Goal: Communication & Community: Share content

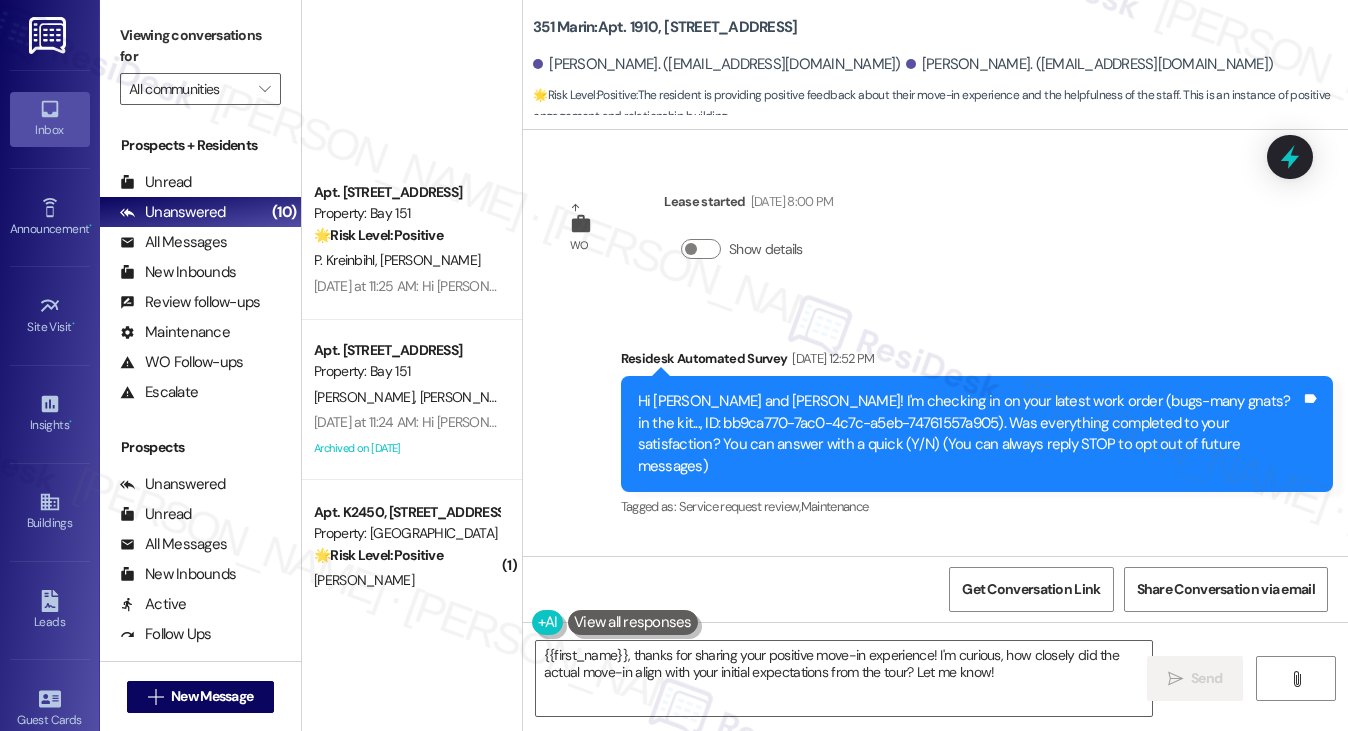
scroll to position [1910, 0]
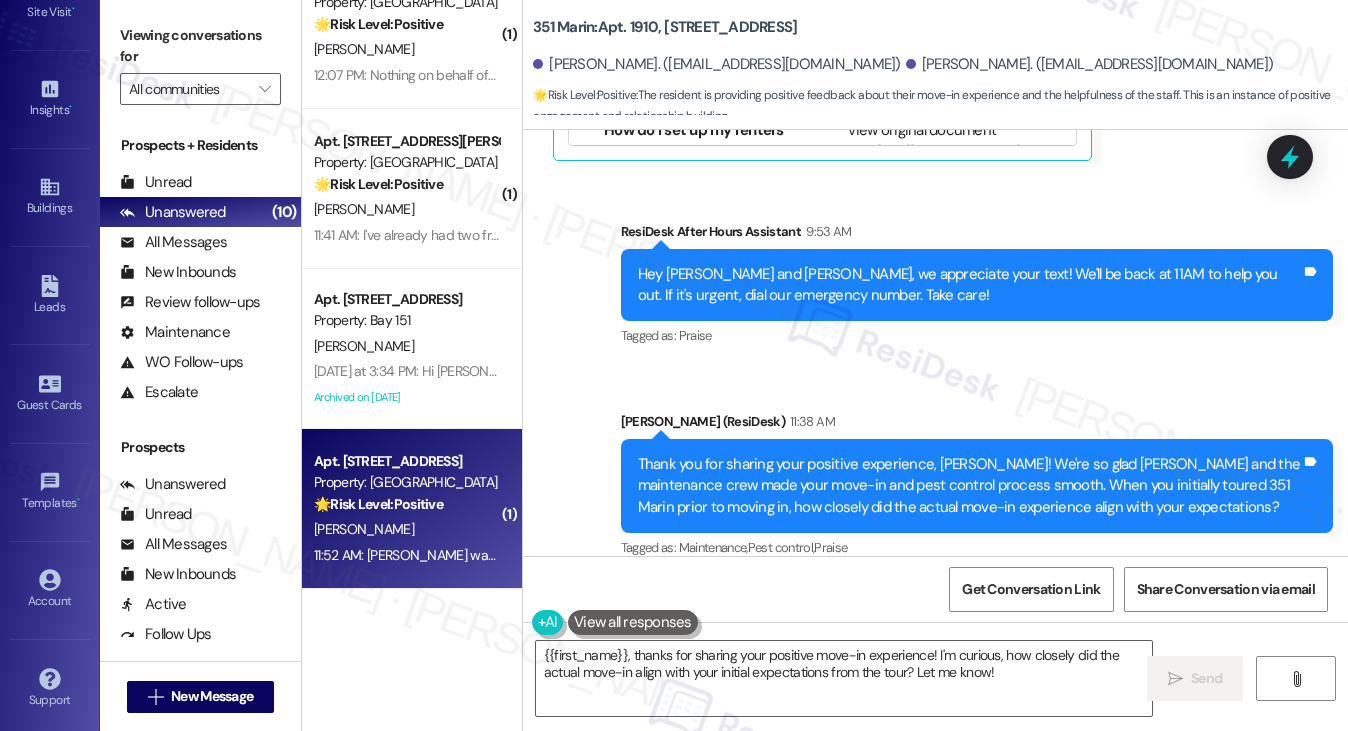
click at [456, 500] on div "🌟 Risk Level: Positive The resident provided positive feedback about their move…" at bounding box center [406, 504] width 185 height 21
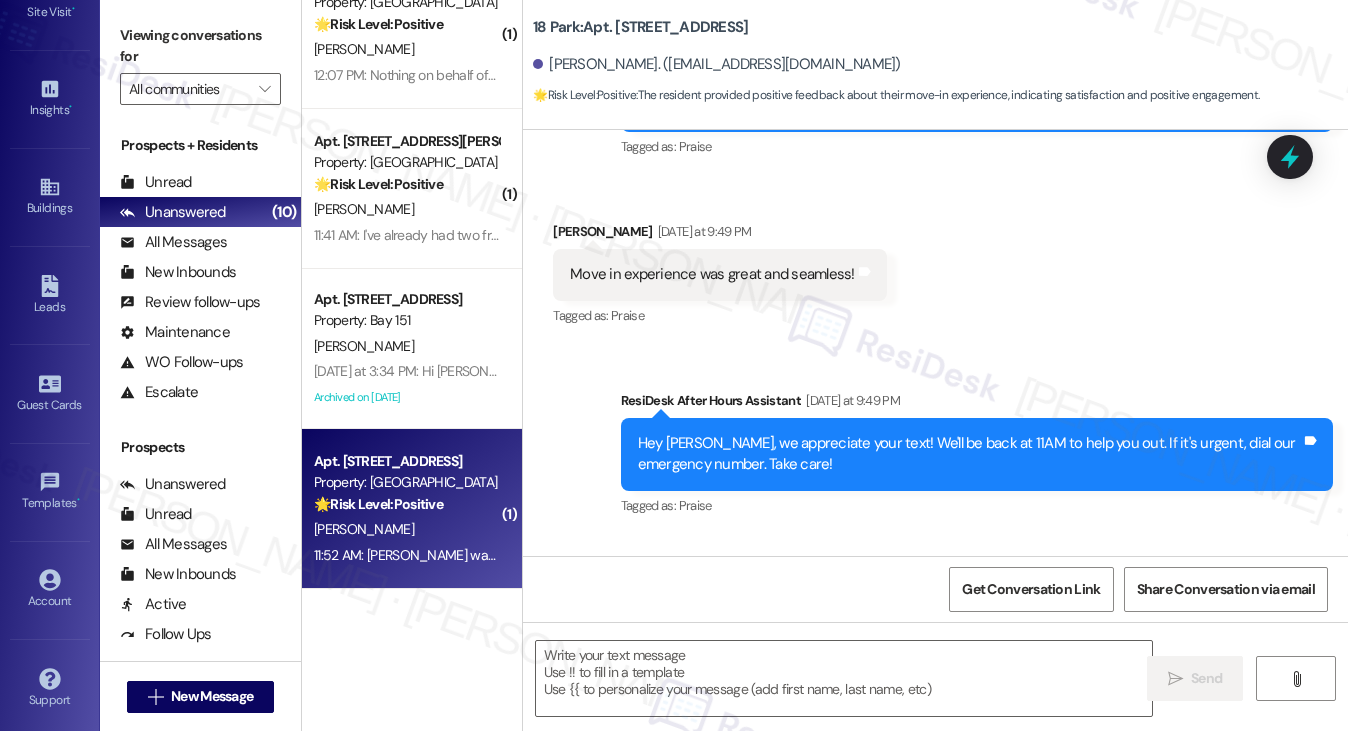
type textarea "Fetching suggested responses. Please feel free to read through the conversation…"
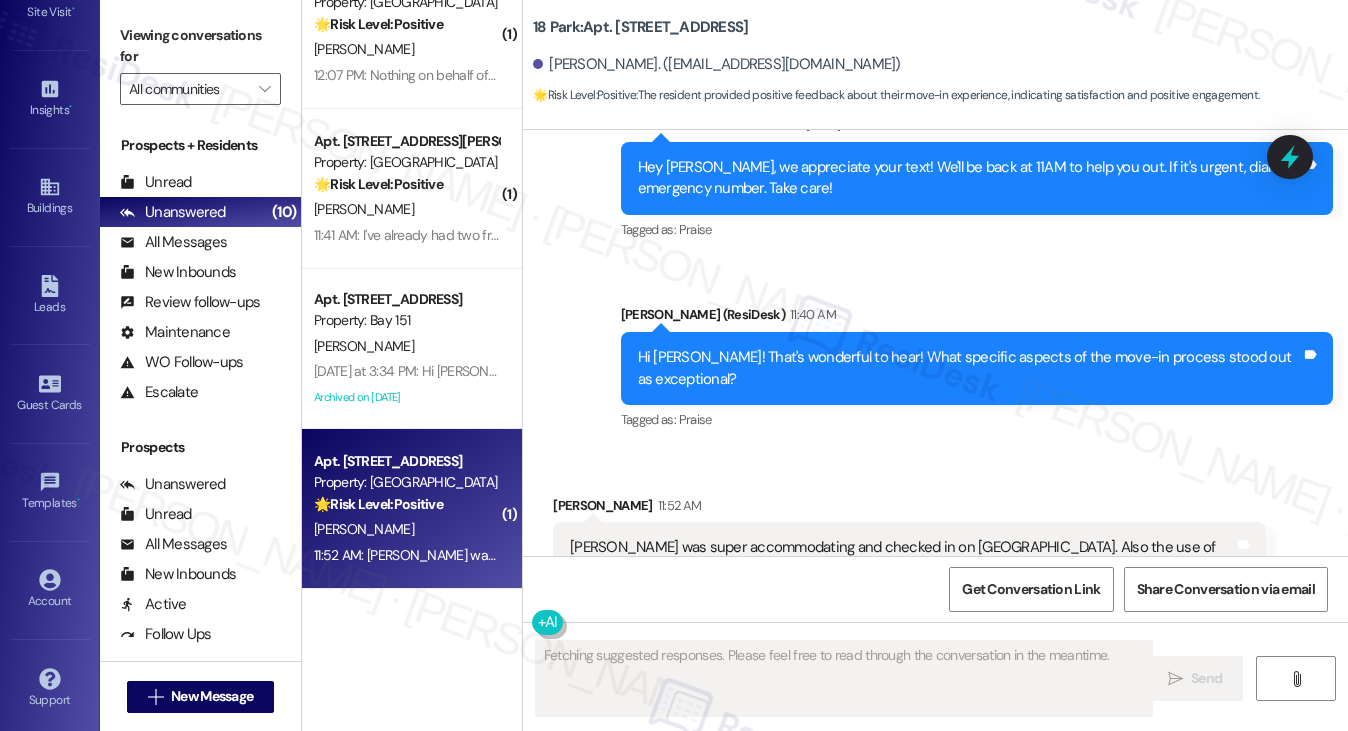
scroll to position [711, 0]
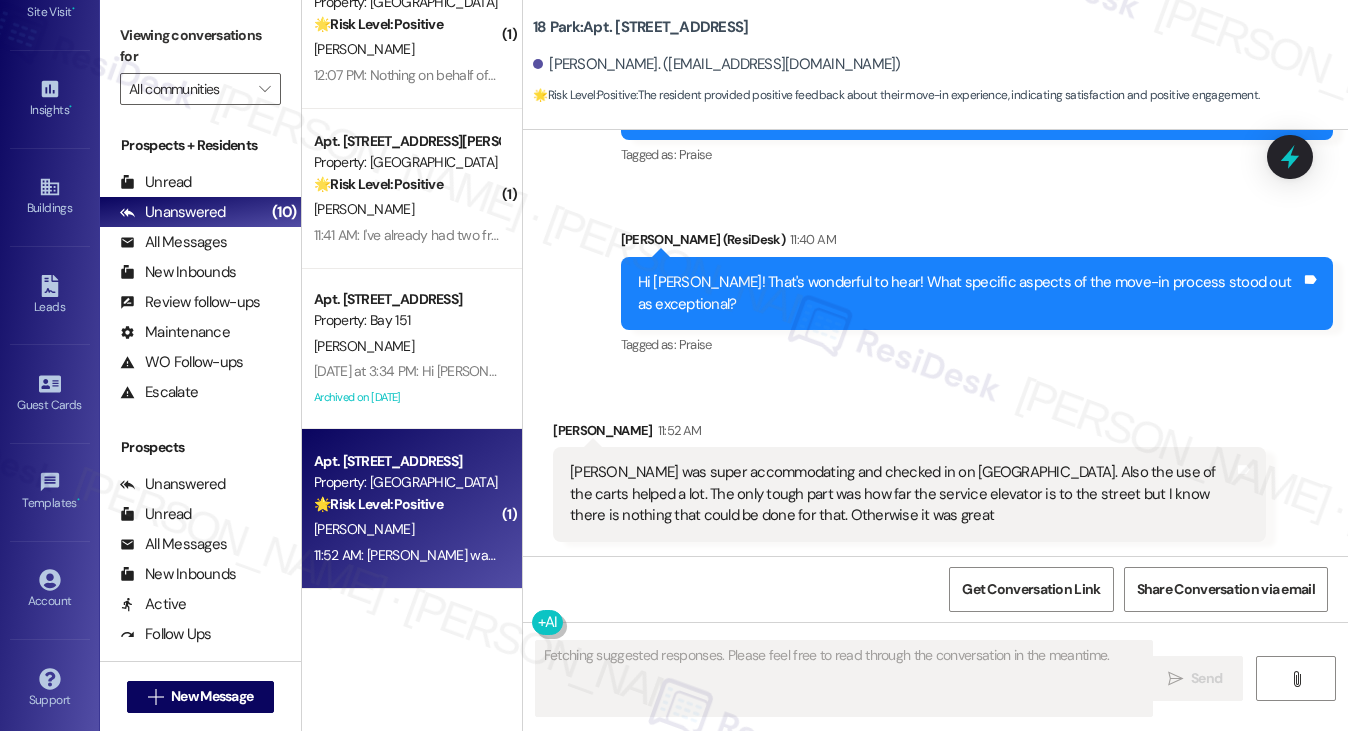
click at [682, 484] on div "[PERSON_NAME] was super accommodating and checked in on [GEOGRAPHIC_DATA]. Also…" at bounding box center [901, 494] width 663 height 64
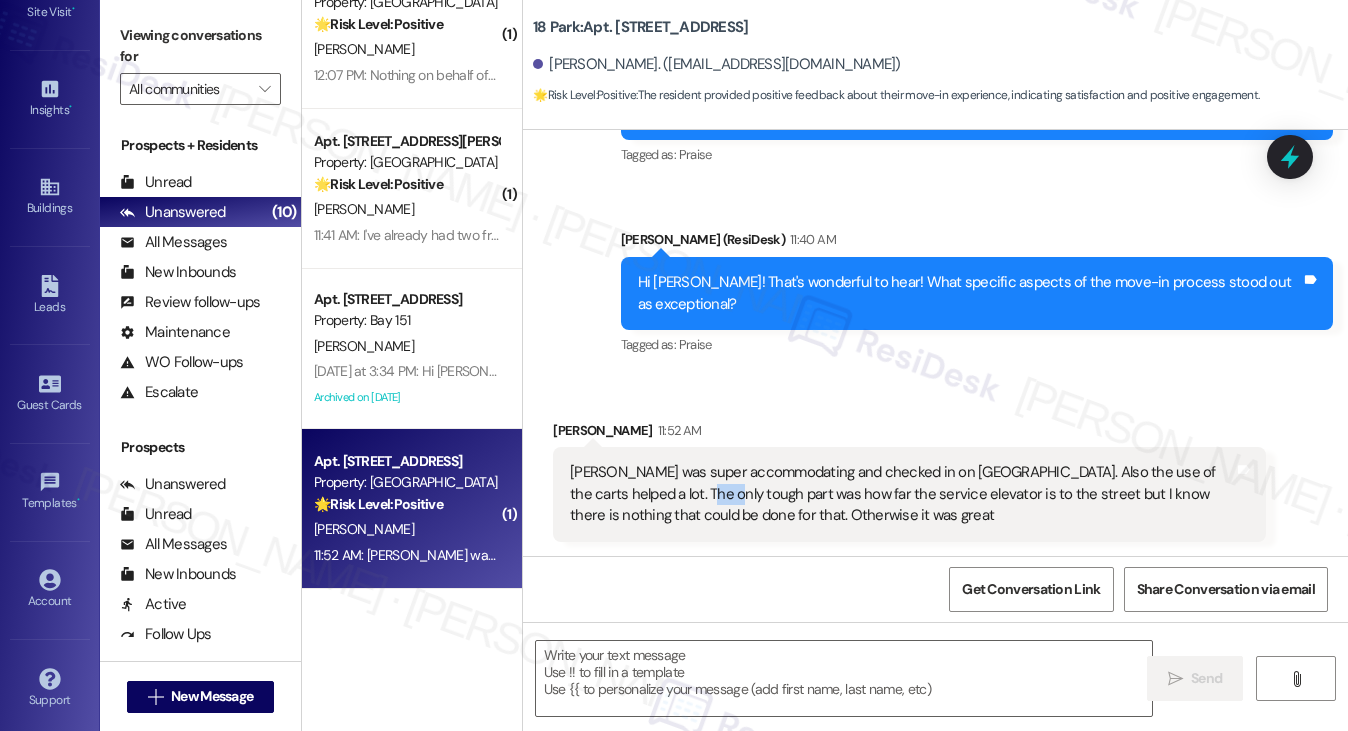
click at [682, 484] on div "Robin was super accommodating and checked in on us. Also the use of the carts h…" at bounding box center [901, 494] width 663 height 64
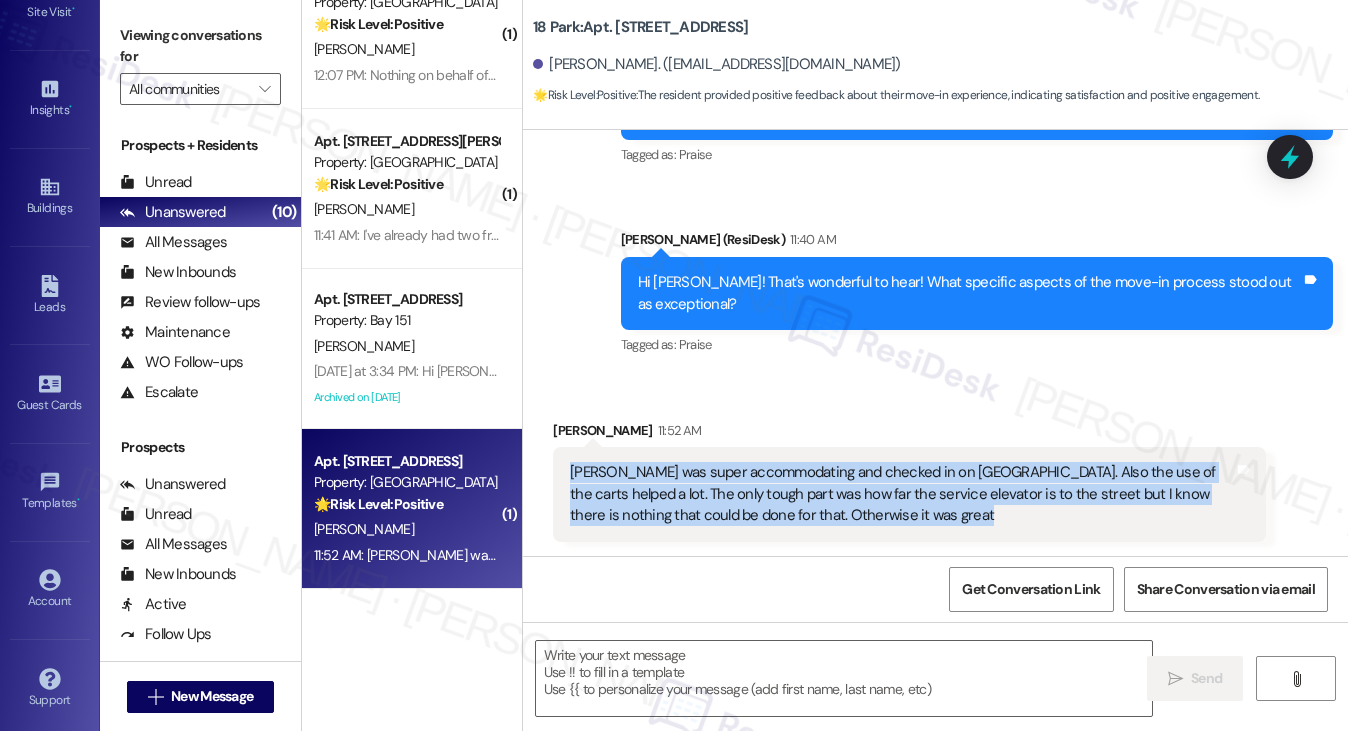
click at [682, 484] on div "Robin was super accommodating and checked in on us. Also the use of the carts h…" at bounding box center [901, 494] width 663 height 64
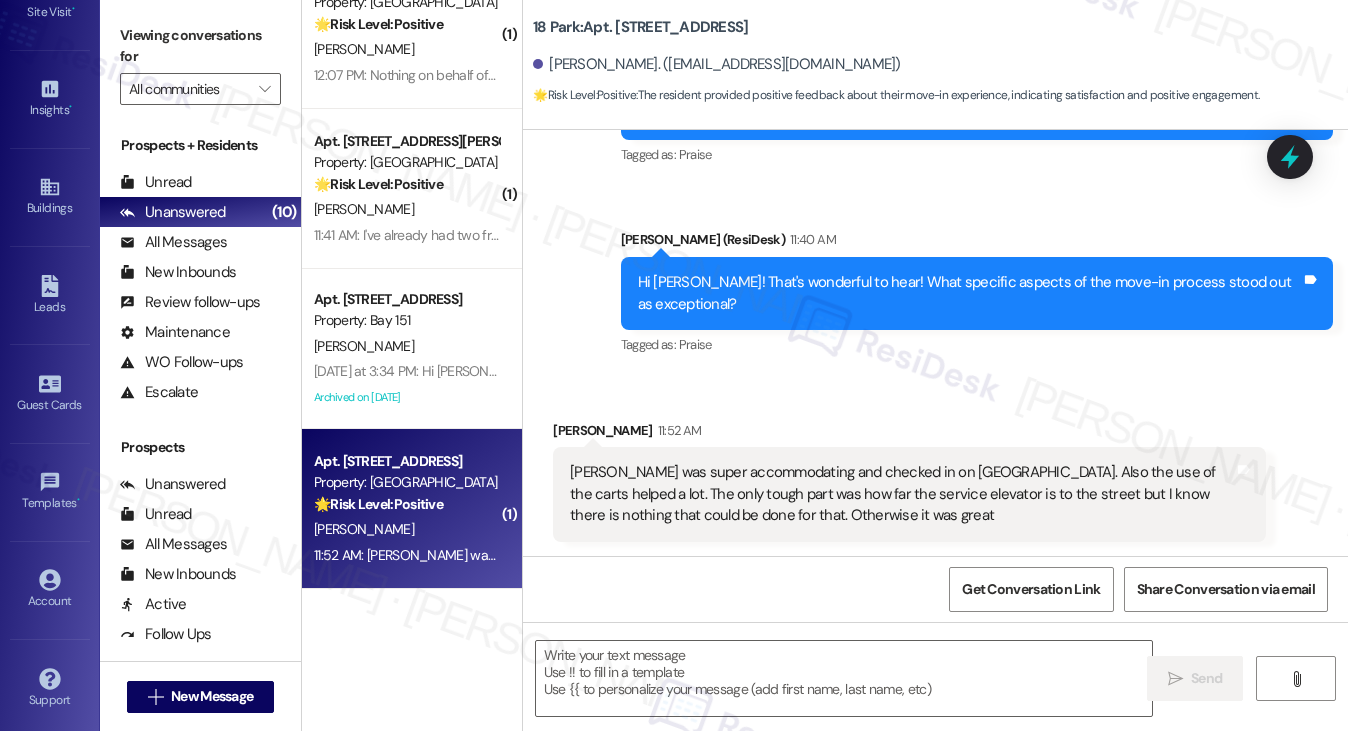
click at [785, 296] on div "Hi Sydney! That's wonderful to hear! What specific aspects of the move-in proce…" at bounding box center [969, 293] width 663 height 43
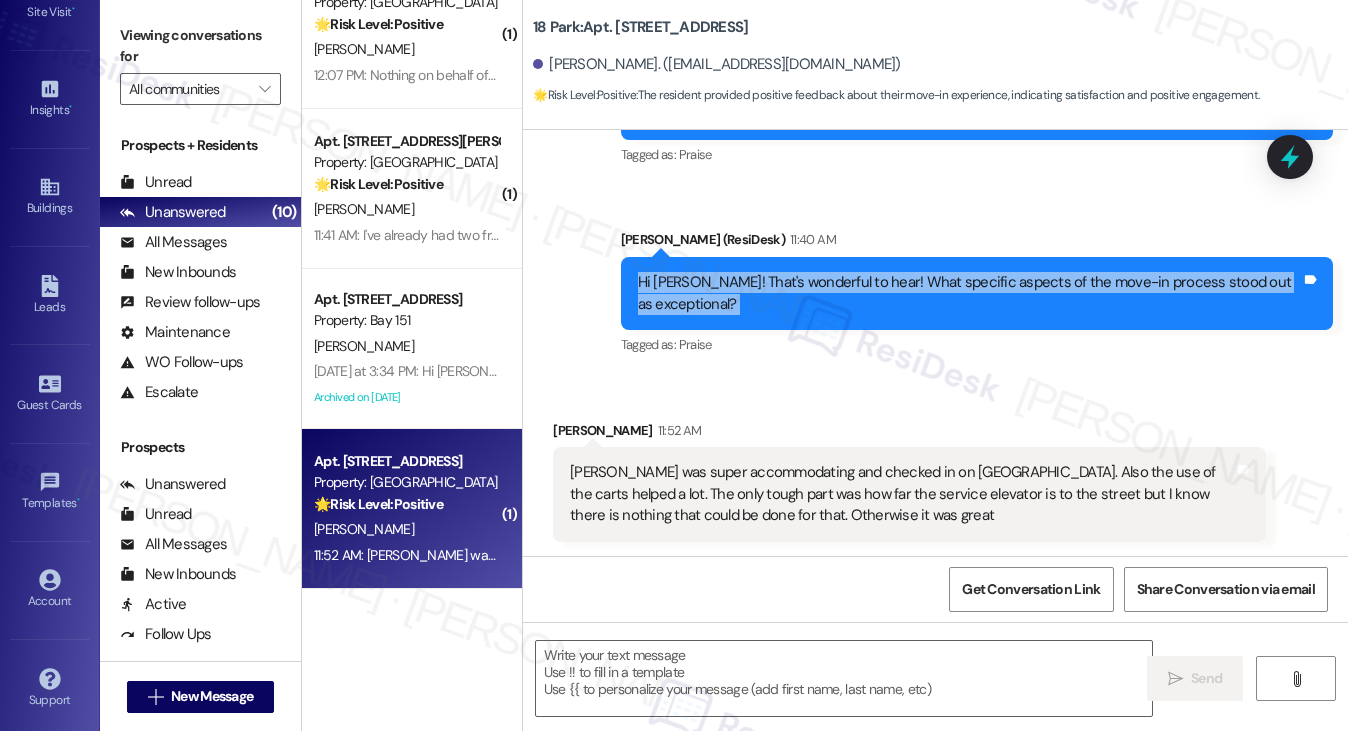
click at [785, 296] on div "Hi Sydney! That's wonderful to hear! What specific aspects of the move-in proce…" at bounding box center [969, 293] width 663 height 43
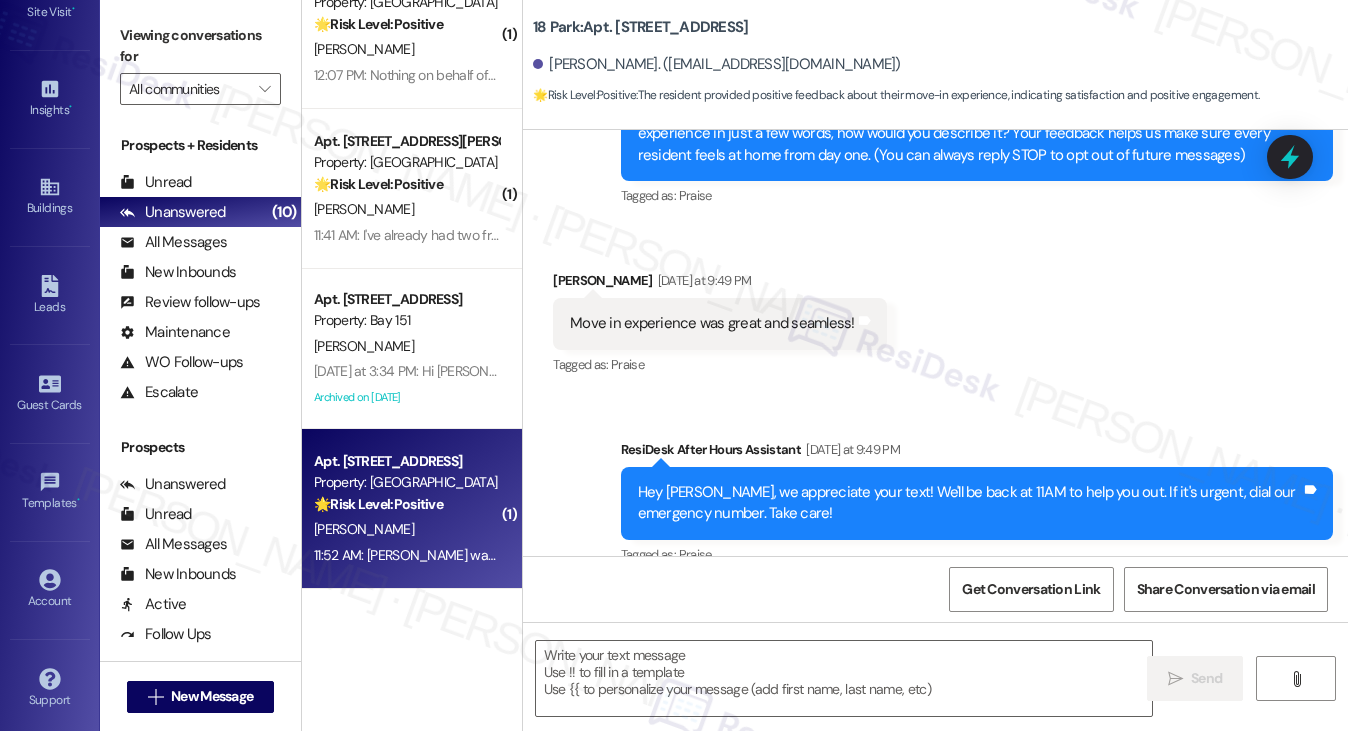
scroll to position [111, 0]
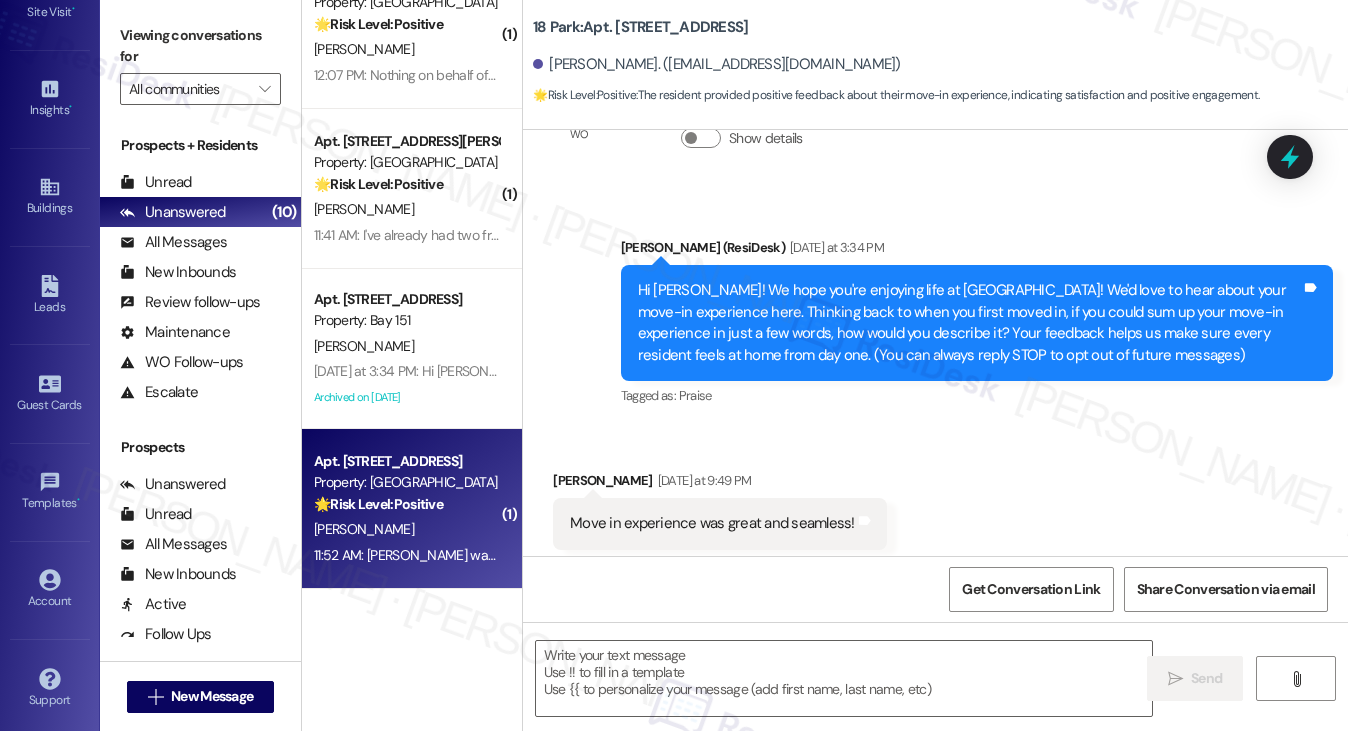
click at [821, 295] on div "Hi Sydney! We hope you're enjoying life at 18 Park! We'd love to hear about you…" at bounding box center [969, 323] width 663 height 86
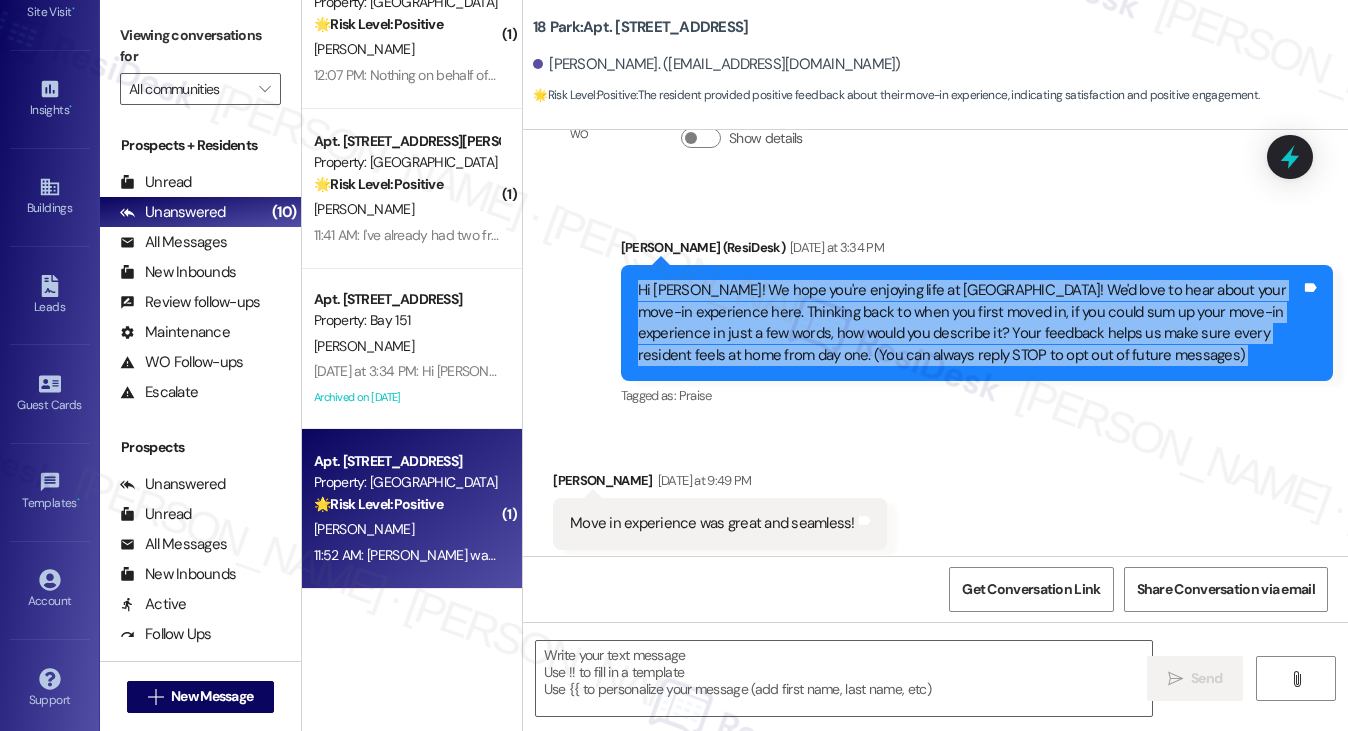
click at [821, 295] on div "Hi Sydney! We hope you're enjoying life at 18 Park! We'd love to hear about you…" at bounding box center [969, 323] width 663 height 86
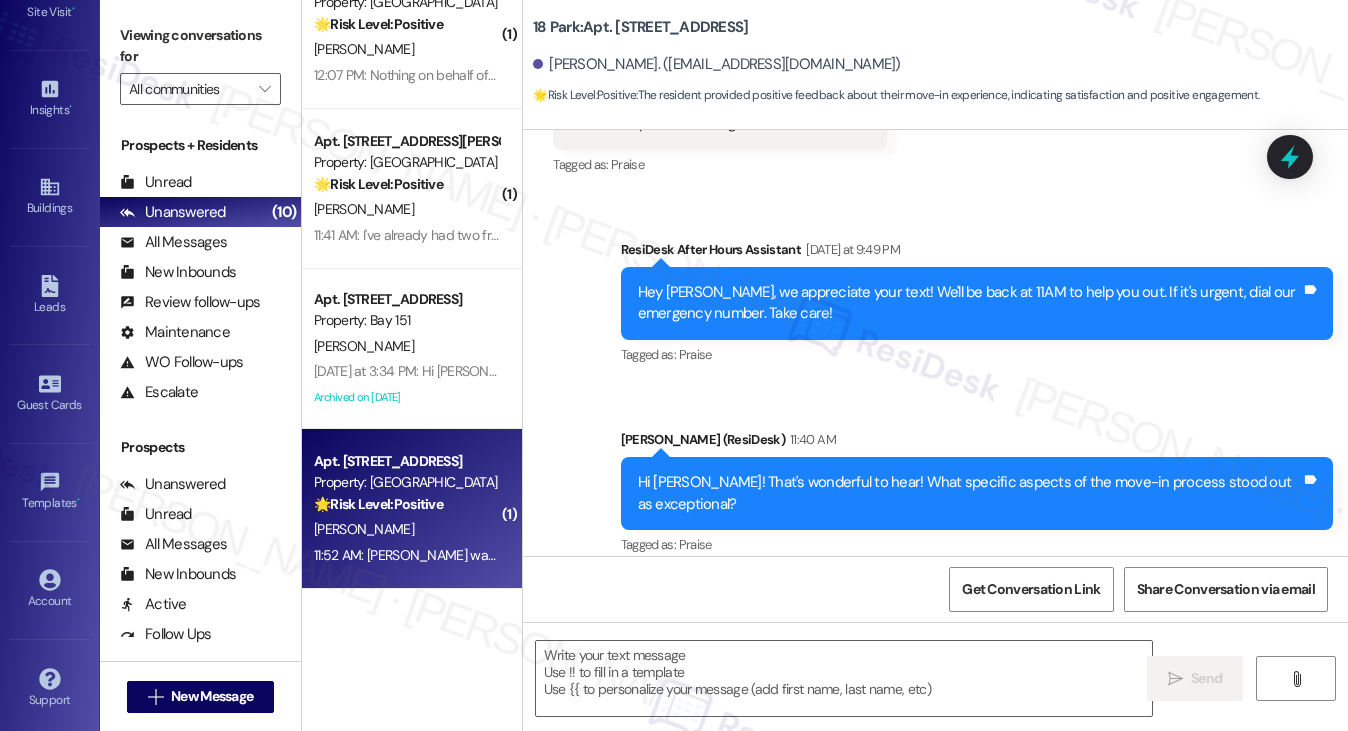
scroll to position [712, 0]
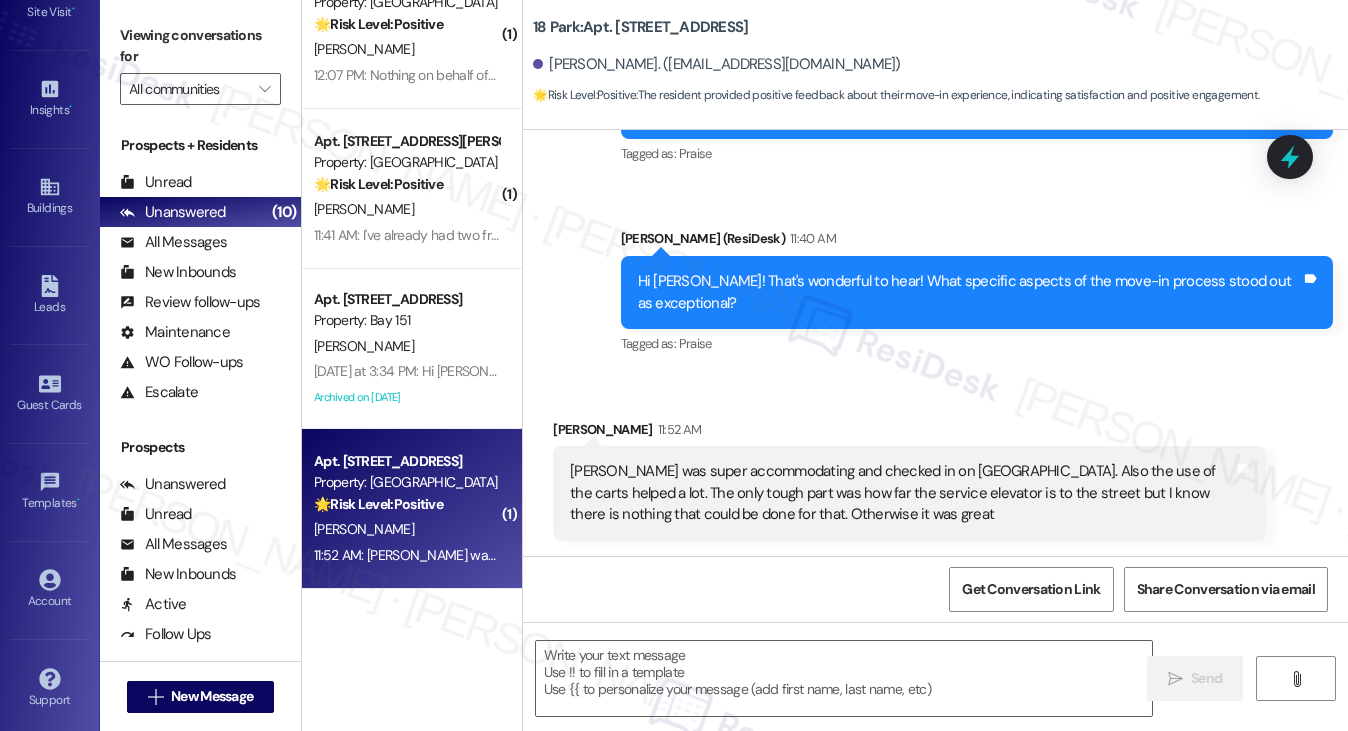
click at [808, 512] on div "Robin was super accommodating and checked in on us. Also the use of the carts h…" at bounding box center [901, 493] width 663 height 64
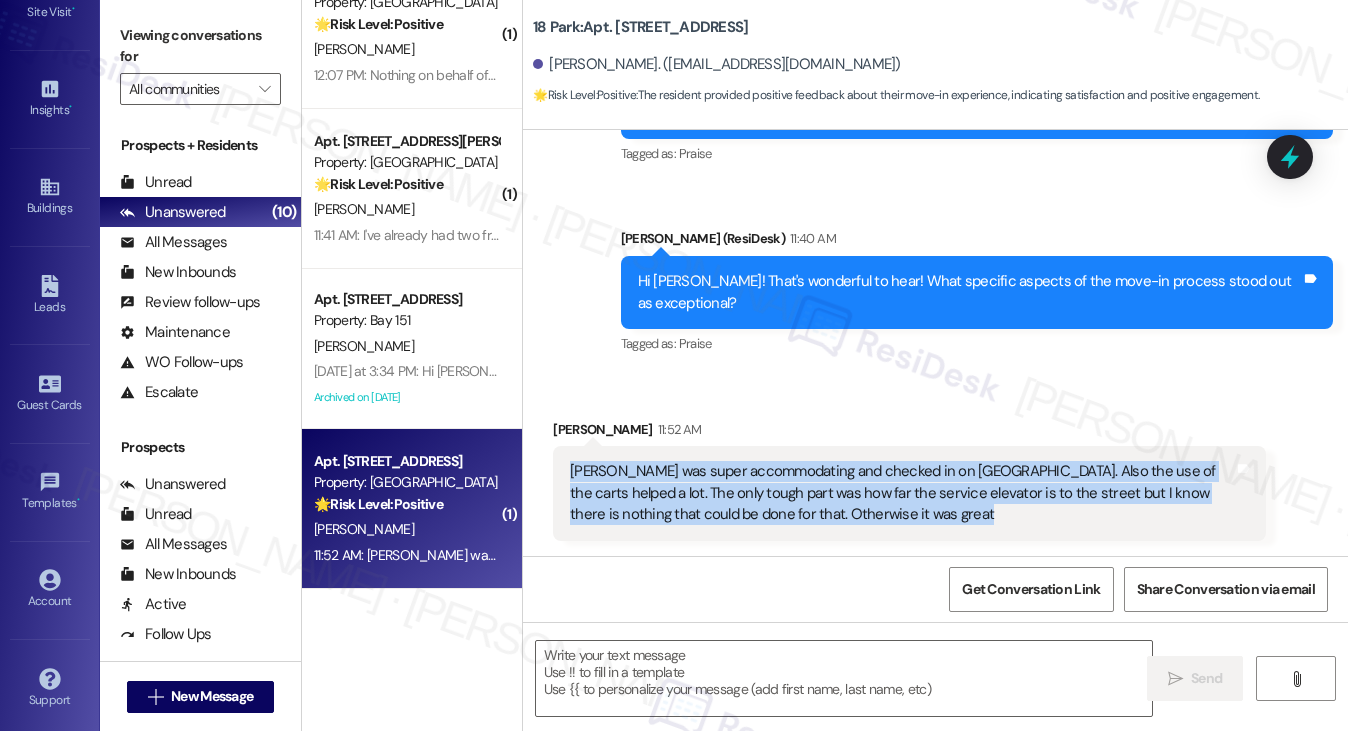
click at [804, 514] on div "Robin was super accommodating and checked in on us. Also the use of the carts h…" at bounding box center [901, 493] width 663 height 64
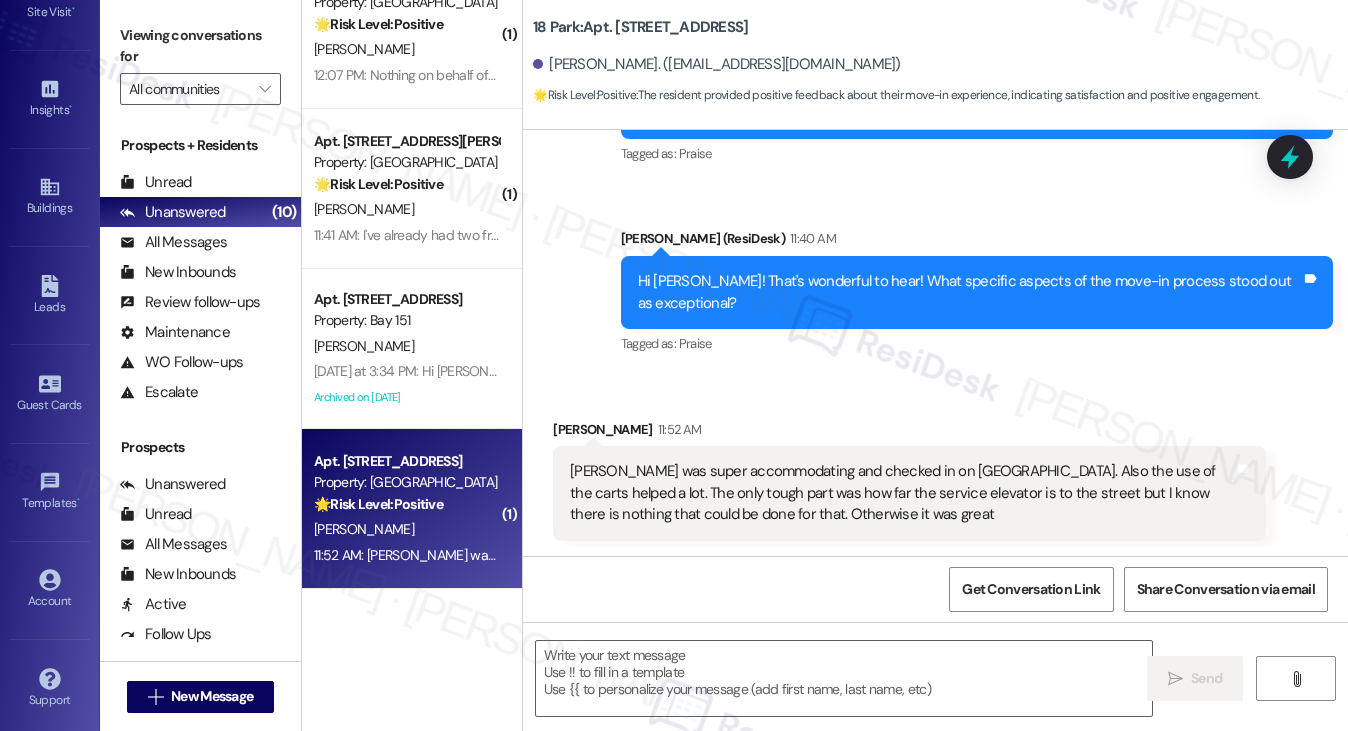
click at [755, 294] on div "Hi Sydney! That's wonderful to hear! What specific aspects of the move-in proce…" at bounding box center [969, 292] width 663 height 43
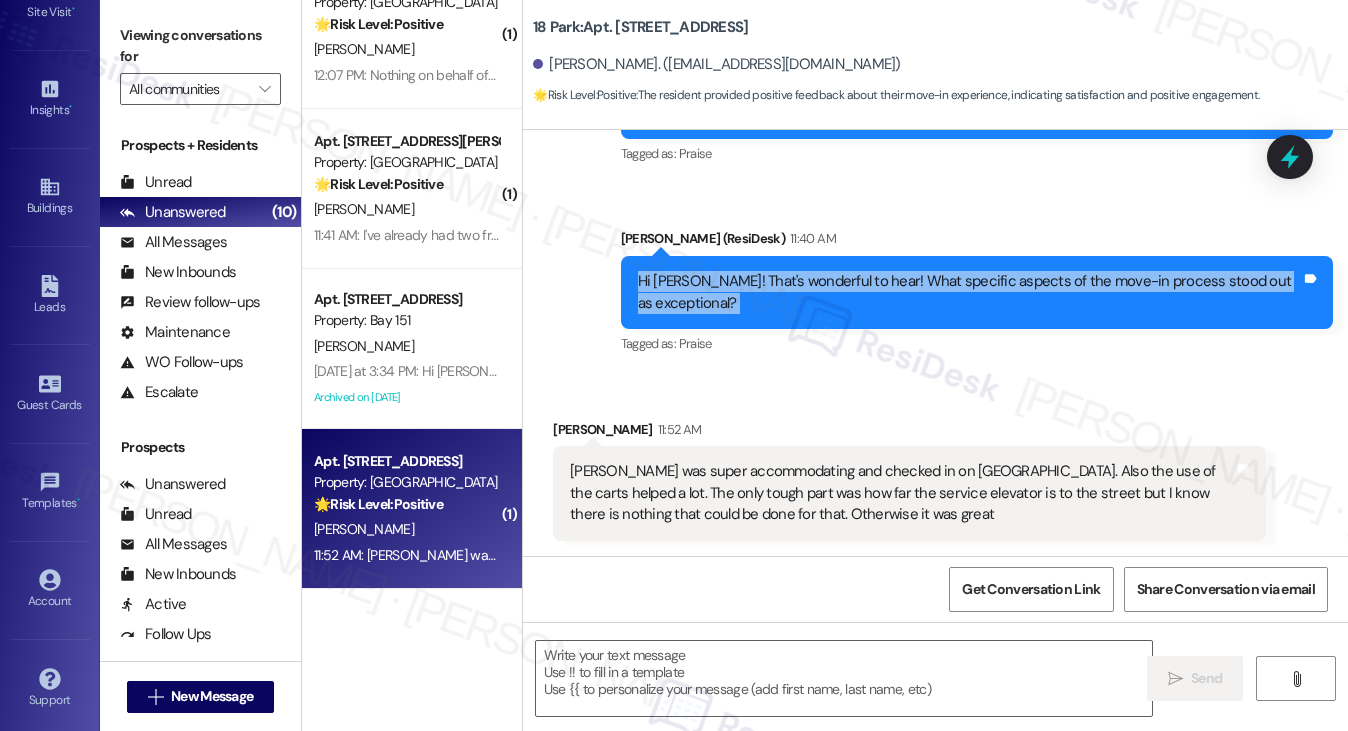
click at [755, 294] on div "Hi Sydney! That's wonderful to hear! What specific aspects of the move-in proce…" at bounding box center [969, 292] width 663 height 43
copy div "Hi Sydney! That's wonderful to hear! What specific aspects of the move-in proce…"
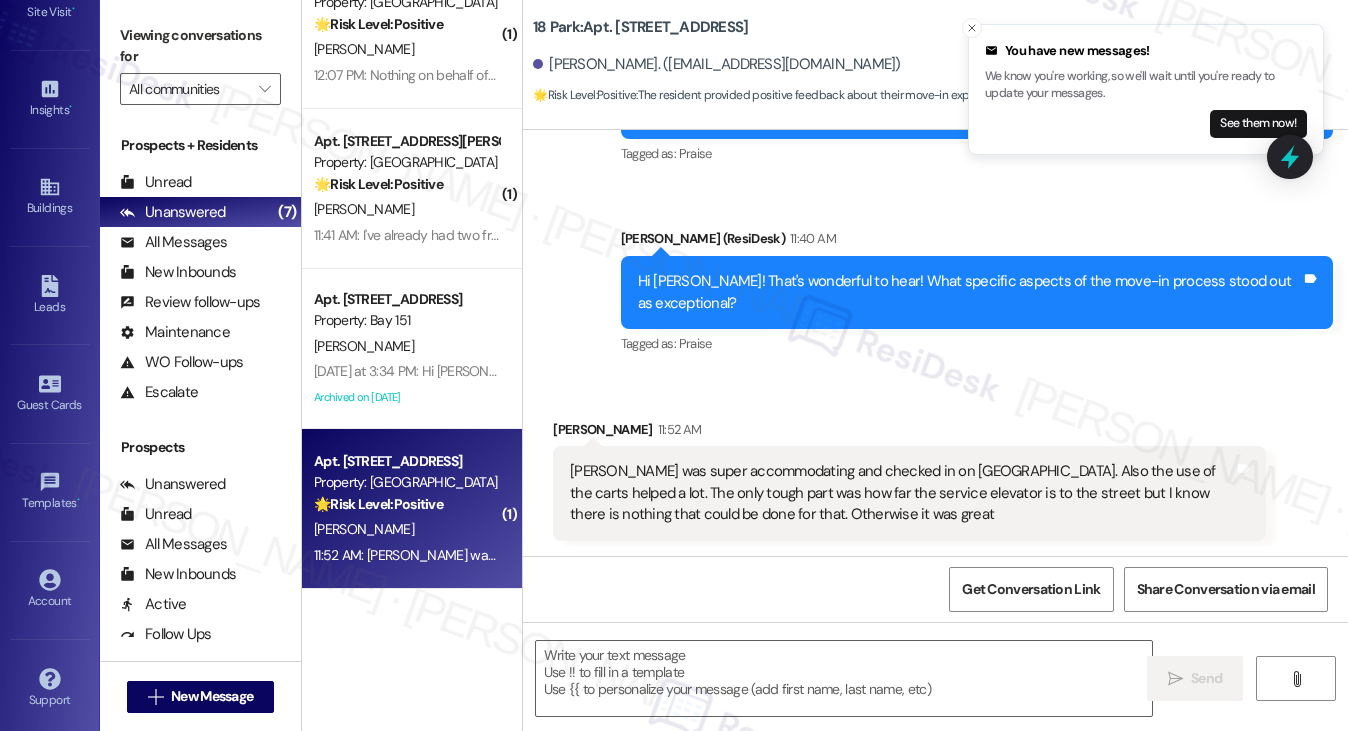
click at [733, 451] on div "Robin was super accommodating and checked in on us. Also the use of the carts h…" at bounding box center [909, 493] width 712 height 94
click at [740, 288] on div "Hi Sydney! That's wonderful to hear! What specific aspects of the move-in proce…" at bounding box center [969, 292] width 663 height 43
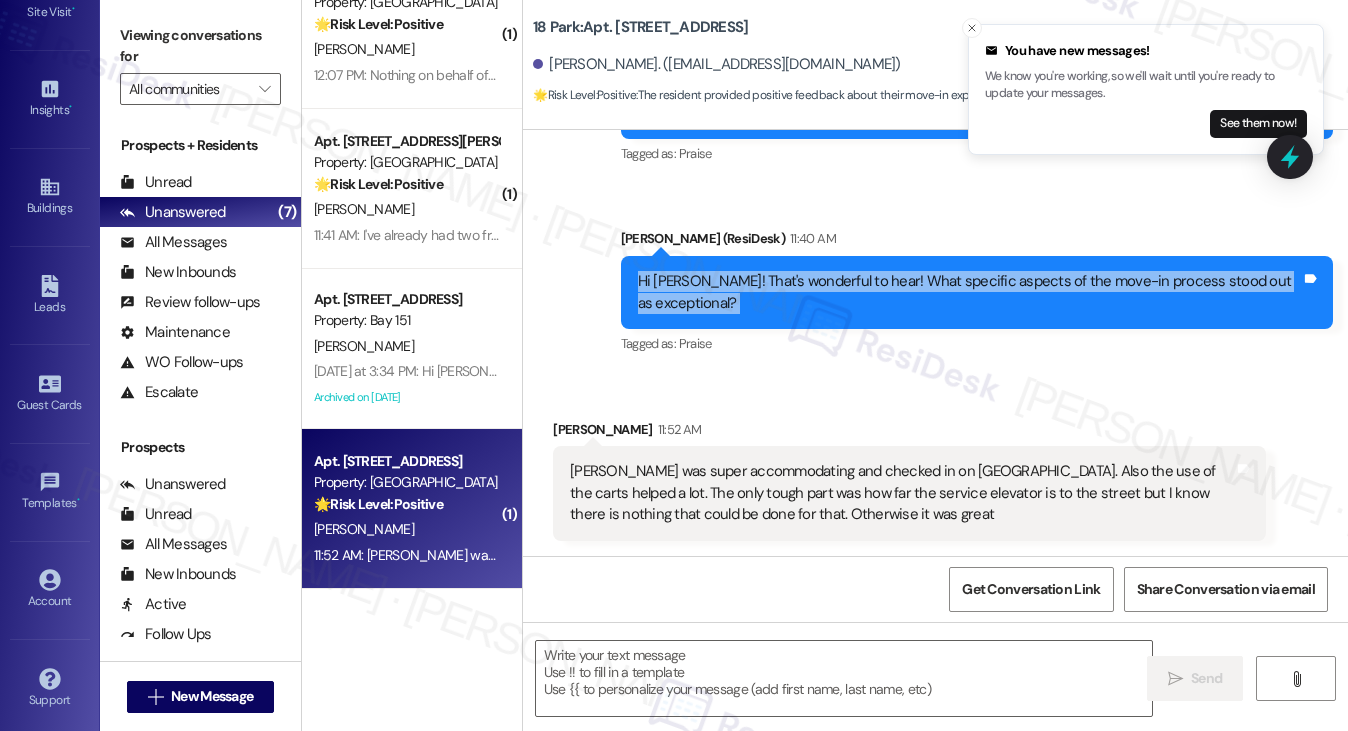
click at [740, 288] on div "Hi Sydney! That's wonderful to hear! What specific aspects of the move-in proce…" at bounding box center [969, 292] width 663 height 43
copy div "Hi Sydney! That's wonderful to hear! What specific aspects of the move-in proce…"
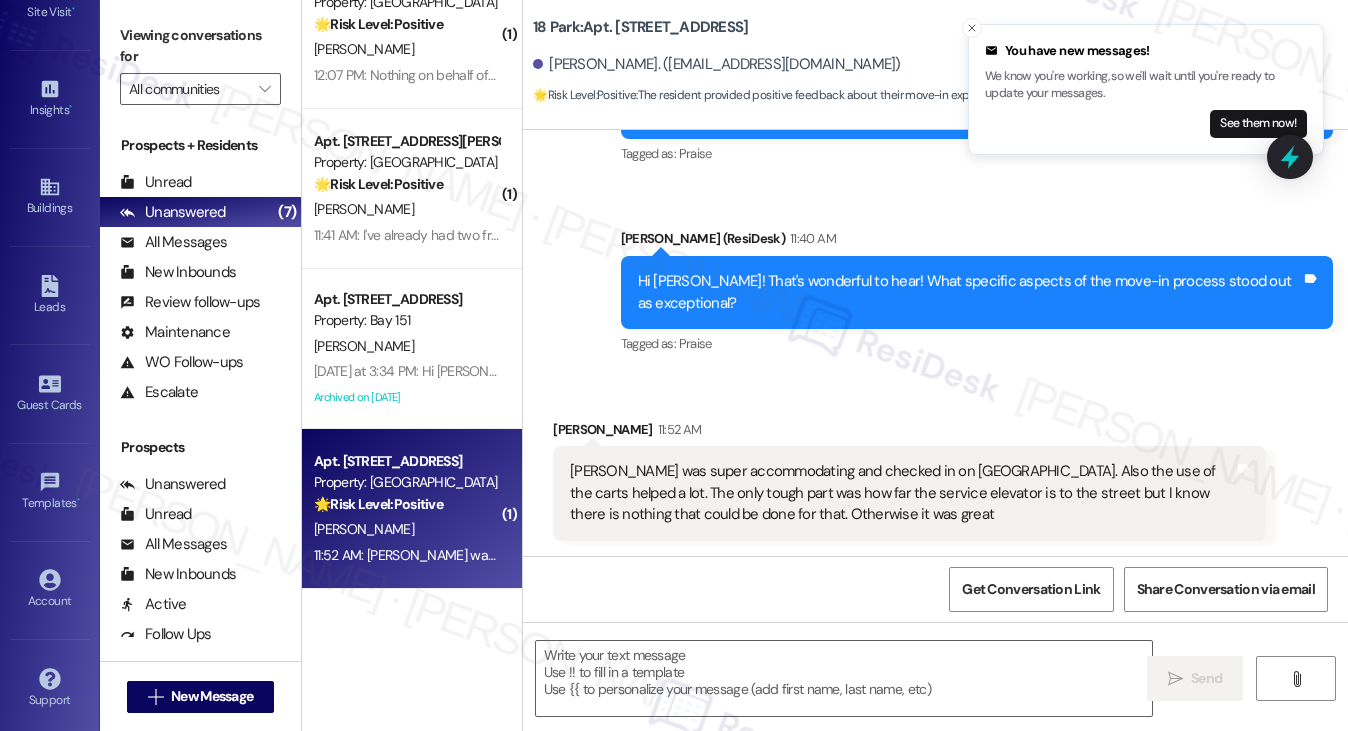
click at [922, 203] on div "Sent via SMS ResiDesk After Hours Assistant Yesterday at 9:49 PM Hey Sydney, we…" at bounding box center [935, 183] width 825 height 380
click at [181, 15] on div "Viewing conversations for All communities " at bounding box center [200, 62] width 201 height 125
click at [728, 497] on div "Robin was super accommodating and checked in on us. Also the use of the carts h…" at bounding box center [901, 493] width 663 height 64
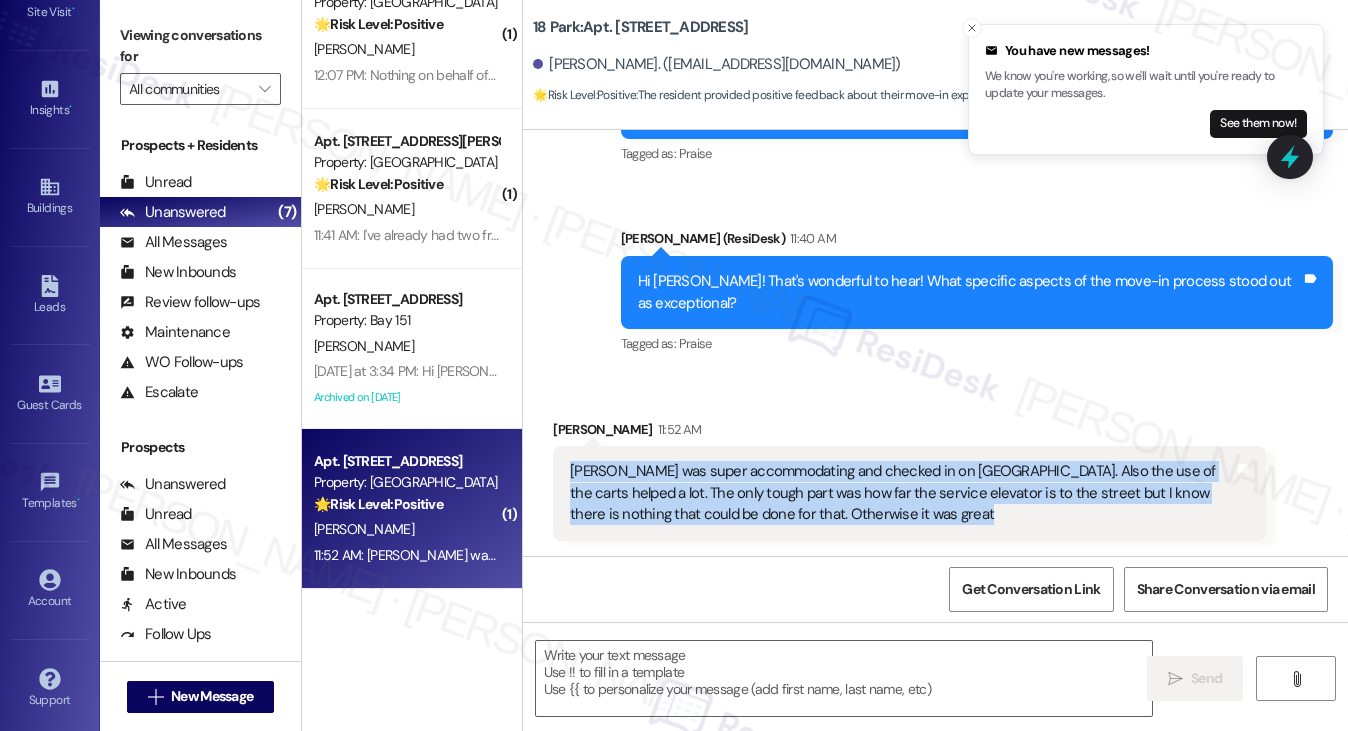
click at [728, 497] on div "Robin was super accommodating and checked in on us. Also the use of the carts h…" at bounding box center [901, 493] width 663 height 64
copy div "Robin was super accommodating and checked in on us. Also the use of the carts h…"
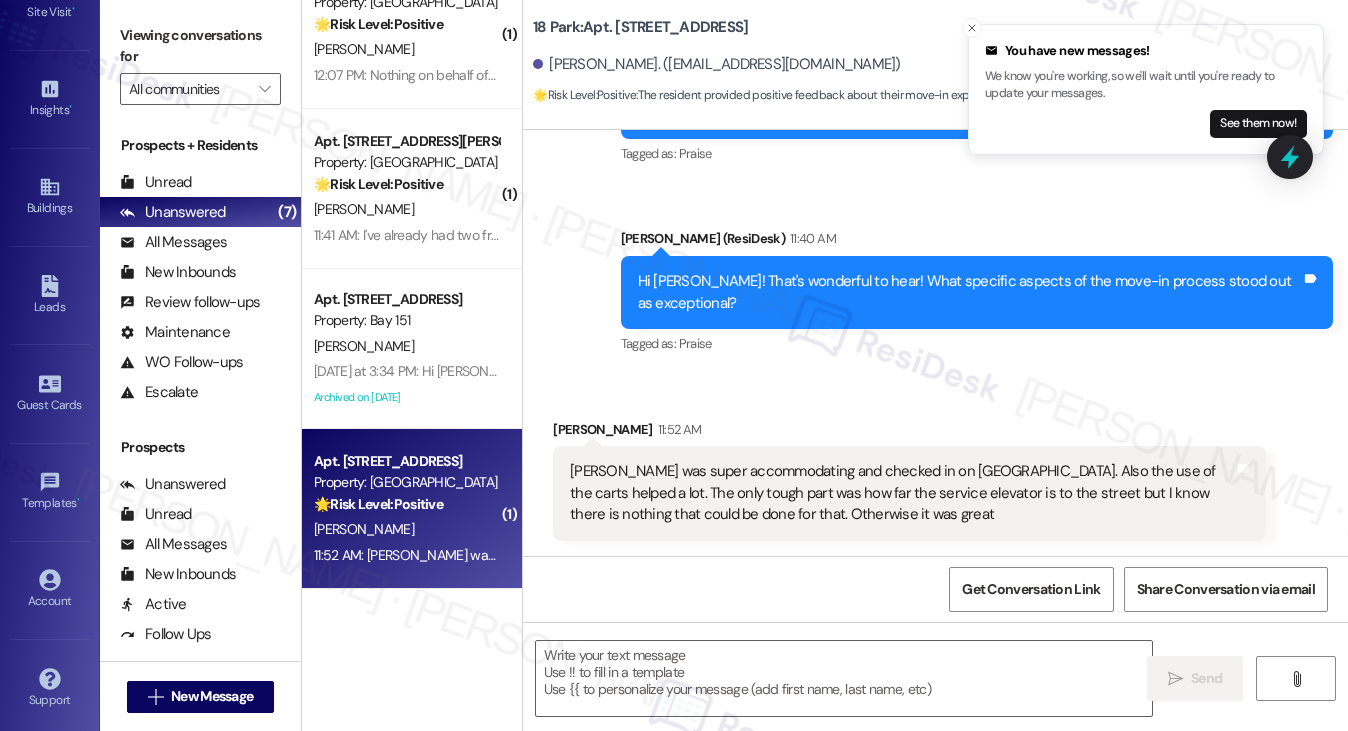
click at [183, 23] on label "Viewing conversations for" at bounding box center [200, 46] width 161 height 53
click at [680, 446] on div "Robin was super accommodating and checked in on us. Also the use of the carts h…" at bounding box center [909, 493] width 712 height 94
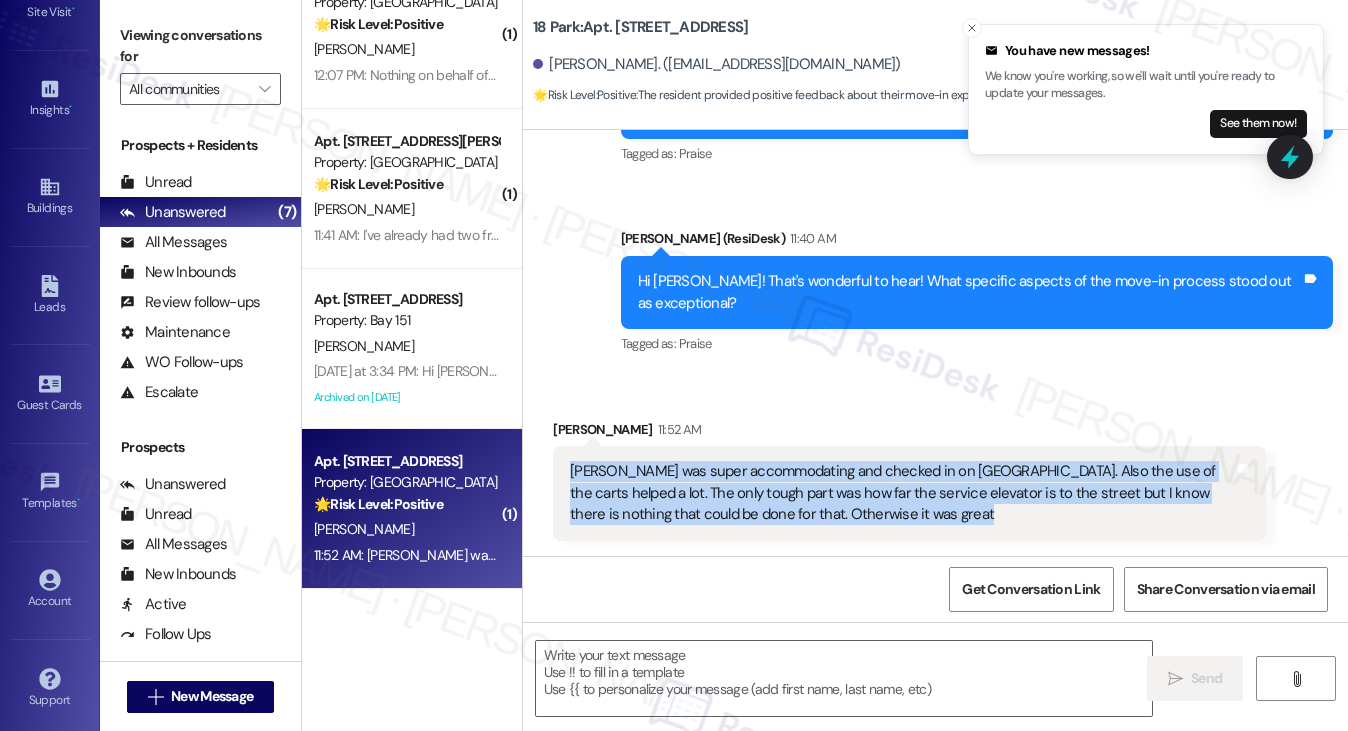
click at [680, 446] on div "Robin was super accommodating and checked in on us. Also the use of the carts h…" at bounding box center [909, 493] width 712 height 94
click at [741, 492] on div "Robin was super accommodating and checked in on us. Also the use of the carts h…" at bounding box center [901, 493] width 663 height 64
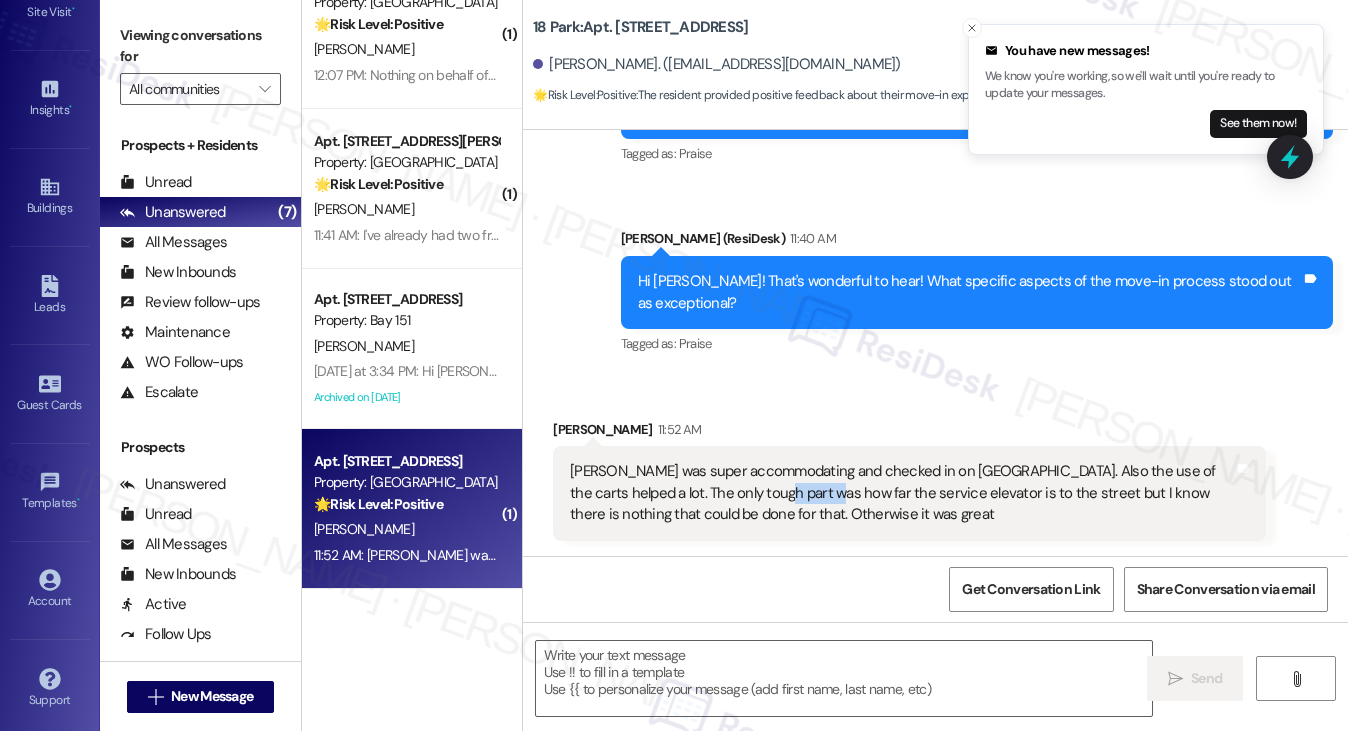
click at [741, 492] on div "Robin was super accommodating and checked in on us. Also the use of the carts h…" at bounding box center [901, 493] width 663 height 64
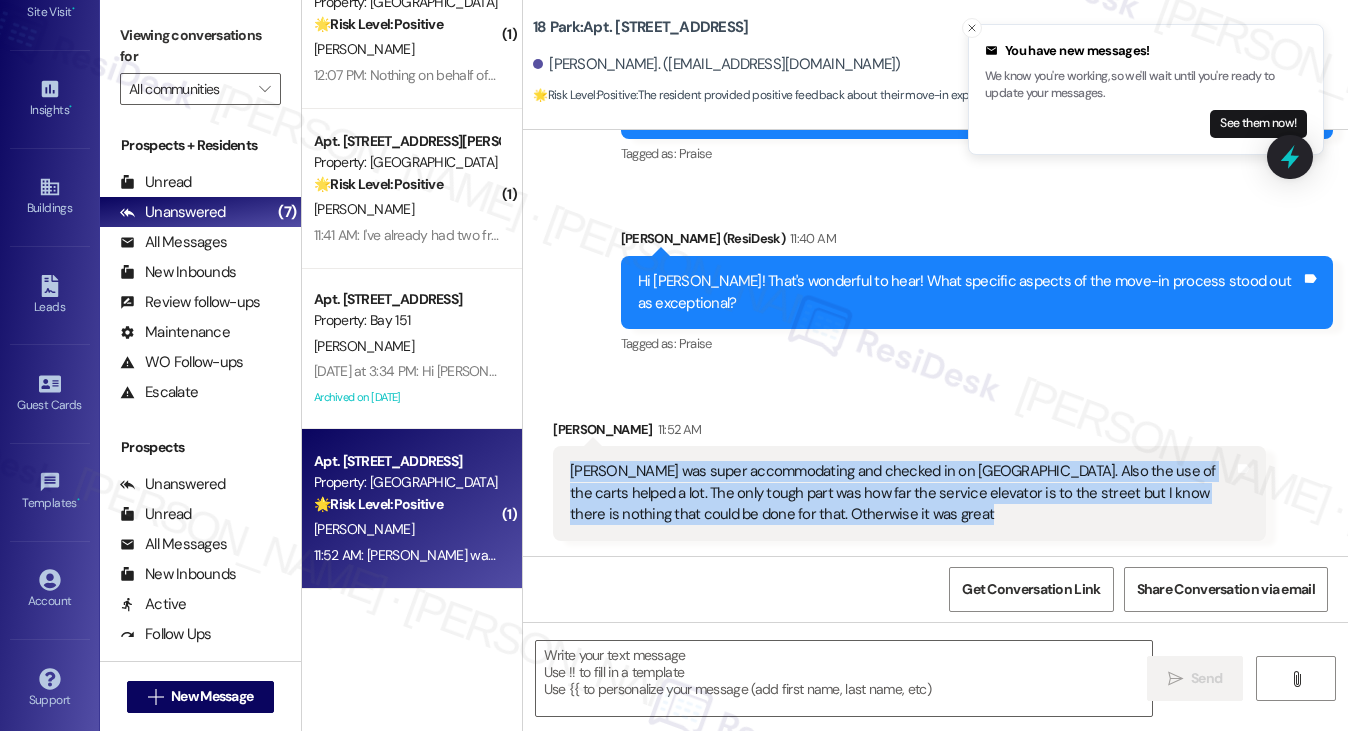
click at [741, 492] on div "Robin was super accommodating and checked in on us. Also the use of the carts h…" at bounding box center [901, 493] width 663 height 64
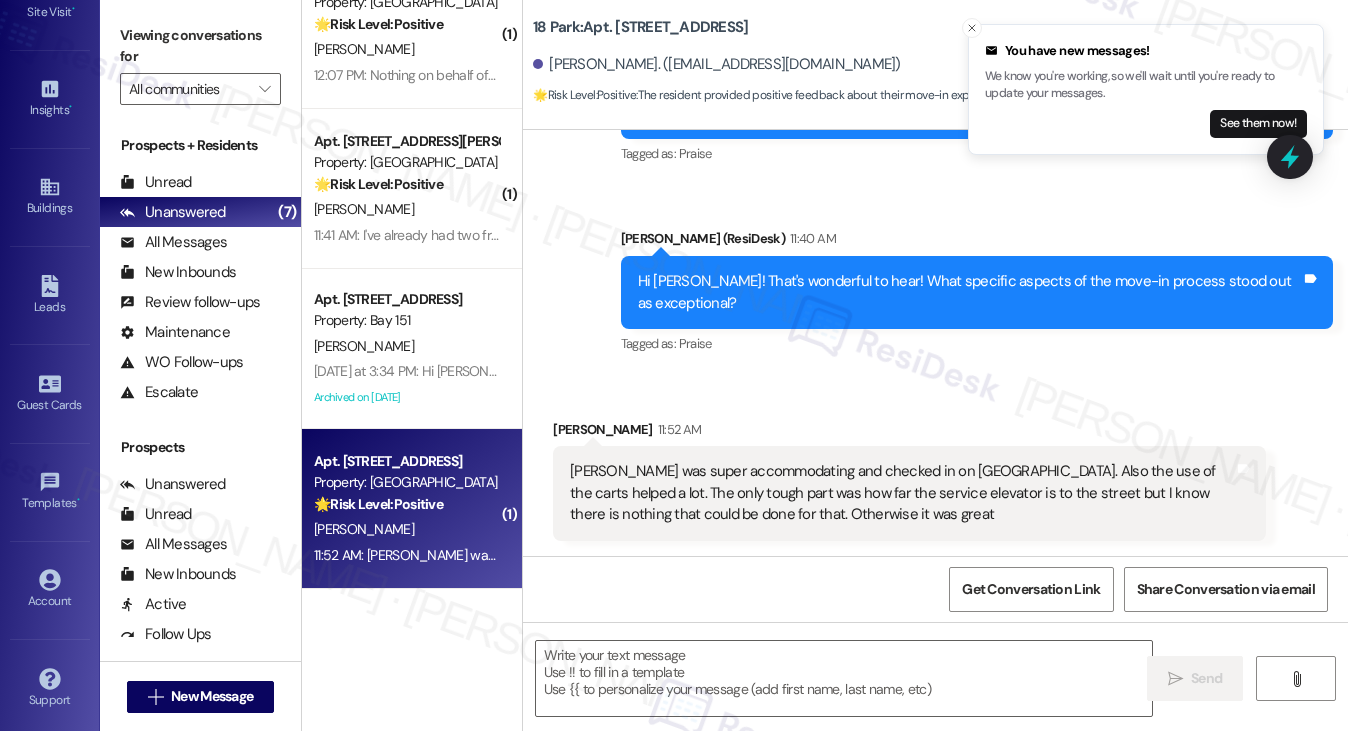
drag, startPoint x: 196, startPoint y: 33, endPoint x: 215, endPoint y: 54, distance: 28.3
click at [196, 33] on label "Viewing conversations for" at bounding box center [200, 46] width 161 height 53
drag, startPoint x: 1036, startPoint y: 289, endPoint x: 1100, endPoint y: 284, distance: 64.2
click at [1100, 284] on div "Hi Sydney! That's wonderful to hear! What specific aspects of the move-in proce…" at bounding box center [969, 292] width 663 height 43
click at [144, 30] on label "Viewing conversations for" at bounding box center [200, 46] width 161 height 53
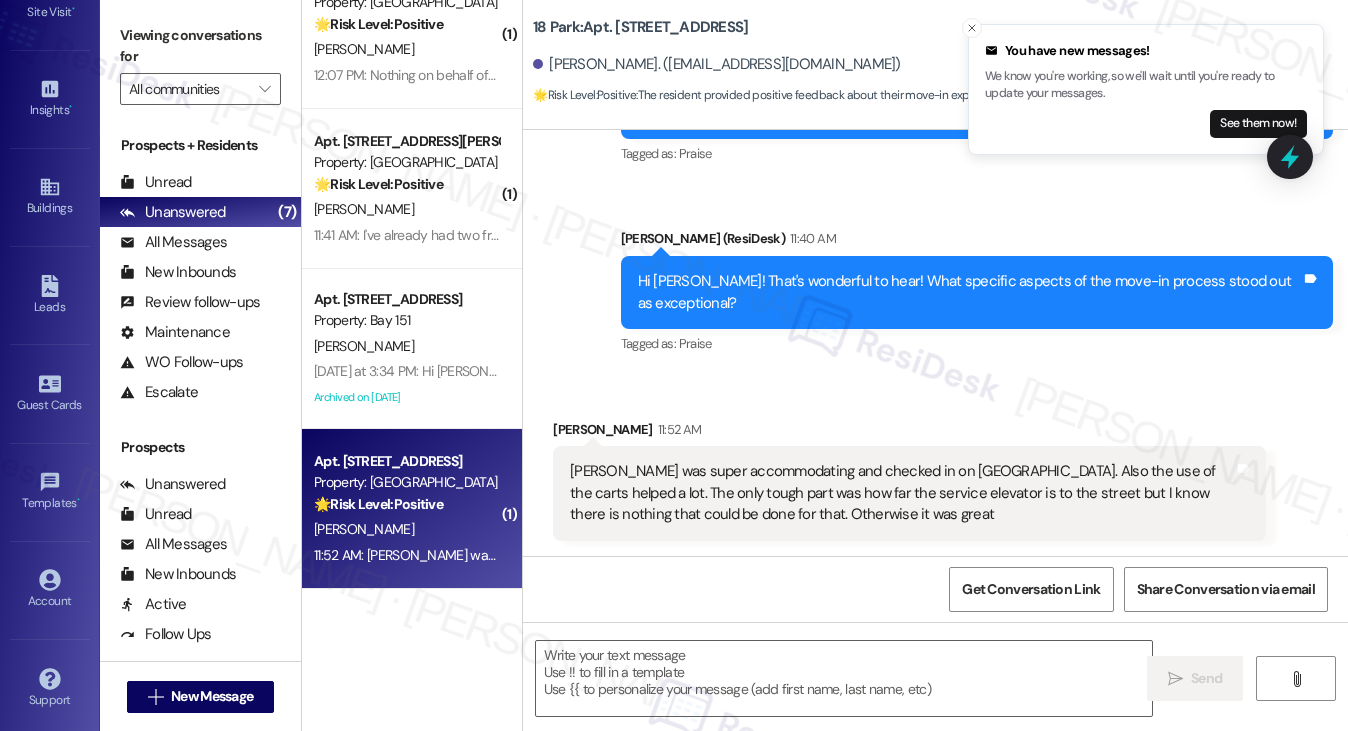
click at [726, 480] on div "Robin was super accommodating and checked in on us. Also the use of the carts h…" at bounding box center [901, 493] width 663 height 64
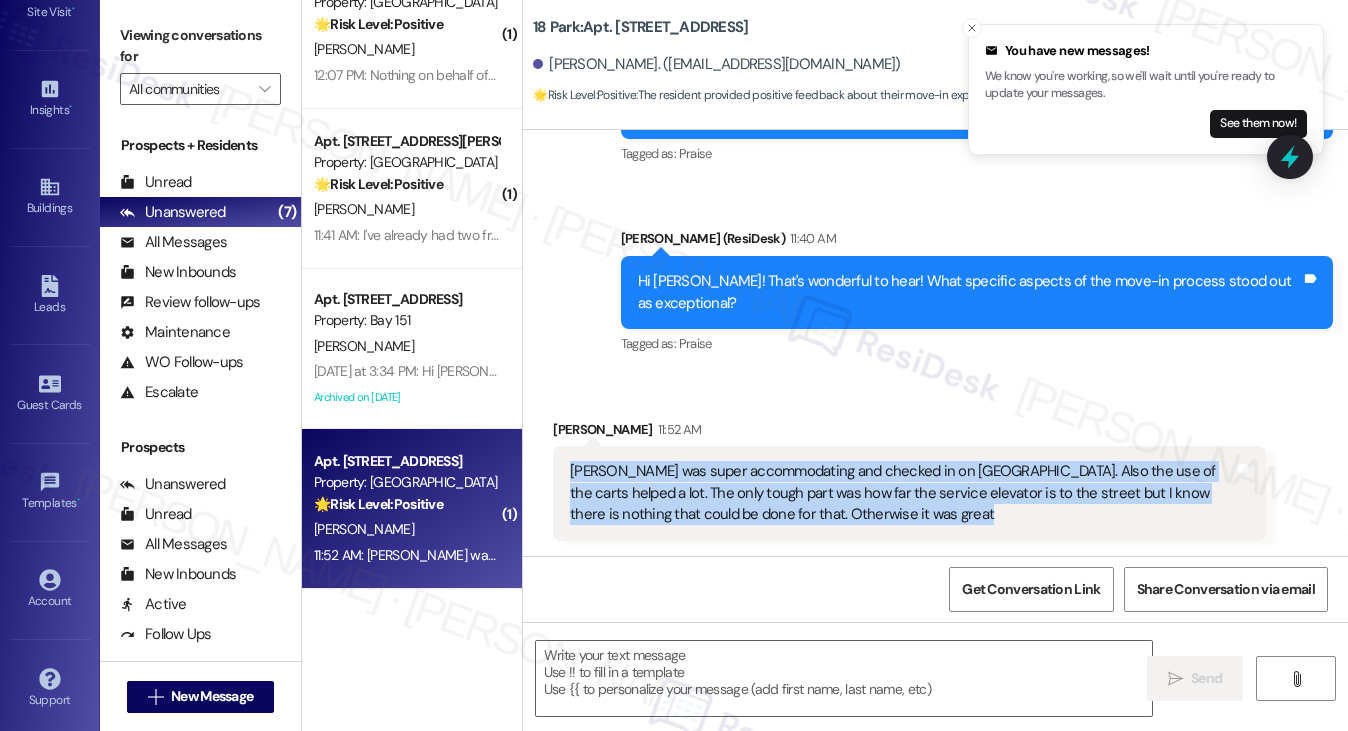
click at [726, 480] on div "Robin was super accommodating and checked in on us. Also the use of the carts h…" at bounding box center [901, 493] width 663 height 64
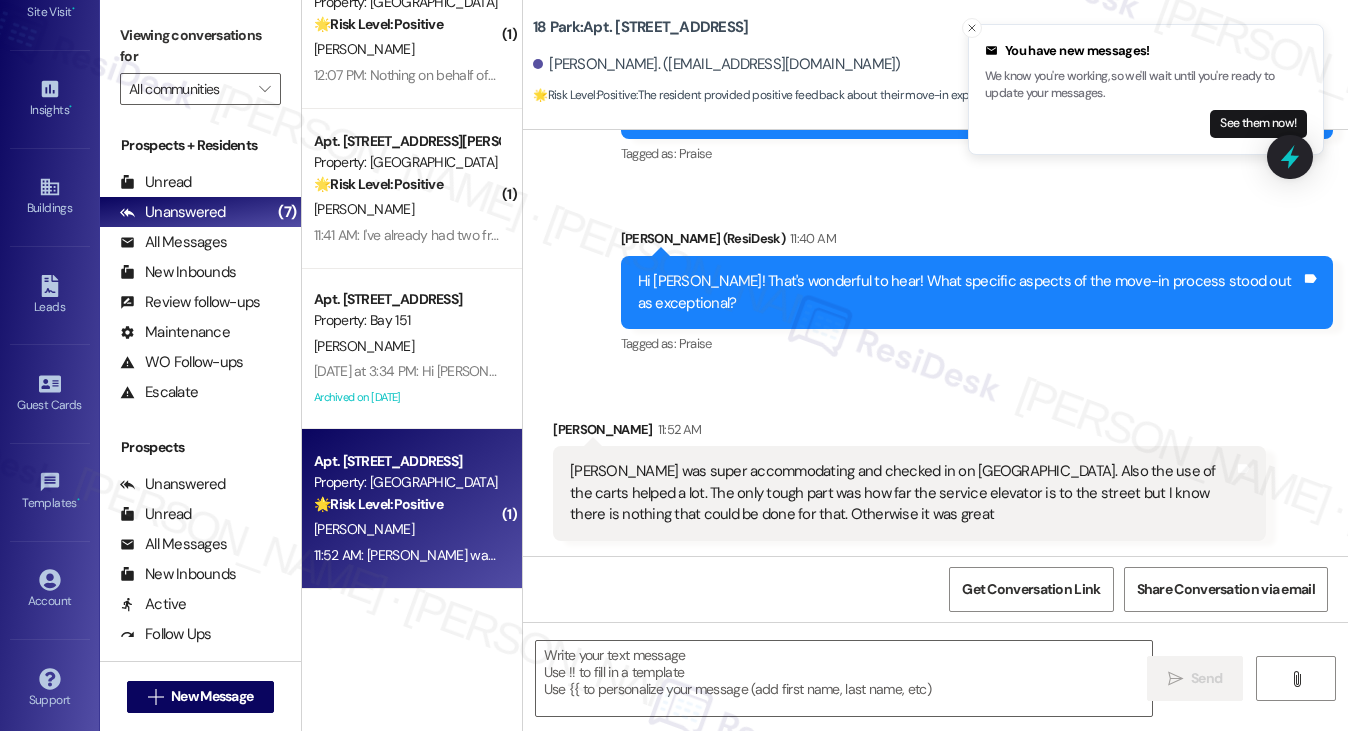
click at [148, 43] on label "Viewing conversations for" at bounding box center [200, 46] width 161 height 53
click at [580, 647] on textarea at bounding box center [844, 678] width 617 height 75
paste textarea "Thank you so much for sharing those details! We’re glad to hear Robin was so ac…"
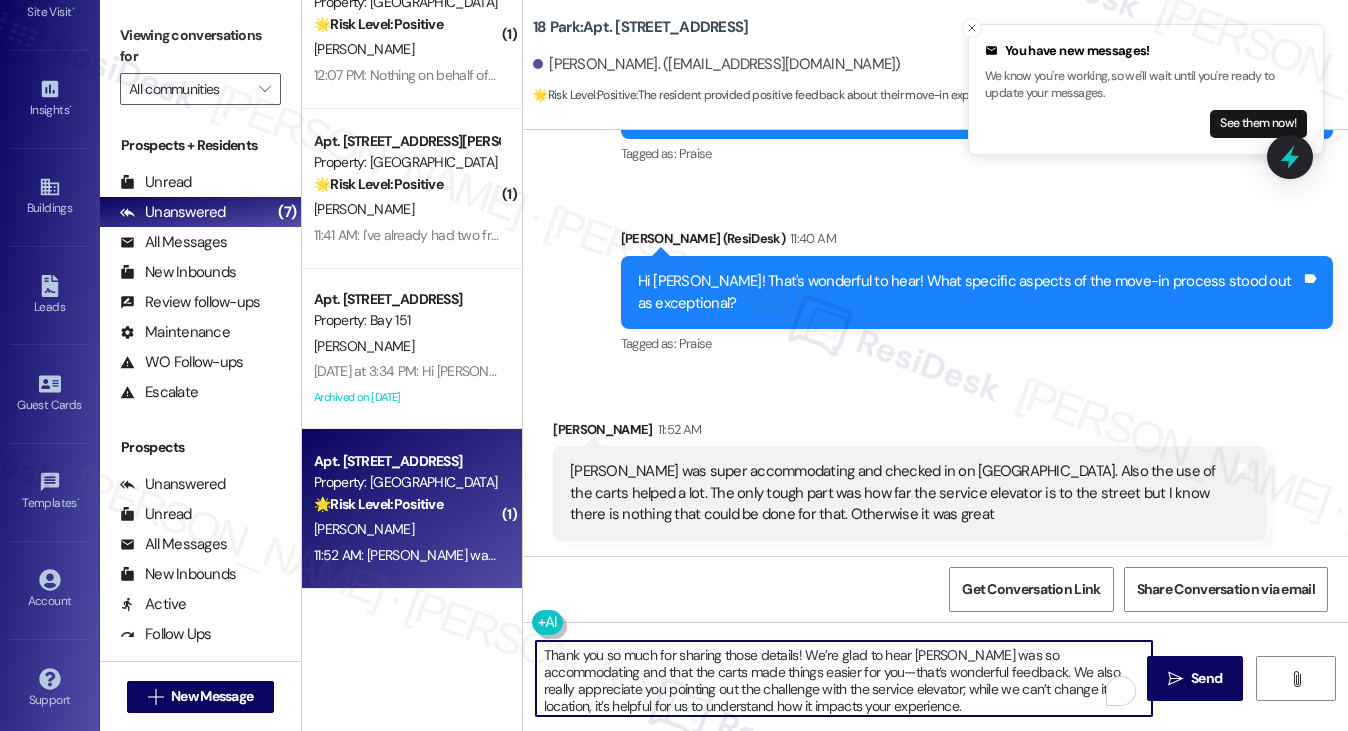
scroll to position [50, 0]
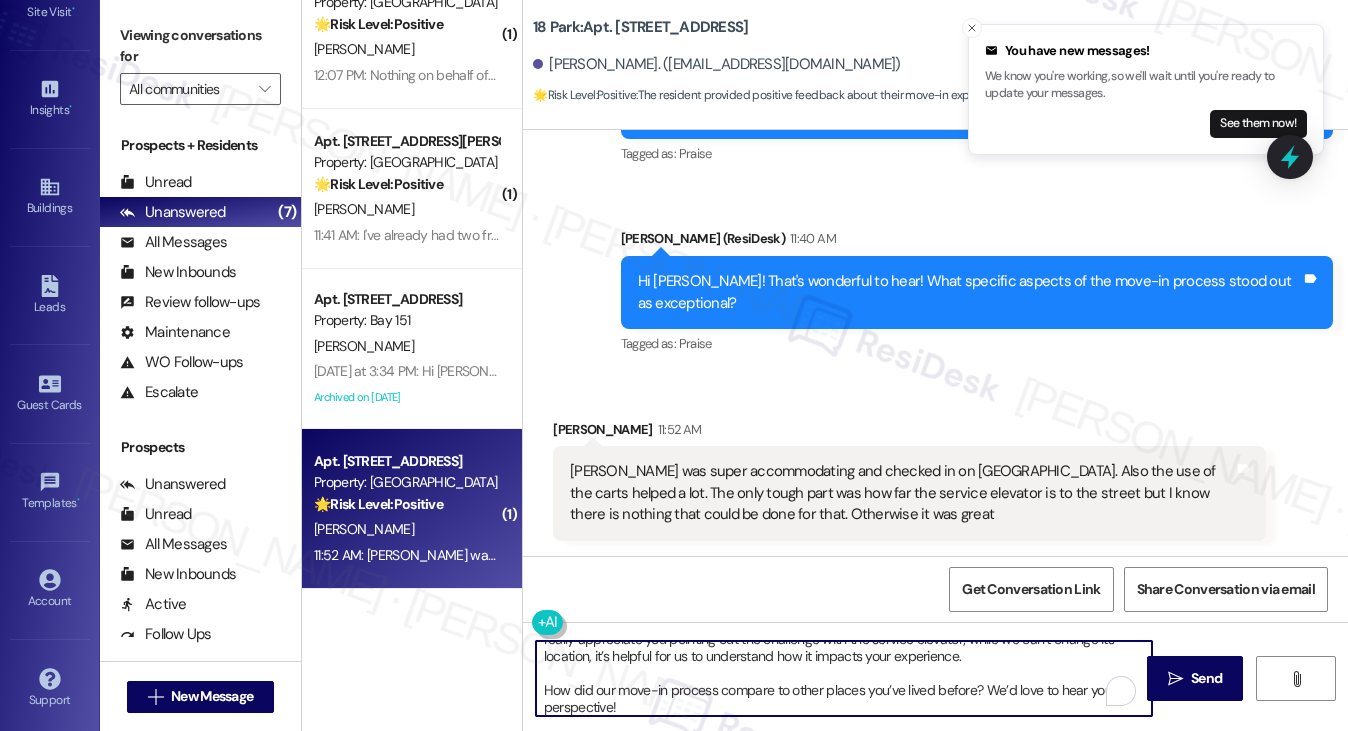
click at [601, 667] on textarea "Thank you so much for sharing those details! We’re glad to hear Robin was so ac…" at bounding box center [844, 678] width 617 height 75
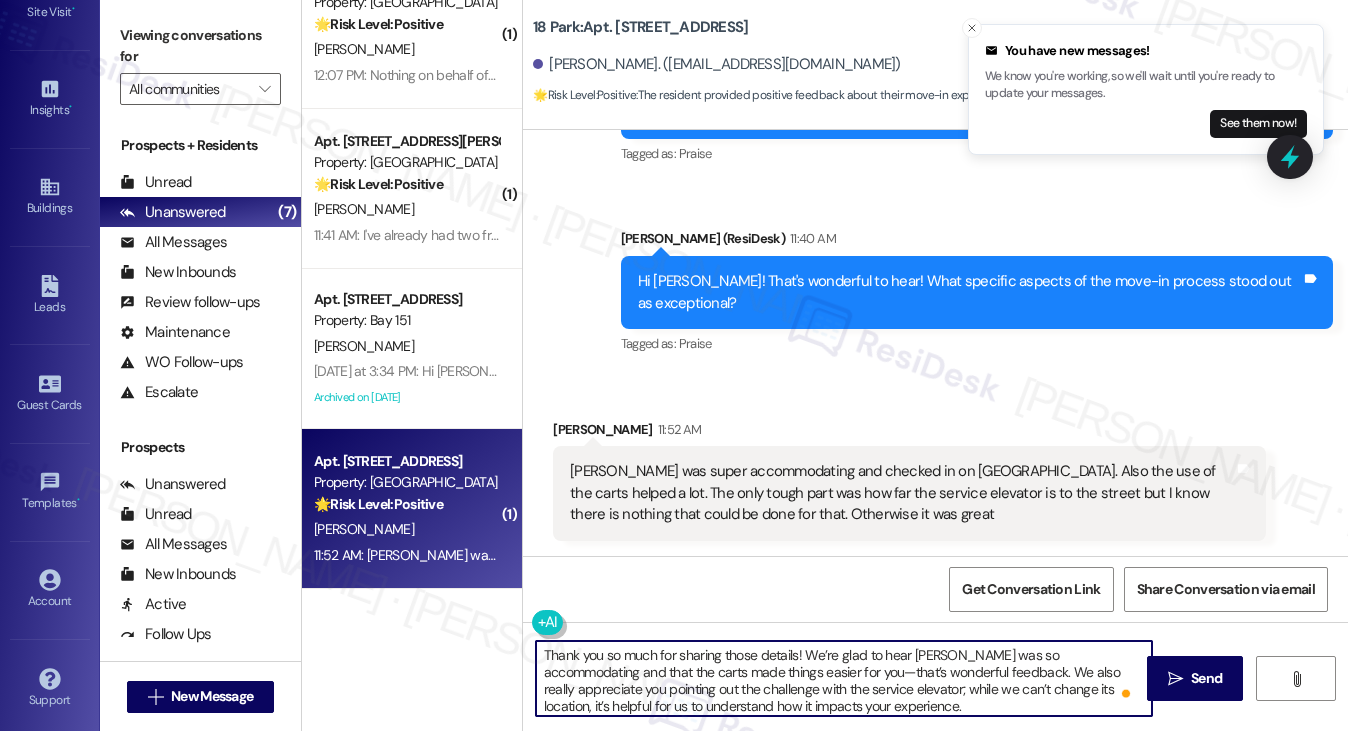
click at [580, 654] on textarea "Thank you so much for sharing those details! We’re glad to hear Robin was so ac…" at bounding box center [844, 678] width 617 height 75
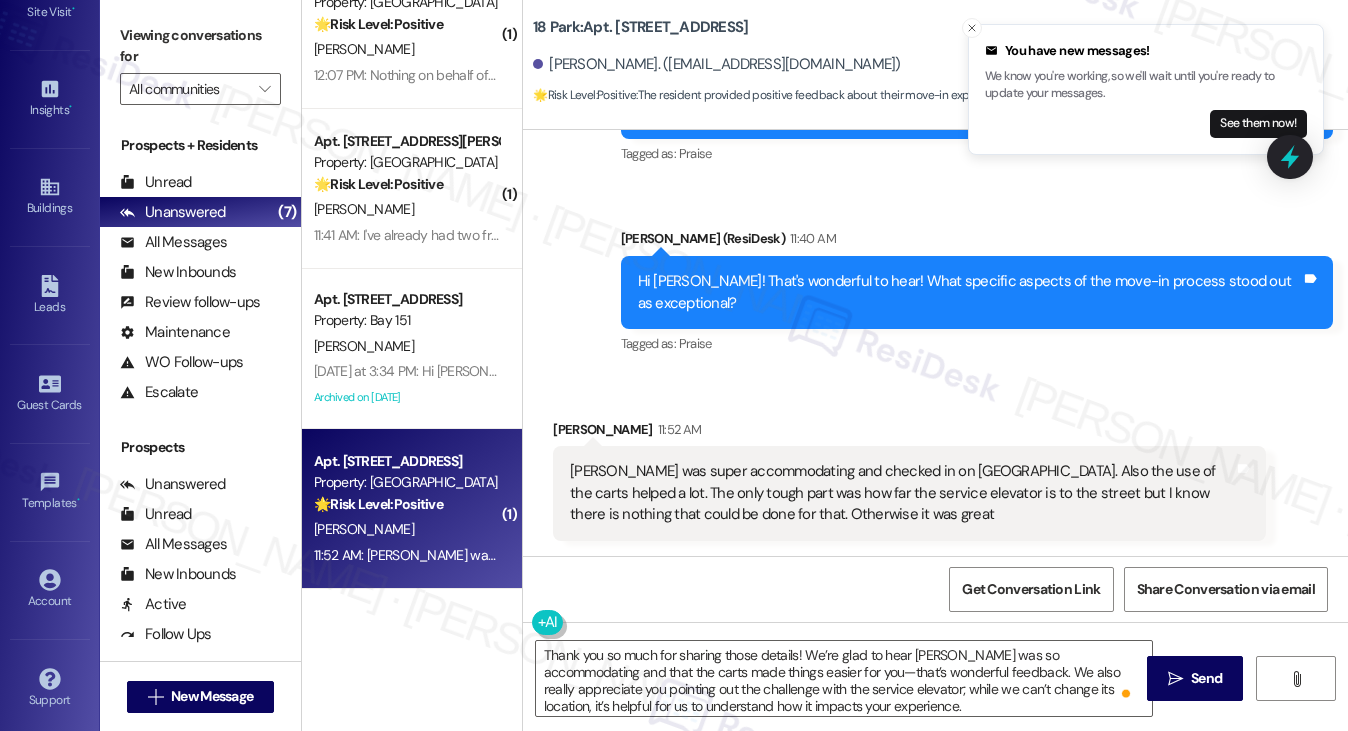
click at [560, 424] on div "Sydney Mok 11:52 AM" at bounding box center [909, 433] width 712 height 28
click at [572, 425] on div "Sydney Mok 11:52 AM" at bounding box center [909, 433] width 712 height 28
click at [793, 647] on textarea "Thank you so much for sharing those details! We’re glad to hear Robin was so ac…" at bounding box center [844, 678] width 617 height 75
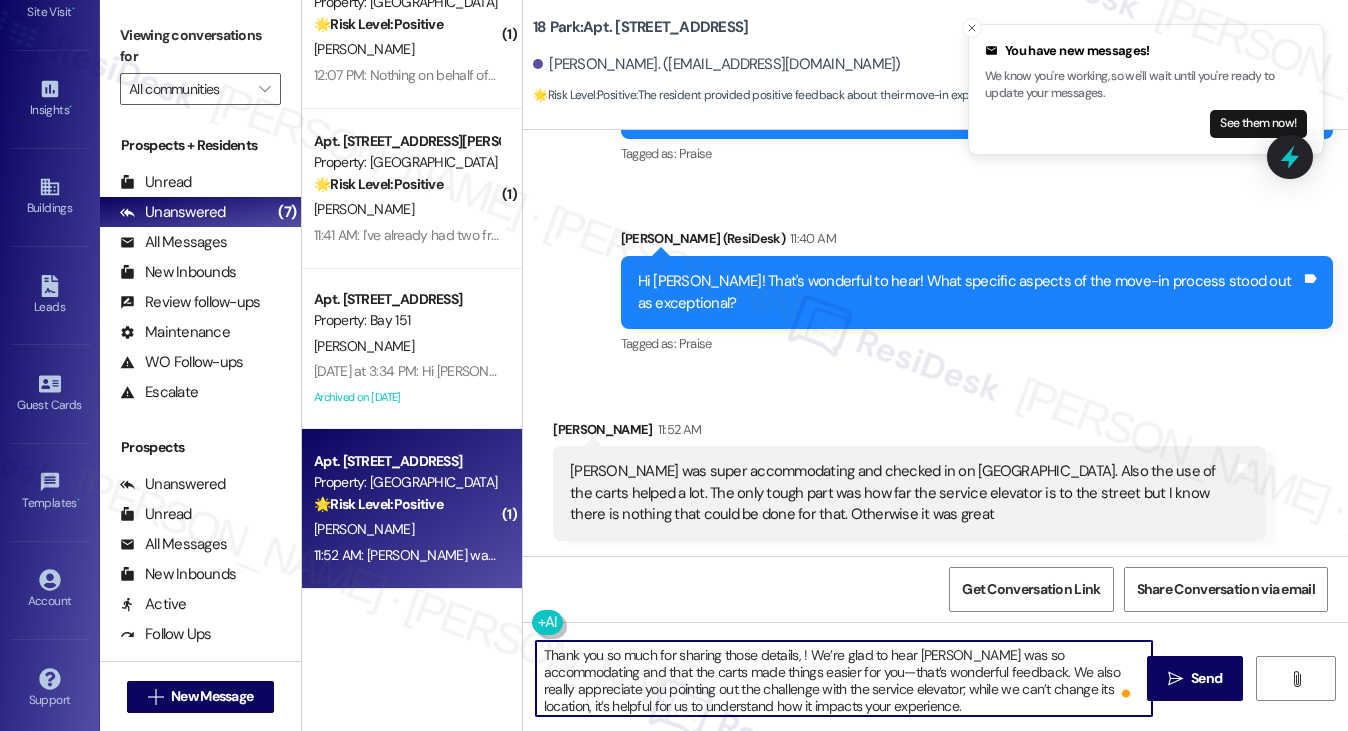
paste textarea "Sydney"
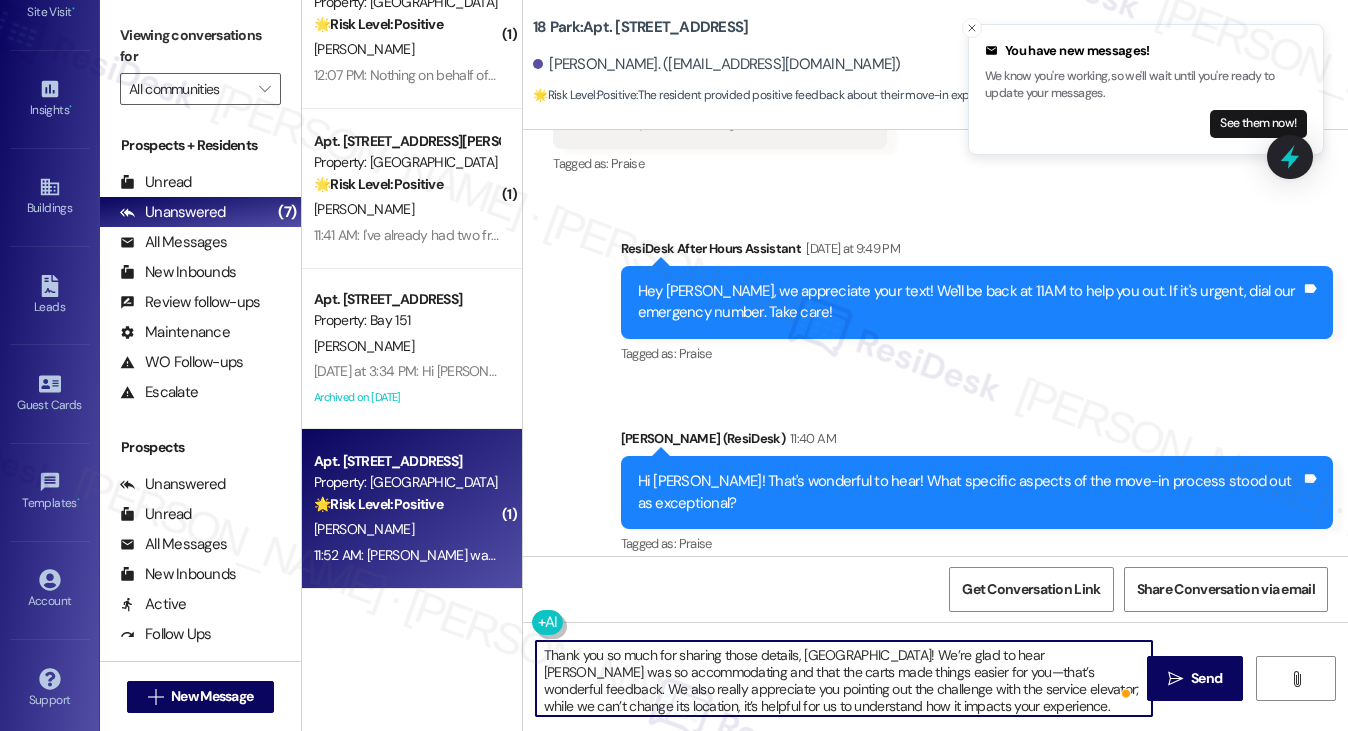
scroll to position [712, 0]
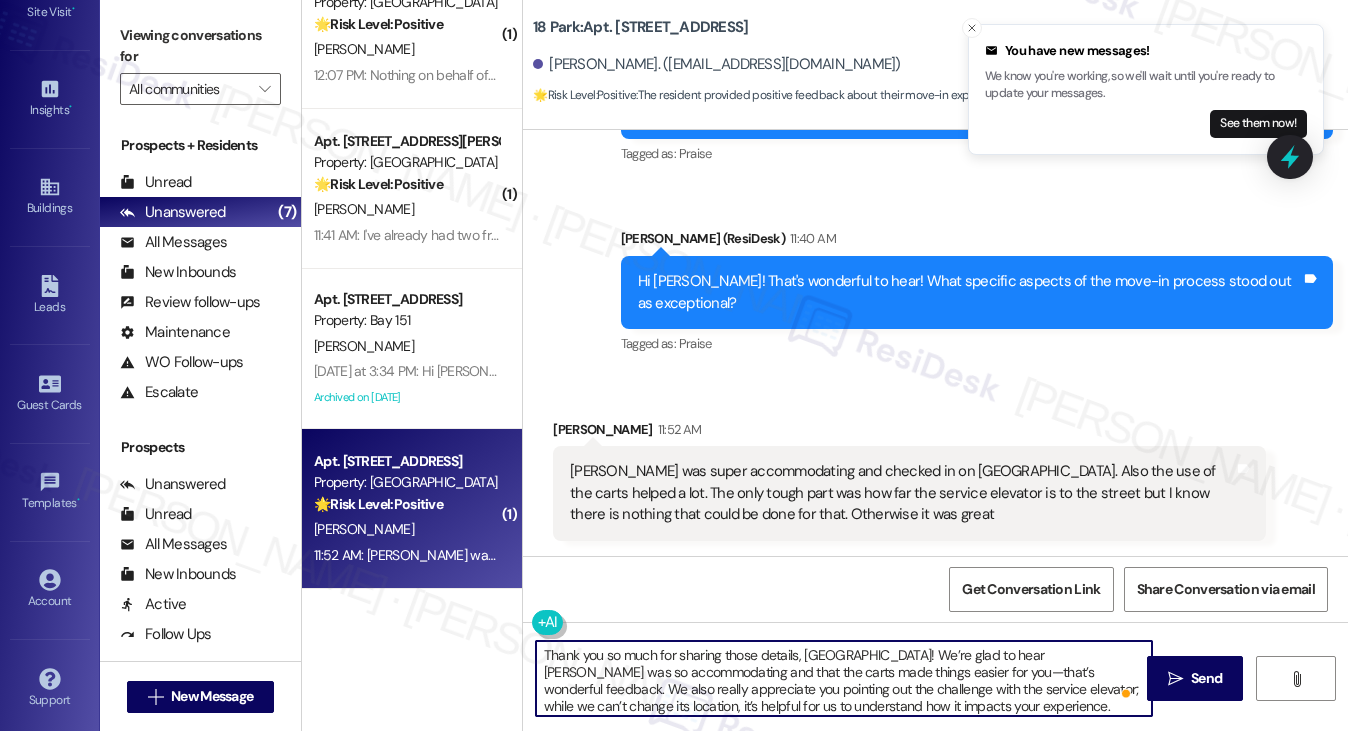
click at [971, 661] on textarea "Thank you so much for sharing those details, Sydney! We’re glad to hear Robin w…" at bounding box center [844, 678] width 617 height 75
click at [728, 683] on textarea "Thank you so much for sharing those details, Sydney! We’re glad to hear Robin w…" at bounding box center [844, 678] width 617 height 75
drag, startPoint x: 879, startPoint y: 650, endPoint x: 905, endPoint y: 649, distance: 26.0
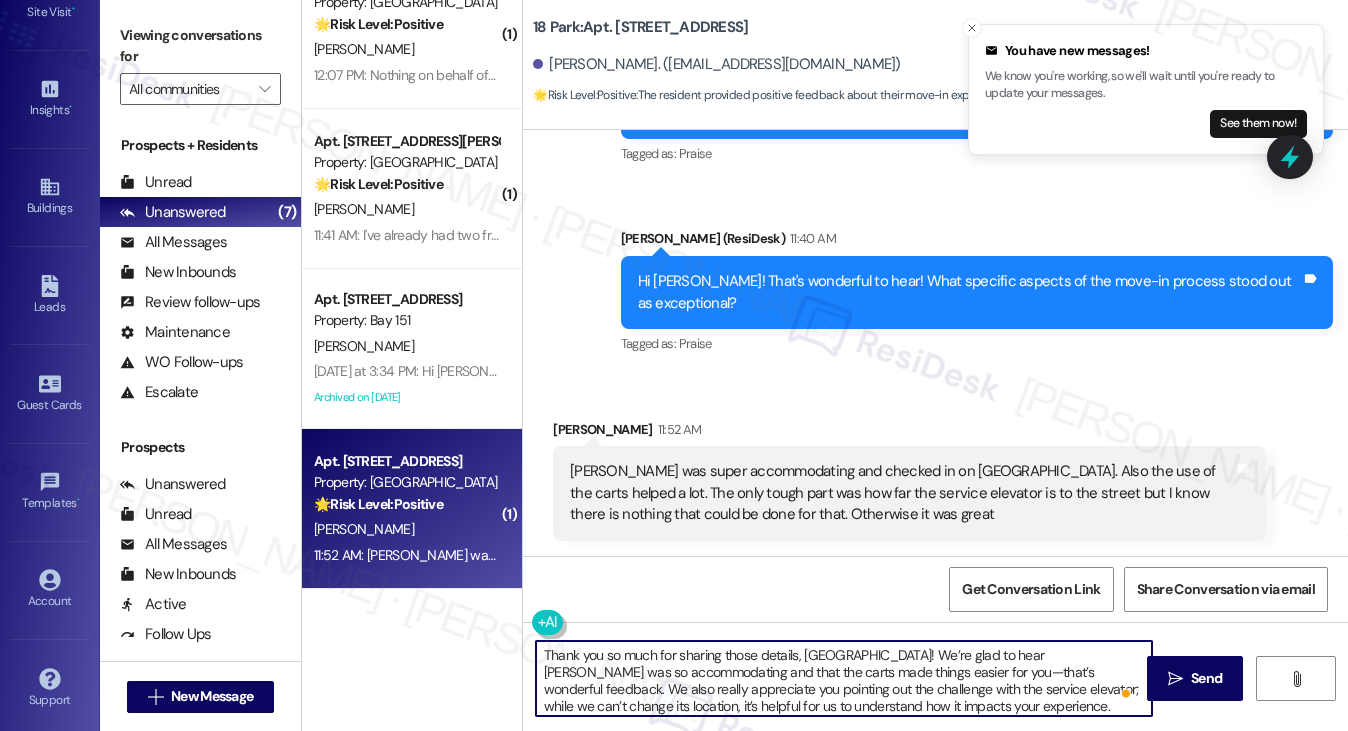
click at [905, 649] on textarea "Thank you so much for sharing those details, Sydney! We’re glad to hear Robin w…" at bounding box center [844, 678] width 617 height 75
click at [838, 671] on textarea "Thank you so much for sharing those details, Sydney! We’re glad to hear Robin w…" at bounding box center [844, 678] width 617 height 75
click at [804, 675] on textarea "Thank you so much for sharing those details, Sydney! We’re glad to hear Robin w…" at bounding box center [844, 678] width 617 height 75
click at [864, 670] on textarea "Thank you so much for sharing those details, Sydney! We’re glad to hear Robin w…" at bounding box center [844, 678] width 617 height 75
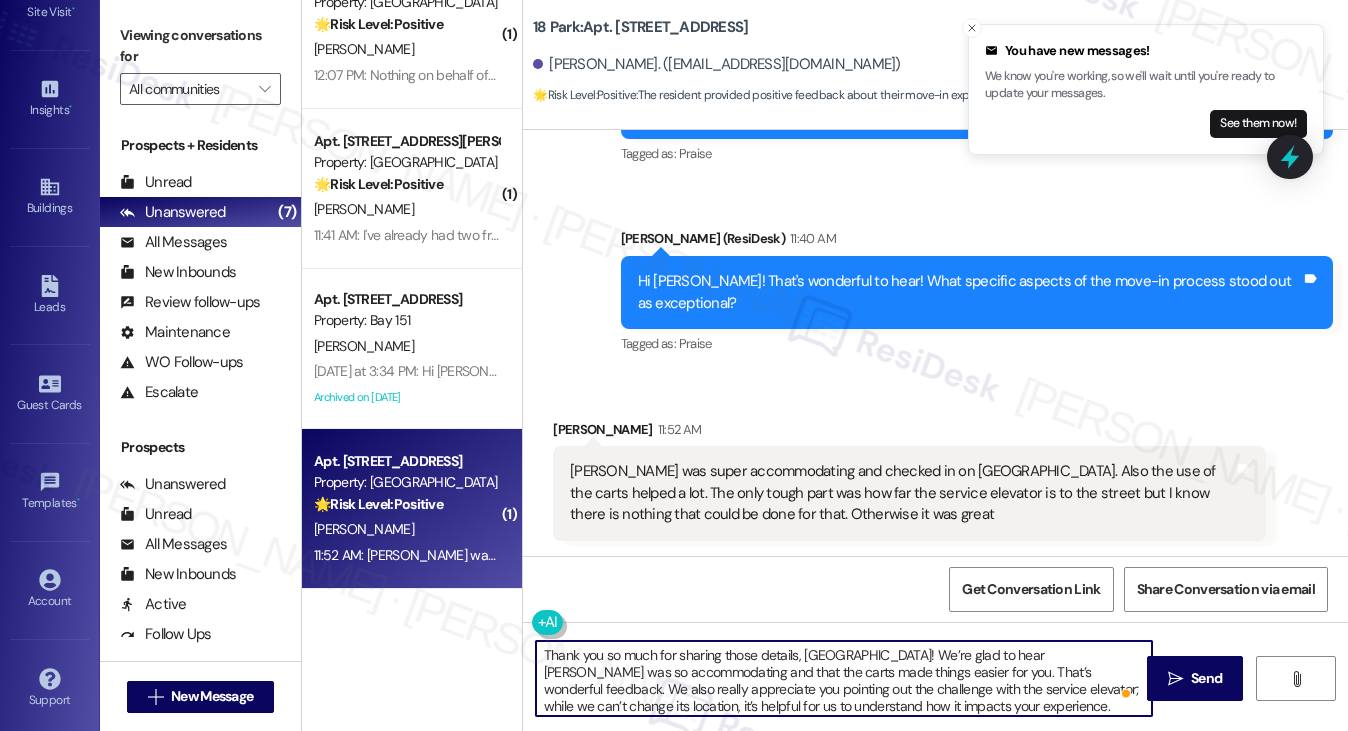
click at [864, 670] on textarea "Thank you so much for sharing those details, Sydney! We’re glad to hear Robin w…" at bounding box center [844, 678] width 617 height 75
click at [705, 658] on textarea "Thank you so much for sharing those details, Sydney! We’re glad to hear Robin w…" at bounding box center [844, 678] width 617 height 75
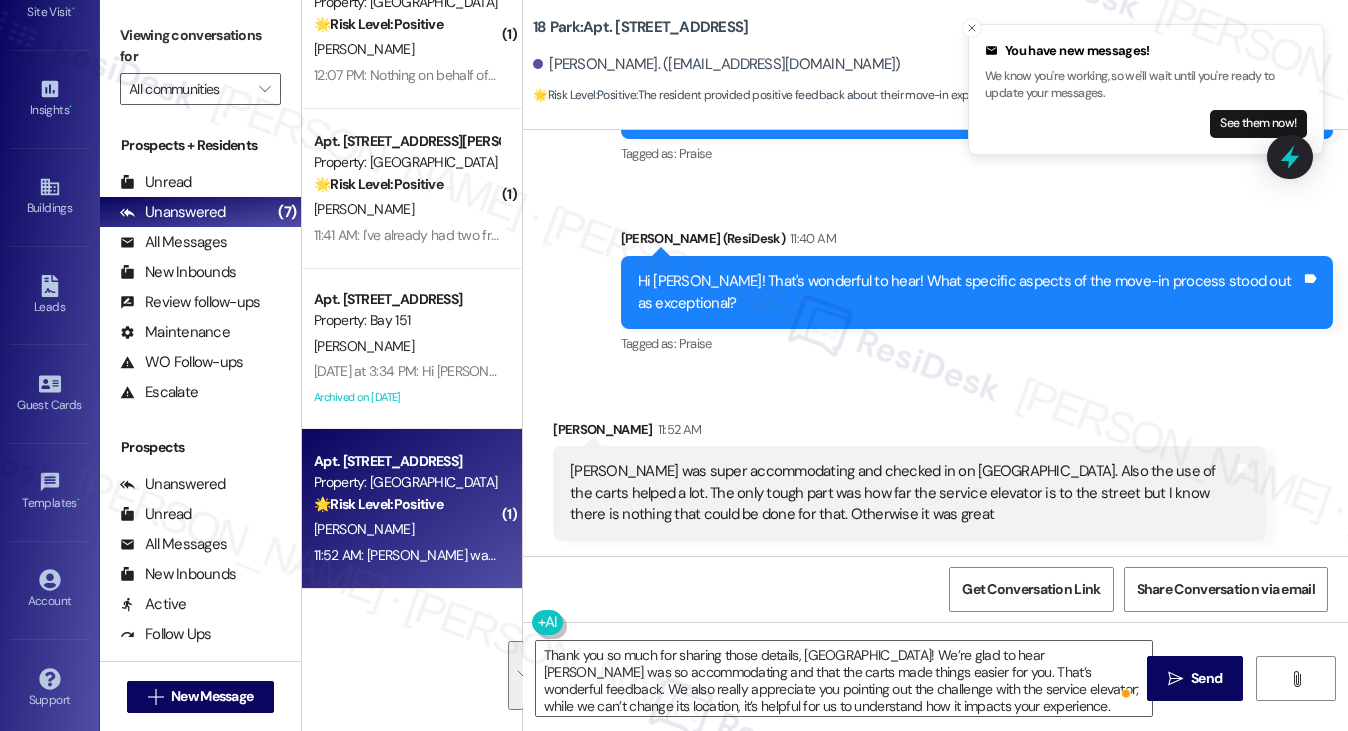
click at [844, 490] on div "Robin was super accommodating and checked in on us. Also the use of the carts h…" at bounding box center [901, 493] width 663 height 64
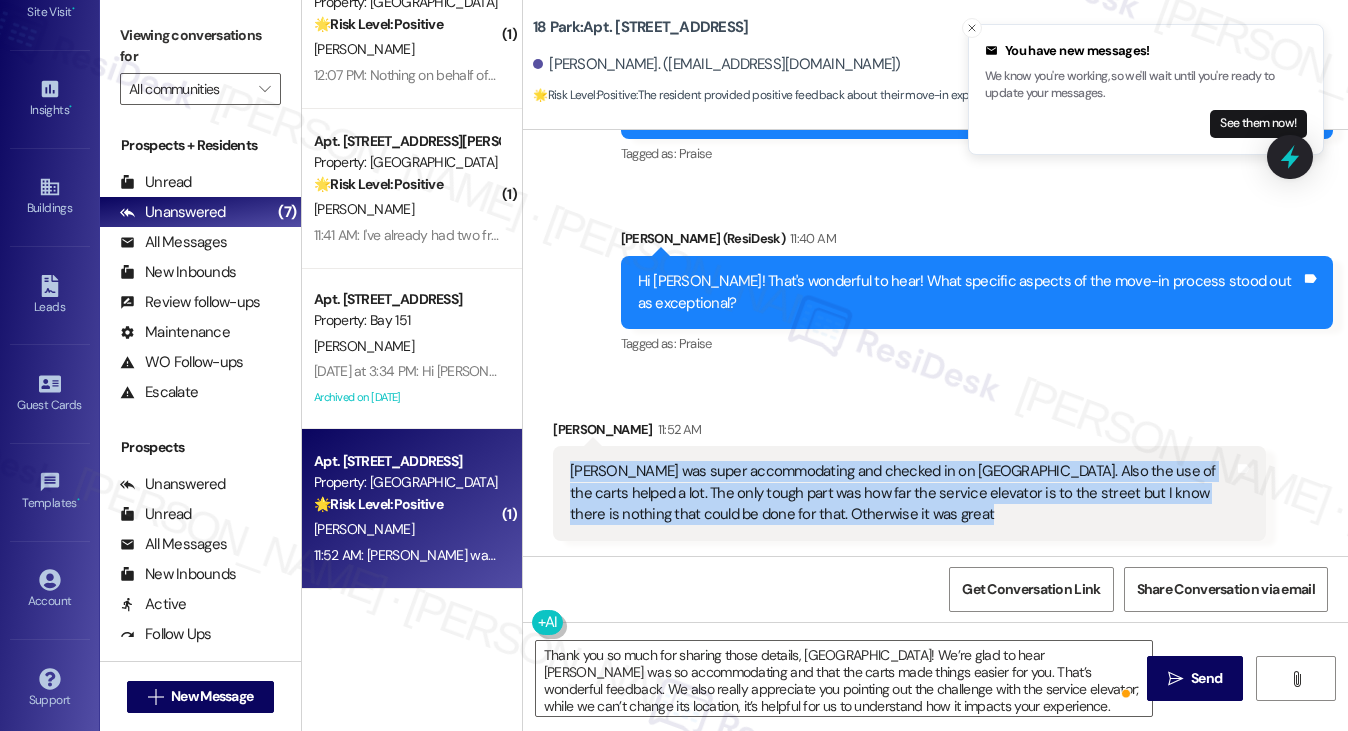
click at [844, 490] on div "Robin was super accommodating and checked in on us. Also the use of the carts h…" at bounding box center [901, 493] width 663 height 64
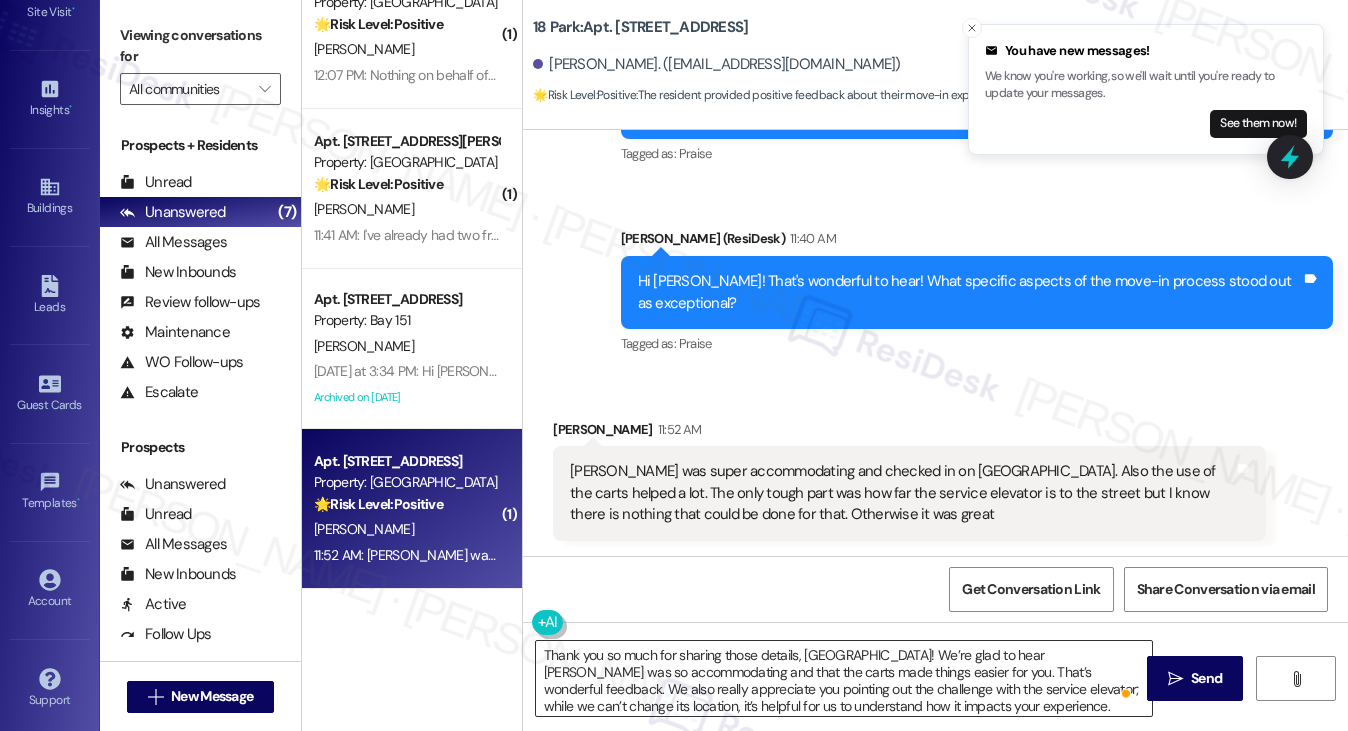
click at [896, 694] on textarea "Thank you so much for sharing those details, Sydney! We’re glad to hear Robin w…" at bounding box center [844, 678] width 617 height 75
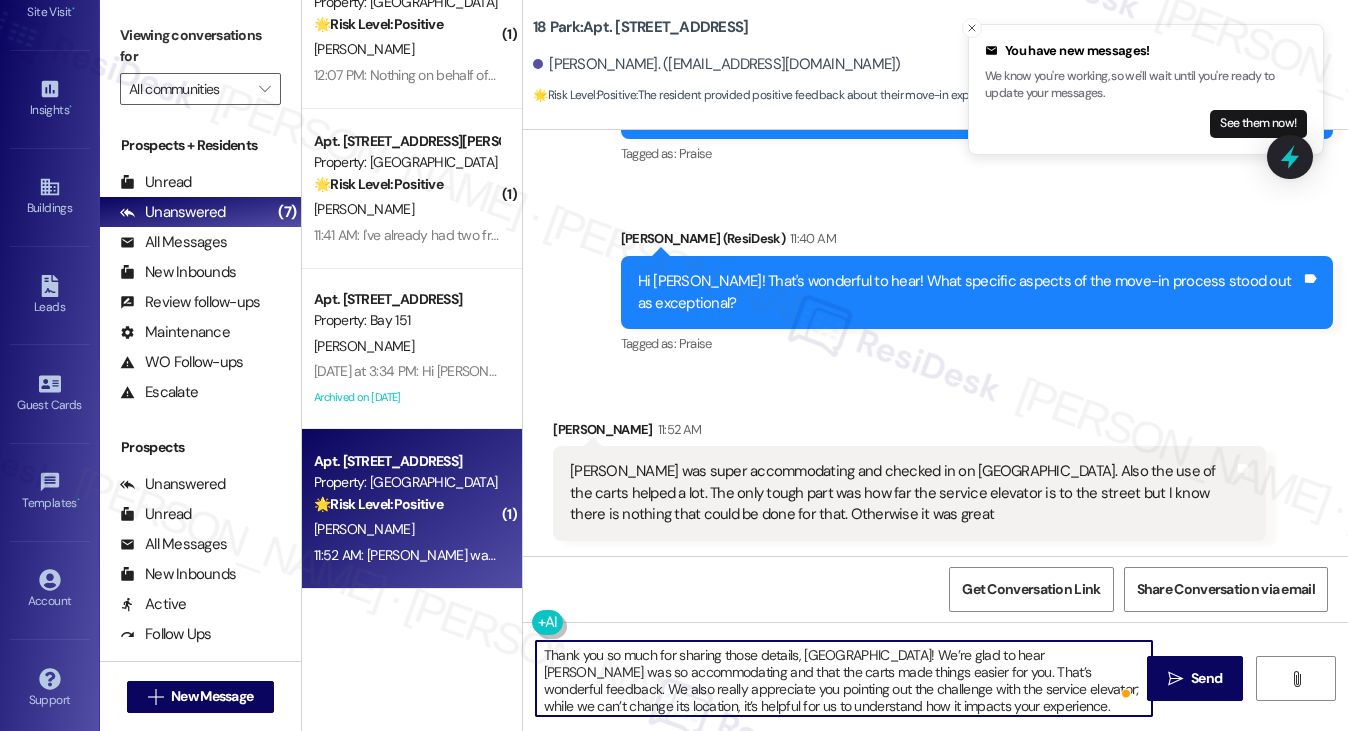
click at [896, 694] on textarea "Thank you so much for sharing those details, Sydney! We’re glad to hear Robin w…" at bounding box center [844, 678] width 617 height 75
click at [929, 686] on textarea "Thank you so much for sharing those details, Sydney! We’re glad to hear Robin w…" at bounding box center [844, 678] width 617 height 75
click at [960, 668] on textarea "Thank you so much for sharing those details, Sydney! We’re glad to hear Robin w…" at bounding box center [844, 678] width 617 height 75
click at [1020, 667] on textarea "Thank you so much for sharing those details, Sydney! We’re glad to hear Robin w…" at bounding box center [844, 678] width 617 height 75
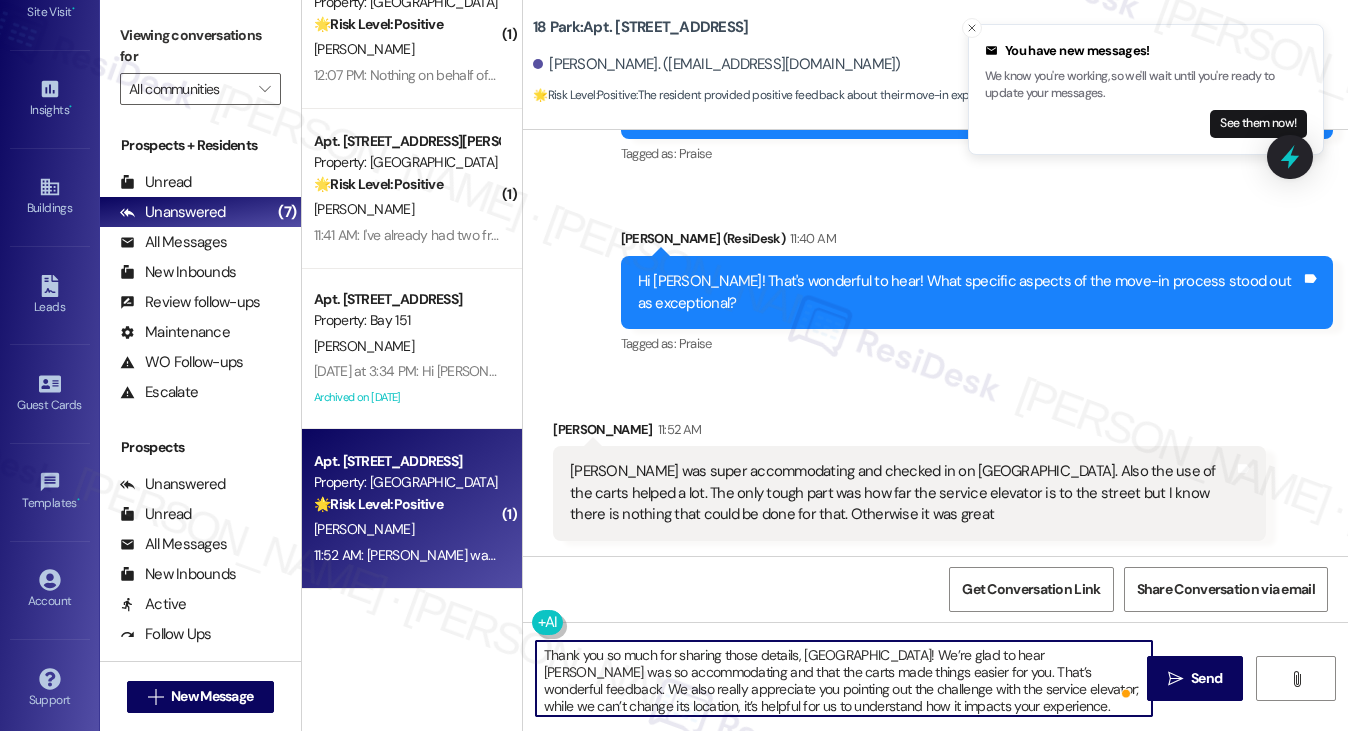
click at [1020, 667] on textarea "Thank you so much for sharing those details, Sydney! We’re glad to hear Robin w…" at bounding box center [844, 678] width 617 height 75
click at [1028, 663] on textarea "Thank you so much for sharing those details, Sydney! We’re glad to hear Robin w…" at bounding box center [844, 678] width 617 height 75
click at [1028, 670] on textarea "Thank you so much for sharing those details, Sydney! We’re glad to hear Robin w…" at bounding box center [844, 678] width 617 height 75
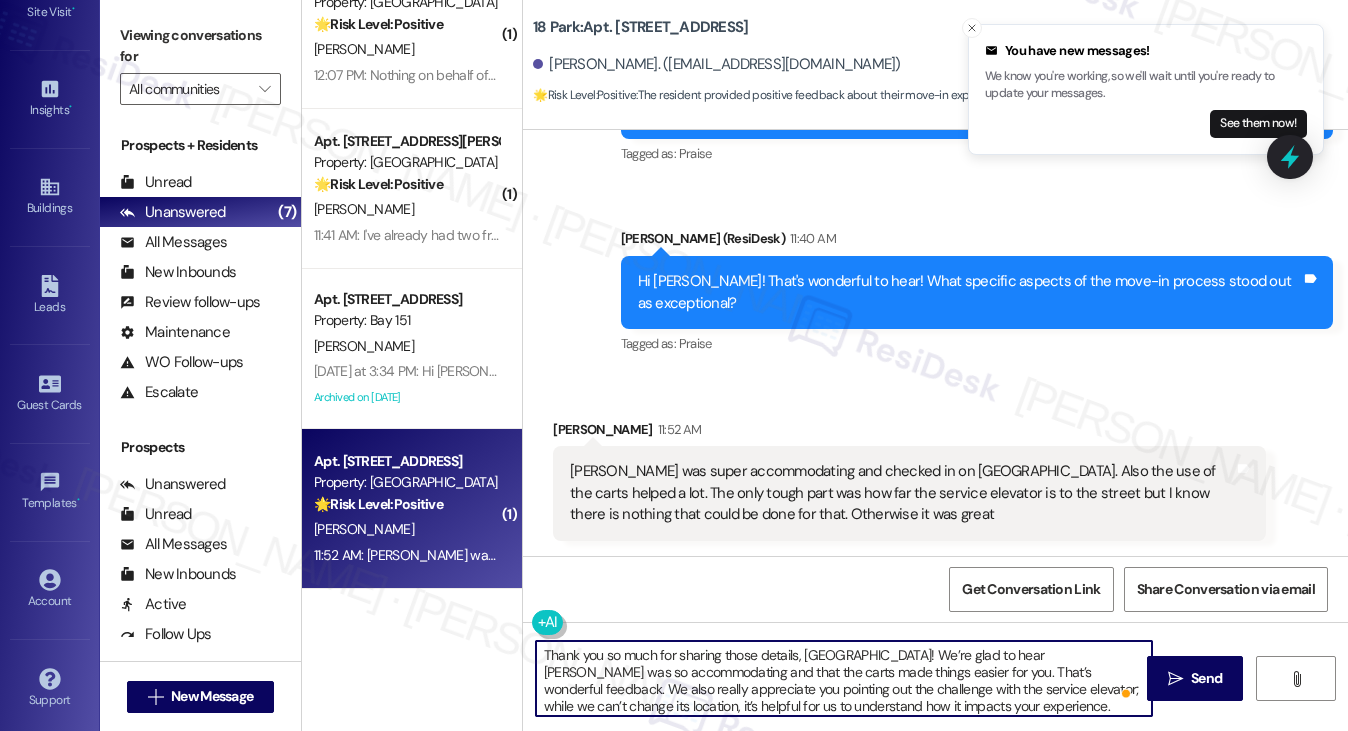
click at [1028, 670] on textarea "Thank you so much for sharing those details, Sydney! We’re glad to hear Robin w…" at bounding box center [844, 678] width 617 height 75
drag, startPoint x: 707, startPoint y: 695, endPoint x: 872, endPoint y: 695, distance: 165.0
click at [872, 695] on textarea "Thank you so much for sharing those details, Sydney! We’re glad to hear Robin w…" at bounding box center [844, 678] width 617 height 75
click at [955, 687] on textarea "Thank you so much for sharing those details, Sydney! We’re glad to hear Robin w…" at bounding box center [844, 678] width 617 height 75
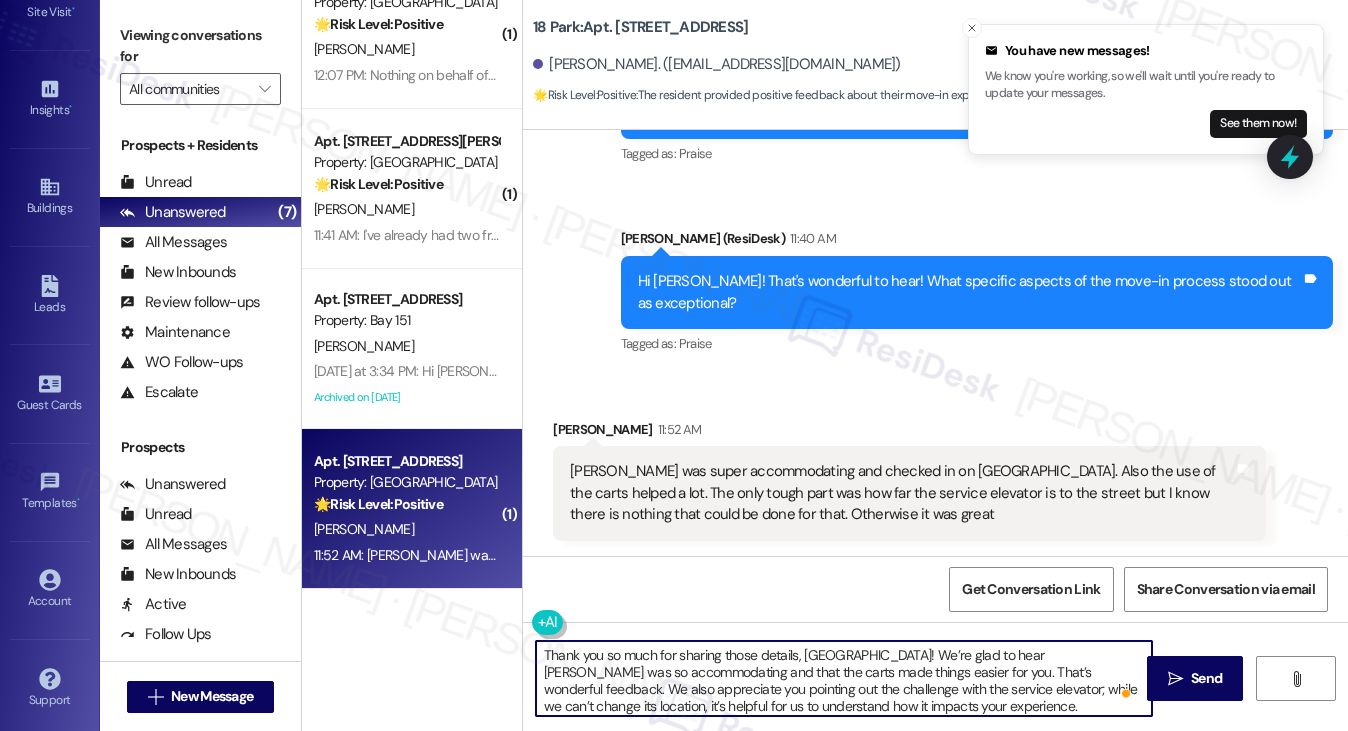
click at [955, 687] on textarea "Thank you so much for sharing those details, Sydney! We’re glad to hear Robin w…" at bounding box center [844, 678] width 617 height 75
click at [1014, 495] on div "Robin was super accommodating and checked in on us. Also the use of the carts h…" at bounding box center [901, 493] width 663 height 64
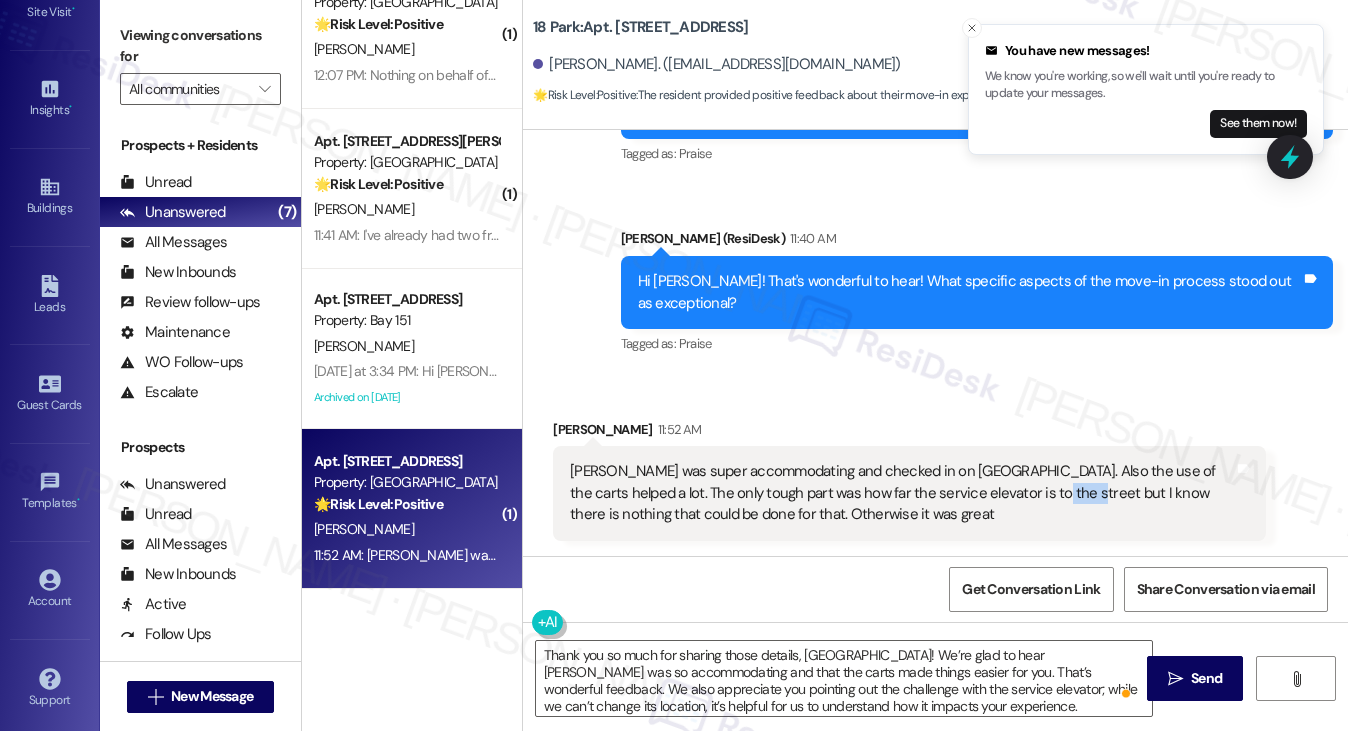
click at [1014, 495] on div "Robin was super accommodating and checked in on us. Also the use of the carts h…" at bounding box center [901, 493] width 663 height 64
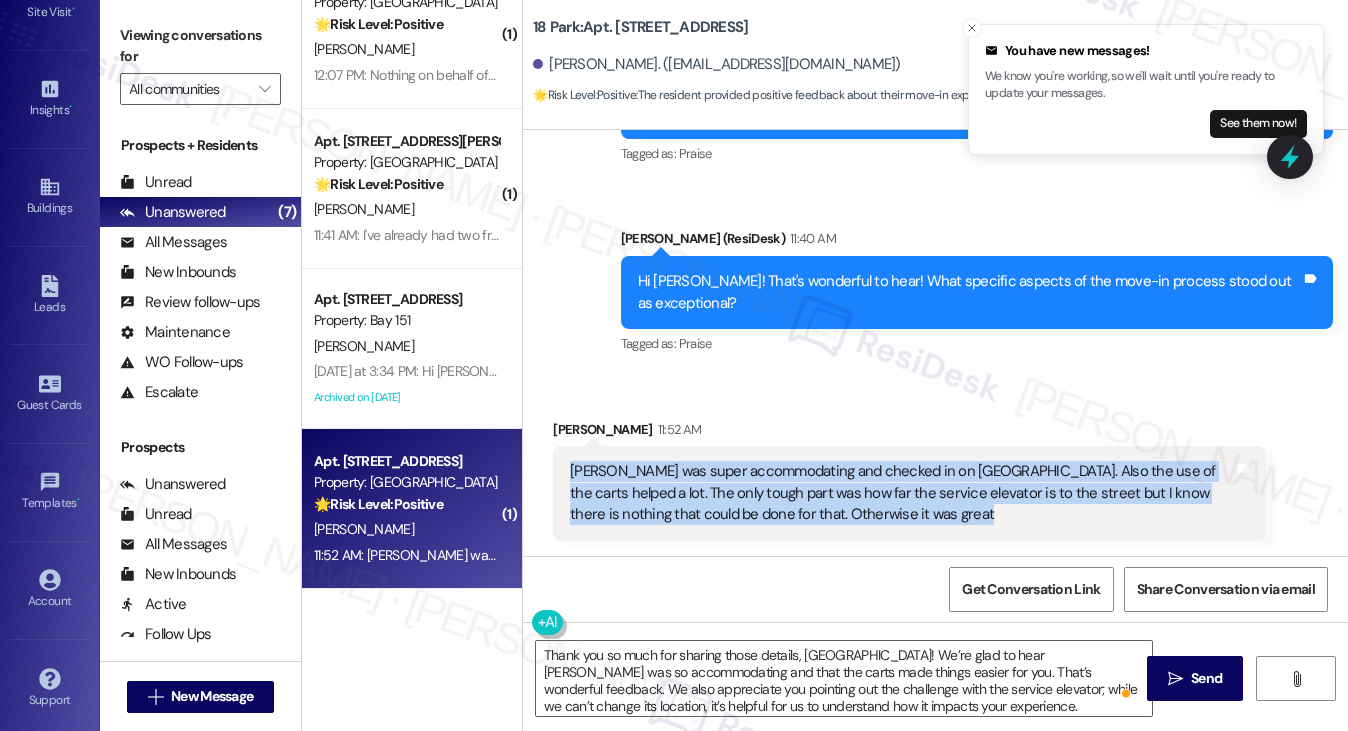
click at [1014, 495] on div "Robin was super accommodating and checked in on us. Also the use of the carts h…" at bounding box center [901, 493] width 663 height 64
click at [774, 497] on div "Robin was super accommodating and checked in on us. Also the use of the carts h…" at bounding box center [901, 493] width 663 height 64
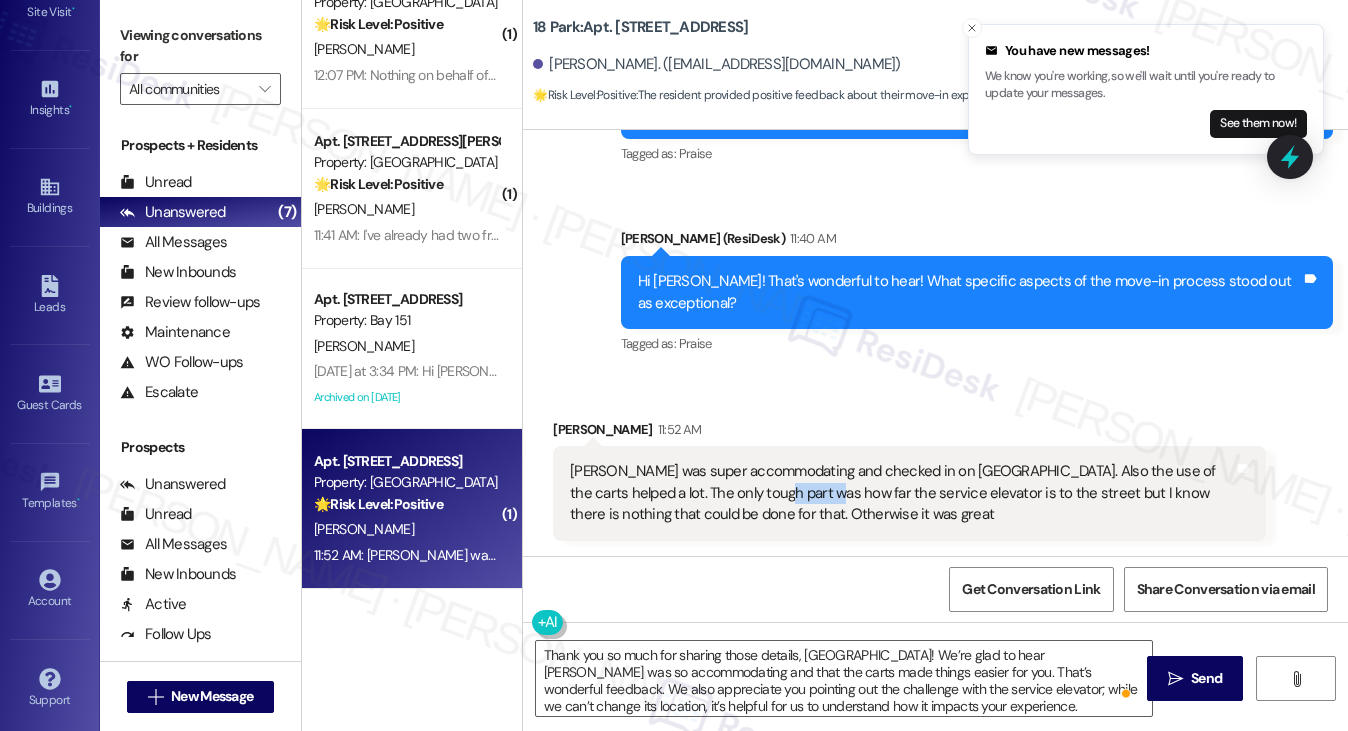
click at [774, 497] on div "Robin was super accommodating and checked in on us. Also the use of the carts h…" at bounding box center [901, 493] width 663 height 64
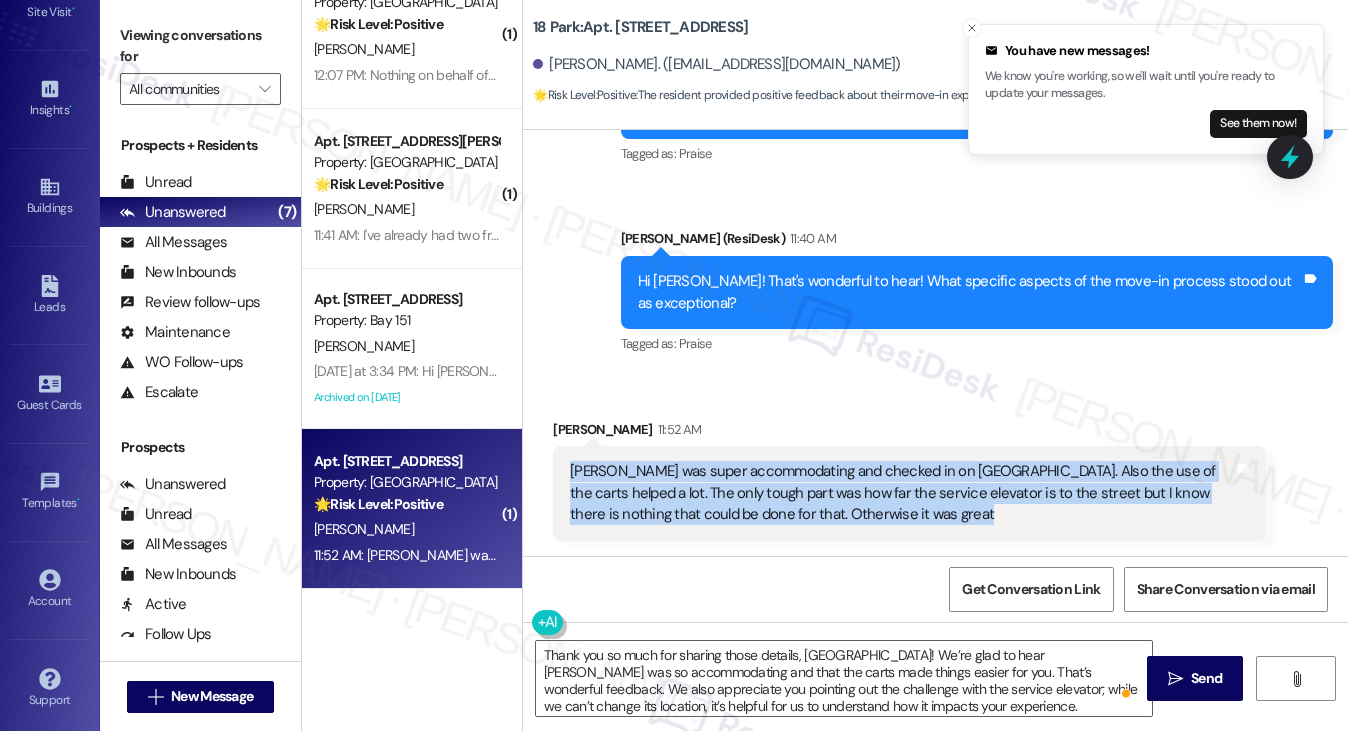
click at [774, 497] on div "Robin was super accommodating and checked in on us. Also the use of the carts h…" at bounding box center [901, 493] width 663 height 64
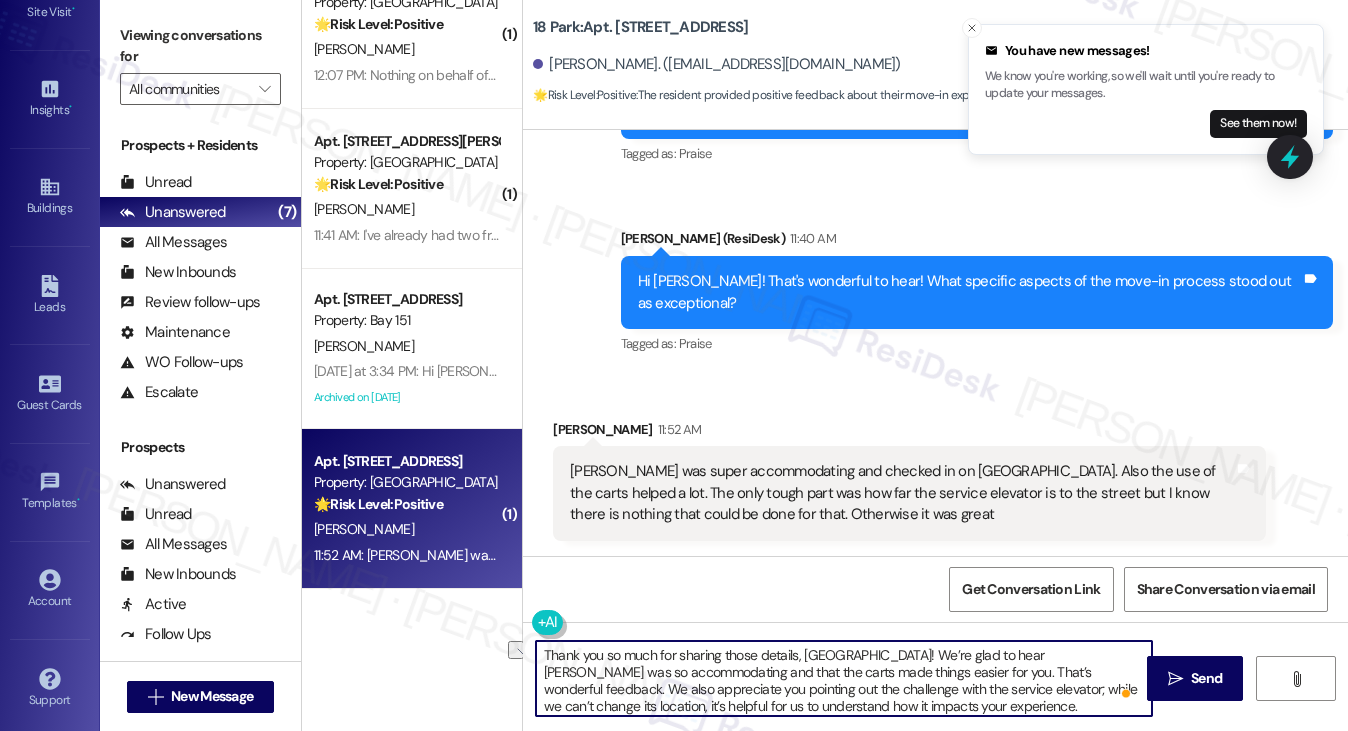
drag, startPoint x: 836, startPoint y: 691, endPoint x: 868, endPoint y: 695, distance: 32.2
click at [868, 695] on textarea "Thank you so much for sharing those details, Sydney! We’re glad to hear Robin w…" at bounding box center [844, 678] width 617 height 75
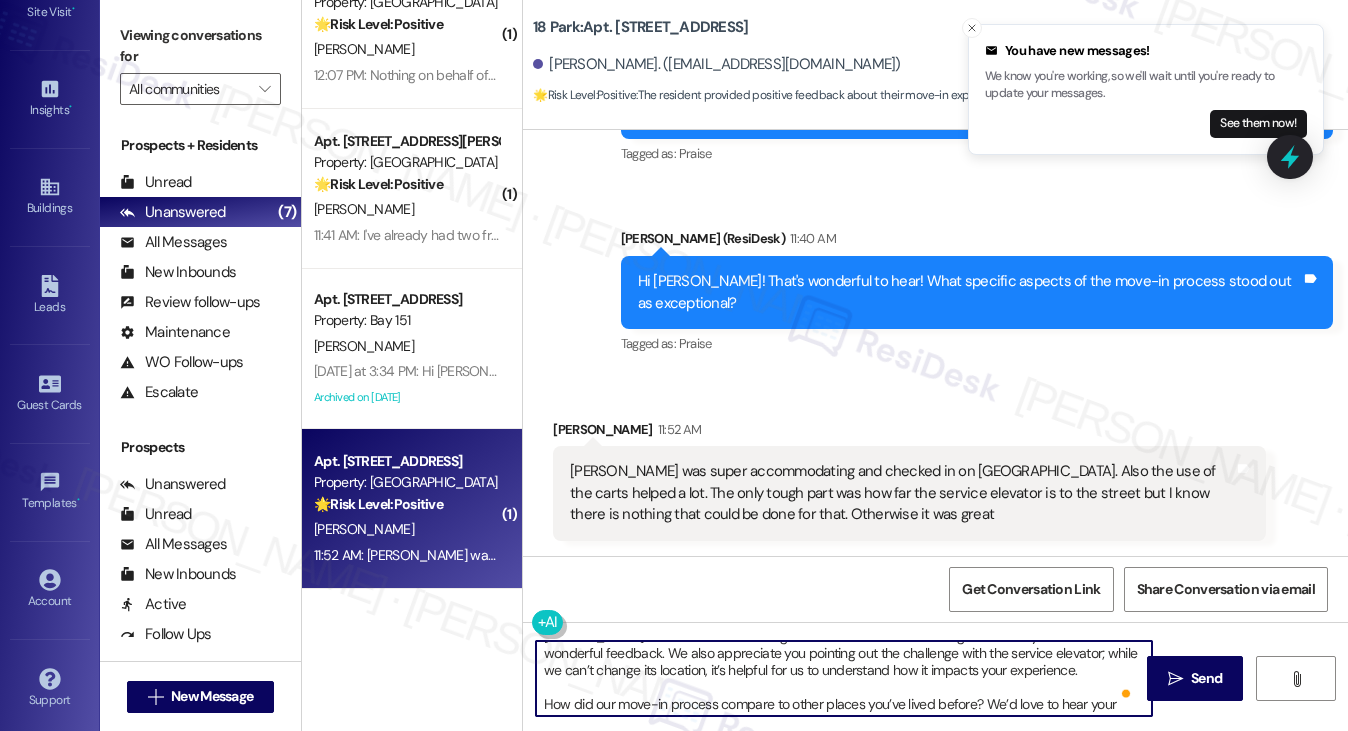
scroll to position [56, 0]
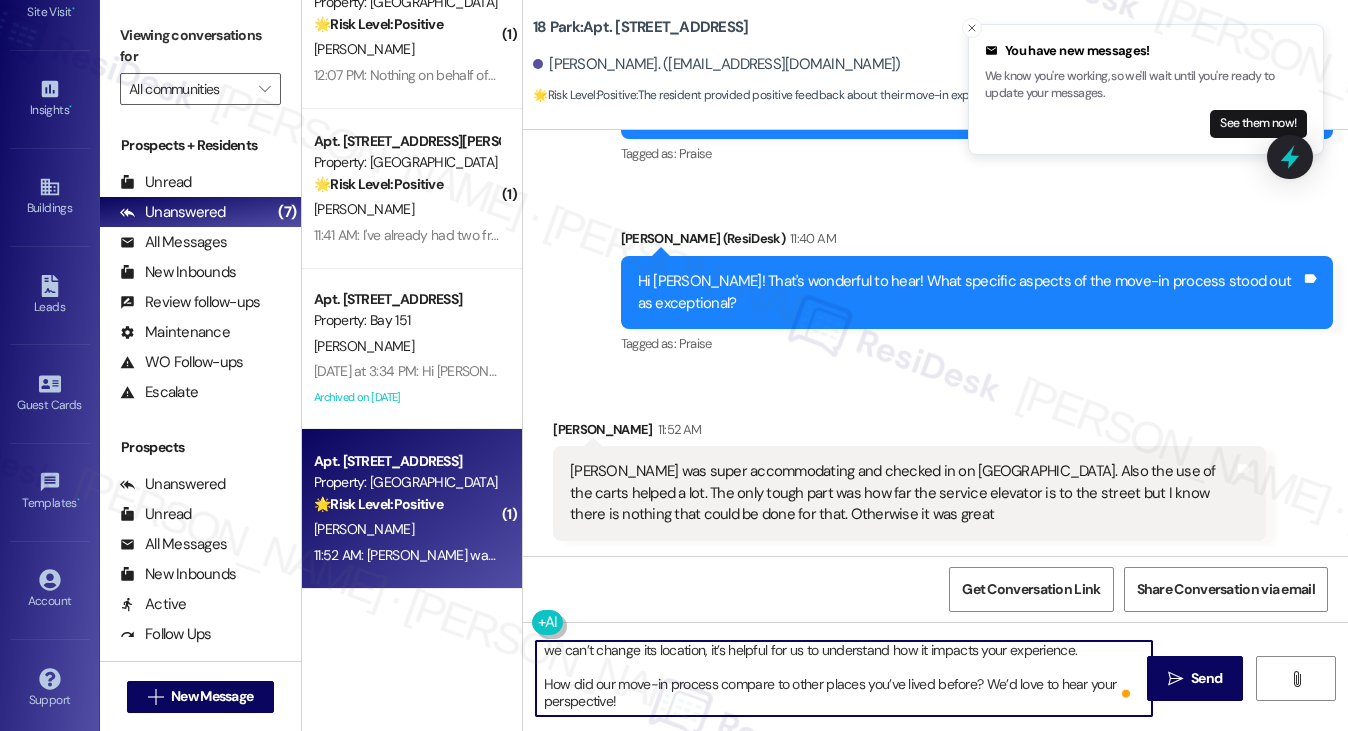
click at [865, 663] on textarea "Thank you so much for sharing those details, Sydney! We’re glad to hear Robin w…" at bounding box center [844, 678] width 617 height 75
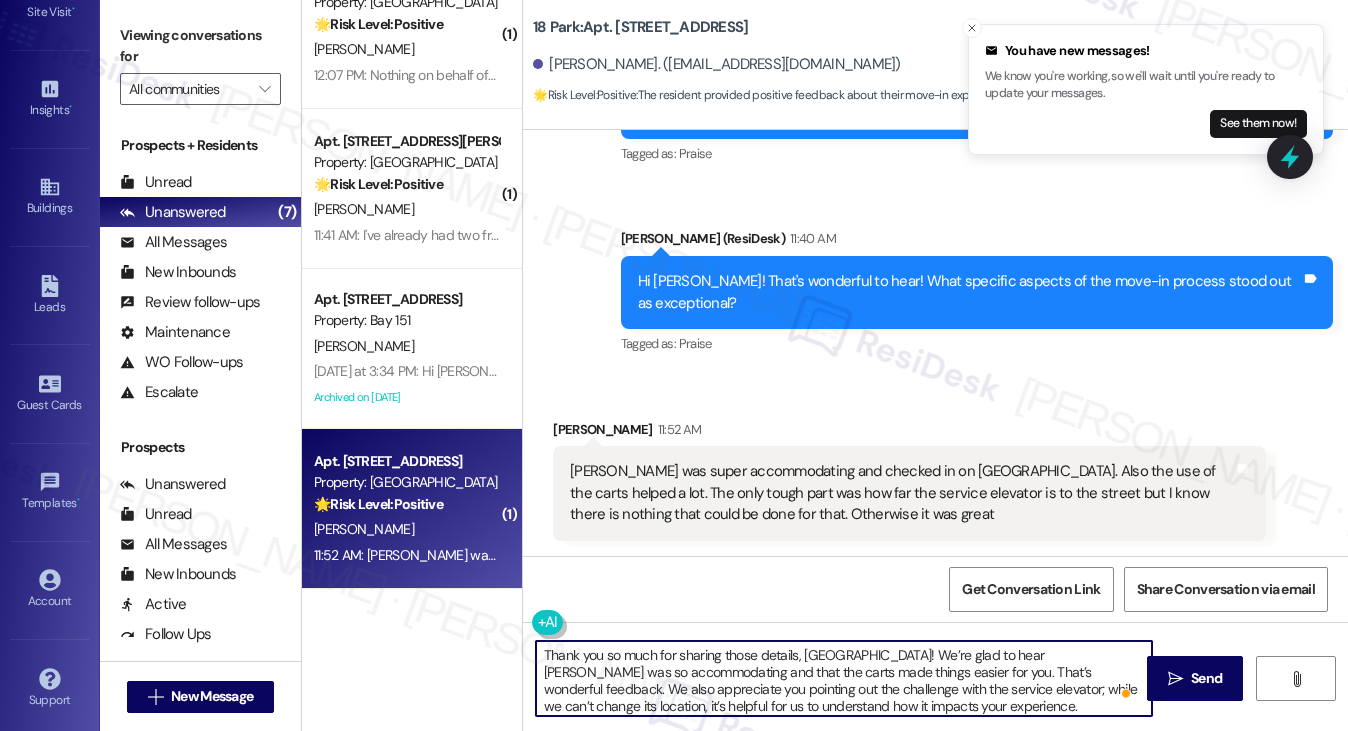
click at [843, 687] on textarea "Thank you so much for sharing those details, Sydney! We’re glad to hear Robin w…" at bounding box center [844, 678] width 617 height 75
click at [568, 690] on textarea "Thank you so much for sharing those details, Sydney! We’re glad to hear Robin w…" at bounding box center [844, 678] width 617 height 75
drag, startPoint x: 716, startPoint y: 689, endPoint x: 541, endPoint y: 694, distance: 175.0
click at [541, 694] on textarea "Thank you so much for sharing those details, Sydney! We’re glad to hear Robin w…" at bounding box center [844, 678] width 617 height 75
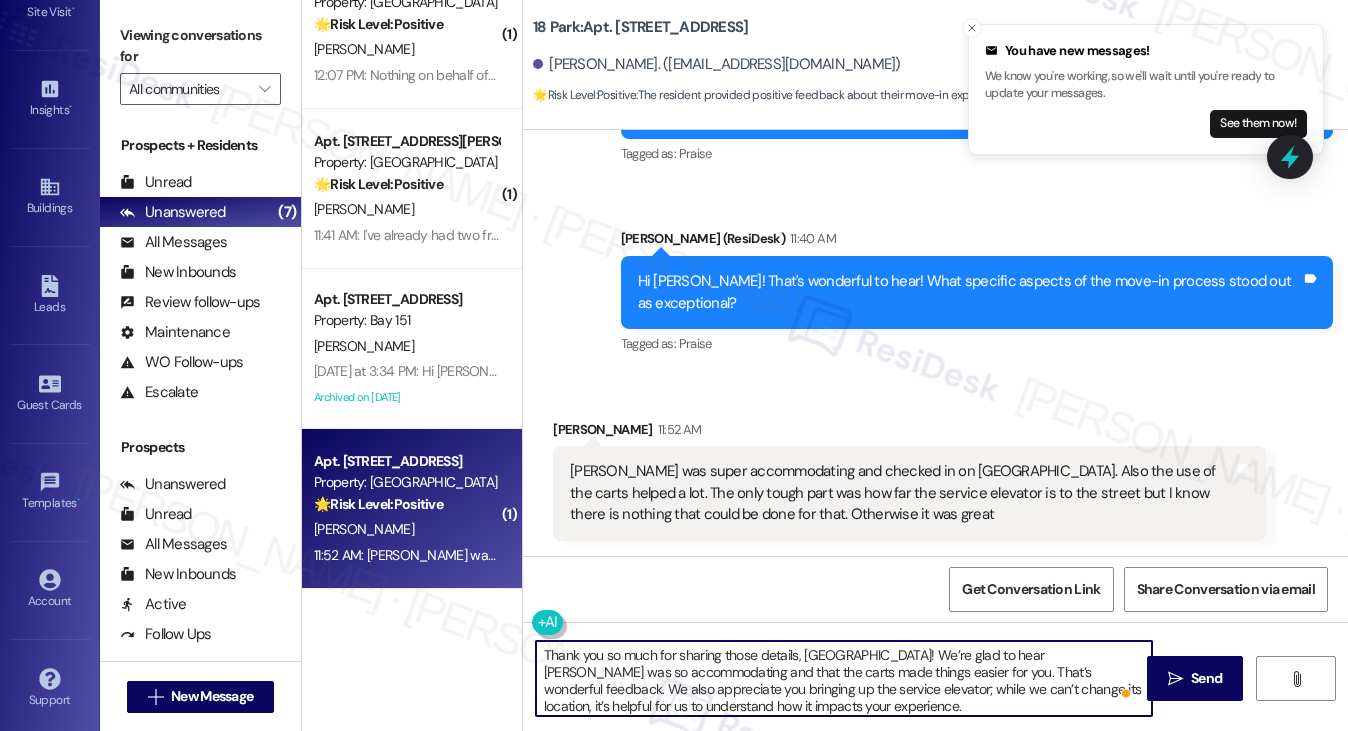
click at [729, 695] on textarea "Thank you so much for sharing those details, Sydney! We’re glad to hear Robin w…" at bounding box center [844, 678] width 617 height 75
drag, startPoint x: 945, startPoint y: 689, endPoint x: 721, endPoint y: 695, distance: 224.0
click at [721, 695] on textarea "Thank you so much for sharing those details, Sydney! We’re glad to hear Robin w…" at bounding box center [844, 678] width 617 height 75
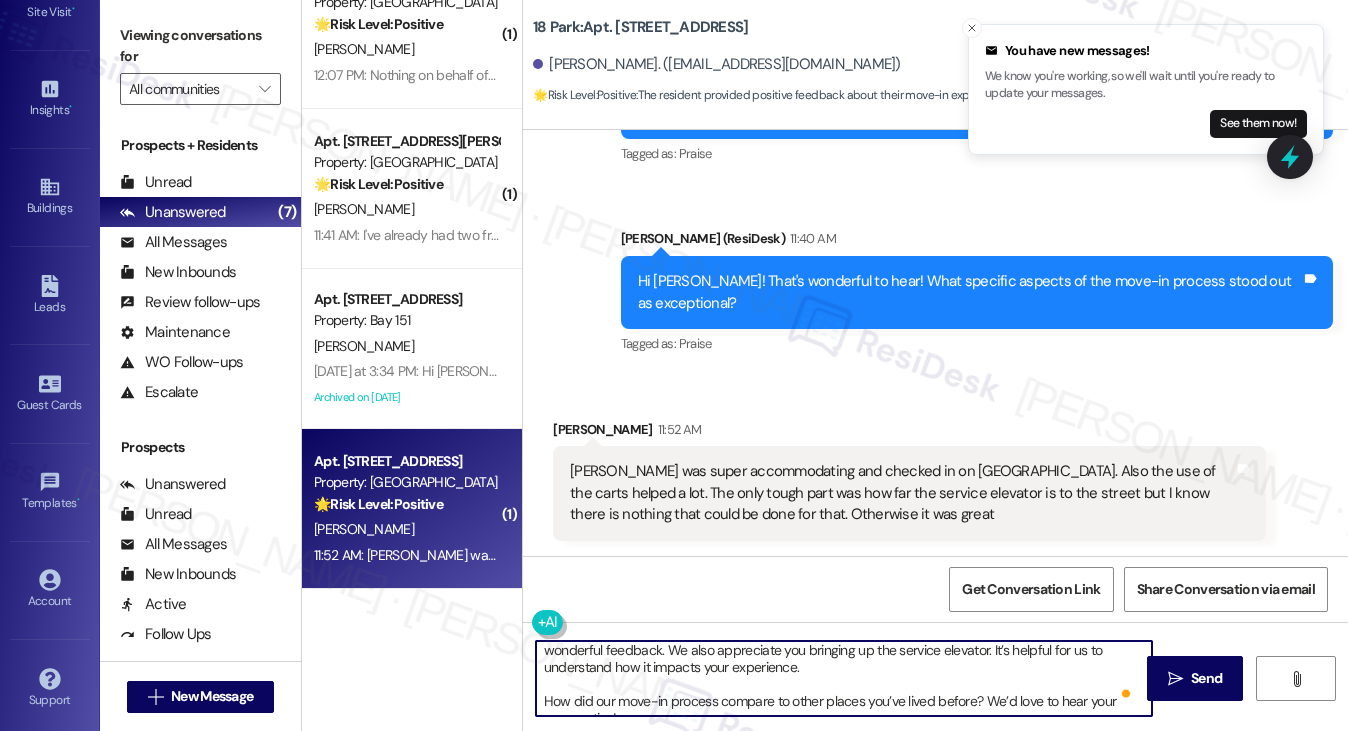
click at [681, 695] on textarea "Thank you so much for sharing those details, Sydney! We’re glad to hear Robin w…" at bounding box center [844, 678] width 617 height 75
click at [756, 707] on textarea "Thank you so much for sharing those details, Sydney! We’re glad to hear Robin w…" at bounding box center [844, 678] width 617 height 75
click at [540, 679] on textarea "Thank you so much for sharing those details, Sydney! We’re glad to hear Robin w…" at bounding box center [844, 678] width 617 height 75
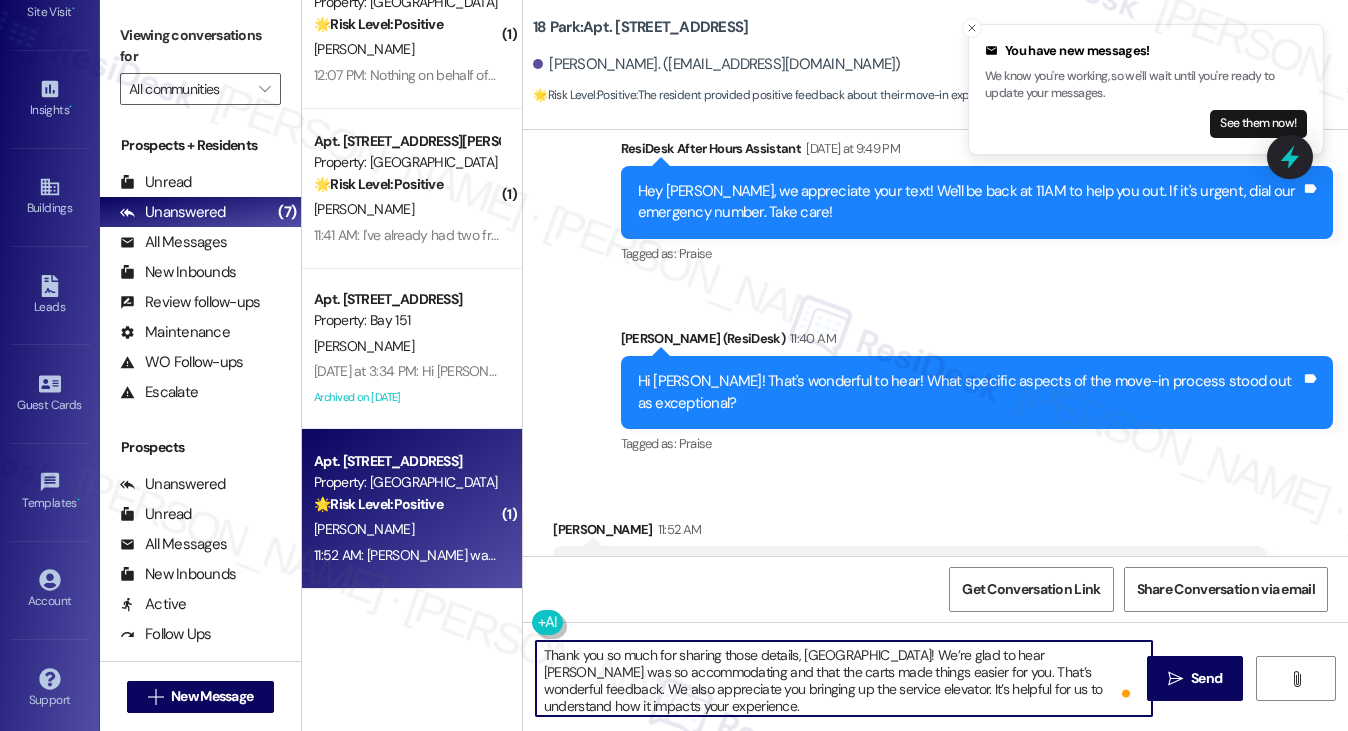
scroll to position [712, 0]
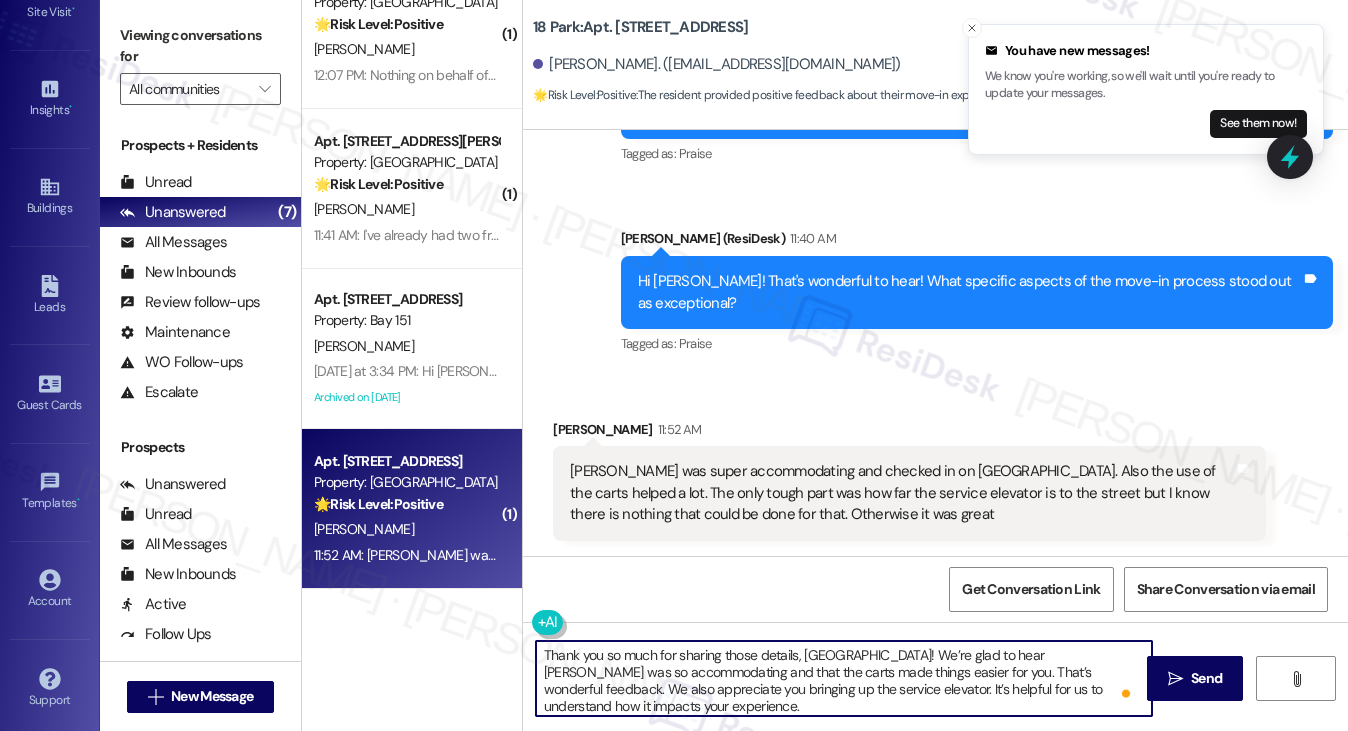
click at [851, 680] on textarea "Thank you so much for sharing those details, Sydney! We’re glad to hear Robin w…" at bounding box center [844, 678] width 617 height 75
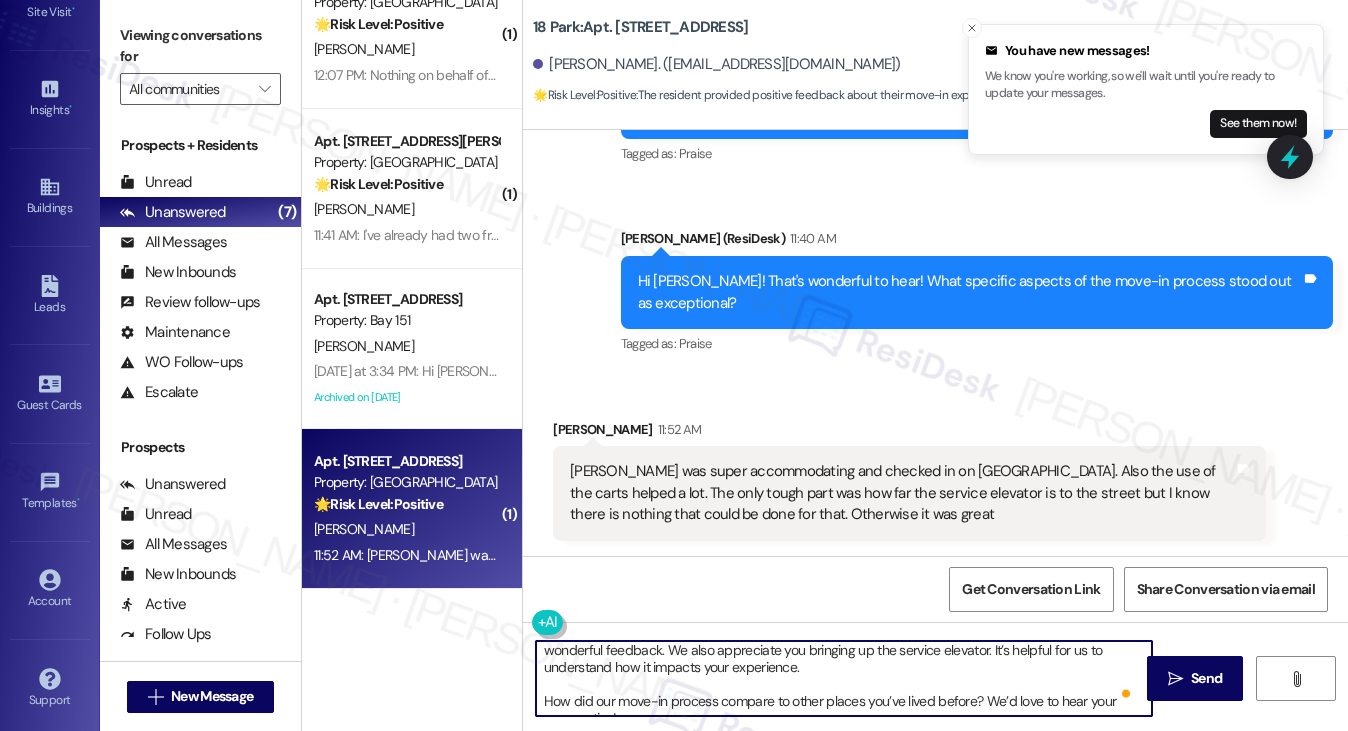
click at [541, 682] on textarea "Thank you so much for sharing those details, Sydney! We’re glad to hear Robin w…" at bounding box center [844, 678] width 617 height 75
click at [788, 683] on textarea "Thank you so much for sharing those details, Sydney! We’re glad to hear Robin w…" at bounding box center [844, 678] width 617 height 75
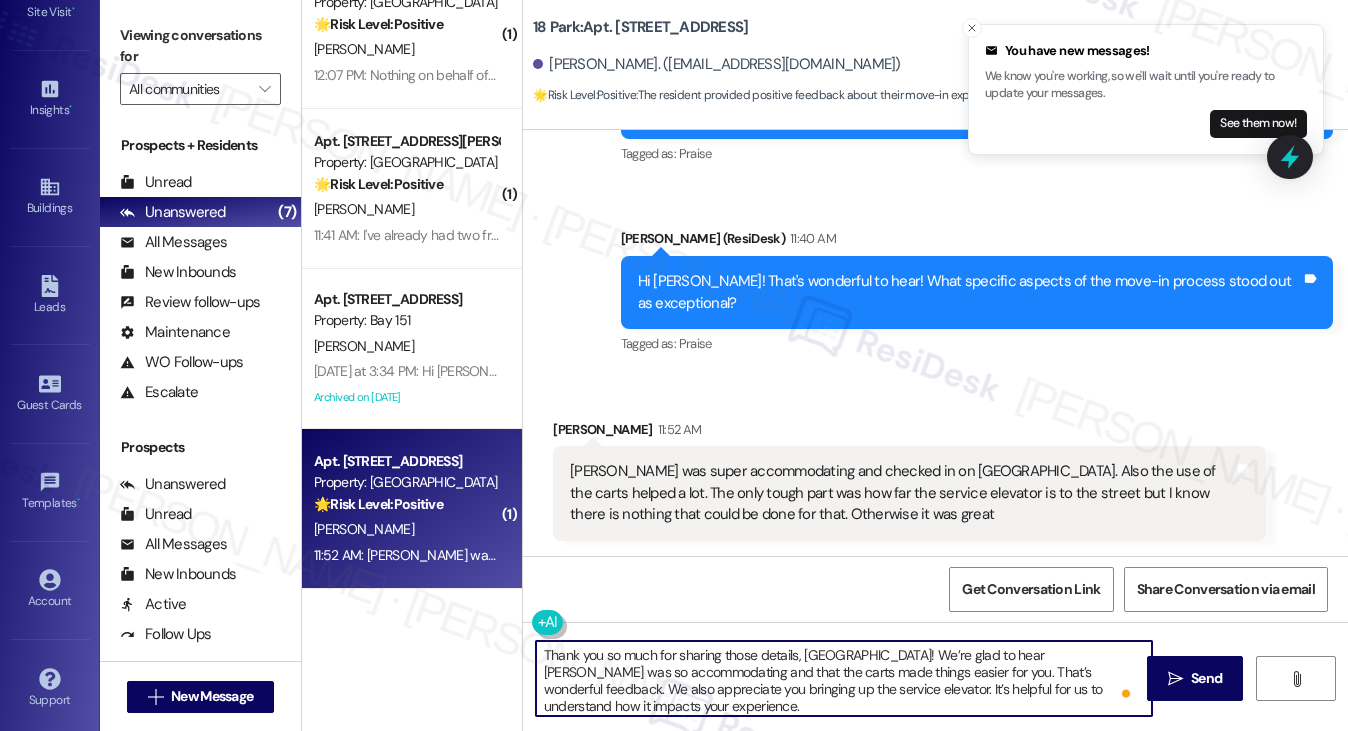
click at [760, 680] on textarea "Thank you so much for sharing those details, Sydney! We’re glad to hear Robin w…" at bounding box center [844, 678] width 617 height 75
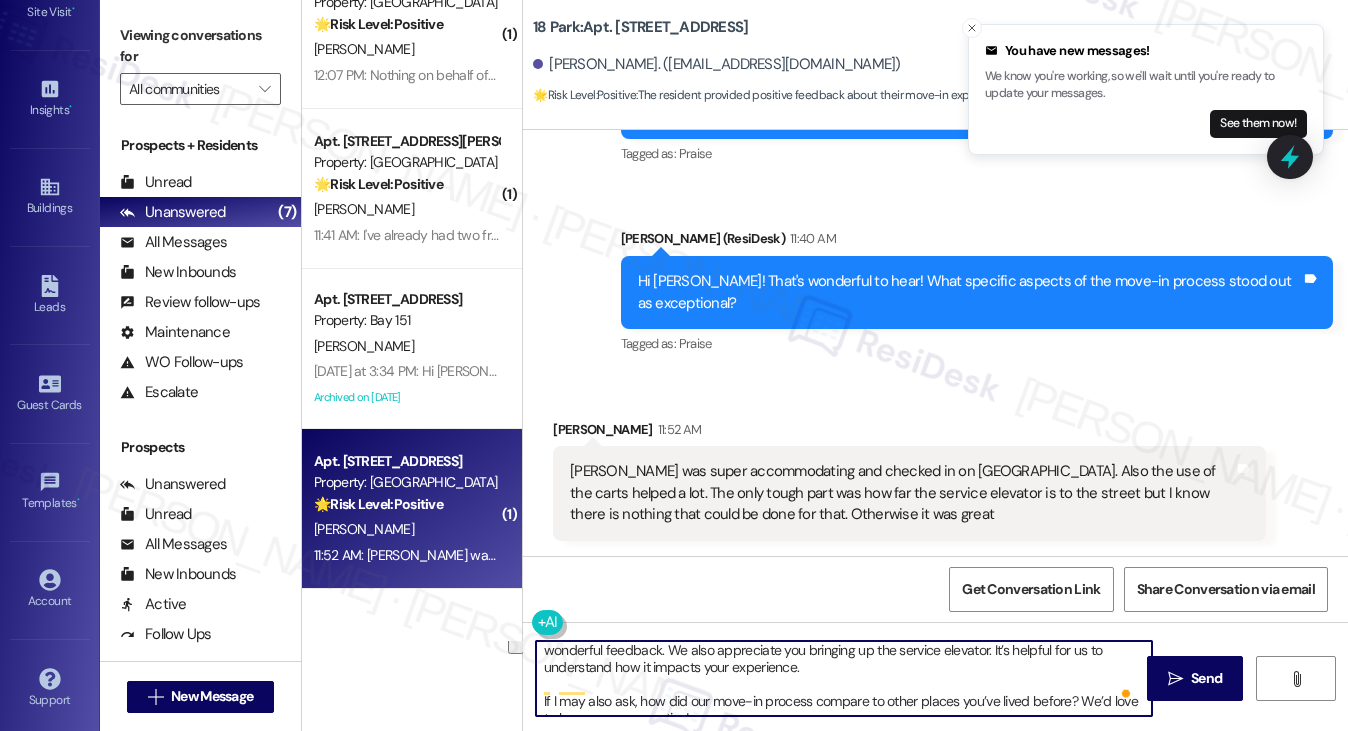
click at [640, 685] on textarea "Thank you so much for sharing those details, Sydney! We’re glad to hear Robin w…" at bounding box center [844, 678] width 617 height 75
click at [726, 691] on textarea "Thank you so much for sharing those details, Sydney! We’re glad to hear Robin w…" at bounding box center [844, 678] width 617 height 75
type textarea "Thank you so much for sharing those details, Sydney! We’re glad to hear Robin w…"
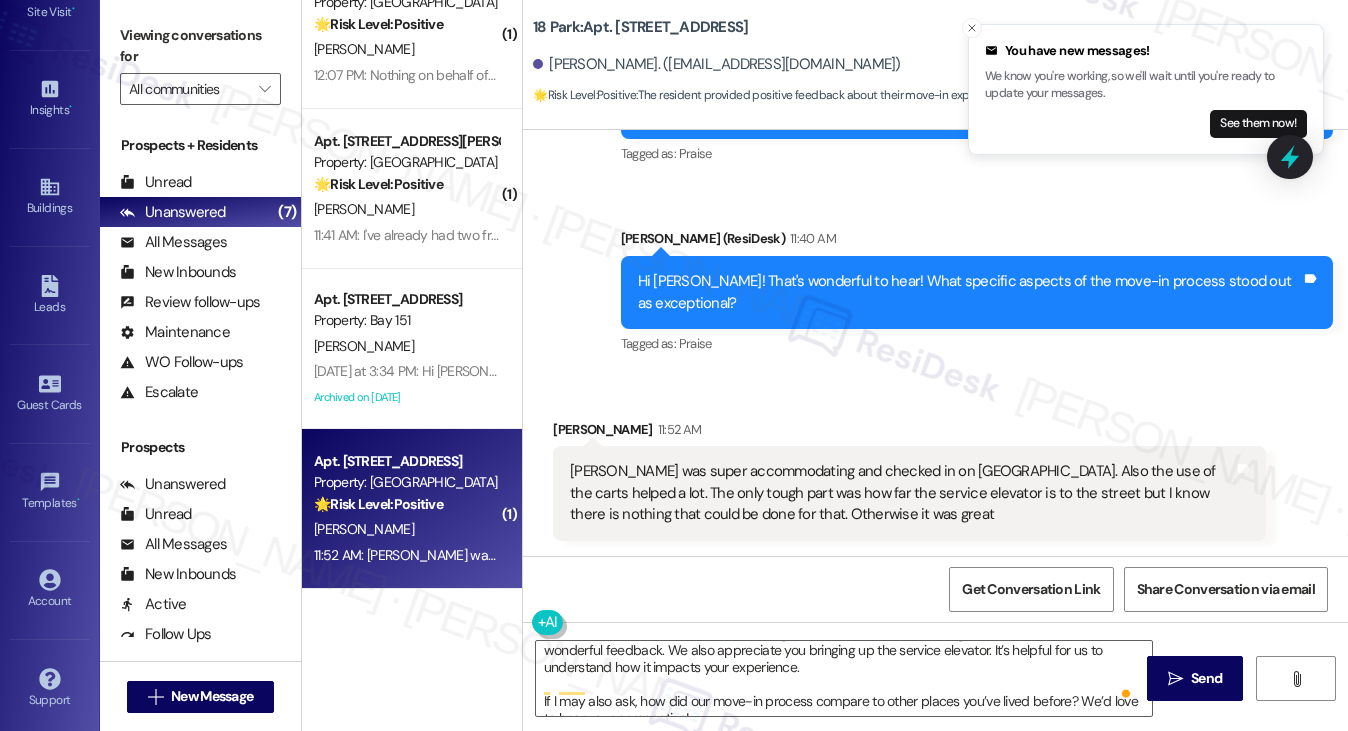
click at [169, 47] on label "Viewing conversations for" at bounding box center [200, 46] width 161 height 53
click at [684, 689] on textarea "Thank you so much for sharing those details, Sydney! We’re glad to hear Robin w…" at bounding box center [844, 678] width 617 height 75
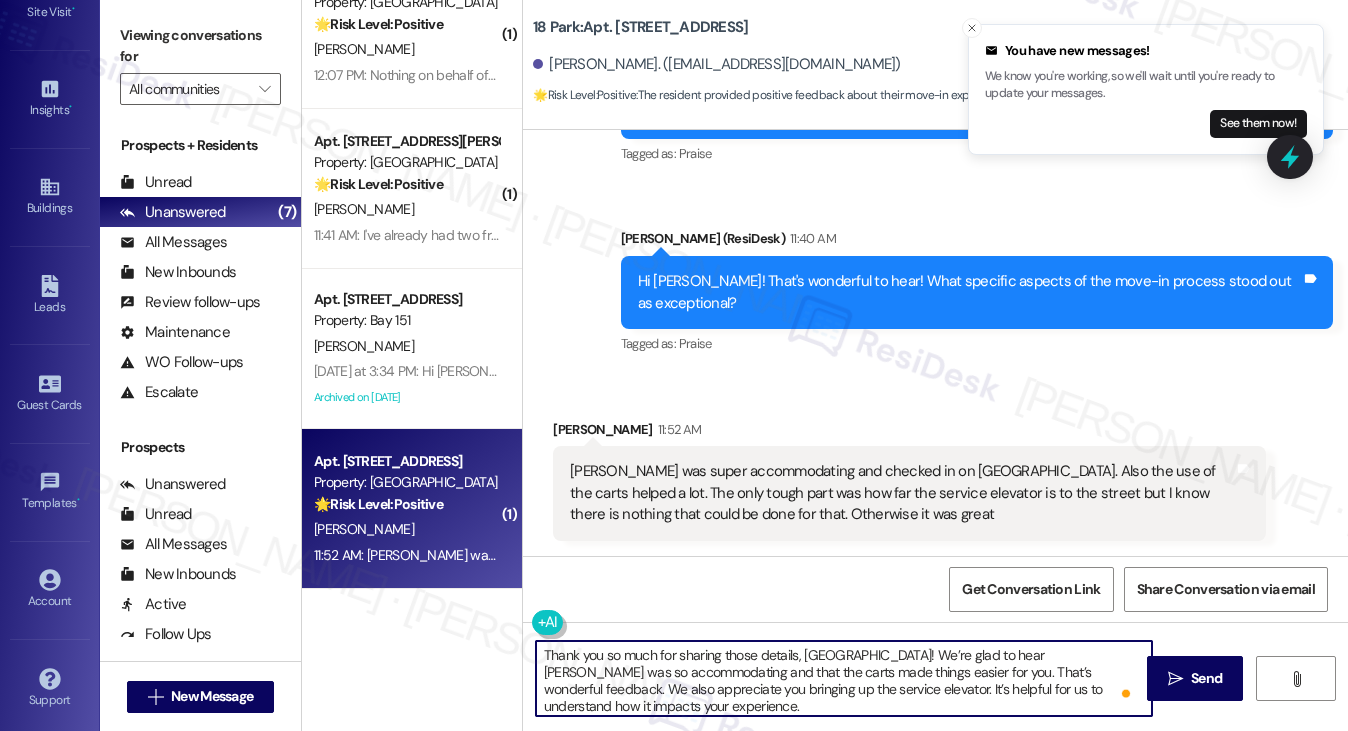
click at [824, 662] on textarea "Thank you so much for sharing those details, Sydney! We’re glad to hear Robin w…" at bounding box center [844, 678] width 617 height 75
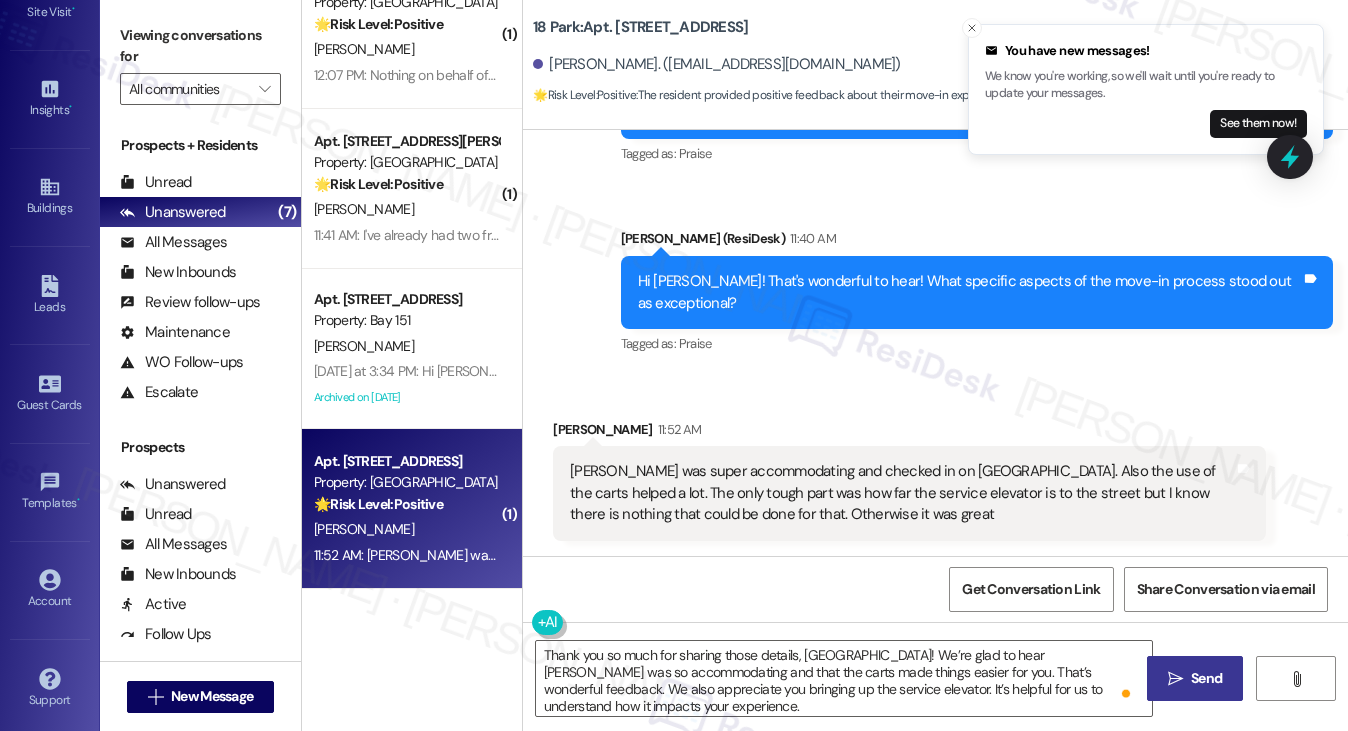
click at [1193, 689] on button " Send" at bounding box center [1195, 678] width 97 height 45
click at [975, 29] on icon "Close toast" at bounding box center [972, 28] width 12 height 12
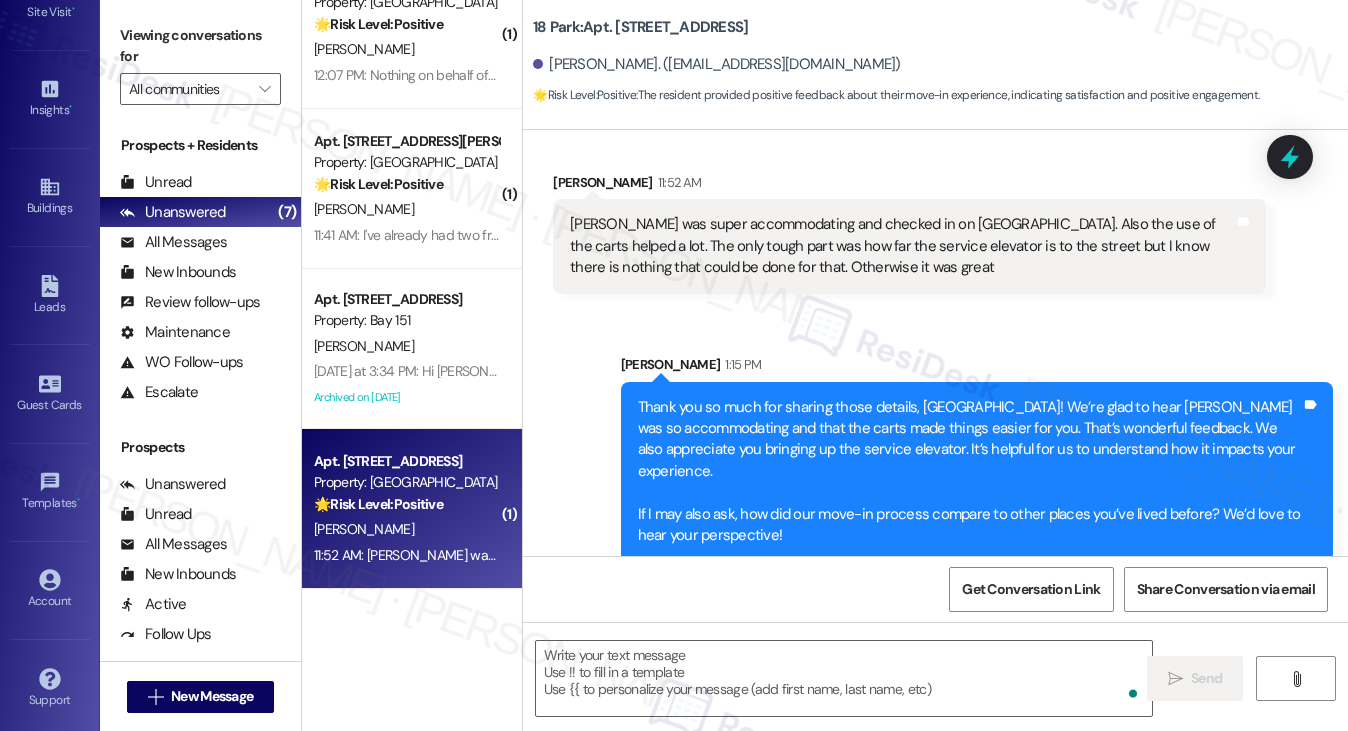
click at [905, 414] on div "Thank you so much for sharing those details, Sydney! We’re glad to hear Robin w…" at bounding box center [969, 472] width 663 height 150
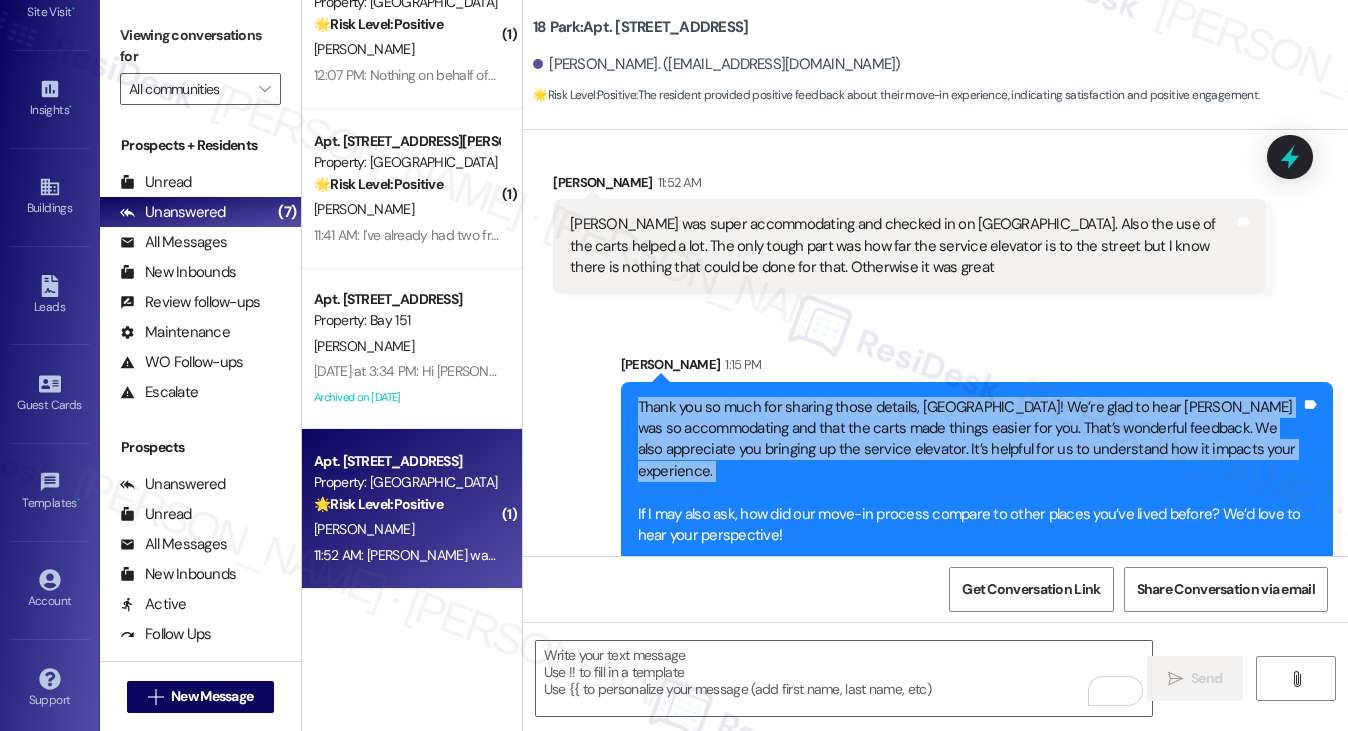
click at [905, 414] on div "Thank you so much for sharing those details, Sydney! We’re glad to hear Robin w…" at bounding box center [969, 472] width 663 height 150
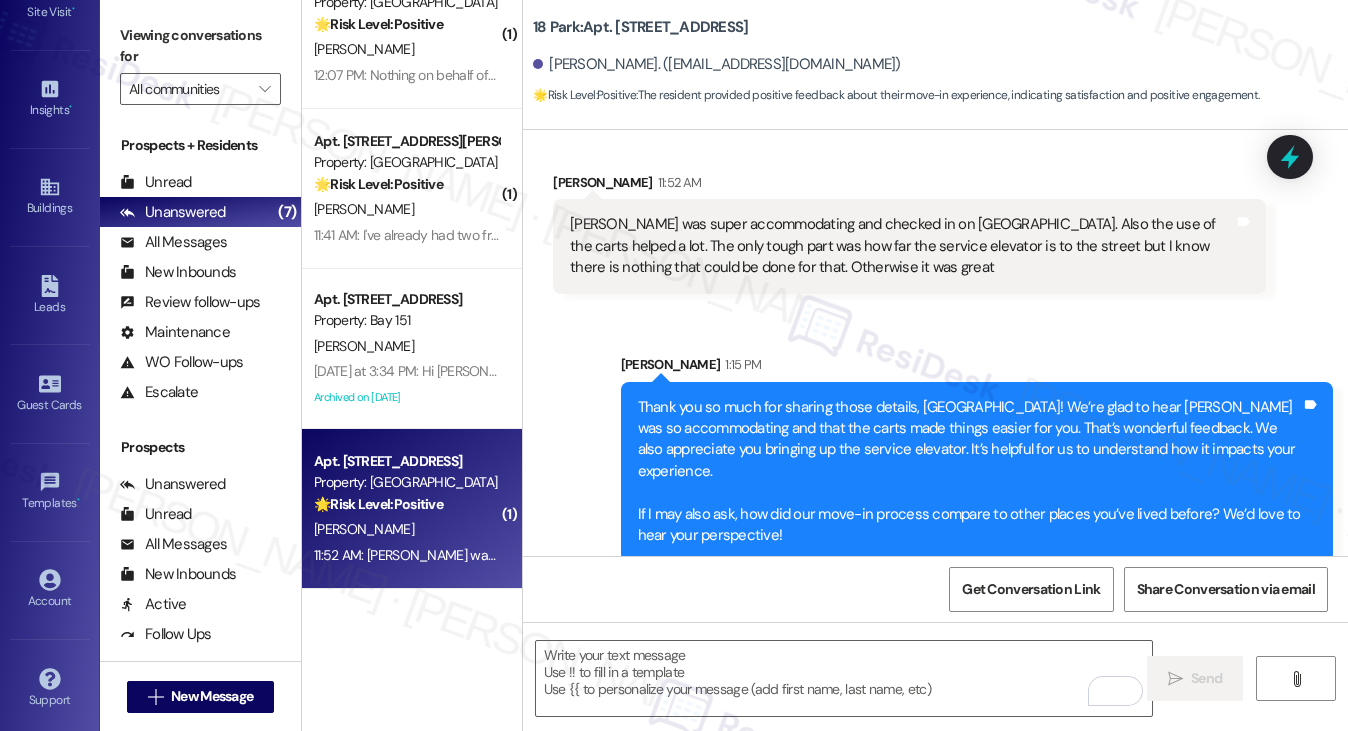
click at [984, 359] on div "Sarah 1:15 PM" at bounding box center [977, 368] width 712 height 28
click at [158, 29] on label "Viewing conversations for" at bounding box center [200, 46] width 161 height 53
click at [982, 231] on div "Robin was super accommodating and checked in on us. Also the use of the carts h…" at bounding box center [901, 246] width 663 height 64
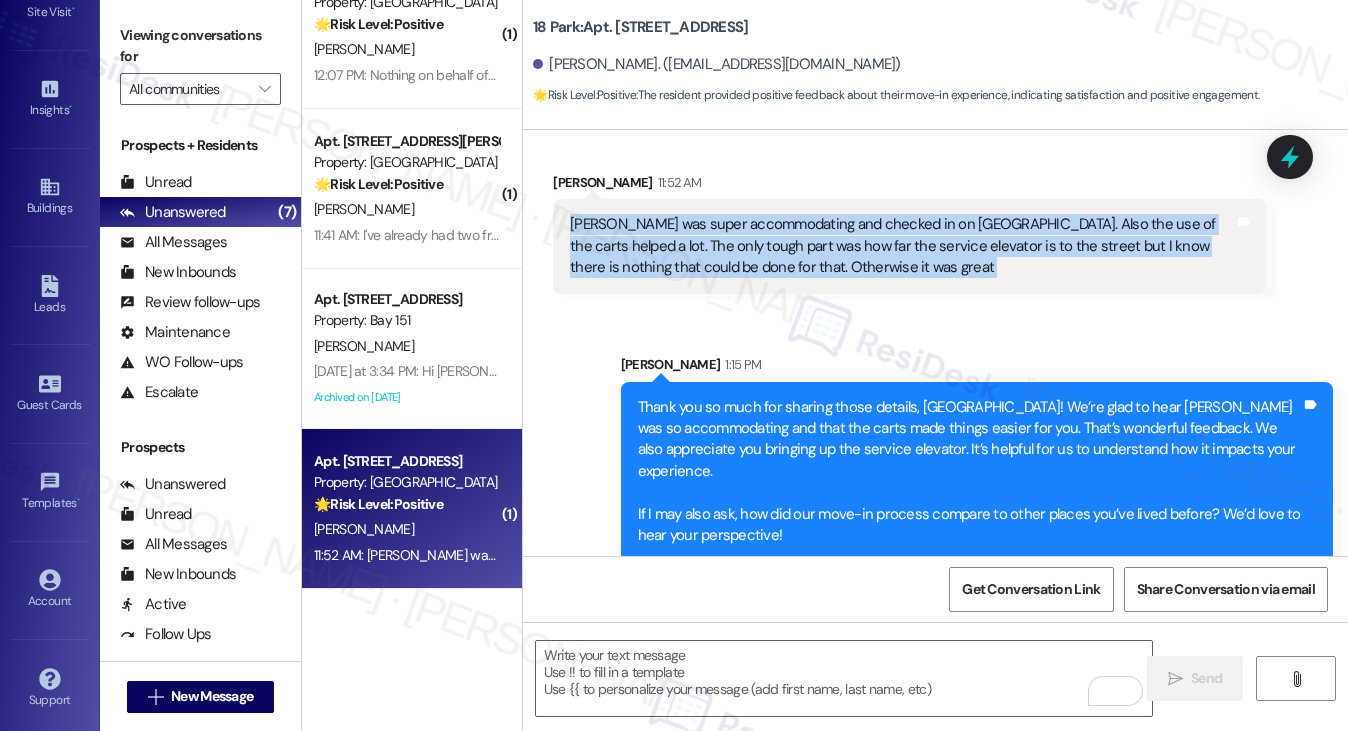
click at [982, 231] on div "Robin was super accommodating and checked in on us. Also the use of the carts h…" at bounding box center [901, 246] width 663 height 64
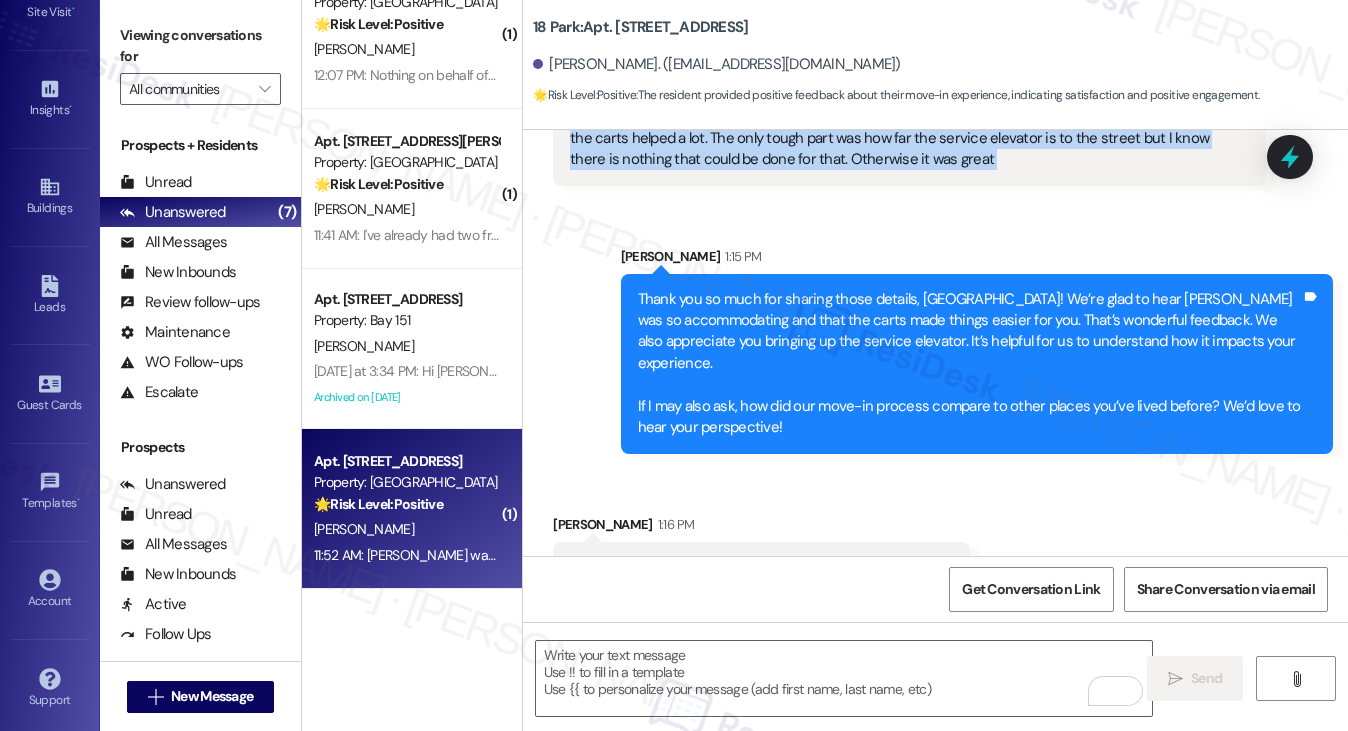
scroll to position [1098, 0]
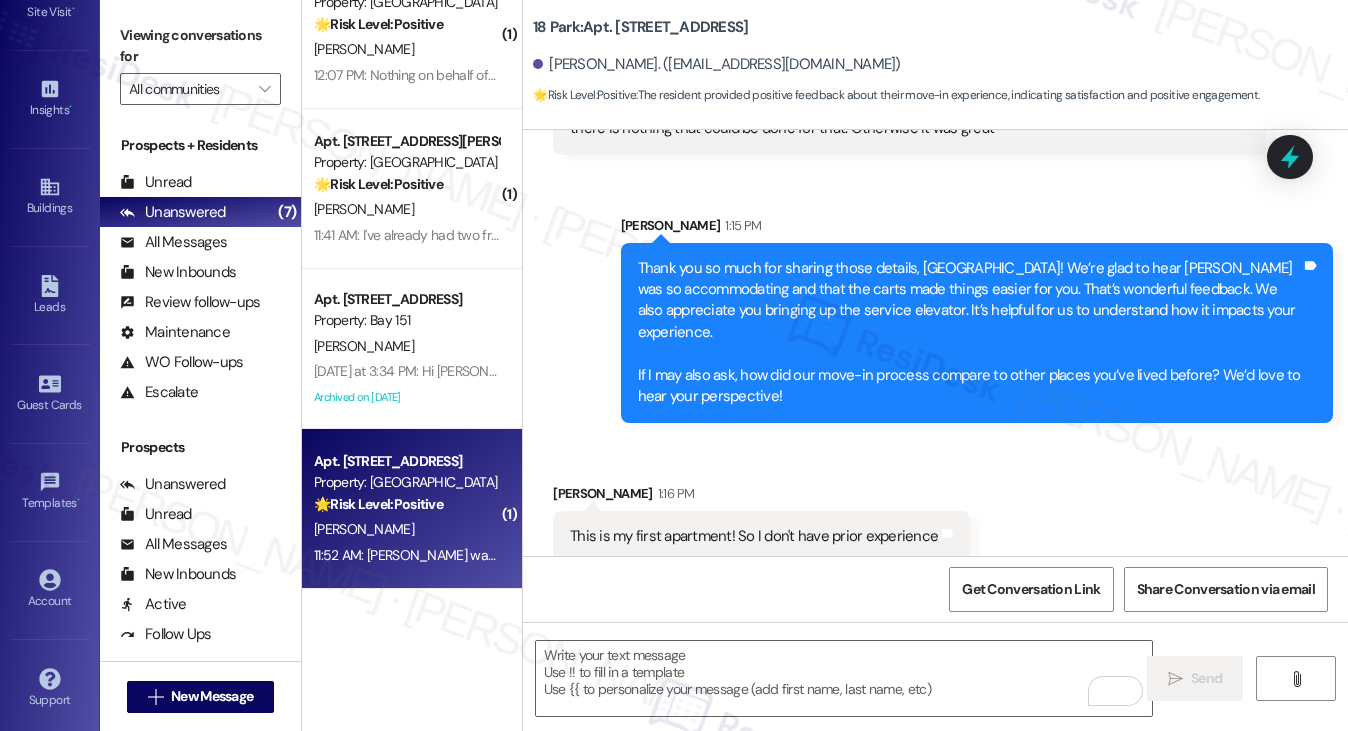
click at [764, 526] on div "This is my first apartment! So I don't have prior experience" at bounding box center [754, 536] width 368 height 21
click at [786, 365] on div "Thank you so much for sharing those details, Sydney! We’re glad to hear Robin w…" at bounding box center [969, 333] width 663 height 150
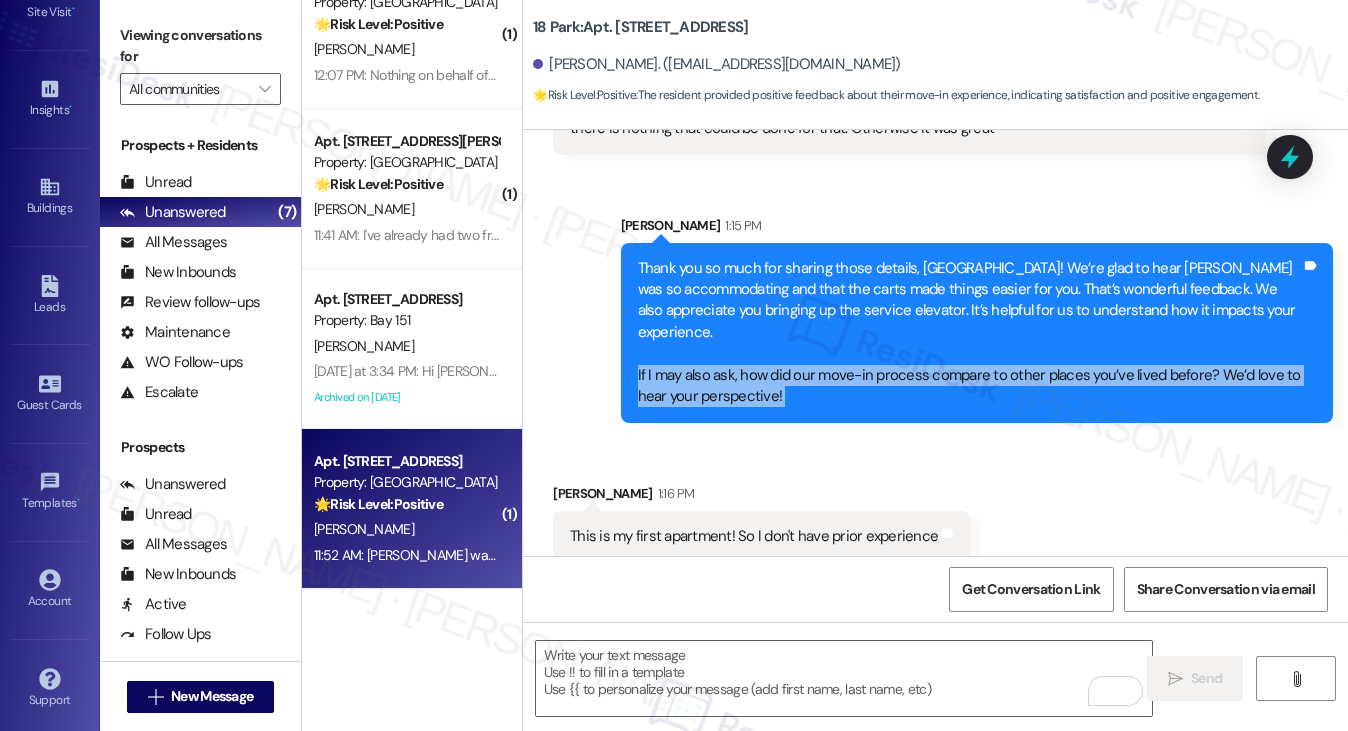
click at [786, 365] on div "Thank you so much for sharing those details, Sydney! We’re glad to hear Robin w…" at bounding box center [969, 333] width 663 height 150
click at [776, 355] on div "Thank you so much for sharing those details, Sydney! We’re glad to hear Robin w…" at bounding box center [969, 333] width 663 height 150
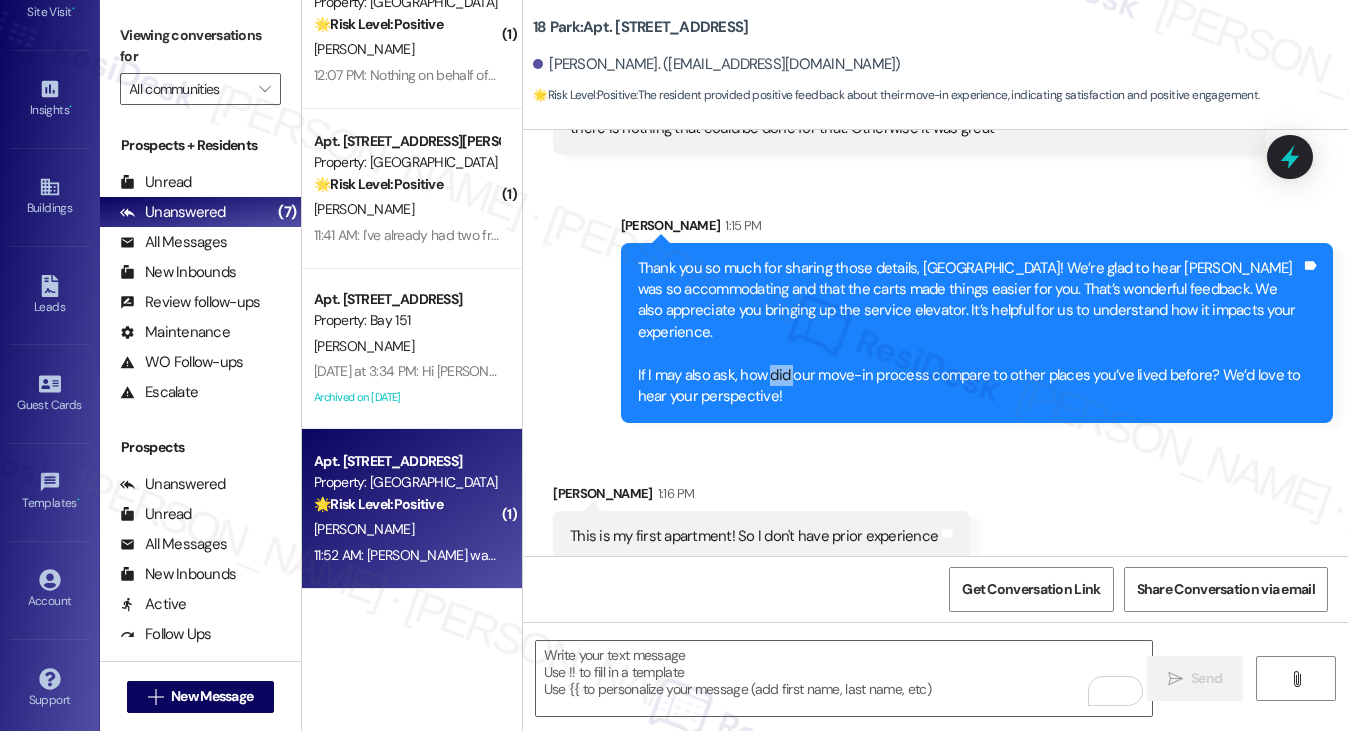
click at [776, 355] on div "Thank you so much for sharing those details, Sydney! We’re glad to hear Robin w…" at bounding box center [969, 333] width 663 height 150
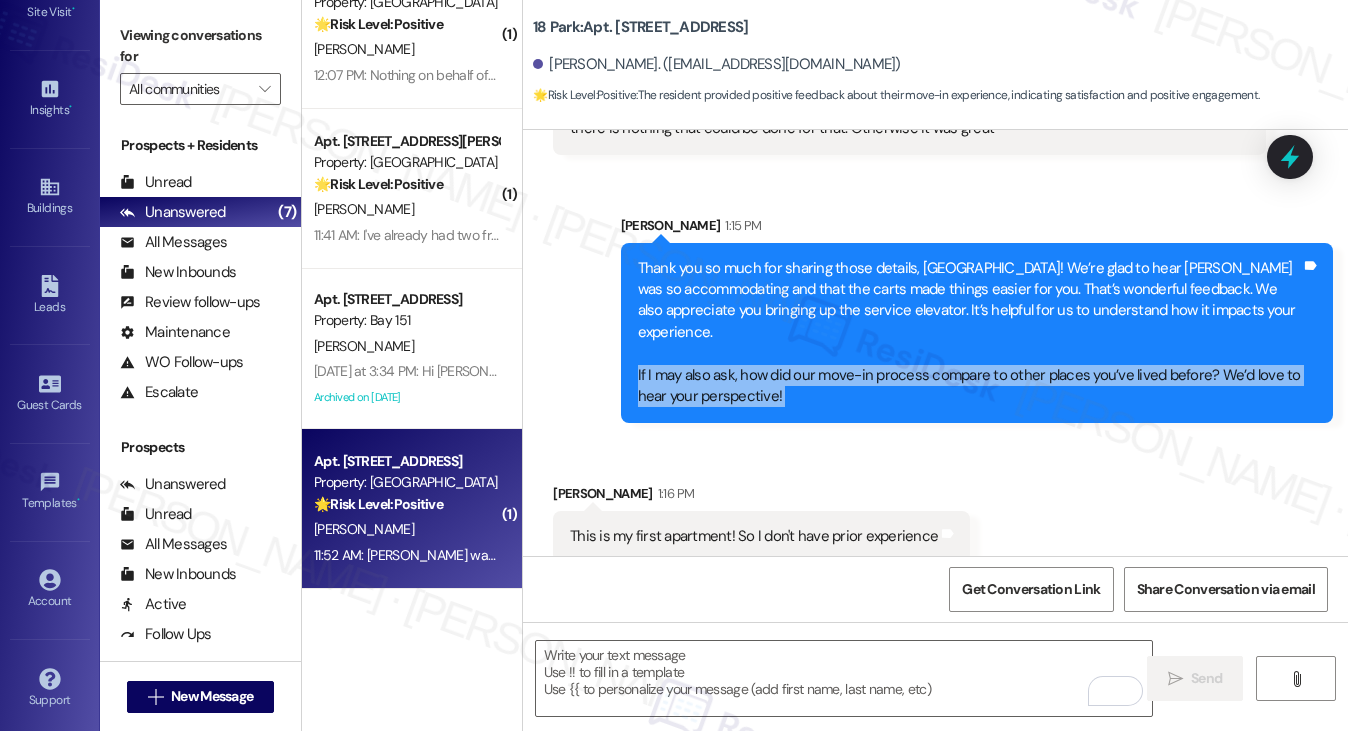
click at [776, 355] on div "Thank you so much for sharing those details, Sydney! We’re glad to hear Robin w…" at bounding box center [969, 333] width 663 height 150
click at [761, 377] on div "Thank you so much for sharing those details, Sydney! We’re glad to hear Robin w…" at bounding box center [969, 333] width 663 height 150
click at [805, 377] on div "Thank you so much for sharing those details, Sydney! We’re glad to hear Robin w…" at bounding box center [969, 333] width 663 height 150
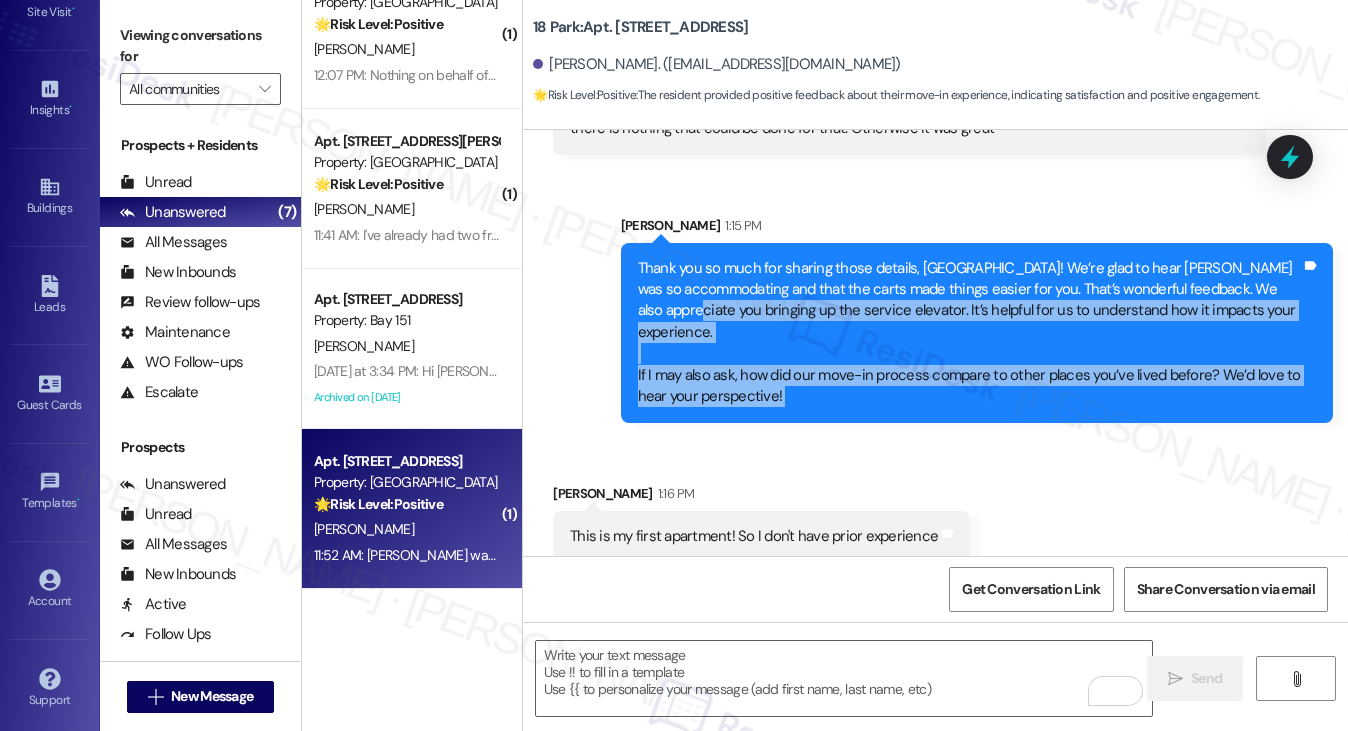
drag, startPoint x: 806, startPoint y: 377, endPoint x: 628, endPoint y: 307, distance: 191.2
click at [628, 307] on div "Thank you so much for sharing those details, Sydney! We’re glad to hear Robin w…" at bounding box center [977, 333] width 712 height 180
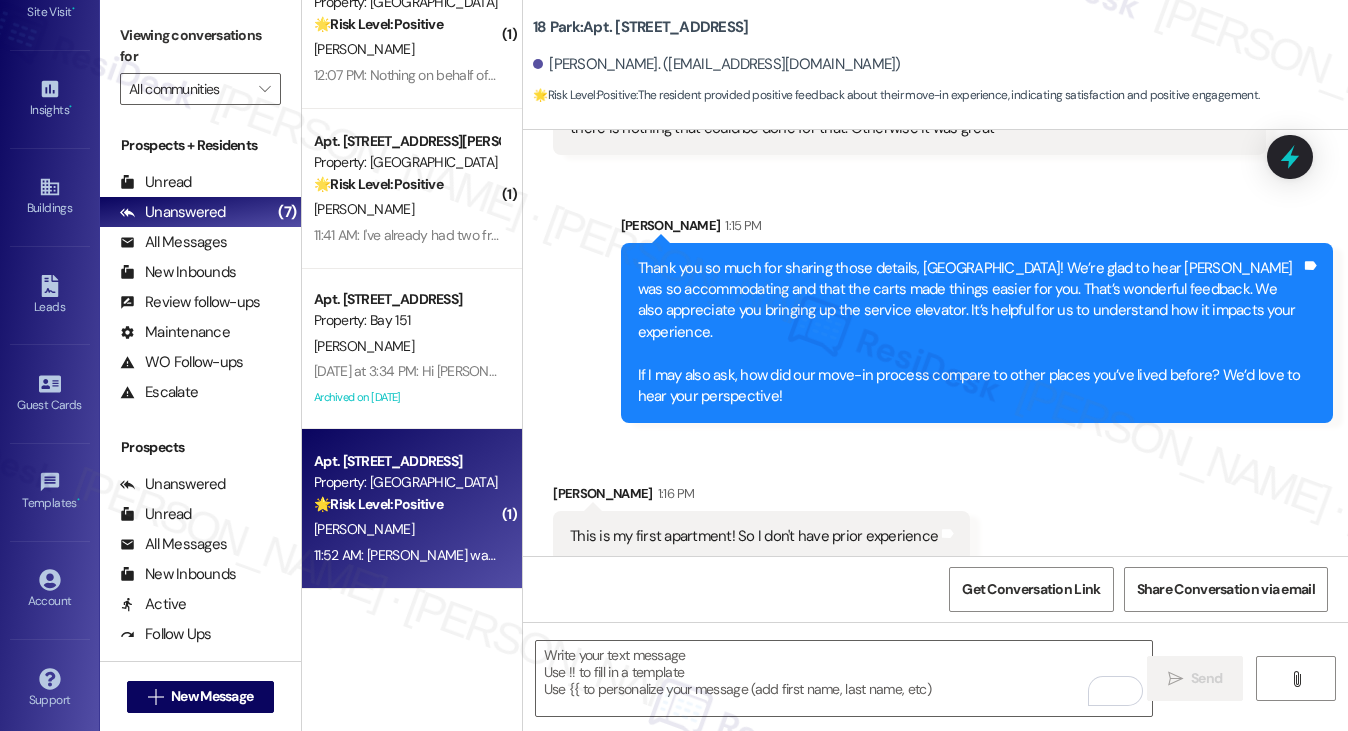
click at [668, 526] on div "This is my first apartment! So I don't have prior experience" at bounding box center [754, 536] width 368 height 21
copy div "This is my first apartment! So I don't have prior experience Tags and notes"
click at [189, 36] on label "Viewing conversations for" at bounding box center [200, 46] width 161 height 53
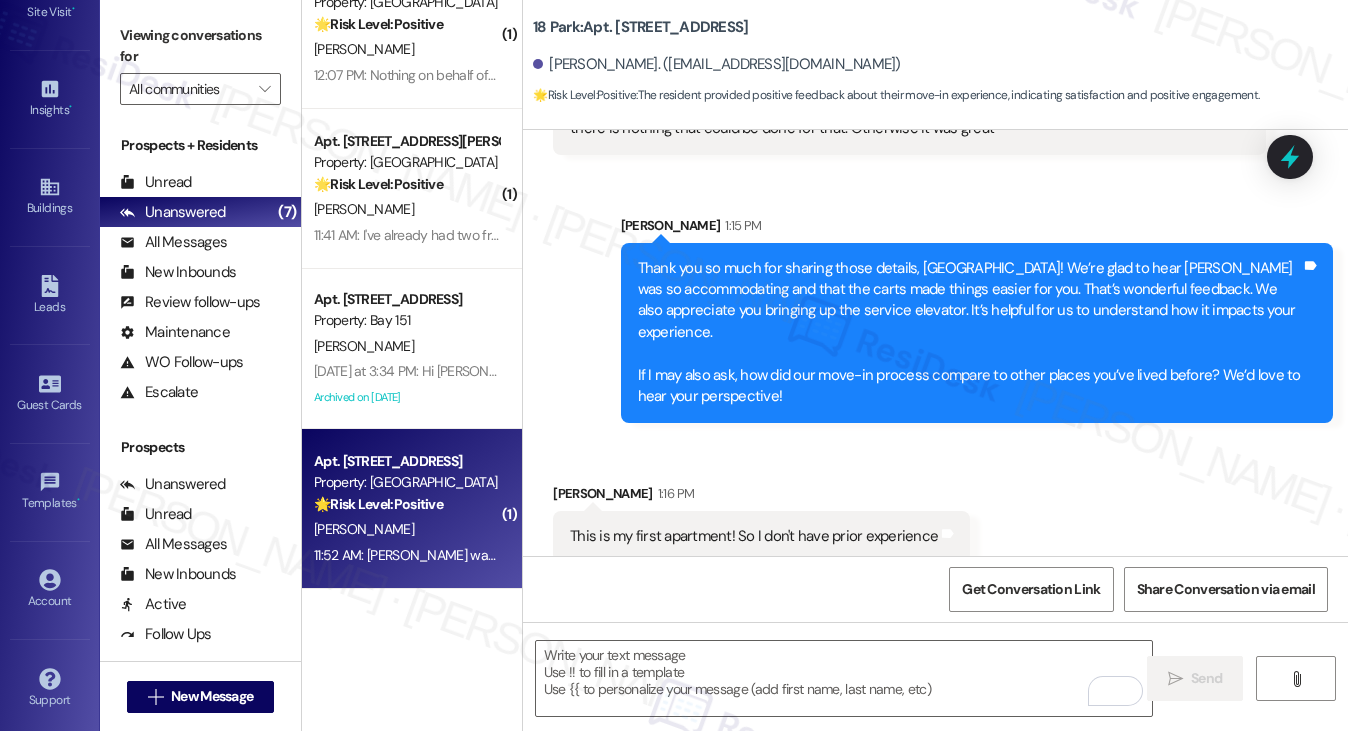
click at [149, 27] on label "Viewing conversations for" at bounding box center [200, 46] width 161 height 53
click at [673, 292] on div "Thank you so much for sharing those details, Sydney! We’re glad to hear Robin w…" at bounding box center [969, 333] width 663 height 150
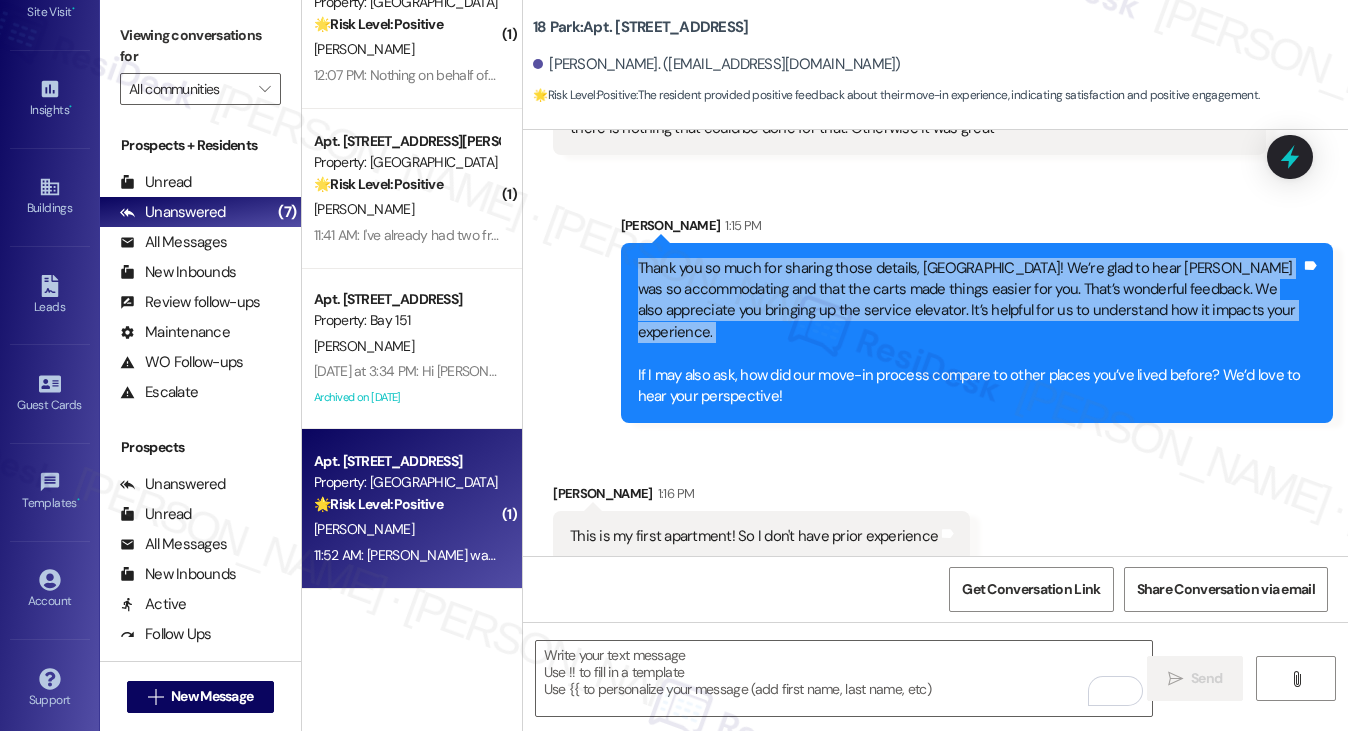
click at [673, 292] on div "Thank you so much for sharing those details, Sydney! We’re glad to hear Robin w…" at bounding box center [969, 333] width 663 height 150
click at [725, 319] on div "Thank you so much for sharing those details, Sydney! We’re glad to hear Robin w…" at bounding box center [969, 333] width 663 height 150
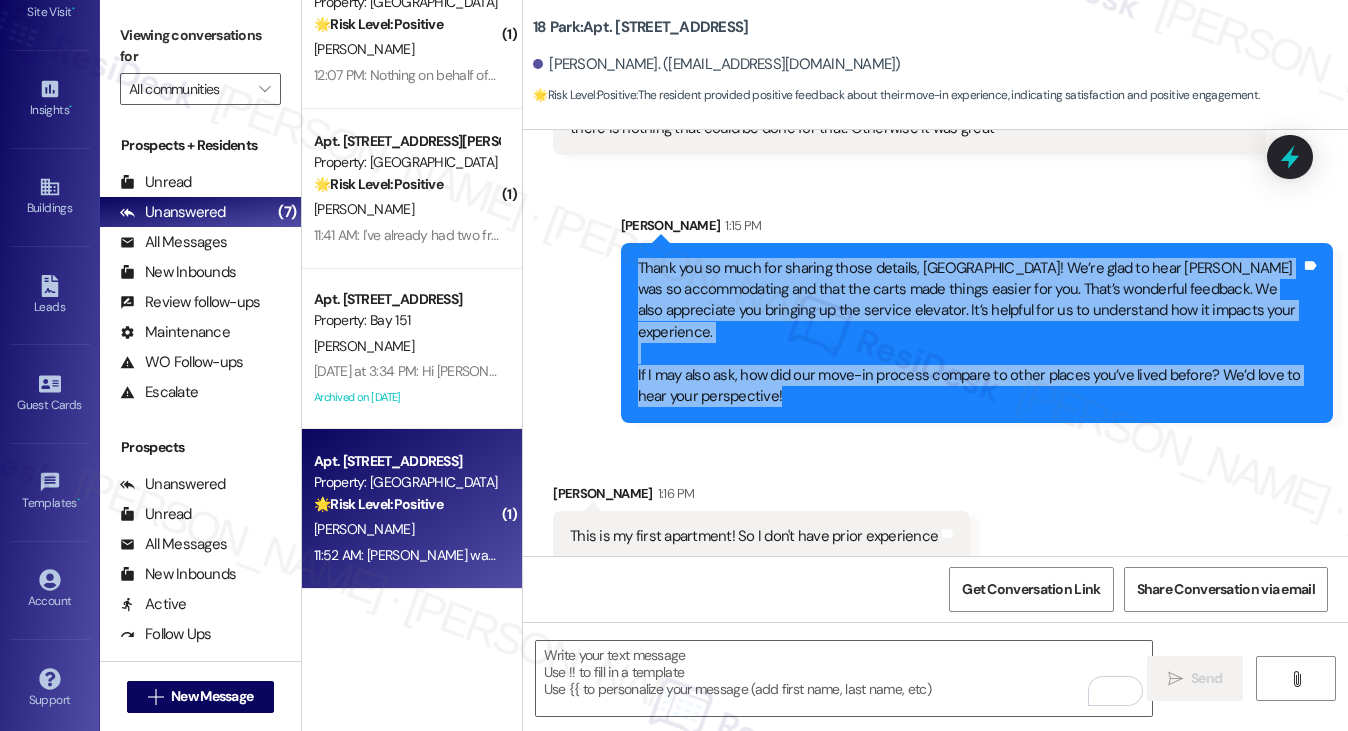
drag, startPoint x: 828, startPoint y: 379, endPoint x: 630, endPoint y: 263, distance: 229.4
click at [630, 263] on div "Thank you so much for sharing those details, Sydney! We’re glad to hear Robin w…" at bounding box center [977, 333] width 712 height 180
copy div "Thank you so much for sharing those details, Sydney! We’re glad to hear Robin w…"
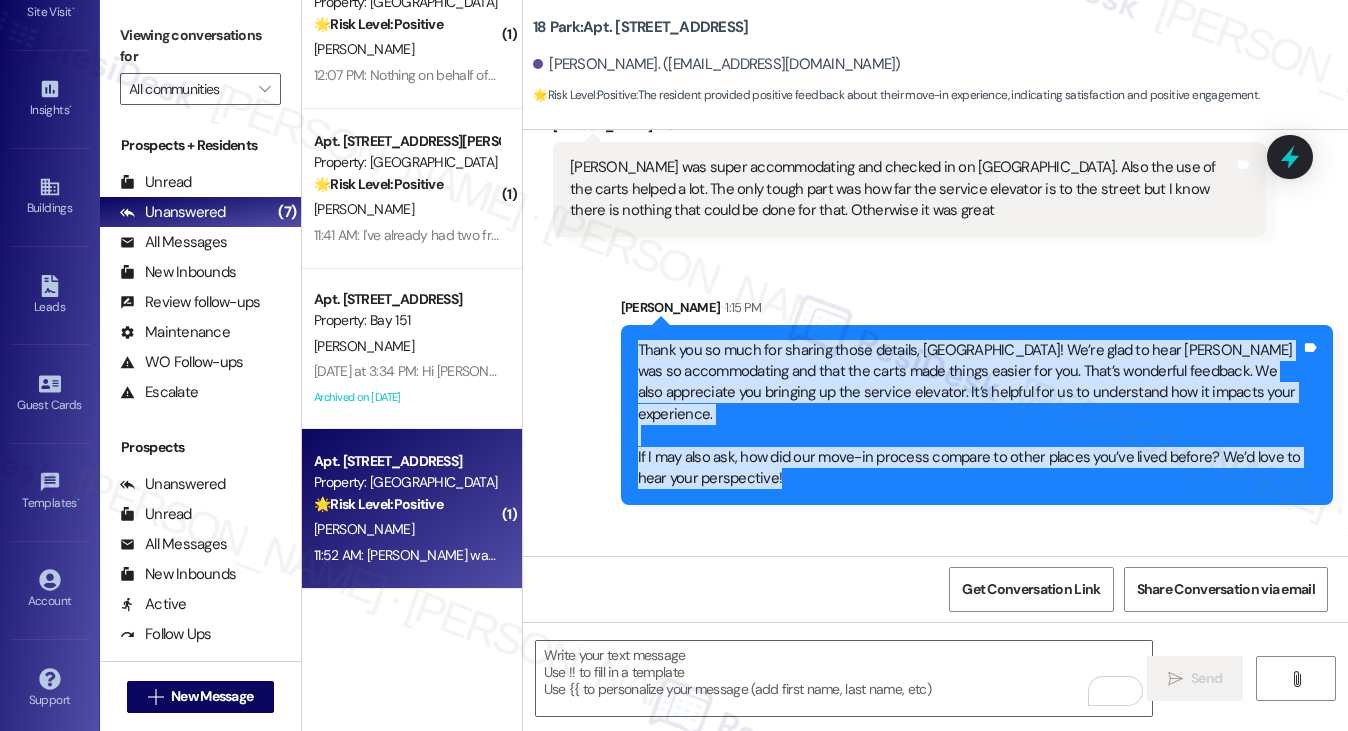
scroll to position [898, 0]
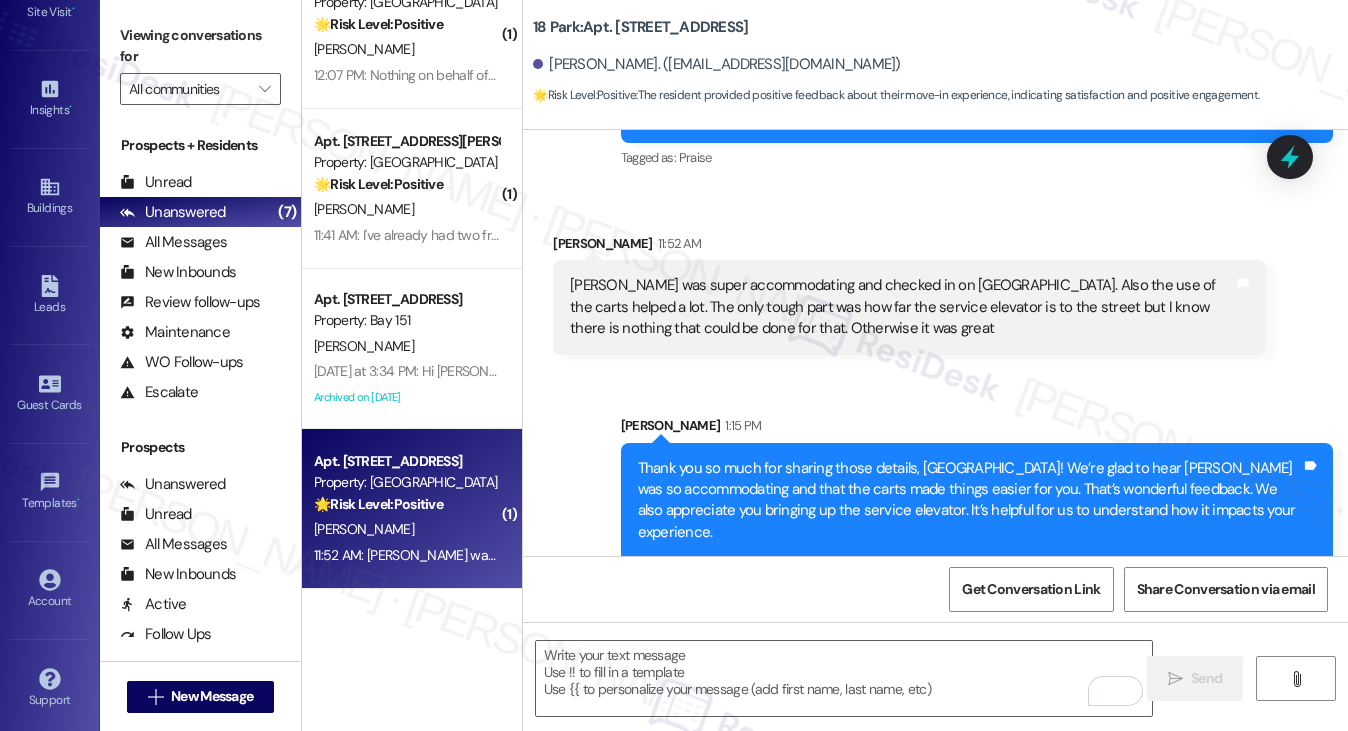
drag, startPoint x: 176, startPoint y: 22, endPoint x: 215, endPoint y: 60, distance: 54.4
click at [176, 22] on label "Viewing conversations for" at bounding box center [200, 46] width 161 height 53
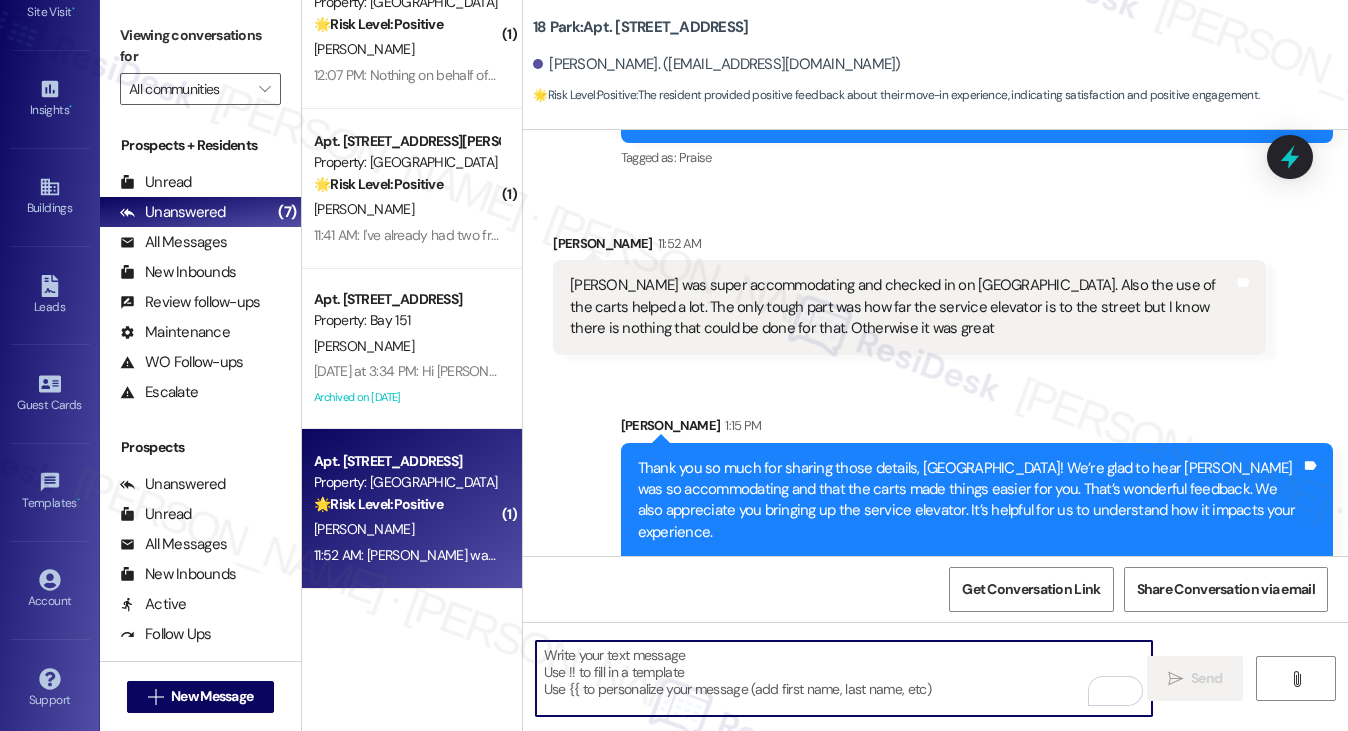
click at [700, 678] on textarea "To enrich screen reader interactions, please activate Accessibility in Grammarl…" at bounding box center [844, 678] width 617 height 75
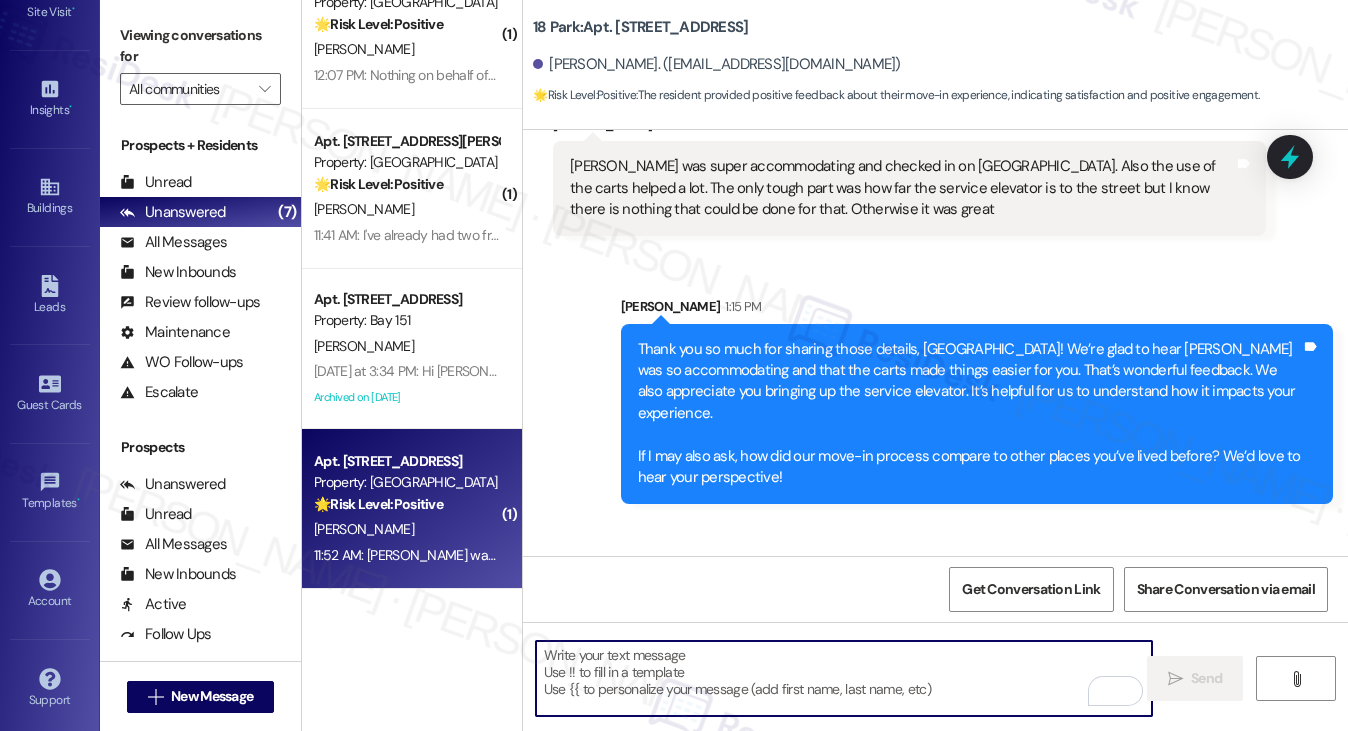
scroll to position [1098, 0]
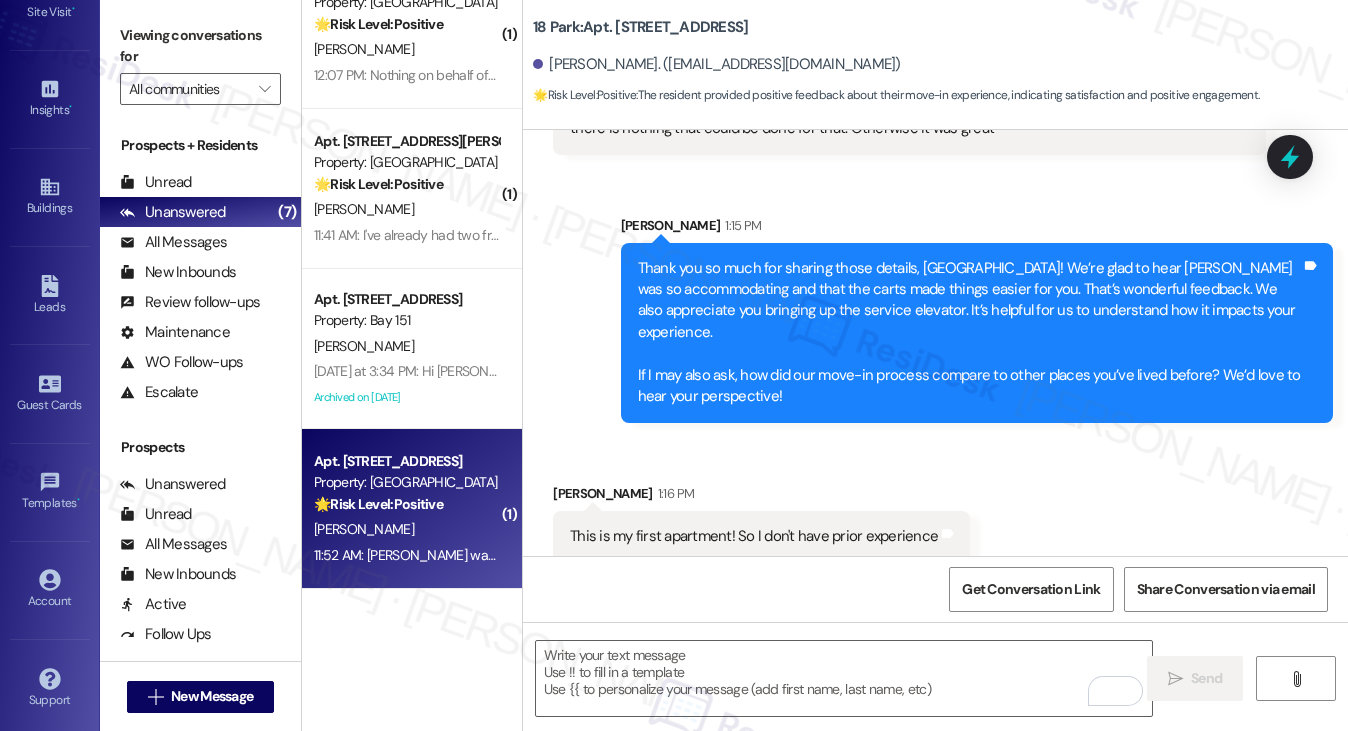
click at [200, 31] on label "Viewing conversations for" at bounding box center [200, 46] width 161 height 53
drag, startPoint x: 201, startPoint y: 39, endPoint x: 220, endPoint y: 53, distance: 23.6
click at [201, 39] on label "Viewing conversations for" at bounding box center [200, 46] width 161 height 53
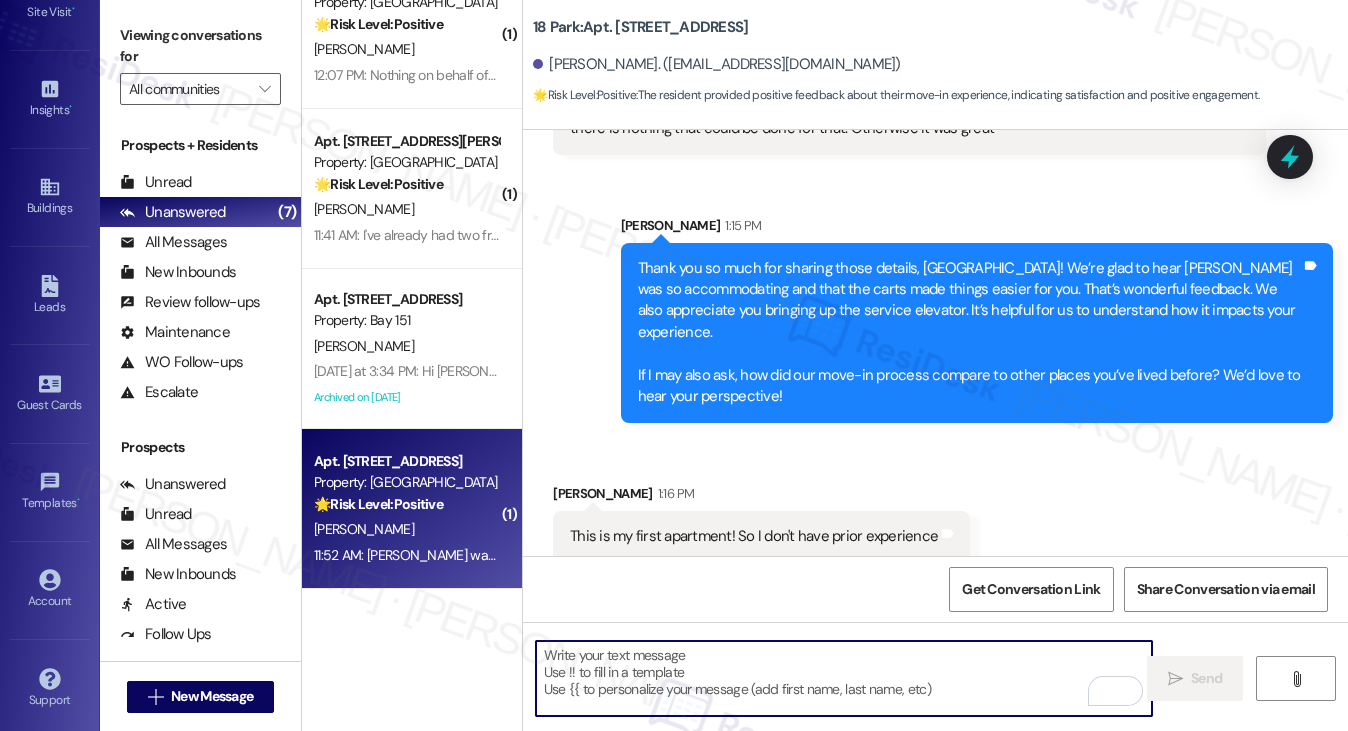
click at [706, 665] on textarea "To enrich screen reader interactions, please activate Accessibility in Grammarl…" at bounding box center [844, 678] width 617 height 75
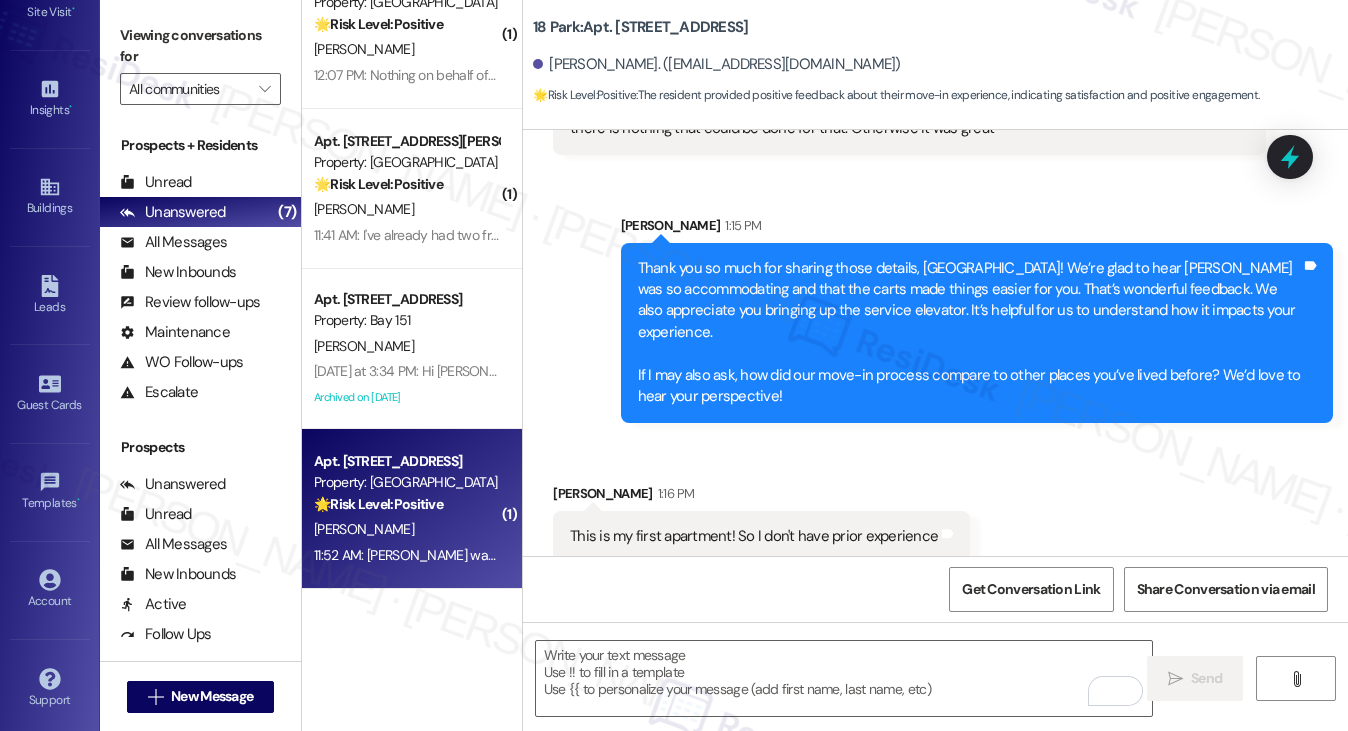
drag, startPoint x: 140, startPoint y: 31, endPoint x: 173, endPoint y: 43, distance: 35.1
click at [140, 31] on label "Viewing conversations for" at bounding box center [200, 46] width 161 height 53
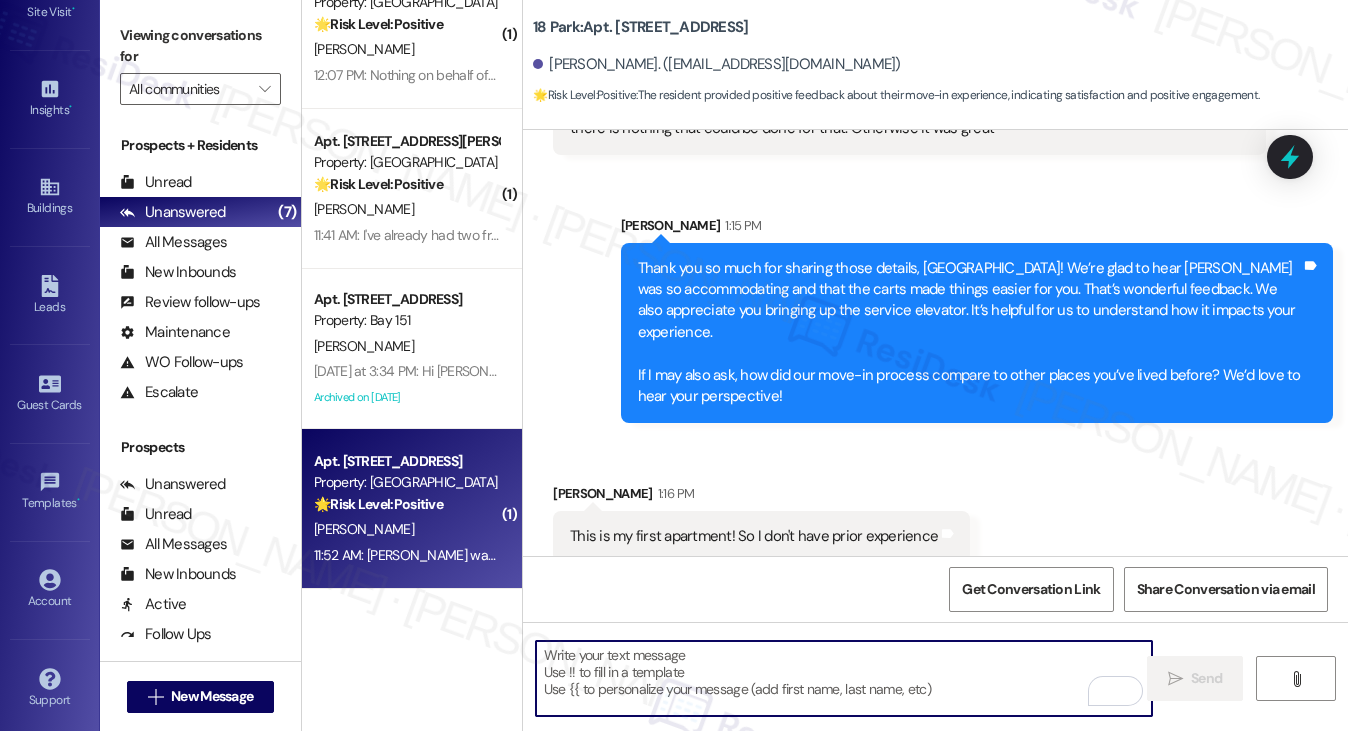
drag, startPoint x: 764, startPoint y: 646, endPoint x: 752, endPoint y: 647, distance: 12.0
click at [764, 646] on textarea "To enrich screen reader interactions, please activate Accessibility in Grammarl…" at bounding box center [844, 678] width 617 height 75
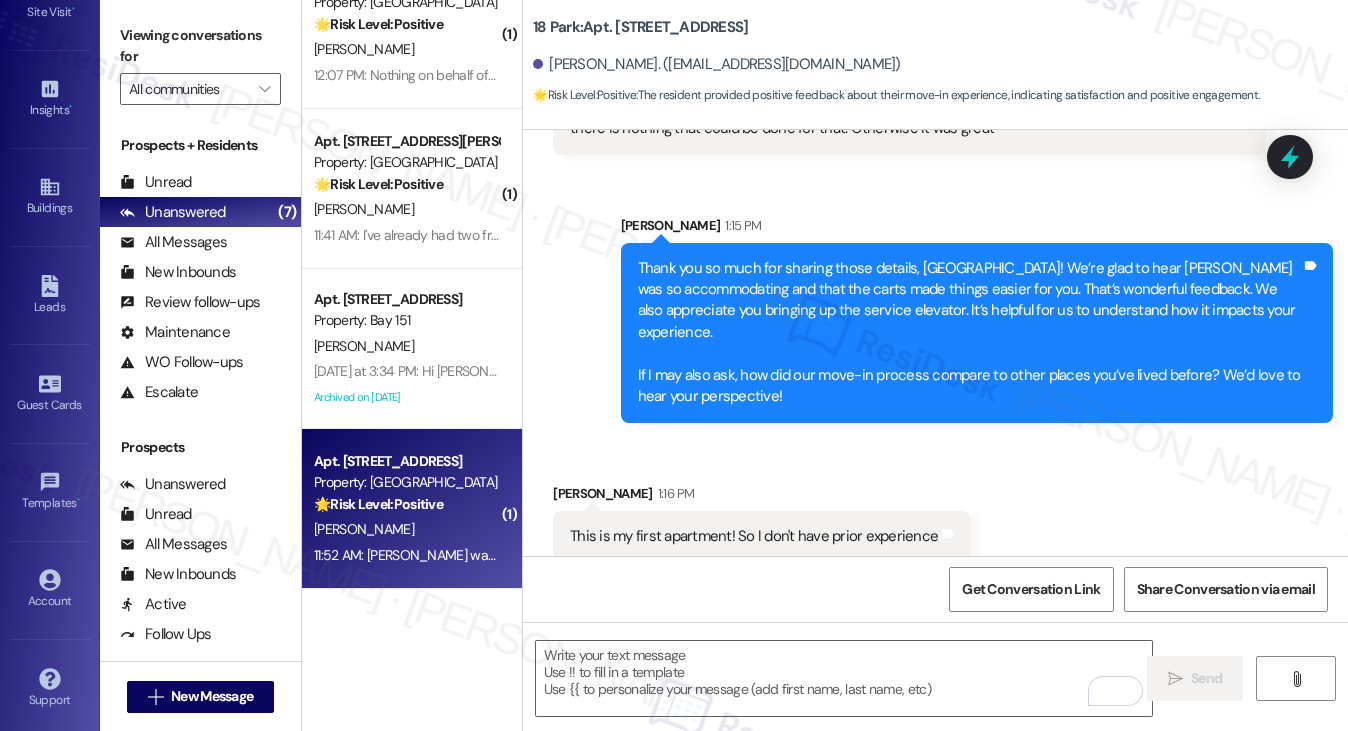
click at [181, 25] on label "Viewing conversations for" at bounding box center [200, 46] width 161 height 53
click at [636, 665] on textarea "To enrich screen reader interactions, please activate Accessibility in Grammarl…" at bounding box center [844, 678] width 617 height 75
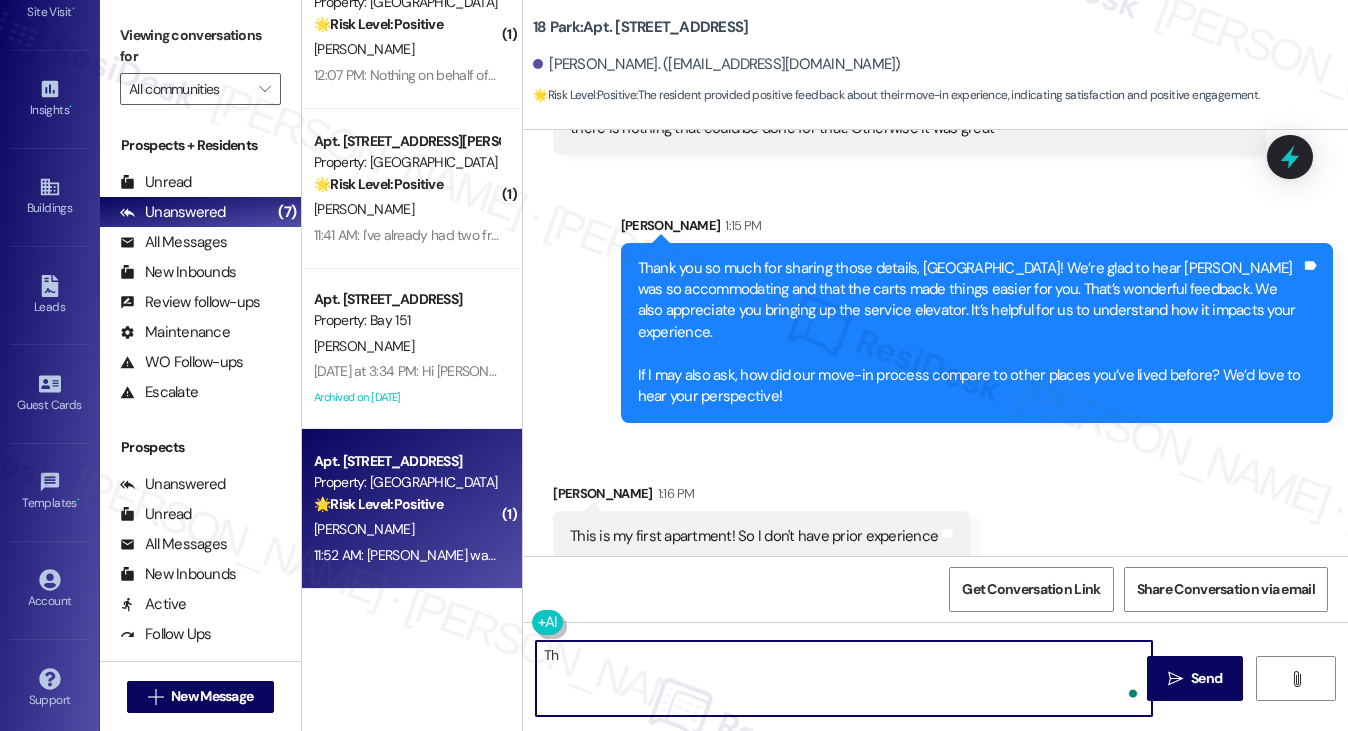
type textarea "T"
type textarea "I"
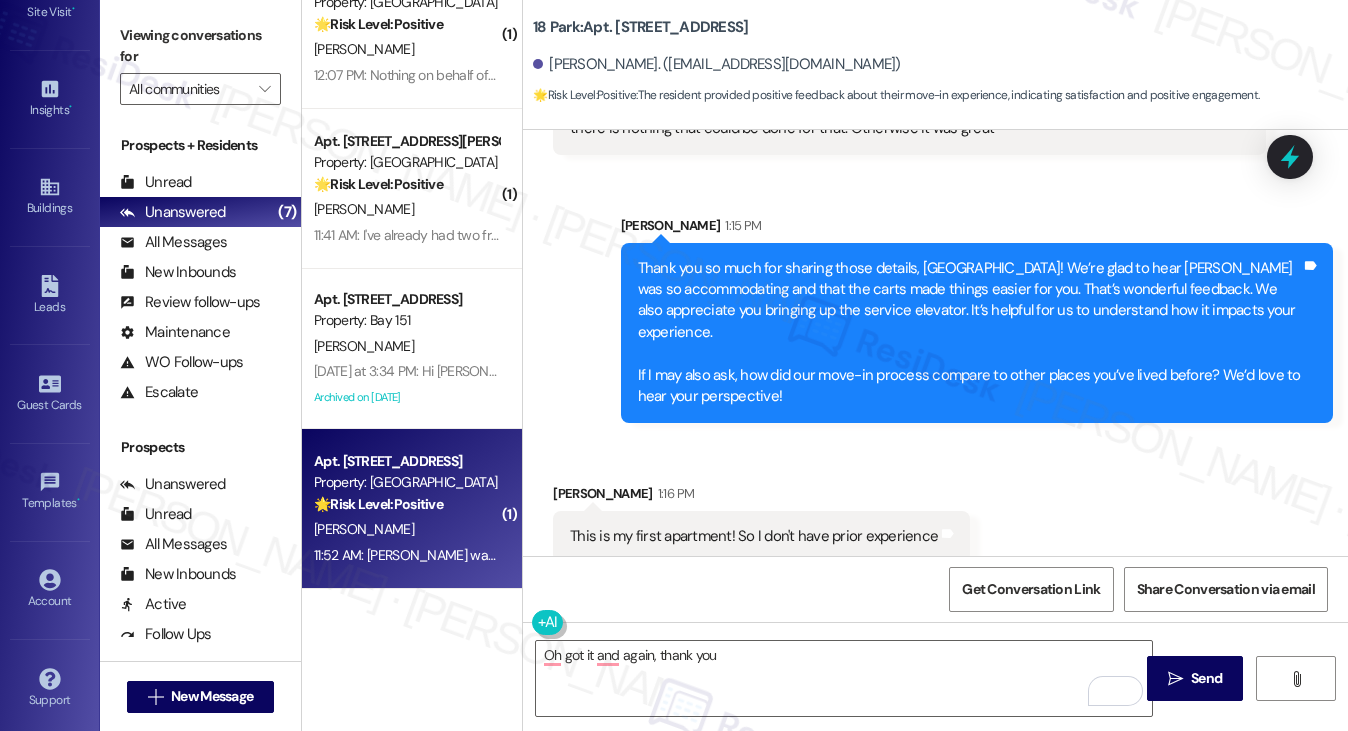
drag, startPoint x: 213, startPoint y: 48, endPoint x: 292, endPoint y: 219, distance: 188.3
click at [213, 48] on label "Viewing conversations for" at bounding box center [200, 46] width 161 height 53
click at [776, 663] on textarea "Oh got it and again, thank you" at bounding box center [844, 678] width 617 height 75
drag, startPoint x: 193, startPoint y: 24, endPoint x: 284, endPoint y: 128, distance: 138.2
click at [193, 24] on label "Viewing conversations for" at bounding box center [200, 46] width 161 height 53
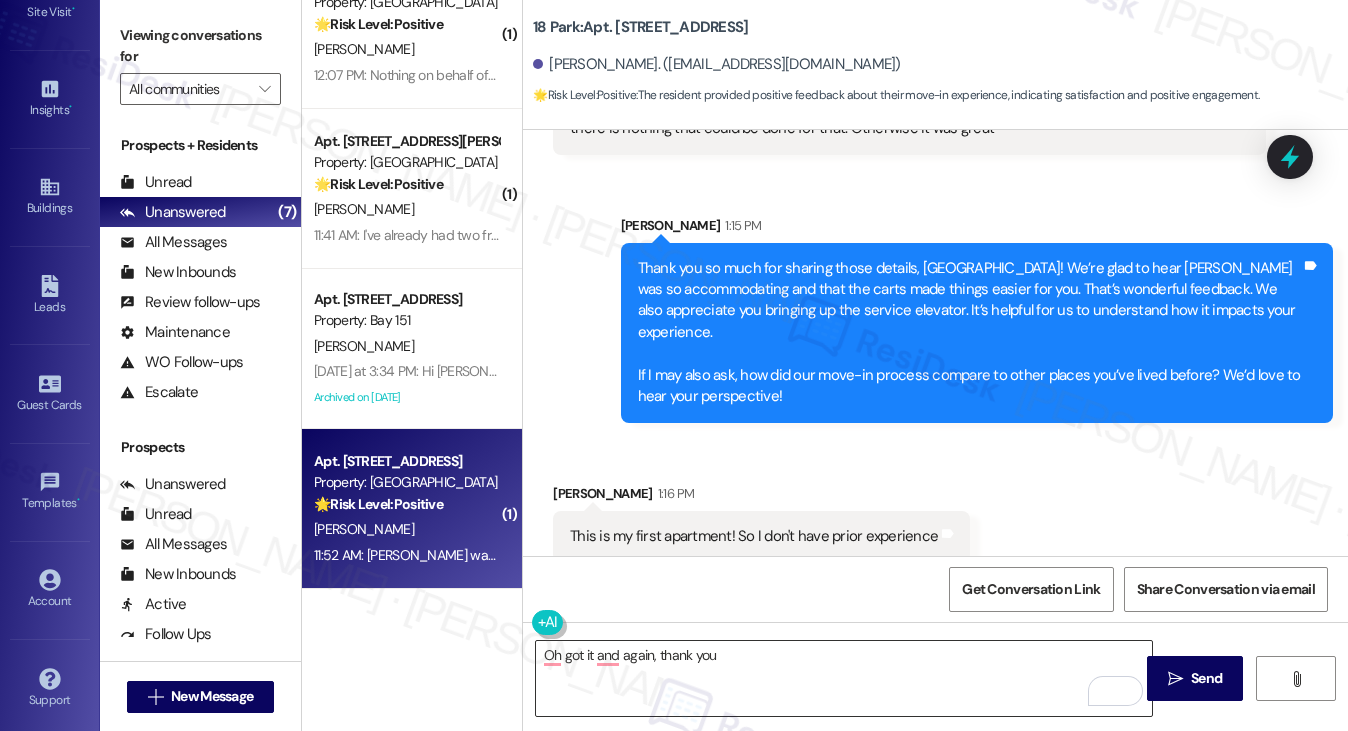
click at [748, 664] on textarea "Oh got it and again, thank you" at bounding box center [844, 678] width 617 height 75
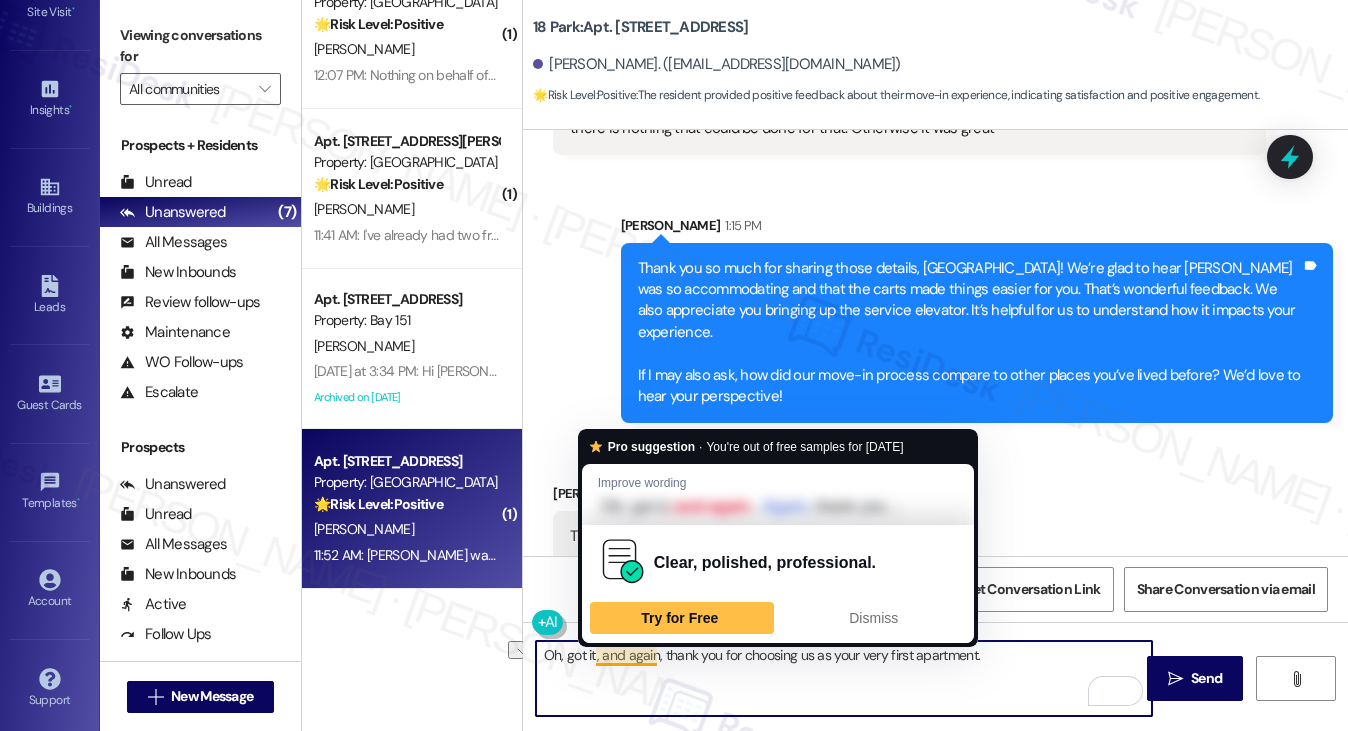
drag, startPoint x: 562, startPoint y: 649, endPoint x: 595, endPoint y: 650, distance: 33.0
click at [595, 650] on textarea "Oh, got it, and again, thank you for choosing us as your very first apartment." at bounding box center [844, 678] width 617 height 75
click at [650, 653] on textarea "Oh, got it, and again, thank you for choosing us as your very first apartment." at bounding box center [844, 678] width 617 height 75
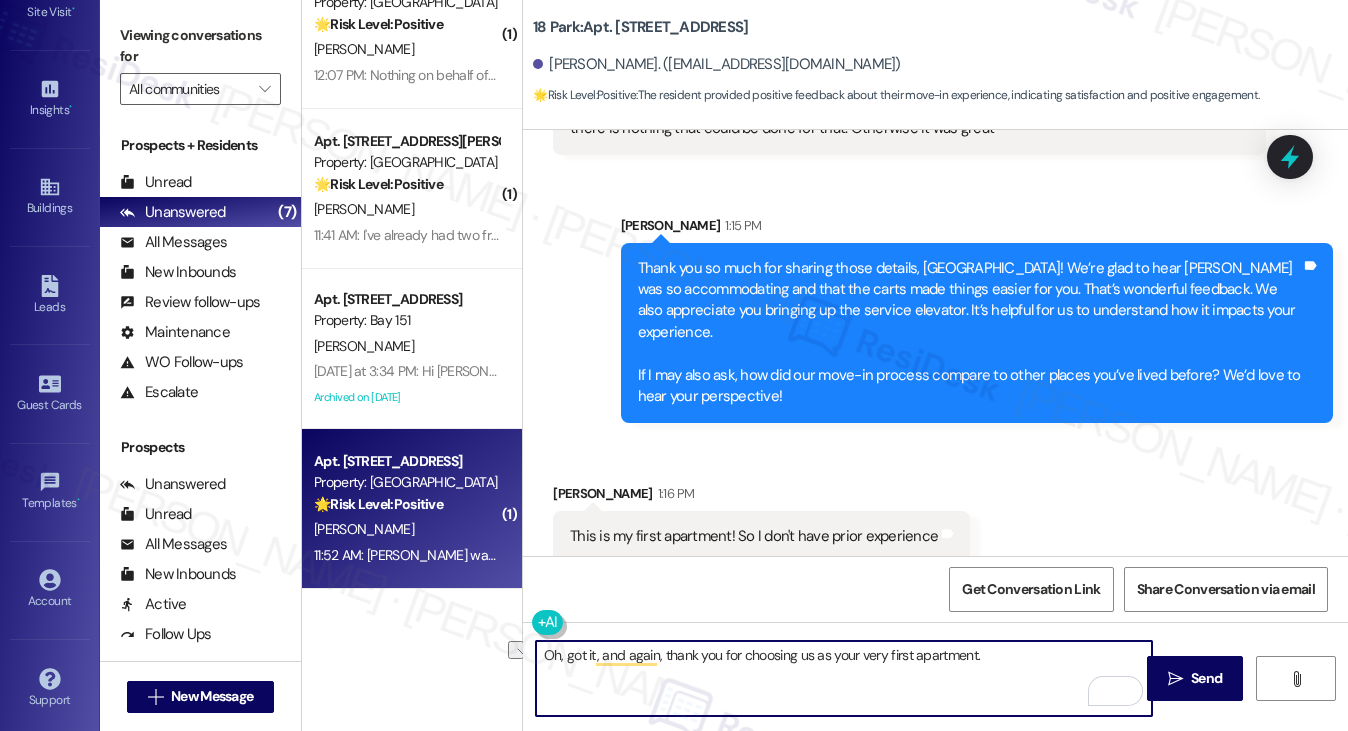
drag, startPoint x: 659, startPoint y: 654, endPoint x: 516, endPoint y: 643, distance: 143.4
click at [516, 643] on div "Apt. 2428, 275 Chosin Few Way Property: Bay 151 🌟 Risk Level: Positive The resi…" at bounding box center [825, 365] width 1046 height 731
click at [1004, 665] on textarea "I understand and thank you for choosing us as your very first apartment." at bounding box center [844, 678] width 617 height 75
click at [1024, 665] on textarea "I understand, and thank you for choosing us as your very first apartment." at bounding box center [844, 678] width 617 height 75
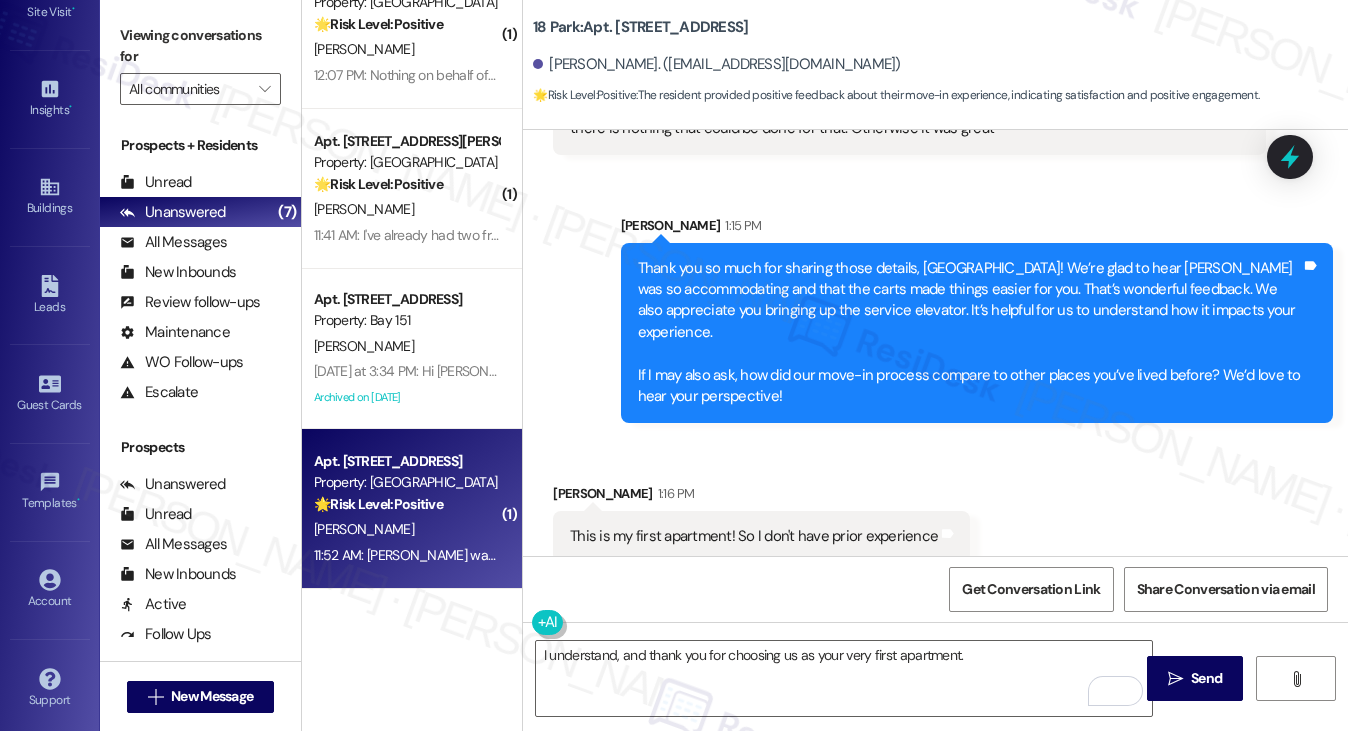
click at [111, 35] on div "Viewing conversations for All communities " at bounding box center [200, 62] width 201 height 125
click at [987, 663] on textarea "I understand, and thank you for choosing us as your very first apartment." at bounding box center [844, 678] width 617 height 75
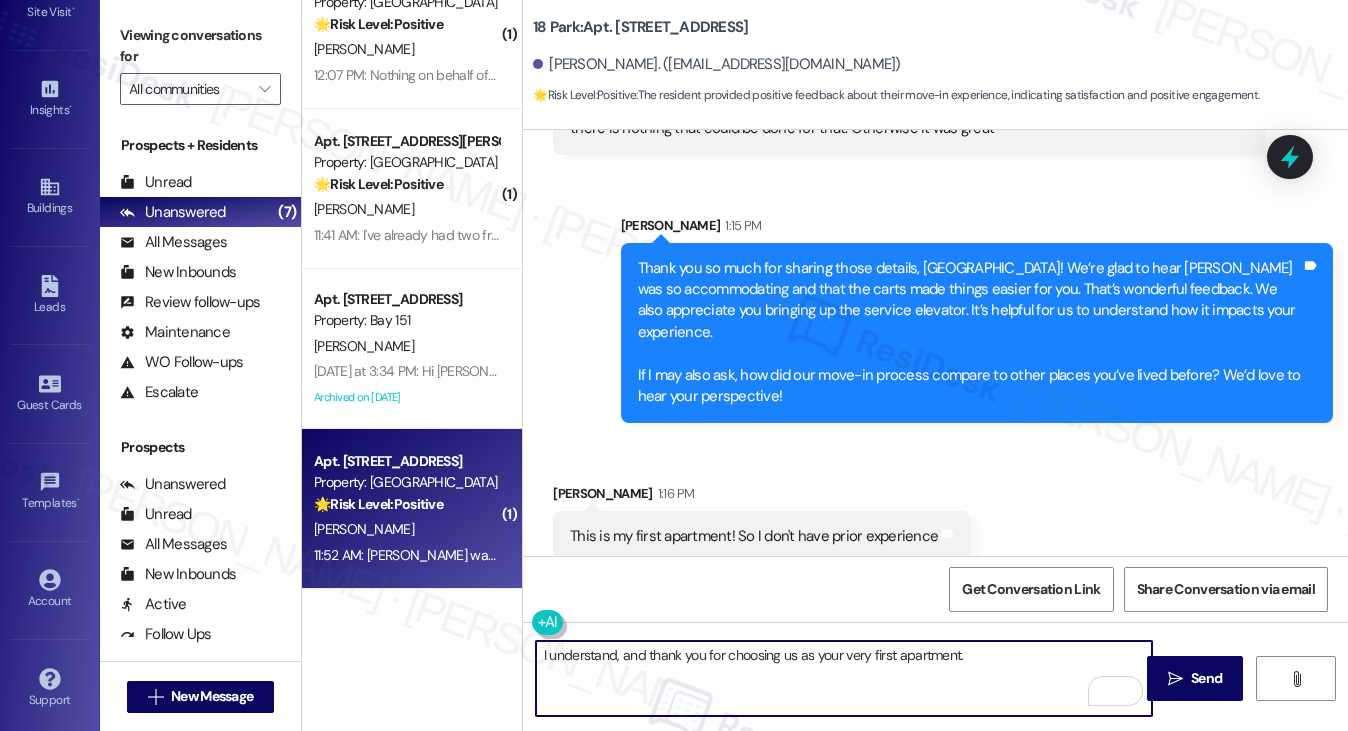
paste textarea "On a scale of 1–10, how likely would you be to recommend 18 Park to someone loo…"
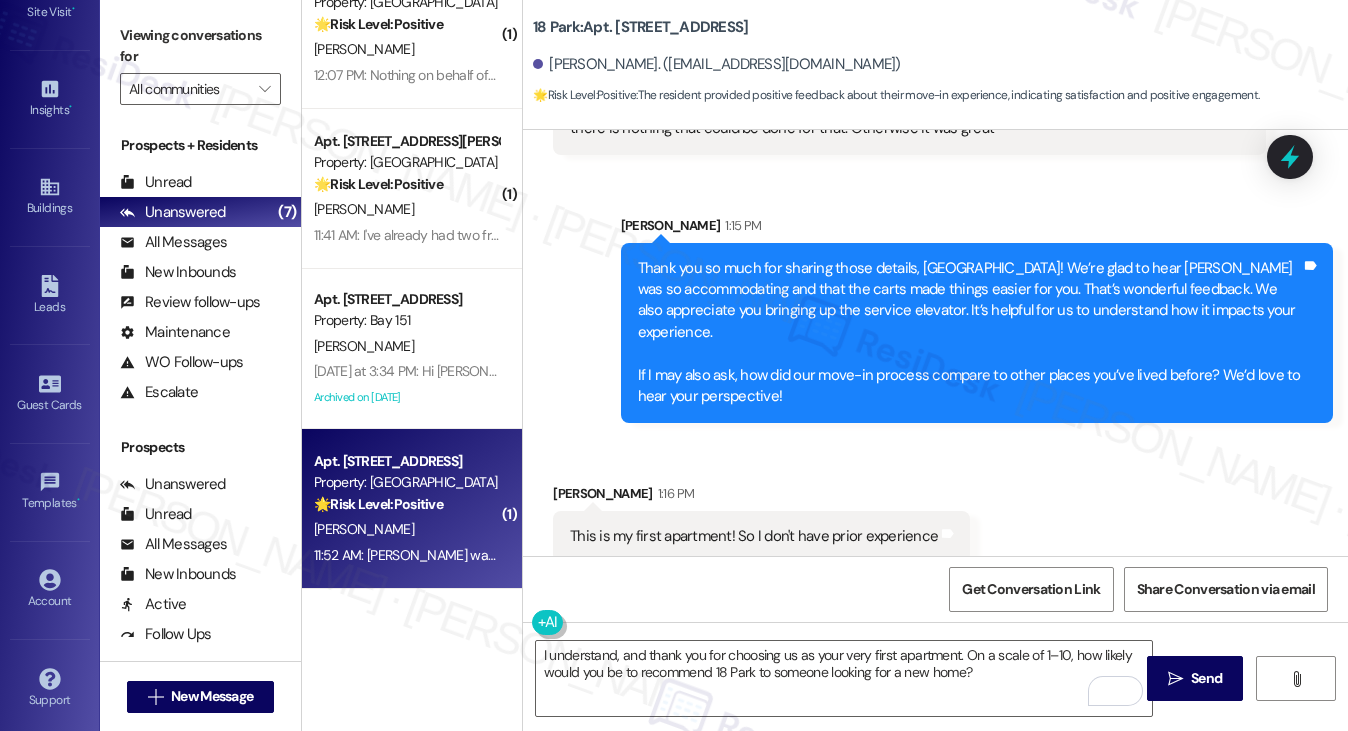
click at [201, 53] on label "Viewing conversations for" at bounding box center [200, 46] width 161 height 53
click at [735, 641] on textarea "I understand, and thank you for choosing us as your very first apartment. On a …" at bounding box center [844, 678] width 617 height 75
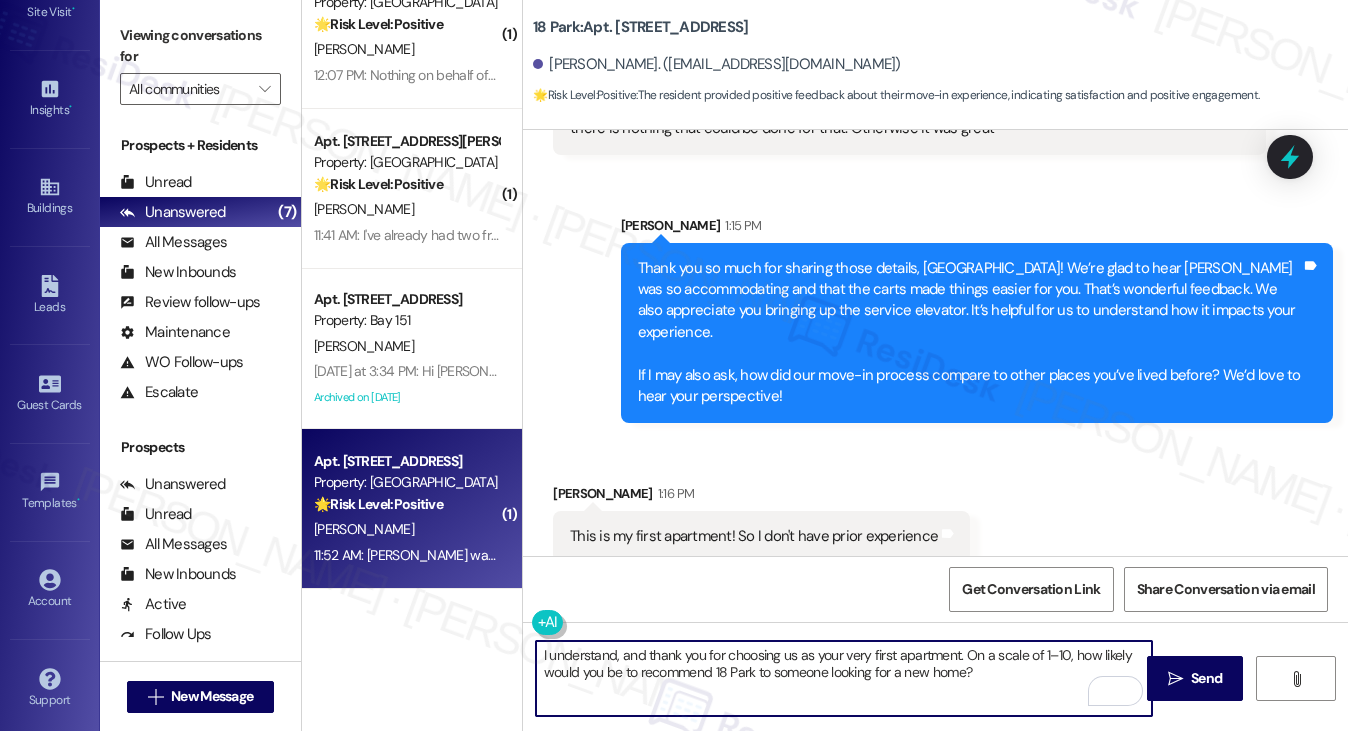
click at [735, 641] on textarea "I understand, and thank you for choosing us as your very first apartment. On a …" at bounding box center [844, 678] width 617 height 75
click at [1001, 658] on textarea "I understand, and thank you for choosing us as your very first apartment. On a …" at bounding box center [844, 678] width 617 height 75
click at [819, 526] on div "This is my first apartment! So I don't have prior experience" at bounding box center [754, 536] width 368 height 21
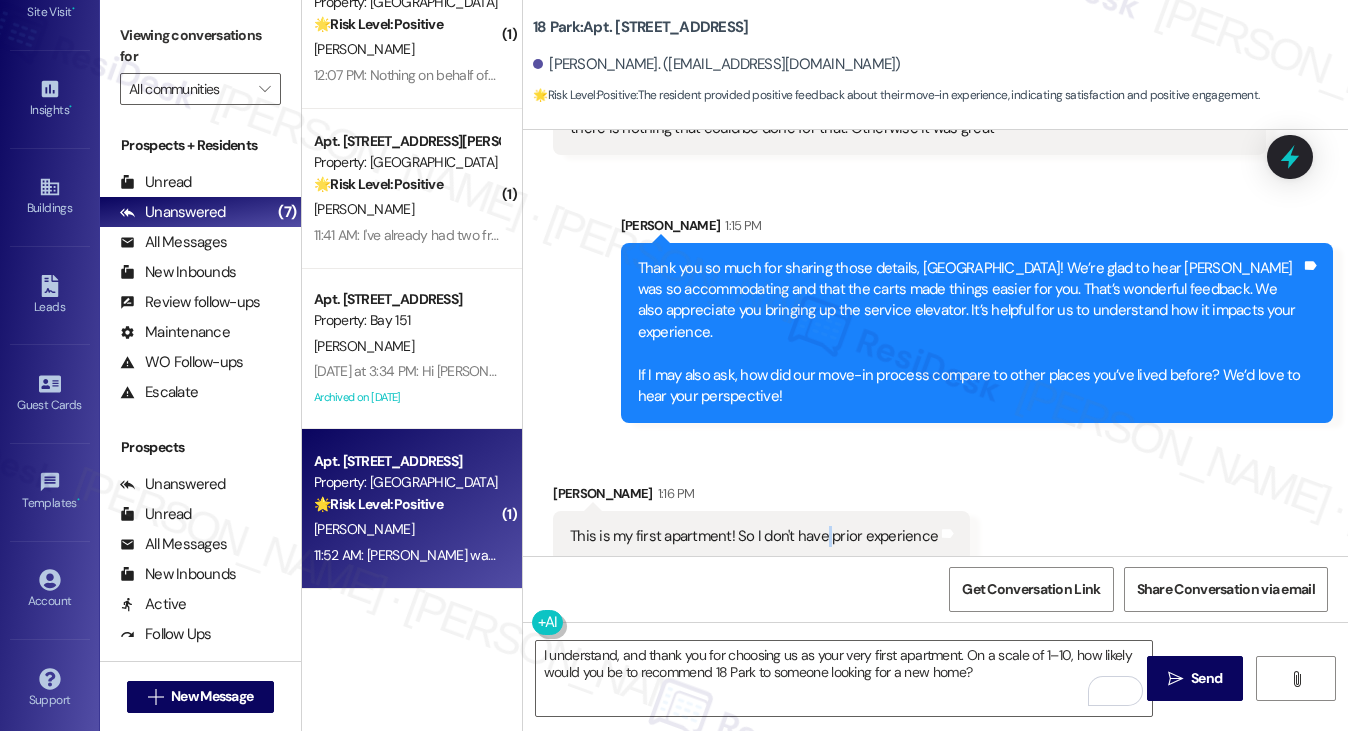
click at [819, 526] on div "This is my first apartment! So I don't have prior experience" at bounding box center [754, 536] width 368 height 21
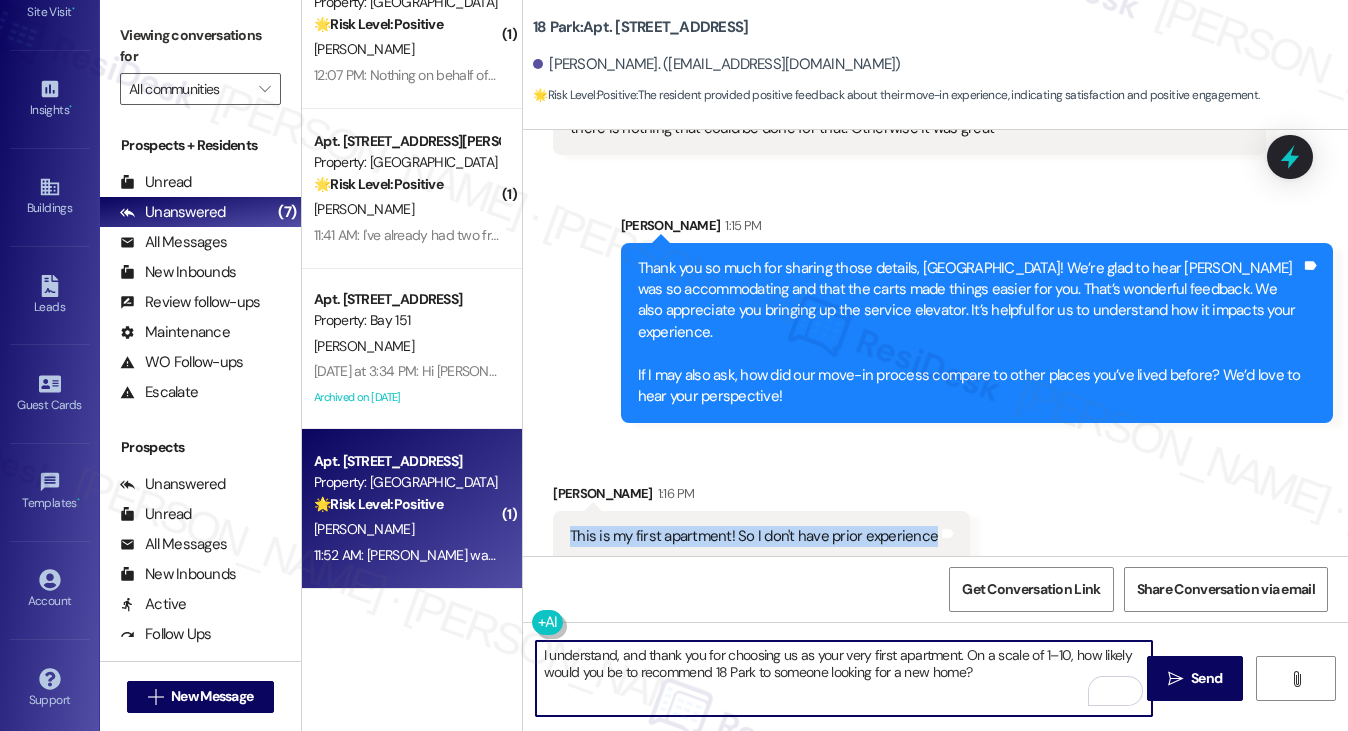
click at [728, 655] on textarea "I understand, and thank you for choosing us as your very first apartment. On a …" at bounding box center [844, 678] width 617 height 75
click at [694, 651] on textarea "I understand, and thank you for choosing us as your very first apartment. On a …" at bounding box center [844, 678] width 617 height 75
click at [961, 649] on textarea "I understand, and thank you for choosing us as your very first apartment. On a …" at bounding box center [844, 678] width 617 height 75
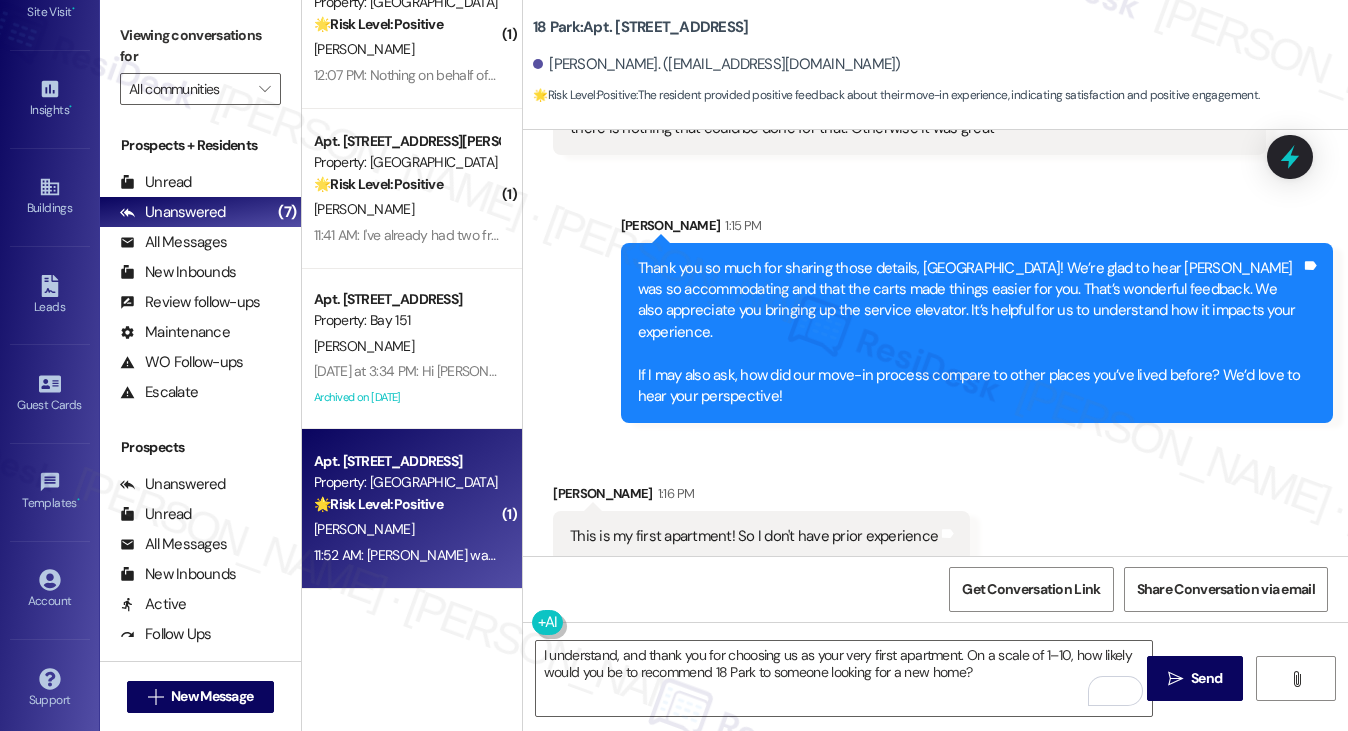
click at [176, 51] on label "Viewing conversations for" at bounding box center [200, 46] width 161 height 53
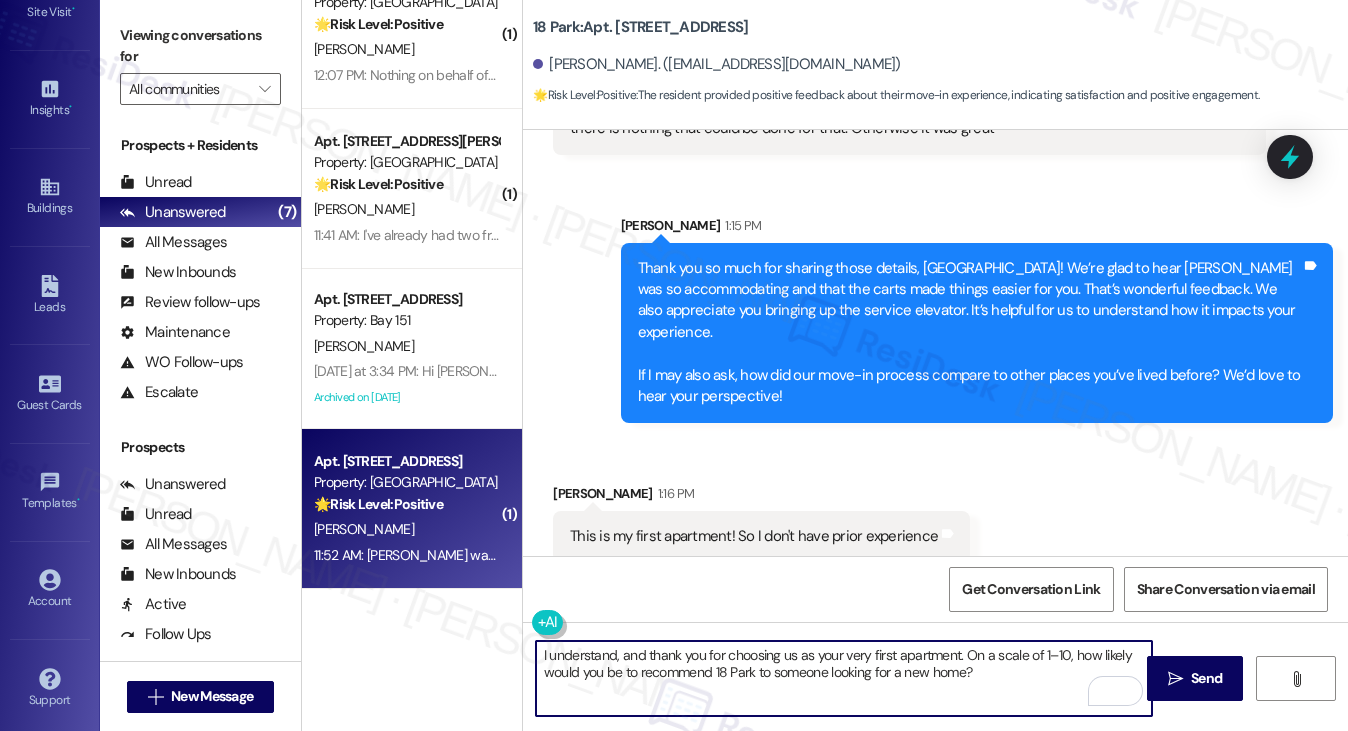
click at [962, 648] on textarea "I understand, and thank you for choosing us as your very first apartment. On a …" at bounding box center [844, 678] width 617 height 75
click at [1012, 678] on textarea "I understand, and thank you for choosing us as your very first apartment. 😊 On …" at bounding box center [844, 678] width 617 height 75
click at [1016, 669] on textarea "I understand, and thank you for choosing us as your very first apartment. 😊 On …" at bounding box center [844, 678] width 617 height 75
type textarea "I understand, and thank you for choosing us as your very first apartment. 😊 On …"
click at [1191, 679] on span "Send" at bounding box center [1206, 678] width 31 height 21
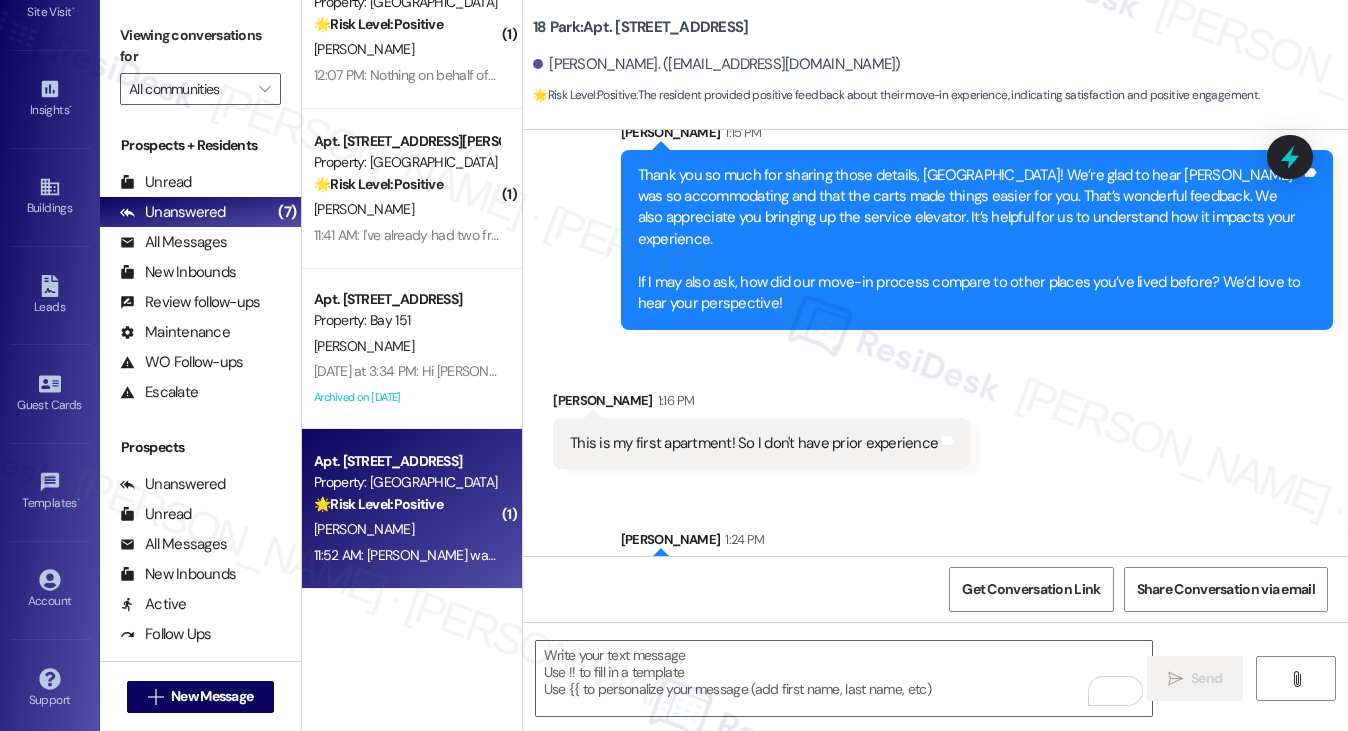
scroll to position [1259, 0]
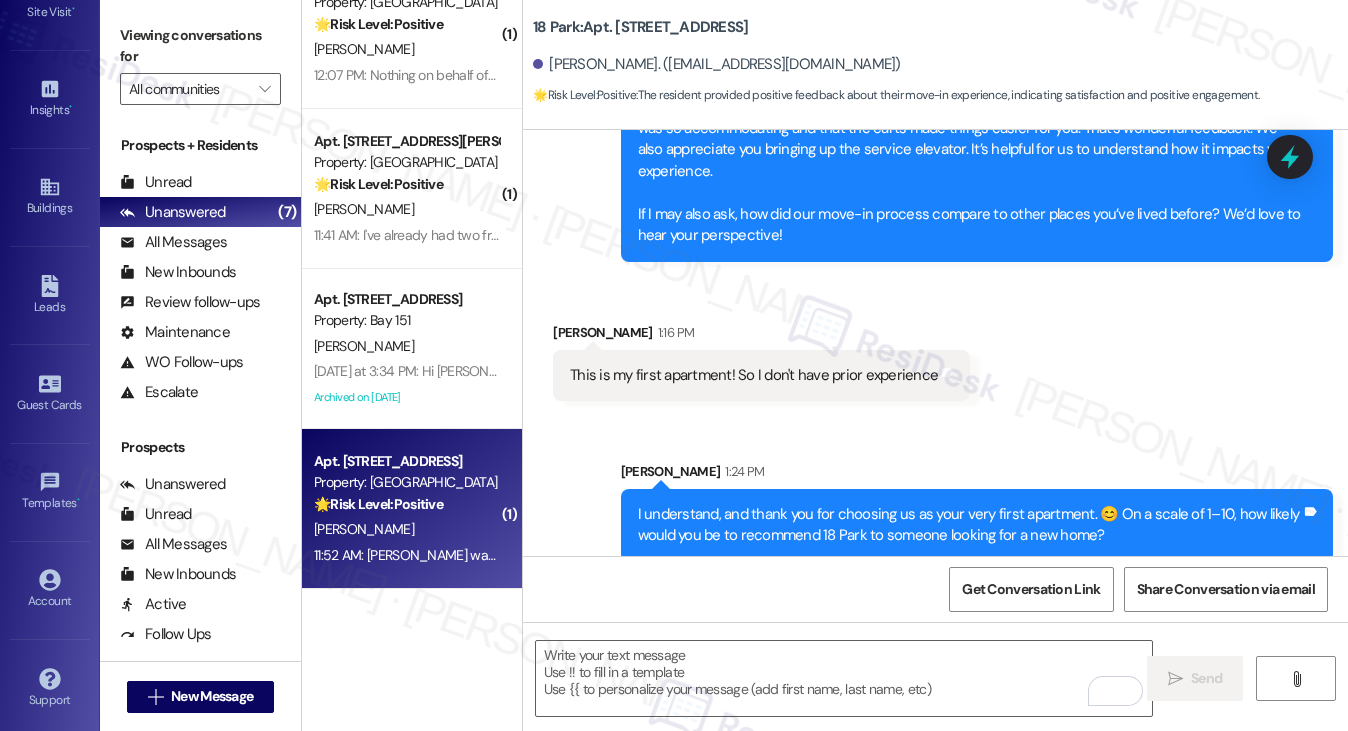
click at [992, 515] on div "I understand, and thank you for choosing us as your very first apartment. 😊 On …" at bounding box center [969, 525] width 663 height 43
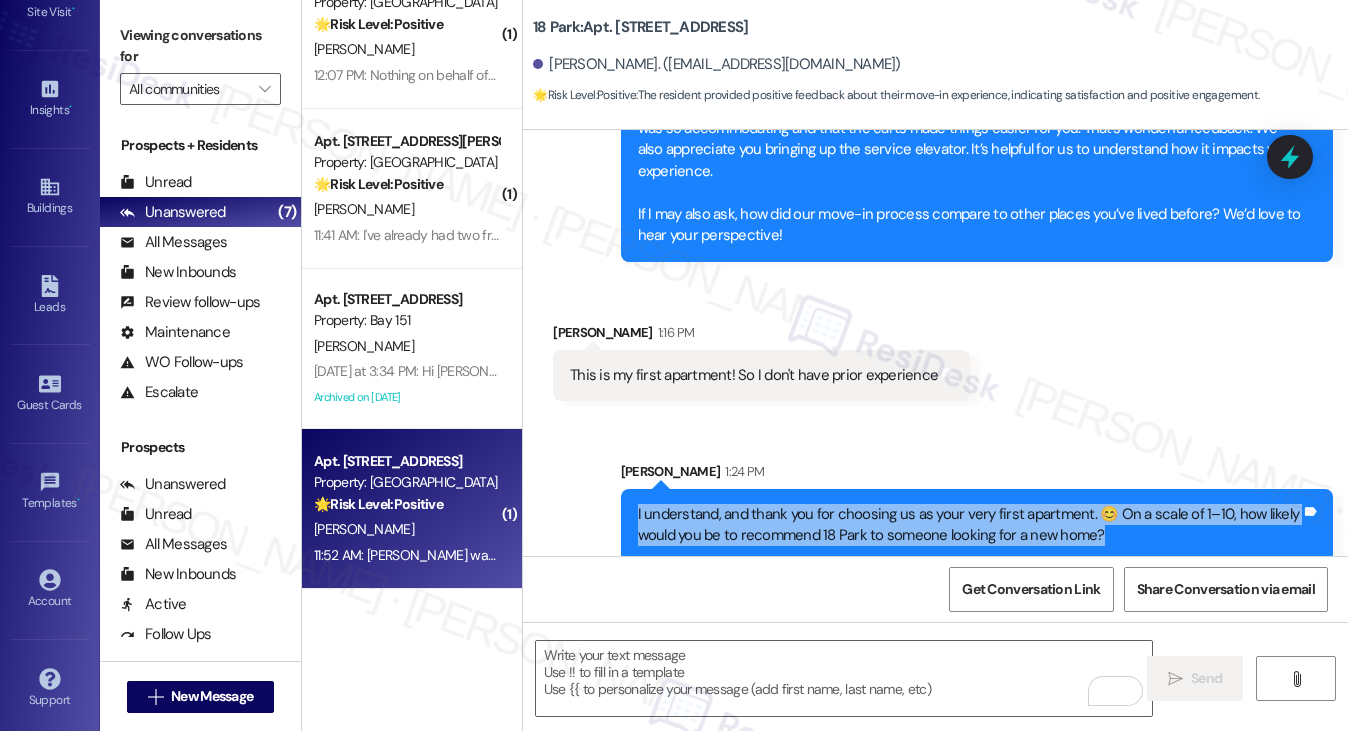
click at [992, 515] on div "I understand, and thank you for choosing us as your very first apartment. 😊 On …" at bounding box center [969, 525] width 663 height 43
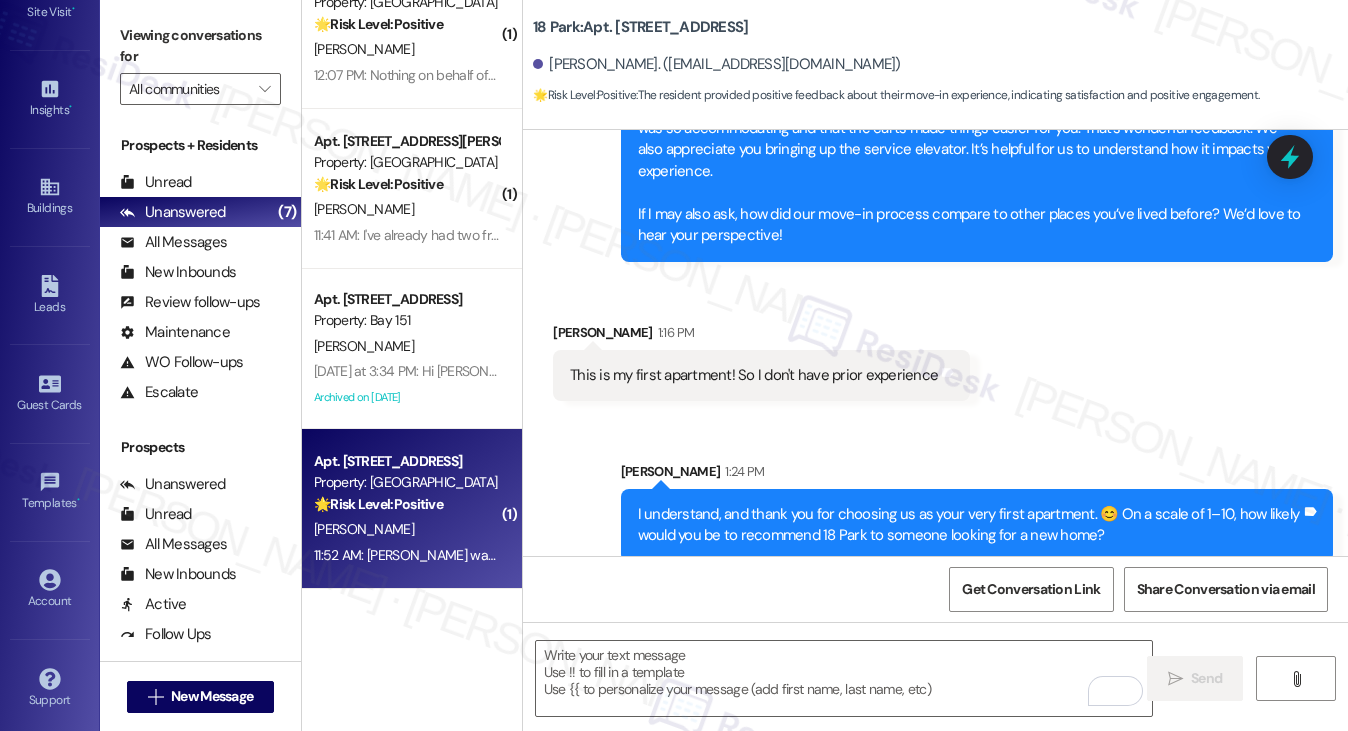
click at [1080, 446] on div "Sent via SMS Sarah 1:24 PM I understand, and thank you for choosing us as your …" at bounding box center [977, 511] width 742 height 131
click at [800, 504] on div "I understand, and thank you for choosing us as your very first apartment. 😊 On …" at bounding box center [969, 525] width 663 height 43
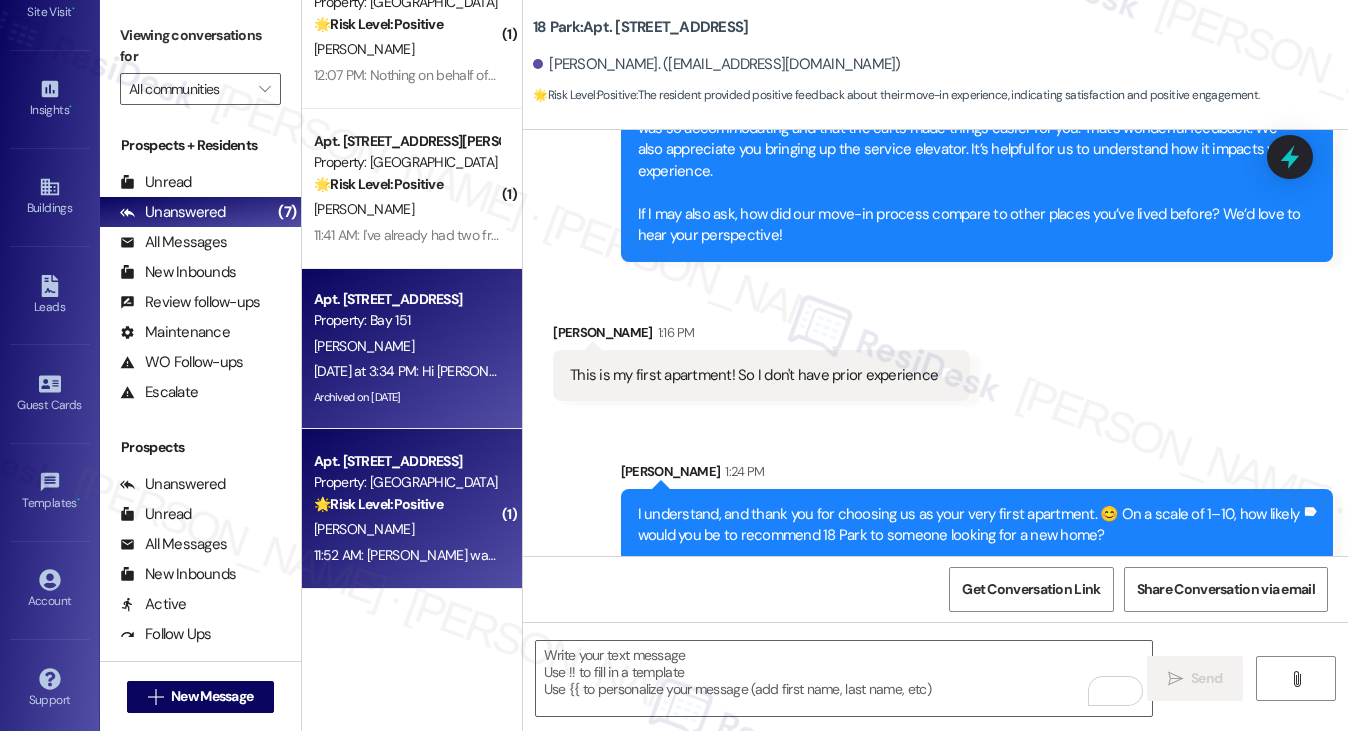
click at [391, 311] on div "Property: Bay 151" at bounding box center [406, 320] width 185 height 21
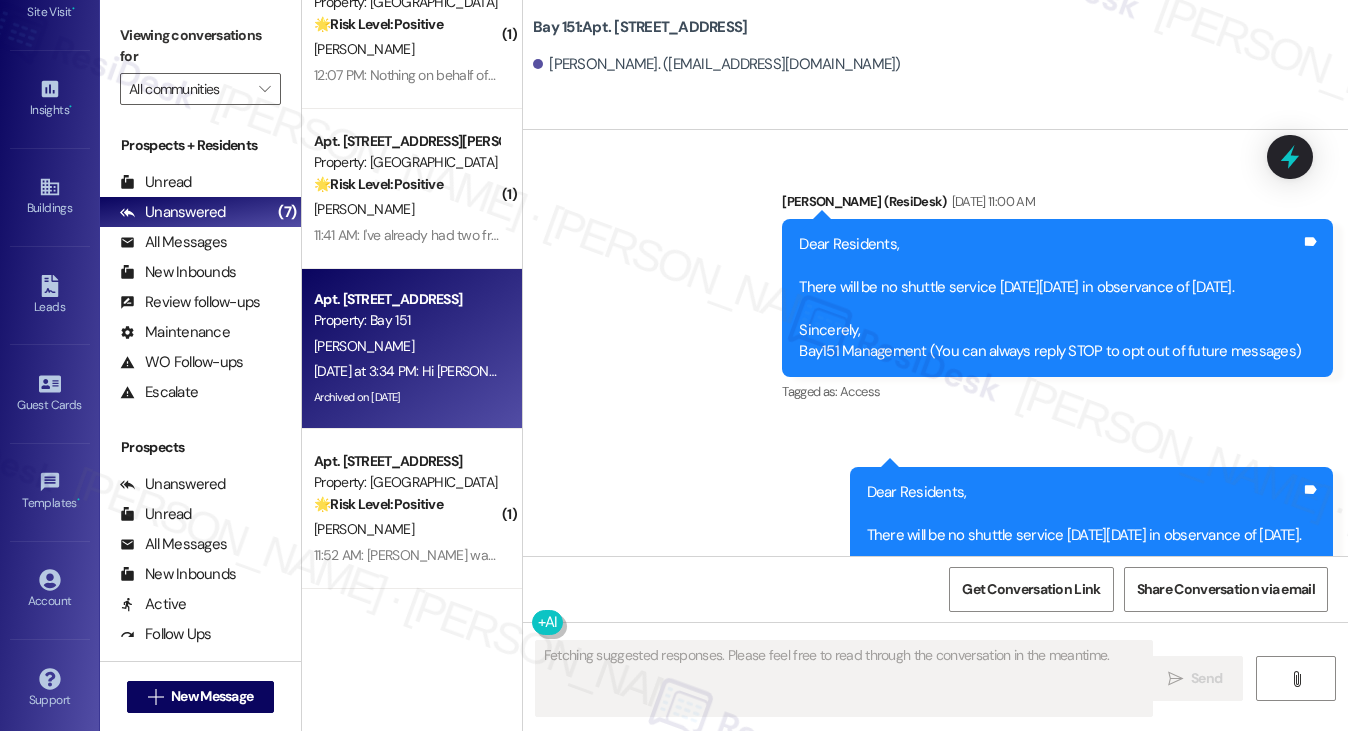
type textarea "Fetching suggested responses. Please feel free to read through the conversation…"
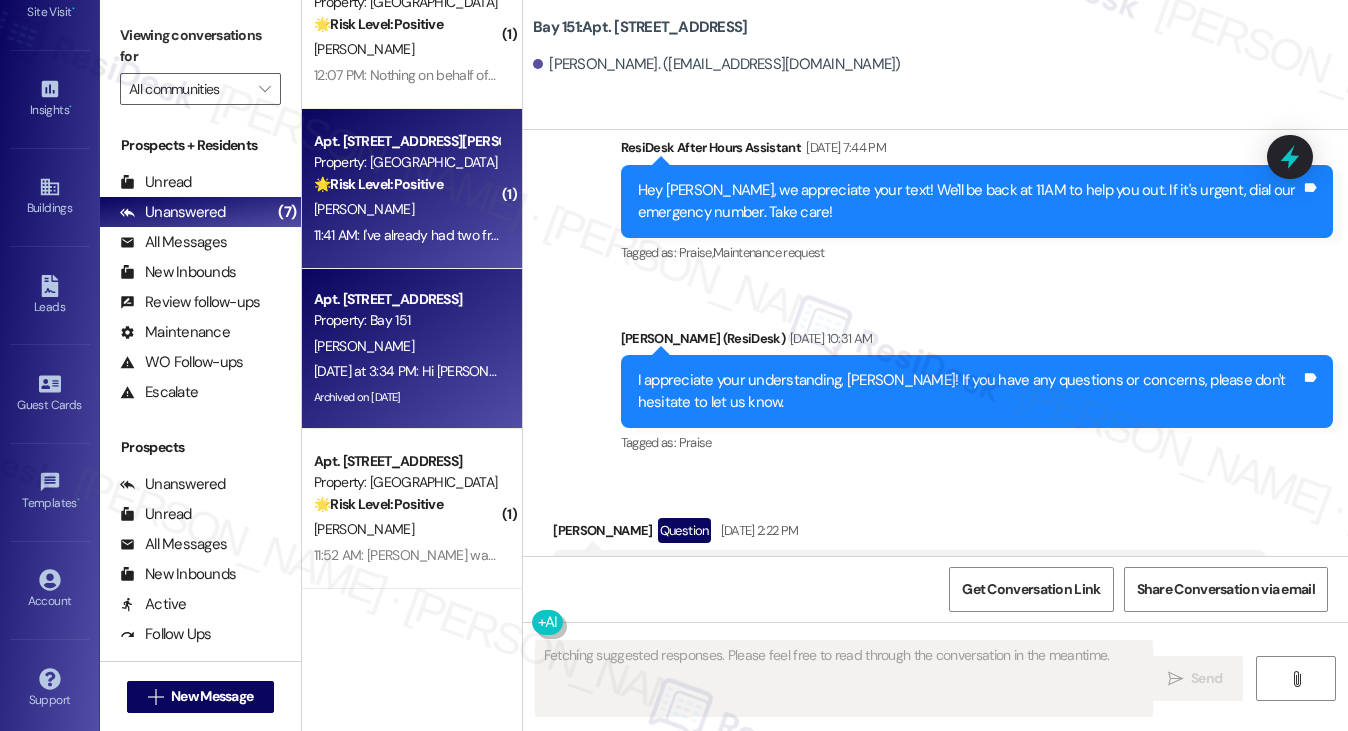
scroll to position [1300, 0]
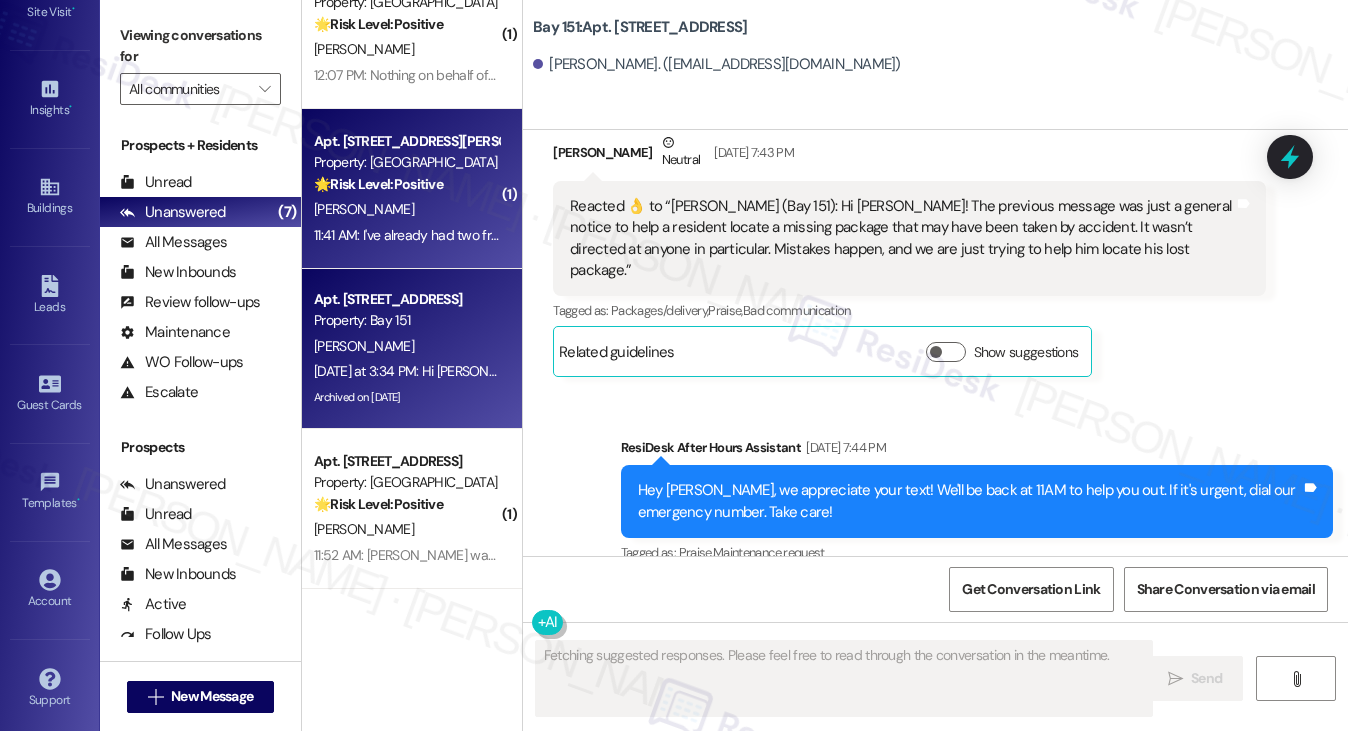
click at [399, 235] on div "11:41 AM: I've already had two friends move in 😊 11:41 AM: I've already had two…" at bounding box center [452, 235] width 276 height 18
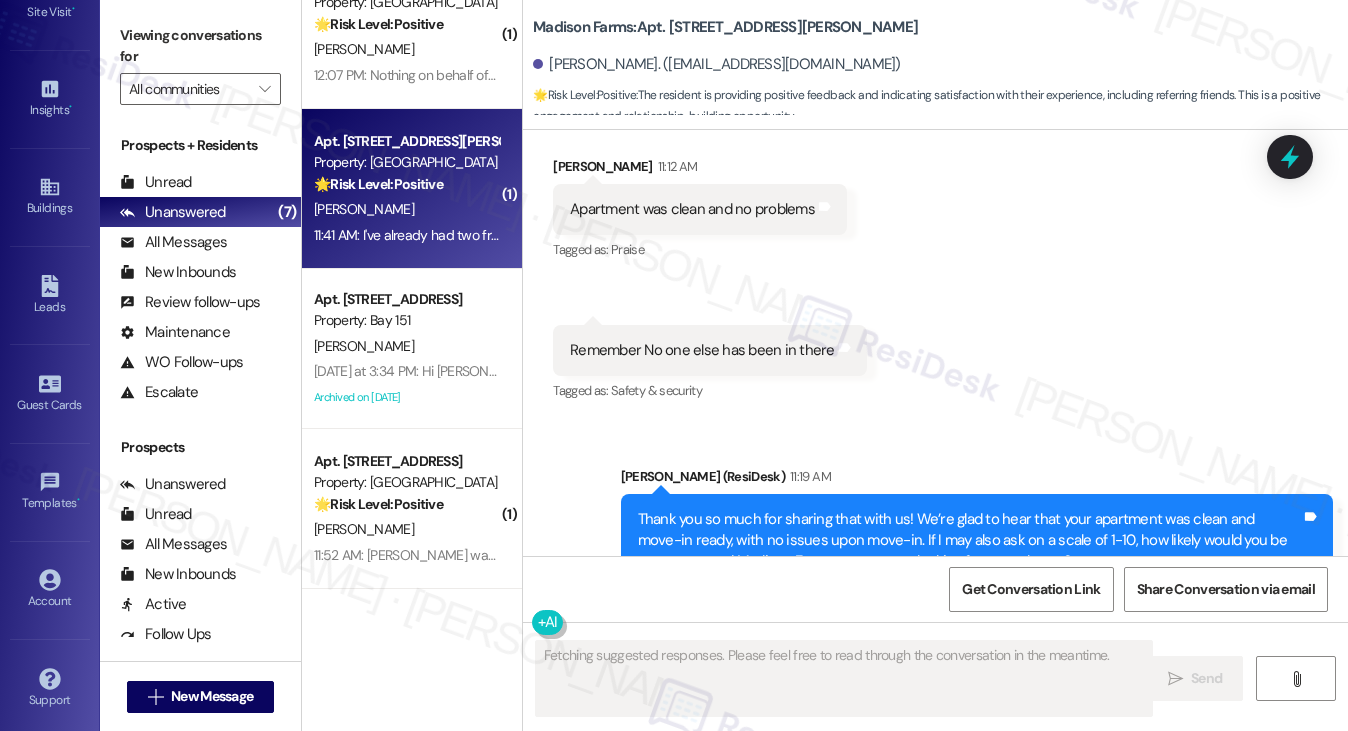
scroll to position [6050, 0]
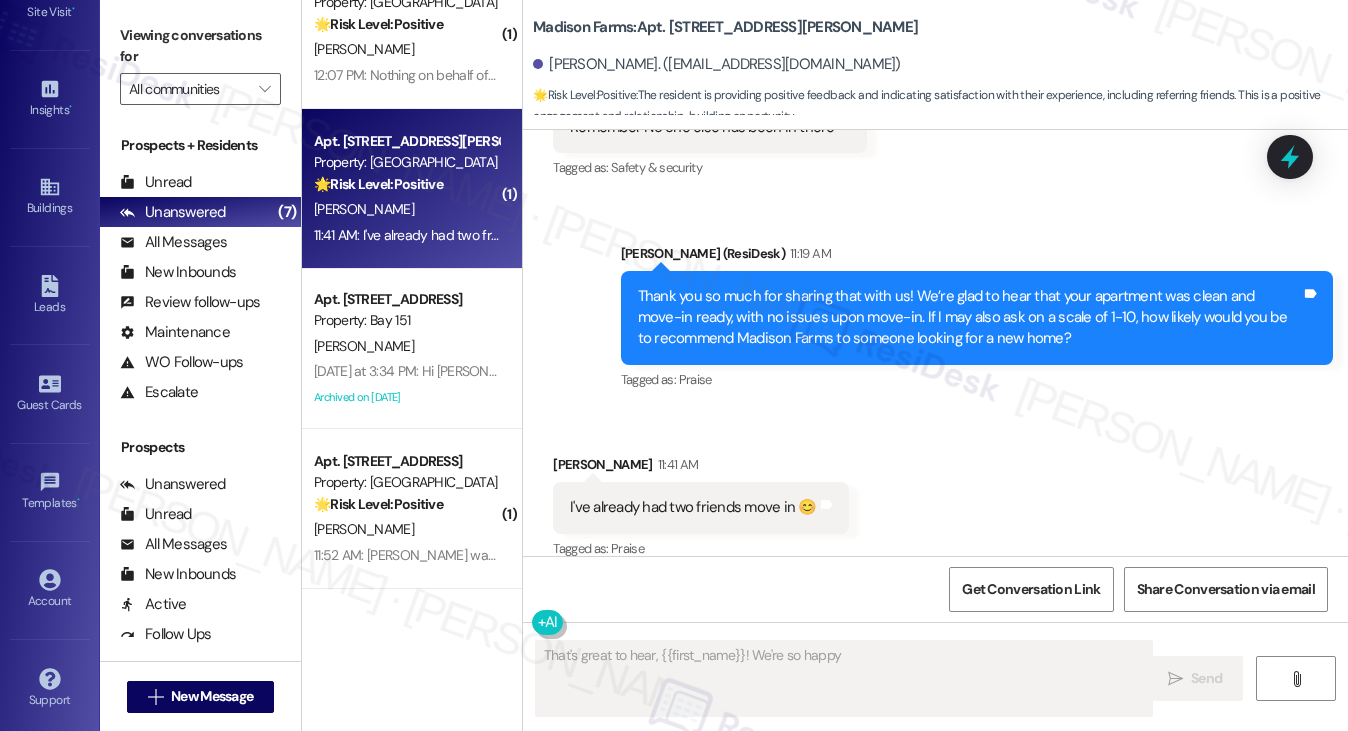
click at [775, 291] on div "Thank you so much for sharing that with us! We’re glad to hear that your apartm…" at bounding box center [969, 318] width 663 height 64
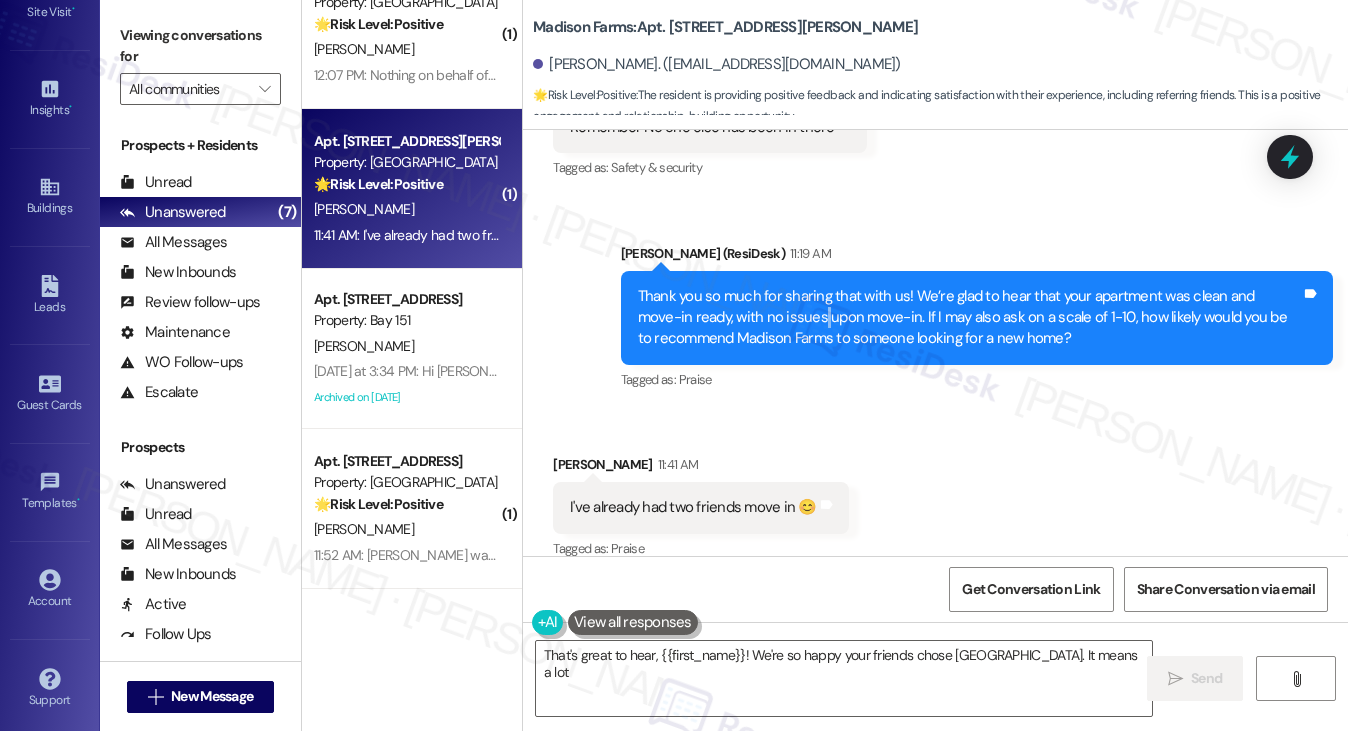
click at [775, 291] on div "Thank you so much for sharing that with us! We’re glad to hear that your apartm…" at bounding box center [969, 318] width 663 height 64
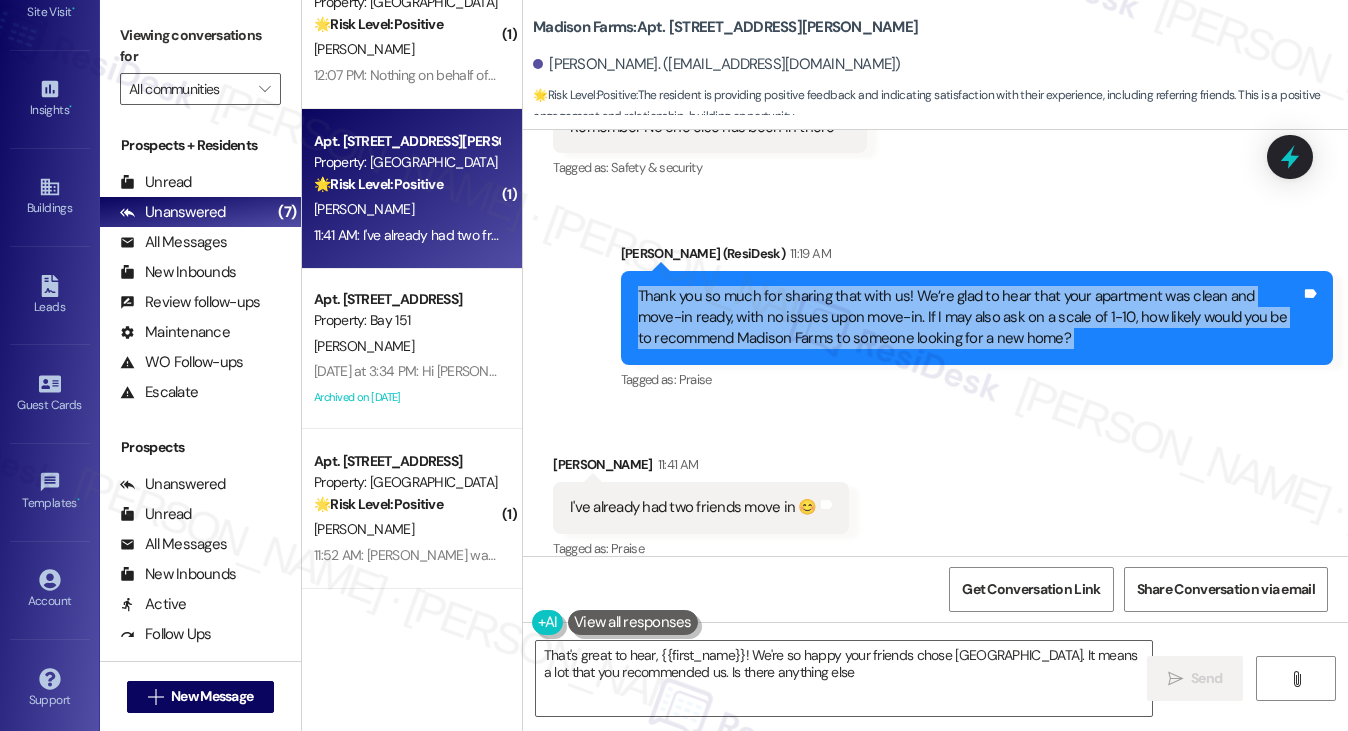
click at [775, 291] on div "Thank you so much for sharing that with us! We’re glad to hear that your apartm…" at bounding box center [969, 318] width 663 height 64
click at [776, 291] on div "Thank you so much for sharing that with us! We’re glad to hear that your apartm…" at bounding box center [969, 318] width 663 height 64
click at [910, 313] on div "Thank you so much for sharing that with us! We’re glad to hear that your apartm…" at bounding box center [969, 318] width 663 height 64
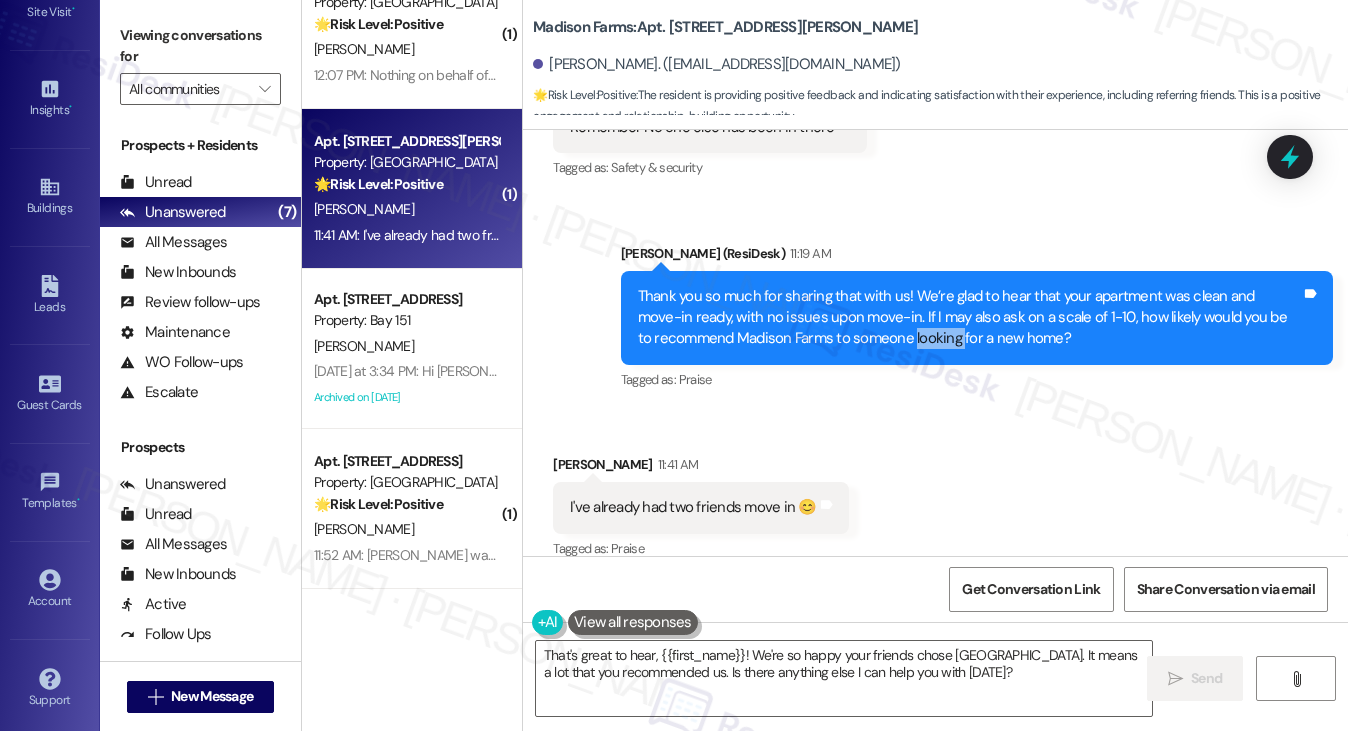
click at [910, 313] on div "Thank you so much for sharing that with us! We’re glad to hear that your apartm…" at bounding box center [969, 318] width 663 height 64
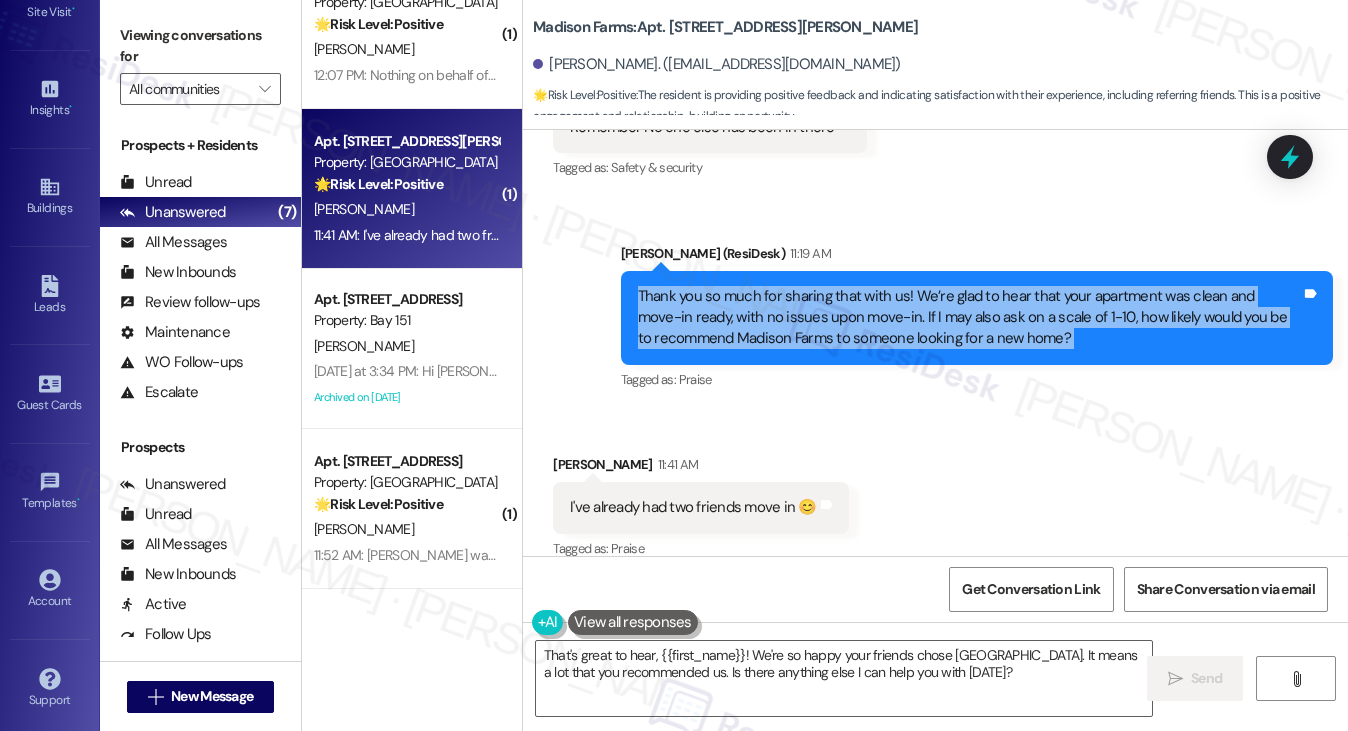
click at [910, 313] on div "Thank you so much for sharing that with us! We’re glad to hear that your apartm…" at bounding box center [969, 318] width 663 height 64
click at [677, 662] on textarea "That's great to hear, {{first_name}}! We're so happy your friends chose Madison…" at bounding box center [844, 678] width 617 height 75
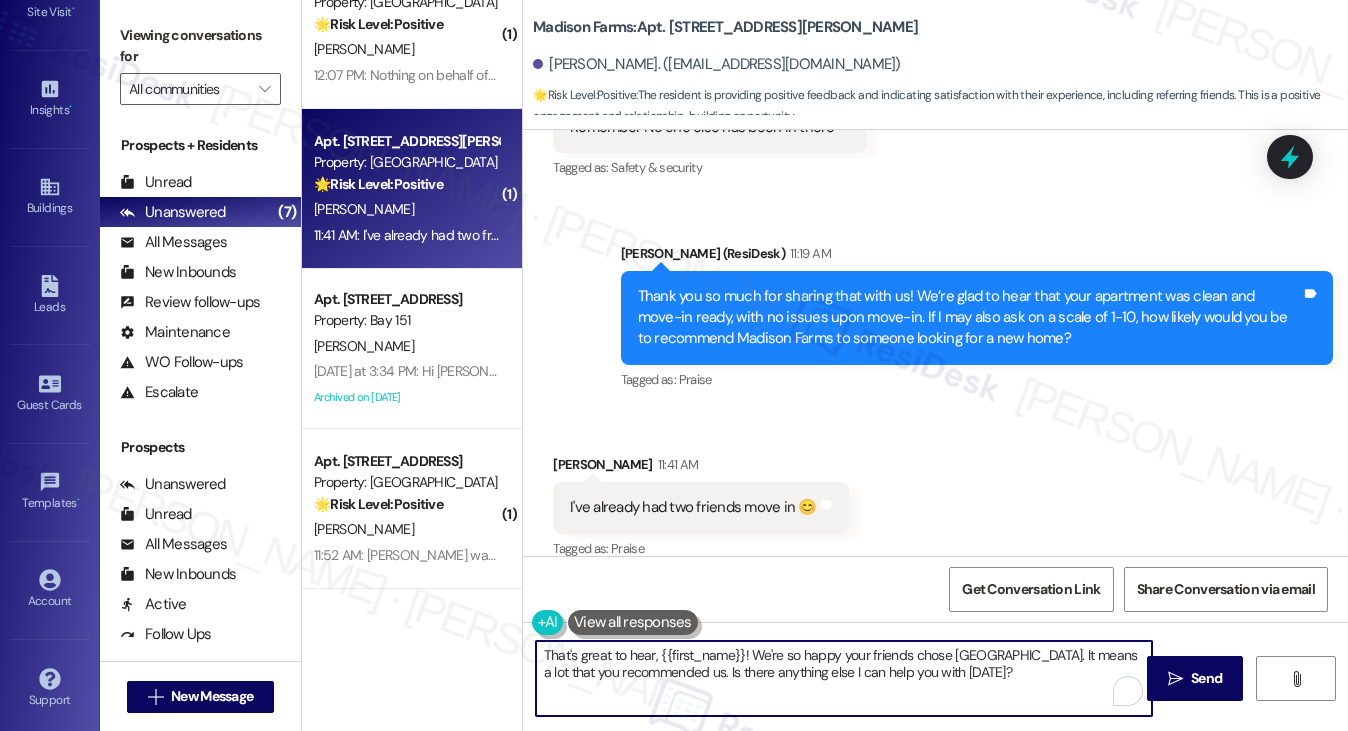
click at [677, 662] on textarea "That's great to hear, {{first_name}}! We're so happy your friends chose Madison…" at bounding box center [844, 678] width 617 height 75
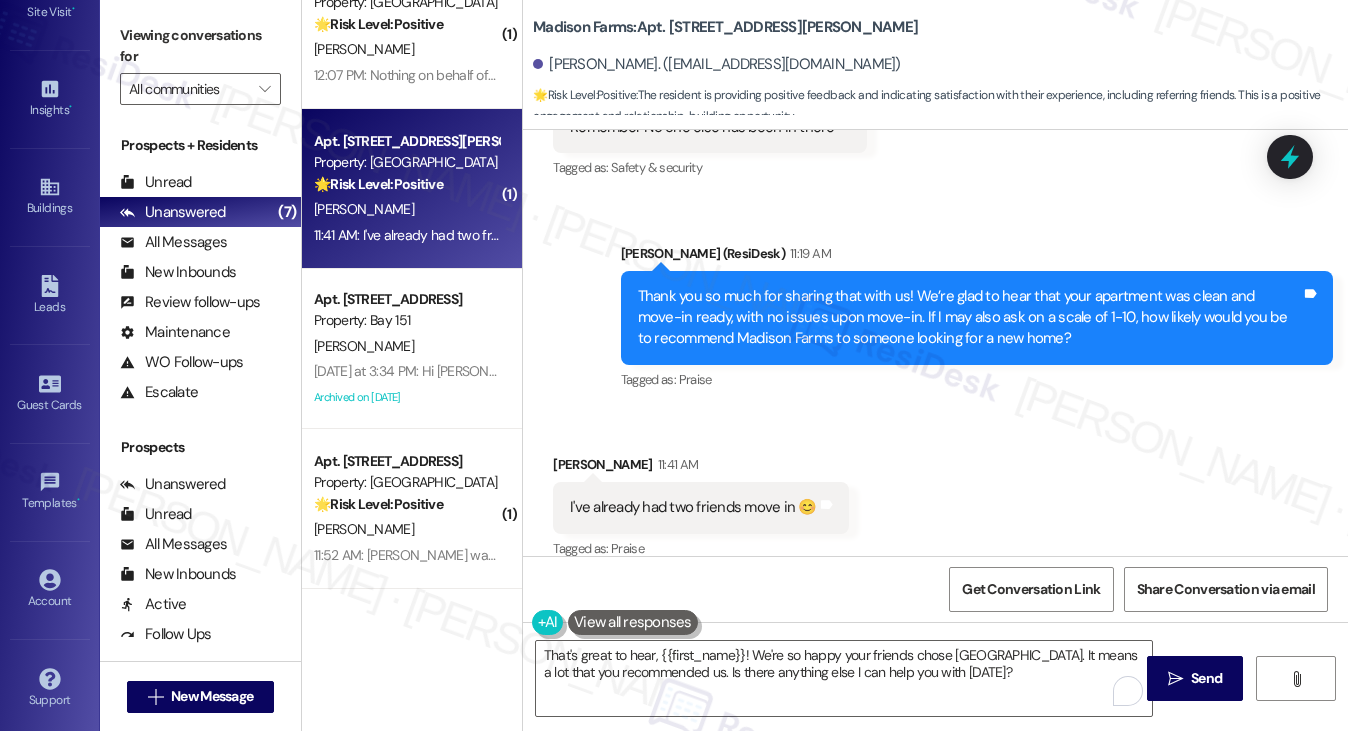
click at [782, 286] on div "Thank you so much for sharing that with us! We’re glad to hear that your apartm…" at bounding box center [969, 318] width 663 height 64
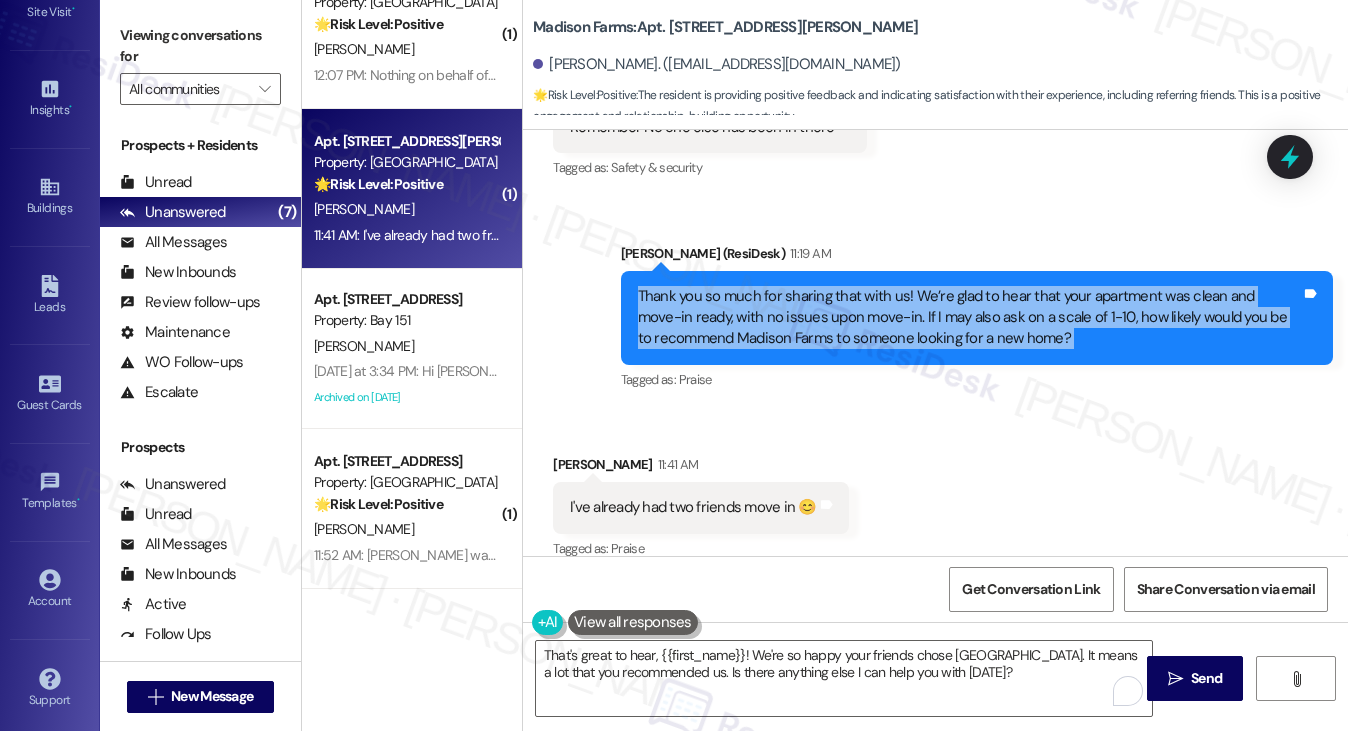
click at [782, 286] on div "Thank you so much for sharing that with us! We’re glad to hear that your apartm…" at bounding box center [969, 318] width 663 height 64
click at [811, 286] on div "Thank you so much for sharing that with us! We’re glad to hear that your apartm…" at bounding box center [969, 318] width 663 height 64
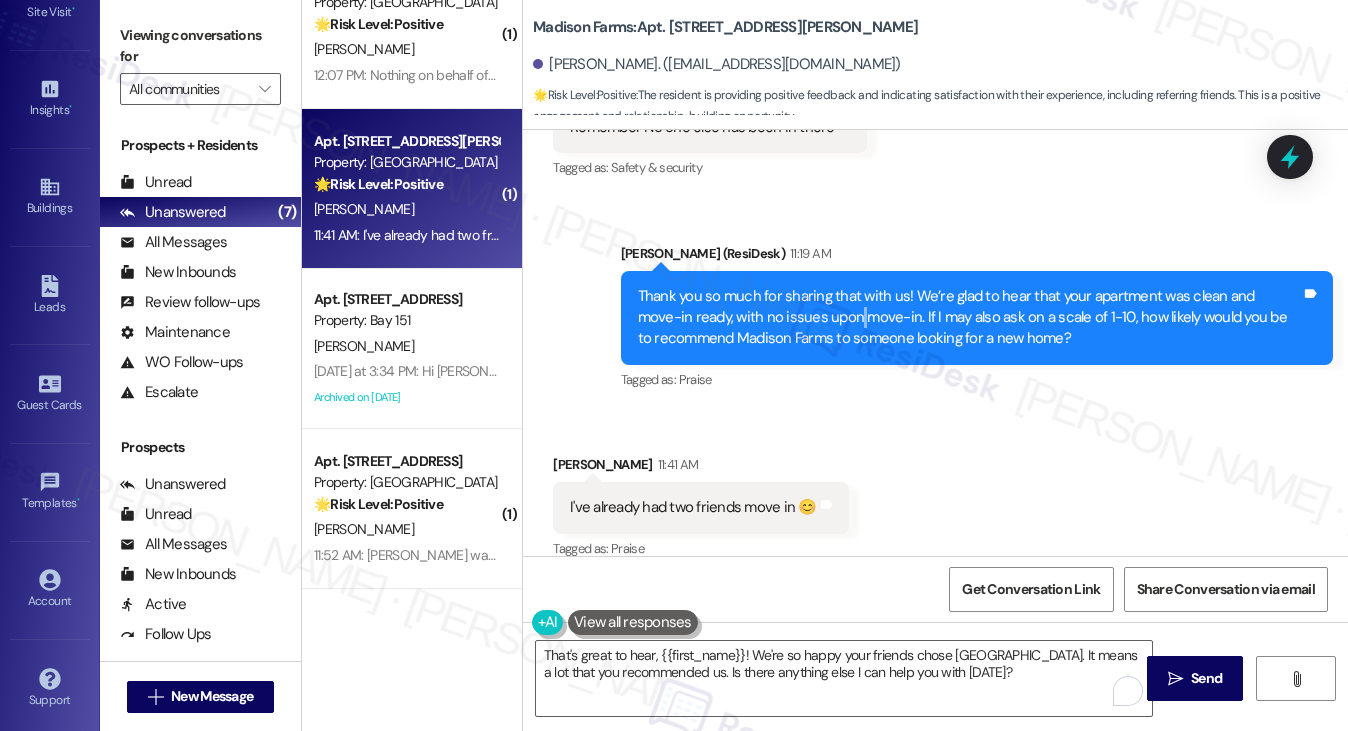
click at [811, 286] on div "Thank you so much for sharing that with us! We’re glad to hear that your apartm…" at bounding box center [969, 318] width 663 height 64
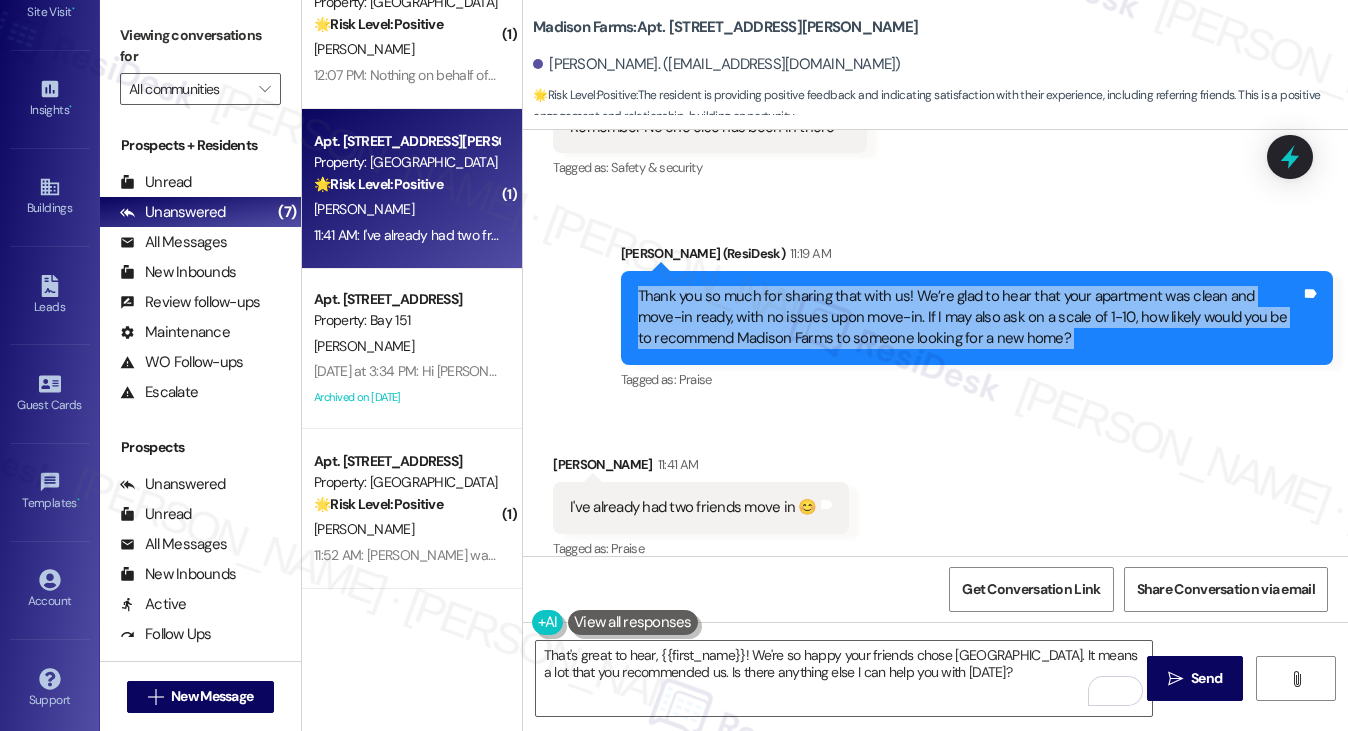
click at [811, 286] on div "Thank you so much for sharing that with us! We’re glad to hear that your apartm…" at bounding box center [969, 318] width 663 height 64
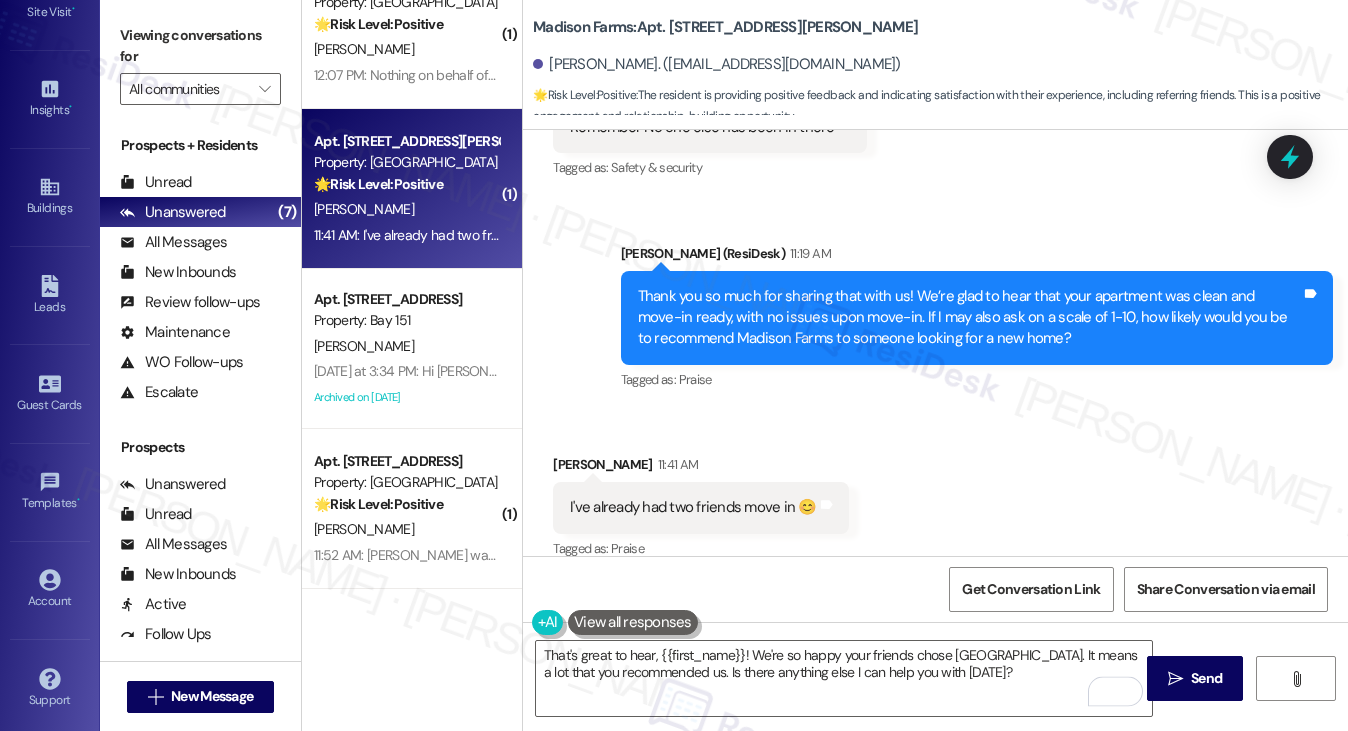
click at [811, 286] on div "Thank you so much for sharing that with us! We’re glad to hear that your apartm…" at bounding box center [969, 318] width 663 height 64
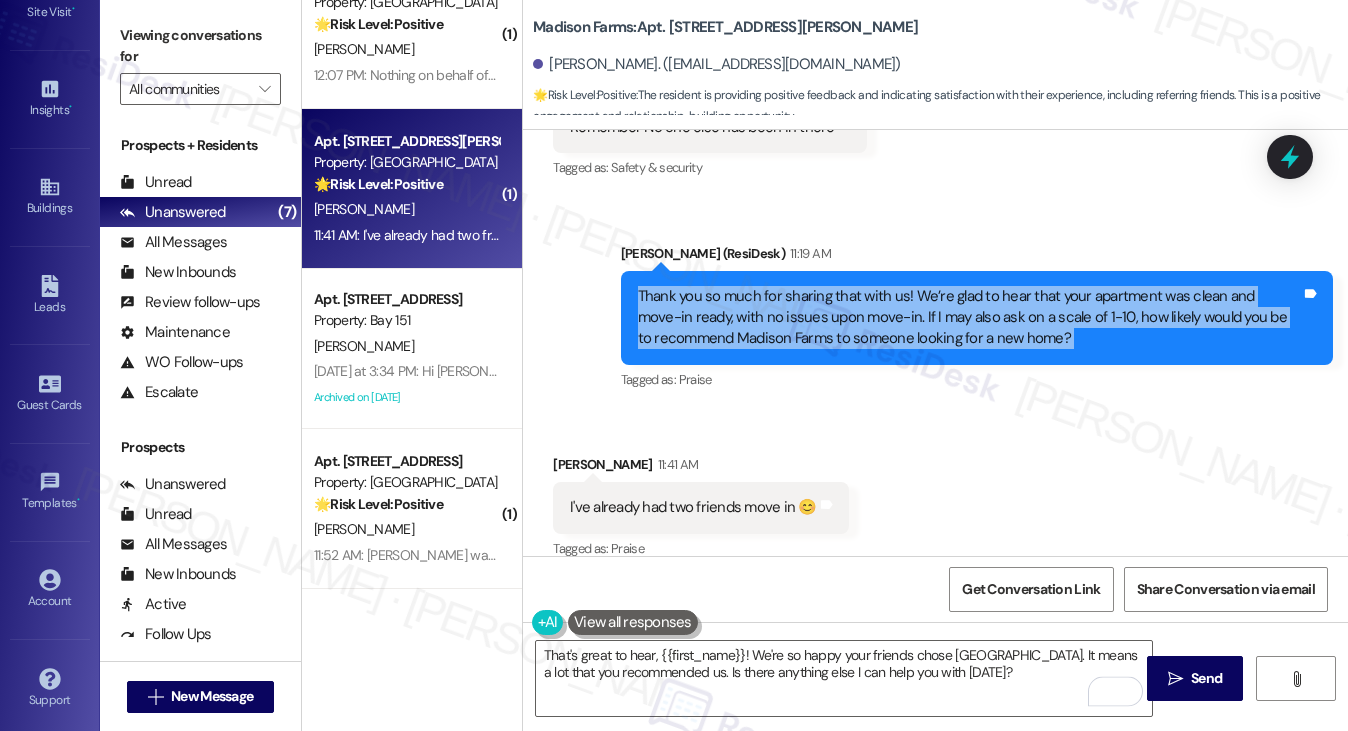
click at [811, 286] on div "Thank you so much for sharing that with us! We’re glad to hear that your apartm…" at bounding box center [969, 318] width 663 height 64
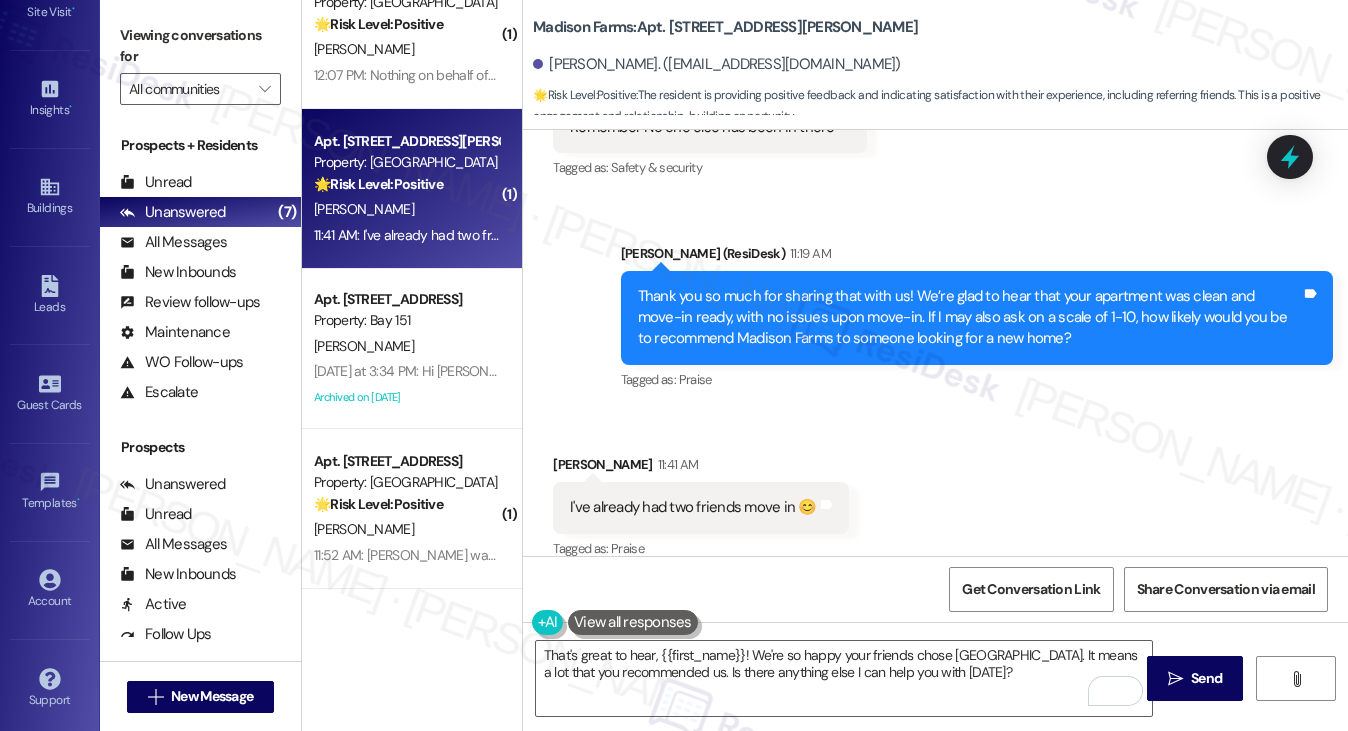
click at [867, 139] on div "Received via SMS 11:12 AM Barbara Thompson 11:12 AM Remember No one else has be…" at bounding box center [710, 142] width 344 height 111
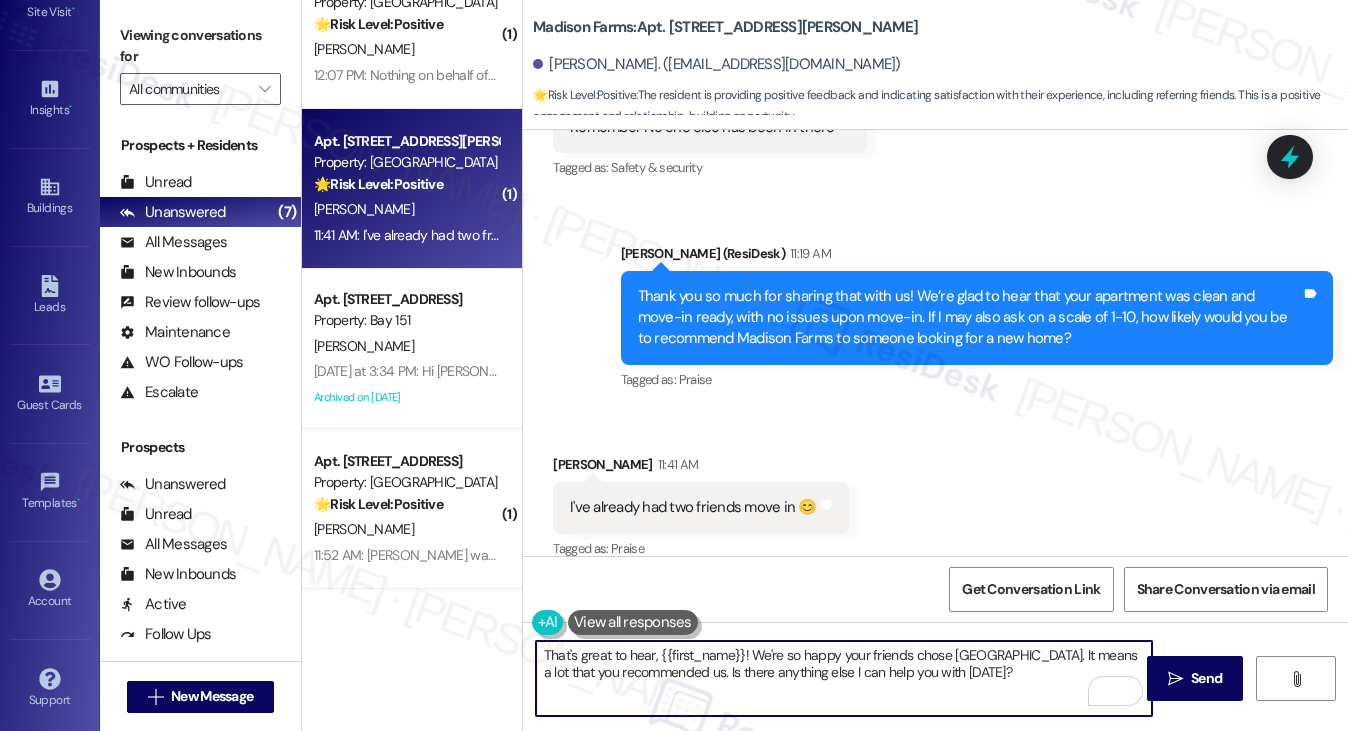
drag, startPoint x: 739, startPoint y: 655, endPoint x: 658, endPoint y: 654, distance: 81.0
click at [658, 654] on textarea "That's great to hear, {{first_name}}! We're so happy your friends chose Madison…" at bounding box center [844, 678] width 617 height 75
drag, startPoint x: 947, startPoint y: 673, endPoint x: 653, endPoint y: 673, distance: 293.9
click at [653, 673] on textarea "That's great to hear! We're so happy your friends chose Madison Farms. It means…" at bounding box center [844, 678] width 617 height 75
click at [922, 309] on div "Thank you so much for sharing that with us! We’re glad to hear that your apartm…" at bounding box center [969, 318] width 663 height 64
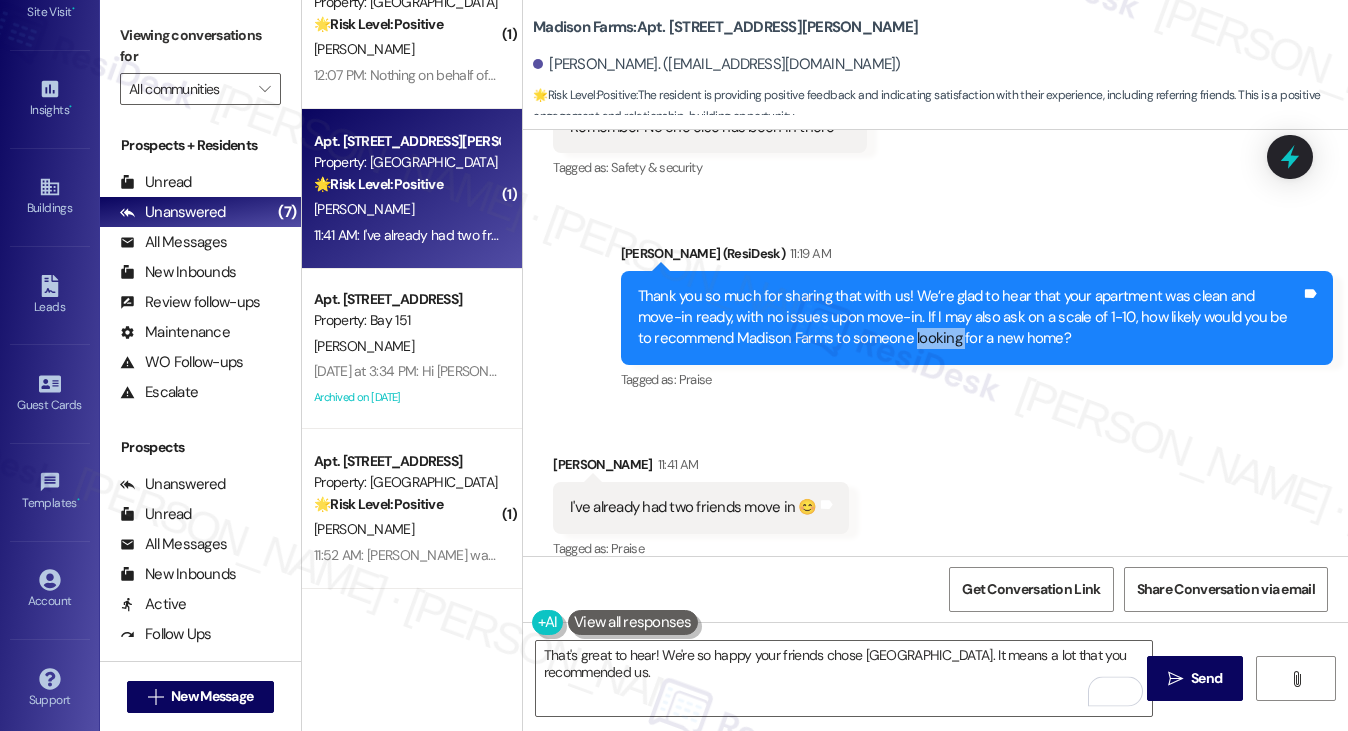
click at [922, 309] on div "Thank you so much for sharing that with us! We’re glad to hear that your apartm…" at bounding box center [969, 318] width 663 height 64
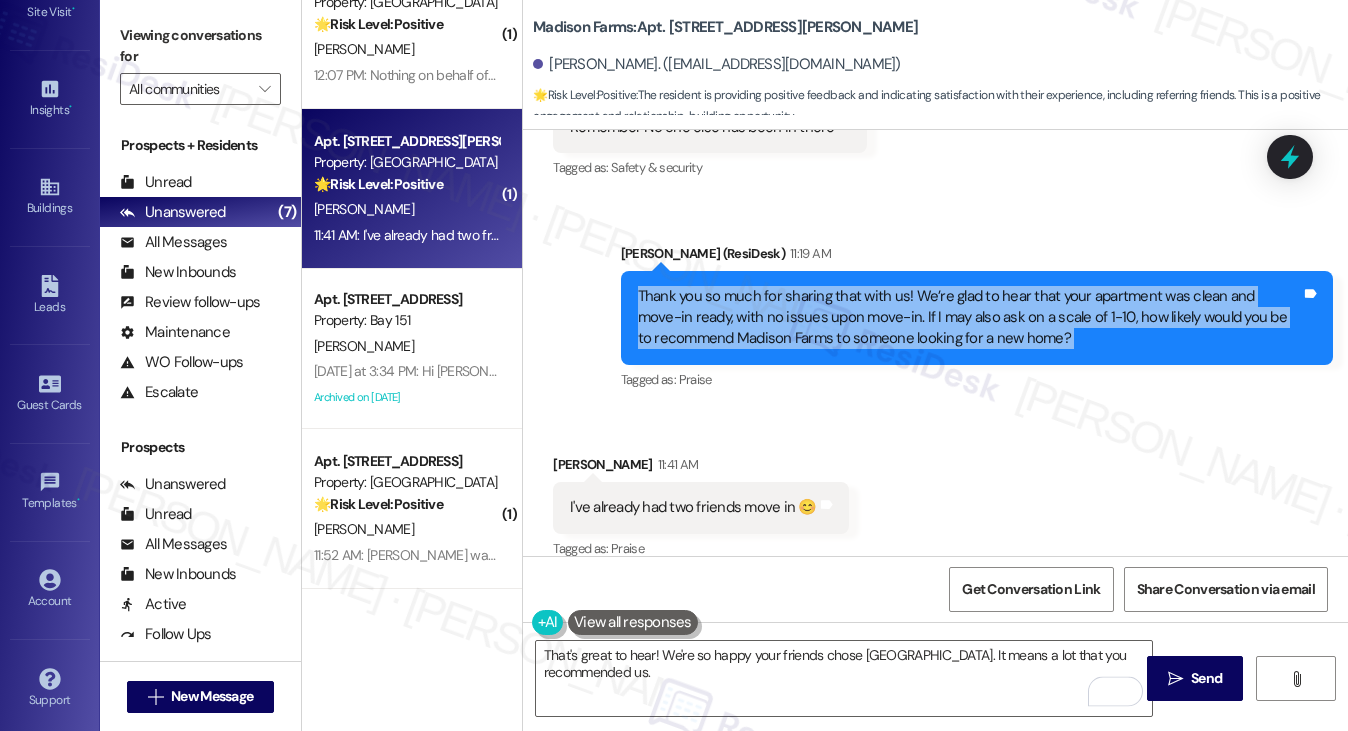
click at [922, 309] on div "Thank you so much for sharing that with us! We’re glad to hear that your apartm…" at bounding box center [969, 318] width 663 height 64
drag, startPoint x: 117, startPoint y: 36, endPoint x: 139, endPoint y: 47, distance: 24.6
click at [117, 36] on div "Viewing conversations for All communities " at bounding box center [200, 62] width 201 height 125
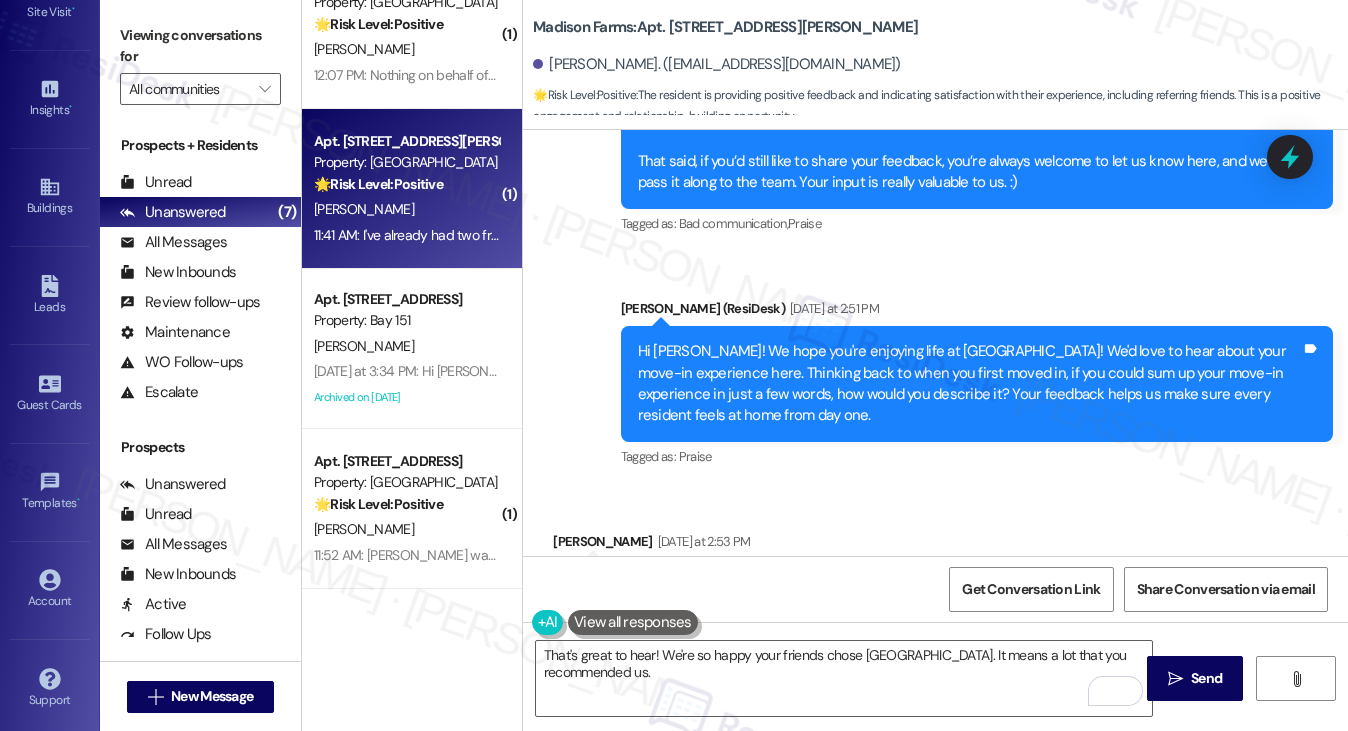
scroll to position [4950, 0]
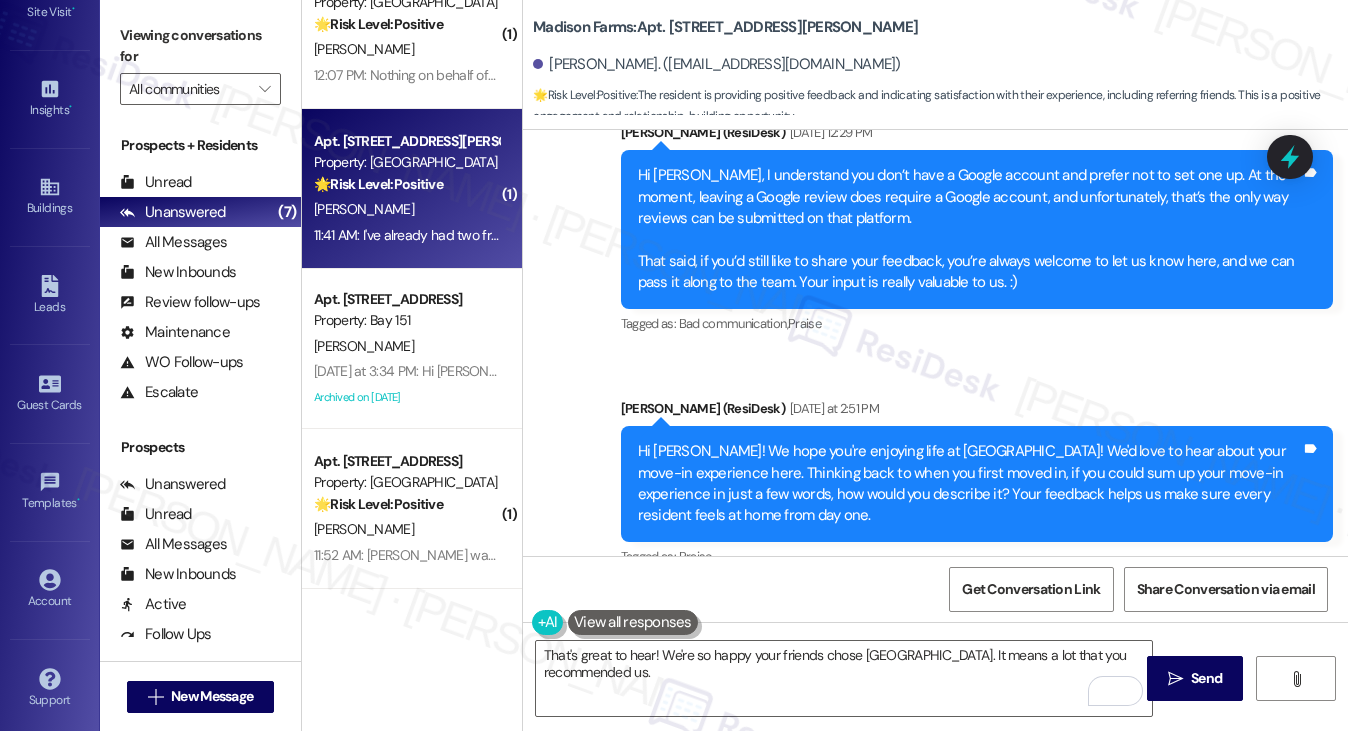
click at [925, 207] on div "Hi Barbara, I understand you don’t have a Google account and prefer not to set …" at bounding box center [969, 229] width 663 height 129
click at [917, 441] on div "Hi Barbara! We hope you're enjoying life at Madison Farms! We'd love to hear ab…" at bounding box center [969, 484] width 663 height 86
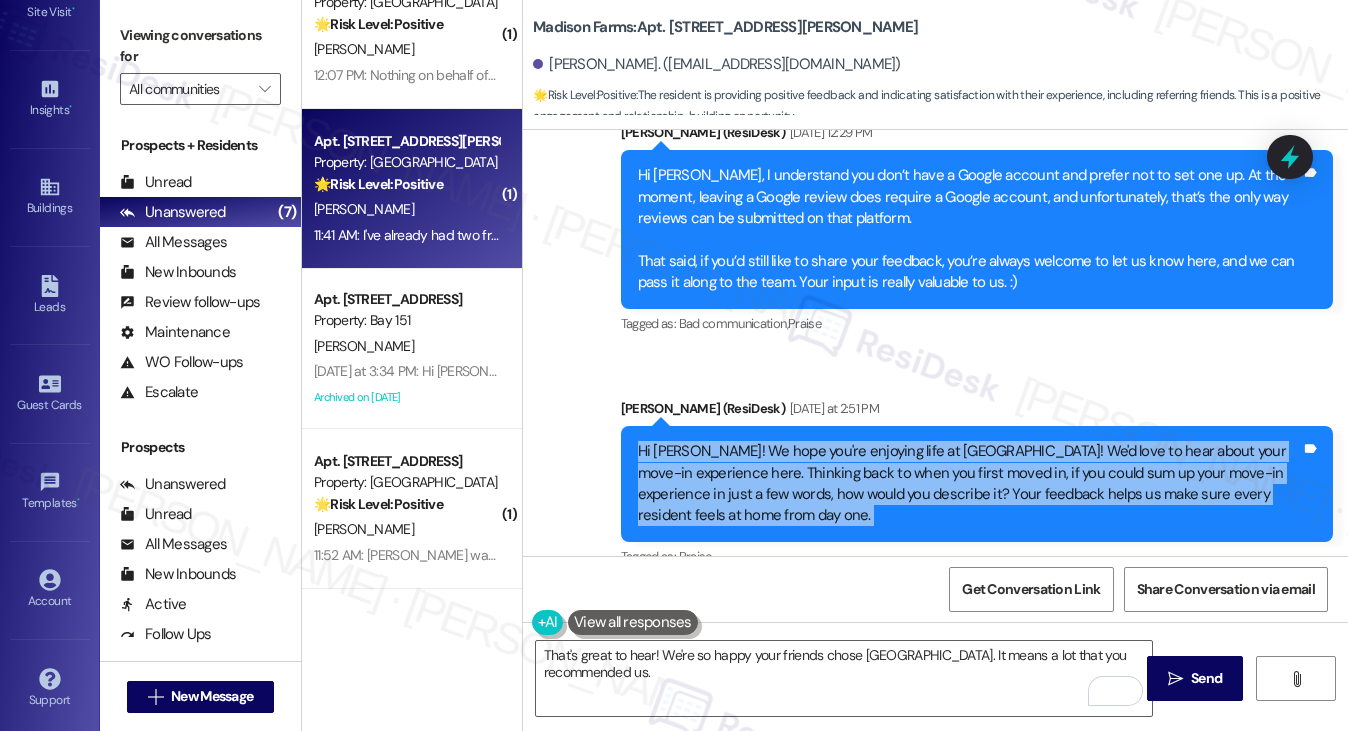
click at [917, 441] on div "Hi Barbara! We hope you're enjoying life at Madison Farms! We'd love to hear ab…" at bounding box center [969, 484] width 663 height 86
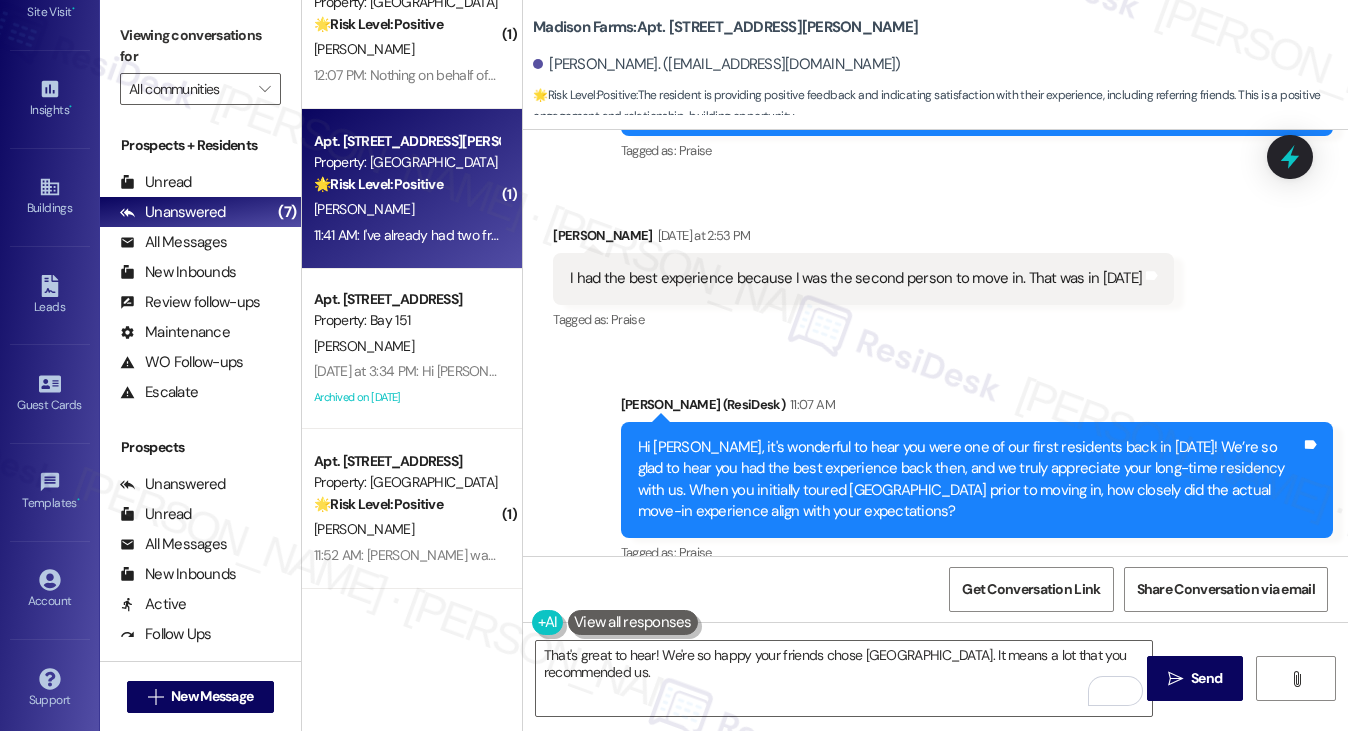
scroll to position [5350, 0]
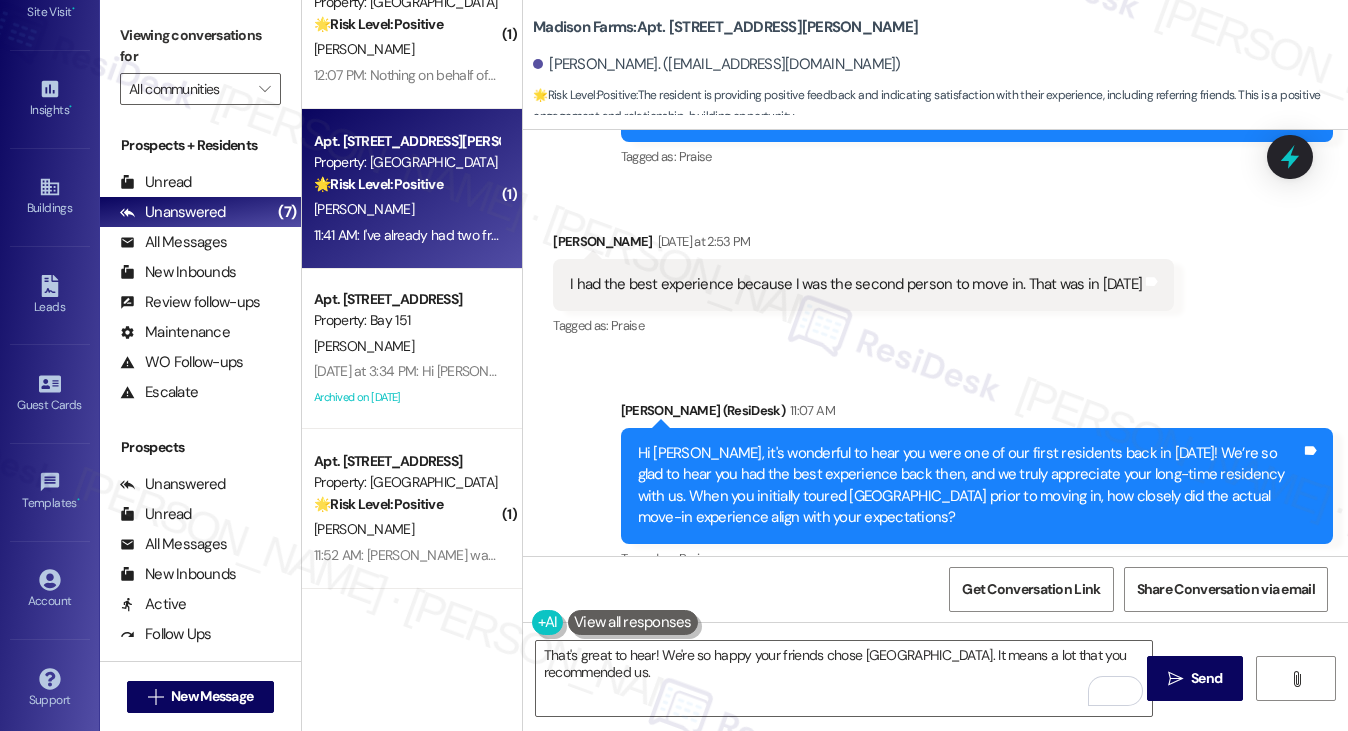
click at [887, 428] on div "Hi Barbara, it's wonderful to hear you were one of our first residents back in …" at bounding box center [977, 486] width 712 height 116
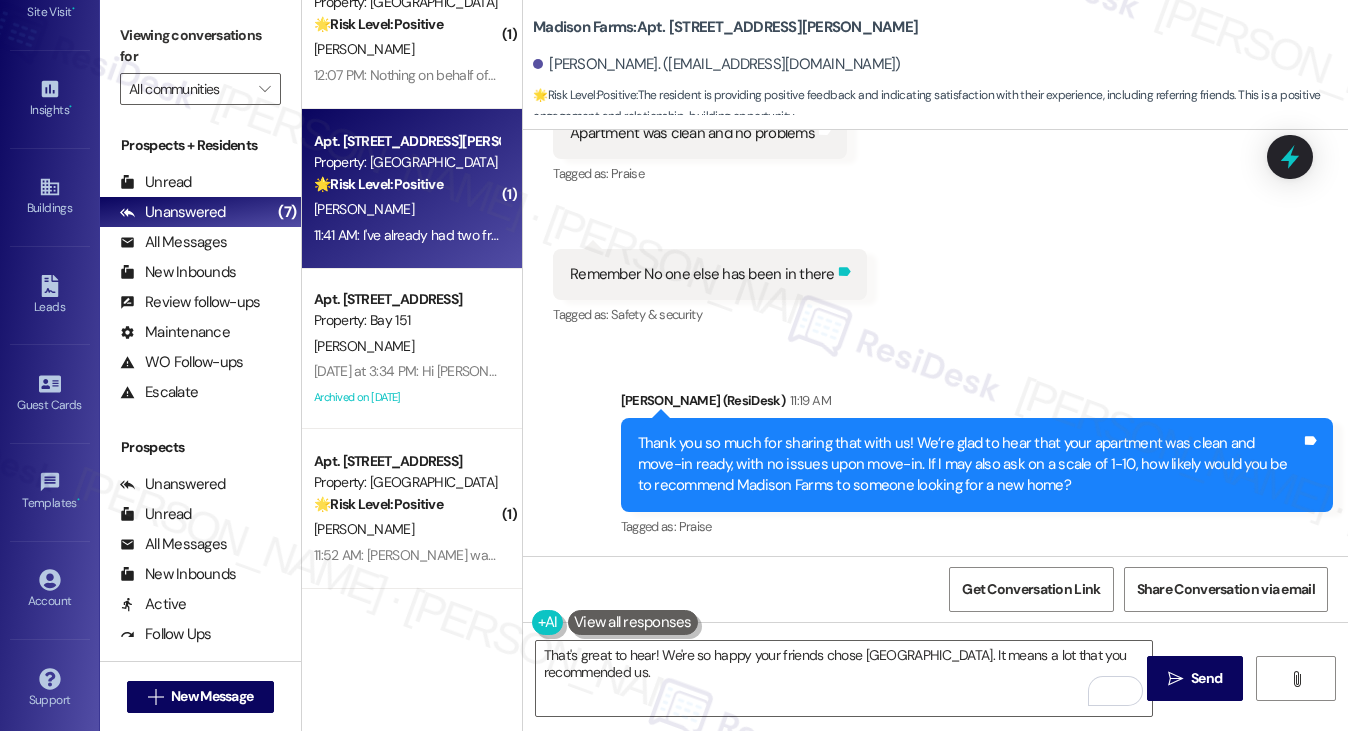
scroll to position [6050, 0]
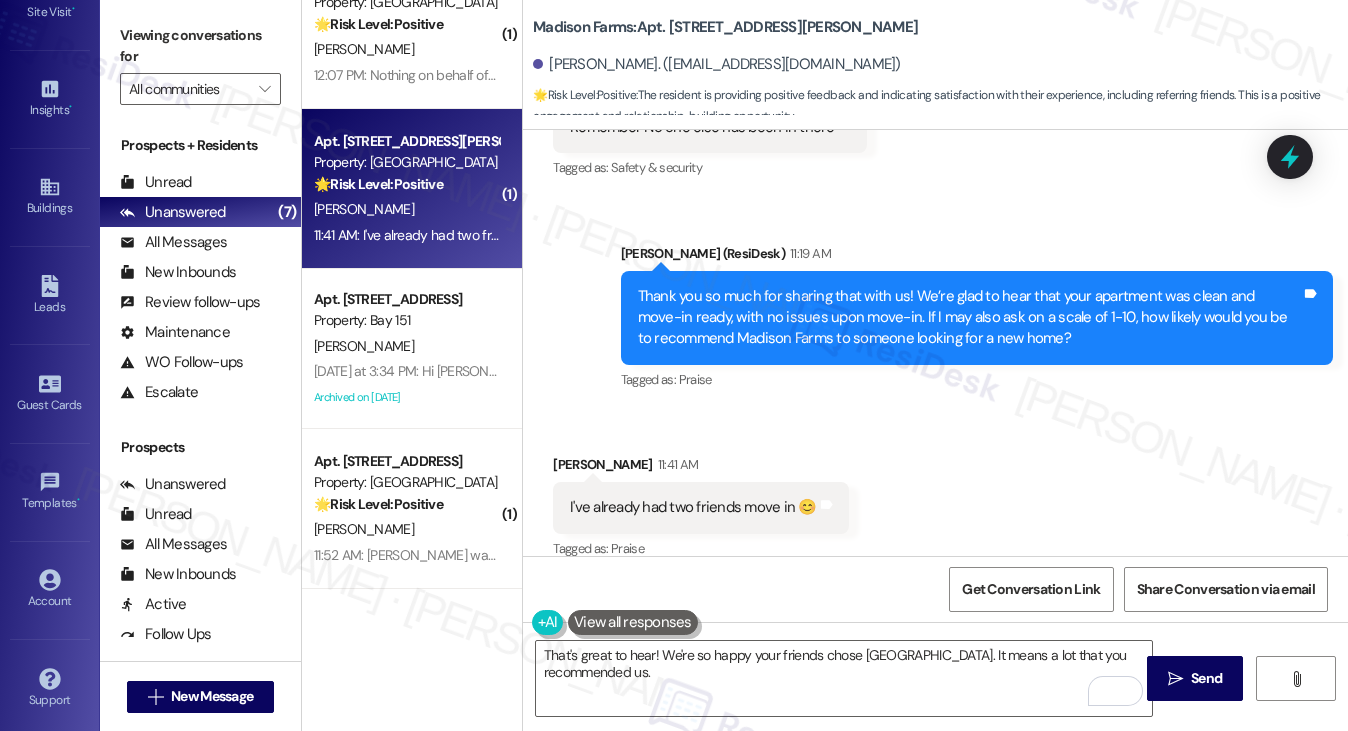
click at [942, 303] on div "Thank you so much for sharing that with us! We’re glad to hear that your apartm…" at bounding box center [969, 318] width 663 height 64
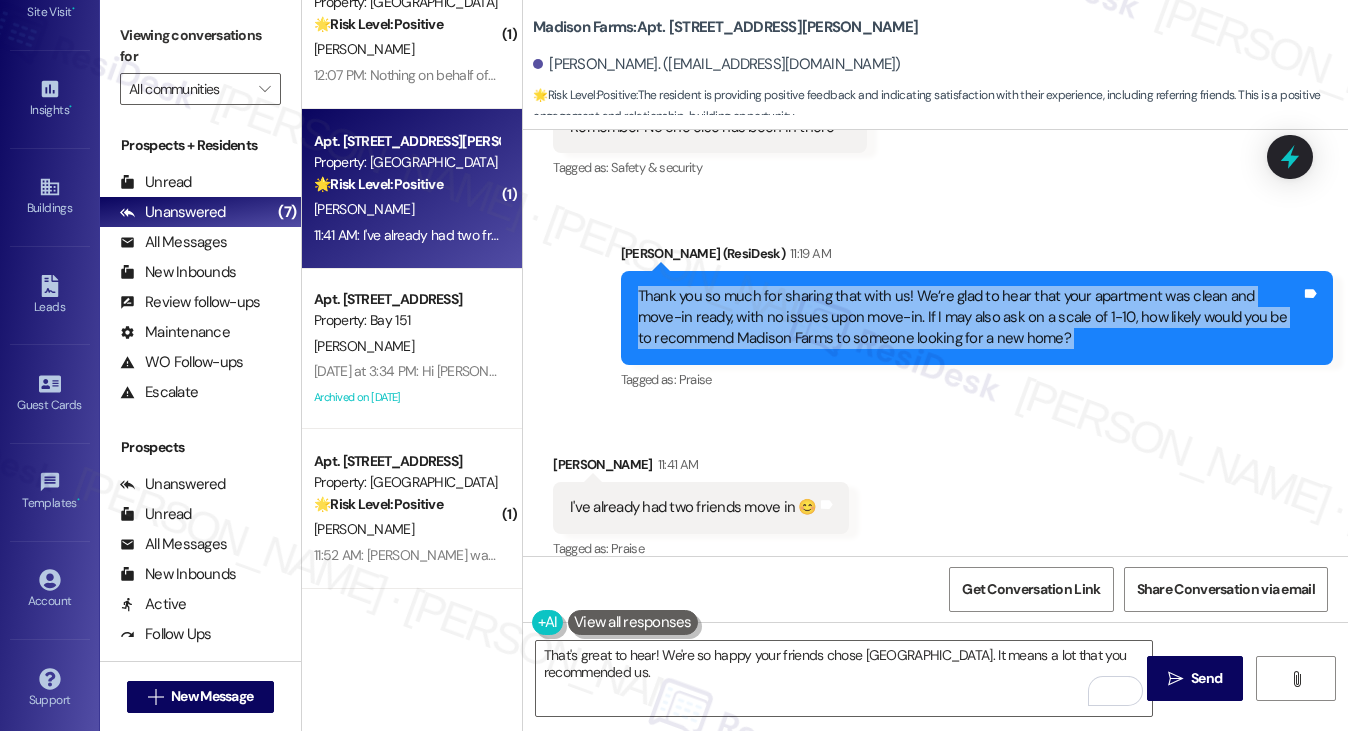
click at [942, 303] on div "Thank you so much for sharing that with us! We’re glad to hear that your apartm…" at bounding box center [969, 318] width 663 height 64
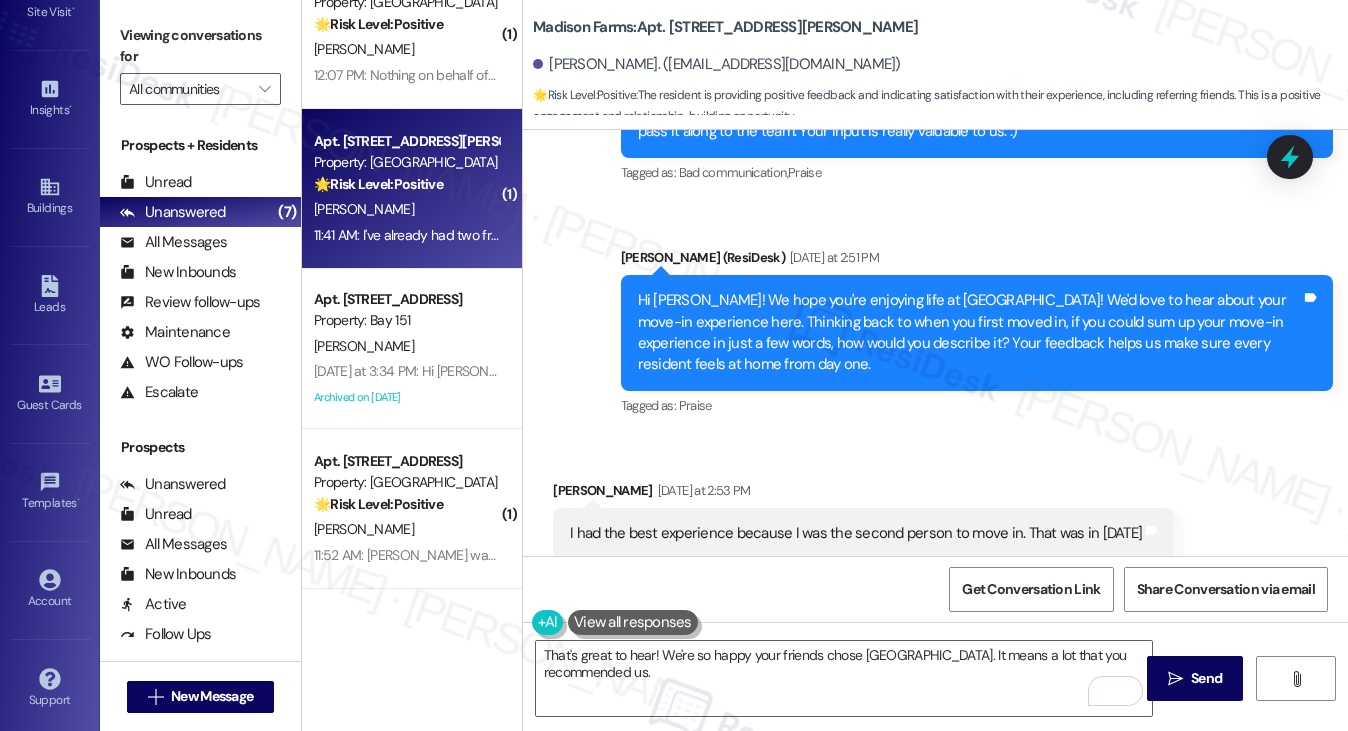
scroll to position [4951, 0]
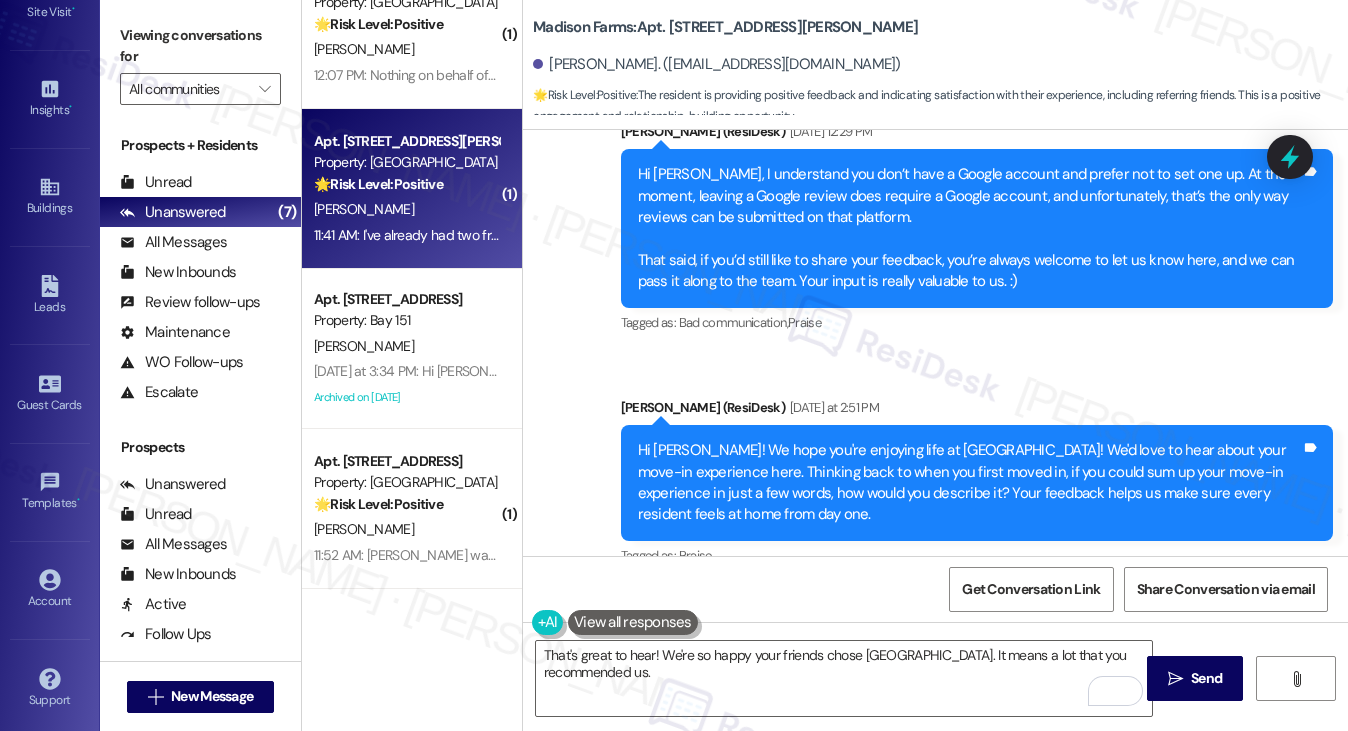
click at [901, 455] on div "Hi Barbara! We hope you're enjoying life at Madison Farms! We'd love to hear ab…" at bounding box center [969, 483] width 663 height 86
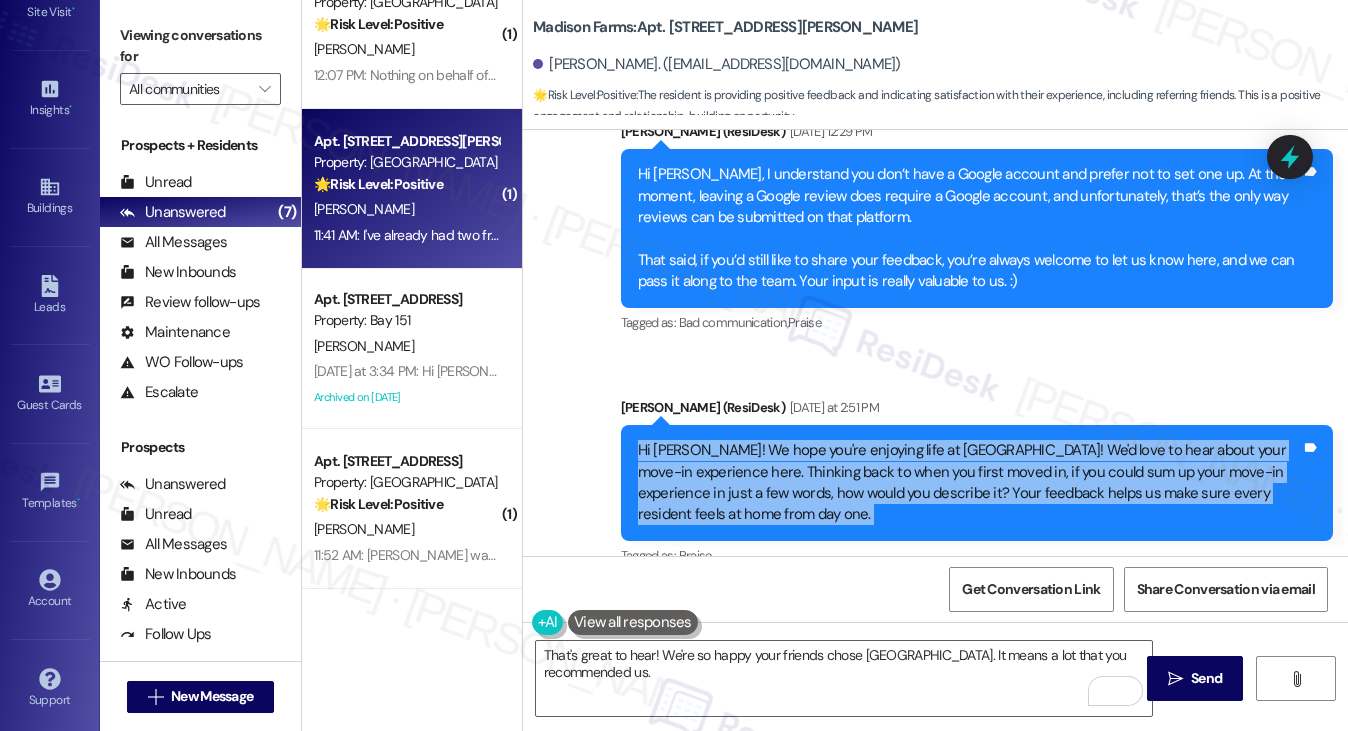
click at [901, 455] on div "Hi Barbara! We hope you're enjoying life at Madison Farms! We'd love to hear ab…" at bounding box center [969, 483] width 663 height 86
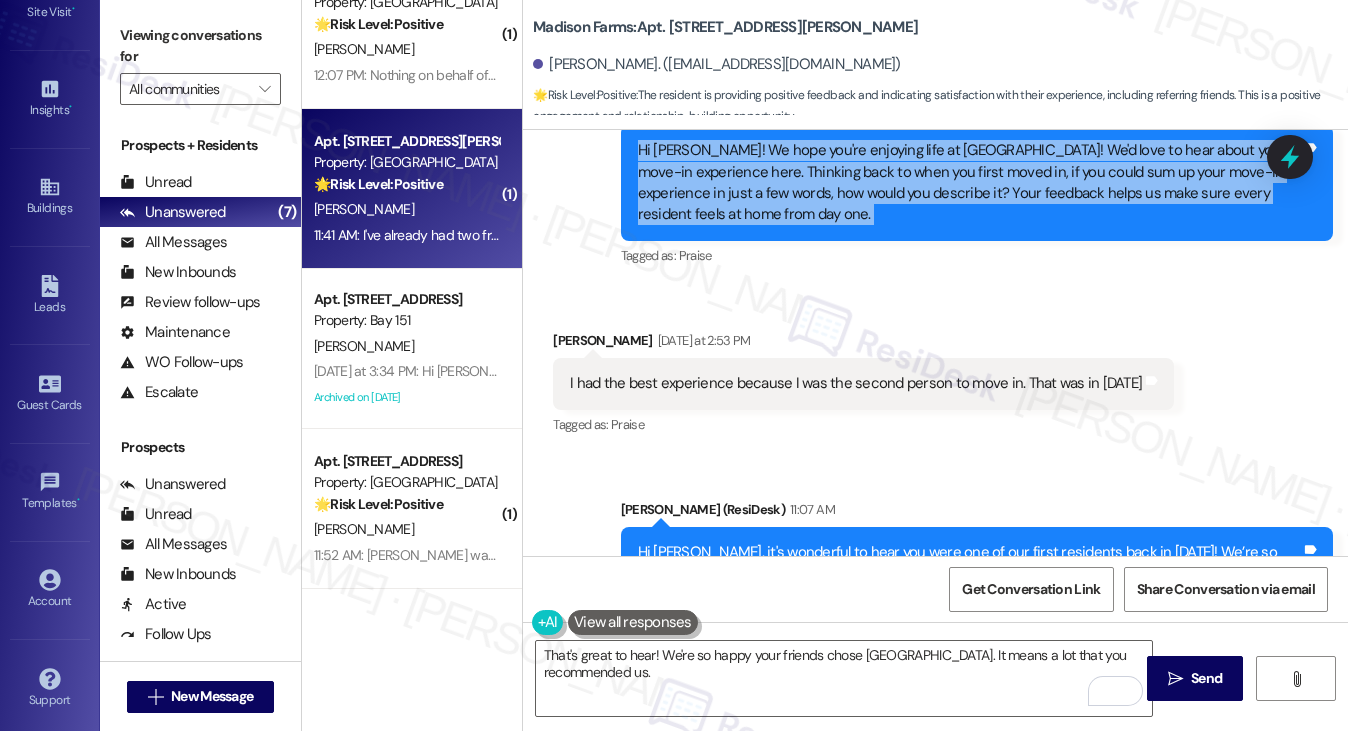
scroll to position [5351, 0]
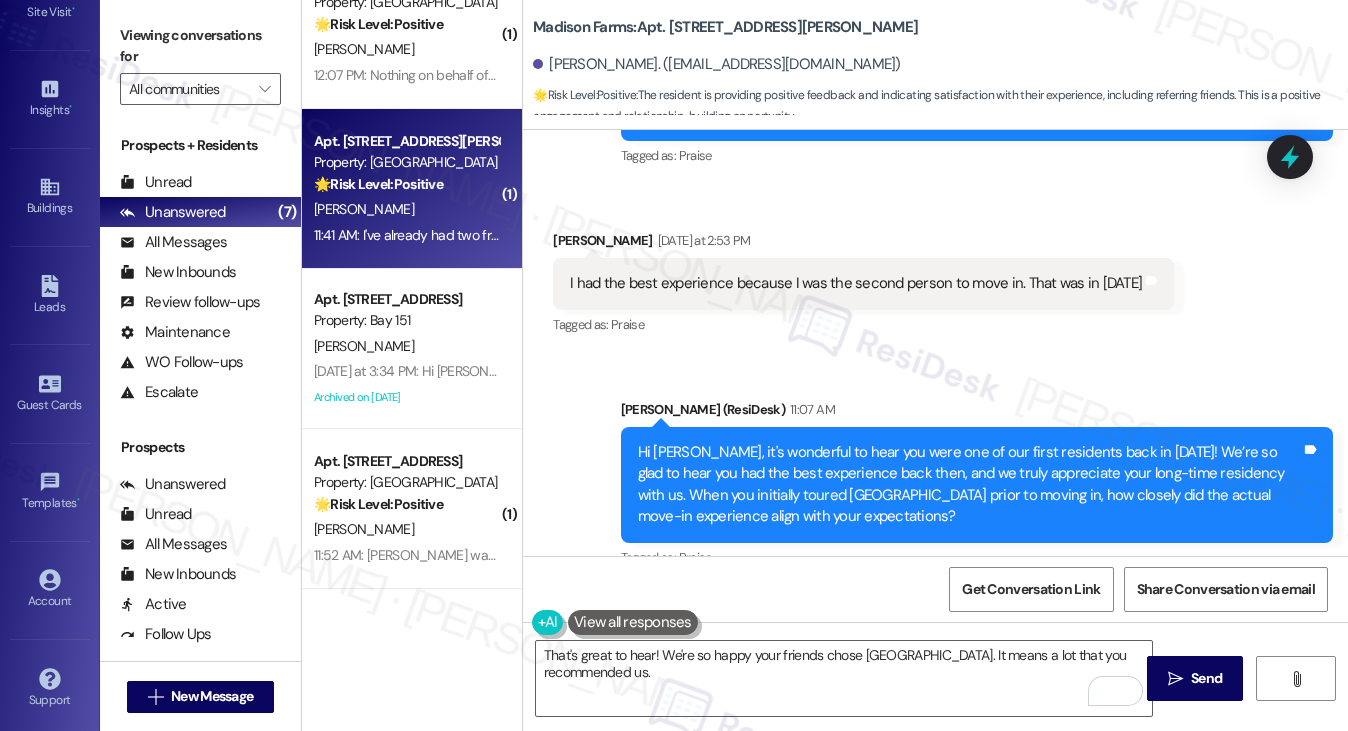
click at [916, 442] on div "Hi Barbara, it's wonderful to hear you were one of our first residents back in …" at bounding box center [969, 485] width 663 height 86
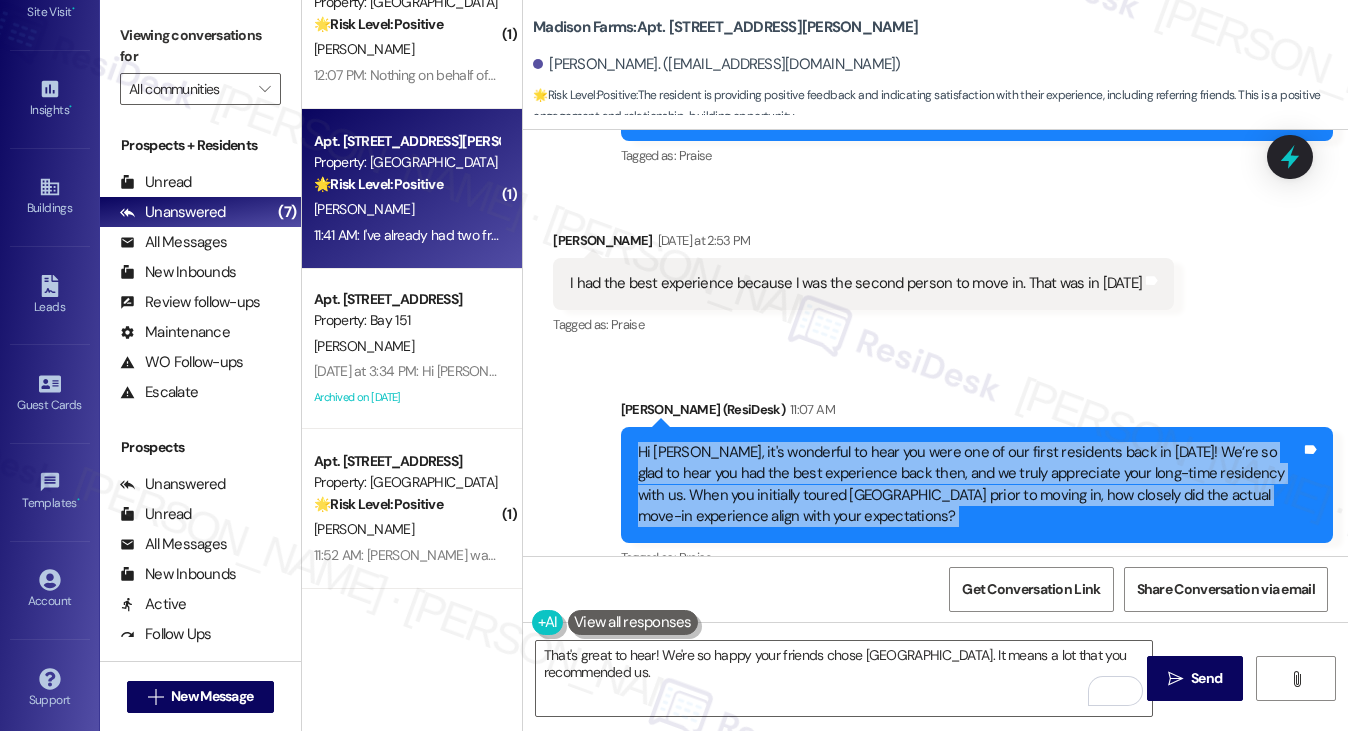
click at [916, 442] on div "Hi Barbara, it's wonderful to hear you were one of our first residents back in …" at bounding box center [969, 485] width 663 height 86
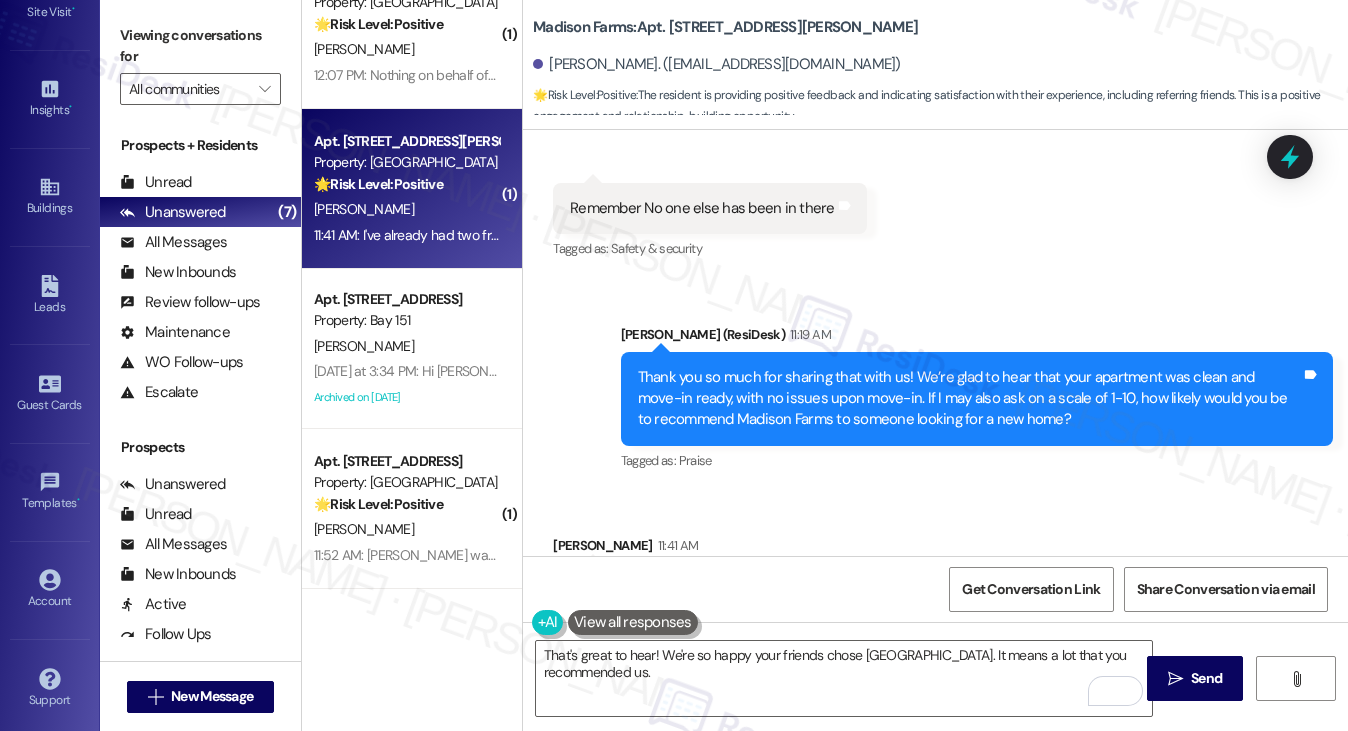
scroll to position [6050, 0]
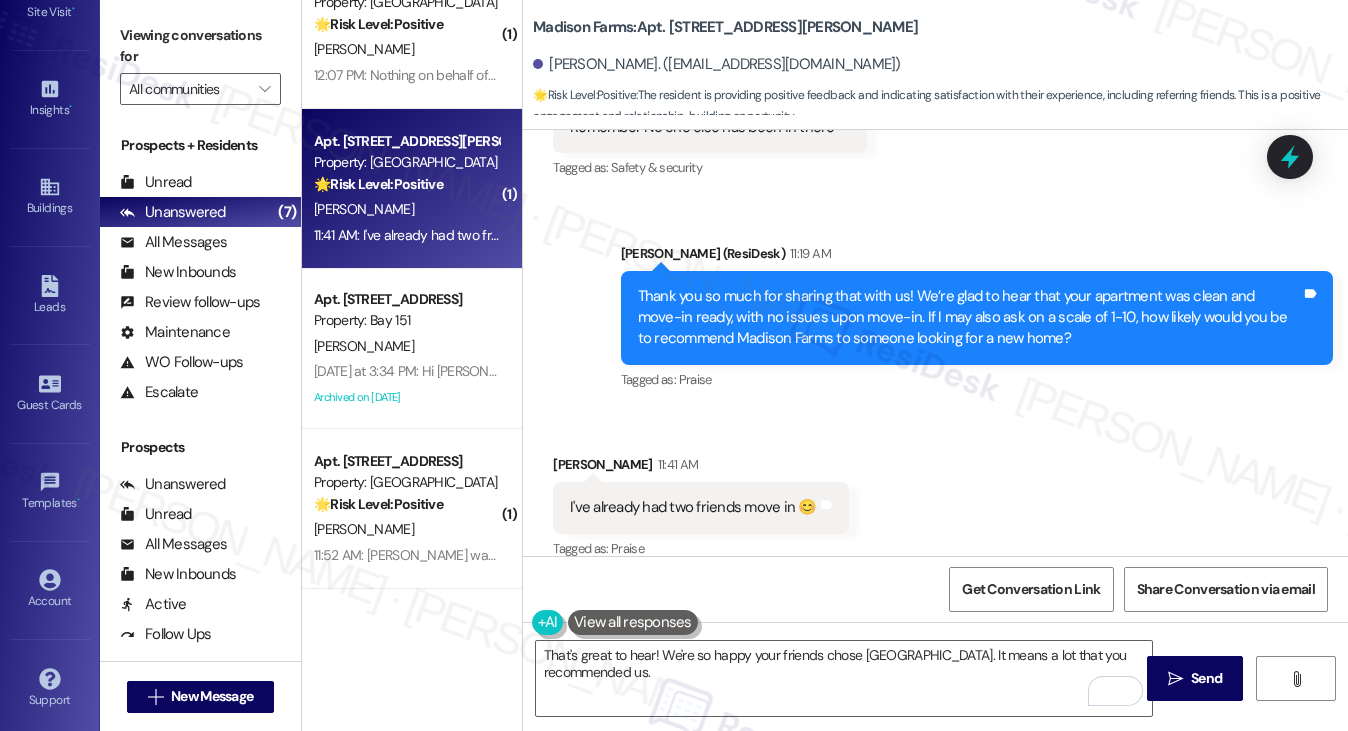
click at [945, 318] on div "Thank you so much for sharing that with us! We’re glad to hear that your apartm…" at bounding box center [969, 318] width 663 height 64
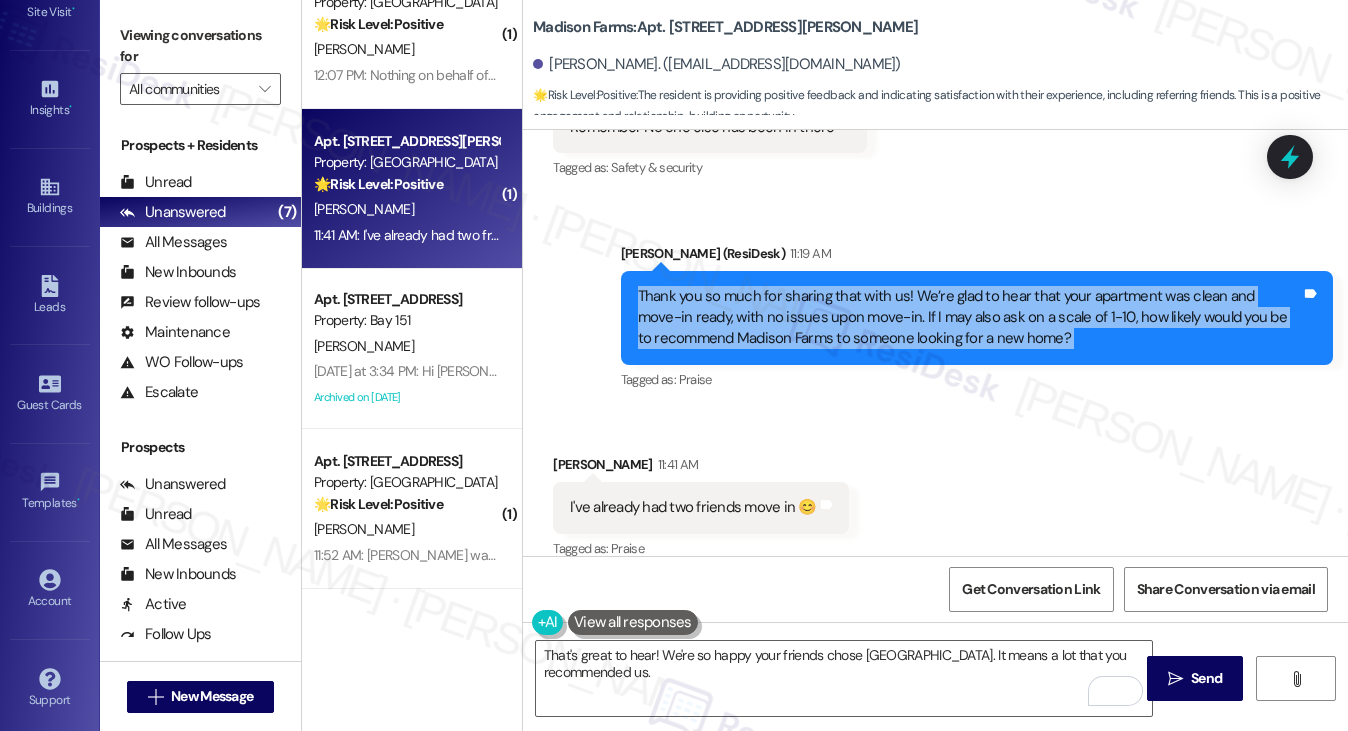
click at [945, 318] on div "Thank you so much for sharing that with us! We’re glad to hear that your apartm…" at bounding box center [969, 318] width 663 height 64
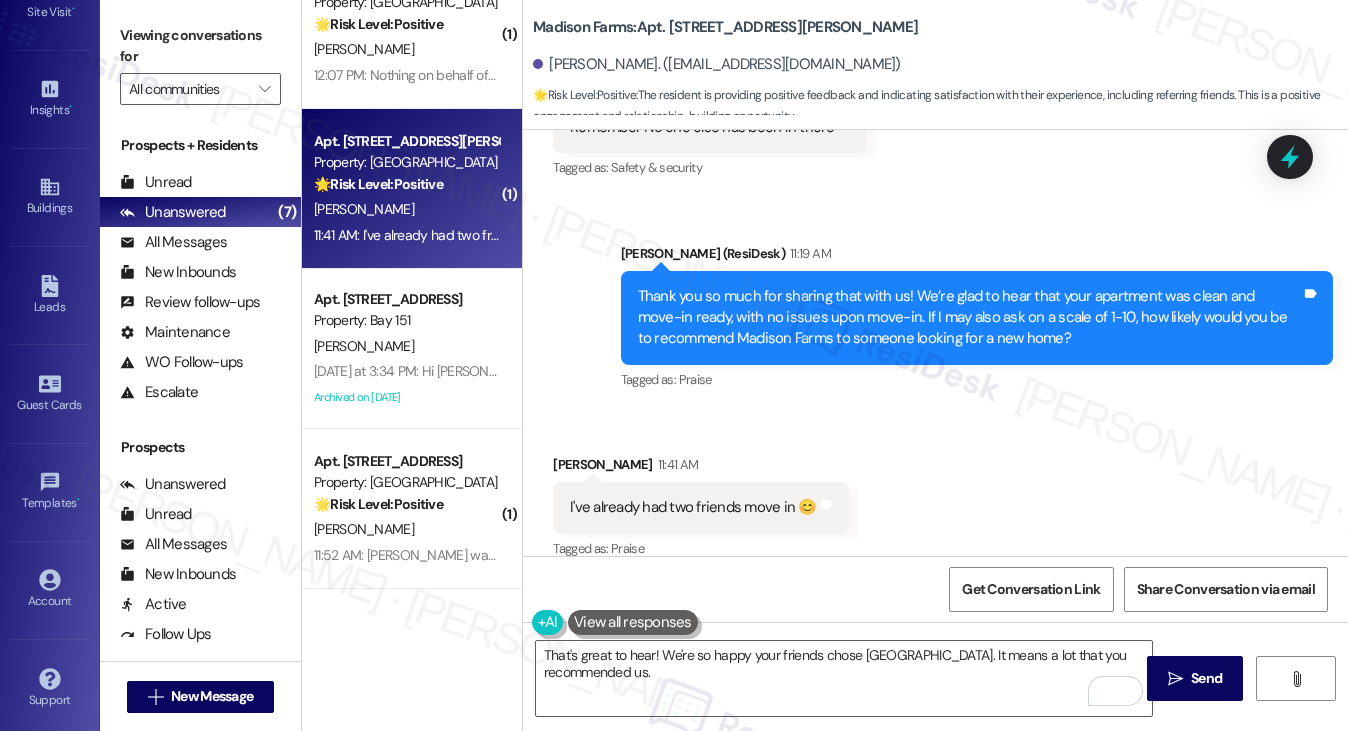
click at [196, 34] on label "Viewing conversations for" at bounding box center [200, 46] width 161 height 53
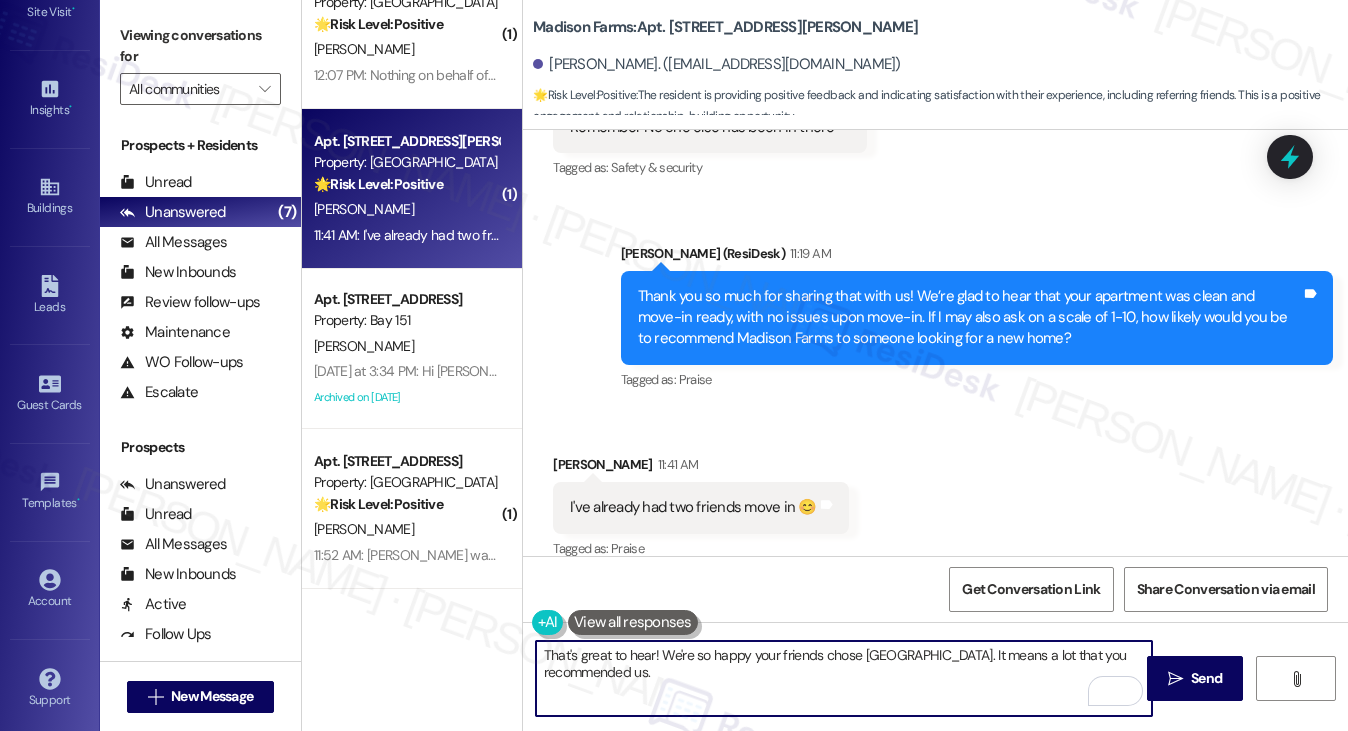
click at [711, 676] on textarea "That's great to hear! We're so happy your friends chose Madison Farms. It means…" at bounding box center [844, 678] width 617 height 75
drag, startPoint x: 762, startPoint y: 669, endPoint x: 649, endPoint y: 397, distance: 294.5
click at [648, 409] on div "Received via SMS Barbara Thompson 11:41 AM I've already had two friends move in…" at bounding box center [935, 493] width 825 height 169
paste textarea "What's one thing we could do to make your experience at {{property}} even bette…"
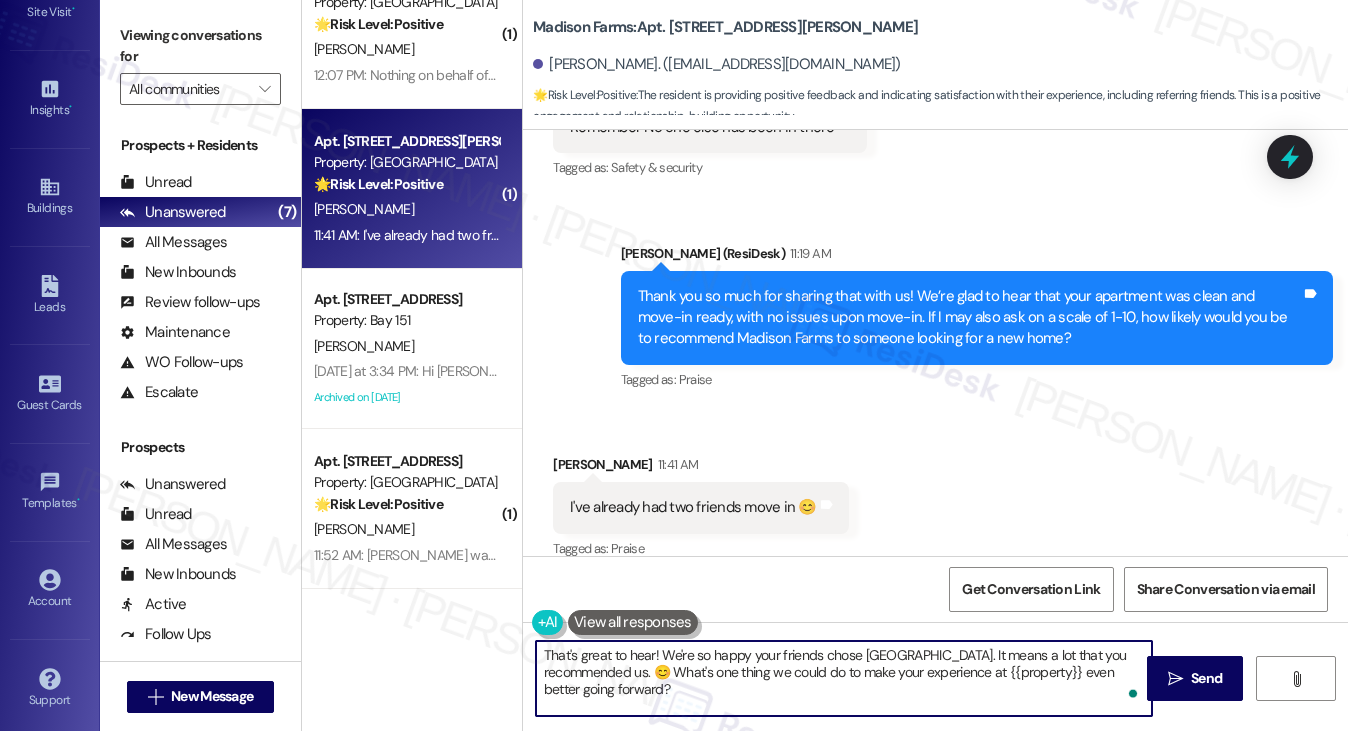
click at [727, 688] on textarea "That's great to hear! We're so happy your friends chose Madison Farms. It means…" at bounding box center [844, 678] width 617 height 75
click at [657, 653] on textarea "That's great to hear! We're so happy your friends chose Madison Farms. It means…" at bounding box center [844, 678] width 617 height 75
drag, startPoint x: 954, startPoint y: 651, endPoint x: 670, endPoint y: 648, distance: 284.0
click at [670, 648] on textarea "That's great to hear! We're so happy your friends chose Madison Farms. It means…" at bounding box center [844, 678] width 617 height 75
type textarea "That's great to hear! It means a lot that you recommended us. 😊 What's one thin…"
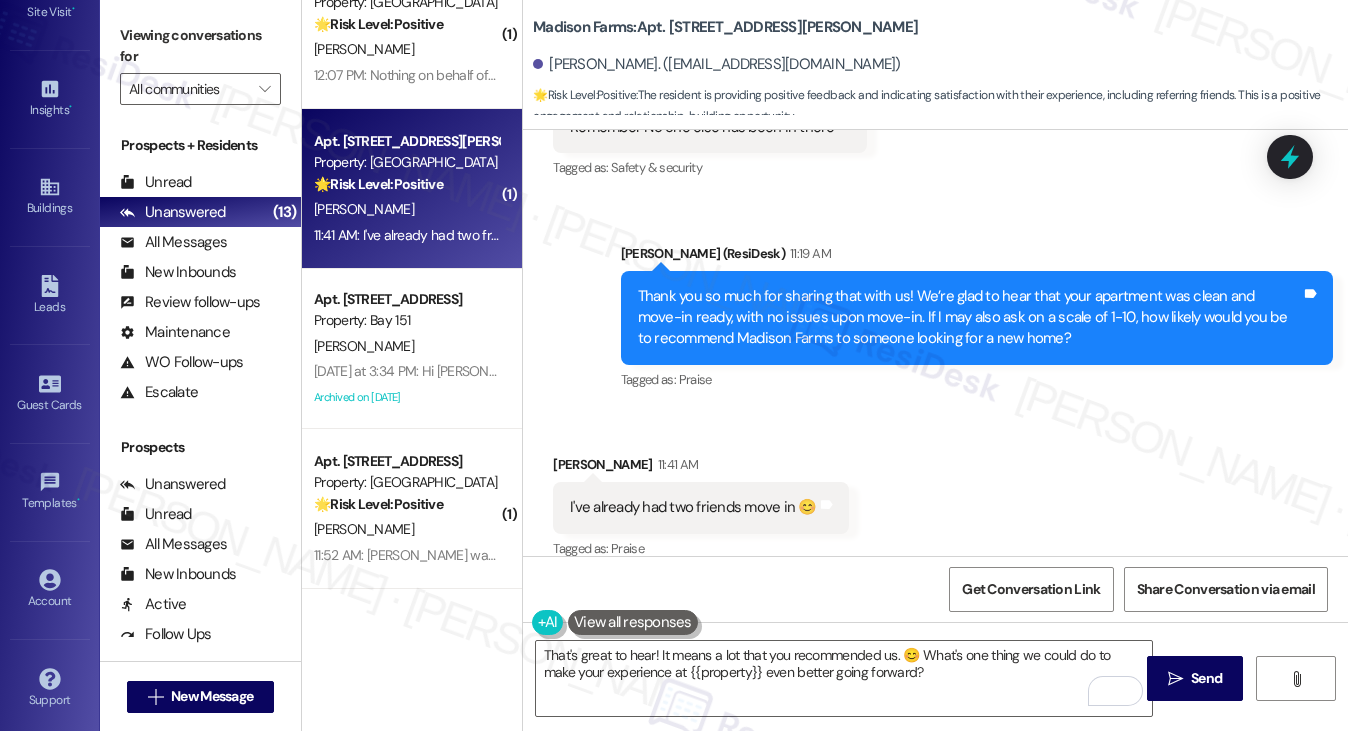
click at [193, 37] on label "Viewing conversations for" at bounding box center [200, 46] width 161 height 53
click at [200, 25] on label "Viewing conversations for" at bounding box center [200, 46] width 161 height 53
click at [169, 24] on label "Viewing conversations for" at bounding box center [200, 46] width 161 height 53
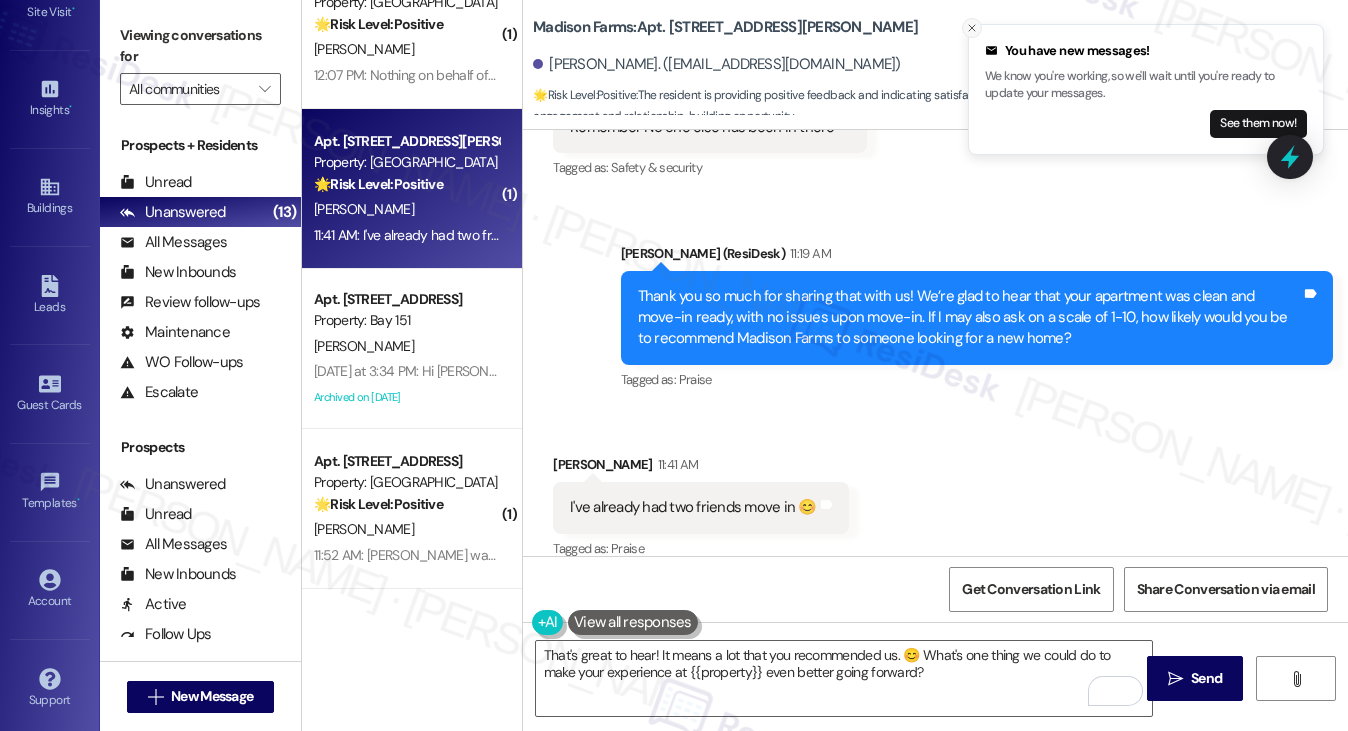
click at [964, 26] on button "Close toast" at bounding box center [972, 28] width 20 height 20
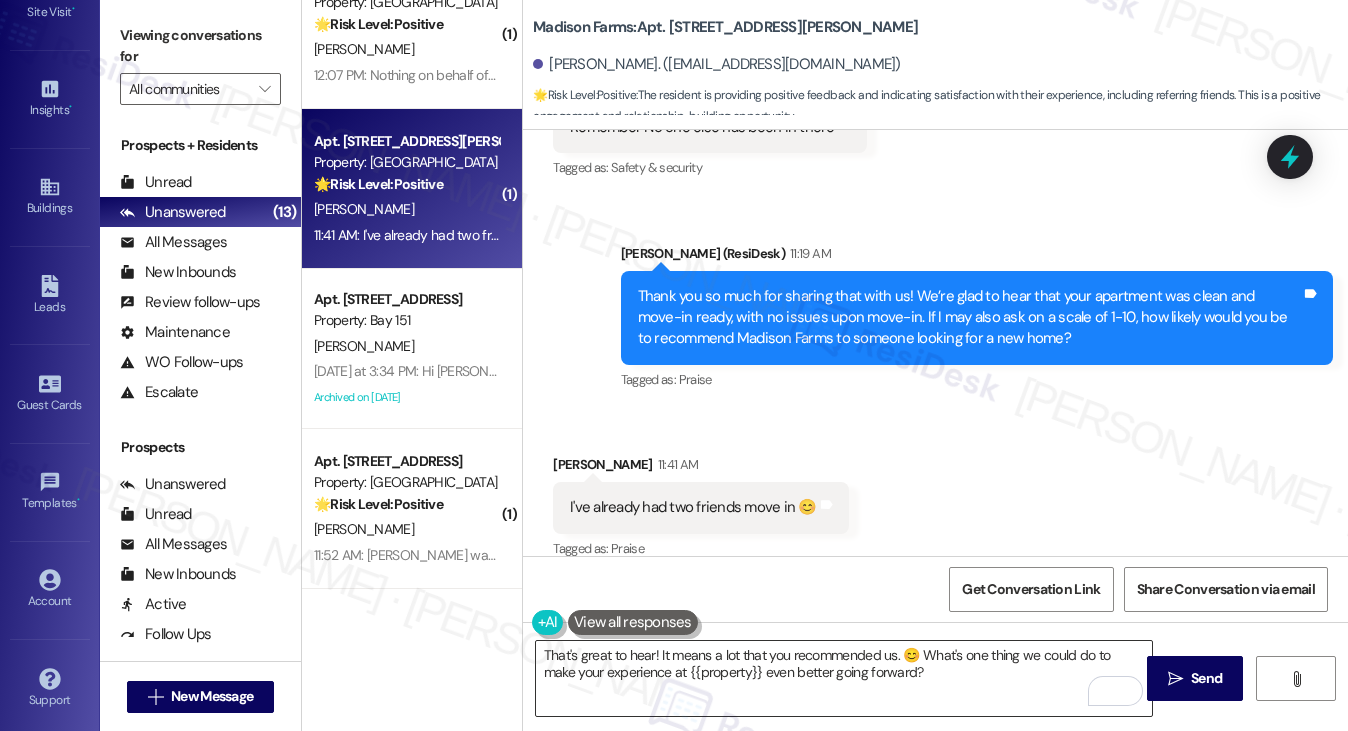
click at [878, 687] on textarea "That's great to hear! It means a lot that you recommended us. 😊 What's one thin…" at bounding box center [844, 678] width 617 height 75
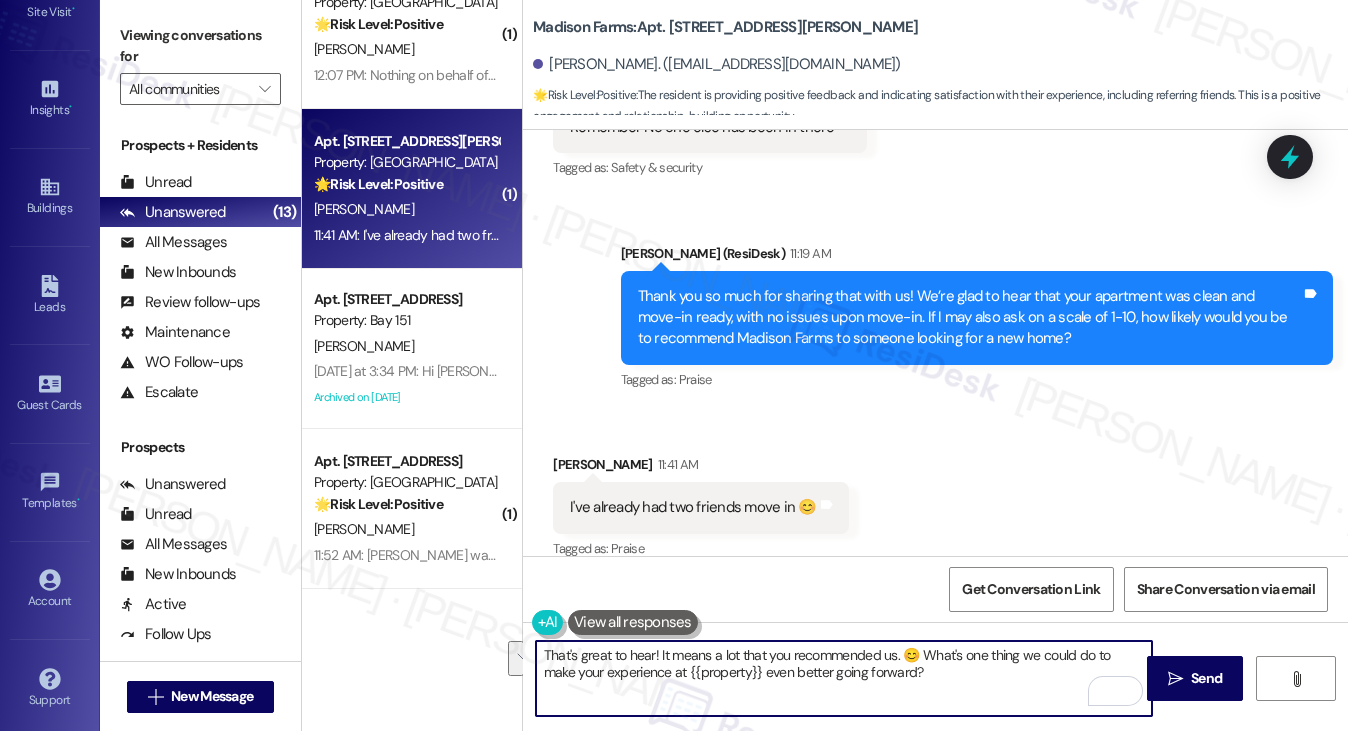
drag, startPoint x: 927, startPoint y: 677, endPoint x: 711, endPoint y: 660, distance: 216.6
click at [711, 660] on textarea "That's great to hear! It means a lot that you recommended us. 😊 What's one thin…" at bounding box center [844, 678] width 617 height 75
click at [874, 479] on div "Received via SMS Barbara Thompson 11:41 AM I've already had two friends move in…" at bounding box center [935, 493] width 825 height 169
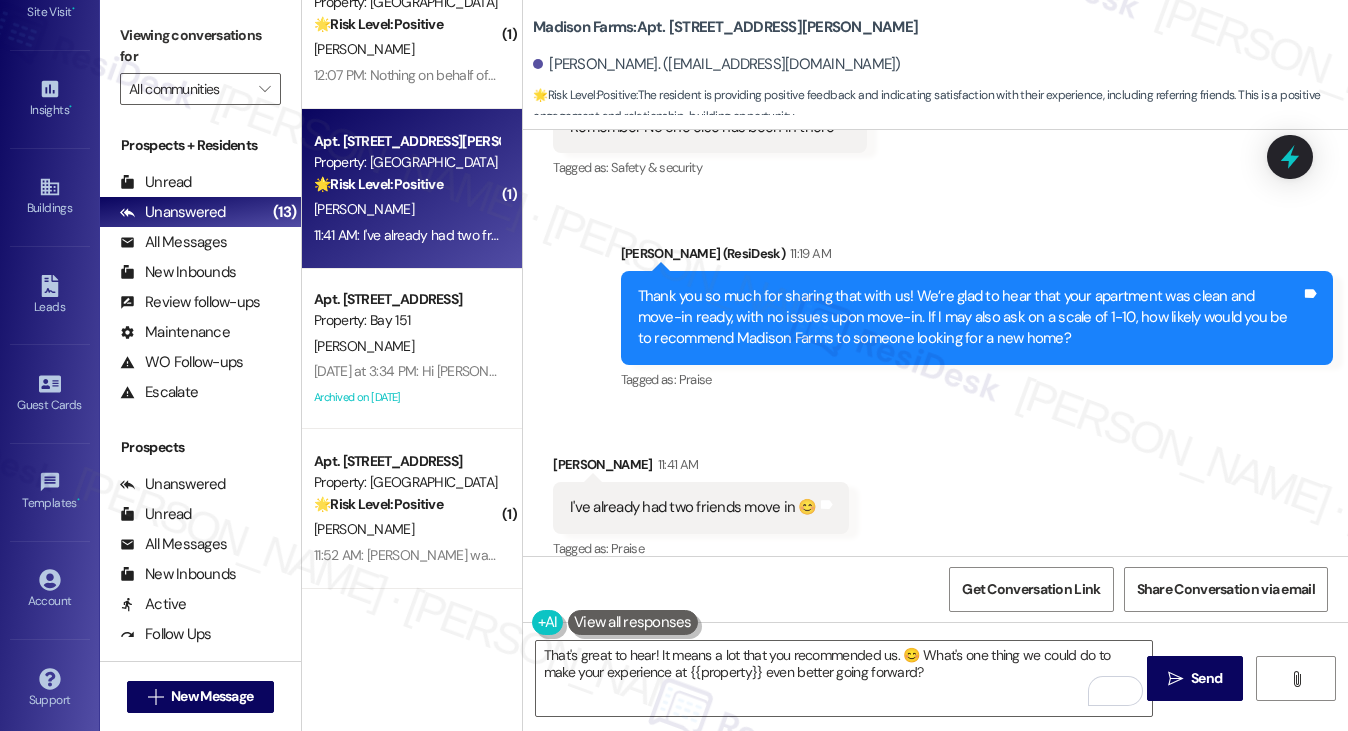
click at [165, 26] on label "Viewing conversations for" at bounding box center [200, 46] width 161 height 53
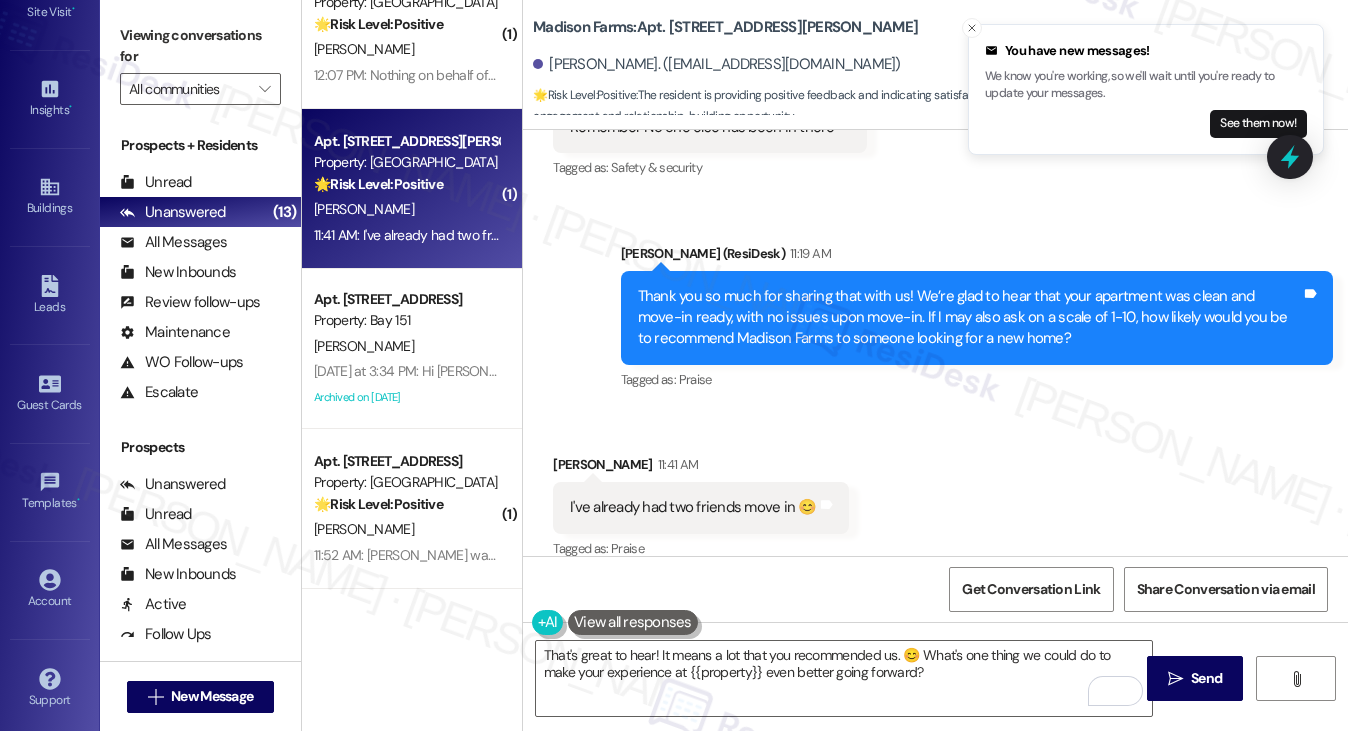
click at [189, 39] on label "Viewing conversations for" at bounding box center [200, 46] width 161 height 53
click at [889, 701] on textarea "That's great to hear! It means a lot that you recommended us. 😊 What's one thin…" at bounding box center [844, 678] width 617 height 75
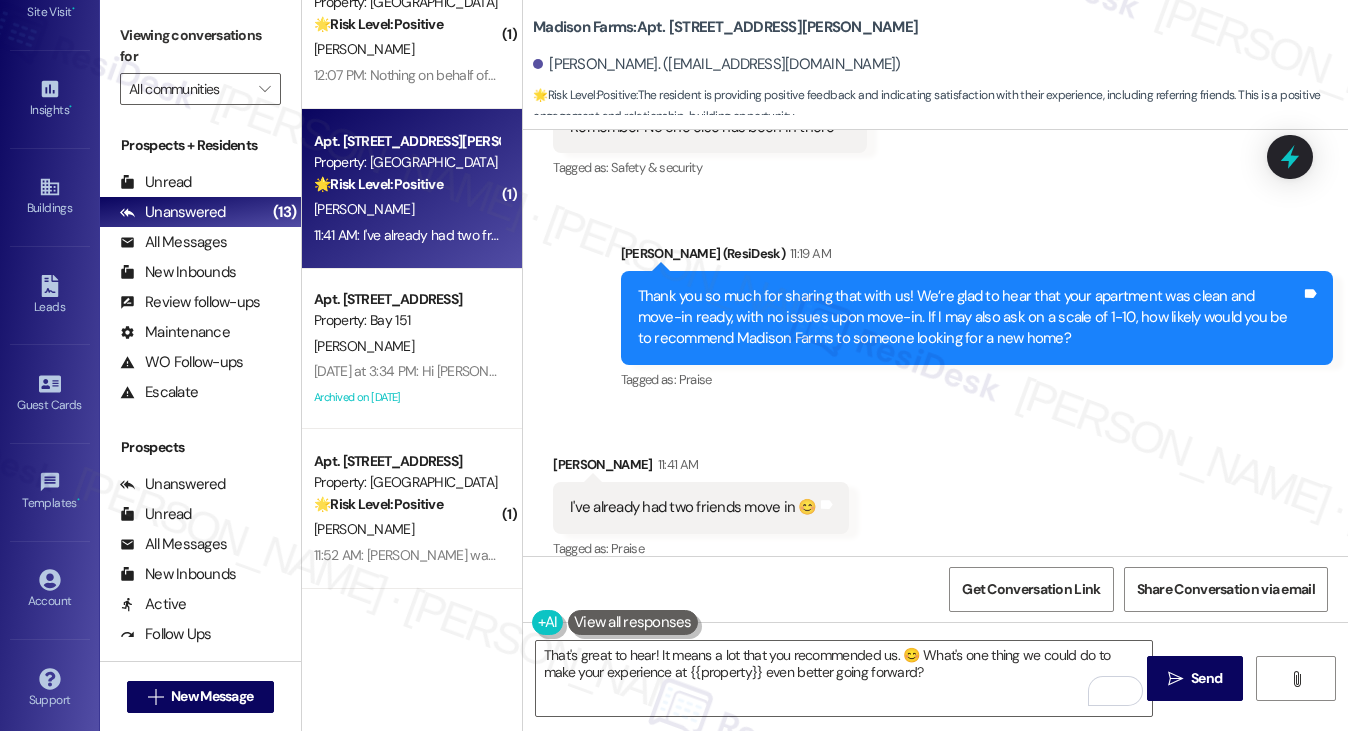
click at [122, 45] on label "Viewing conversations for" at bounding box center [200, 46] width 161 height 53
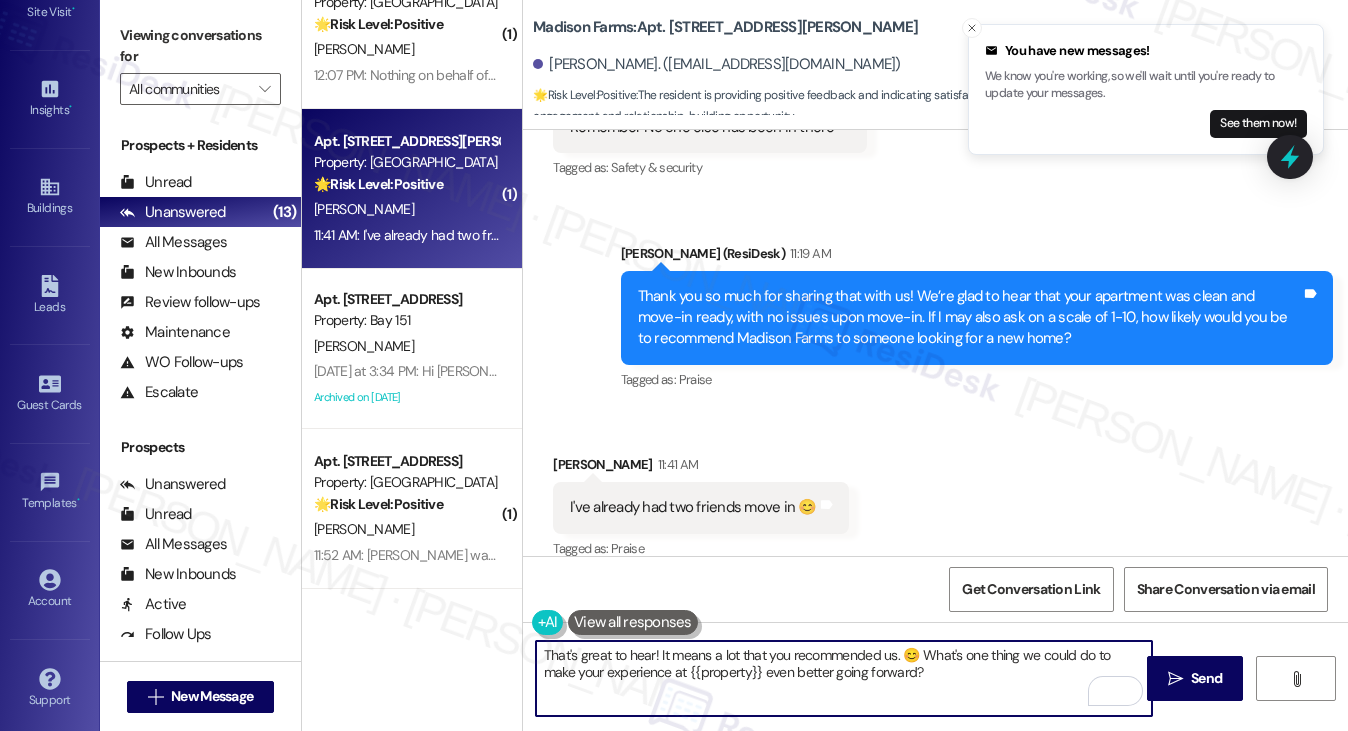
click at [724, 660] on textarea "That's great to hear! It means a lot that you recommended us. 😊 What's one thin…" at bounding box center [844, 678] width 617 height 75
click at [904, 667] on textarea "That's great to hear! It means a lot that you recommended us. 😊 What's one thin…" at bounding box center [844, 678] width 617 height 75
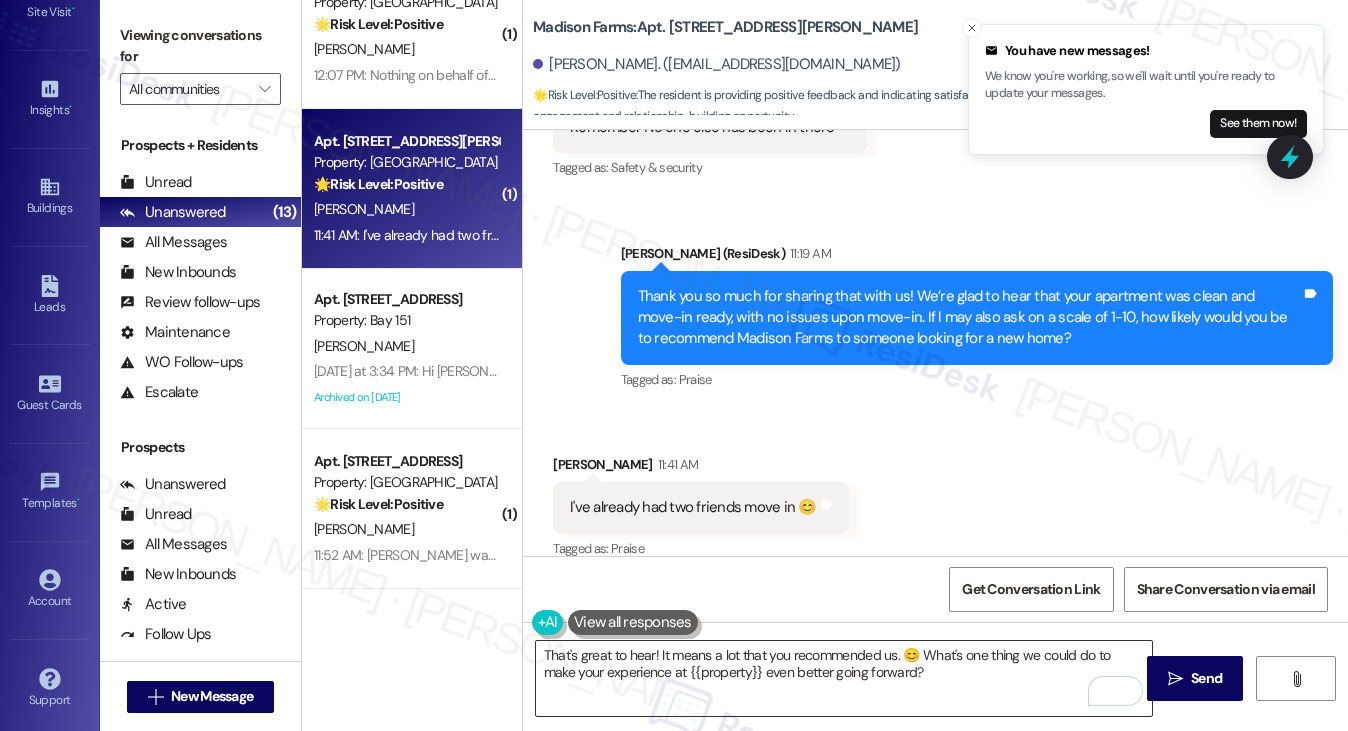
drag, startPoint x: 1189, startPoint y: 674, endPoint x: 993, endPoint y: 669, distance: 196.0
click at [993, 669] on div "That's great to hear! It means a lot that you recommended us. 😊 What's one thin…" at bounding box center [935, 697] width 825 height 150
click at [993, 669] on textarea "That's great to hear! It means a lot that you recommended us. 😊 What's one thin…" at bounding box center [844, 678] width 617 height 75
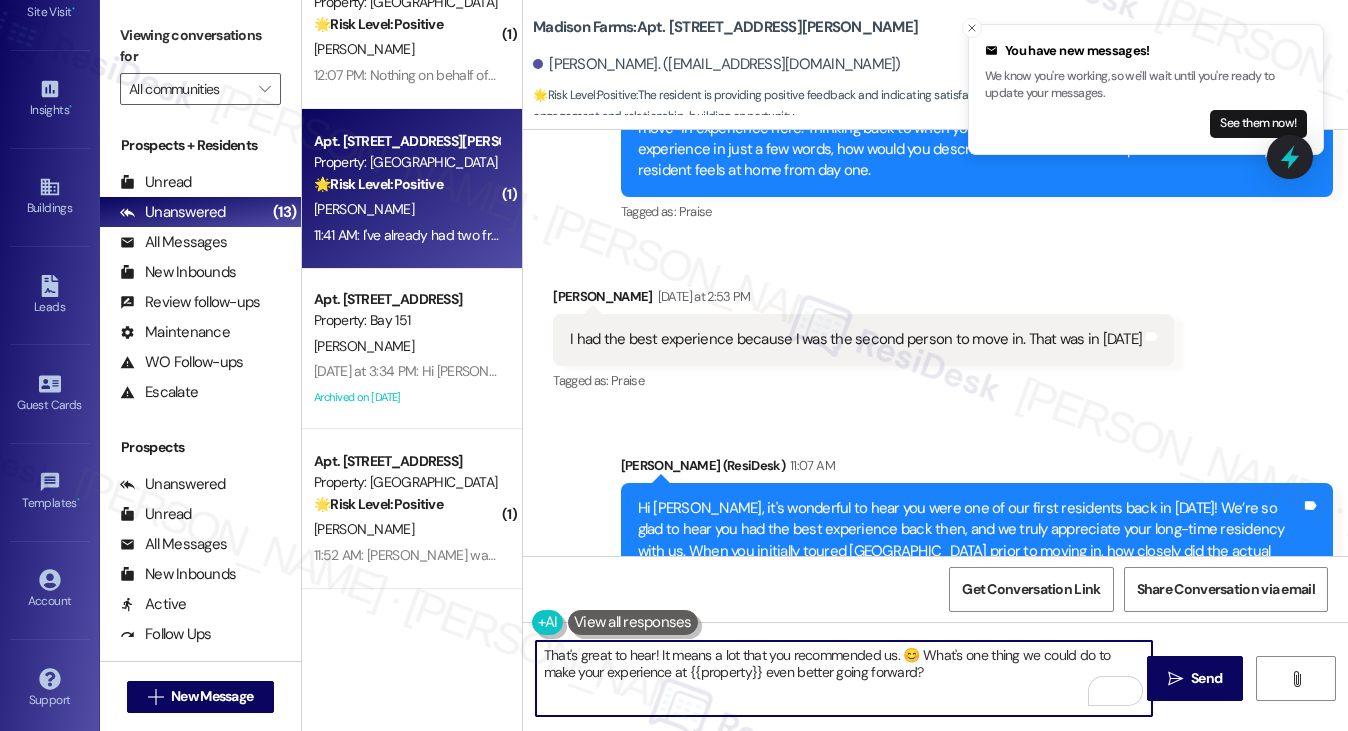
scroll to position [5250, 0]
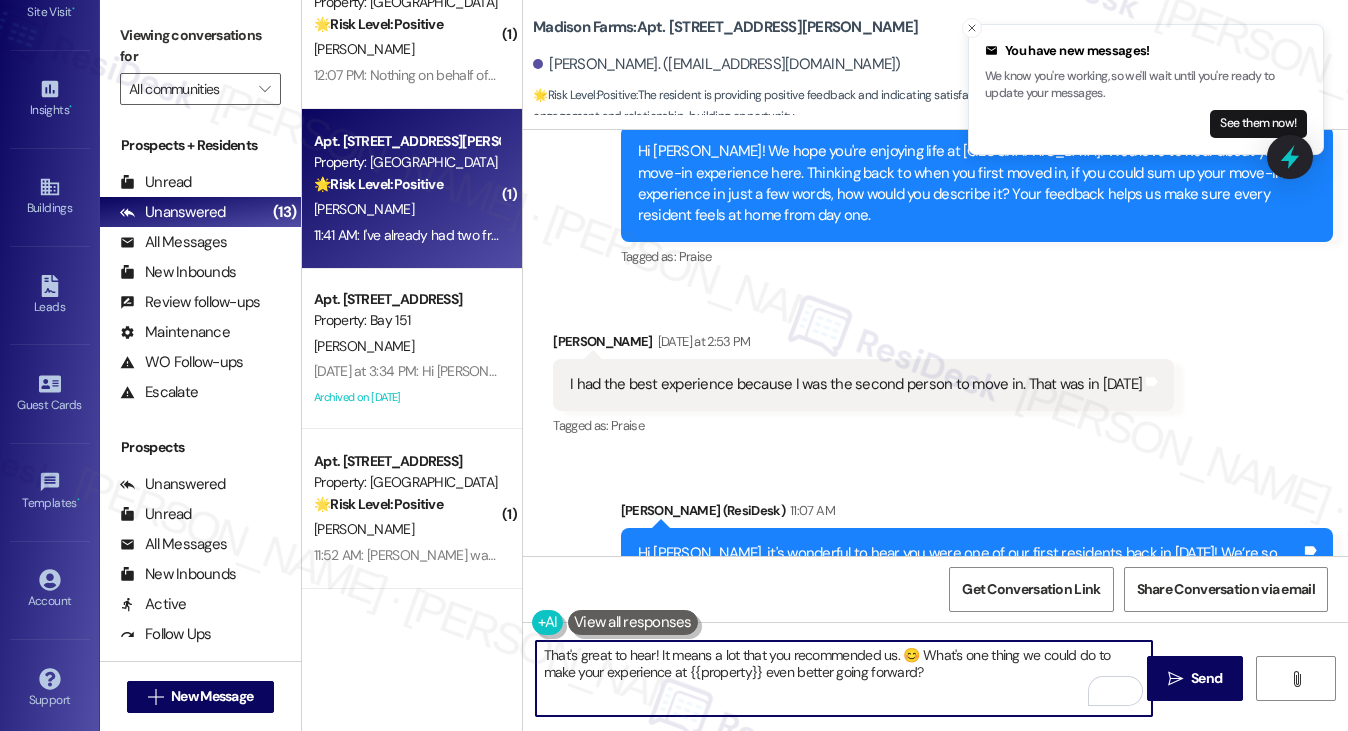
click at [920, 671] on textarea "That's great to hear! It means a lot that you recommended us. 😊 What's one thin…" at bounding box center [844, 678] width 617 height 75
click at [1194, 675] on span "Send" at bounding box center [1206, 678] width 31 height 21
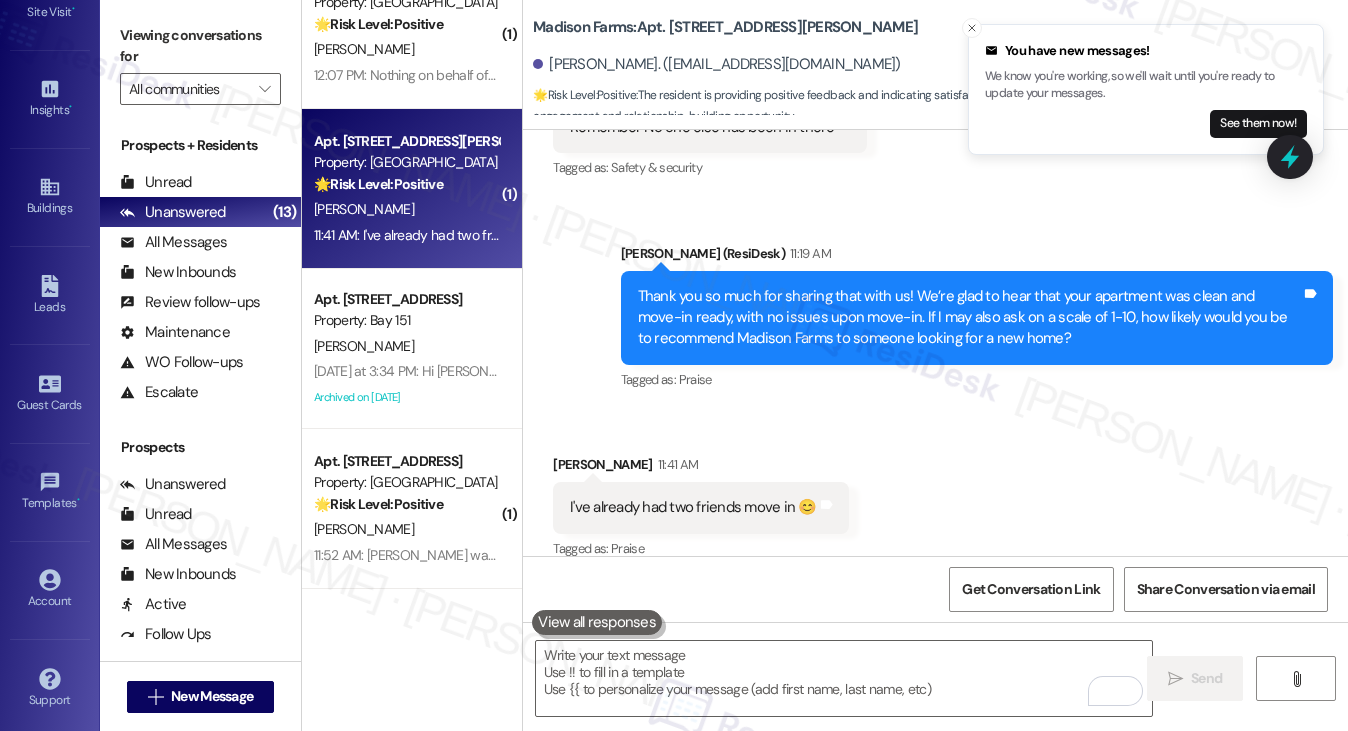
scroll to position [6211, 0]
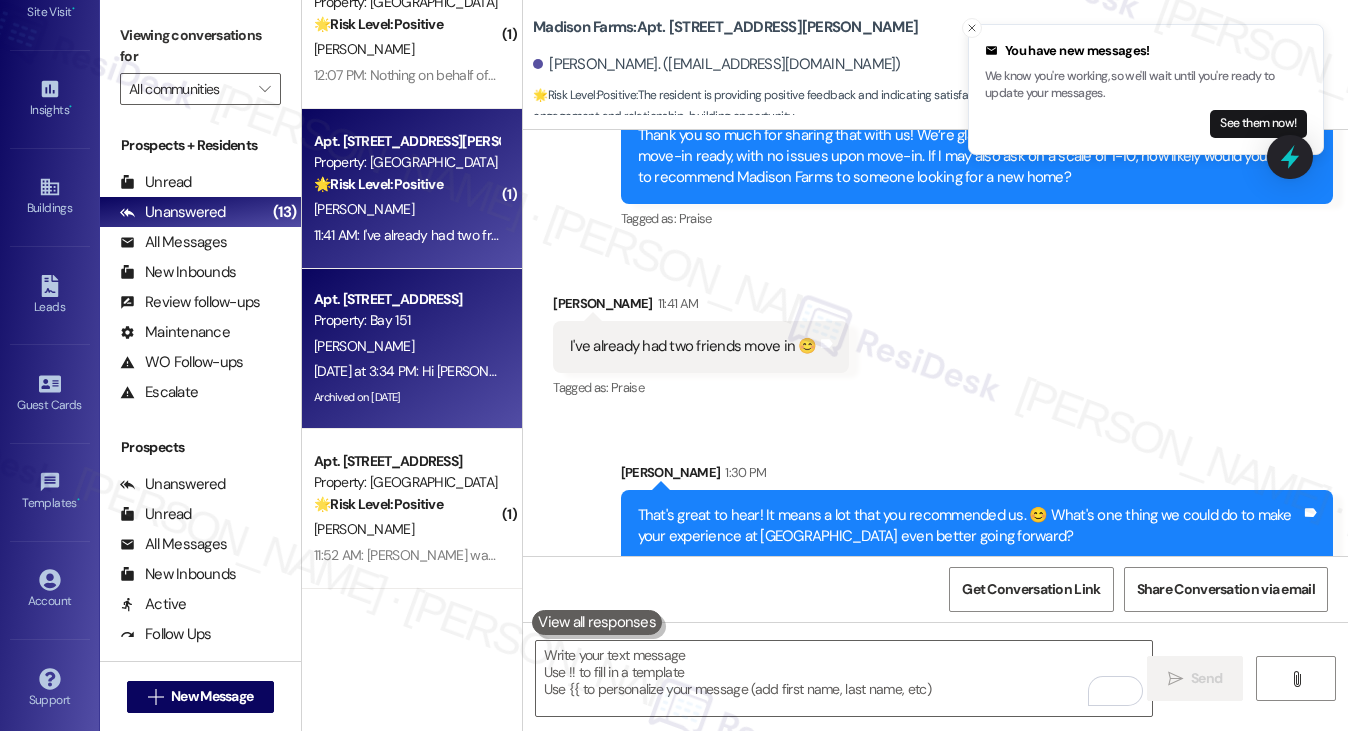
click at [463, 311] on div "Property: Bay 151" at bounding box center [406, 320] width 185 height 21
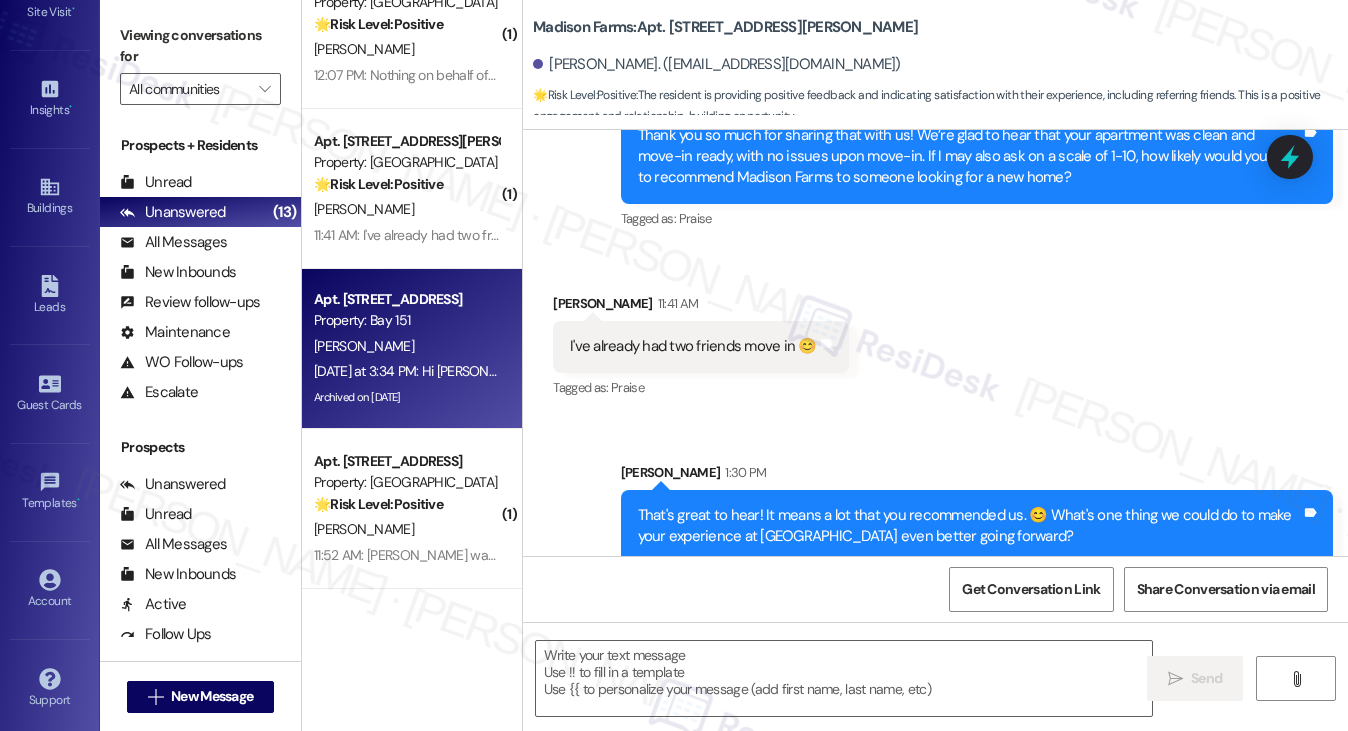
type textarea "Fetching suggested responses. Please feel free to read through the conversation…"
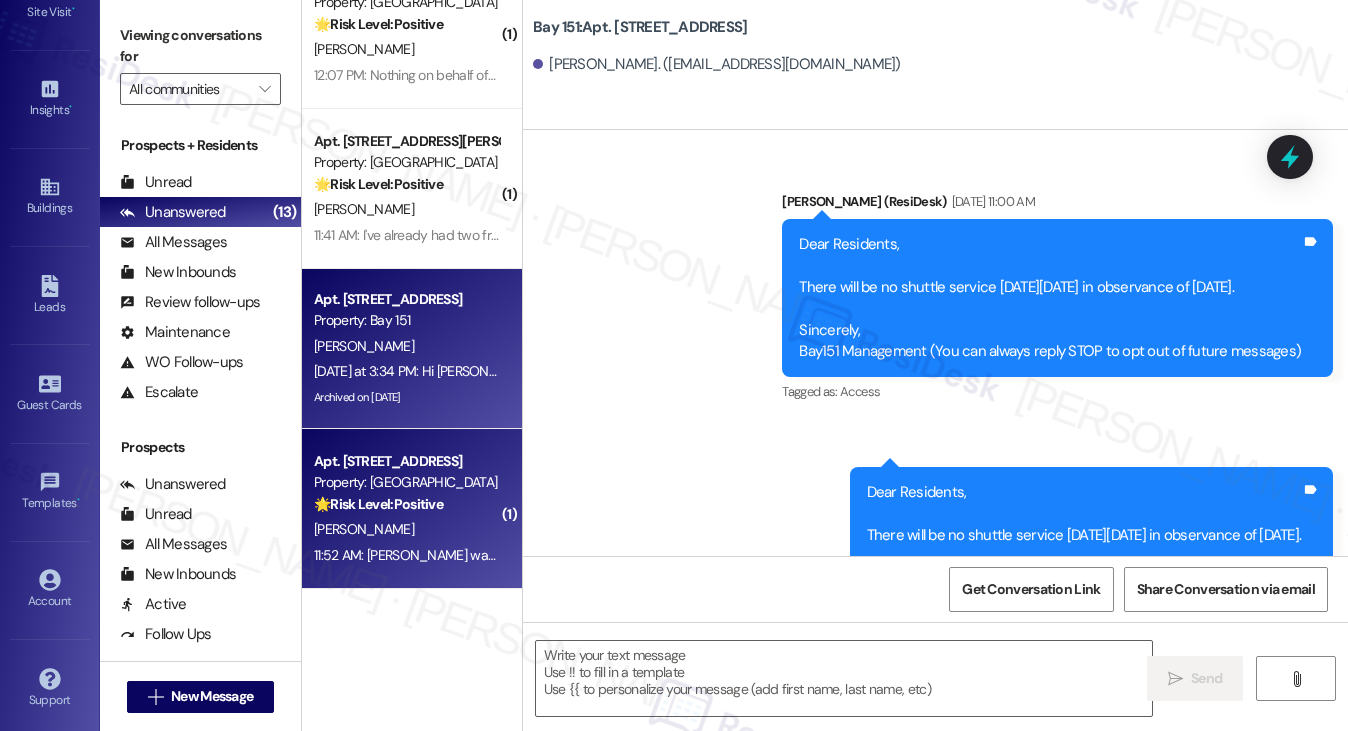
click at [473, 505] on div "🌟 Risk Level: Positive The resident provided positive feedback about their move…" at bounding box center [406, 504] width 185 height 21
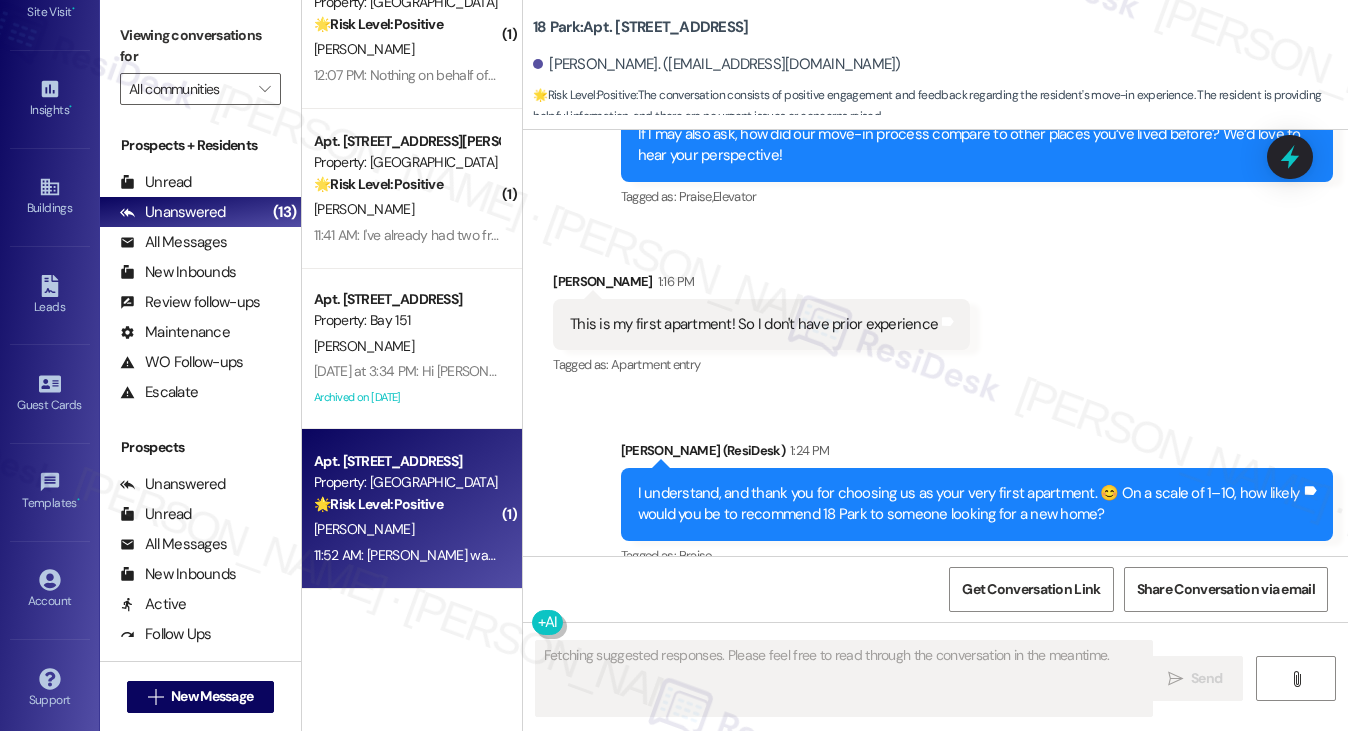
scroll to position [1347, 0]
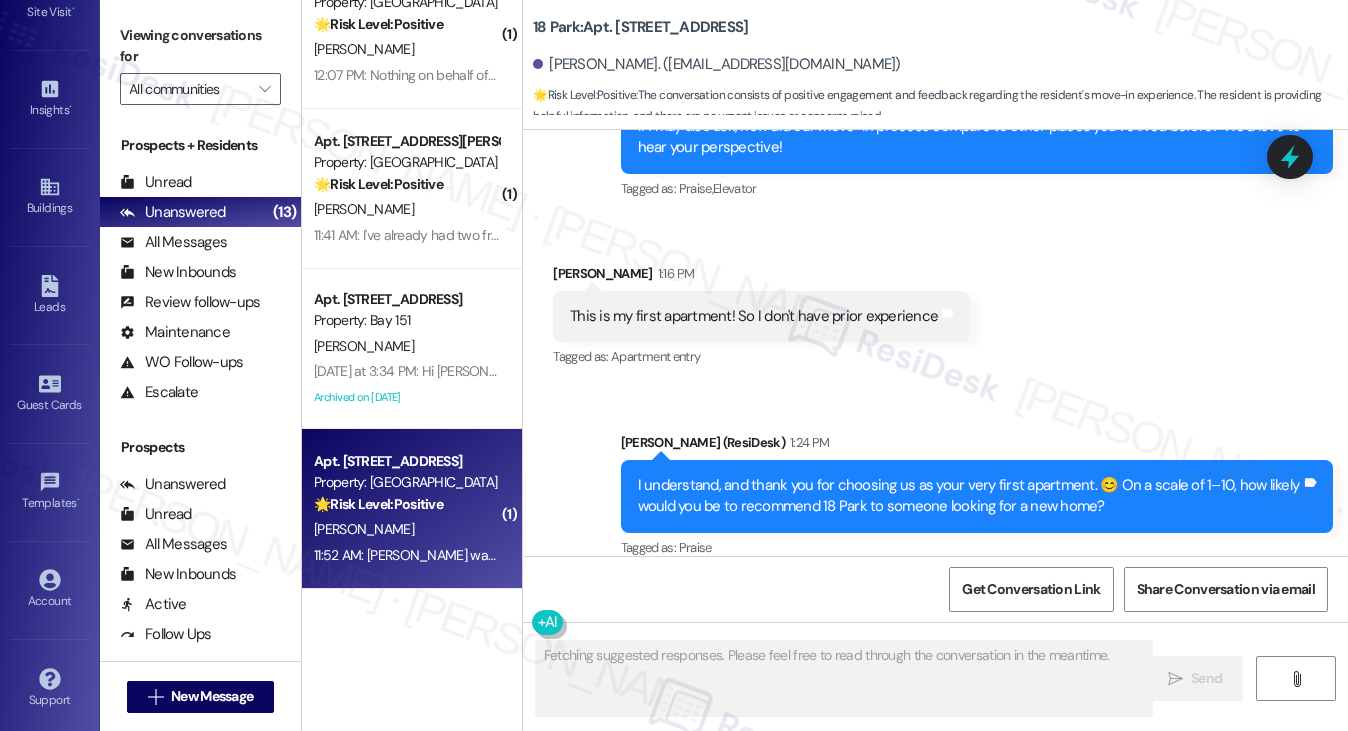
click at [820, 475] on div "I understand, and thank you for choosing us as your very first apartment. 😊 On …" at bounding box center [969, 496] width 663 height 43
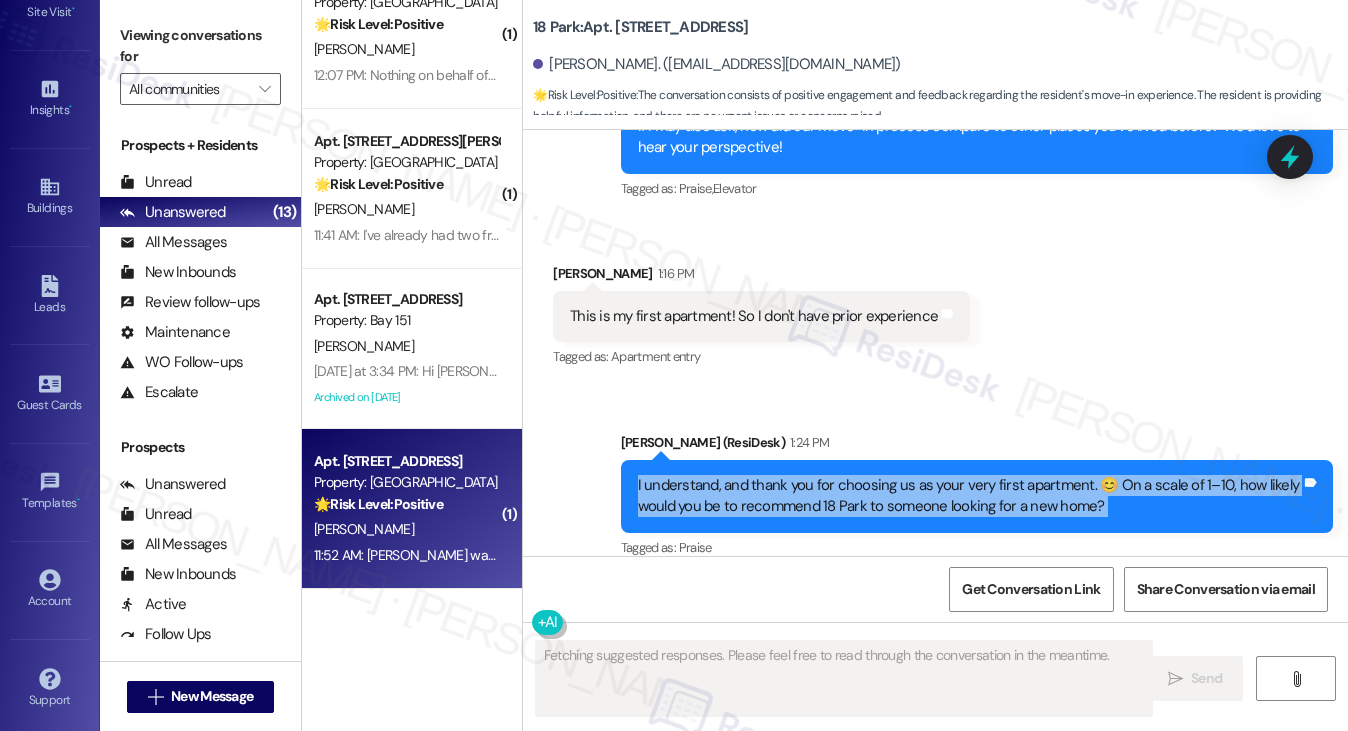
click at [820, 475] on div "I understand, and thank you for choosing us as your very first apartment. 😊 On …" at bounding box center [969, 496] width 663 height 43
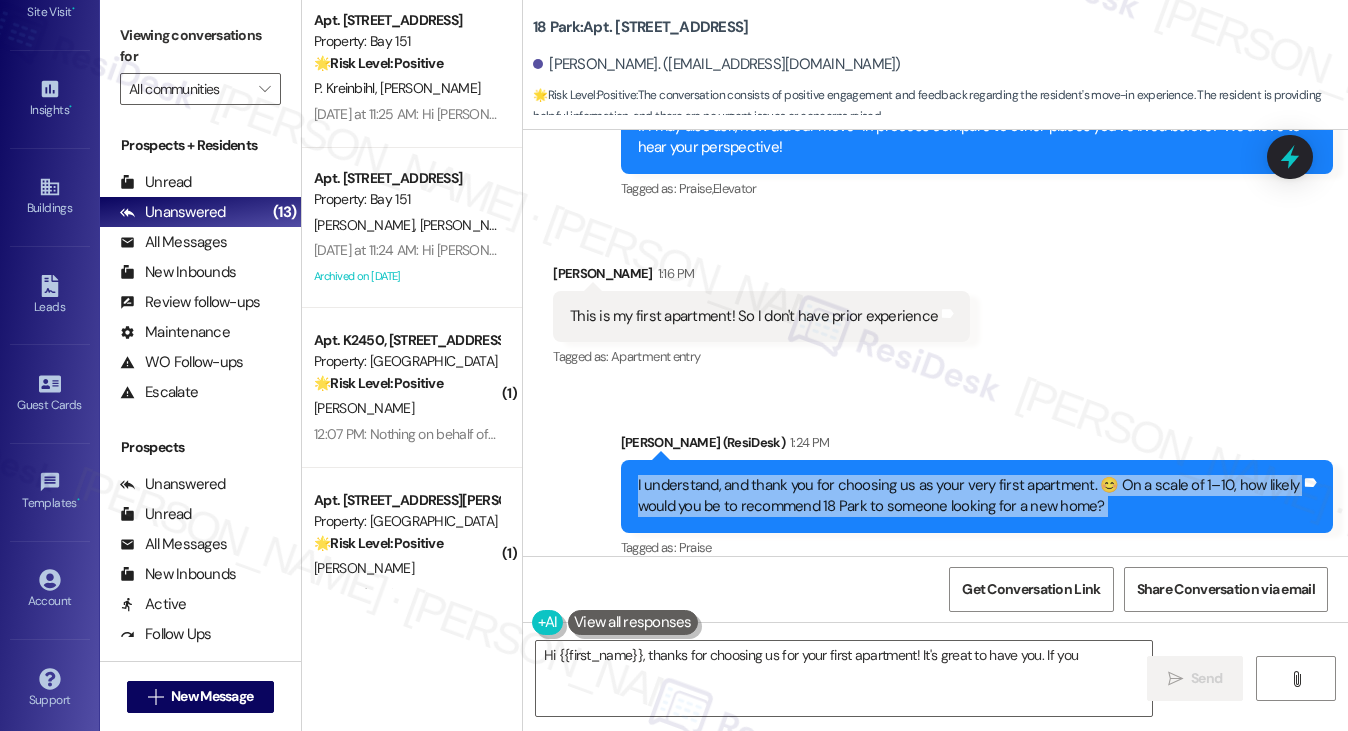
scroll to position [0, 0]
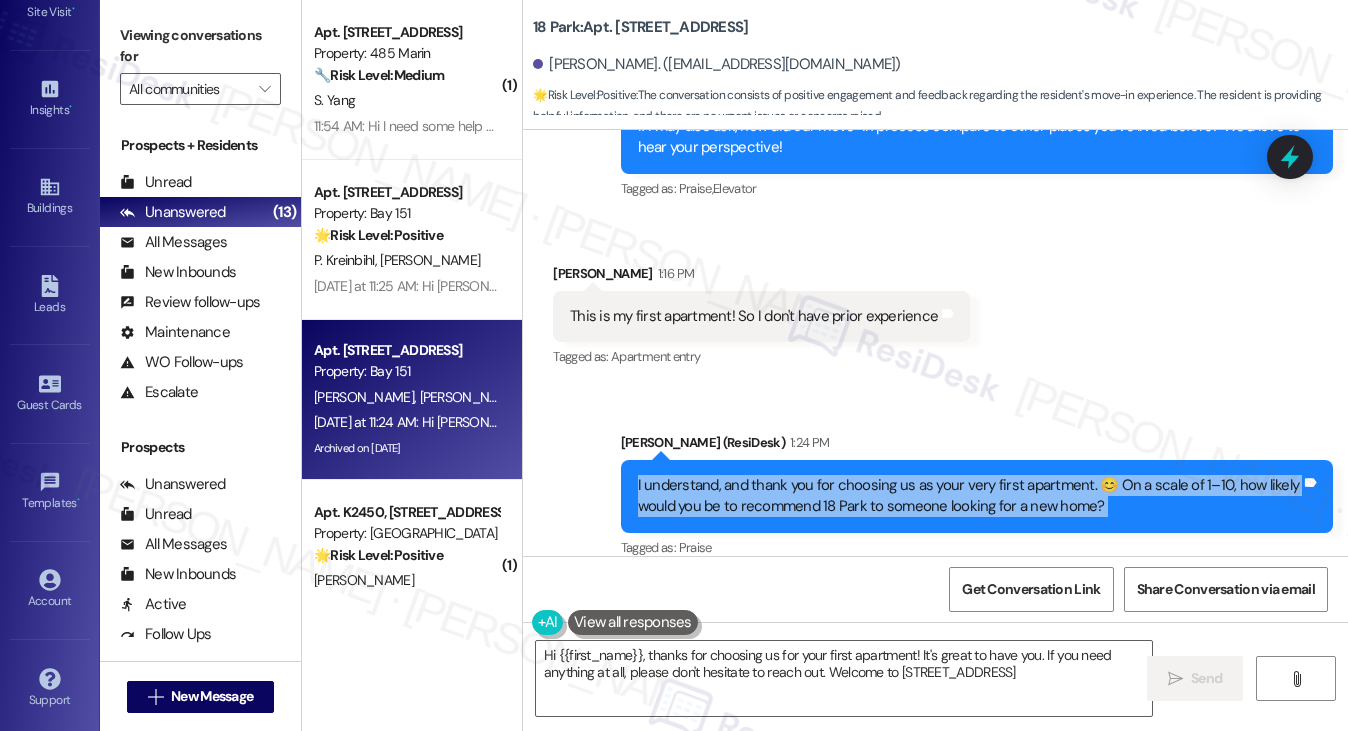
type textarea "Hi {{first_name}}, thanks for choosing us for your first apartment! It's great …"
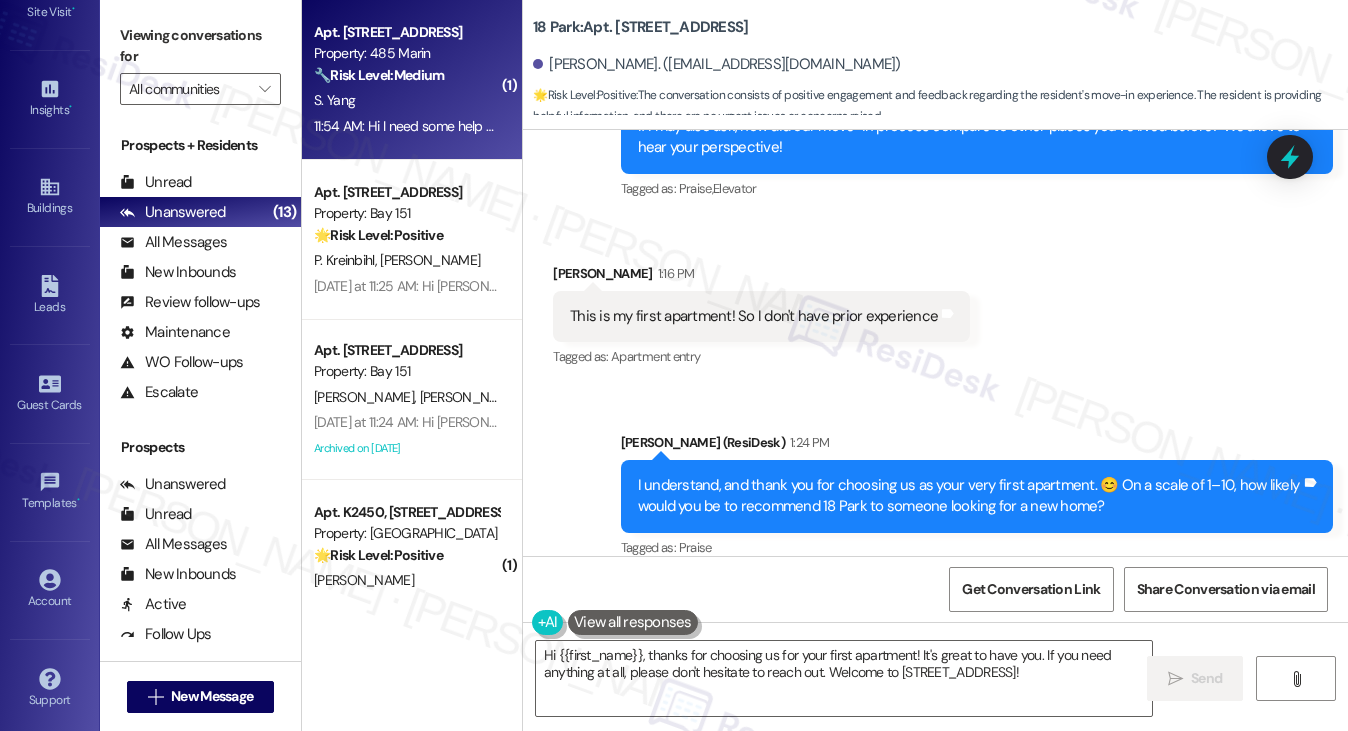
click at [346, 88] on div "S. Yang" at bounding box center [406, 100] width 189 height 25
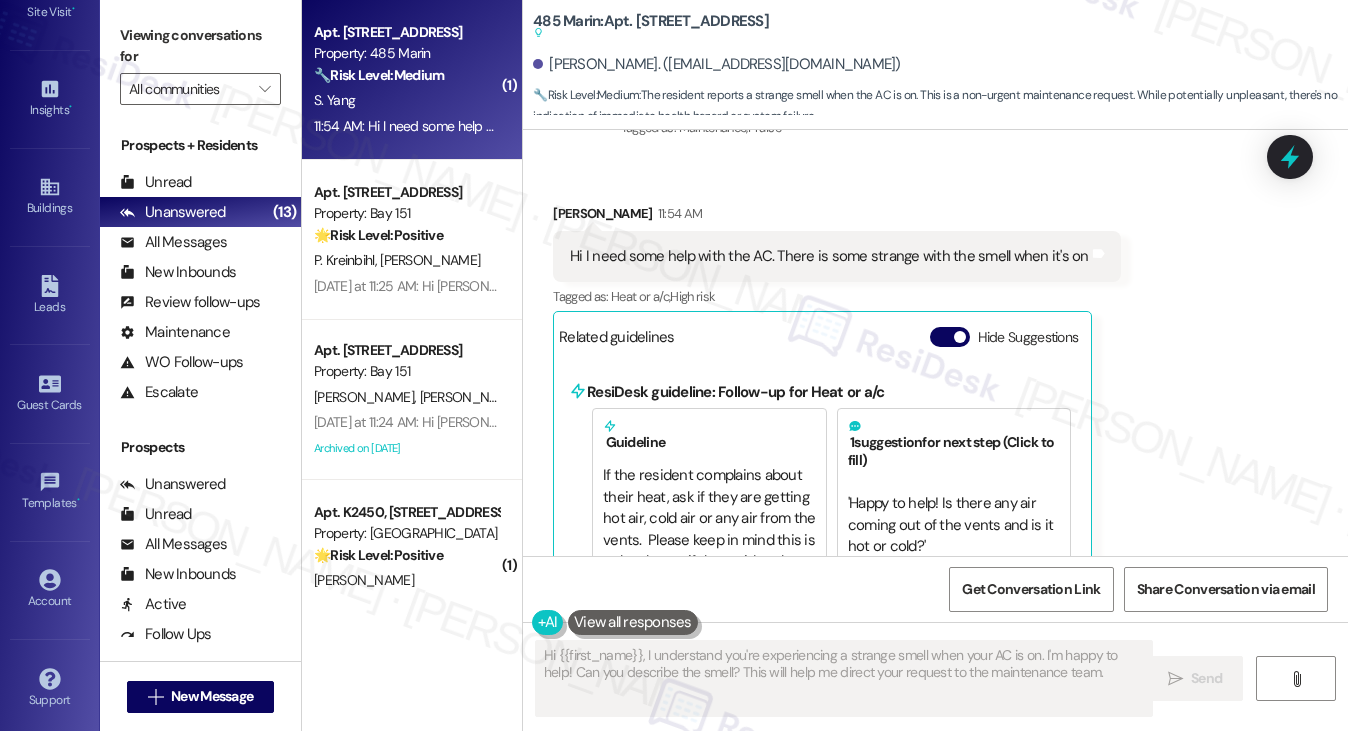
scroll to position [532, 0]
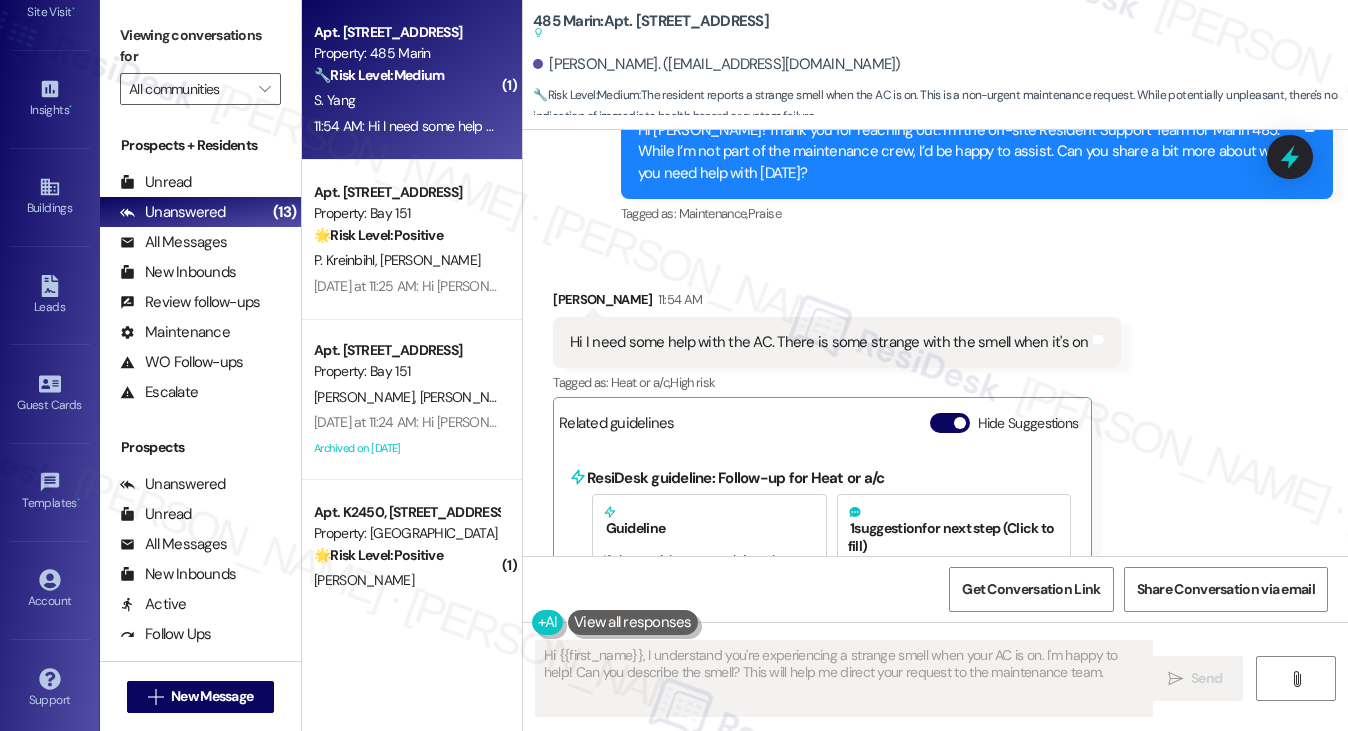
click at [741, 332] on div "Hi I need some help with the AC. There is some strange with the smell when it's…" at bounding box center [829, 342] width 519 height 21
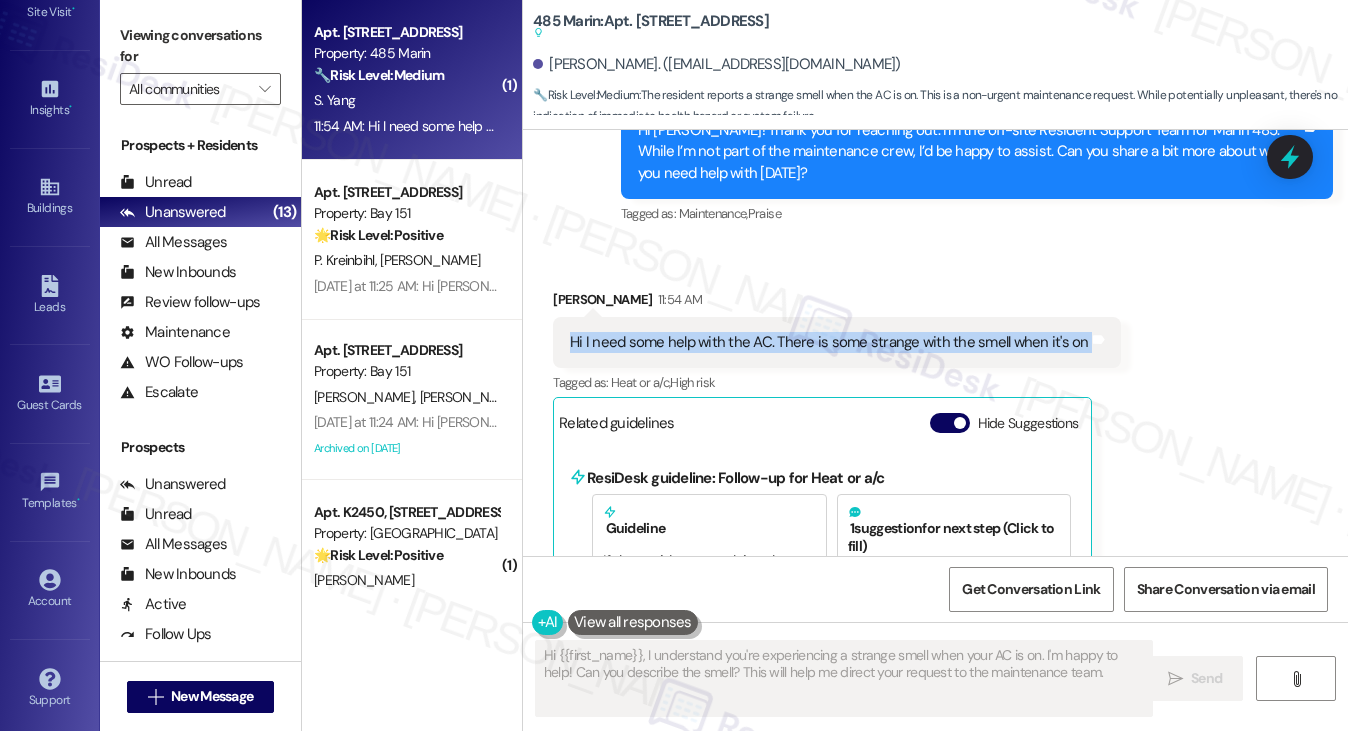
click at [741, 332] on div "Hi I need some help with the AC. There is some strange with the smell when it's…" at bounding box center [829, 342] width 519 height 21
click at [902, 343] on div "Hi I need some help with the AC. There is some strange with the smell when it's…" at bounding box center [829, 342] width 519 height 21
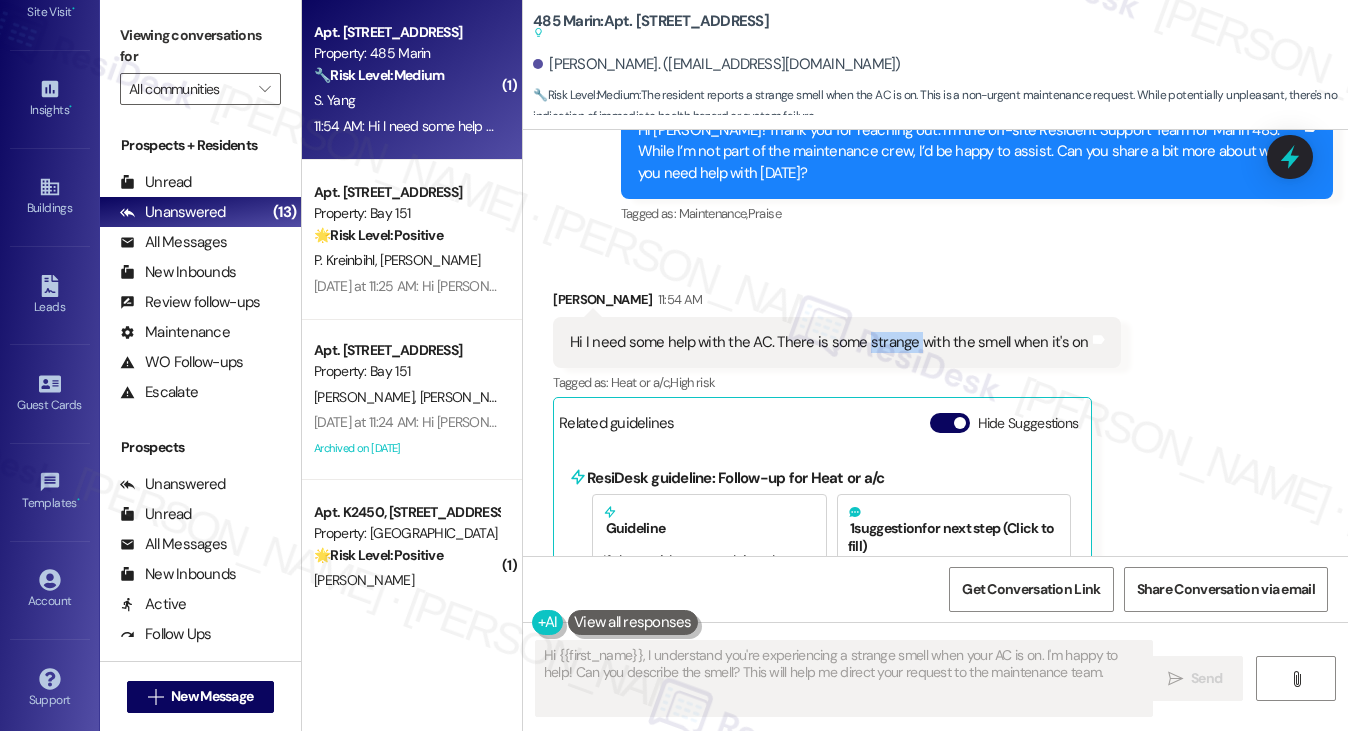
click at [902, 343] on div "Hi I need some help with the AC. There is some strange with the smell when it's…" at bounding box center [829, 342] width 519 height 21
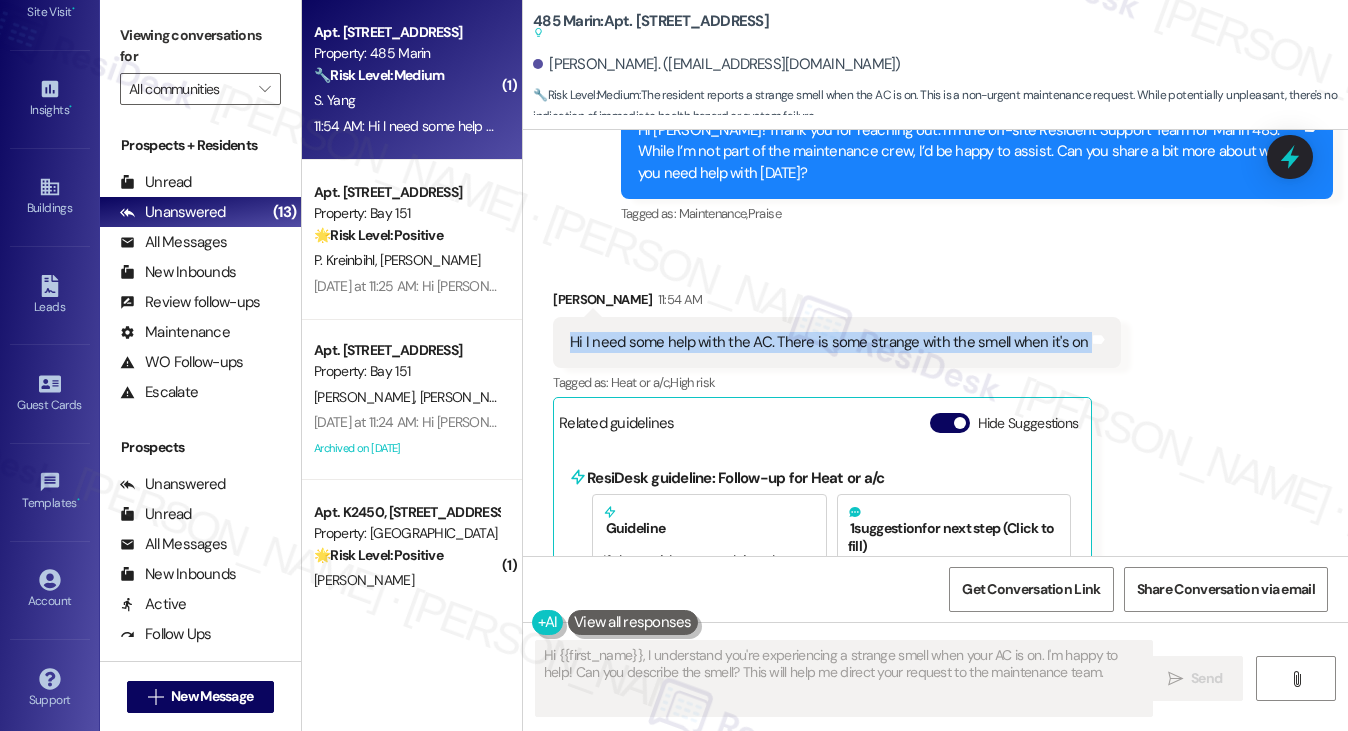
click at [902, 343] on div "Hi I need some help with the AC. There is some strange with the smell when it's…" at bounding box center [829, 342] width 519 height 21
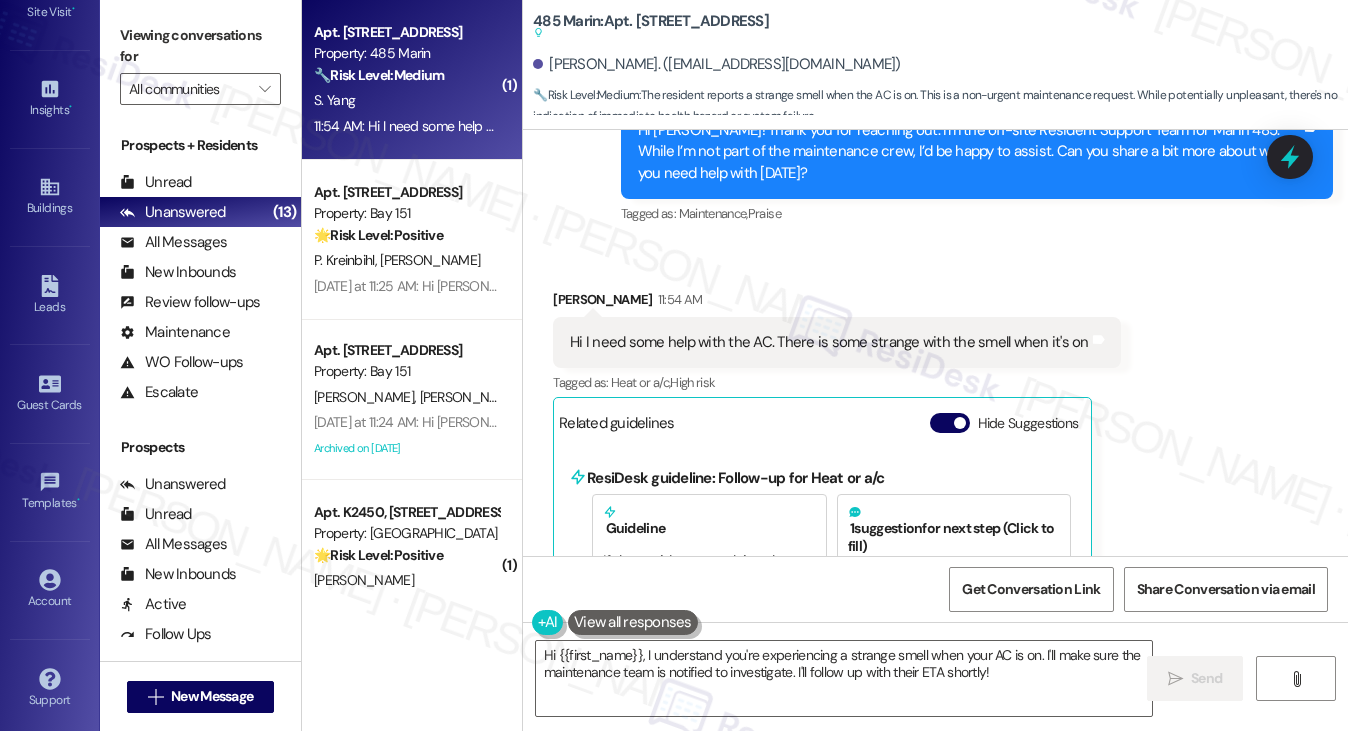
click at [1058, 274] on div "Received via SMS Sicheng Yang 11:54 AM Hi I need some help with the AC. There i…" at bounding box center [837, 515] width 598 height 483
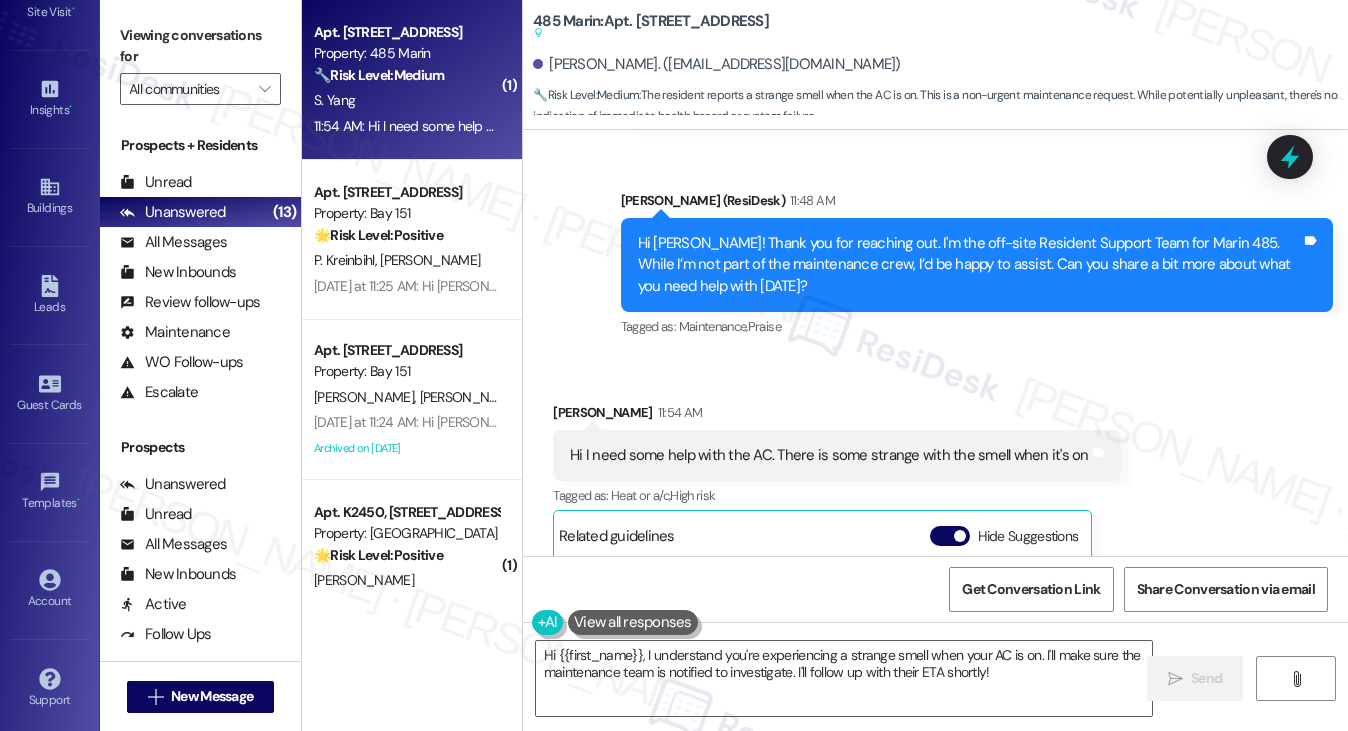
scroll to position [332, 0]
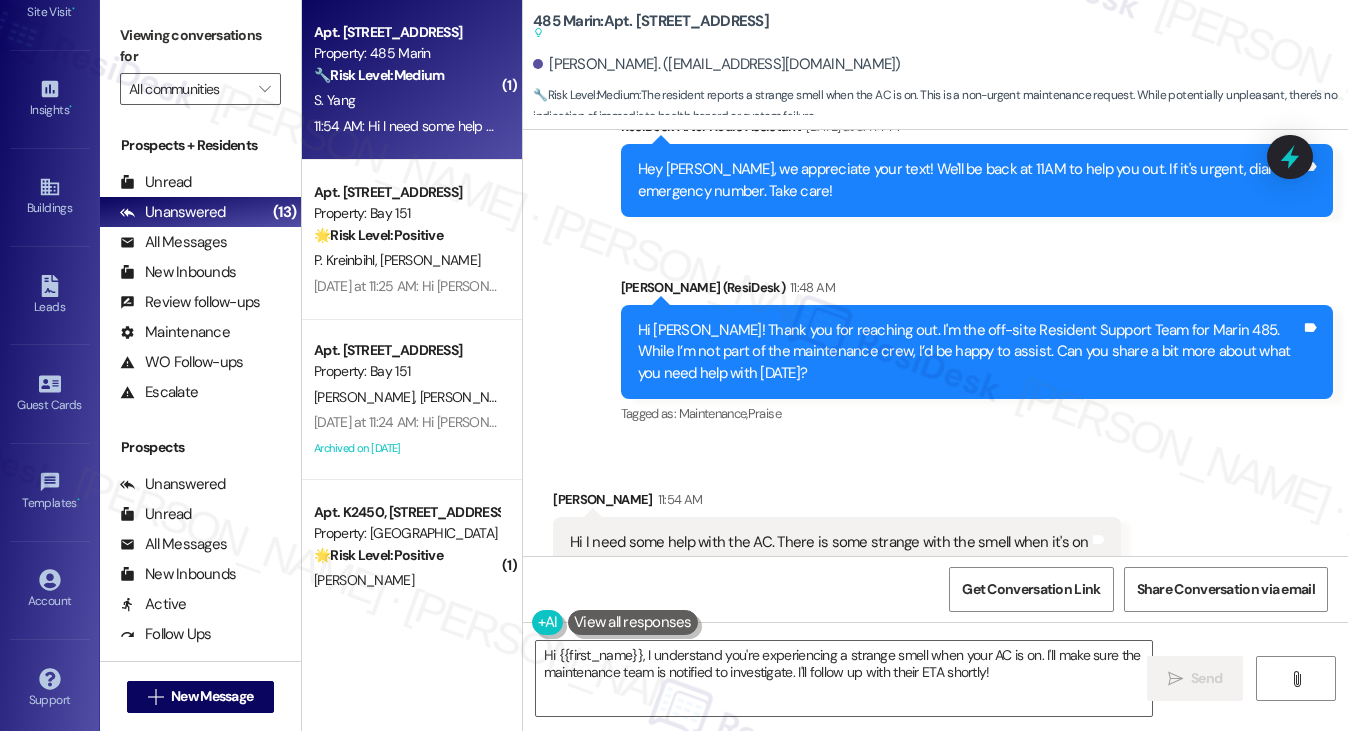
click at [188, 31] on label "Viewing conversations for" at bounding box center [200, 46] width 161 height 53
click at [145, 24] on label "Viewing conversations for" at bounding box center [200, 46] width 161 height 53
click at [618, 655] on textarea "Hi {{first_name}}, I understand you're experiencing a strange smell when your A…" at bounding box center [844, 678] width 617 height 75
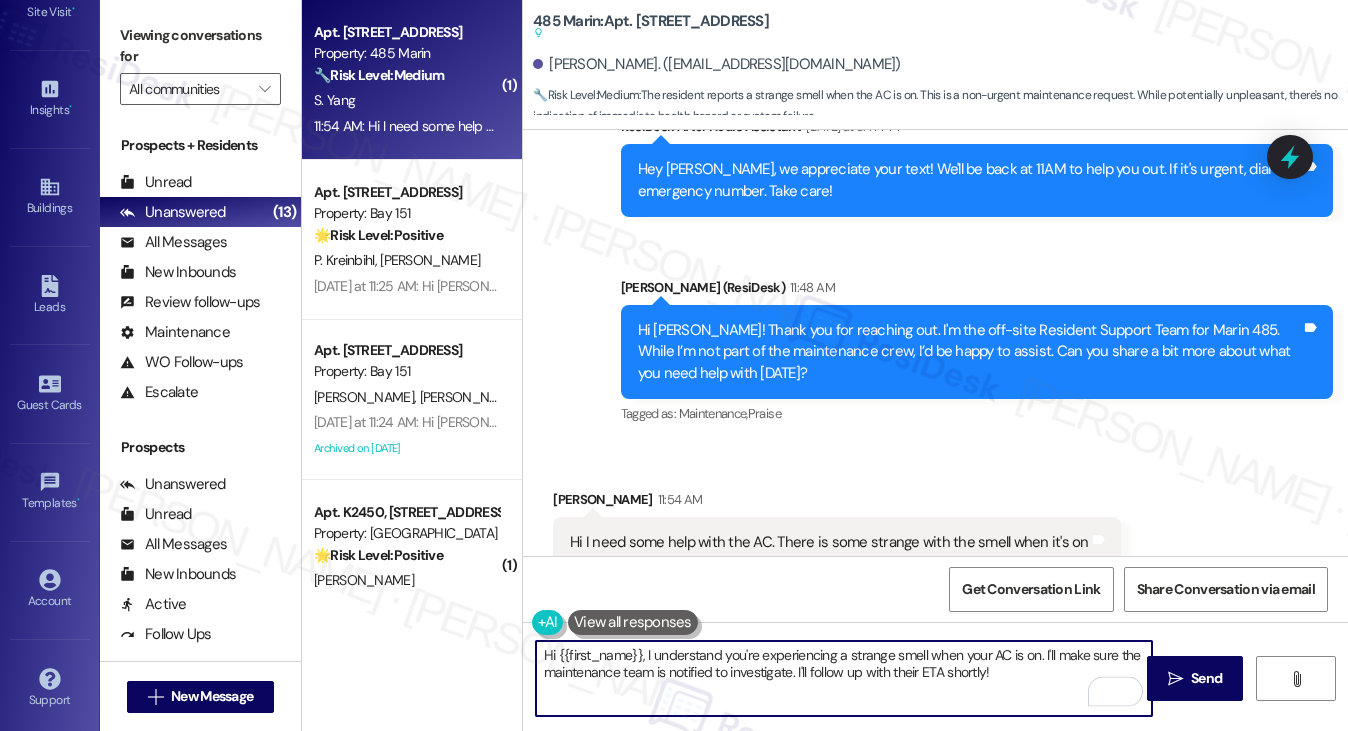
drag, startPoint x: 1020, startPoint y: 678, endPoint x: 1044, endPoint y: 638, distance: 46.6
click at [1044, 638] on div "Hi {{first_name}}, I understand you're experiencing a strange smell when your A…" at bounding box center [935, 697] width 825 height 150
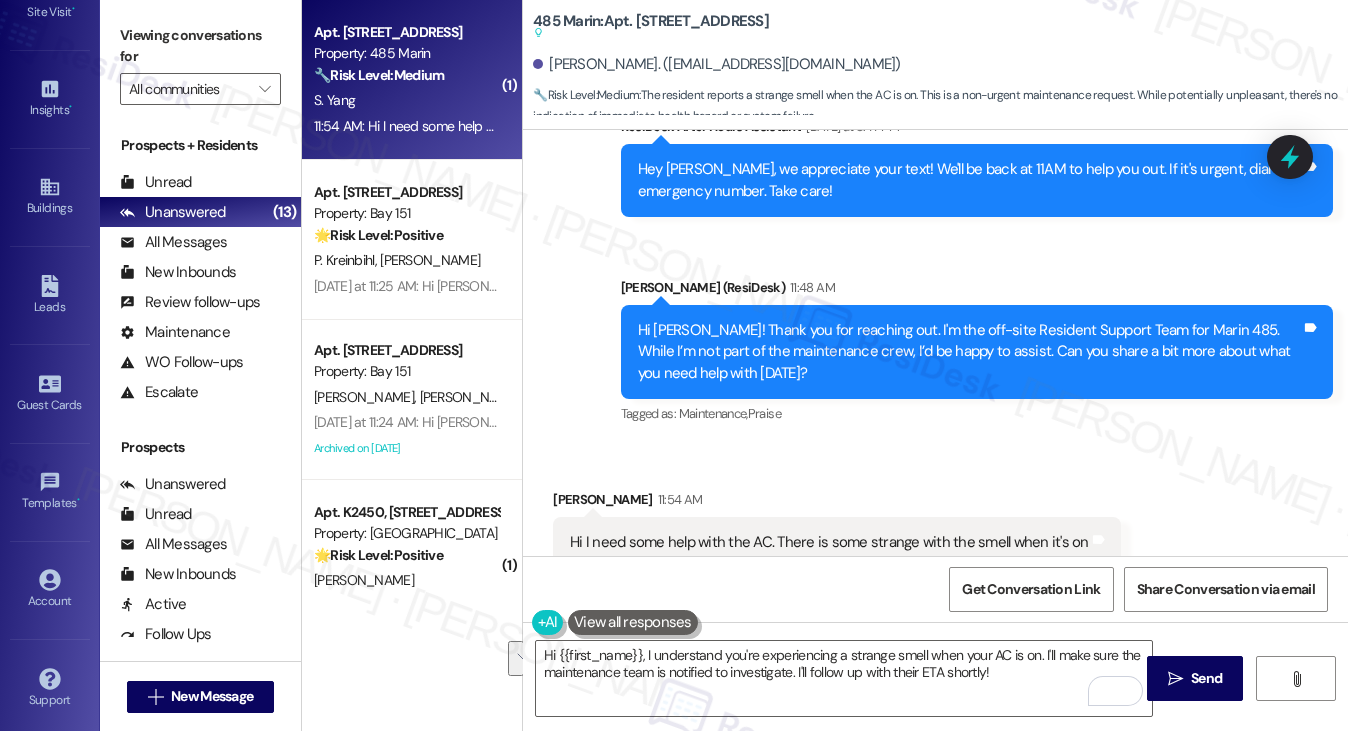
click at [205, 41] on label "Viewing conversations for" at bounding box center [200, 46] width 161 height 53
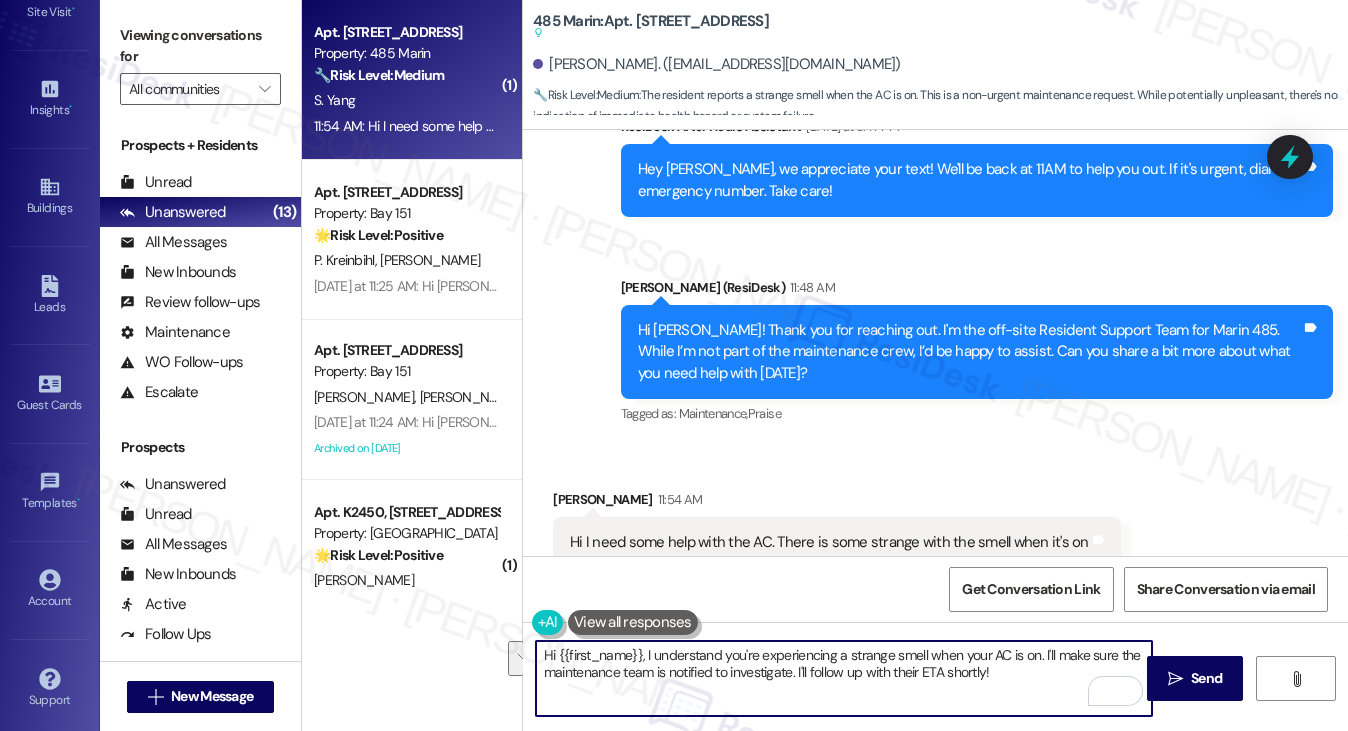
drag, startPoint x: 1040, startPoint y: 678, endPoint x: 1041, endPoint y: 649, distance: 29.0
click at [1041, 649] on textarea "Hi {{first_name}}, I understand you're experiencing a strange smell when your A…" at bounding box center [844, 678] width 617 height 75
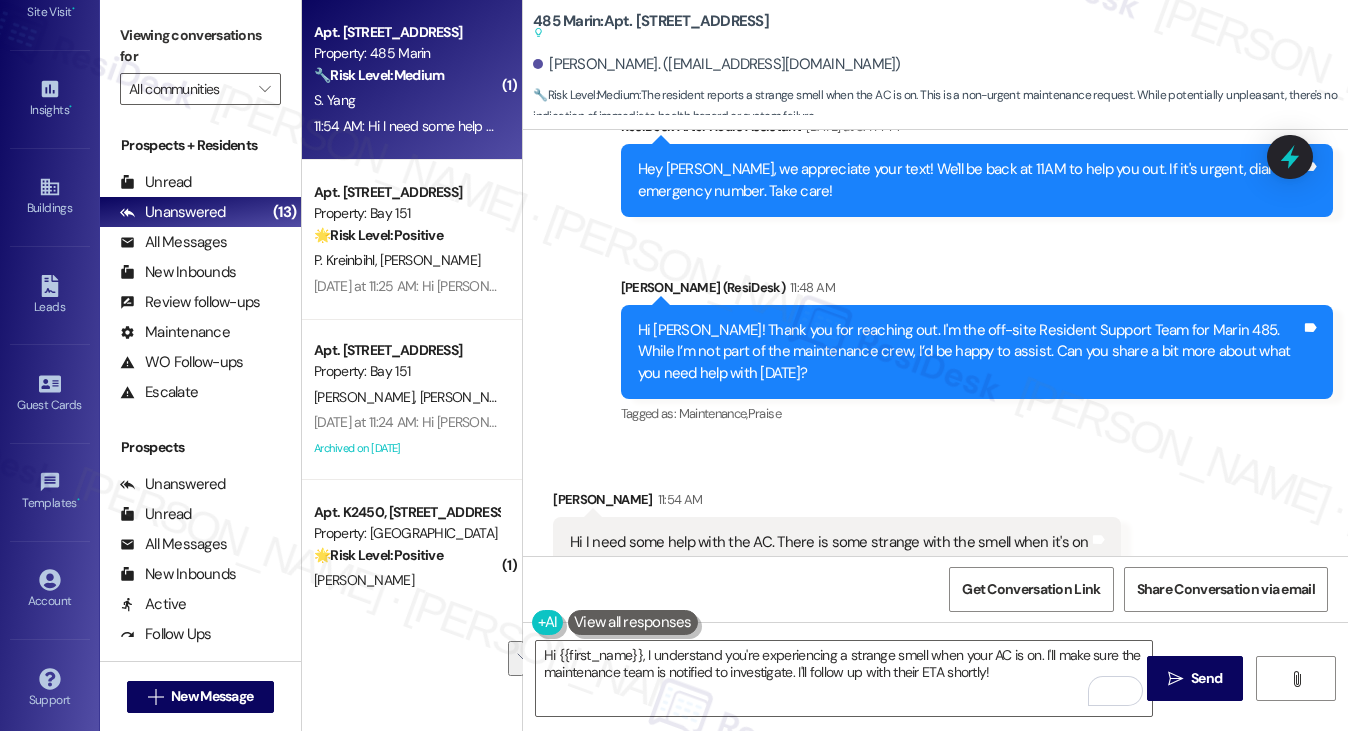
drag, startPoint x: 172, startPoint y: 51, endPoint x: 195, endPoint y: 67, distance: 28.0
click at [172, 51] on label "Viewing conversations for" at bounding box center [200, 46] width 161 height 53
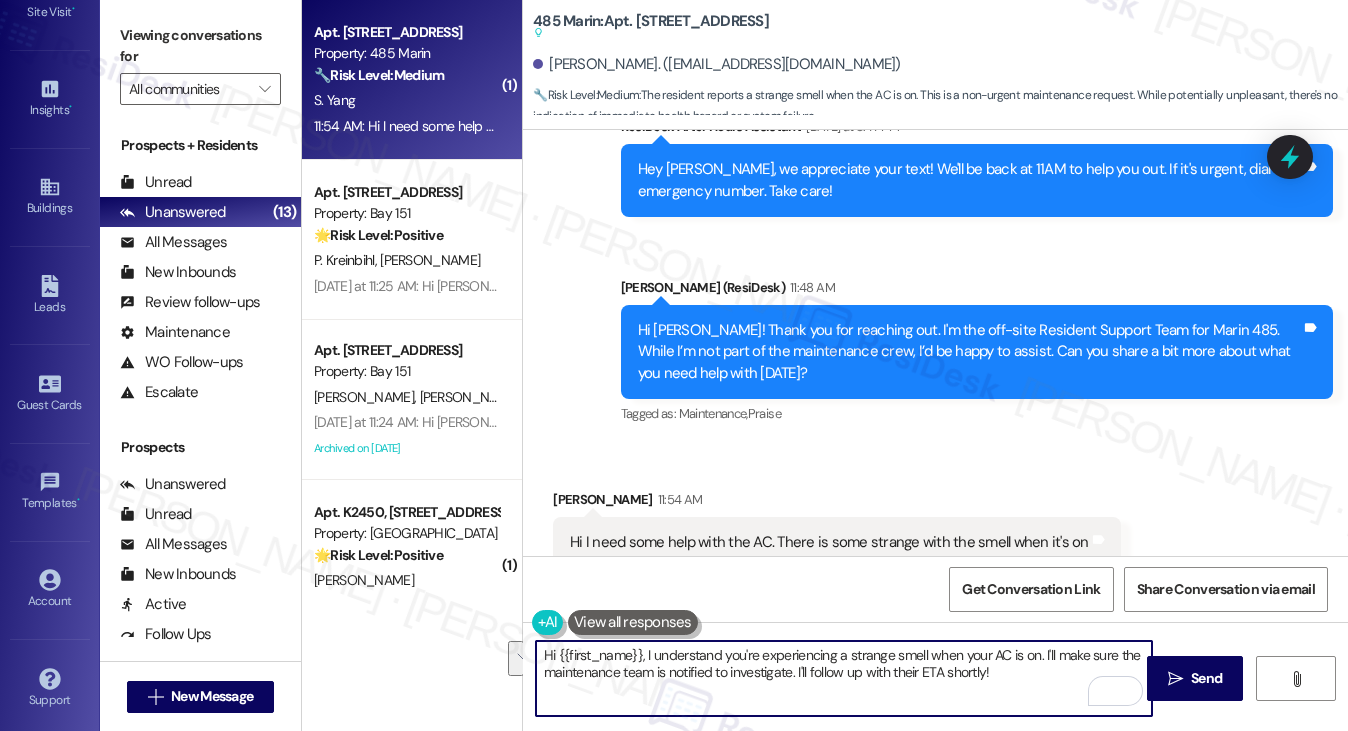
drag, startPoint x: 1040, startPoint y: 675, endPoint x: 851, endPoint y: 645, distance: 191.3
click at [860, 645] on textarea "Hi {{first_name}}, I understand you're experiencing a strange smell when your A…" at bounding box center [844, 678] width 617 height 75
drag, startPoint x: 643, startPoint y: 653, endPoint x: 520, endPoint y: 651, distance: 123.0
click at [523, 651] on div "Hi {{first_name}}, I understand you're experiencing a strange smell when your A…" at bounding box center [935, 697] width 825 height 150
click at [972, 671] on textarea "Thanks for getting back to us! I understand you're experiencing a strange smell…" at bounding box center [844, 678] width 617 height 75
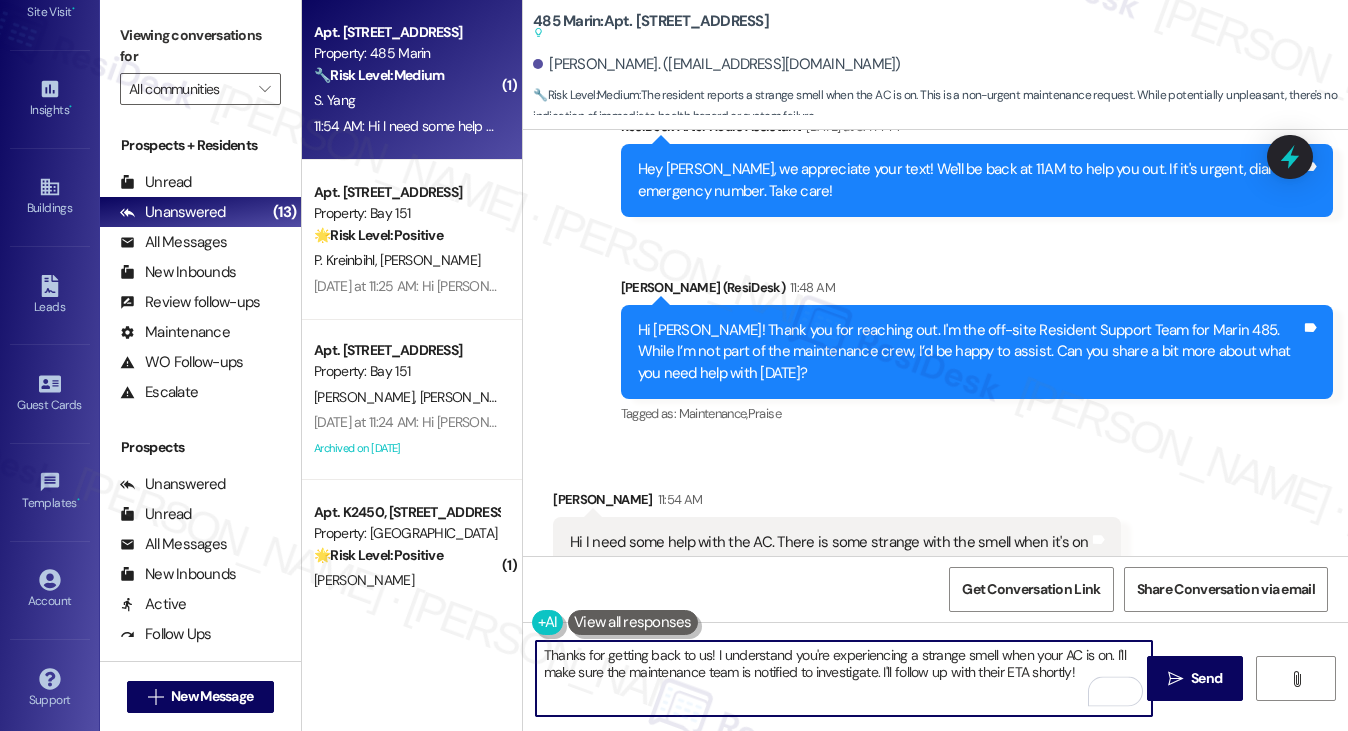
click at [972, 671] on textarea "Thanks for getting back to us! I understand you're experiencing a strange smell…" at bounding box center [844, 678] width 617 height 75
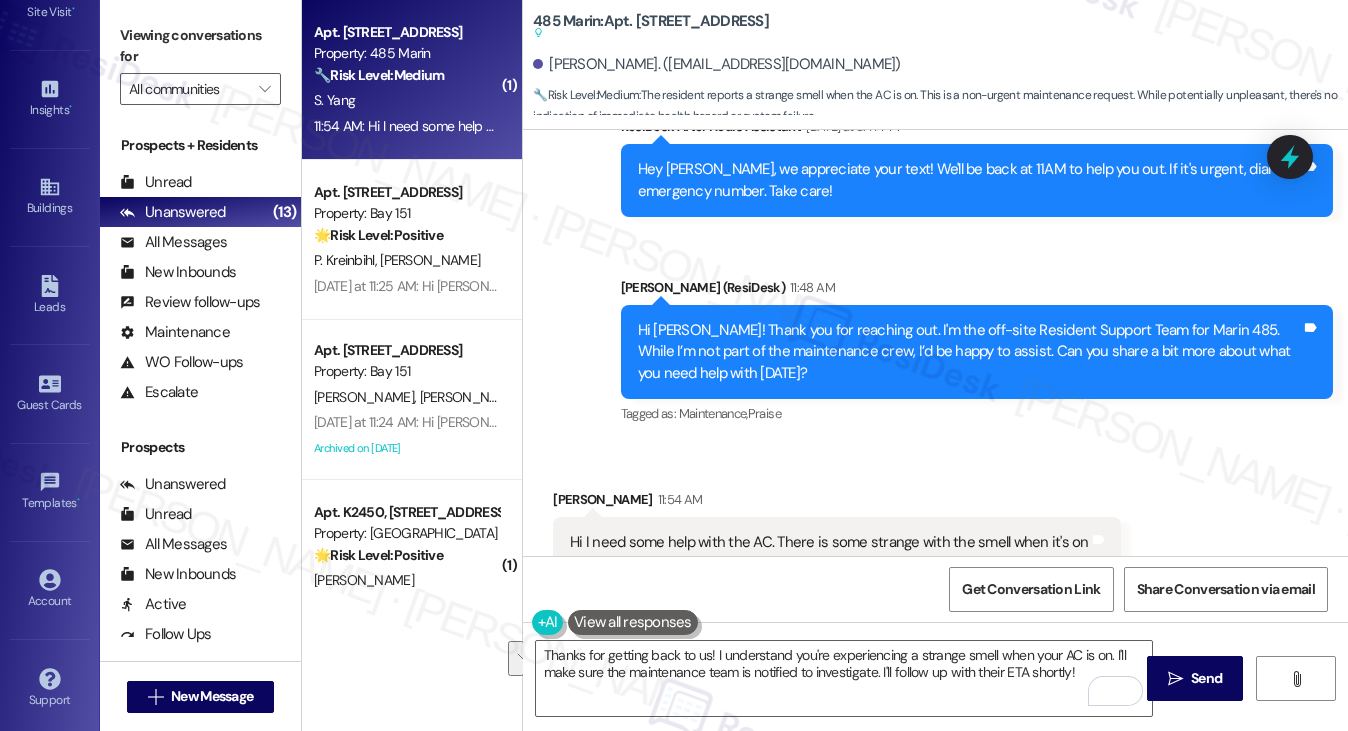
click at [128, 21] on label "Viewing conversations for" at bounding box center [200, 46] width 161 height 53
click at [1111, 656] on textarea "Thanks for getting back to us! I understand you're experiencing a strange smell…" at bounding box center [844, 678] width 617 height 75
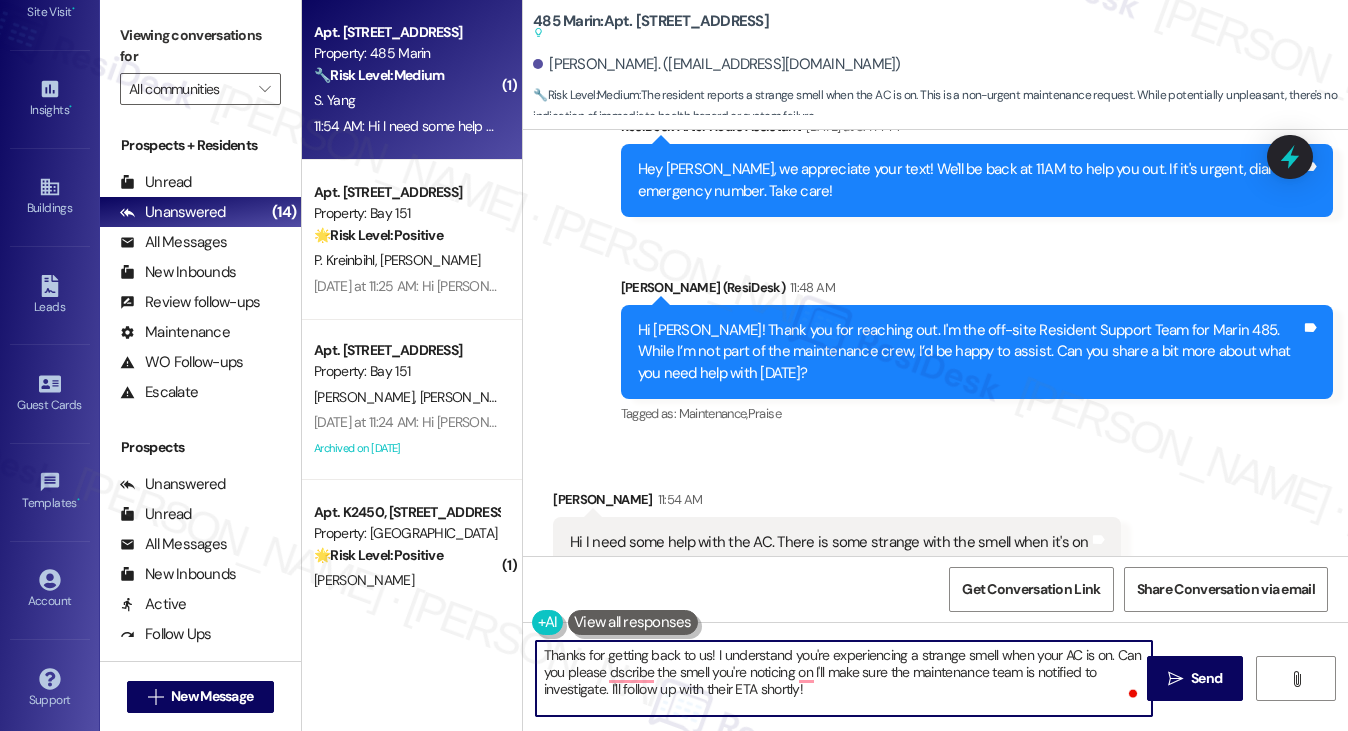
click at [864, 677] on textarea "Thanks for getting back to us! I understand you're experiencing a strange smell…" at bounding box center [844, 678] width 617 height 75
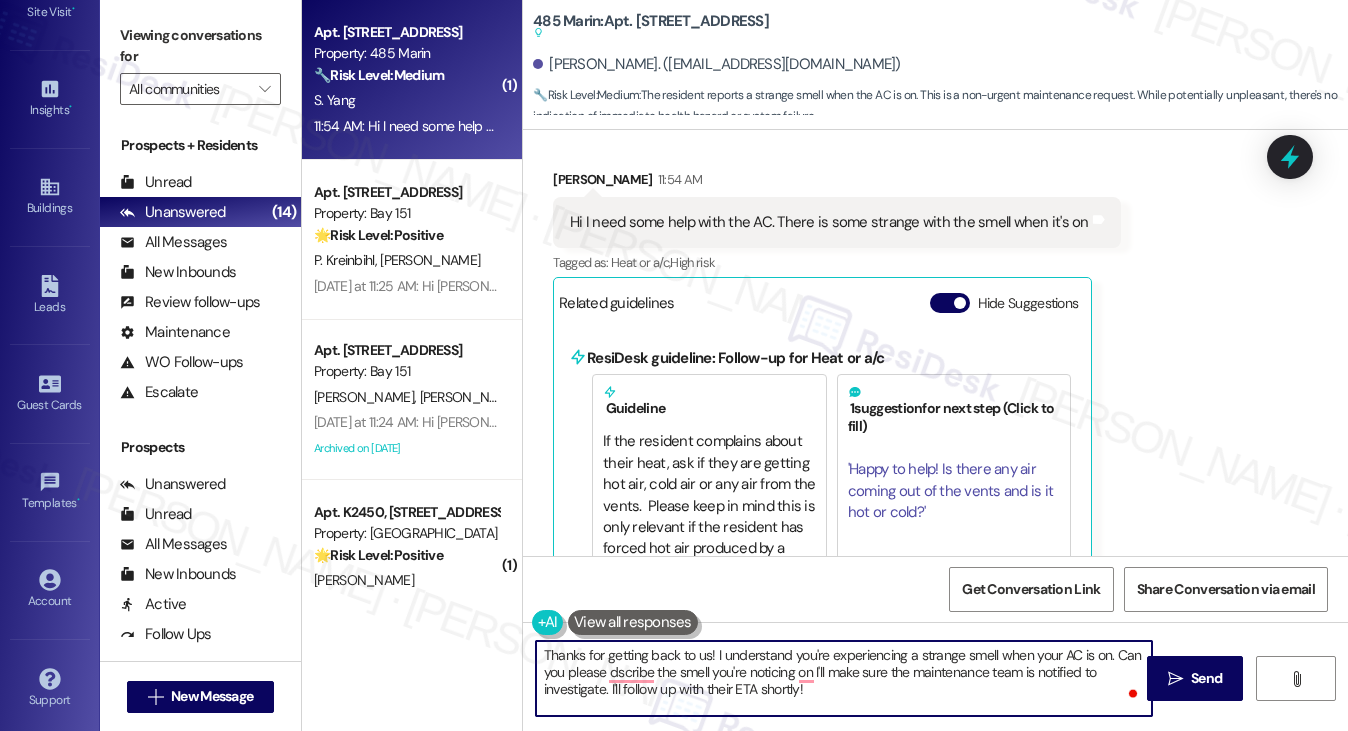
scroll to position [732, 0]
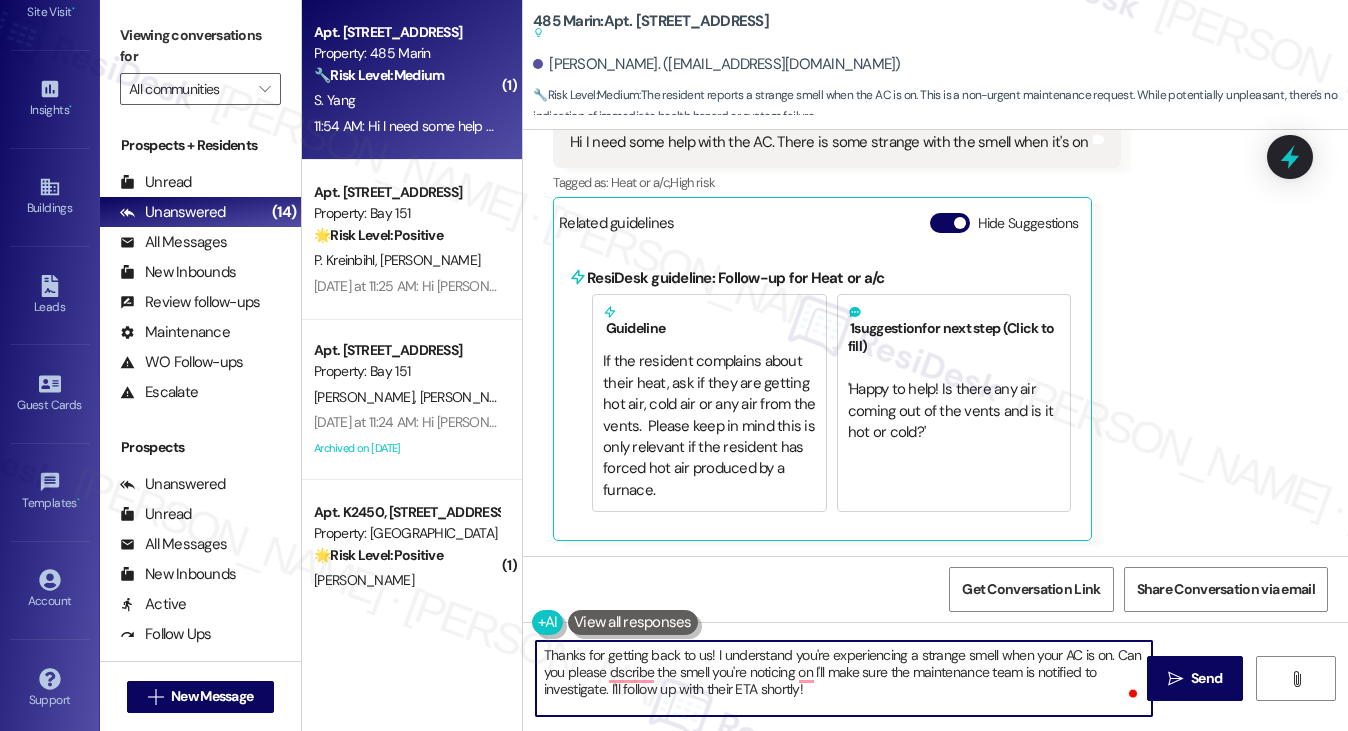
click at [829, 673] on textarea "Thanks for getting back to us! I understand you're experiencing a strange smell…" at bounding box center [844, 678] width 617 height 75
click at [936, 657] on textarea "Thanks for getting back to us! I understand you're experiencing a strange smell…" at bounding box center [844, 678] width 617 height 75
click at [797, 689] on textarea "Thanks for getting back to us! I understand you're experiencing a strange smell…" at bounding box center [844, 678] width 617 height 75
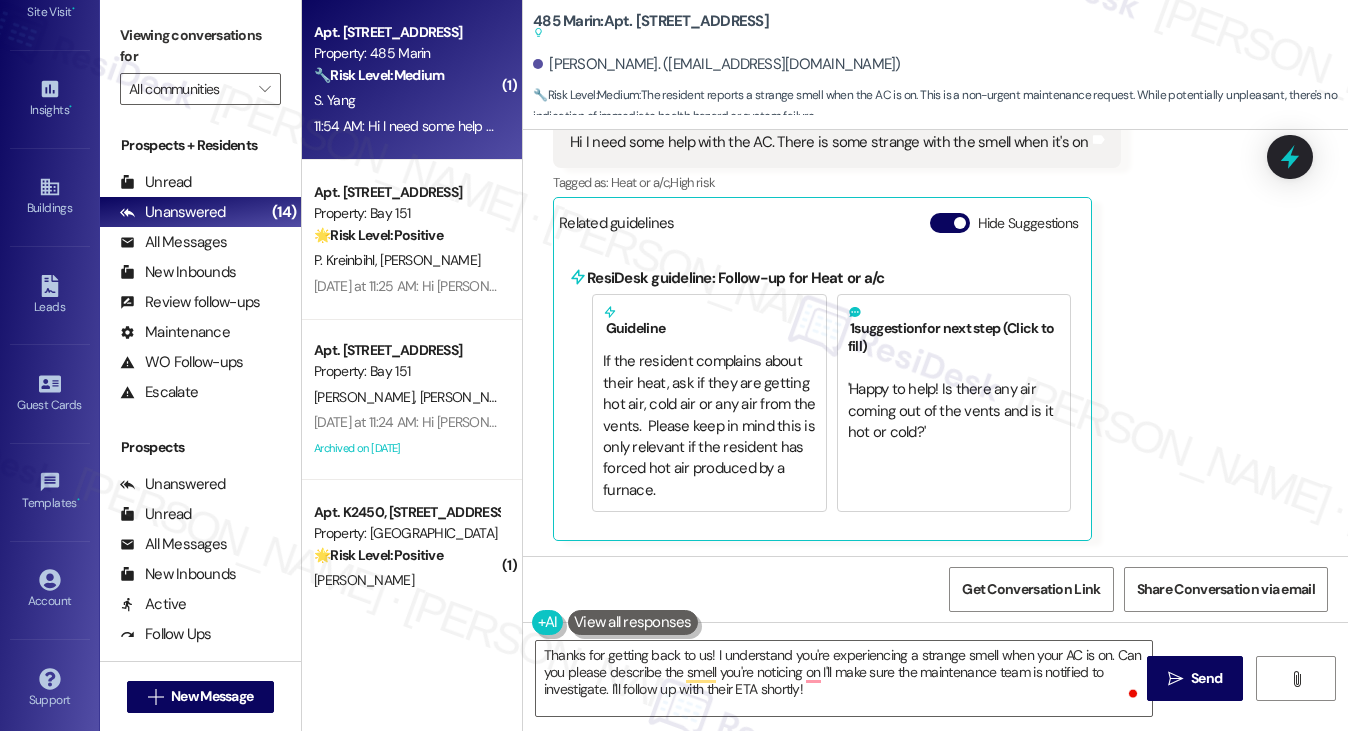
click at [174, 27] on label "Viewing conversations for" at bounding box center [200, 46] width 161 height 53
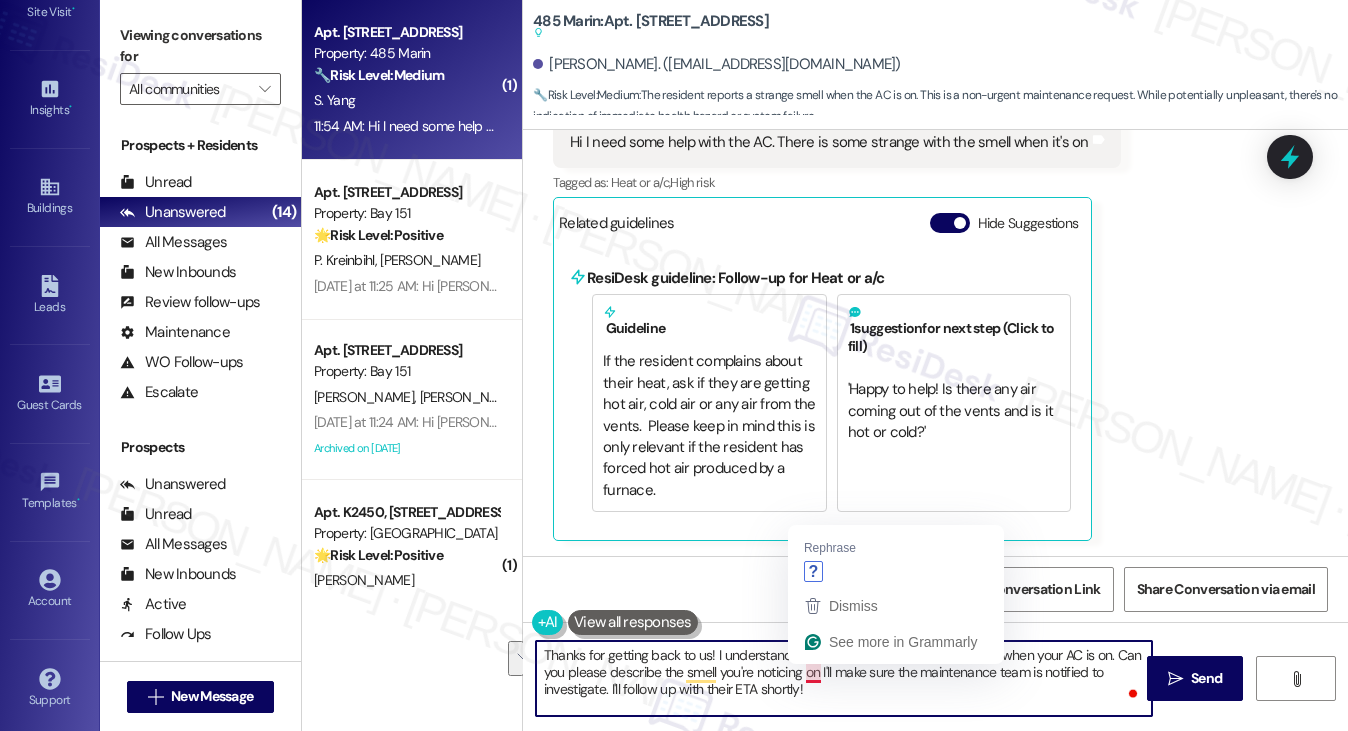
drag, startPoint x: 827, startPoint y: 688, endPoint x: 820, endPoint y: 669, distance: 20.2
click at [820, 669] on textarea "Thanks for getting back to us! I understand you're experiencing a strange smell…" at bounding box center [844, 678] width 617 height 75
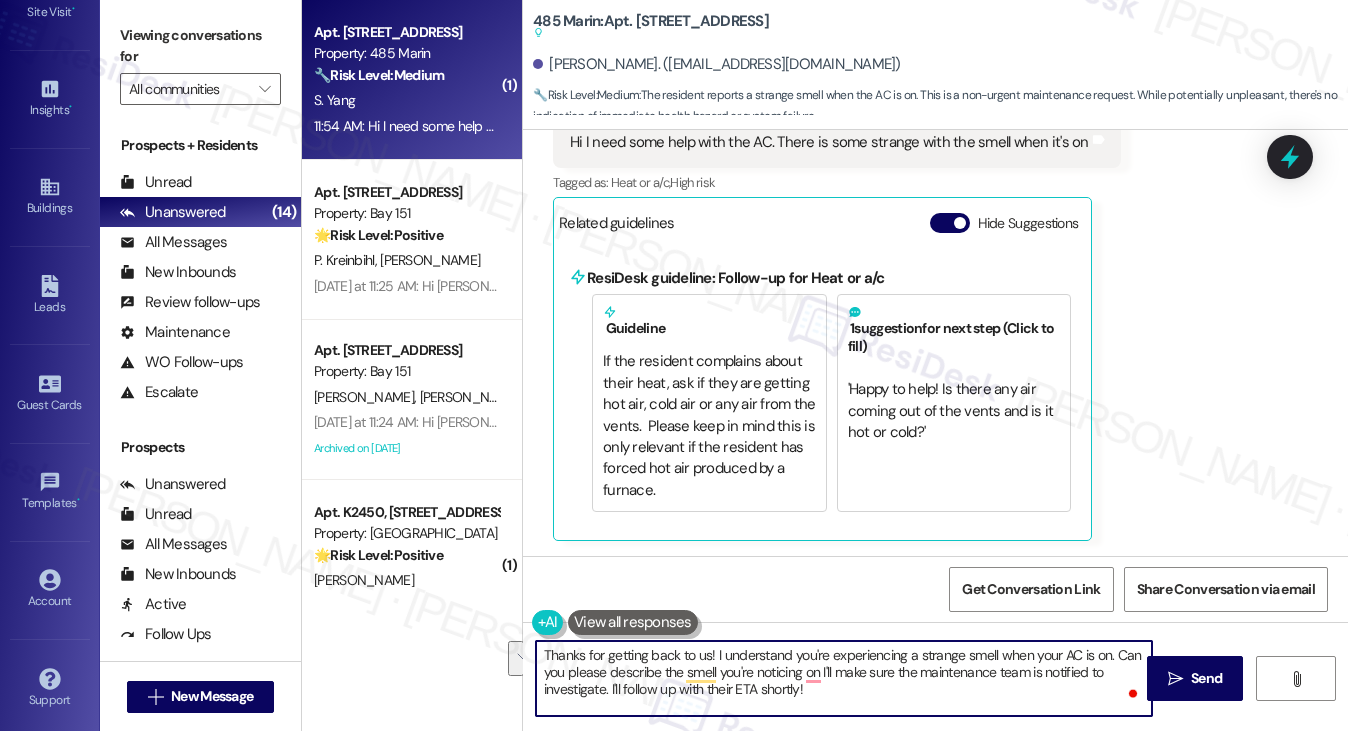
click at [860, 687] on textarea "Thanks for getting back to us! I understand you're experiencing a strange smell…" at bounding box center [844, 678] width 617 height 75
drag, startPoint x: 868, startPoint y: 691, endPoint x: 716, endPoint y: 668, distance: 153.7
click at [716, 668] on textarea "Thanks for getting back to us! I understand you're experiencing a strange smell…" at bounding box center [844, 678] width 617 height 75
paste textarea "And is it noticeable right when the AC turns on, or does it continue while it’s…"
click at [713, 671] on textarea "Thanks for getting back to us! I understand you're experiencing a strange smell…" at bounding box center [844, 678] width 617 height 75
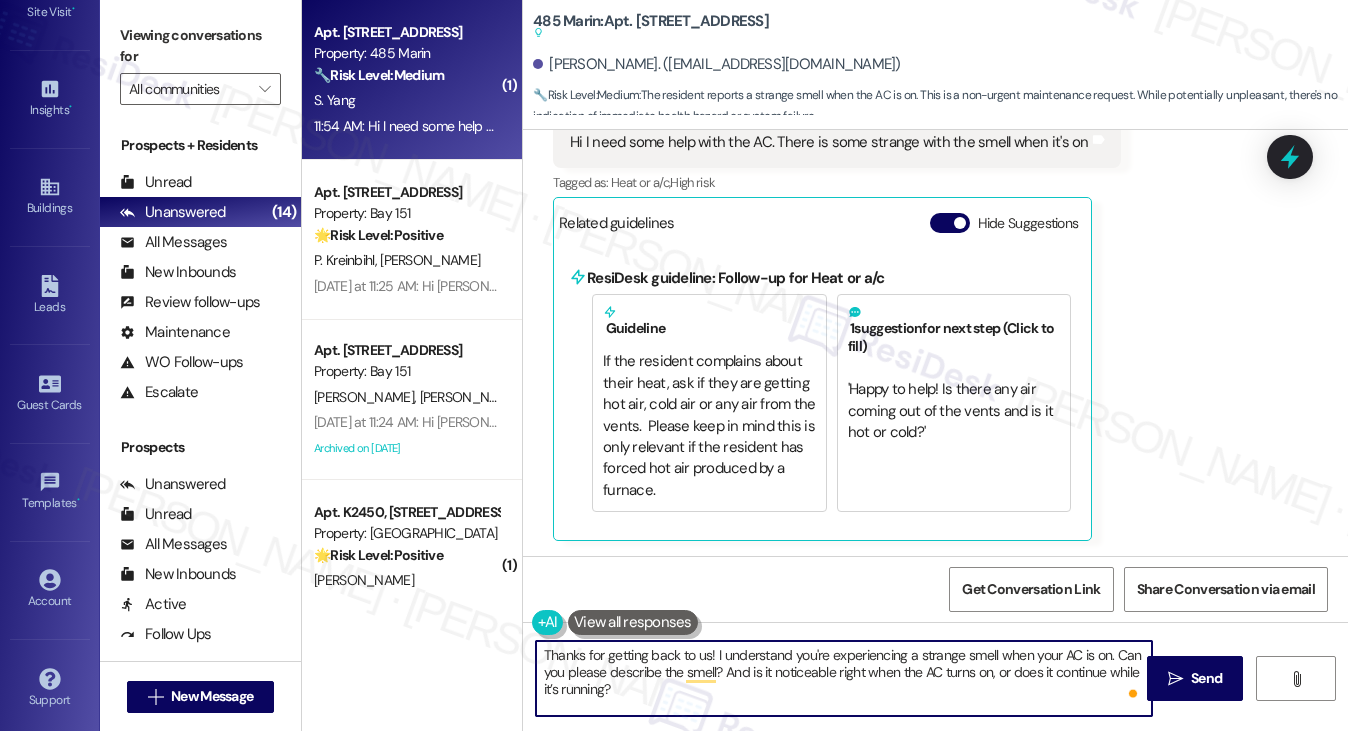
click at [739, 669] on textarea "Thanks for getting back to us! I understand you're experiencing a strange smell…" at bounding box center [844, 678] width 617 height 75
click at [739, 681] on textarea "Thanks for getting back to us! I understand you're experiencing a strange smell…" at bounding box center [844, 678] width 617 height 75
click at [651, 691] on textarea "Thanks for getting back to us! I understand you're experiencing a strange smell…" at bounding box center [844, 678] width 617 height 75
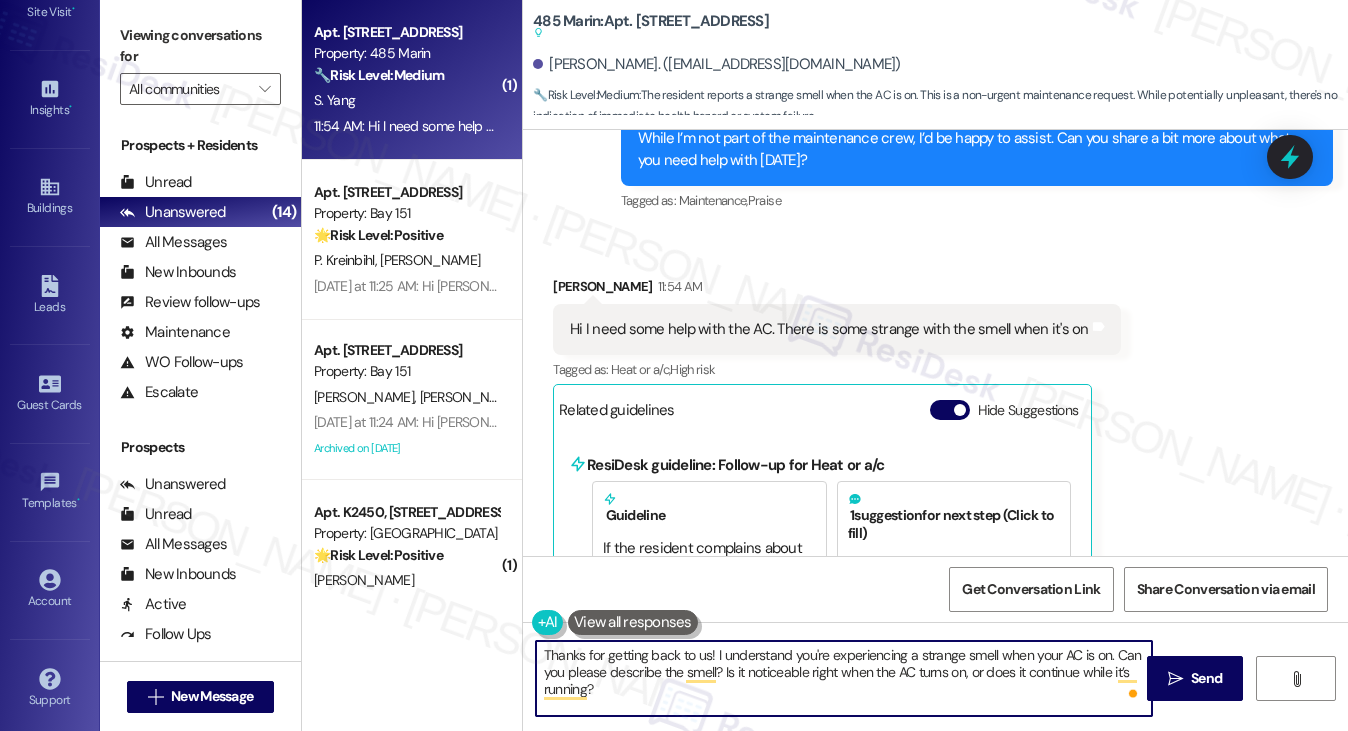
scroll to position [532, 0]
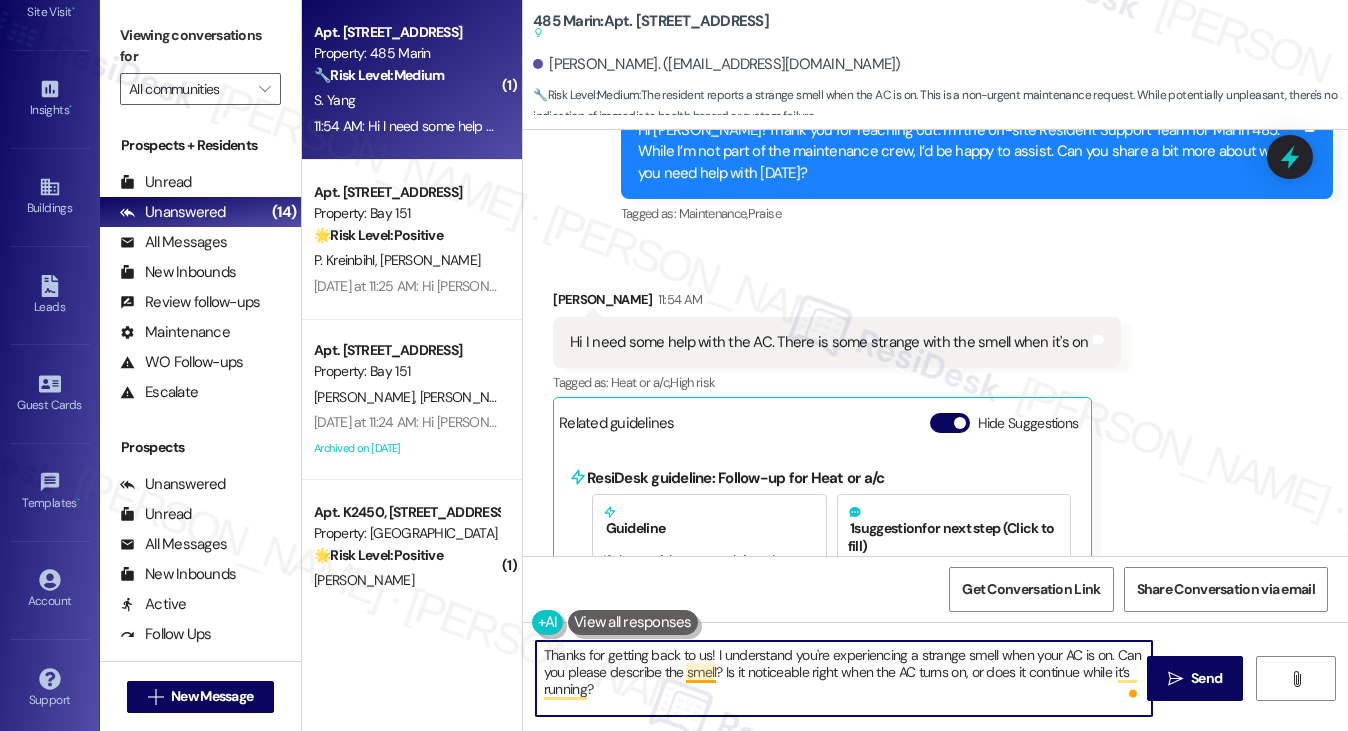
click at [708, 674] on textarea "Thanks for getting back to us! I understand you're experiencing a strange smell…" at bounding box center [844, 678] width 617 height 75
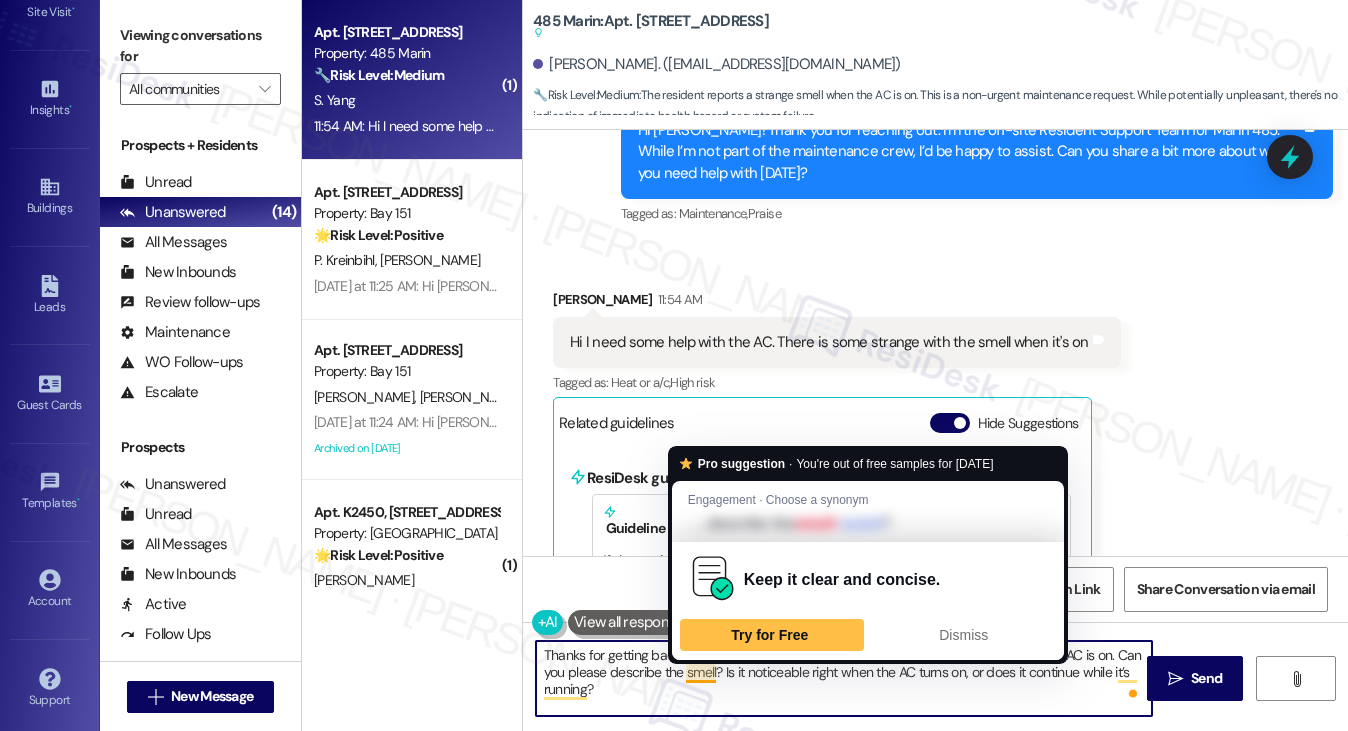
click at [708, 674] on textarea "Thanks for getting back to us! I understand you're experiencing a strange smell…" at bounding box center [844, 678] width 617 height 75
click at [734, 687] on textarea "Thanks for getting back to us! I understand you're experiencing a strange smell…" at bounding box center [844, 678] width 617 height 75
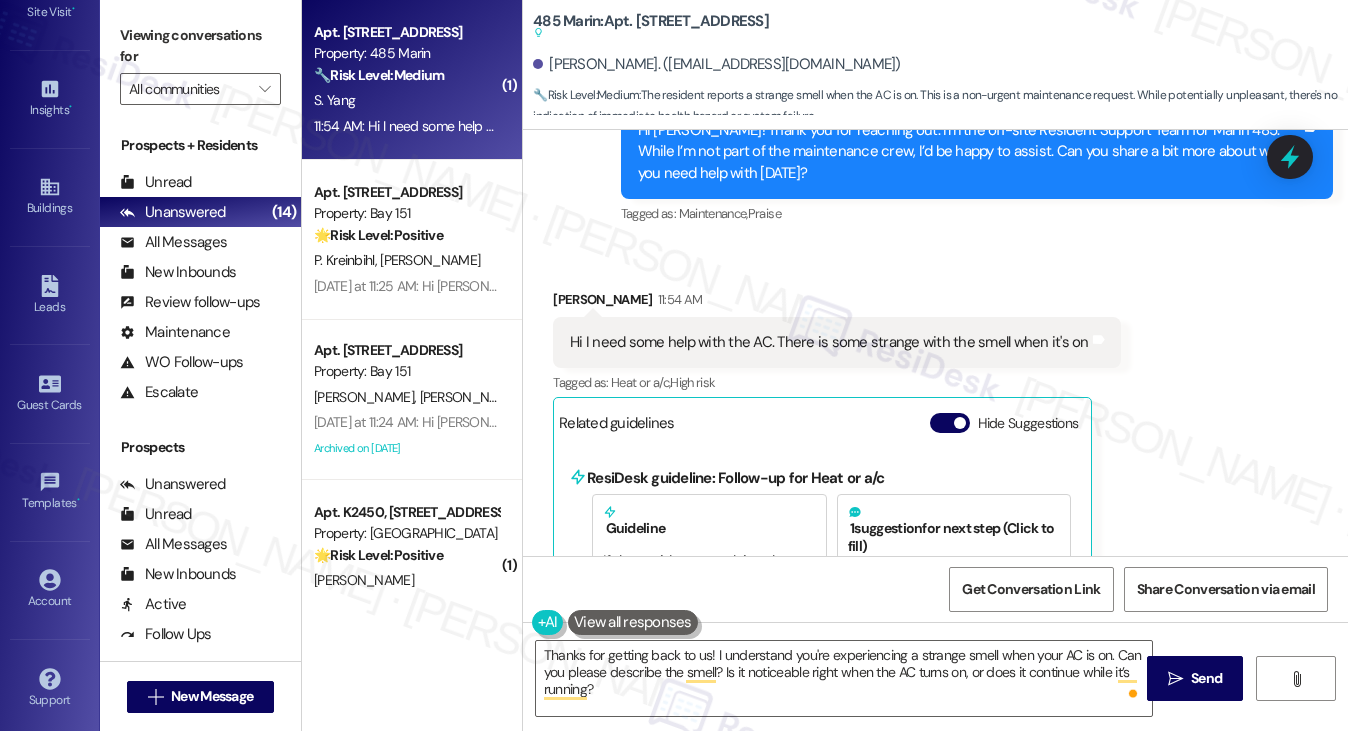
drag, startPoint x: 168, startPoint y: 32, endPoint x: 276, endPoint y: 129, distance: 145.1
click at [168, 32] on label "Viewing conversations for" at bounding box center [200, 46] width 161 height 53
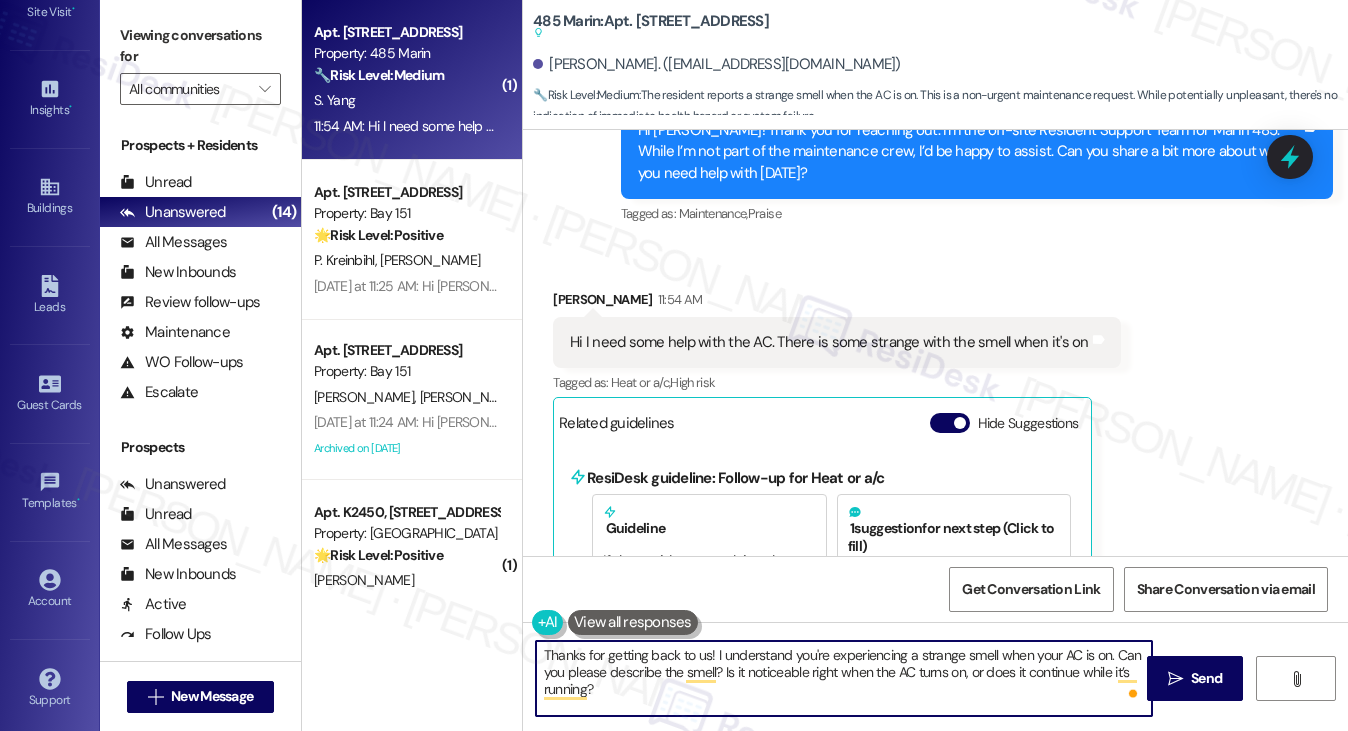
click at [619, 691] on textarea "Thanks for getting back to us! I understand you're experiencing a strange smell…" at bounding box center [844, 678] width 617 height 75
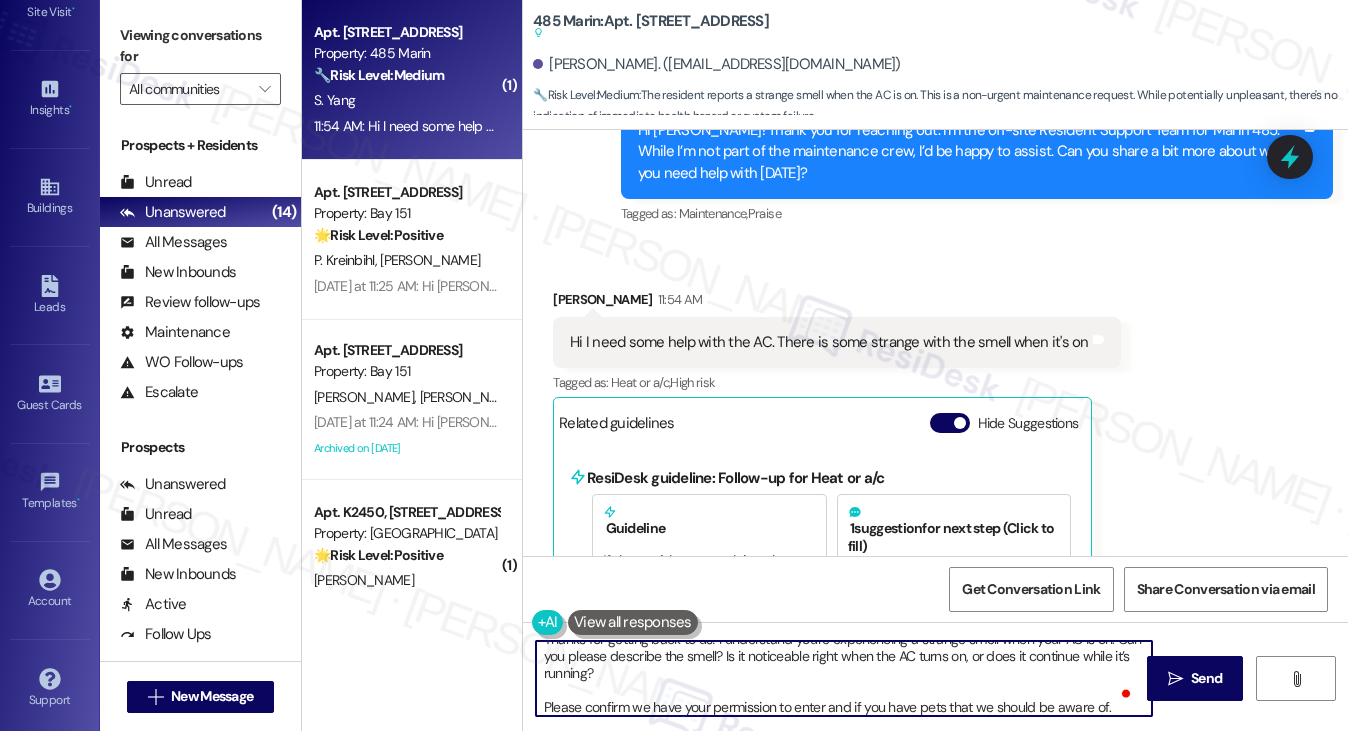
click at [821, 703] on textarea "Thanks for getting back to us! I understand you're experiencing a strange smell…" at bounding box center [844, 678] width 617 height 75
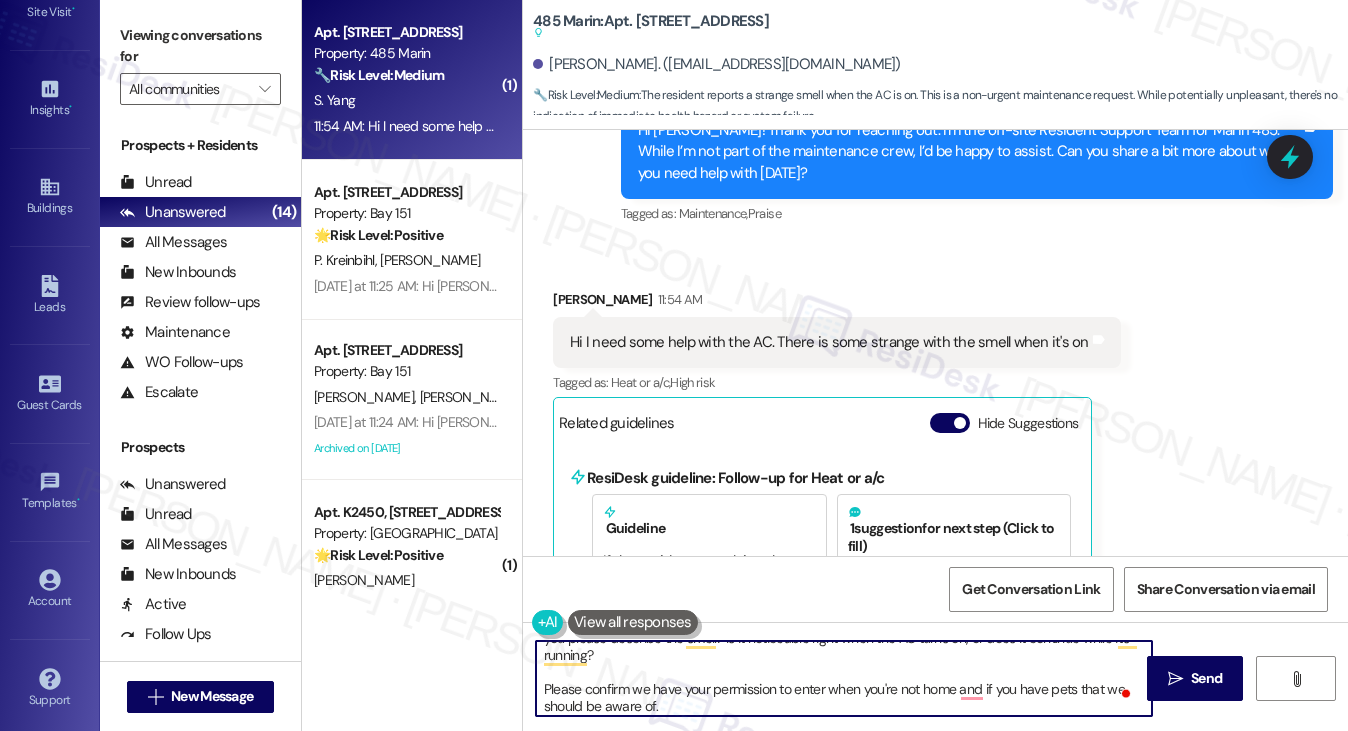
scroll to position [39, 0]
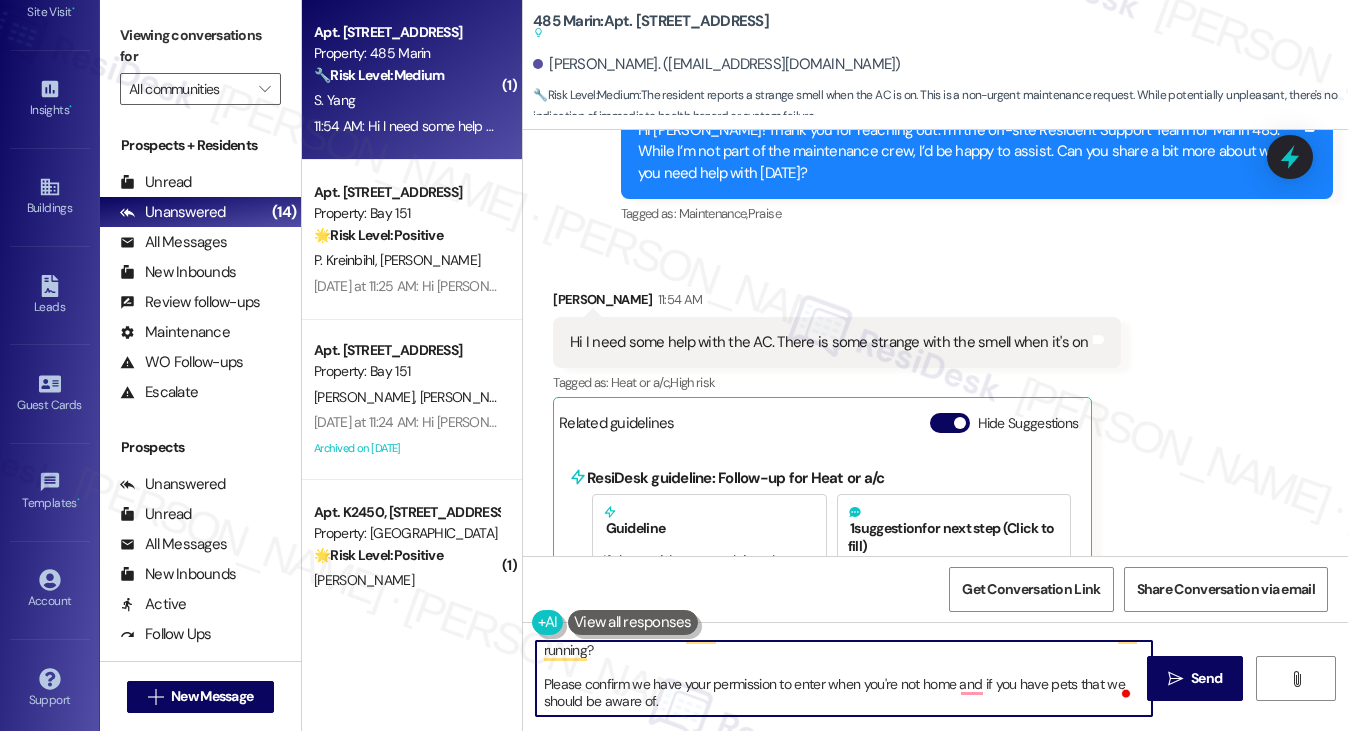
click at [795, 690] on textarea "Thanks for getting back to us! I understand you're experiencing a strange smell…" at bounding box center [844, 678] width 617 height 75
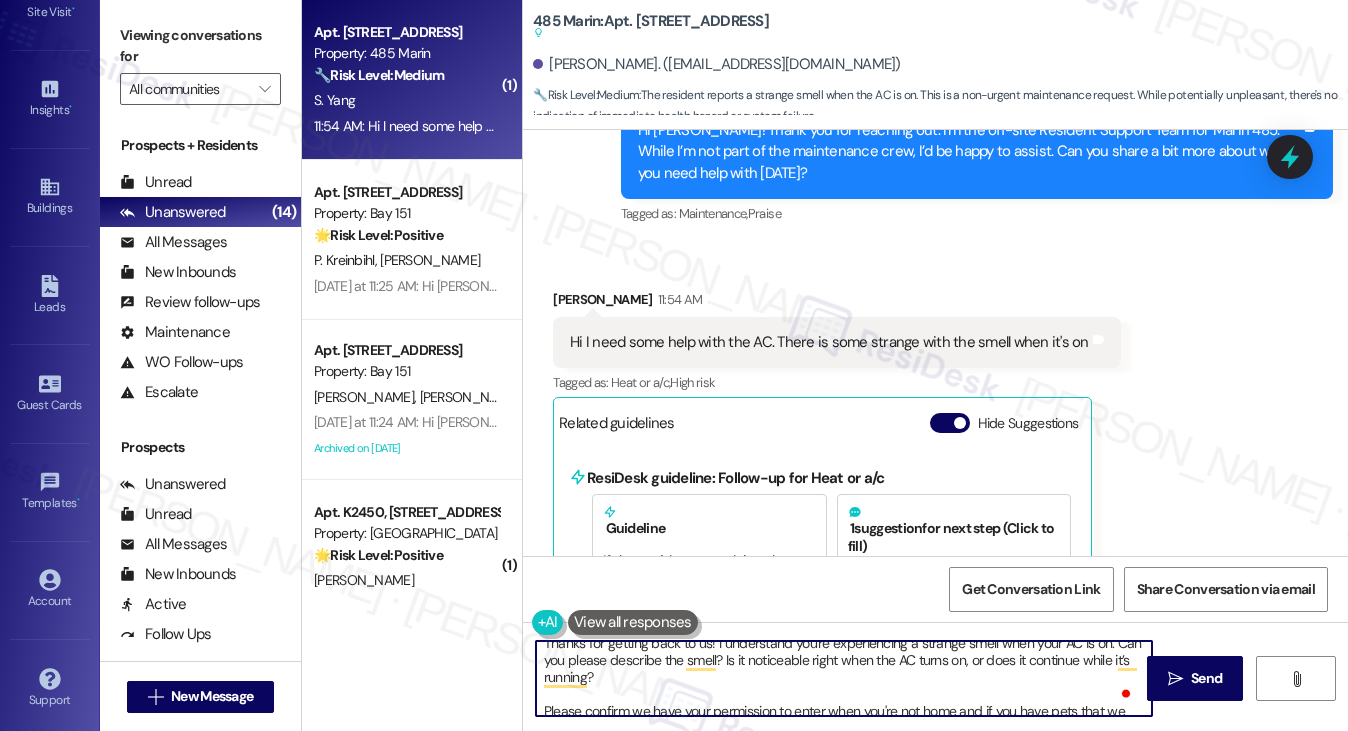
scroll to position [0, 0]
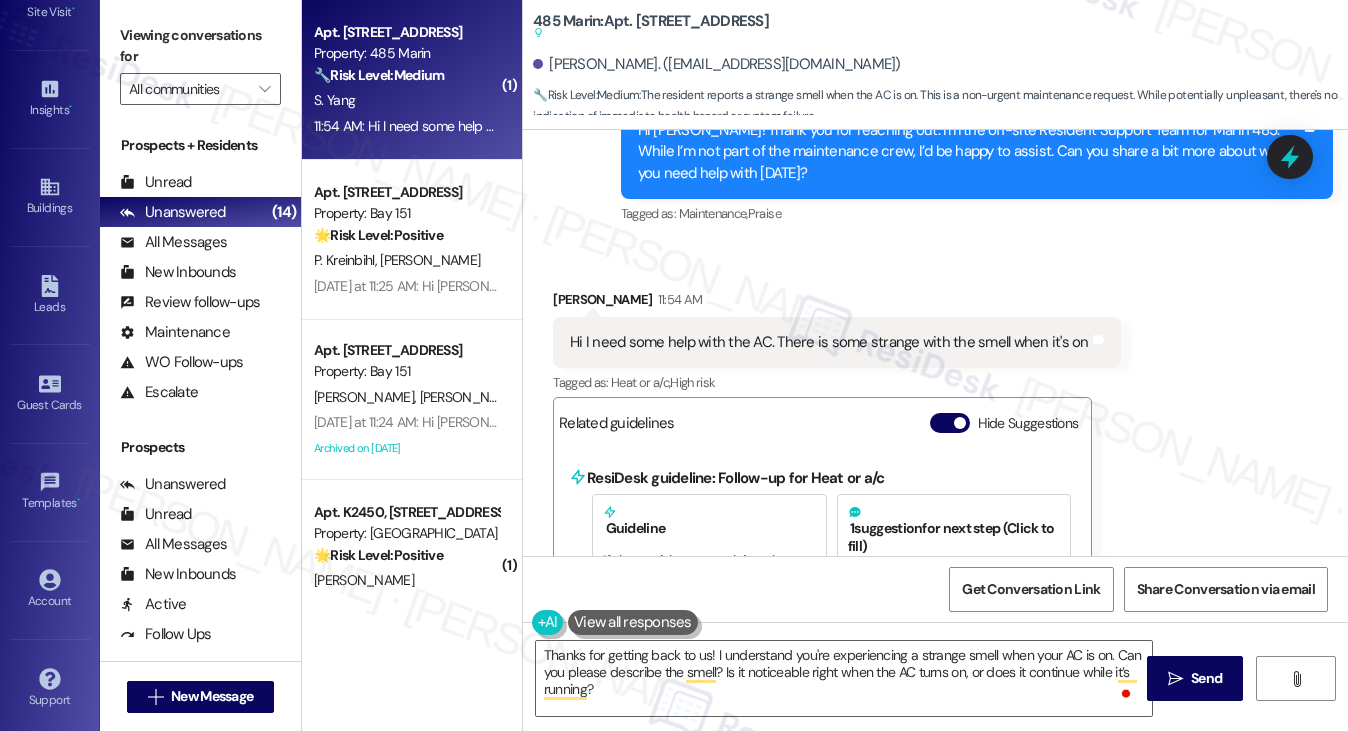
click at [571, 285] on div "Received via SMS Sicheng Yang 11:54 AM Hi I need some help with the AC. There i…" at bounding box center [837, 515] width 598 height 483
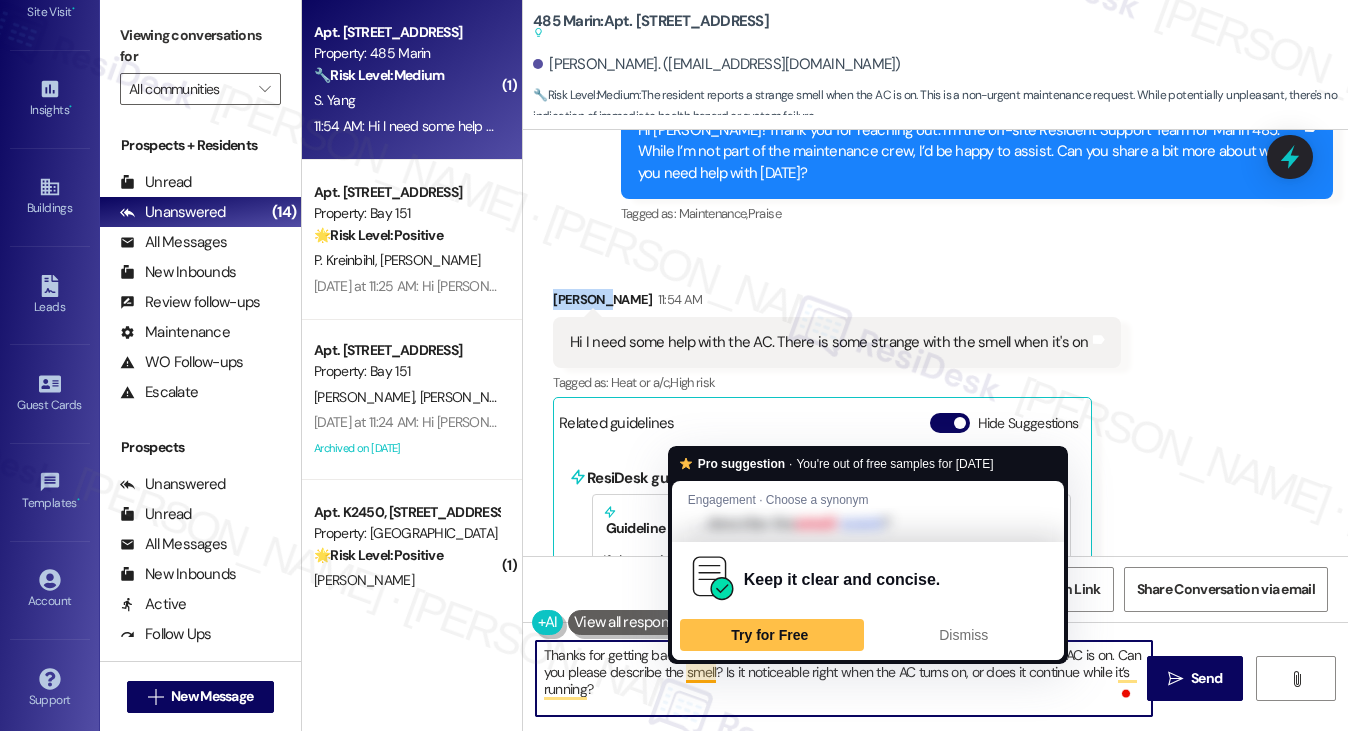
click at [833, 688] on textarea "Thanks for getting back to us! I understand you're experiencing a strange smell…" at bounding box center [844, 678] width 617 height 75
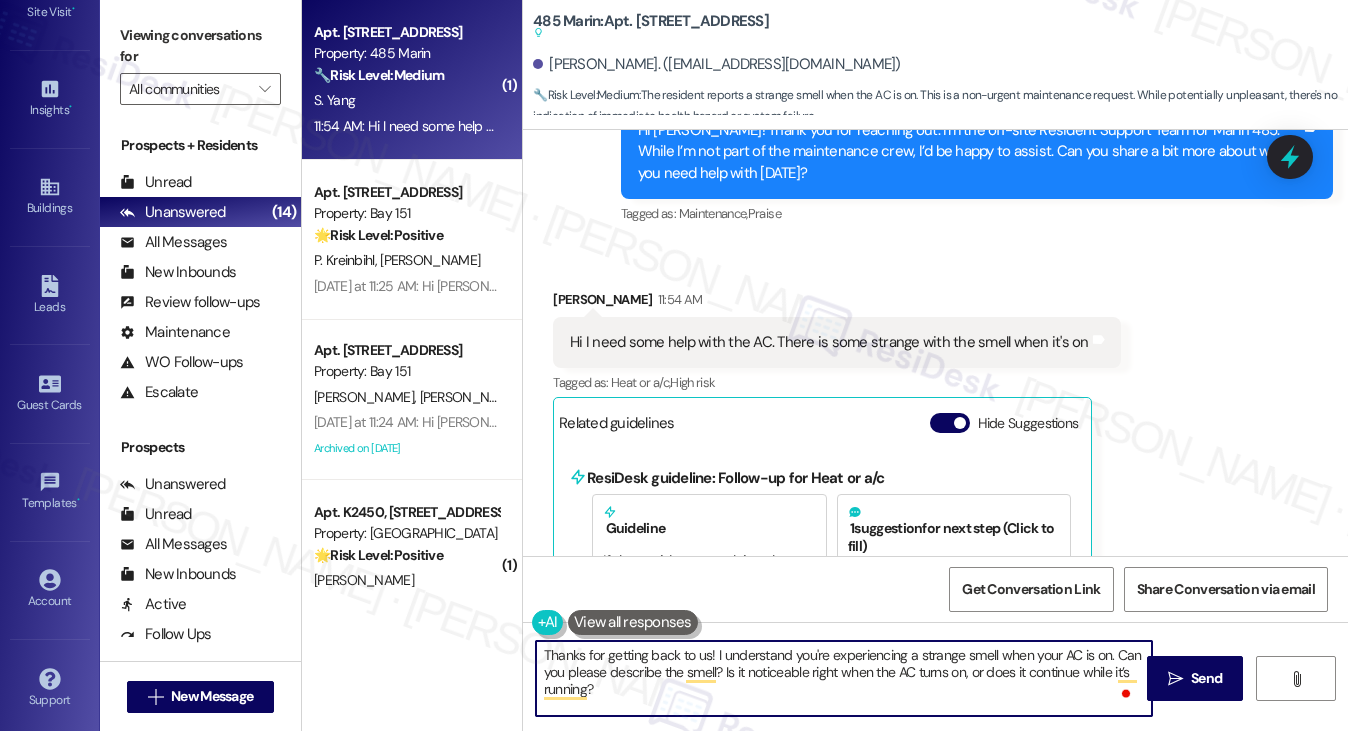
click at [768, 655] on textarea "Thanks for getting back to us! I understand you're experiencing a strange smell…" at bounding box center [844, 678] width 617 height 75
click at [751, 688] on textarea "Thanks for getting back to us! I understand you're experiencing a strange smell…" at bounding box center [844, 678] width 617 height 75
drag, startPoint x: 736, startPoint y: 692, endPoint x: 716, endPoint y: 679, distance: 23.8
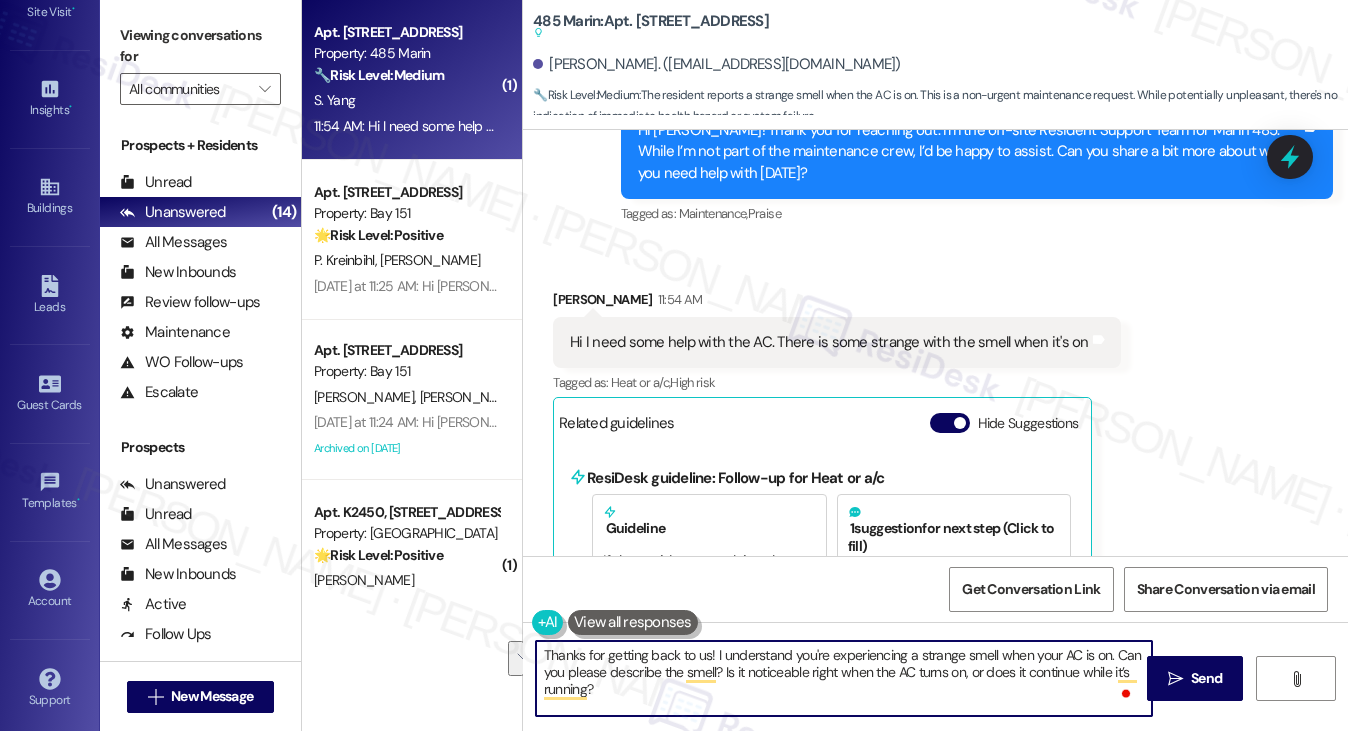
click at [716, 679] on textarea "Thanks for getting back to us! I understand you're experiencing a strange smell…" at bounding box center [844, 678] width 617 height 75
click at [714, 681] on textarea "Thanks for getting back to us! I understand you're experiencing a strange smell…" at bounding box center [844, 678] width 617 height 75
drag, startPoint x: 719, startPoint y: 677, endPoint x: 1110, endPoint y: 607, distance: 397.1
click at [1110, 607] on div "Lease started Aug 31, 2025 at 8:00 PM Received via SMS Sicheng Yang Yesterday a…" at bounding box center [935, 495] width 825 height 731
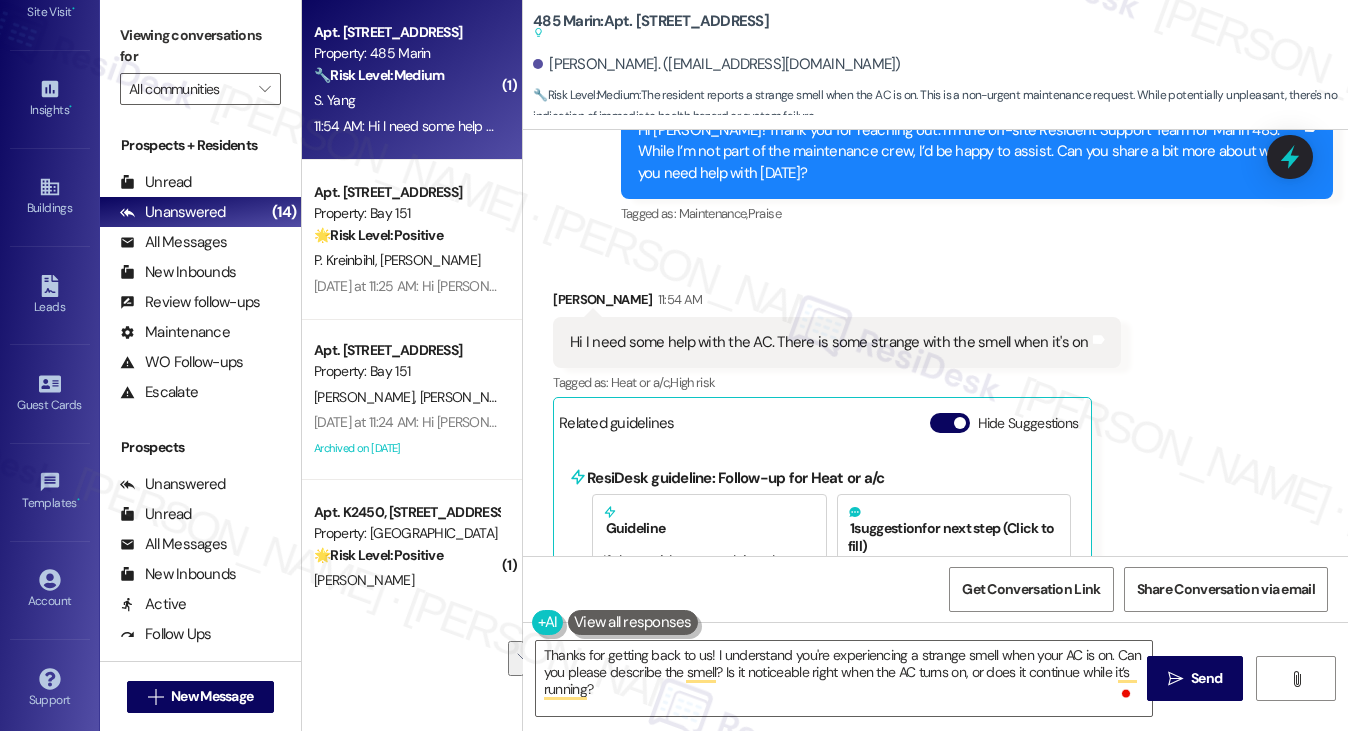
click at [161, 27] on label "Viewing conversations for" at bounding box center [200, 46] width 161 height 53
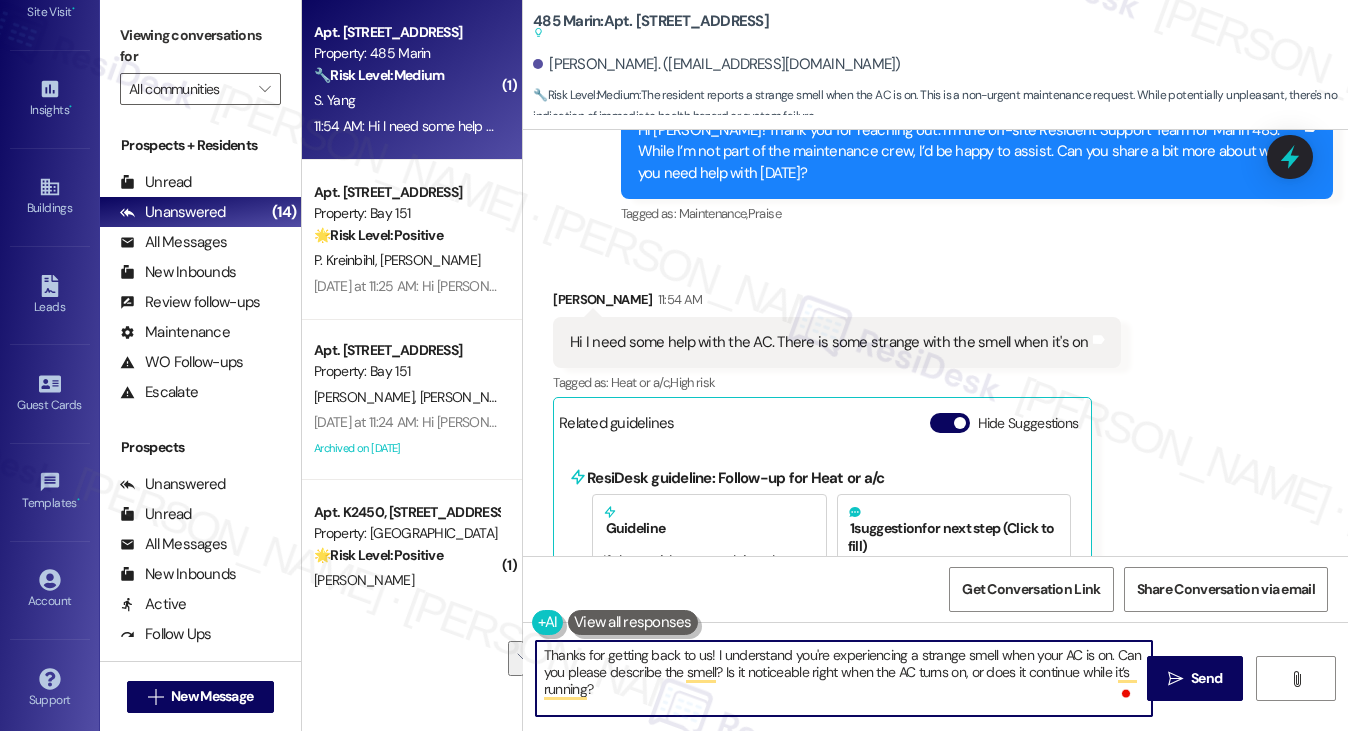
drag, startPoint x: 1115, startPoint y: 655, endPoint x: 718, endPoint y: 670, distance: 397.2
click at [718, 670] on textarea "Thanks for getting back to us! I understand you're experiencing a strange smell…" at bounding box center [844, 678] width 617 height 75
paste textarea ""Can you tell me what the smell is like"
click at [544, 674] on textarea "Thanks for getting back to us! I understand you're experiencing a strange smell…" at bounding box center [844, 678] width 617 height 75
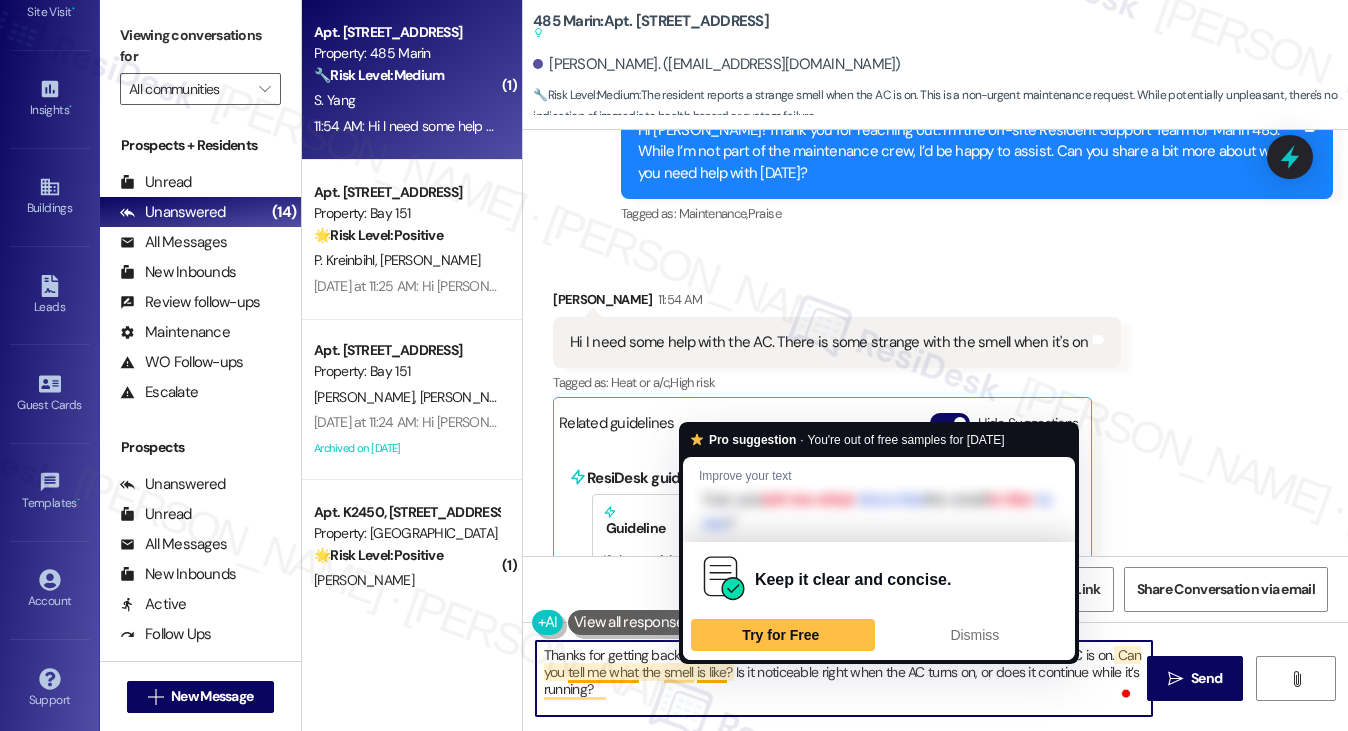
click at [746, 691] on textarea "Thanks for getting back to us! I understand you're experiencing a strange smell…" at bounding box center [844, 678] width 617 height 75
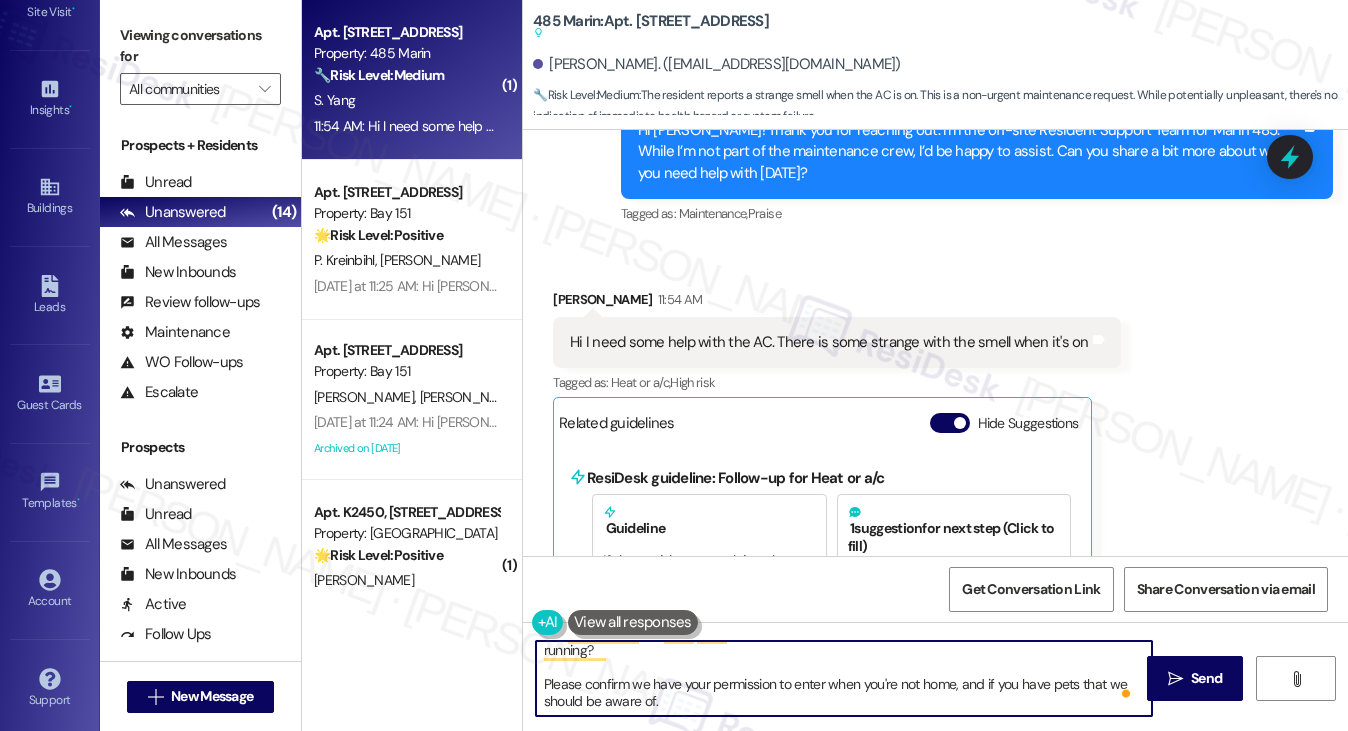
click at [915, 689] on textarea "Thanks for getting back to us! I understand you're experiencing a strange smell…" at bounding box center [844, 678] width 617 height 75
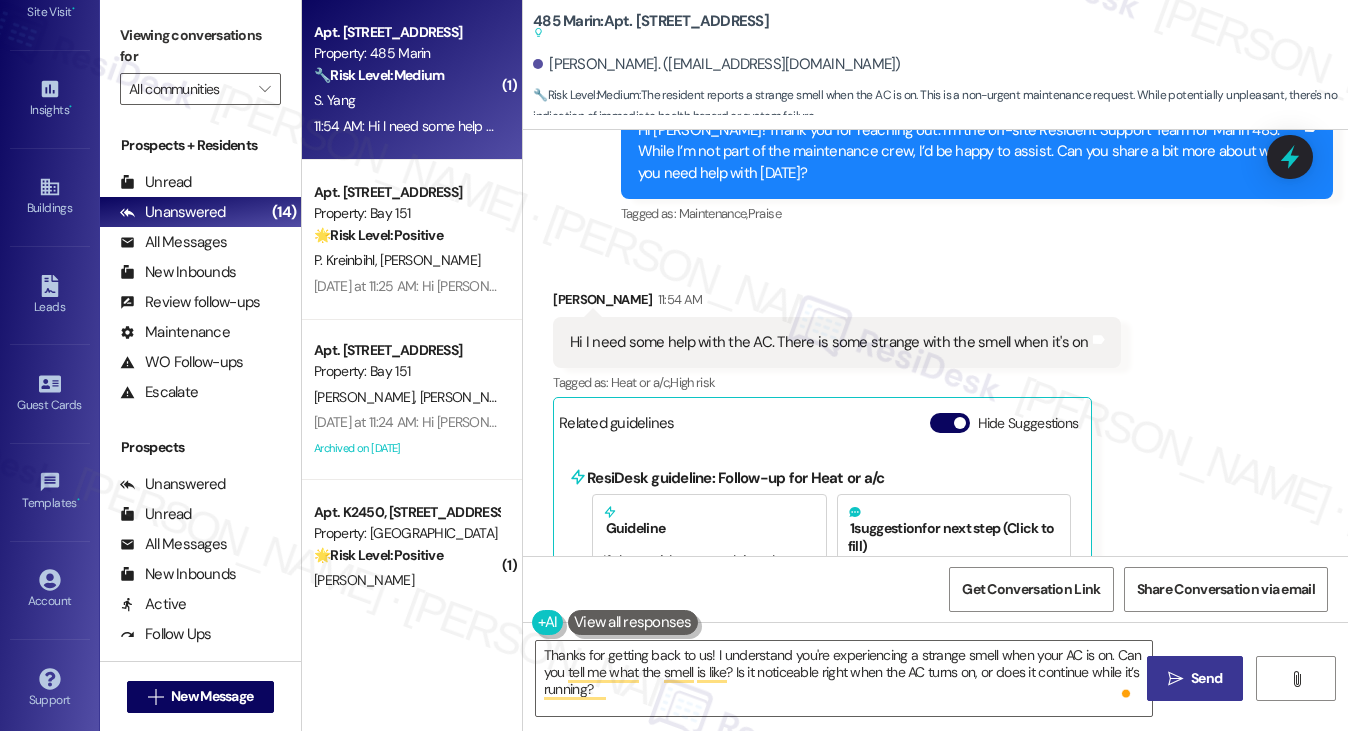
click at [1191, 672] on span "Send" at bounding box center [1206, 678] width 31 height 21
type textarea "Hi"
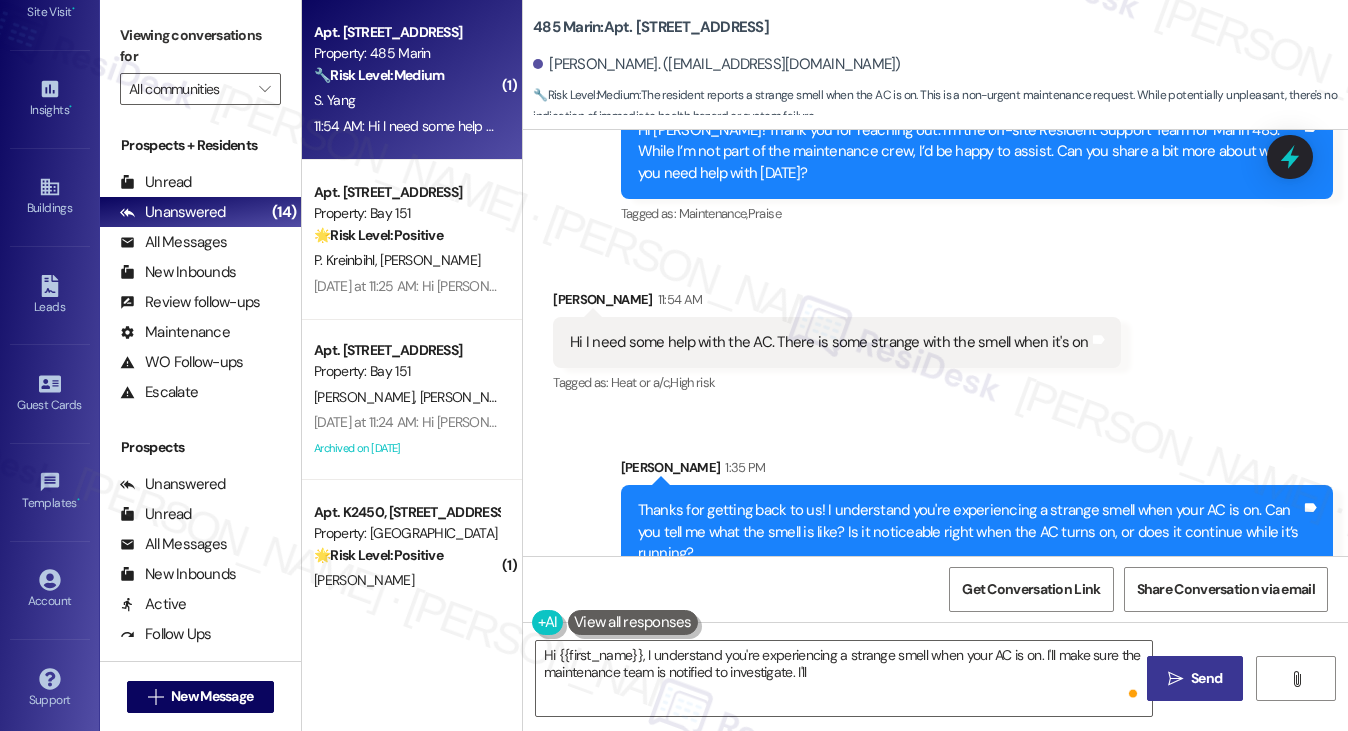
click at [184, 51] on label "Viewing conversations for" at bounding box center [200, 46] width 161 height 53
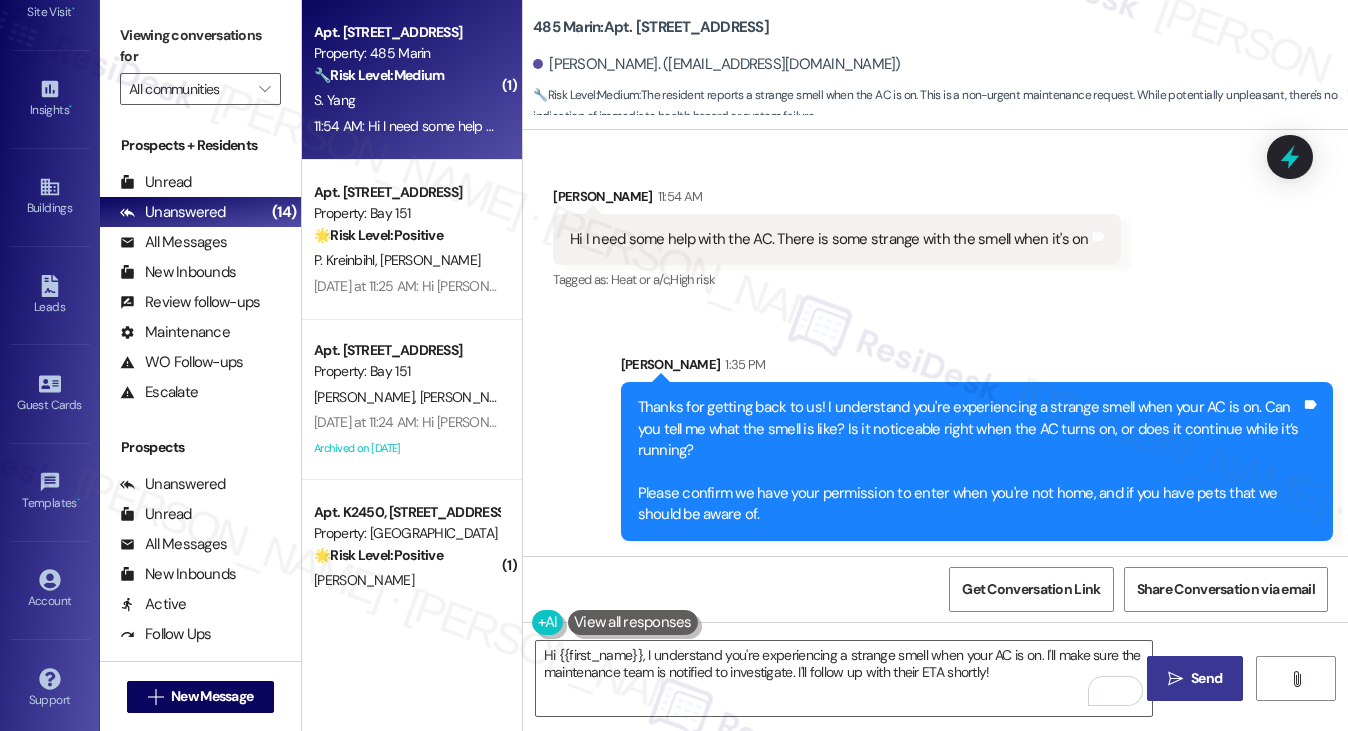
click at [124, 25] on label "Viewing conversations for" at bounding box center [200, 46] width 161 height 53
click at [151, 31] on label "Viewing conversations for" at bounding box center [200, 46] width 161 height 53
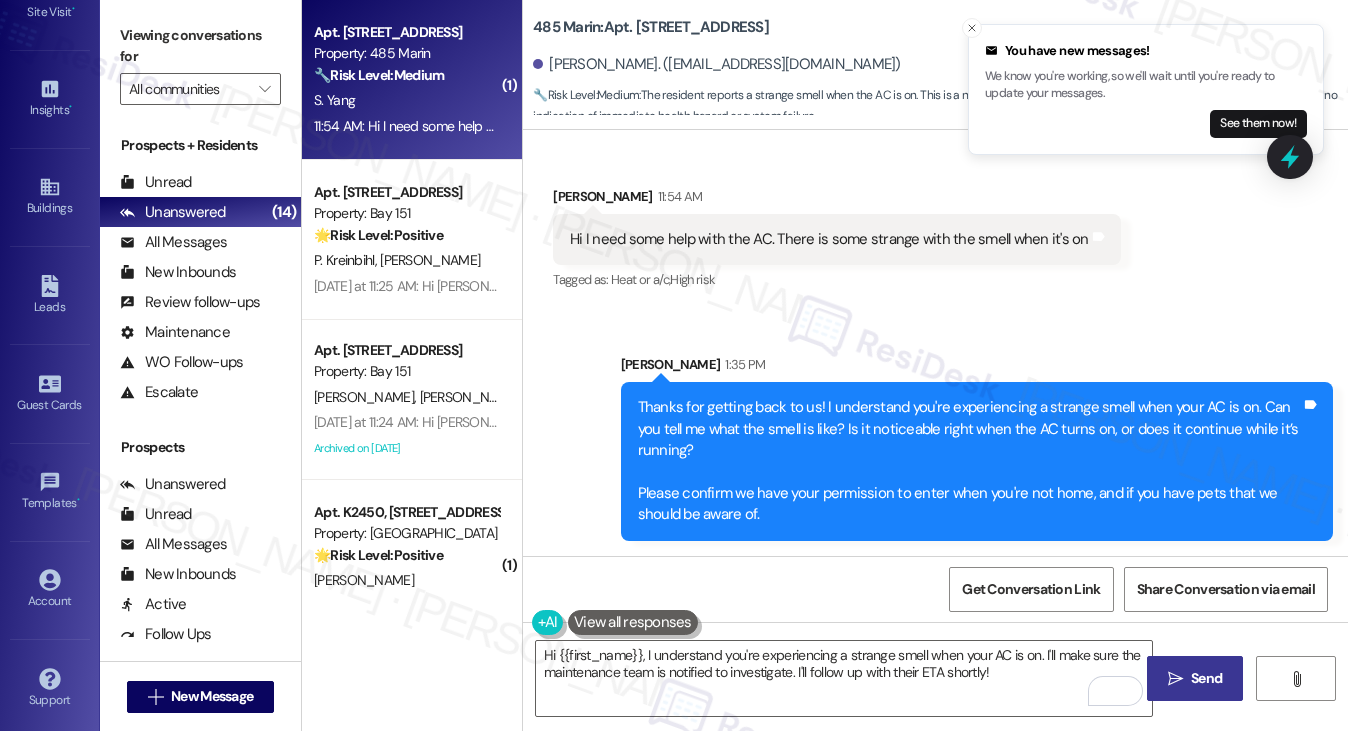
click at [649, 24] on b "485 Marin: Apt. 730, 485 Marin Blvd." at bounding box center [651, 27] width 236 height 21
copy b "730"
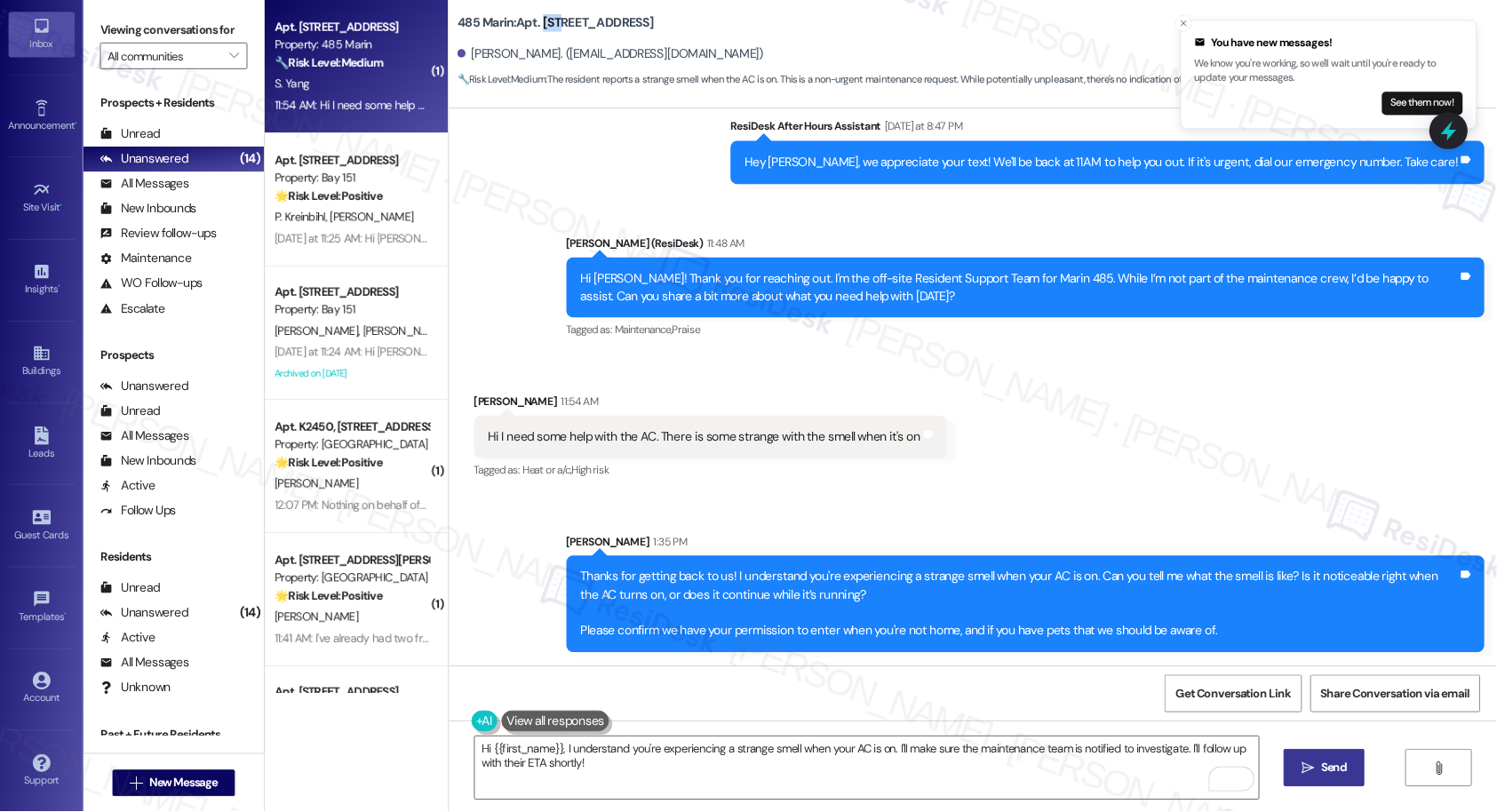
scroll to position [272, 0]
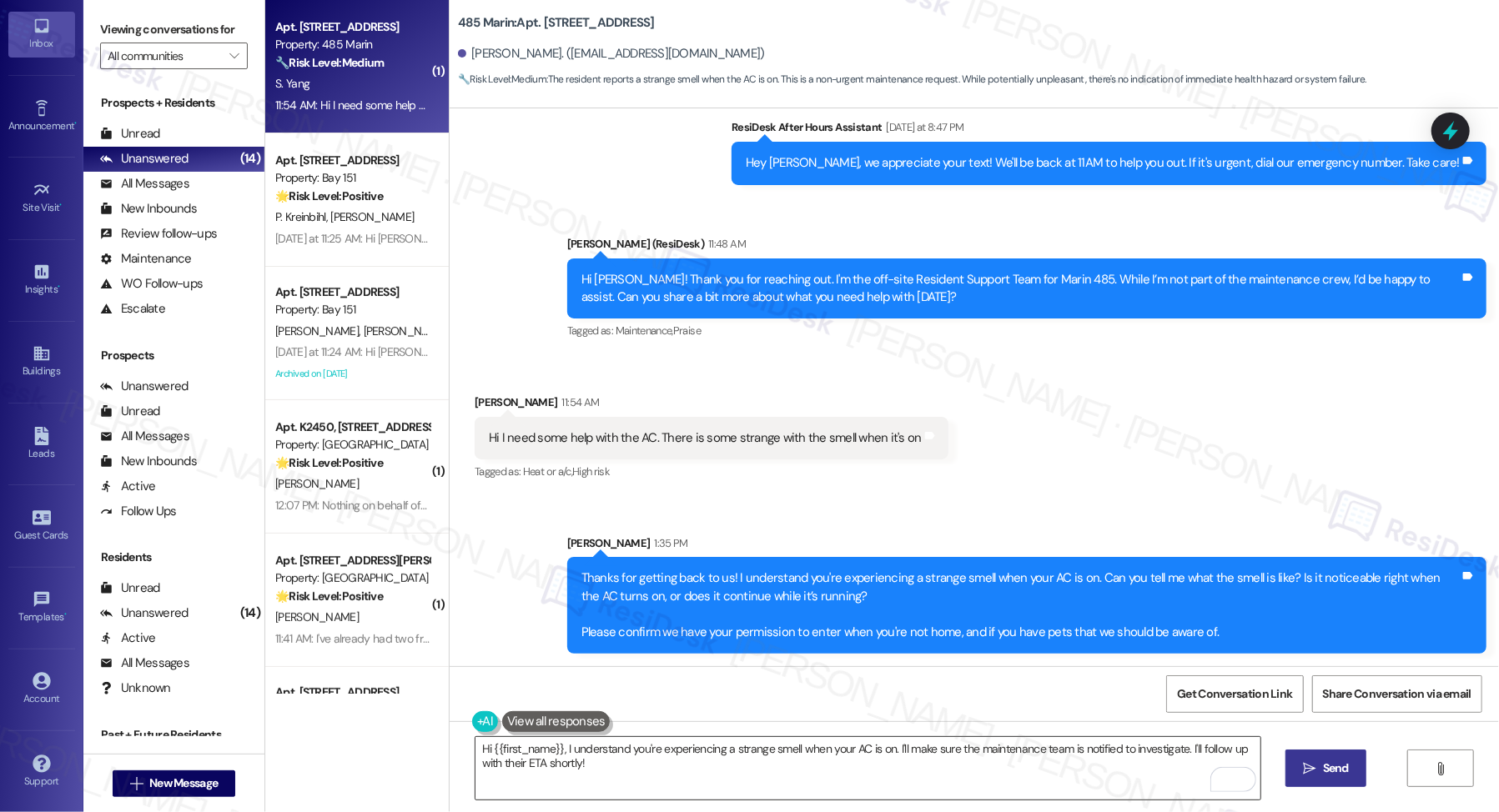
click at [727, 609] on textarea "Hi {{first_name}}, I understand you're experiencing a strange smell when your A…" at bounding box center [868, 768] width 785 height 63
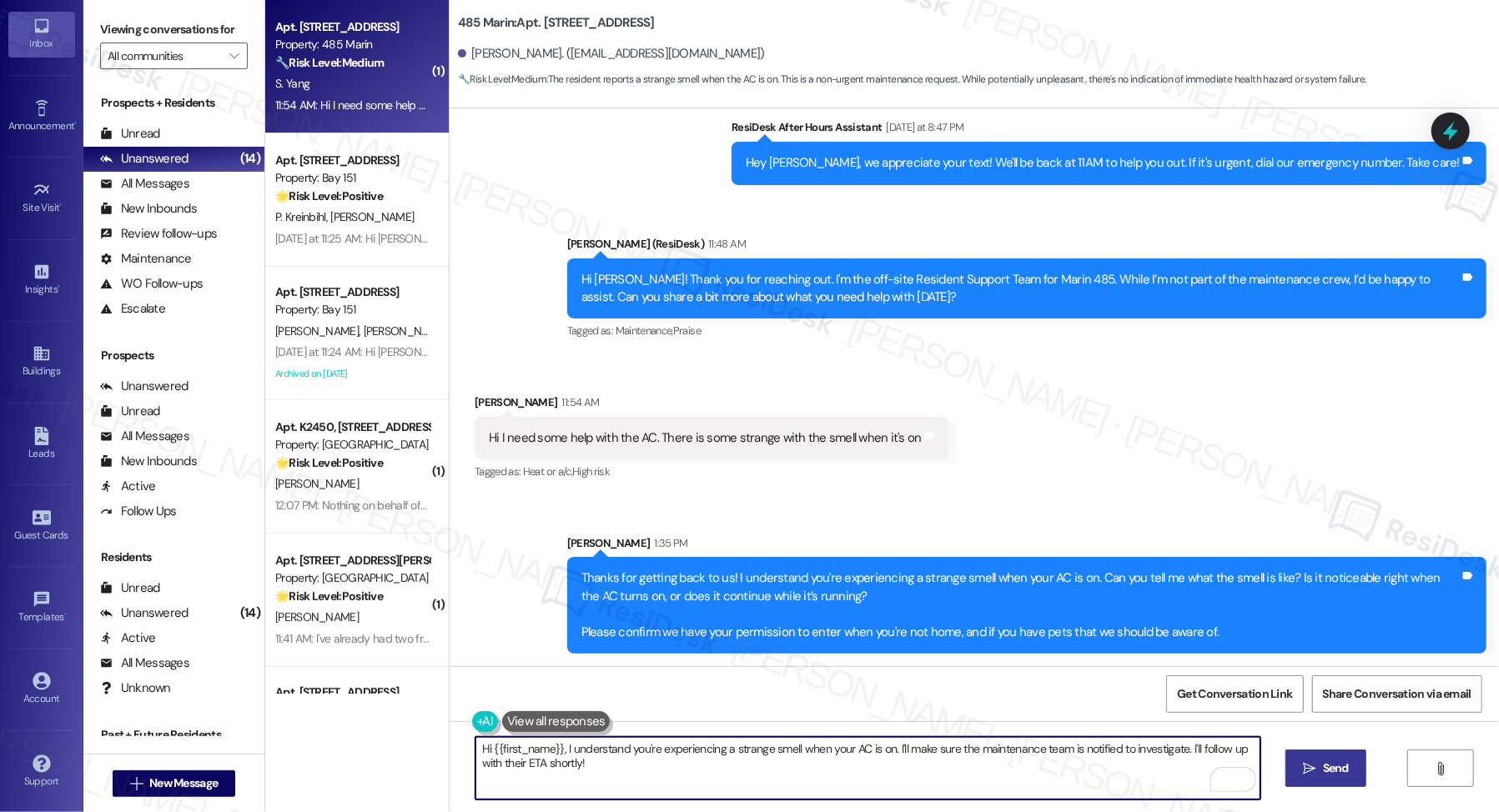
click at [727, 609] on textarea "Hi {{first_name}}, I understand you're experiencing a strange smell when your A…" at bounding box center [868, 768] width 785 height 63
drag, startPoint x: 727, startPoint y: 744, endPoint x: 742, endPoint y: 677, distance: 68.7
click at [727, 609] on textarea "Hi {{first_name}}, I understand you're experiencing a strange smell when your A…" at bounding box center [868, 768] width 785 height 63
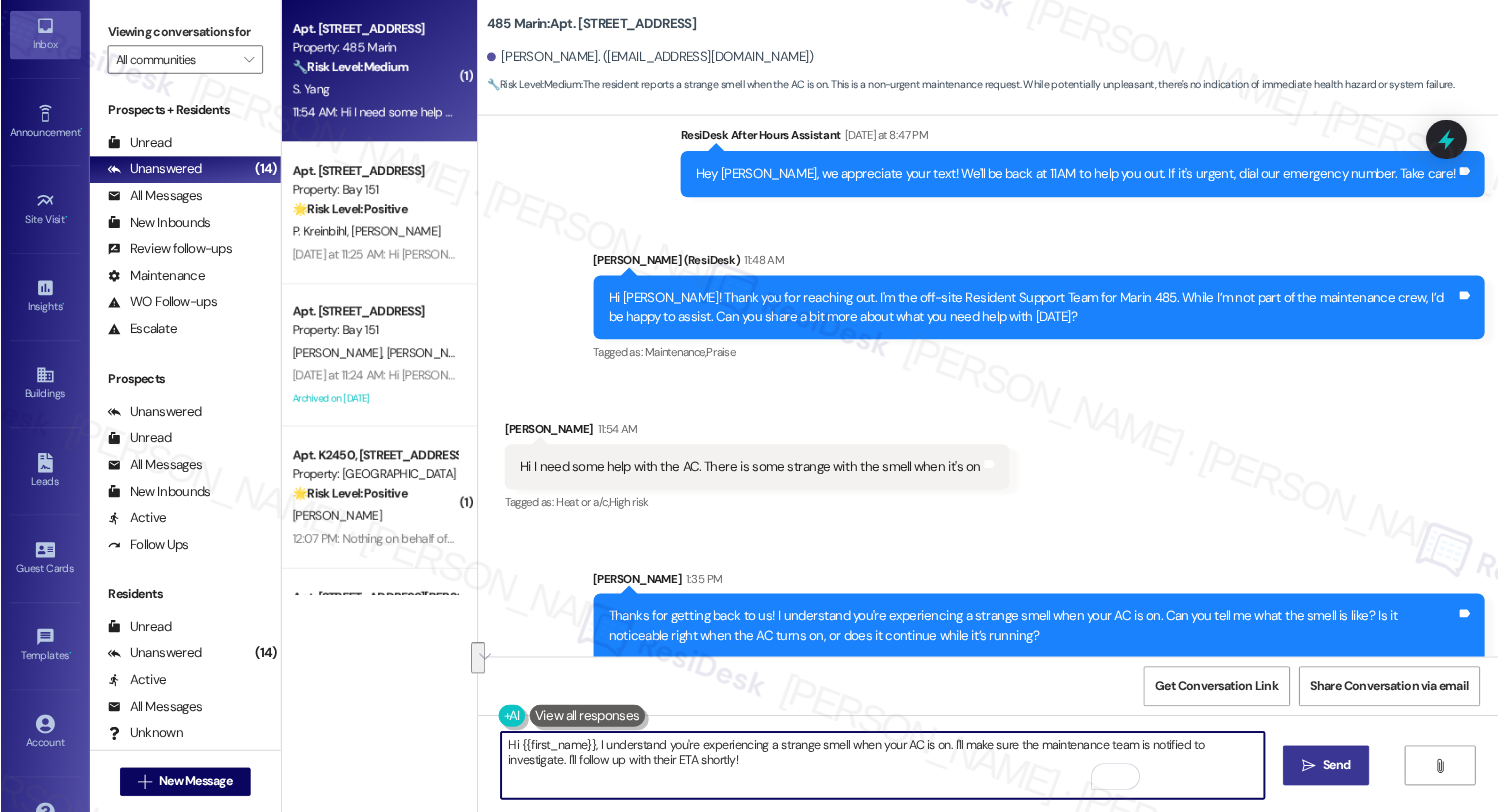
scroll to position [305, 0]
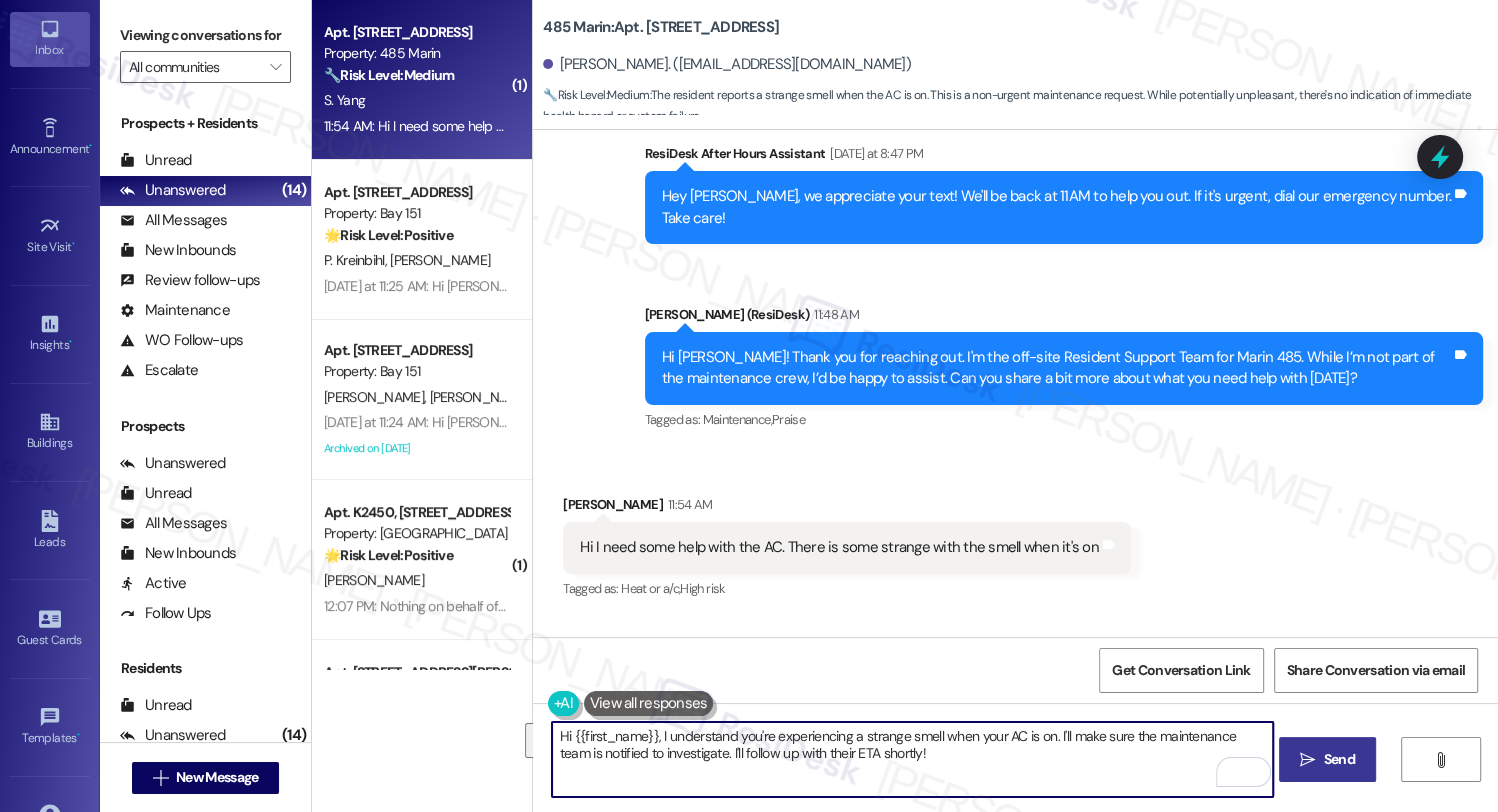
click at [772, 730] on textarea "Hi {{first_name}}, I understand you're experiencing a strange smell when your A…" at bounding box center [913, 759] width 722 height 75
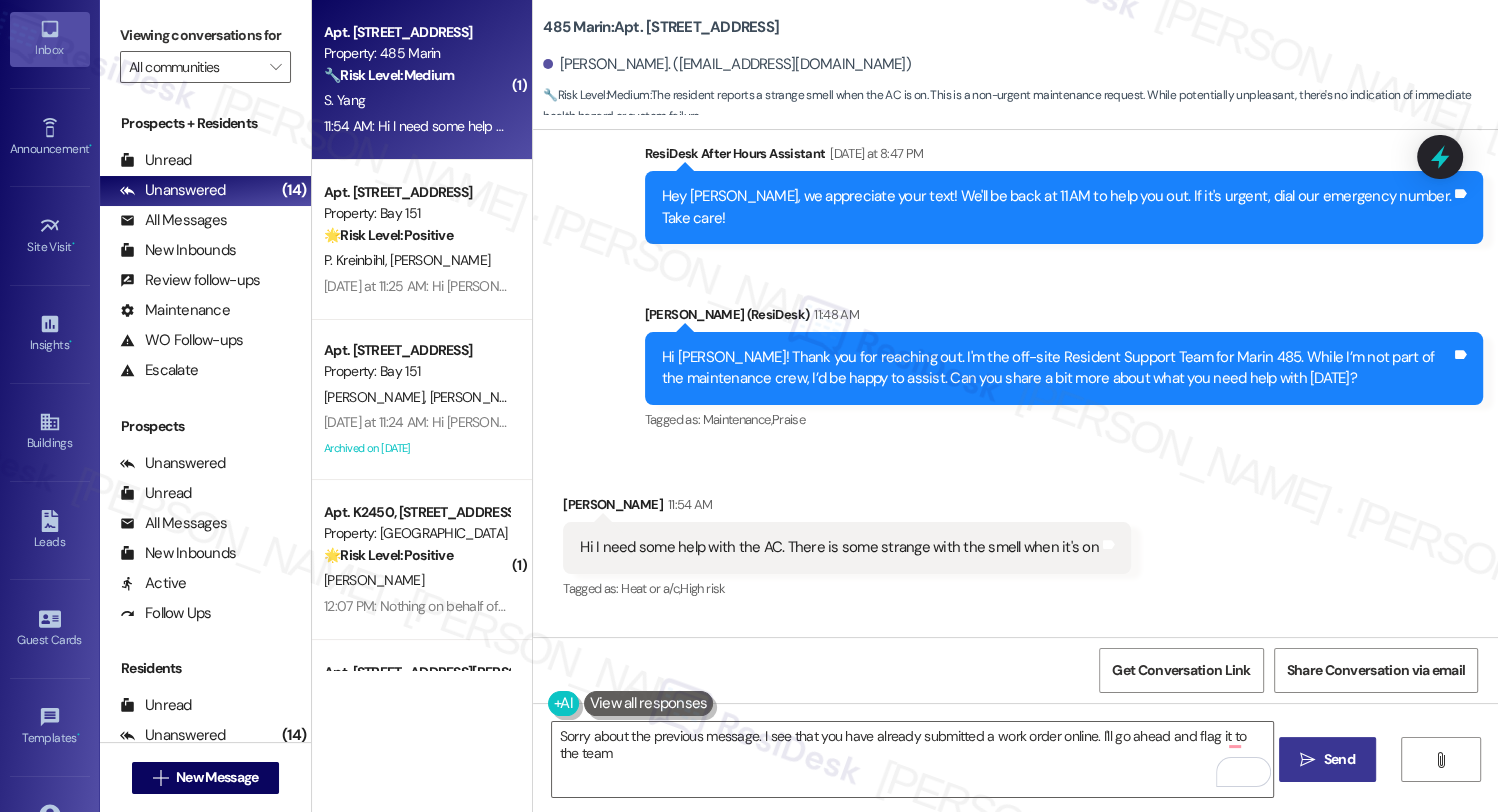
click at [173, 23] on label "Viewing conversations for" at bounding box center [205, 35] width 171 height 31
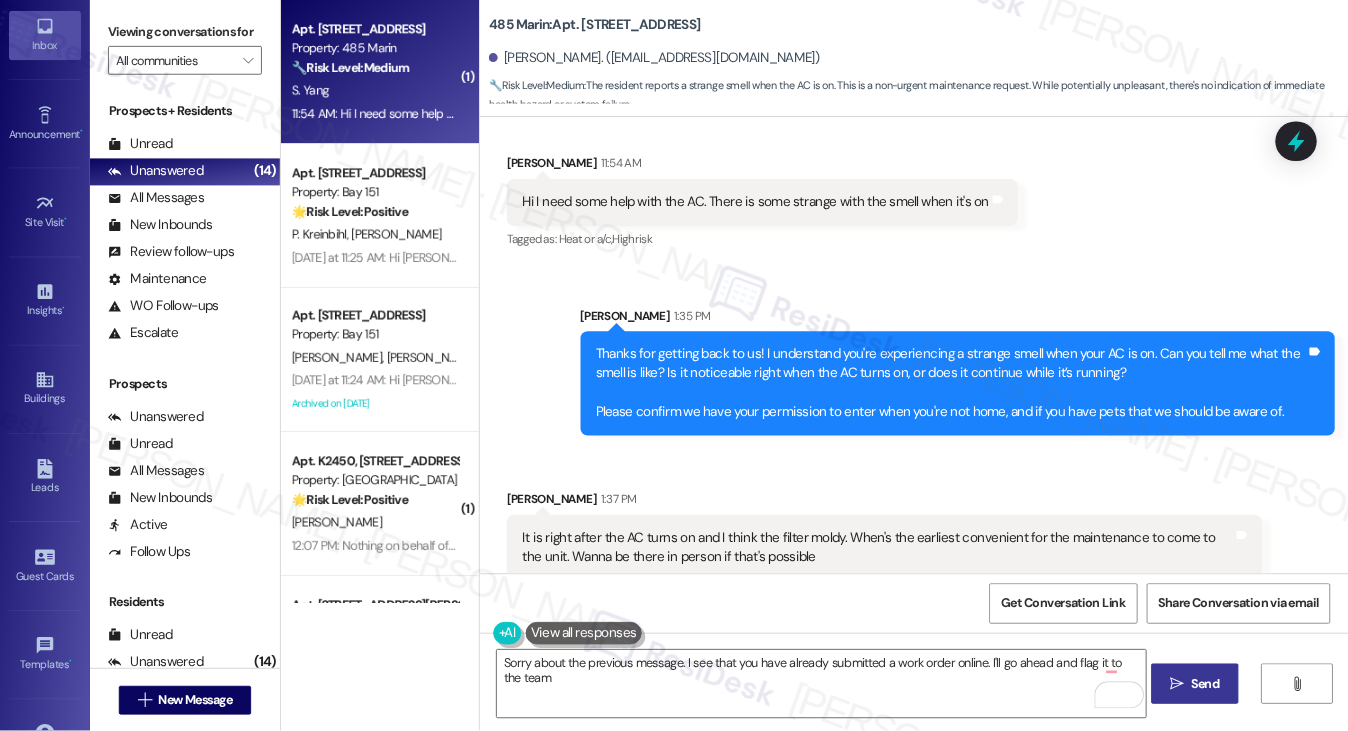
scroll to position [629, 0]
click at [709, 586] on div "It is right after the AC turns on and I think the filter moldy. When's the earl…" at bounding box center [974, 607] width 789 height 43
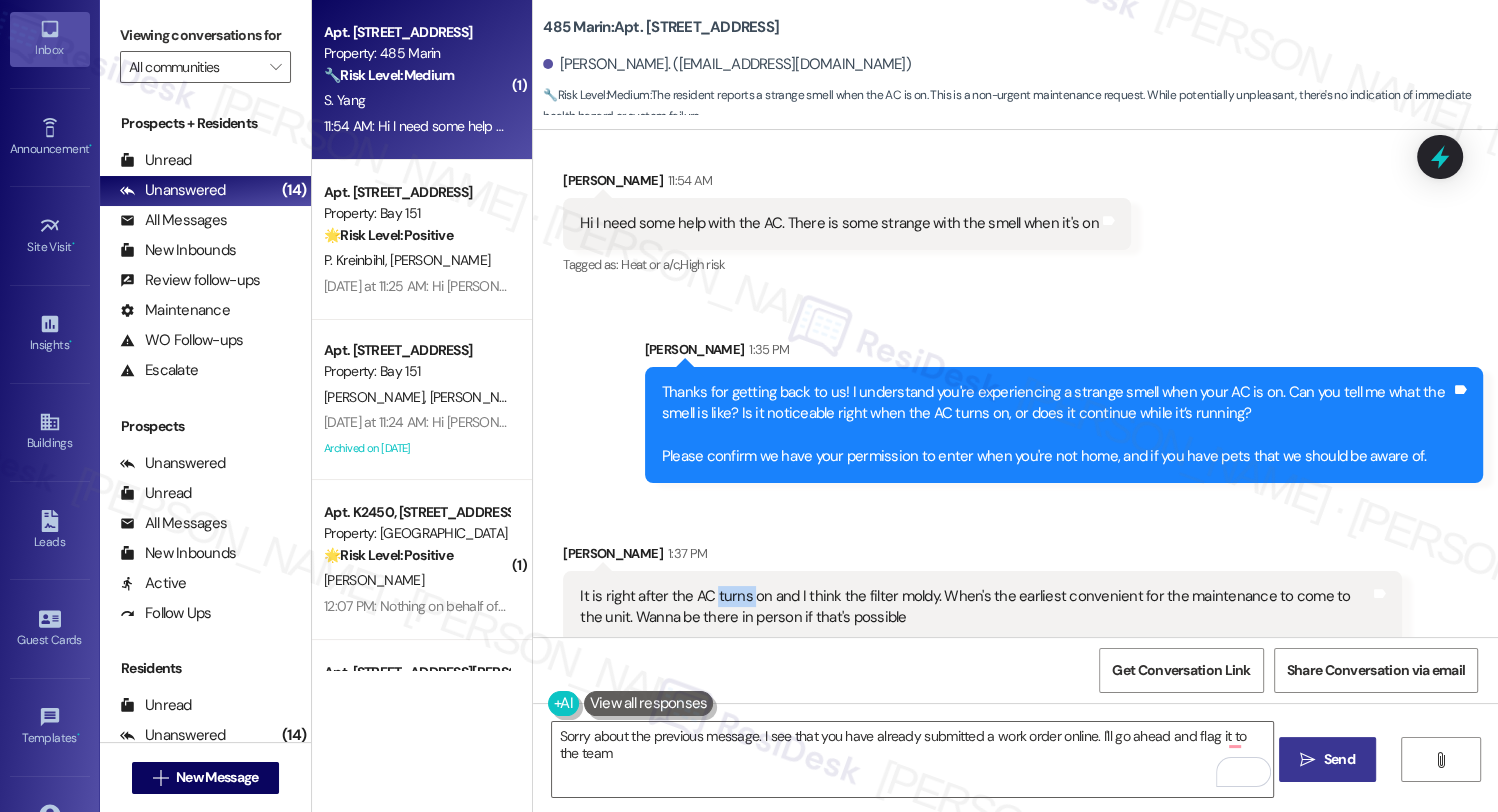
click at [709, 586] on div "It is right after the AC turns on and I think the filter moldy. When's the earl…" at bounding box center [974, 607] width 789 height 43
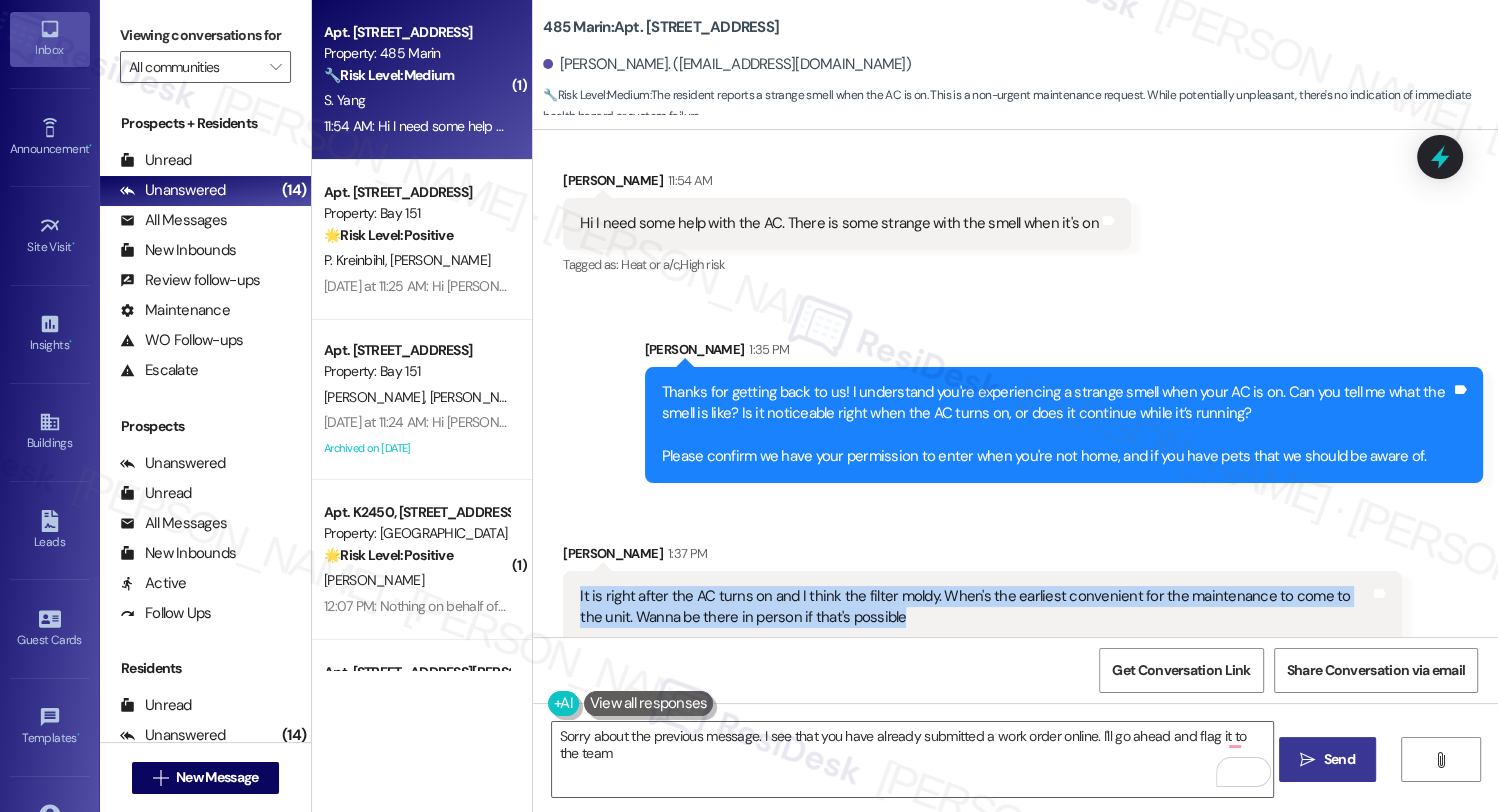
click at [709, 586] on div "It is right after the AC turns on and I think the filter moldy. When's the earl…" at bounding box center [974, 607] width 789 height 43
click at [834, 602] on div "It is right after the AC turns on and I think the filter moldy. When's the earl…" at bounding box center [974, 607] width 789 height 43
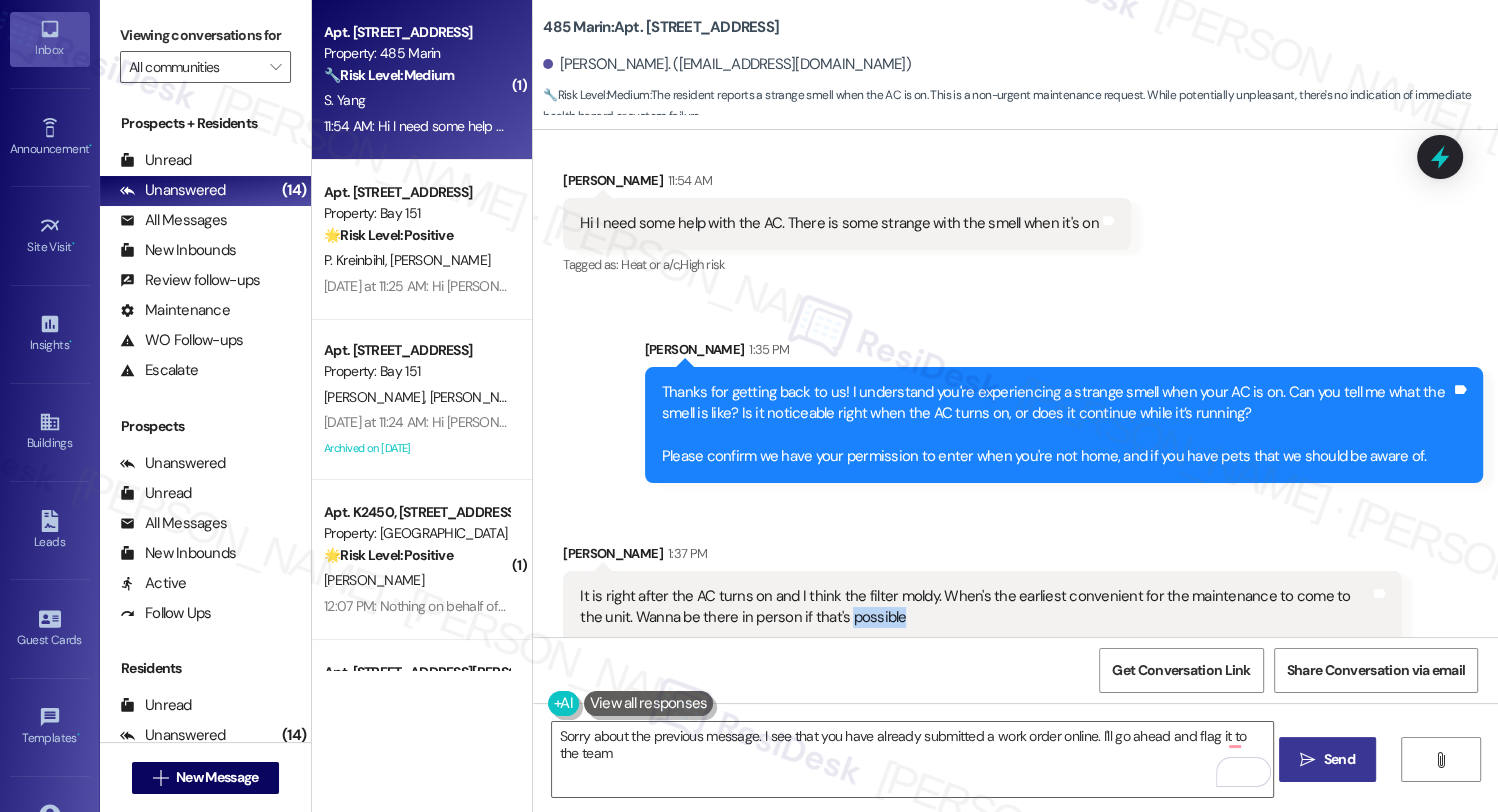
click at [834, 602] on div "It is right after the AC turns on and I think the filter moldy. When's the earl…" at bounding box center [974, 607] width 789 height 43
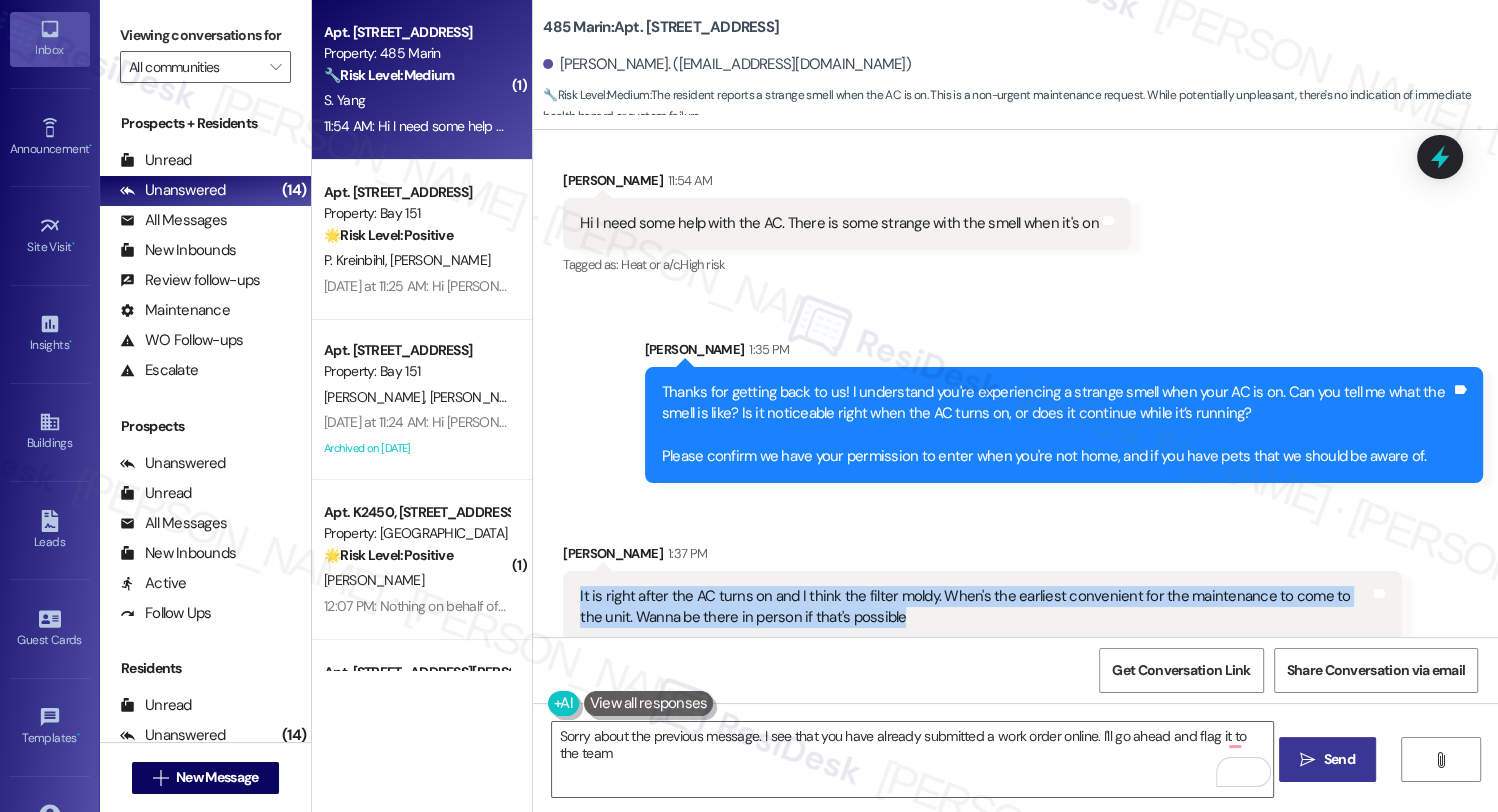
click at [834, 602] on div "It is right after the AC turns on and I think the filter moldy. When's the earl…" at bounding box center [974, 607] width 789 height 43
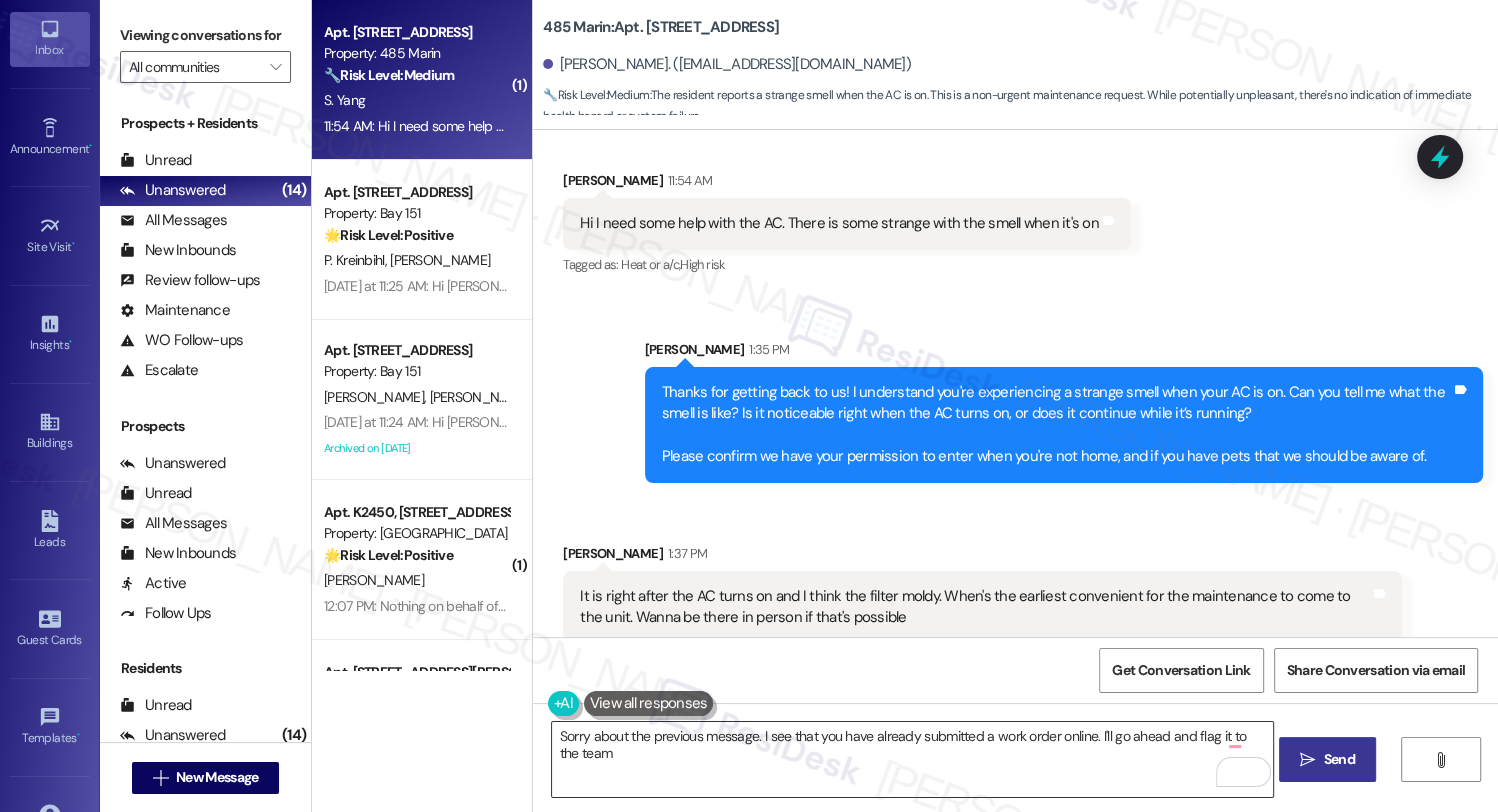
click at [660, 730] on textarea "Sorry about the previous message. I see that you have already submitted a work …" at bounding box center [913, 759] width 722 height 75
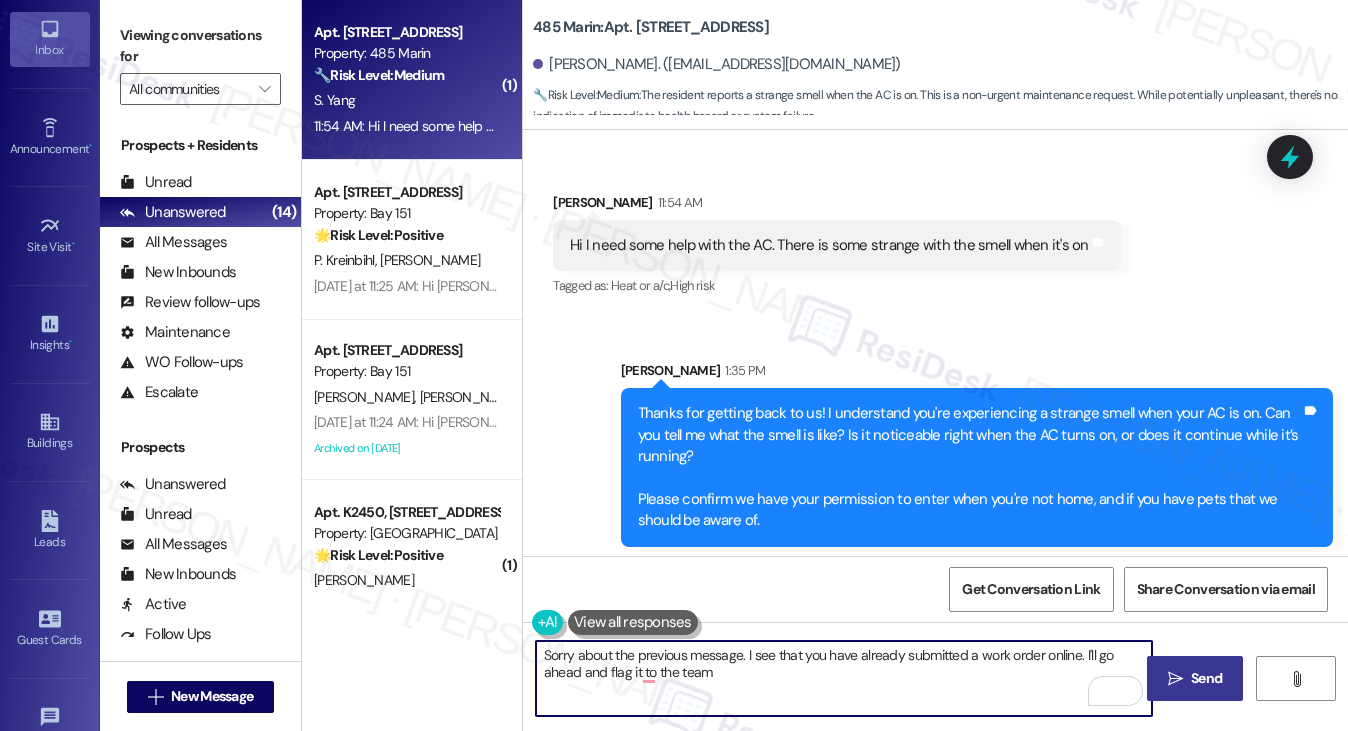
scroll to position [796, 0]
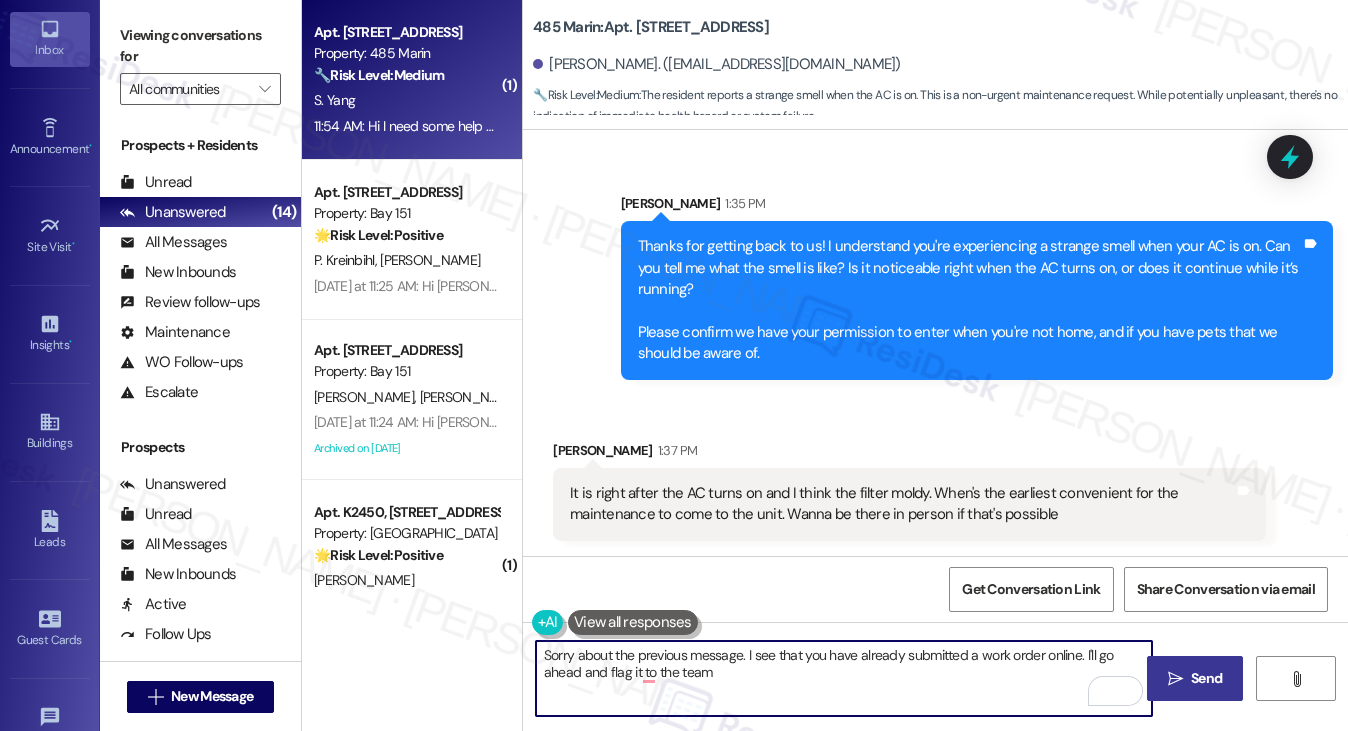
click at [673, 681] on textarea "Sorry about the previous message. I see that you have already submitted a work …" at bounding box center [844, 678] width 617 height 75
drag, startPoint x: 771, startPoint y: 675, endPoint x: 631, endPoint y: 661, distance: 140.7
click at [631, 661] on textarea "Sorry about the previous message. I see that you have already submitted a work …" at bounding box center [844, 678] width 617 height 75
click at [608, 661] on textarea "Sorry about the previous message. I see that you have already submitted a work …" at bounding box center [844, 678] width 617 height 75
click at [538, 651] on textarea "Sorry about the previous message. I see that you have already submitted a work …" at bounding box center [844, 678] width 617 height 75
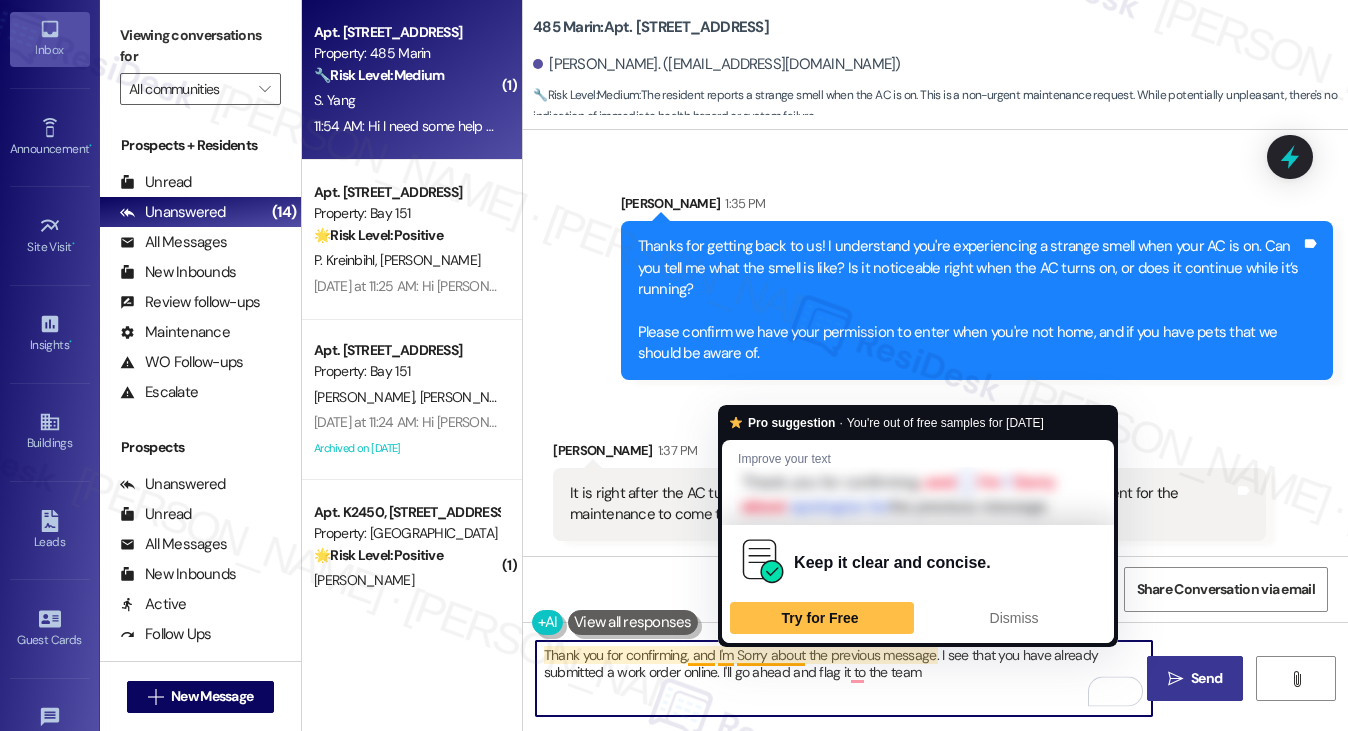
click at [736, 651] on textarea "Thank you for confirming, and I'm Sorry about the previous message. I see that …" at bounding box center [844, 678] width 617 height 75
type textarea "Thank you for confirming, and I'm sorry about the previous message. I see that …"
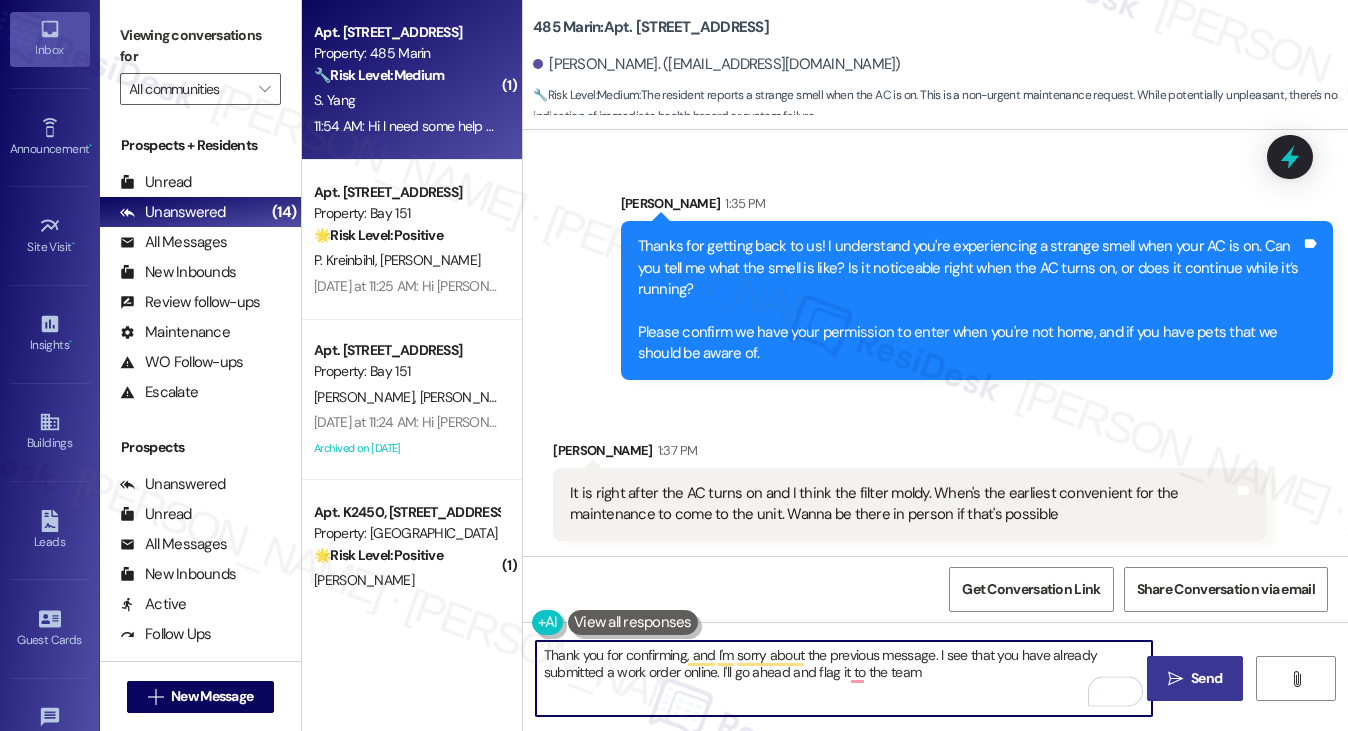
click at [949, 656] on textarea "Thank you for confirming, and I'm sorry about the previous message. I see that …" at bounding box center [844, 678] width 617 height 75
click at [948, 670] on textarea "Thank you for confirming, and I'm sorry about the previous message. I see that …" at bounding box center [844, 678] width 617 height 75
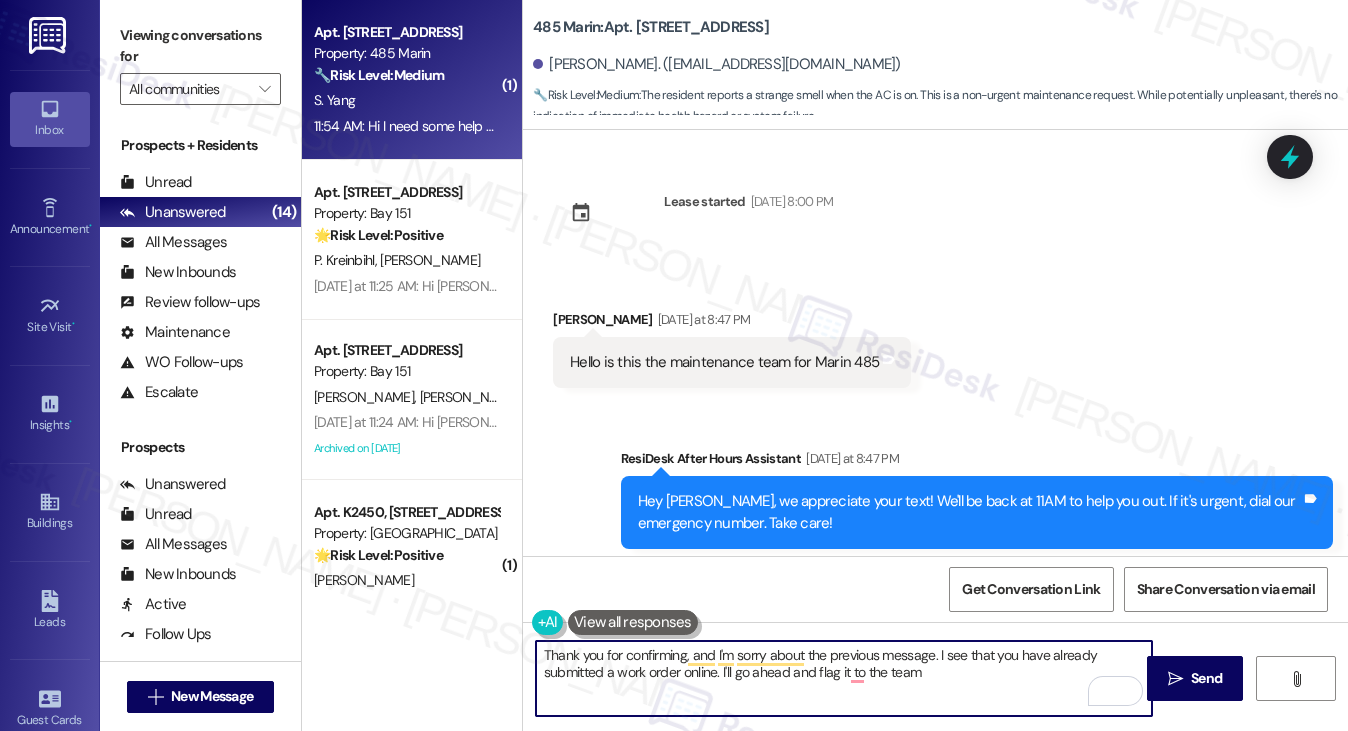
scroll to position [796, 0]
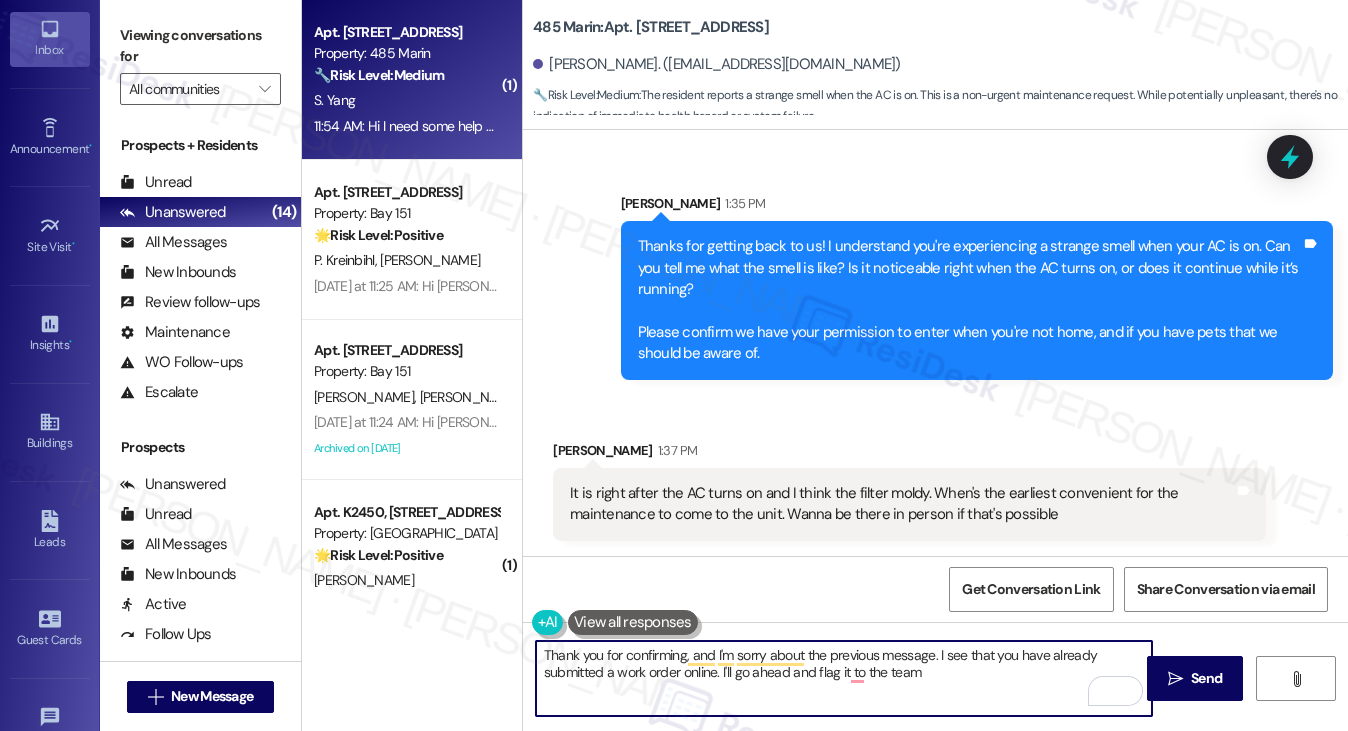
click at [675, 667] on textarea "Thank you for confirming, and I'm sorry about the previous message. I see that …" at bounding box center [844, 678] width 617 height 75
click at [912, 664] on textarea "Thank you for confirming, and I'm sorry about the previous message. I see that …" at bounding box center [844, 678] width 617 height 75
click at [1032, 654] on textarea "Thank you for confirming, and I'm sorry about the previous message. I see that …" at bounding box center [844, 678] width 617 height 75
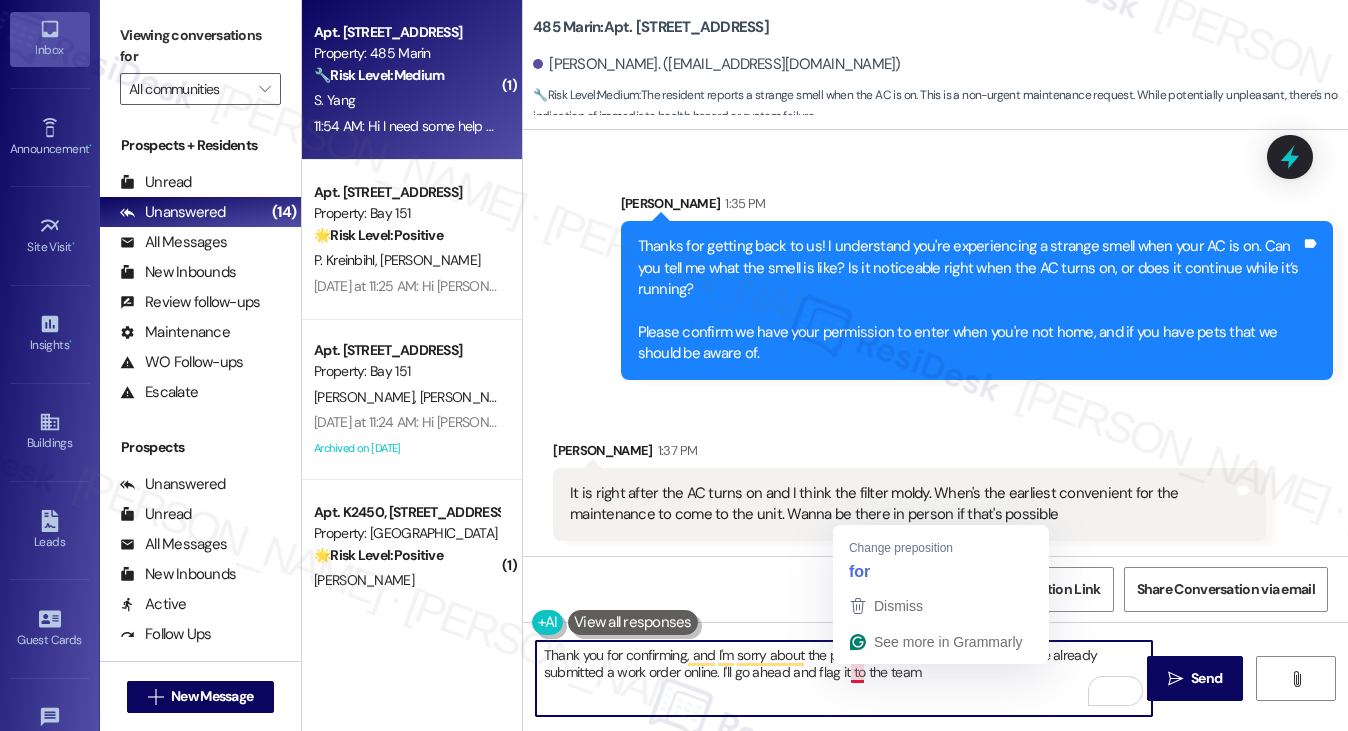
click at [962, 687] on textarea "Thank you for confirming, and I'm sorry about the previous message. I see that …" at bounding box center [844, 678] width 617 height 75
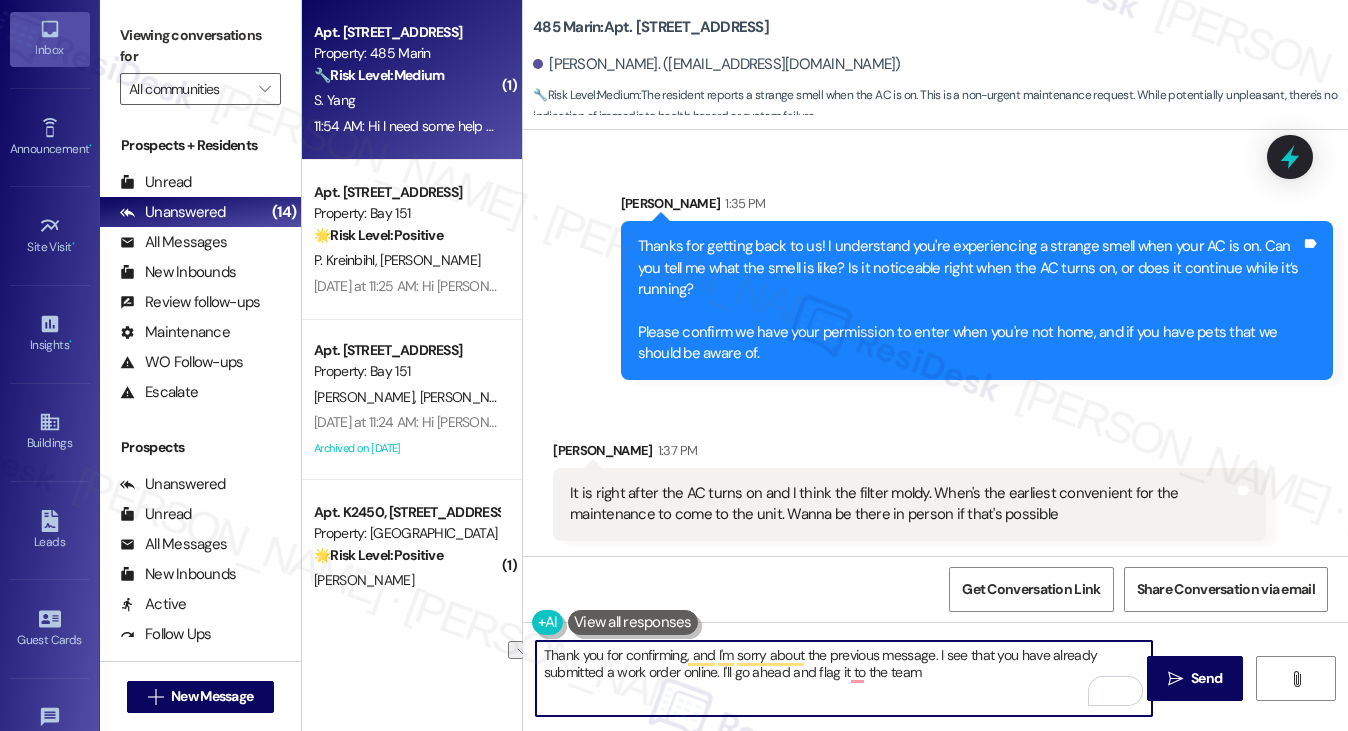
drag, startPoint x: 961, startPoint y: 675, endPoint x: 811, endPoint y: 670, distance: 150.0
click at [811, 670] on textarea "Thank you for confirming, and I'm sorry about the previous message. I see that …" at bounding box center [844, 678] width 617 height 75
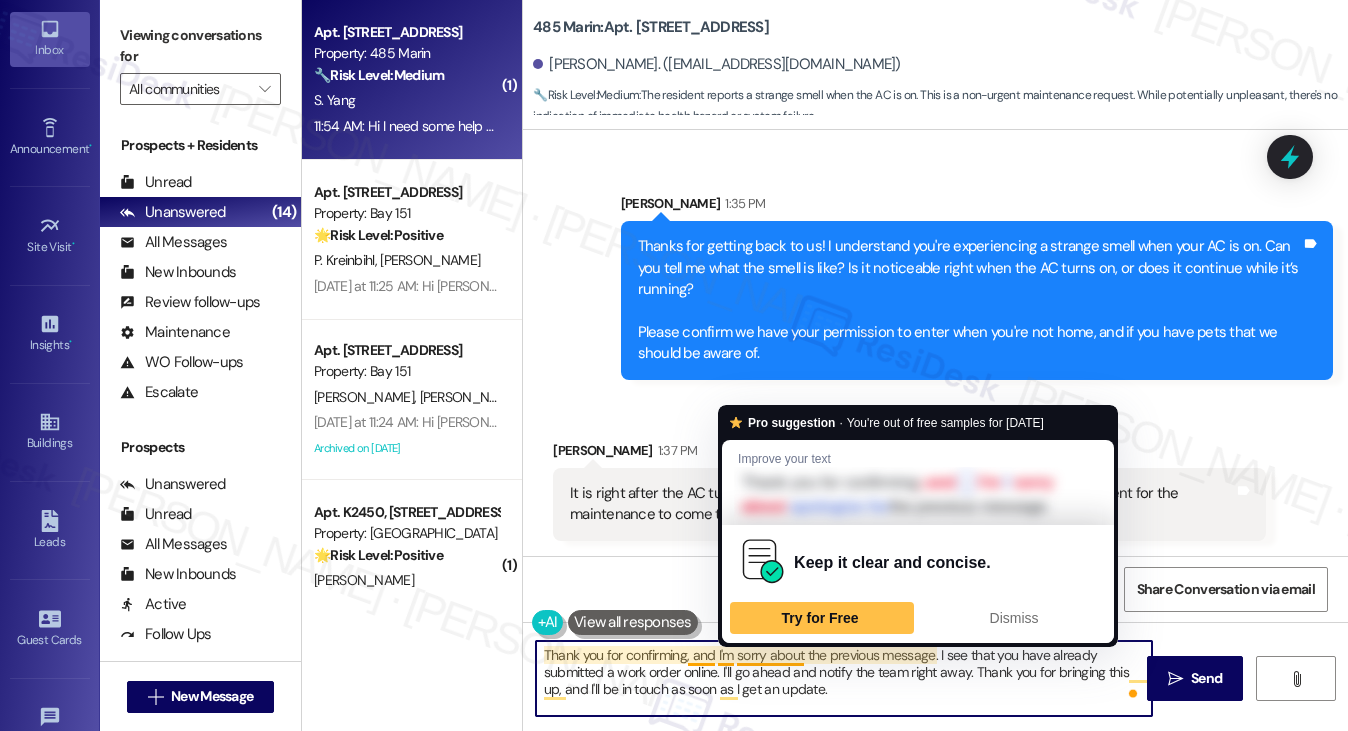
click at [776, 667] on textarea "Thank you for confirming, and I'm sorry about the previous message. I see that …" at bounding box center [844, 678] width 617 height 75
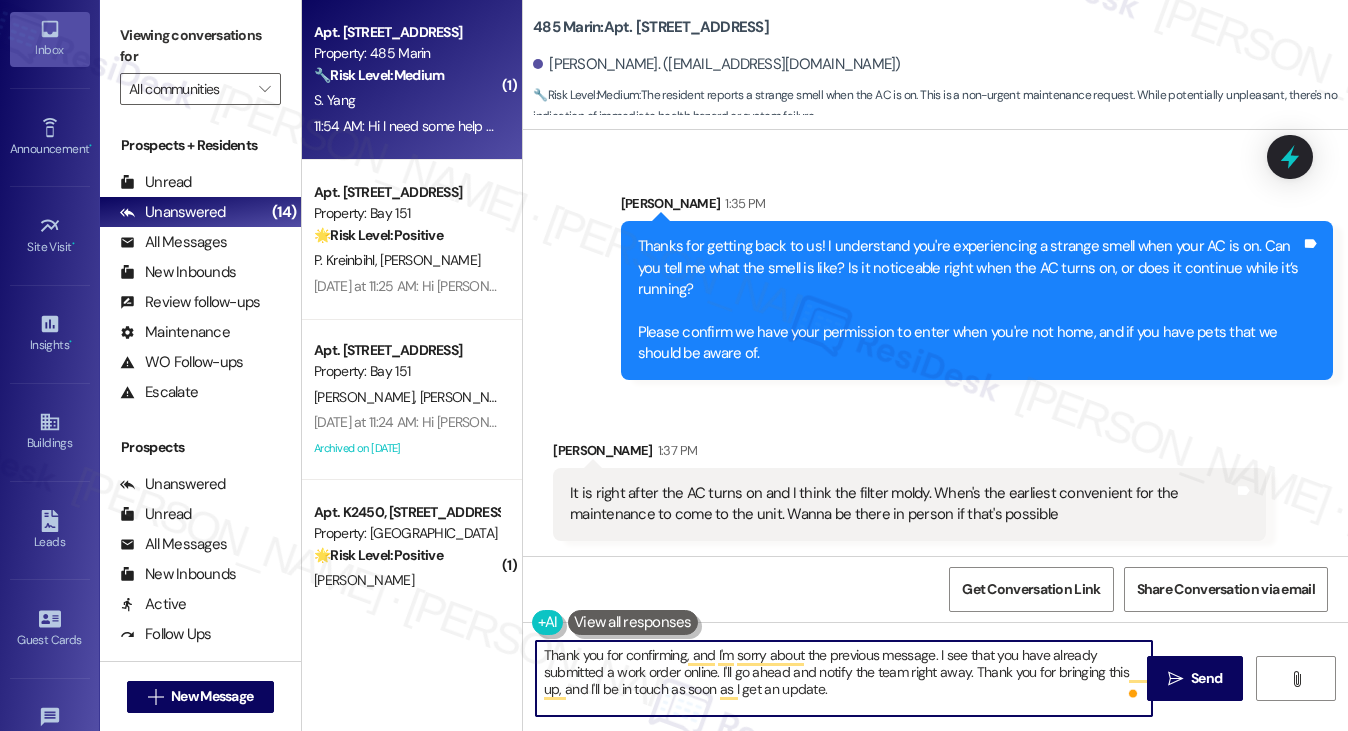
click at [776, 667] on textarea "Thank you for confirming, and I'm sorry about the previous message. I see that …" at bounding box center [844, 678] width 617 height 75
click at [905, 687] on textarea "Thank you for confirming, and I'm sorry about the previous message. I see that …" at bounding box center [844, 678] width 617 height 75
type textarea "Thank you for confirming, and I'm sorry about the previous message. I see that …"
click at [1196, 674] on span "Send" at bounding box center [1206, 678] width 31 height 21
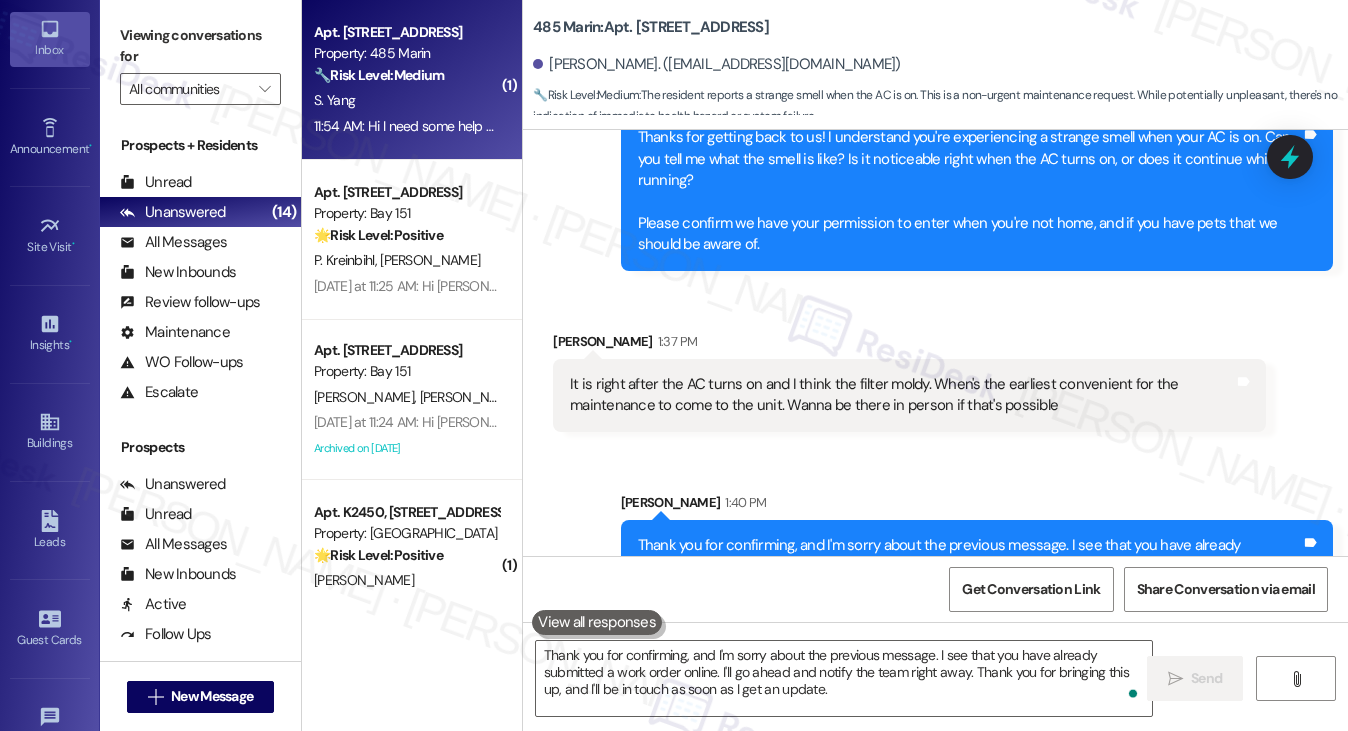
scroll to position [978, 0]
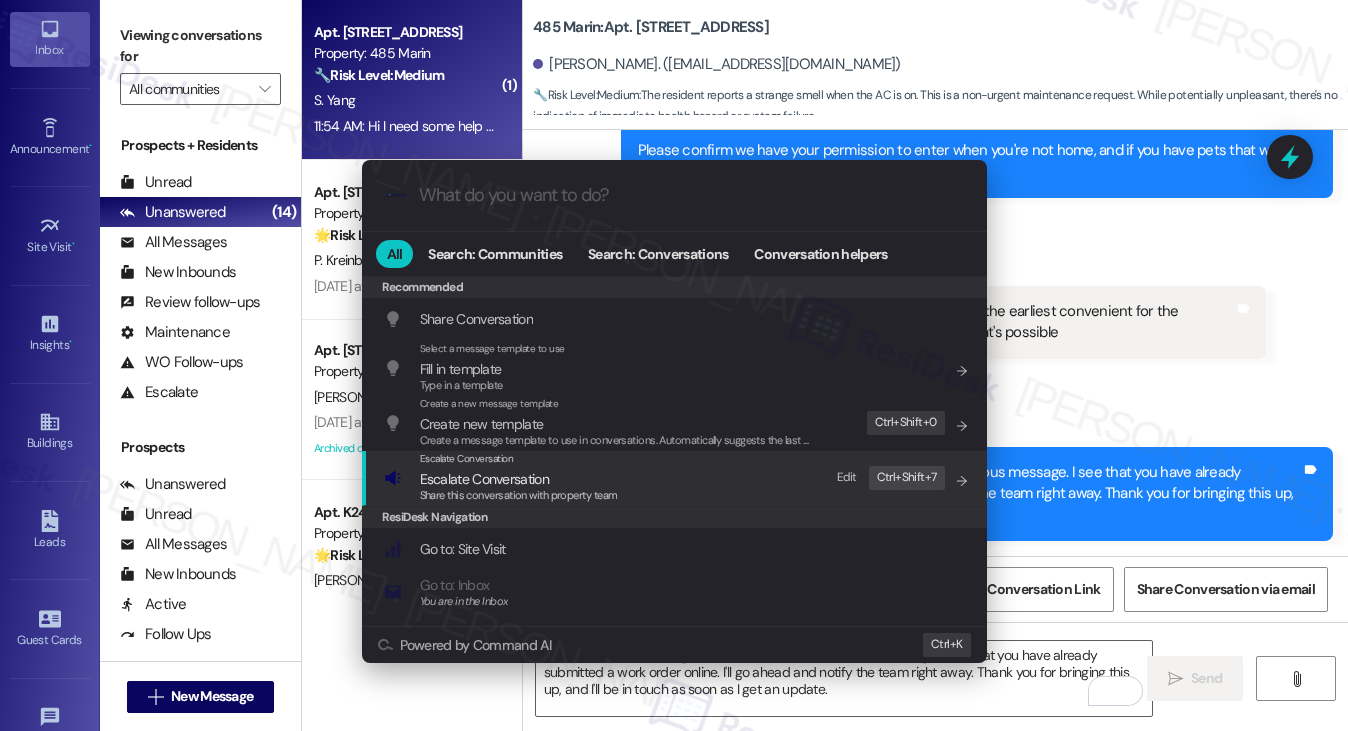
click at [740, 494] on div "Escalate Conversation Escalate Conversation Share this conversation with proper…" at bounding box center [676, 478] width 585 height 54
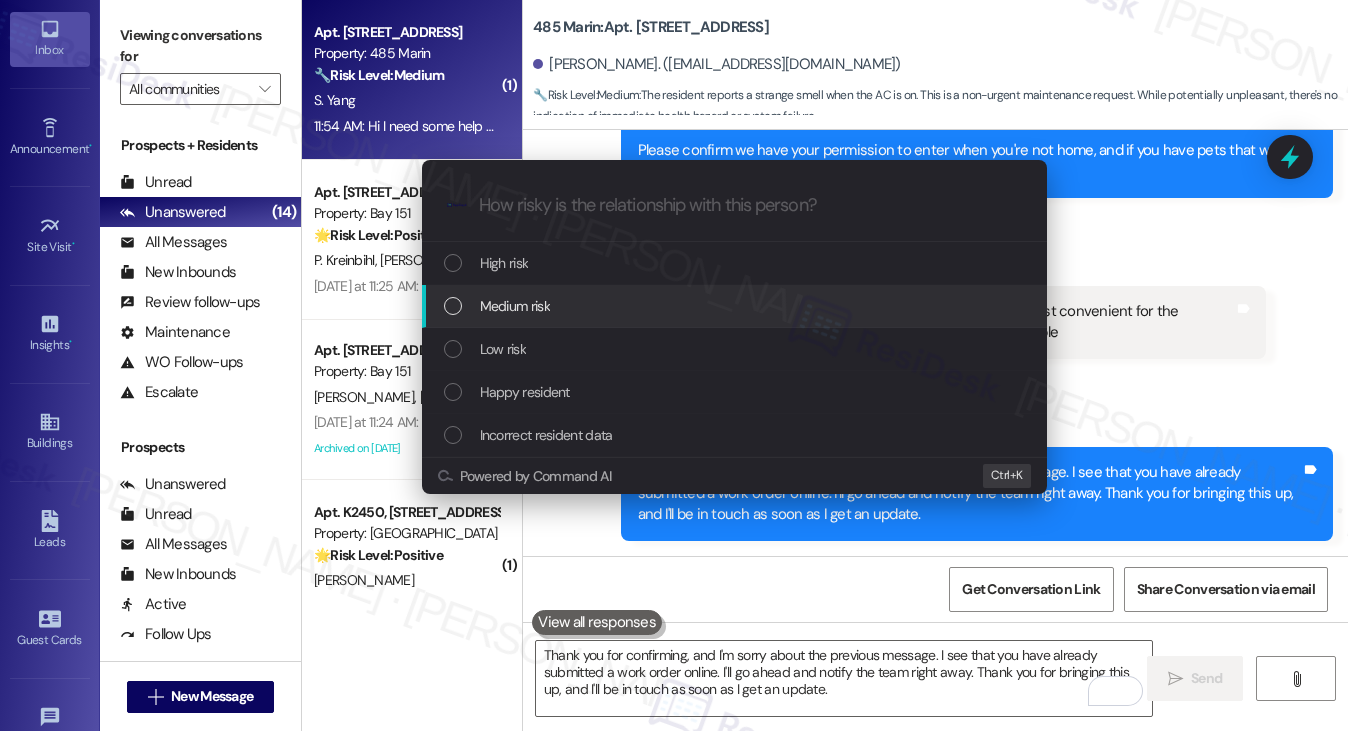
click at [621, 315] on div "Medium risk" at bounding box center [736, 306] width 585 height 22
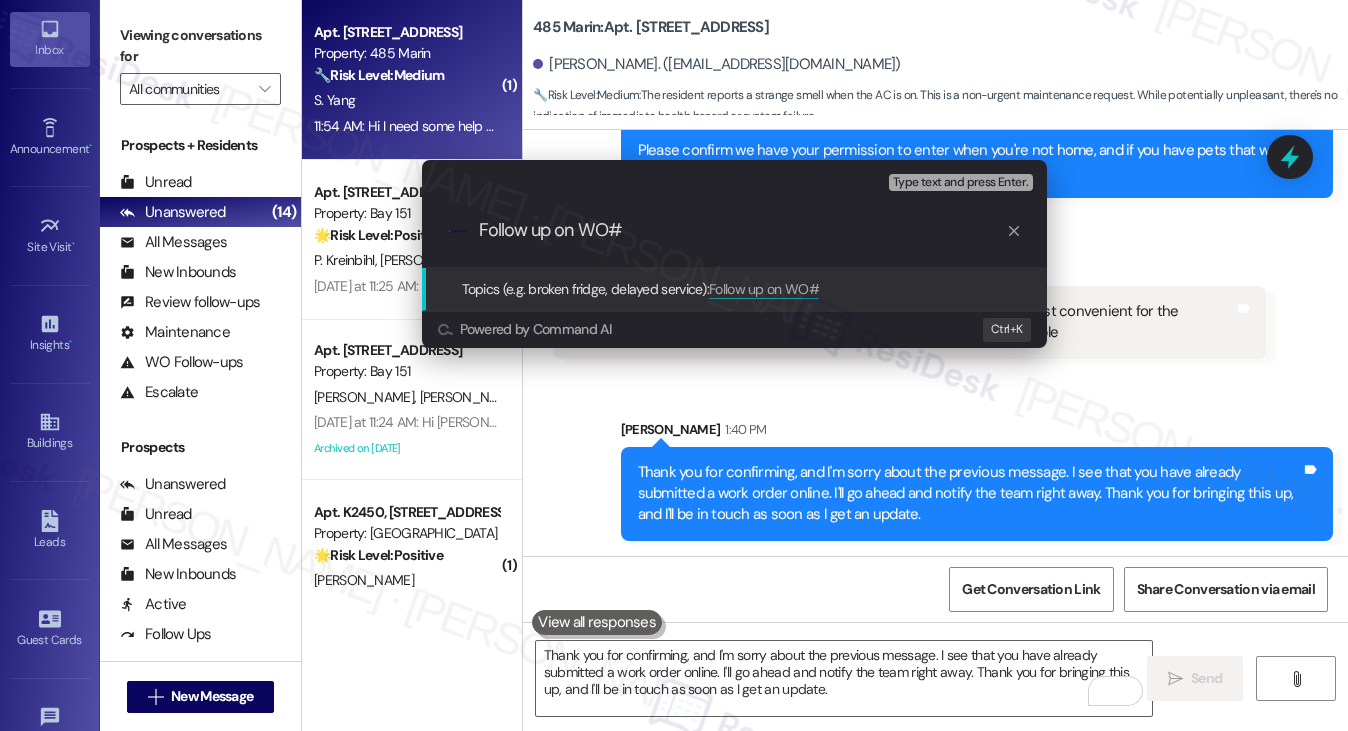
drag, startPoint x: 176, startPoint y: 29, endPoint x: 212, endPoint y: 7, distance: 42.2
click at [176, 29] on div "Escalate Conversation Medium risk Topics (e.g. broken fridge, delayed service) …" at bounding box center [674, 365] width 1348 height 731
click at [592, 227] on input "Follow up on" at bounding box center [742, 230] width 527 height 21
paste input "14304"
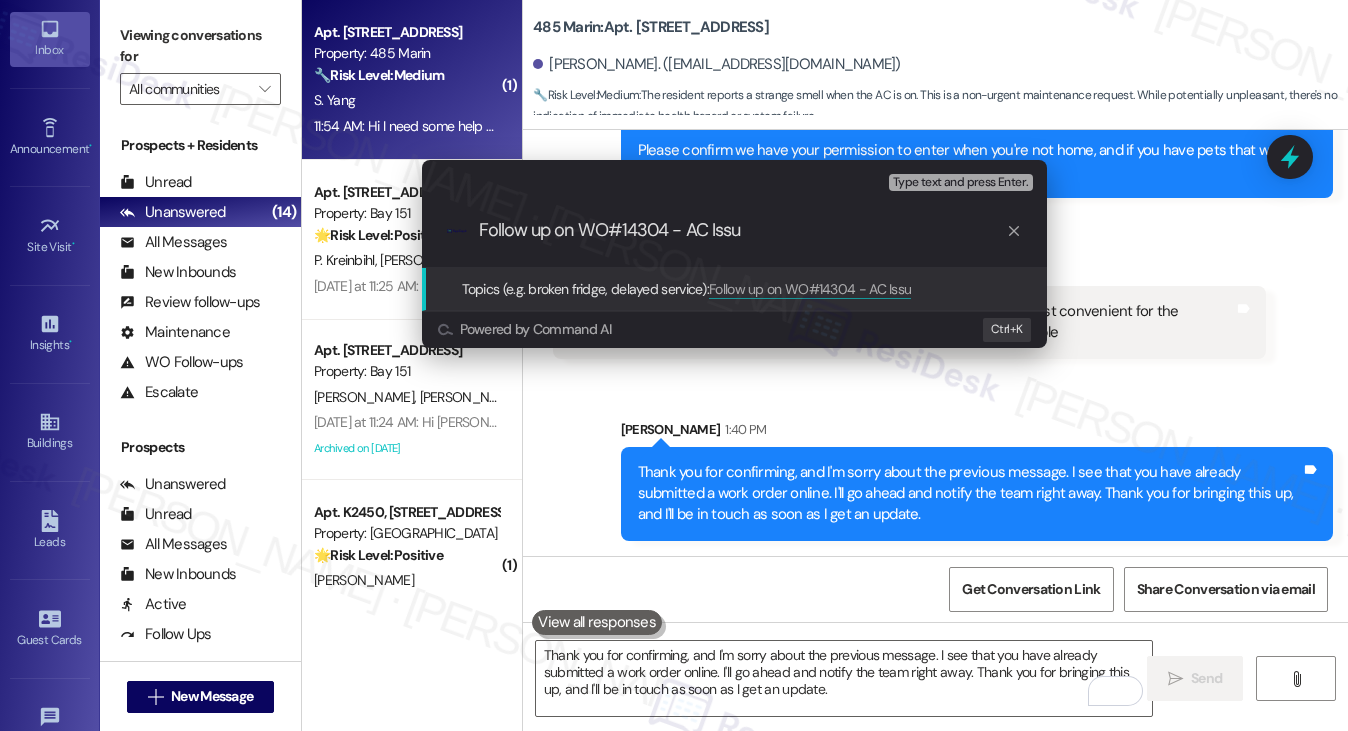
type input "Follow up on WO#14304 - AC Issue"
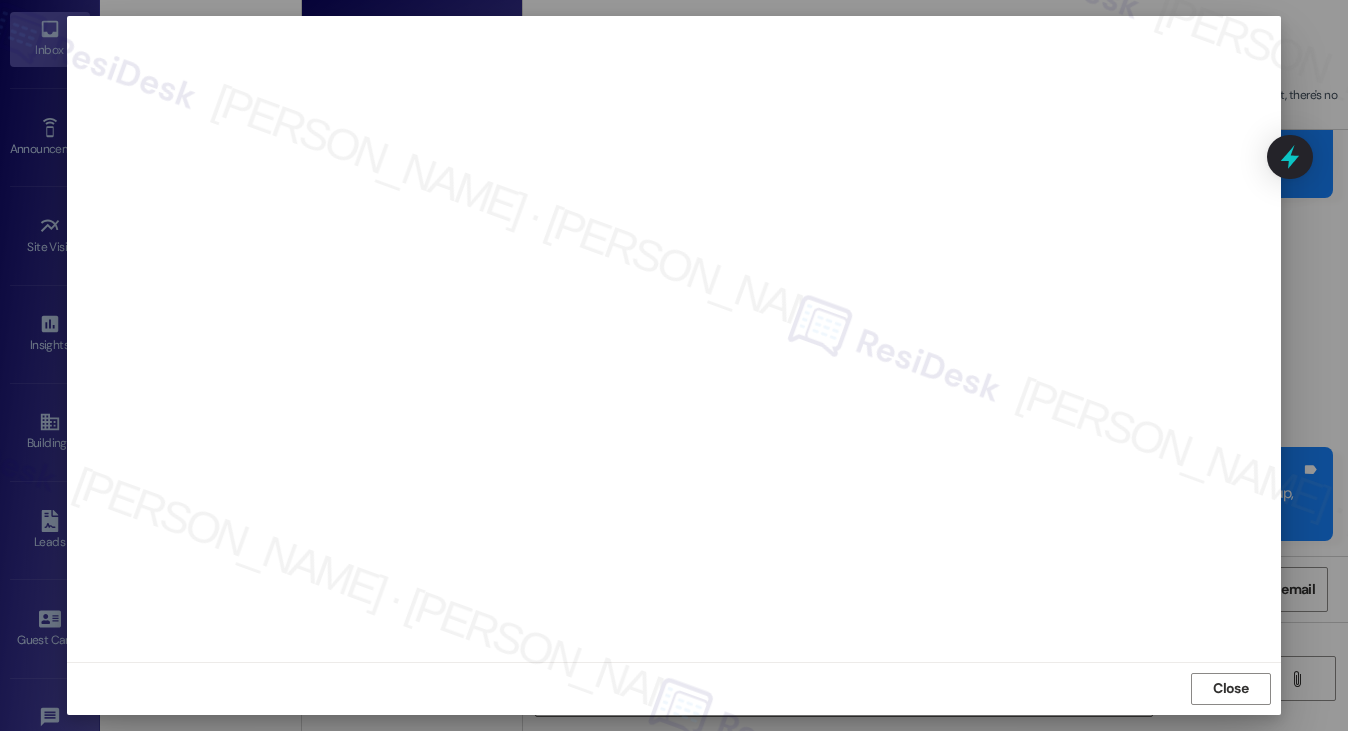
scroll to position [1116, 0]
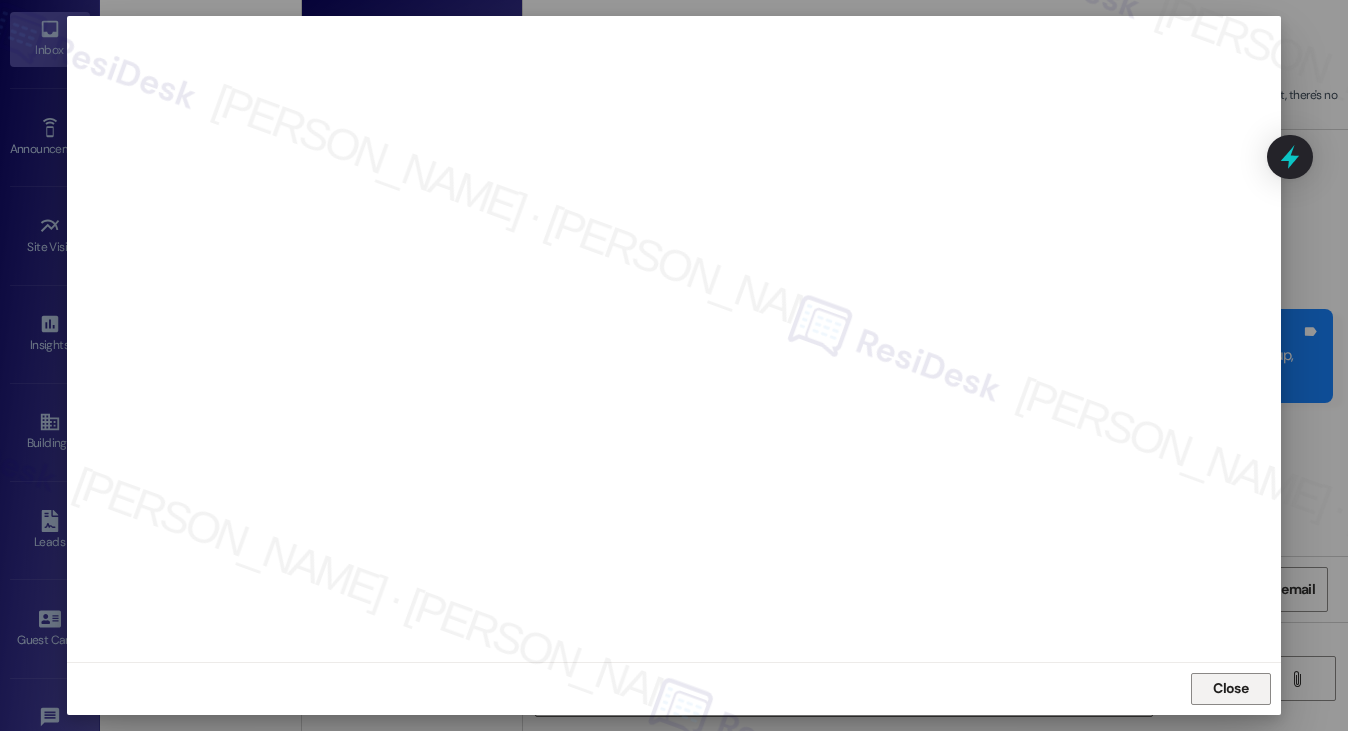
click at [1254, 688] on button "Close" at bounding box center [1231, 689] width 80 height 32
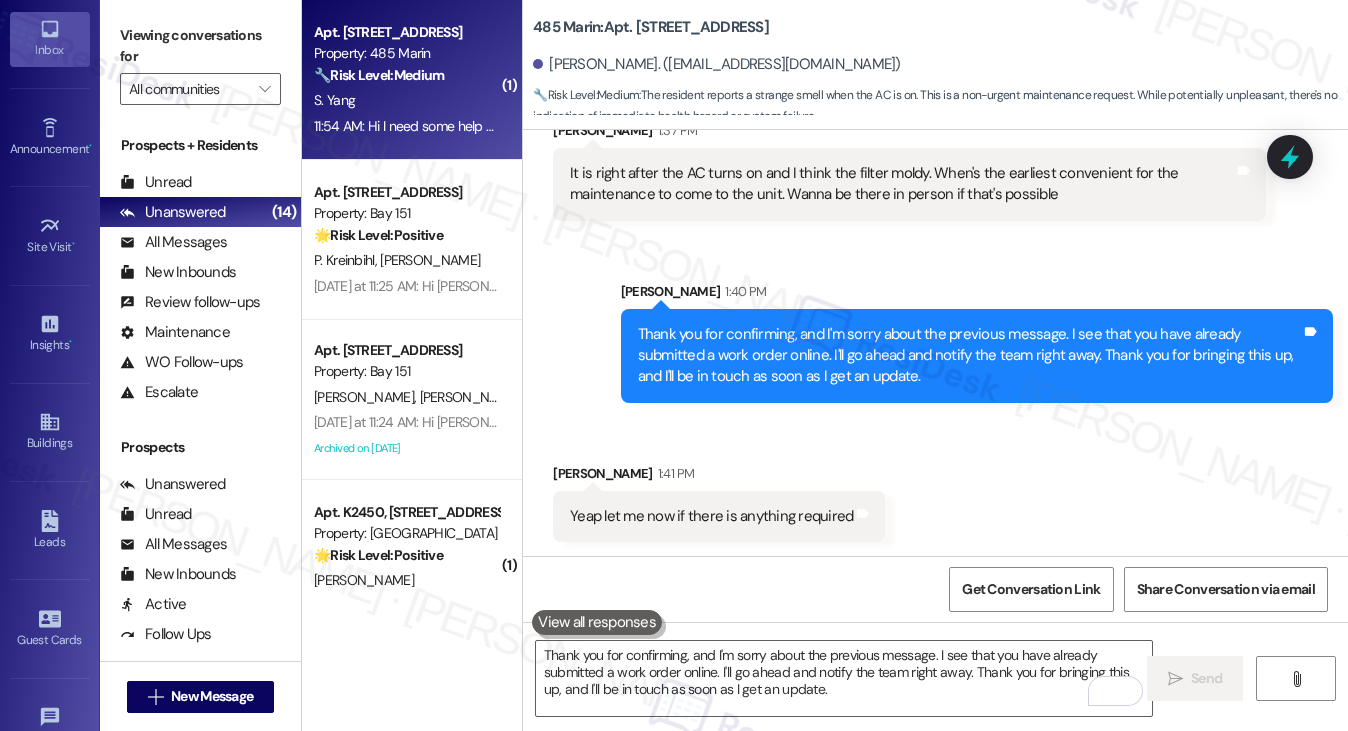
scroll to position [1117, 0]
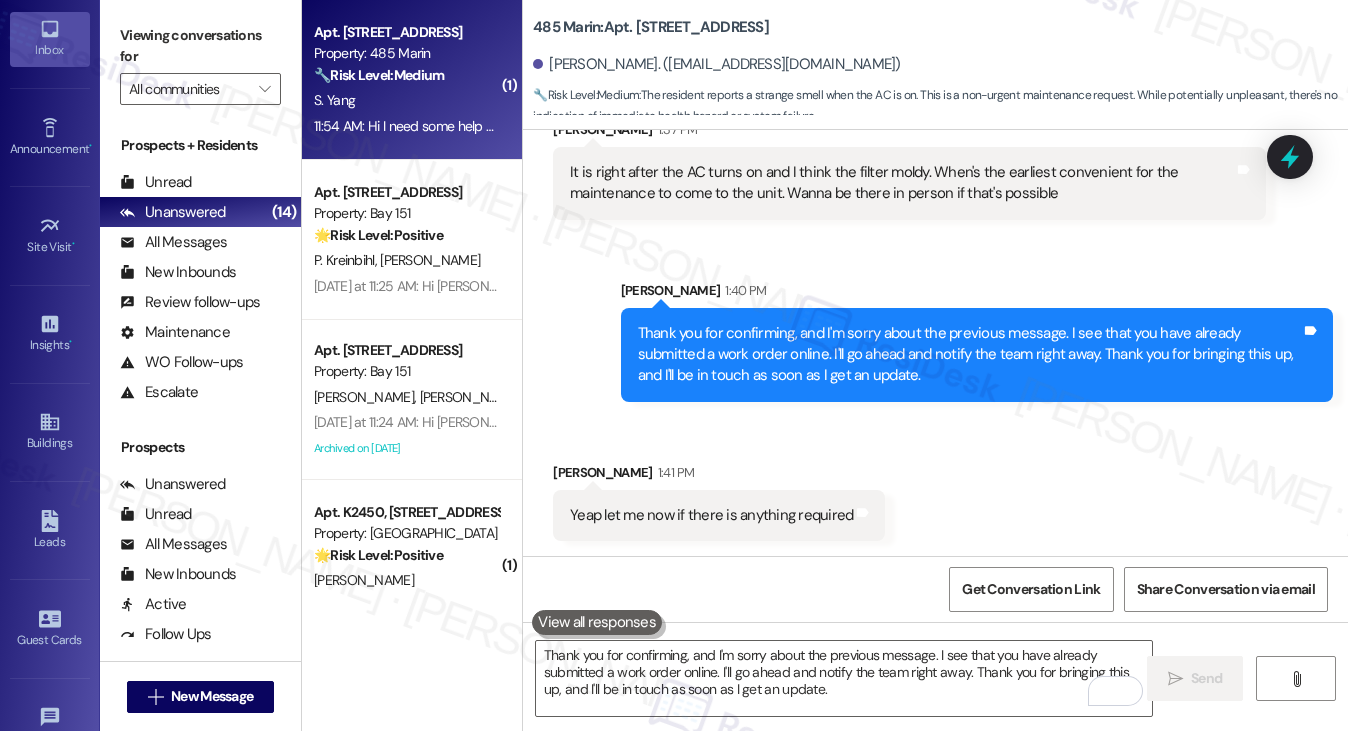
click at [617, 523] on div "Yeap let me now if there is anything required" at bounding box center [711, 515] width 283 height 21
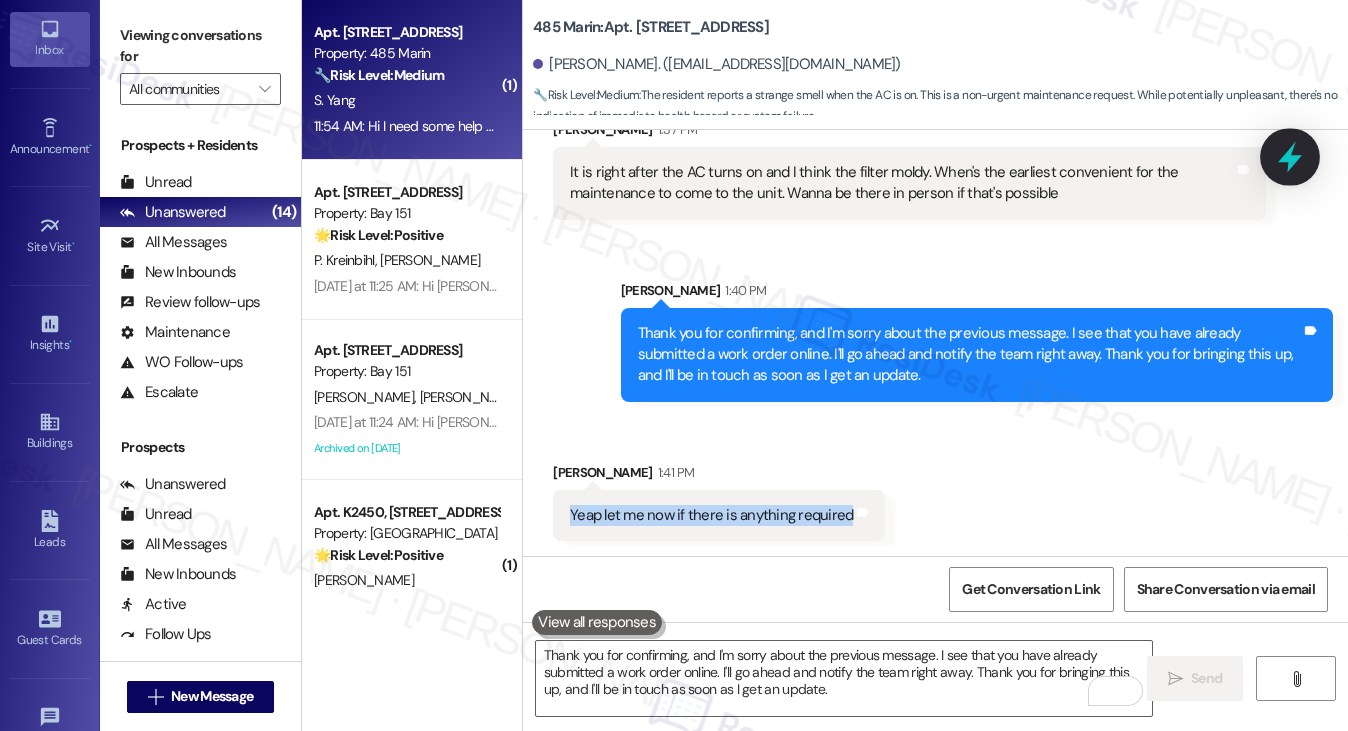
click at [1292, 170] on icon at bounding box center [1290, 157] width 34 height 34
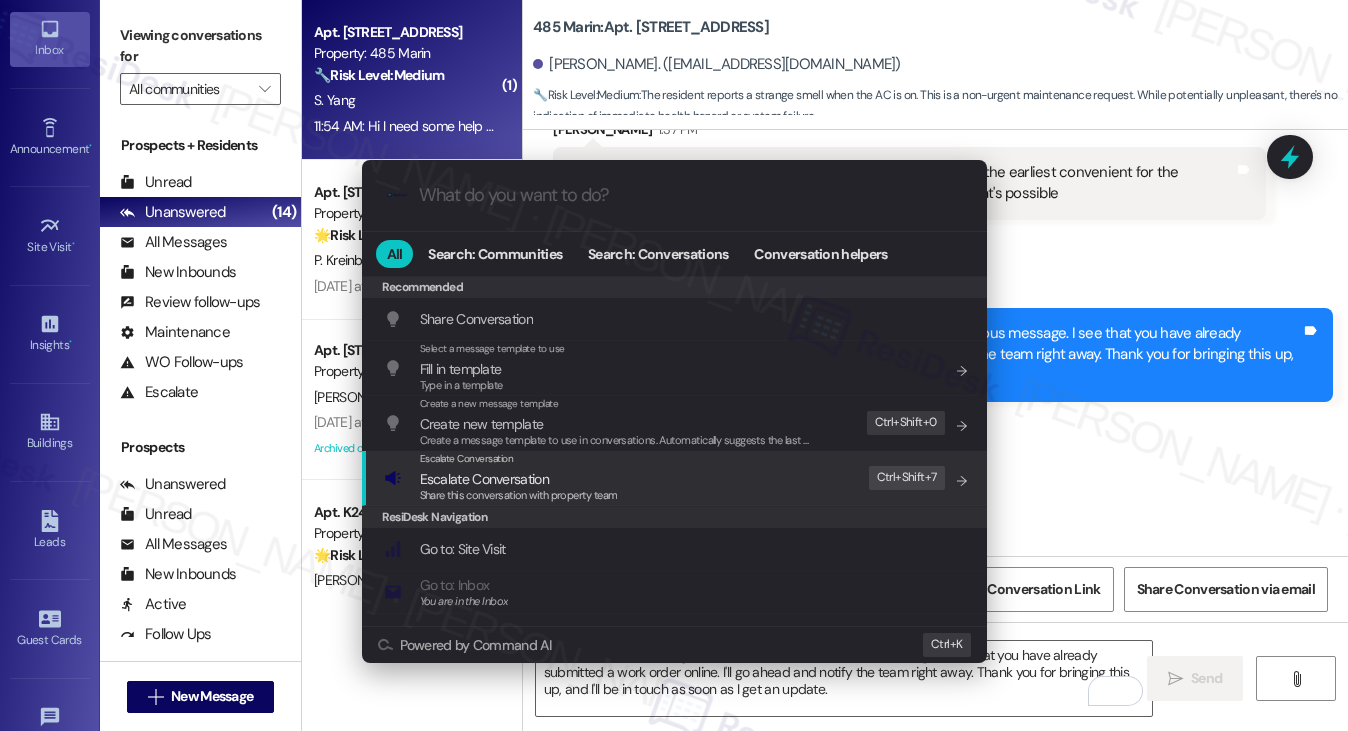
click at [600, 490] on span "Share this conversation with property team" at bounding box center [519, 495] width 198 height 14
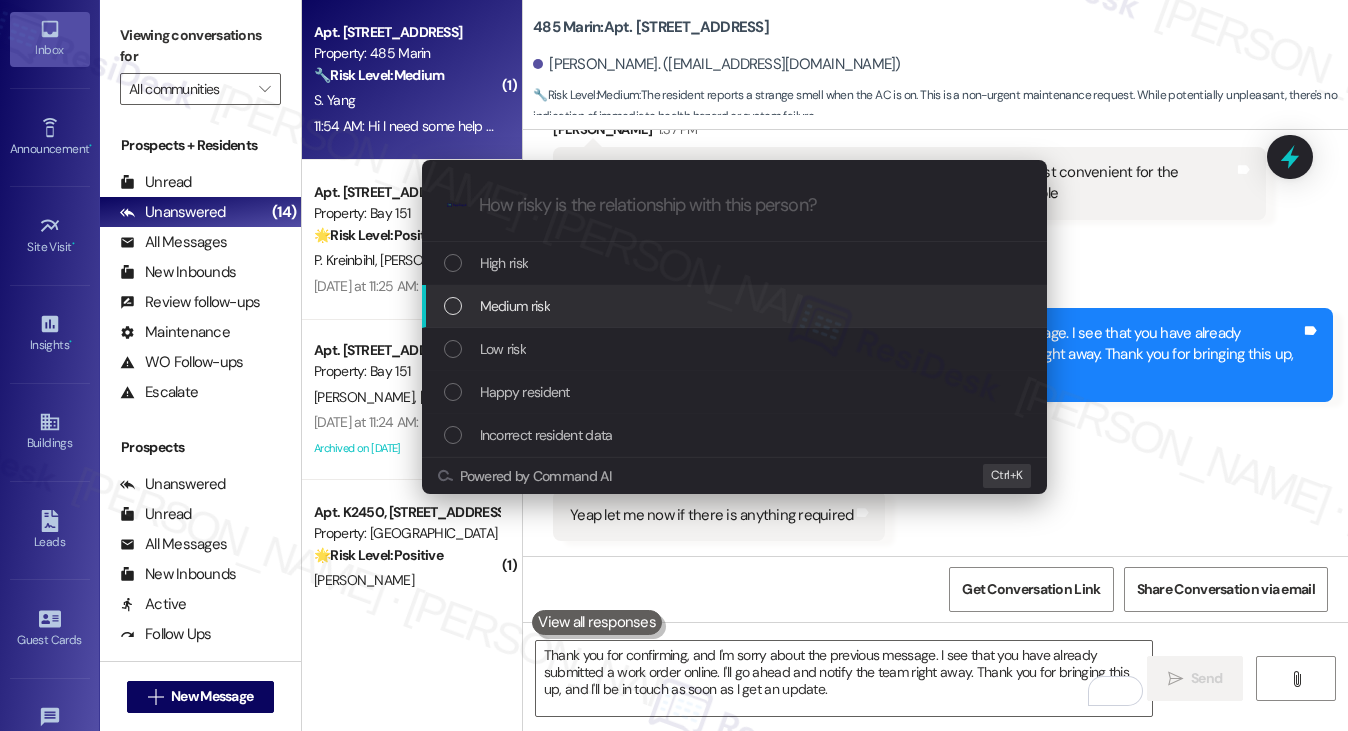
click at [567, 302] on div "Medium risk" at bounding box center [736, 306] width 585 height 22
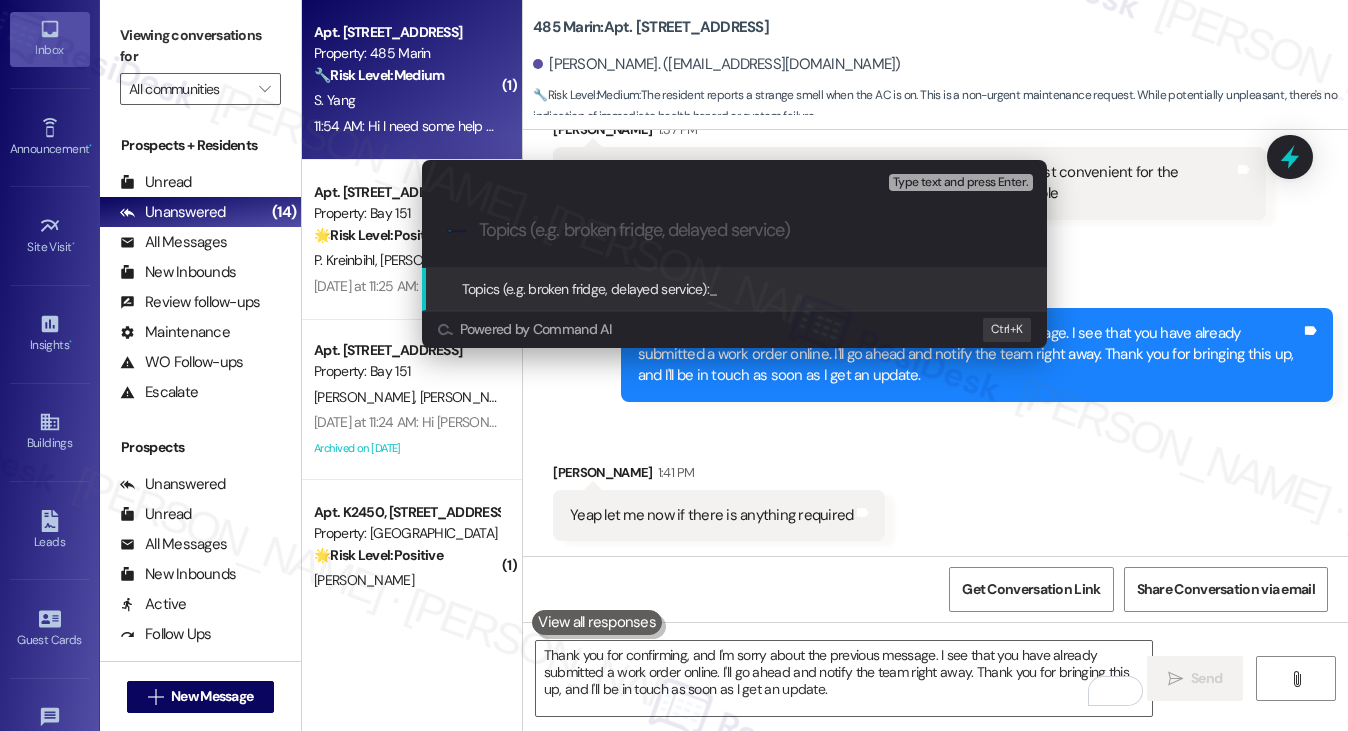
paste input "Follow up on WO#14304 - AC Issue"
click at [193, 52] on div "Escalate Conversation Medium risk Topics (e.g. broken fridge, delayed service) …" at bounding box center [674, 365] width 1348 height 731
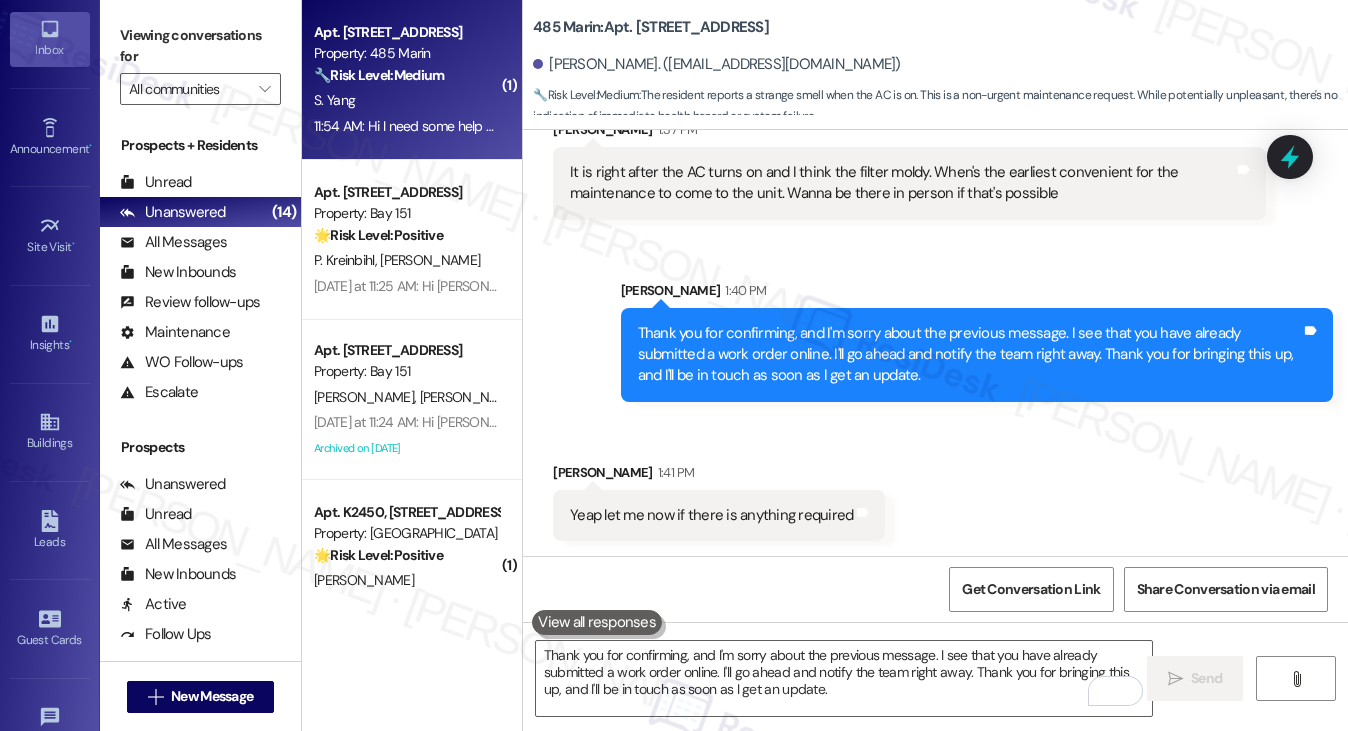
click at [216, 36] on label "Viewing conversations for" at bounding box center [200, 46] width 161 height 53
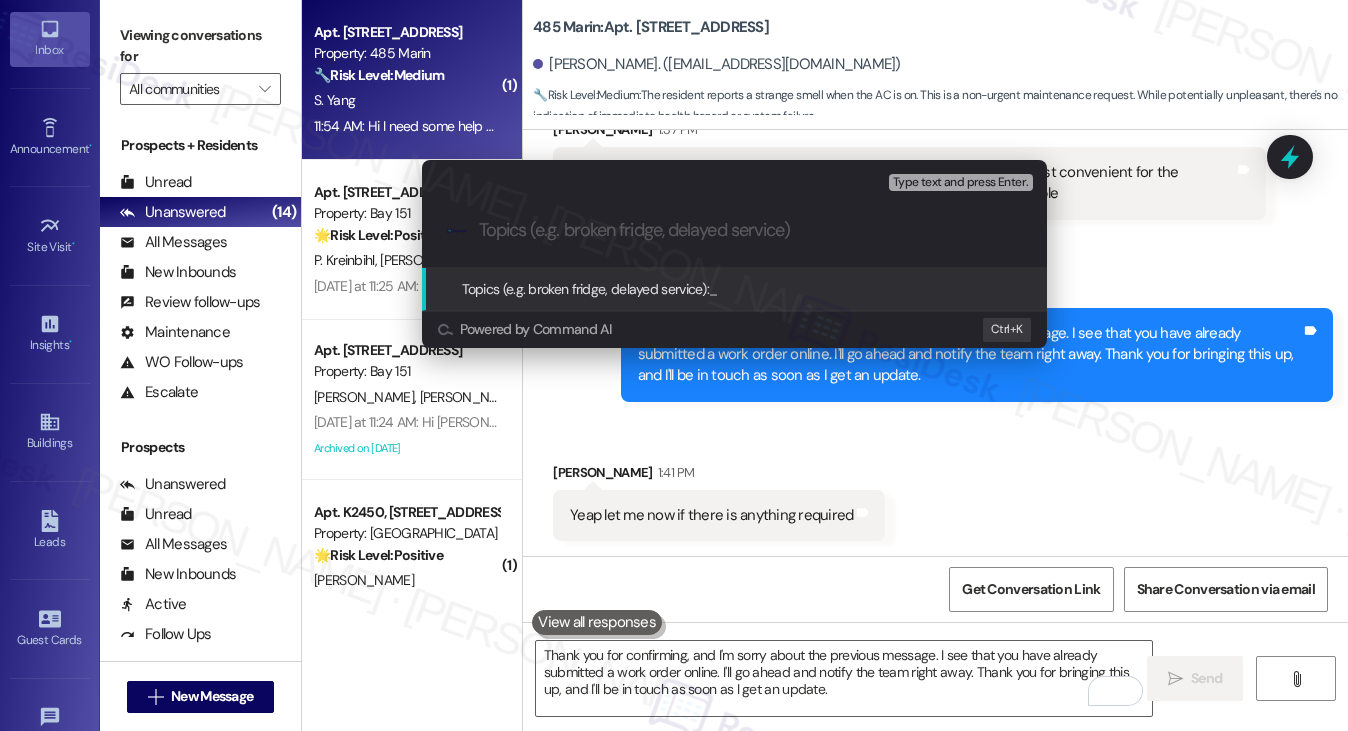
paste input "Follow up on WO#14304 - AC Issue"
type input "Follow up on WO#14304 - AC Issue"
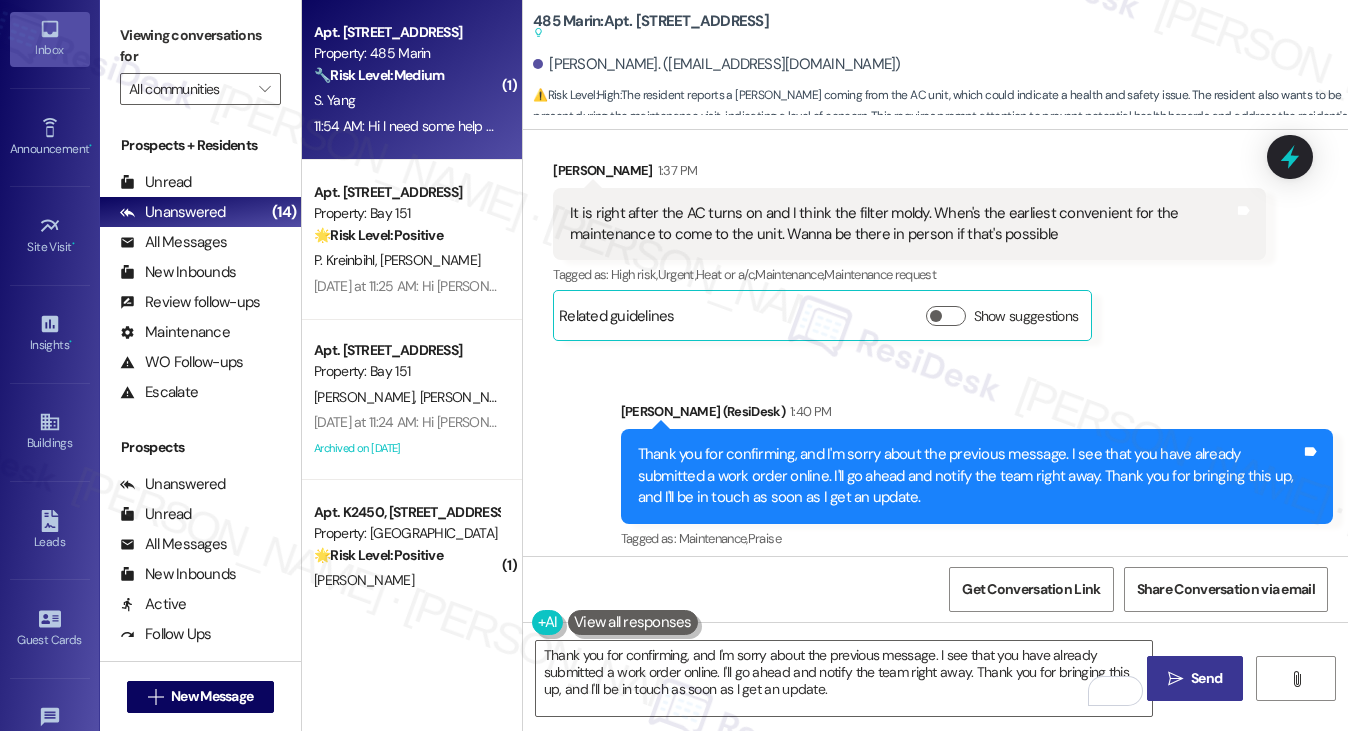
scroll to position [1219, 0]
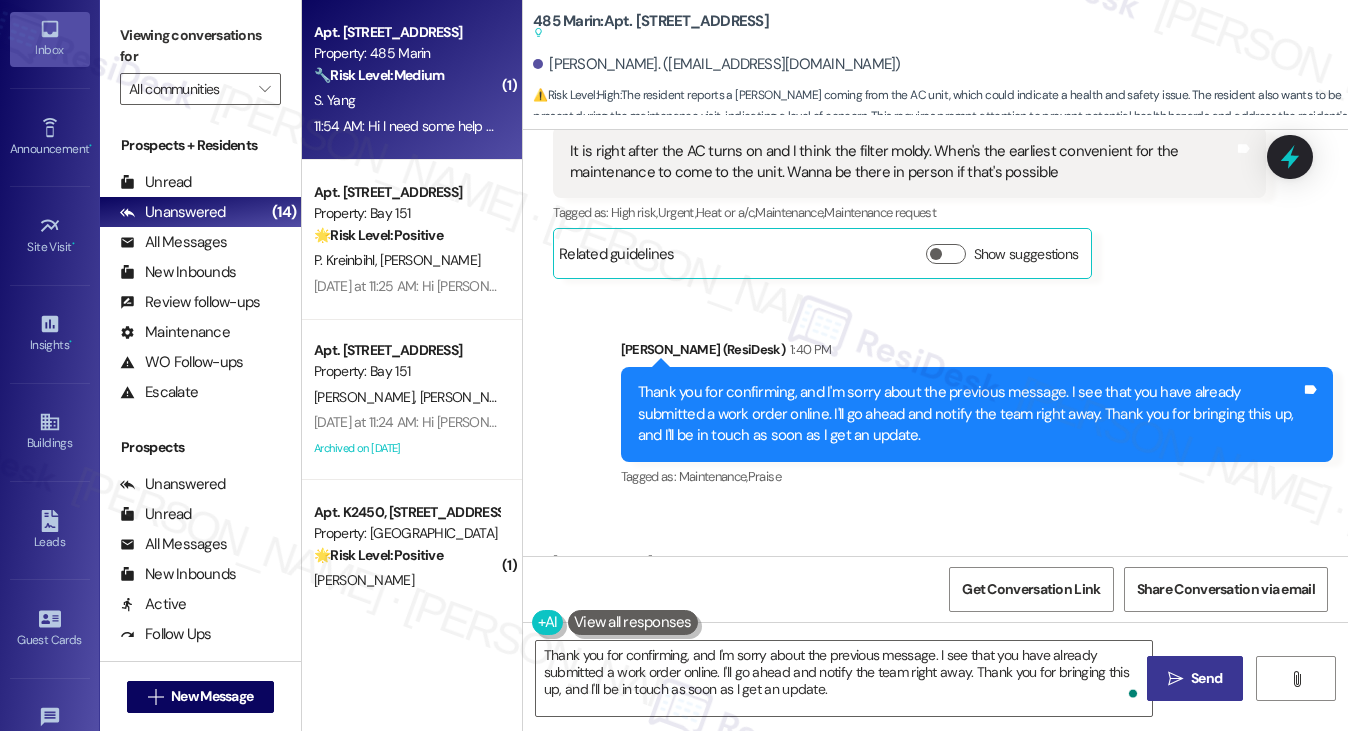
click at [771, 387] on div "Thank you for confirming, and I'm sorry about the previous message. I see that …" at bounding box center [969, 414] width 663 height 64
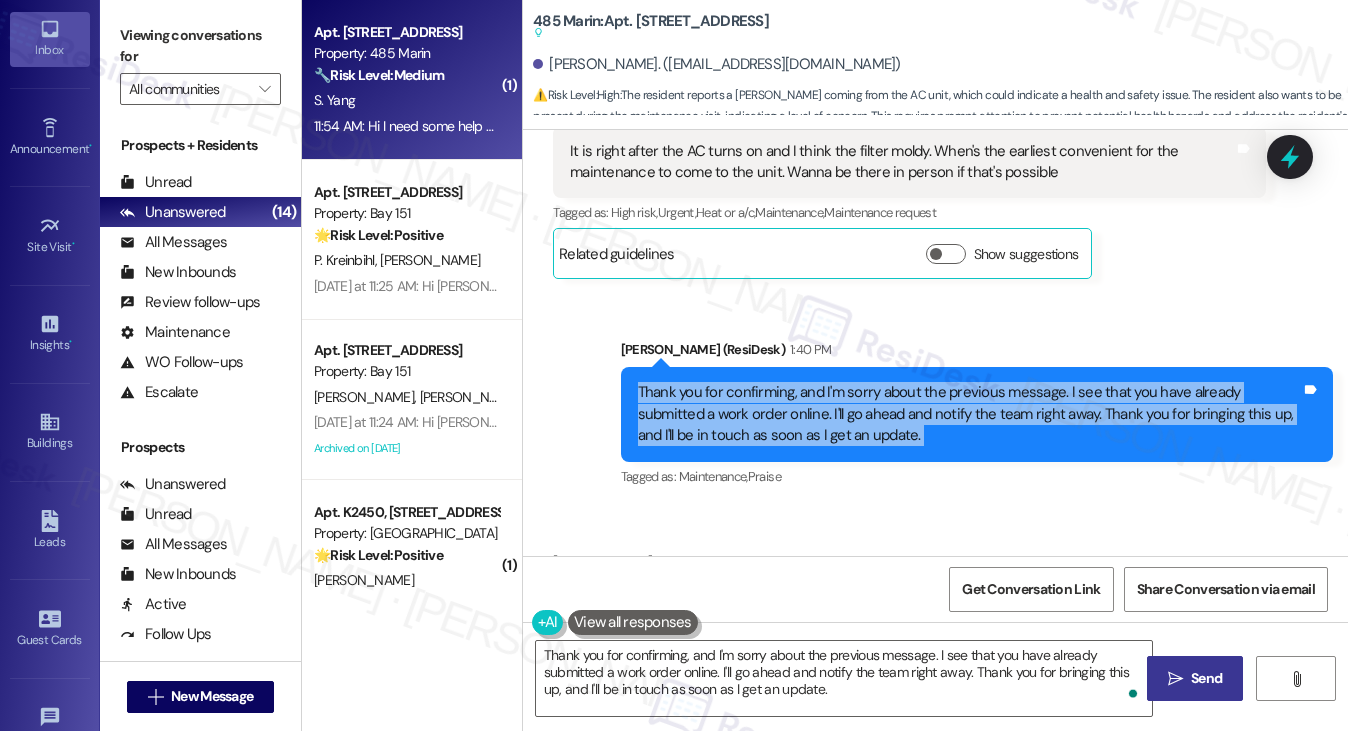
click at [771, 387] on div "Thank you for confirming, and I'm sorry about the previous message. I see that …" at bounding box center [969, 414] width 663 height 64
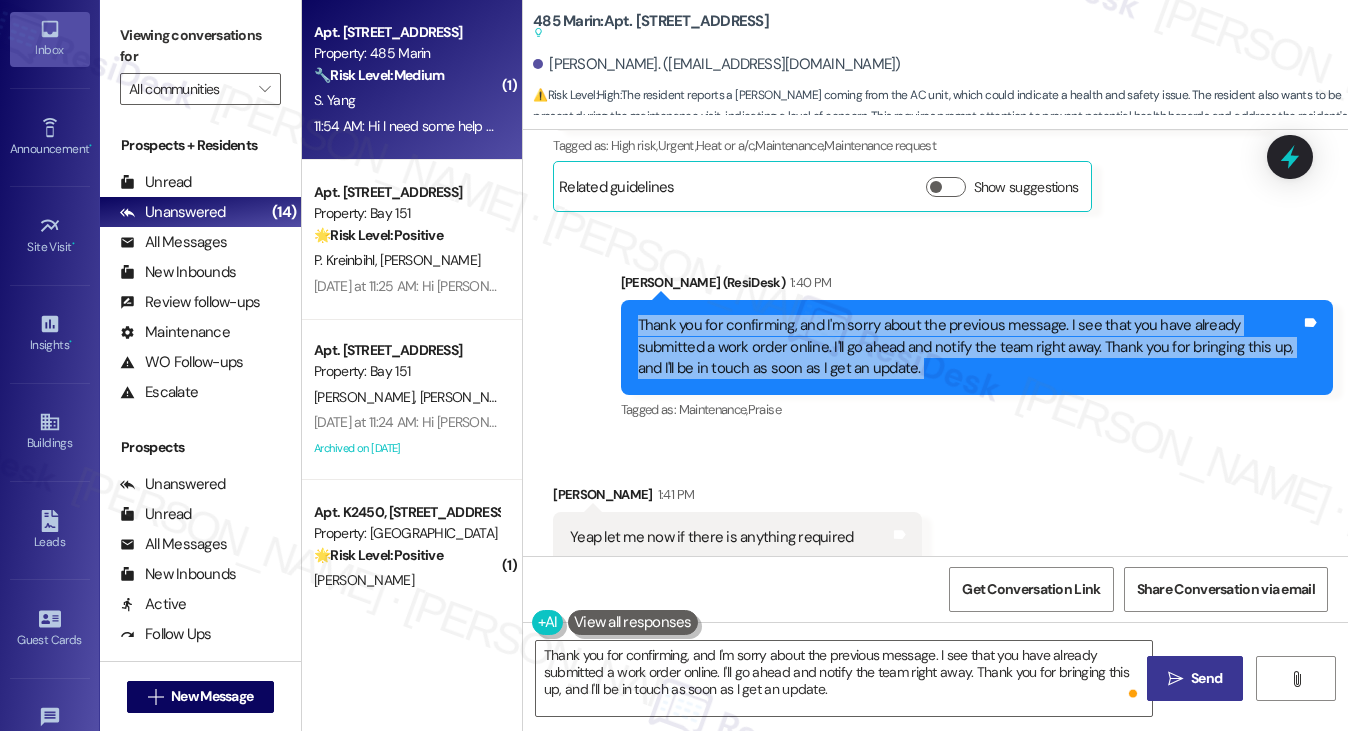
scroll to position [1337, 0]
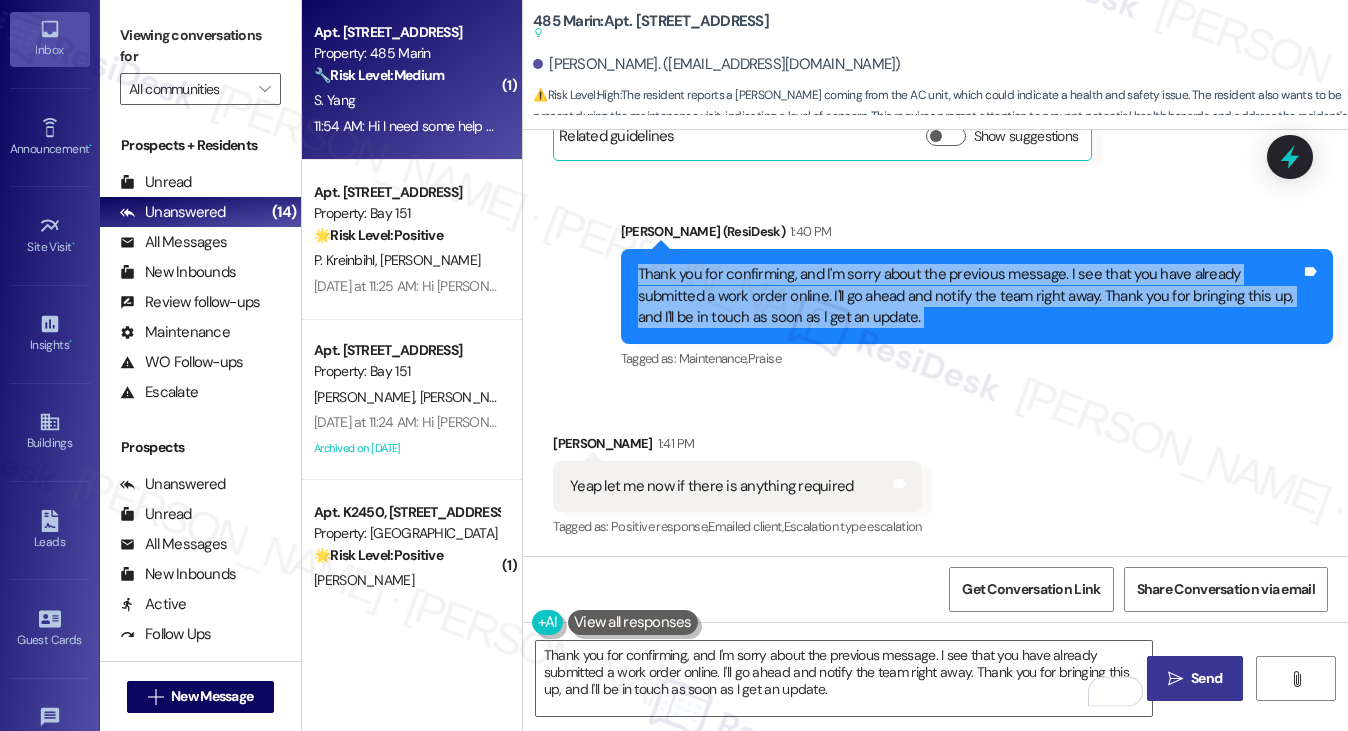
click at [1020, 307] on div "Thank you for confirming, and I'm sorry about the previous message. I see that …" at bounding box center [969, 296] width 663 height 64
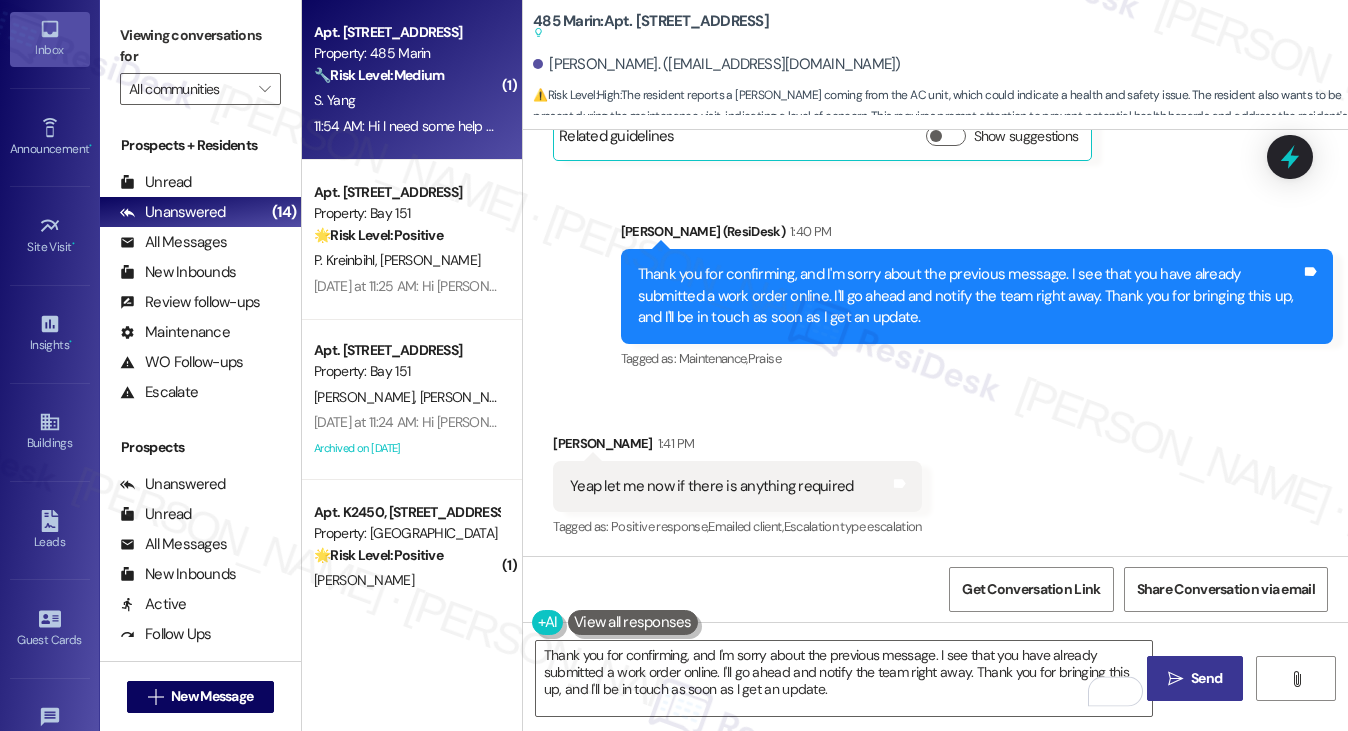
click at [1020, 307] on div "Thank you for confirming, and I'm sorry about the previous message. I see that …" at bounding box center [969, 296] width 663 height 64
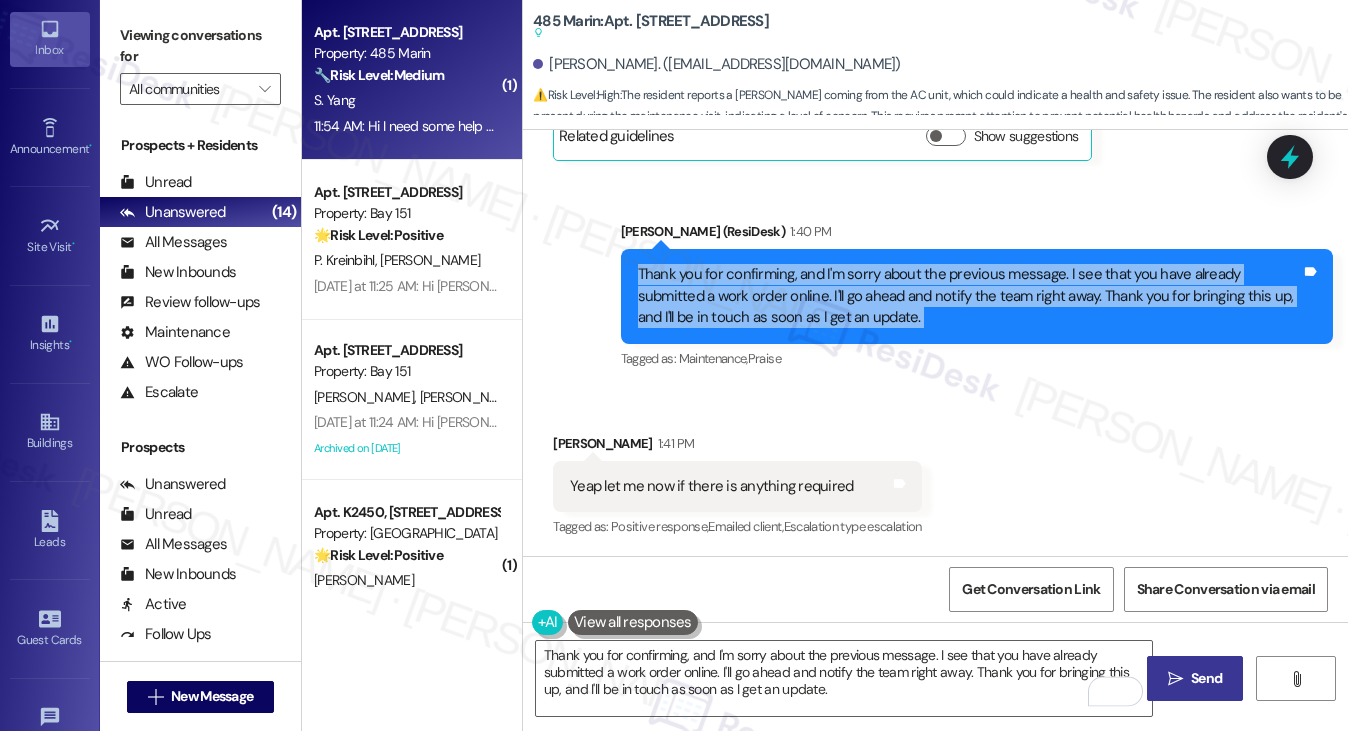
click at [1020, 307] on div "Thank you for confirming, and I'm sorry about the previous message. I see that …" at bounding box center [969, 296] width 663 height 64
click at [788, 307] on div "Thank you for confirming, and I'm sorry about the previous message. I see that …" at bounding box center [969, 296] width 663 height 64
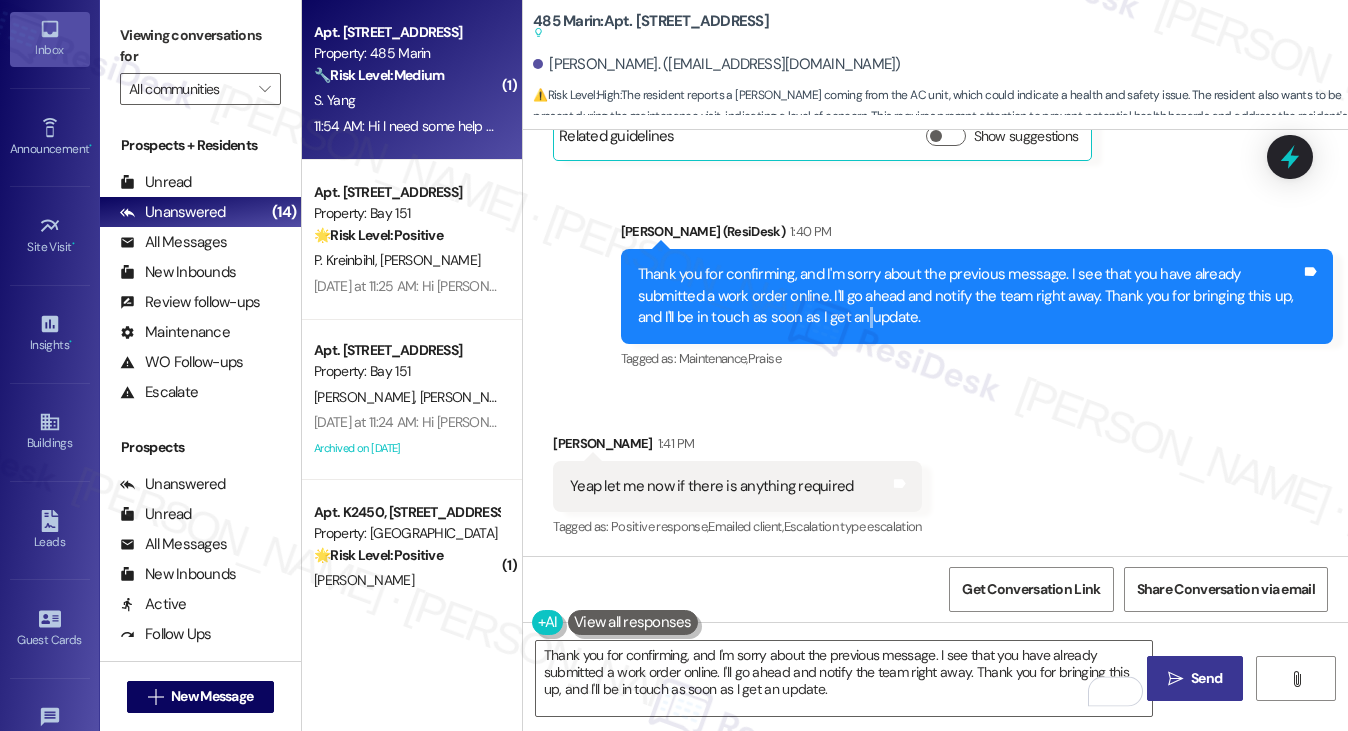
click at [788, 307] on div "Thank you for confirming, and I'm sorry about the previous message. I see that …" at bounding box center [969, 296] width 663 height 64
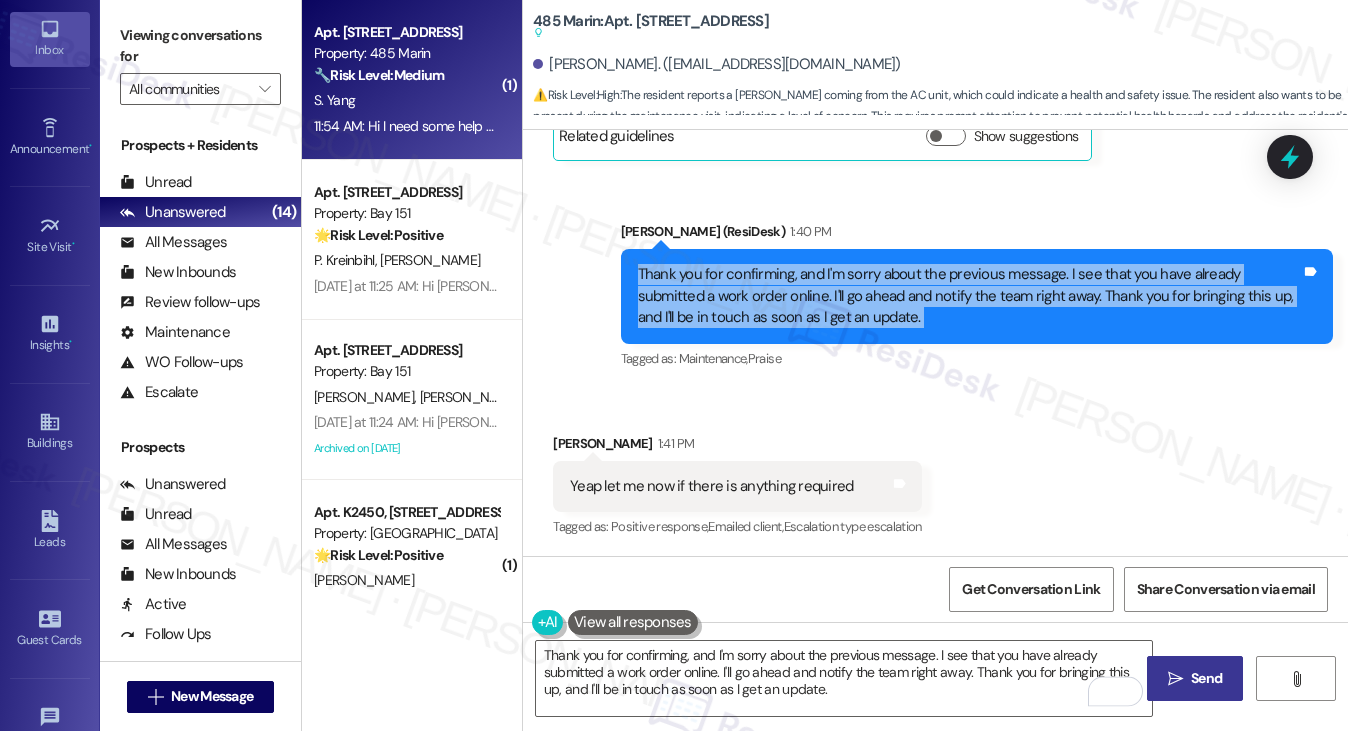
click at [960, 307] on div "Thank you for confirming, and I'm sorry about the previous message. I see that …" at bounding box center [969, 296] width 663 height 64
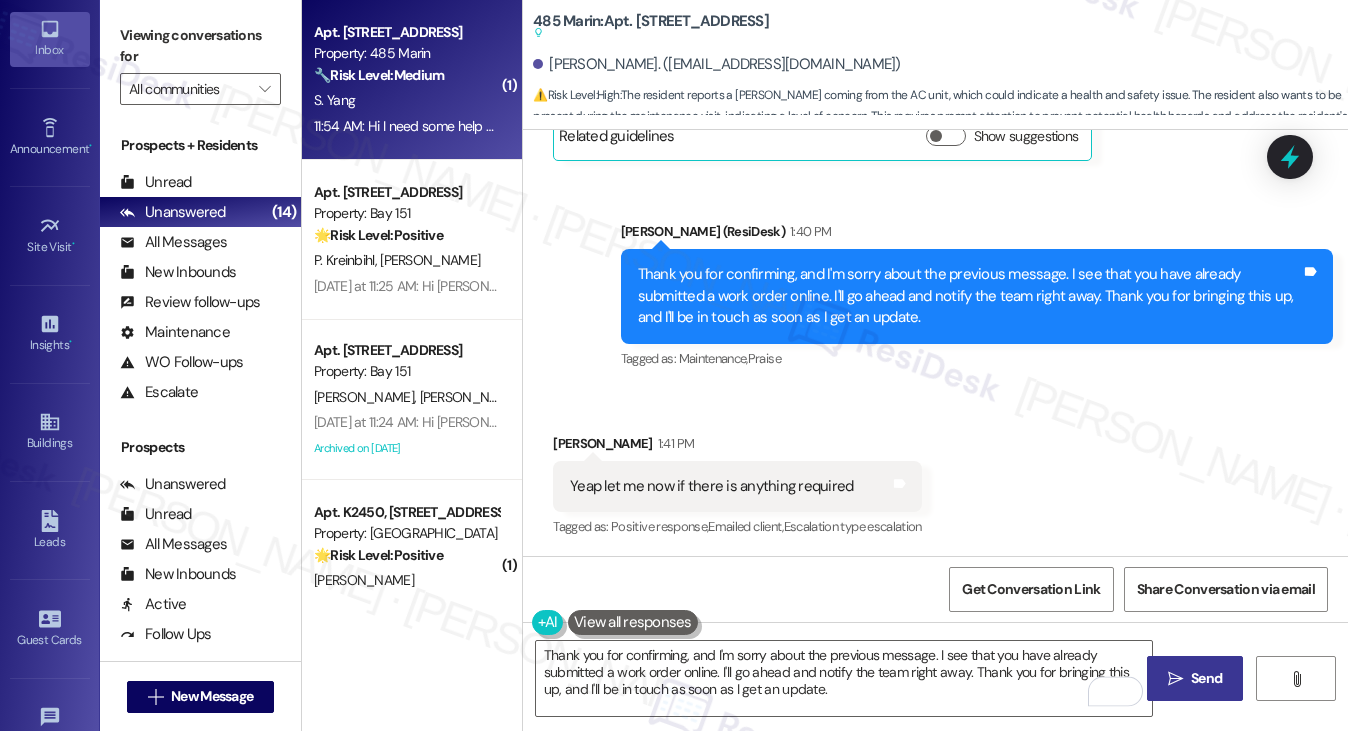
click at [960, 307] on div "Thank you for confirming, and I'm sorry about the previous message. I see that …" at bounding box center [969, 296] width 663 height 64
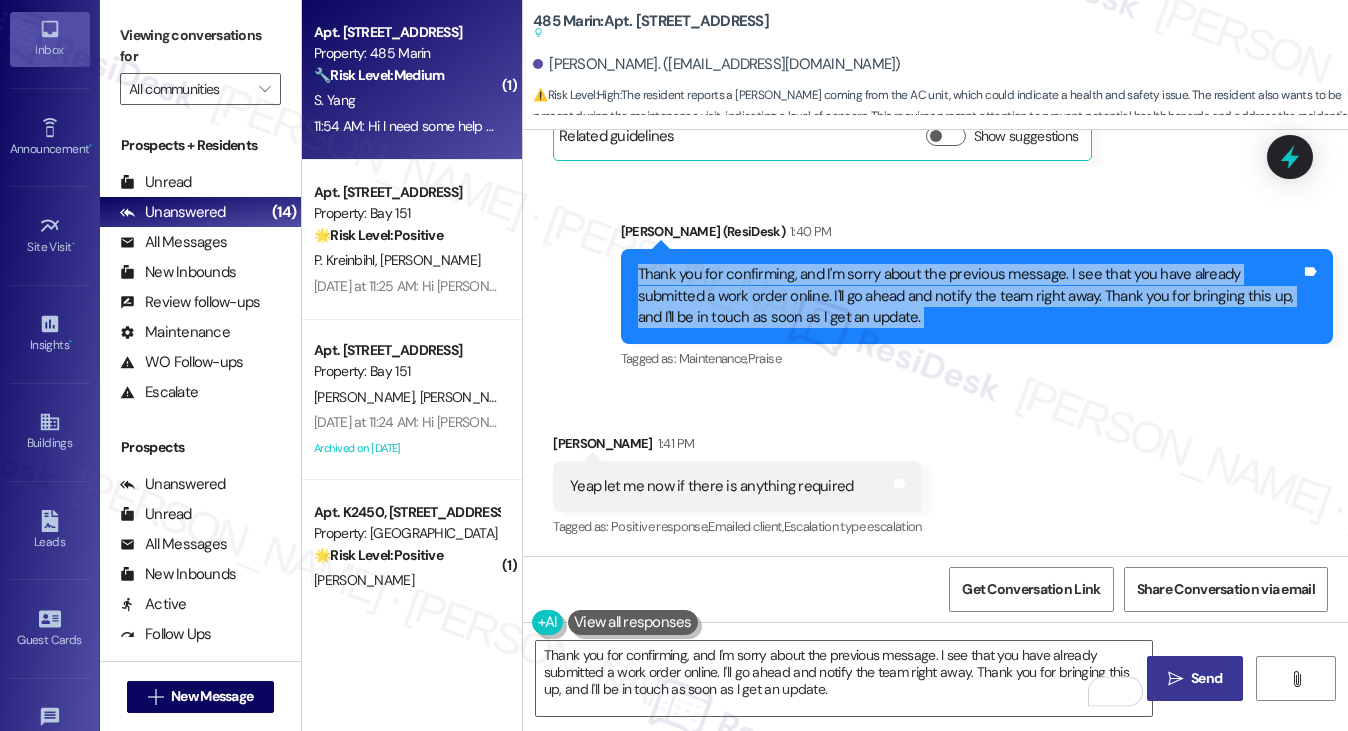
click at [960, 307] on div "Thank you for confirming, and I'm sorry about the previous message. I see that …" at bounding box center [969, 296] width 663 height 64
click at [721, 333] on div "Thank you for confirming, and I'm sorry about the previous message. I see that …" at bounding box center [977, 296] width 712 height 94
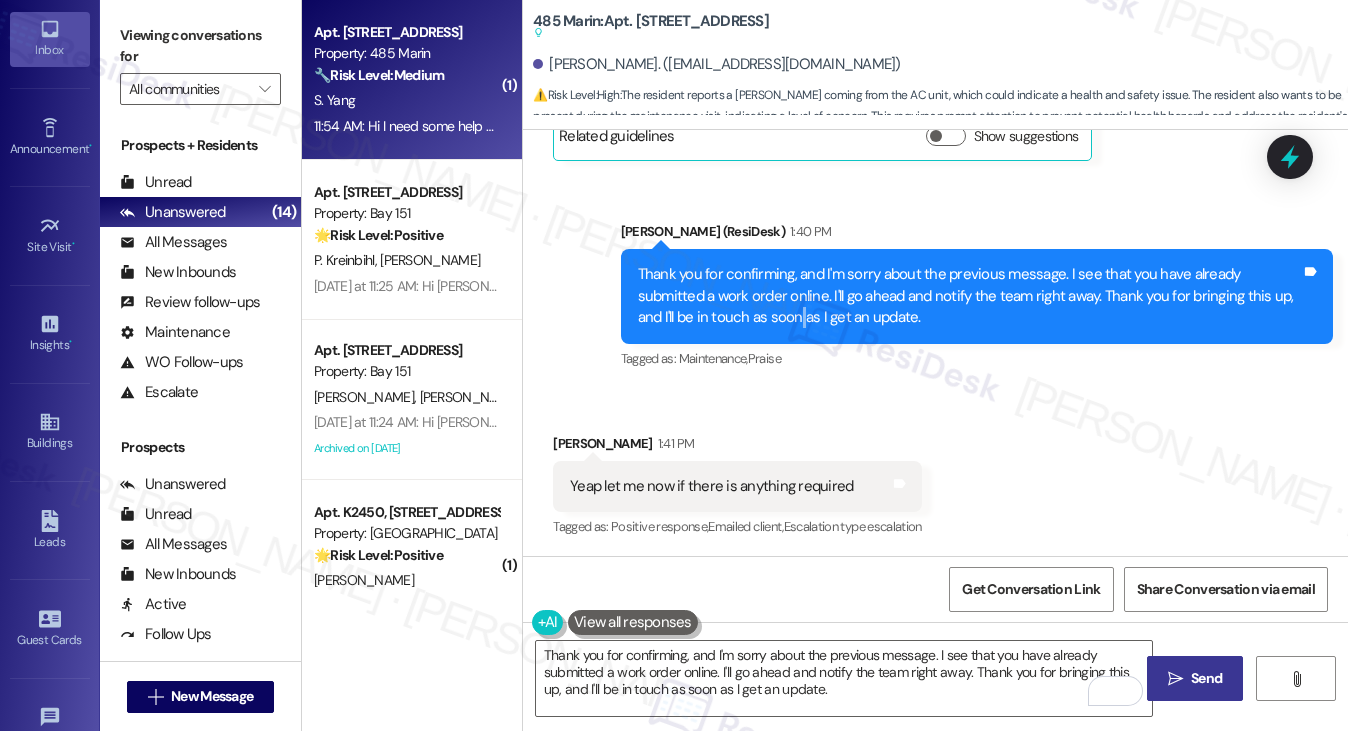
click at [721, 333] on div "Thank you for confirming, and I'm sorry about the previous message. I see that …" at bounding box center [977, 296] width 712 height 94
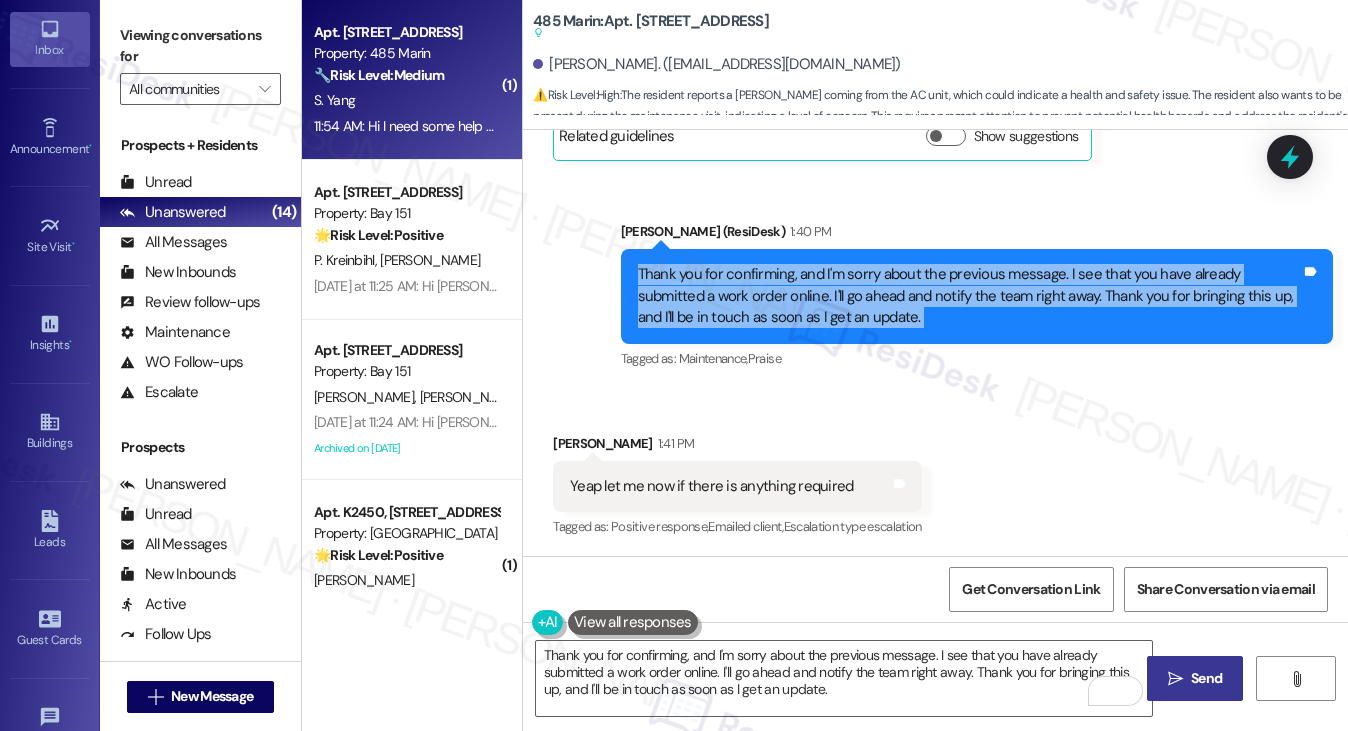
click at [721, 333] on div "Thank you for confirming, and I'm sorry about the previous message. I see that …" at bounding box center [977, 296] width 712 height 94
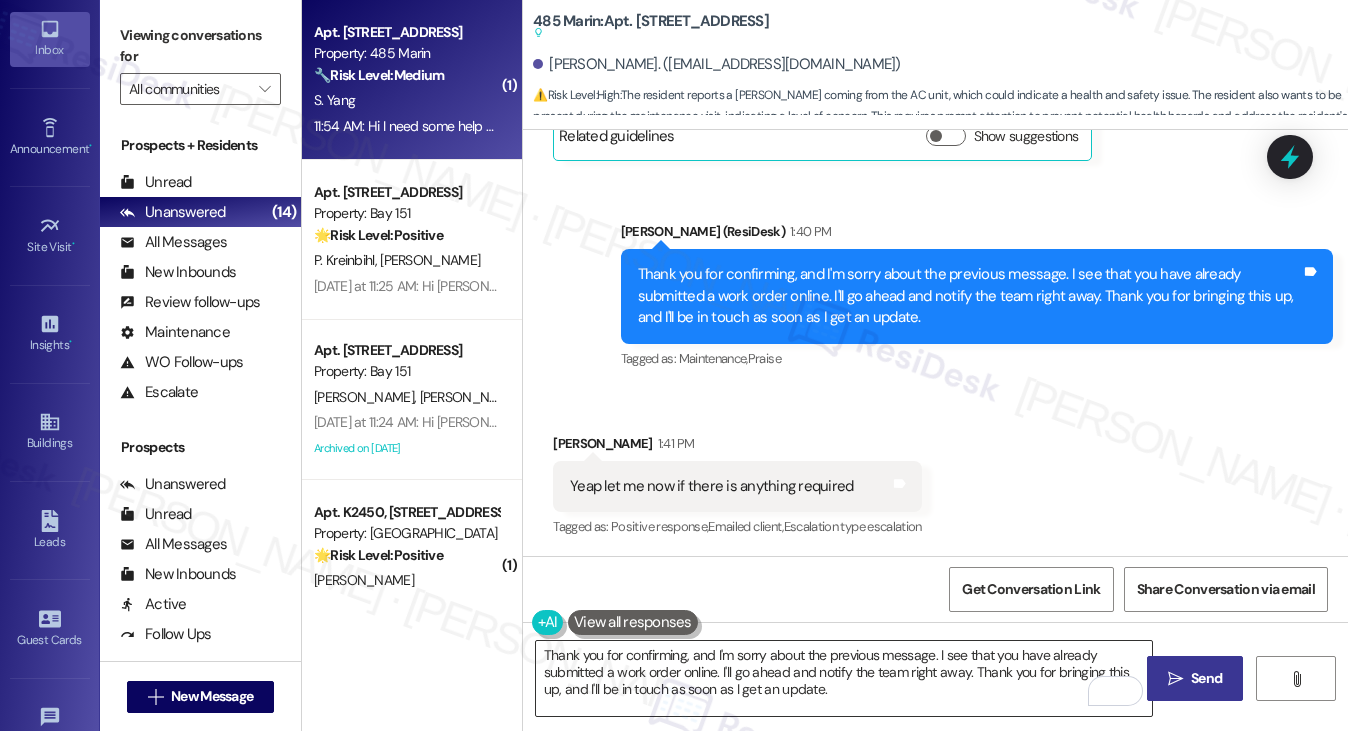
click at [742, 690] on textarea "Hi {{first_name}}, I understand you're experiencing a strange smell when your A…" at bounding box center [844, 678] width 617 height 75
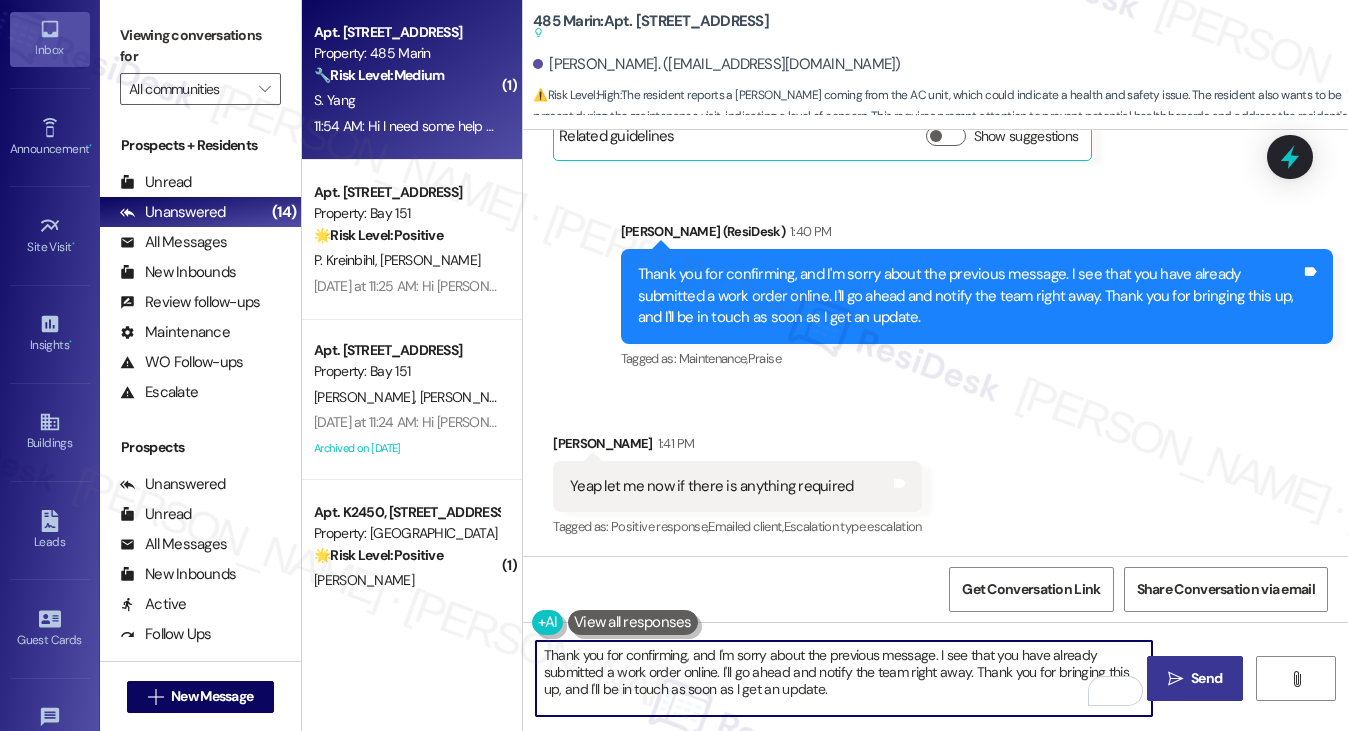
click at [742, 690] on textarea "Hi {{first_name}}, I understand you're experiencing a strange smell when your A…" at bounding box center [844, 678] width 617 height 75
click at [796, 321] on div "Thank you for confirming, and I'm sorry about the previous message. I see that …" at bounding box center [969, 296] width 663 height 64
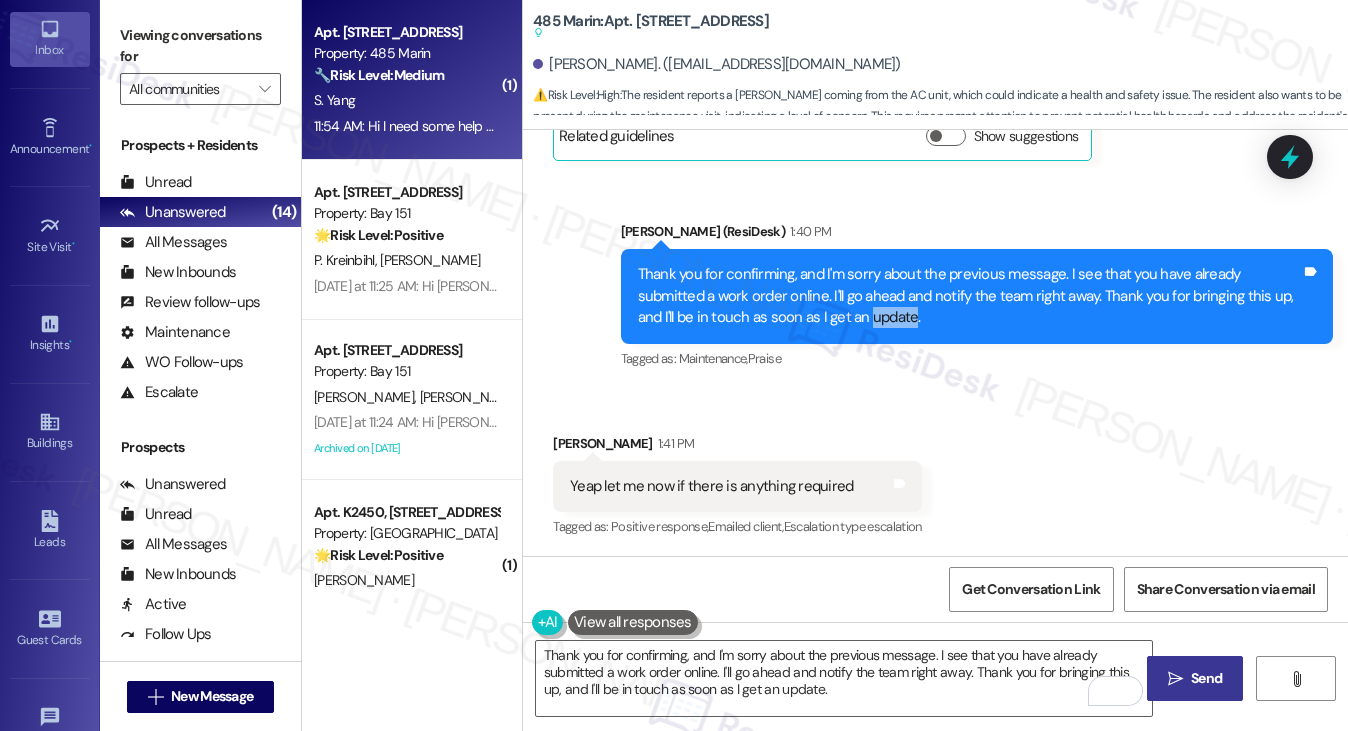
click at [796, 321] on div "Thank you for confirming, and I'm sorry about the previous message. I see that …" at bounding box center [969, 296] width 663 height 64
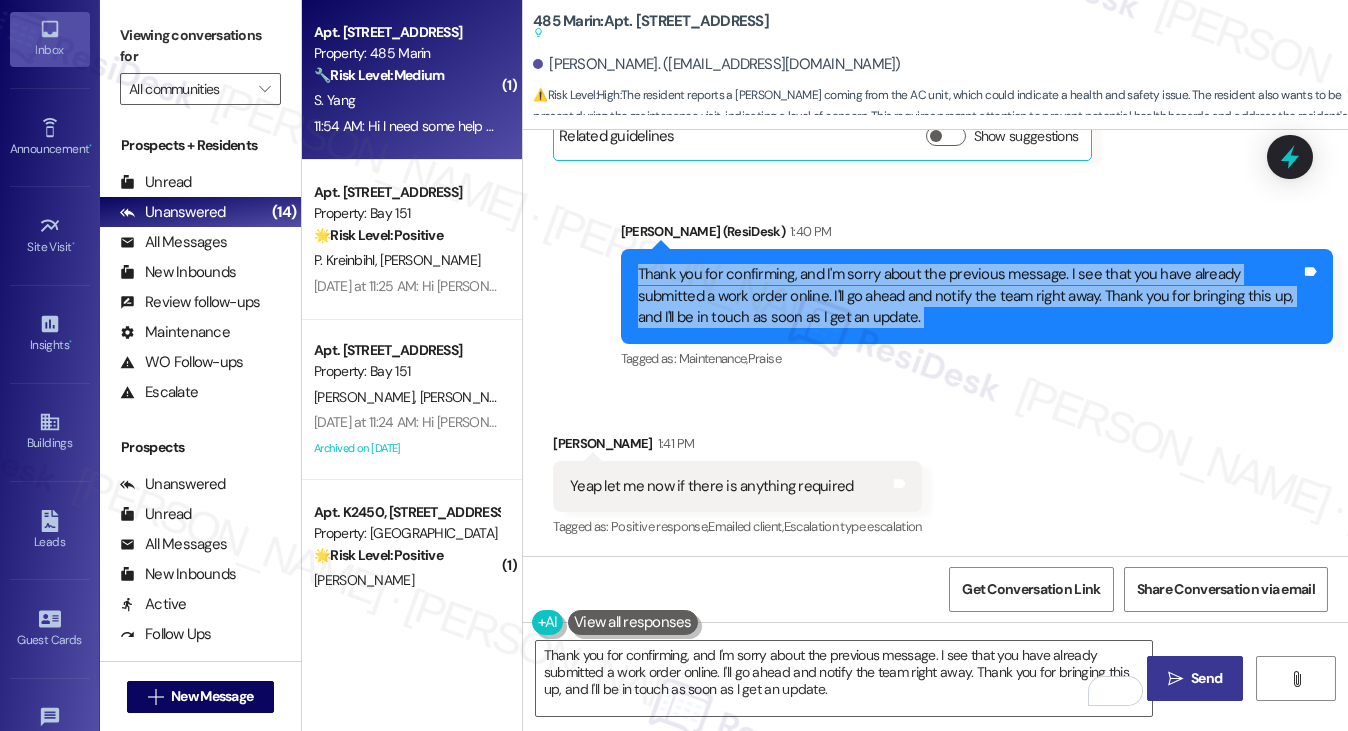
click at [796, 321] on div "Thank you for confirming, and I'm sorry about the previous message. I see that …" at bounding box center [969, 296] width 663 height 64
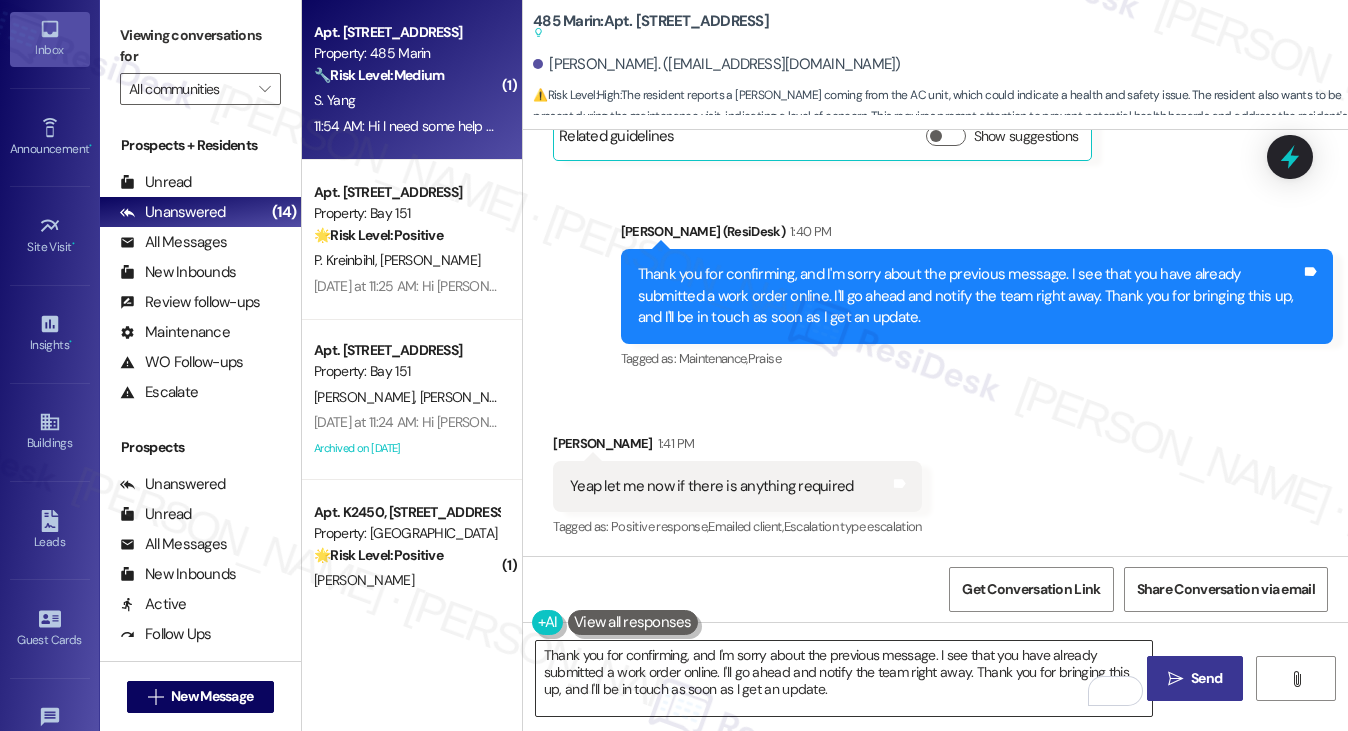
click at [818, 647] on textarea "Hi {{first_name}}, I understand you're experiencing a strange smell when your A…" at bounding box center [844, 678] width 617 height 75
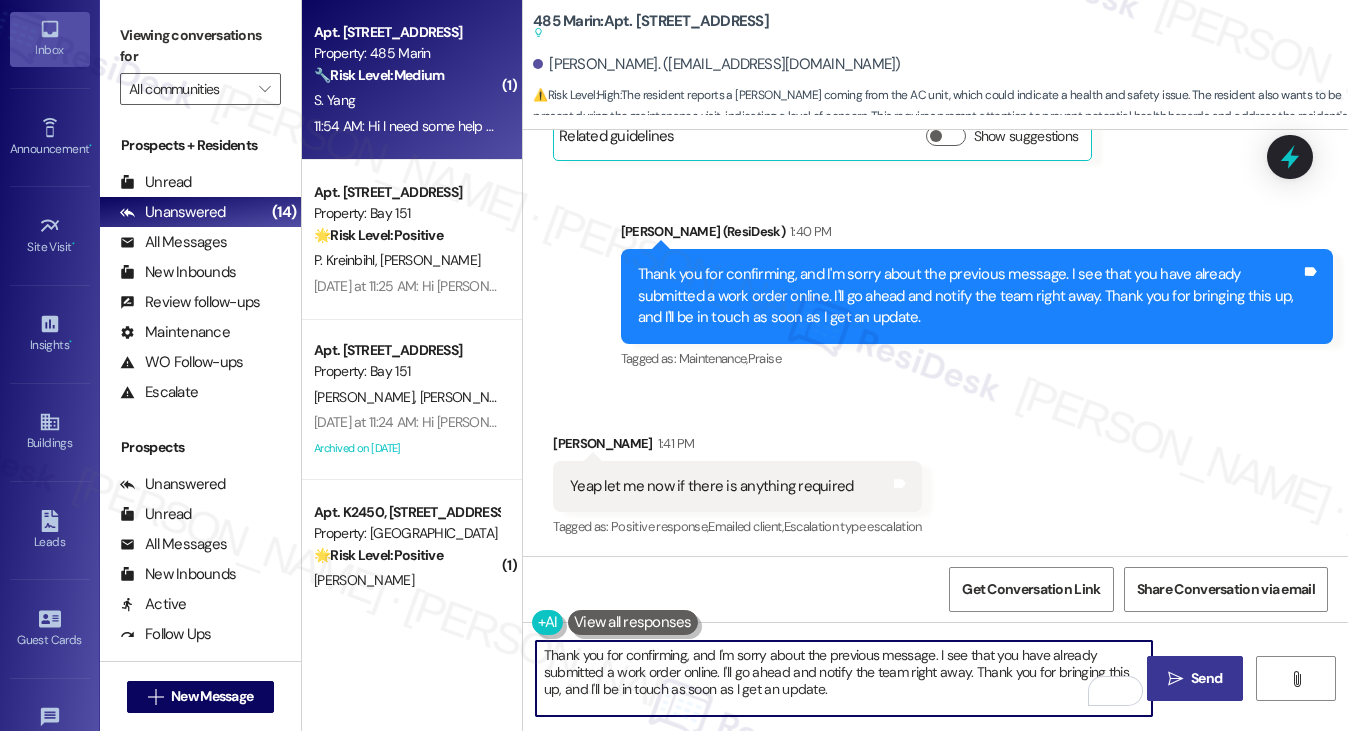
click at [818, 647] on textarea "Hi {{first_name}}, I understand you're experiencing a strange smell when your A…" at bounding box center [844, 678] width 617 height 75
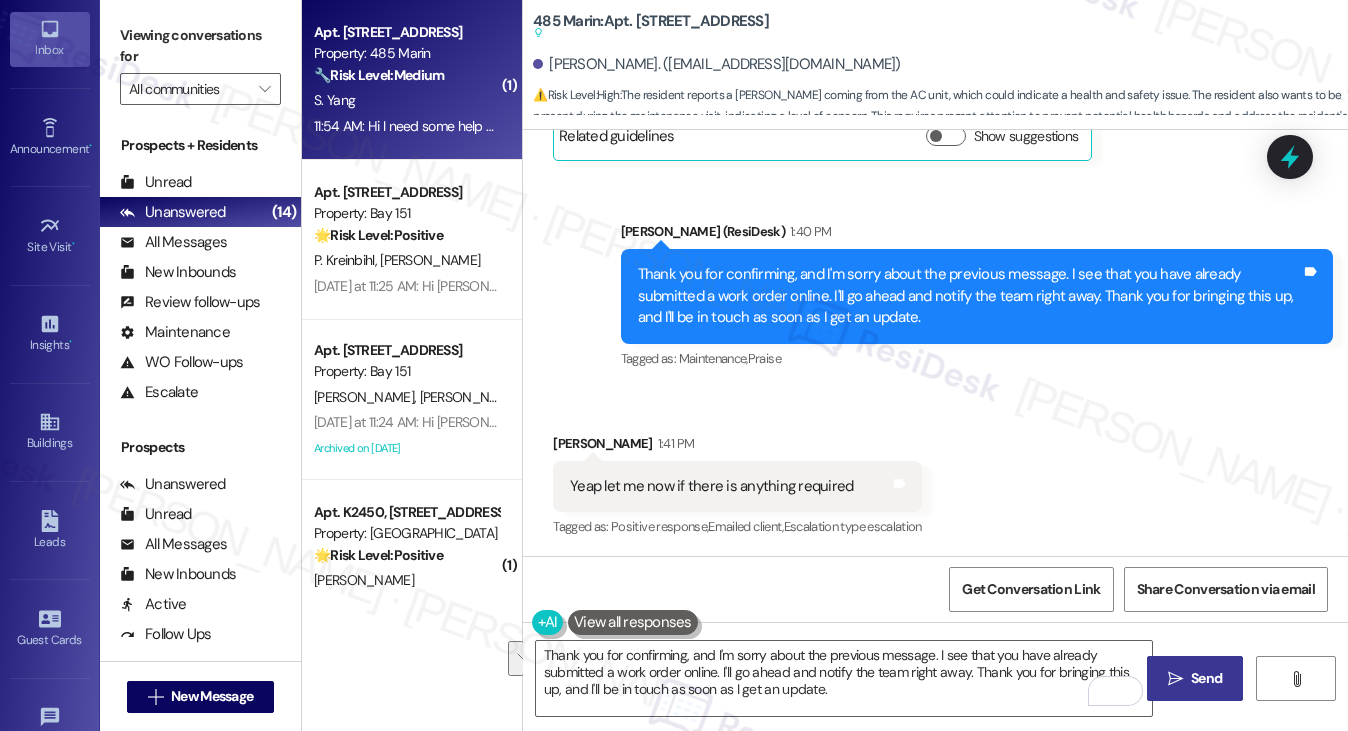
click at [183, 51] on label "Viewing conversations for" at bounding box center [200, 46] width 161 height 53
click at [811, 663] on textarea "Hi {{first_name}}, I understand you're experiencing a strange smell when your A…" at bounding box center [844, 678] width 617 height 75
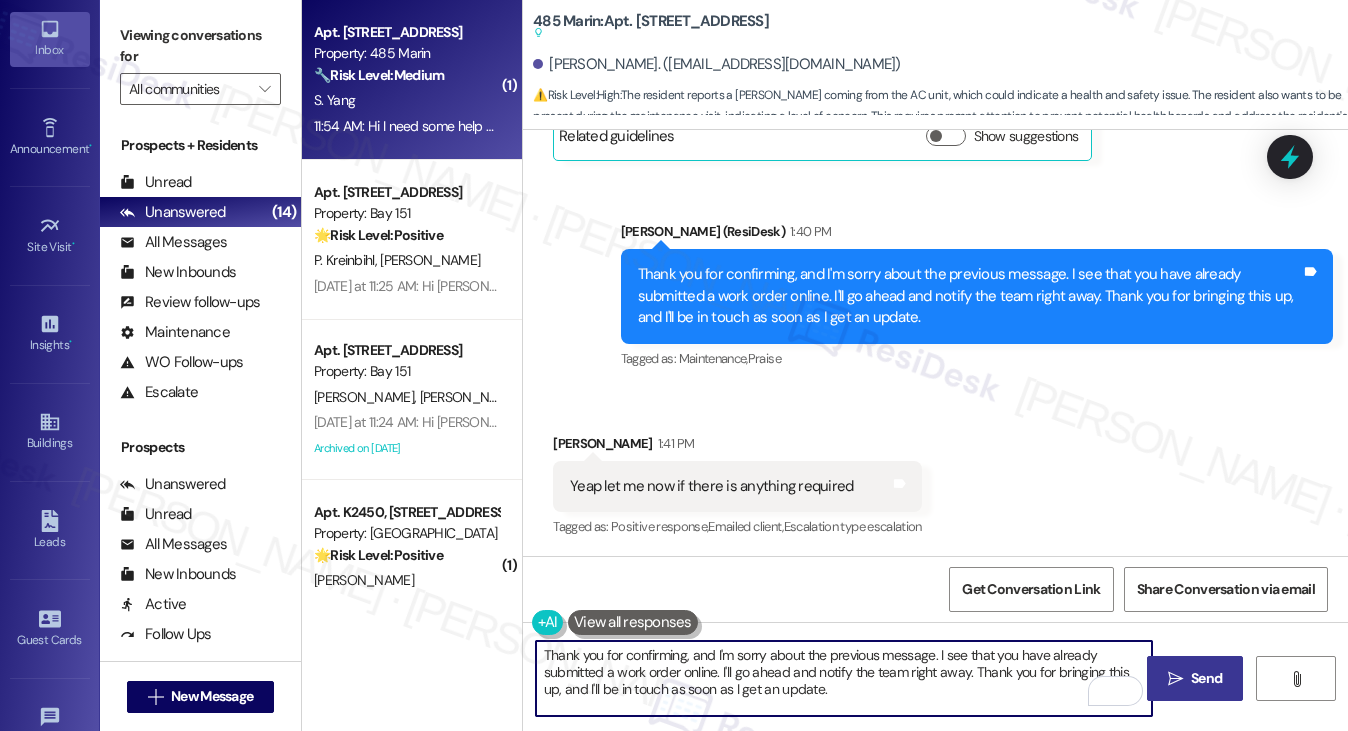
click at [819, 496] on div "Yeap let me now if there is anything required Tags and notes" at bounding box center [737, 486] width 369 height 51
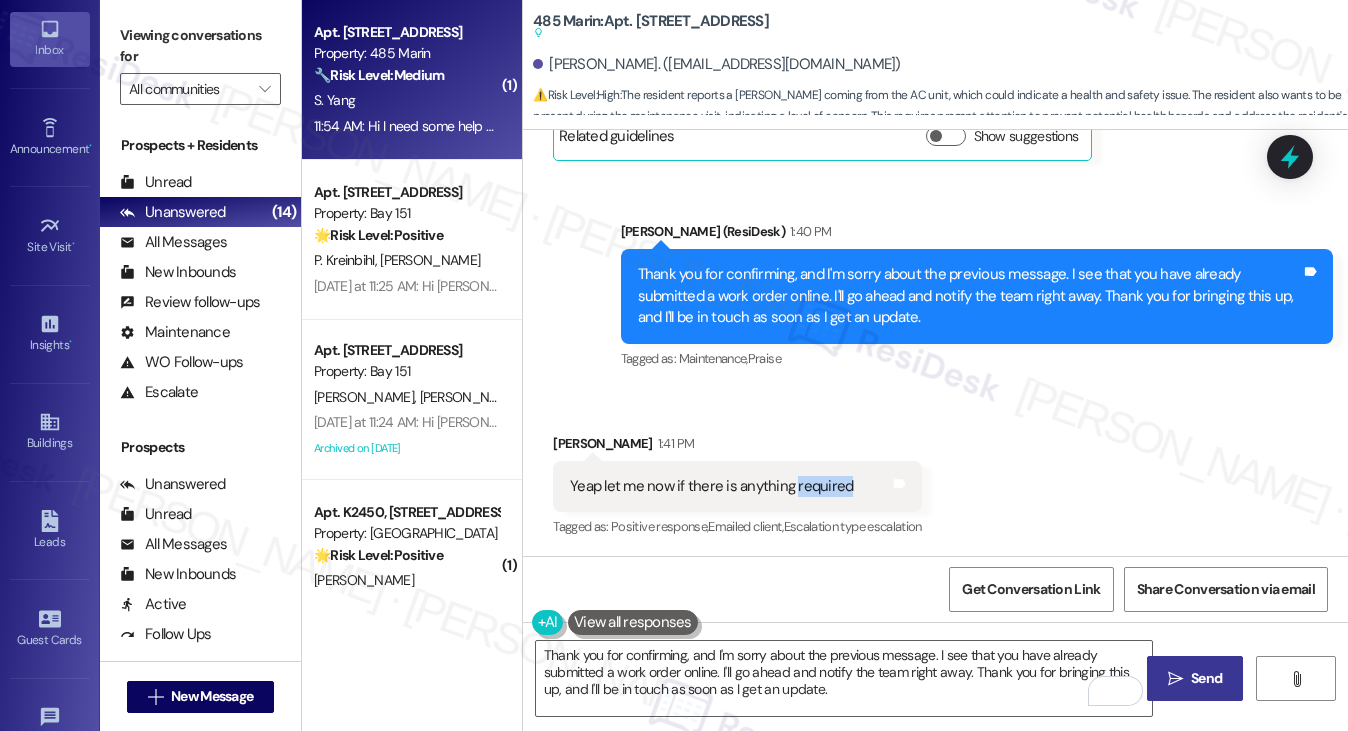
click at [819, 496] on div "Yeap let me now if there is anything required Tags and notes" at bounding box center [737, 486] width 369 height 51
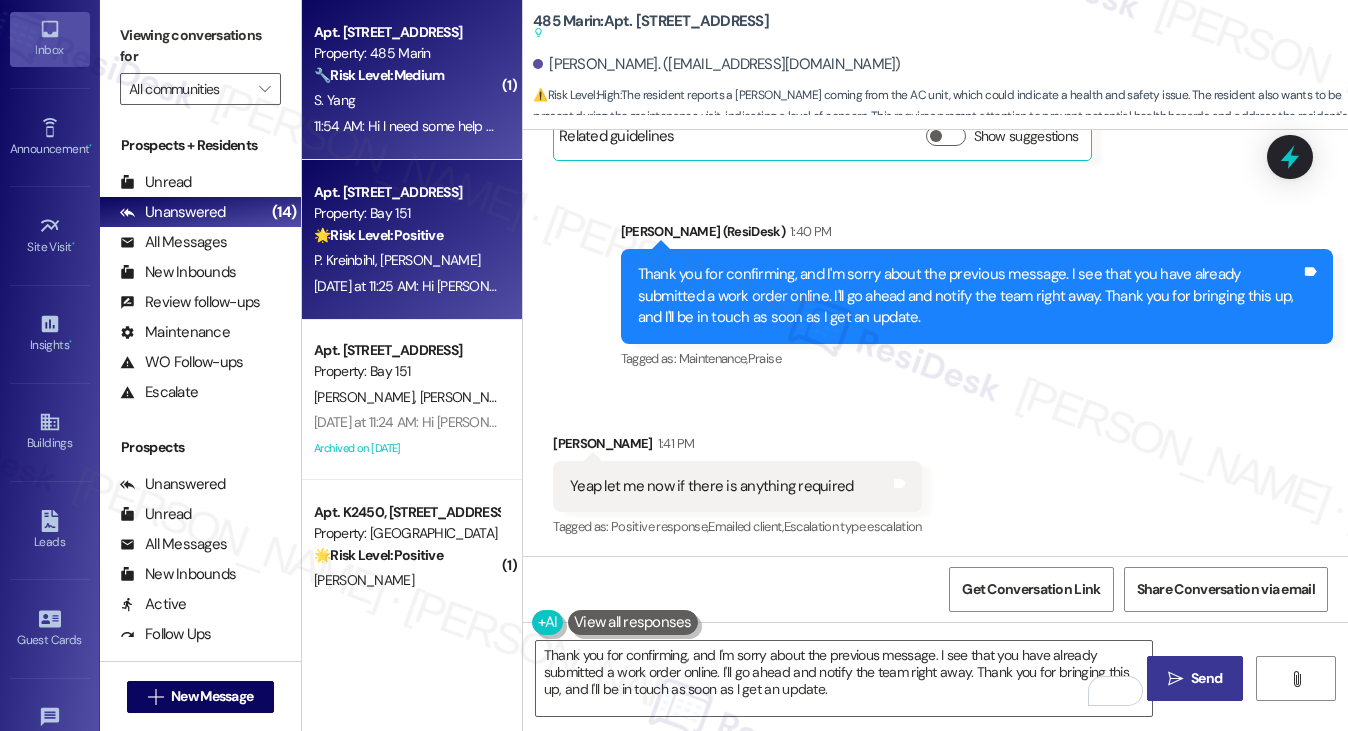
click at [383, 267] on span "[PERSON_NAME]" at bounding box center [430, 260] width 100 height 18
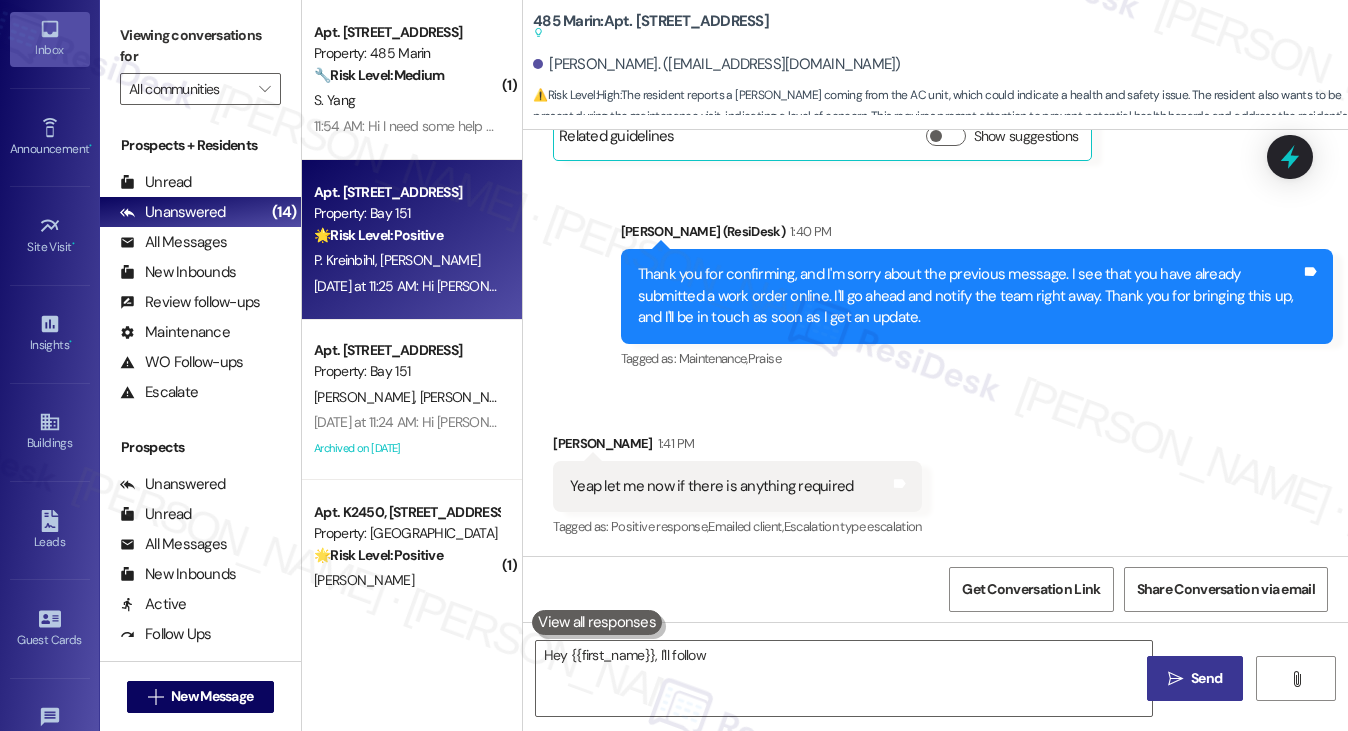
type textarea "Hey {{first_name}}, I'll follow"
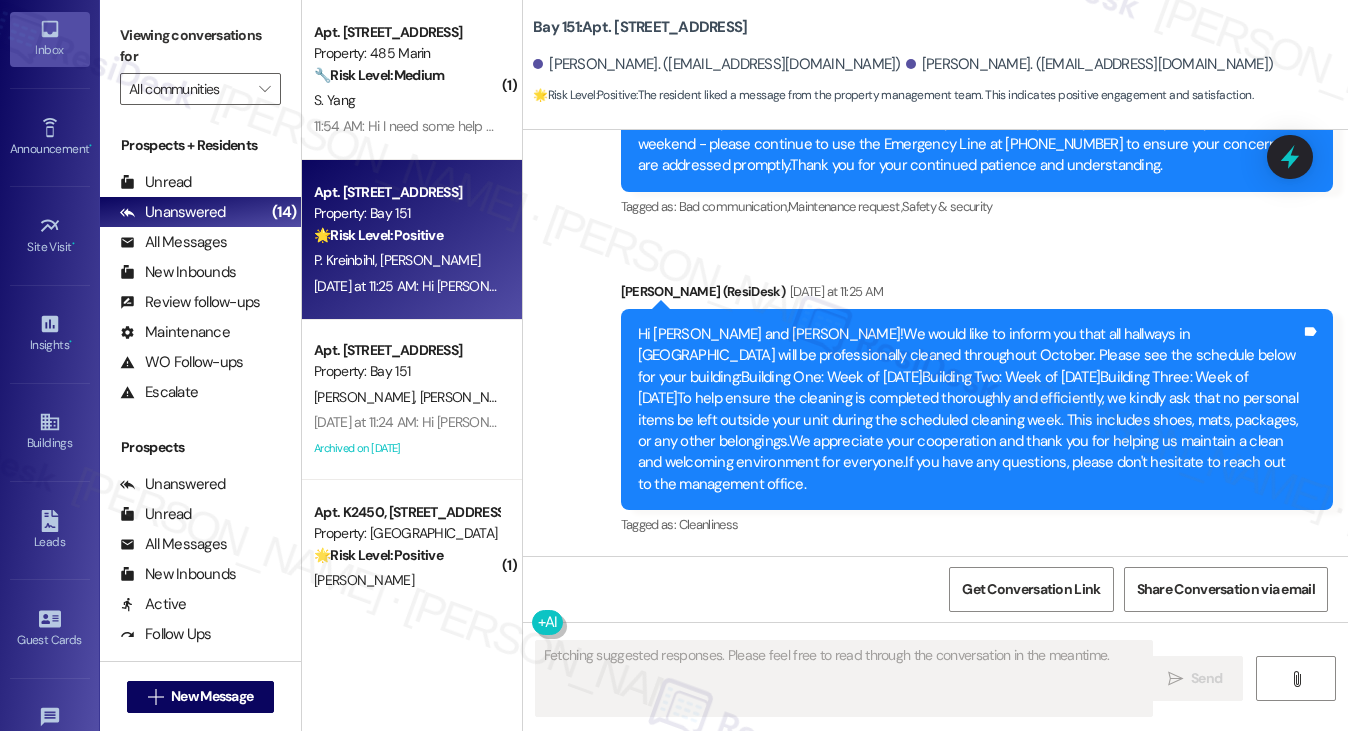
scroll to position [73409, 0]
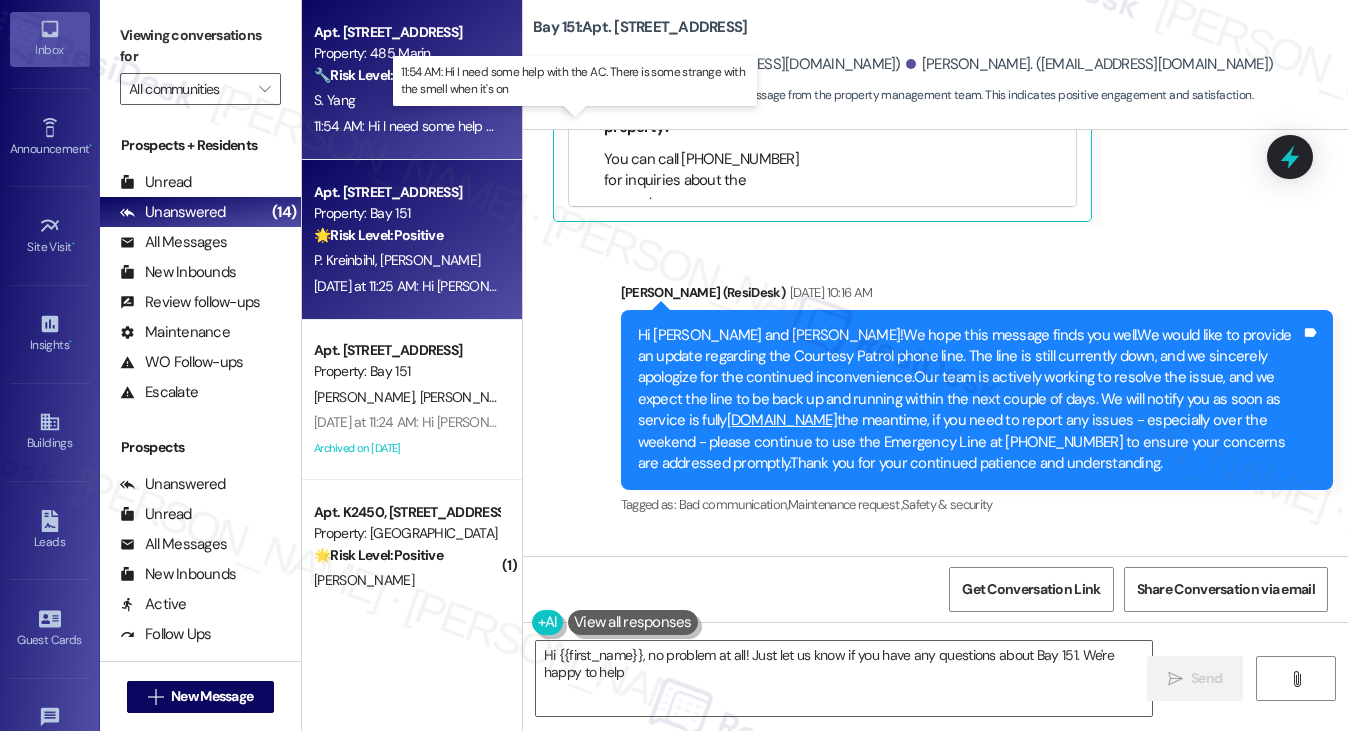
type textarea "Hi {{first_name}}, no problem at all! Just let us know if you have any question…"
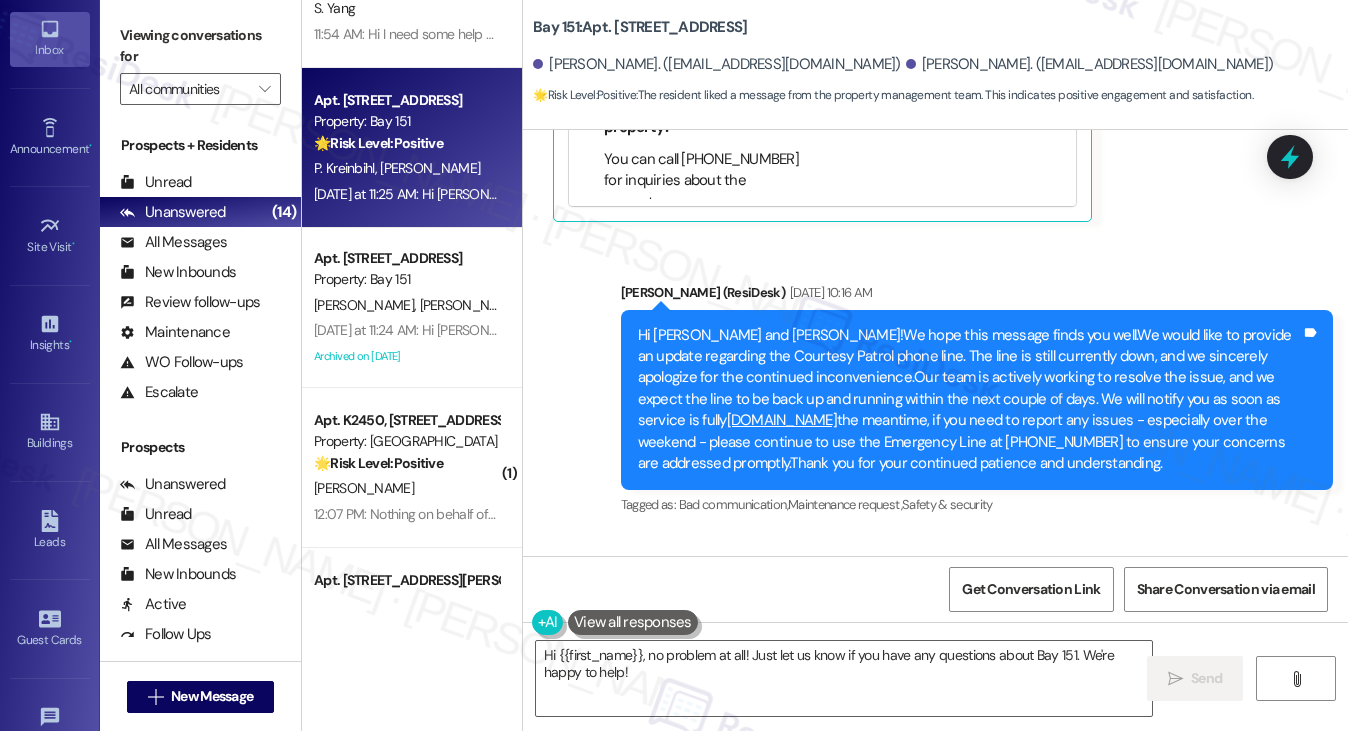
scroll to position [300, 0]
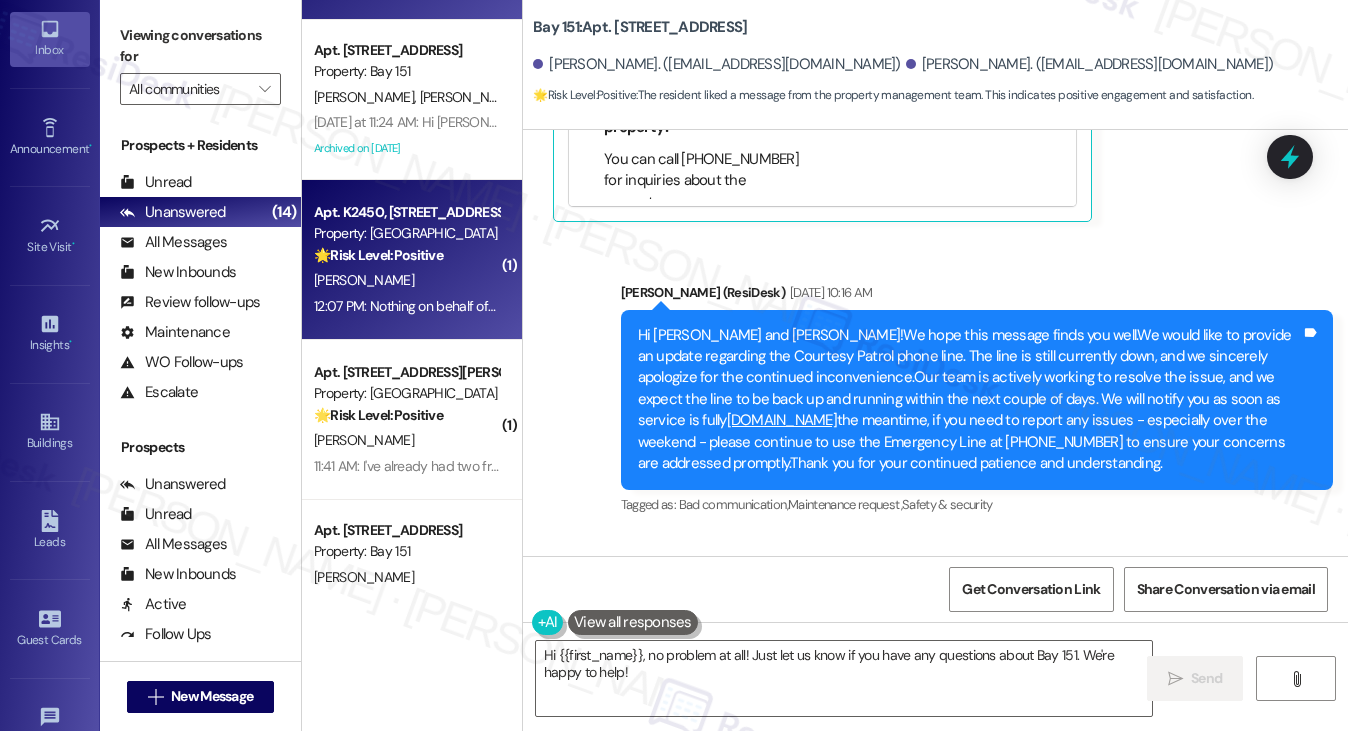
click at [451, 323] on div "Apt. K2450, 4883 Riley Road Property: Madison Farms 🌟 Risk Level: Positive The …" at bounding box center [412, 260] width 220 height 160
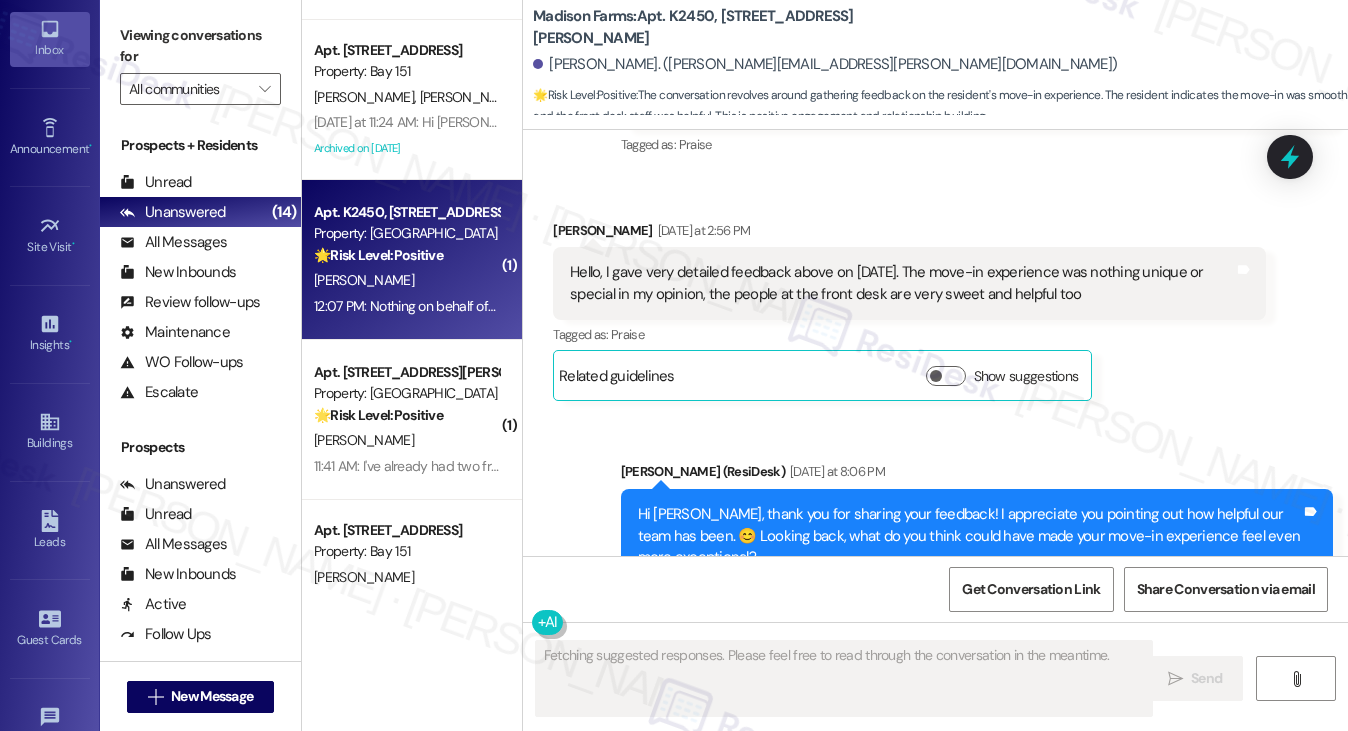
scroll to position [3226, 0]
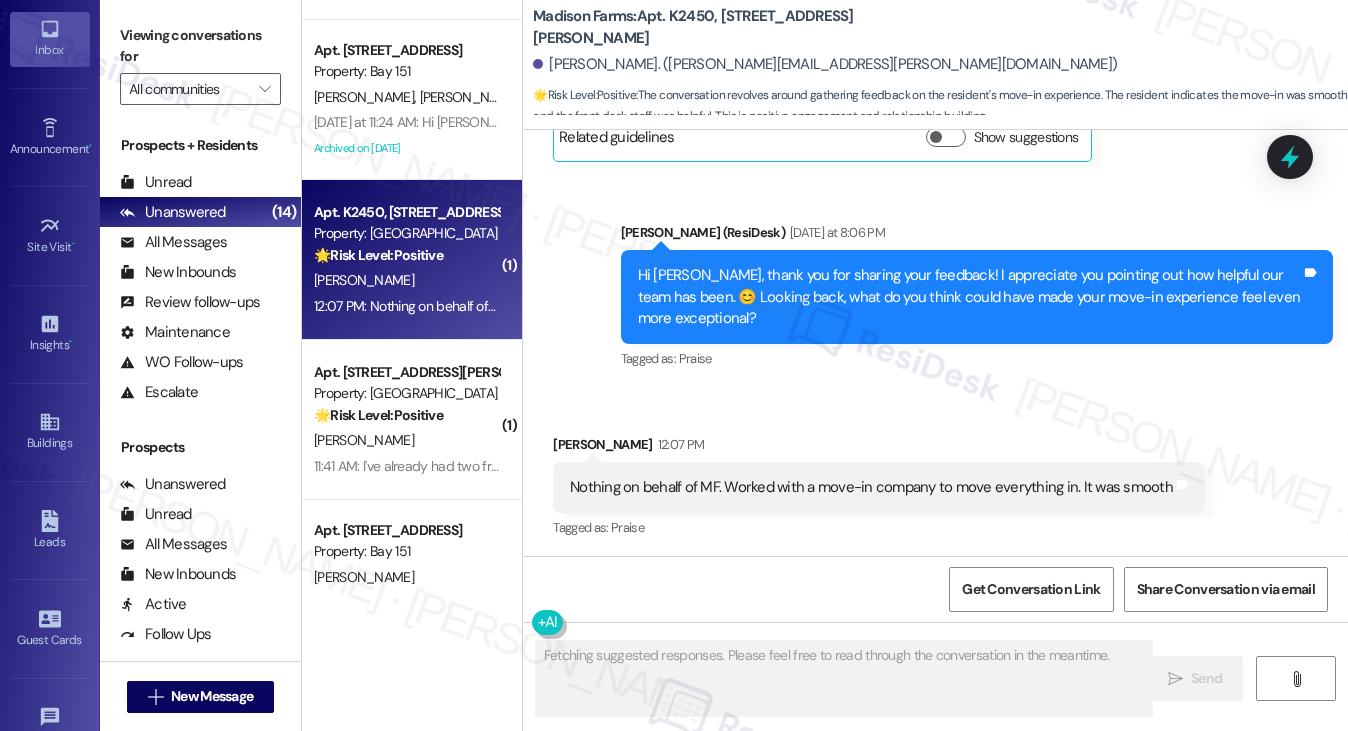
click at [860, 292] on div "Hi Jared, thank you for sharing your feedback! I appreciate you pointing out ho…" at bounding box center [969, 297] width 663 height 64
click at [676, 479] on div "Nothing on behalf of MF. Worked with a move-in company to move everything in. I…" at bounding box center [871, 487] width 603 height 21
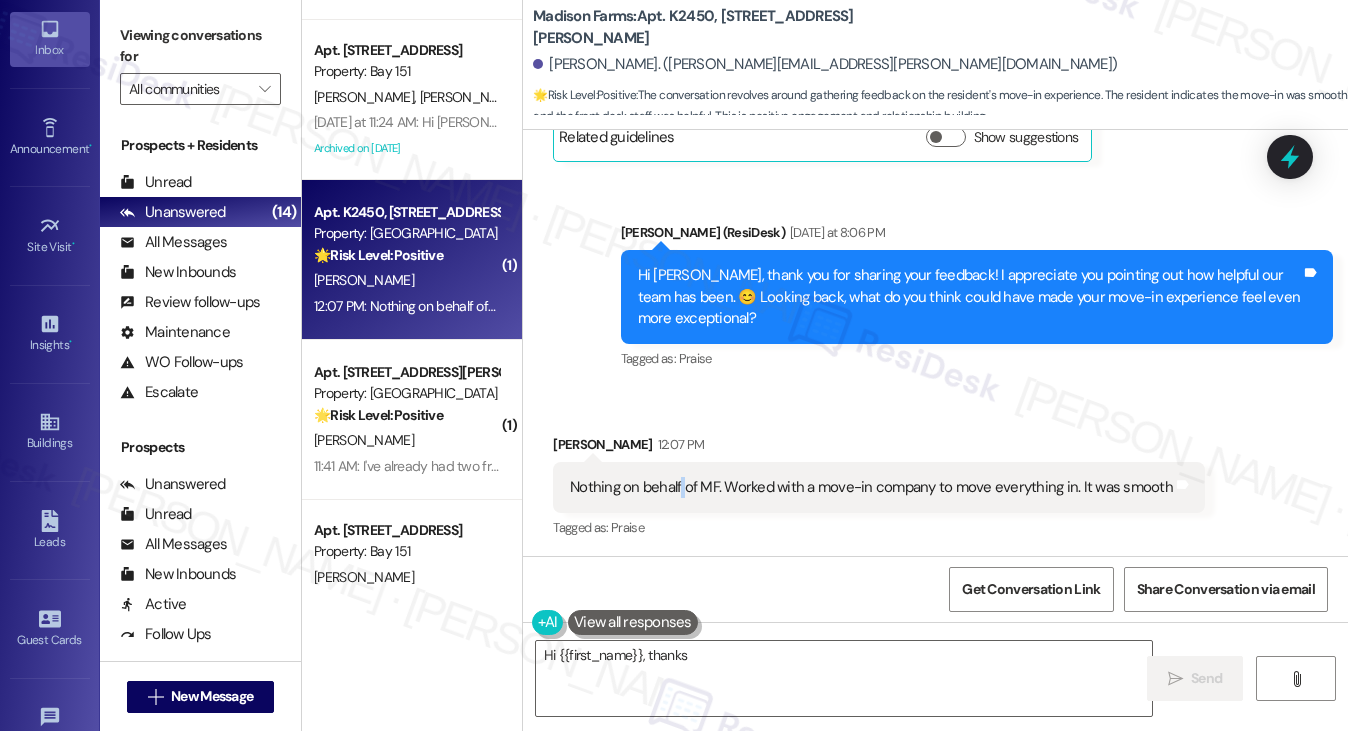
click at [676, 479] on div "Nothing on behalf of MF. Worked with a move-in company to move everything in. I…" at bounding box center [871, 487] width 603 height 21
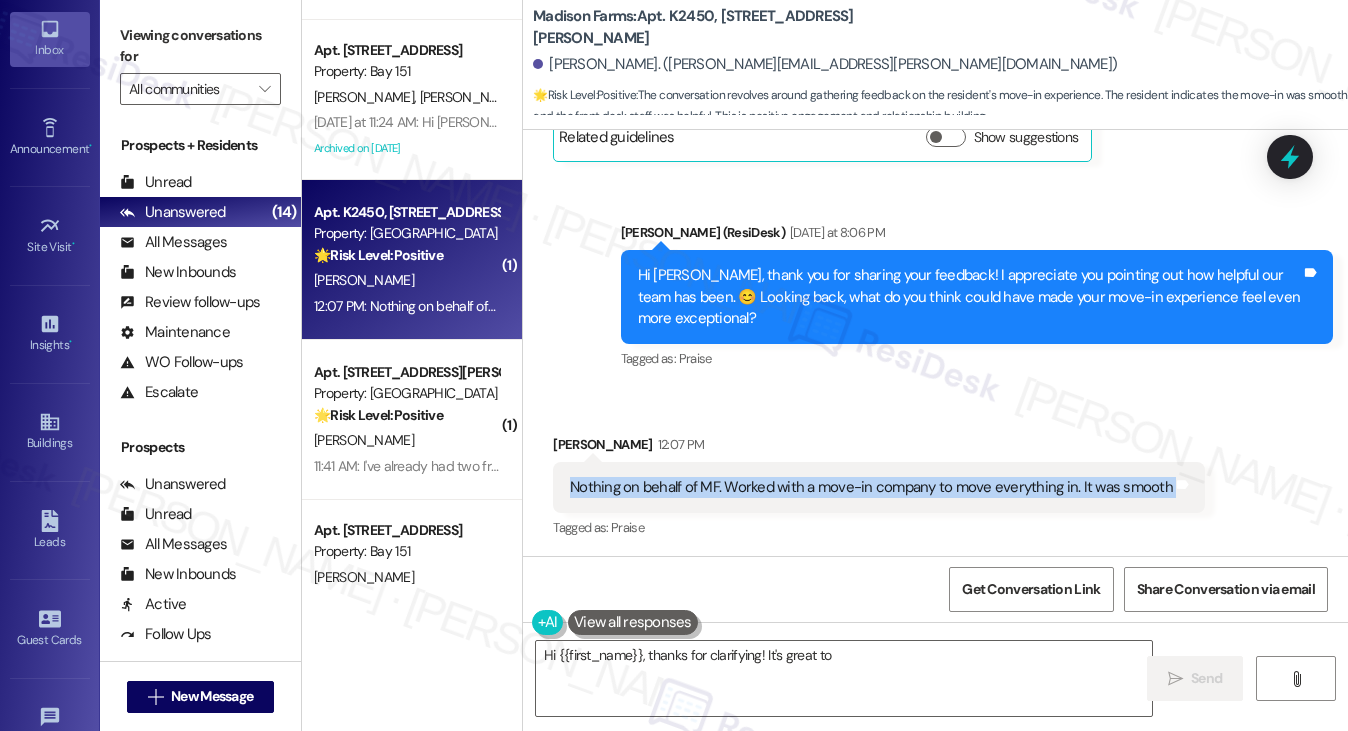
click at [676, 479] on div "Nothing on behalf of MF. Worked with a move-in company to move everything in. I…" at bounding box center [871, 487] width 603 height 21
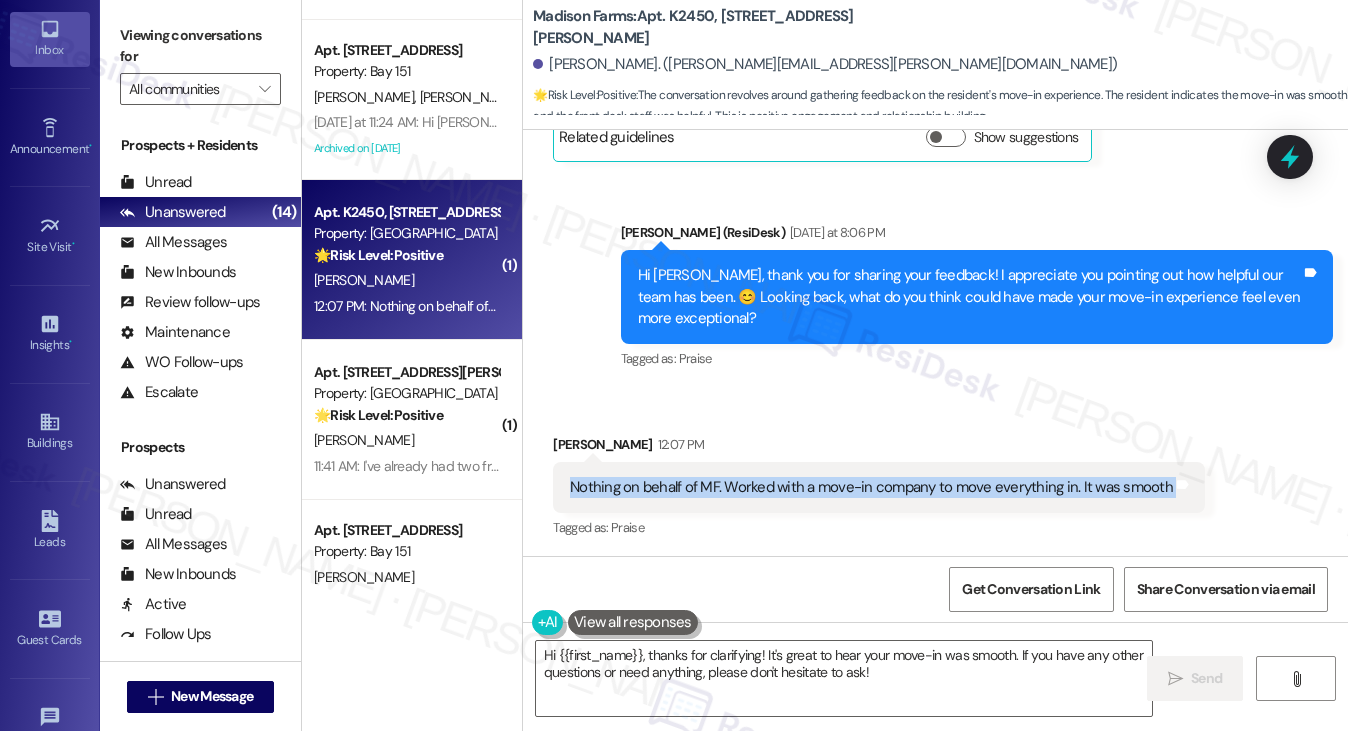
click at [840, 474] on div "Nothing on behalf of MF. Worked with a move-in company to move everything in. I…" at bounding box center [879, 487] width 652 height 51
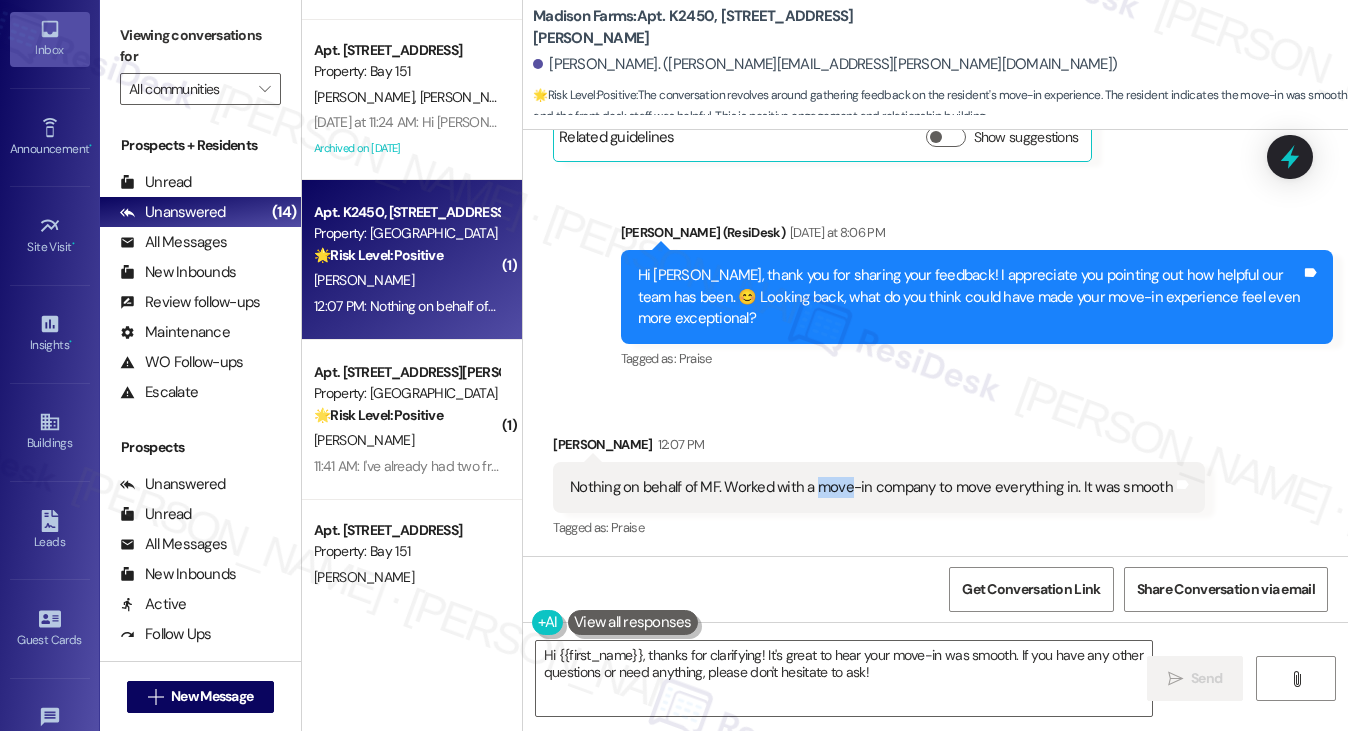
click at [840, 474] on div "Nothing on behalf of MF. Worked with a move-in company to move everything in. I…" at bounding box center [879, 487] width 652 height 51
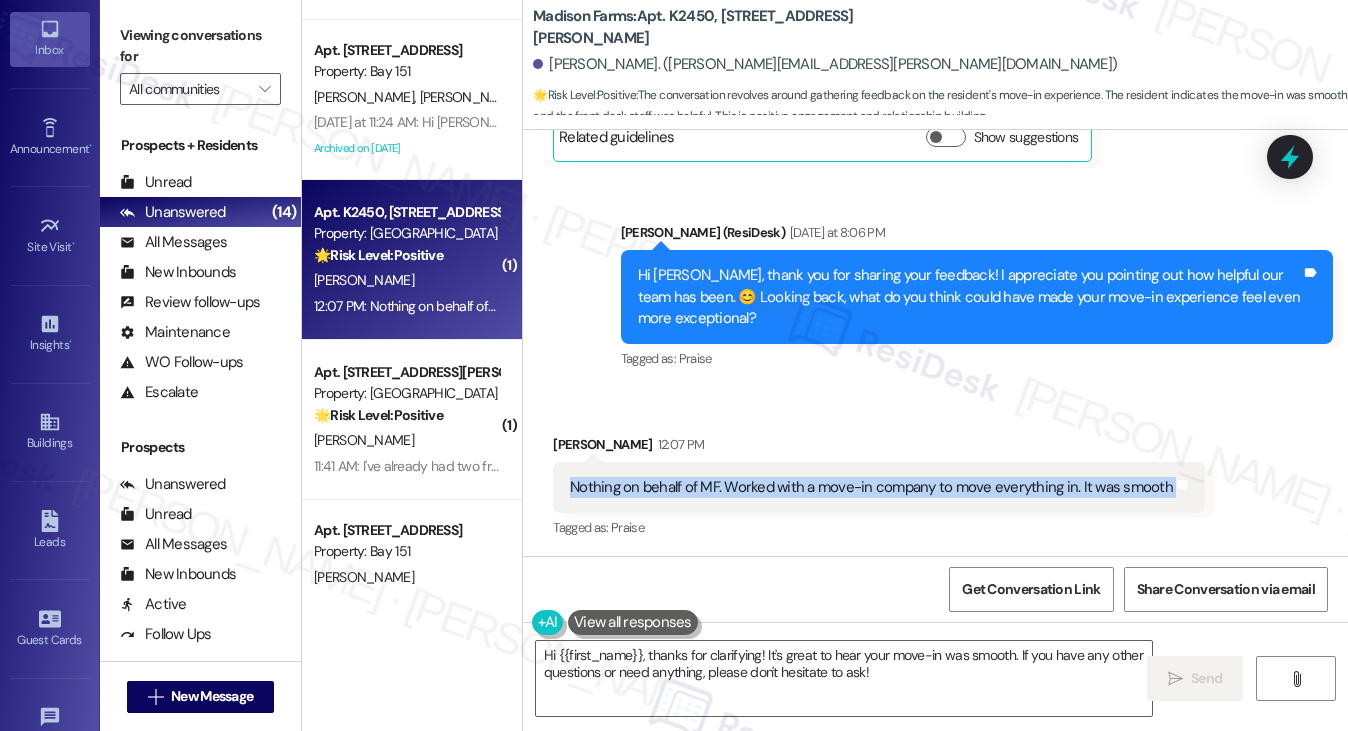
click at [840, 474] on div "Nothing on behalf of MF. Worked with a move-in company to move everything in. I…" at bounding box center [879, 487] width 652 height 51
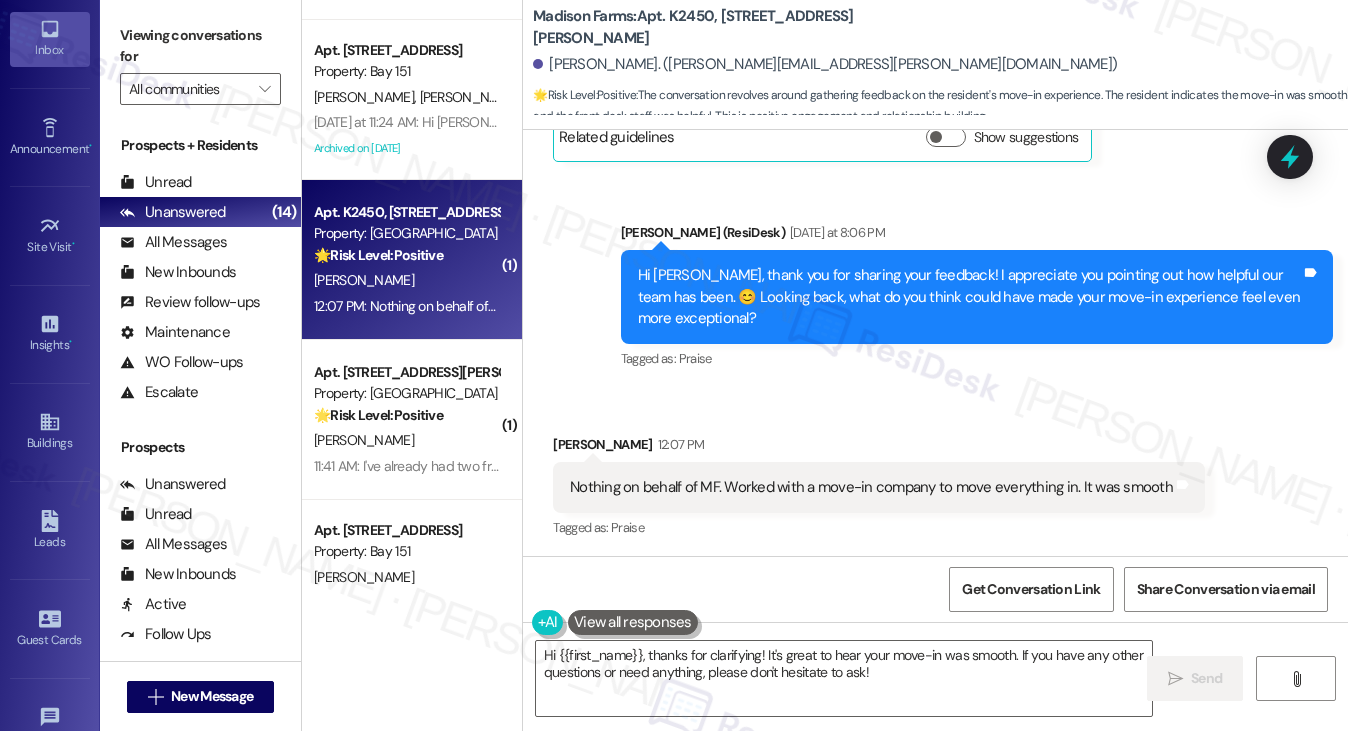
click at [876, 255] on div "Hi Jared, thank you for sharing your feedback! I appreciate you pointing out ho…" at bounding box center [977, 297] width 712 height 94
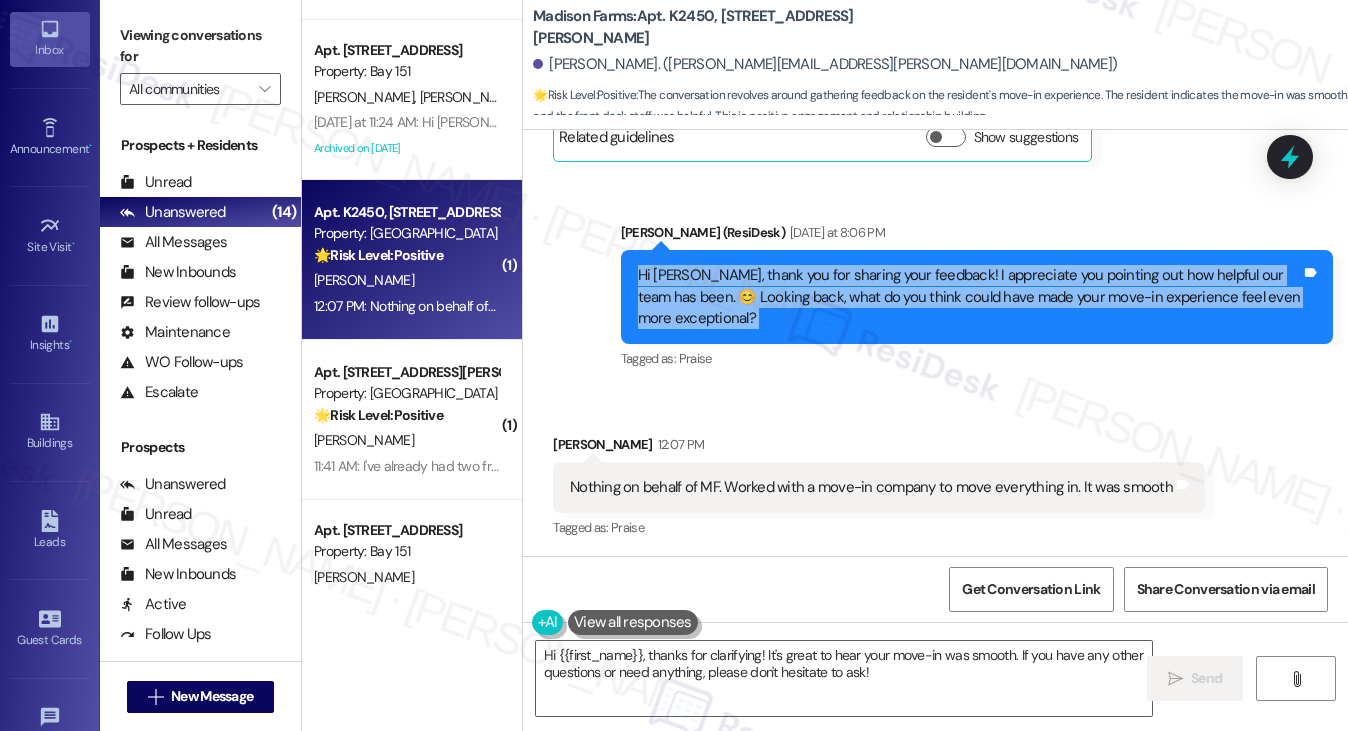
click at [848, 280] on div "Hi Jared, thank you for sharing your feedback! I appreciate you pointing out ho…" at bounding box center [969, 297] width 663 height 64
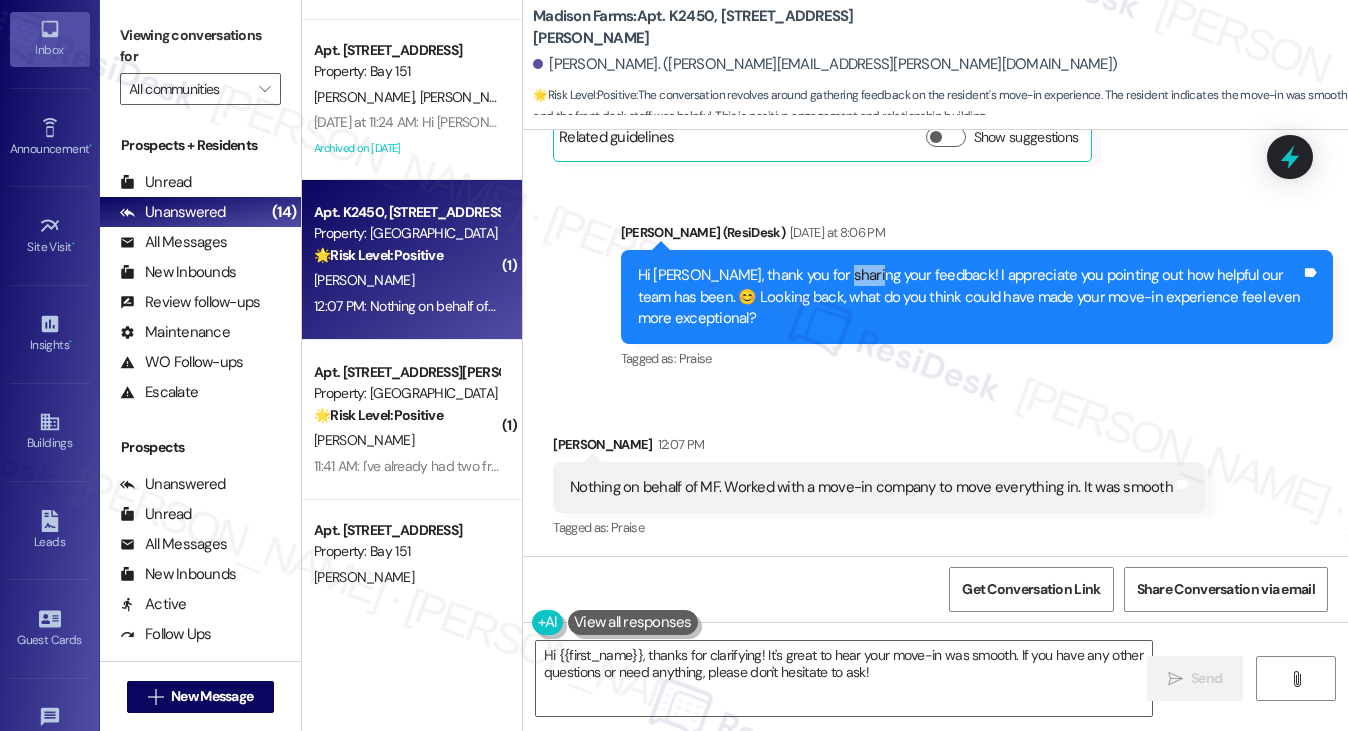
click at [848, 280] on div "Hi Jared, thank you for sharing your feedback! I appreciate you pointing out ho…" at bounding box center [969, 297] width 663 height 64
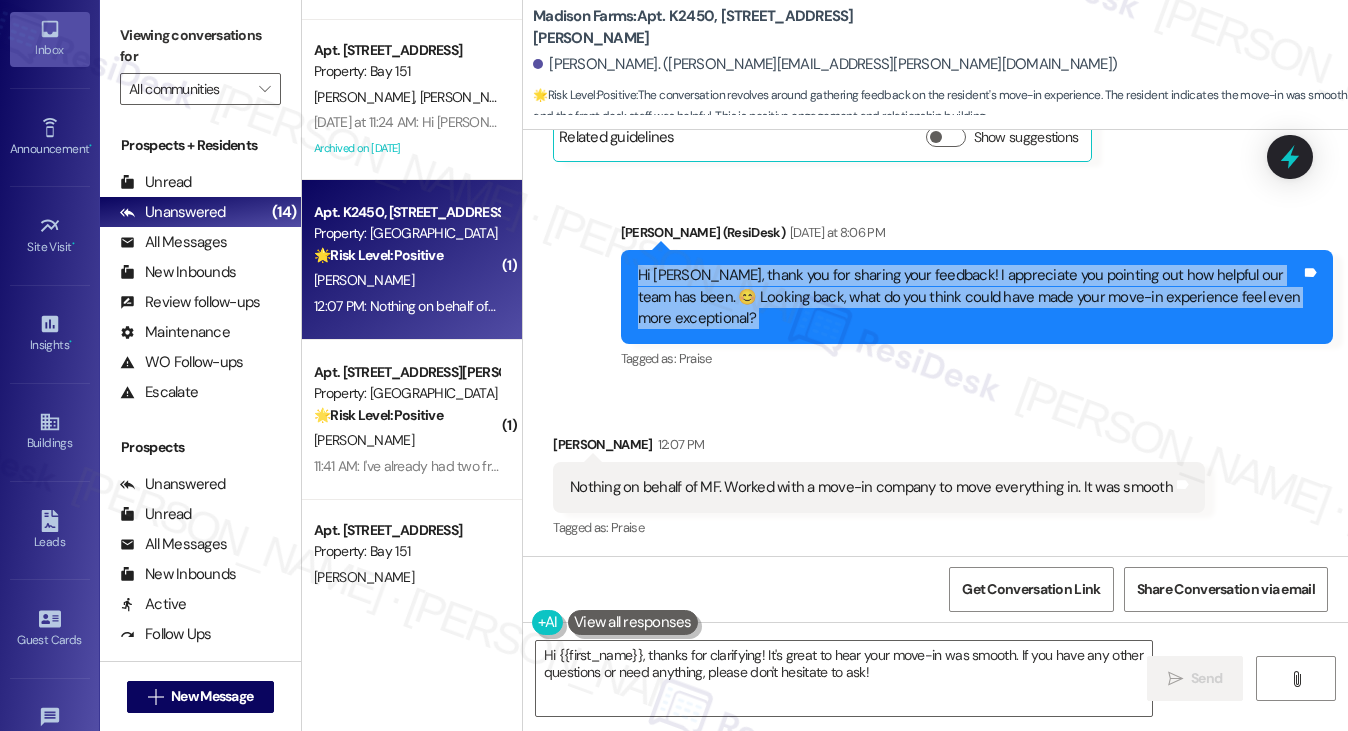
click at [848, 280] on div "Hi Jared, thank you for sharing your feedback! I appreciate you pointing out ho…" at bounding box center [969, 297] width 663 height 64
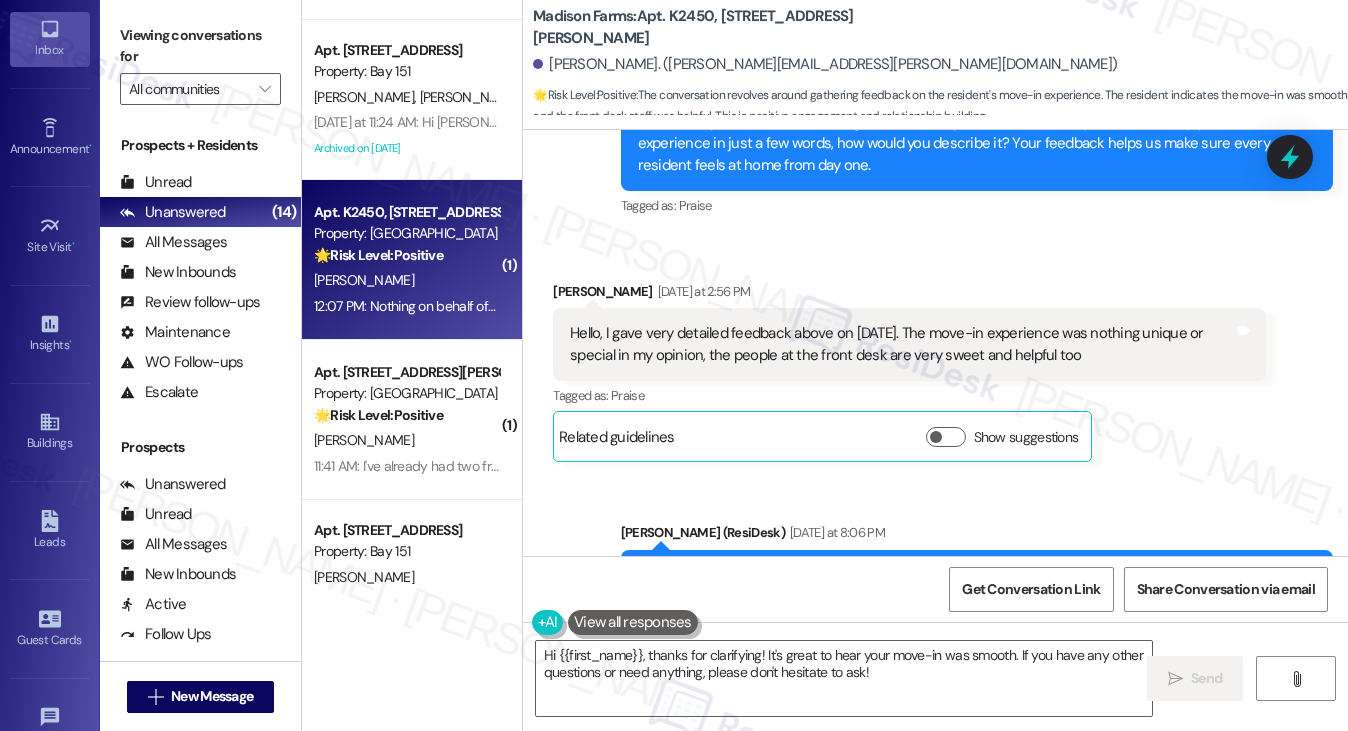
click at [724, 332] on div "Hello, I gave very detailed feedback above on July 21st. The move-in experience…" at bounding box center [901, 344] width 663 height 43
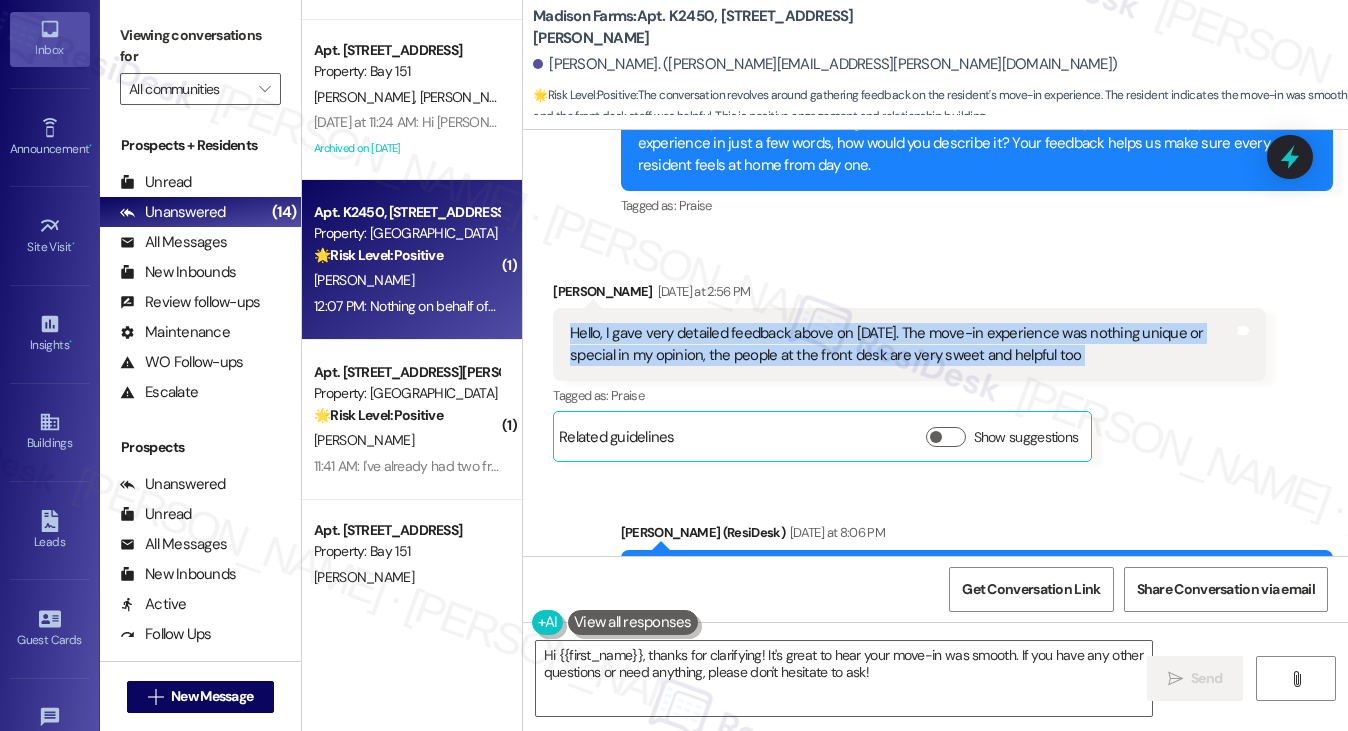
click at [724, 332] on div "Hello, I gave very detailed feedback above on July 21st. The move-in experience…" at bounding box center [901, 344] width 663 height 43
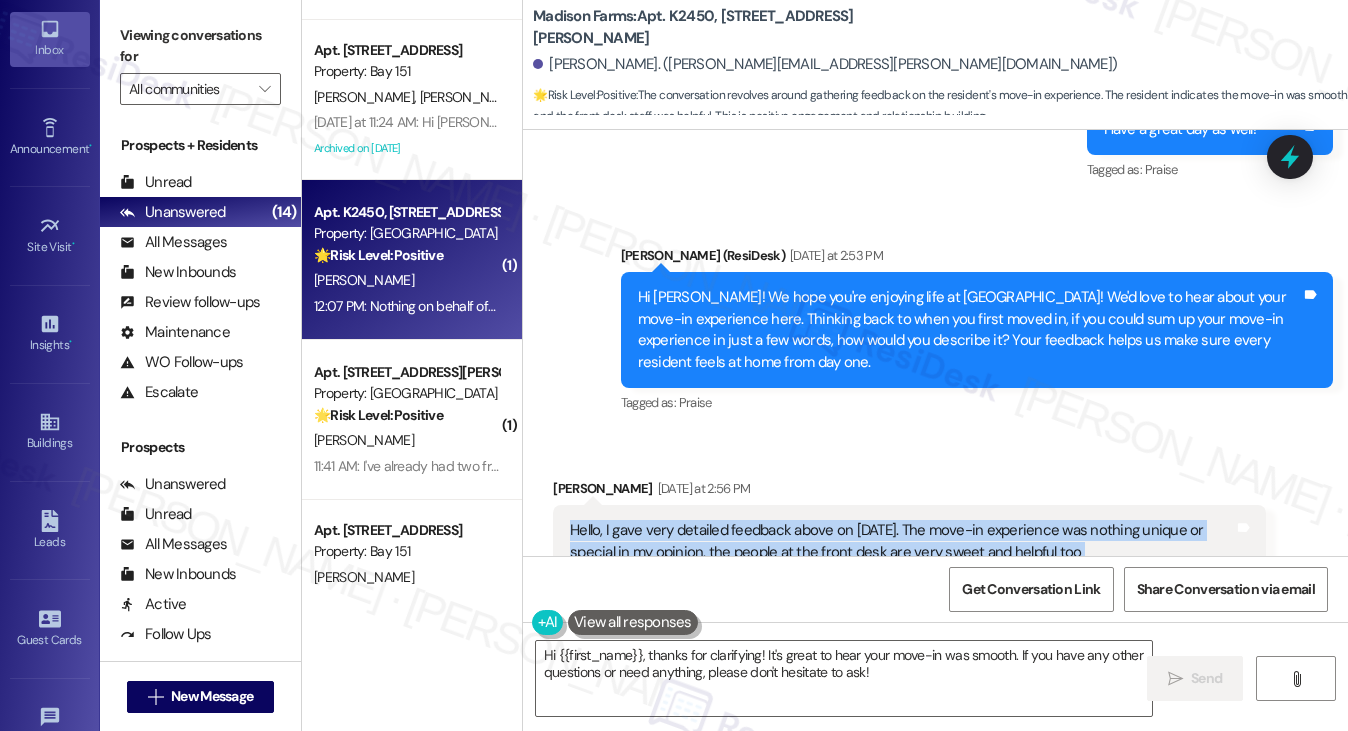
scroll to position [2726, 0]
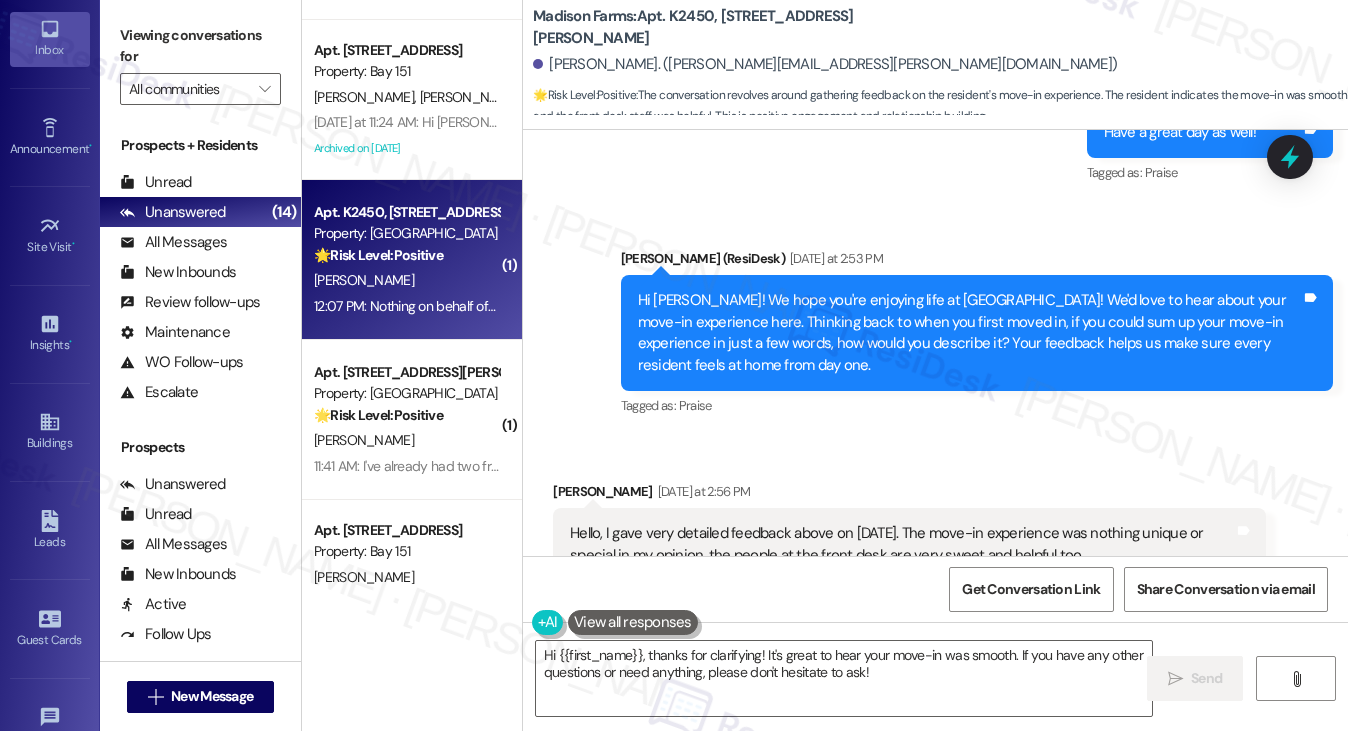
click at [793, 345] on div "Hi Jared! We hope you're enjoying life at Madison Farms! We'd love to hear abou…" at bounding box center [969, 333] width 663 height 86
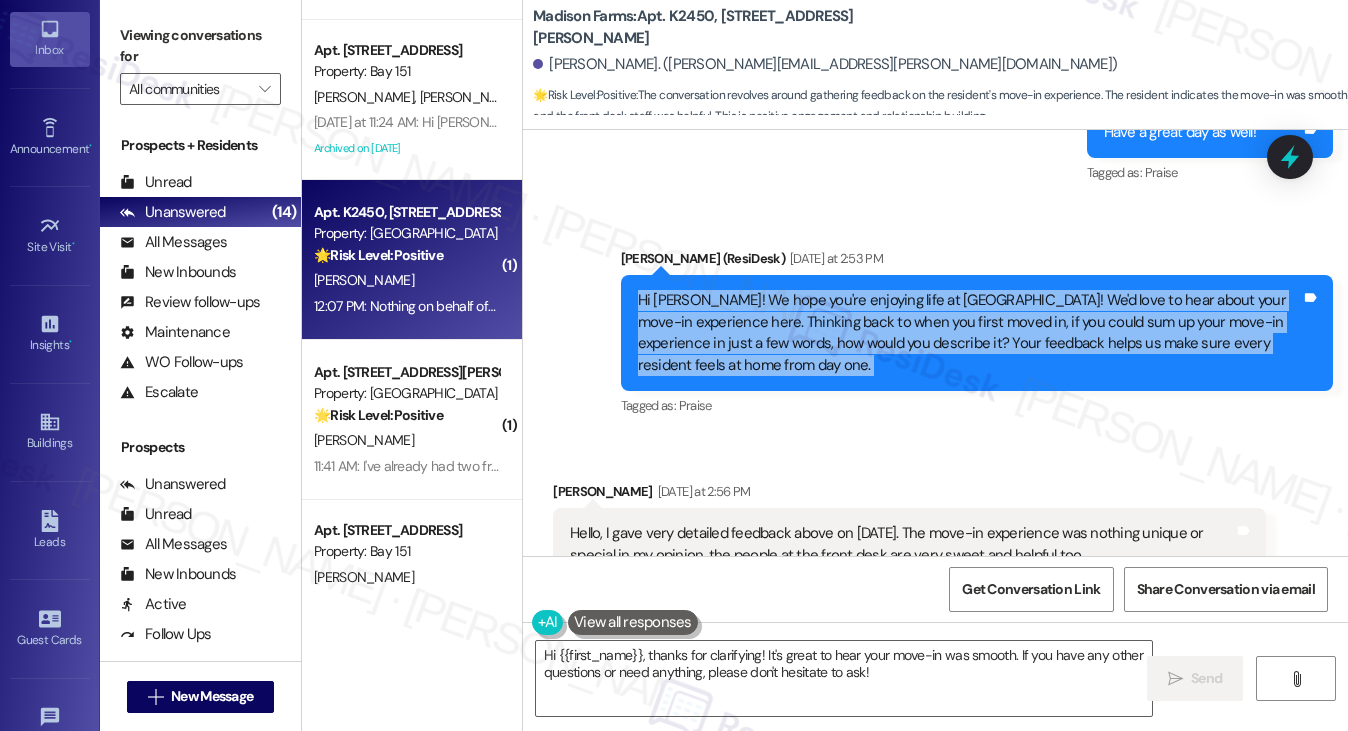
click at [793, 345] on div "Hi Jared! We hope you're enjoying life at Madison Farms! We'd love to hear abou…" at bounding box center [969, 333] width 663 height 86
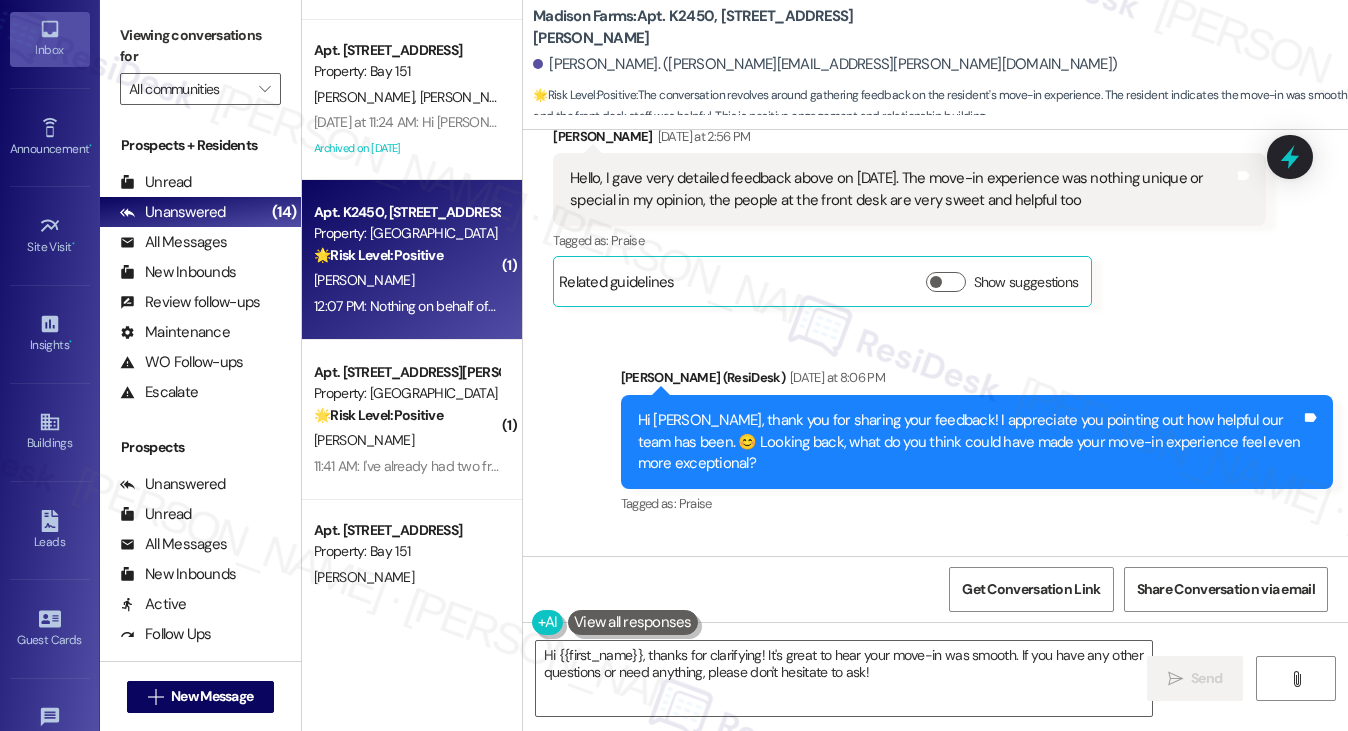
scroll to position [3226, 0]
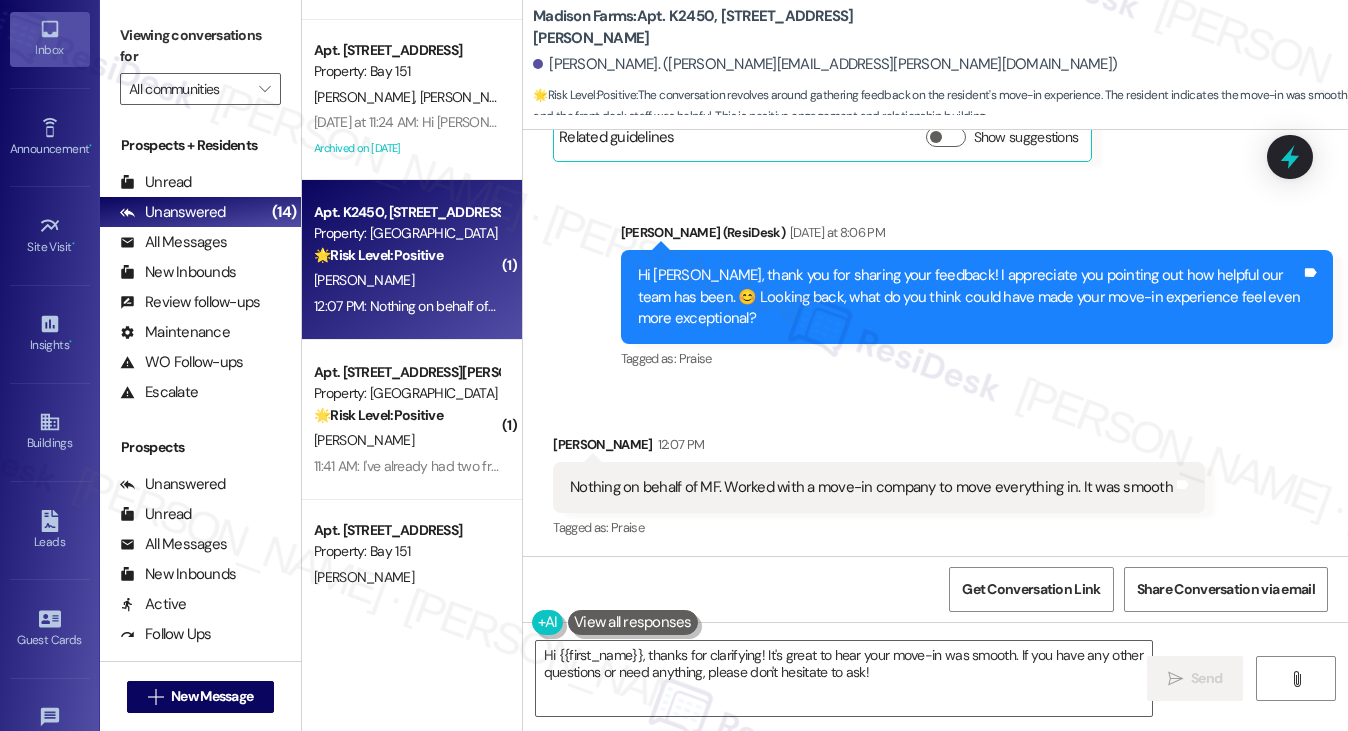
click at [784, 276] on div "Hi Jared, thank you for sharing your feedback! I appreciate you pointing out ho…" at bounding box center [969, 297] width 663 height 64
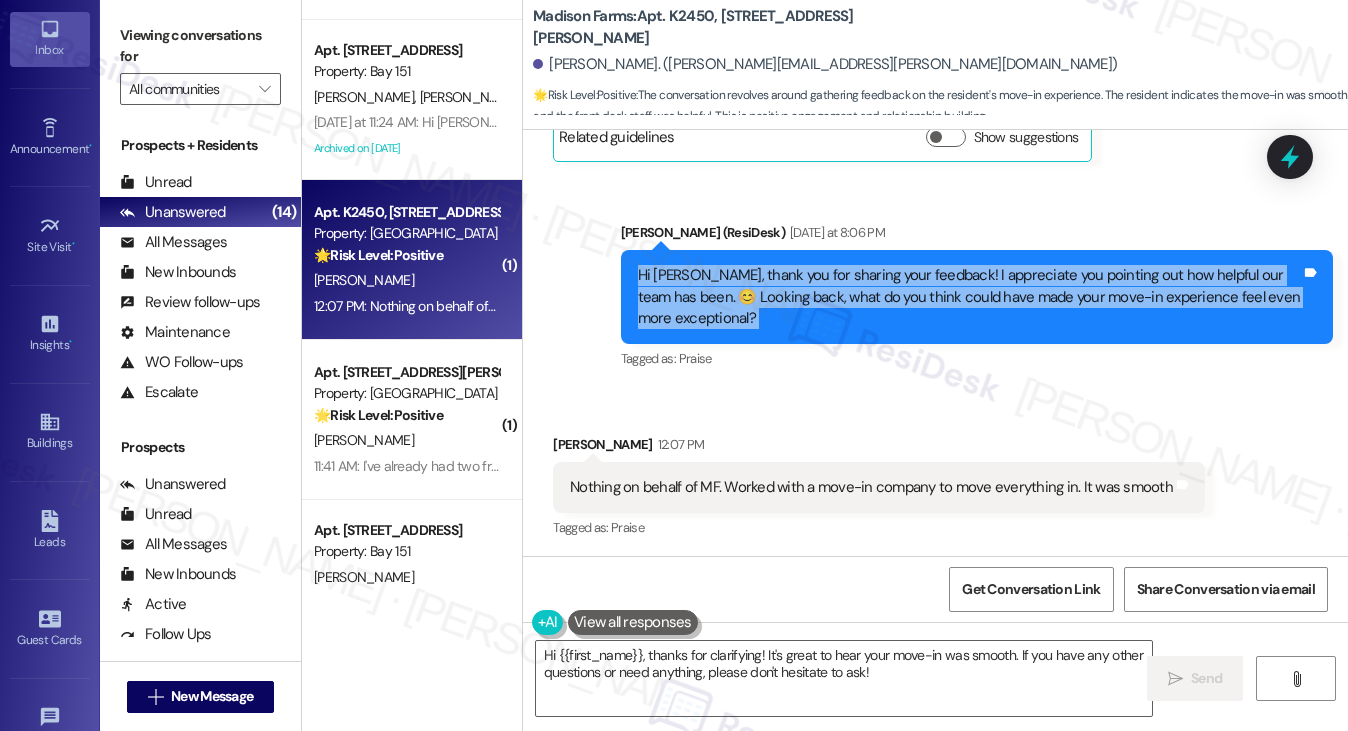
click at [784, 276] on div "Hi Jared, thank you for sharing your feedback! I appreciate you pointing out ho…" at bounding box center [969, 297] width 663 height 64
click at [787, 276] on div "Hi Jared, thank you for sharing your feedback! I appreciate you pointing out ho…" at bounding box center [969, 297] width 663 height 64
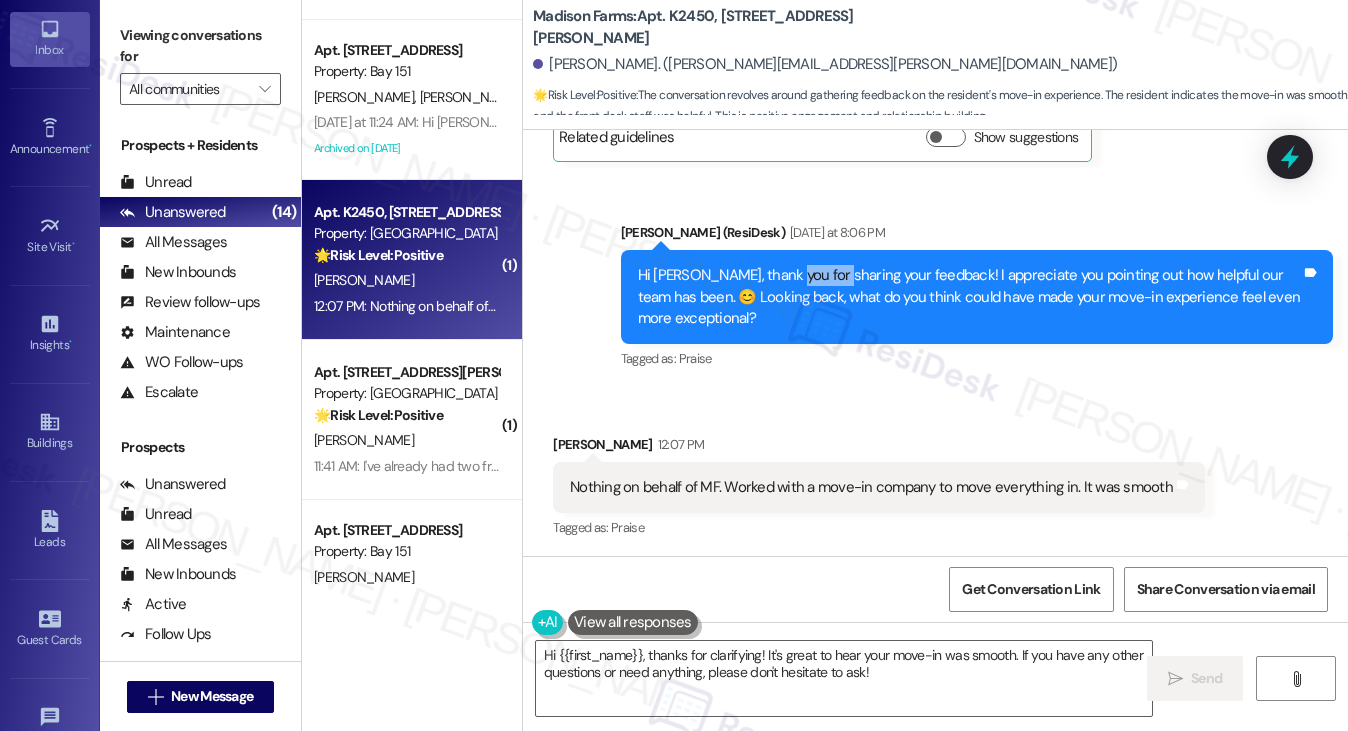
click at [787, 276] on div "Hi Jared, thank you for sharing your feedback! I appreciate you pointing out ho…" at bounding box center [969, 297] width 663 height 64
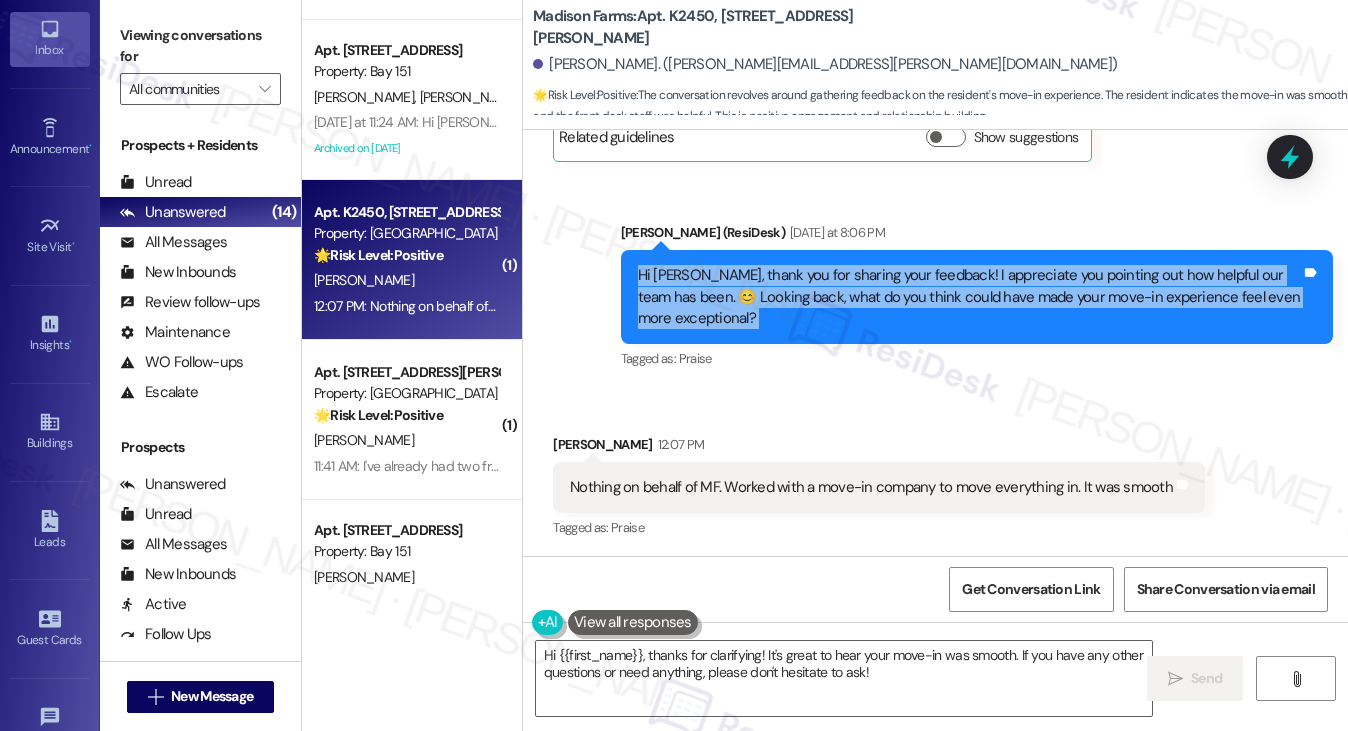
click at [787, 276] on div "Hi Jared, thank you for sharing your feedback! I appreciate you pointing out ho…" at bounding box center [969, 297] width 663 height 64
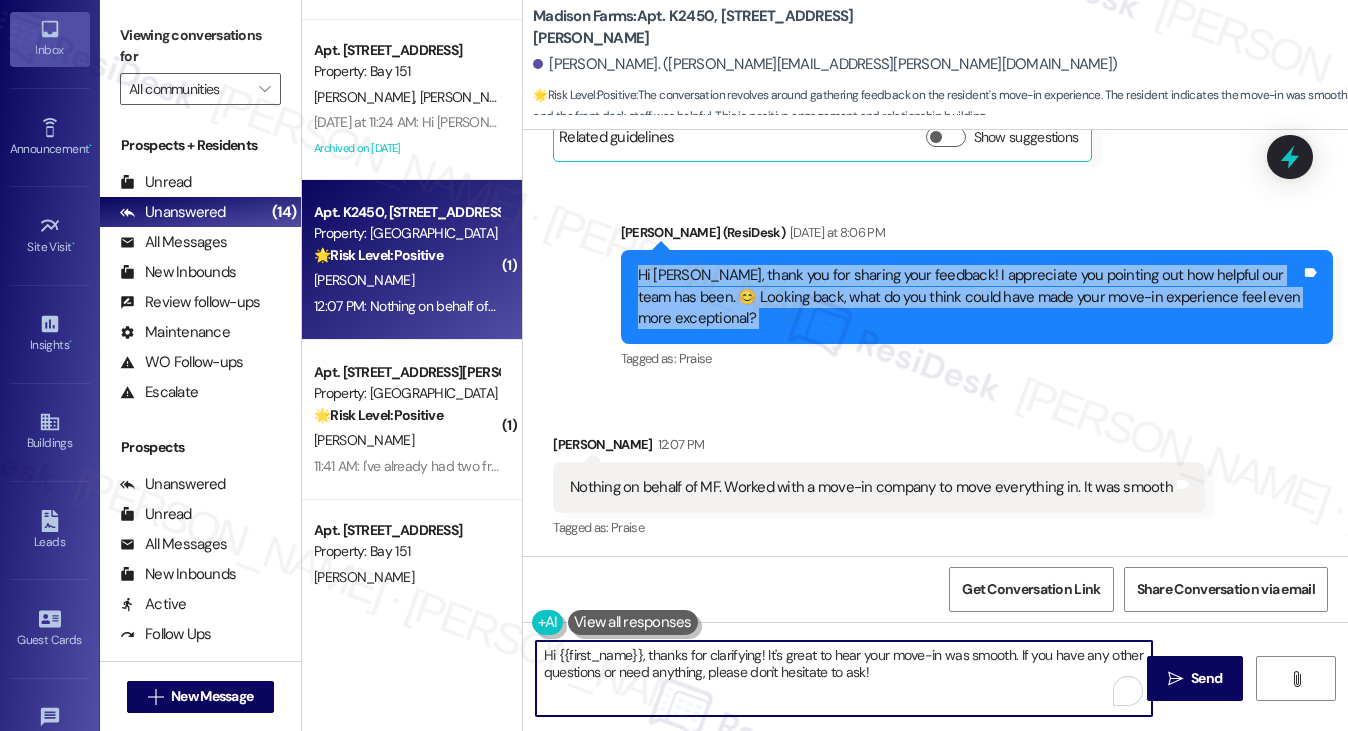
drag, startPoint x: 649, startPoint y: 653, endPoint x: 436, endPoint y: 636, distance: 213.6
click at [439, 637] on div "( 1 ) Apt. 730, 485 Marin Blvd. Property: 485 Marin 🔧 Risk Level: Medium The re…" at bounding box center [825, 365] width 1046 height 731
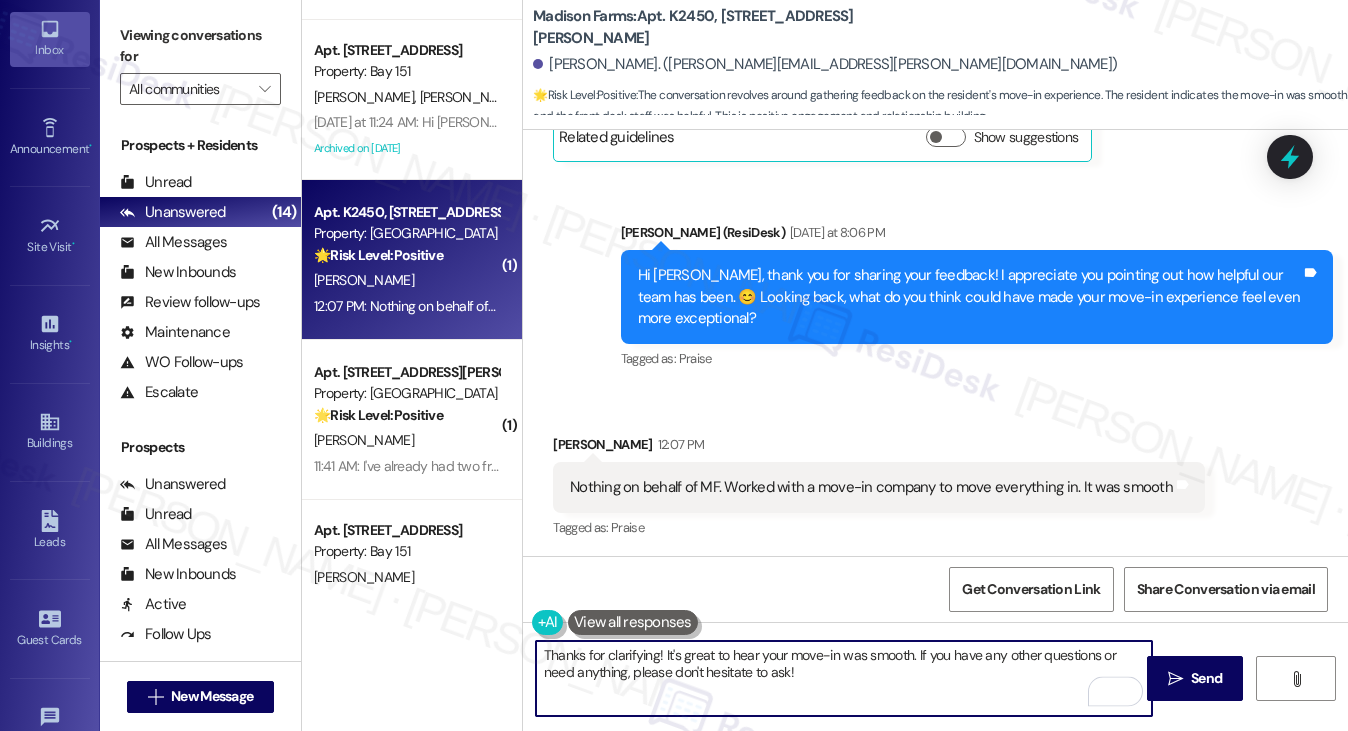
click at [889, 675] on textarea "Thanks for clarifying! It's great to hear your move-in was smooth. If you have …" at bounding box center [844, 678] width 617 height 75
drag, startPoint x: 909, startPoint y: 670, endPoint x: 925, endPoint y: 651, distance: 24.8
click at [925, 651] on textarea "Thanks for clarifying! It's great to hear your move-in was smooth. If you have …" at bounding box center [844, 678] width 617 height 75
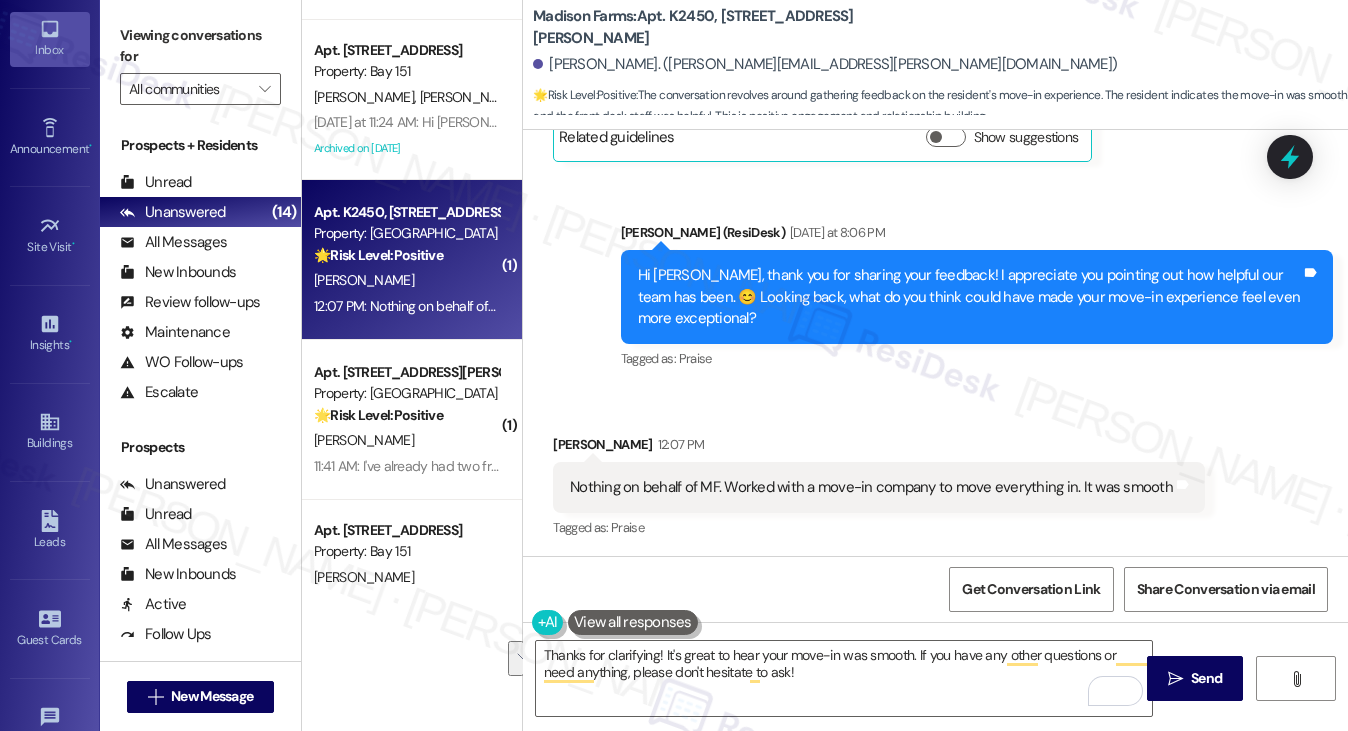
click at [200, 49] on label "Viewing conversations for" at bounding box center [200, 46] width 161 height 53
click at [1040, 292] on div "Hi Jared, thank you for sharing your feedback! I appreciate you pointing out ho…" at bounding box center [969, 297] width 663 height 64
click at [684, 316] on div "Hi Jared, thank you for sharing your feedback! I appreciate you pointing out ho…" at bounding box center [969, 297] width 663 height 64
copy div "xceptional?"
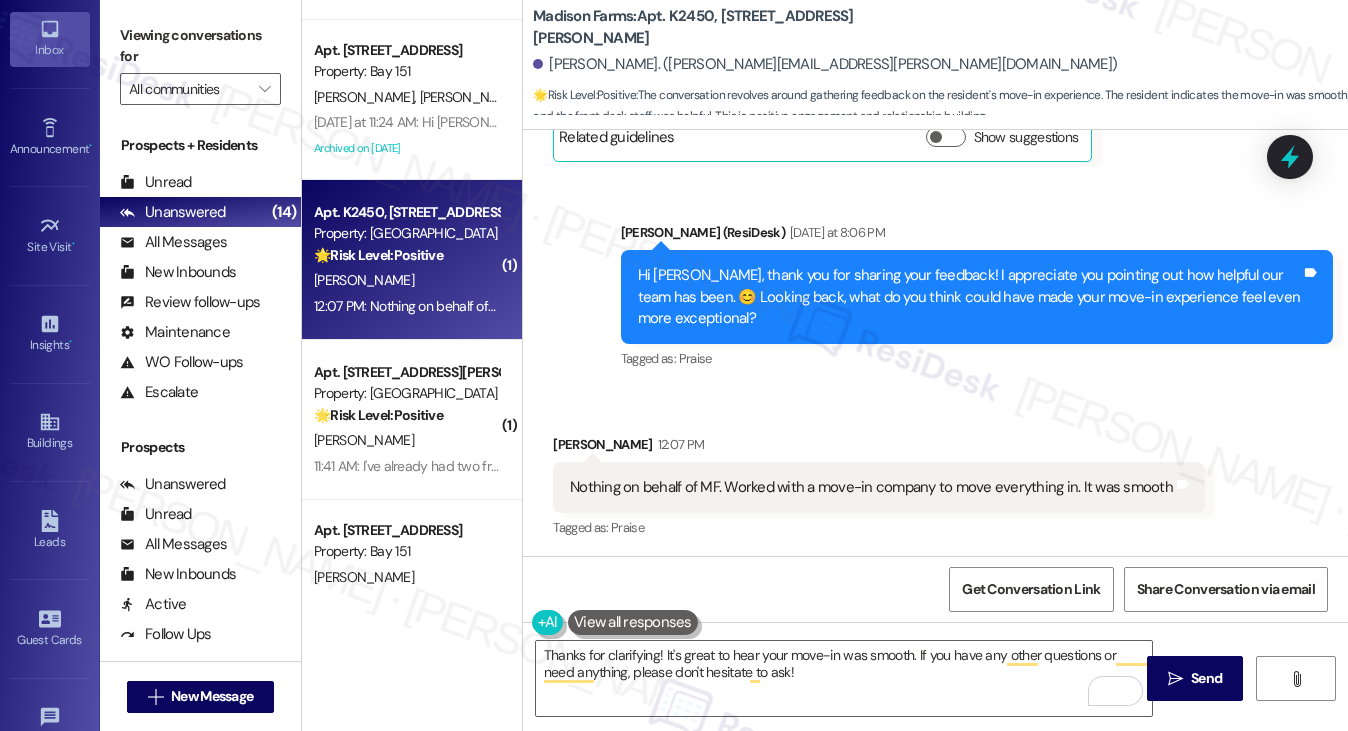
click at [192, 35] on label "Viewing conversations for" at bounding box center [200, 46] width 161 height 53
click at [1072, 299] on div "Hi Jared, thank you for sharing your feedback! I appreciate you pointing out ho…" at bounding box center [969, 297] width 663 height 64
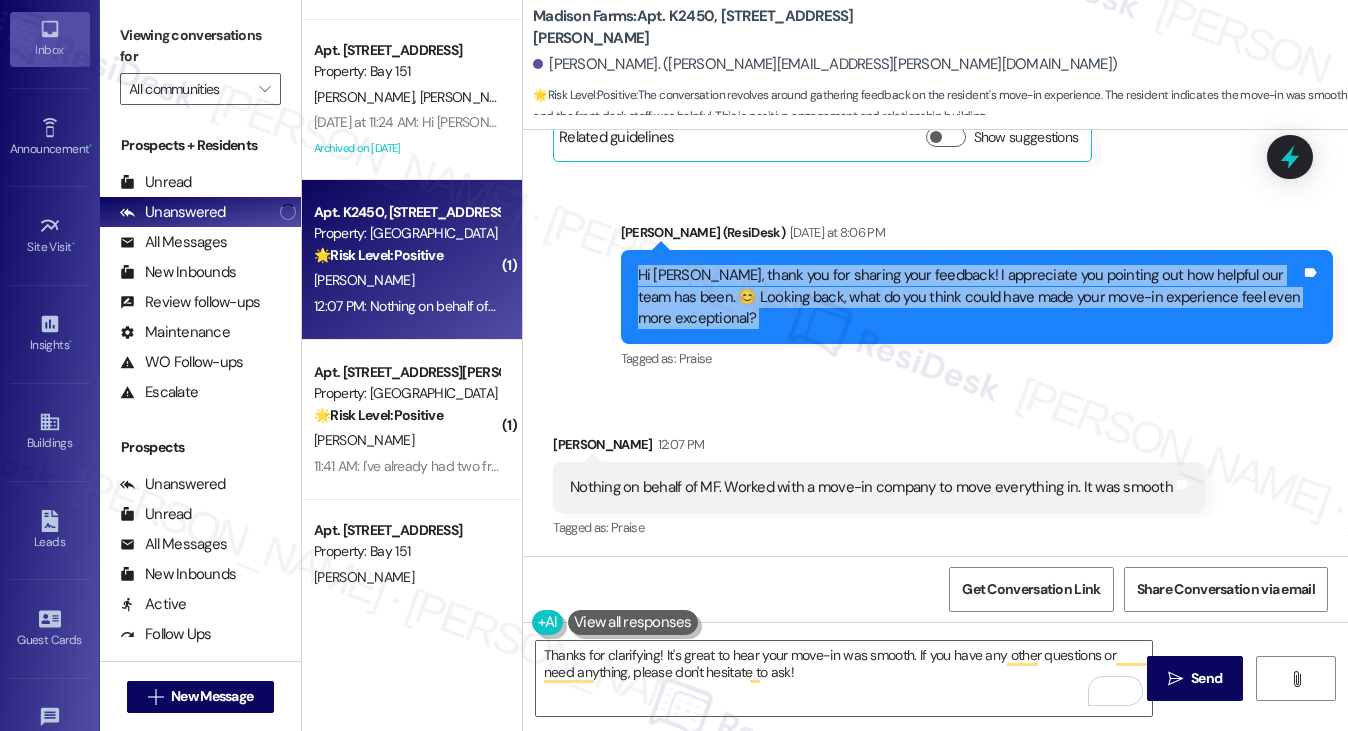
click at [1072, 299] on div "Hi Jared, thank you for sharing your feedback! I appreciate you pointing out ho…" at bounding box center [969, 297] width 663 height 64
click at [932, 286] on div "Hi Jared, thank you for sharing your feedback! I appreciate you pointing out ho…" at bounding box center [969, 297] width 663 height 64
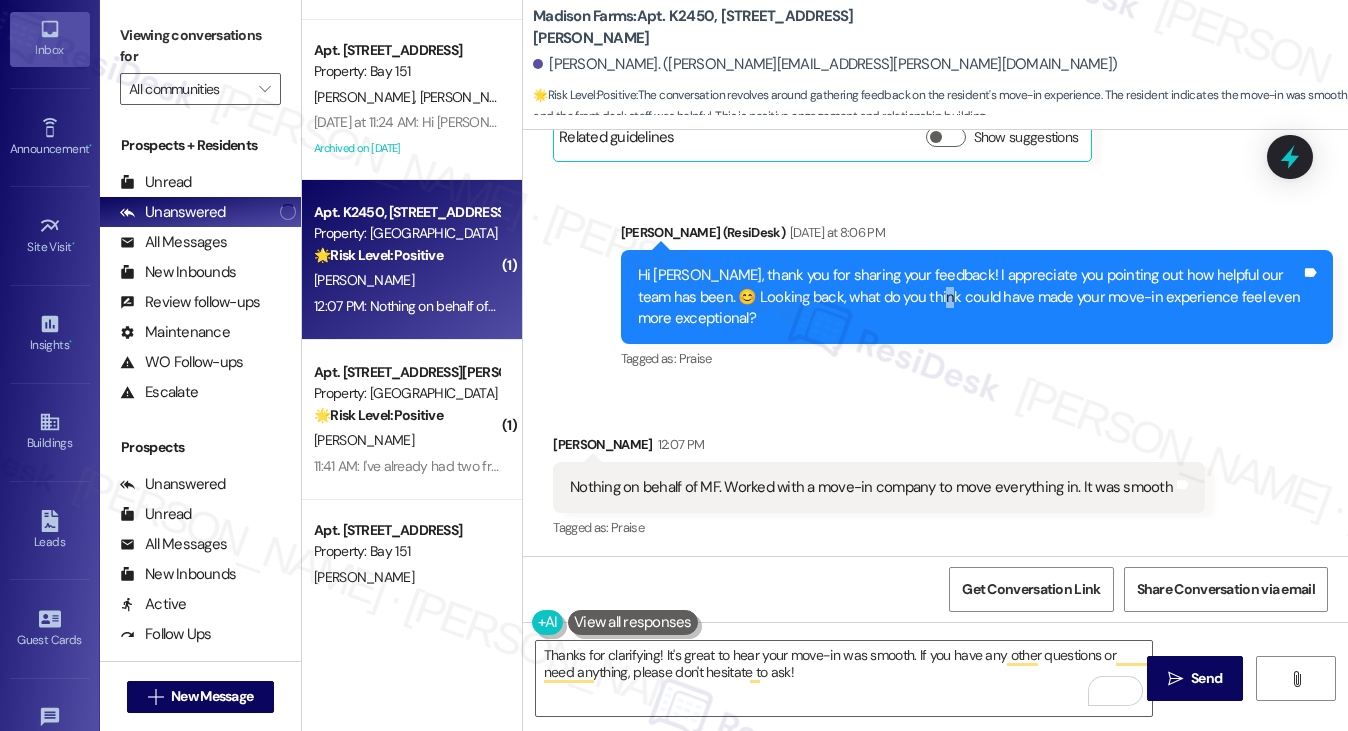
click at [932, 286] on div "Hi Jared, thank you for sharing your feedback! I appreciate you pointing out ho…" at bounding box center [969, 297] width 663 height 64
click at [160, 35] on label "Viewing conversations for" at bounding box center [200, 46] width 161 height 53
drag, startPoint x: 185, startPoint y: 48, endPoint x: 275, endPoint y: 111, distance: 109.8
click at [185, 48] on label "Viewing conversations for" at bounding box center [200, 46] width 161 height 53
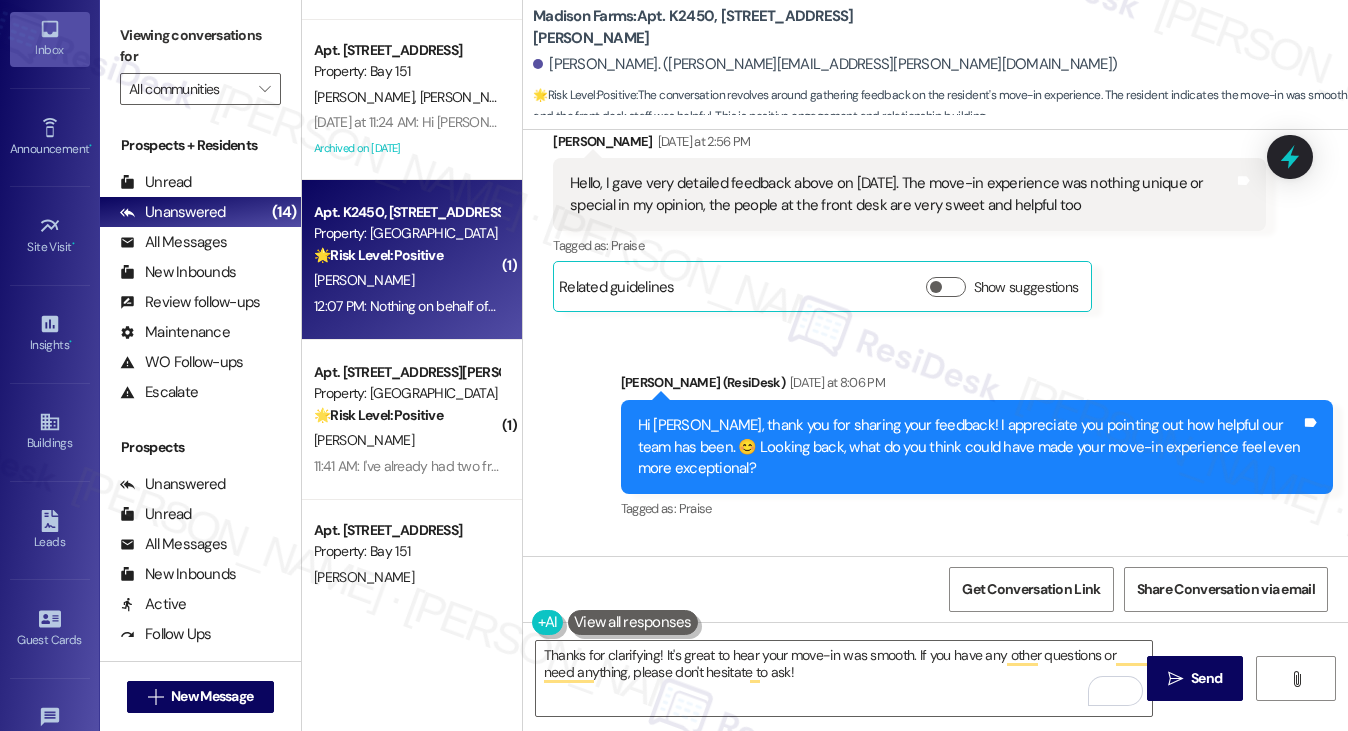
scroll to position [3227, 0]
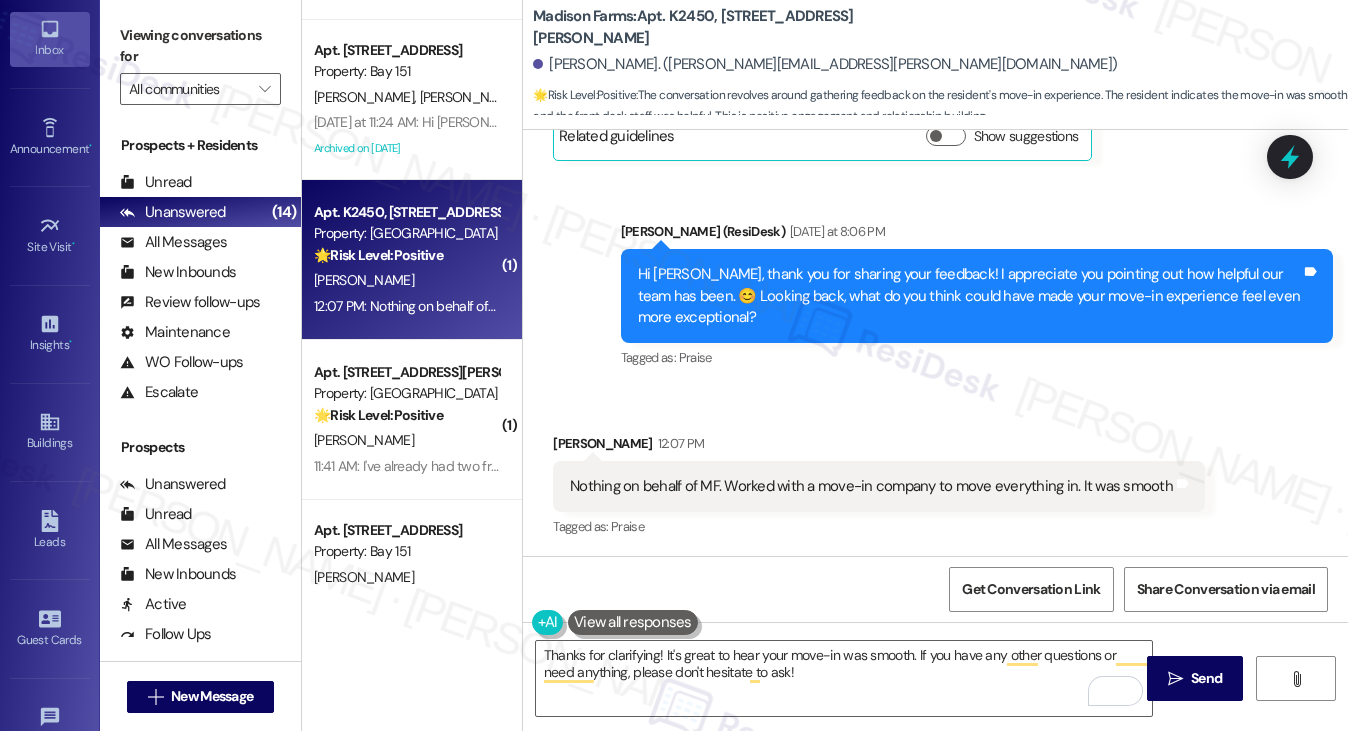
click at [800, 499] on div "Nothing on behalf of MF. Worked with a move-in company to move everything in. I…" at bounding box center [879, 486] width 652 height 51
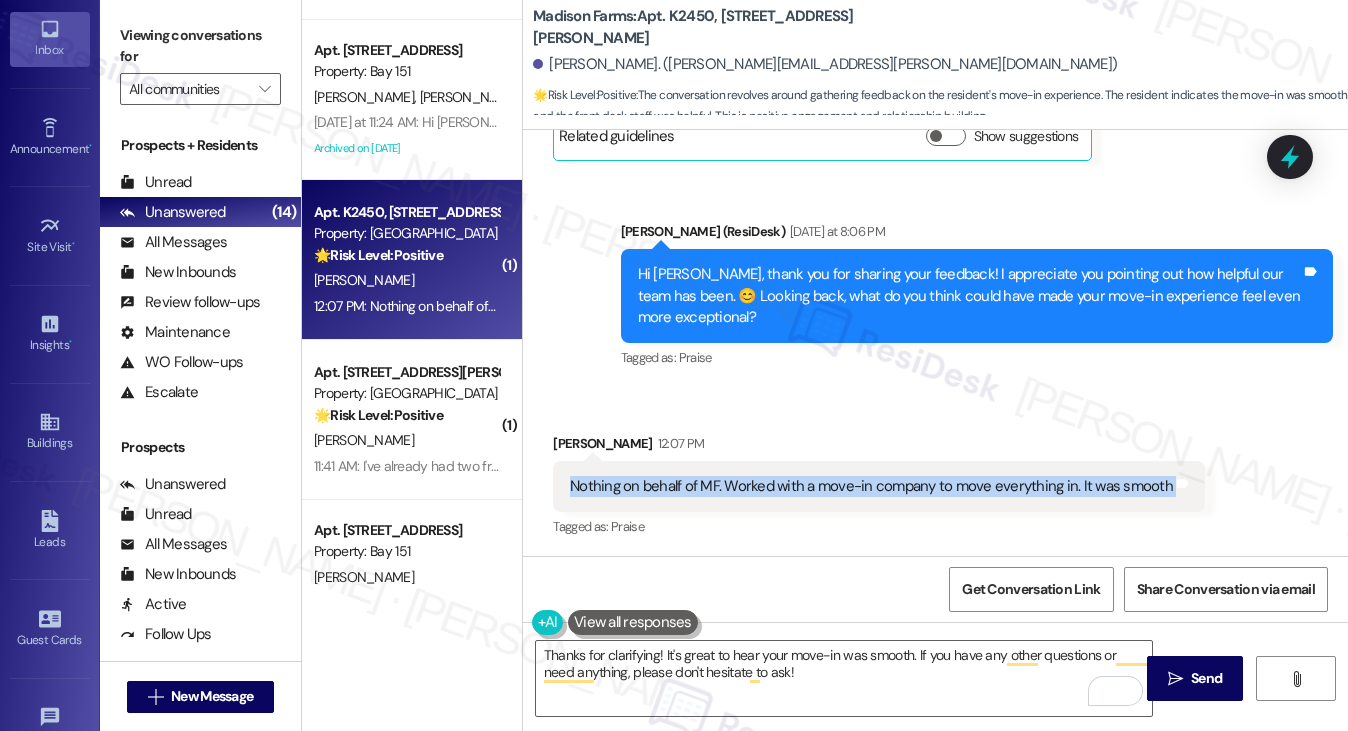
click at [800, 499] on div "Nothing on behalf of MF. Worked with a move-in company to move everything in. I…" at bounding box center [879, 486] width 652 height 51
click at [809, 488] on div "Nothing on behalf of MF. Worked with a move-in company to move everything in. I…" at bounding box center [871, 486] width 603 height 21
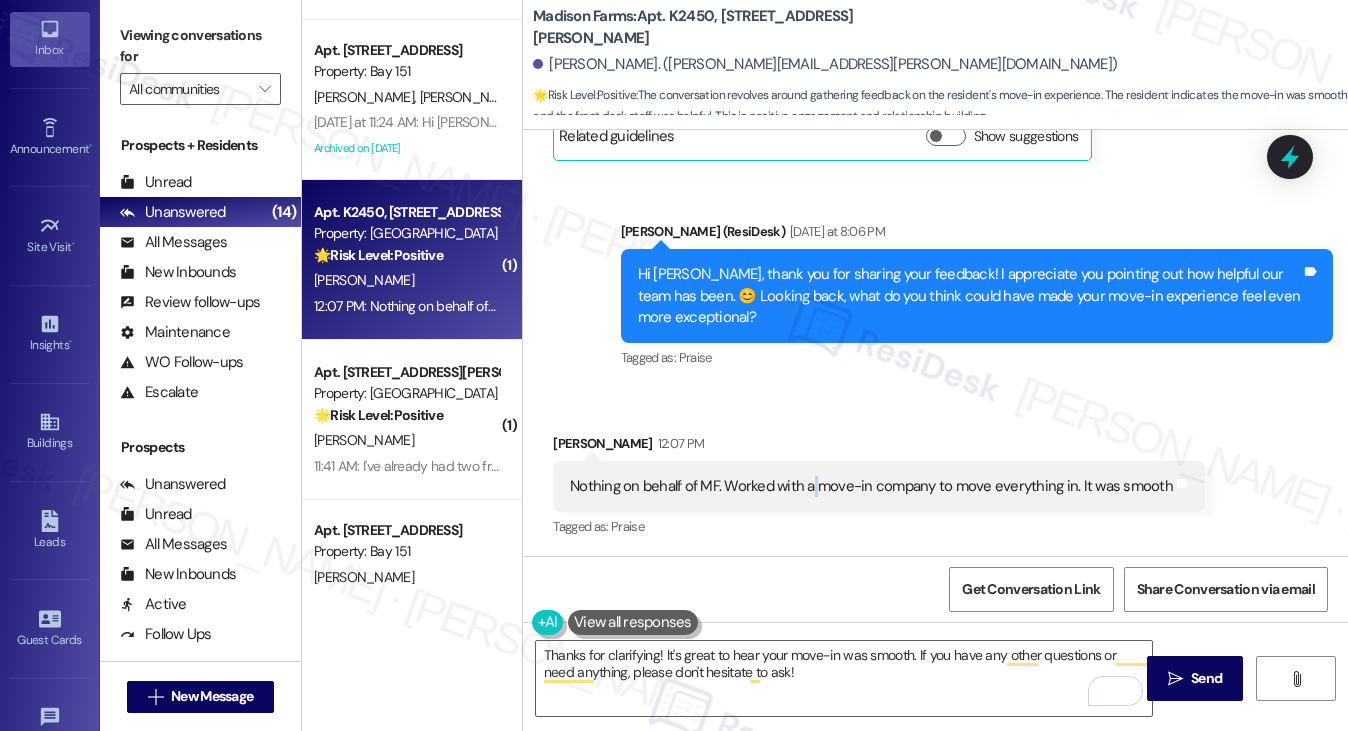
click at [809, 488] on div "Nothing on behalf of MF. Worked with a move-in company to move everything in. I…" at bounding box center [871, 486] width 603 height 21
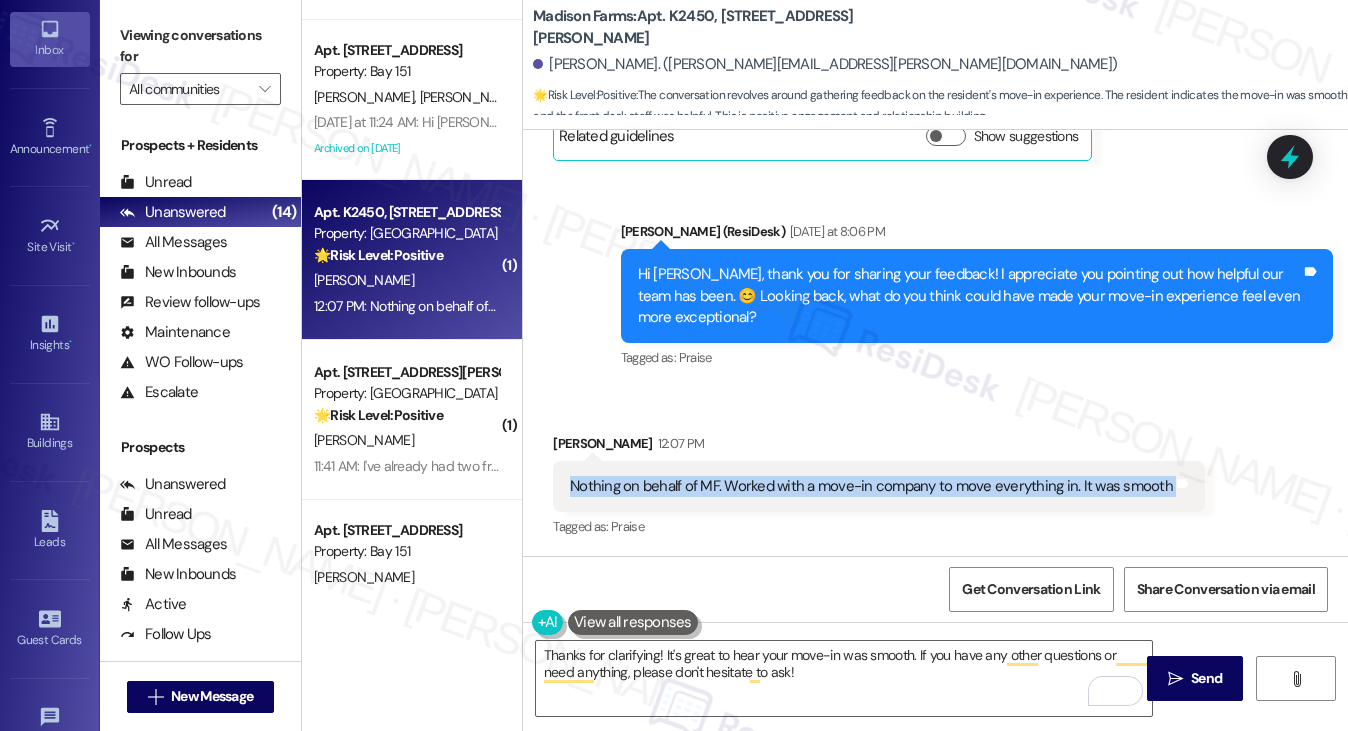
click at [809, 488] on div "Nothing on behalf of MF. Worked with a move-in company to move everything in. I…" at bounding box center [871, 486] width 603 height 21
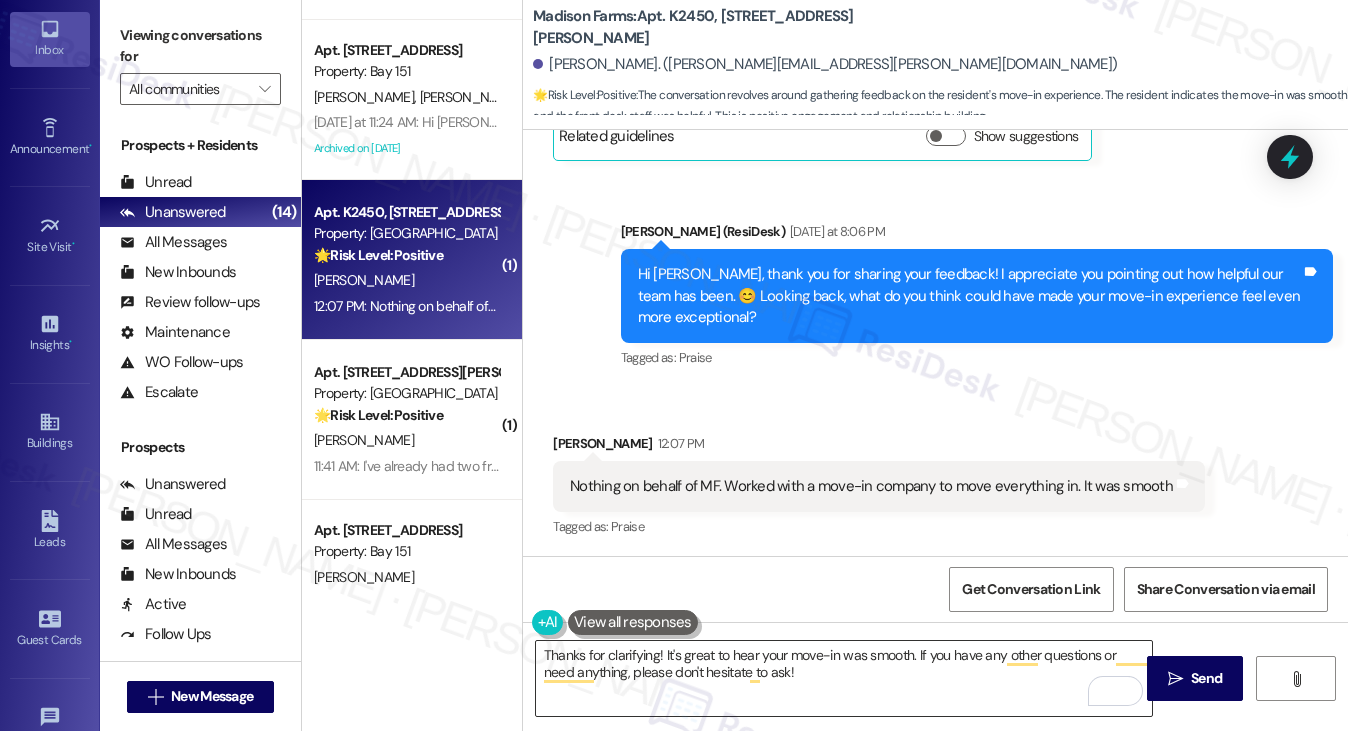
click at [699, 647] on textarea "Thanks for clarifying! It's great to hear your move-in was smooth. If you have …" at bounding box center [844, 678] width 617 height 75
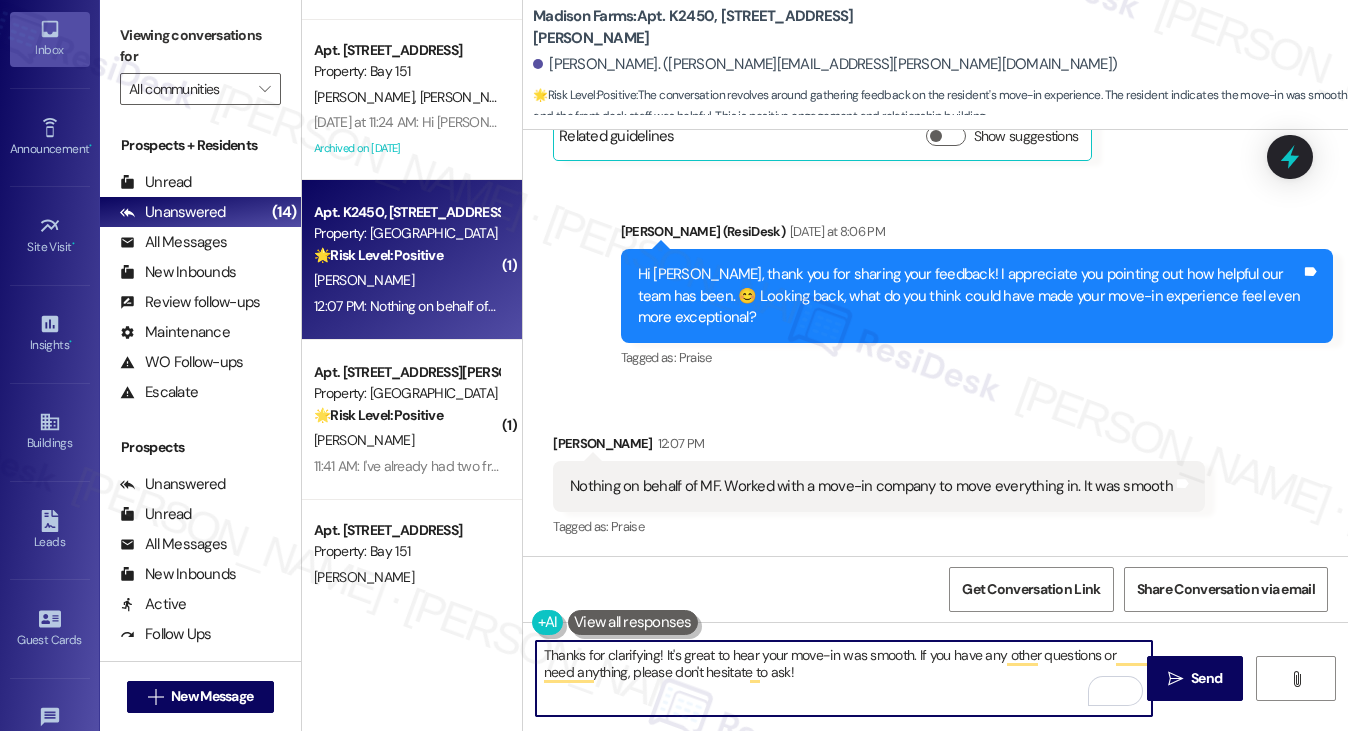
click at [699, 647] on textarea "Thanks for clarifying! It's great to hear your move-in was smooth. If you have …" at bounding box center [844, 678] width 617 height 75
click at [798, 473] on div "Nothing on behalf of MF. Worked with a move-in company to move everything in. I…" at bounding box center [879, 486] width 652 height 51
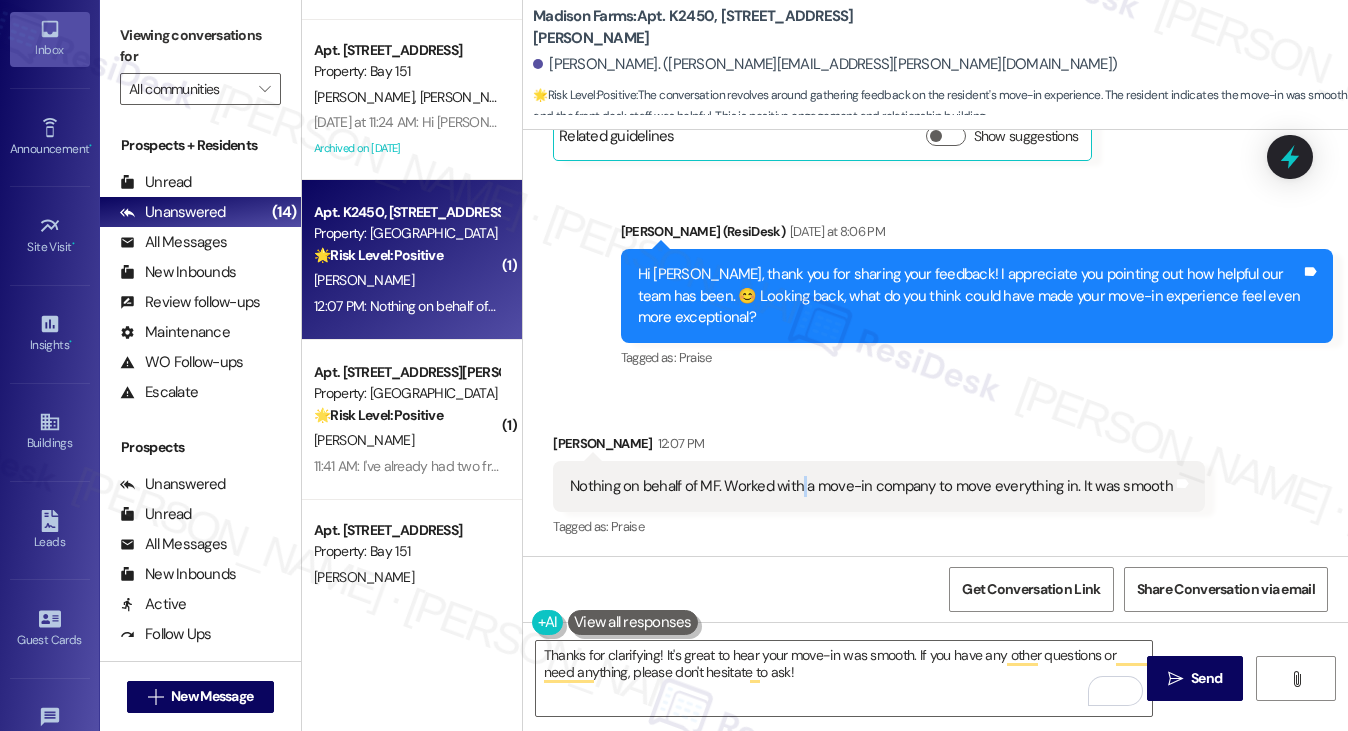
click at [798, 473] on div "Nothing on behalf of MF. Worked with a move-in company to move everything in. I…" at bounding box center [879, 486] width 652 height 51
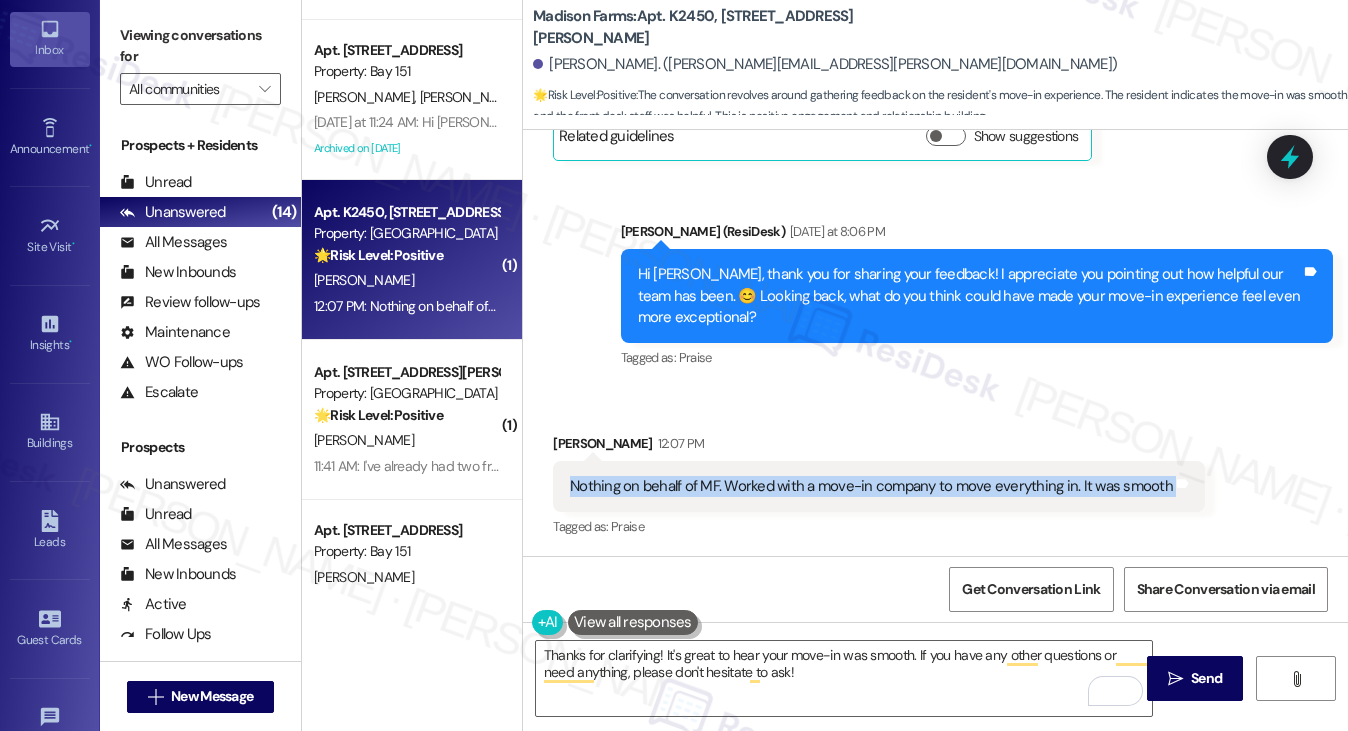
click at [798, 473] on div "Nothing on behalf of MF. Worked with a move-in company to move everything in. I…" at bounding box center [879, 486] width 652 height 51
drag, startPoint x: 176, startPoint y: 45, endPoint x: 194, endPoint y: 72, distance: 32.4
click at [176, 45] on label "Viewing conversations for" at bounding box center [200, 46] width 161 height 53
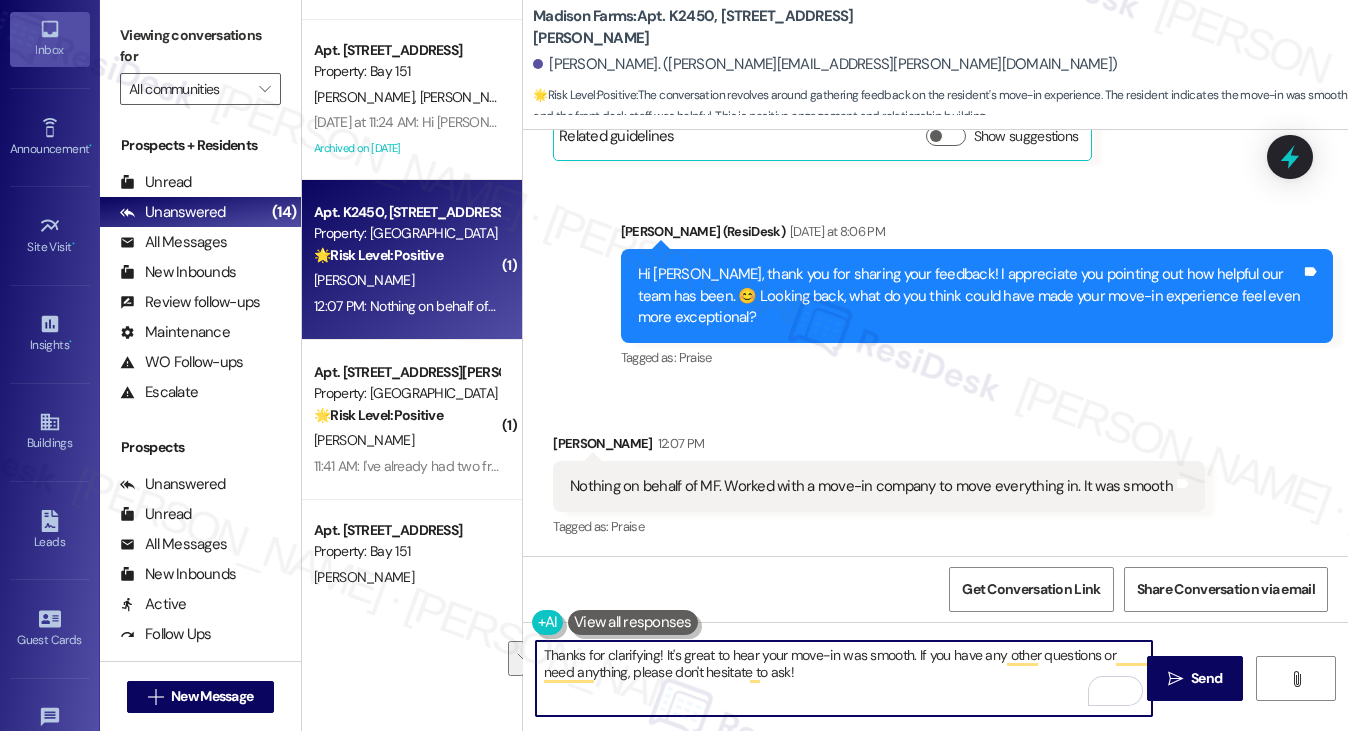
drag, startPoint x: 810, startPoint y: 686, endPoint x: 664, endPoint y: 654, distance: 149.4
click at [664, 654] on textarea "Thanks for clarifying! It's great to hear your move-in was smooth. If you have …" at bounding box center [844, 678] width 617 height 75
paste textarea "That's wonderful to hear! What specific aspects of the move-in process stood ou…"
click at [664, 654] on textarea "Thanks for clarifying! That's wonderful to hear! What specific aspects of the m…" at bounding box center [844, 678] width 617 height 75
drag, startPoint x: 670, startPoint y: 654, endPoint x: 657, endPoint y: 659, distance: 13.9
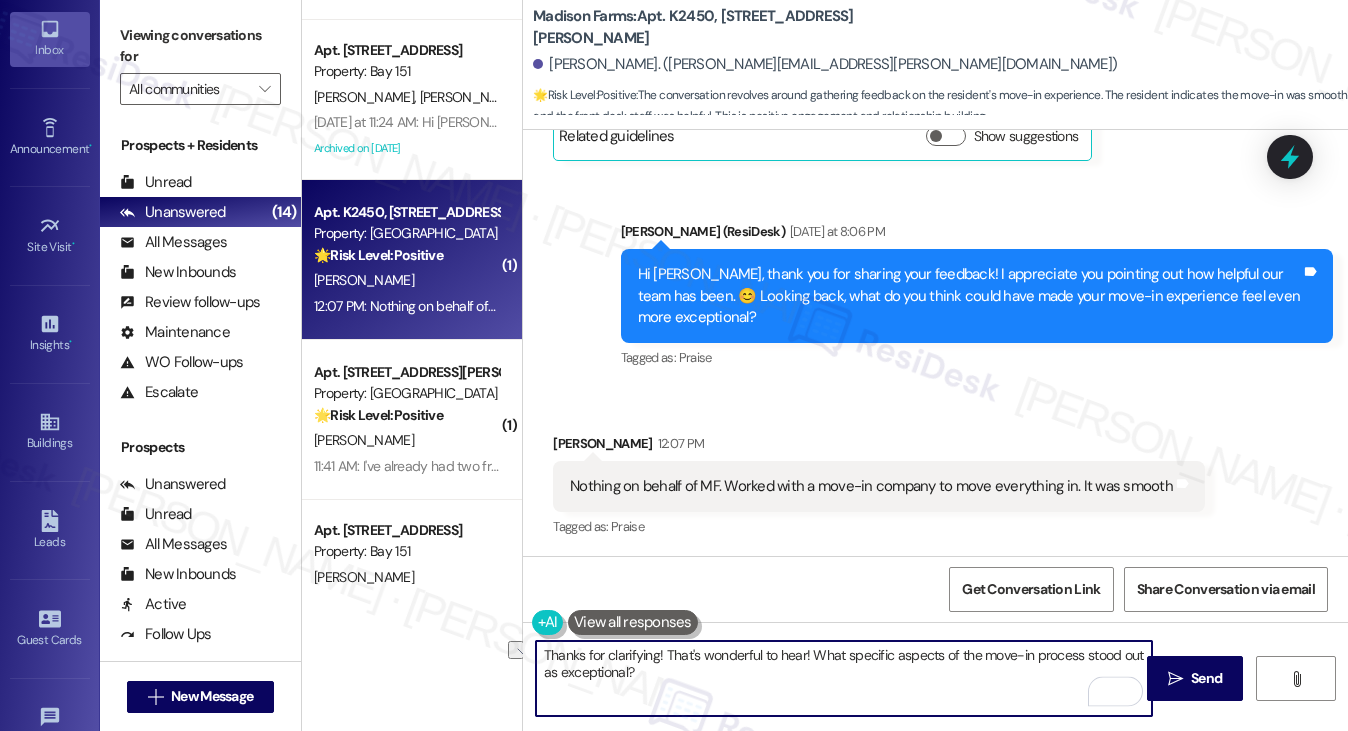
click at [657, 659] on textarea "Thanks for clarifying! That's wonderful to hear! What specific aspects of the m…" at bounding box center [844, 678] width 617 height 75
click at [824, 671] on textarea "Thanks for clarifying, and that's wonderful to hear! What specific aspects of t…" at bounding box center [844, 678] width 617 height 75
click at [872, 655] on textarea "Thanks for clarifying, and that's wonderful to hear! What specific aspects of t…" at bounding box center [844, 678] width 617 height 75
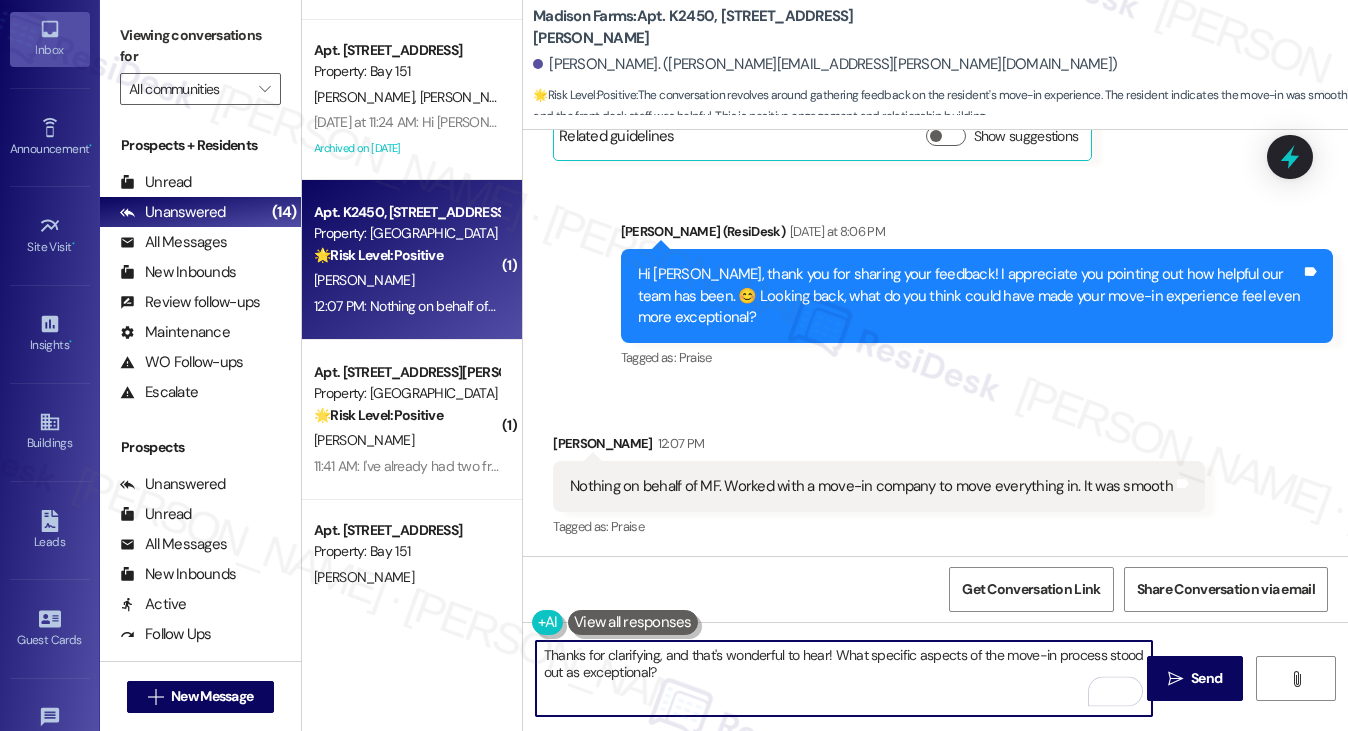
click at [836, 651] on textarea "Thanks for clarifying, and that's wonderful to hear! What specific aspects of t…" at bounding box center [844, 678] width 617 height 75
click at [798, 673] on textarea "Thanks for clarifying, and that's wonderful to hear! Can you let us know what s…" at bounding box center [844, 678] width 617 height 75
click at [765, 496] on div "Nothing on behalf of MF. Worked with a move-in company to move everything in. I…" at bounding box center [879, 486] width 652 height 51
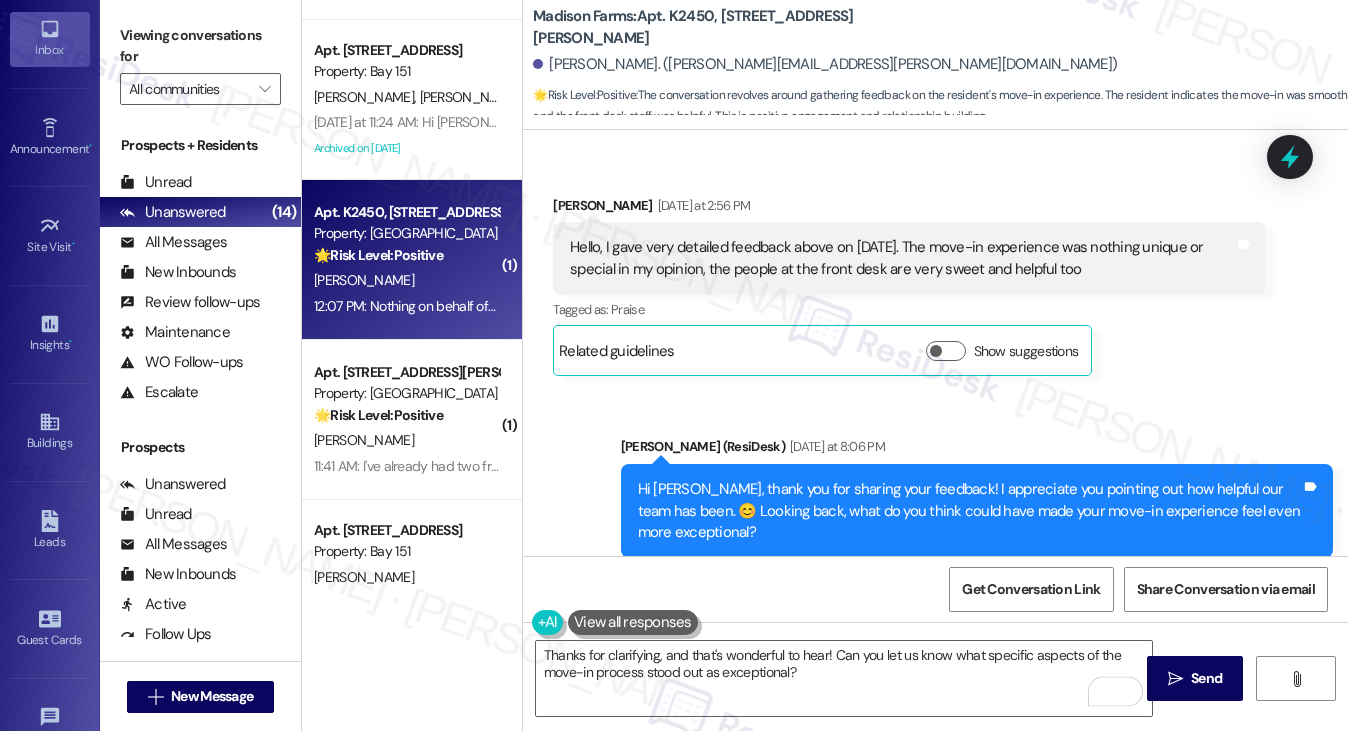
scroll to position [2827, 0]
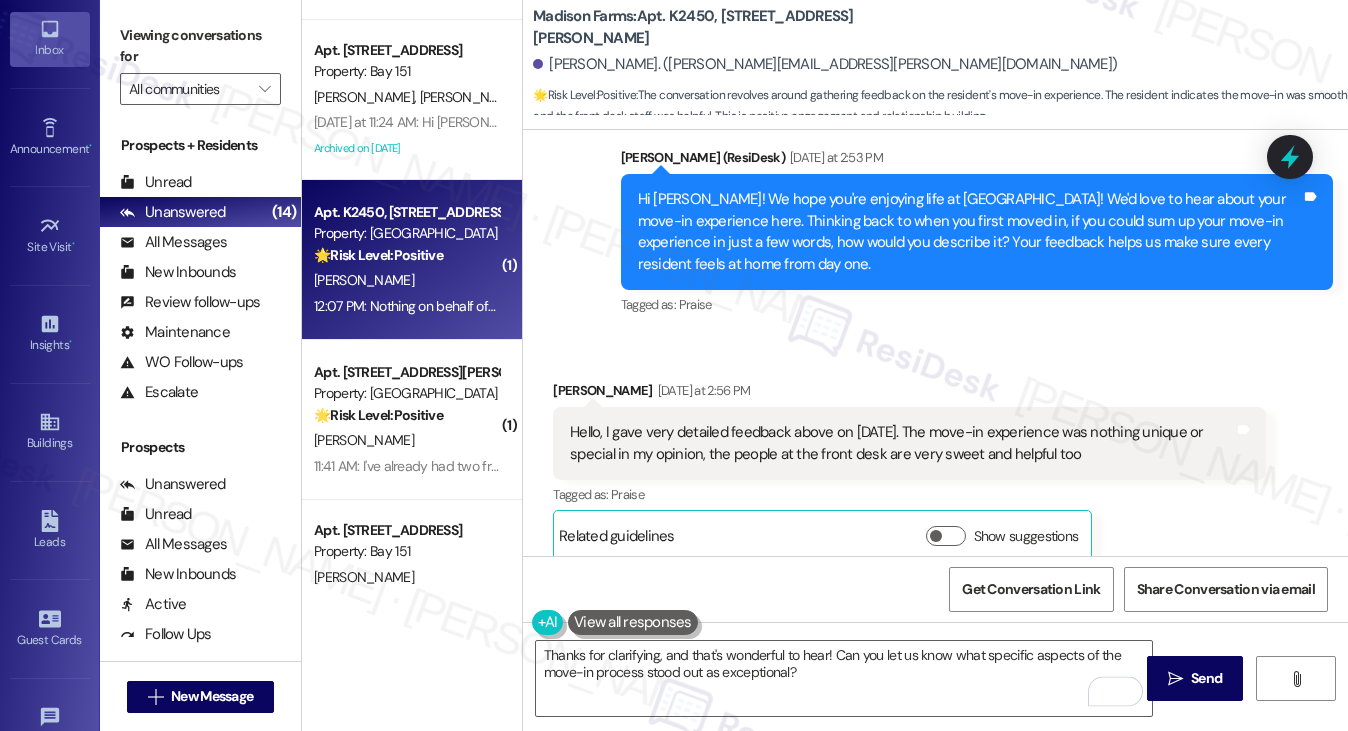
click at [771, 455] on div "Hello, I gave very detailed feedback above on July 21st. The move-in experience…" at bounding box center [901, 443] width 663 height 43
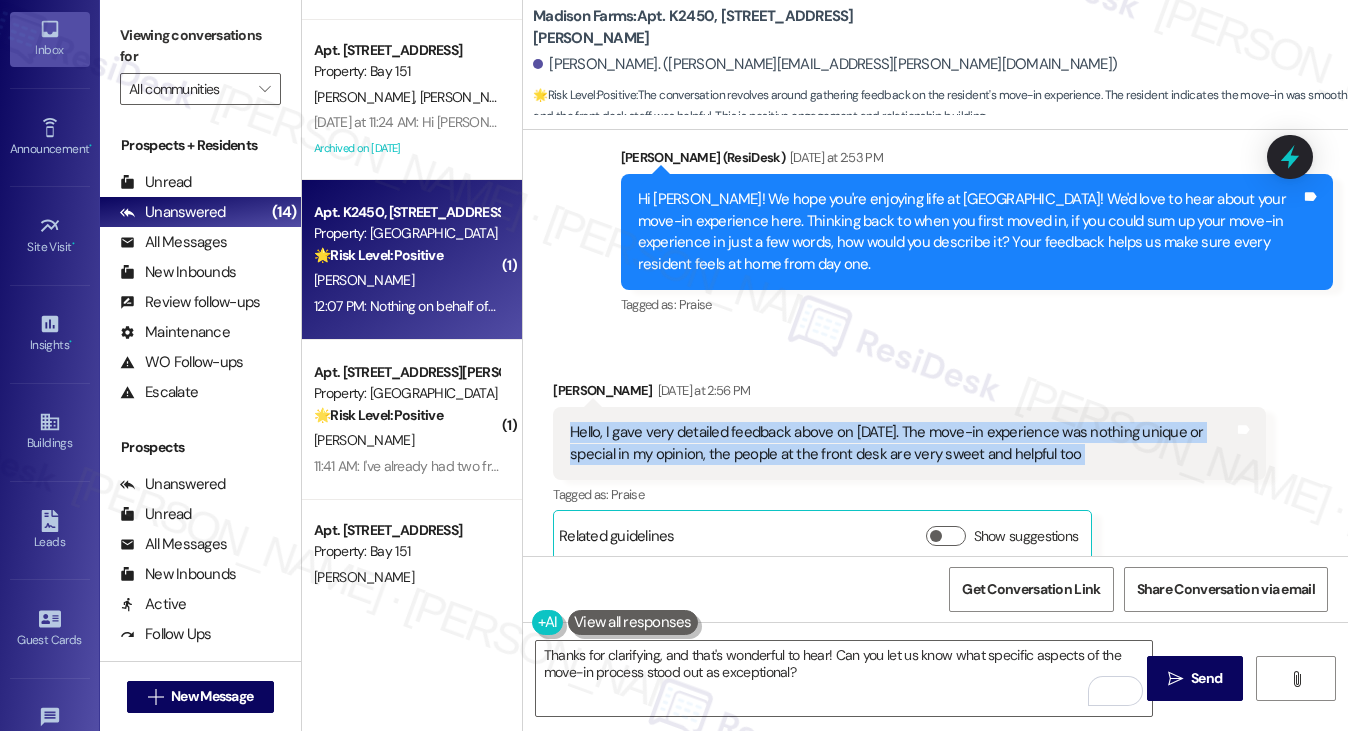
click at [822, 468] on div "Hello, I gave very detailed feedback above on July 21st. The move-in experience…" at bounding box center [909, 443] width 712 height 73
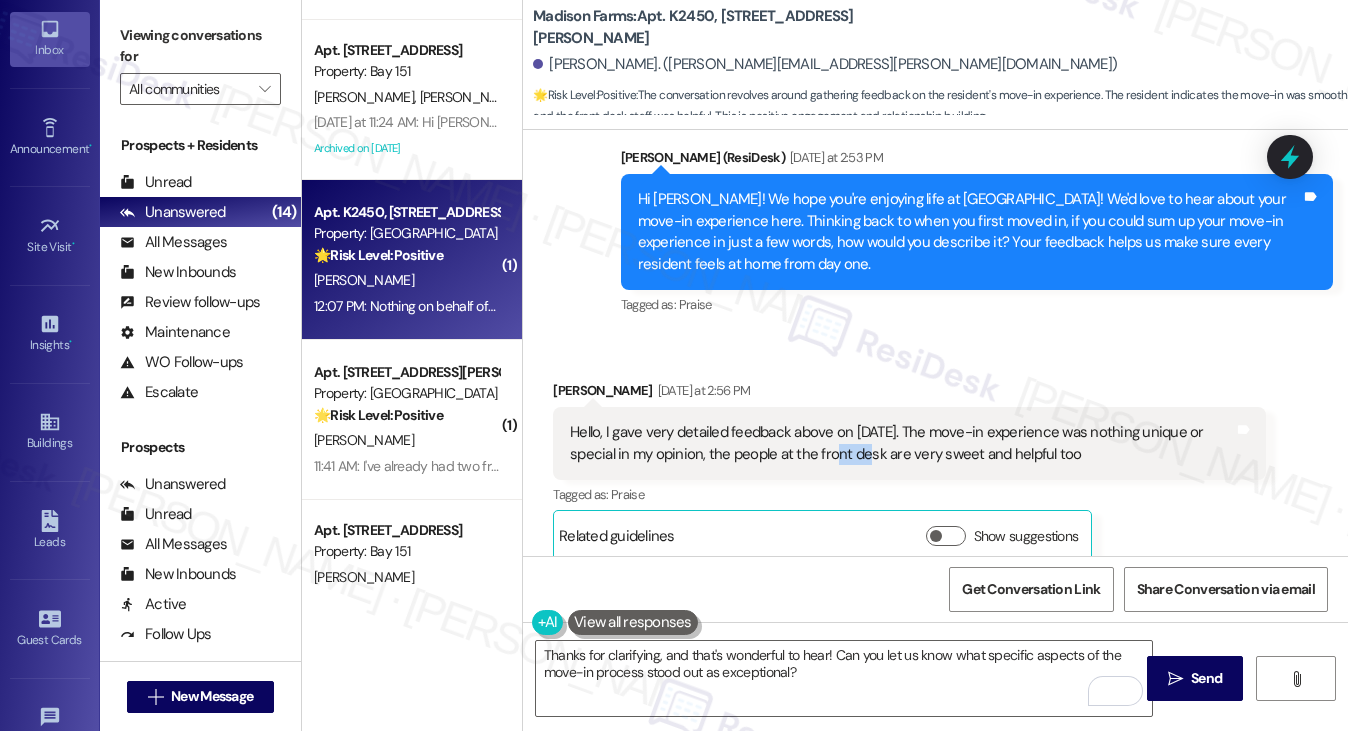
click at [822, 468] on div "Hello, I gave very detailed feedback above on July 21st. The move-in experience…" at bounding box center [909, 443] width 712 height 73
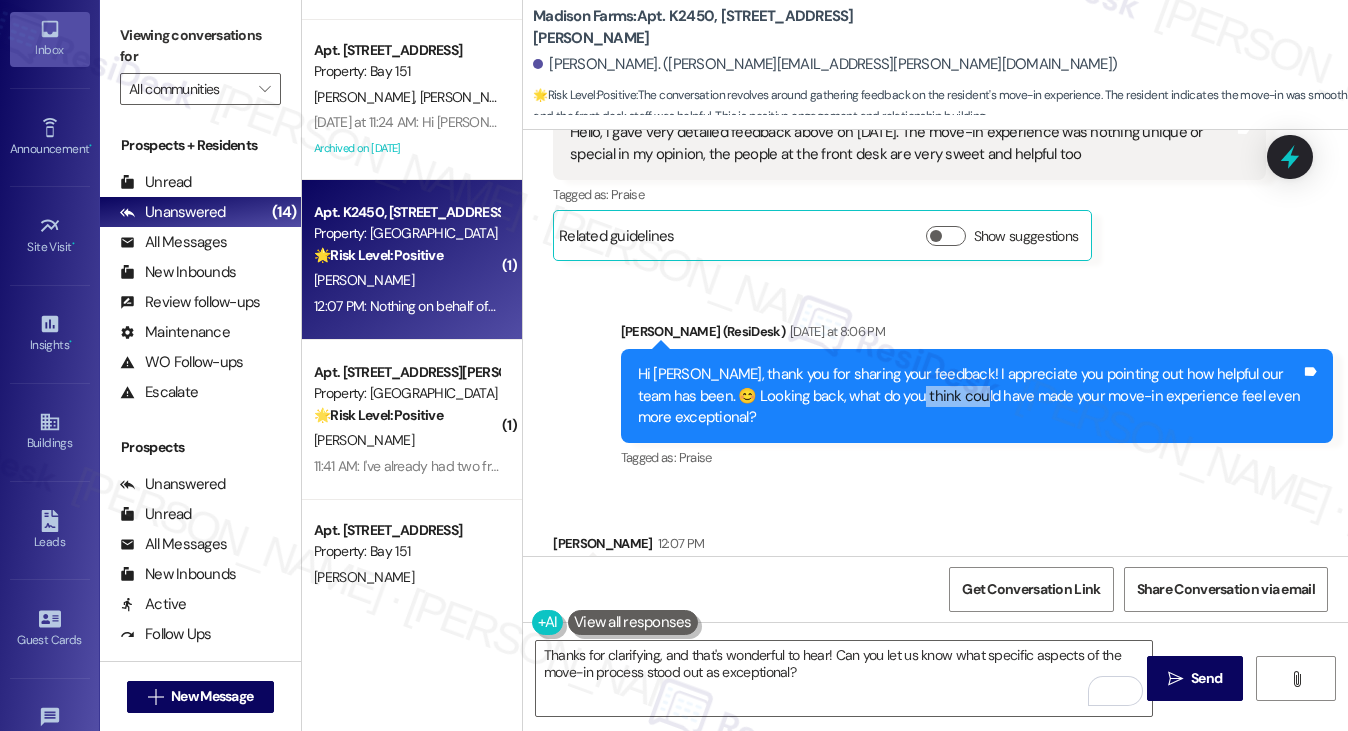
drag, startPoint x: 905, startPoint y: 396, endPoint x: 966, endPoint y: 396, distance: 61.0
click at [966, 396] on div "Hi Jared, thank you for sharing your feedback! I appreciate you pointing out ho…" at bounding box center [969, 396] width 663 height 64
click at [190, 51] on label "Viewing conversations for" at bounding box center [200, 46] width 161 height 53
click at [145, 28] on label "Viewing conversations for" at bounding box center [200, 46] width 161 height 53
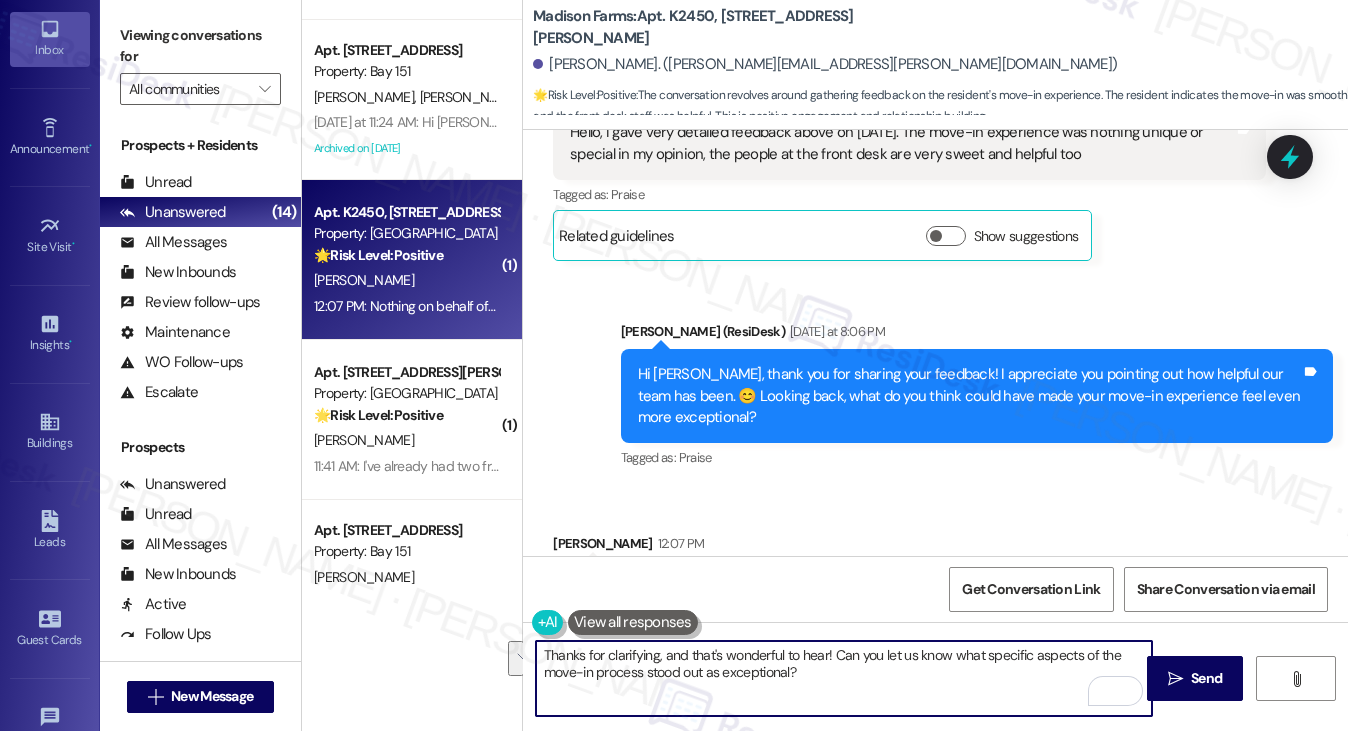
drag, startPoint x: 886, startPoint y: 668, endPoint x: 830, endPoint y: 657, distance: 57.1
click at [830, 657] on textarea "Thanks for clarifying, and that's wonderful to hear! Can you let us know what s…" at bounding box center [844, 678] width 617 height 75
paste textarea "How did our move-in process compare to other places you've lived before"
click at [834, 653] on textarea "Thanks for clarifying, and that's wonderful to hear! How did our move-in proces…" at bounding box center [844, 678] width 617 height 75
click at [921, 671] on textarea "Thanks for clarifying, and that's wonderful to hear! If I may also ask, how did…" at bounding box center [844, 678] width 617 height 75
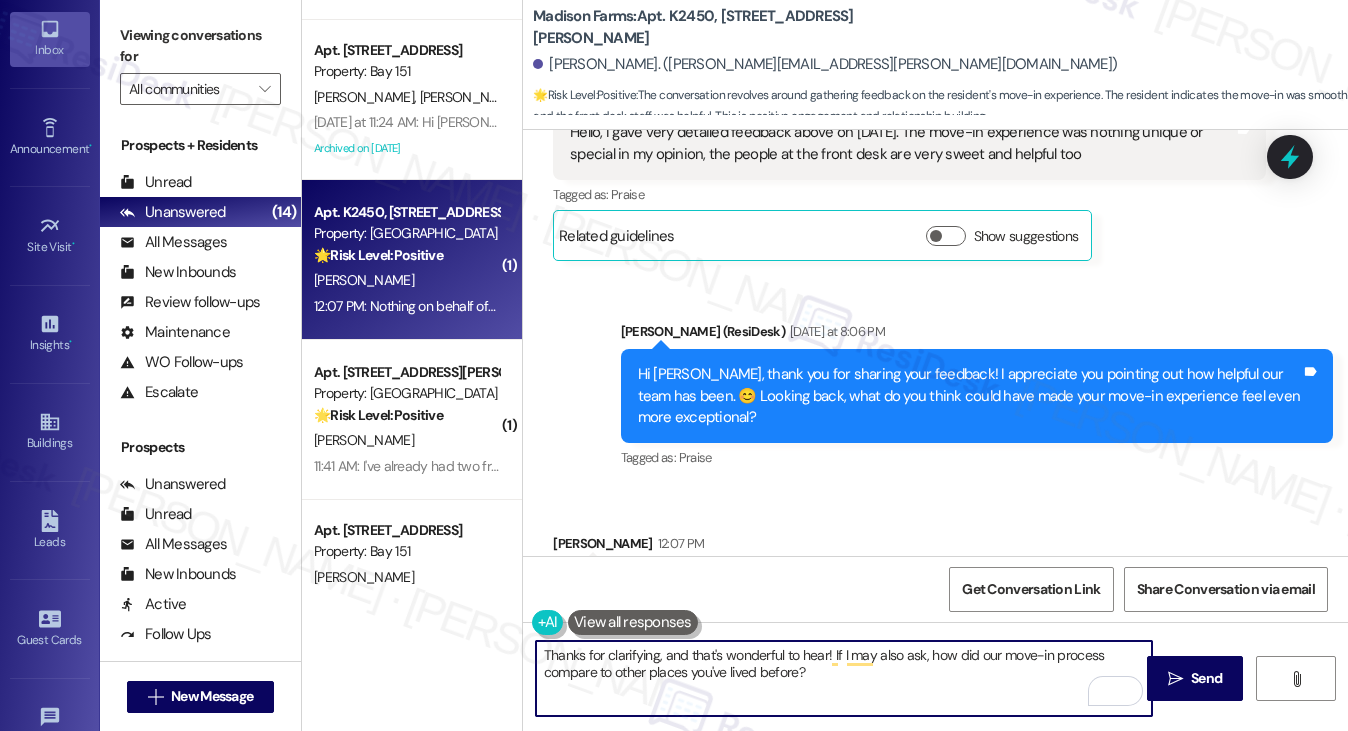
click at [844, 675] on textarea "Thanks for clarifying, and that's wonderful to hear! If I may also ask, how did…" at bounding box center [844, 678] width 617 height 75
click at [753, 669] on textarea "Thanks for clarifying, and that's wonderful to hear! If I may also ask, how did…" at bounding box center [844, 678] width 617 height 75
click at [876, 668] on textarea "Thanks for clarifying, and that's wonderful to hear! If I may also ask, how did…" at bounding box center [844, 678] width 617 height 75
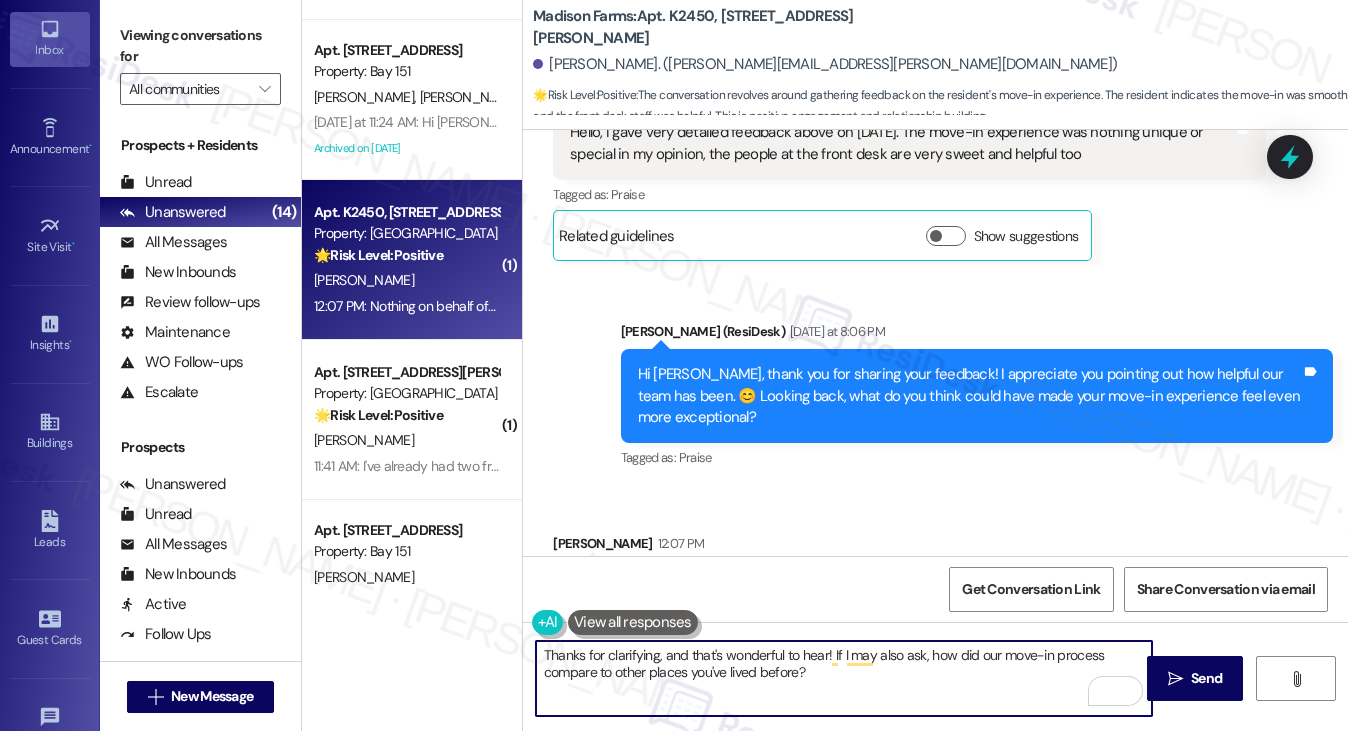
click at [876, 668] on textarea "Thanks for clarifying, and that's wonderful to hear! If I may also ask, how did…" at bounding box center [844, 678] width 617 height 75
click at [913, 664] on textarea "Thanks for clarifying, and that's wonderful to hear! If I may also ask, how did…" at bounding box center [844, 678] width 617 height 75
click at [784, 426] on div "Hi Jared, thank you for sharing your feedback! I appreciate you pointing out ho…" at bounding box center [969, 396] width 663 height 64
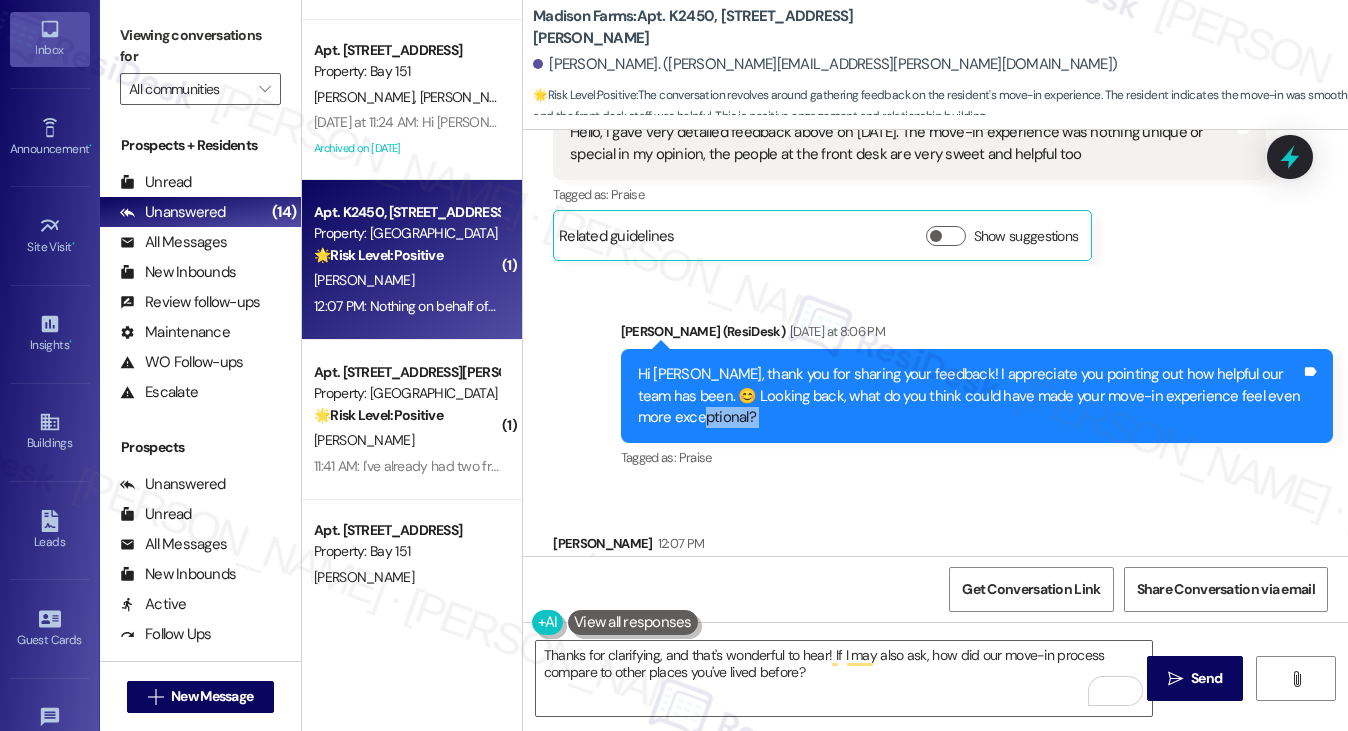
click at [784, 426] on div "Hi Jared, thank you for sharing your feedback! I appreciate you pointing out ho…" at bounding box center [969, 396] width 663 height 64
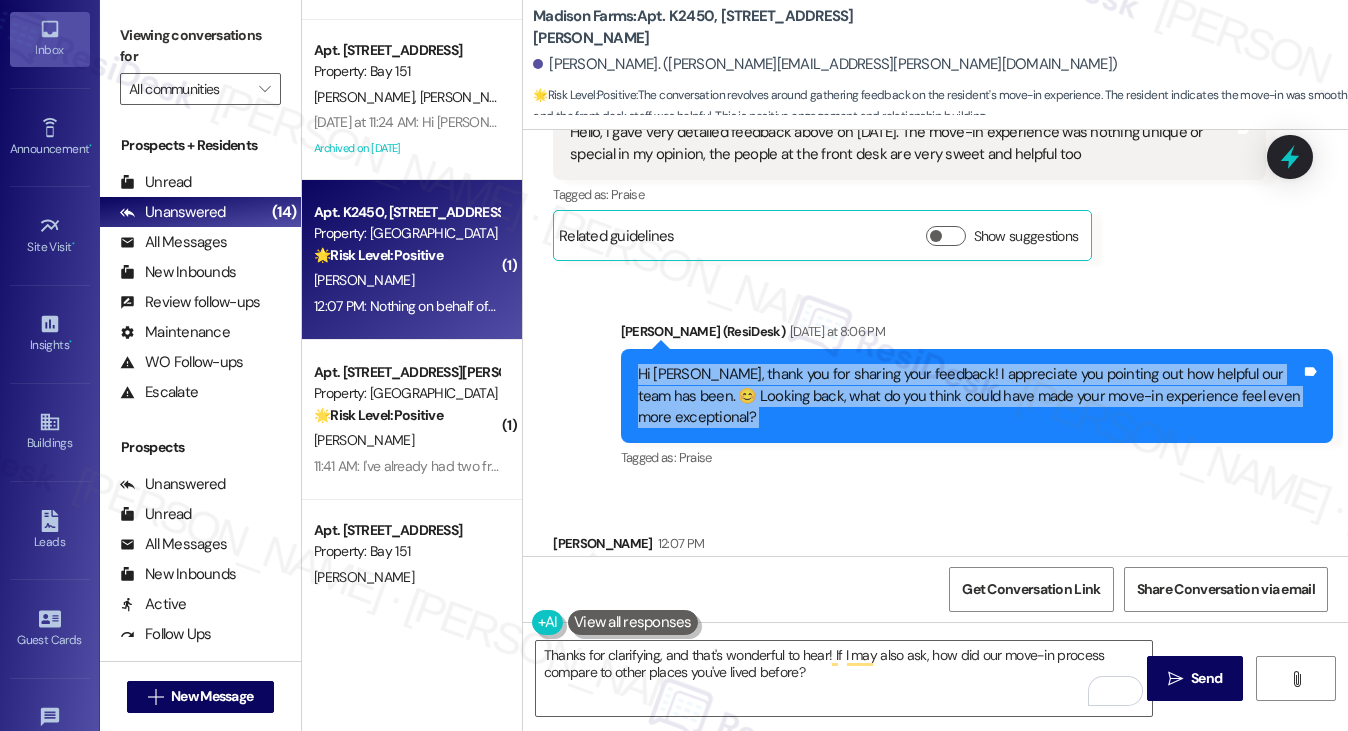
click at [784, 426] on div "Hi Jared, thank you for sharing your feedback! I appreciate you pointing out ho…" at bounding box center [969, 396] width 663 height 64
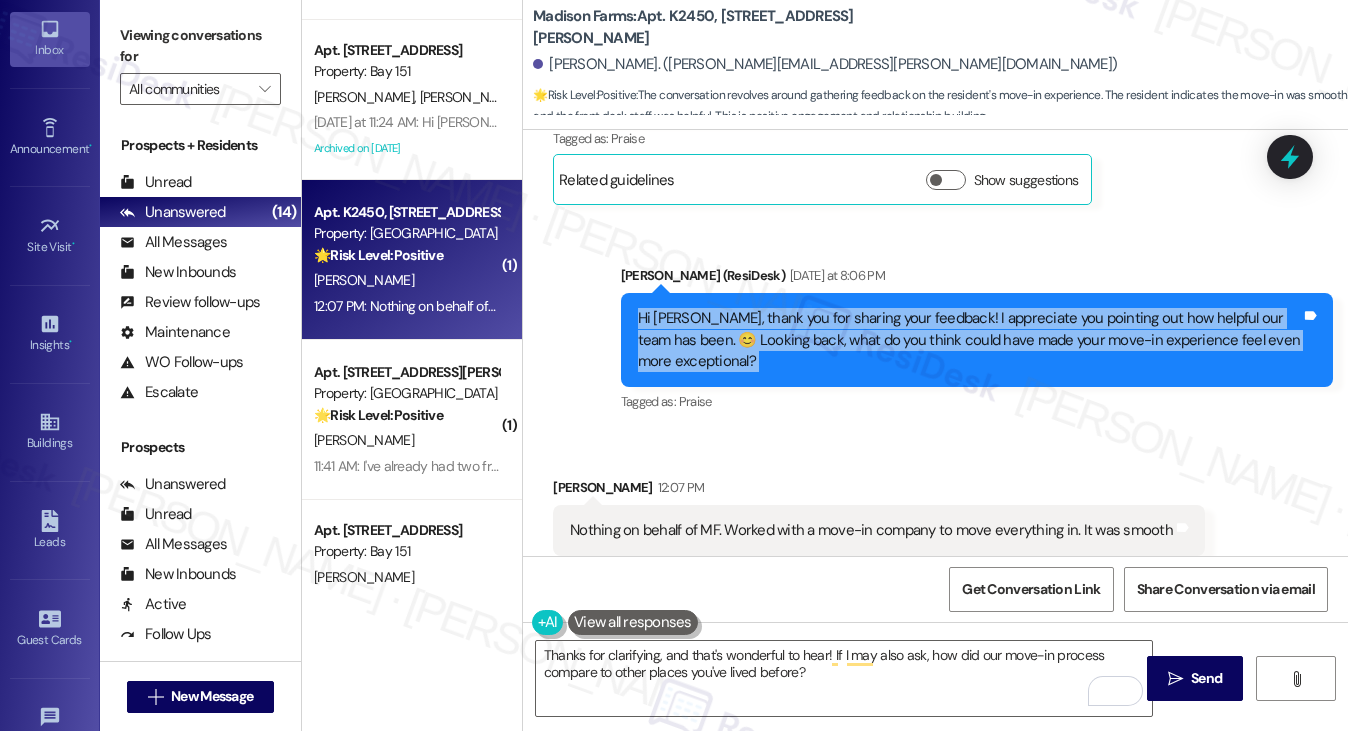
scroll to position [3227, 0]
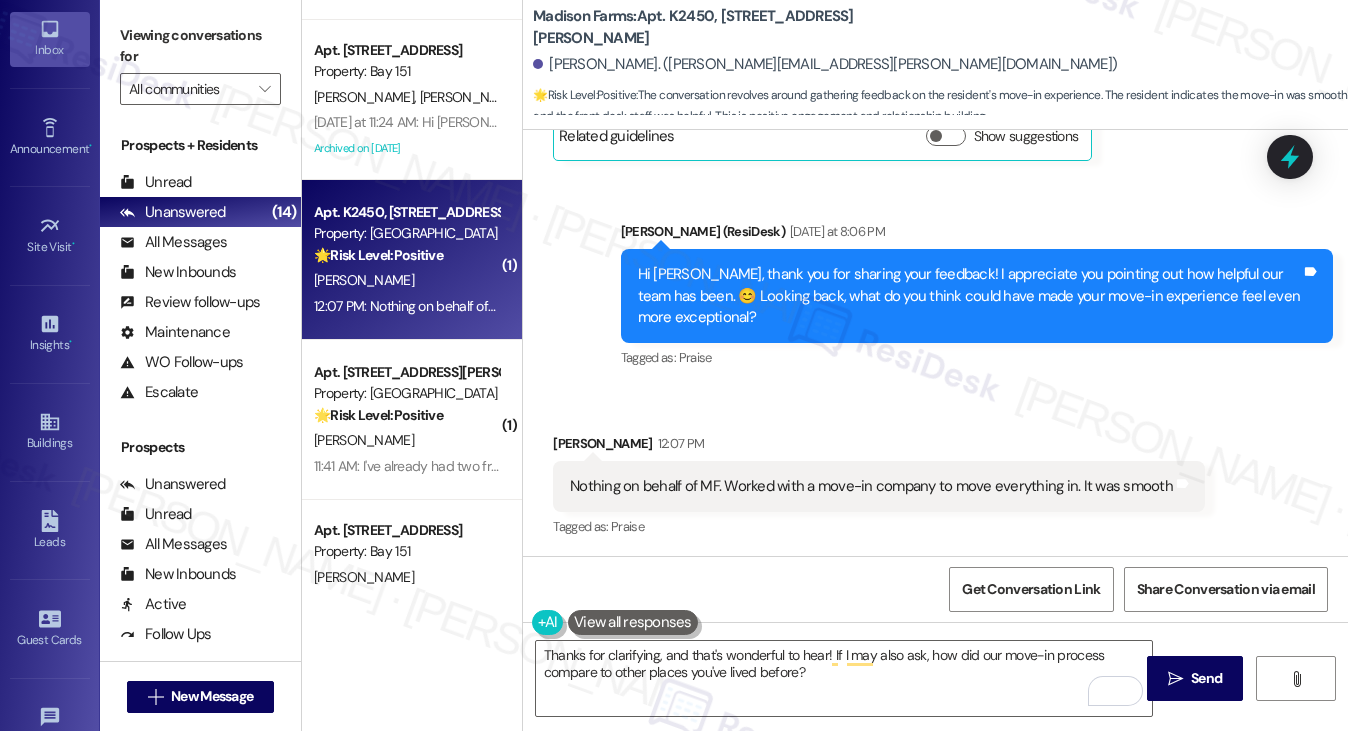
click at [736, 476] on div "Nothing on behalf of MF. Worked with a move-in company to move everything in. I…" at bounding box center [871, 486] width 603 height 21
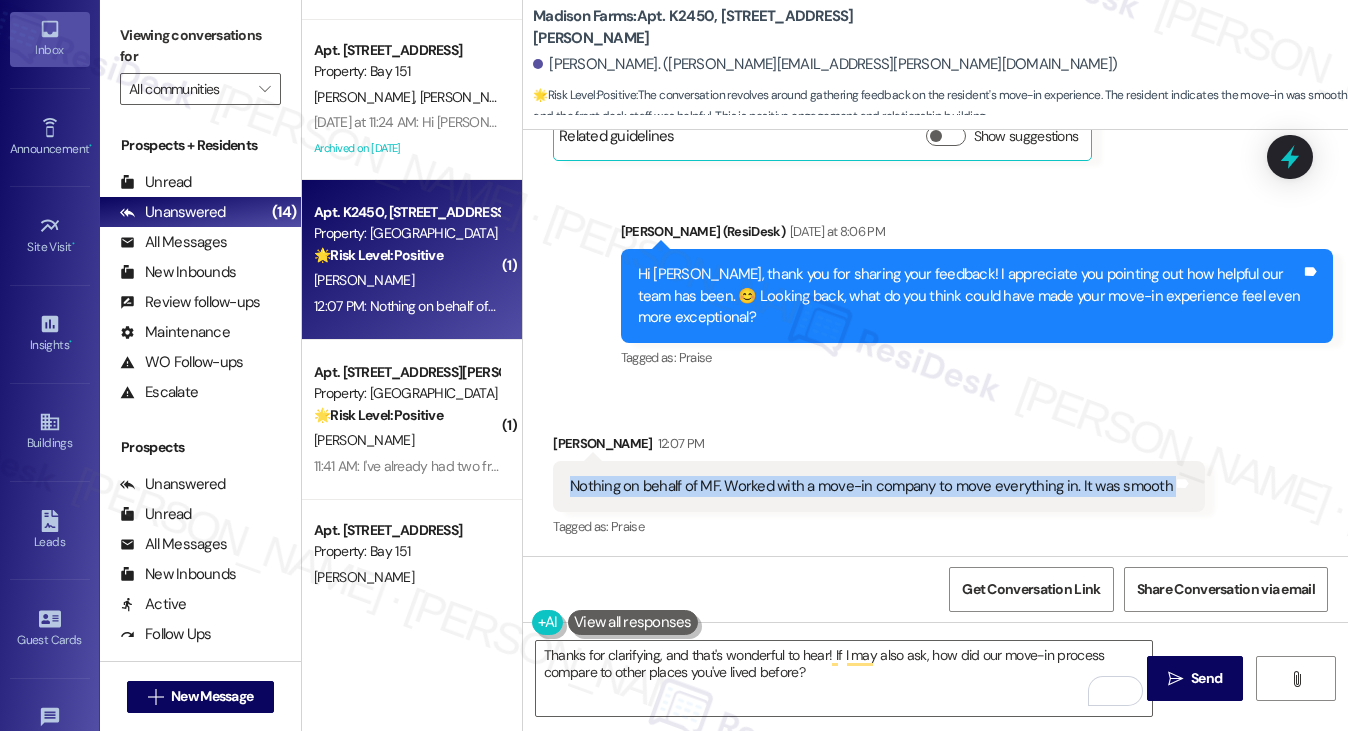
click at [736, 476] on div "Nothing on behalf of MF. Worked with a move-in company to move everything in. I…" at bounding box center [871, 486] width 603 height 21
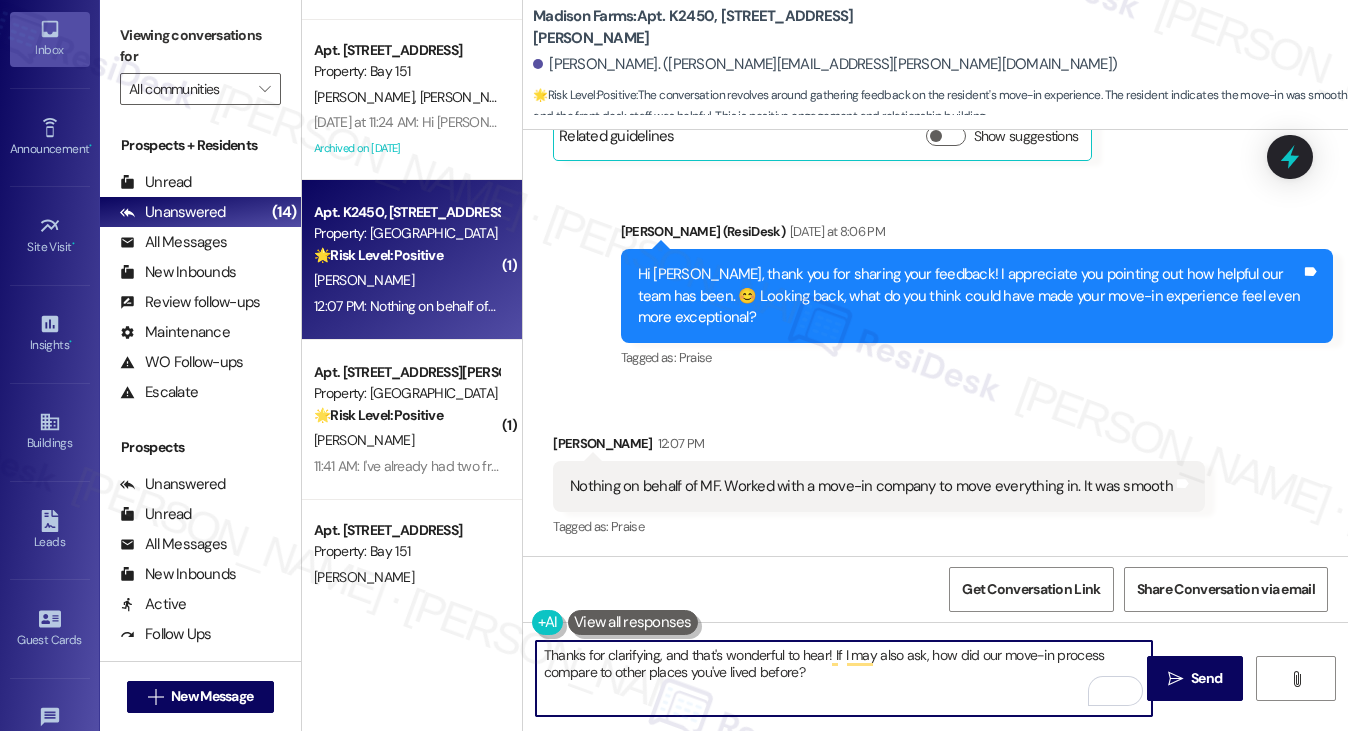
click at [680, 650] on textarea "Thanks for clarifying, and that's wonderful to hear! If I may also ask, how did…" at bounding box center [844, 678] width 617 height 75
click at [816, 480] on div "Nothing on behalf of MF. Worked with a move-in company to move everything in. I…" at bounding box center [871, 486] width 603 height 21
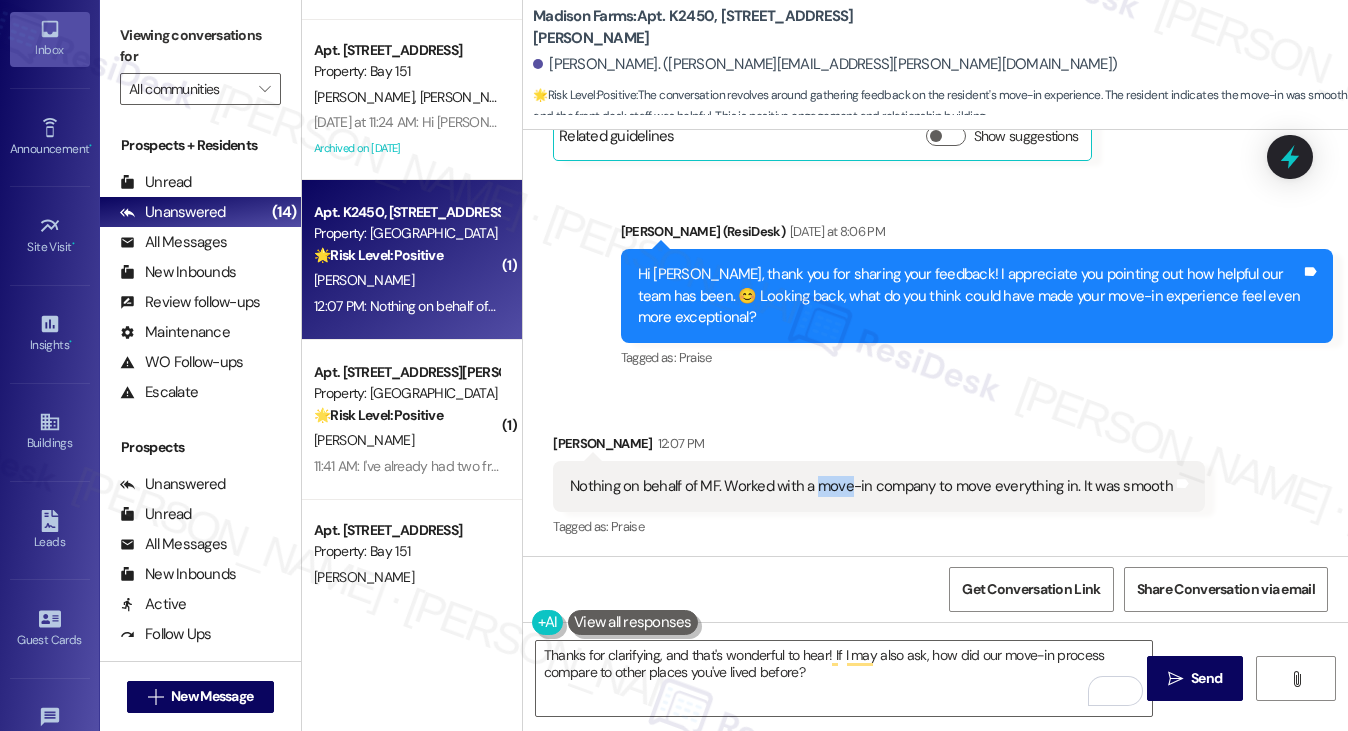
click at [816, 480] on div "Nothing on behalf of MF. Worked with a move-in company to move everything in. I…" at bounding box center [871, 486] width 603 height 21
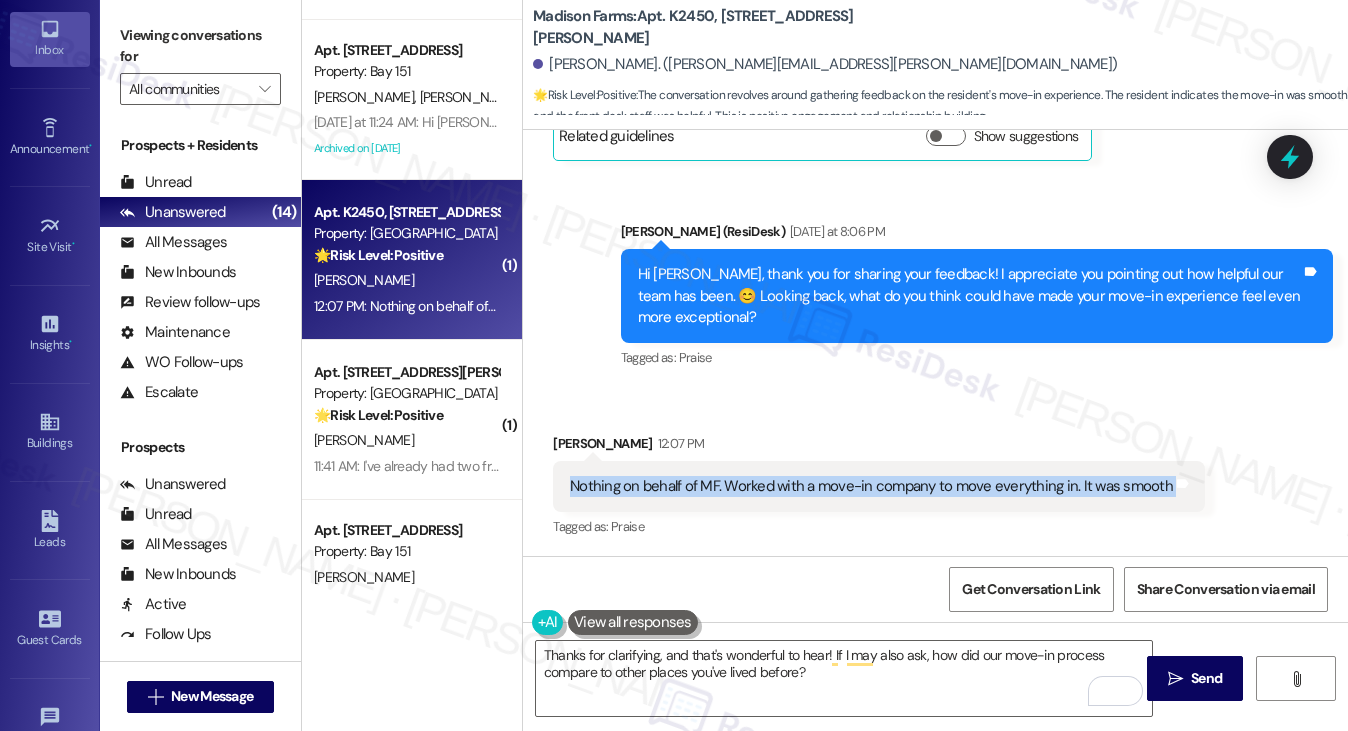
click at [816, 480] on div "Nothing on behalf of MF. Worked with a move-in company to move everything in. I…" at bounding box center [871, 486] width 603 height 21
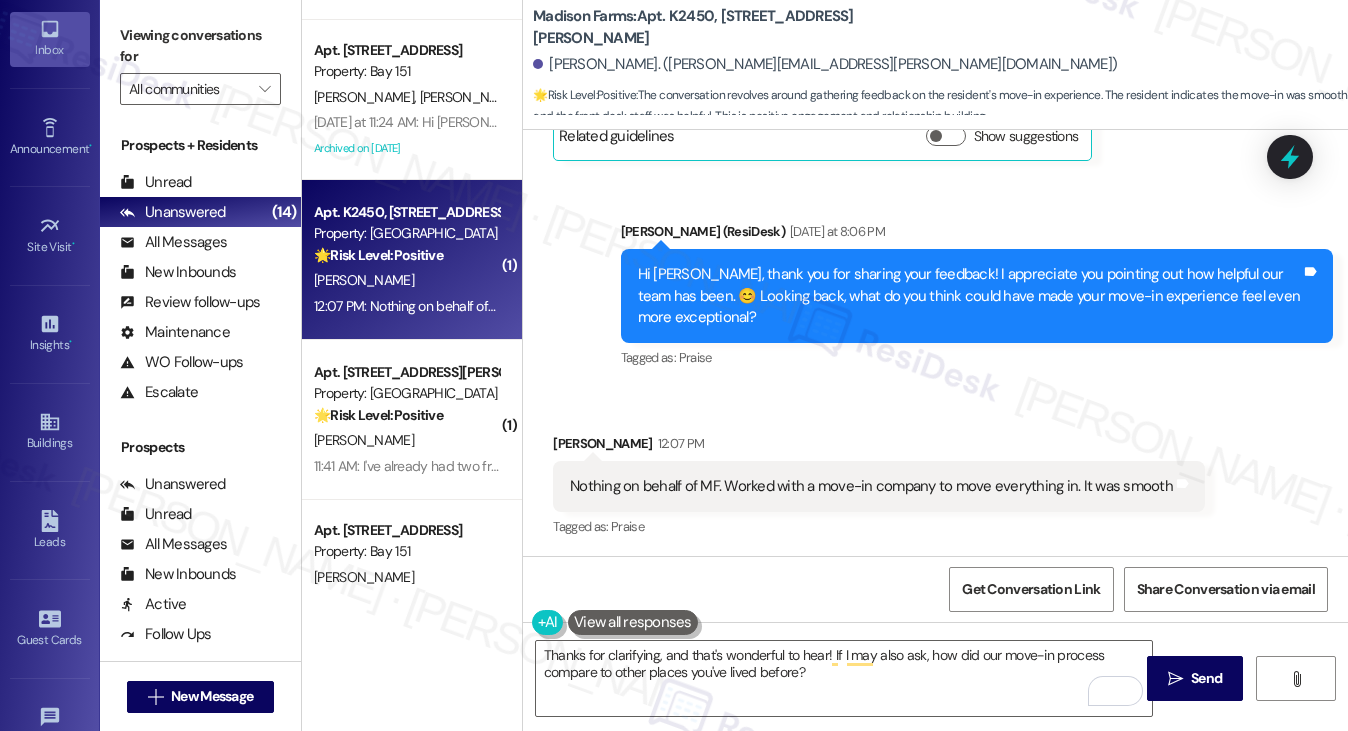
click at [820, 313] on div "Hi Jared, thank you for sharing your feedback! I appreciate you pointing out ho…" at bounding box center [969, 296] width 663 height 64
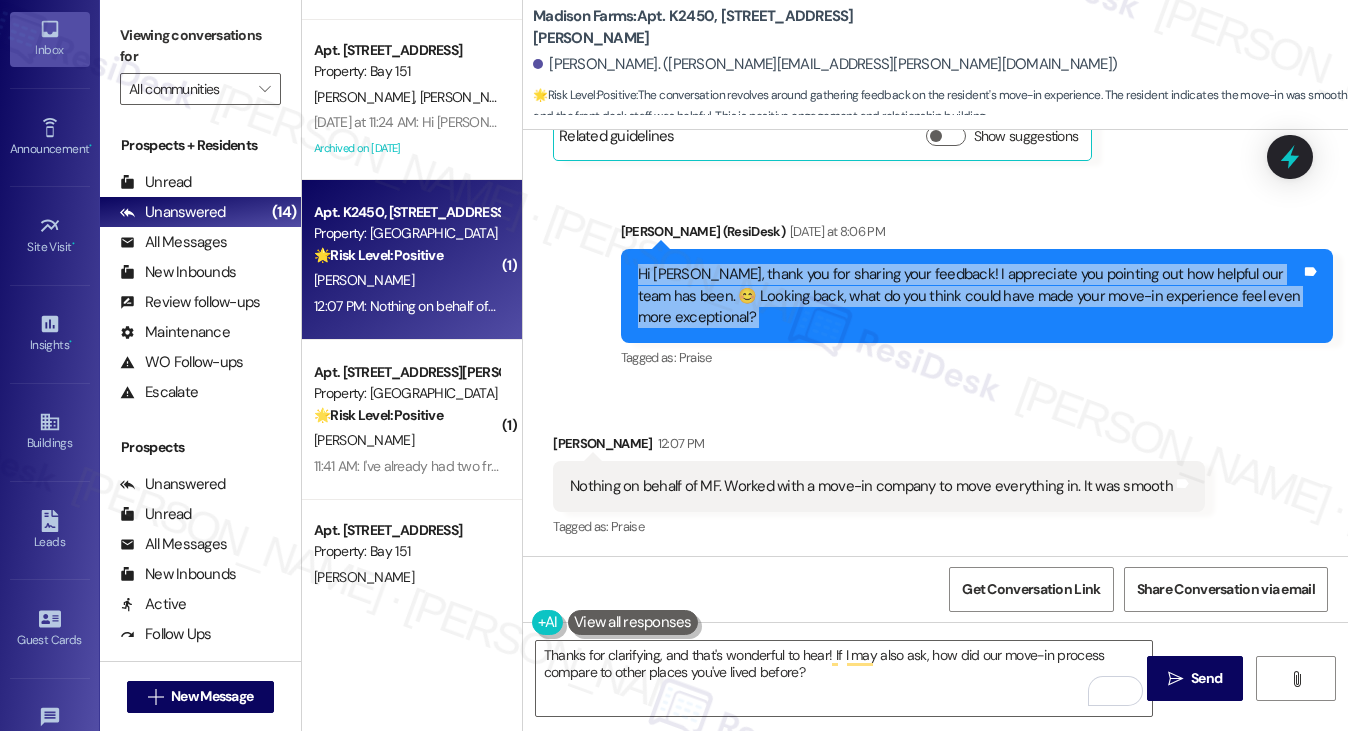
click at [820, 313] on div "Hi Jared, thank you for sharing your feedback! I appreciate you pointing out ho…" at bounding box center [969, 296] width 663 height 64
copy div "Hi Jared, thank you for sharing your feedback! I appreciate you pointing out ho…"
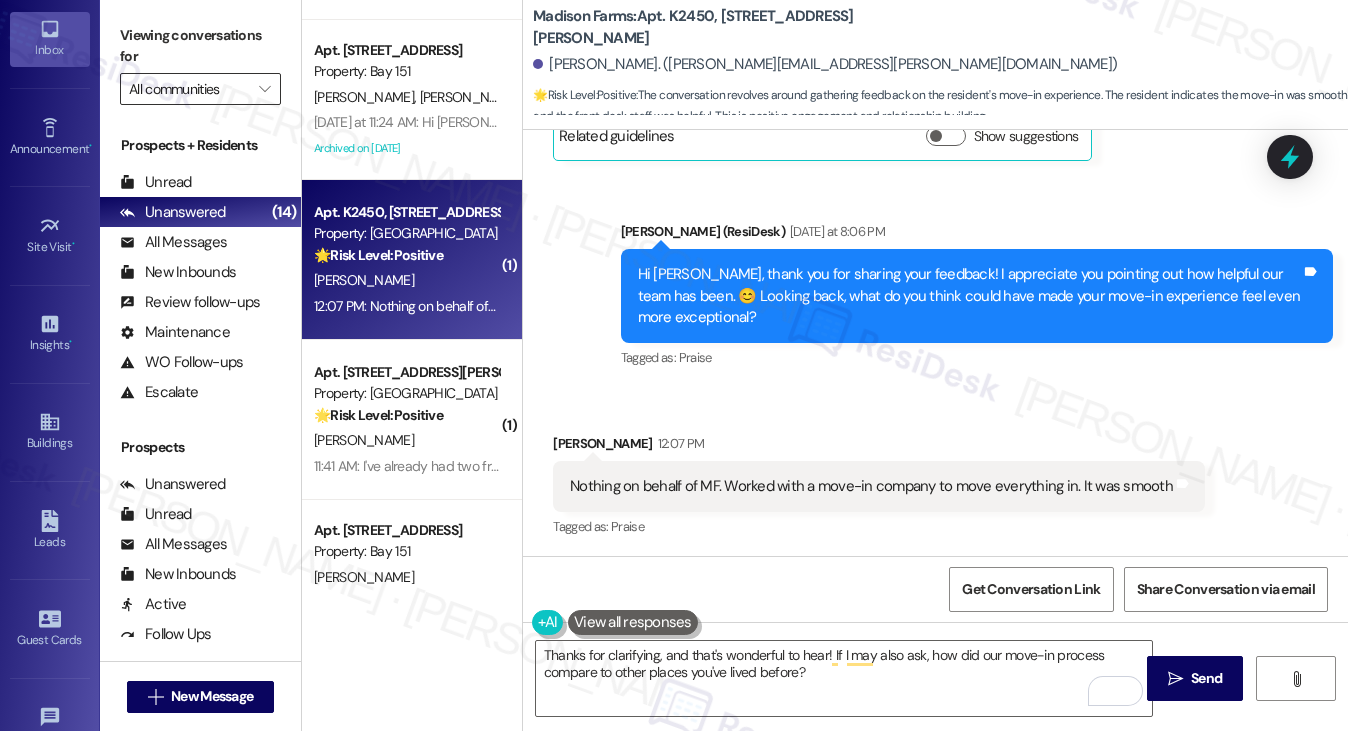
drag, startPoint x: 170, startPoint y: 31, endPoint x: 231, endPoint y: 101, distance: 92.8
click at [170, 31] on label "Viewing conversations for" at bounding box center [200, 46] width 161 height 53
click at [659, 472] on div "Nothing on behalf of MF. Worked with a move-in company to move everything in. I…" at bounding box center [879, 486] width 652 height 51
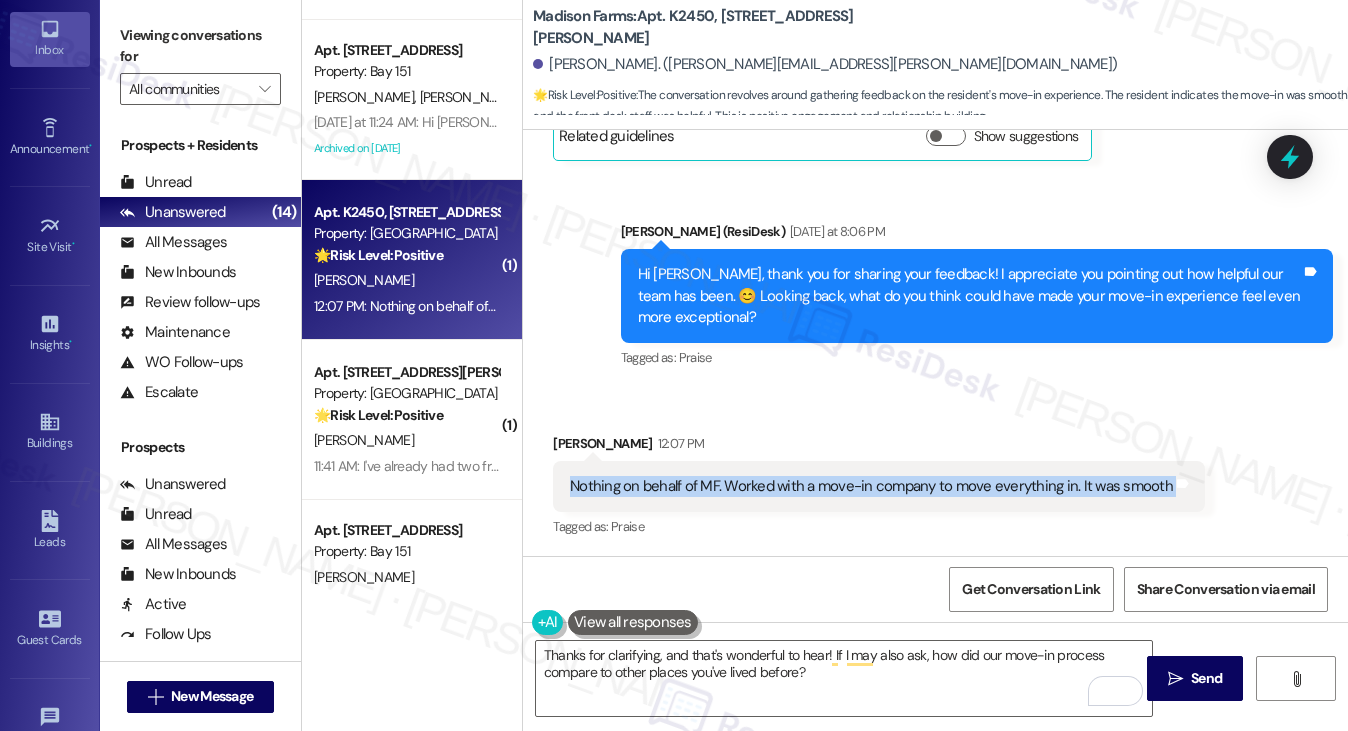
click at [659, 472] on div "Nothing on behalf of MF. Worked with a move-in company to move everything in. I…" at bounding box center [879, 486] width 652 height 51
copy div "Nothing on behalf of MF. Worked with a move-in company to move everything in. I…"
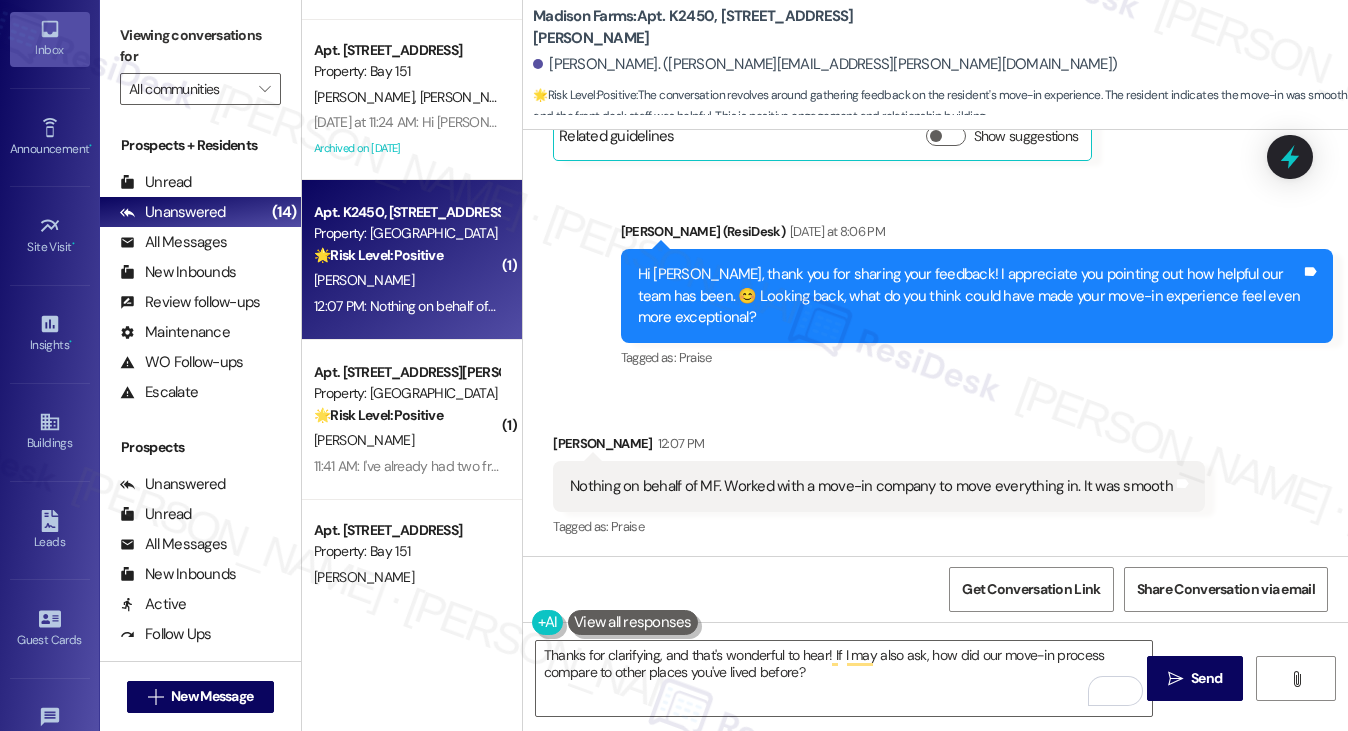
click at [202, 43] on label "Viewing conversations for" at bounding box center [200, 46] width 161 height 53
click at [625, 483] on div "Nothing on behalf of MF. Worked with a move-in company to move everything in. I…" at bounding box center [871, 486] width 603 height 21
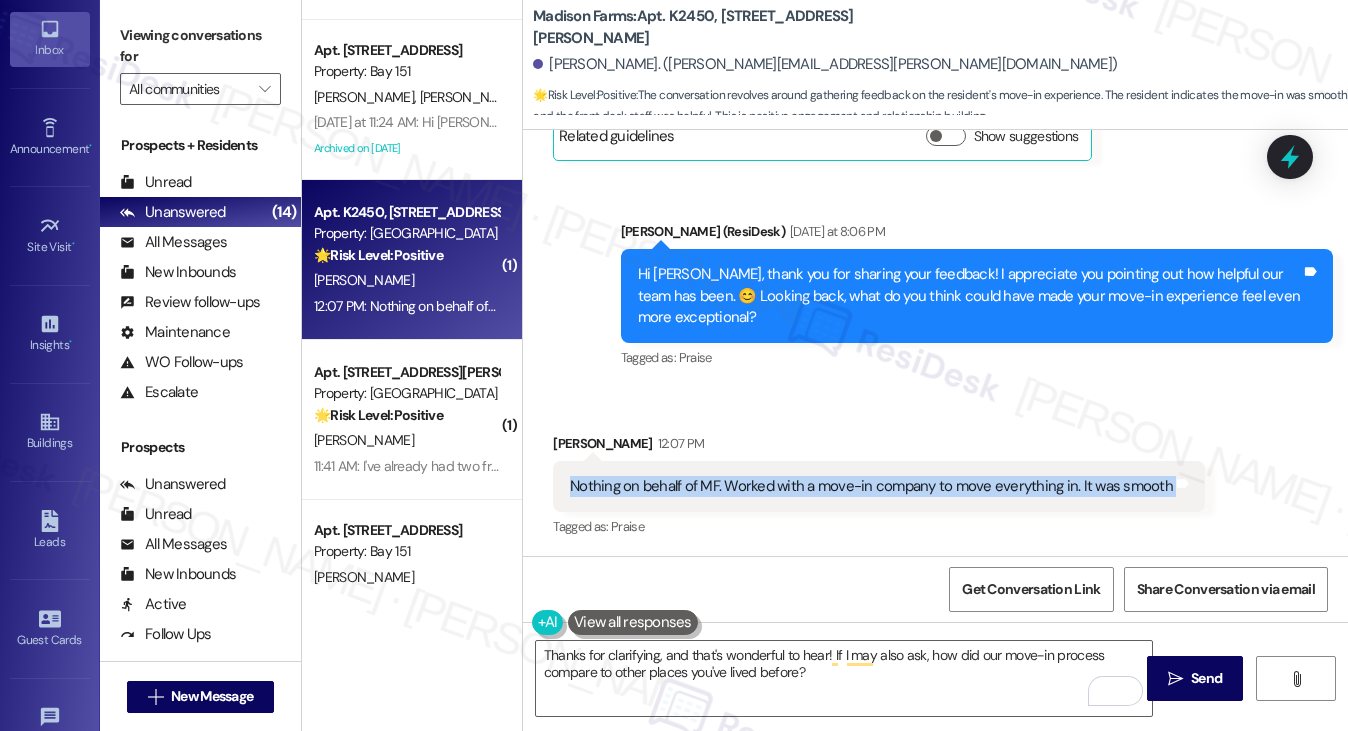
click at [625, 483] on div "Nothing on behalf of MF. Worked with a move-in company to move everything in. I…" at bounding box center [871, 486] width 603 height 21
click at [152, 35] on label "Viewing conversations for" at bounding box center [200, 46] width 161 height 53
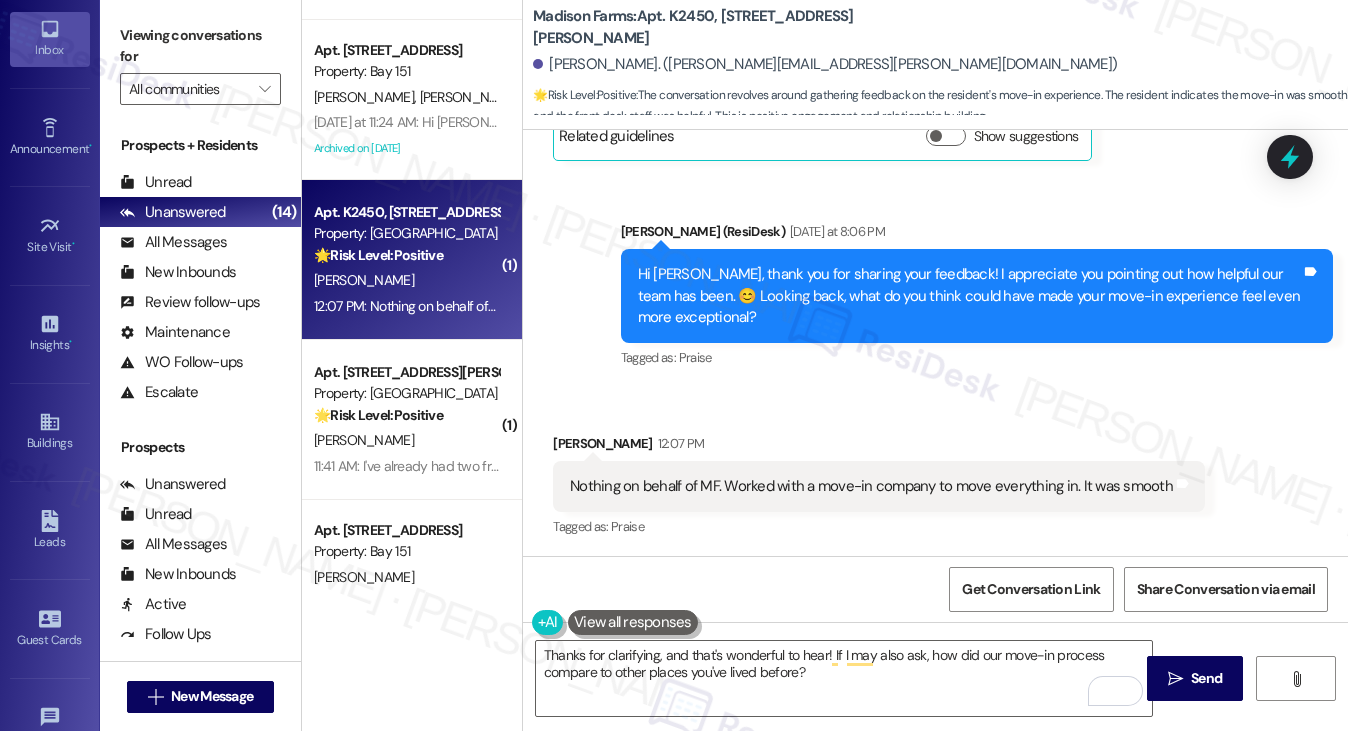
drag, startPoint x: 168, startPoint y: 15, endPoint x: 195, endPoint y: 38, distance: 35.5
click at [168, 15] on div "Viewing conversations for All communities " at bounding box center [200, 62] width 201 height 125
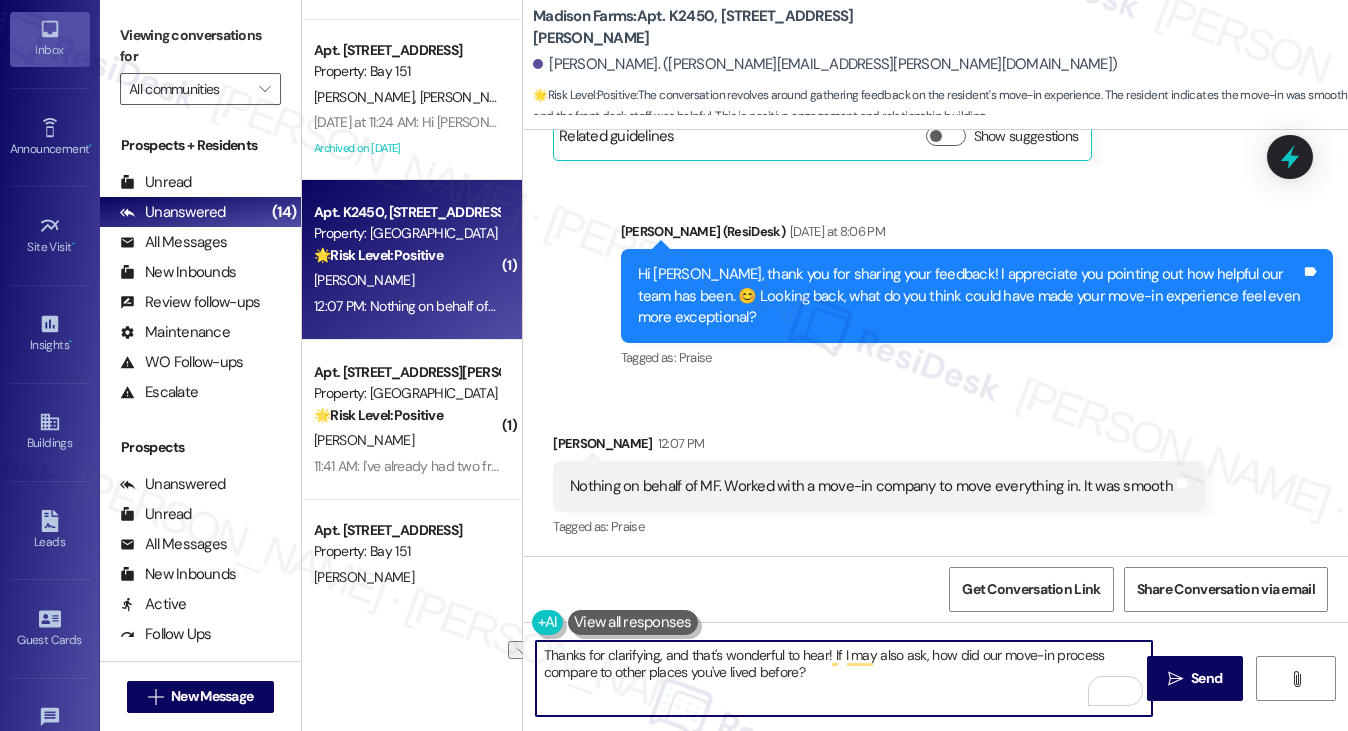
drag, startPoint x: 828, startPoint y: 653, endPoint x: 655, endPoint y: 657, distance: 173.0
click at [655, 657] on textarea "Thanks for clarifying, and that's wonderful to hear! If I may also ask, how did…" at bounding box center [844, 678] width 617 height 75
paste textarea "t’s wonderful to know the process felt seamless for youI"
click at [805, 661] on textarea "Thanks for clarifying! It’s wonderful to know the process felt seamless for you…" at bounding box center [844, 678] width 617 height 75
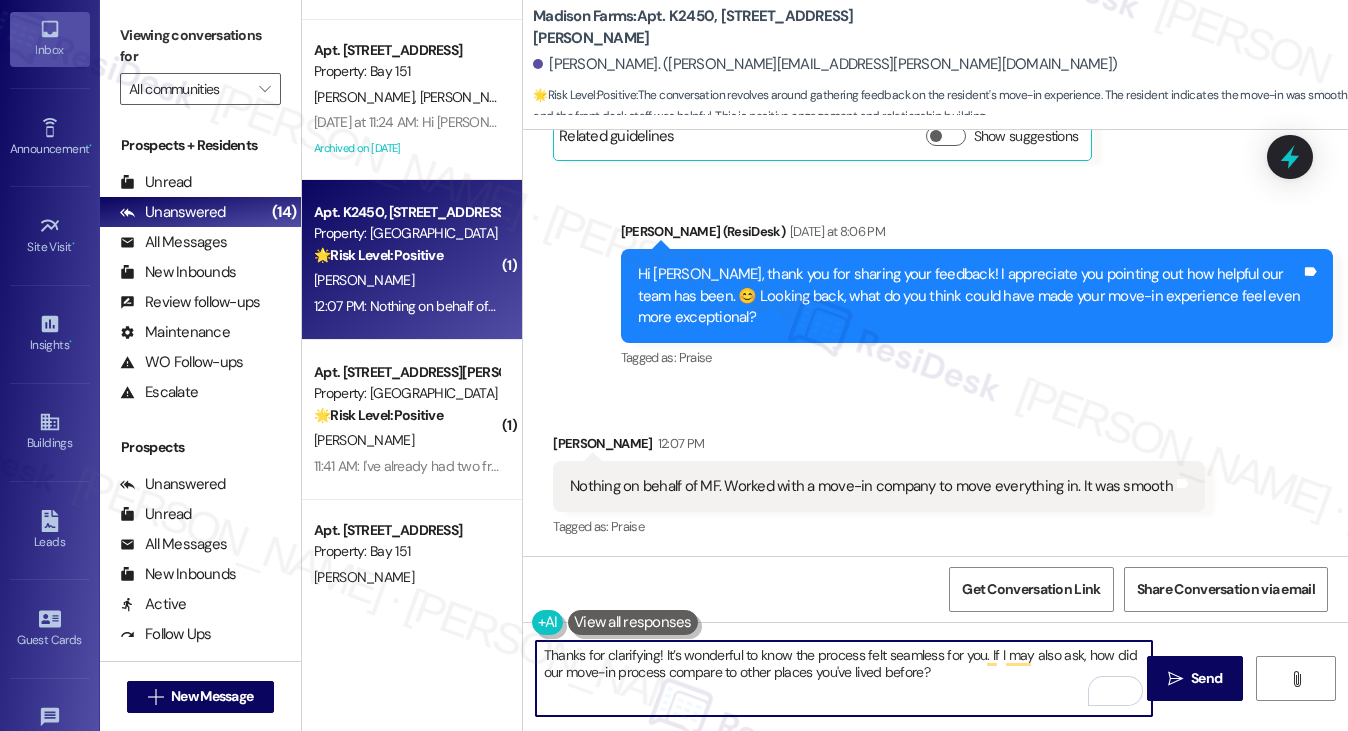
click at [805, 661] on textarea "Thanks for clarifying! It’s wonderful to know the process felt seamless for you…" at bounding box center [844, 678] width 617 height 75
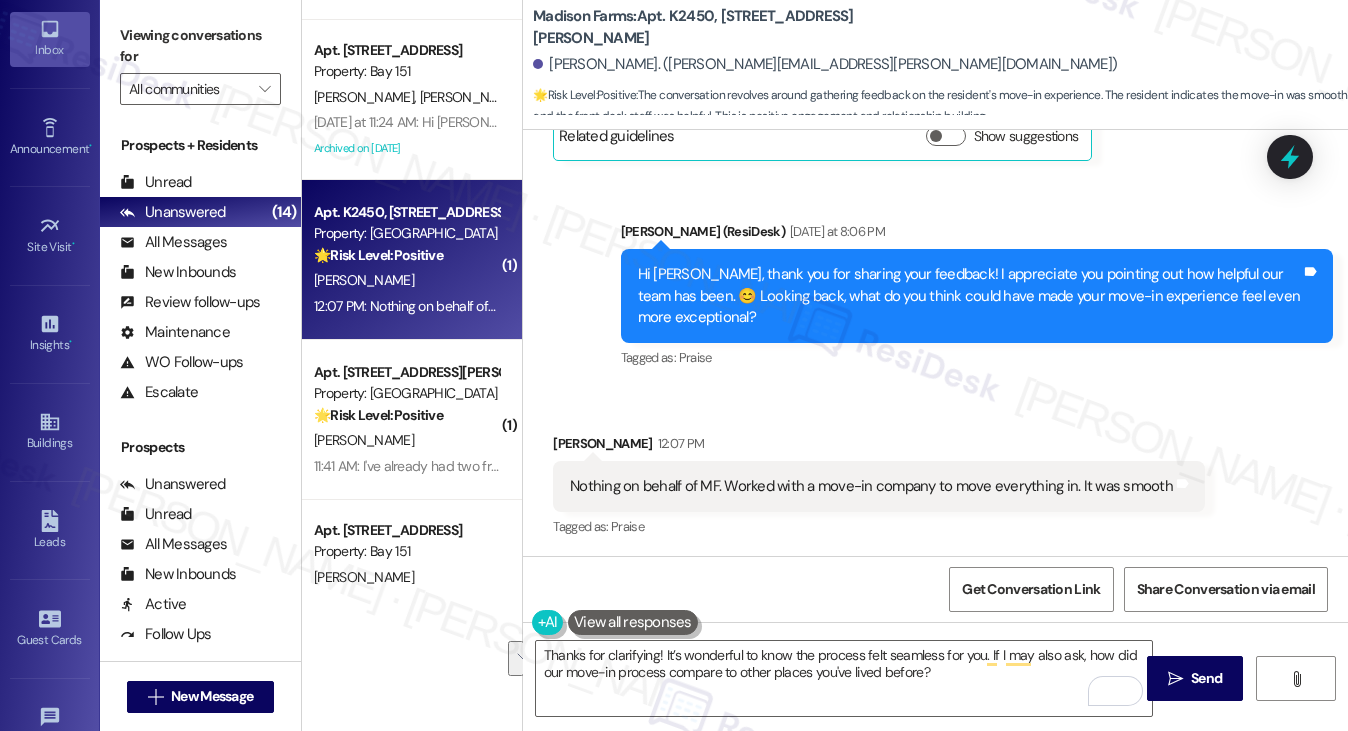
click at [175, 21] on label "Viewing conversations for" at bounding box center [200, 46] width 161 height 53
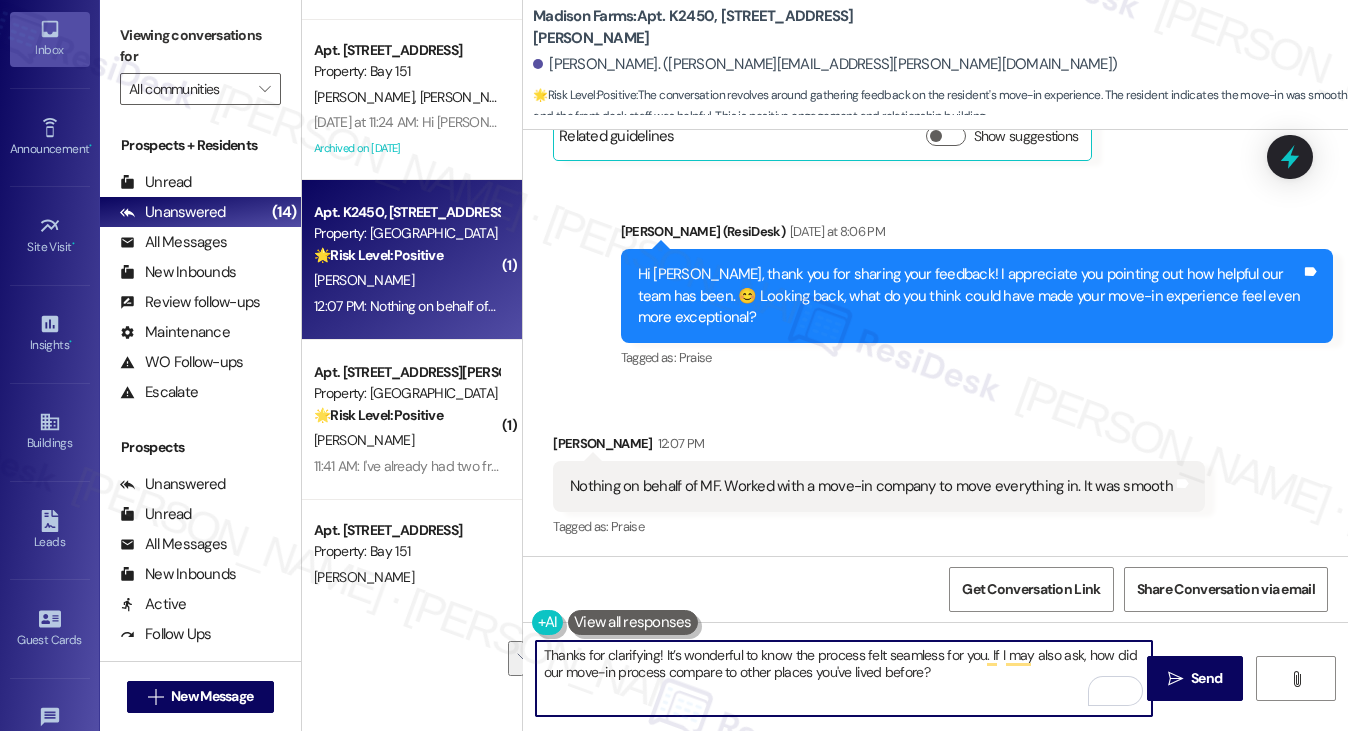
drag, startPoint x: 968, startPoint y: 680, endPoint x: 984, endPoint y: 652, distance: 32.2
click at [984, 652] on textarea "Thanks for clarifying! It’s wonderful to know the process felt seamless for you…" at bounding box center [844, 678] width 617 height 75
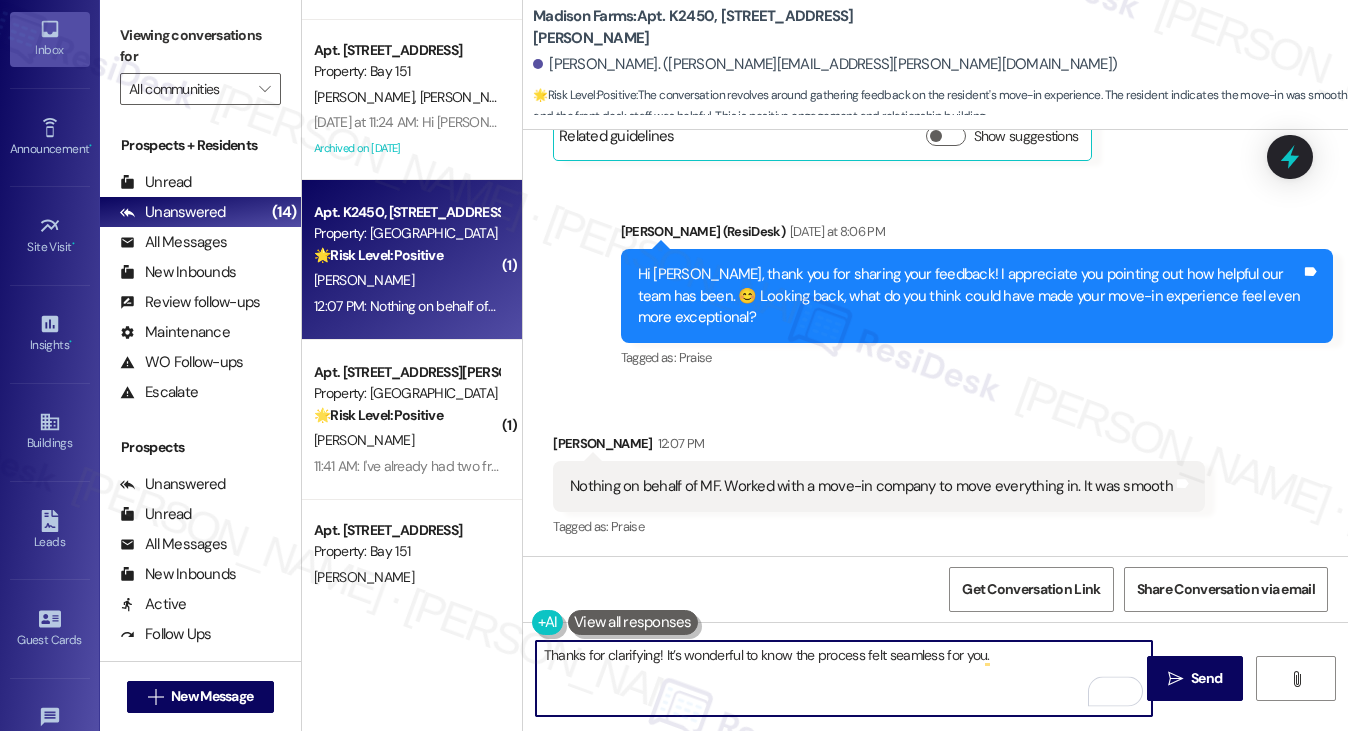
paste textarea "What factors made you feel the most comfortable as you moved into our building?"
click at [1035, 655] on textarea "Thanks for clarifying! It’s wonderful to know the process felt seamless for you…" at bounding box center [844, 678] width 617 height 75
click at [1000, 655] on textarea "Thanks for clarifying! It’s wonderful to know the process felt seamless for you…" at bounding box center [844, 678] width 617 height 75
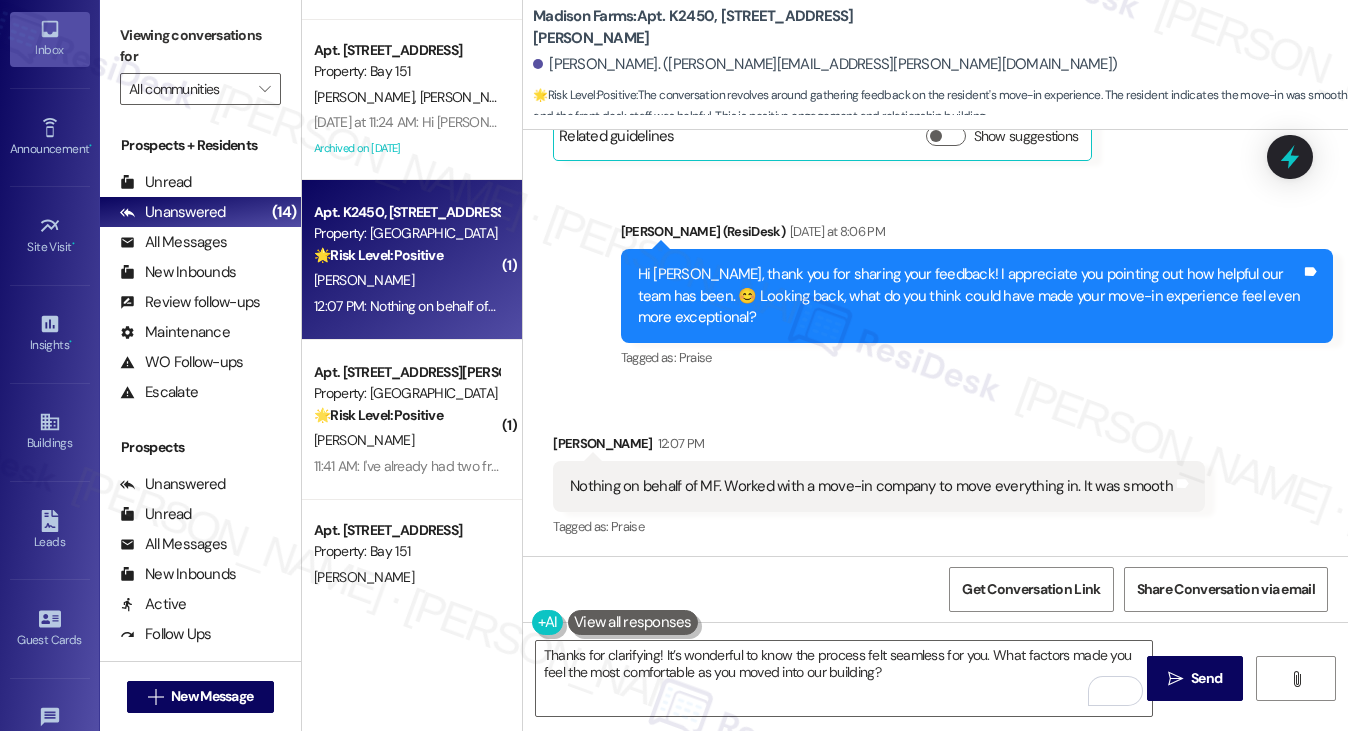
drag, startPoint x: 178, startPoint y: 19, endPoint x: 258, endPoint y: 119, distance: 128.0
click at [178, 19] on div "Viewing conversations for All communities " at bounding box center [200, 62] width 201 height 125
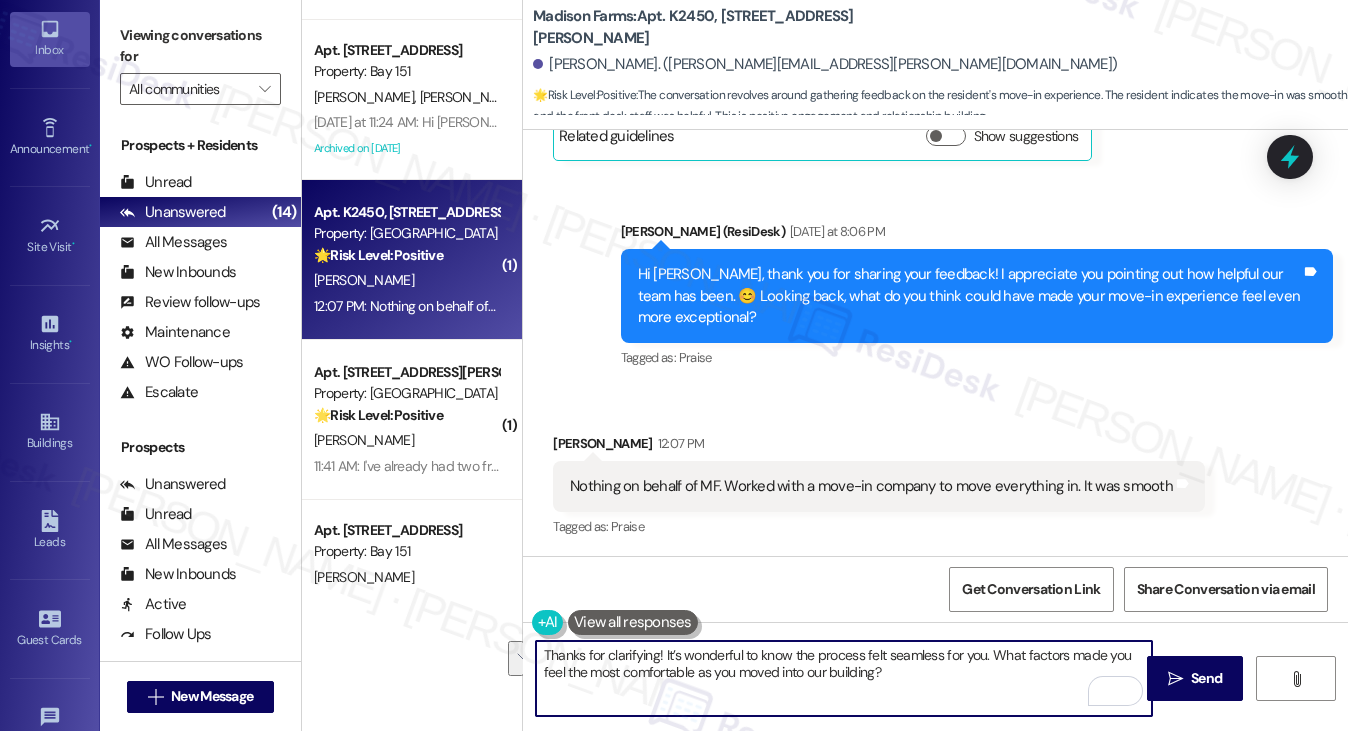
drag, startPoint x: 956, startPoint y: 678, endPoint x: 990, endPoint y: 652, distance: 42.8
click at [990, 652] on textarea "Thanks for clarifying! It’s wonderful to know the process felt seamless for you…" at bounding box center [844, 678] width 617 height 75
paste textarea "What would you tell a friend who was considering moving to {{property}}?"
click at [1084, 551] on div "Received via SMS Jared Gill 12:07 PM Nothing on behalf of MF. Worked with a mov…" at bounding box center [879, 487] width 682 height 139
click at [1076, 655] on textarea "Thanks for clarifying! It’s wonderful to know the process felt seamless for you…" at bounding box center [844, 678] width 617 height 75
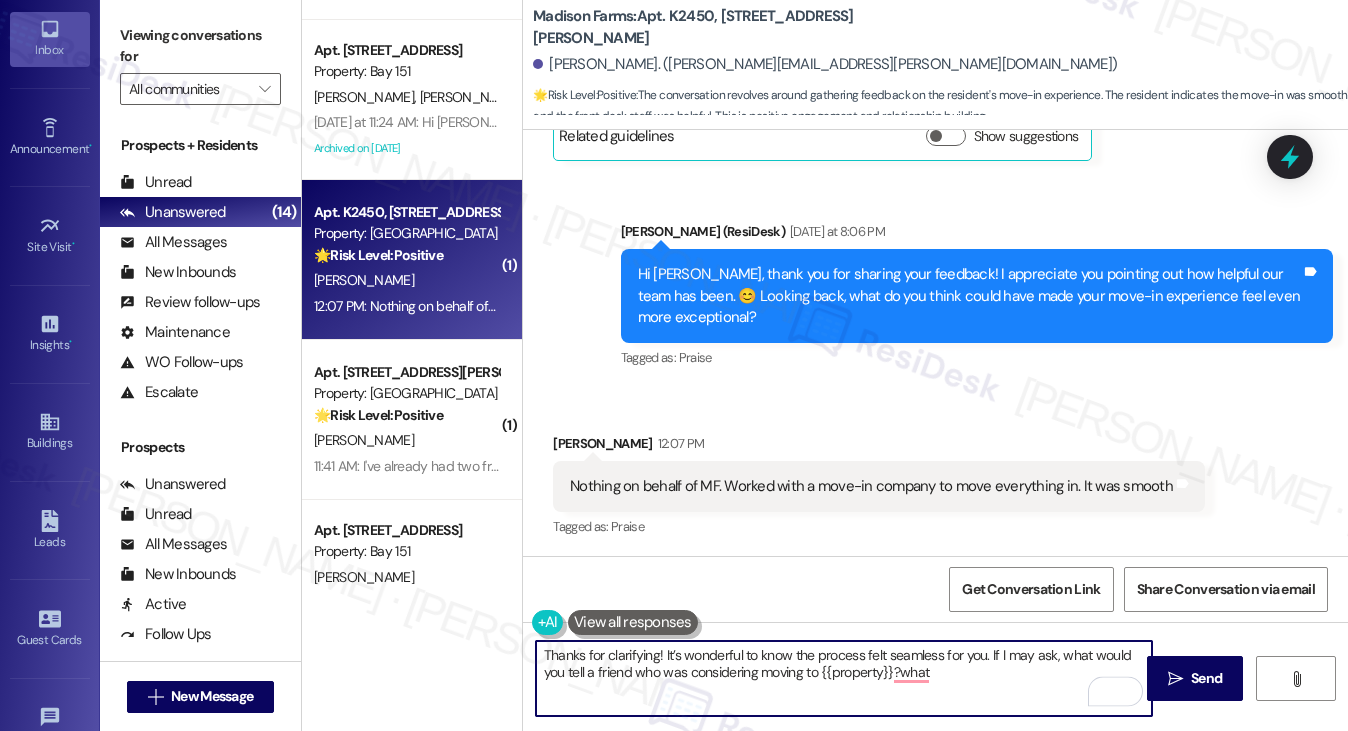
click at [924, 667] on textarea "Thanks for clarifying! It’s wonderful to know the process felt seamless for you…" at bounding box center [844, 678] width 617 height 75
click at [752, 683] on textarea "Thanks for clarifying! It’s wonderful to know the process felt seamless for you…" at bounding box center [844, 678] width 617 height 75
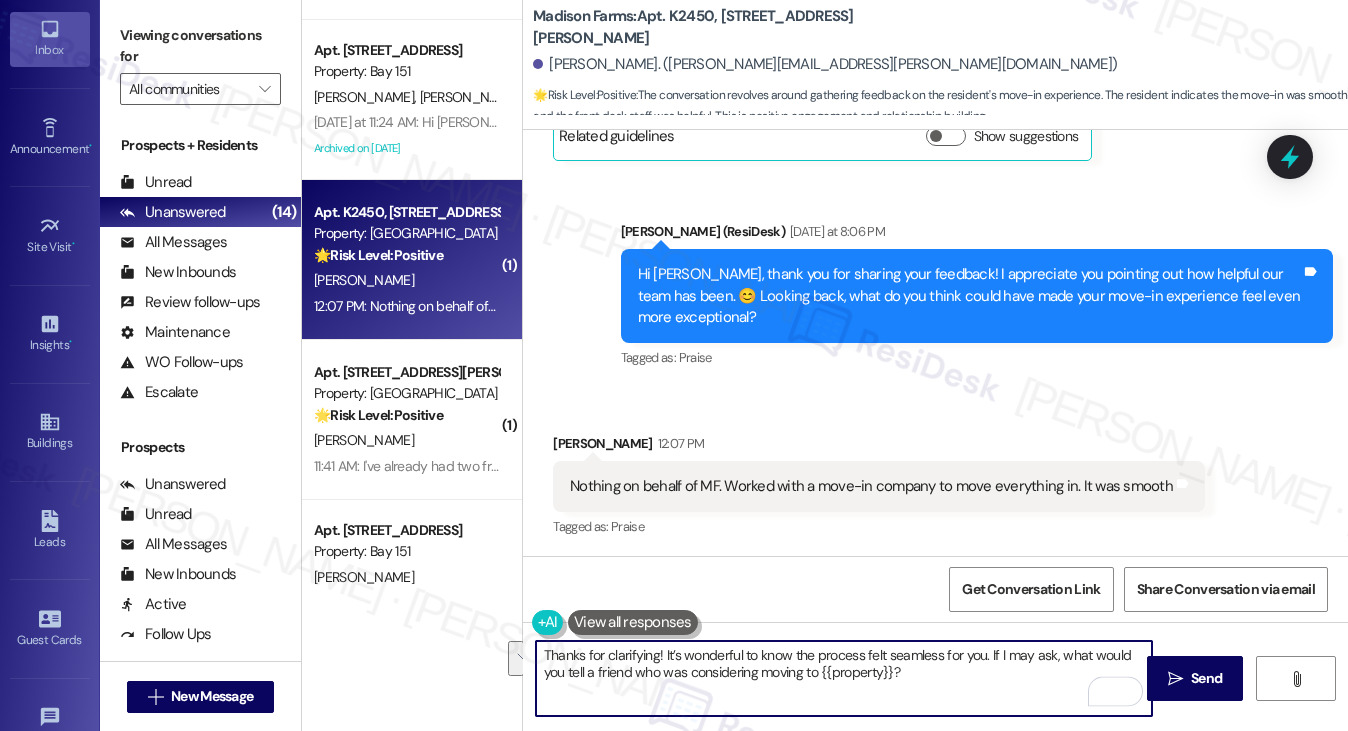
type textarea "Thanks for clarifying! It’s wonderful to know the process felt seamless for you…"
click at [990, 448] on div "Jared Gill 12:07 PM" at bounding box center [879, 447] width 652 height 28
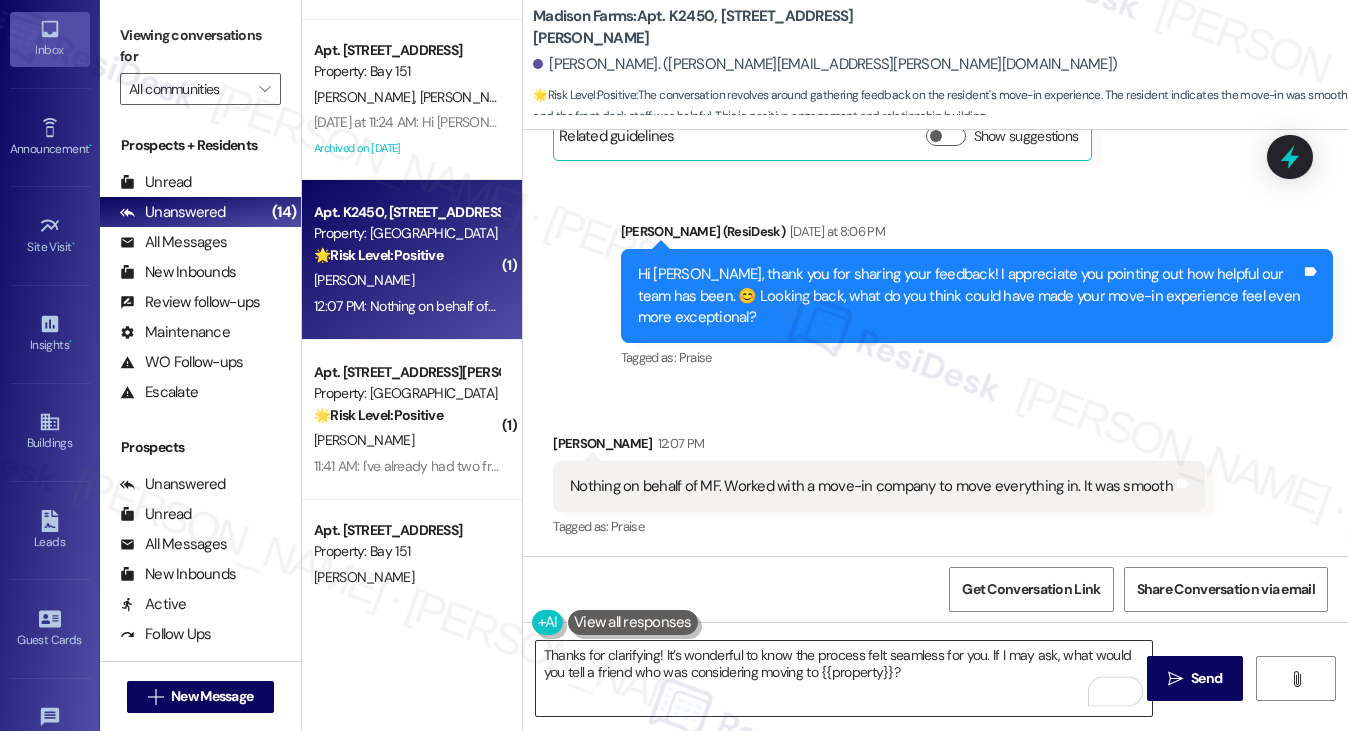
click at [184, 54] on label "Viewing conversations for" at bounding box center [200, 46] width 161 height 53
click at [933, 682] on textarea "Thanks for clarifying! It’s wonderful to know the process felt seamless for you…" at bounding box center [844, 678] width 617 height 75
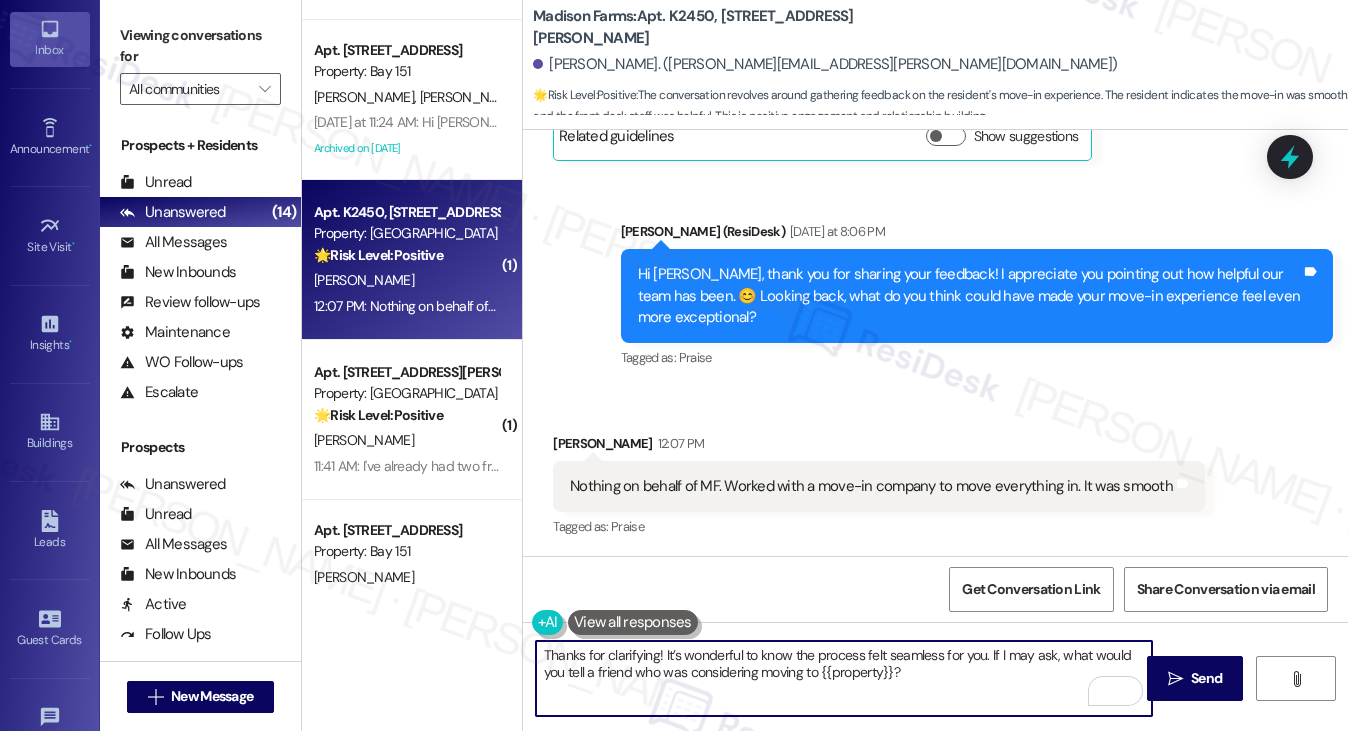
click at [728, 661] on textarea "Thanks for clarifying! It’s wonderful to know the process felt seamless for you…" at bounding box center [844, 678] width 617 height 75
click at [922, 675] on textarea "Thanks for clarifying! It’s wonderful to know the process felt seamless for you…" at bounding box center [844, 678] width 617 height 75
click at [1174, 674] on icon "" at bounding box center [1175, 679] width 15 height 16
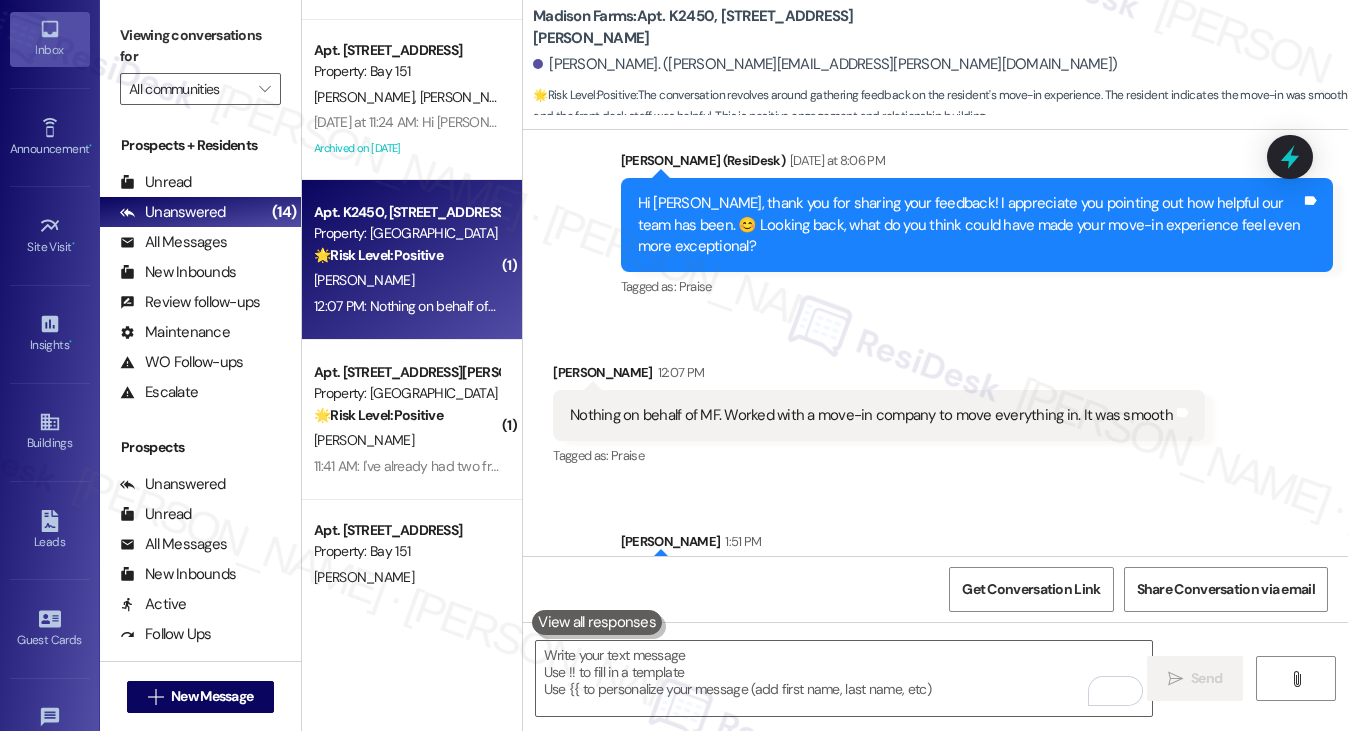
scroll to position [3387, 0]
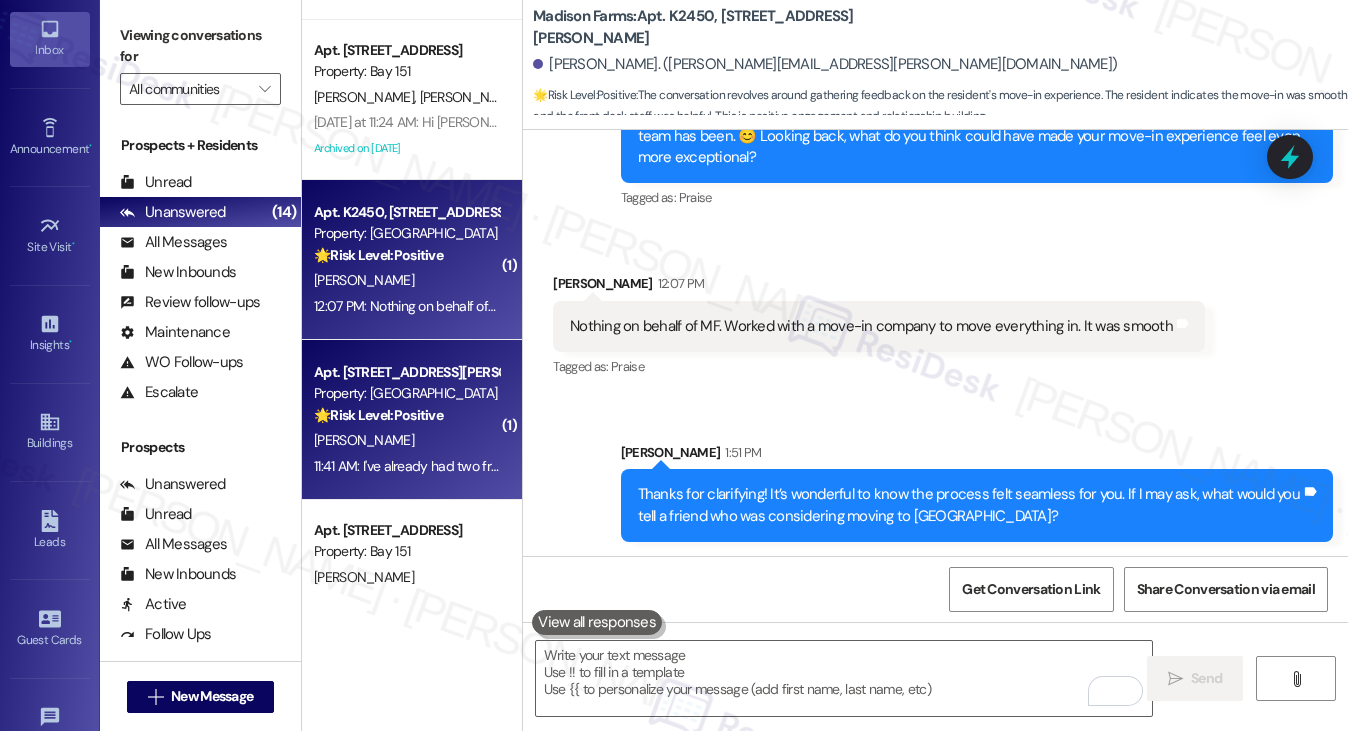
click at [365, 391] on div "Property: [GEOGRAPHIC_DATA]" at bounding box center [406, 393] width 185 height 21
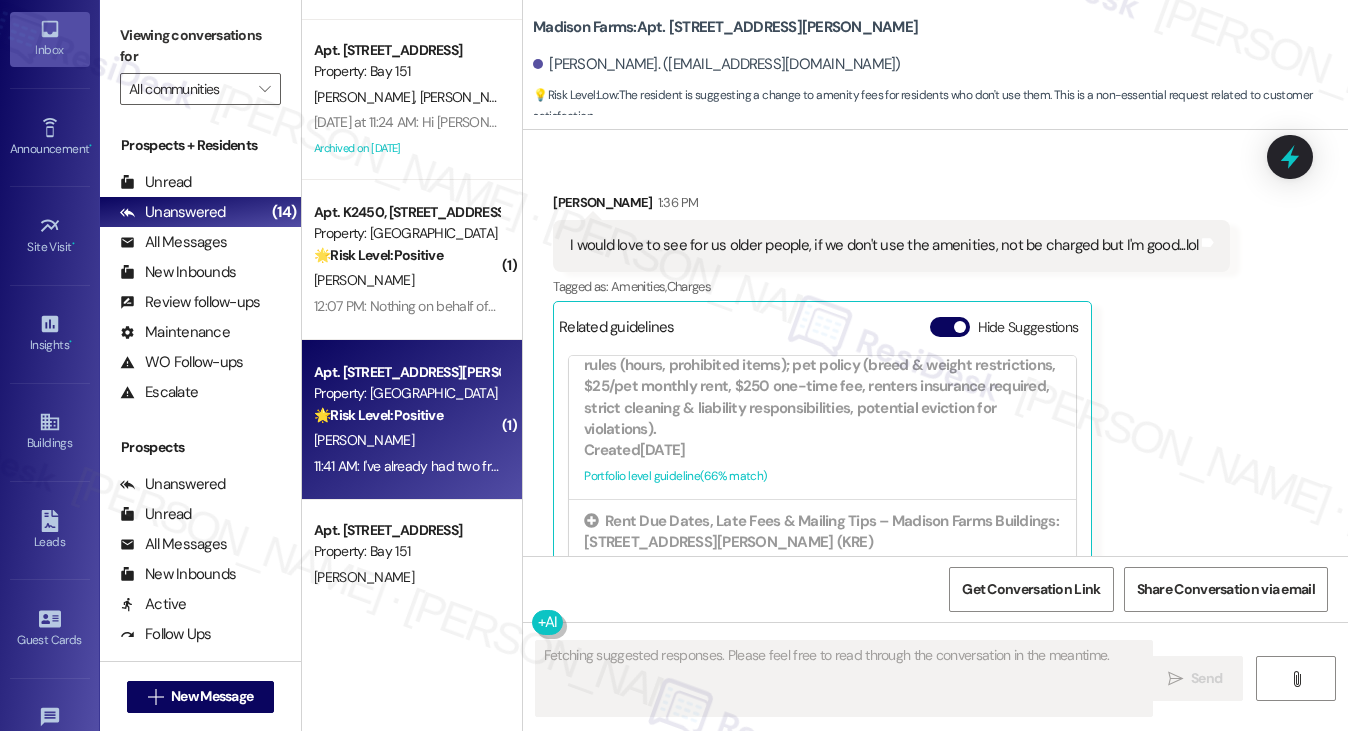
scroll to position [6353, 0]
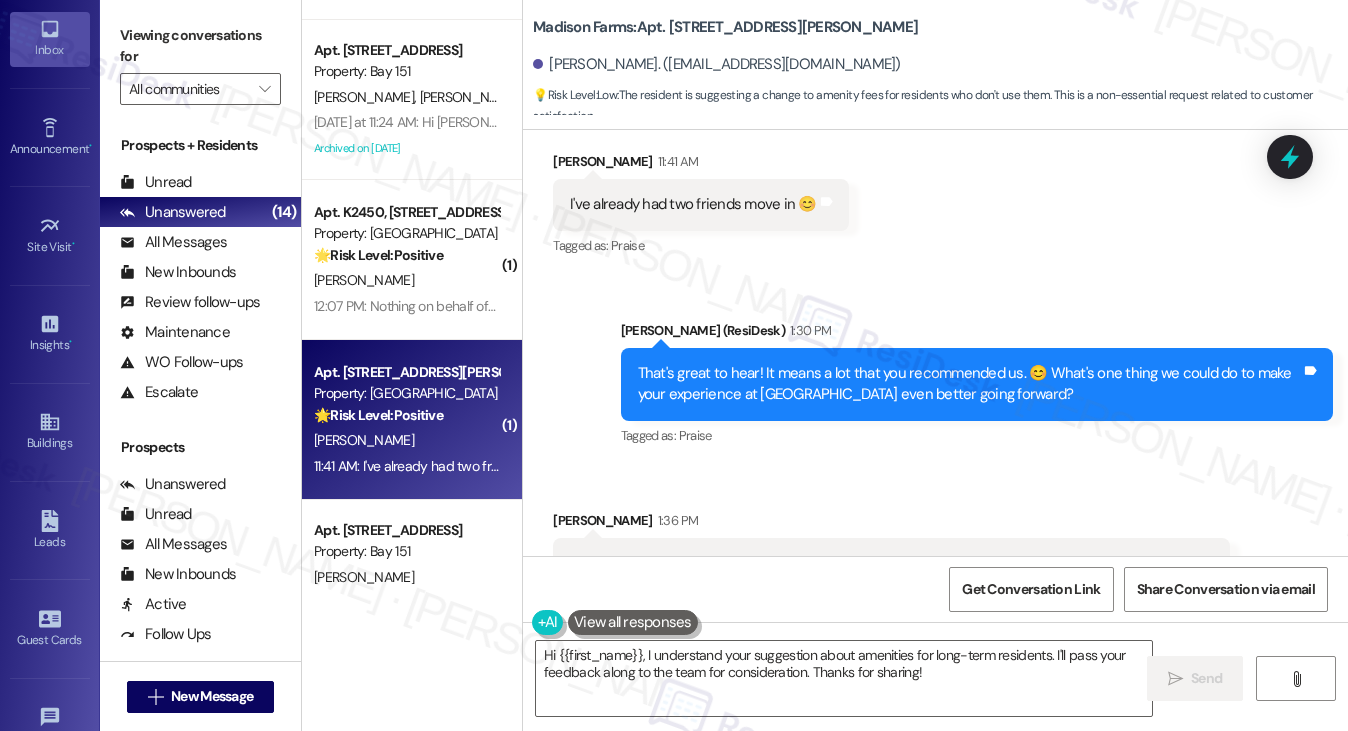
click at [892, 363] on div "That's great to hear! It means a lot that you recommended us. 😊 What's one thin…" at bounding box center [969, 384] width 663 height 43
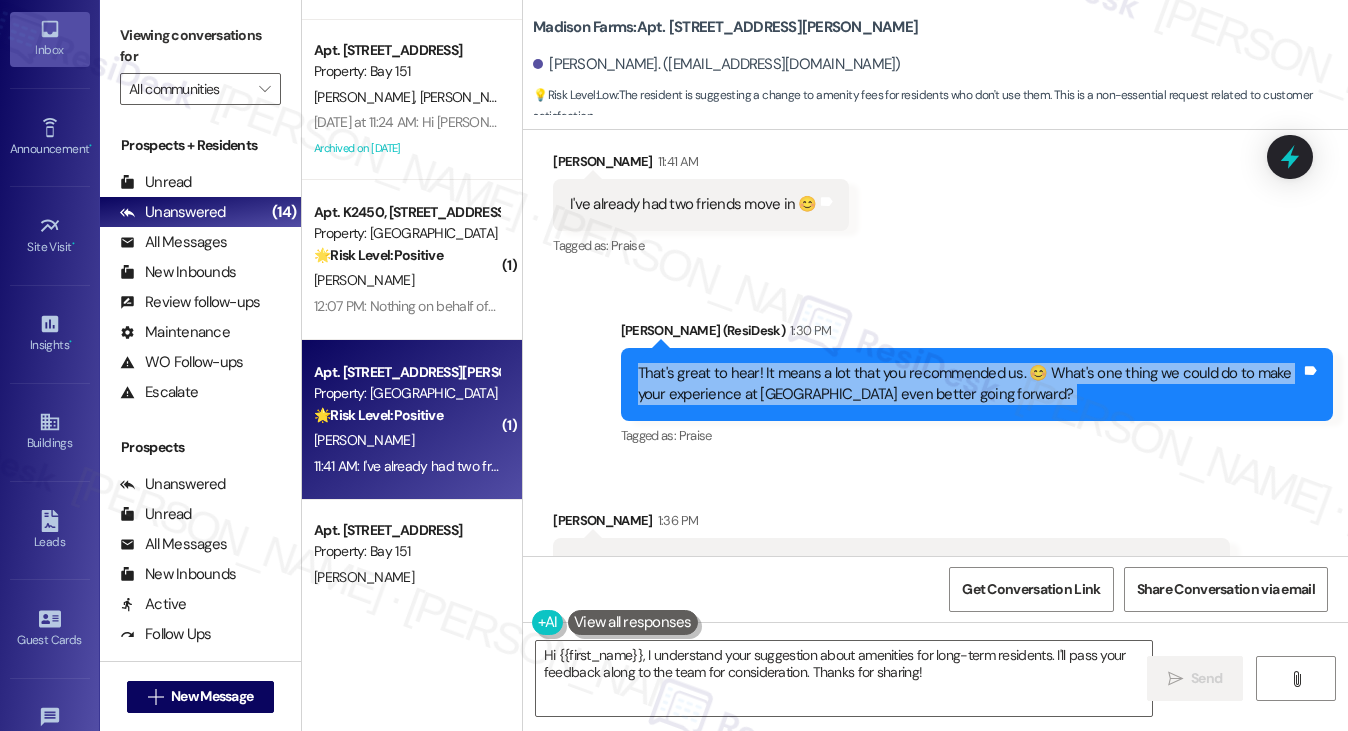
click at [892, 363] on div "That's great to hear! It means a lot that you recommended us. 😊 What's one thin…" at bounding box center [969, 384] width 663 height 43
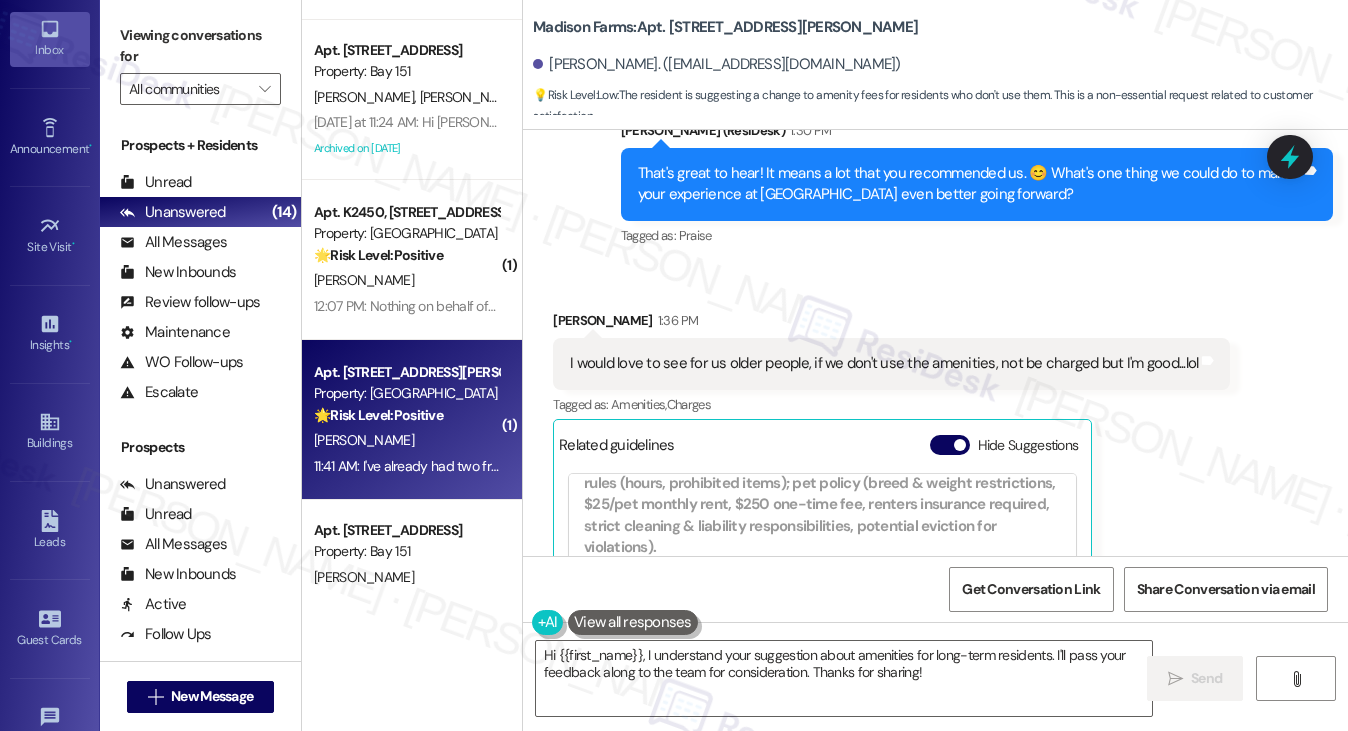
click at [1028, 353] on div "I would love to see for us older people, if we don't use the amenities, not be …" at bounding box center [884, 363] width 628 height 21
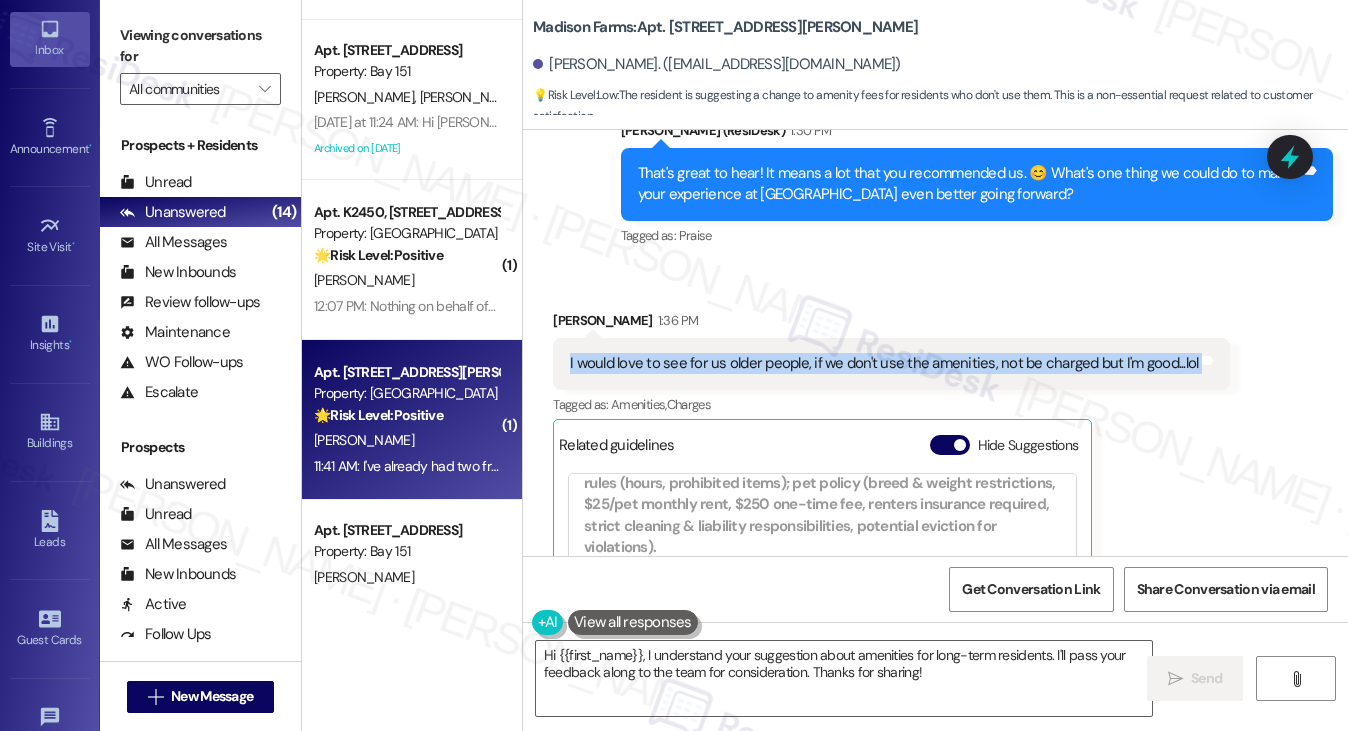
click at [1028, 353] on div "I would love to see for us older people, if we don't use the amenities, not be …" at bounding box center [884, 363] width 628 height 21
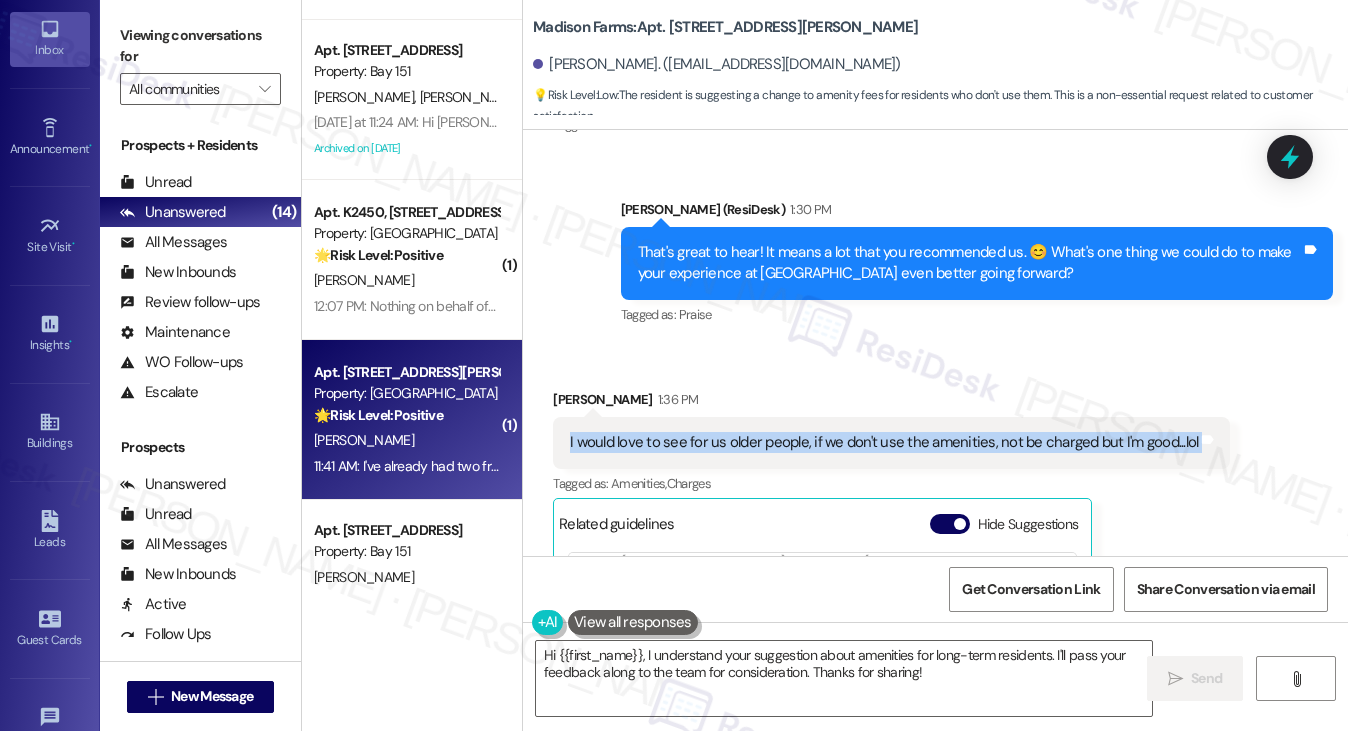
scroll to position [6353, 0]
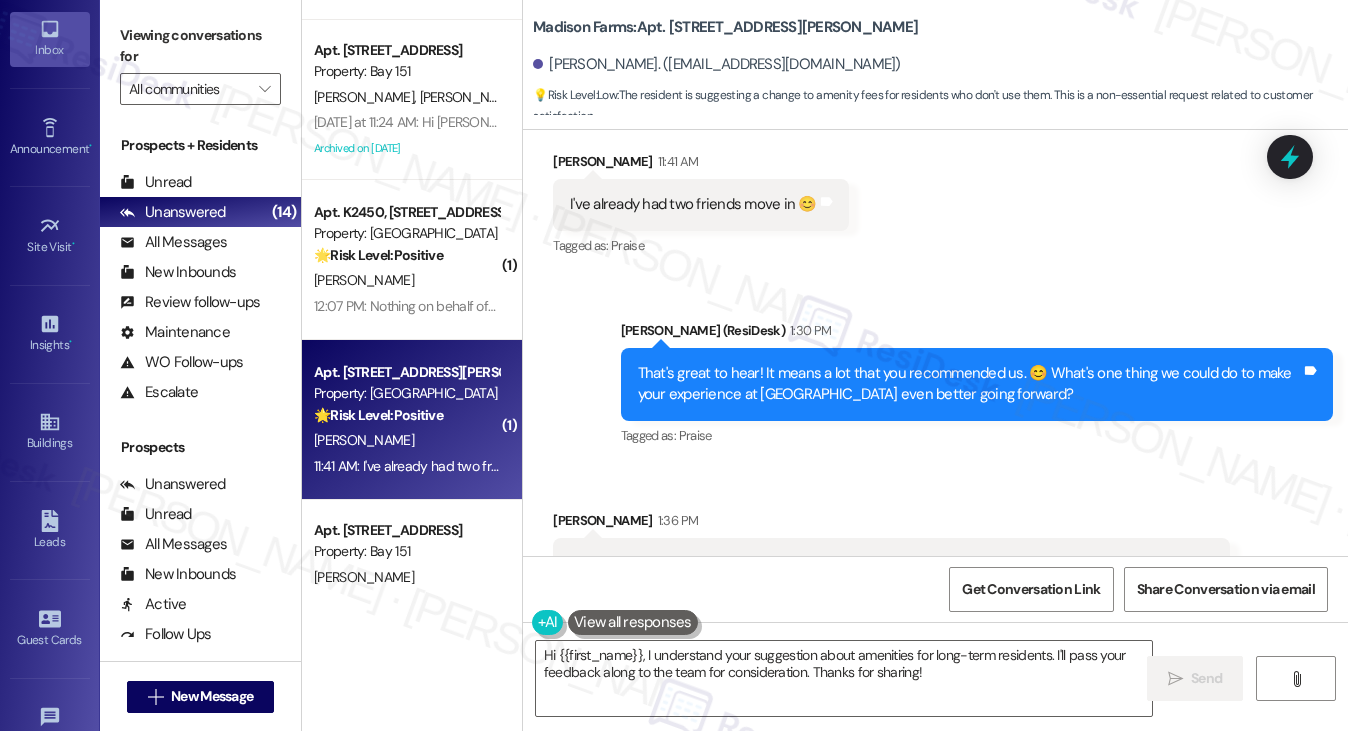
click at [694, 320] on div "Jane (ResiDesk) 1:30 PM" at bounding box center [977, 334] width 712 height 28
click at [715, 363] on div "That's great to hear! It means a lot that you recommended us. 😊 What's one thin…" at bounding box center [969, 384] width 663 height 43
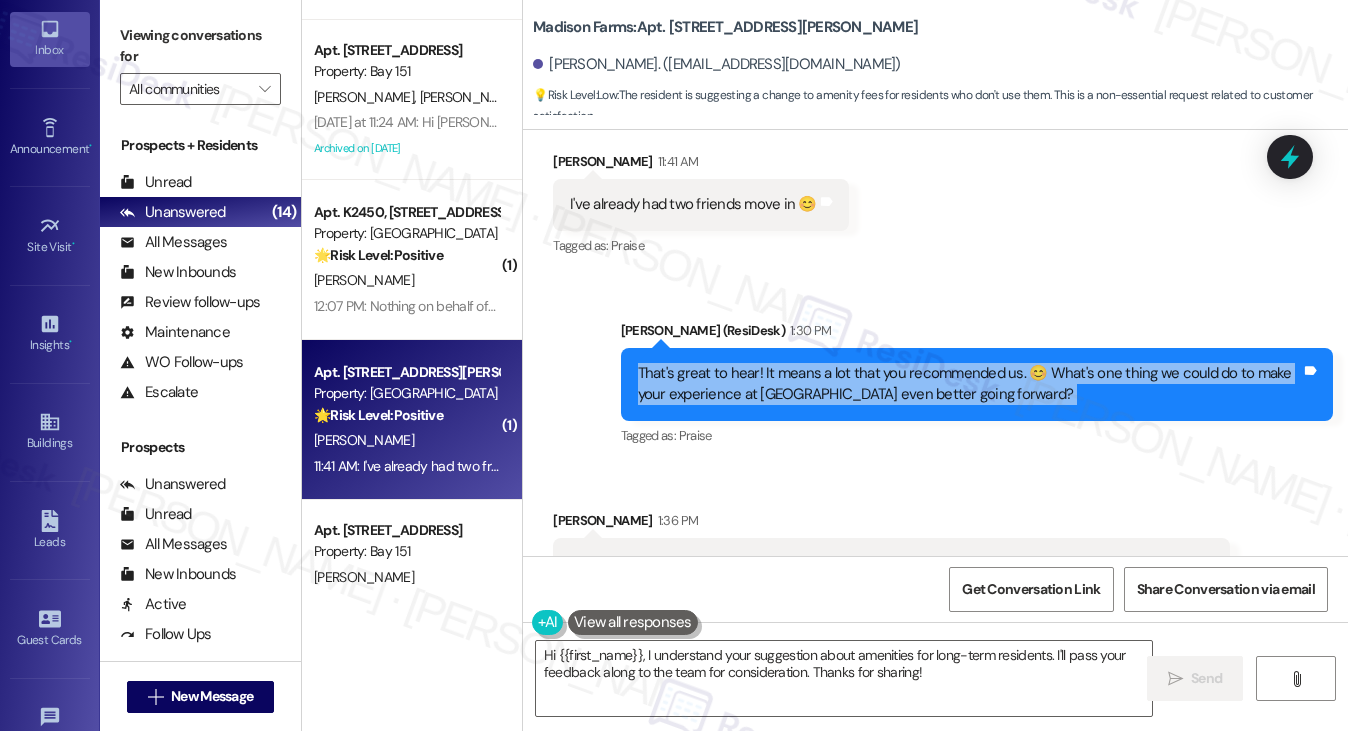
click at [715, 363] on div "That's great to hear! It means a lot that you recommended us. 😊 What's one thin…" at bounding box center [969, 384] width 663 height 43
click at [716, 363] on div "That's great to hear! It means a lot that you recommended us. 😊 What's one thin…" at bounding box center [969, 384] width 663 height 43
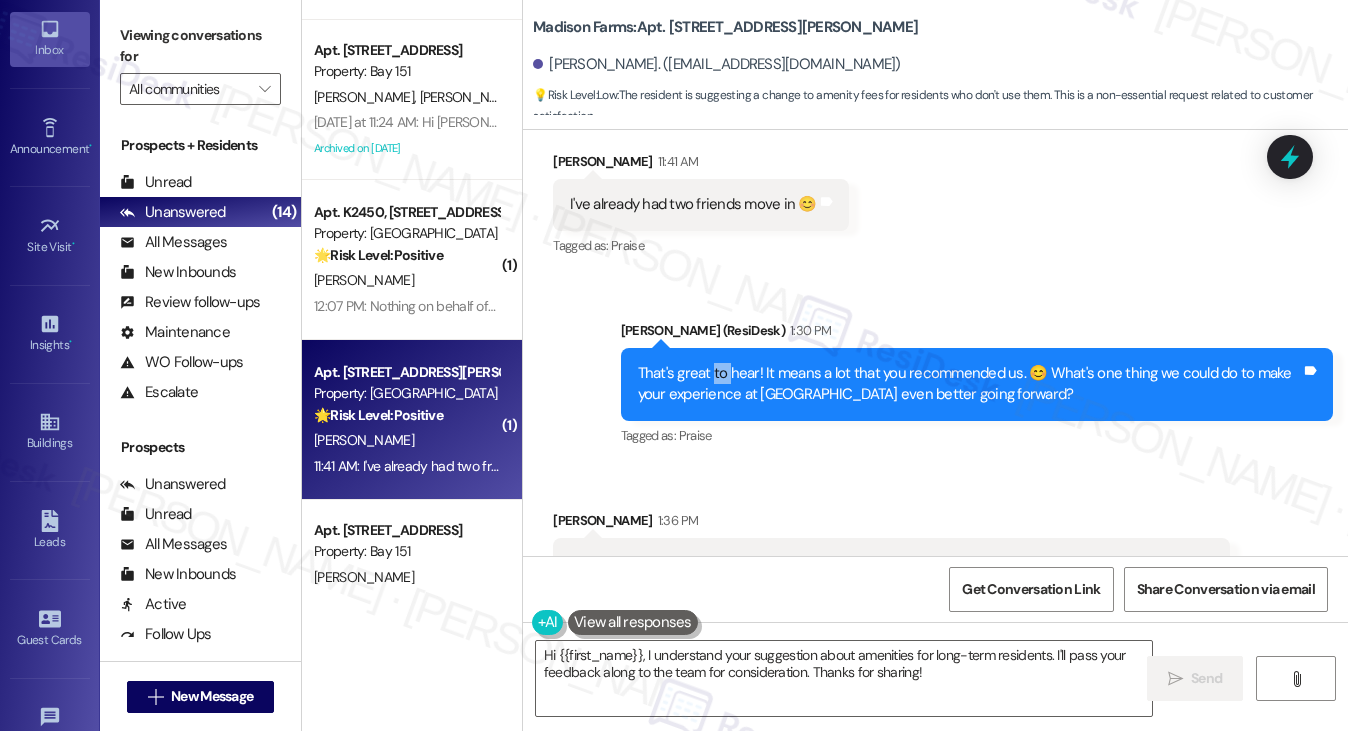
click at [716, 363] on div "That's great to hear! It means a lot that you recommended us. 😊 What's one thin…" at bounding box center [969, 384] width 663 height 43
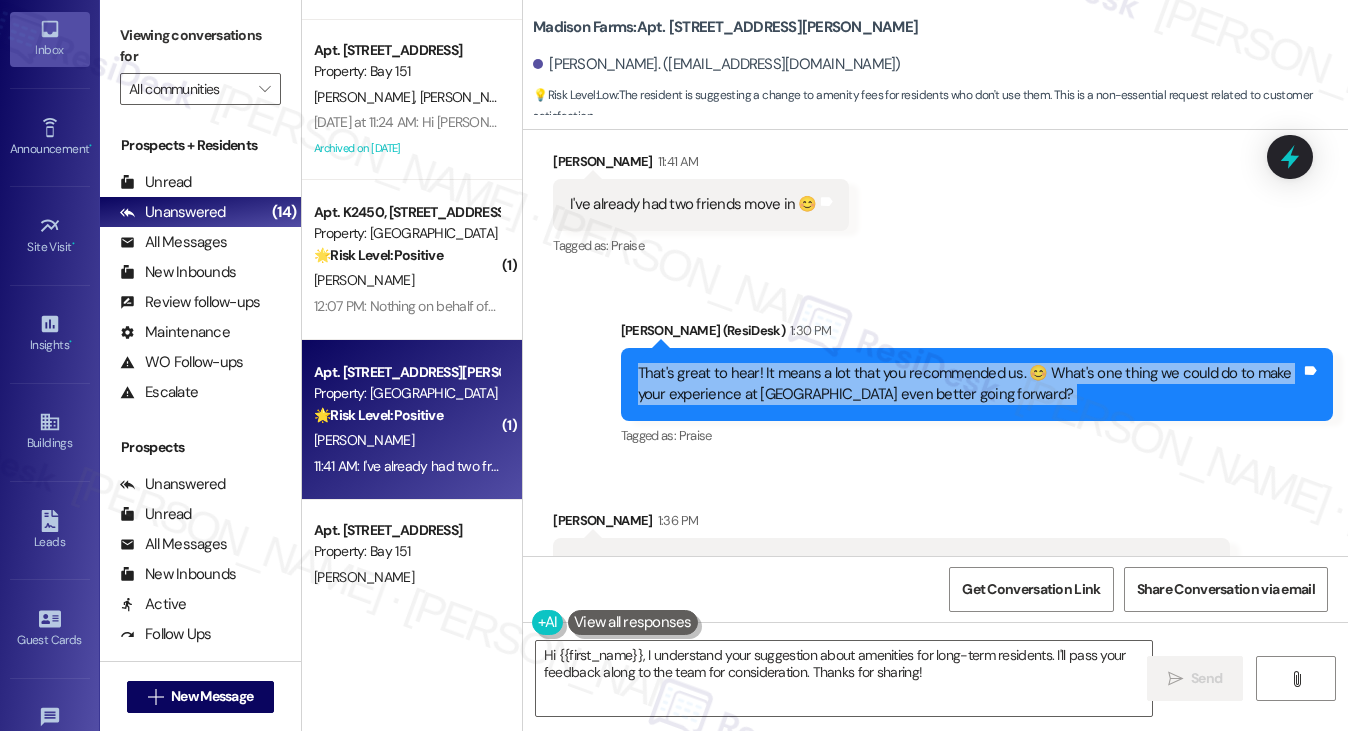
click at [716, 363] on div "That's great to hear! It means a lot that you recommended us. 😊 What's one thin…" at bounding box center [969, 384] width 663 height 43
click at [899, 363] on div "That's great to hear! It means a lot that you recommended us. 😊 What's one thin…" at bounding box center [969, 384] width 663 height 43
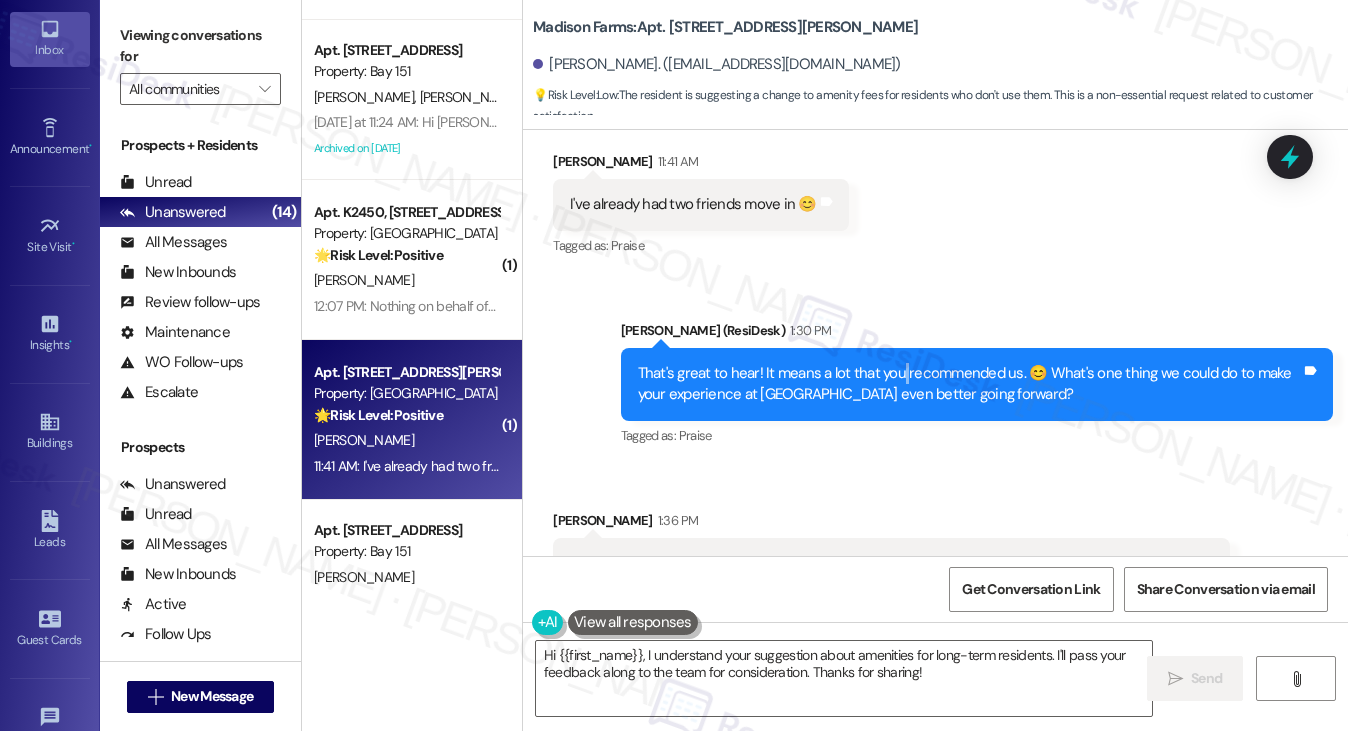
click at [899, 363] on div "That's great to hear! It means a lot that you recommended us. 😊 What's one thin…" at bounding box center [969, 384] width 663 height 43
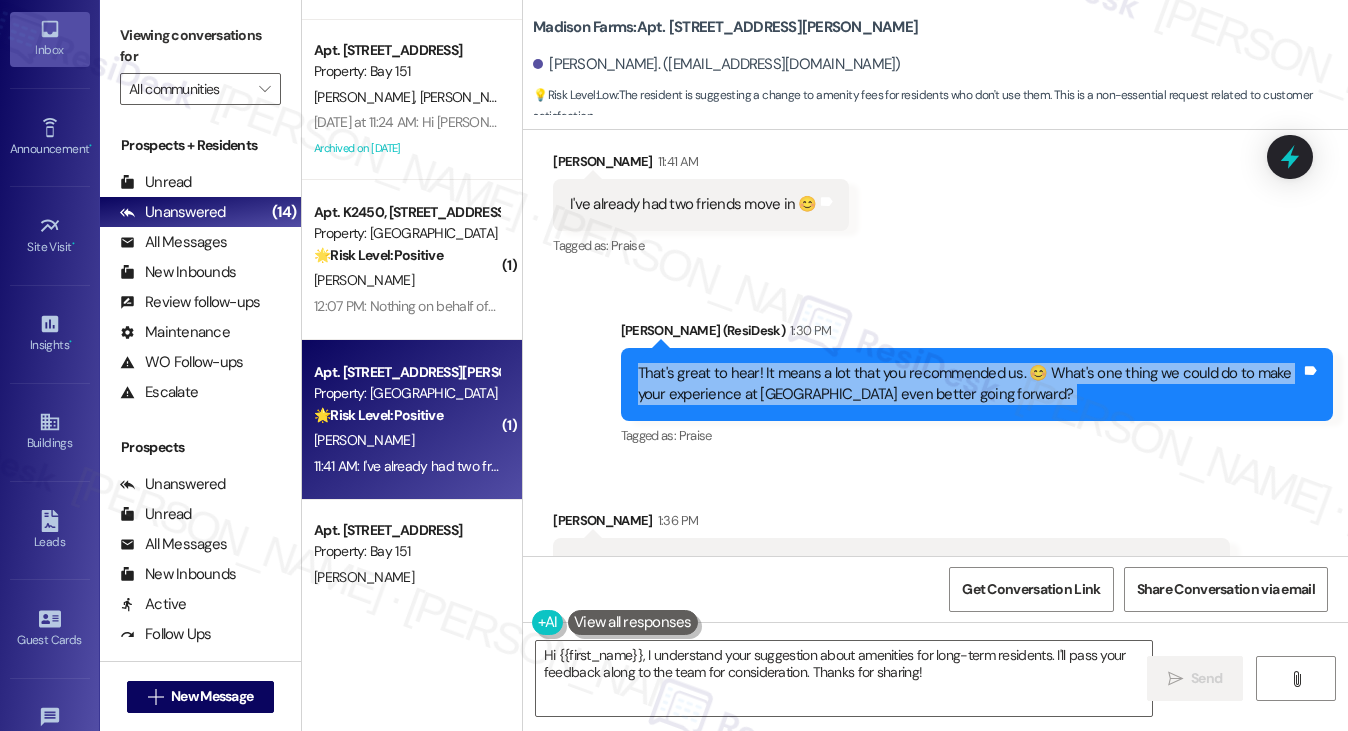
click at [899, 363] on div "That's great to hear! It means a lot that you recommended us. 😊 What's one thin…" at bounding box center [969, 384] width 663 height 43
click at [896, 363] on div "That's great to hear! It means a lot that you recommended us. 😊 What's one thin…" at bounding box center [969, 384] width 663 height 43
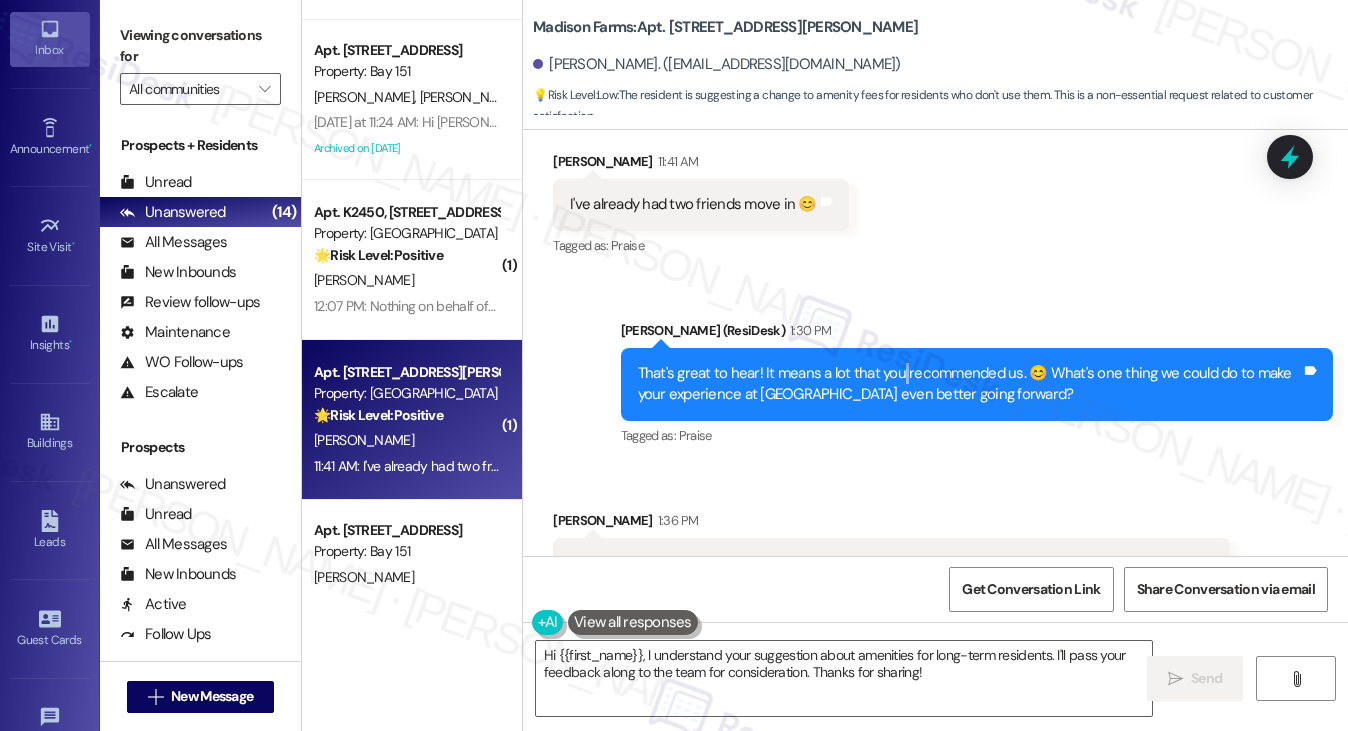
click at [896, 363] on div "That's great to hear! It means a lot that you recommended us. 😊 What's one thin…" at bounding box center [969, 384] width 663 height 43
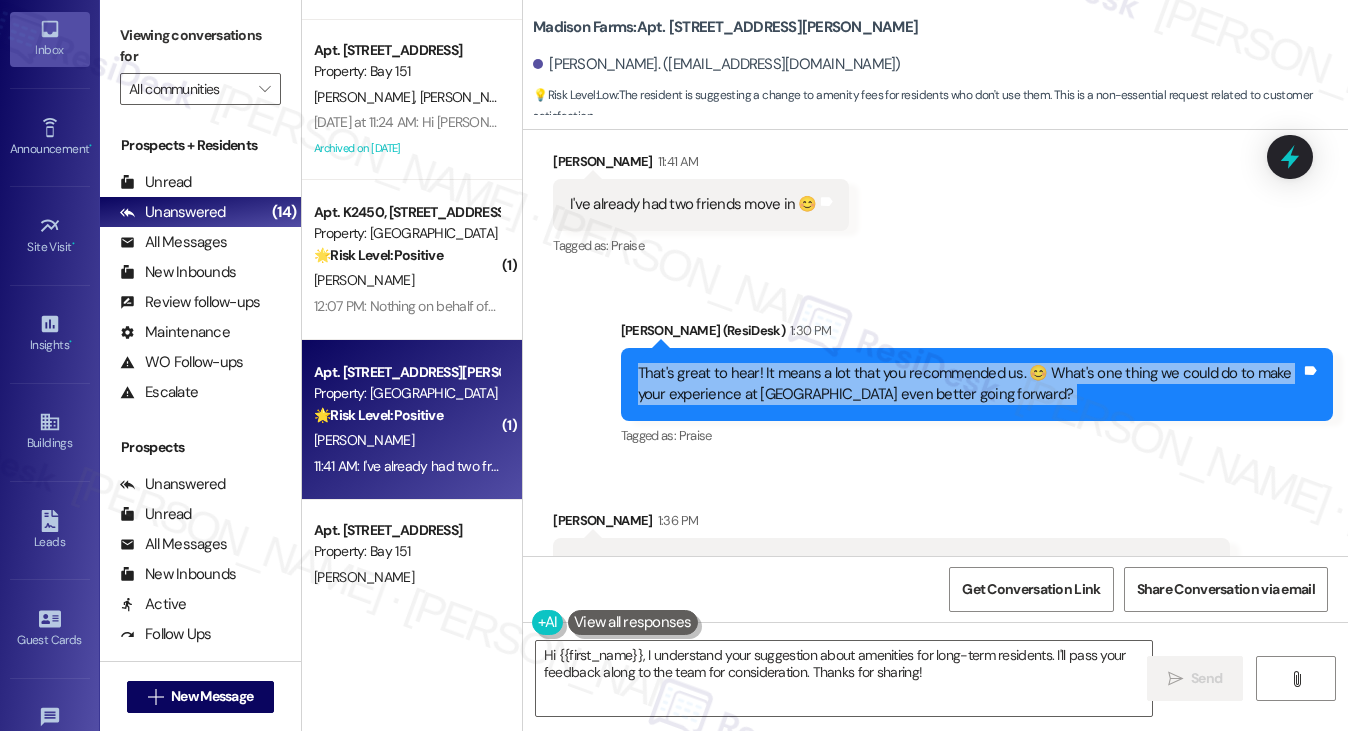
click at [896, 363] on div "That's great to hear! It means a lot that you recommended us. 😊 What's one thin…" at bounding box center [969, 384] width 663 height 43
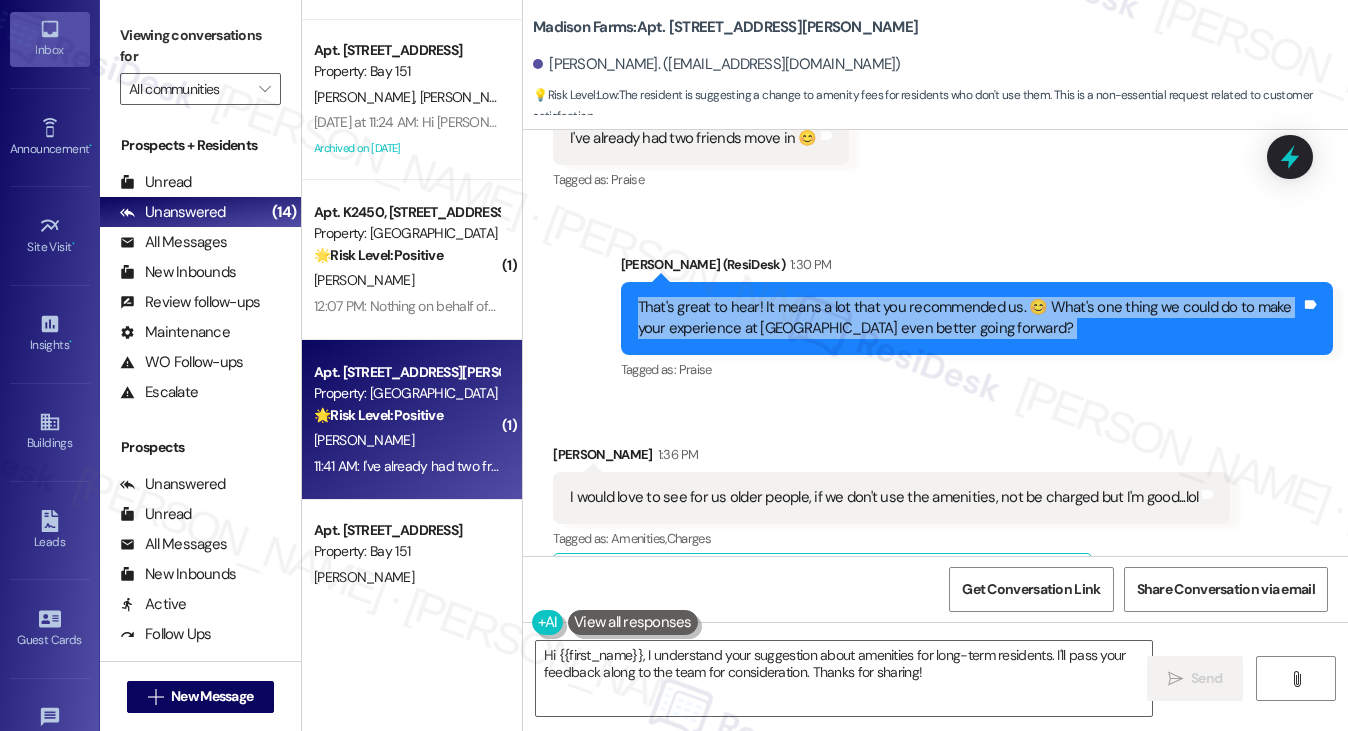
scroll to position [6453, 0]
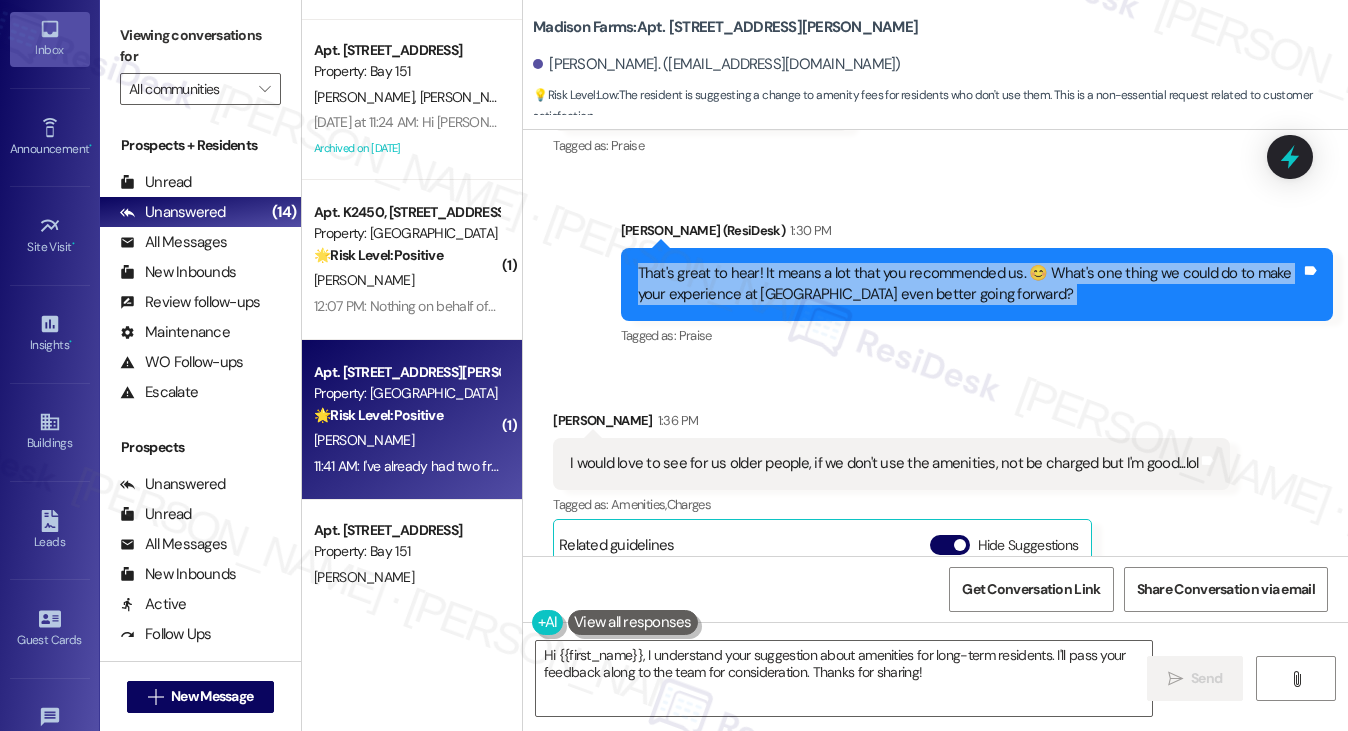
click at [787, 263] on div "That's great to hear! It means a lot that you recommended us. 😊 What's one thin…" at bounding box center [969, 284] width 663 height 43
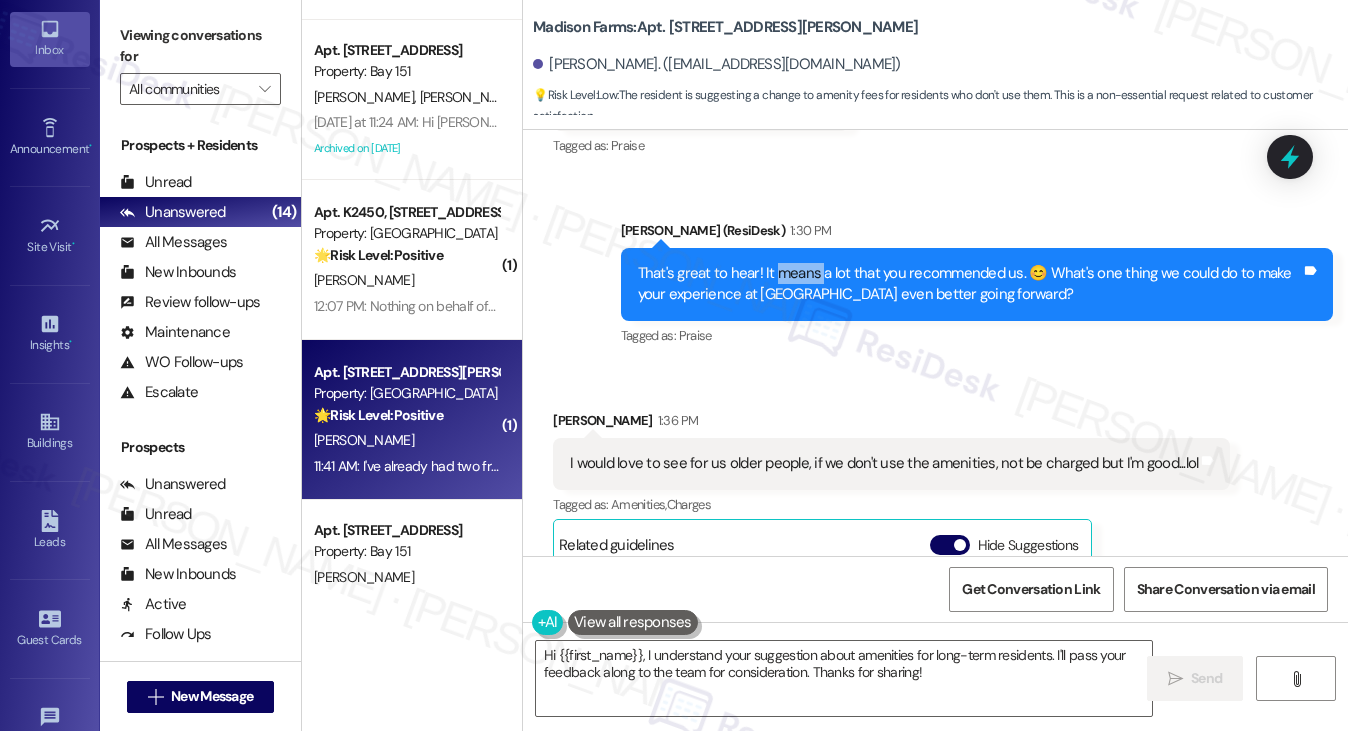
click at [787, 263] on div "That's great to hear! It means a lot that you recommended us. 😊 What's one thin…" at bounding box center [969, 284] width 663 height 43
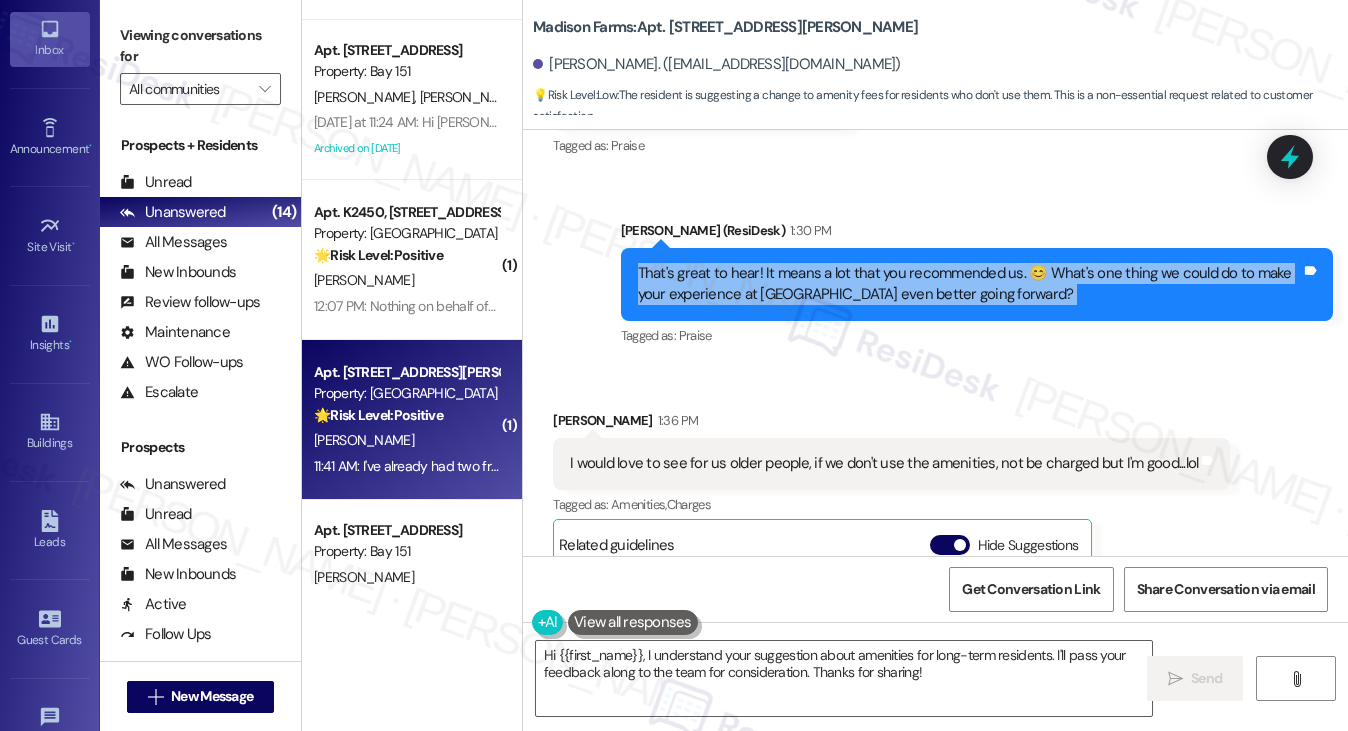
click at [787, 263] on div "That's great to hear! It means a lot that you recommended us. 😊 What's one thin…" at bounding box center [969, 284] width 663 height 43
click at [840, 263] on div "That's great to hear! It means a lot that you recommended us. 😊 What's one thin…" at bounding box center [969, 284] width 663 height 43
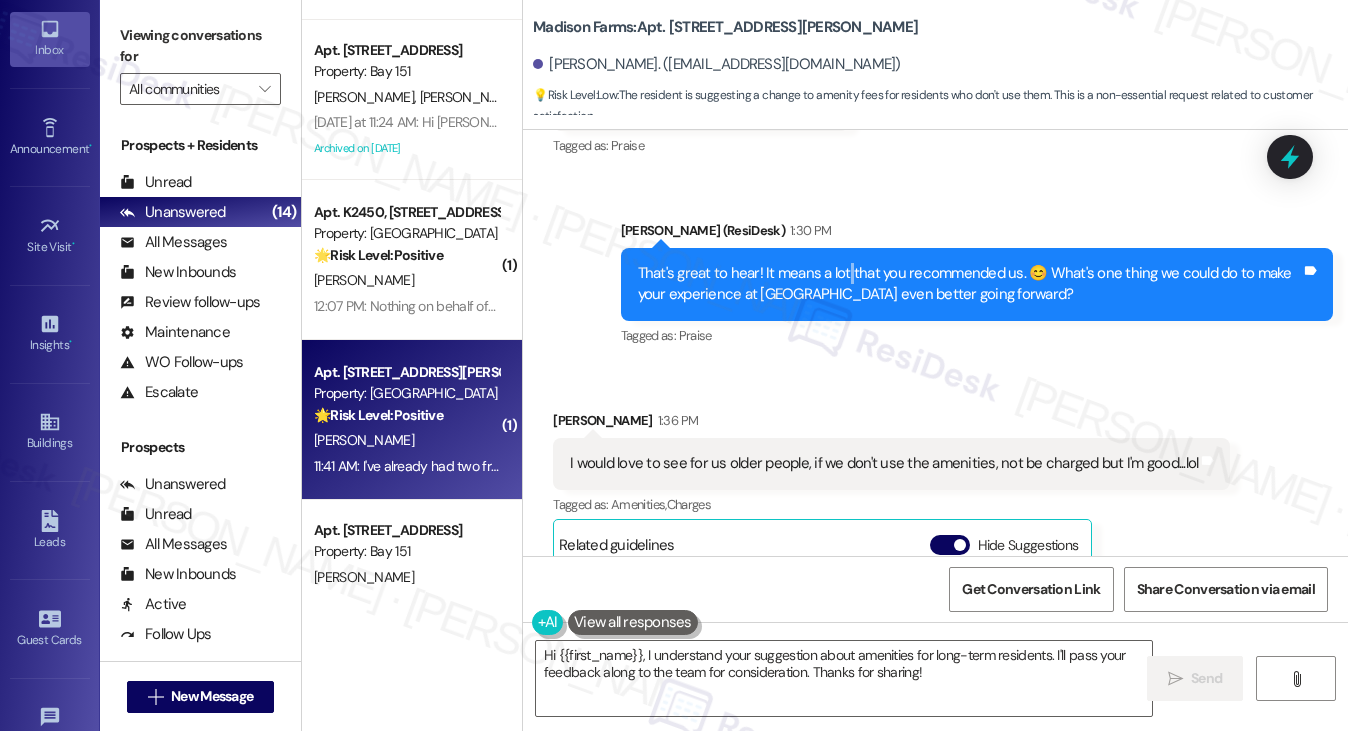
click at [840, 263] on div "That's great to hear! It means a lot that you recommended us. 😊 What's one thin…" at bounding box center [969, 284] width 663 height 43
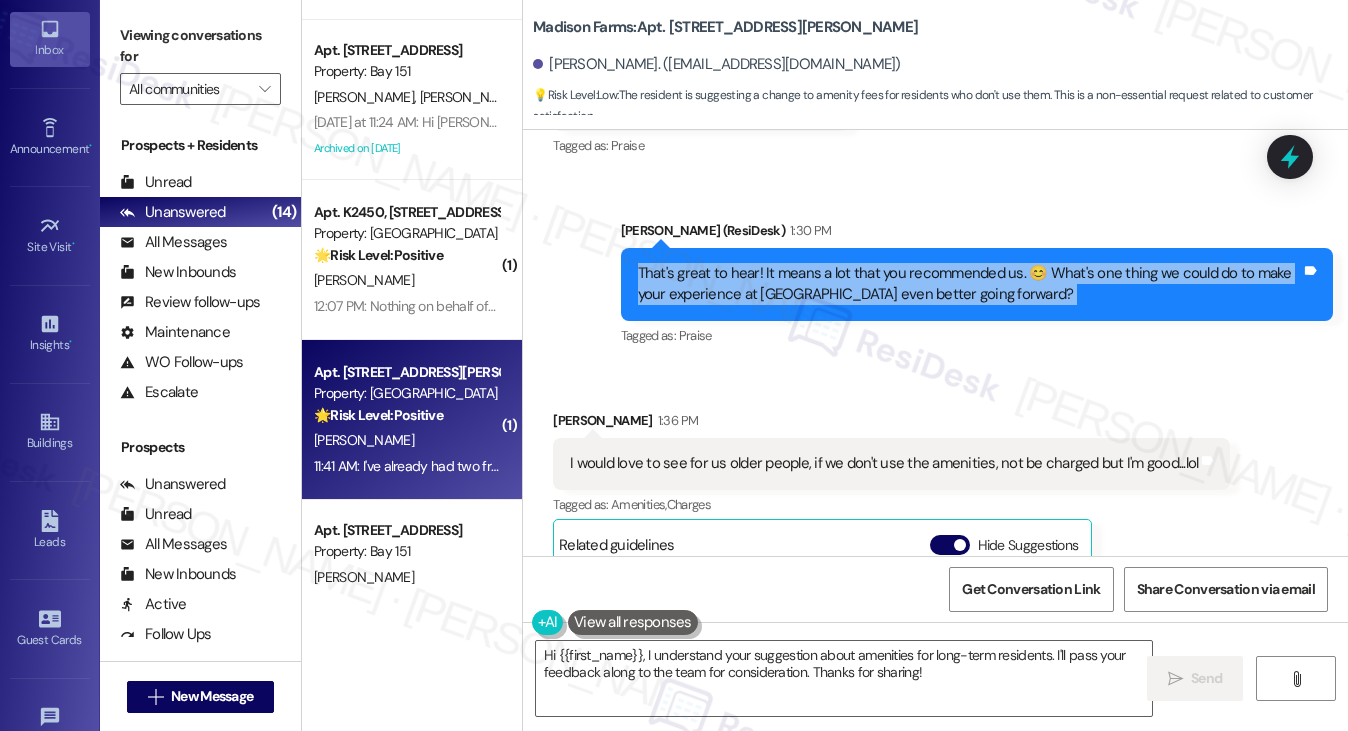
click at [840, 263] on div "That's great to hear! It means a lot that you recommended us. 😊 What's one thin…" at bounding box center [969, 284] width 663 height 43
click at [937, 263] on div "That's great to hear! It means a lot that you recommended us. 😊 What's one thin…" at bounding box center [969, 284] width 663 height 43
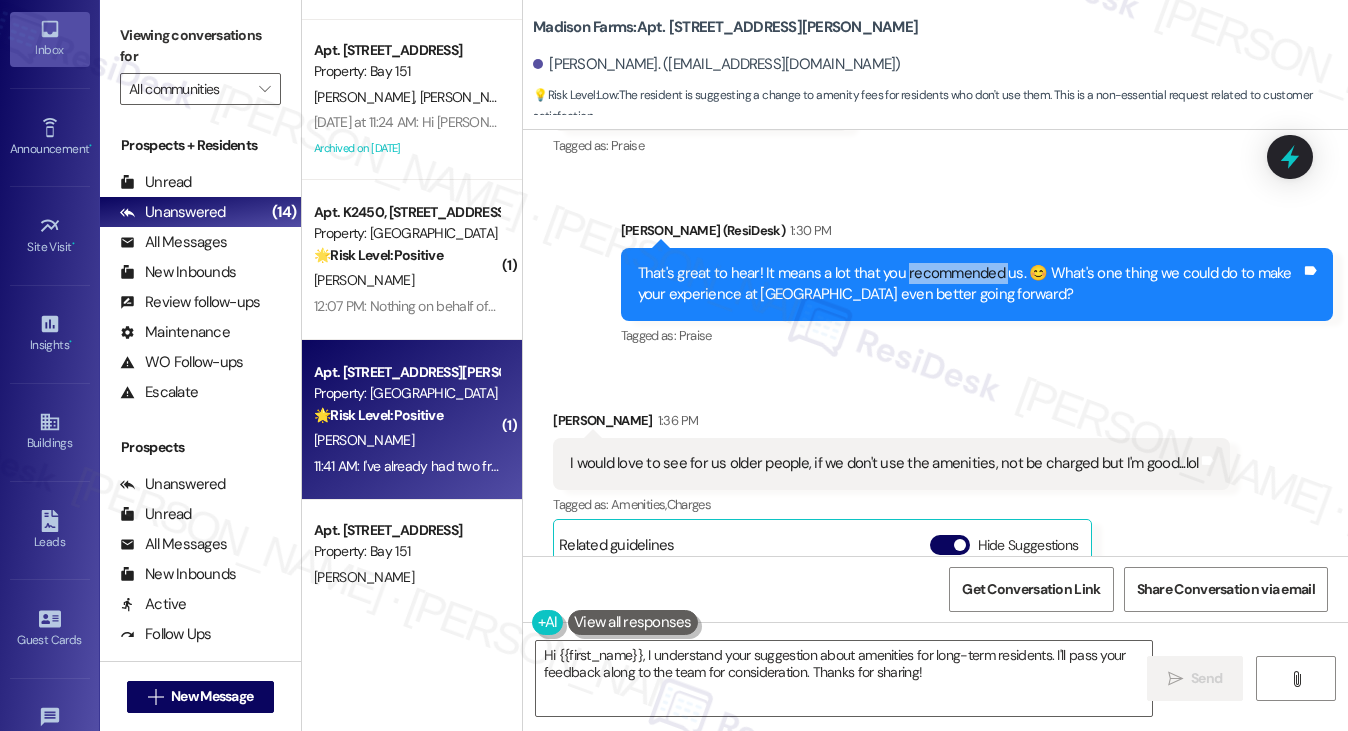
click at [937, 263] on div "That's great to hear! It means a lot that you recommended us. 😊 What's one thin…" at bounding box center [969, 284] width 663 height 43
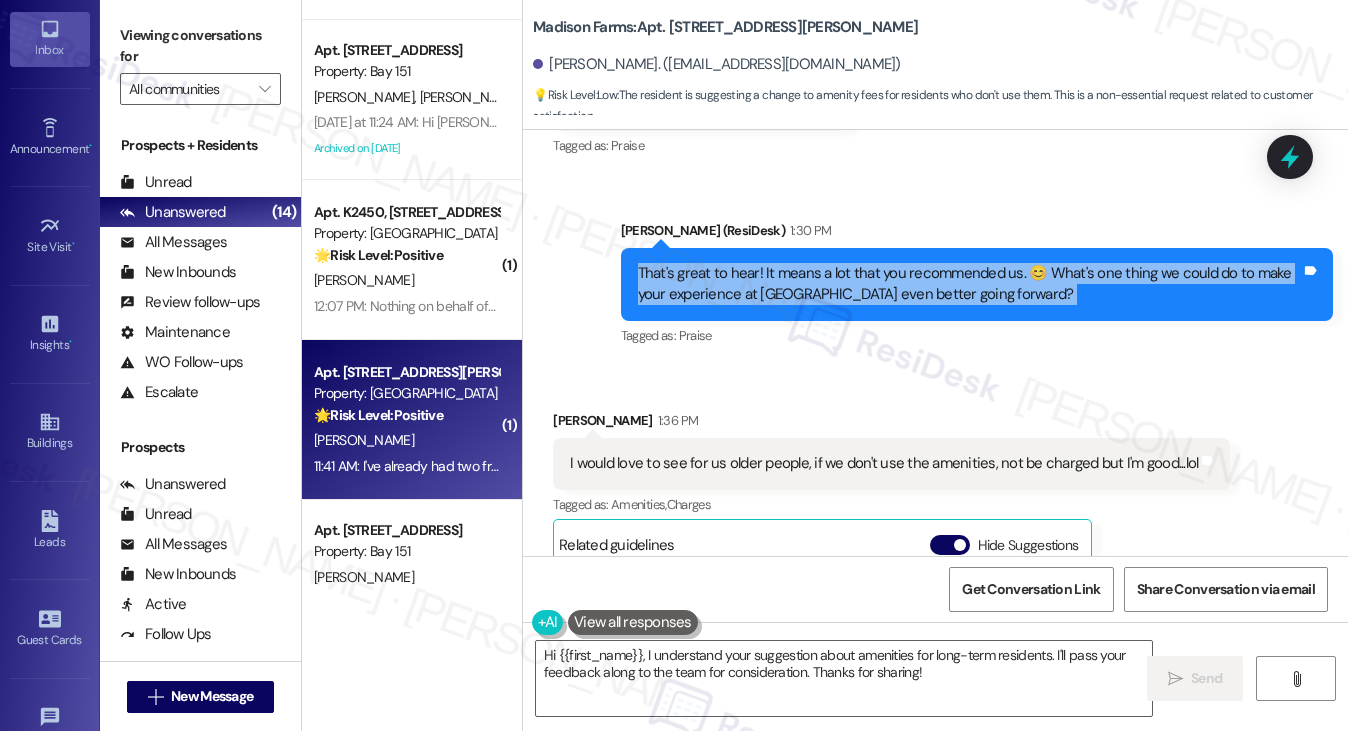
click at [937, 263] on div "That's great to hear! It means a lot that you recommended us. 😊 What's one thin…" at bounding box center [969, 284] width 663 height 43
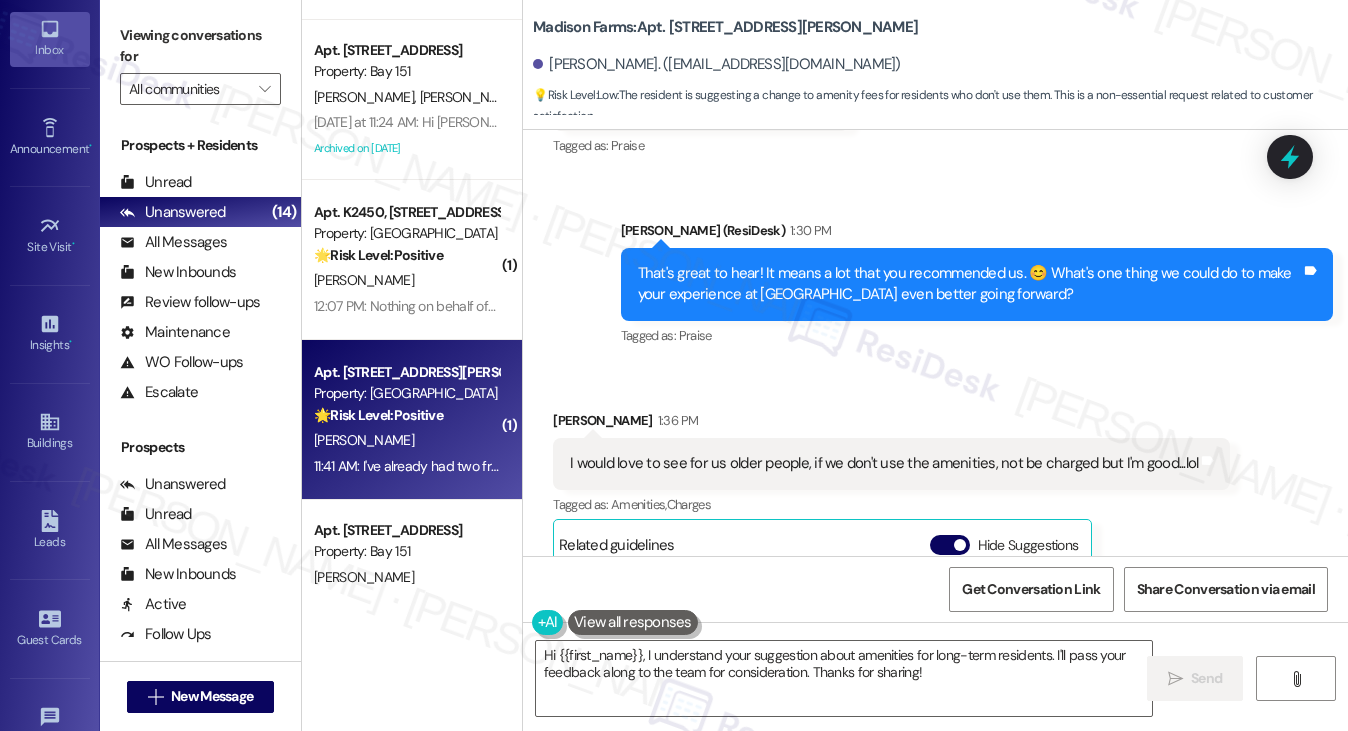
click at [642, 453] on div "I would love to see for us older people, if we don't use the amenities, not be …" at bounding box center [884, 463] width 628 height 21
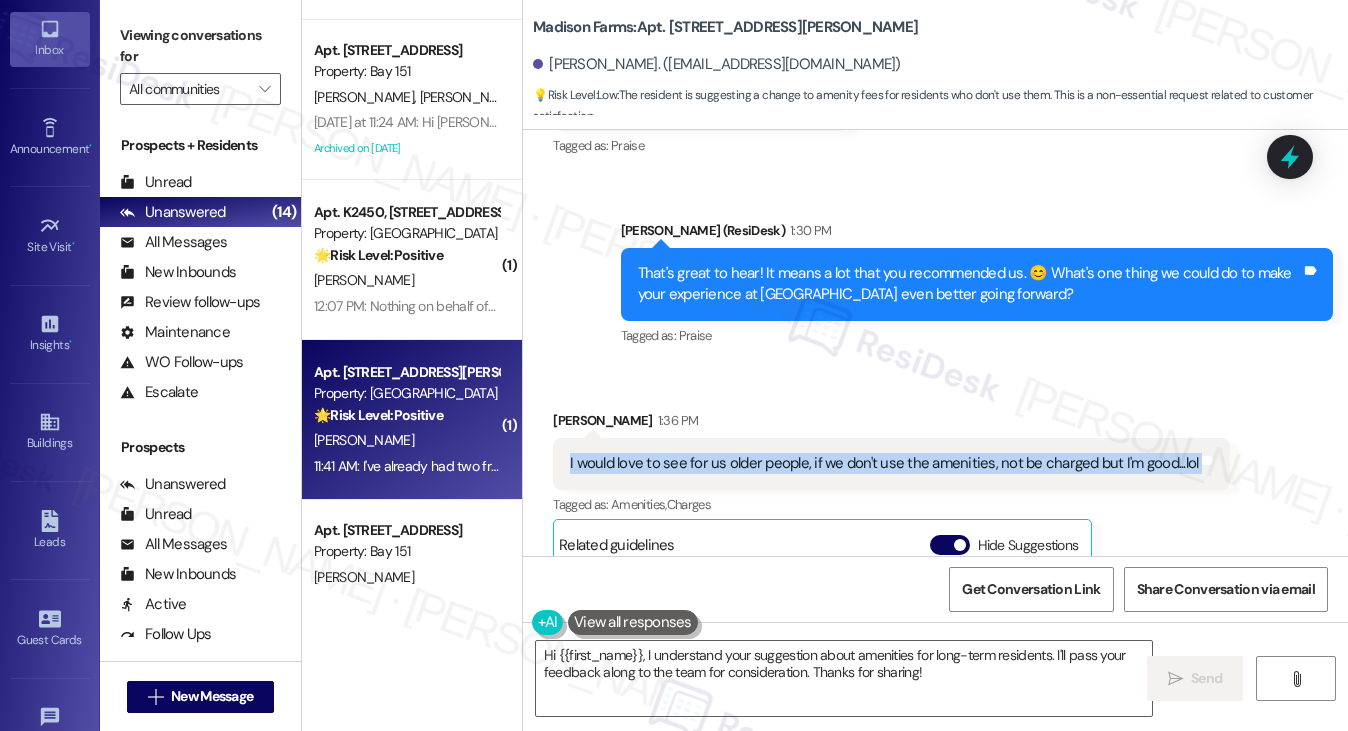
click at [642, 453] on div "I would love to see for us older people, if we don't use the amenities, not be …" at bounding box center [884, 463] width 628 height 21
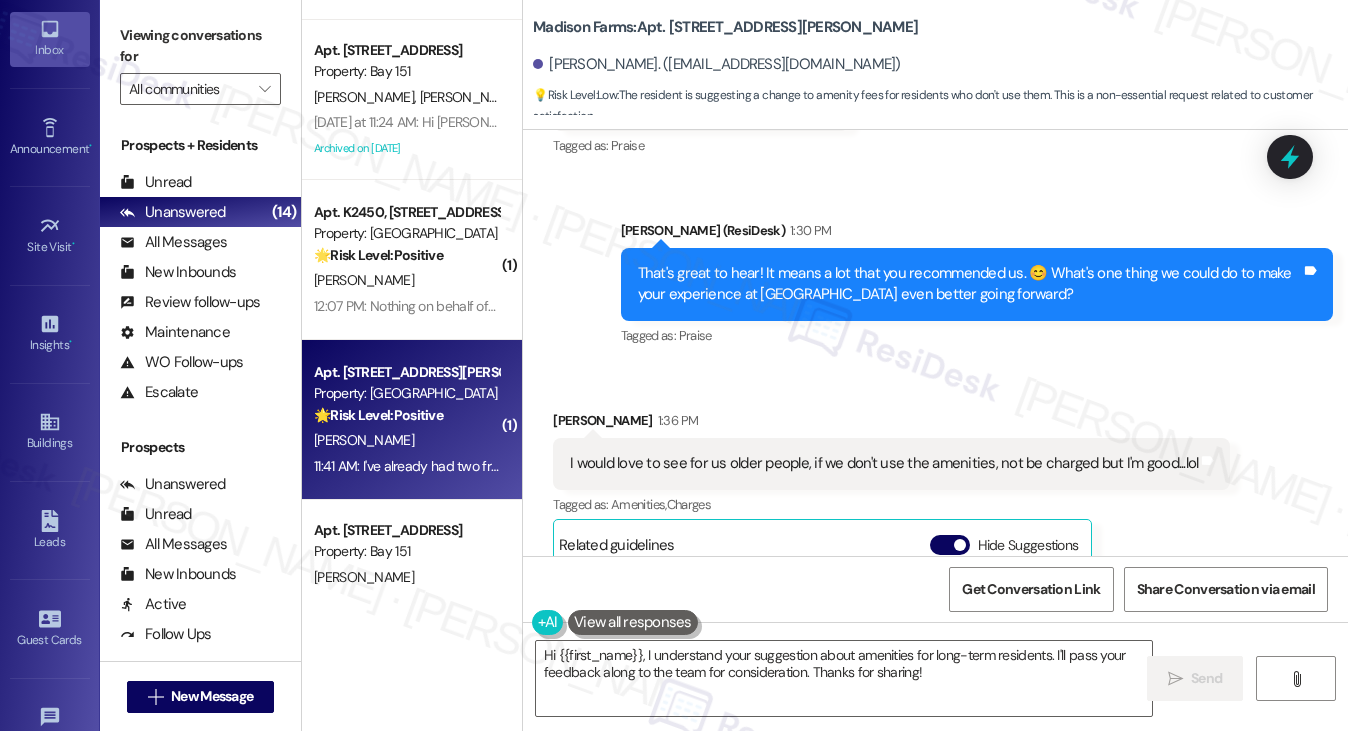
click at [168, 32] on label "Viewing conversations for" at bounding box center [200, 46] width 161 height 53
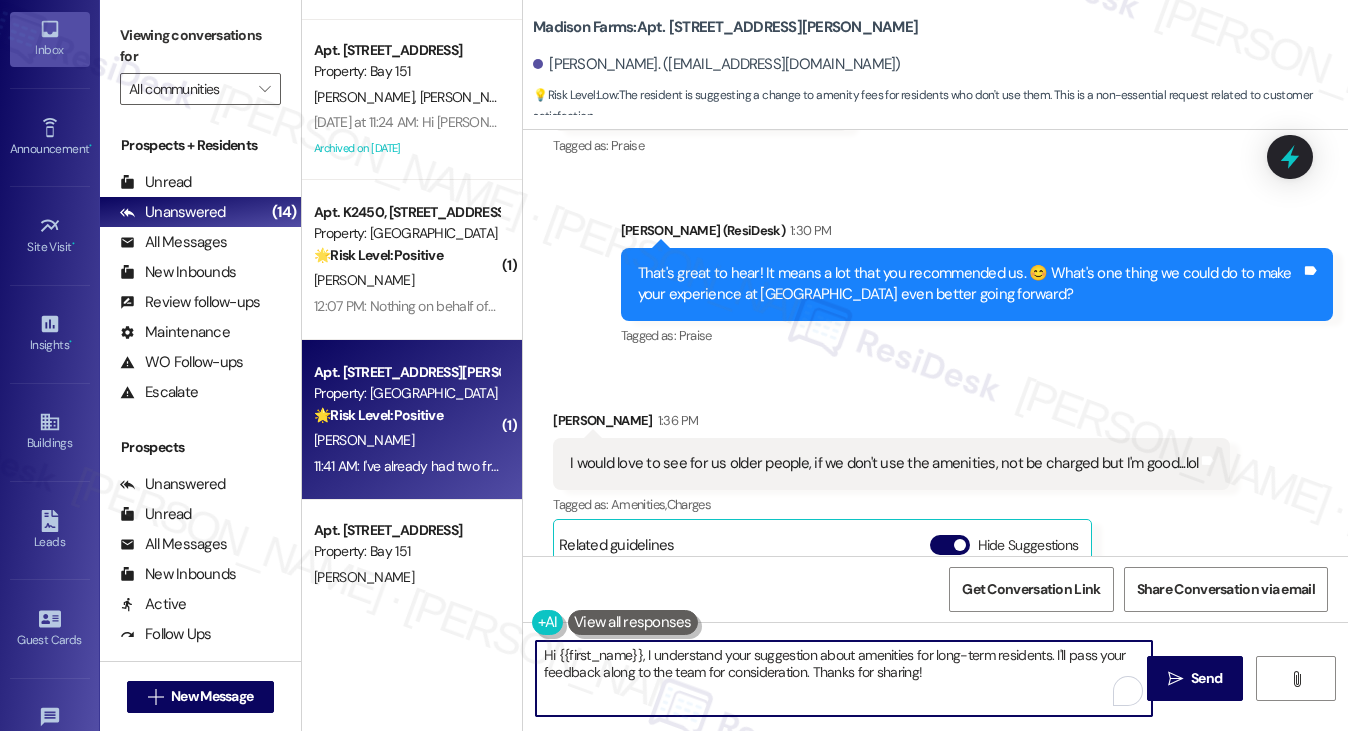
drag, startPoint x: 644, startPoint y: 655, endPoint x: 489, endPoint y: 652, distance: 155.0
click at [489, 652] on div "( 1 ) Apt. 730, 485 Marin Blvd. Property: 485 Marin 🔧 Risk Level: Medium The re…" at bounding box center [825, 365] width 1046 height 731
click at [841, 671] on textarea "I understand your suggestion about amenities for long-term residents. I'll pass…" at bounding box center [844, 678] width 617 height 75
drag, startPoint x: 907, startPoint y: 664, endPoint x: 781, endPoint y: 668, distance: 126.0
click at [610, 663] on textarea "I understand your suggestion about amenities for long-term residents. I'll pass…" at bounding box center [844, 678] width 617 height 75
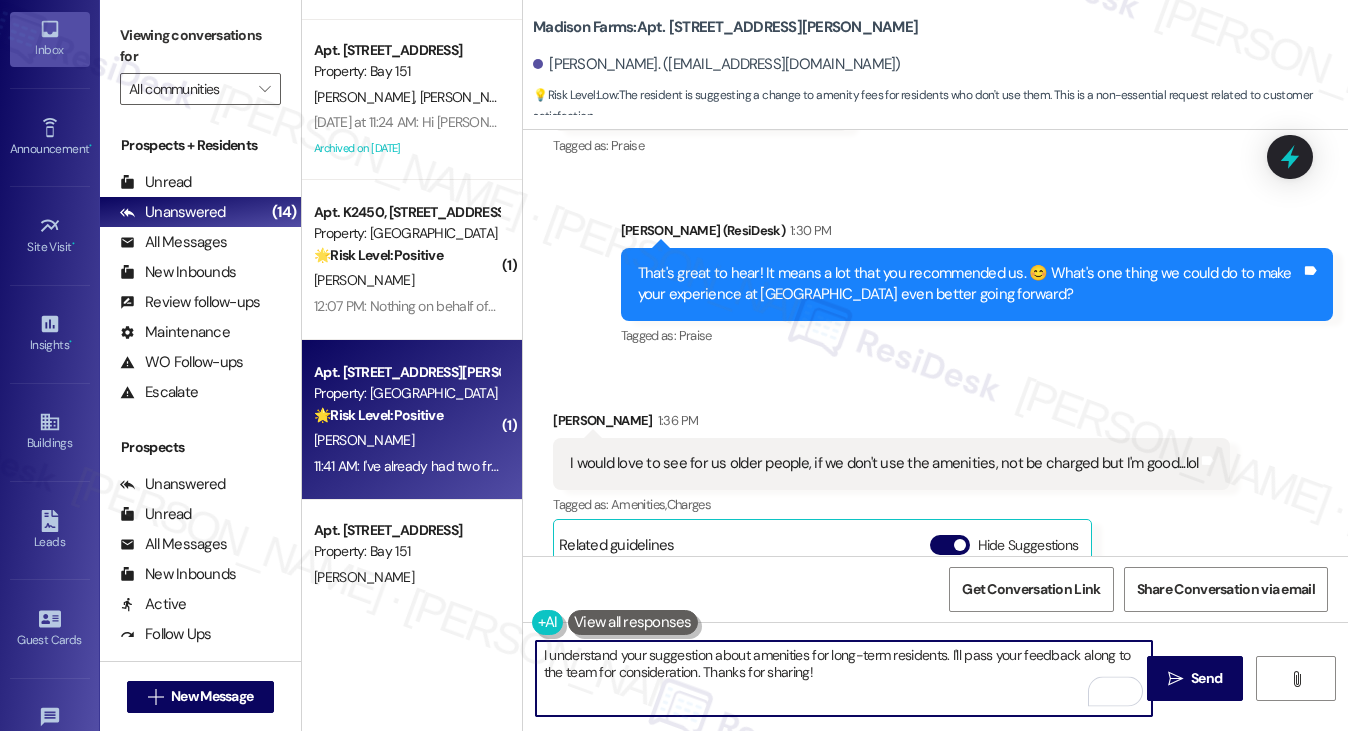
click at [781, 668] on textarea "I understand your suggestion about amenities for long-term residents. I'll pass…" at bounding box center [844, 678] width 617 height 75
drag, startPoint x: 852, startPoint y: 668, endPoint x: 606, endPoint y: 669, distance: 245.9
click at [606, 669] on textarea "I understand your suggestion about amenities for long-term residents. I'll pass…" at bounding box center [844, 678] width 617 height 75
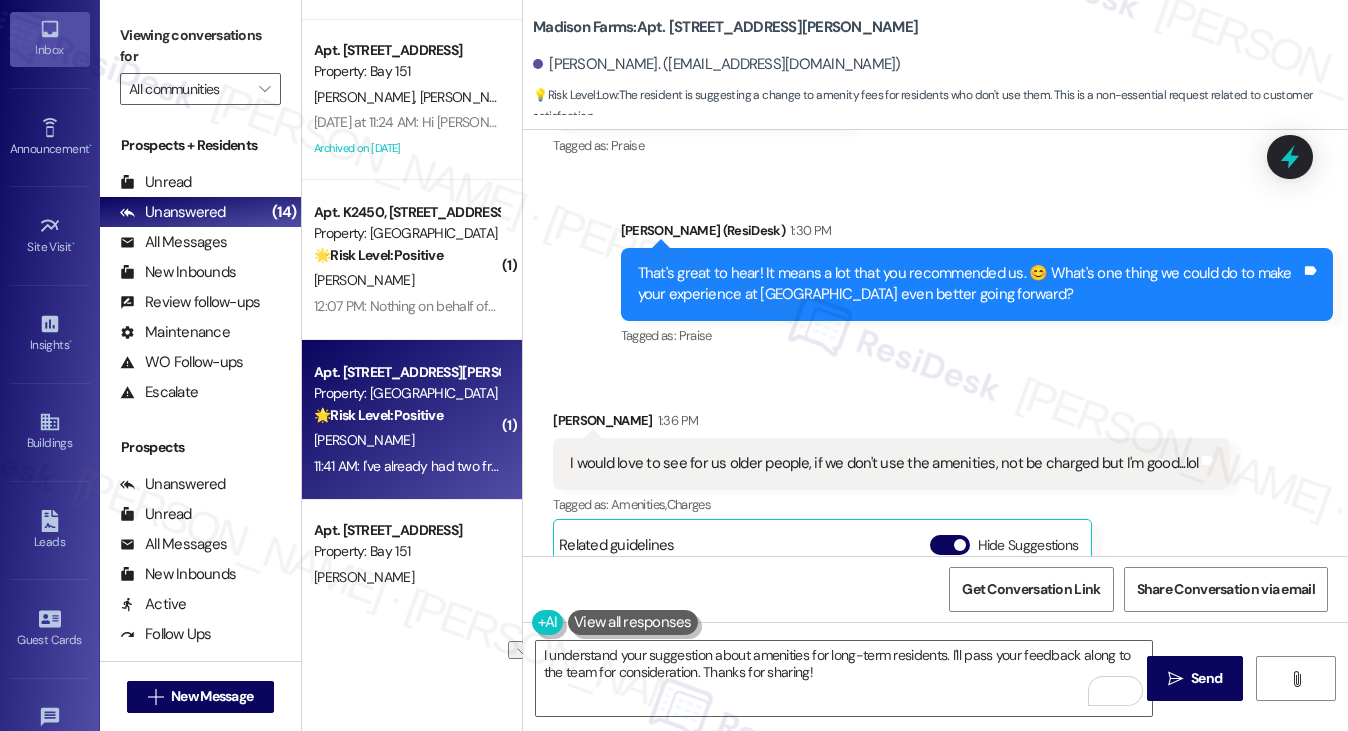
drag, startPoint x: 190, startPoint y: 39, endPoint x: 271, endPoint y: 56, distance: 82.7
click at [190, 39] on label "Viewing conversations for" at bounding box center [200, 46] width 161 height 53
click at [196, 35] on label "Viewing conversations for" at bounding box center [200, 46] width 161 height 53
click at [1048, 283] on div "That's great to hear! It means a lot that you recommended us. 😊 What's one thin…" at bounding box center [969, 284] width 663 height 43
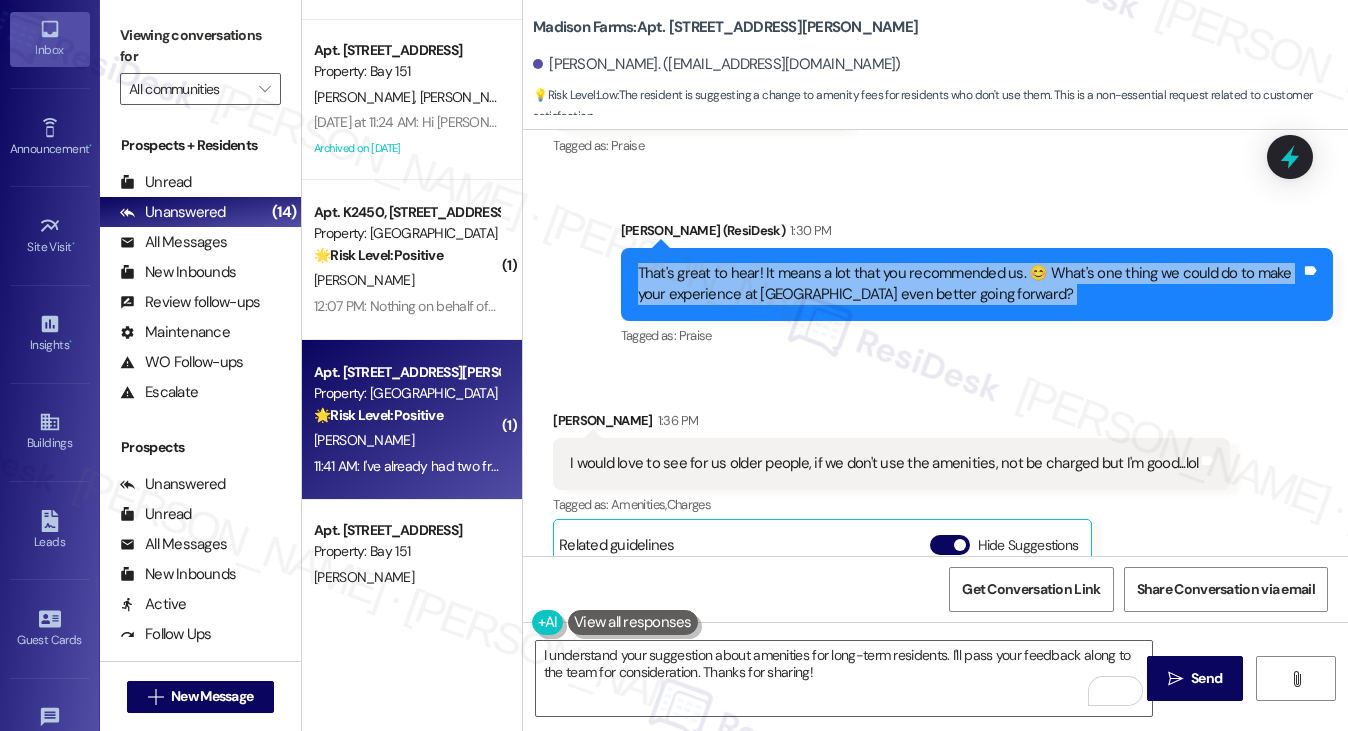
click at [1048, 283] on div "That's great to hear! It means a lot that you recommended us. 😊 What's one thin…" at bounding box center [969, 284] width 663 height 43
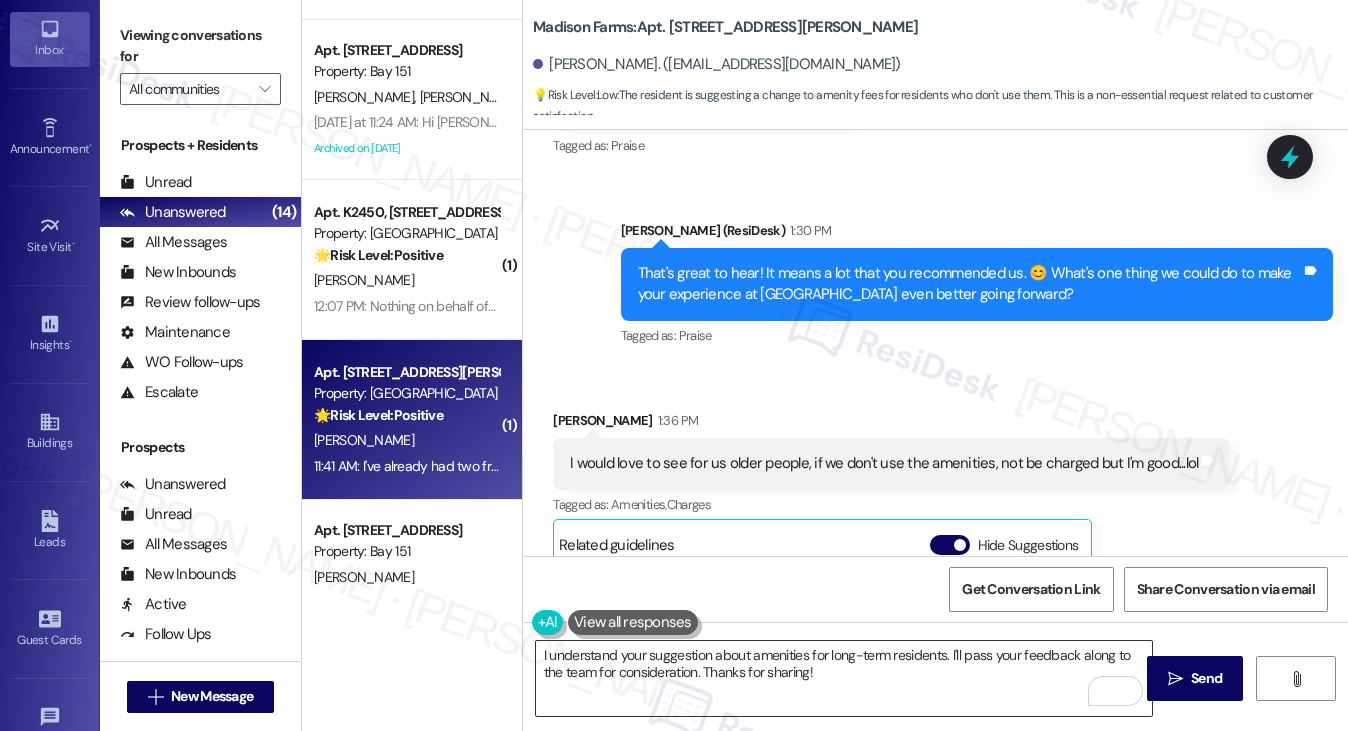
click at [750, 675] on textarea "I understand your suggestion about amenities for long-term residents. I'll pass…" at bounding box center [844, 678] width 617 height 75
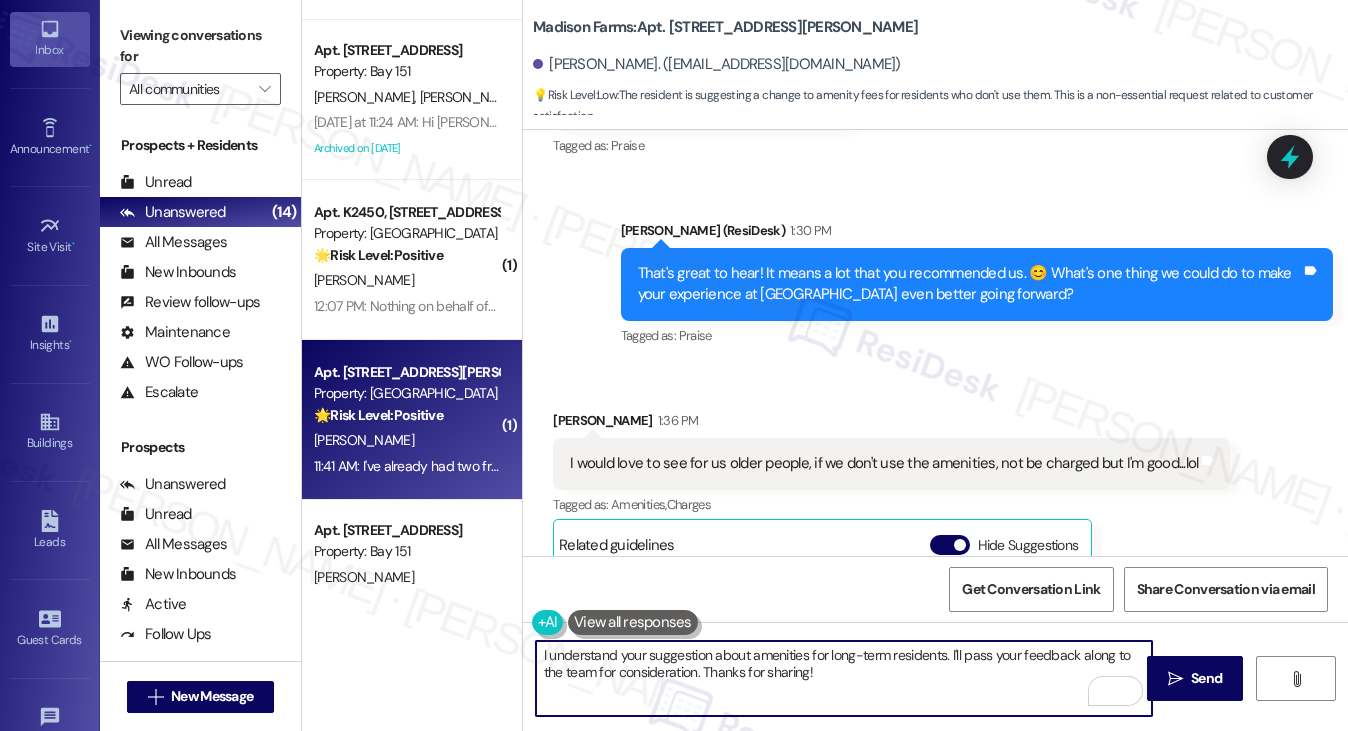
click at [750, 675] on textarea "I understand your suggestion about amenities for long-term residents. I'll pass…" at bounding box center [844, 678] width 617 height 75
click at [949, 688] on textarea "I understand your suggestion about amenities for long-term residents. I'll pass…" at bounding box center [844, 678] width 617 height 75
drag, startPoint x: 915, startPoint y: 675, endPoint x: 791, endPoint y: 658, distance: 125.1
click at [791, 658] on textarea "I understand your suggestion about amenities for long-term residents. I'll pass…" at bounding box center [844, 678] width 617 height 75
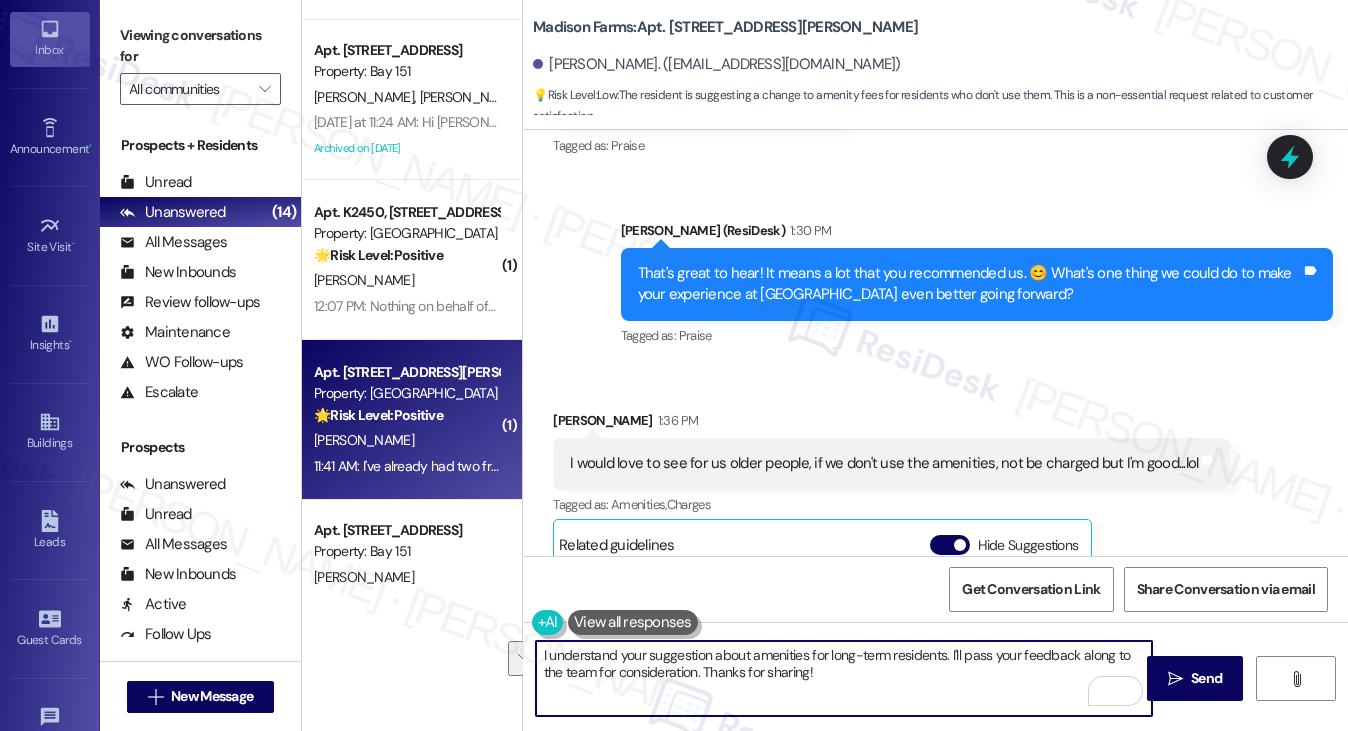
click at [928, 672] on textarea "I understand your suggestion about amenities for long-term residents. I'll pass…" at bounding box center [844, 678] width 617 height 75
drag, startPoint x: 952, startPoint y: 652, endPoint x: 970, endPoint y: 673, distance: 27.7
click at [970, 673] on textarea "I understand your suggestion about amenities for long-term residents. I'll pass…" at bounding box center [844, 678] width 617 height 75
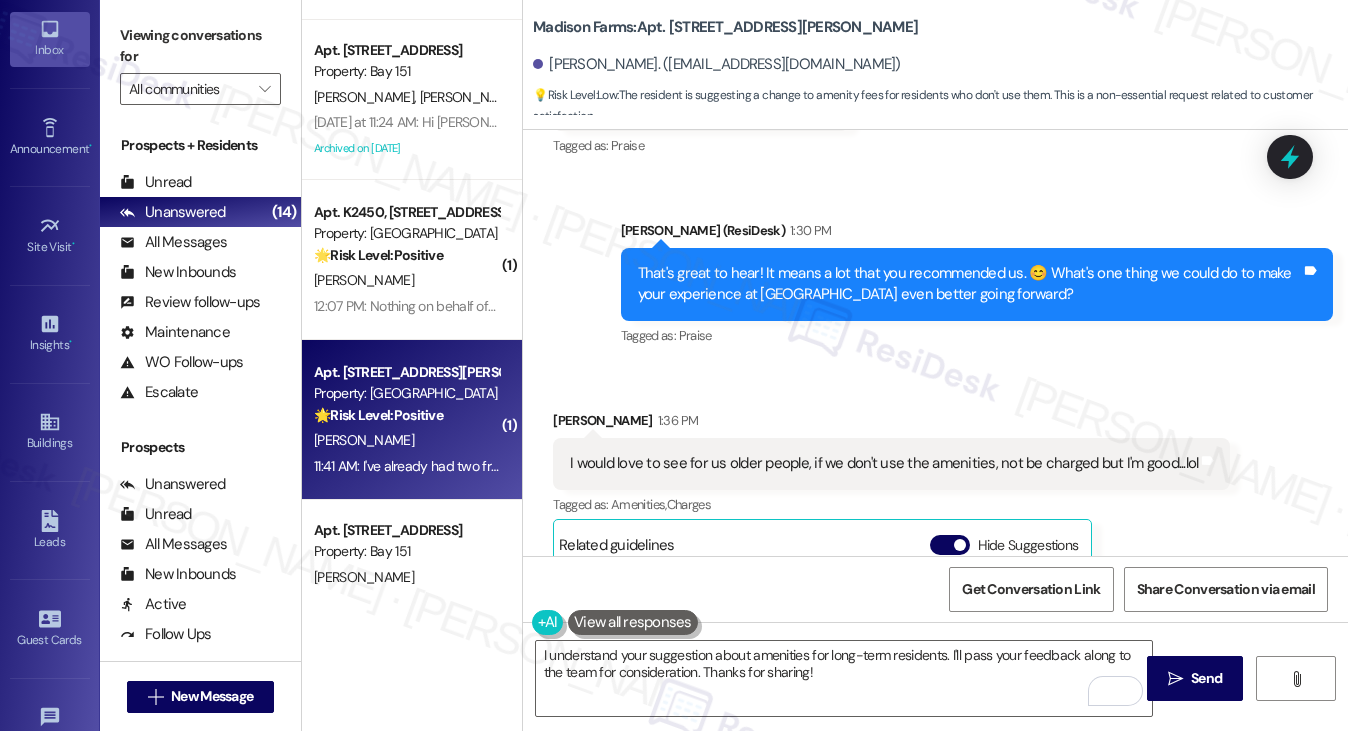
click at [154, 39] on label "Viewing conversations for" at bounding box center [200, 46] width 161 height 53
click at [776, 453] on div "I would love to see for us older people, if we don't use the amenities, not be …" at bounding box center [891, 463] width 677 height 51
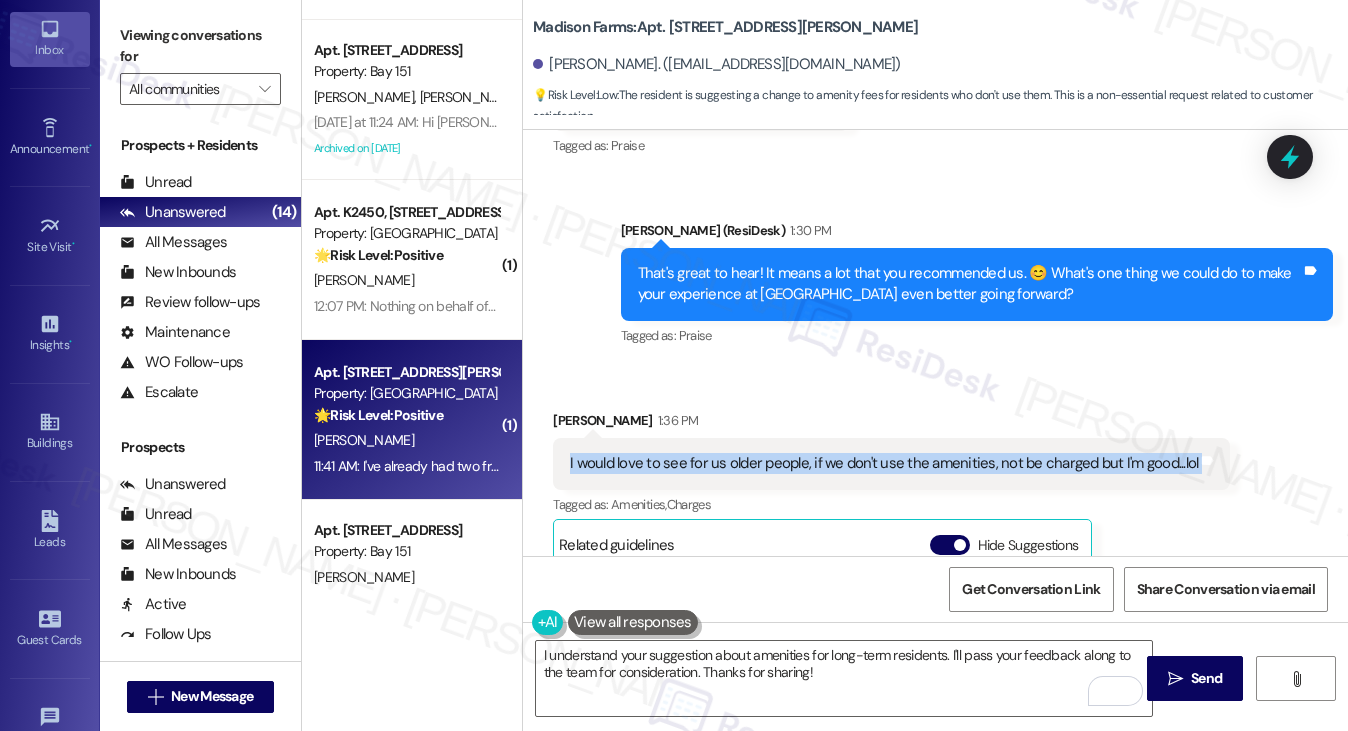
click at [776, 453] on div "I would love to see for us older people, if we don't use the amenities, not be …" at bounding box center [891, 463] width 677 height 51
copy div "I would love to see for us older people, if we don't use the amenities, not be …"
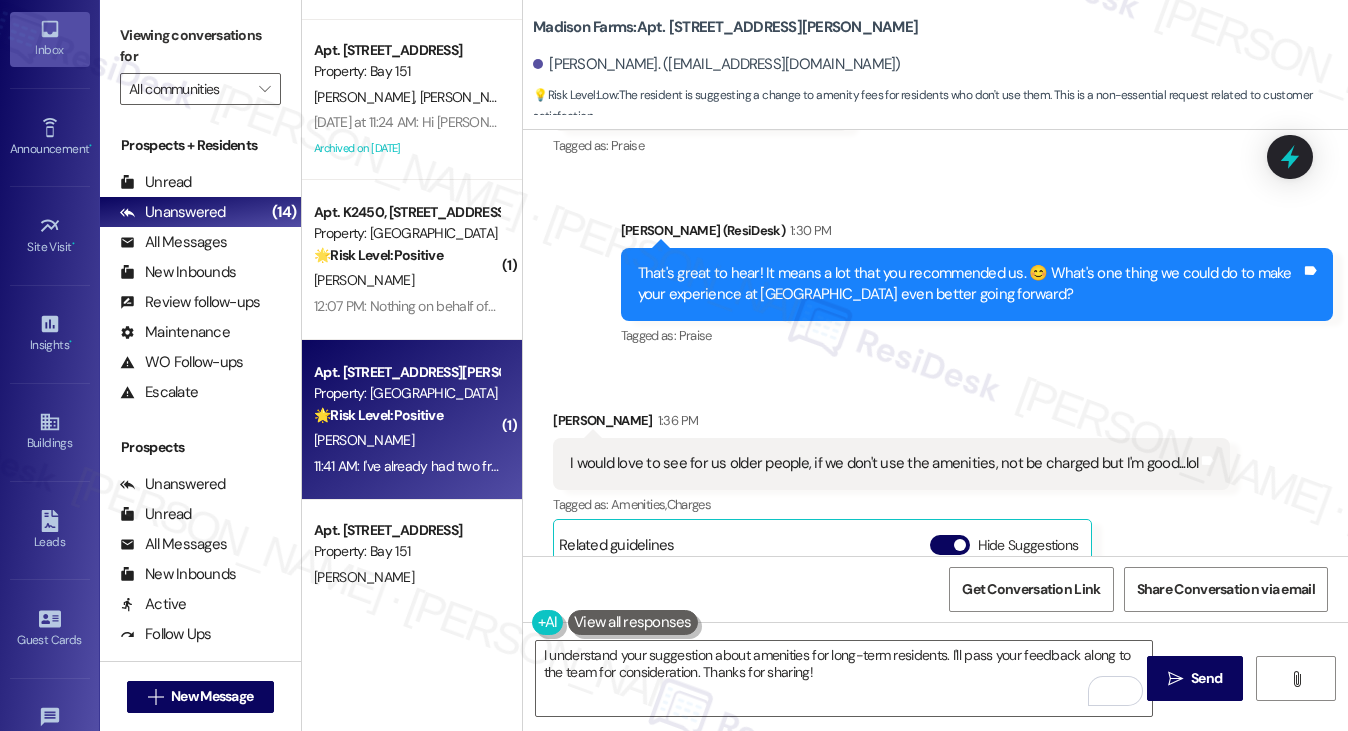
click at [884, 321] on div "Tagged as: Praise Click to highlight conversations about Praise" at bounding box center [977, 335] width 712 height 29
click at [192, 4] on div "Viewing conversations for All communities " at bounding box center [200, 62] width 201 height 125
click at [691, 263] on div "That's great to hear! It means a lot that you recommended us. 😊 What's one thin…" at bounding box center [969, 284] width 663 height 43
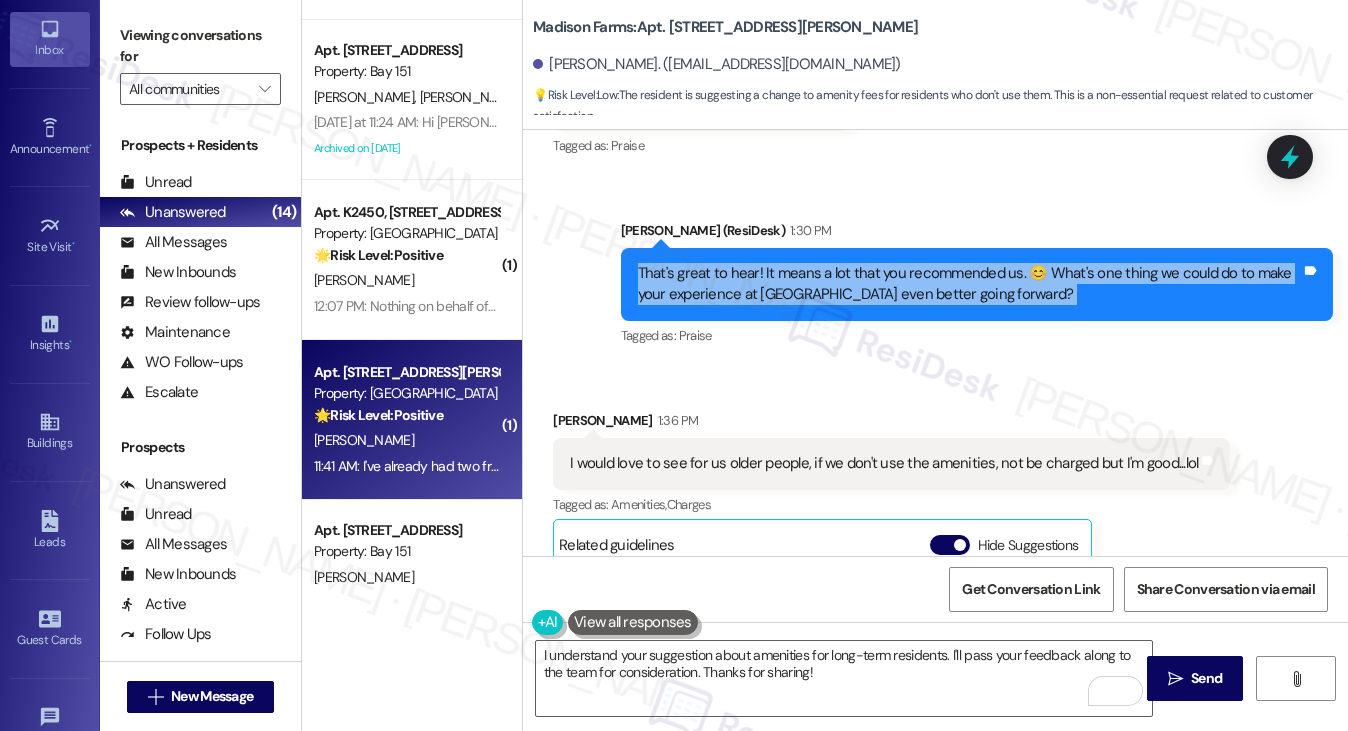
click at [692, 263] on div "That's great to hear! It means a lot that you recommended us. 😊 What's one thin…" at bounding box center [969, 284] width 663 height 43
copy div "That's great to hear! It means a lot that you recommended us. 😊 What's one thin…"
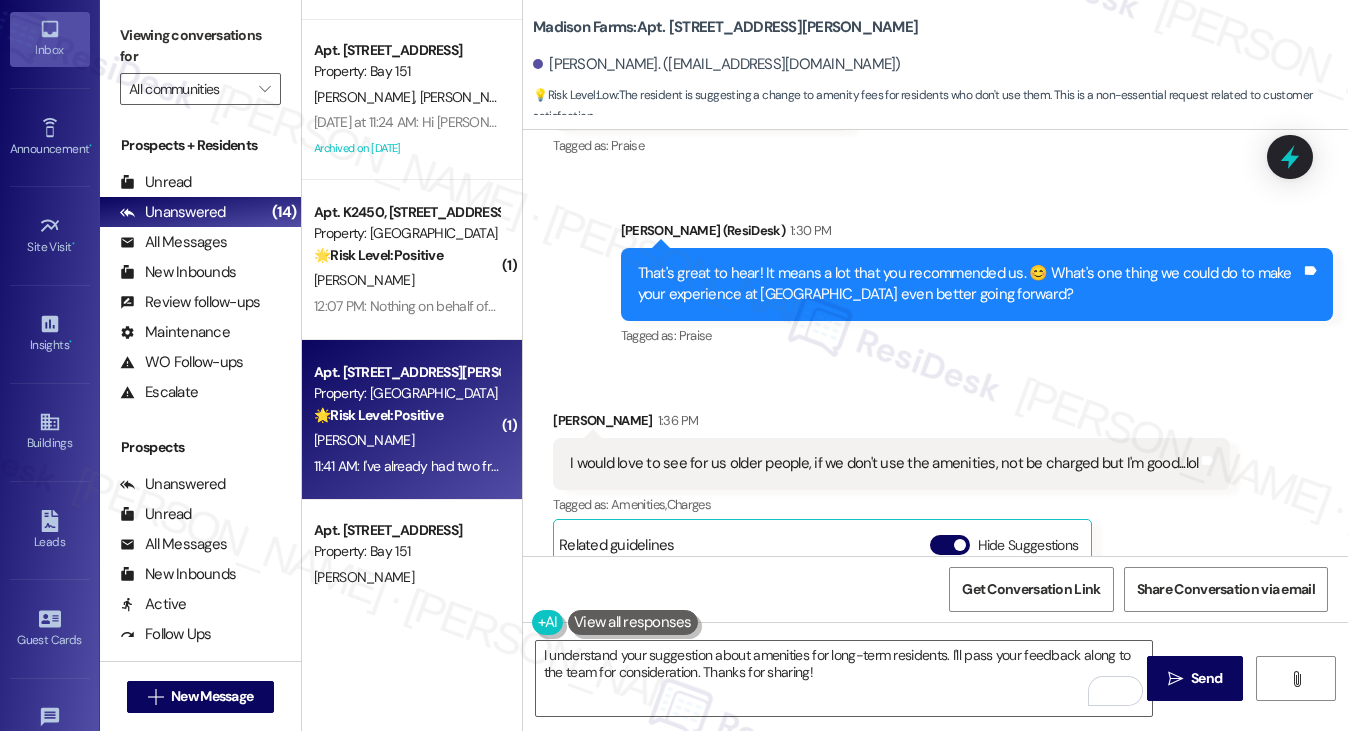
click at [170, 29] on label "Viewing conversations for" at bounding box center [200, 46] width 161 height 53
click at [614, 453] on div "I would love to see for us older people, if we don't use the amenities, not be …" at bounding box center [884, 463] width 628 height 21
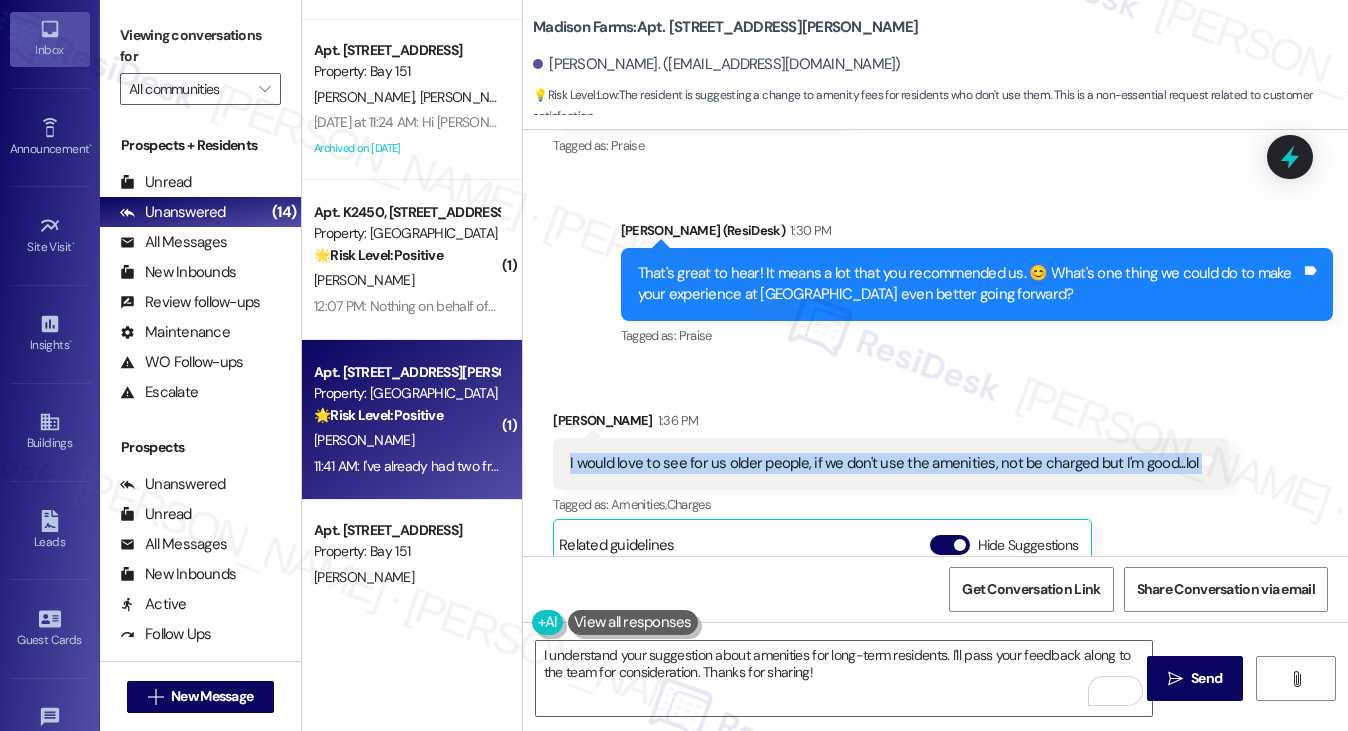
click at [614, 453] on div "I would love to see for us older people, if we don't use the amenities, not be …" at bounding box center [884, 463] width 628 height 21
copy div "I would love to see for us older people, if we don't use the amenities, not be …"
click at [168, 39] on label "Viewing conversations for" at bounding box center [200, 46] width 161 height 53
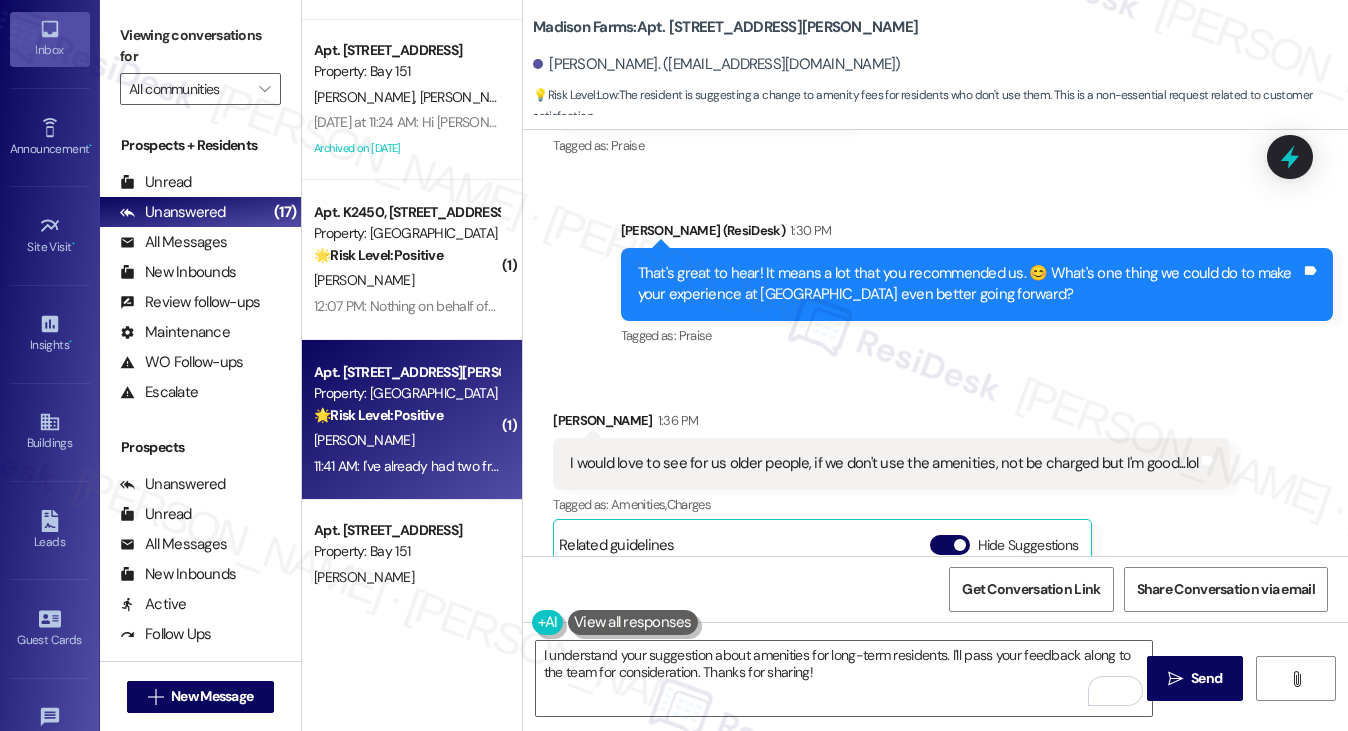
click at [129, 33] on label "Viewing conversations for" at bounding box center [200, 46] width 161 height 53
drag, startPoint x: 176, startPoint y: 28, endPoint x: 188, endPoint y: 47, distance: 22.5
click at [176, 28] on label "Viewing conversations for" at bounding box center [200, 46] width 161 height 53
click at [696, 657] on textarea "I understand your suggestion about amenities for long-term residents. I'll pass…" at bounding box center [844, 678] width 617 height 75
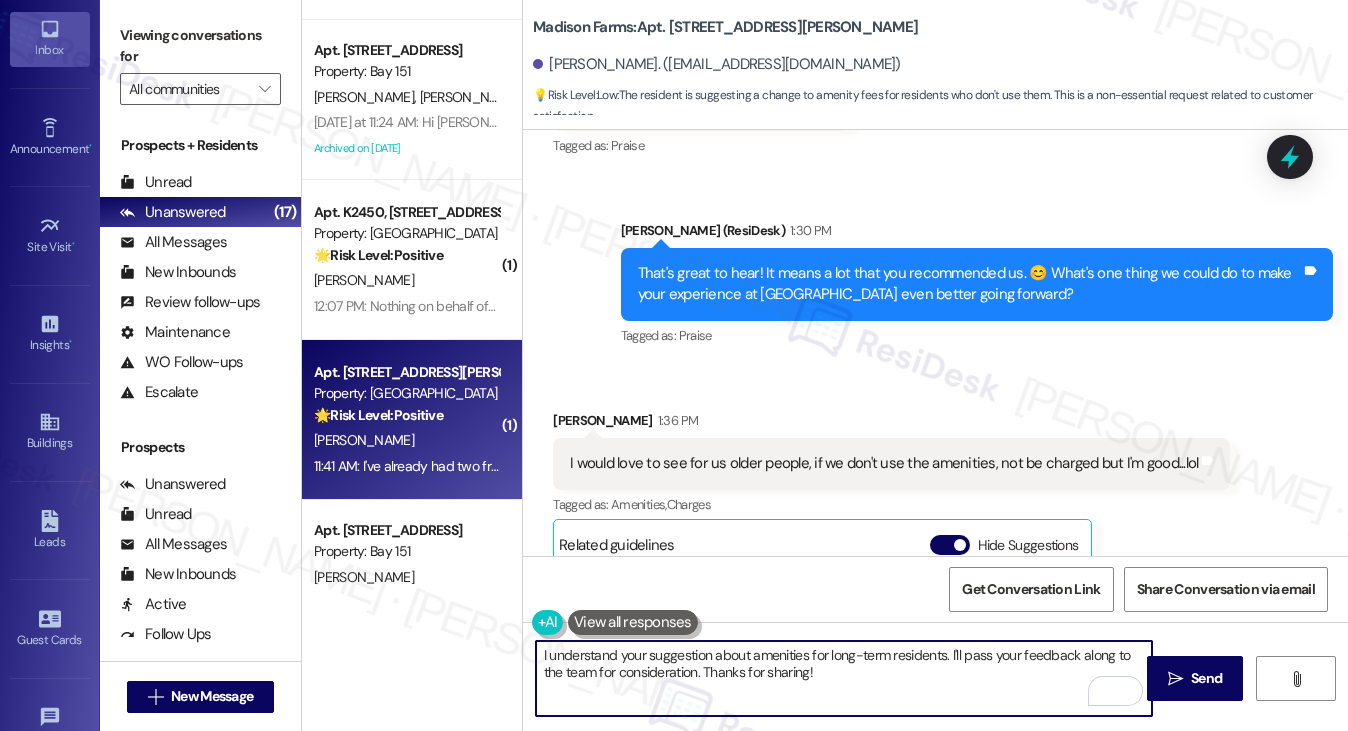
click at [897, 667] on textarea "I understand your suggestion about amenities for long-term residents. I'll pass…" at bounding box center [844, 678] width 617 height 75
paste textarea "Thanks so much for sharing that! I totally get where you’re coming from—it’s a …"
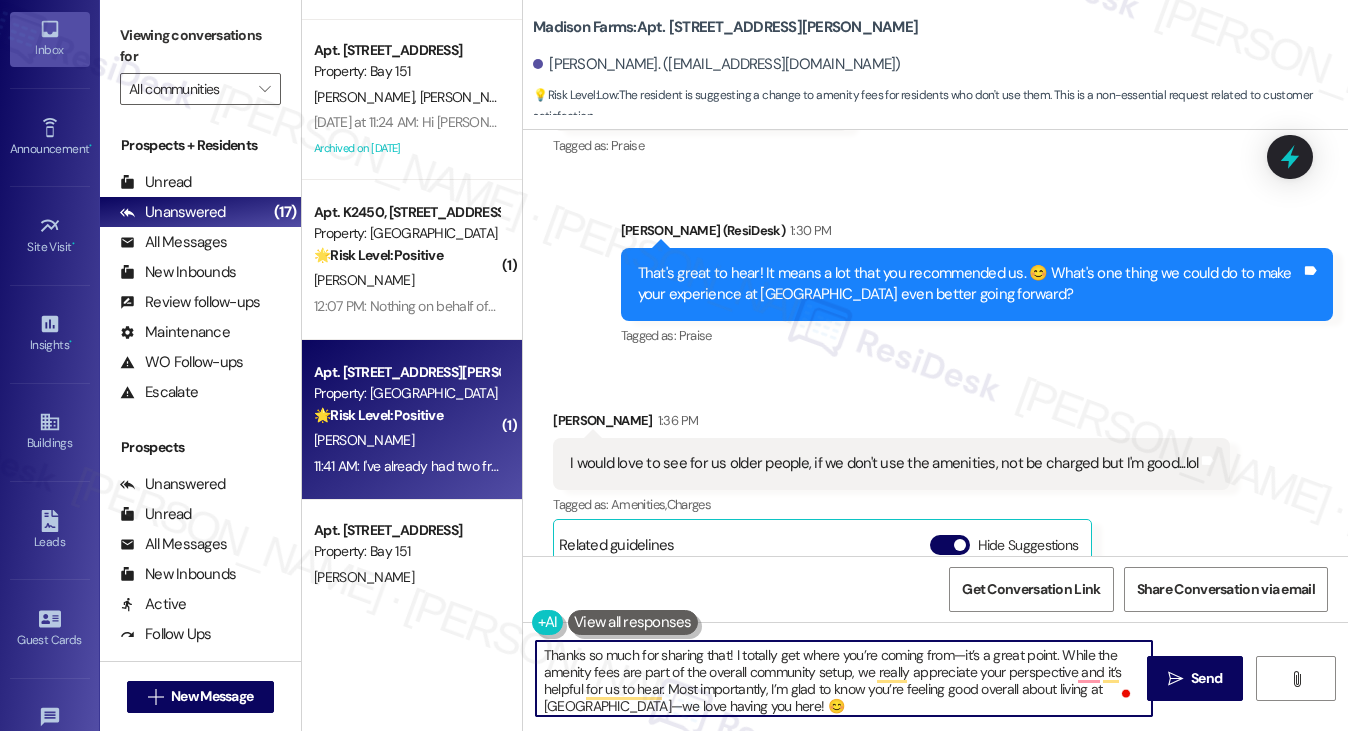
click at [749, 651] on textarea "Thanks so much for sharing that! I totally get where you’re coming from—it’s a …" at bounding box center [844, 678] width 617 height 75
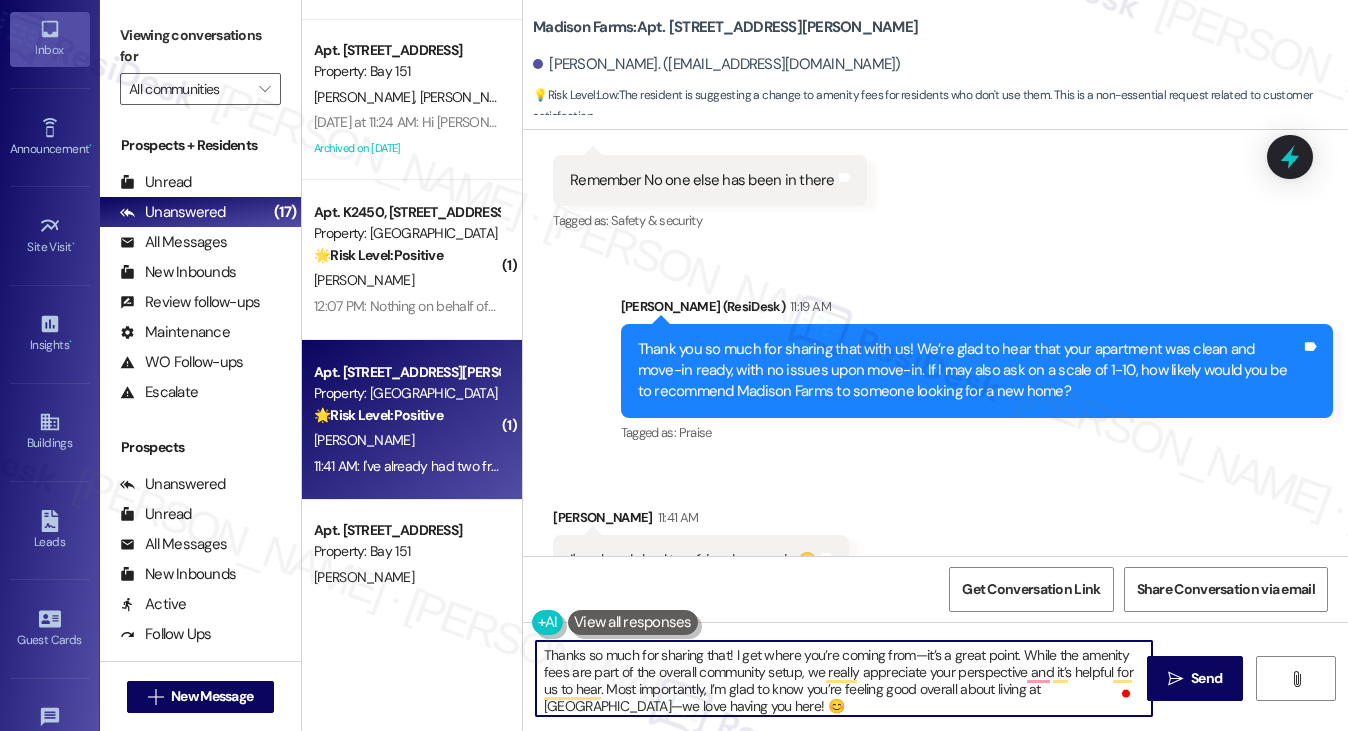
scroll to position [5953, 0]
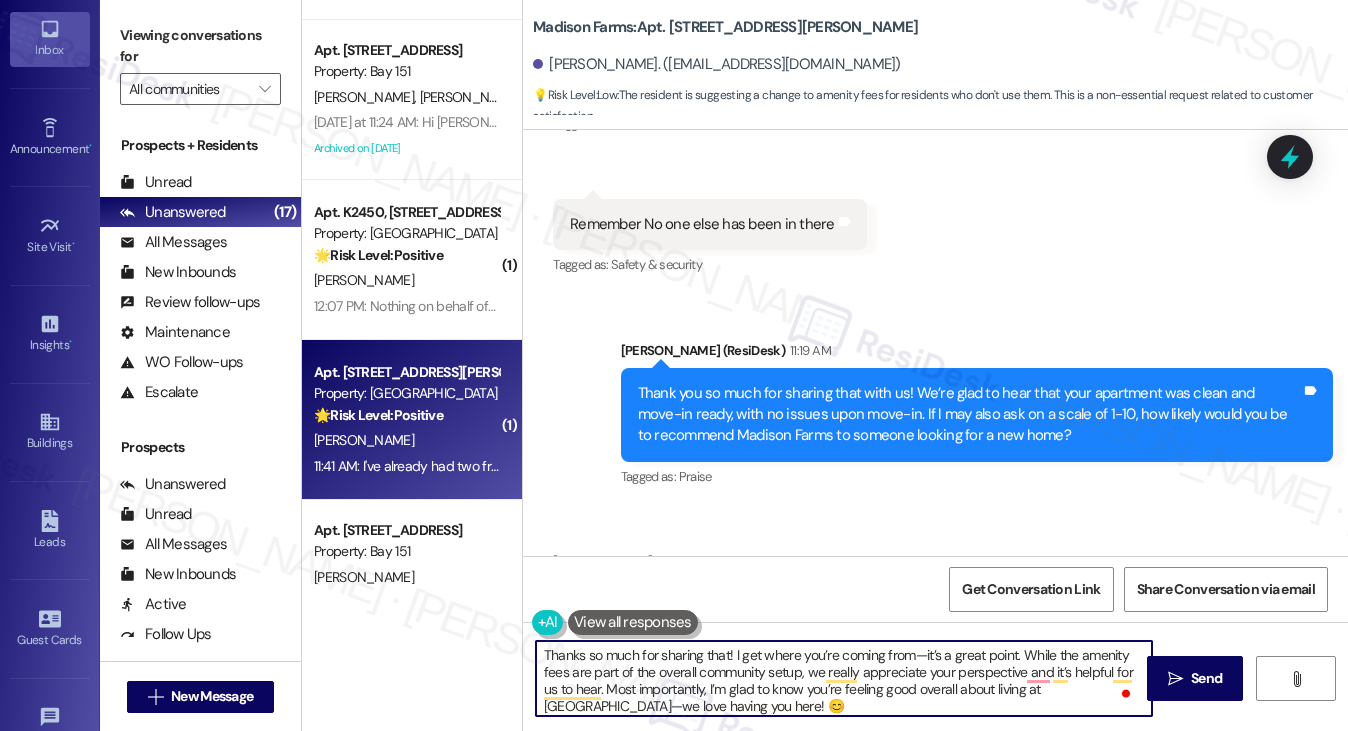
drag, startPoint x: 732, startPoint y: 655, endPoint x: 388, endPoint y: 665, distance: 344.1
click at [388, 665] on div "( 1 ) Apt. 730, 485 Marin Blvd. Property: 485 Marin 🔧 Risk Level: Medium The re…" at bounding box center [825, 365] width 1046 height 731
click at [666, 691] on textarea "Thanks so much for sharing that! I get where you’re coming from—it’s a great po…" at bounding box center [844, 678] width 617 height 75
drag, startPoint x: 732, startPoint y: 651, endPoint x: 409, endPoint y: 648, distance: 322.9
click at [409, 648] on div "( 1 ) Apt. 730, 485 Marin Blvd. Property: 485 Marin 🔧 Risk Level: Medium The re…" at bounding box center [825, 365] width 1046 height 731
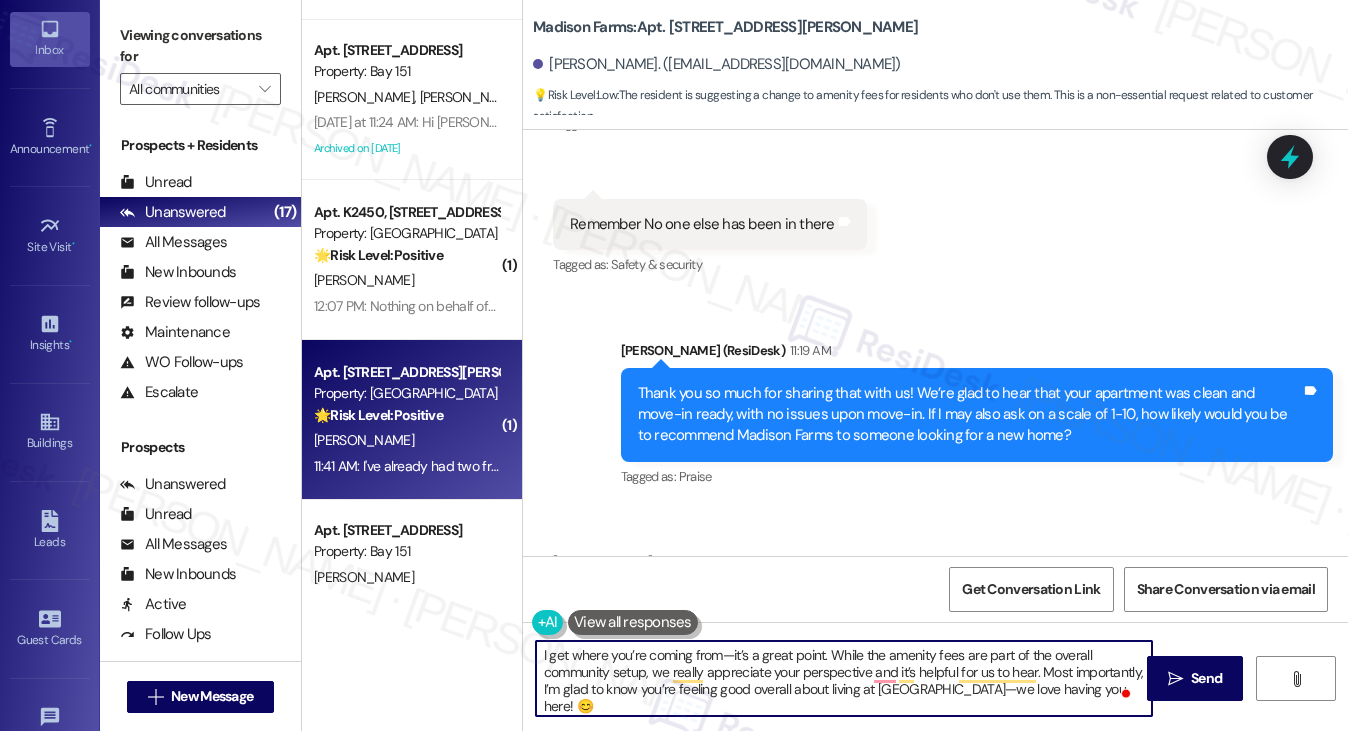
click at [724, 650] on textarea "I get where you’re coming from—it’s a great point. While the amenity fees are p…" at bounding box center [844, 678] width 617 height 75
type textarea "I get where you’re coming from and it’s a great point. While the amenity fees a…"
click at [604, 626] on button at bounding box center [633, 622] width 130 height 25
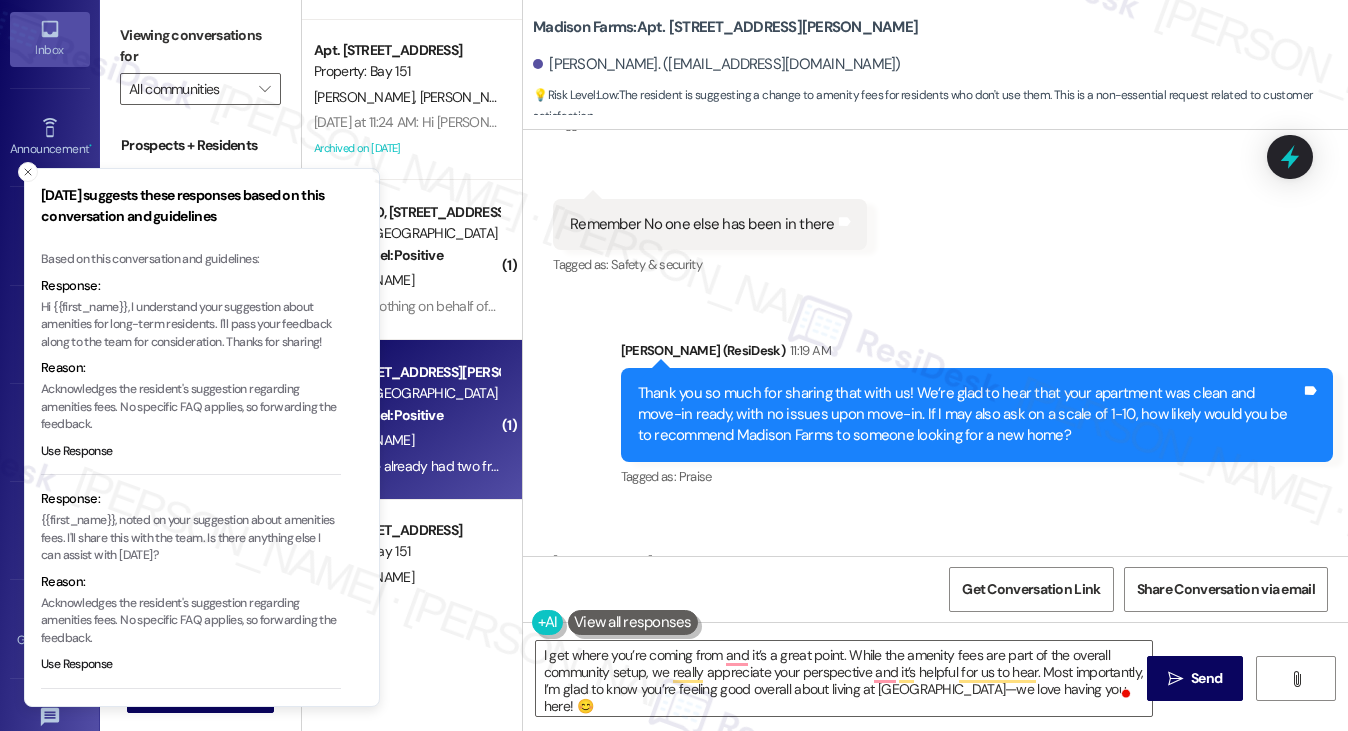
click at [188, 321] on p "Hi {{first_name}}, I understand your suggestion about amenities for long-term r…" at bounding box center [191, 325] width 300 height 53
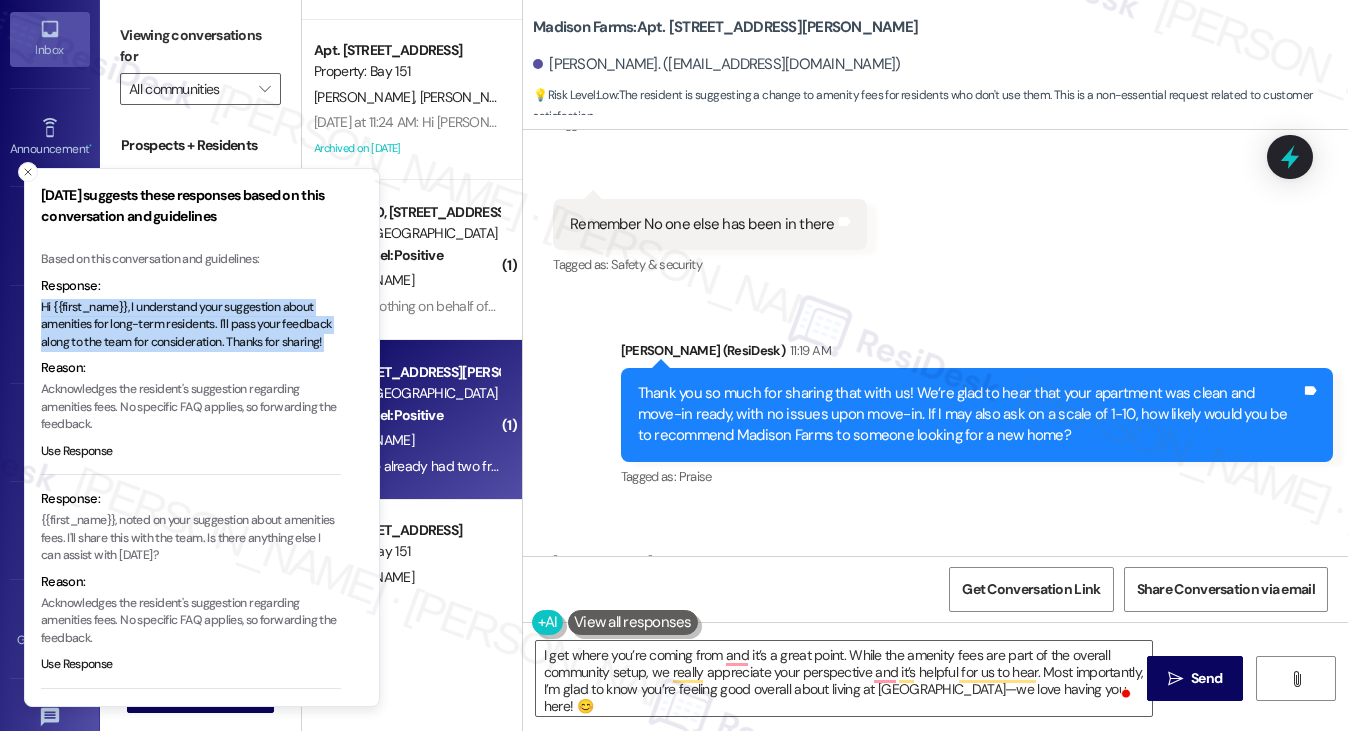
click at [188, 321] on p "Hi {{first_name}}, I understand your suggestion about amenities for long-term r…" at bounding box center [191, 325] width 300 height 53
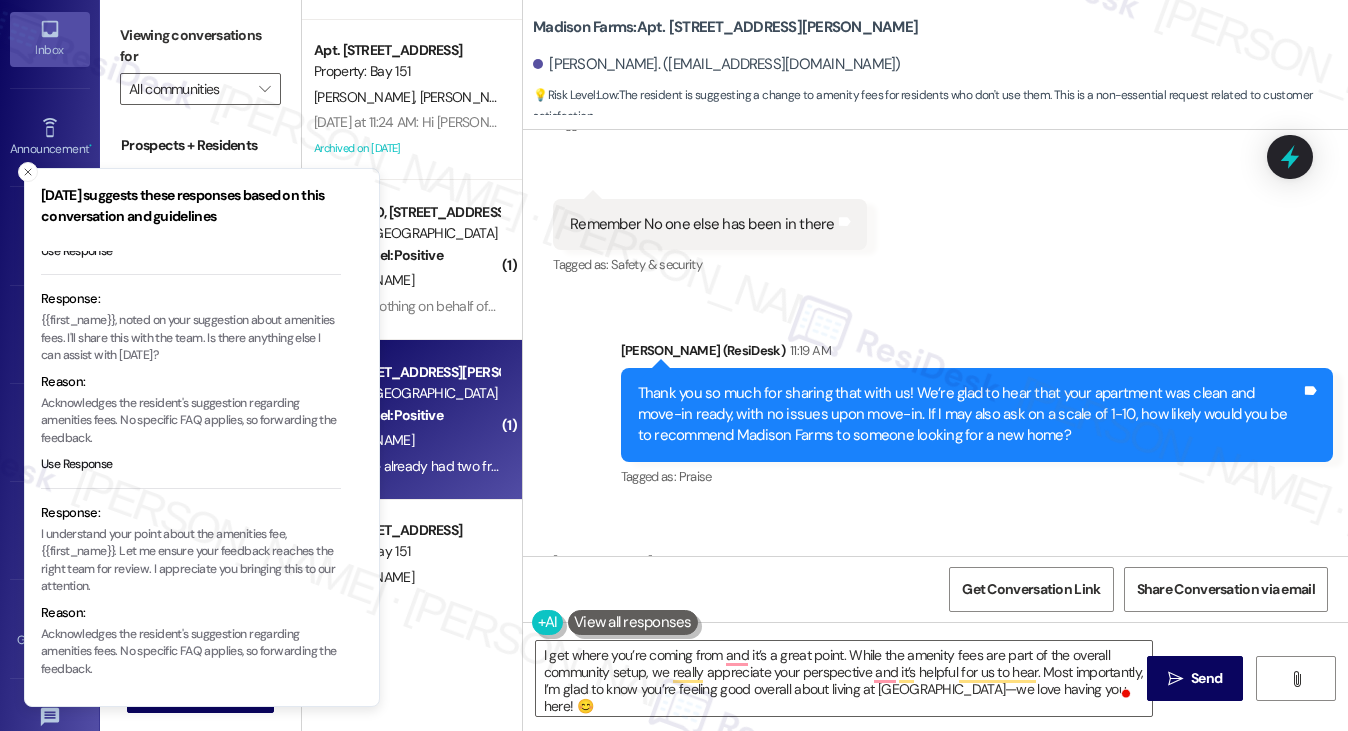
scroll to position [228, 0]
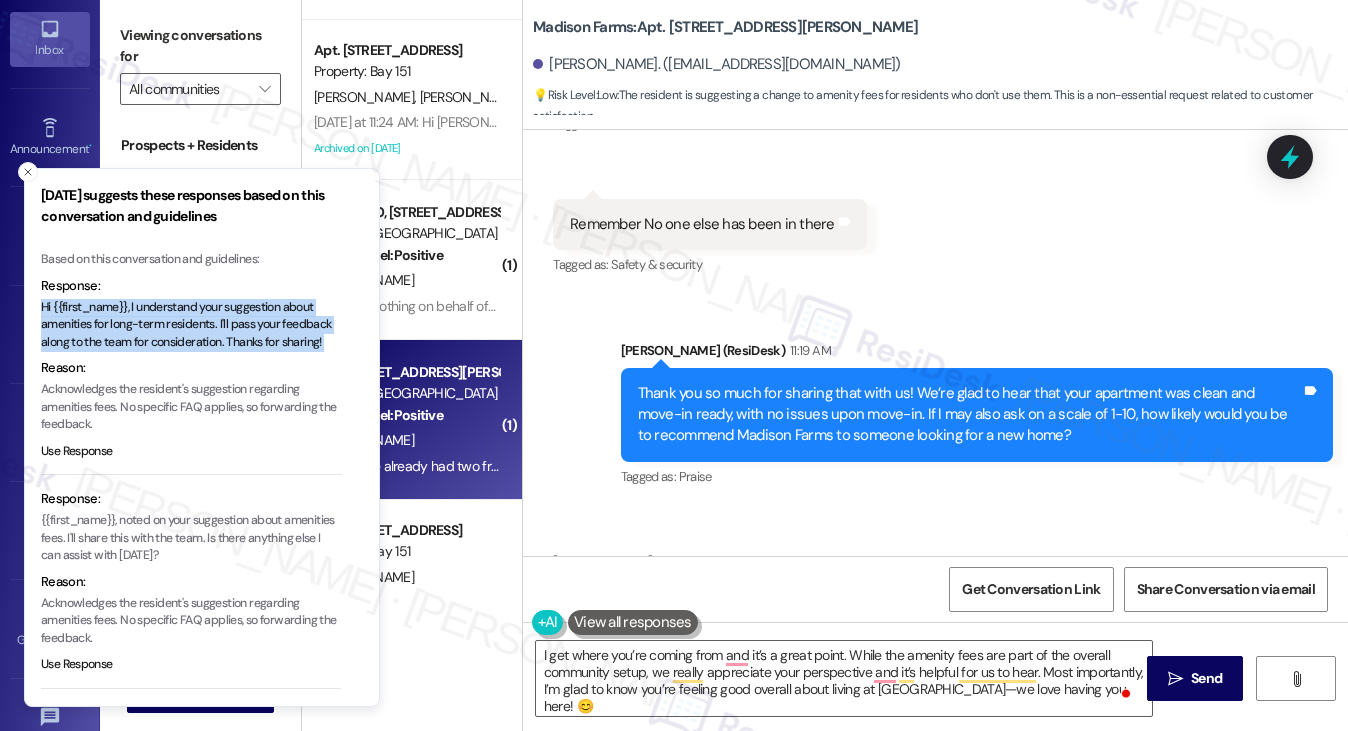
click at [172, 317] on p "Hi {{first_name}}, I understand your suggestion about amenities for long-term r…" at bounding box center [191, 325] width 300 height 53
click at [112, 329] on p "Hi {{first_name}}, I understand your suggestion about amenities for long-term r…" at bounding box center [191, 325] width 300 height 53
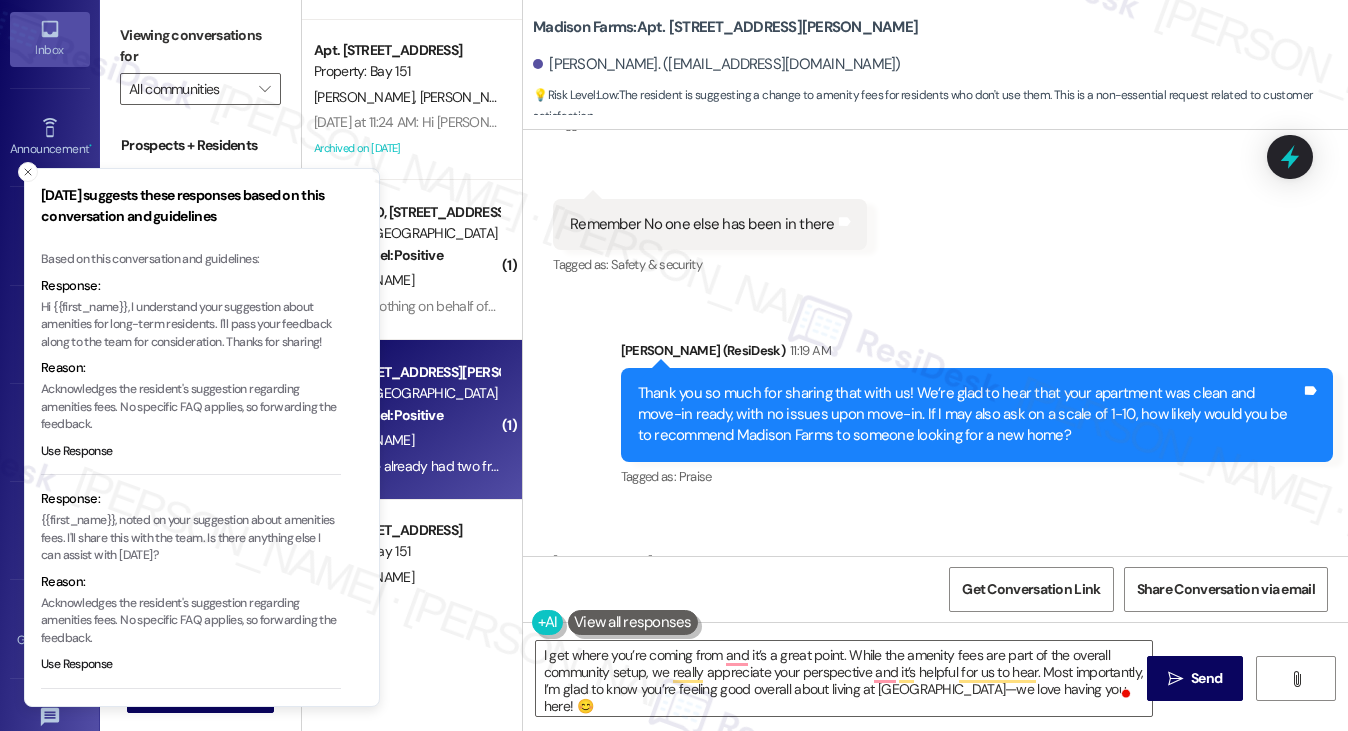
click at [112, 329] on p "Hi {{first_name}}, I understand your suggestion about amenities for long-term r…" at bounding box center [191, 325] width 300 height 53
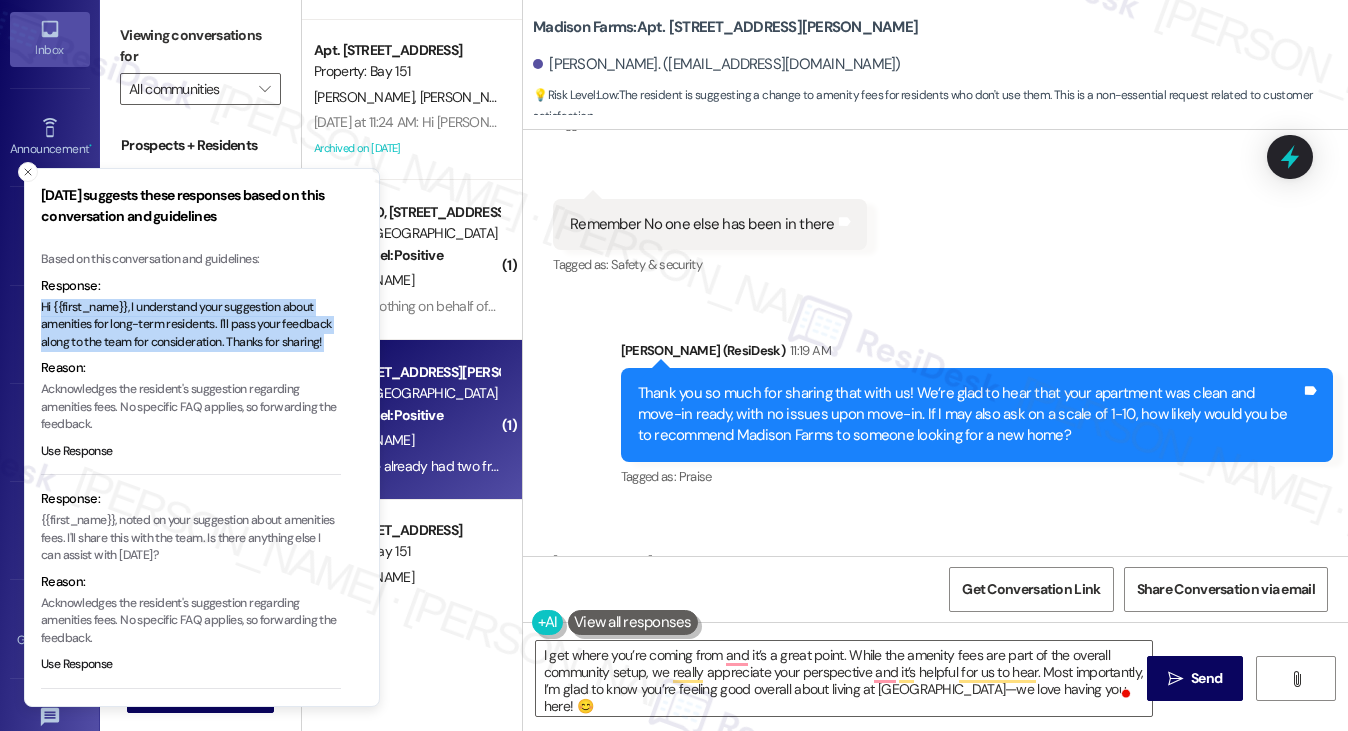
click at [112, 329] on p "Hi {{first_name}}, I understand your suggestion about amenities for long-term r…" at bounding box center [191, 325] width 300 height 53
click at [535, 623] on button at bounding box center [547, 622] width 31 height 25
click at [0, 0] on div ".cls-1{fill:#0a055f;}.cls-2{fill:#0cc4c4;} resideskLogoBlueOrange All Search: C…" at bounding box center [0, 0] width 0 height 0
click at [242, 322] on p "Hi {{first_name}}, I understand your suggestion about amenities for long-term r…" at bounding box center [191, 325] width 300 height 53
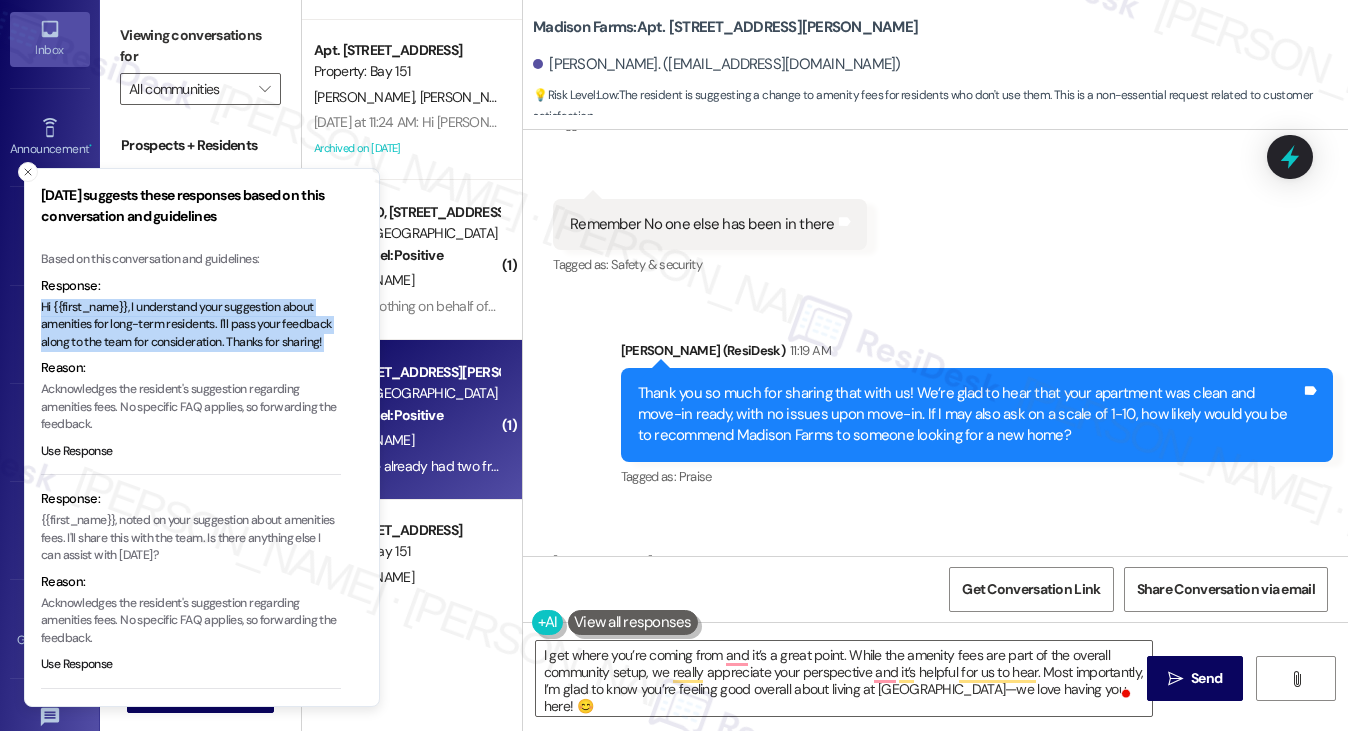
click at [222, 322] on p "Hi {{first_name}}, I understand your suggestion about amenities for long-term r…" at bounding box center [191, 325] width 300 height 53
click at [218, 331] on p "Hi {{first_name}}, I understand your suggestion about amenities for long-term r…" at bounding box center [191, 325] width 300 height 53
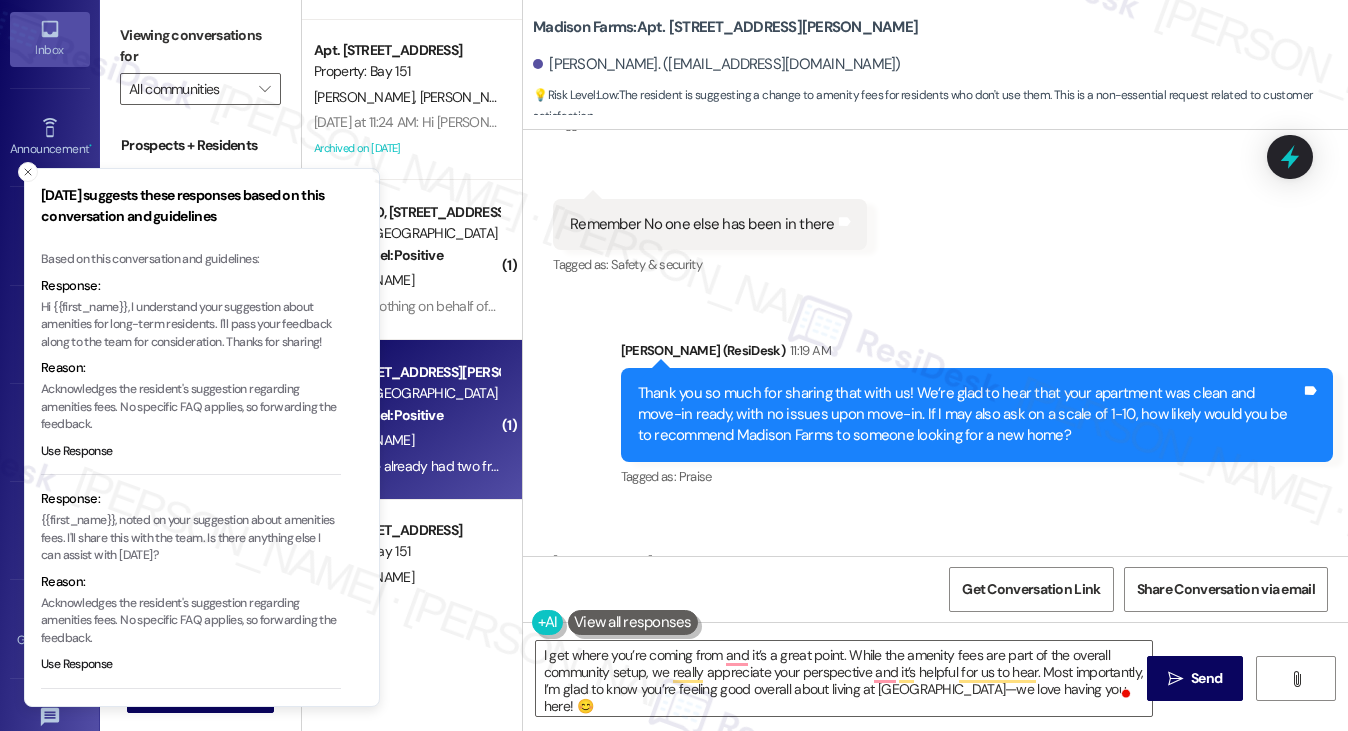
click at [240, 343] on p "Hi {{first_name}}, I understand your suggestion about amenities for long-term r…" at bounding box center [191, 325] width 300 height 53
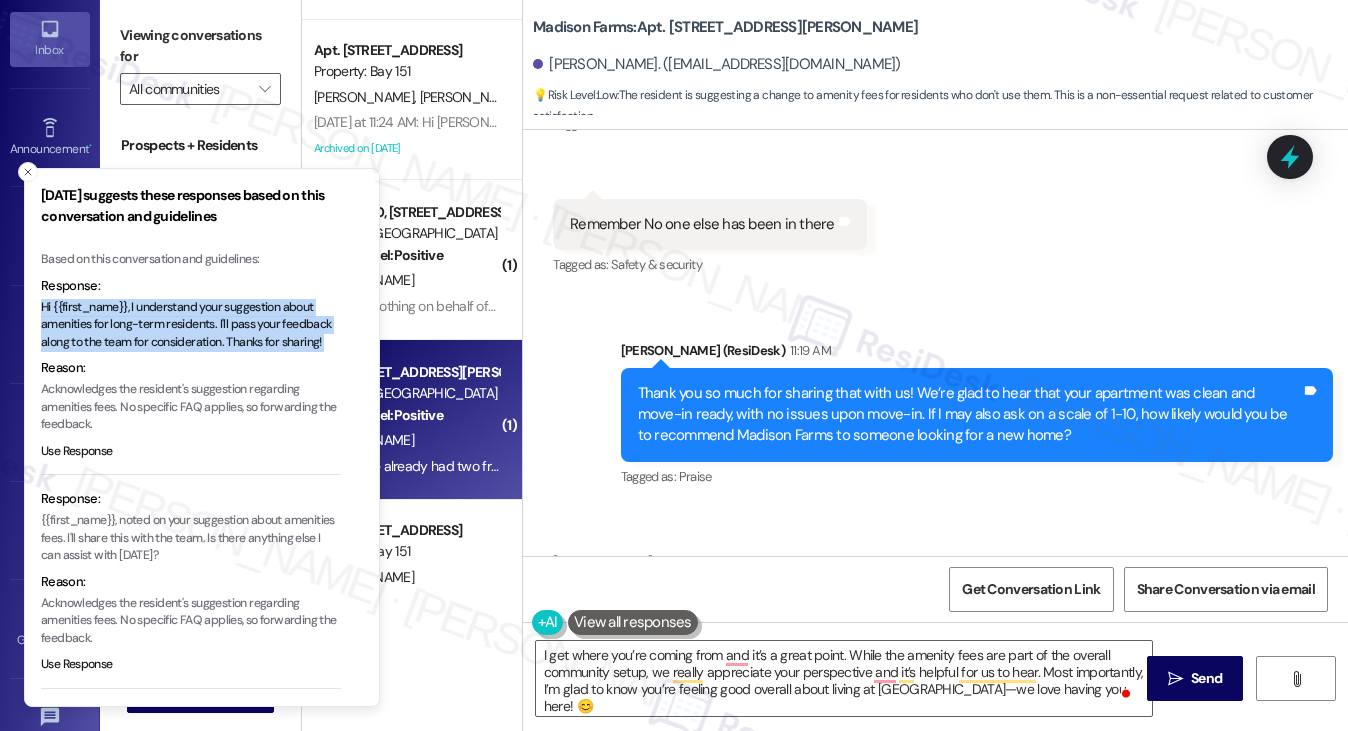
click at [240, 343] on p "Hi {{first_name}}, I understand your suggestion about amenities for long-term r…" at bounding box center [191, 325] width 300 height 53
click at [272, 335] on p "Hi {{first_name}}, I understand your suggestion about amenities for long-term r…" at bounding box center [191, 325] width 300 height 53
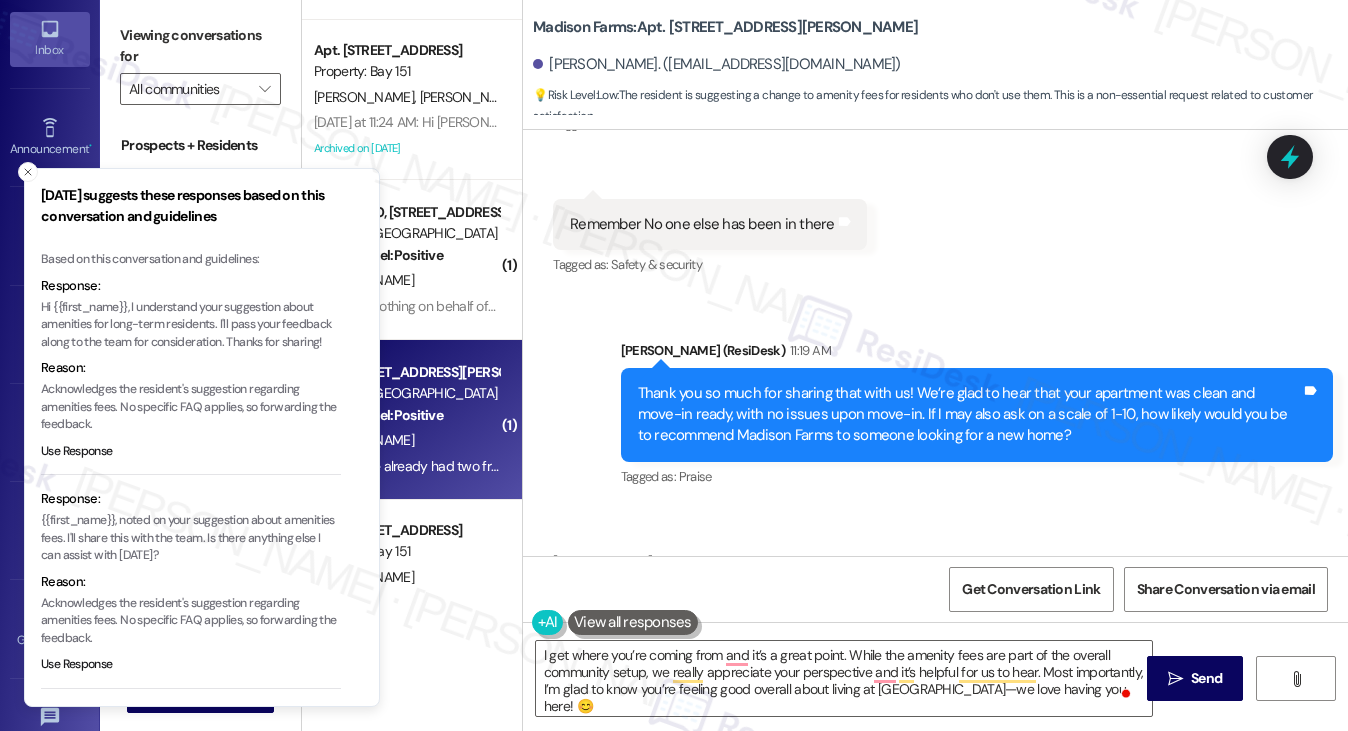
click at [723, 383] on div "Thank you so much for sharing that with us! We’re glad to hear that your apartm…" at bounding box center [969, 415] width 663 height 64
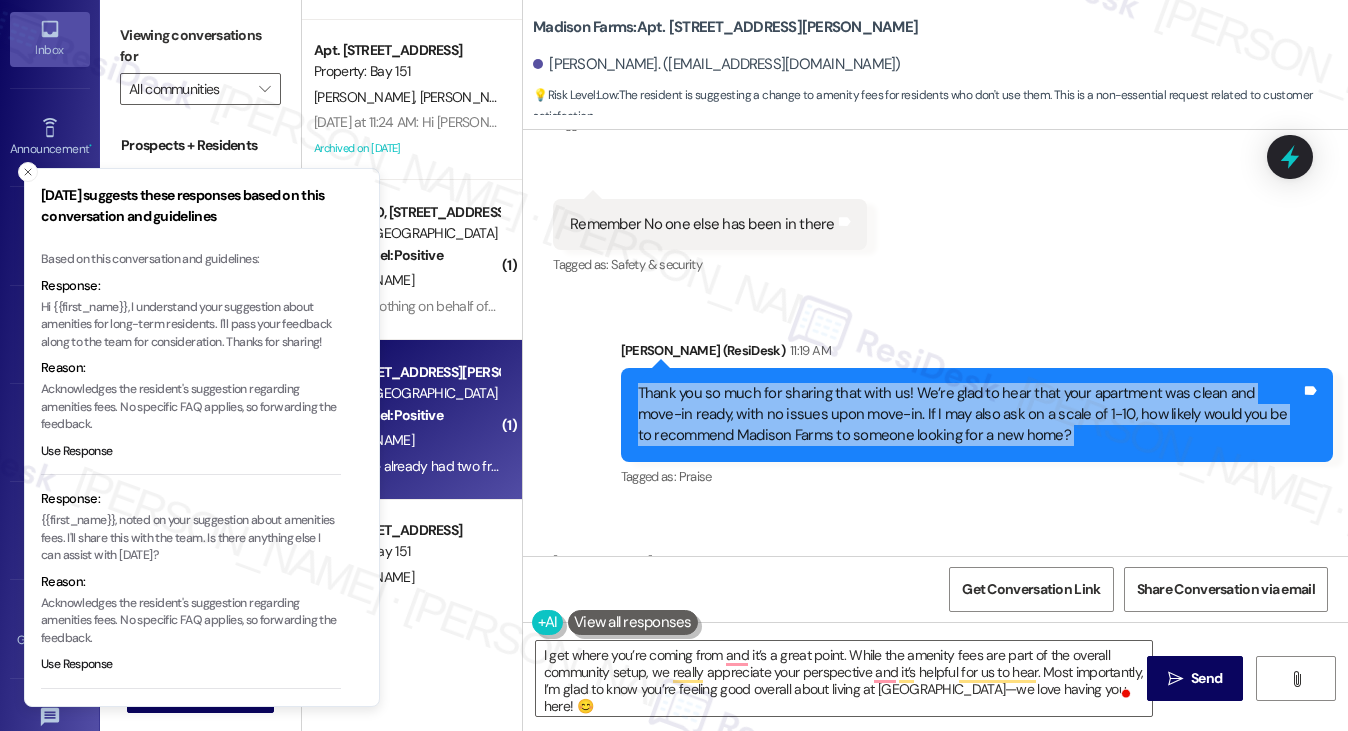
click at [723, 383] on div "Thank you so much for sharing that with us! We’re glad to hear that your apartm…" at bounding box center [969, 415] width 663 height 64
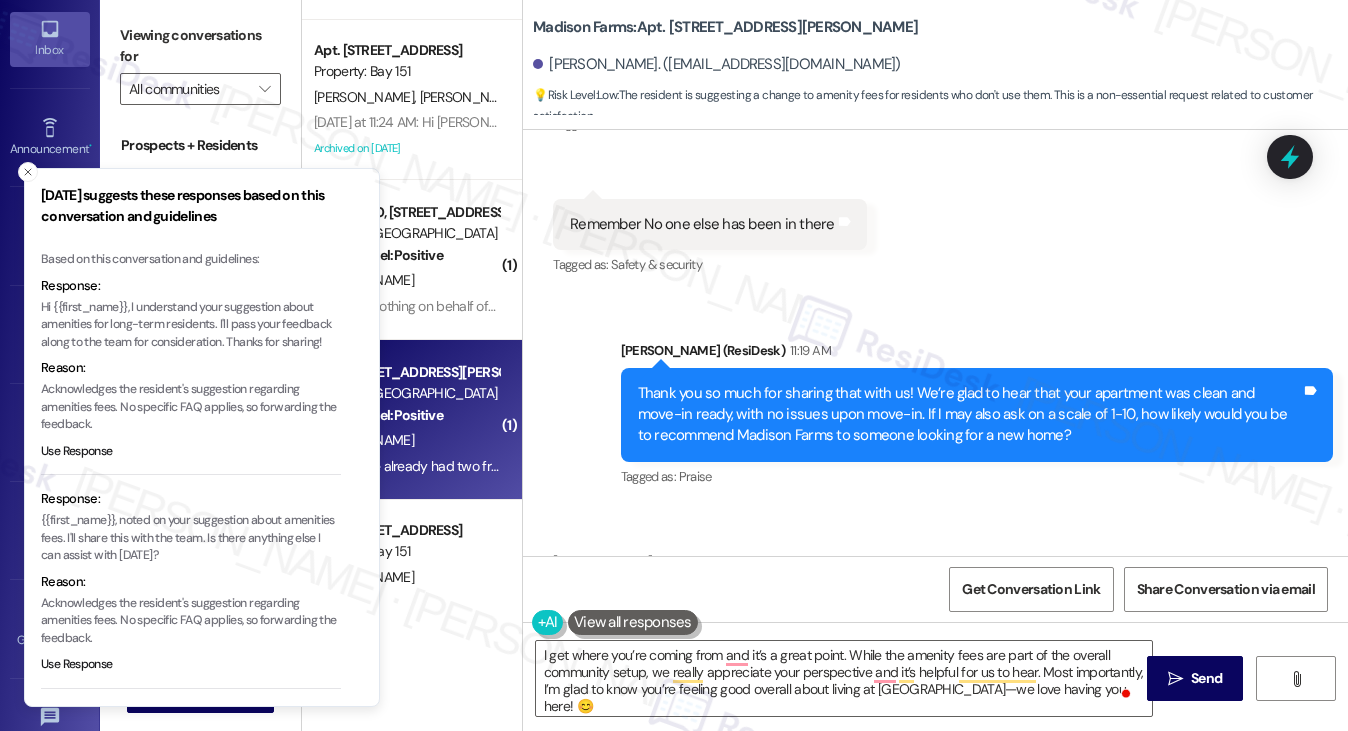
click at [178, 311] on p "Hi {{first_name}}, I understand your suggestion about amenities for long-term r…" at bounding box center [191, 325] width 300 height 53
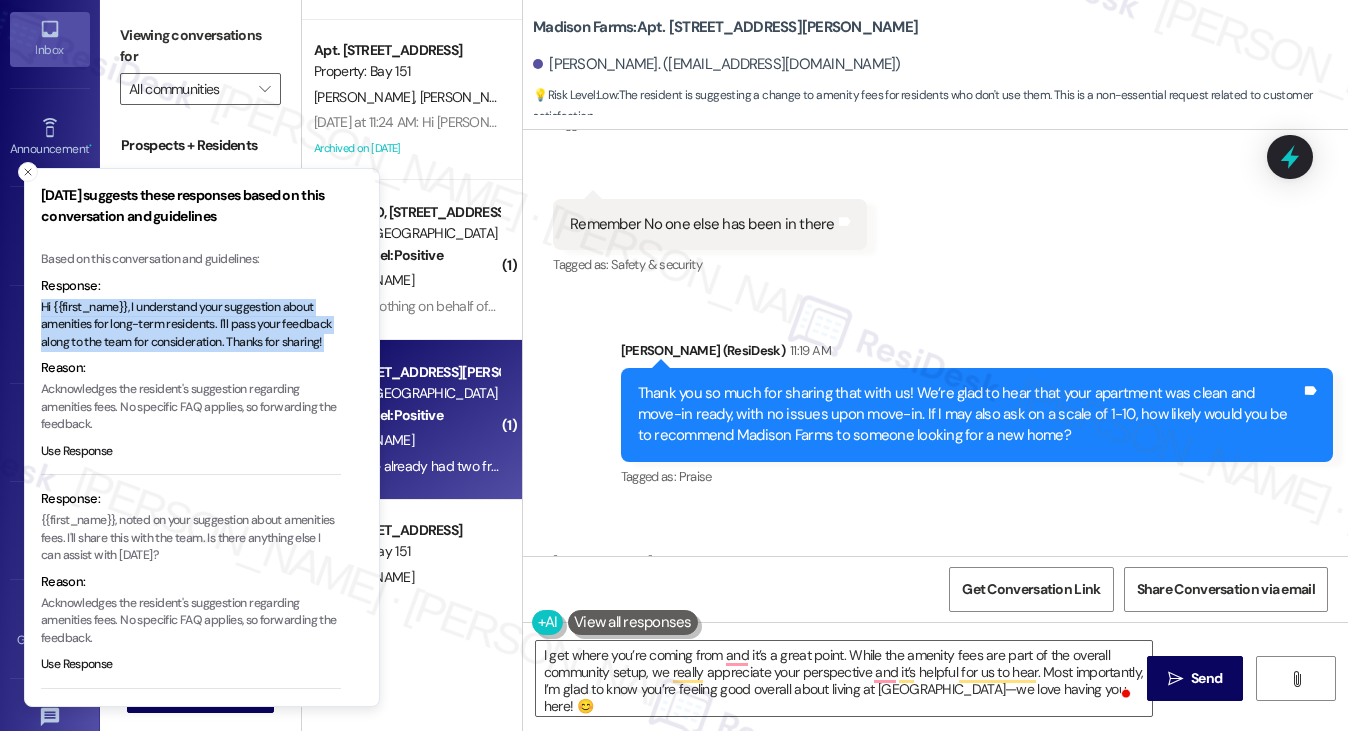
click at [178, 311] on p "Hi {{first_name}}, I understand your suggestion about amenities for long-term r…" at bounding box center [191, 325] width 300 height 53
copy p "Hi {{first_name}}, I understand your suggestion about amenities for long-term r…"
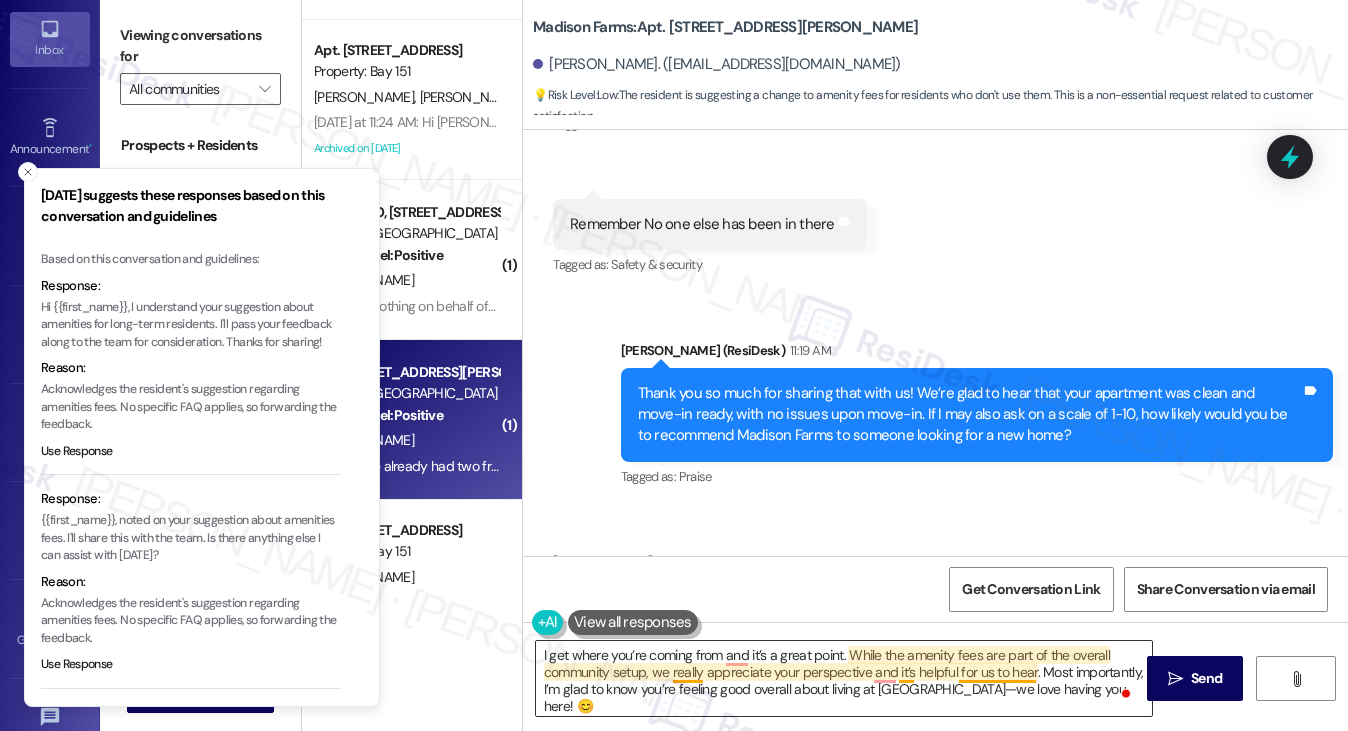
click at [680, 667] on textarea "I get where you’re coming from and it’s a great point. While the amenity fees a…" at bounding box center [844, 678] width 617 height 75
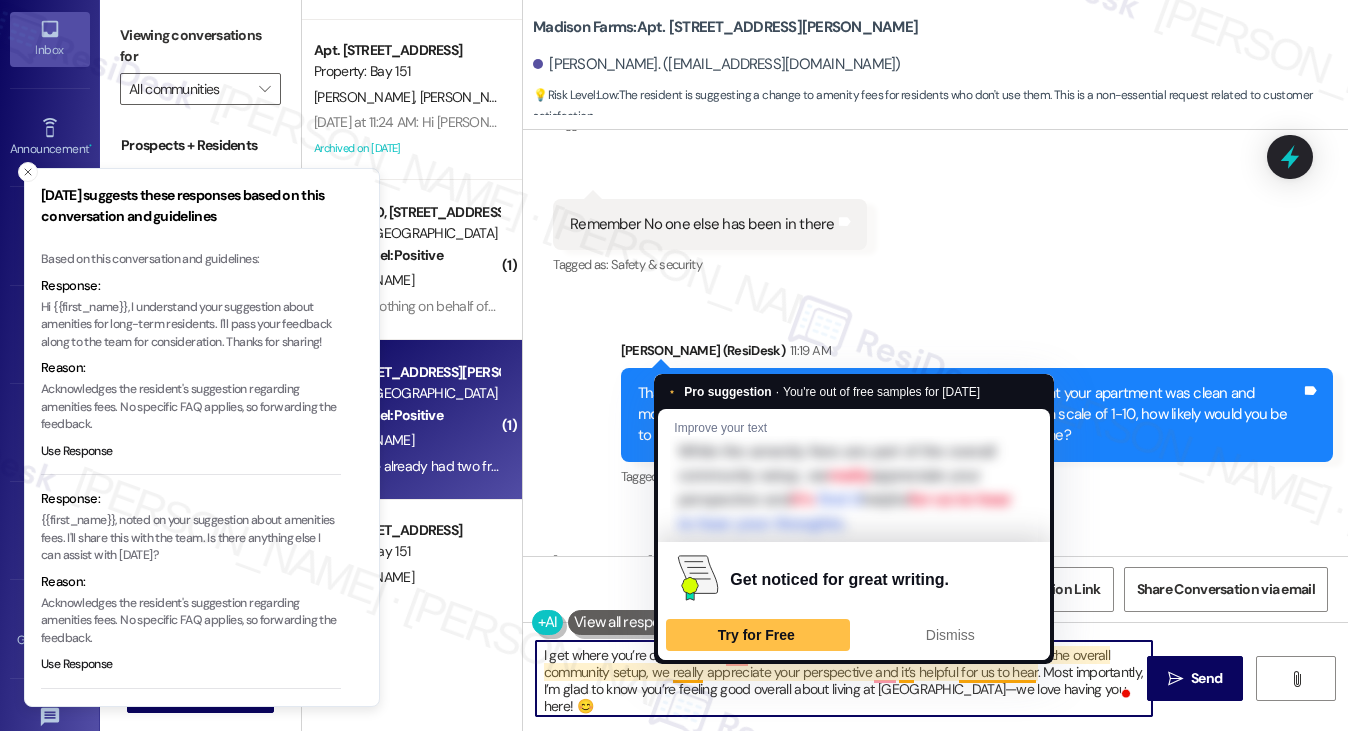
click at [680, 667] on textarea "I get where you’re coming from and it’s a great point. While the amenity fees a…" at bounding box center [844, 678] width 617 height 75
click at [671, 682] on textarea "I get where you’re coming from and it’s a great point. While the amenity fees a…" at bounding box center [844, 678] width 617 height 75
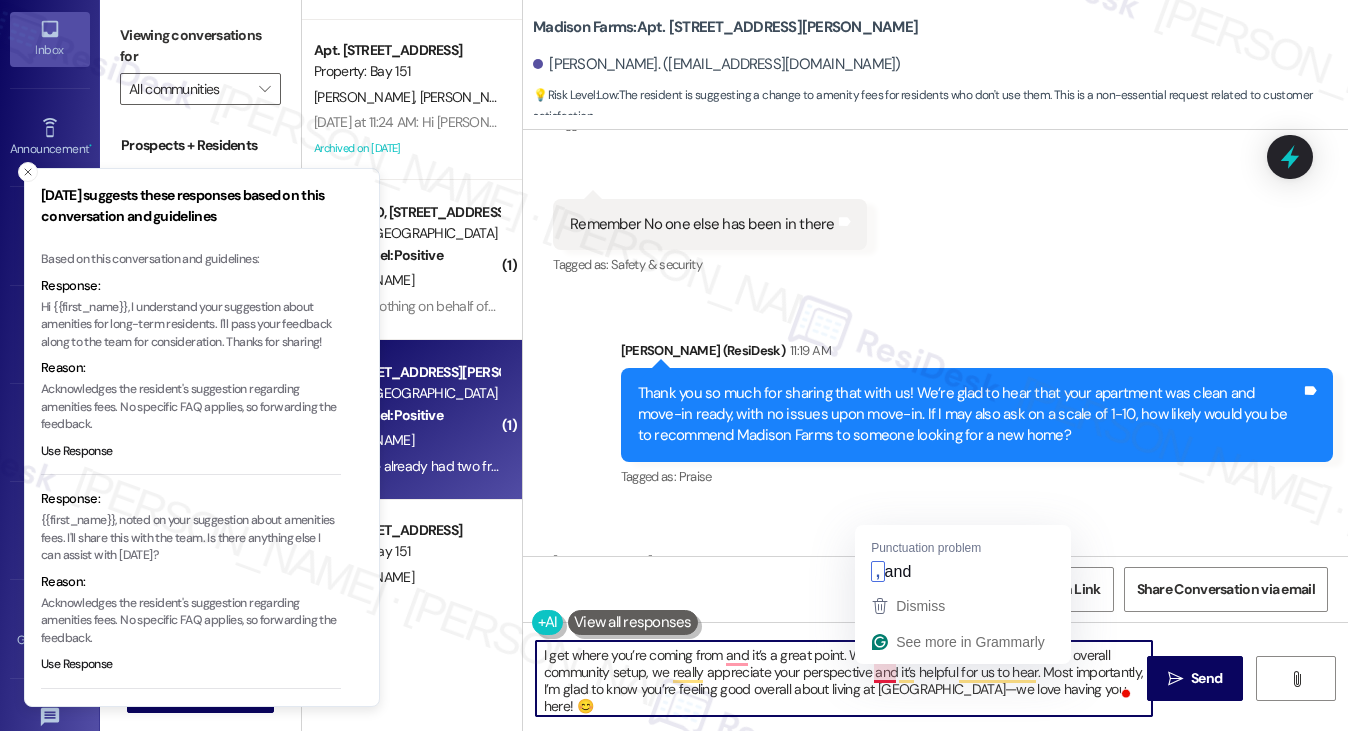
scroll to position [4, 0]
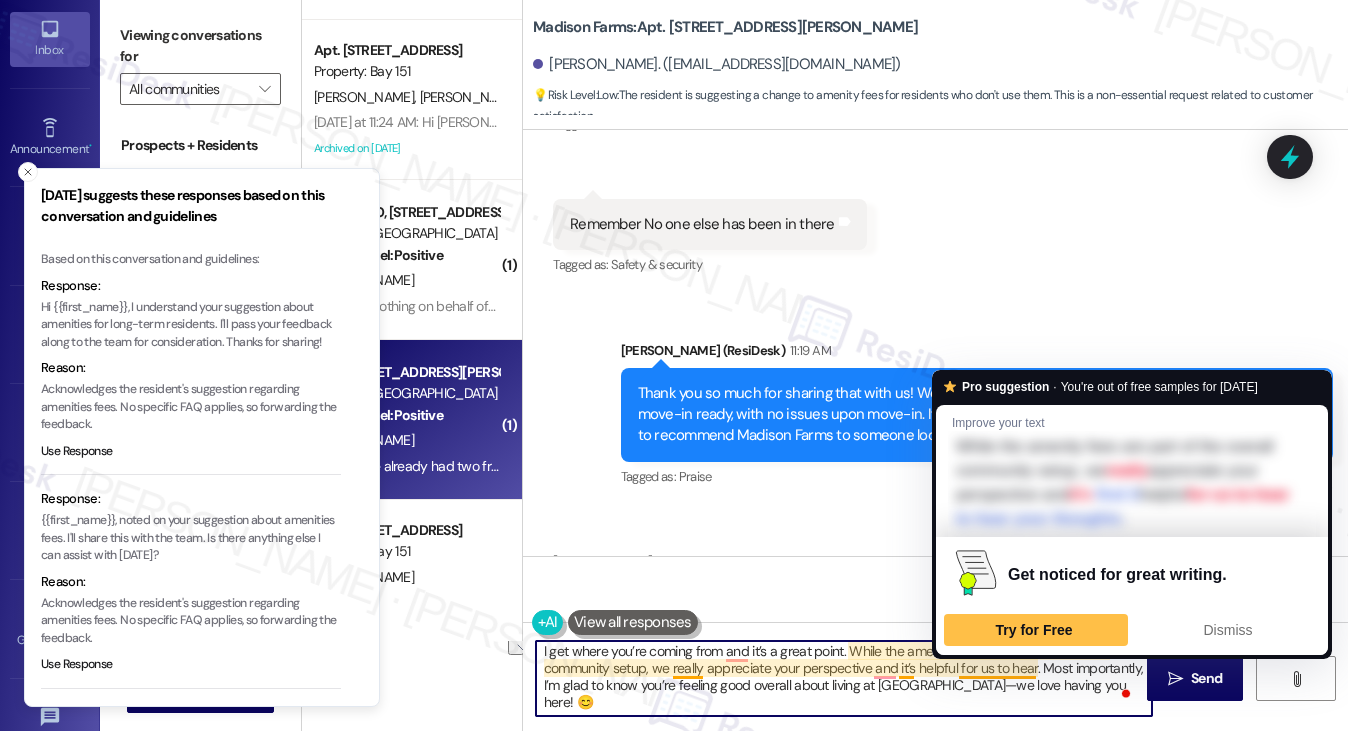
drag, startPoint x: 870, startPoint y: 667, endPoint x: 1042, endPoint y: 666, distance: 172.0
click at [1042, 666] on textarea "I get where you’re coming from and it’s a great point. While the amenity fees a…" at bounding box center [844, 678] width 617 height 75
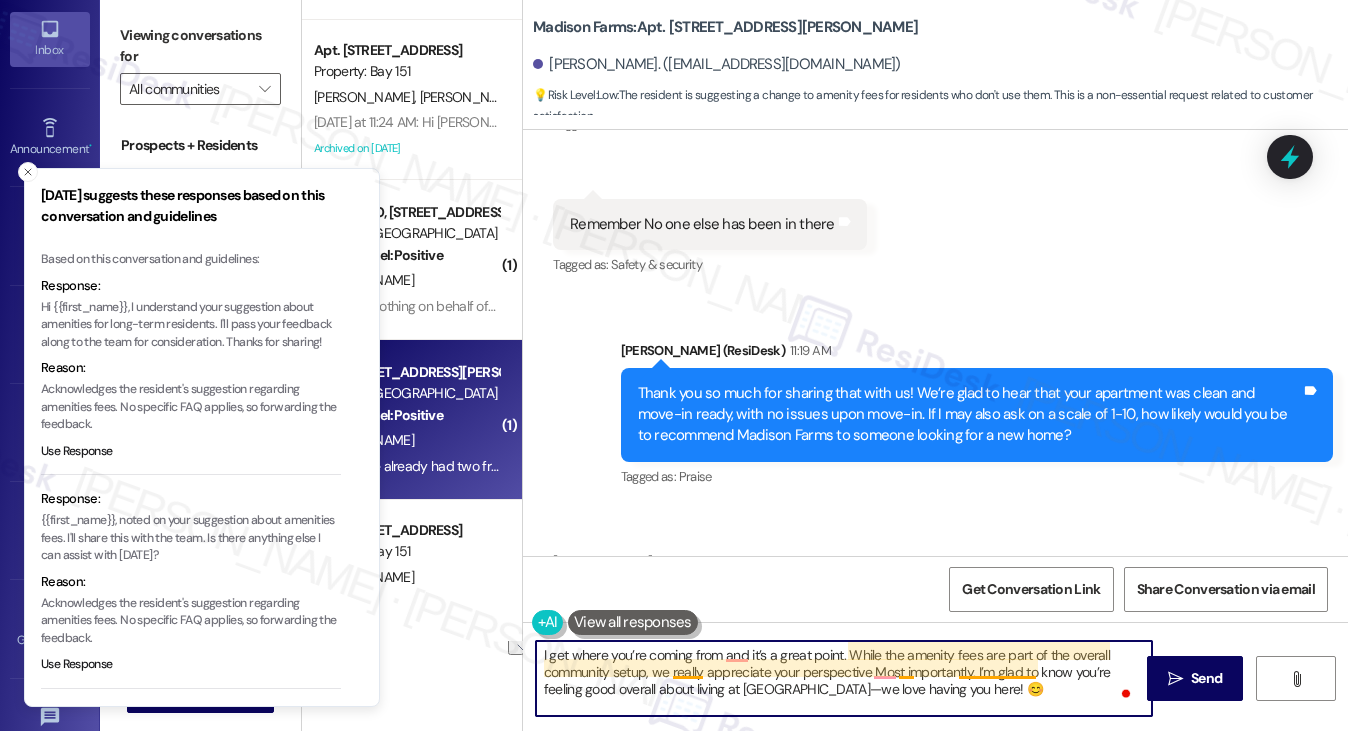
scroll to position [0, 0]
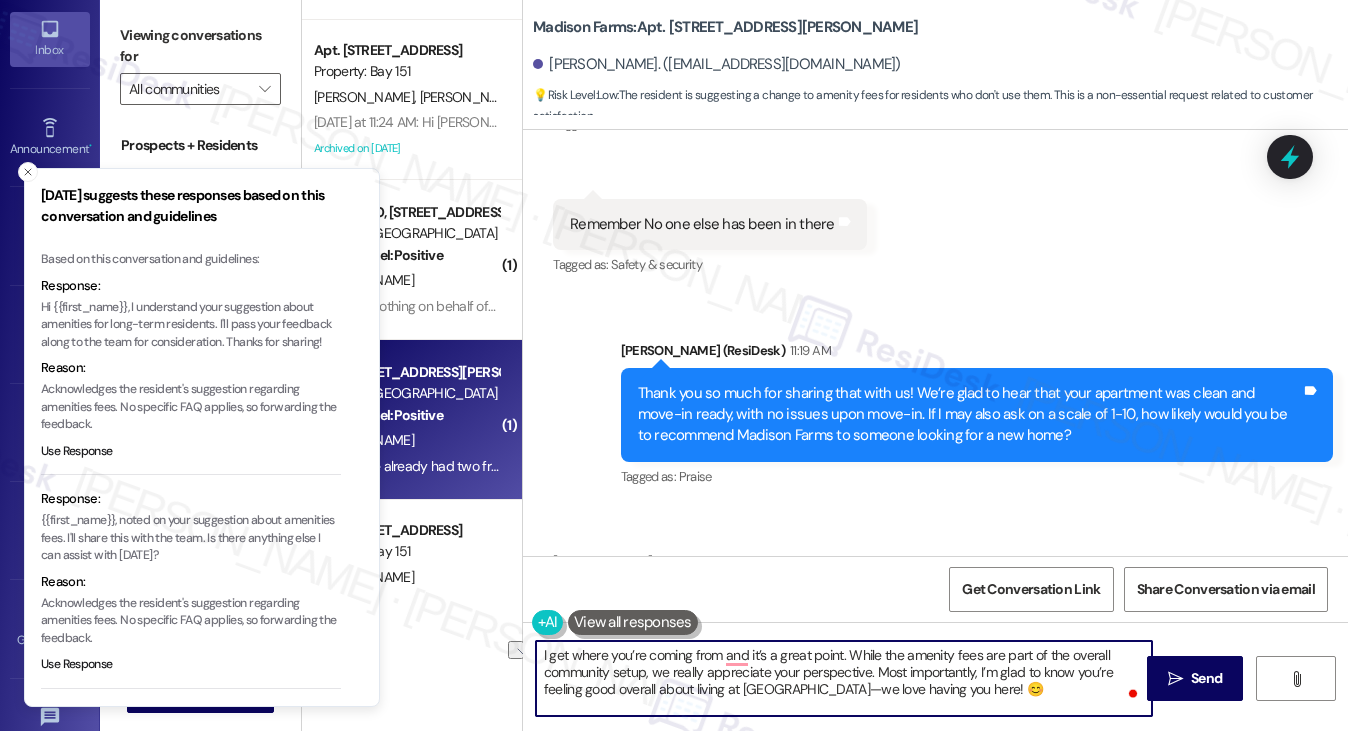
drag, startPoint x: 978, startPoint y: 671, endPoint x: 875, endPoint y: 671, distance: 103.0
click at [875, 671] on textarea "I get where you’re coming from and it’s a great point. While the amenity fees a…" at bounding box center [844, 678] width 617 height 75
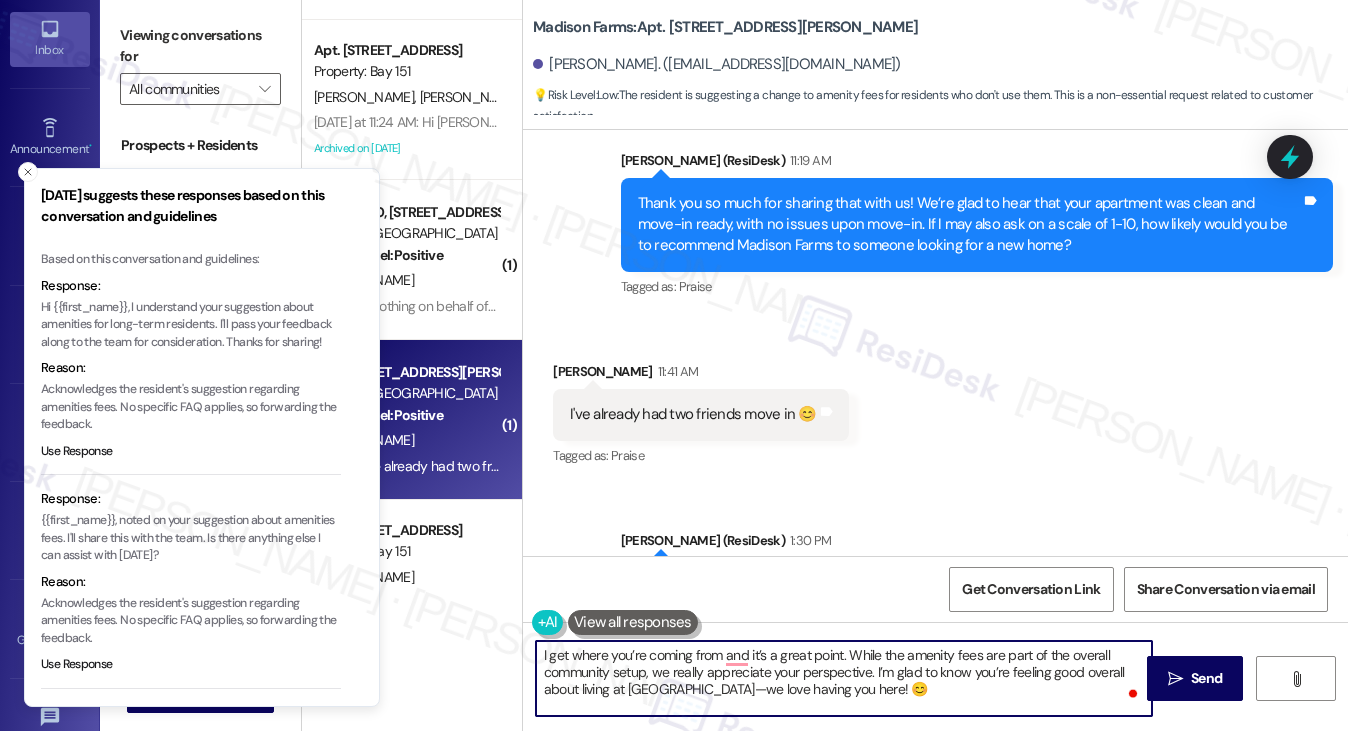
scroll to position [6553, 0]
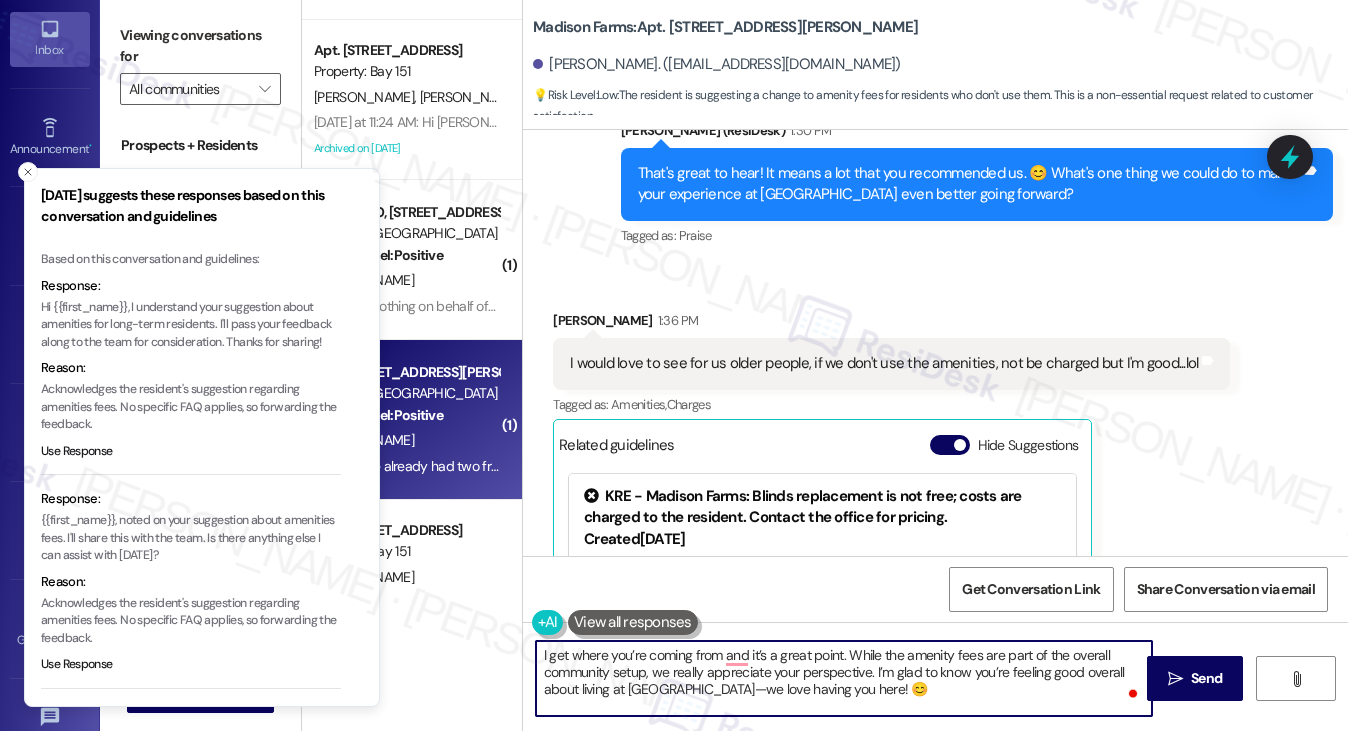
click at [892, 353] on div "I would love to see for us older people, if we don't use the amenities, not be …" at bounding box center [884, 363] width 628 height 21
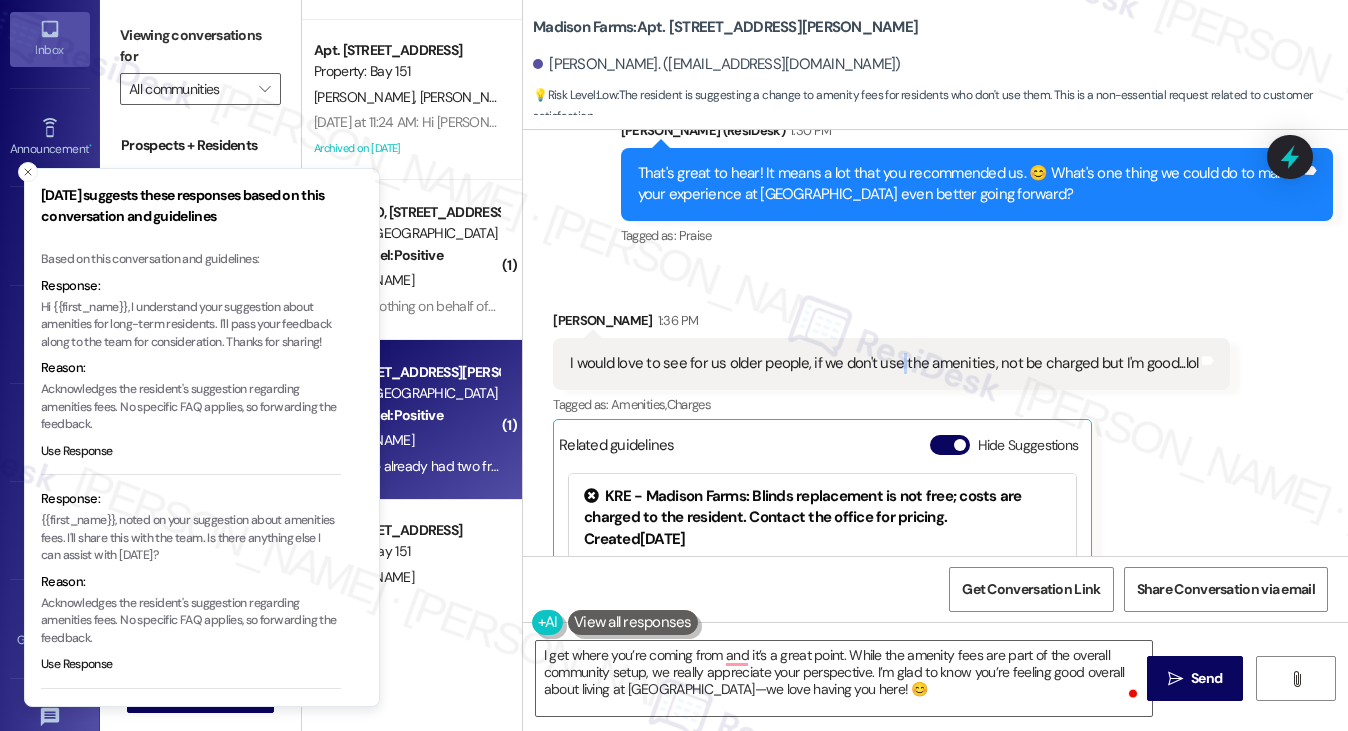
click at [893, 353] on div "I would love to see for us older people, if we don't use the amenities, not be …" at bounding box center [884, 363] width 628 height 21
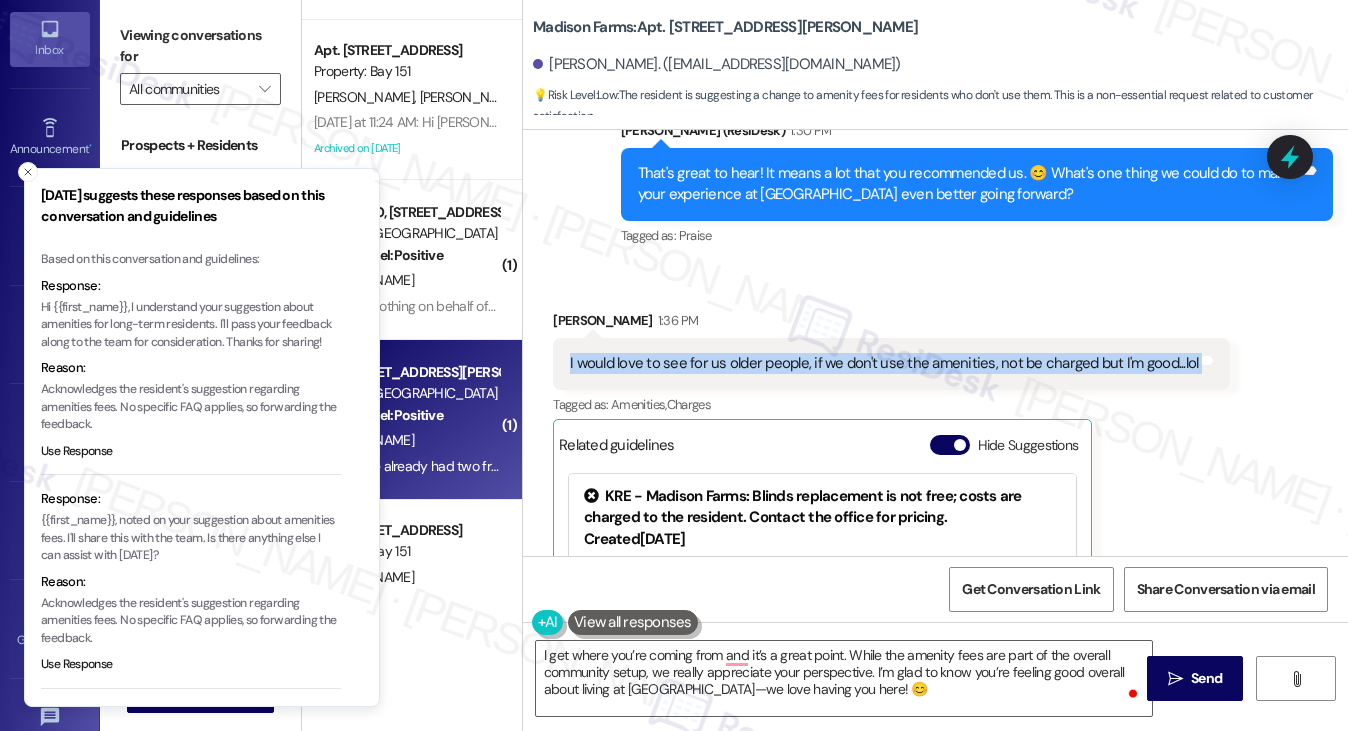
click at [893, 353] on div "I would love to see for us older people, if we don't use the amenities, not be …" at bounding box center [884, 363] width 628 height 21
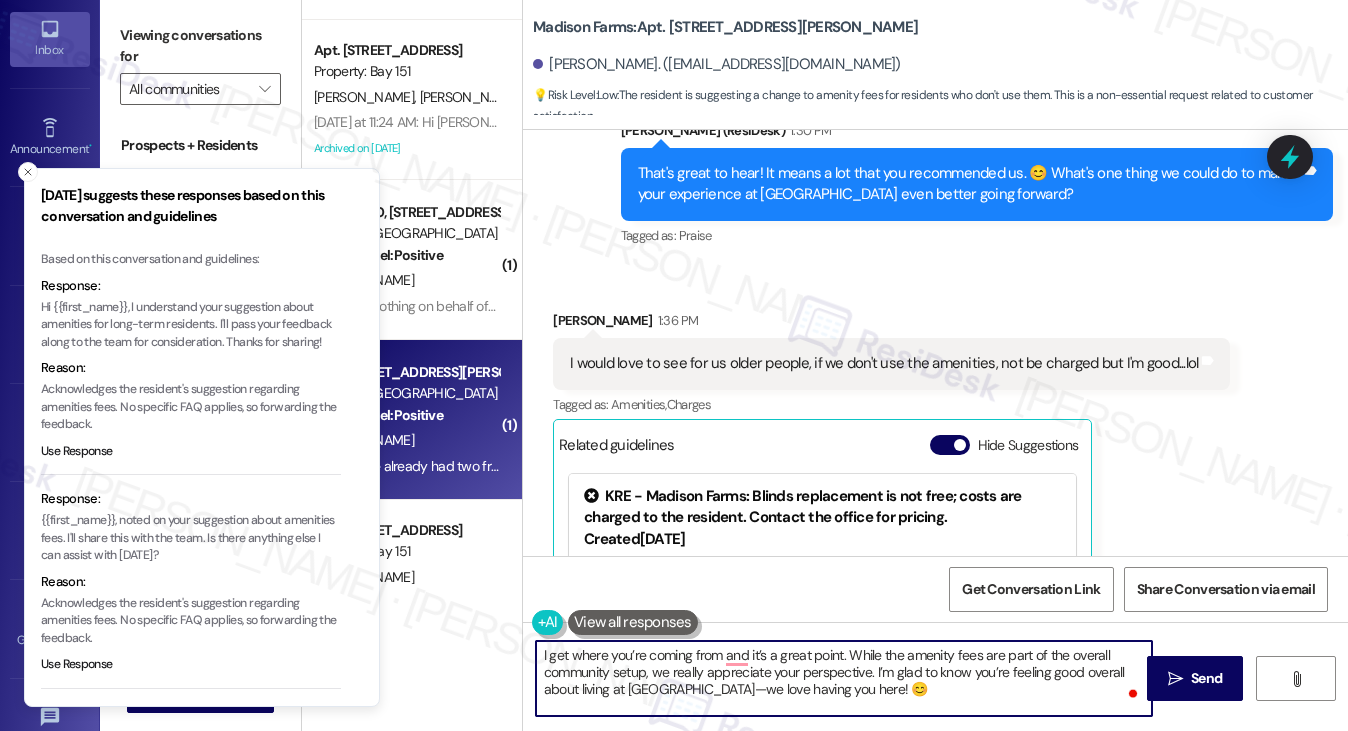
click at [717, 691] on textarea "I get where you’re coming from and it’s a great point. While the amenity fees a…" at bounding box center [844, 678] width 617 height 75
click at [726, 688] on textarea "I get where you’re coming from and it’s a great point. While the amenity fees a…" at bounding box center [844, 678] width 617 height 75
drag, startPoint x: 713, startPoint y: 693, endPoint x: 869, endPoint y: 686, distance: 156.1
click at [869, 686] on textarea "I get where you’re coming from and it’s a great point. While the amenity fees a…" at bounding box center [844, 678] width 617 height 75
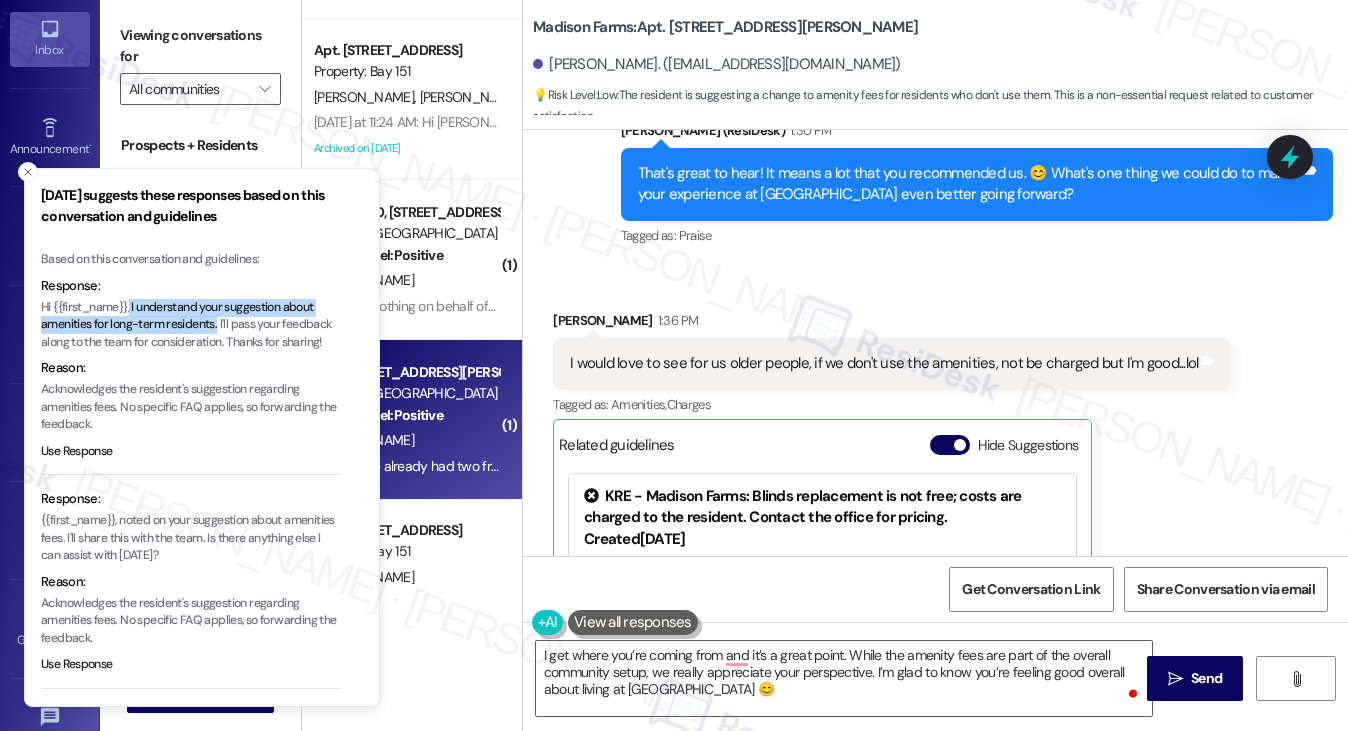
drag, startPoint x: 132, startPoint y: 310, endPoint x: 216, endPoint y: 324, distance: 85.1
click at [216, 324] on p "Hi {{first_name}}, I understand your suggestion about amenities for long-term r…" at bounding box center [191, 325] width 300 height 53
copy p "I understand your suggestion about amenities for long-term residents."
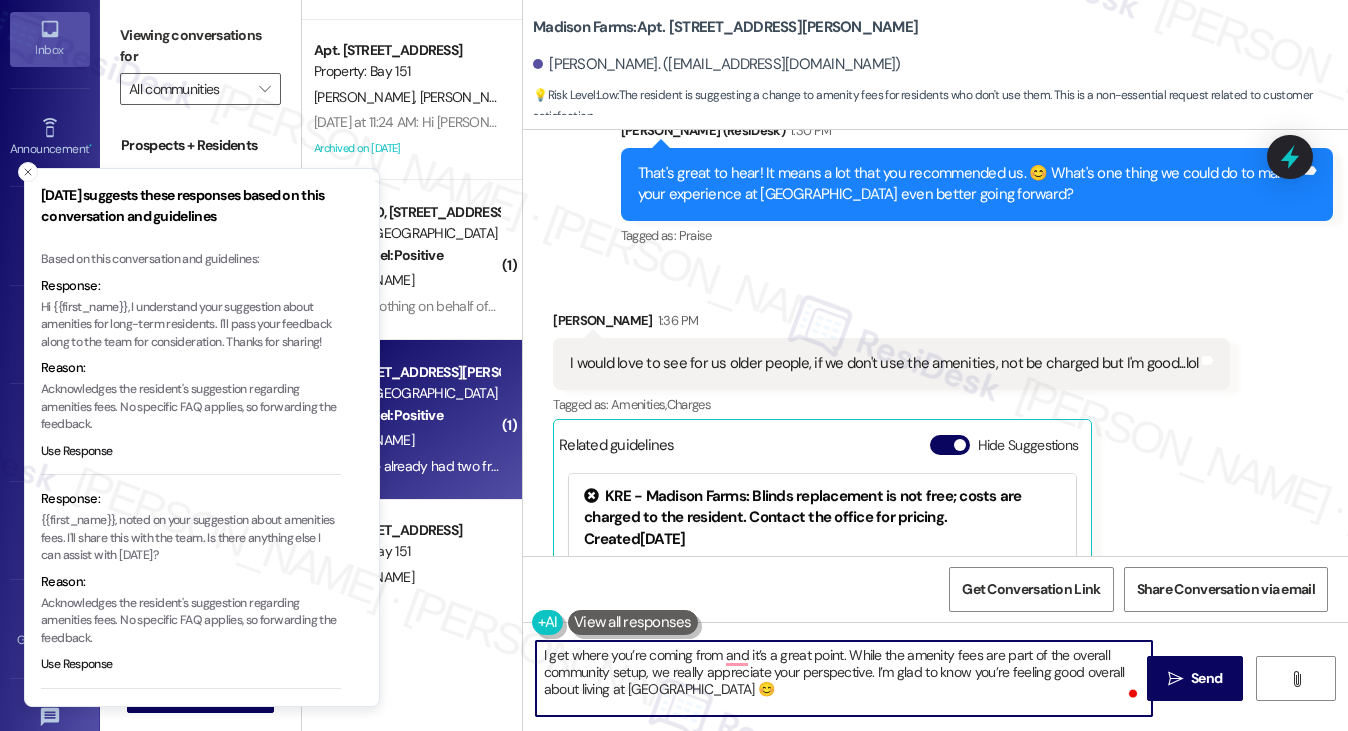
drag, startPoint x: 848, startPoint y: 654, endPoint x: 571, endPoint y: 652, distance: 276.9
click at [571, 652] on textarea "I get where you’re coming from and it’s a great point. While the amenity fees a…" at bounding box center [844, 678] width 617 height 75
click at [696, 663] on textarea "I get where you’re coming from and it’s a great point. While the amenity fees a…" at bounding box center [844, 678] width 617 height 75
drag, startPoint x: 655, startPoint y: 671, endPoint x: 532, endPoint y: 659, distance: 123.6
click at [535, 659] on div "I get where you’re coming from and it’s a great point. While the amenity fees a…" at bounding box center [844, 678] width 619 height 77
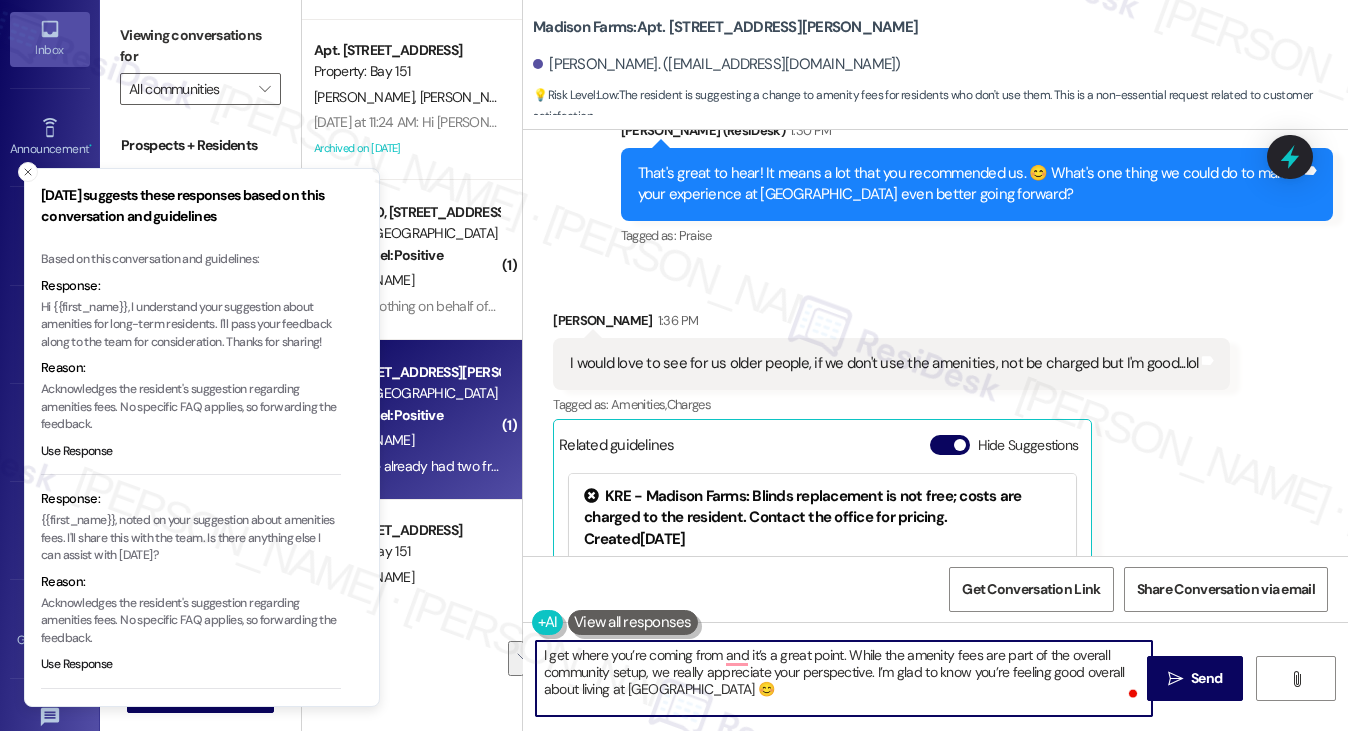
paste textarea "understand your suggestion about amenities for long-term residents."
click at [950, 653] on textarea "I understand your suggestion about amenities for long-term residents.e really a…" at bounding box center [844, 678] width 617 height 75
click at [1025, 649] on textarea "I understand your suggestion about amenities for long-term residents. We really…" at bounding box center [844, 678] width 617 height 75
click at [986, 656] on textarea "I understand your suggestion about amenities for long-term residents. We really…" at bounding box center [844, 678] width 617 height 75
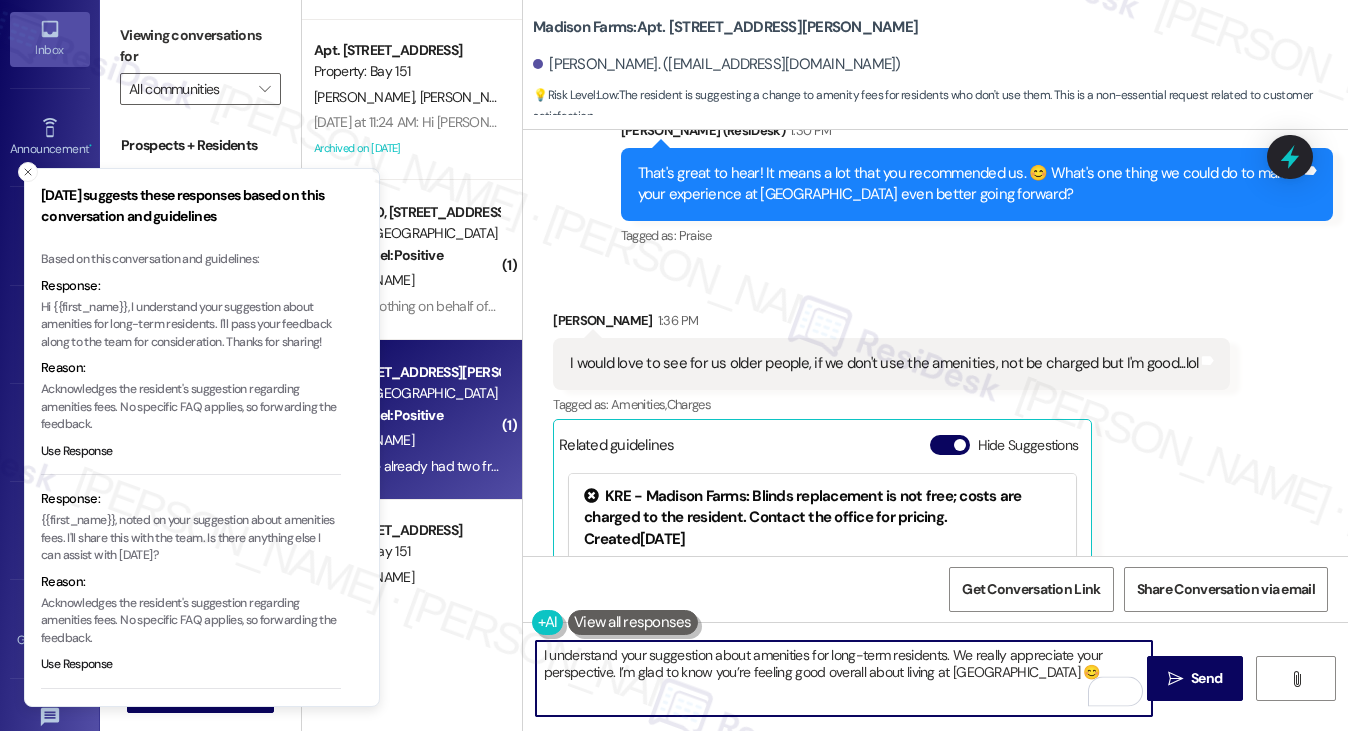
click at [986, 656] on textarea "I understand your suggestion about amenities for long-term residents. We really…" at bounding box center [844, 678] width 617 height 75
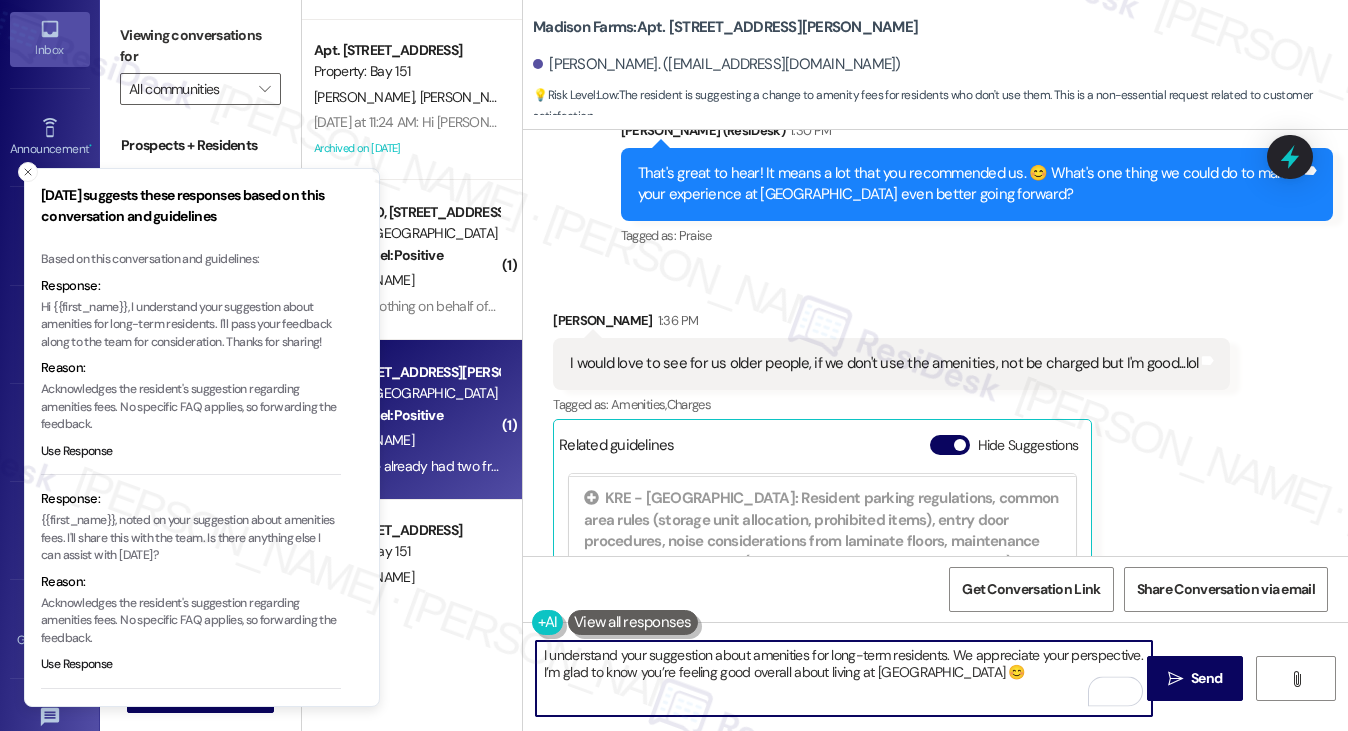
scroll to position [6752, 0]
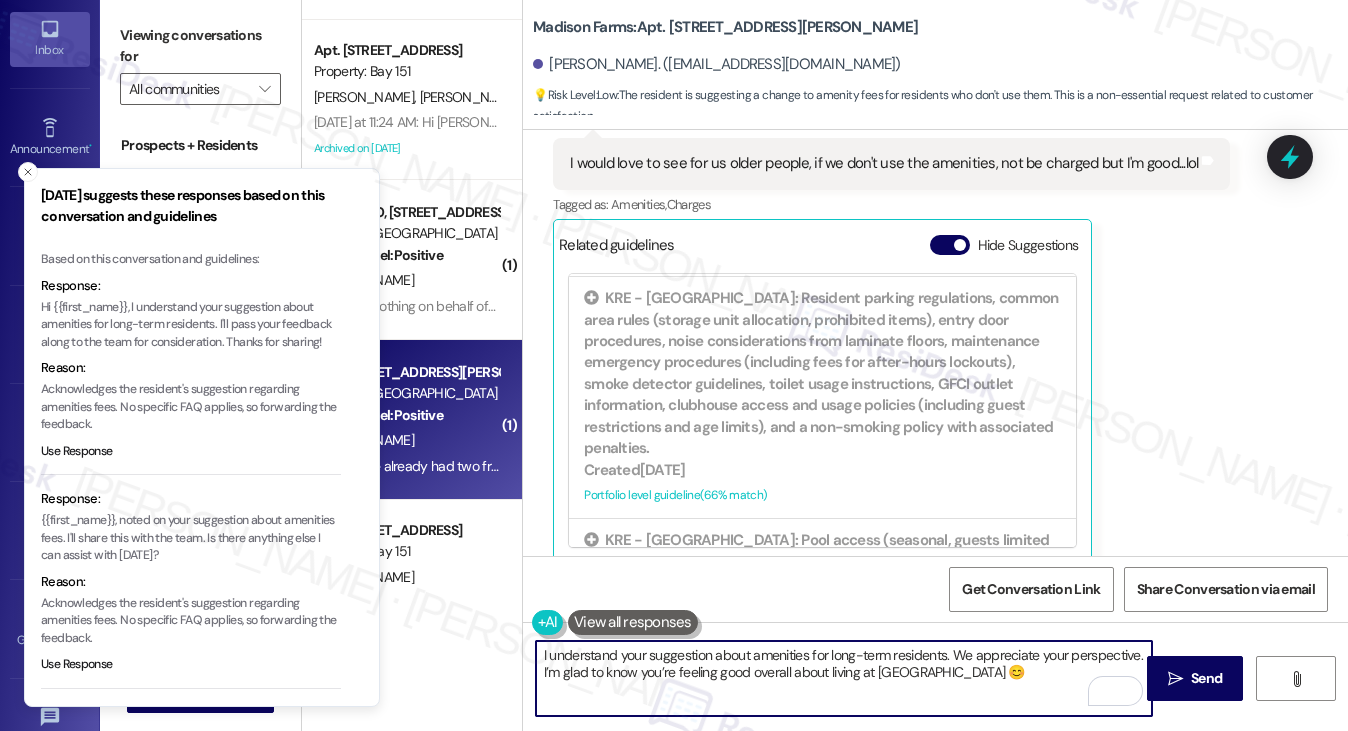
click at [691, 666] on textarea "I understand your suggestion about amenities for long-term residents. We apprec…" at bounding box center [844, 678] width 617 height 75
click at [1026, 672] on textarea "I understand your suggestion about amenities for long-term residents. We apprec…" at bounding box center [844, 678] width 617 height 75
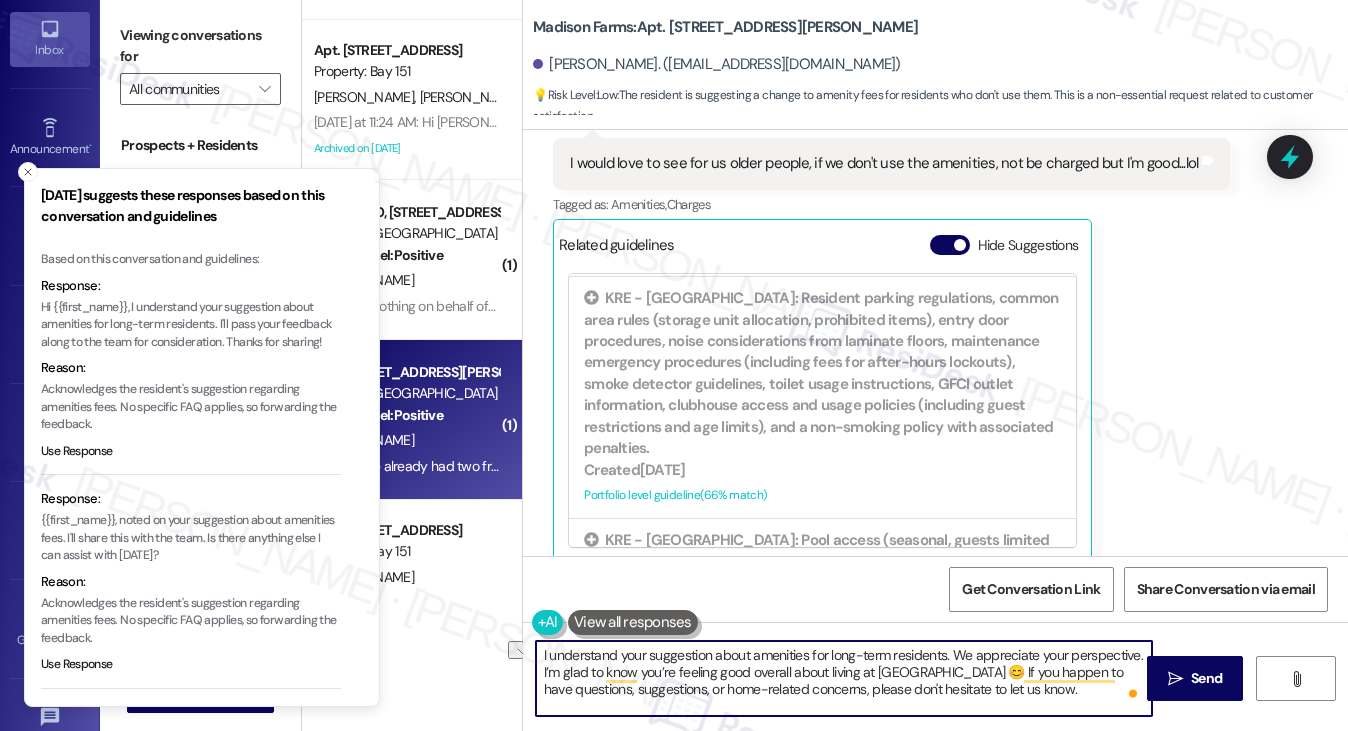
drag, startPoint x: 536, startPoint y: 669, endPoint x: 946, endPoint y: 623, distance: 412.5
click at [946, 623] on div "I understand your suggestion about amenities for long-term residents. We apprec…" at bounding box center [935, 697] width 825 height 150
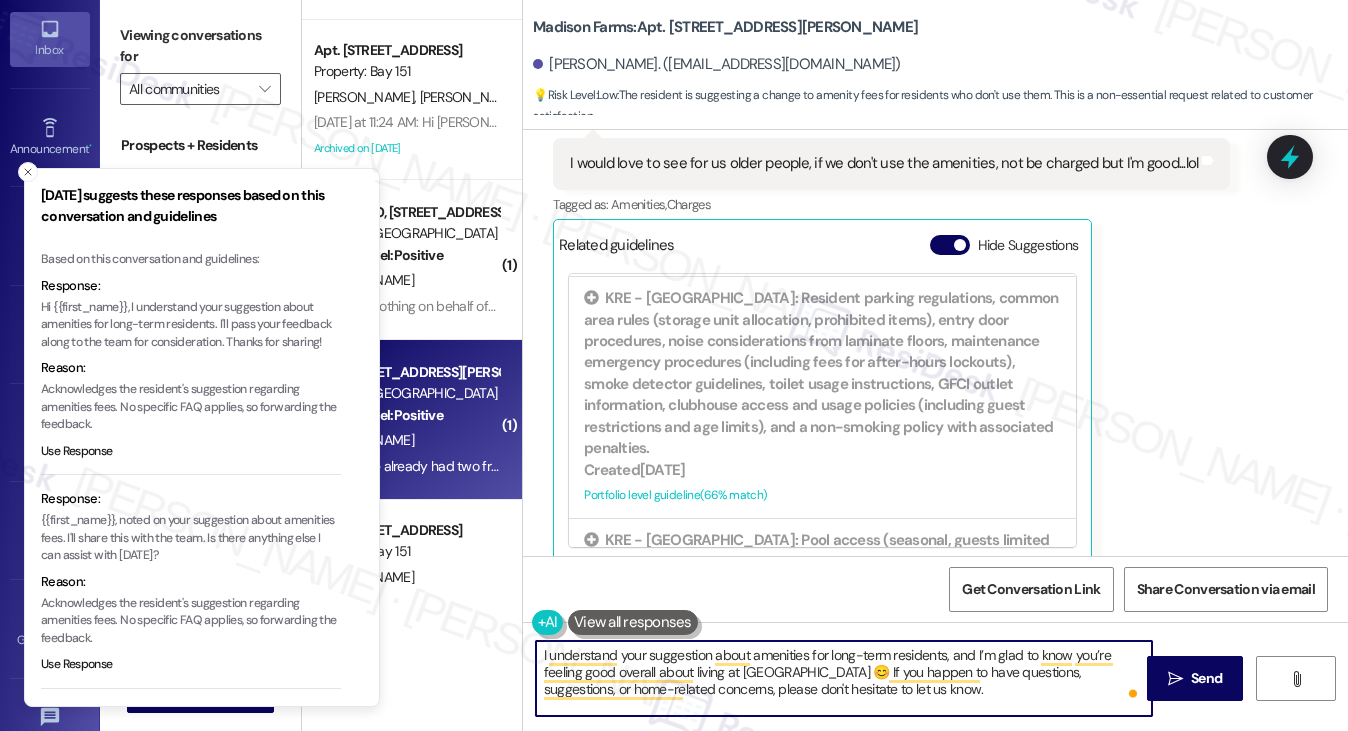
click at [850, 671] on textarea "I understand your suggestion about amenities for long-term residents, and I’m g…" at bounding box center [844, 678] width 617 height 75
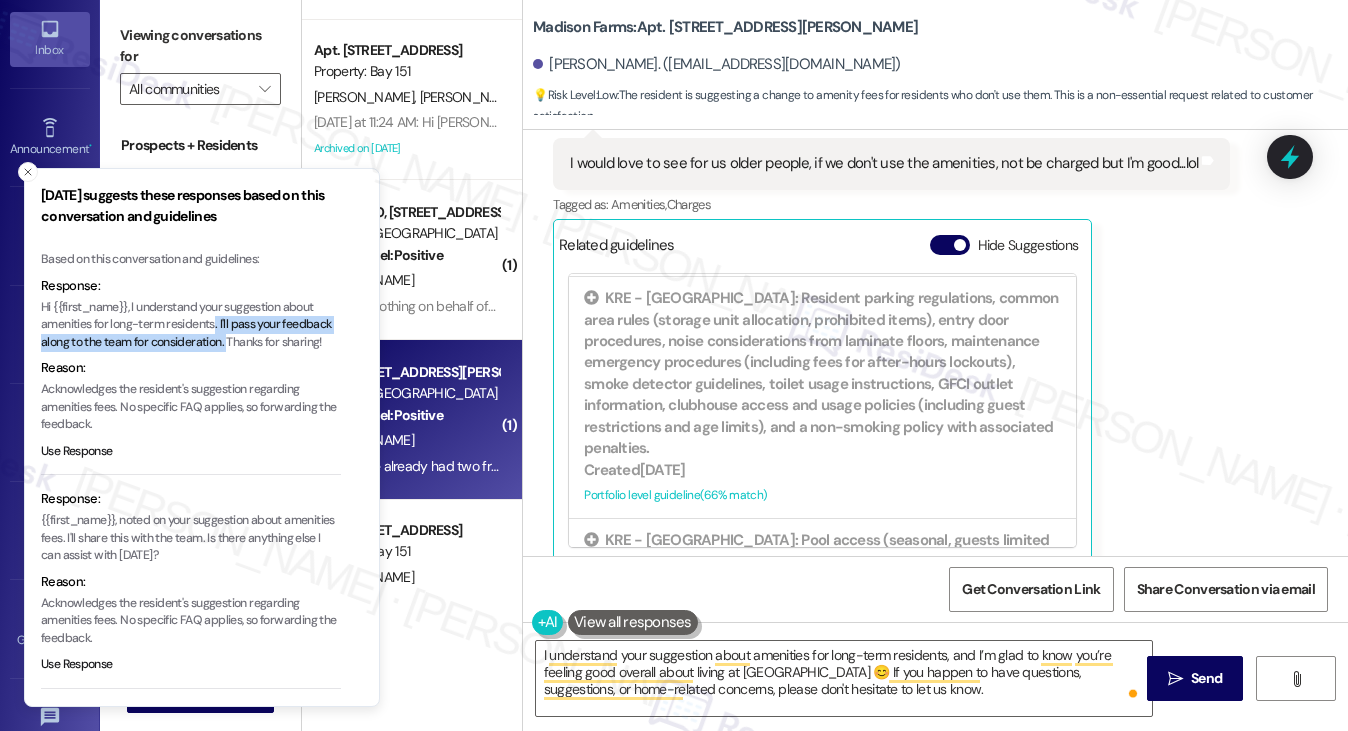
drag, startPoint x: 216, startPoint y: 323, endPoint x: 230, endPoint y: 339, distance: 21.3
click at [230, 339] on p "Hi {{first_name}}, I understand your suggestion about amenities for long-term r…" at bounding box center [191, 325] width 300 height 53
click at [220, 339] on p "Hi {{first_name}}, I understand your suggestion about amenities for long-term r…" at bounding box center [191, 325] width 300 height 53
drag, startPoint x: 220, startPoint y: 328, endPoint x: 228, endPoint y: 339, distance: 13.6
click at [228, 339] on p "Hi {{first_name}}, I understand your suggestion about amenities for long-term r…" at bounding box center [191, 325] width 300 height 53
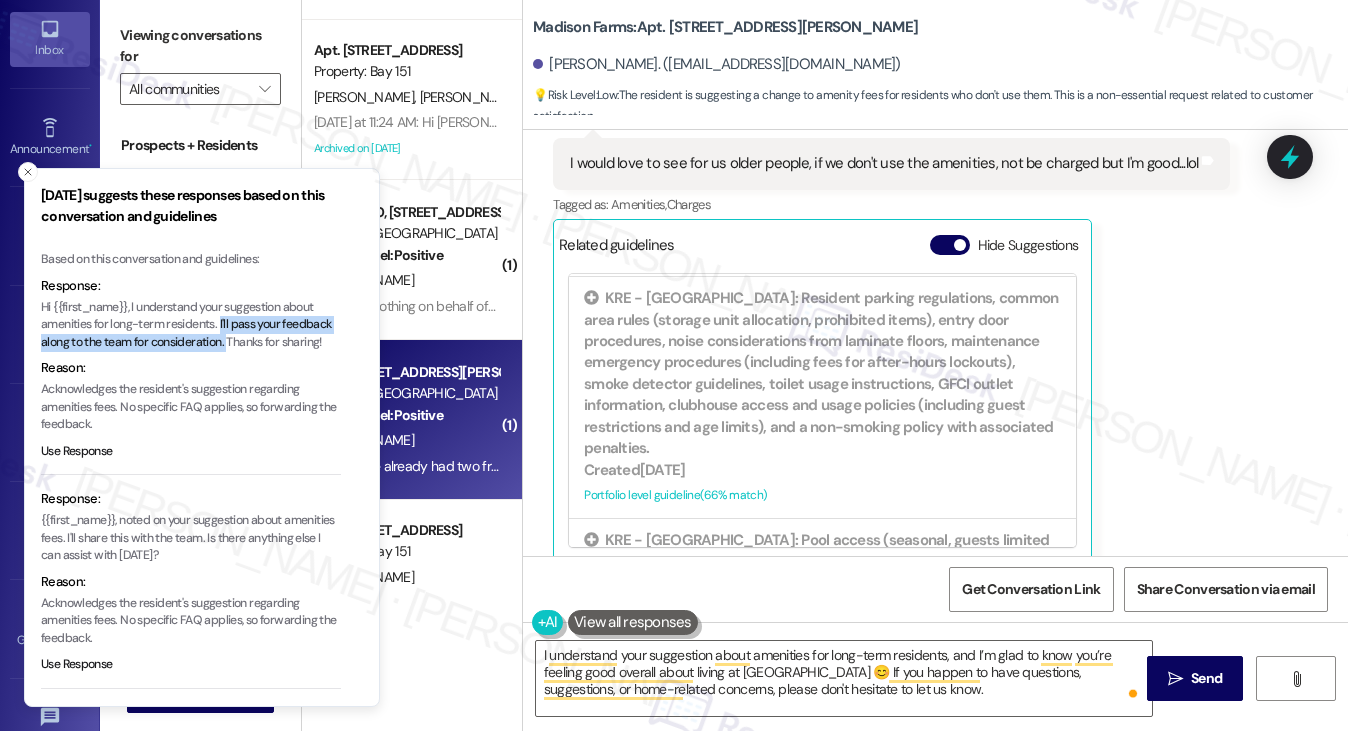
copy p "I'll pass your feedback along to the team for consideration."
click at [851, 664] on textarea "I understand your suggestion about amenities for long-term residents, and I’m g…" at bounding box center [844, 678] width 617 height 75
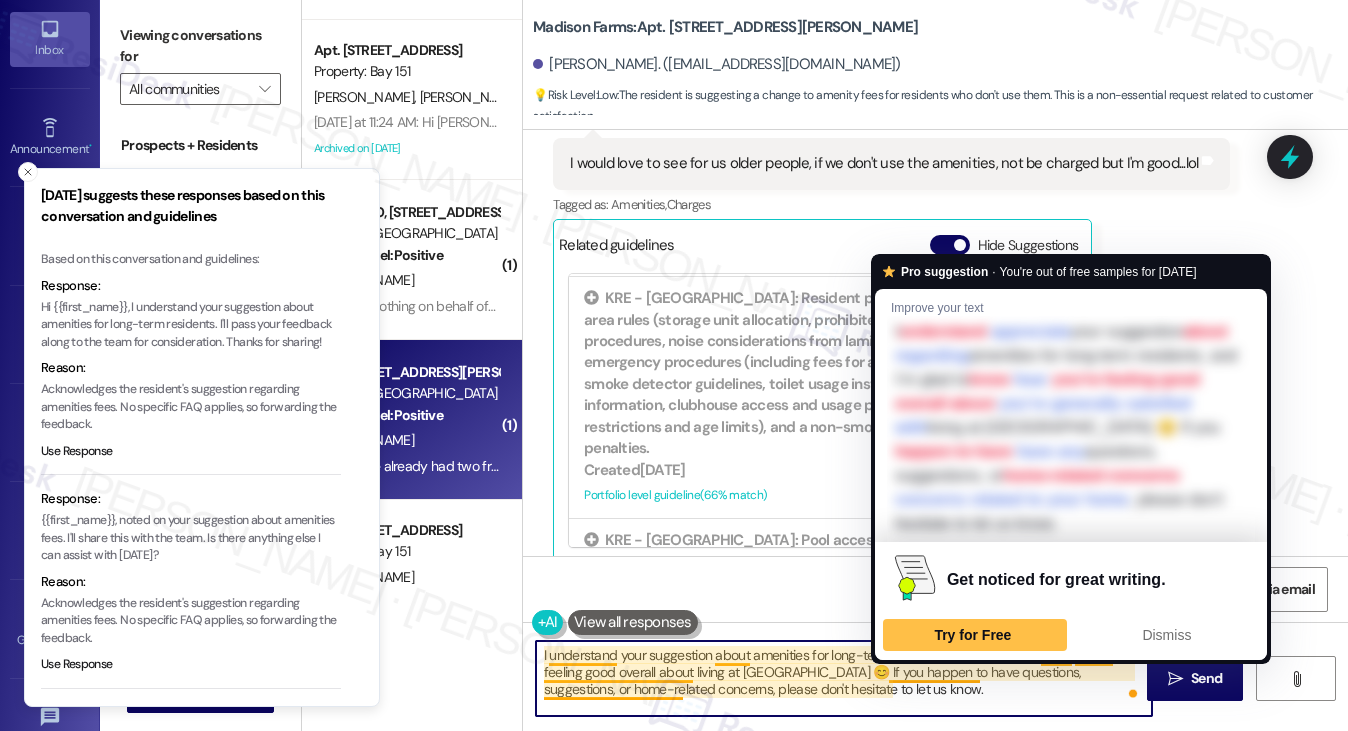
click at [907, 707] on textarea "I understand your suggestion about amenities for long-term residents, and I’m g…" at bounding box center [844, 678] width 617 height 75
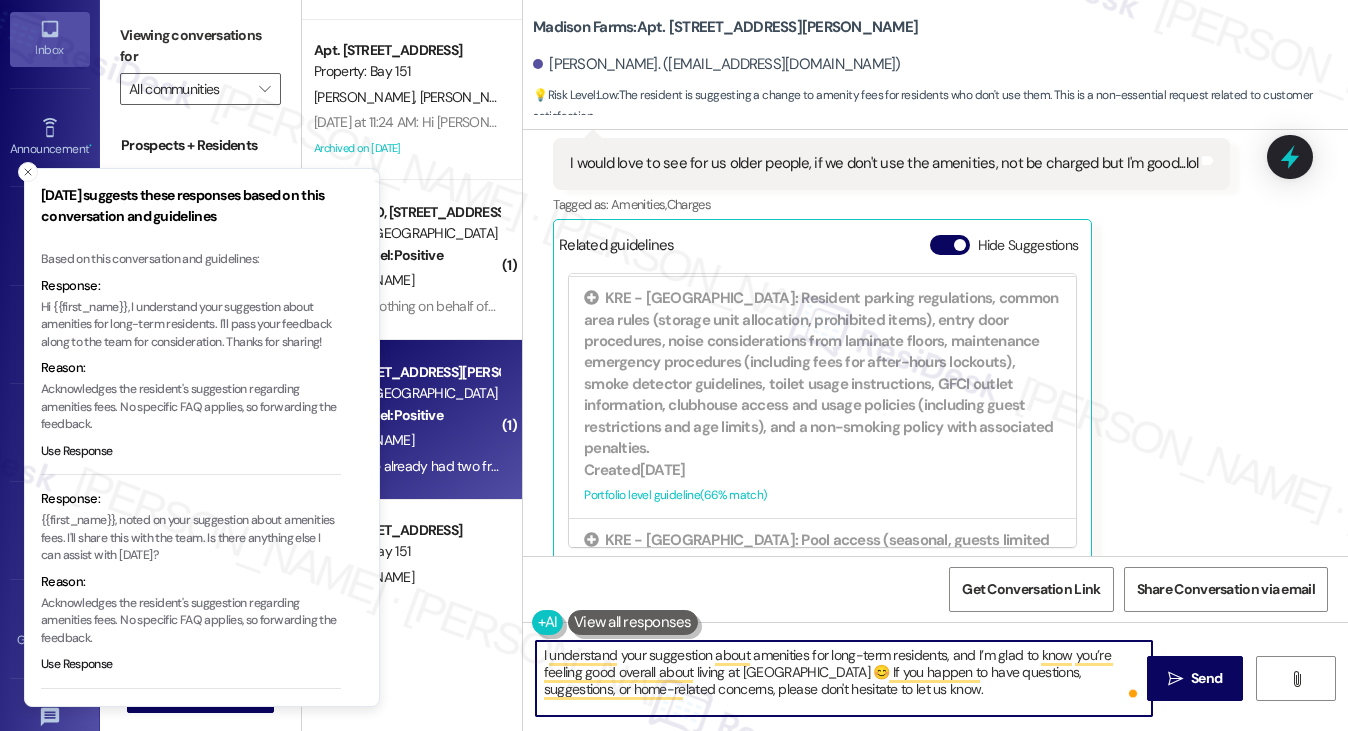
drag, startPoint x: 1128, startPoint y: 669, endPoint x: 1116, endPoint y: 667, distance: 12.2
click at [1128, 669] on textarea "I understand your suggestion about amenities for long-term residents, and I’m g…" at bounding box center [844, 678] width 617 height 75
type textarea "I understand your suggestion about amenities for long-term residents, and I’m g…"
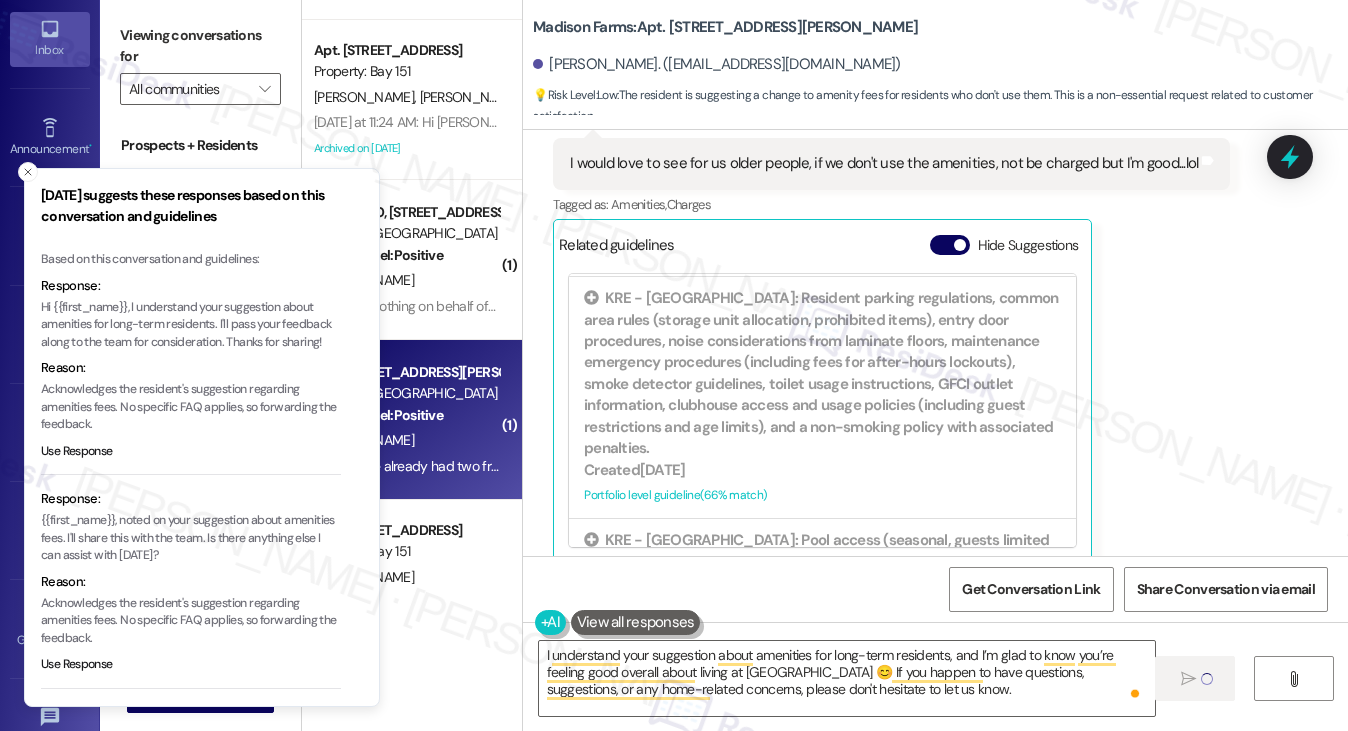
drag, startPoint x: 21, startPoint y: 175, endPoint x: 62, endPoint y: 180, distance: 41.3
click at [22, 175] on icon "Close toast" at bounding box center [28, 172] width 12 height 12
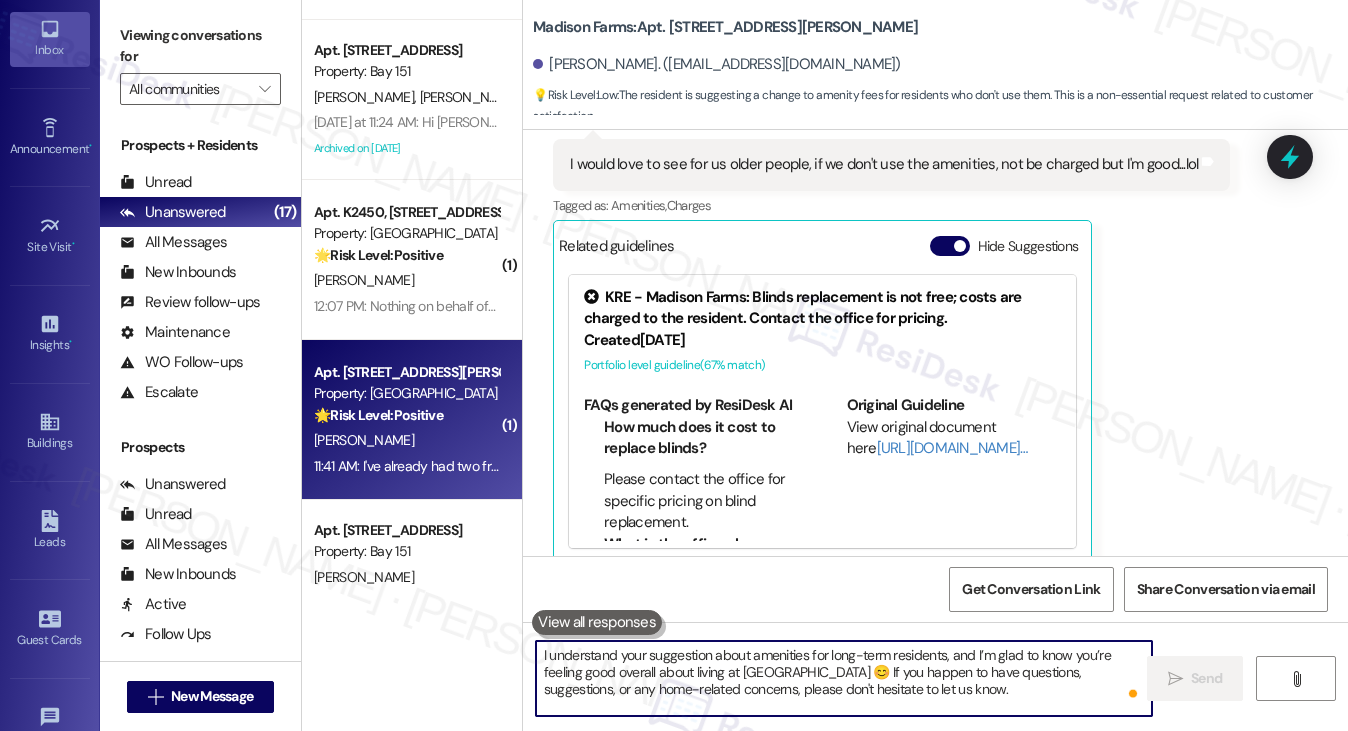
scroll to position [6934, 0]
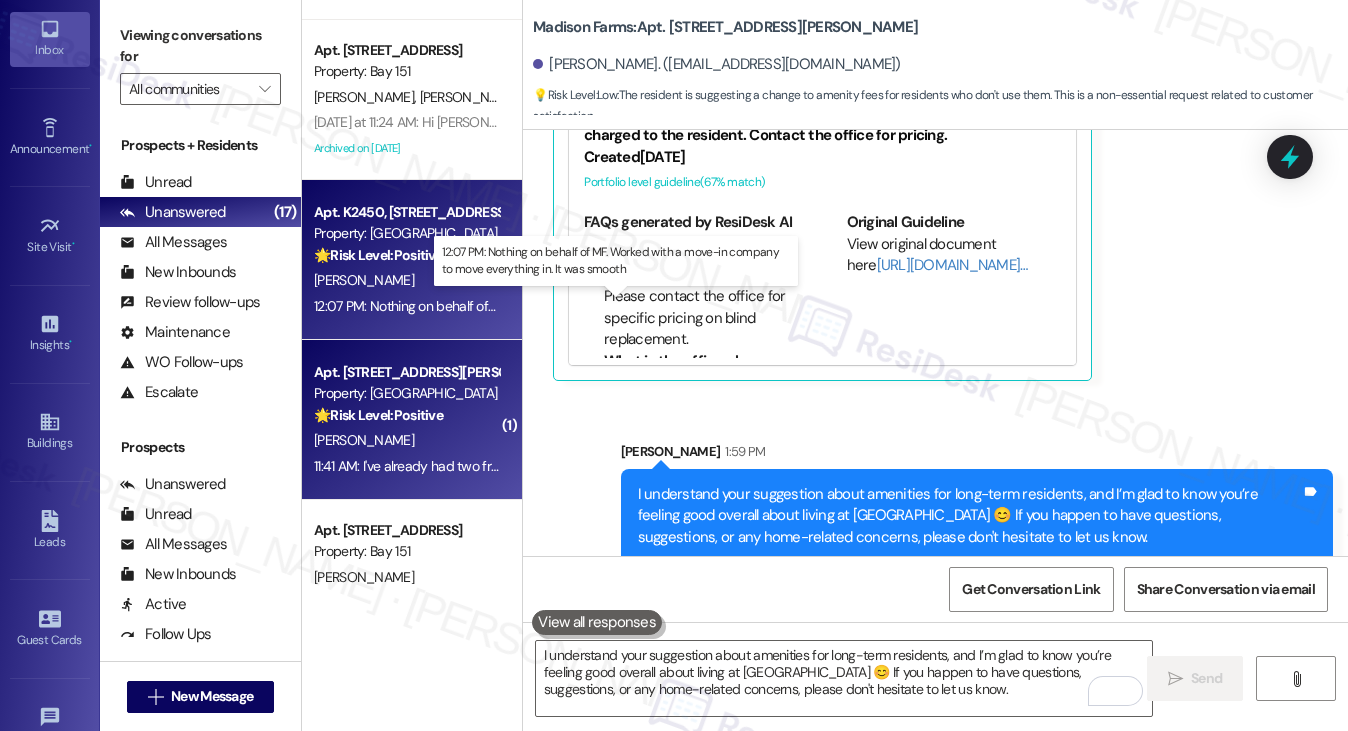
click at [462, 308] on div "12:07 PM: Nothing on behalf of MF. Worked with a move-in company to move everyt…" at bounding box center [618, 306] width 608 height 18
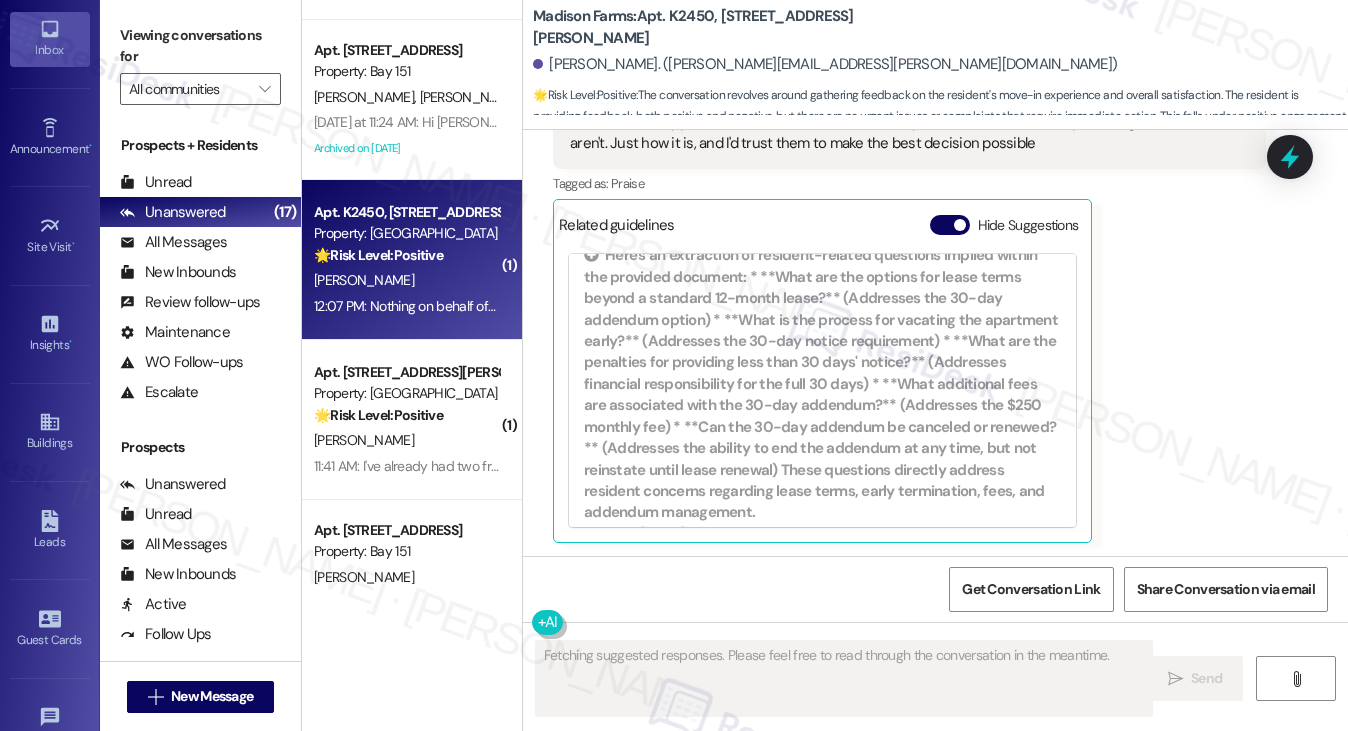
scroll to position [3650, 0]
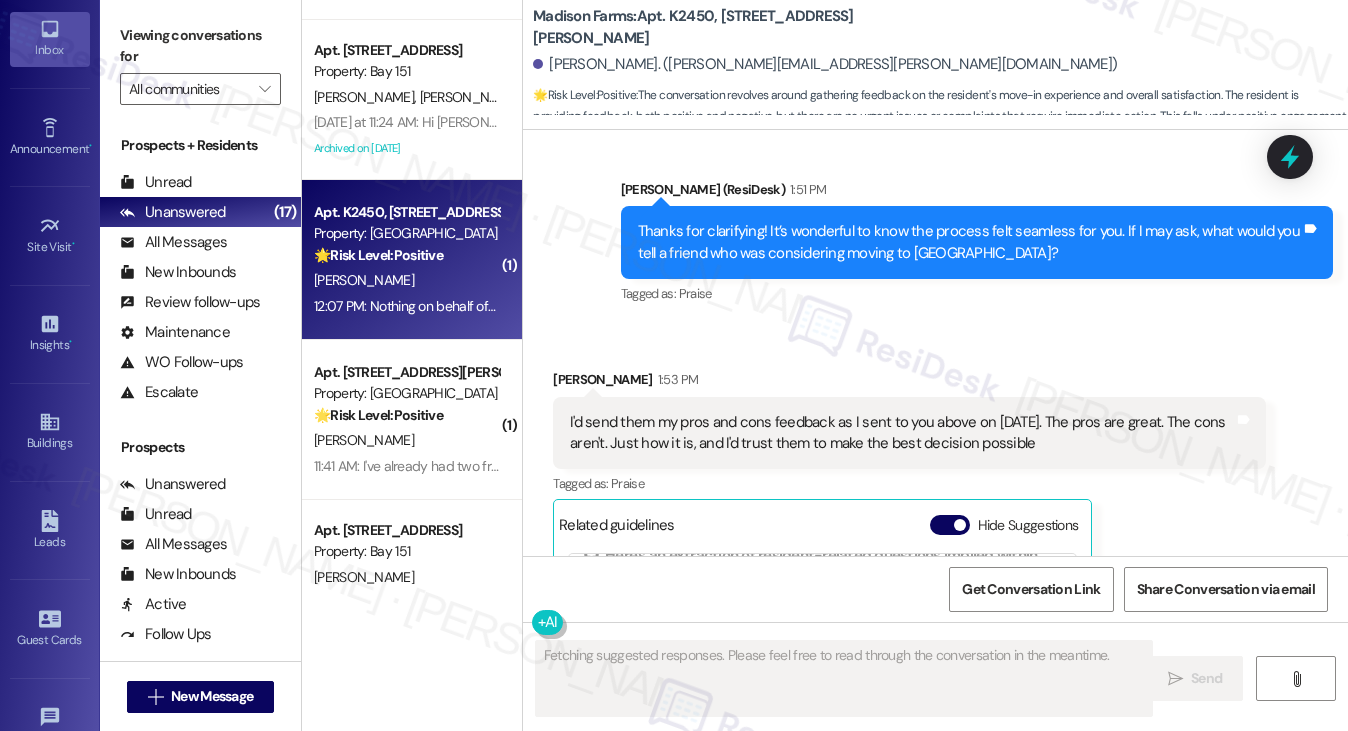
click at [943, 522] on button "Hide Suggestions" at bounding box center [950, 525] width 40 height 20
click at [960, 520] on button "Hide Suggestions" at bounding box center [950, 525] width 40 height 20
click at [955, 522] on span "button" at bounding box center [960, 525] width 12 height 12
click at [952, 523] on button "Hide Suggestions" at bounding box center [950, 525] width 40 height 20
click at [706, 224] on div "Thanks for clarifying! It’s wonderful to know the process felt seamless for you…" at bounding box center [969, 242] width 663 height 43
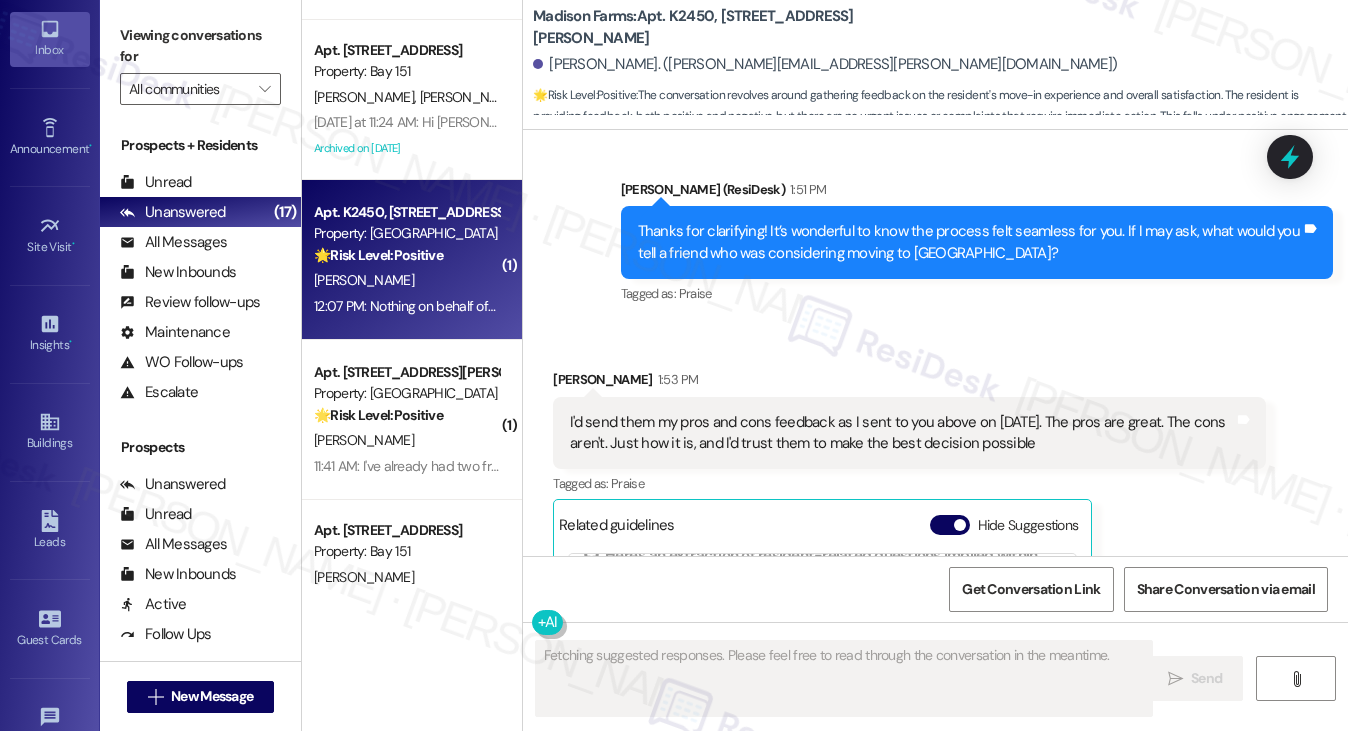
click at [706, 224] on div "Thanks for clarifying! It’s wonderful to know the process felt seamless for you…" at bounding box center [969, 242] width 663 height 43
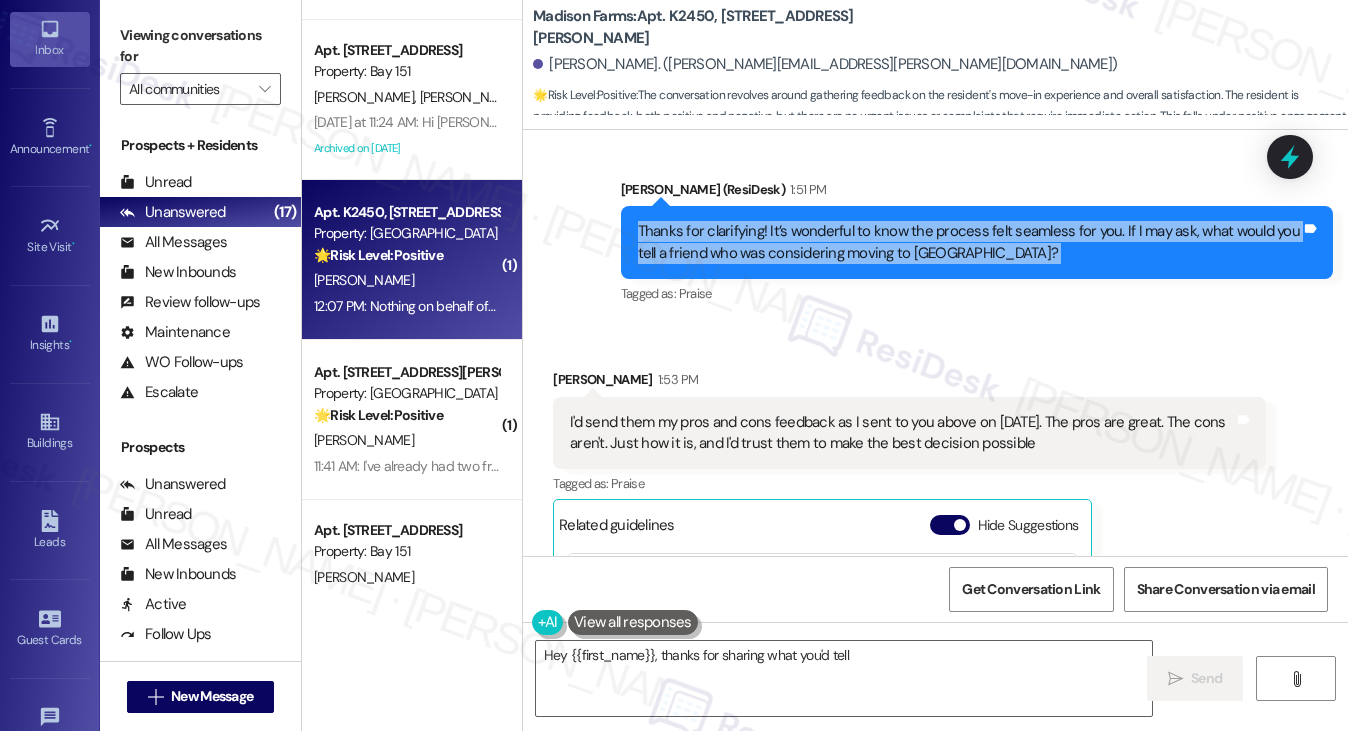
click at [994, 258] on div "Thanks for clarifying! It’s wonderful to know the process felt seamless for you…" at bounding box center [969, 242] width 663 height 43
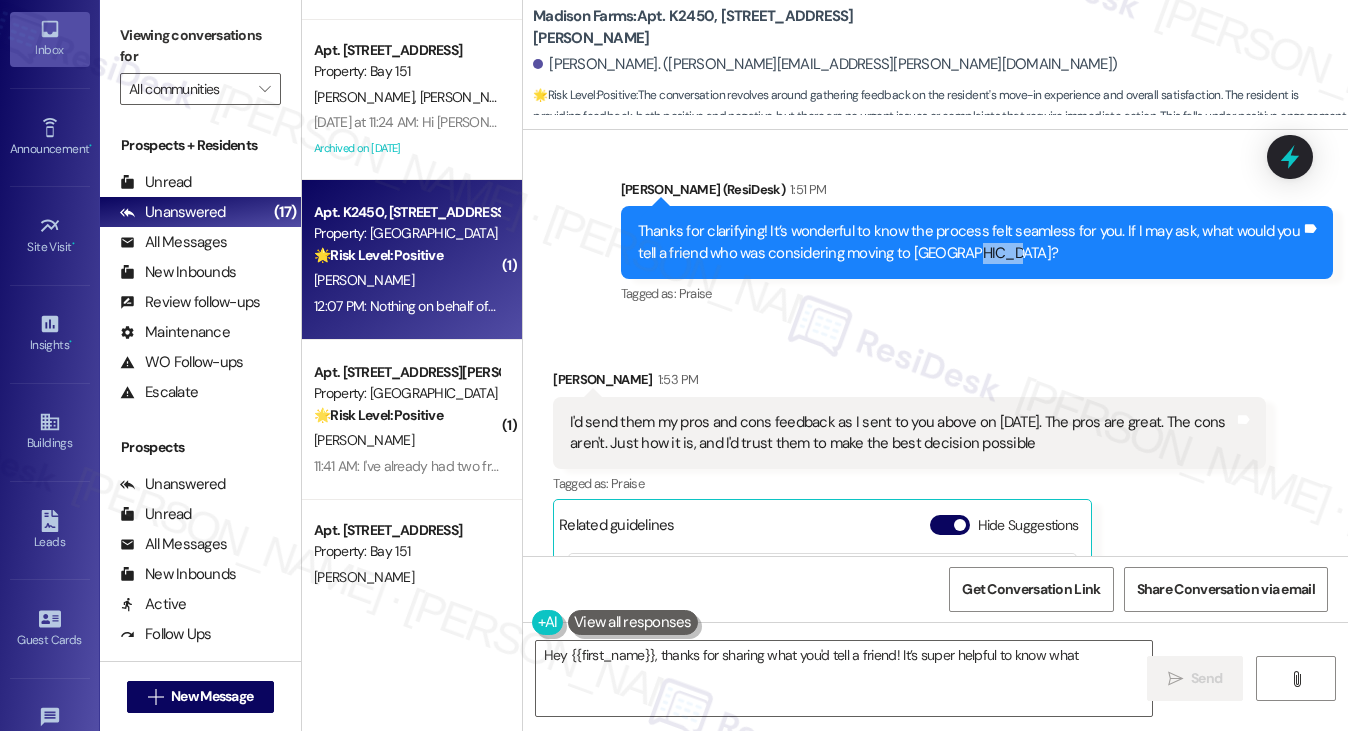
click at [994, 258] on div "Thanks for clarifying! It’s wonderful to know the process felt seamless for you…" at bounding box center [969, 242] width 663 height 43
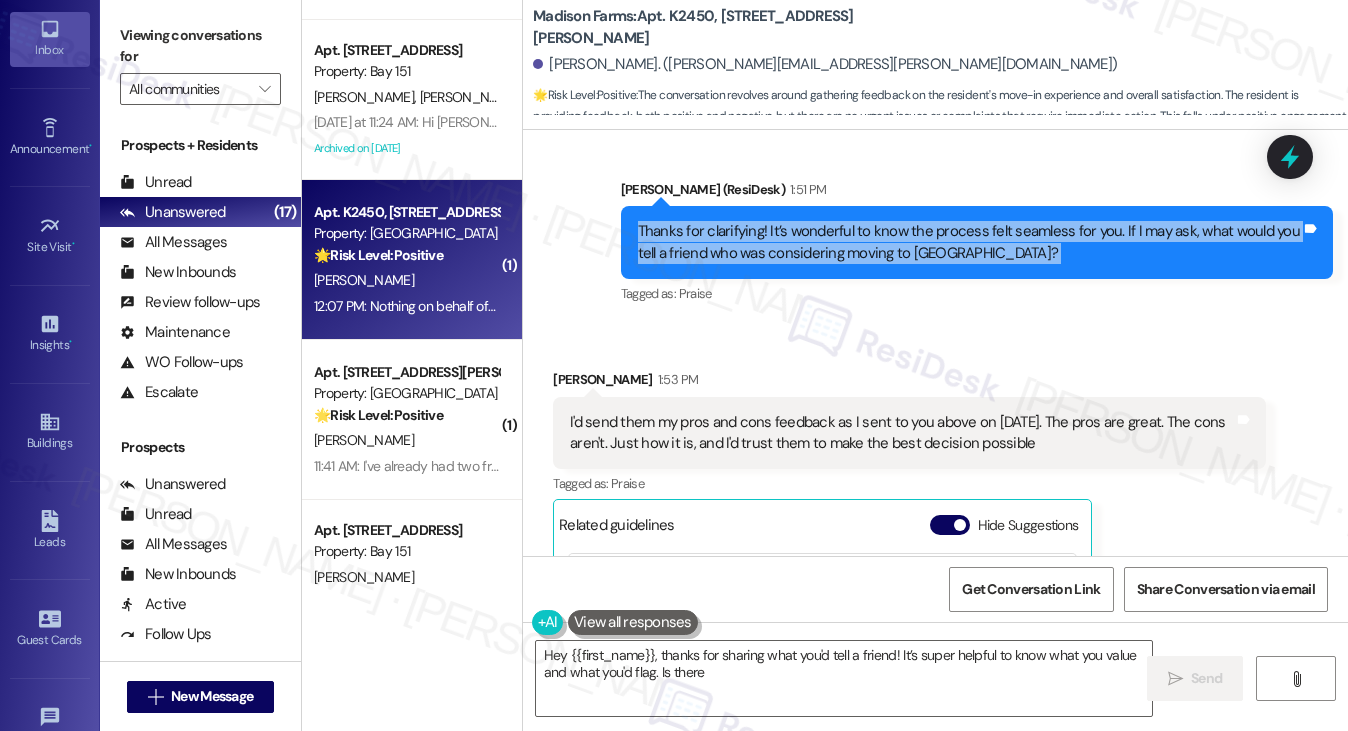
click at [994, 258] on div "Thanks for clarifying! It’s wonderful to know the process felt seamless for you…" at bounding box center [969, 242] width 663 height 43
click at [941, 515] on button "Hide Suggestions" at bounding box center [950, 525] width 40 height 20
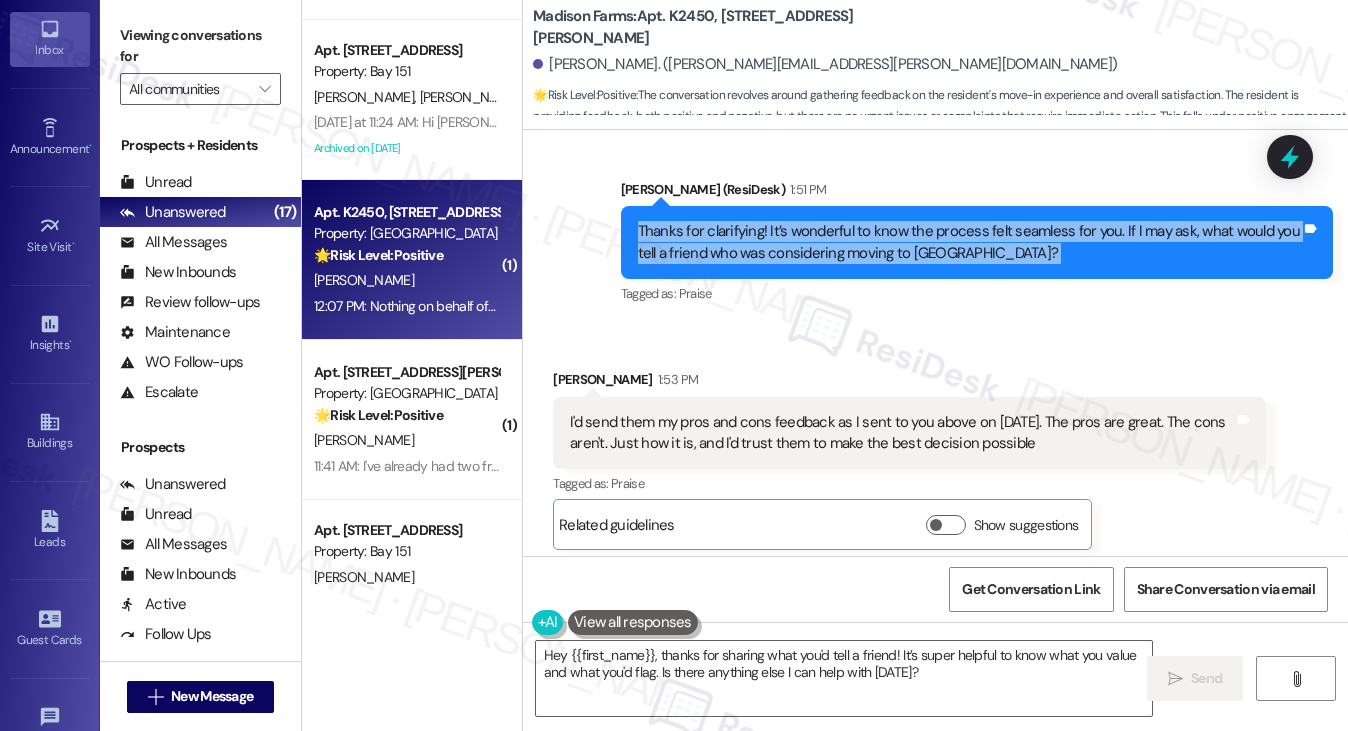
click at [799, 214] on div "Thanks for clarifying! It’s wonderful to know the process felt seamless for you…" at bounding box center [977, 242] width 712 height 73
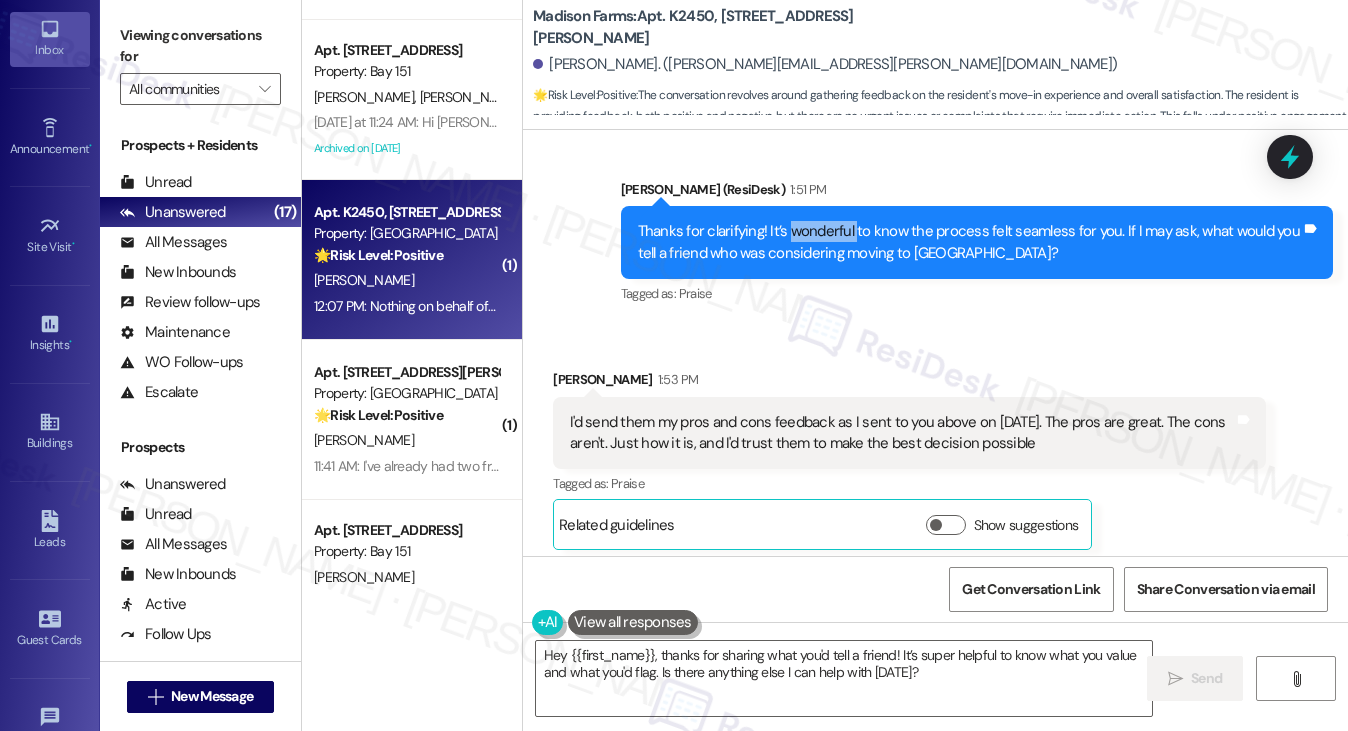
click at [799, 214] on div "Thanks for clarifying! It’s wonderful to know the process felt seamless for you…" at bounding box center [977, 242] width 712 height 73
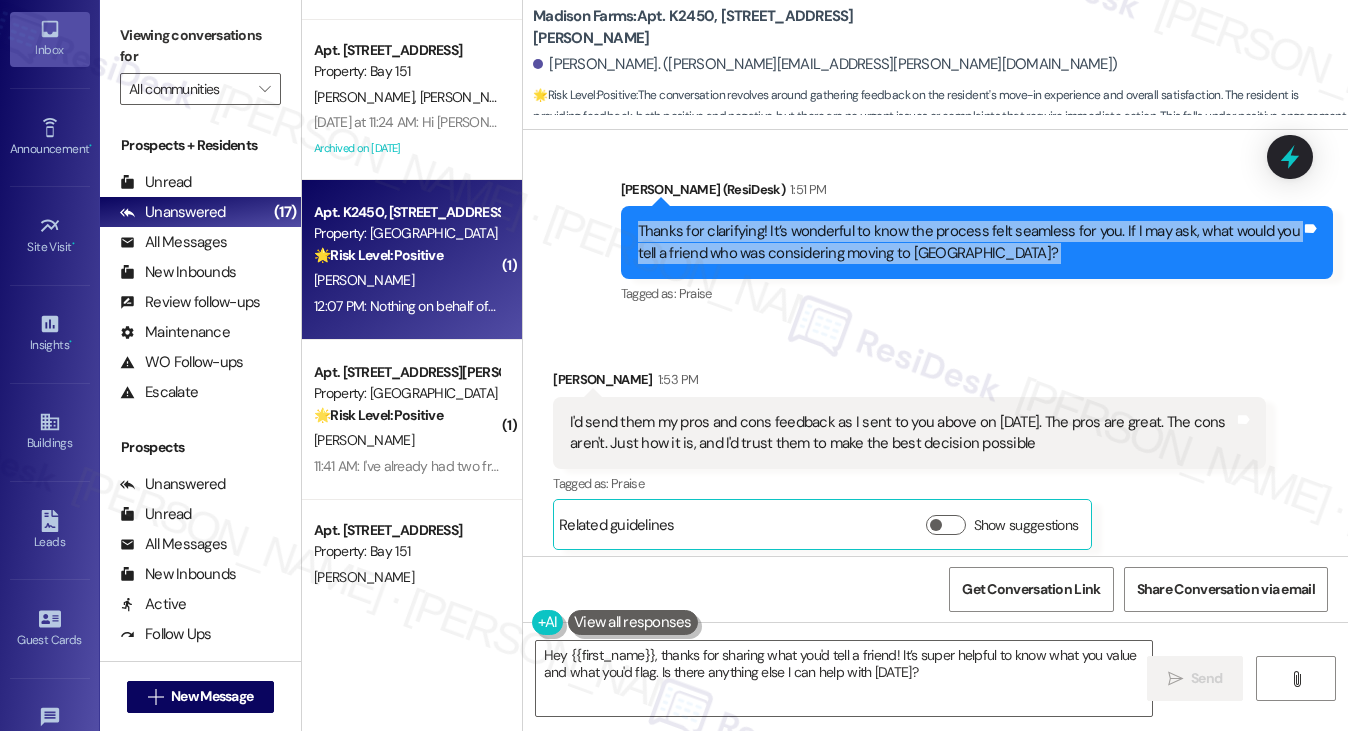
click at [799, 214] on div "Thanks for clarifying! It’s wonderful to know the process felt seamless for you…" at bounding box center [977, 242] width 712 height 73
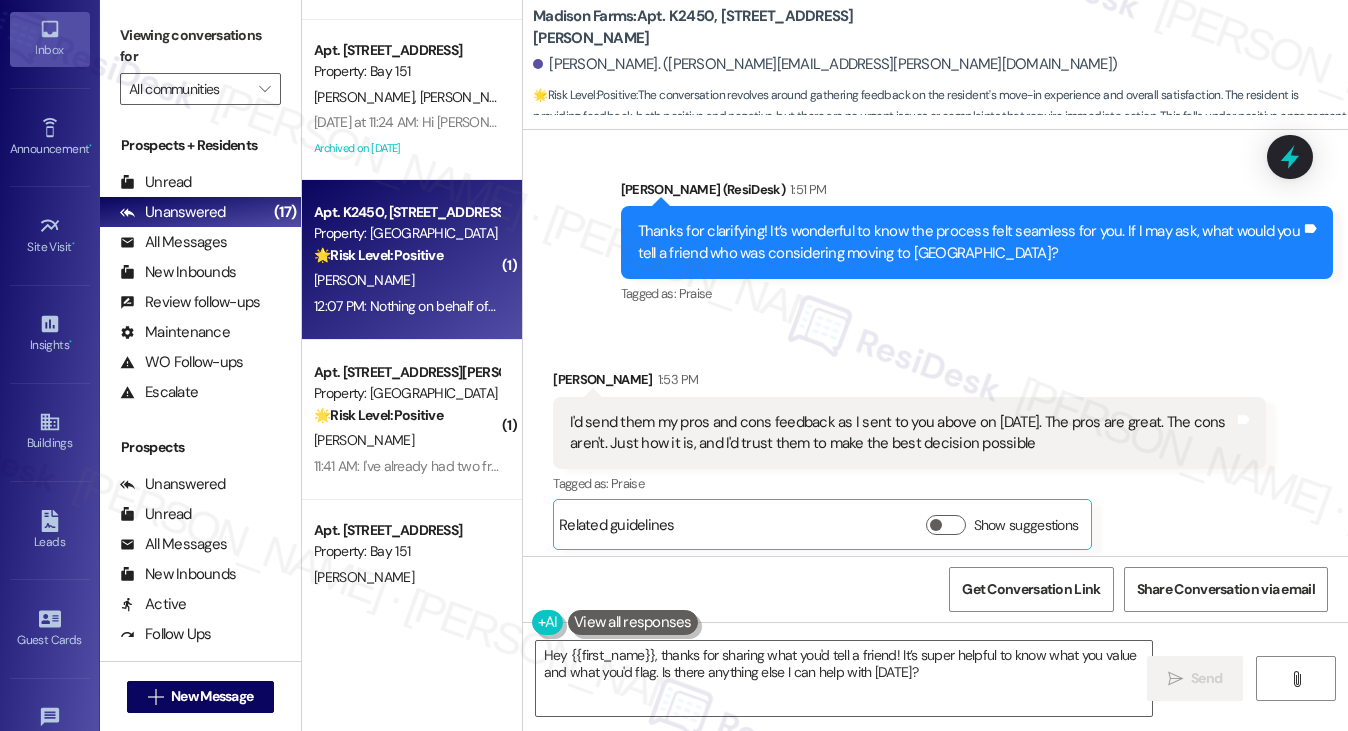
click at [700, 427] on div "I'd send them my pros and cons feedback as I sent to you above on July 21st. Th…" at bounding box center [901, 433] width 663 height 43
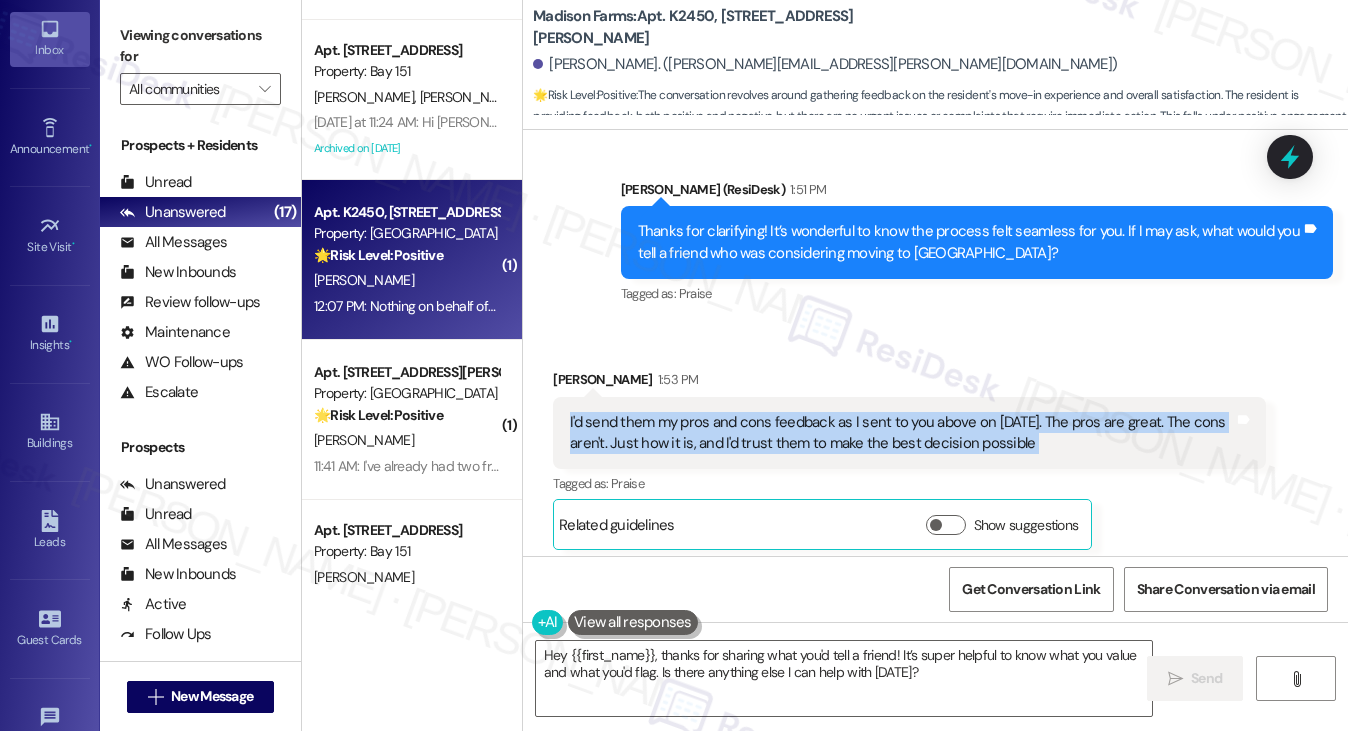
click at [700, 427] on div "I'd send them my pros and cons feedback as I sent to you above on July 21st. Th…" at bounding box center [901, 433] width 663 height 43
click at [698, 431] on div "I'd send them my pros and cons feedback as I sent to you above on July 21st. Th…" at bounding box center [901, 433] width 663 height 43
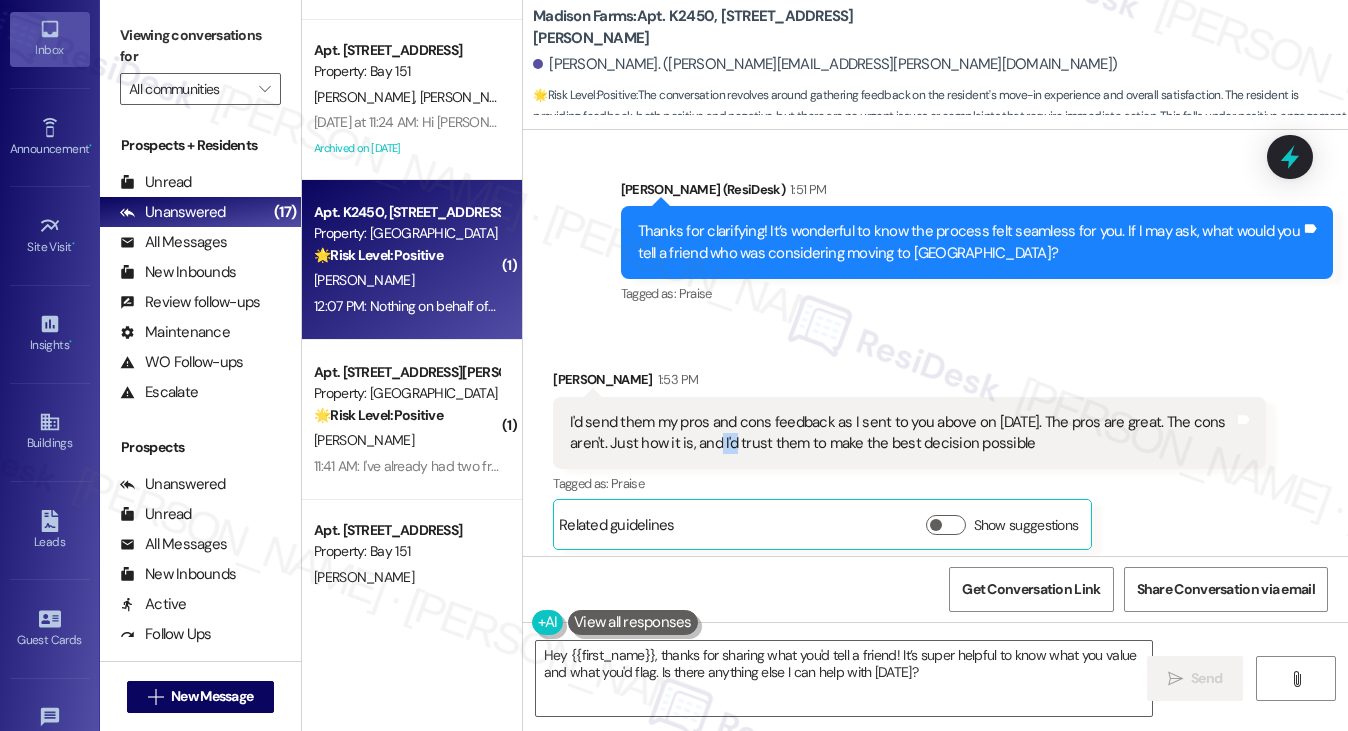
click at [698, 431] on div "I'd send them my pros and cons feedback as I sent to you above on July 21st. Th…" at bounding box center [901, 433] width 663 height 43
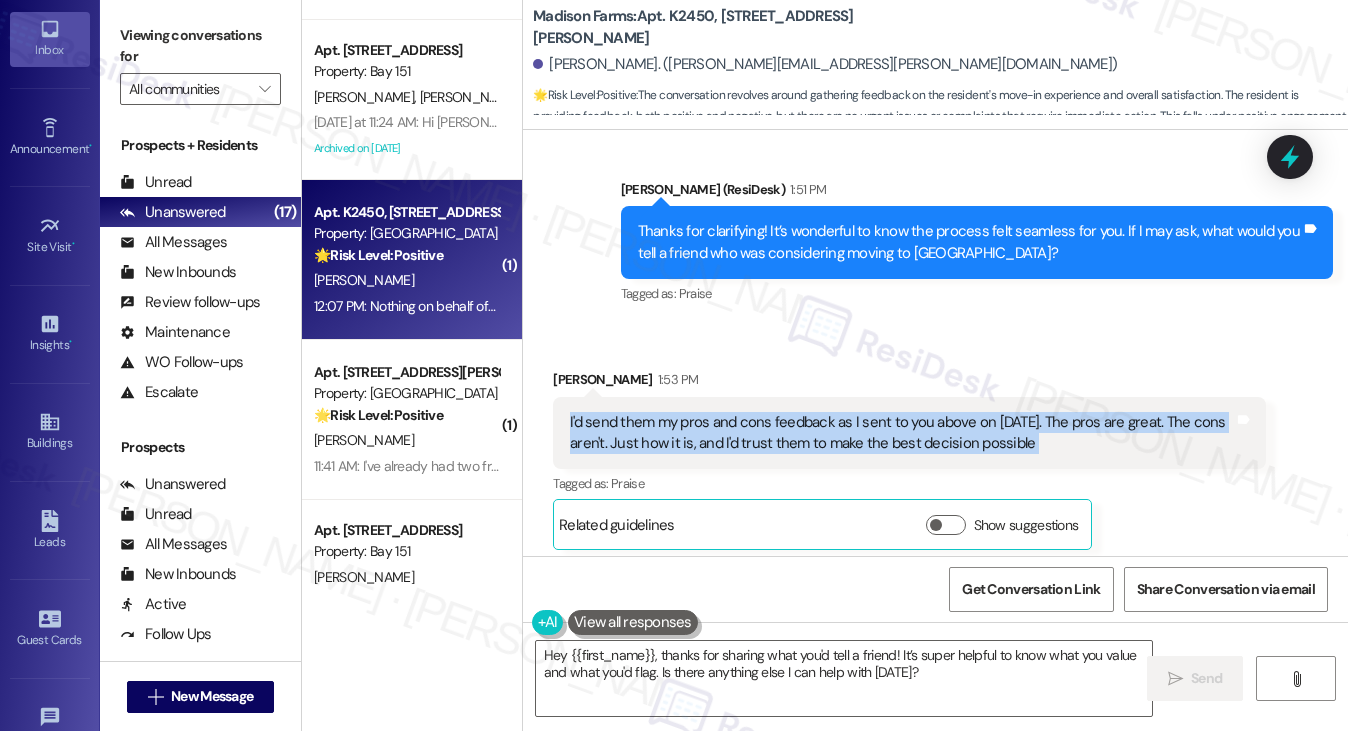
click at [698, 431] on div "I'd send them my pros and cons feedback as I sent to you above on July 21st. Th…" at bounding box center [901, 433] width 663 height 43
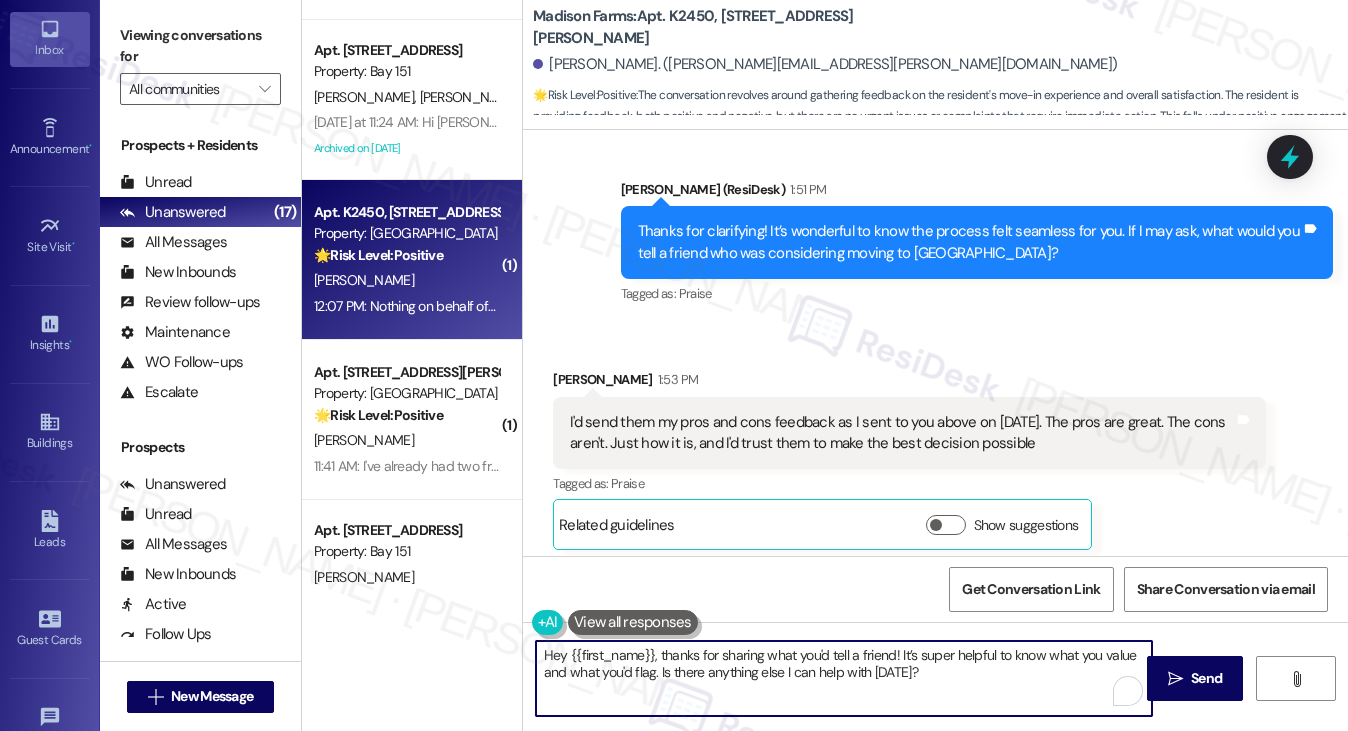
drag, startPoint x: 656, startPoint y: 671, endPoint x: 956, endPoint y: 667, distance: 300.0
click at [956, 667] on textarea "Hey {{first_name}}, thanks for sharing what you'd tell a friend! It’s super hel…" at bounding box center [844, 678] width 617 height 75
drag, startPoint x: 663, startPoint y: 655, endPoint x: 444, endPoint y: 654, distance: 219.0
click at [444, 654] on div "( 1 ) Apt. 730, [STREET_ADDRESS] Property: 485 Marin 🔧 Risk Level: Medium The r…" at bounding box center [825, 365] width 1046 height 731
type textarea "Thanks for sharing what you'd tell a friend! It’s super helpful to know what yo…"
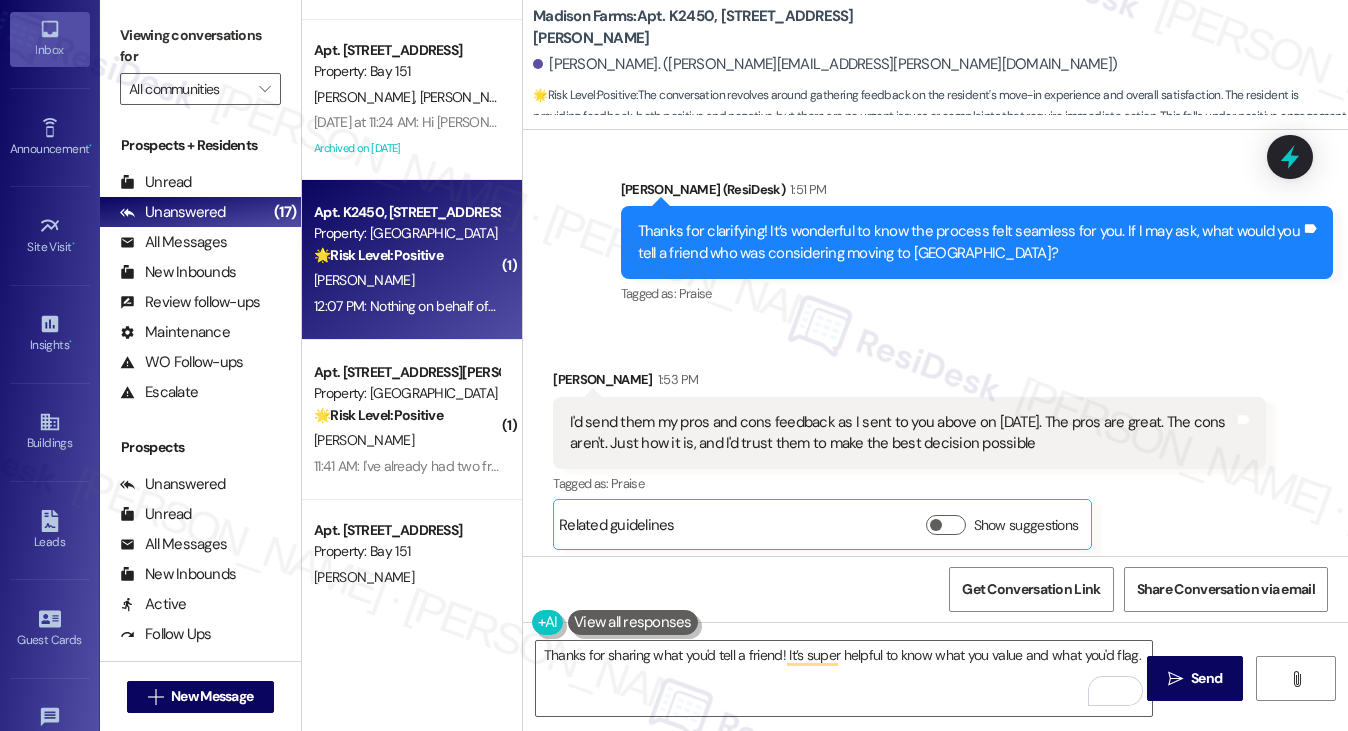
click at [782, 431] on div "I'd send them my pros and cons feedback as I sent to you above on July 21st. Th…" at bounding box center [901, 433] width 663 height 43
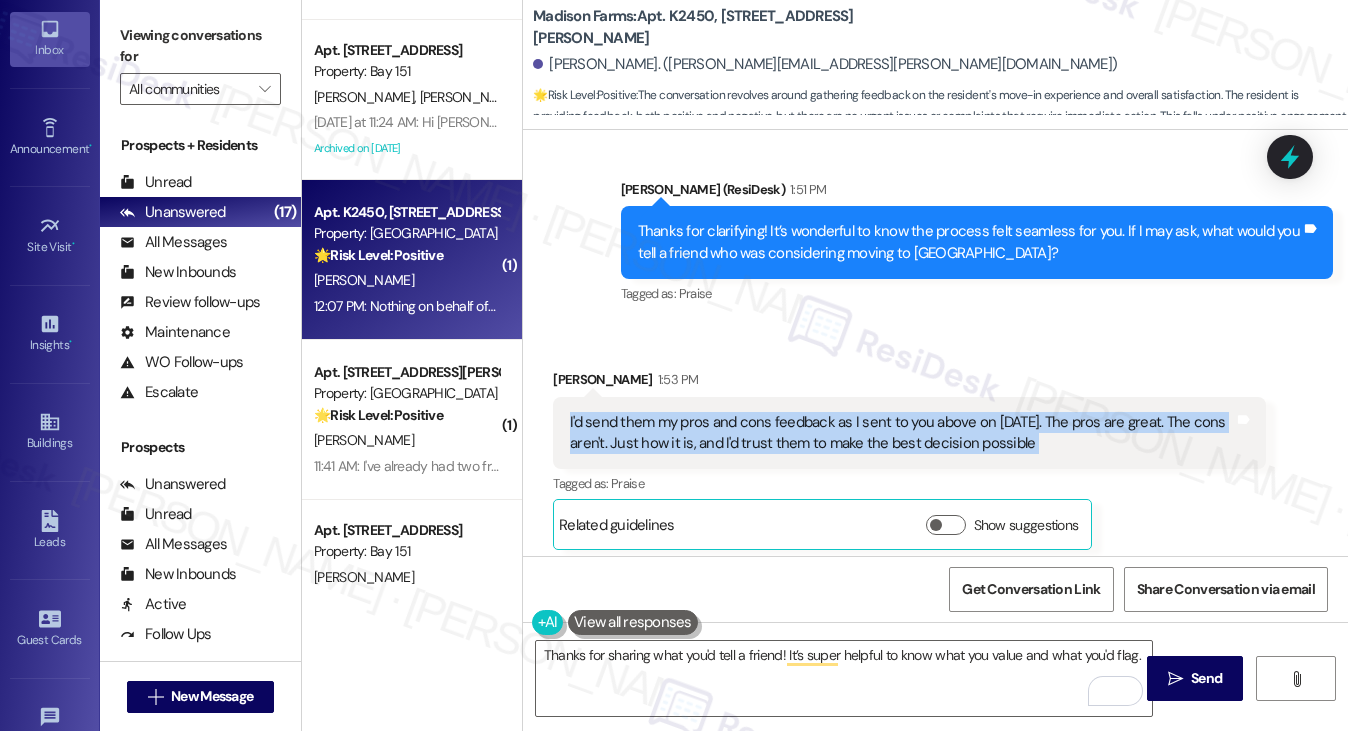
click at [782, 431] on div "I'd send them my pros and cons feedback as I sent to you above on July 21st. Th…" at bounding box center [901, 433] width 663 height 43
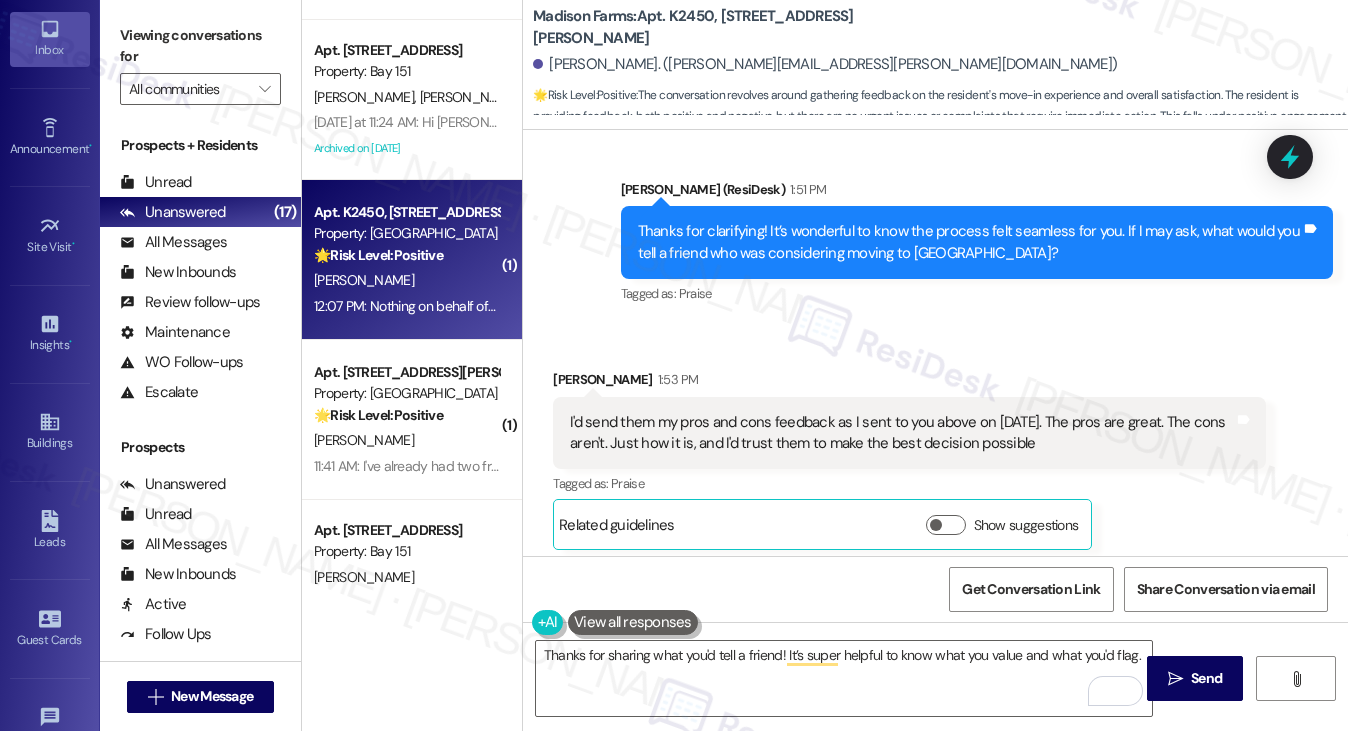
click at [744, 264] on div "Thanks for clarifying! It’s wonderful to know the process felt seamless for you…" at bounding box center [977, 242] width 712 height 73
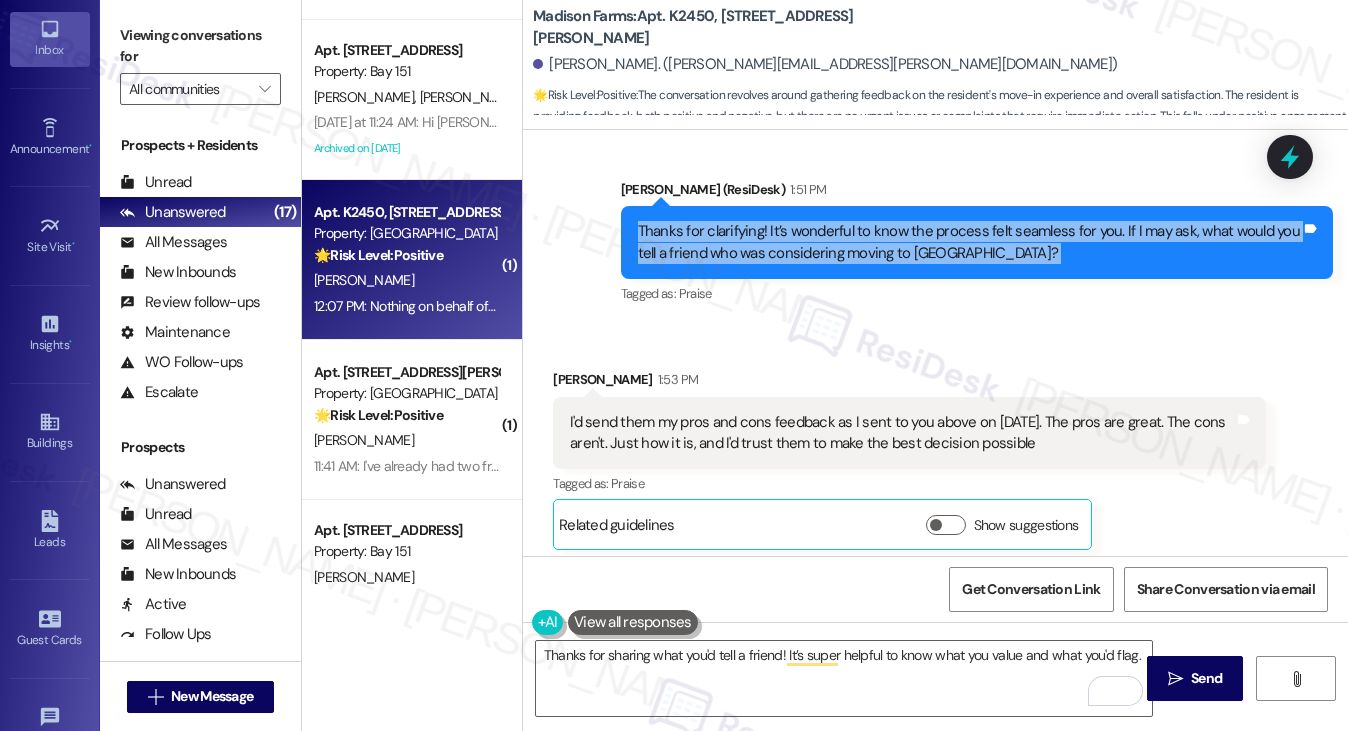
click at [744, 264] on div "Thanks for clarifying! It’s wonderful to know the process felt seamless for you…" at bounding box center [977, 242] width 712 height 73
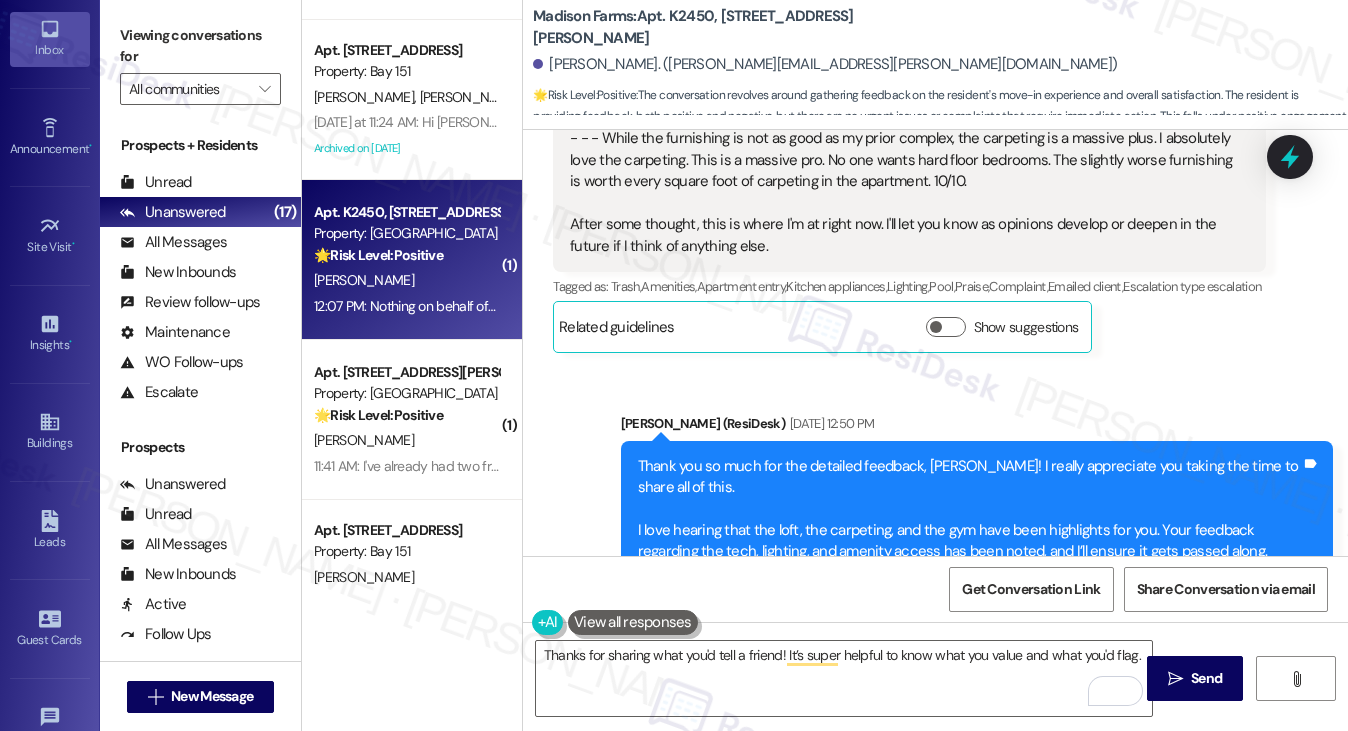
scroll to position [1551, 0]
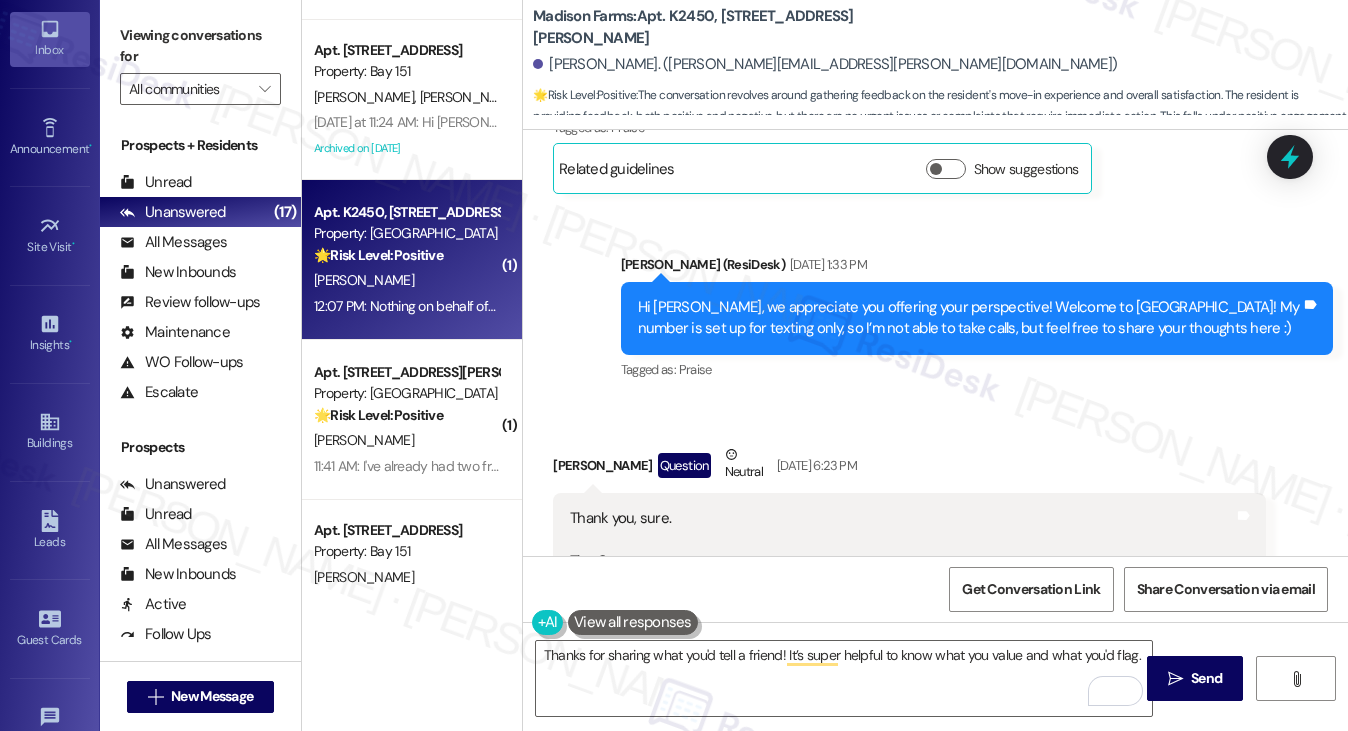
scroll to position [851, 0]
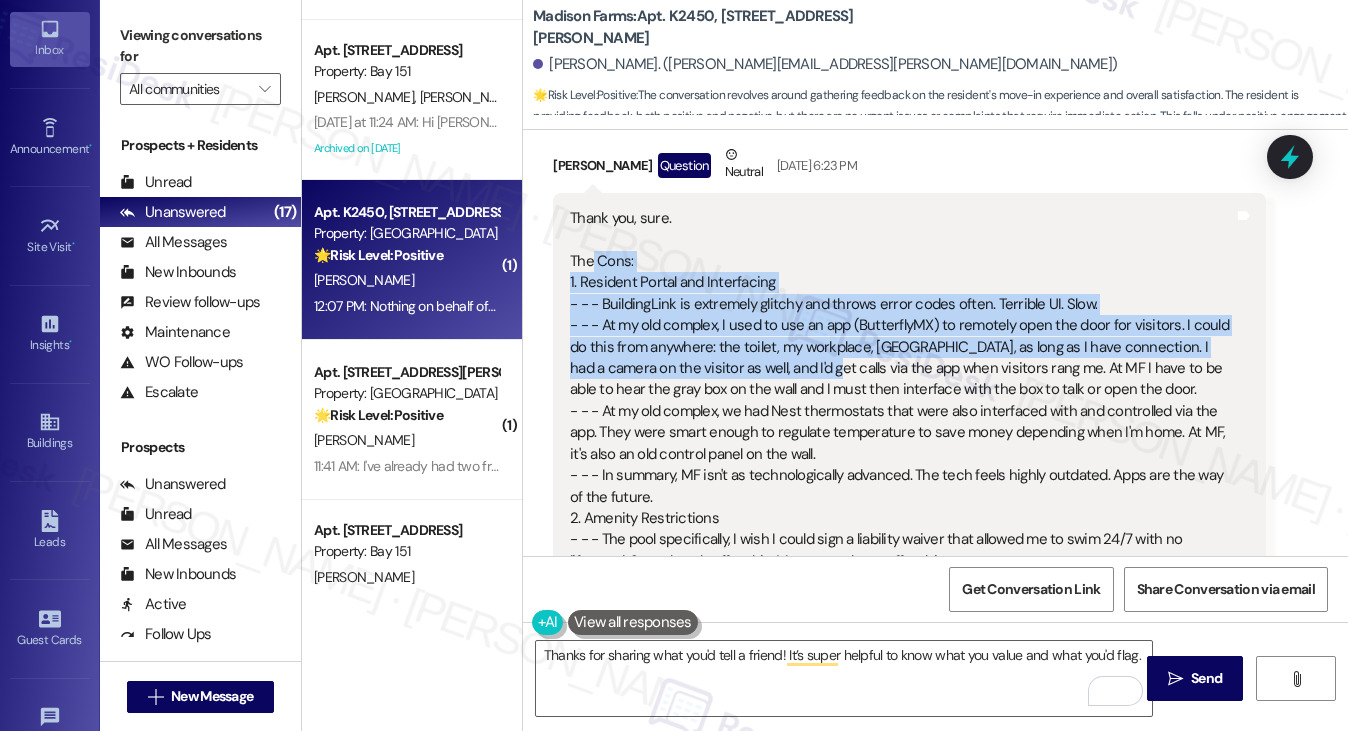
drag, startPoint x: 588, startPoint y: 243, endPoint x: 767, endPoint y: 357, distance: 212.2
click at [767, 355] on div "Thank you, sure. The Cons: 1. Resident Portal and Interfacing - - - BuildingLin…" at bounding box center [901, 636] width 663 height 857
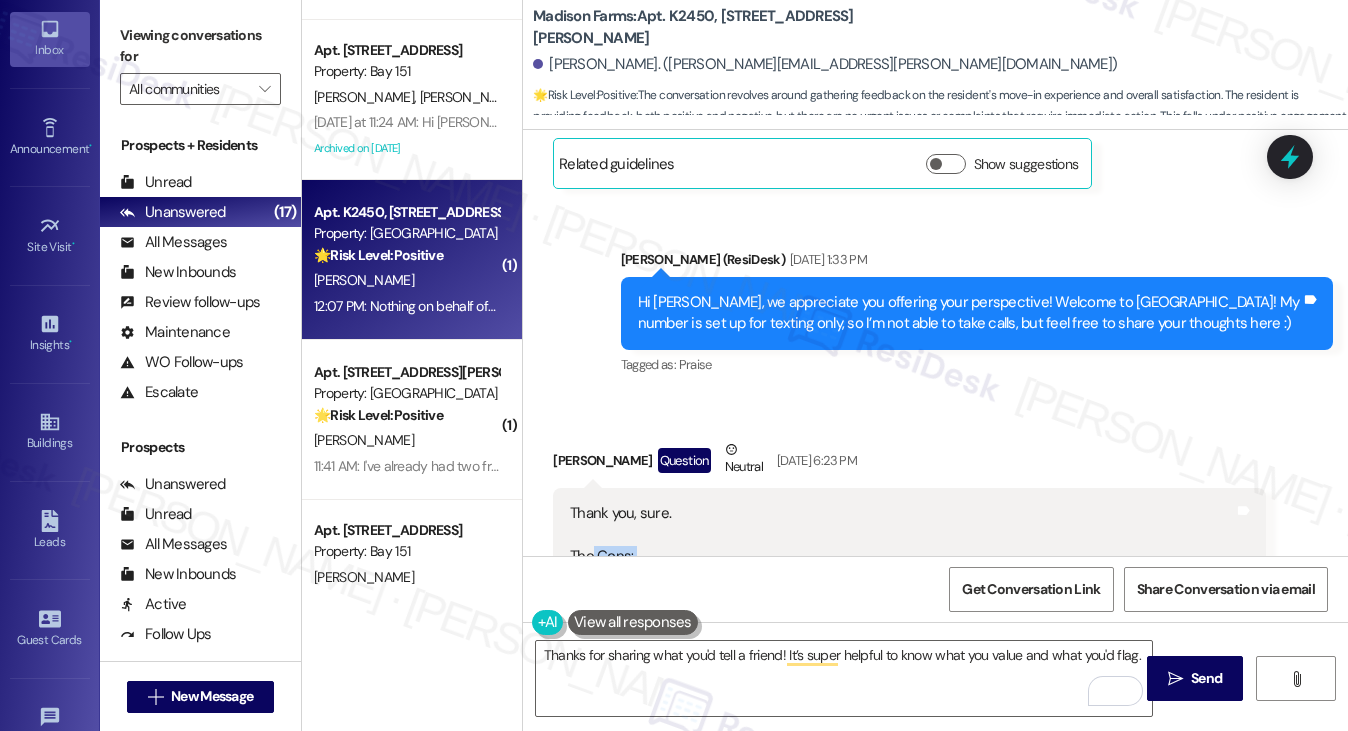
scroll to position [551, 0]
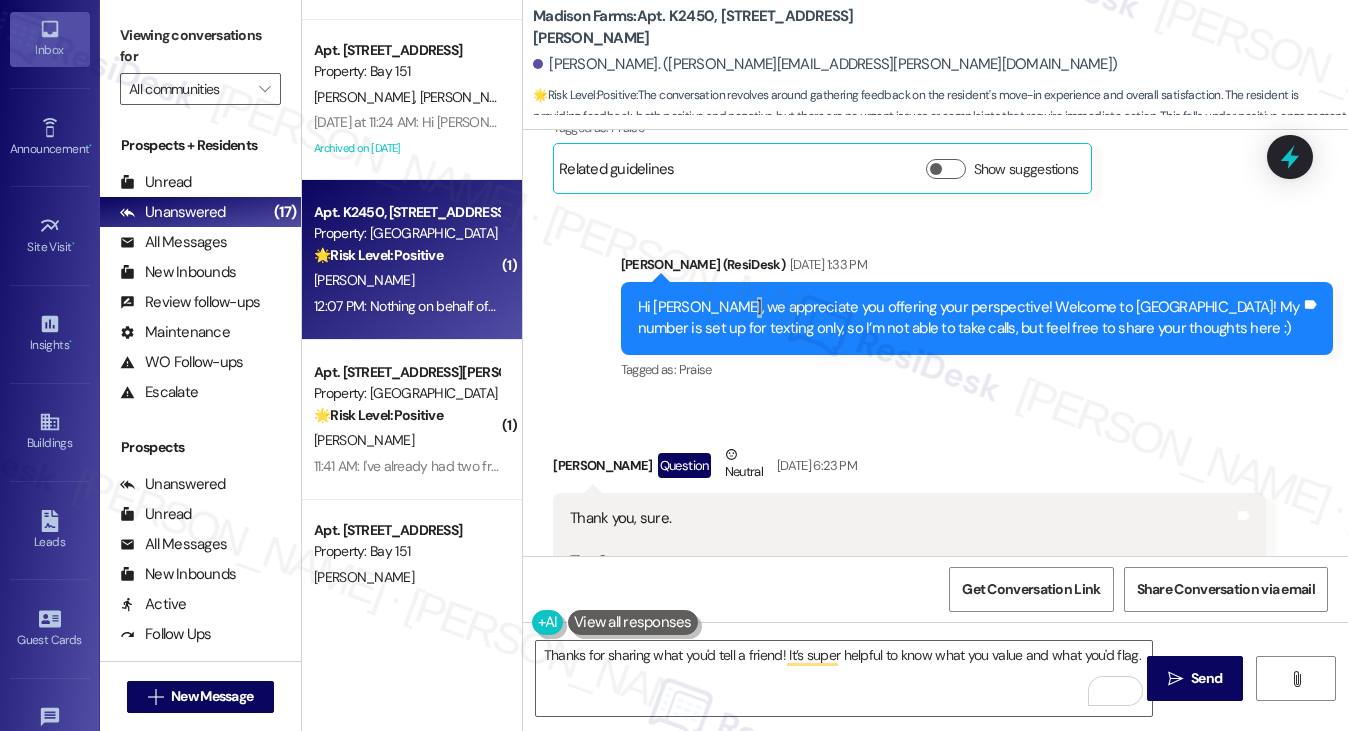
click at [732, 297] on div "Hi [PERSON_NAME], we appreciate you offering your perspective! Welcome to [GEOG…" at bounding box center [969, 318] width 663 height 43
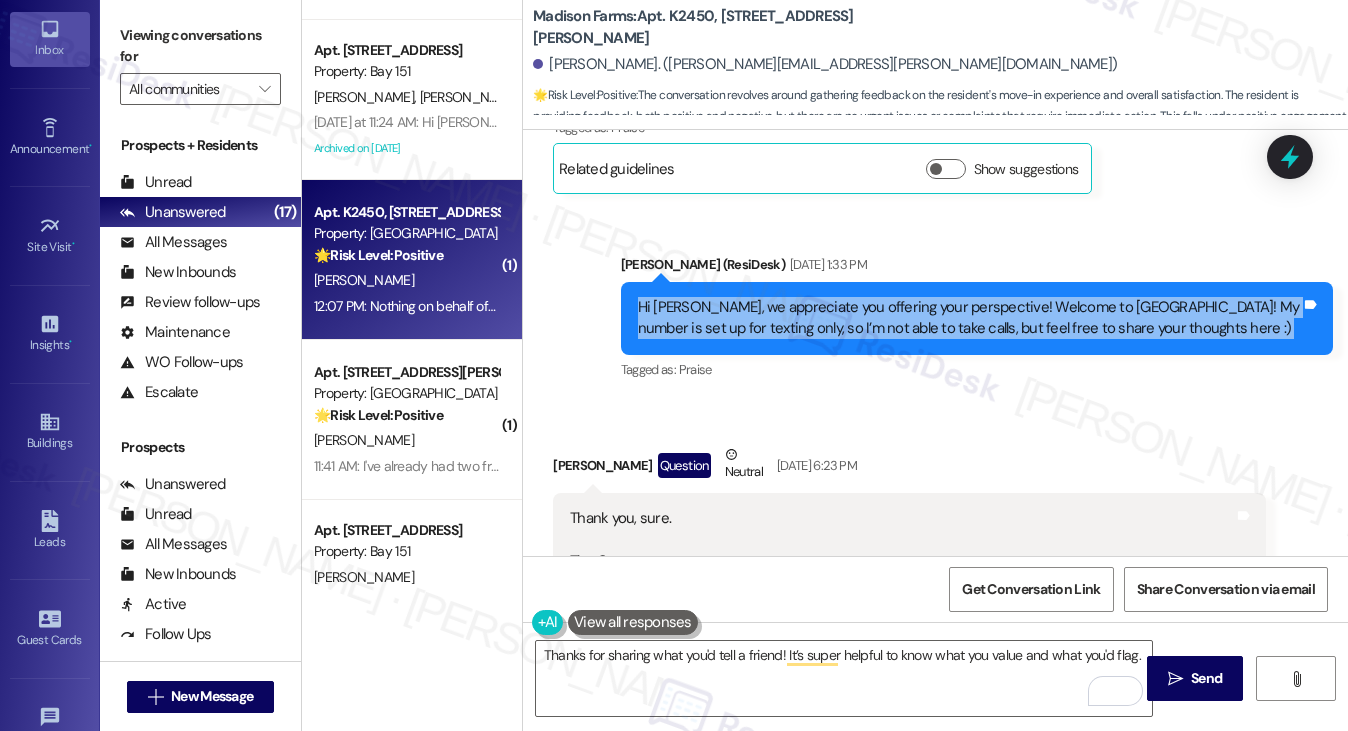
click at [732, 297] on div "Hi [PERSON_NAME], we appreciate you offering your perspective! Welcome to [GEOG…" at bounding box center [969, 318] width 663 height 43
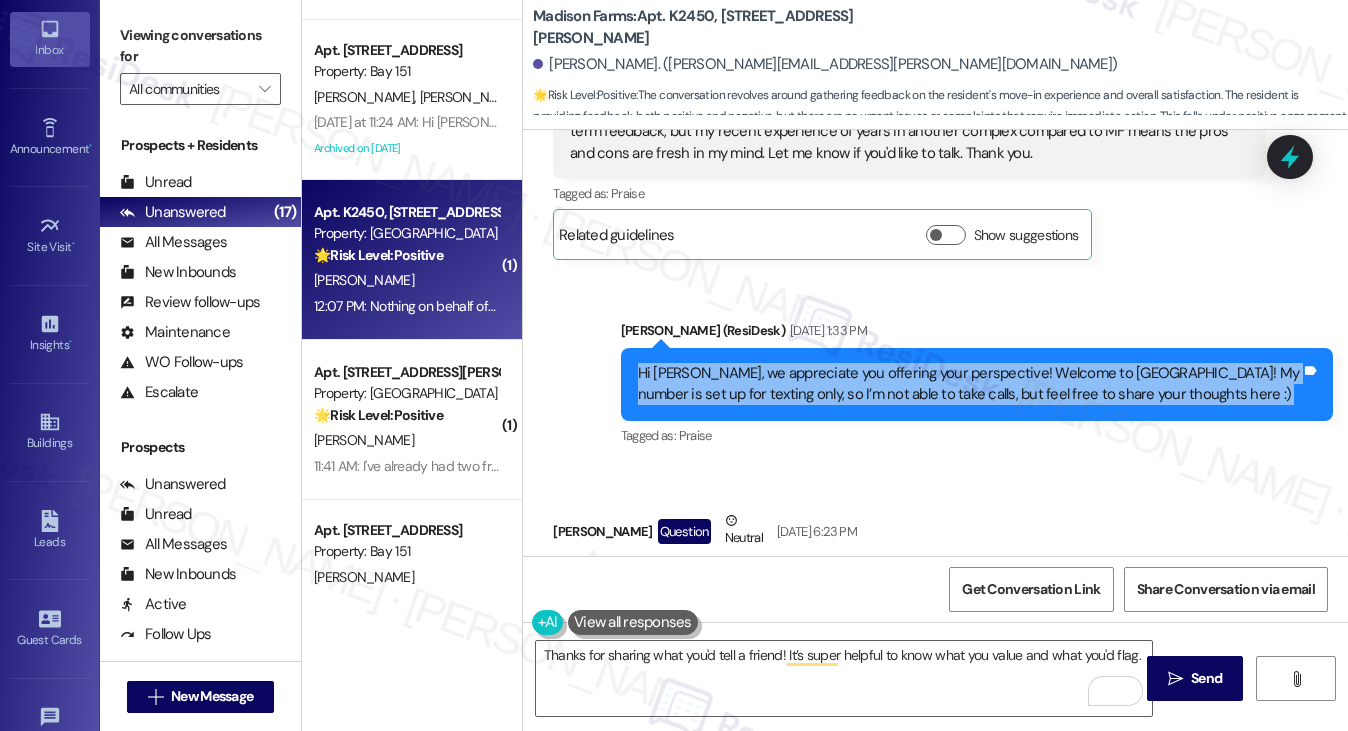
scroll to position [451, 0]
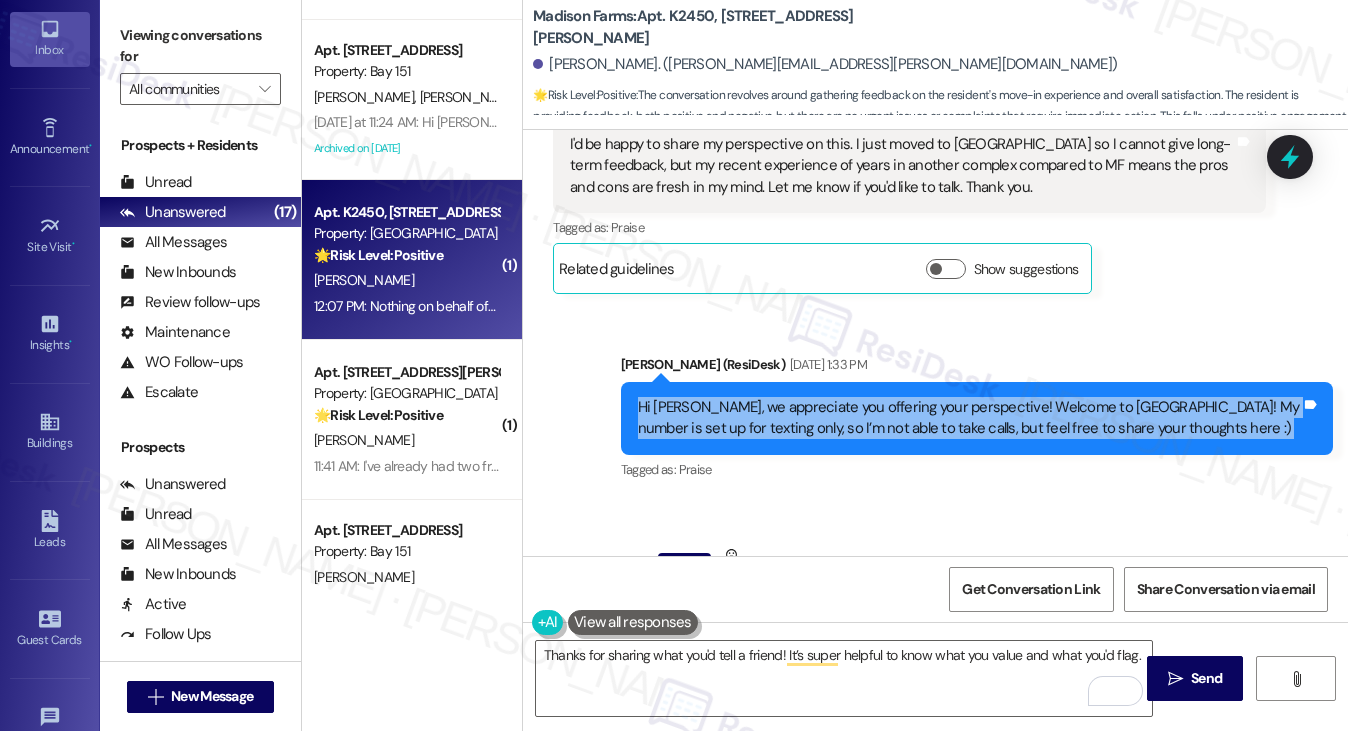
click at [777, 397] on div "Hi [PERSON_NAME], we appreciate you offering your perspective! Welcome to [GEOG…" at bounding box center [969, 418] width 663 height 43
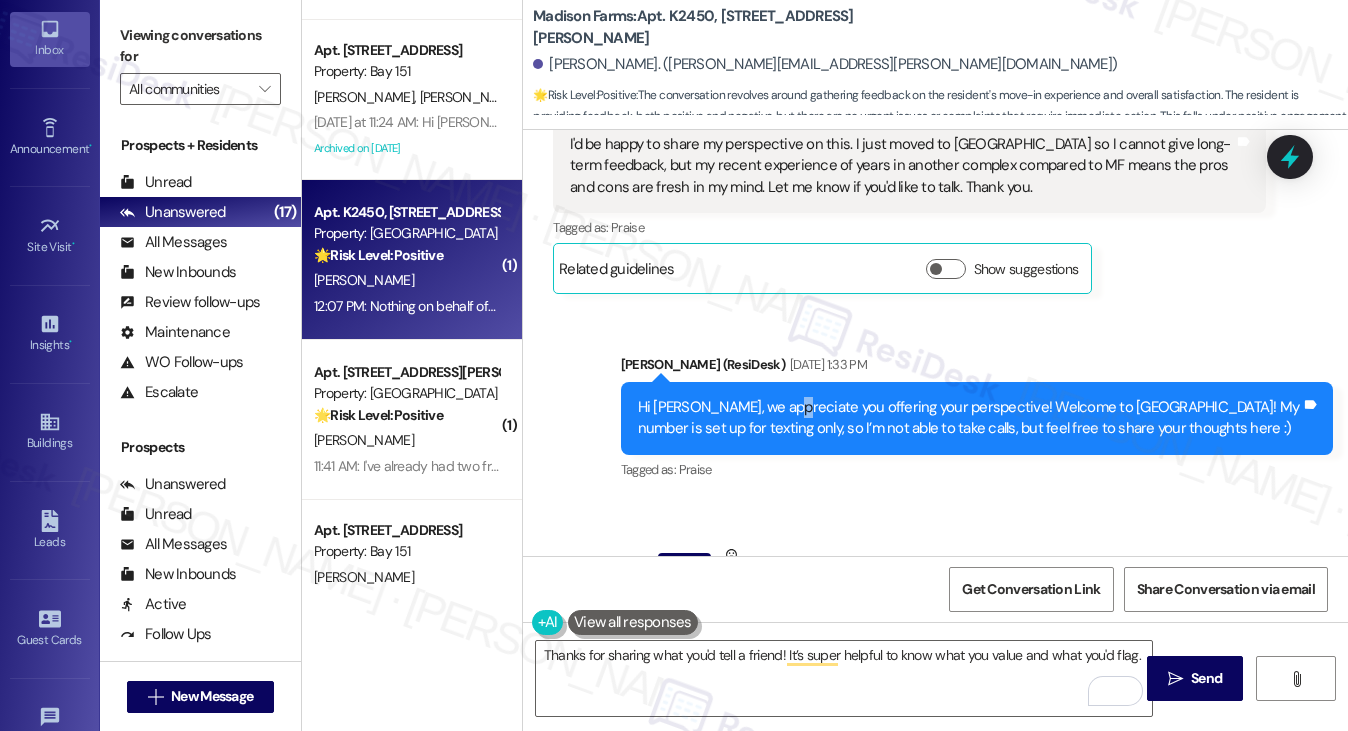
click at [777, 397] on div "Hi [PERSON_NAME], we appreciate you offering your perspective! Welcome to [GEOG…" at bounding box center [969, 418] width 663 height 43
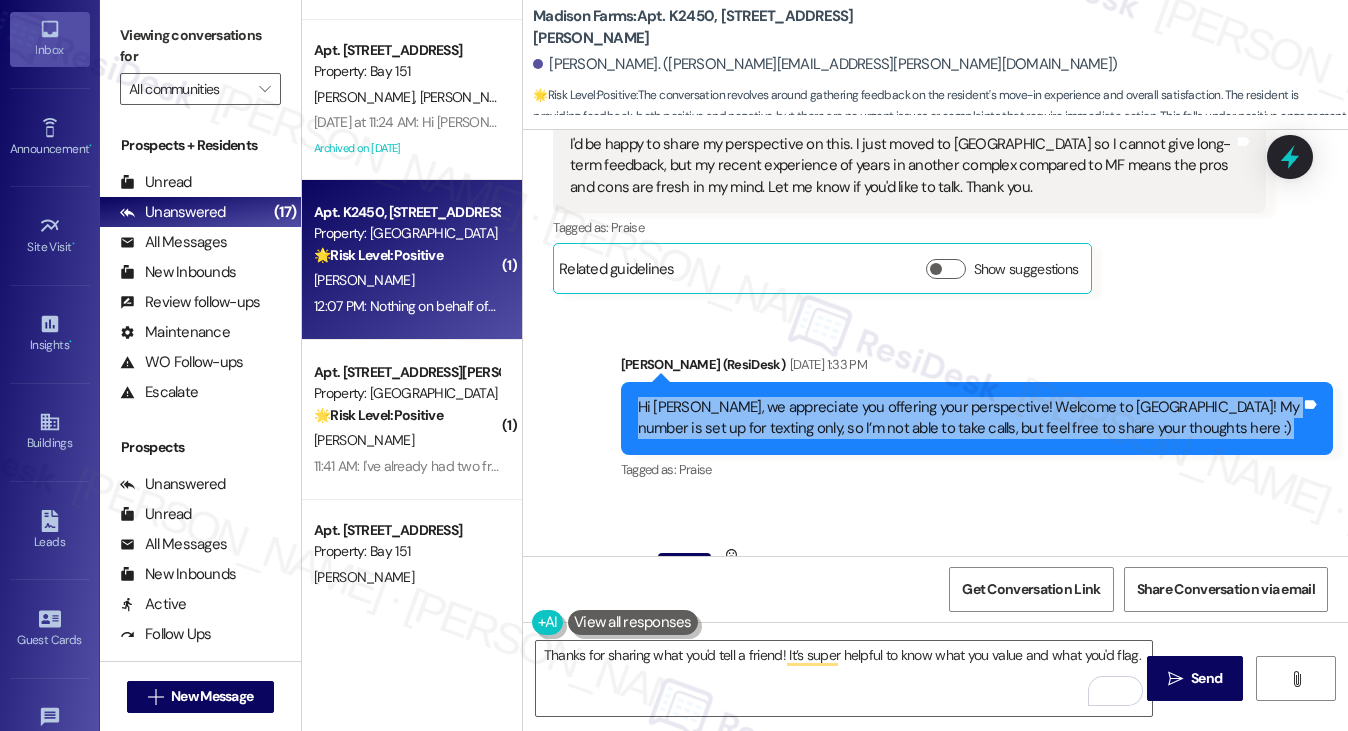
click at [777, 397] on div "Hi [PERSON_NAME], we appreciate you offering your perspective! Welcome to [GEOG…" at bounding box center [969, 418] width 663 height 43
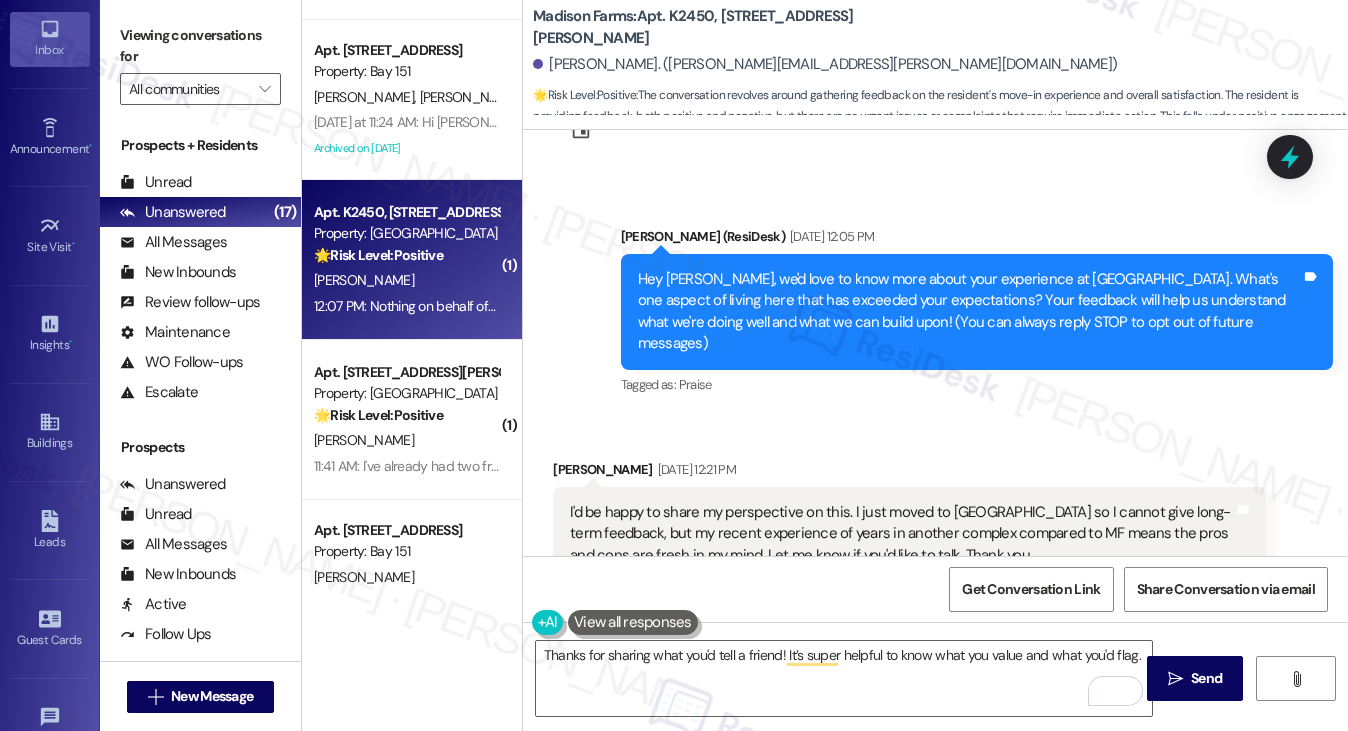
scroll to position [0, 0]
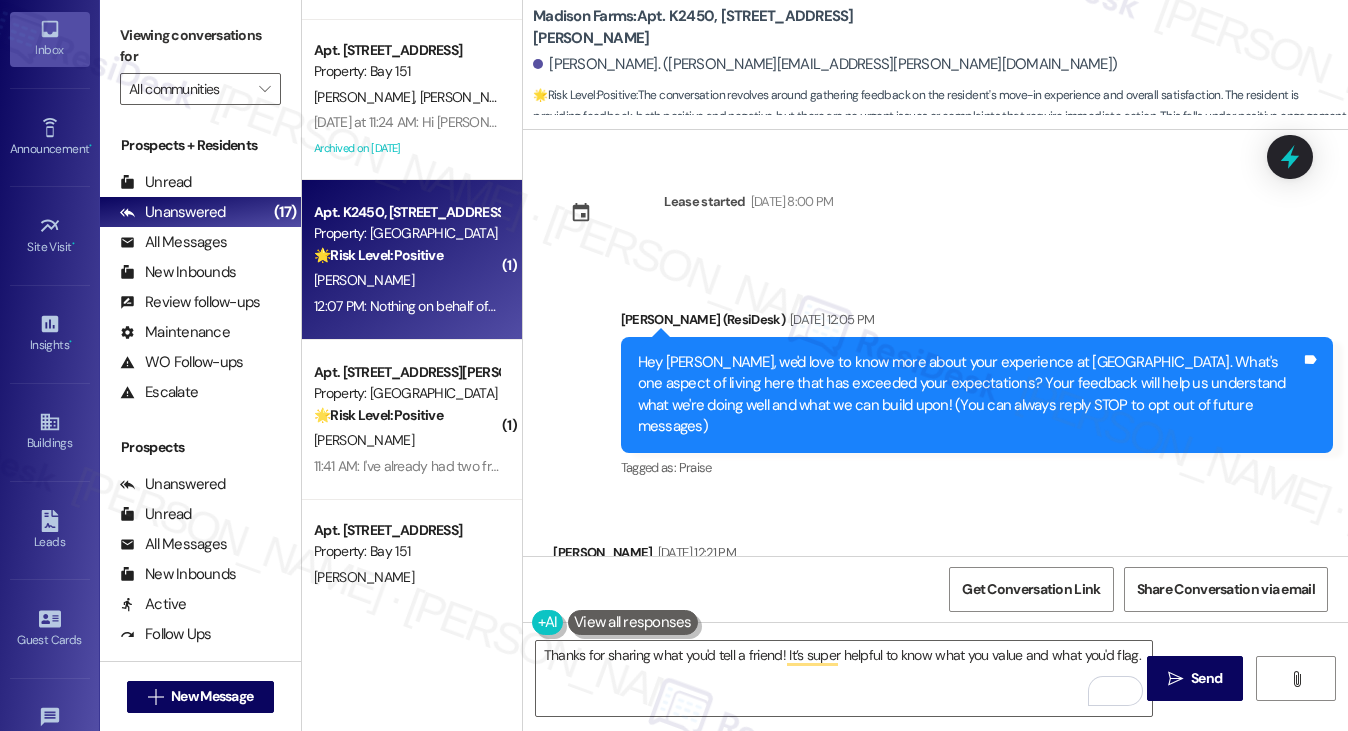
click at [764, 359] on div "Hey [PERSON_NAME], we'd love to know more about your experience at [GEOGRAPHIC_…" at bounding box center [969, 395] width 663 height 86
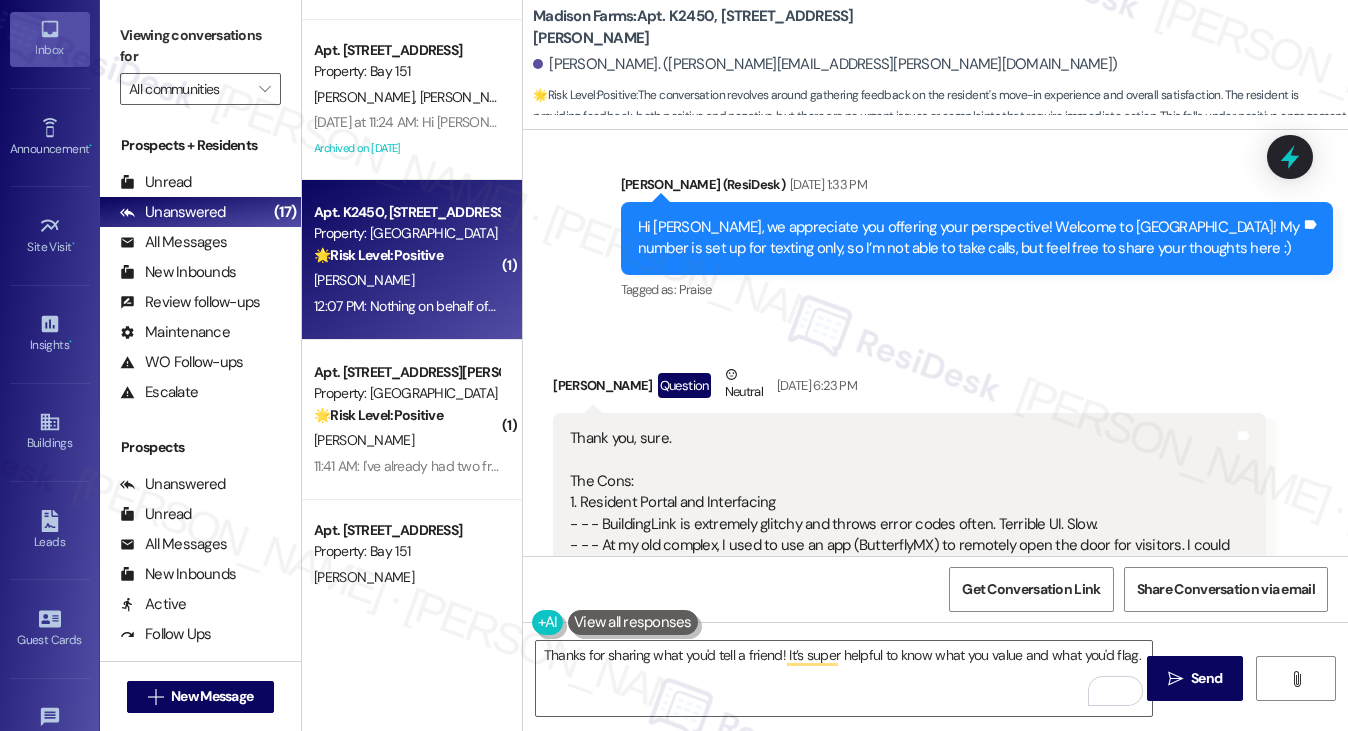
scroll to position [900, 0]
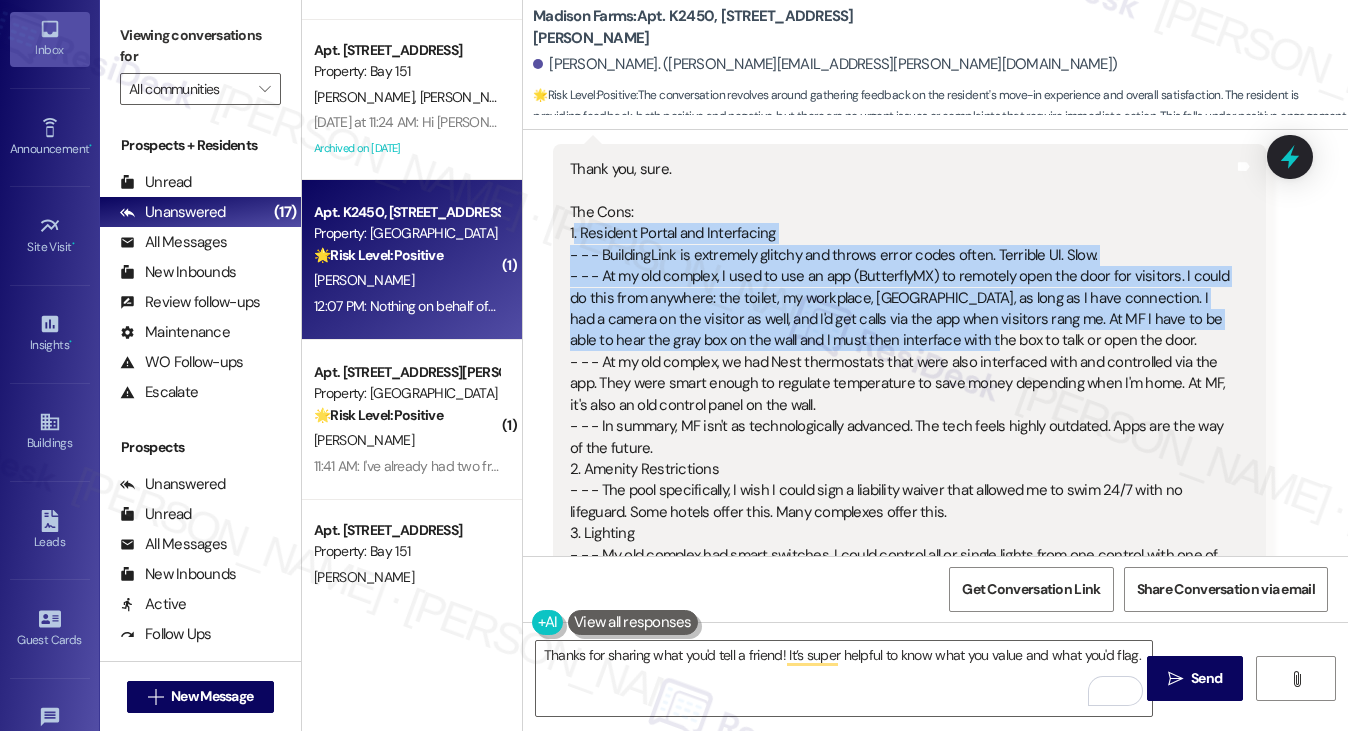
drag, startPoint x: 640, startPoint y: 215, endPoint x: 932, endPoint y: 312, distance: 307.6
click at [932, 312] on div "Thank you, sure. The Cons: 1. Resident Portal and Interfacing - - - BuildingLin…" at bounding box center [901, 587] width 663 height 857
click at [905, 300] on div "Thank you, sure. The Cons: 1. Resident Portal and Interfacing - - - BuildingLin…" at bounding box center [901, 587] width 663 height 857
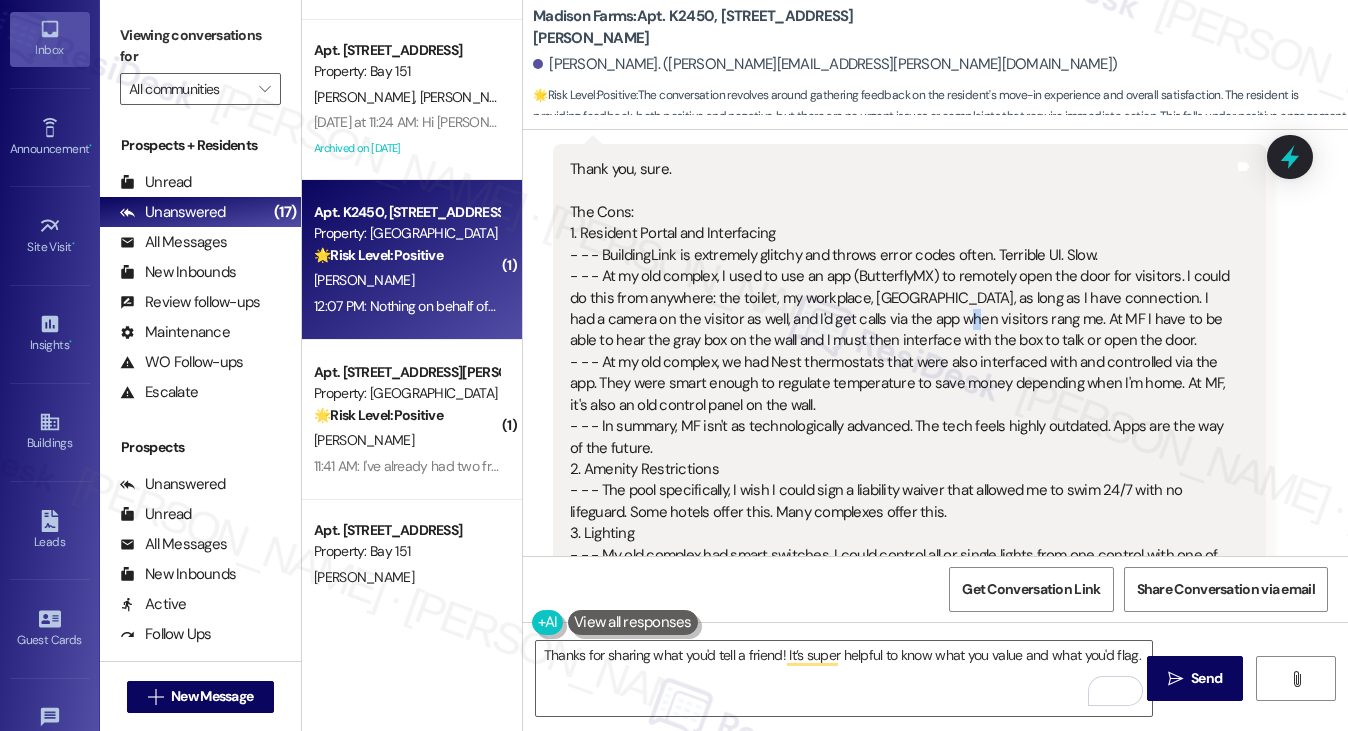
click at [905, 300] on div "Thank you, sure. The Cons: 1. Resident Portal and Interfacing - - - BuildingLin…" at bounding box center [901, 587] width 663 height 857
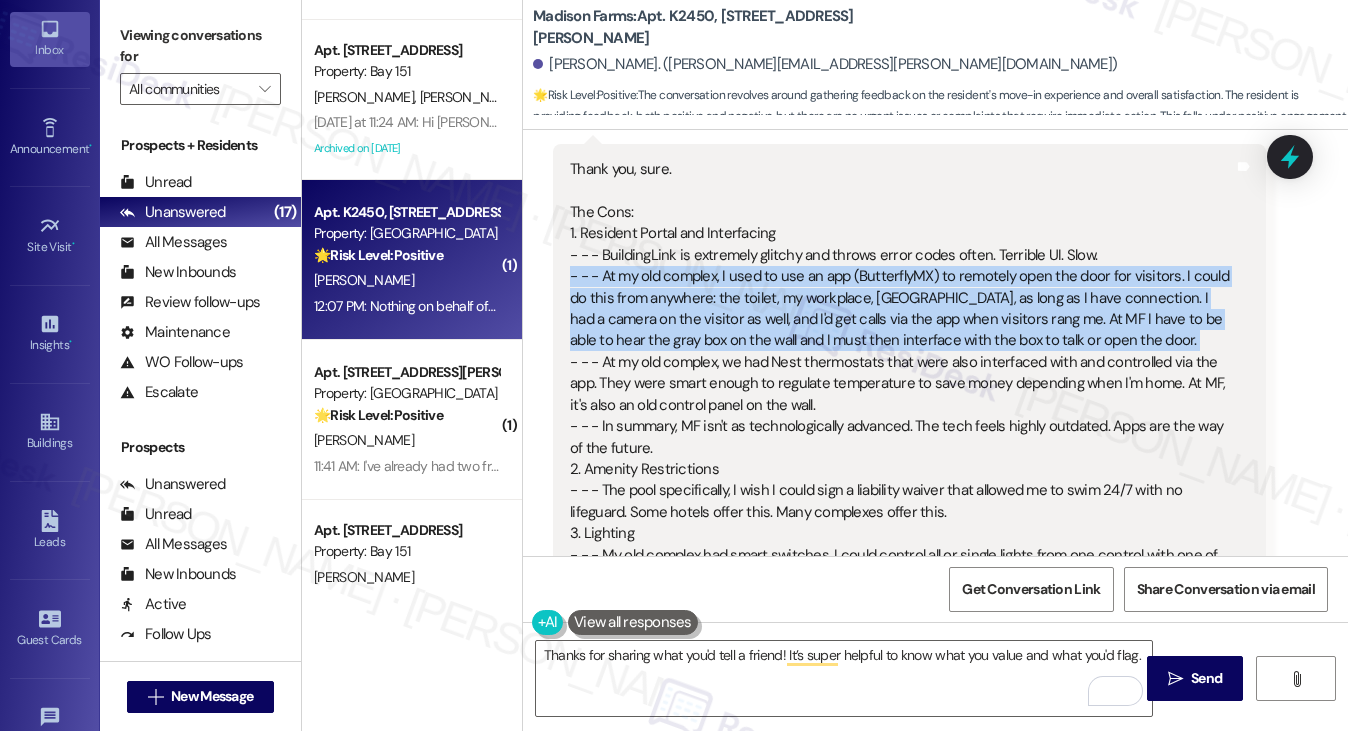
click at [905, 300] on div "Thank you, sure. The Cons: 1. Resident Portal and Interfacing - - - BuildingLin…" at bounding box center [901, 587] width 663 height 857
click at [747, 287] on div "Thank you, sure. The Cons: 1. Resident Portal and Interfacing - - - BuildingLin…" at bounding box center [901, 587] width 663 height 857
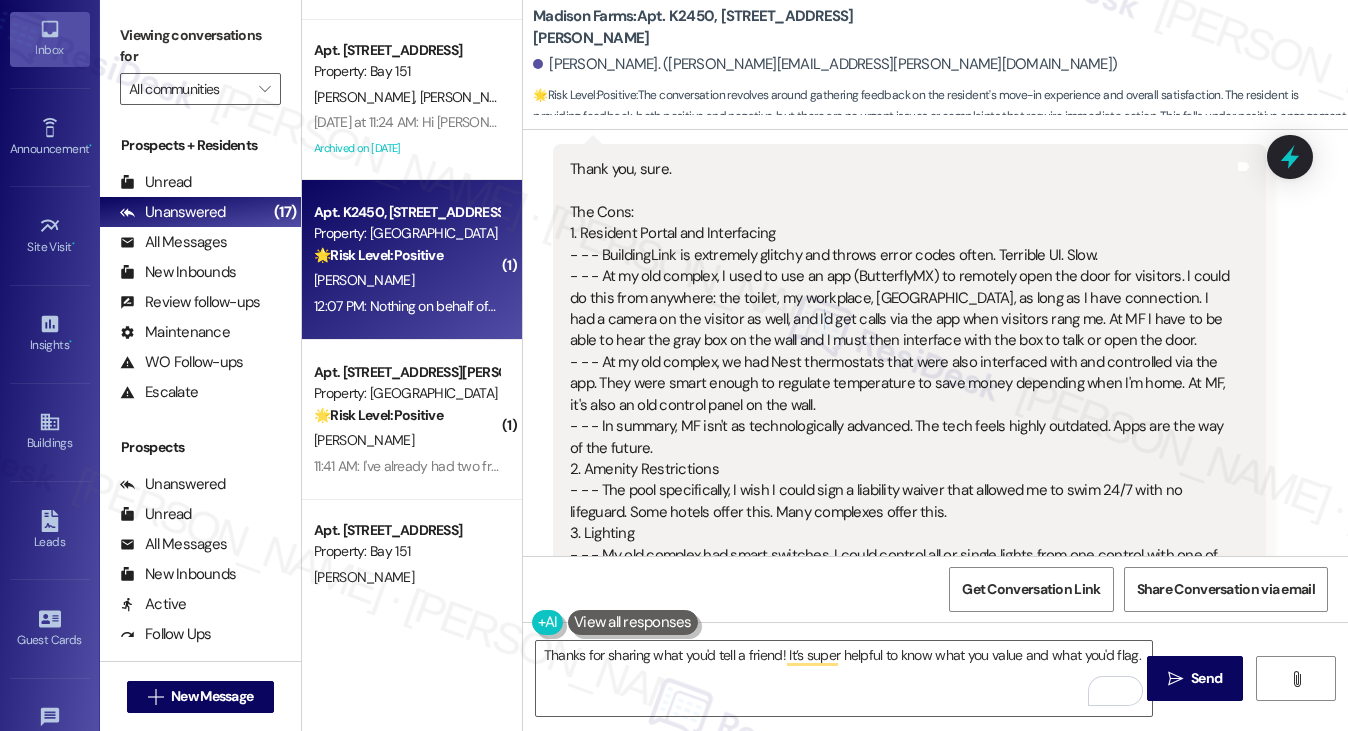
click at [747, 287] on div "Thank you, sure. The Cons: 1. Resident Portal and Interfacing - - - BuildingLin…" at bounding box center [901, 587] width 663 height 857
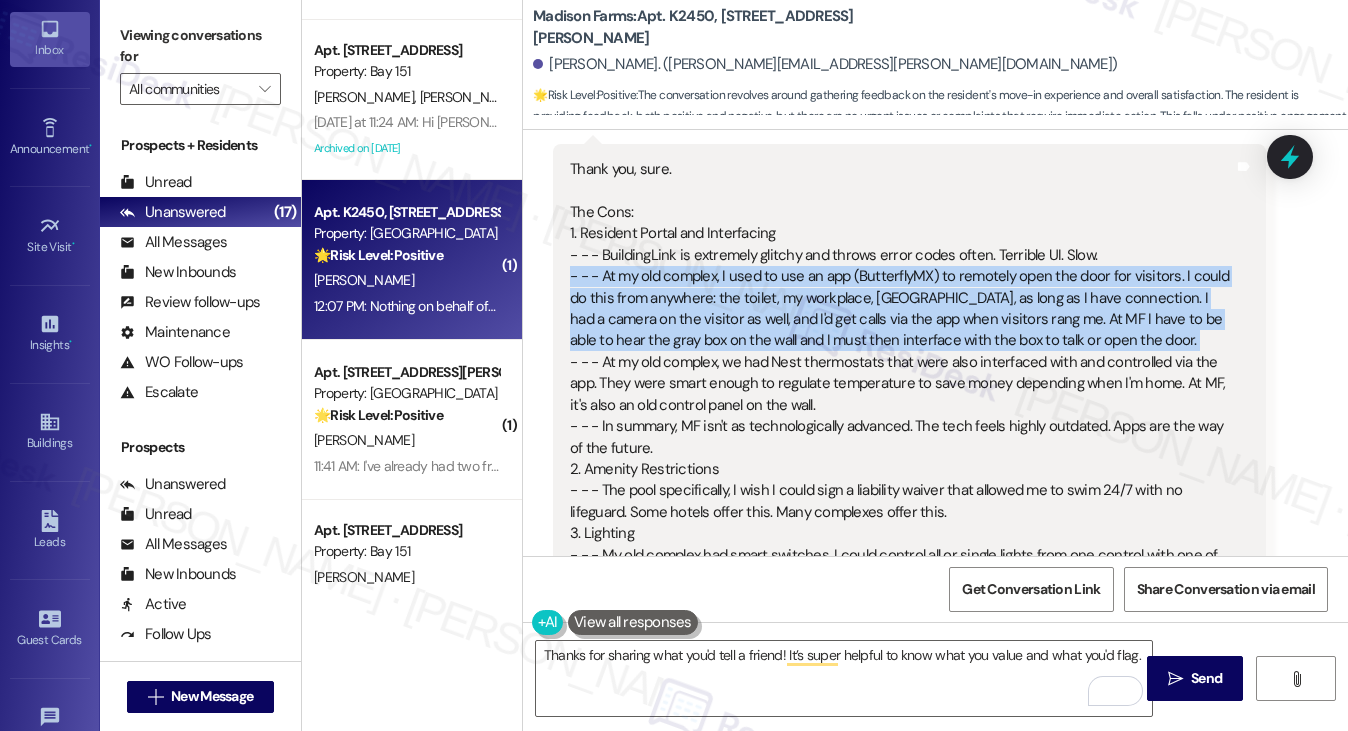
click at [747, 287] on div "Thank you, sure. The Cons: 1. Resident Portal and Interfacing - - - BuildingLin…" at bounding box center [901, 587] width 663 height 857
click at [634, 306] on div "Thank you, sure. The Cons: 1. Resident Portal and Interfacing - - - BuildingLin…" at bounding box center [901, 587] width 663 height 857
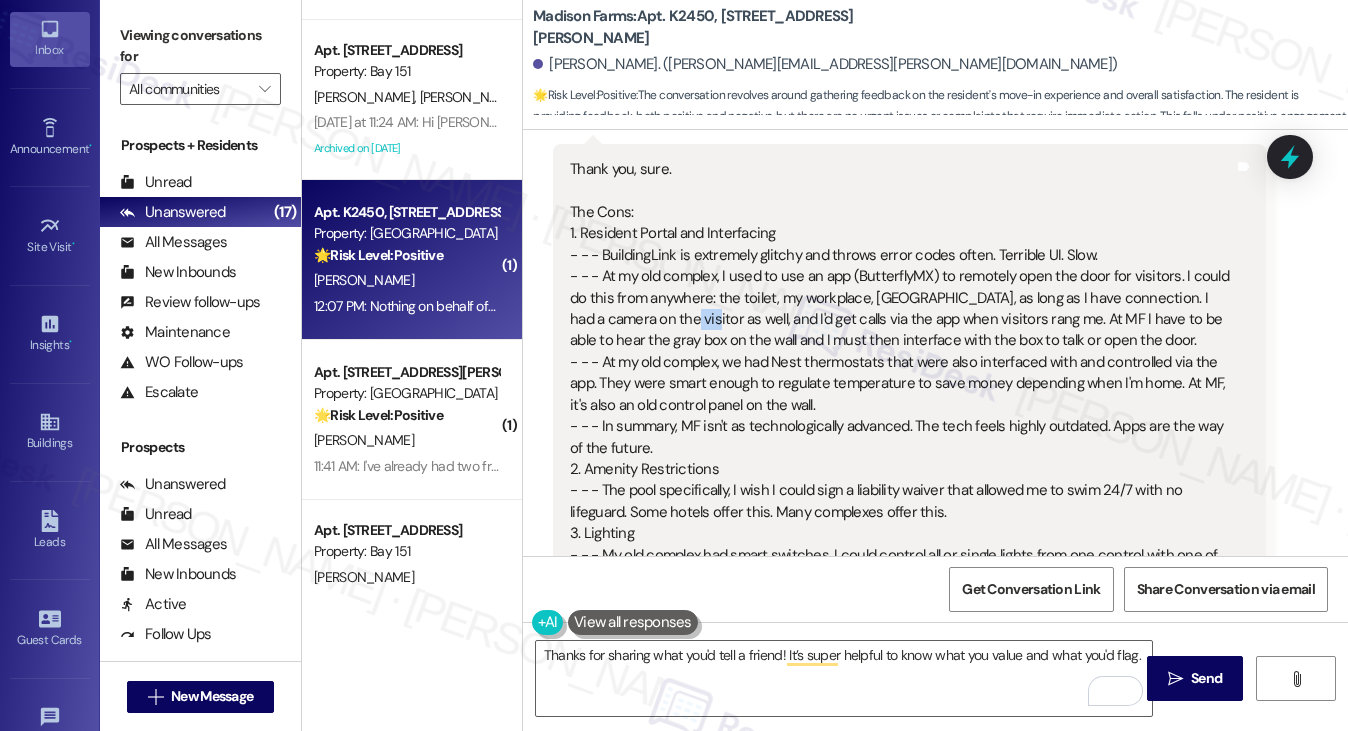
click at [634, 306] on div "Thank you, sure. The Cons: 1. Resident Portal and Interfacing - - - BuildingLin…" at bounding box center [901, 587] width 663 height 857
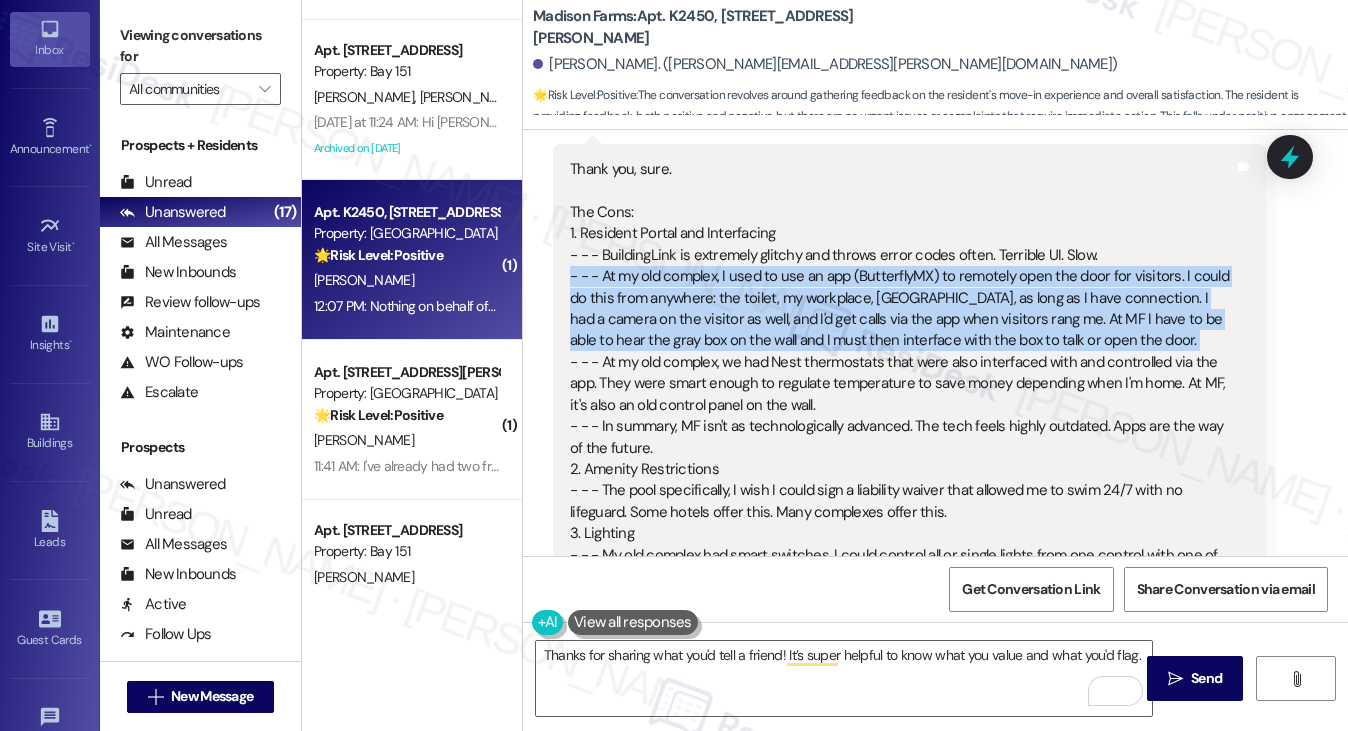
click at [634, 306] on div "Thank you, sure. The Cons: 1. Resident Portal and Interfacing - - - BuildingLin…" at bounding box center [901, 587] width 663 height 857
click at [670, 276] on div "Thank you, sure. The Cons: 1. Resident Portal and Interfacing - - - BuildingLin…" at bounding box center [901, 587] width 663 height 857
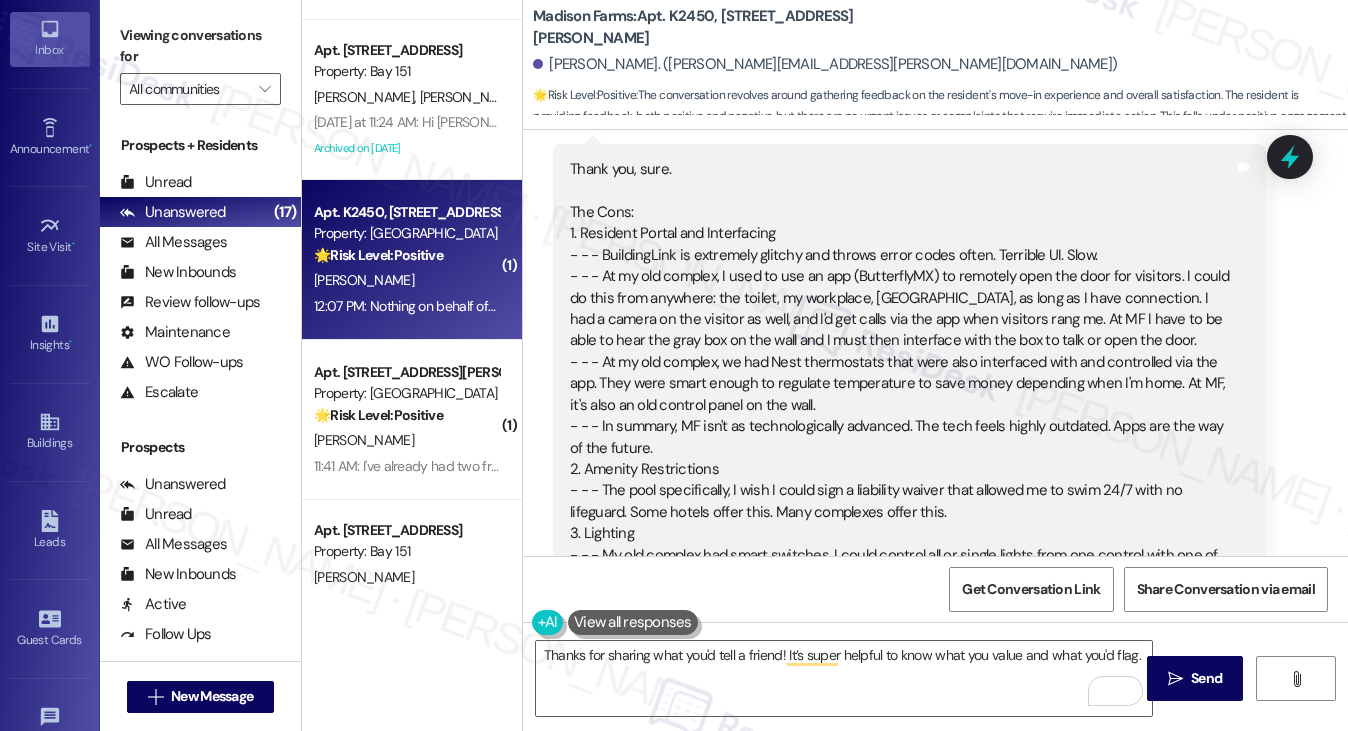
click at [635, 329] on div "Thank you, sure. The Cons: 1. Resident Portal and Interfacing - - - BuildingLin…" at bounding box center [901, 587] width 663 height 857
click at [608, 343] on div "Thank you, sure. The Cons: 1. Resident Portal and Interfacing - - - BuildingLin…" at bounding box center [901, 587] width 663 height 857
click at [907, 381] on div "Thank you, sure. The Cons: 1. Resident Portal and Interfacing - - - BuildingLin…" at bounding box center [901, 587] width 663 height 857
click at [839, 333] on div "Thank you, sure. The Cons: 1. Resident Portal and Interfacing - - - BuildingLin…" at bounding box center [901, 587] width 663 height 857
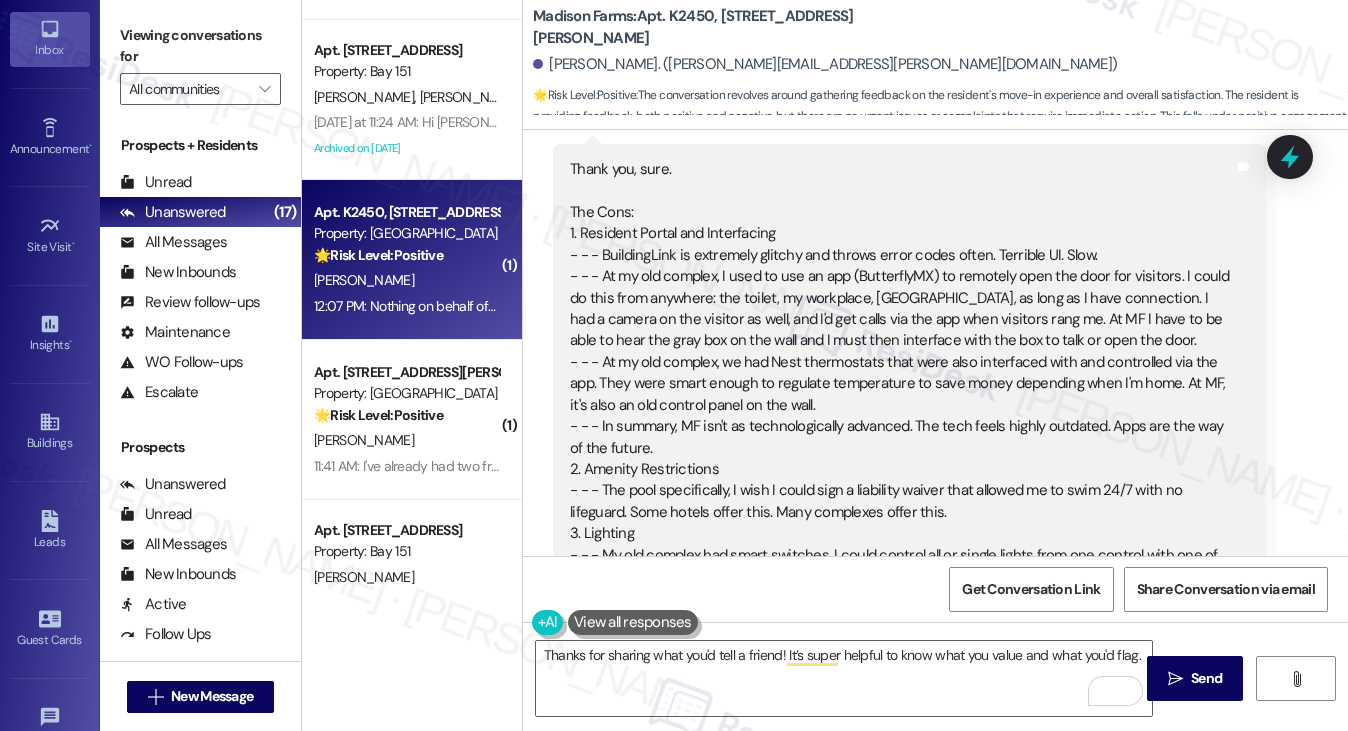
click at [839, 333] on div "Thank you, sure. The Cons: 1. Resident Portal and Interfacing - - - BuildingLin…" at bounding box center [901, 587] width 663 height 857
click at [656, 356] on div "Thank you, sure. The Cons: 1. Resident Portal and Interfacing - - - BuildingLin…" at bounding box center [901, 587] width 663 height 857
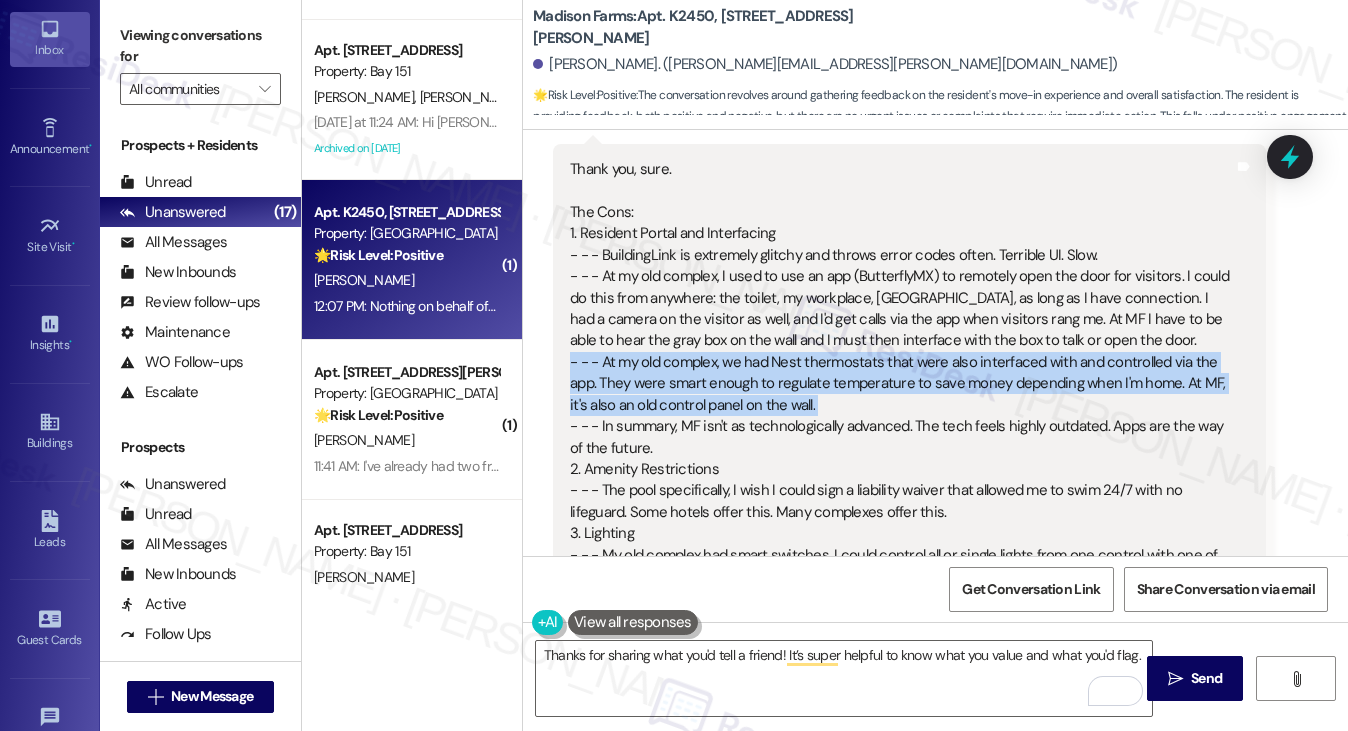
scroll to position [1700, 0]
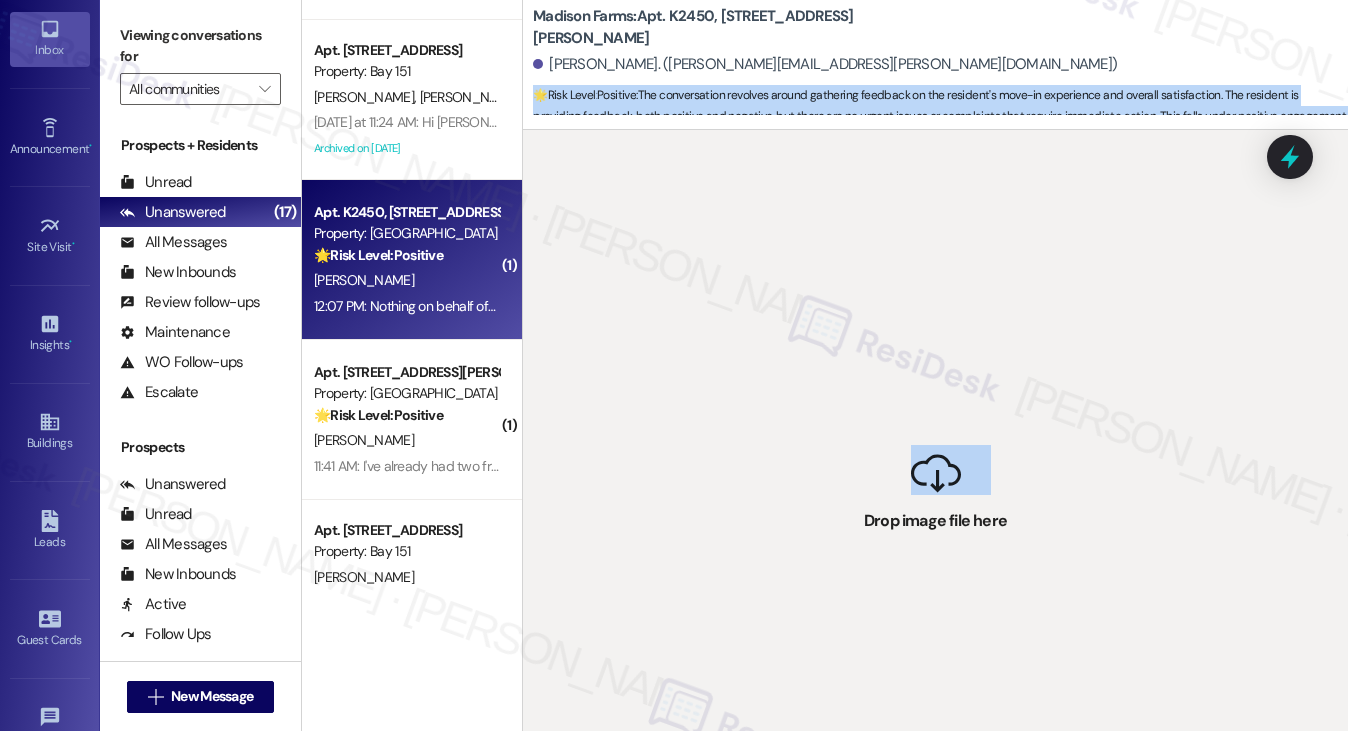
drag, startPoint x: 927, startPoint y: 501, endPoint x: 740, endPoint y: 107, distance: 436.0
click at [739, 107] on div "Madison Farms: Apt. K2450, 4883 Riley Road Jared Gill. (jared.gill@flexicon.com…" at bounding box center [935, 365] width 826 height 731
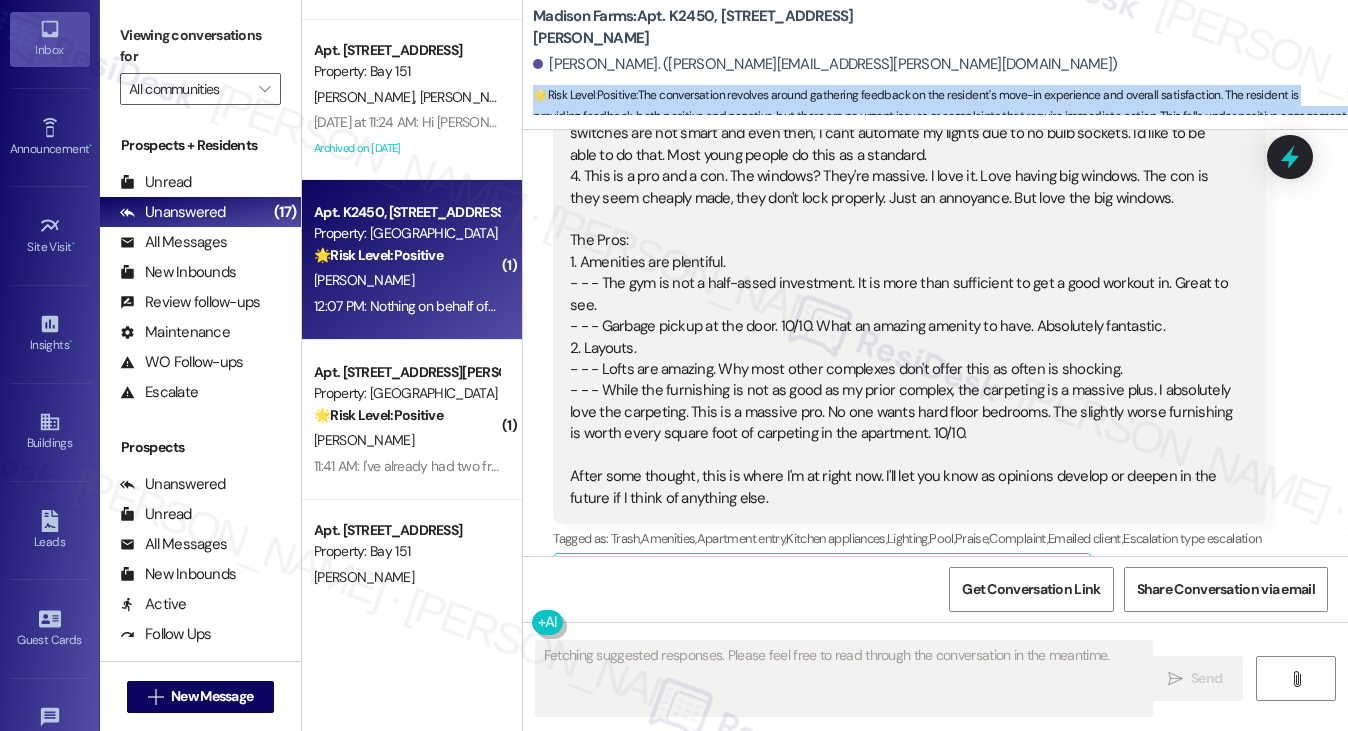
scroll to position [1051, 0]
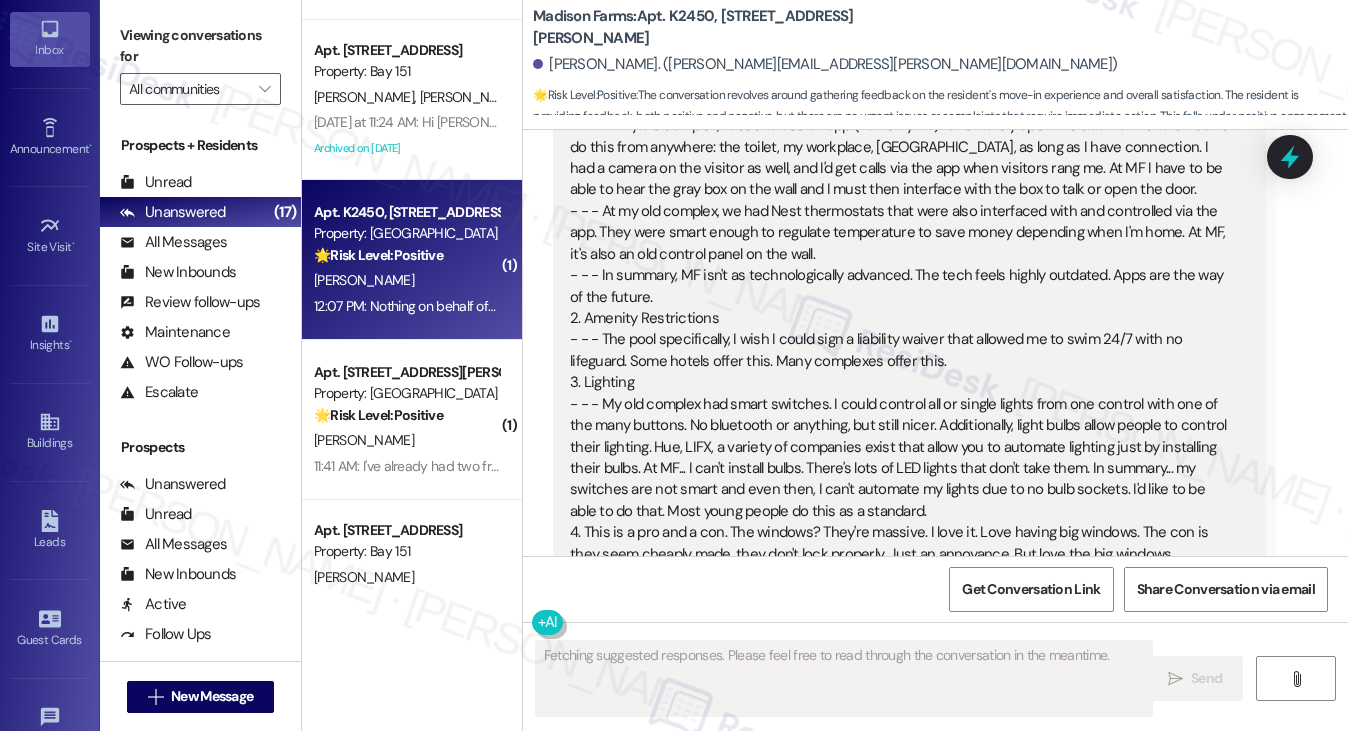
drag, startPoint x: 887, startPoint y: 299, endPoint x: 861, endPoint y: 307, distance: 27.2
click at [887, 299] on div "Thank you, sure. The Cons: 1. Resident Portal and Interfacing - - - BuildingLin…" at bounding box center [901, 436] width 663 height 857
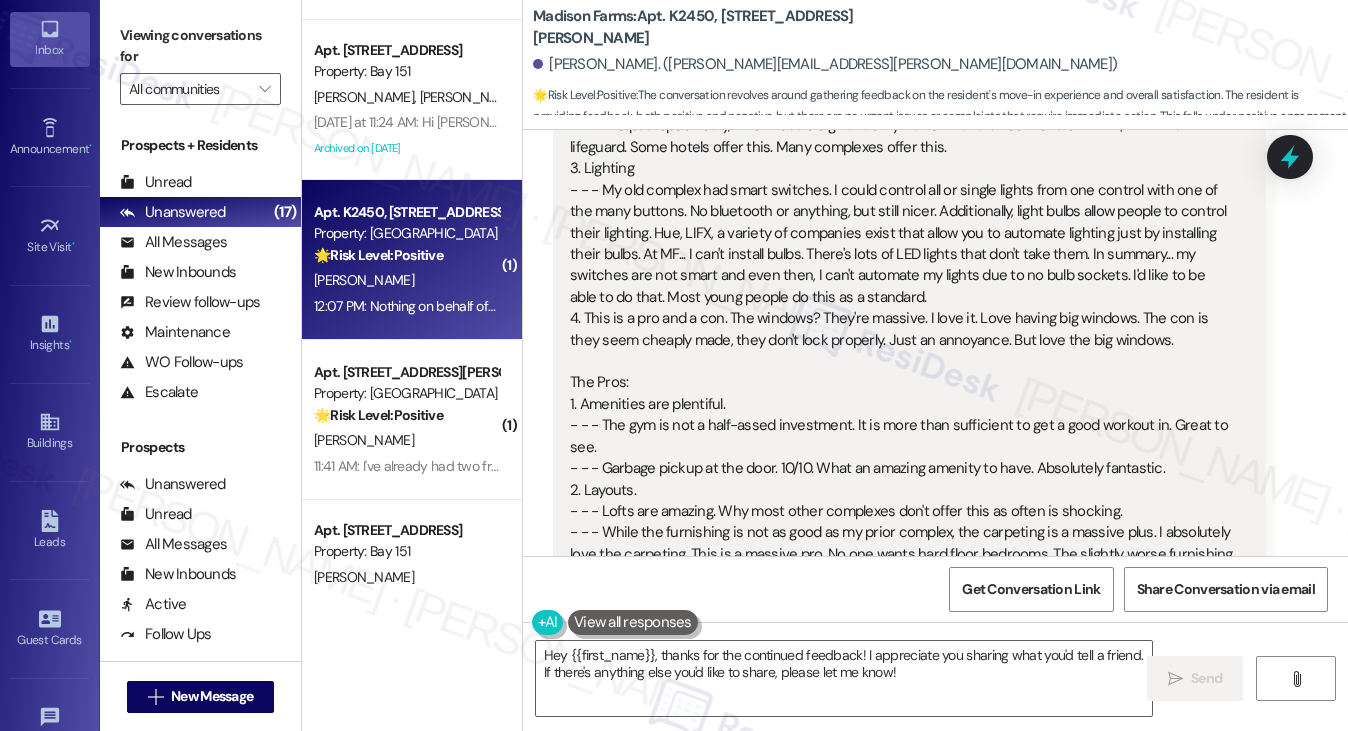
scroll to position [1151, 0]
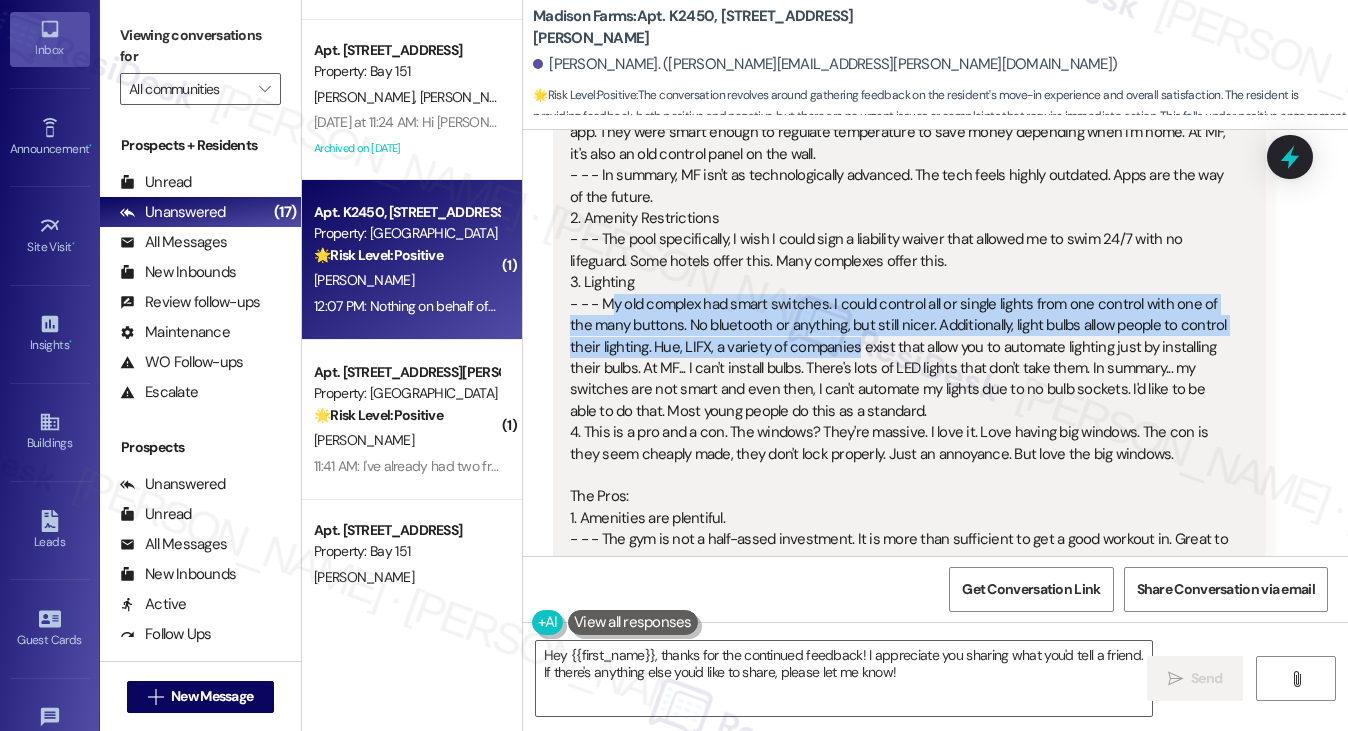
drag, startPoint x: 614, startPoint y: 274, endPoint x: 852, endPoint y: 327, distance: 243.8
click at [852, 327] on div "Thank you, sure. The Cons: 1. Resident Portal and Interfacing - - - BuildingLin…" at bounding box center [901, 336] width 663 height 857
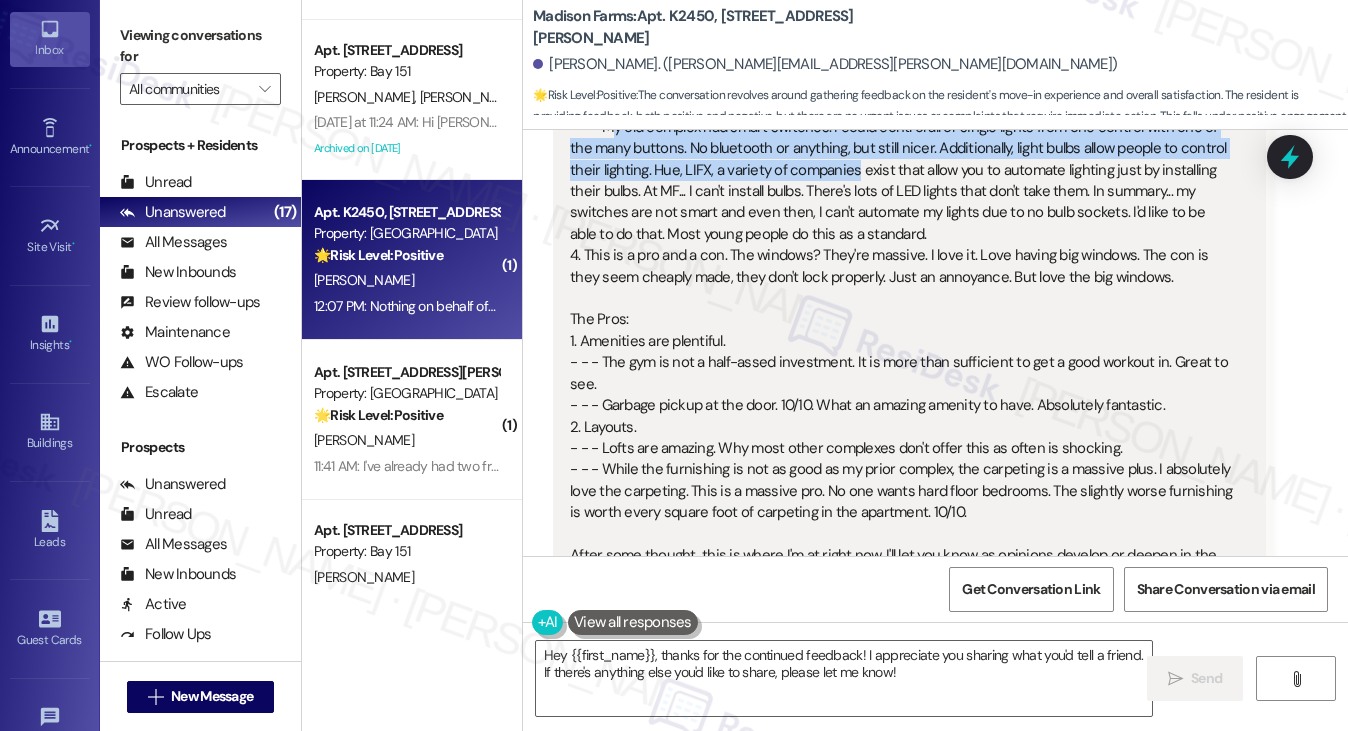
scroll to position [1451, 0]
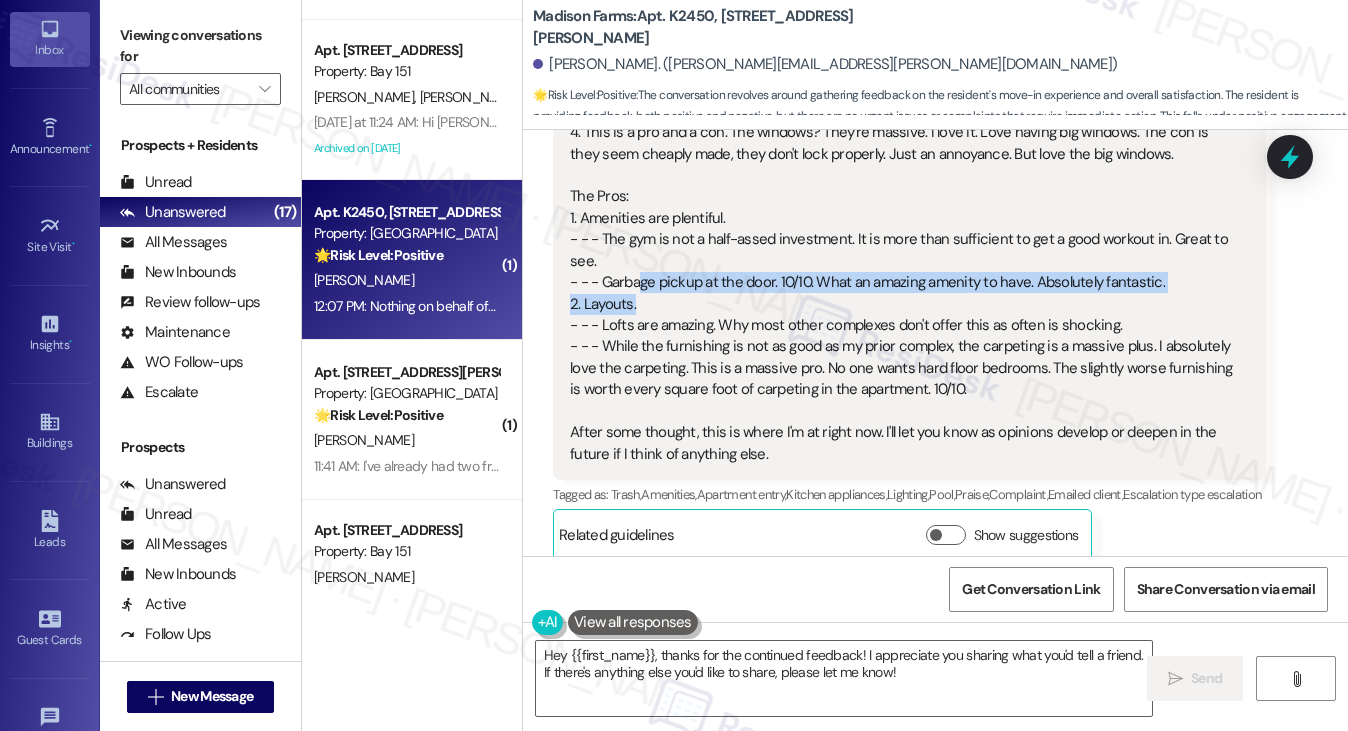
drag, startPoint x: 637, startPoint y: 267, endPoint x: 848, endPoint y: 272, distance: 211.0
click at [848, 272] on div "Thank you, sure. The Cons: 1. Resident Portal and Interfacing - - - BuildingLin…" at bounding box center [901, 36] width 663 height 857
click at [699, 287] on div "Thank you, sure. The Cons: 1. Resident Portal and Interfacing - - - BuildingLin…" at bounding box center [901, 36] width 663 height 857
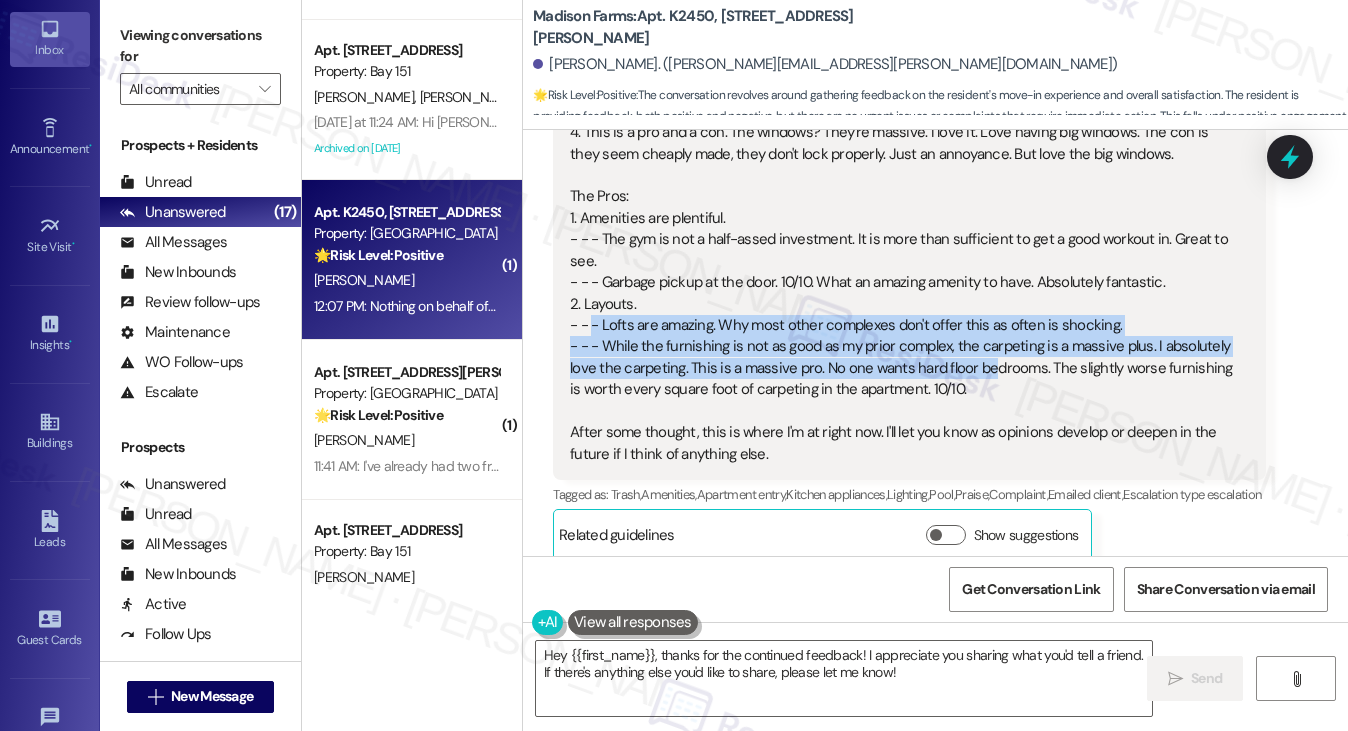
drag, startPoint x: 591, startPoint y: 302, endPoint x: 984, endPoint y: 346, distance: 395.4
click at [984, 346] on div "Thank you, sure. The Cons: 1. Resident Portal and Interfacing - - - BuildingLin…" at bounding box center [901, 36] width 663 height 857
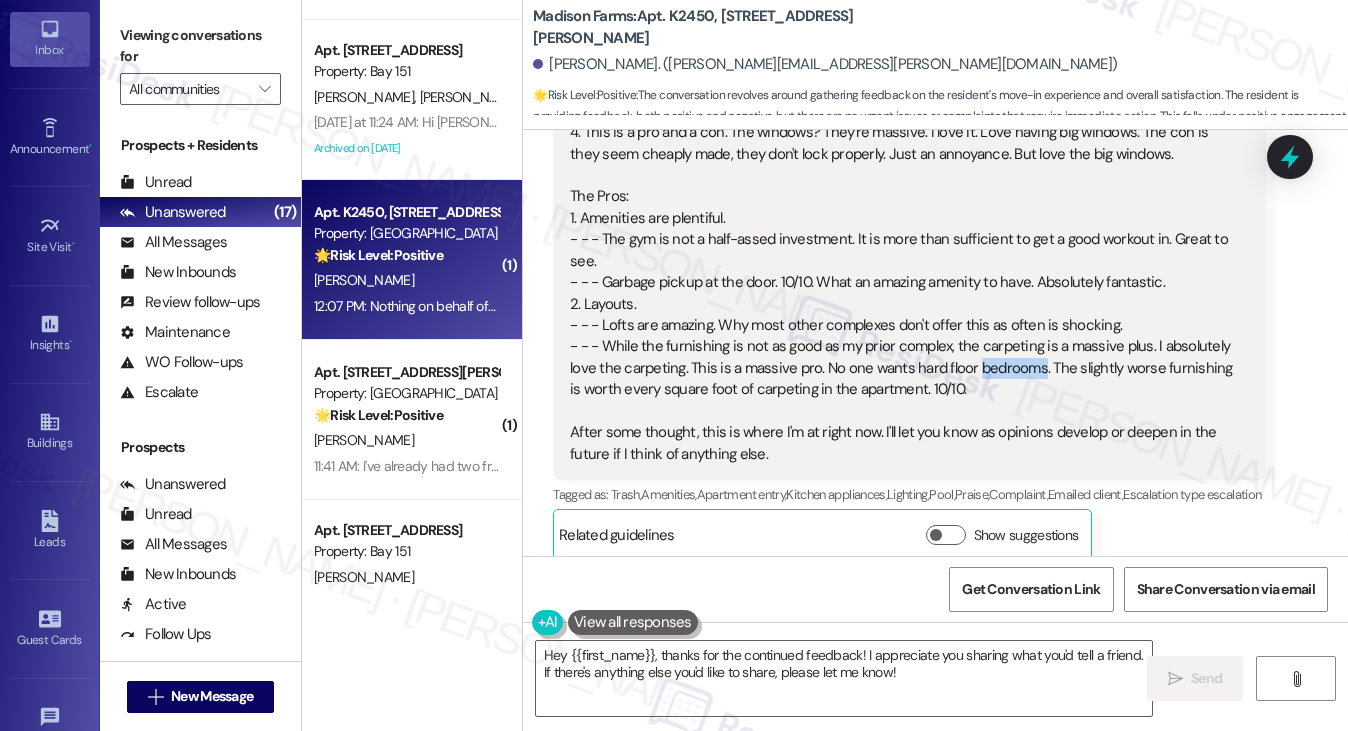
click at [984, 346] on div "Thank you, sure. The Cons: 1. Resident Portal and Interfacing - - - BuildingLin…" at bounding box center [901, 36] width 663 height 857
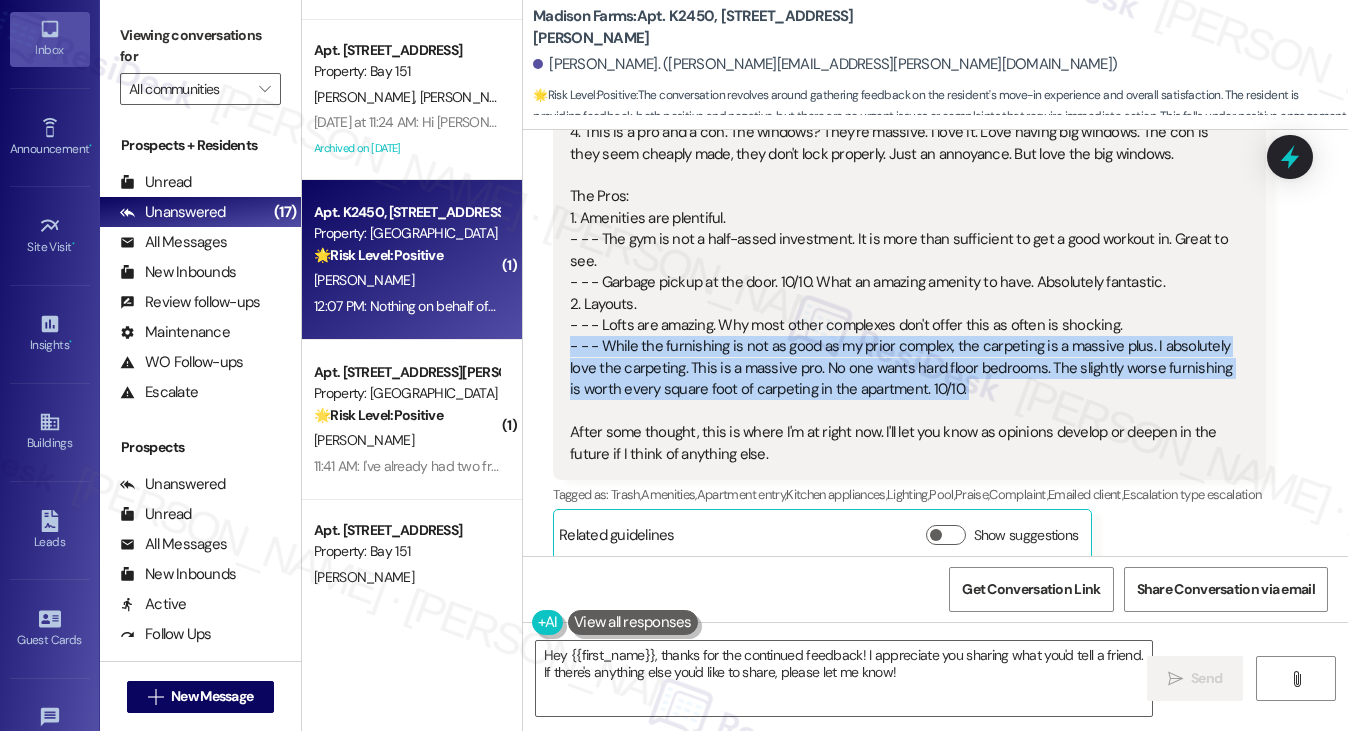
click at [984, 346] on div "Thank you, sure. The Cons: 1. Resident Portal and Interfacing - - - BuildingLin…" at bounding box center [901, 36] width 663 height 857
click at [813, 344] on div "Thank you, sure. The Cons: 1. Resident Portal and Interfacing - - - BuildingLin…" at bounding box center [901, 36] width 663 height 857
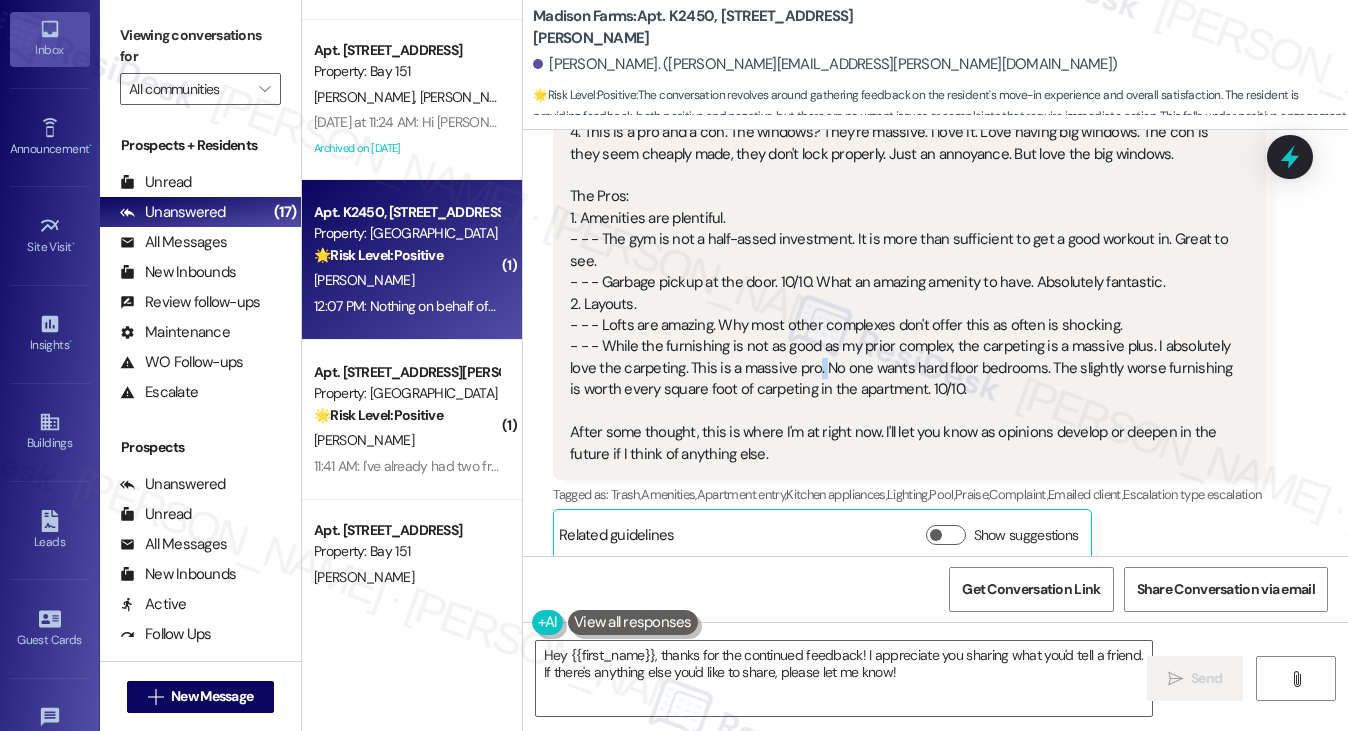
click at [813, 344] on div "Thank you, sure. The Cons: 1. Resident Portal and Interfacing - - - BuildingLin…" at bounding box center [901, 36] width 663 height 857
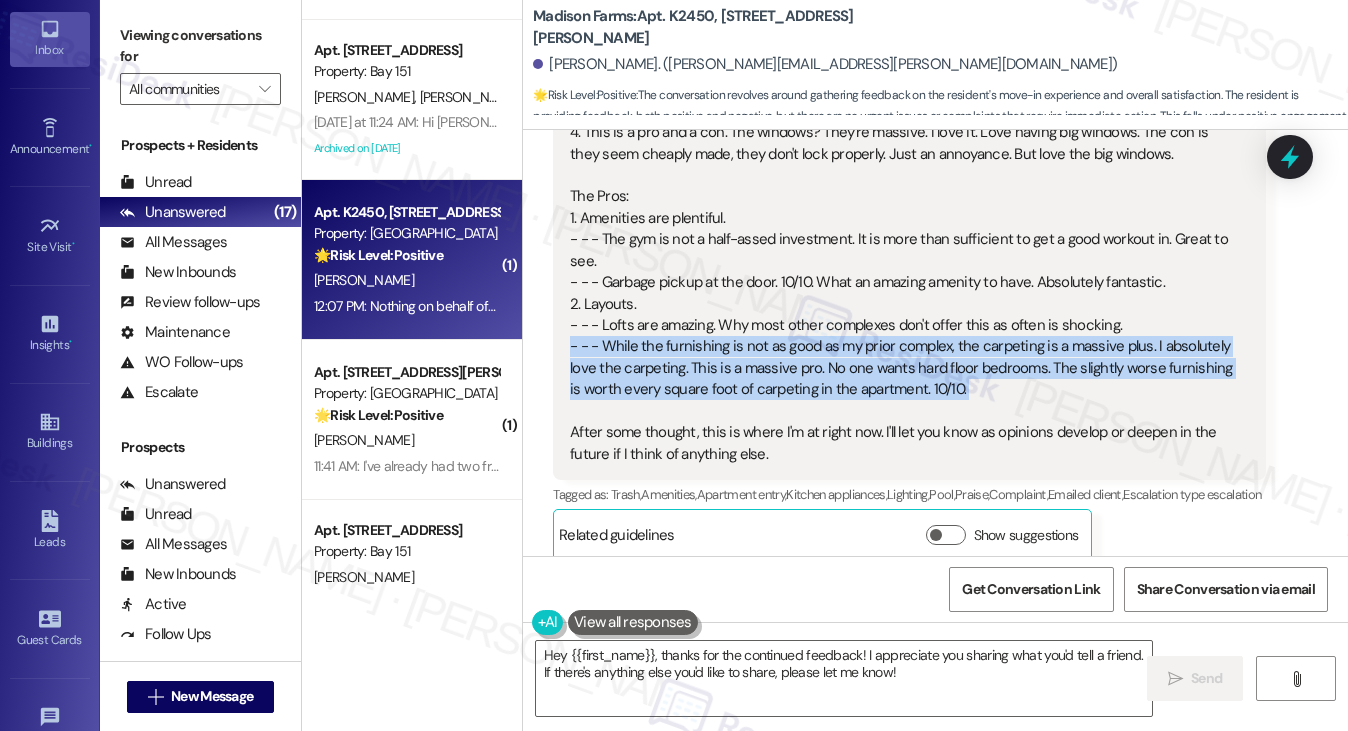
click at [813, 344] on div "Thank you, sure. The Cons: 1. Resident Portal and Interfacing - - - BuildingLin…" at bounding box center [901, 36] width 663 height 857
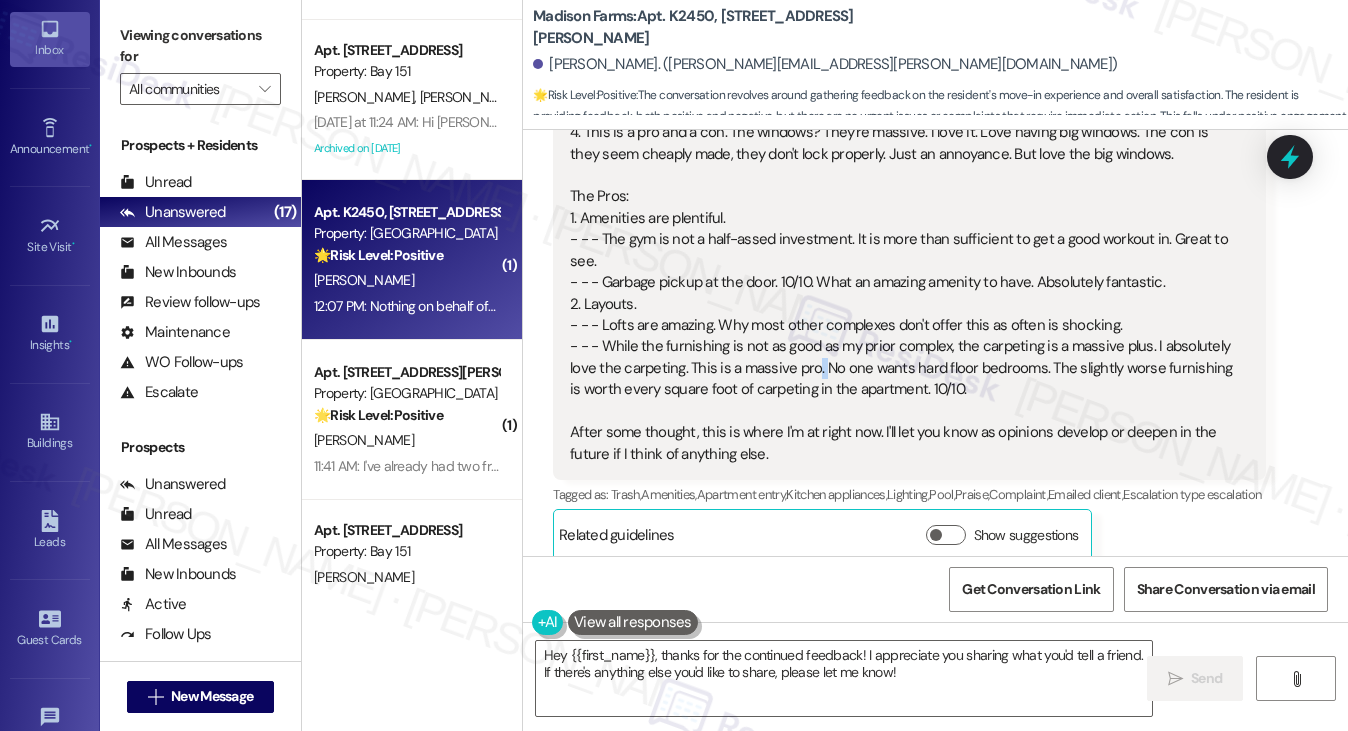
click at [813, 344] on div "Thank you, sure. The Cons: 1. Resident Portal and Interfacing - - - BuildingLin…" at bounding box center [901, 36] width 663 height 857
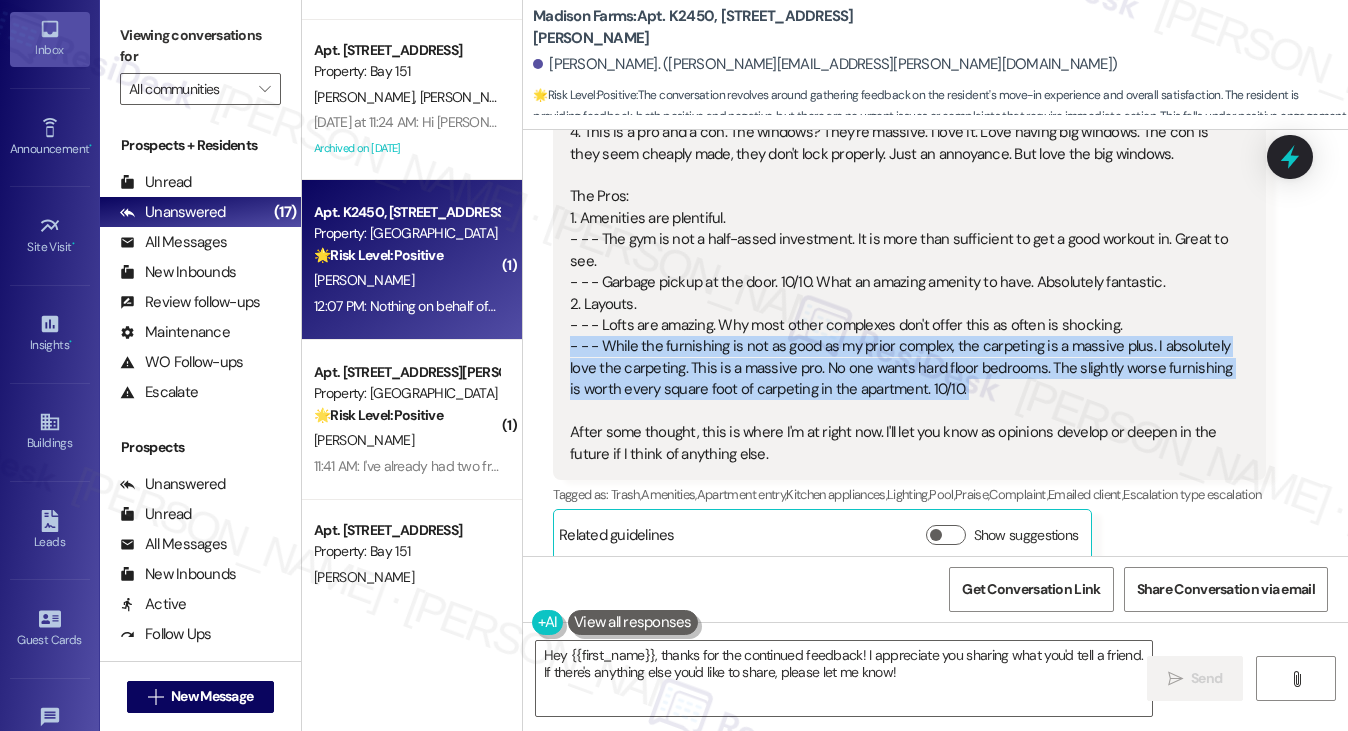
click at [813, 344] on div "Thank you, sure. The Cons: 1. Resident Portal and Interfacing - - - BuildingLin…" at bounding box center [901, 36] width 663 height 857
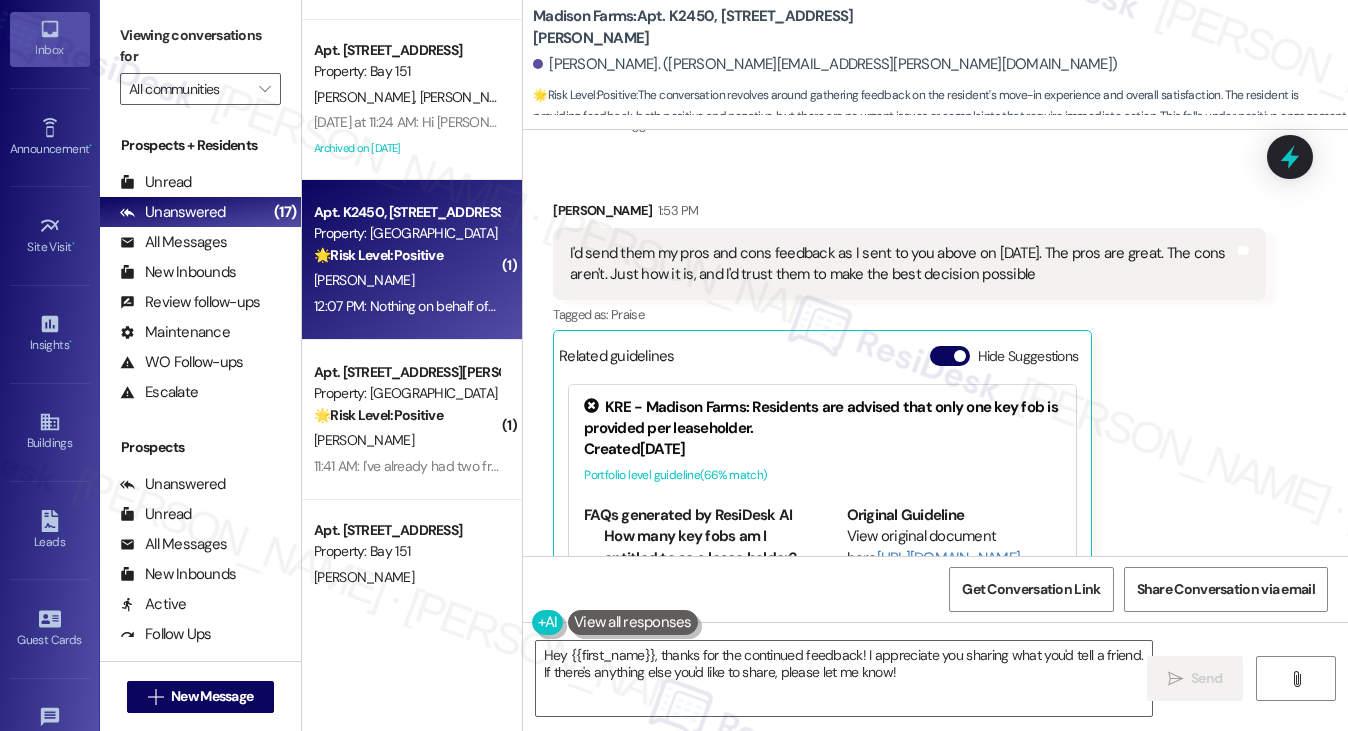
scroll to position [3551, 0]
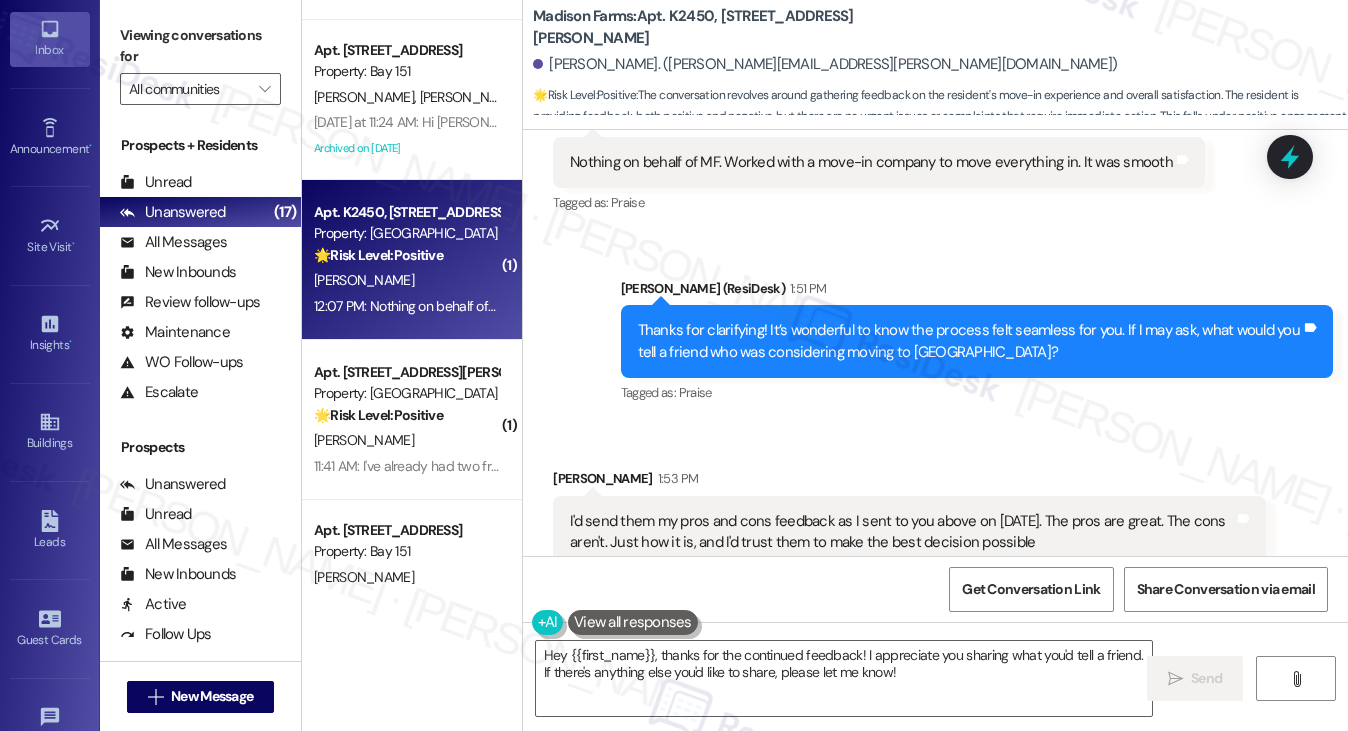
click at [637, 522] on div "I'd send them my pros and cons feedback as I sent to you above on July 21st. Th…" at bounding box center [901, 532] width 663 height 43
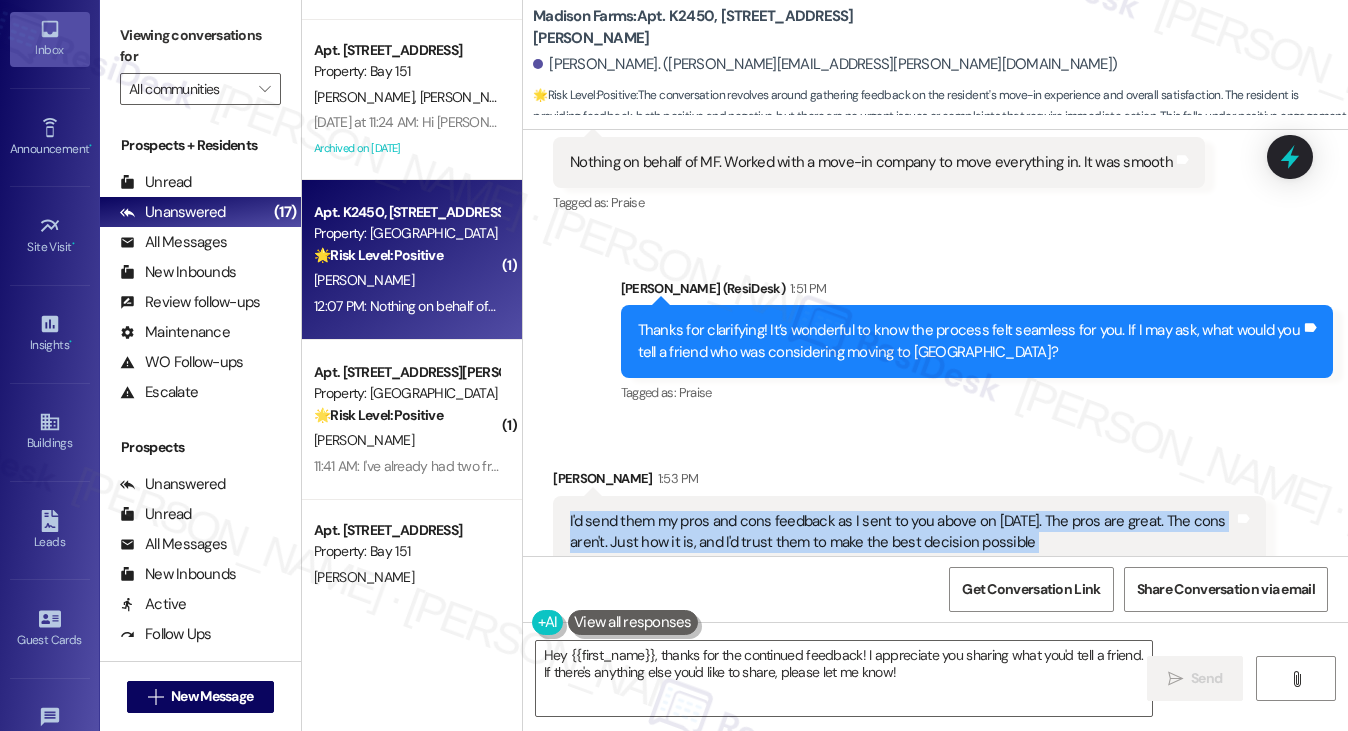
click at [637, 522] on div "I'd send them my pros and cons feedback as I sent to you above on July 21st. Th…" at bounding box center [901, 532] width 663 height 43
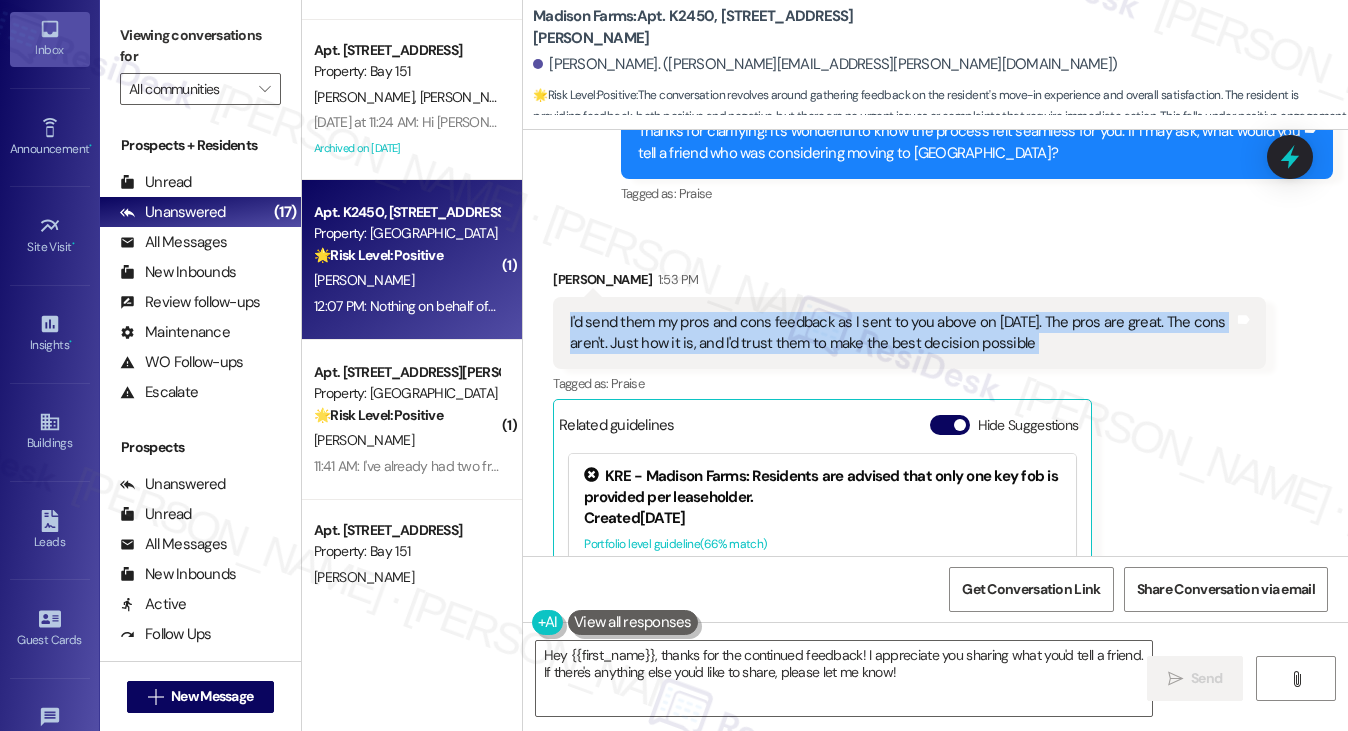
scroll to position [3751, 0]
click at [693, 326] on div "I'd send them my pros and cons feedback as I sent to you above on July 21st. Th…" at bounding box center [901, 332] width 663 height 43
click at [961, 339] on div "I'd send them my pros and cons feedback as I sent to you above on July 21st. Th…" at bounding box center [901, 332] width 663 height 43
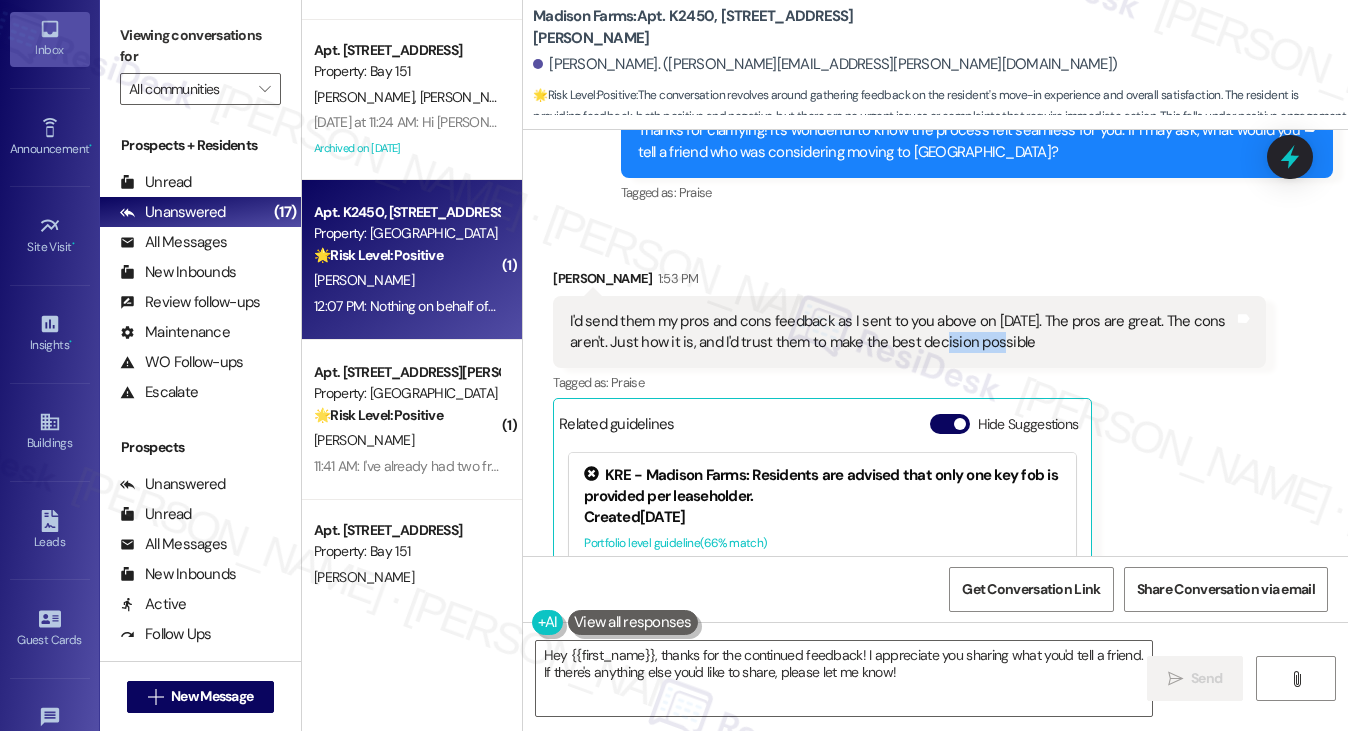
click at [961, 339] on div "I'd send them my pros and cons feedback as I sent to you above on July 21st. Th…" at bounding box center [901, 332] width 663 height 43
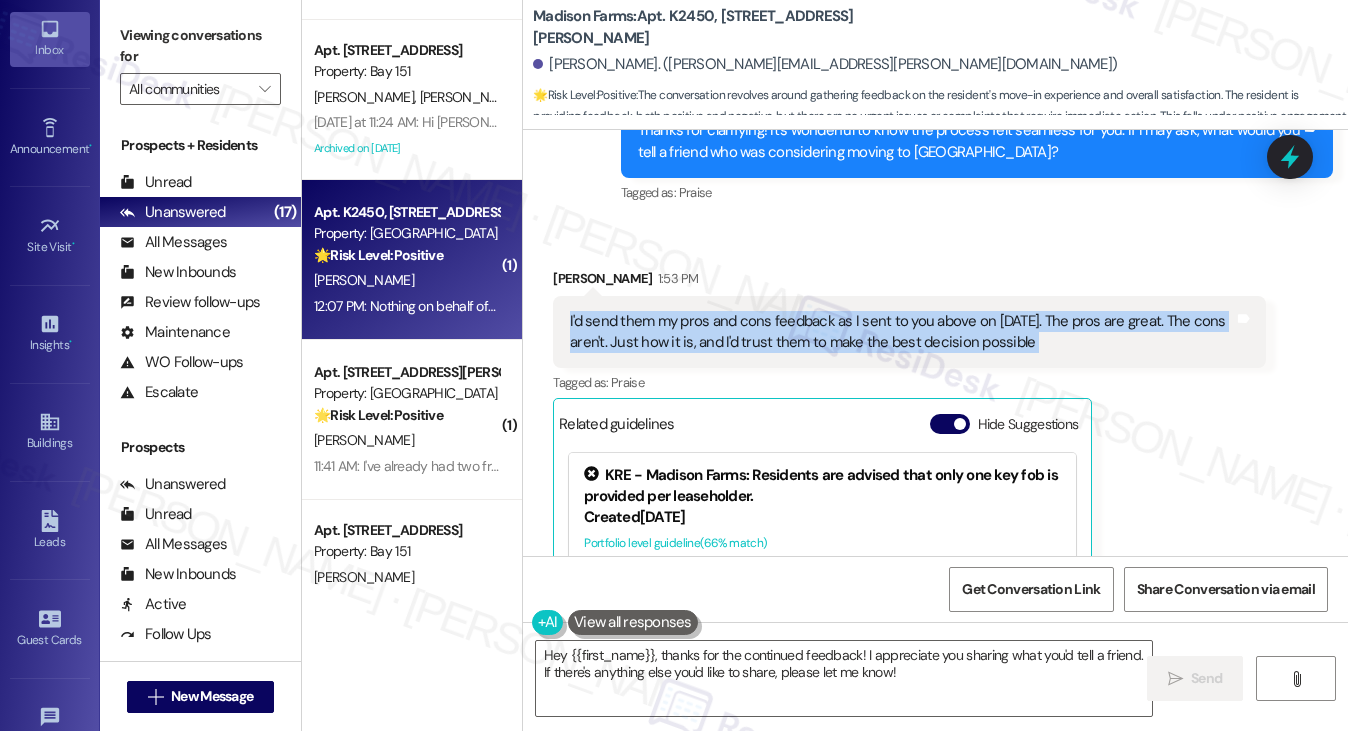
click at [961, 339] on div "I'd send them my pros and cons feedback as I sent to you above on July 21st. Th…" at bounding box center [901, 332] width 663 height 43
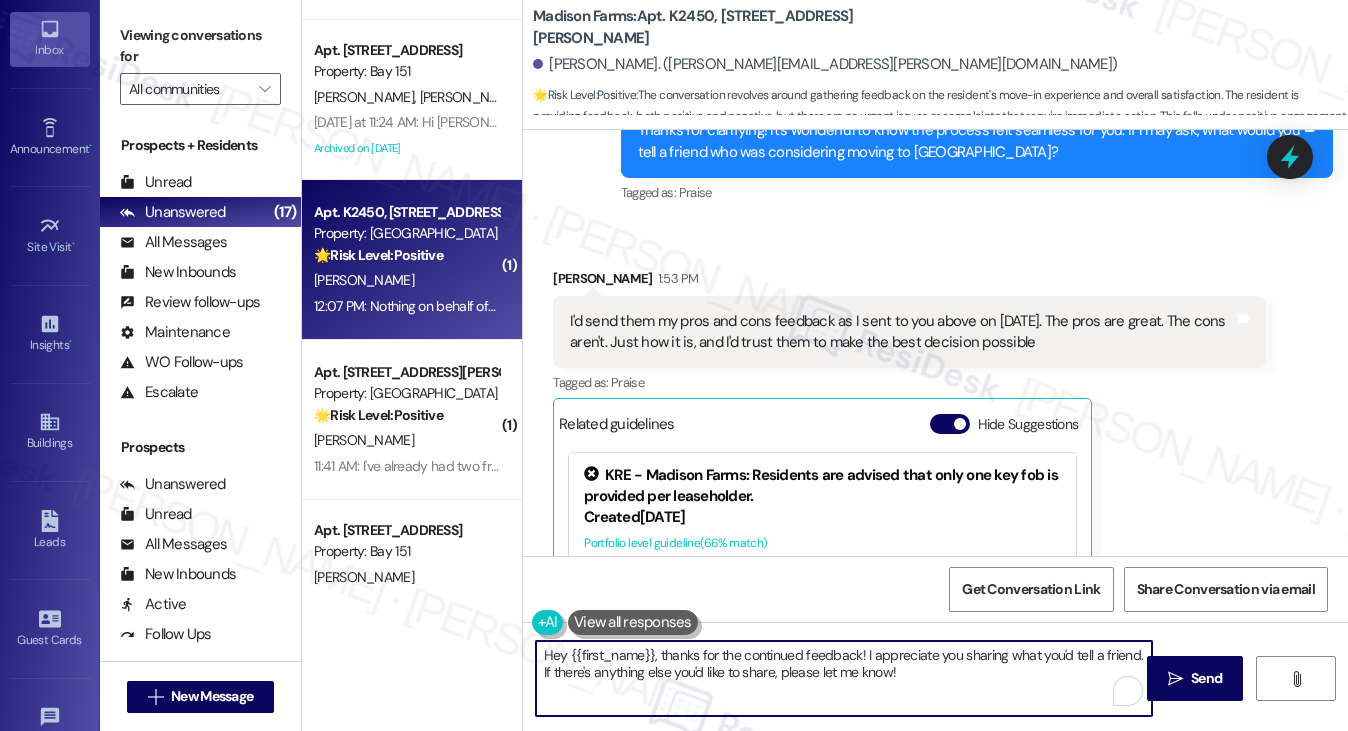
drag, startPoint x: 662, startPoint y: 656, endPoint x: 427, endPoint y: 656, distance: 234.9
click at [427, 656] on div "( 1 ) Apt. 730, [STREET_ADDRESS] Property: 485 Marin 🔧 Risk Level: Medium The r…" at bounding box center [825, 365] width 1046 height 731
type textarea "Thanks for the continued feedback! I appreciate you sharing what you'd tell a f…"
click at [635, 327] on div "I'd send them my pros and cons feedback as I sent to you above on July 21st. Th…" at bounding box center [901, 332] width 663 height 43
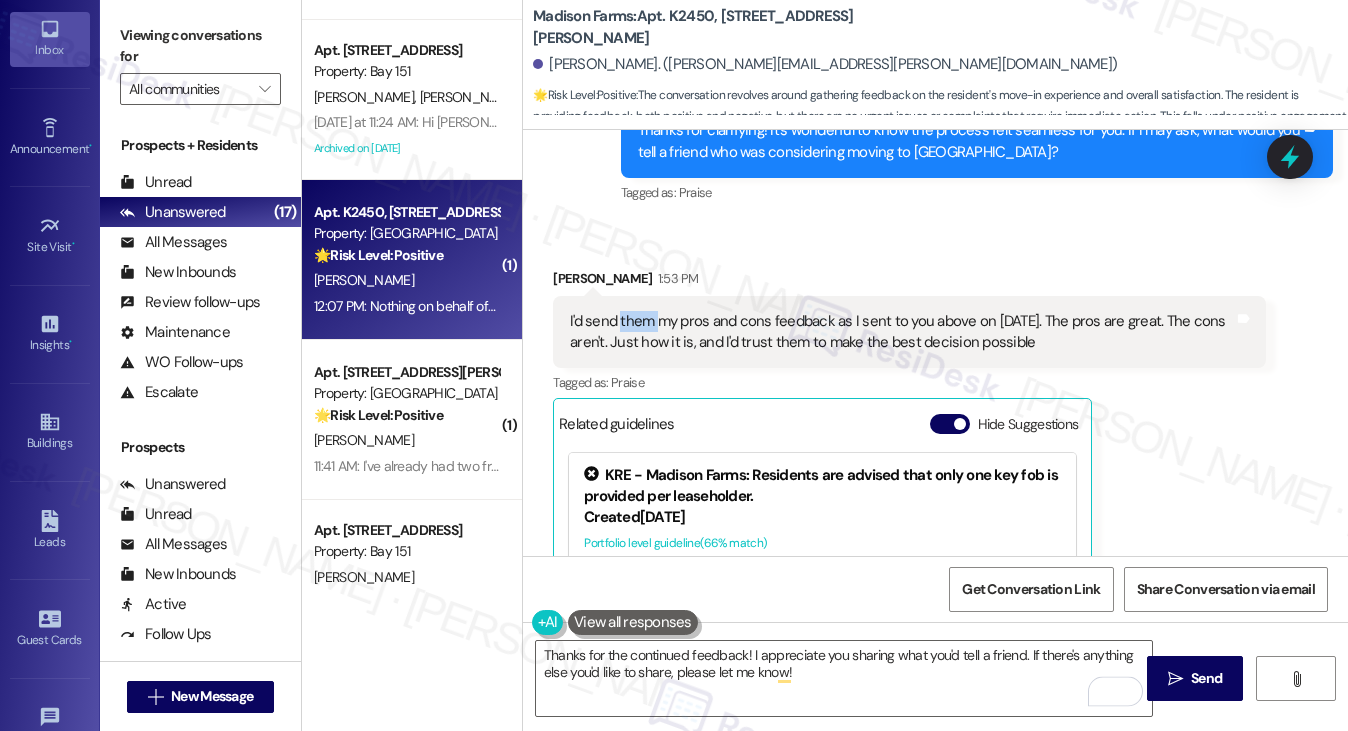
click at [635, 327] on div "I'd send them my pros and cons feedback as I sent to you above on July 21st. Th…" at bounding box center [901, 332] width 663 height 43
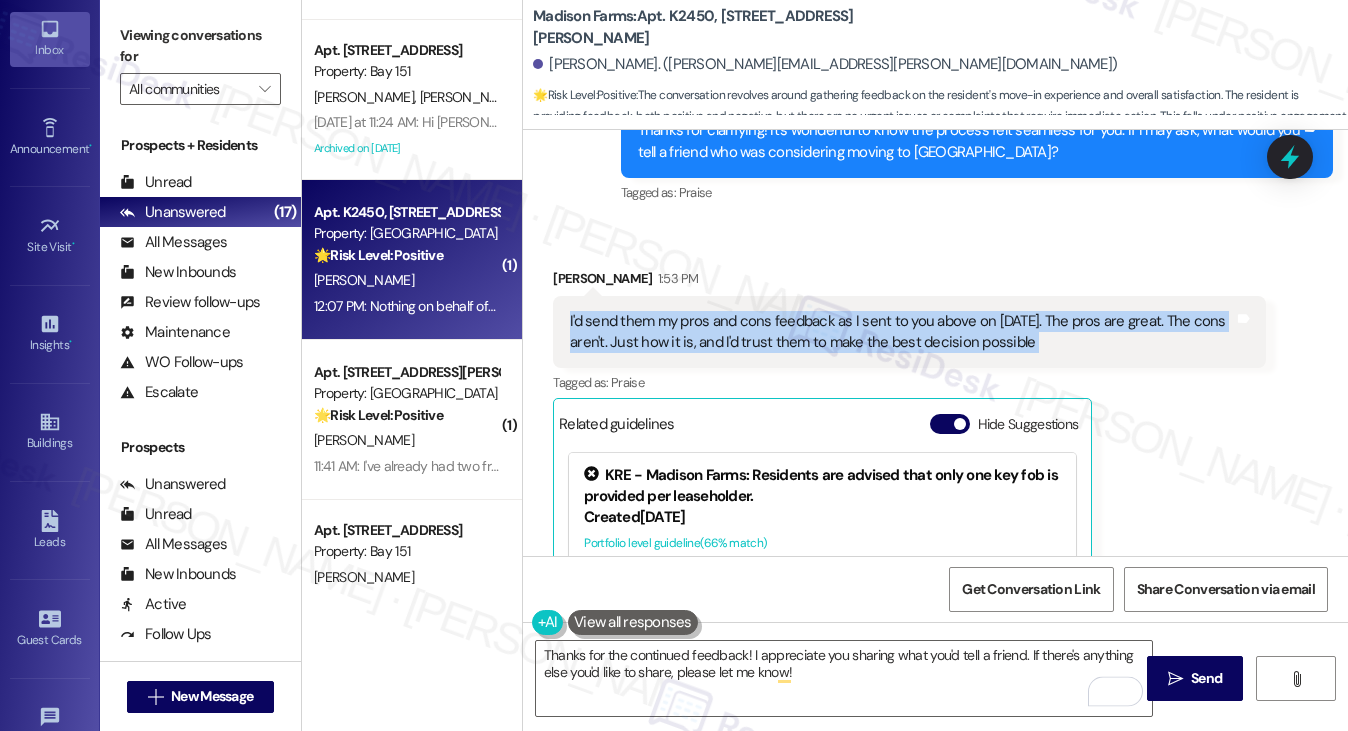
click at [635, 327] on div "I'd send them my pros and cons feedback as I sent to you above on July 21st. Th…" at bounding box center [901, 332] width 663 height 43
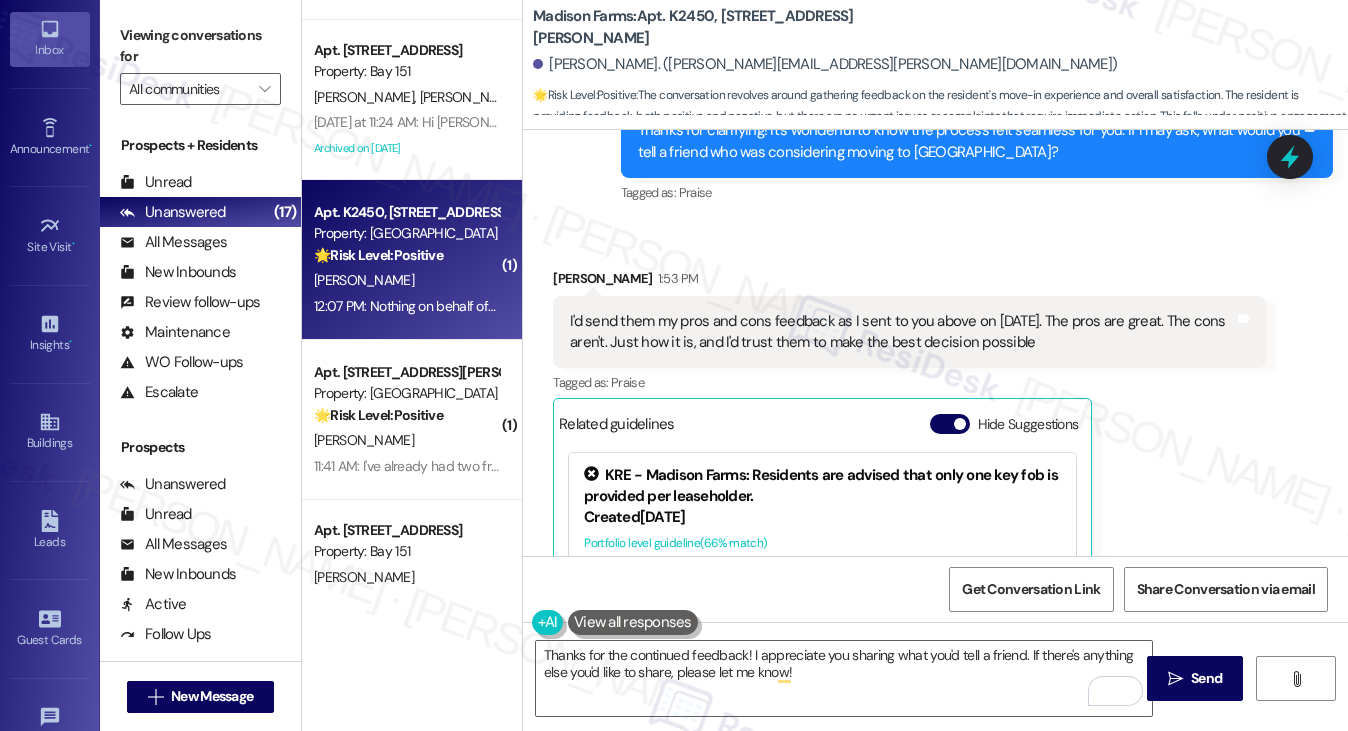
click at [903, 259] on div "Received via SMS Jared Gill 1:53 PM I'd send them my pros and cons feedback as …" at bounding box center [909, 505] width 742 height 504
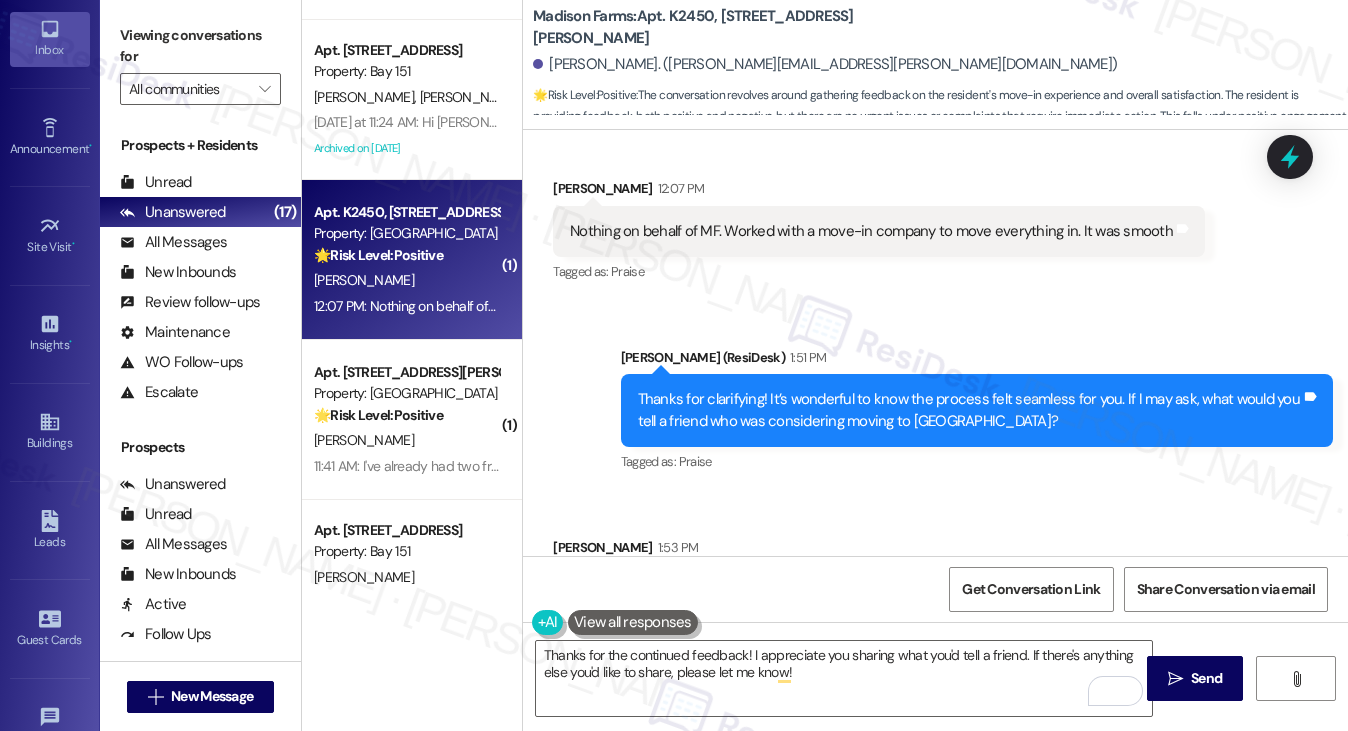
scroll to position [3451, 0]
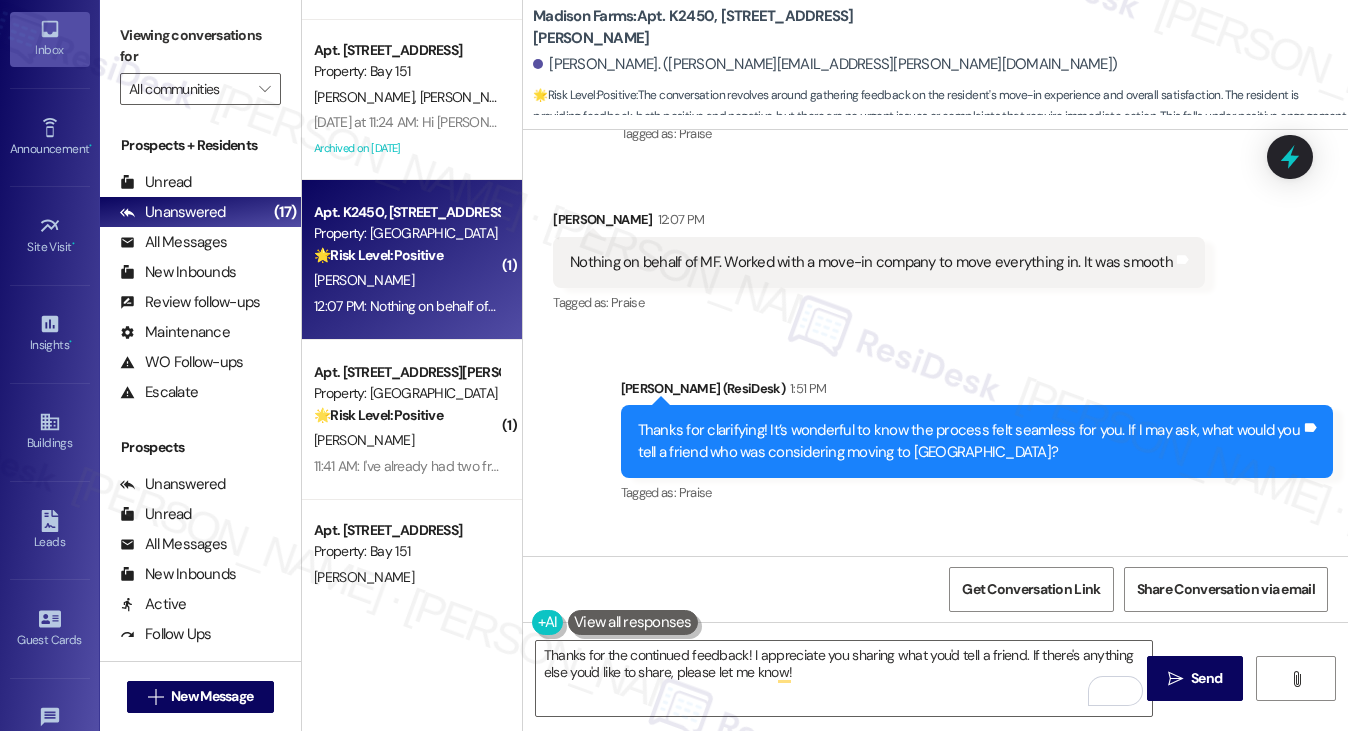
drag, startPoint x: 197, startPoint y: 65, endPoint x: 583, endPoint y: 183, distance: 403.5
click at [197, 65] on label "Viewing conversations for" at bounding box center [200, 46] width 161 height 53
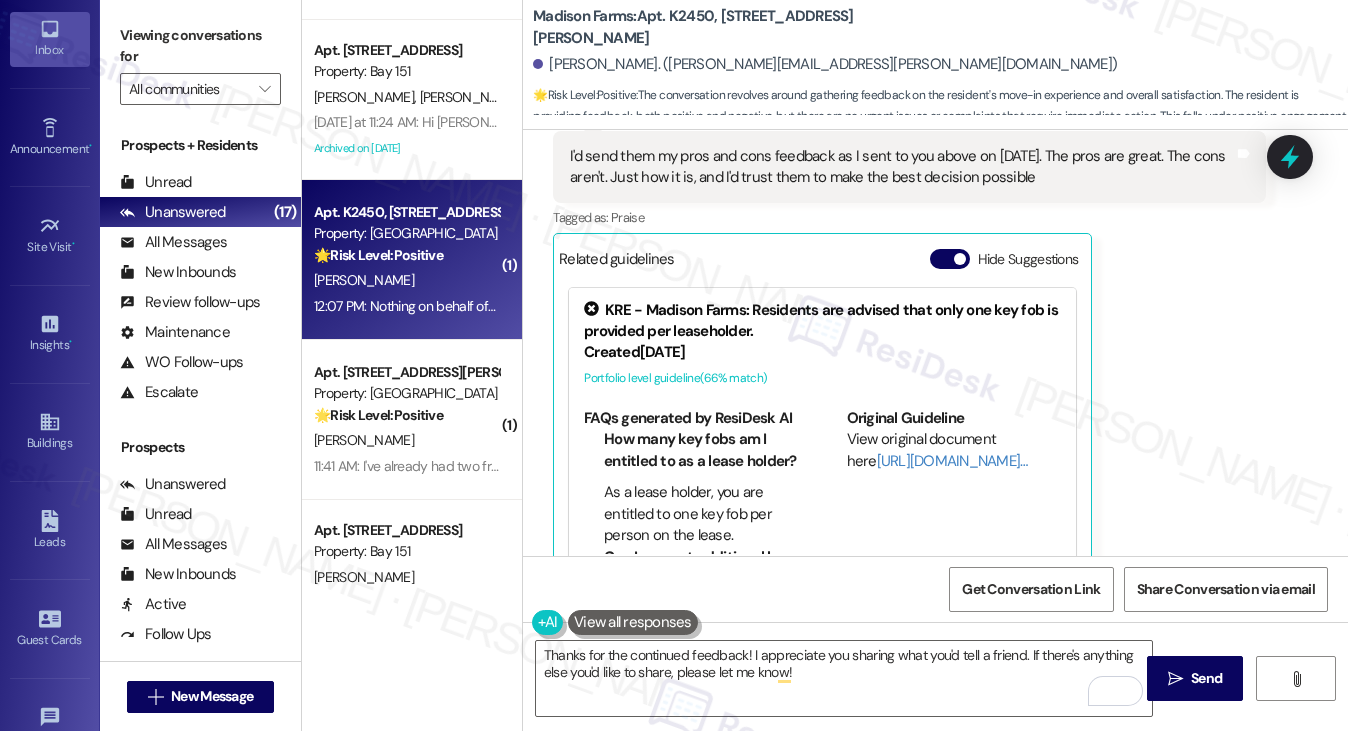
scroll to position [3951, 0]
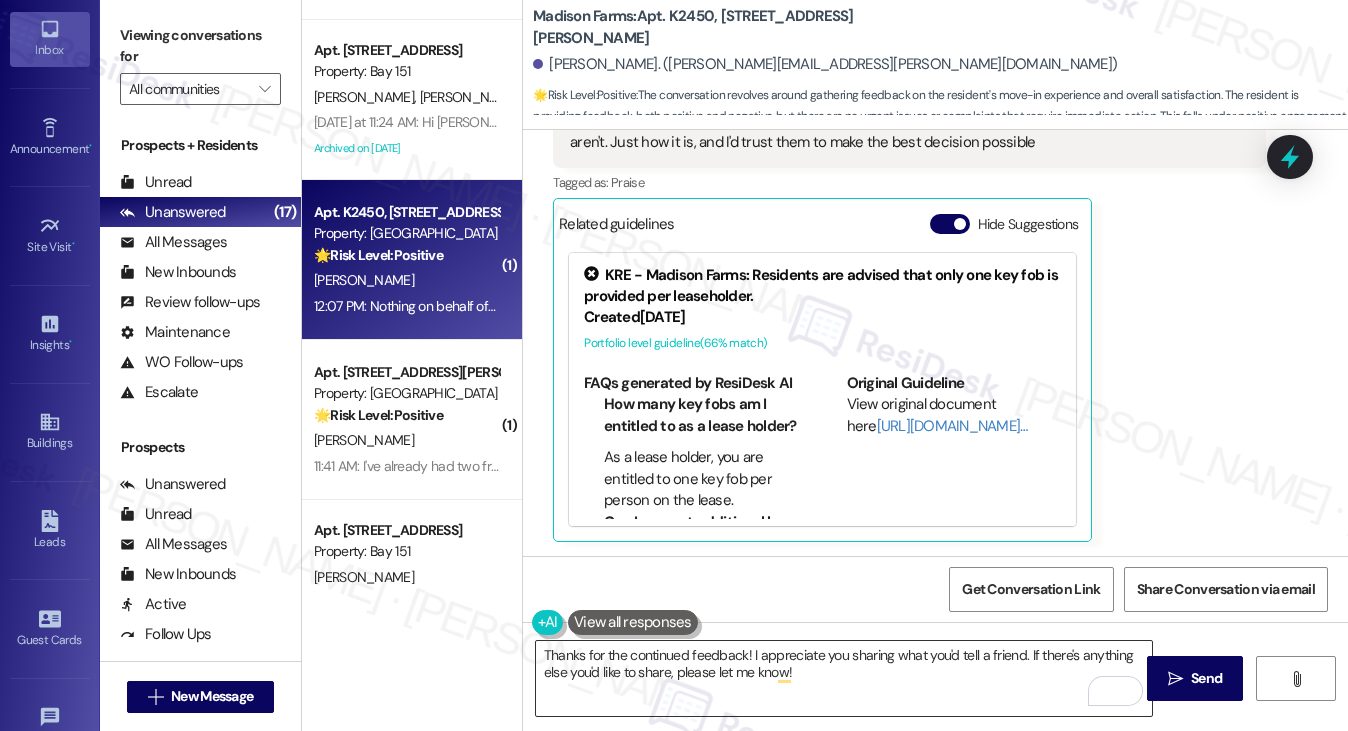
click at [841, 673] on textarea "Thanks for the continued feedback! I appreciate you sharing what you'd tell a f…" at bounding box center [844, 678] width 617 height 75
click at [199, 45] on label "Viewing conversations for" at bounding box center [200, 46] width 161 height 53
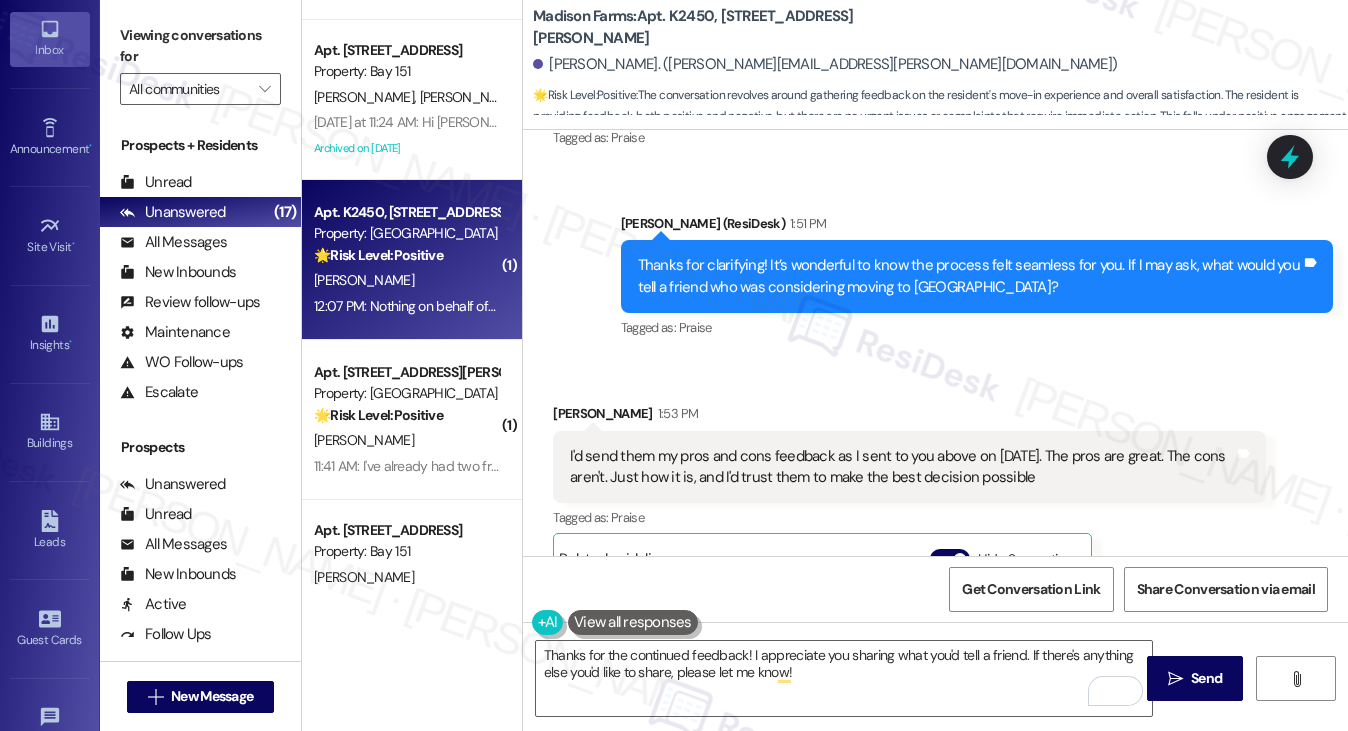
scroll to position [3651, 0]
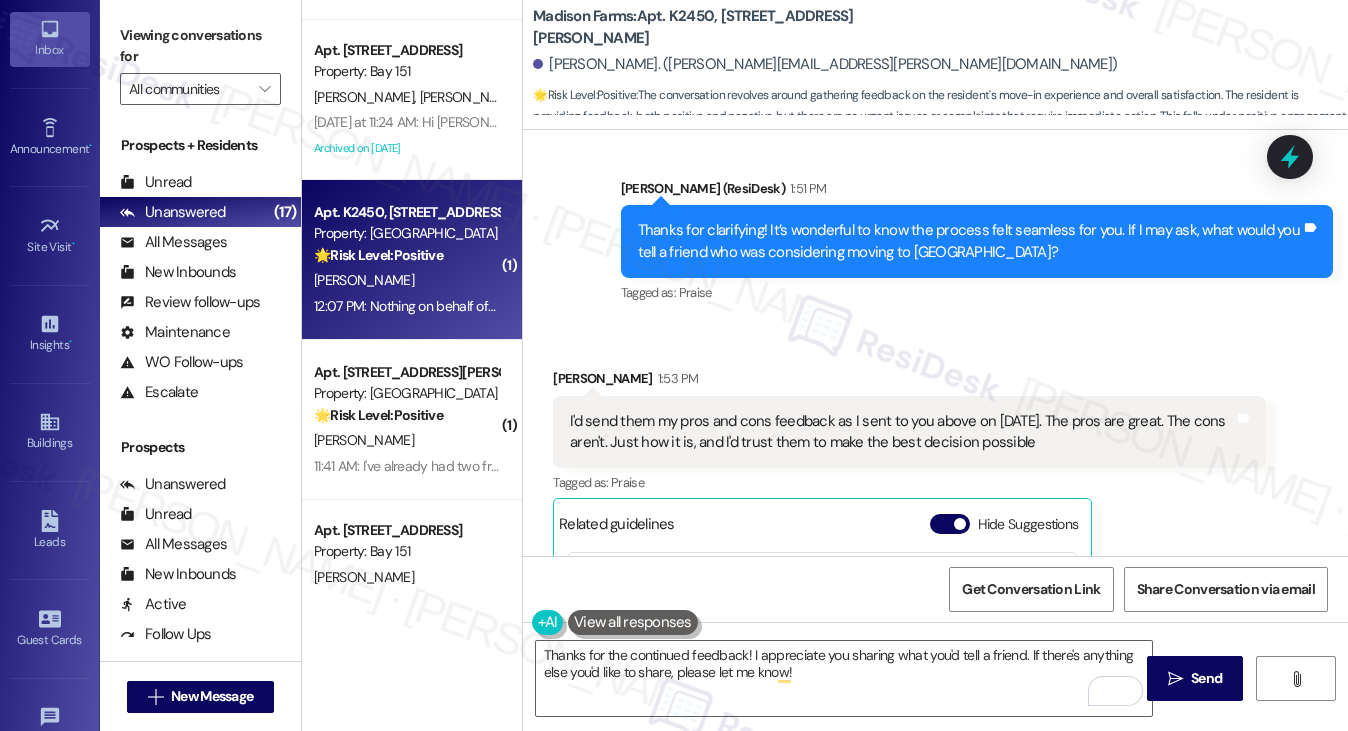
click at [183, 47] on label "Viewing conversations for" at bounding box center [200, 46] width 161 height 53
click at [159, 50] on label "Viewing conversations for" at bounding box center [200, 46] width 161 height 53
click at [657, 408] on div "I'd send them my pros and cons feedback as I sent to you above on July 21st. Th…" at bounding box center [909, 432] width 712 height 73
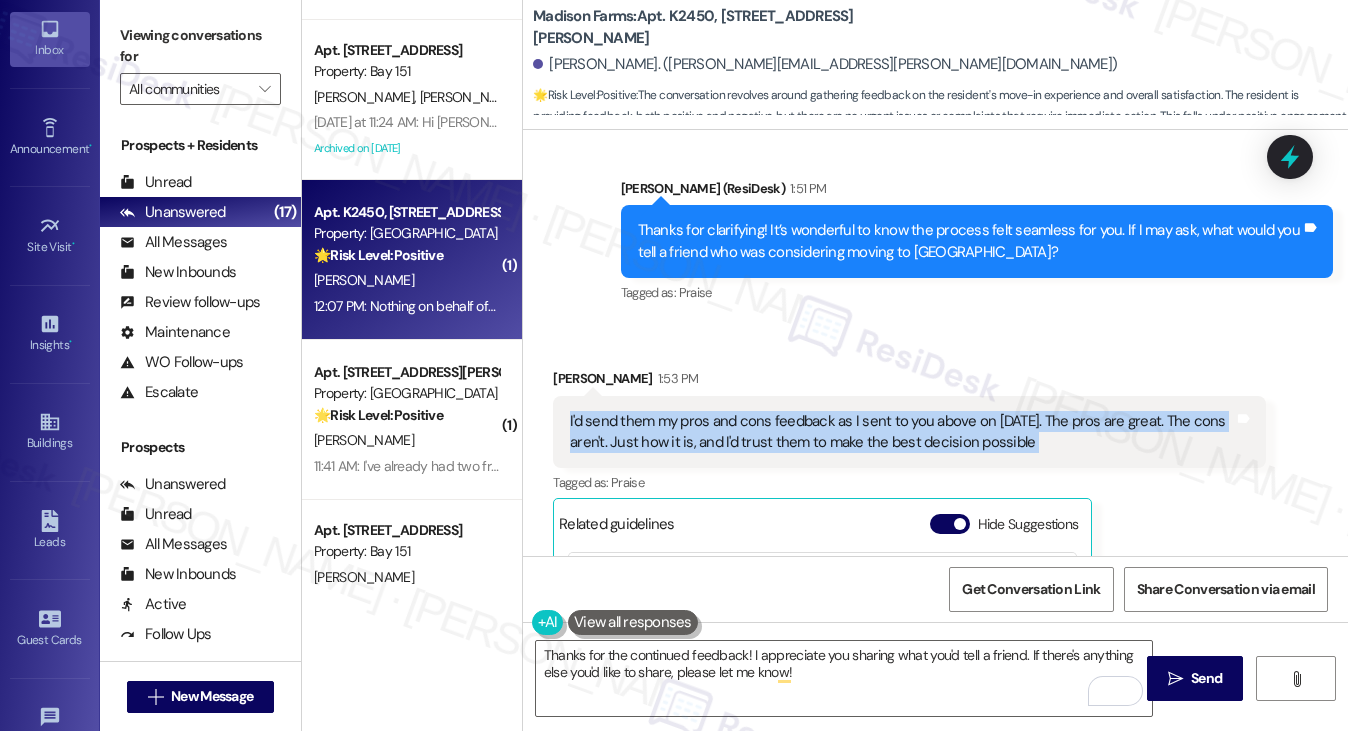
click at [657, 408] on div "I'd send them my pros and cons feedback as I sent to you above on July 21st. Th…" at bounding box center [909, 432] width 712 height 73
click at [143, 36] on label "Viewing conversations for" at bounding box center [200, 46] width 161 height 53
click at [824, 667] on textarea "Thanks for the continued feedback! I appreciate you sharing what you'd tell a f…" at bounding box center [844, 678] width 617 height 75
click at [764, 672] on textarea "Thanks for the continued feedback! I appreciate you sharing what you'd tell a f…" at bounding box center [844, 678] width 617 height 75
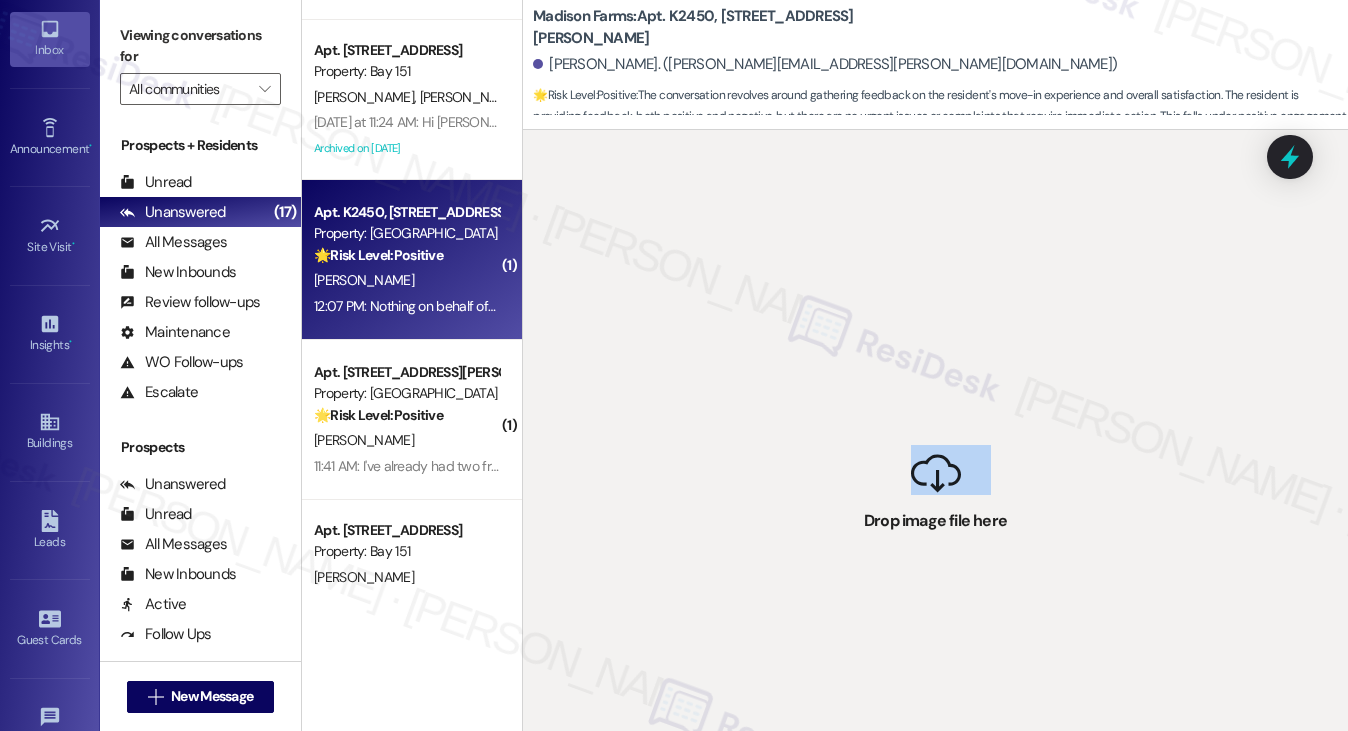
drag, startPoint x: 1033, startPoint y: 649, endPoint x: 812, endPoint y: 658, distance: 221.1
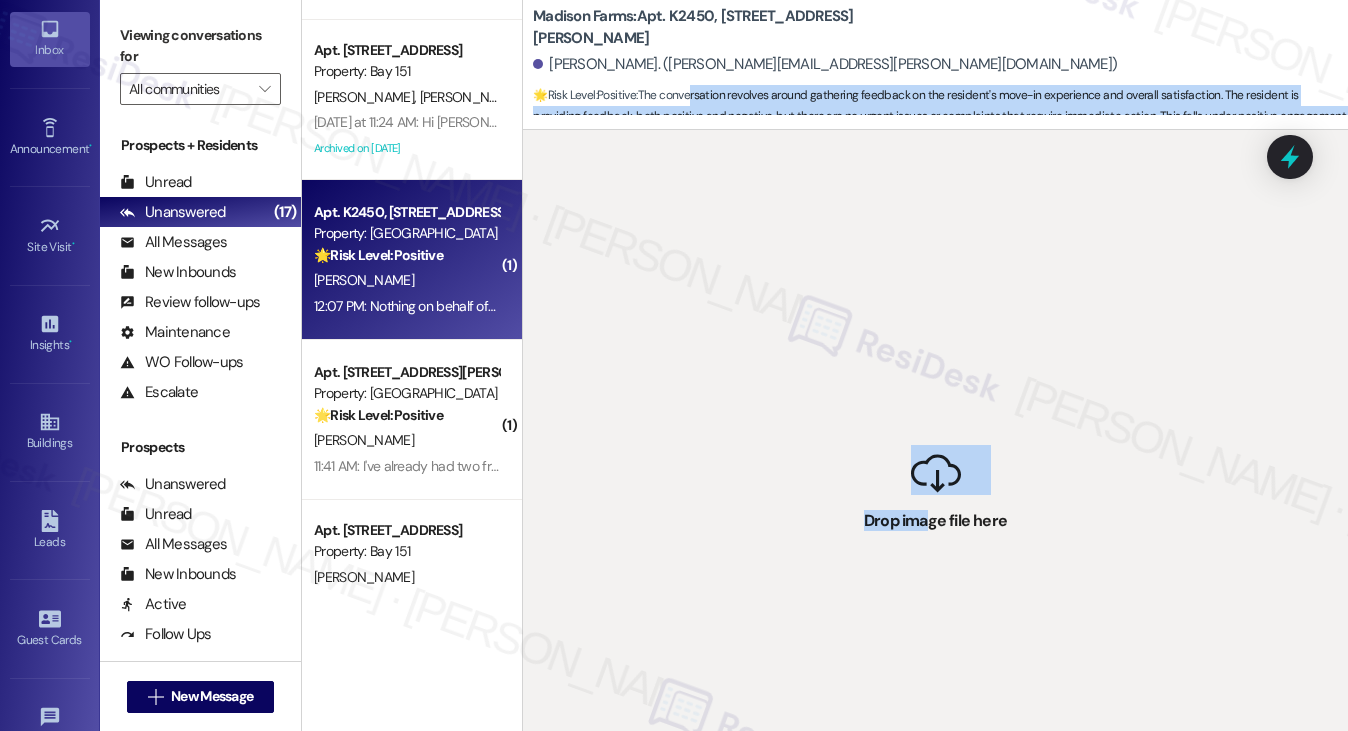
drag, startPoint x: 924, startPoint y: 536, endPoint x: 696, endPoint y: 99, distance: 492.8
click at [696, 99] on div "Madison Farms: Apt. K2450, 4883 Riley Road Jared Gill. (jared.gill@flexicon.com…" at bounding box center [935, 365] width 826 height 731
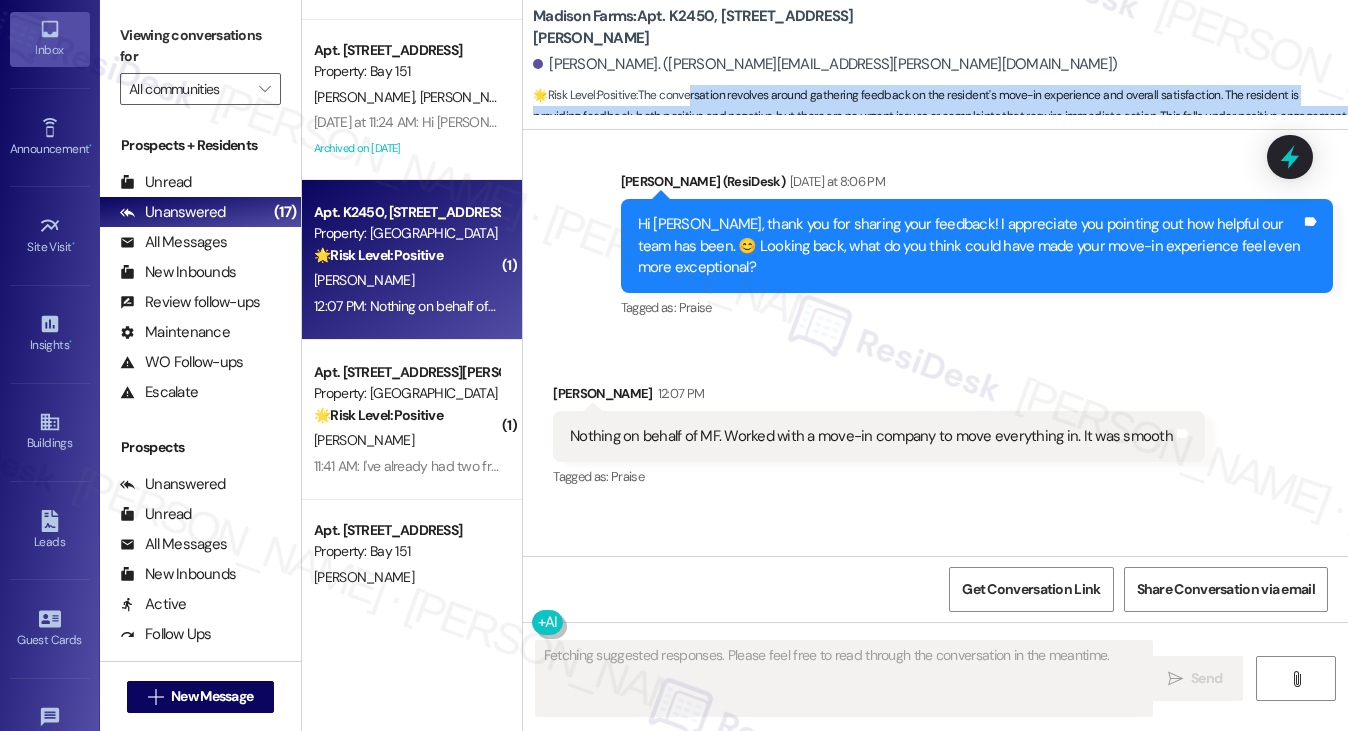
scroll to position [3950, 0]
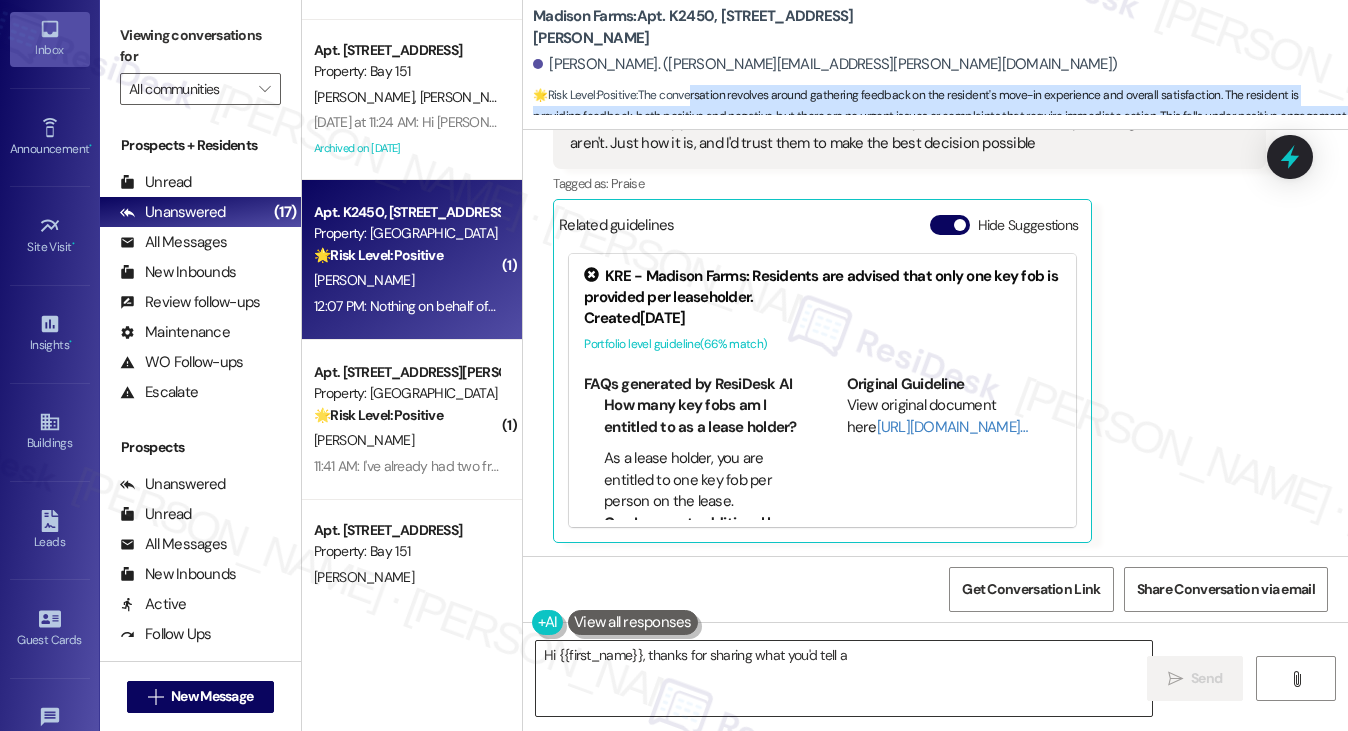
type textarea "Hi {{first_name}}, thanks for sharing what you'd tell a"
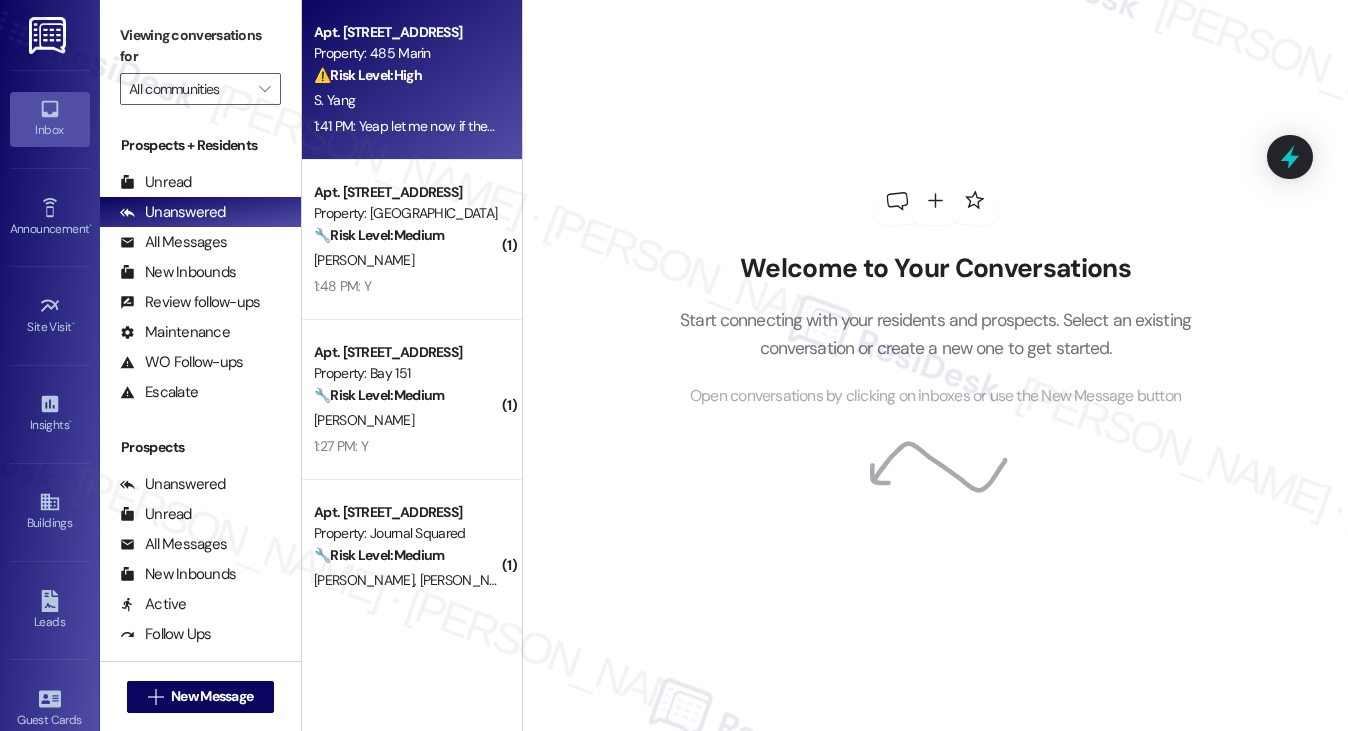
click at [405, 109] on div "S. Yang" at bounding box center [406, 100] width 189 height 25
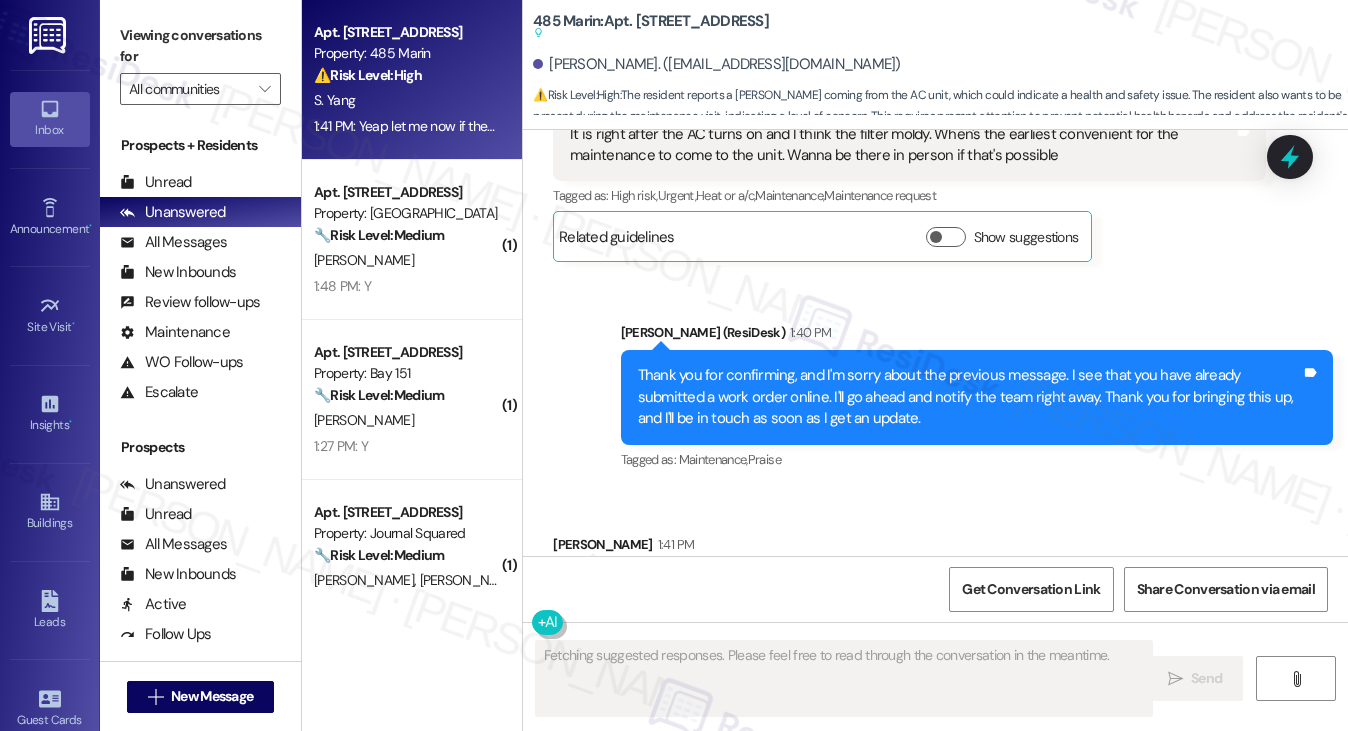
scroll to position [1336, 0]
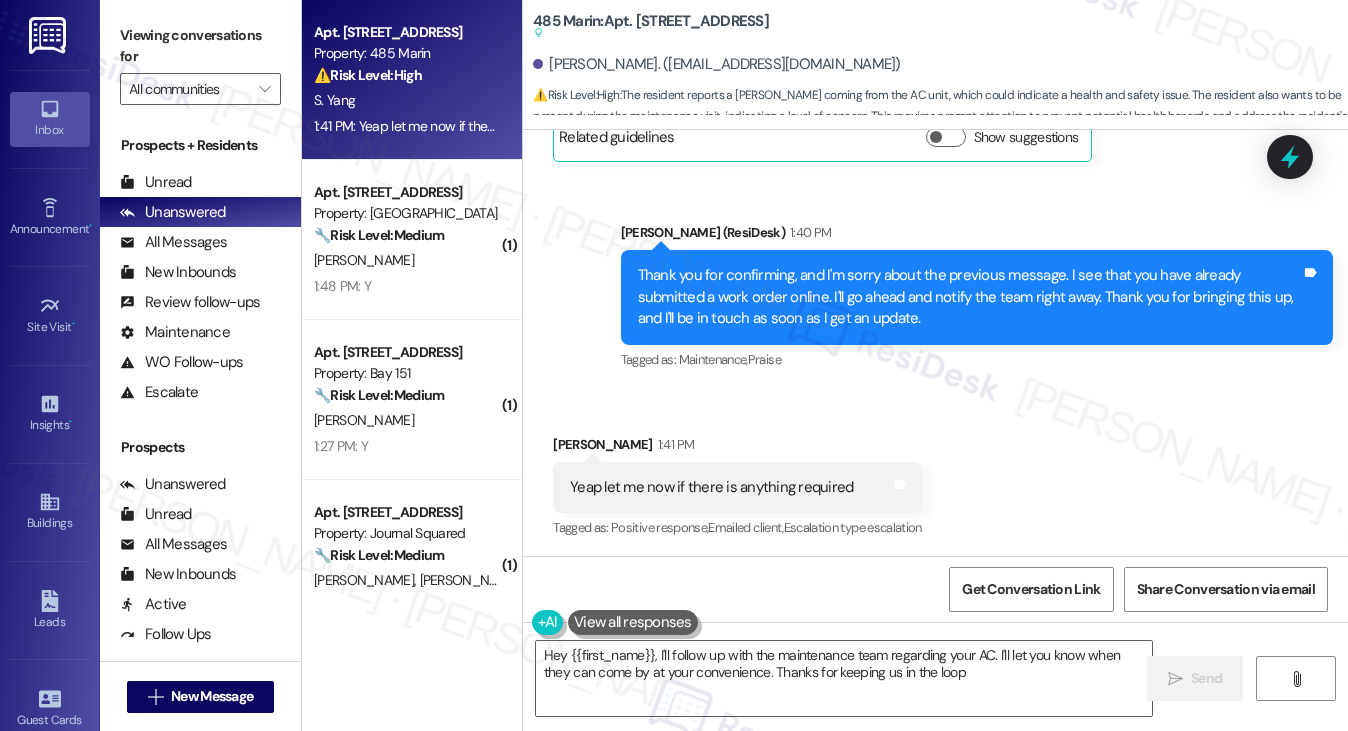
type textarea "Hey {{first_name}}, I'll follow up with the maintenance team regarding your AC.…"
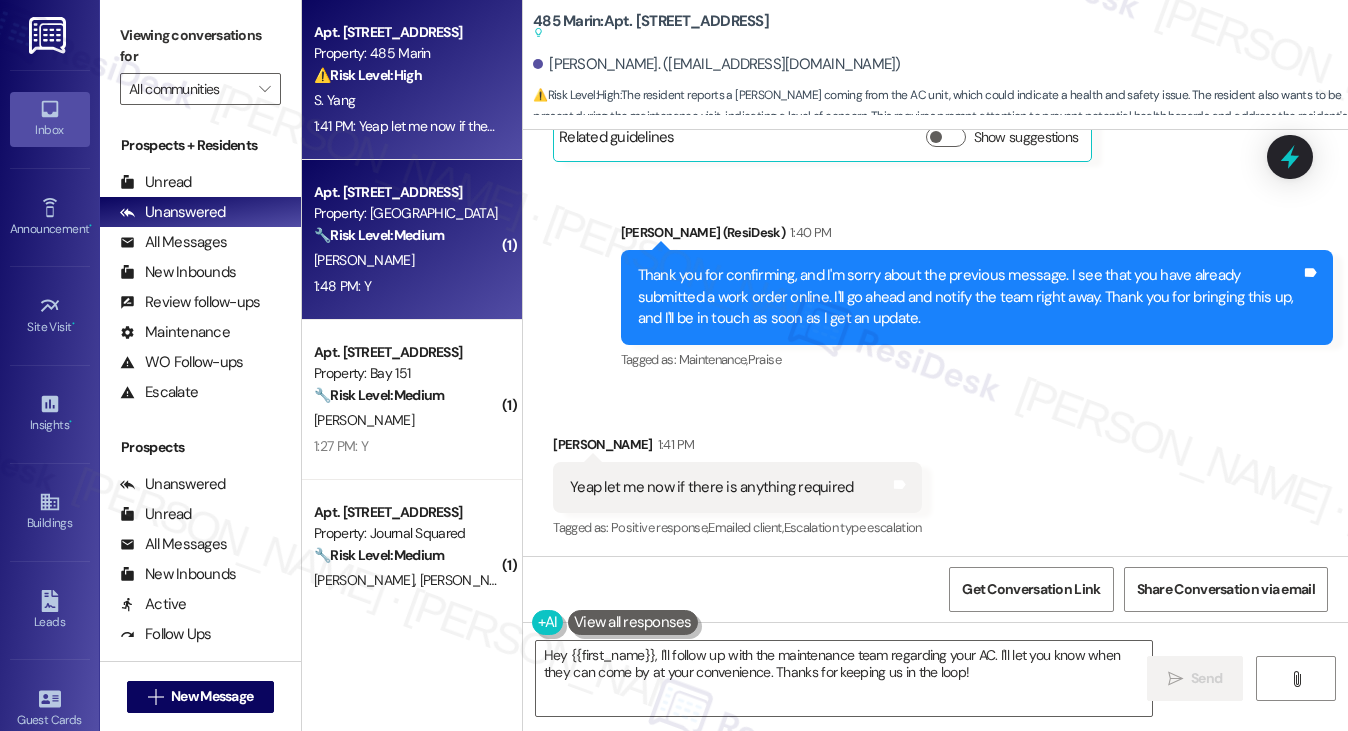
click at [396, 301] on div "Apt. [STREET_ADDRESS] Property: Grove Pointe 🔧 Risk Level: Medium The resident …" at bounding box center [412, 240] width 220 height 160
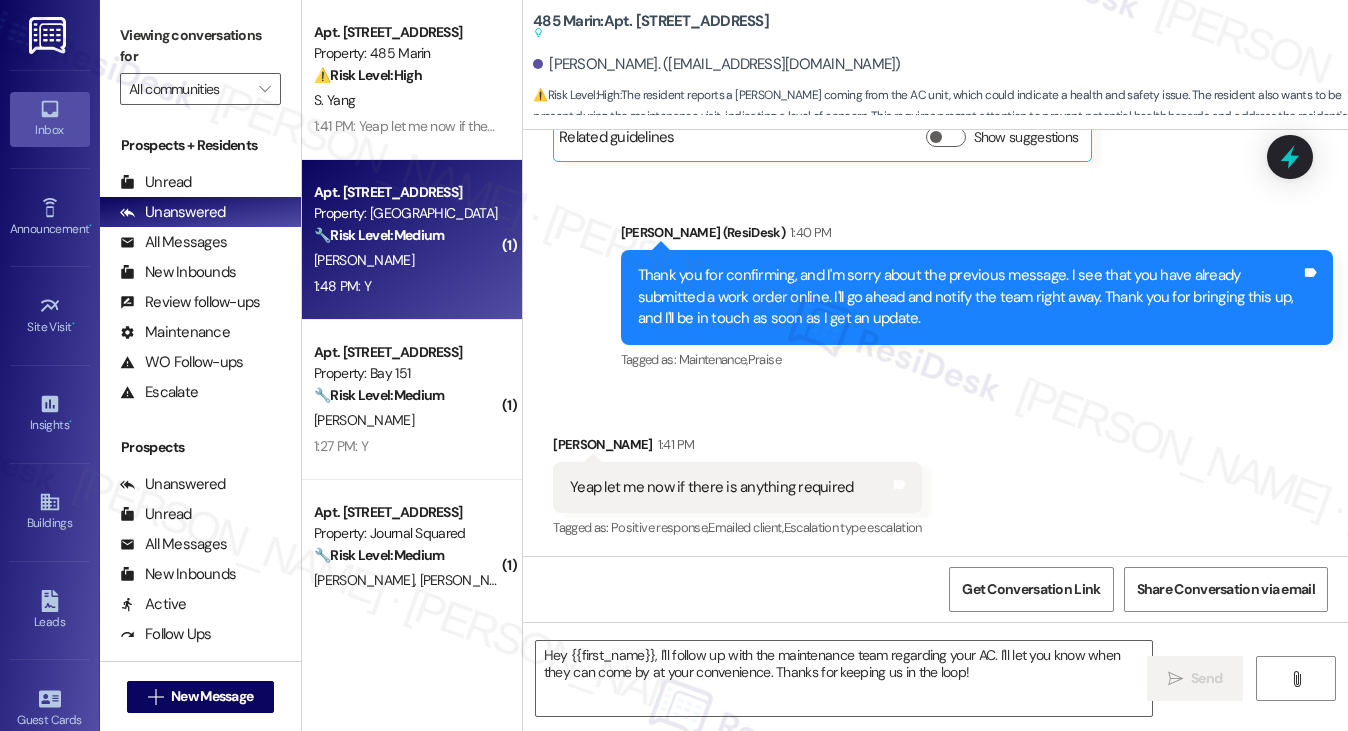
type textarea "Fetching suggested responses. Please feel free to read through the conversation…"
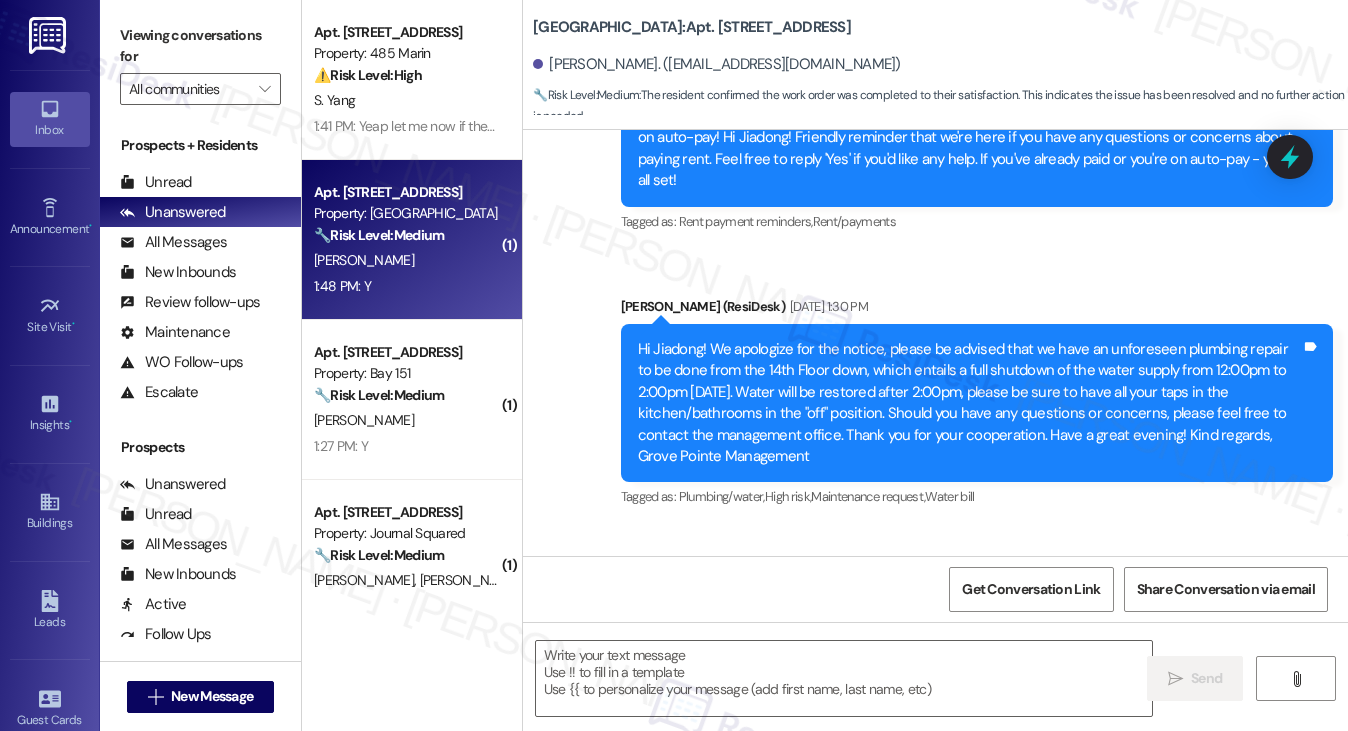
type textarea "Fetching suggested responses. Please feel free to read through the conversation…"
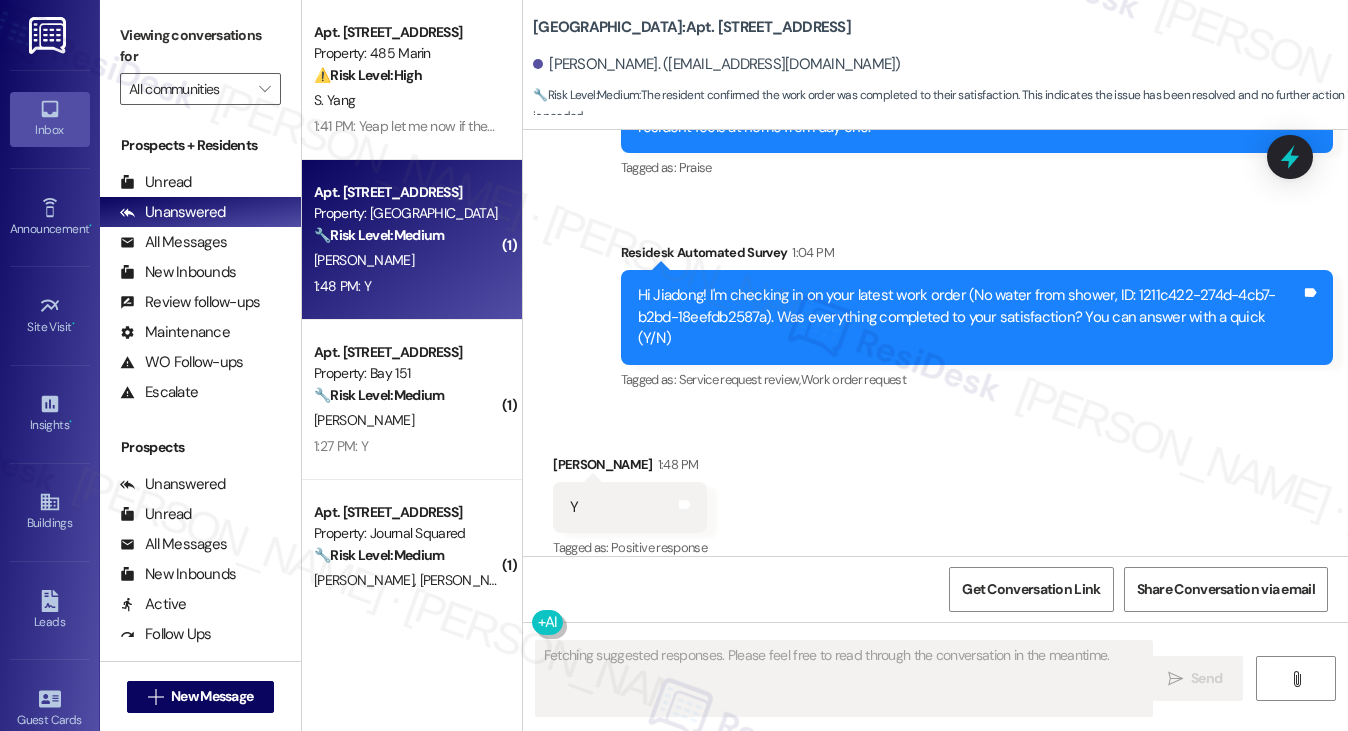
scroll to position [3079, 0]
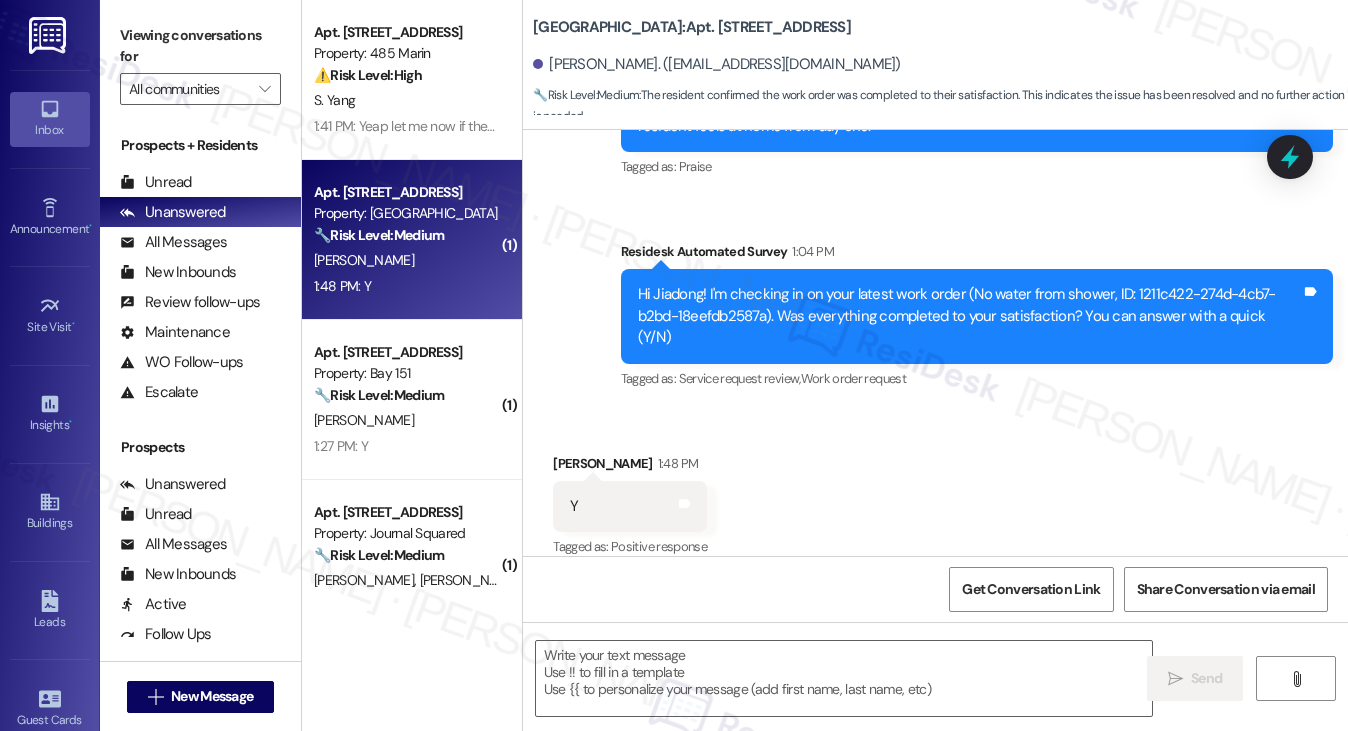
click at [886, 308] on div "Hi Jiadong! I'm checking in on your latest work order (No water from shower, ID…" at bounding box center [969, 316] width 663 height 64
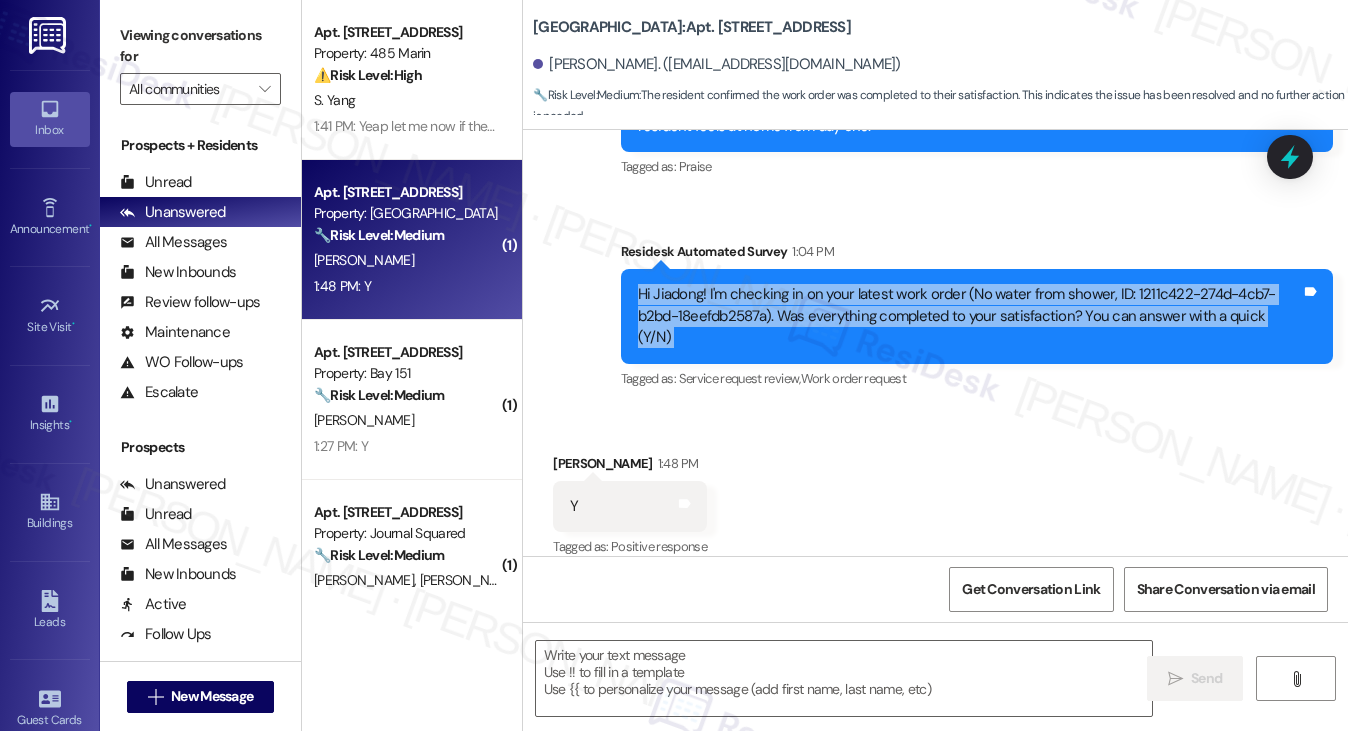
click at [886, 308] on div "Hi Jiadong! I'm checking in on your latest work order (No water from shower, ID…" at bounding box center [969, 316] width 663 height 64
click at [768, 655] on textarea at bounding box center [844, 678] width 617 height 75
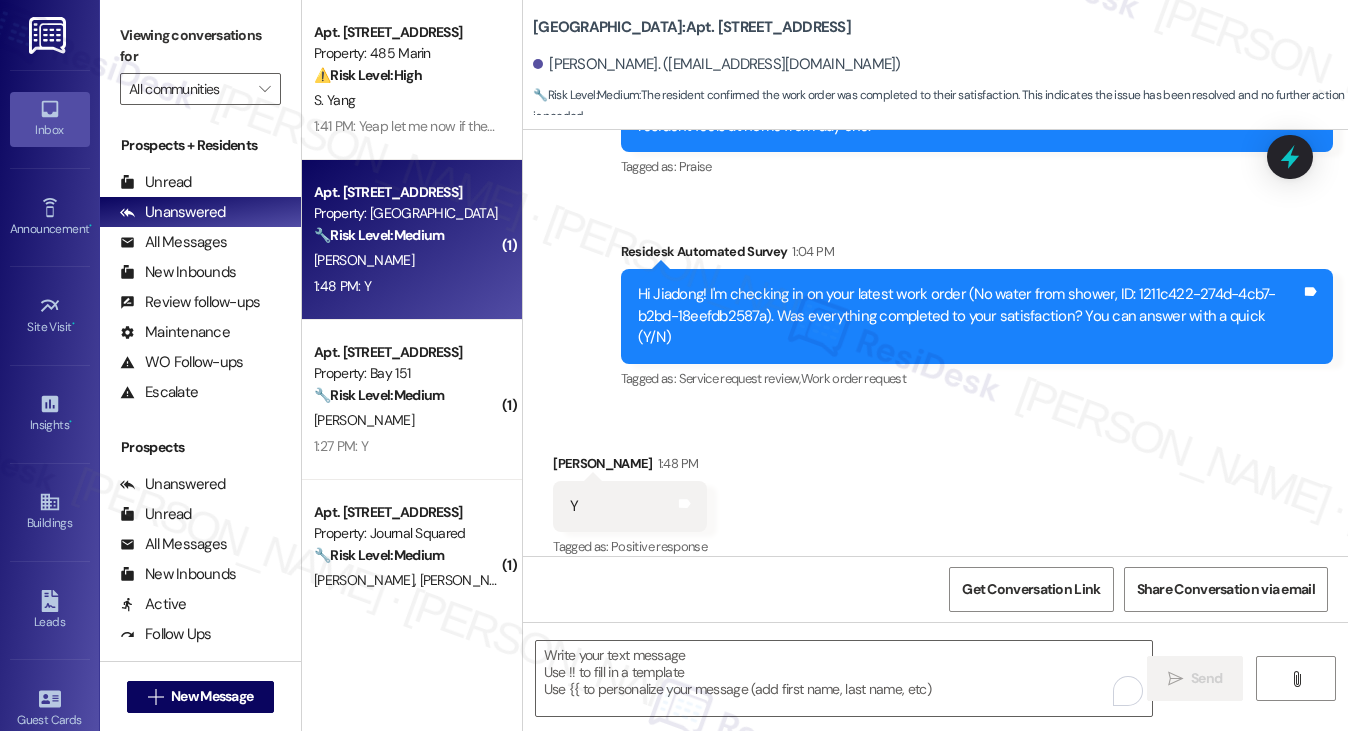
click at [820, 408] on div "Received via SMS Jiadong Lin 1:48 PM Y Tags and notes Tagged as: Positive respo…" at bounding box center [935, 492] width 825 height 169
drag, startPoint x: 169, startPoint y: 60, endPoint x: 189, endPoint y: 76, distance: 25.6
click at [169, 60] on label "Viewing conversations for" at bounding box center [200, 46] width 161 height 53
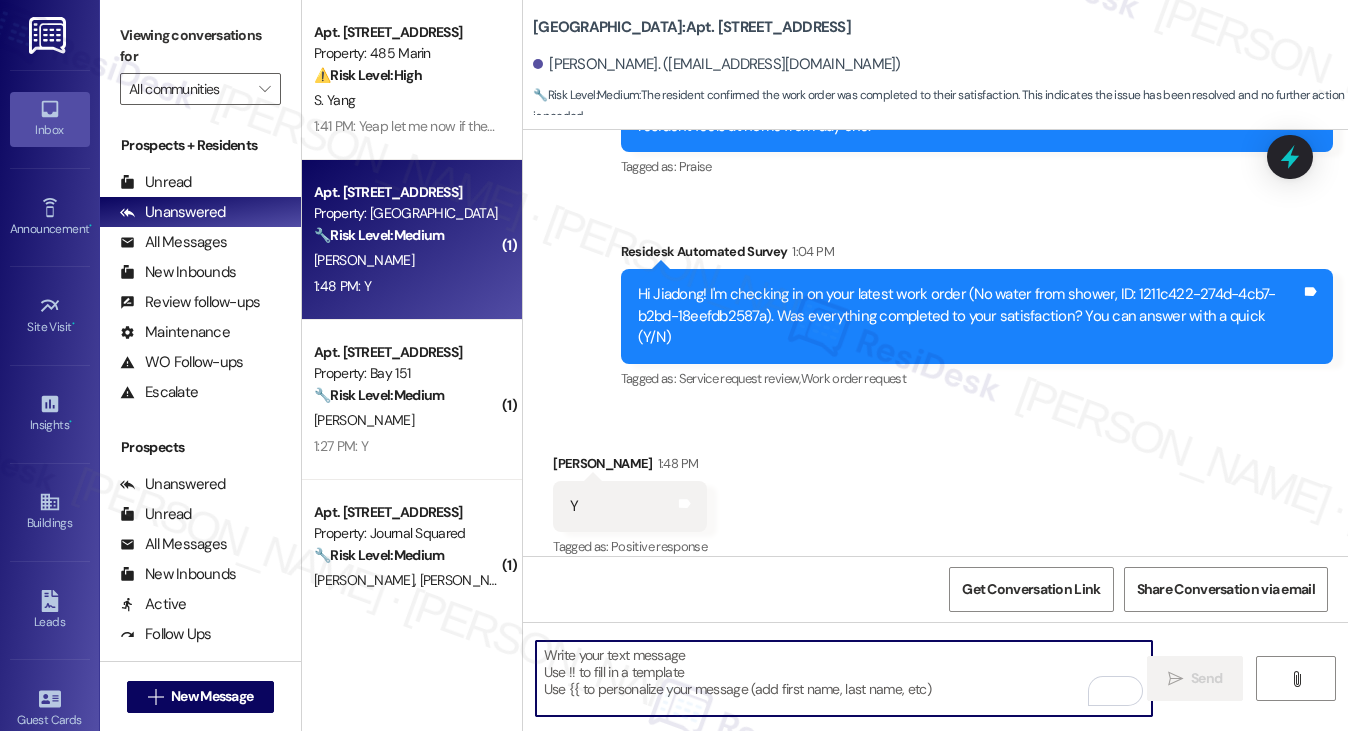
click at [687, 693] on textarea "To enrich screen reader interactions, please activate Accessibility in Grammarl…" at bounding box center [844, 678] width 617 height 75
paste textarea "Hi {{first_name}}! I'm glad to hear that the latest work order was completed to…"
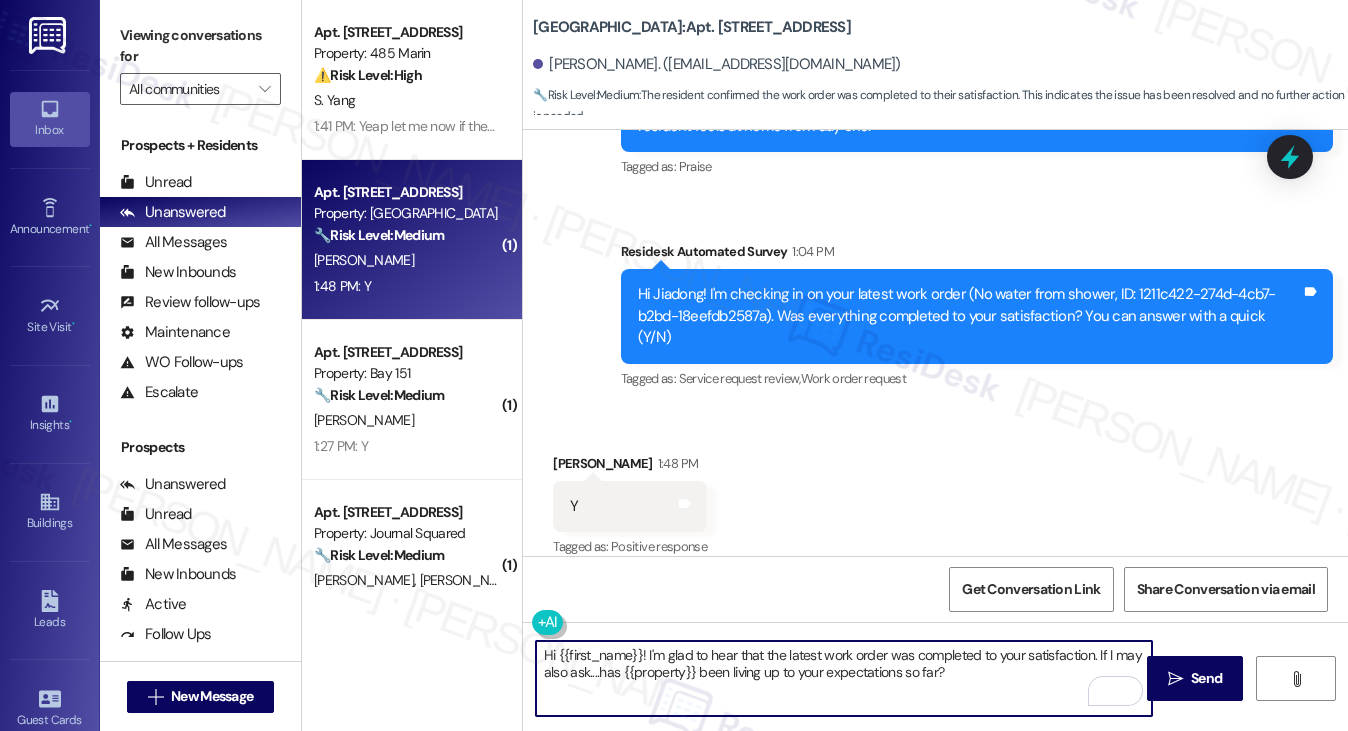
click at [868, 653] on textarea "Hi {{first_name}}! I'm glad to hear that the latest work order was completed to…" at bounding box center [844, 678] width 617 height 75
click at [769, 671] on textarea "Hi {{first_name}}! I'm glad to hear that the latest work order was completed to…" at bounding box center [844, 678] width 617 height 75
click at [815, 507] on div "Received via SMS Jiadong Lin 1:48 PM Y Tags and notes Tagged as: Positive respo…" at bounding box center [935, 492] width 825 height 169
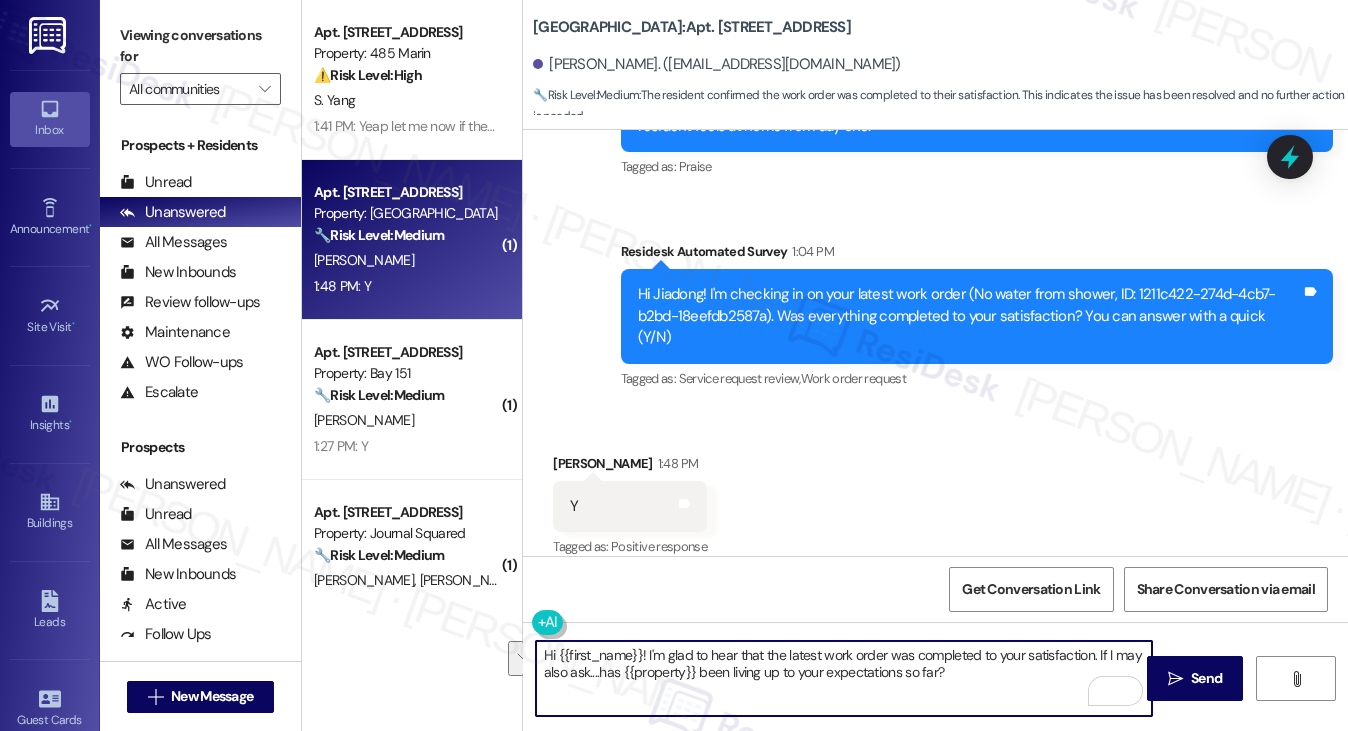
drag, startPoint x: 975, startPoint y: 667, endPoint x: 1105, endPoint y: 628, distance: 135.7
click at [1105, 628] on div "Hi {{first_name}}! I'm glad to hear that the latest work order was completed to…" at bounding box center [935, 697] width 825 height 150
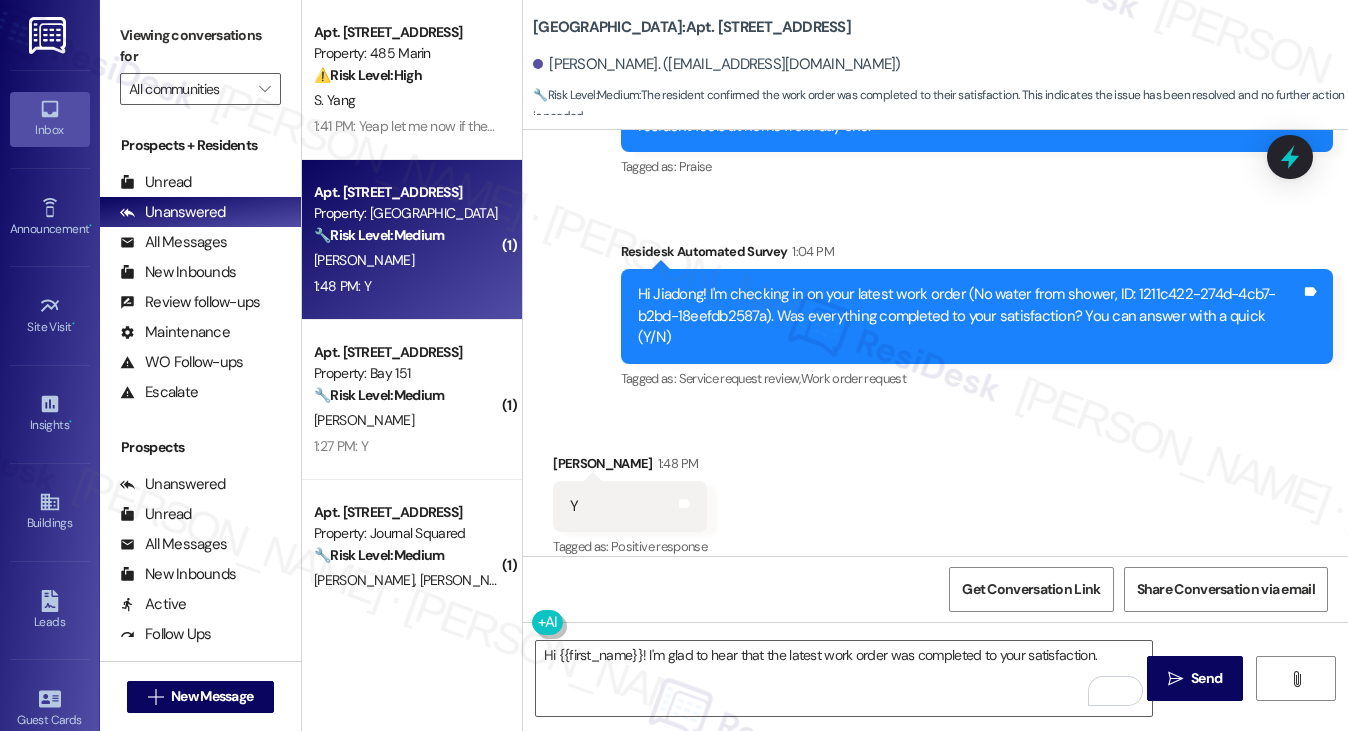
click at [205, 34] on label "Viewing conversations for" at bounding box center [200, 46] width 161 height 53
click at [1113, 648] on textarea "Hi {{first_name}}! I'm glad to hear that the latest work order was completed to…" at bounding box center [844, 678] width 617 height 75
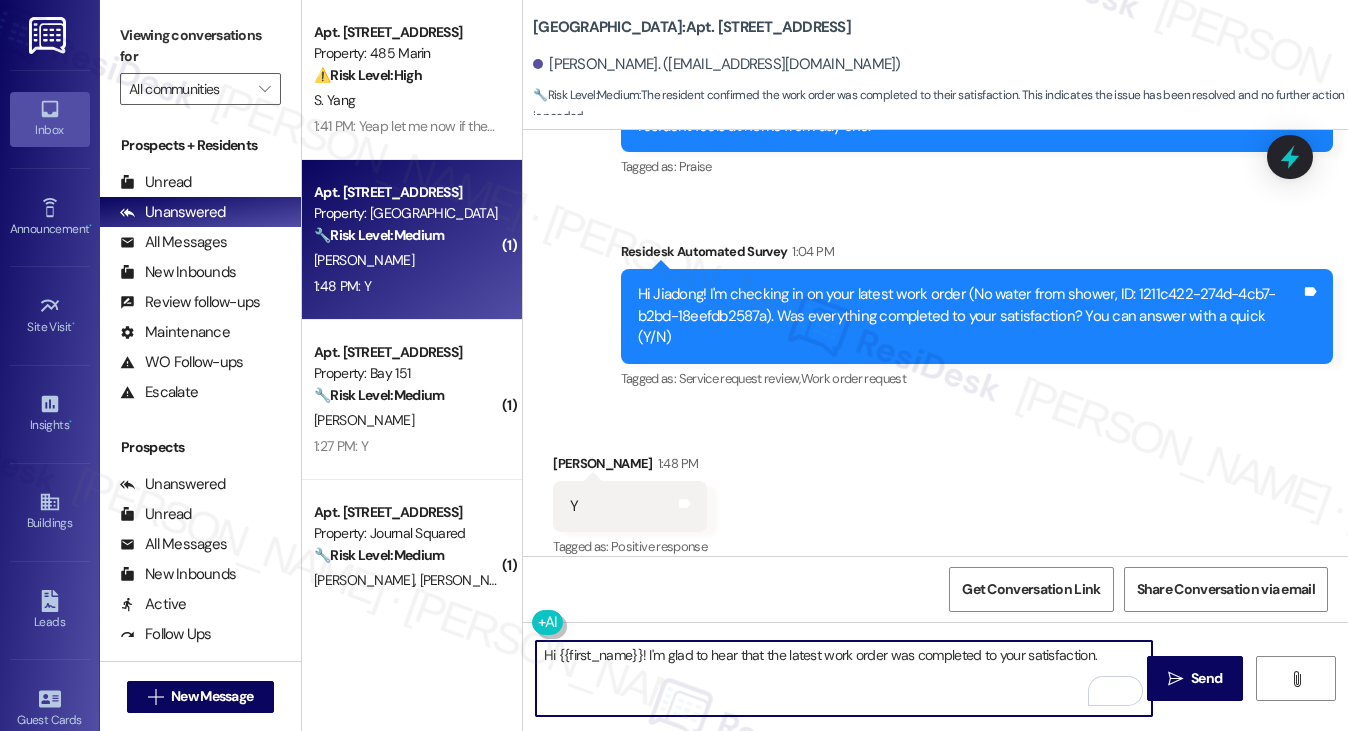
paste textarea "We’d love to hear about your move-in! Looking back to when you first settled in…"
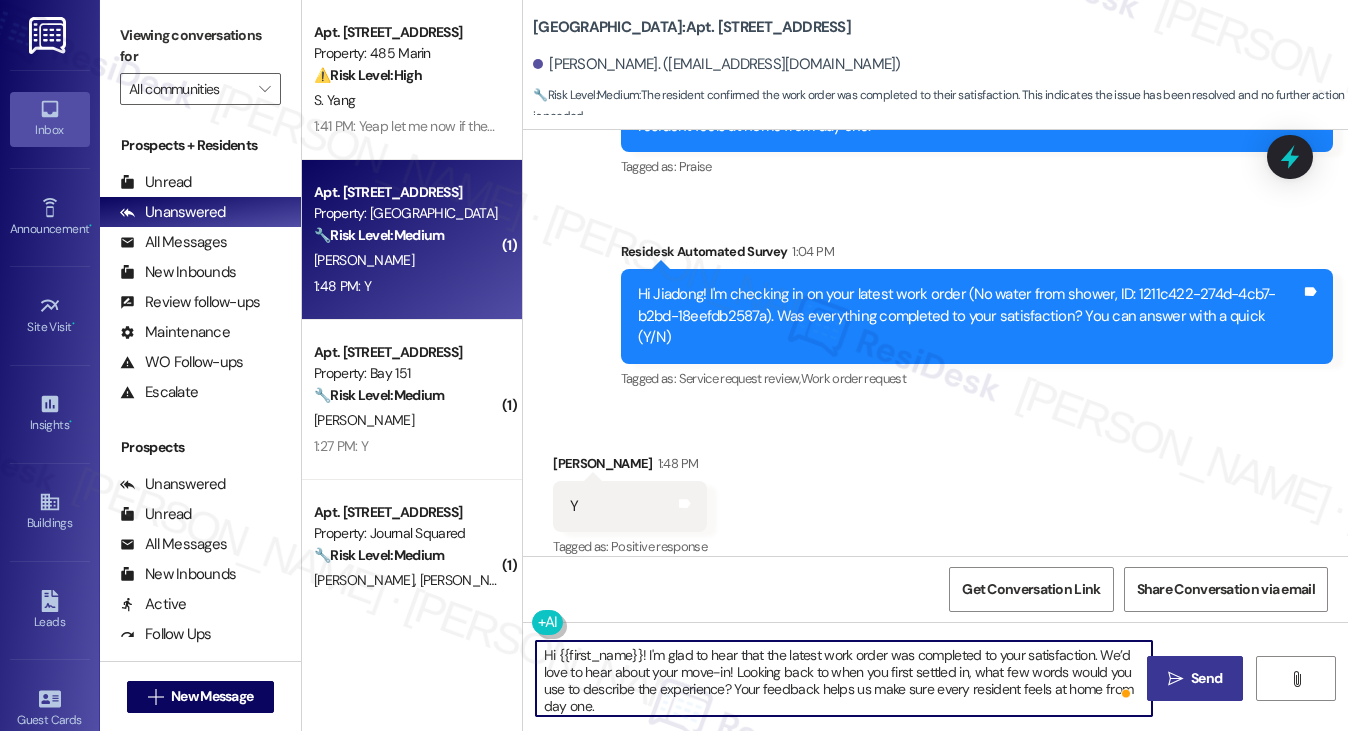
type textarea "Hi {{first_name}}! I'm glad to hear that the latest work order was completed to…"
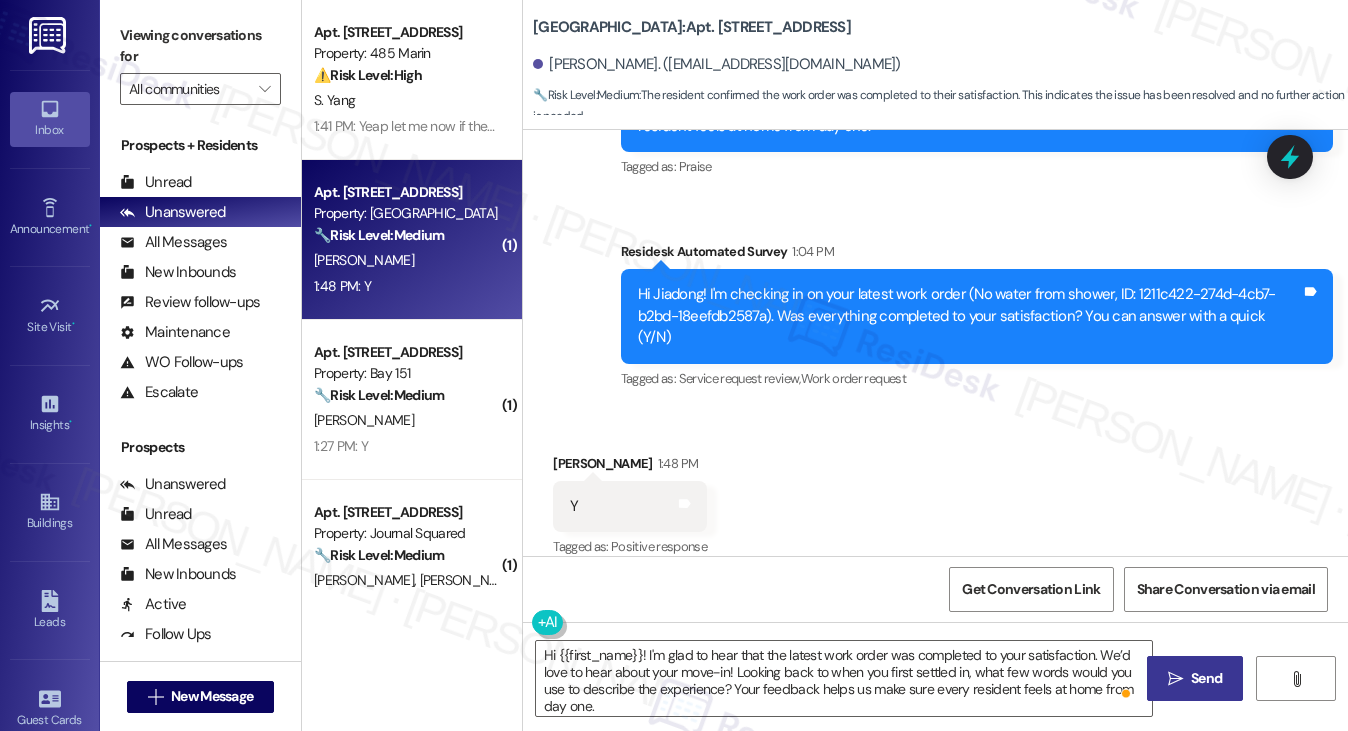
click at [1179, 676] on icon "" at bounding box center [1175, 679] width 15 height 16
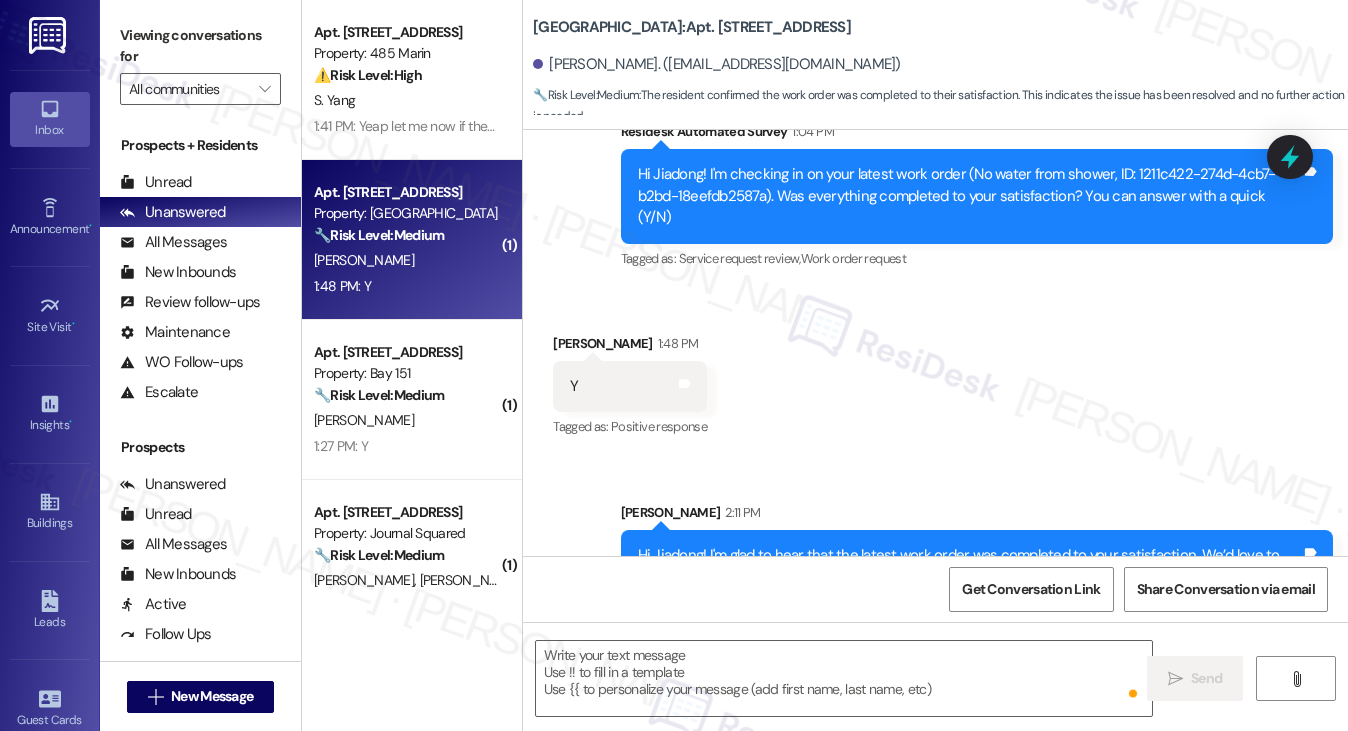
scroll to position [3261, 0]
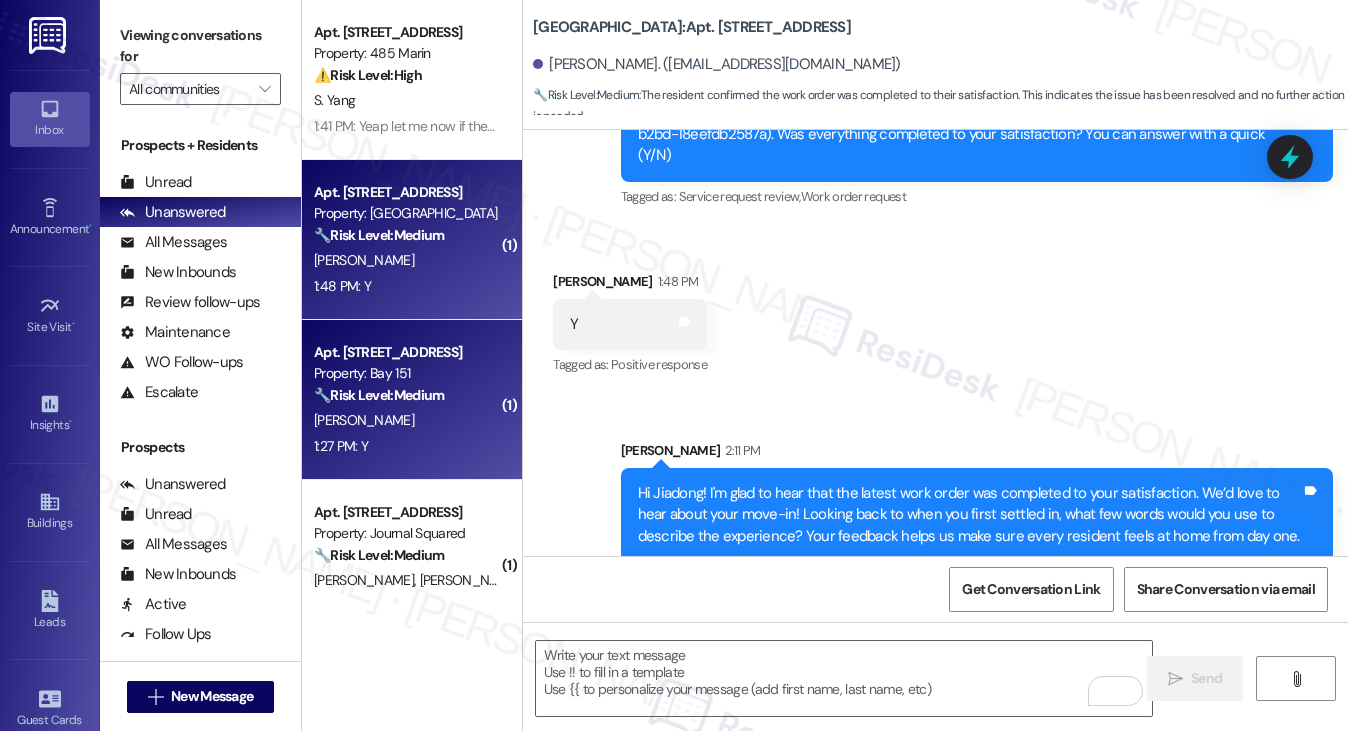
click at [443, 373] on div "Property: Bay 151" at bounding box center [406, 373] width 185 height 21
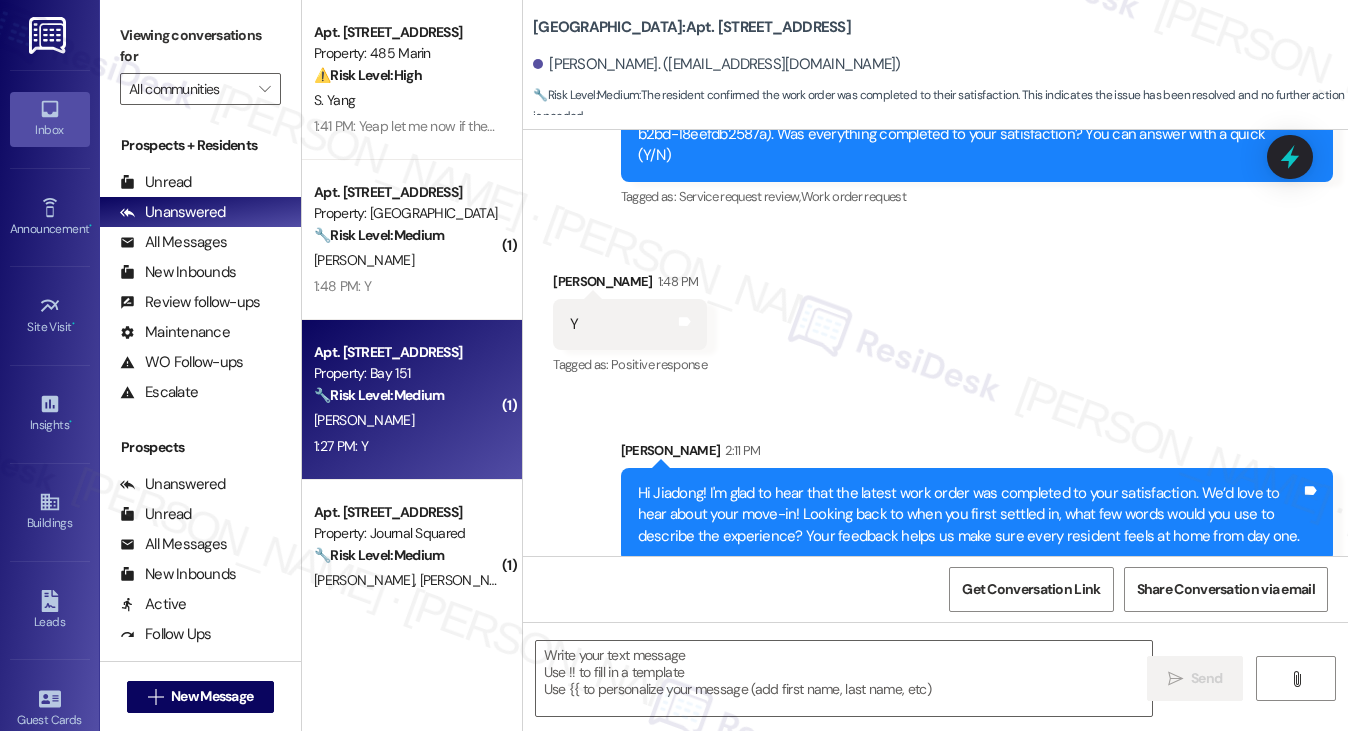
type textarea "Fetching suggested responses. Please feel free to read through the conversation…"
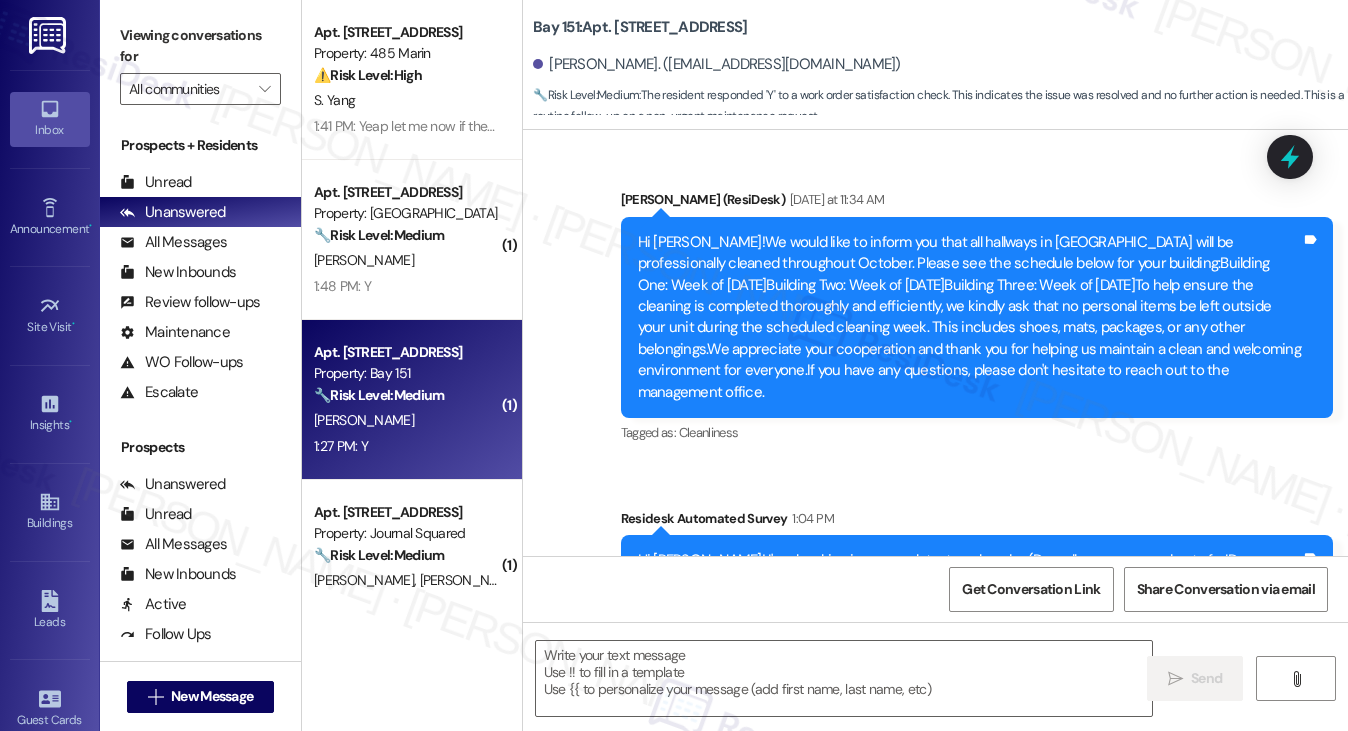
scroll to position [511, 0]
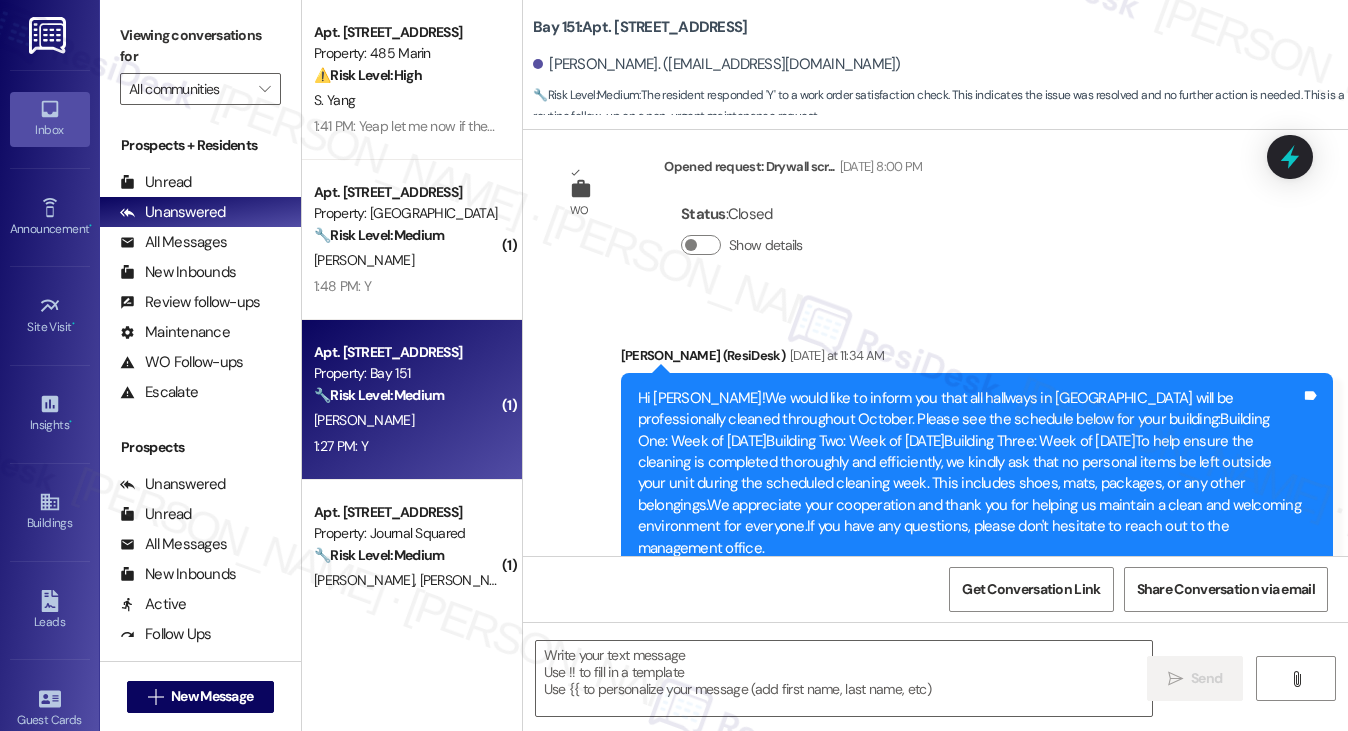
click at [838, 414] on div "Hi Rachel!We would like to inform you that all hallways in Bay151 will be profe…" at bounding box center [969, 473] width 663 height 171
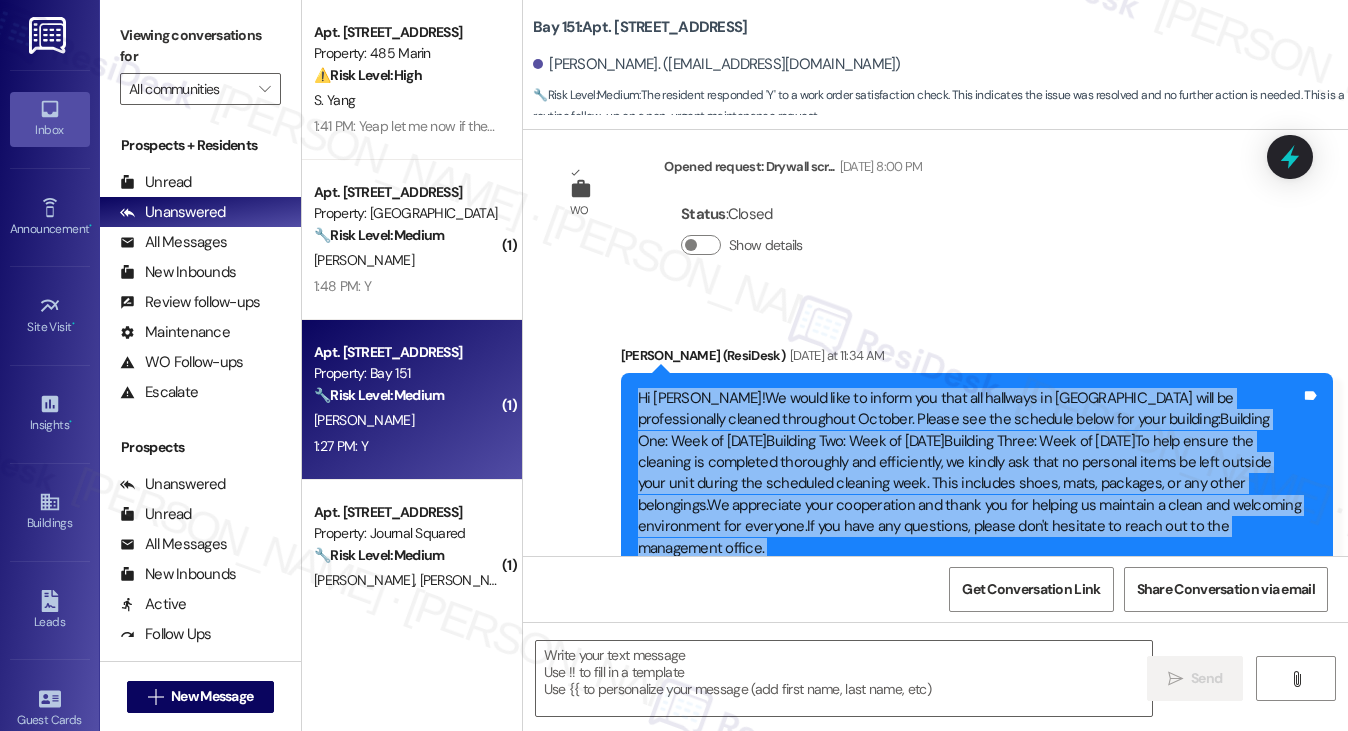
click at [840, 411] on div "Hi Rachel!We would like to inform you that all hallways in Bay151 will be profe…" at bounding box center [969, 473] width 663 height 171
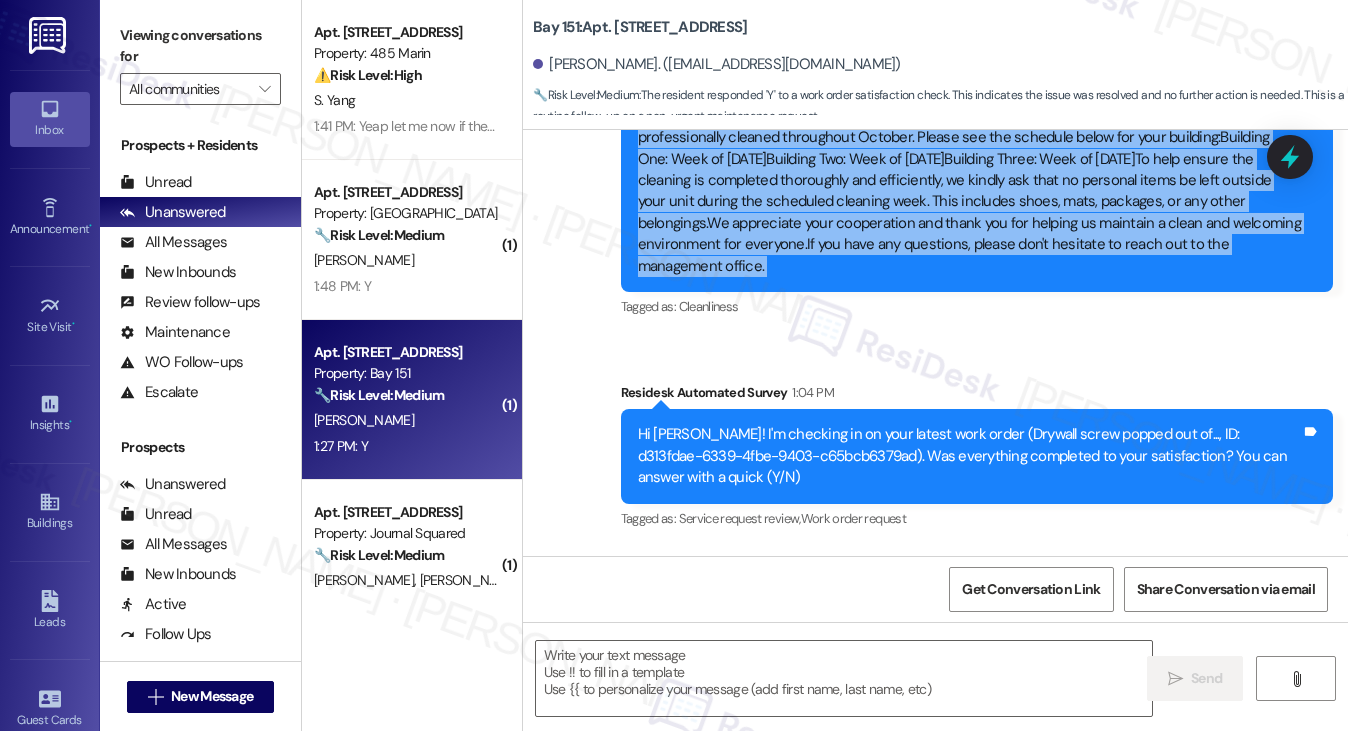
scroll to position [912, 0]
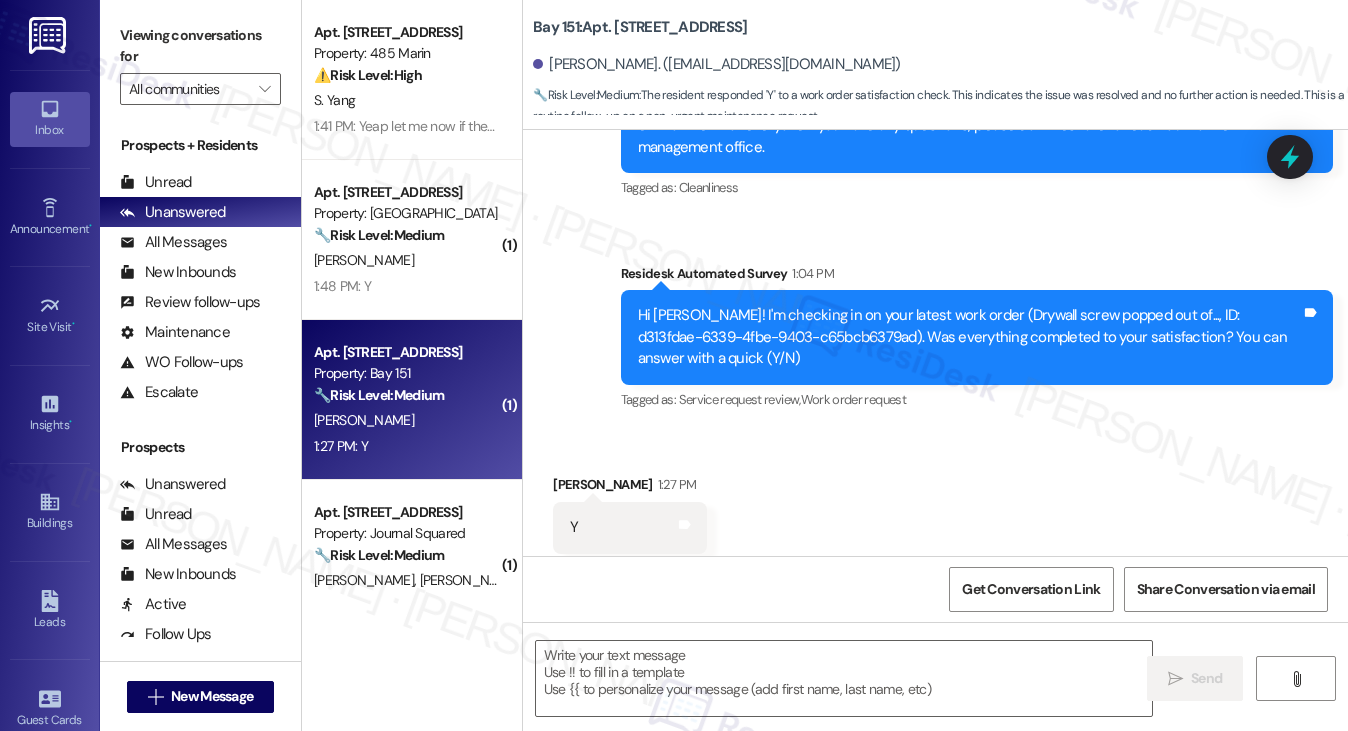
click at [792, 305] on div "Hi Rachel! I'm checking in on your latest work order (Drywall screw popped out …" at bounding box center [969, 337] width 663 height 64
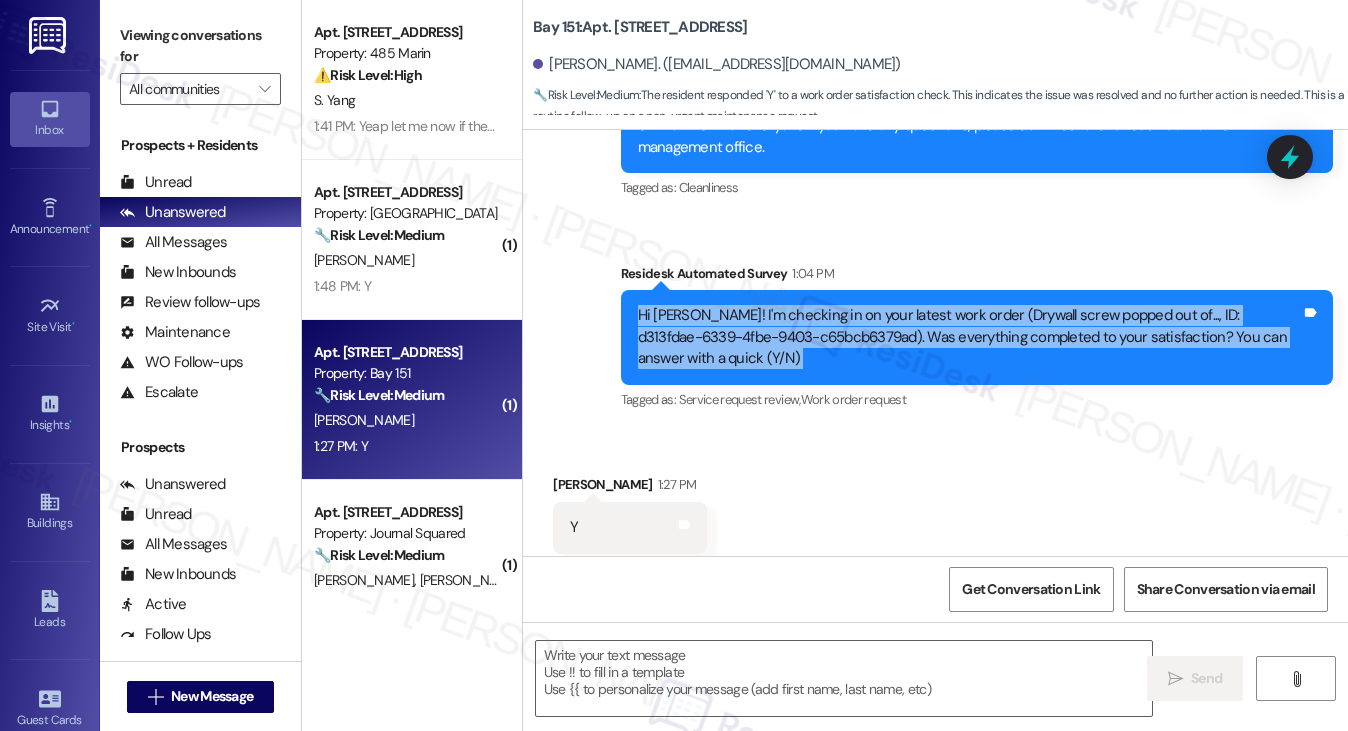
click at [792, 305] on div "Hi Rachel! I'm checking in on your latest work order (Drywall screw popped out …" at bounding box center [969, 337] width 663 height 64
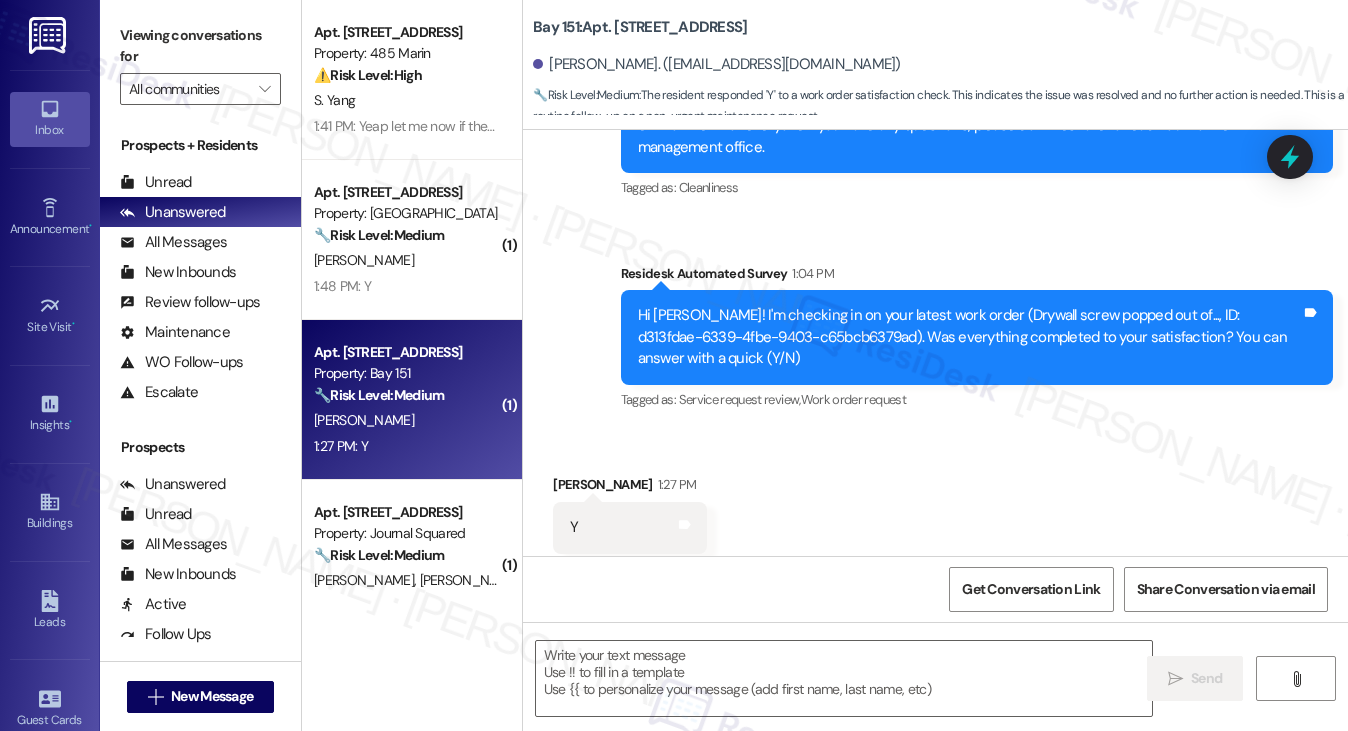
click at [184, 55] on label "Viewing conversations for" at bounding box center [200, 46] width 161 height 53
click at [647, 655] on textarea at bounding box center [844, 678] width 617 height 75
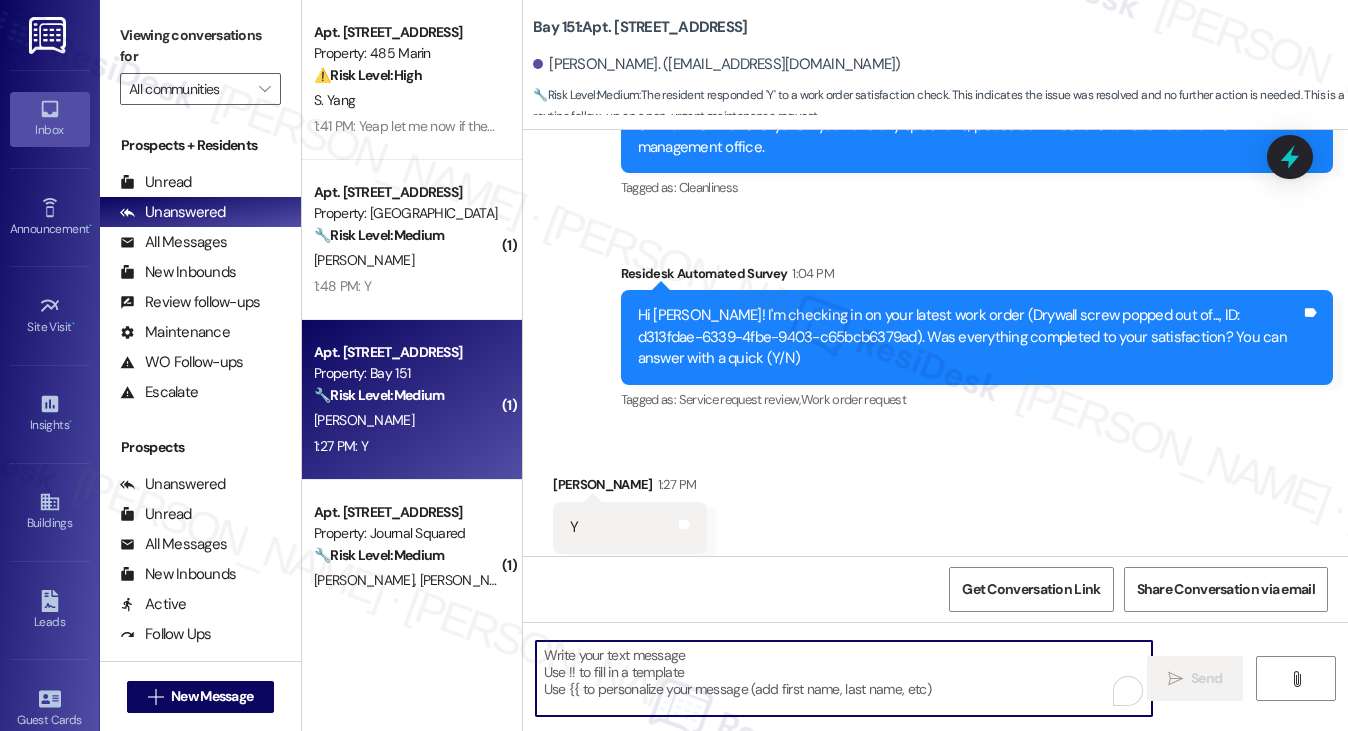
paste textarea "Hi {{first_name}}! I'm glad to hear that the latest work order was completed to…"
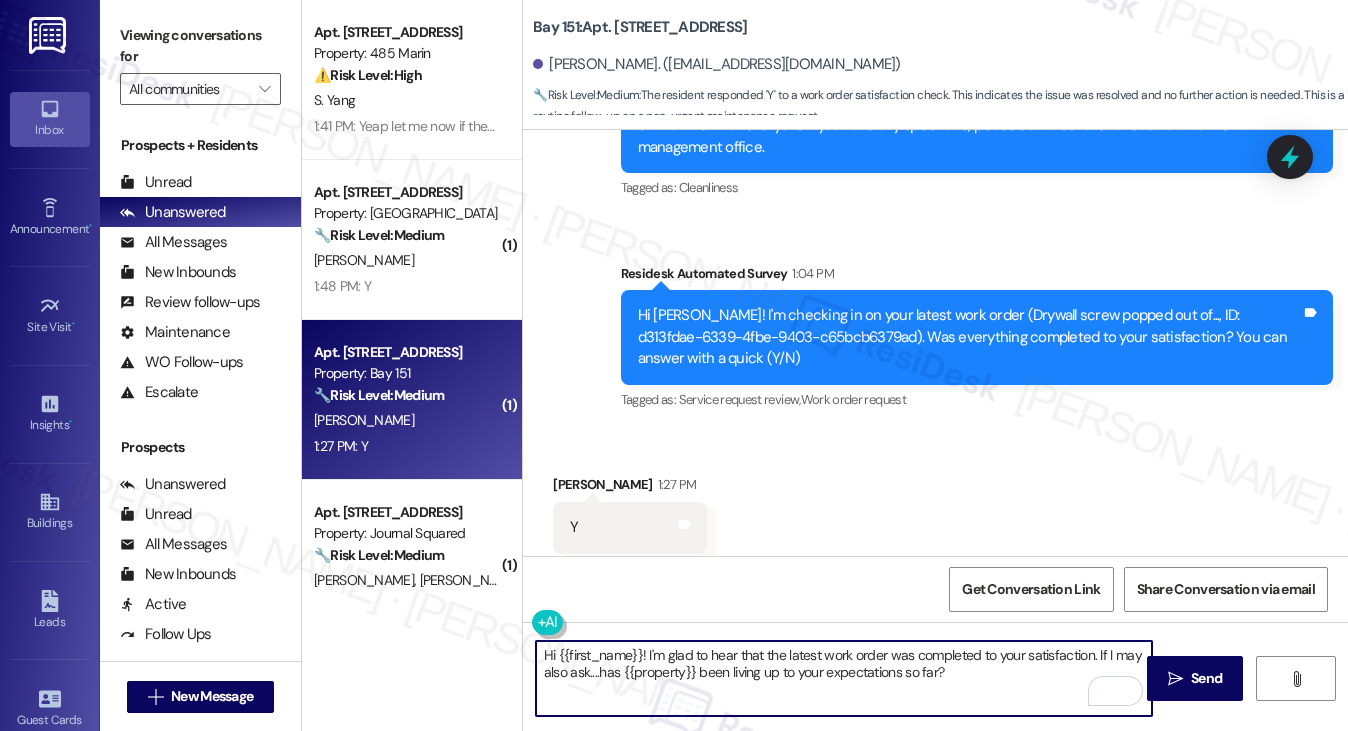
click at [1012, 671] on textarea "Hi {{first_name}}! I'm glad to hear that the latest work order was completed to…" at bounding box center [844, 678] width 617 height 75
type textarea "Hi {{first_name}}! I'm glad to hear that the latest work order was completed to…"
click at [1179, 671] on icon "" at bounding box center [1175, 679] width 15 height 16
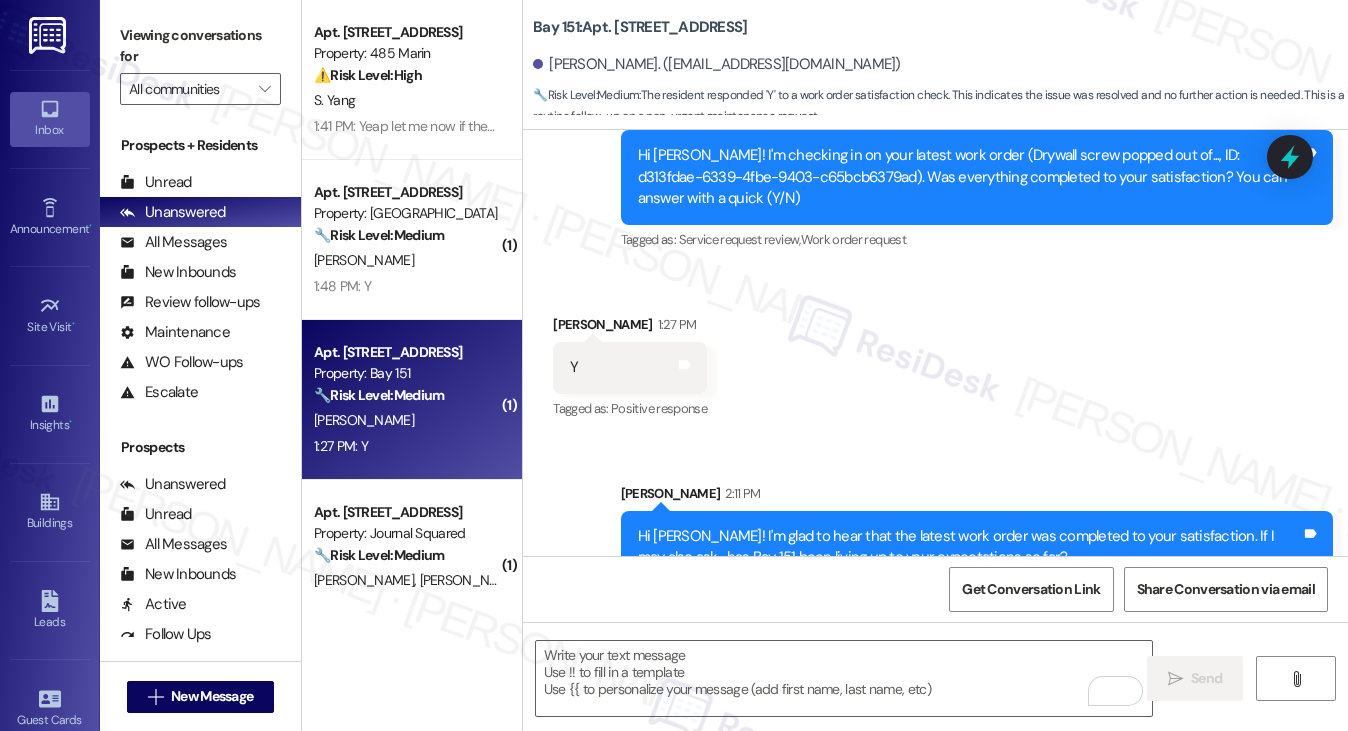
scroll to position [300, 0]
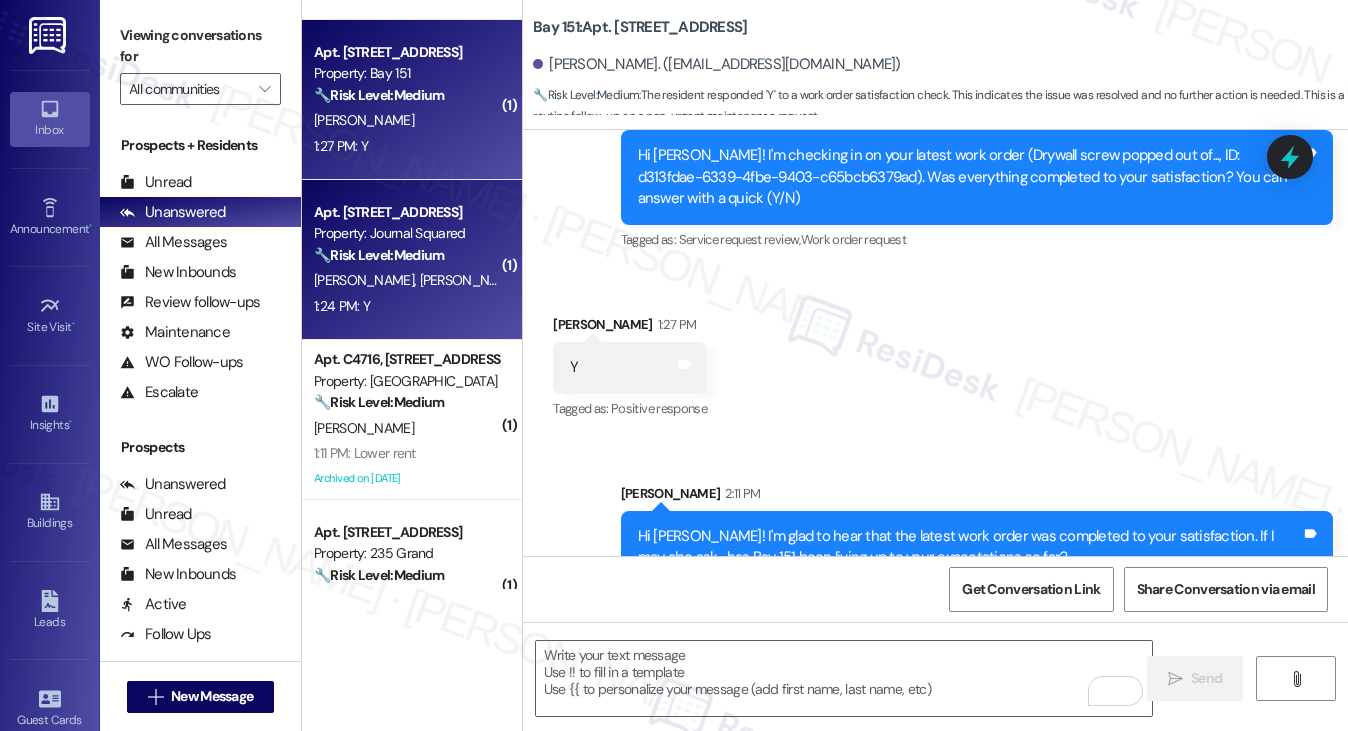
click at [440, 271] on div "T. Chen Y. Yu" at bounding box center [406, 280] width 189 height 25
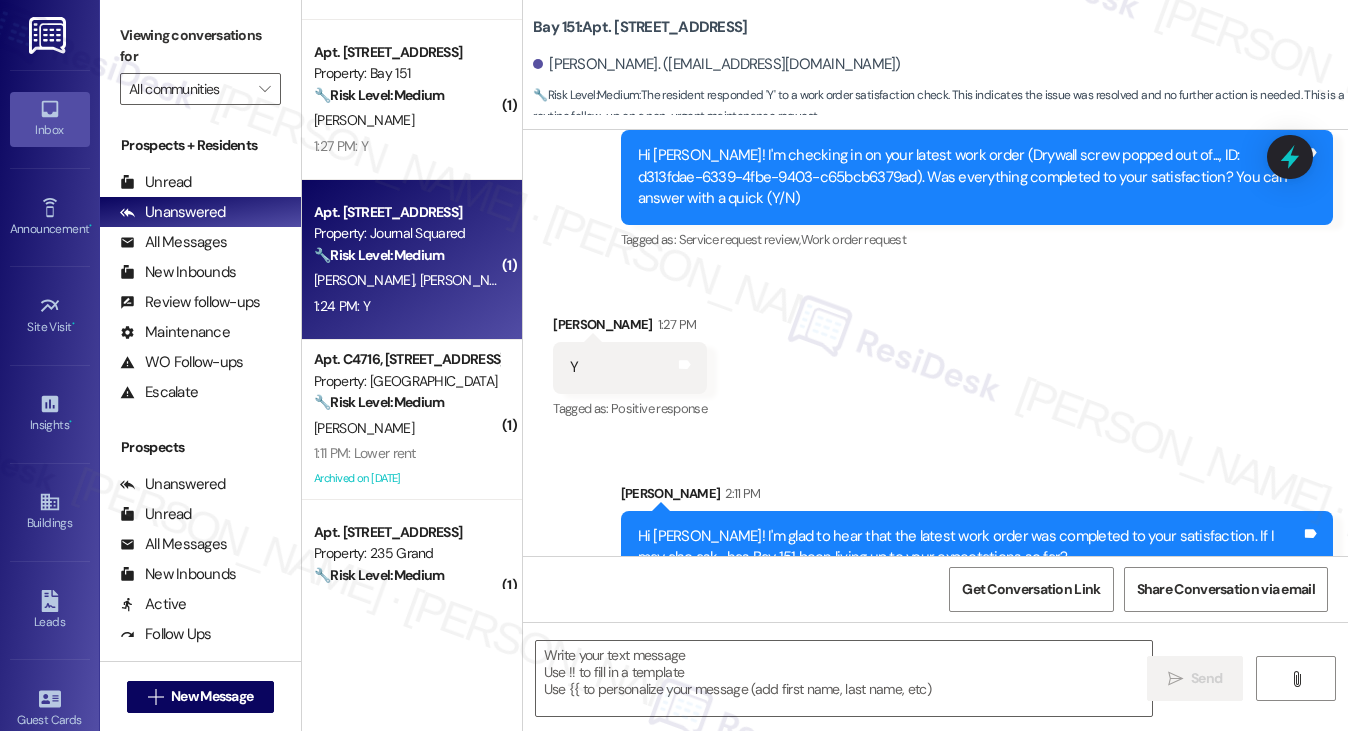
type textarea "Fetching suggested responses. Please feel free to read through the conversation…"
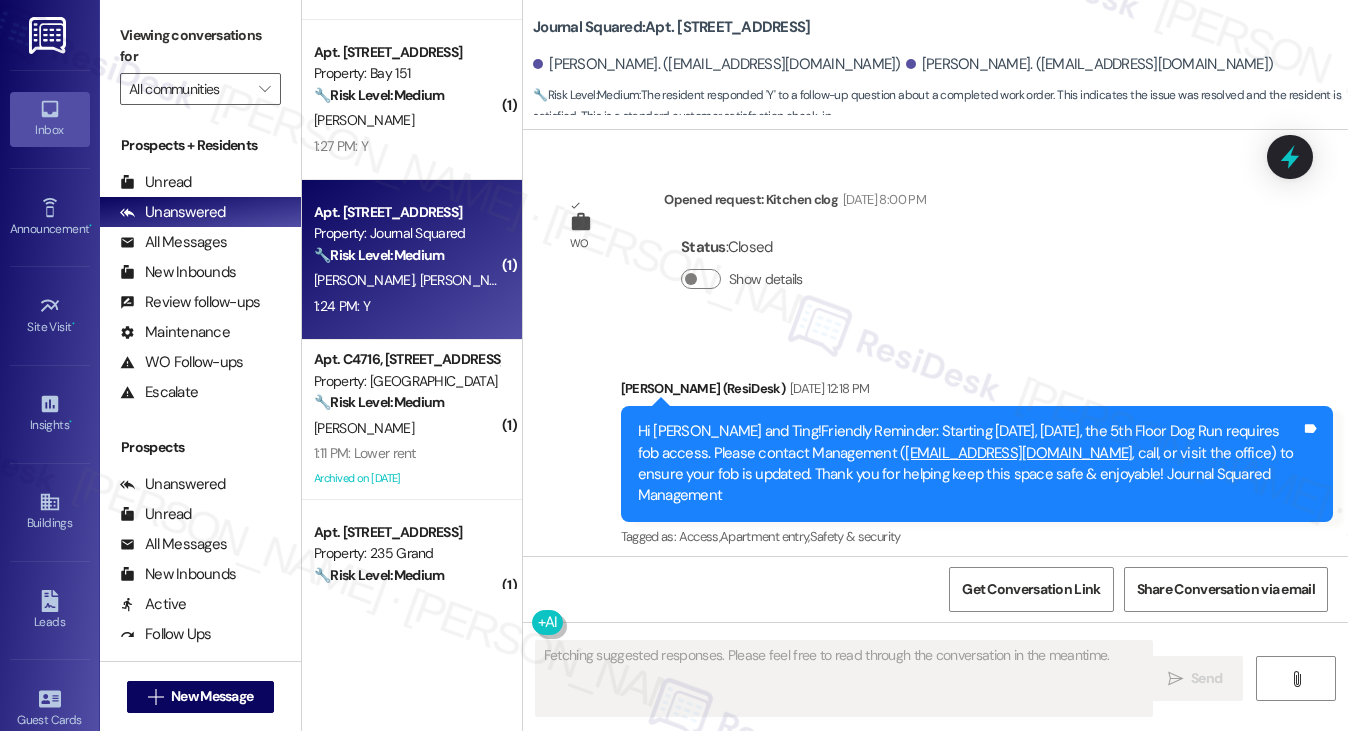
scroll to position [16019, 0]
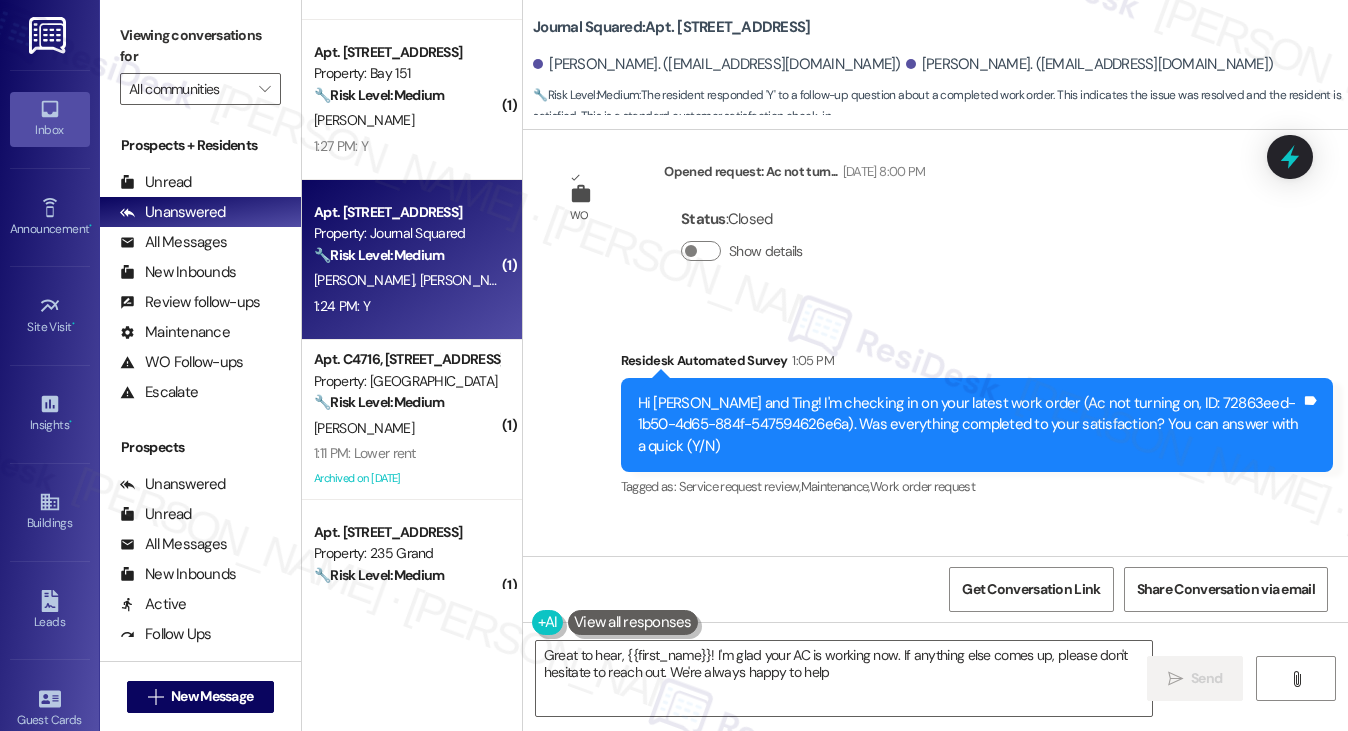
type textarea "Great to hear, {{first_name}}! I'm glad your AC is working now. If anything els…"
click at [857, 662] on textarea "Great to hear, {{first_name}}! I'm glad your AC is working now. If anything els…" at bounding box center [844, 678] width 617 height 75
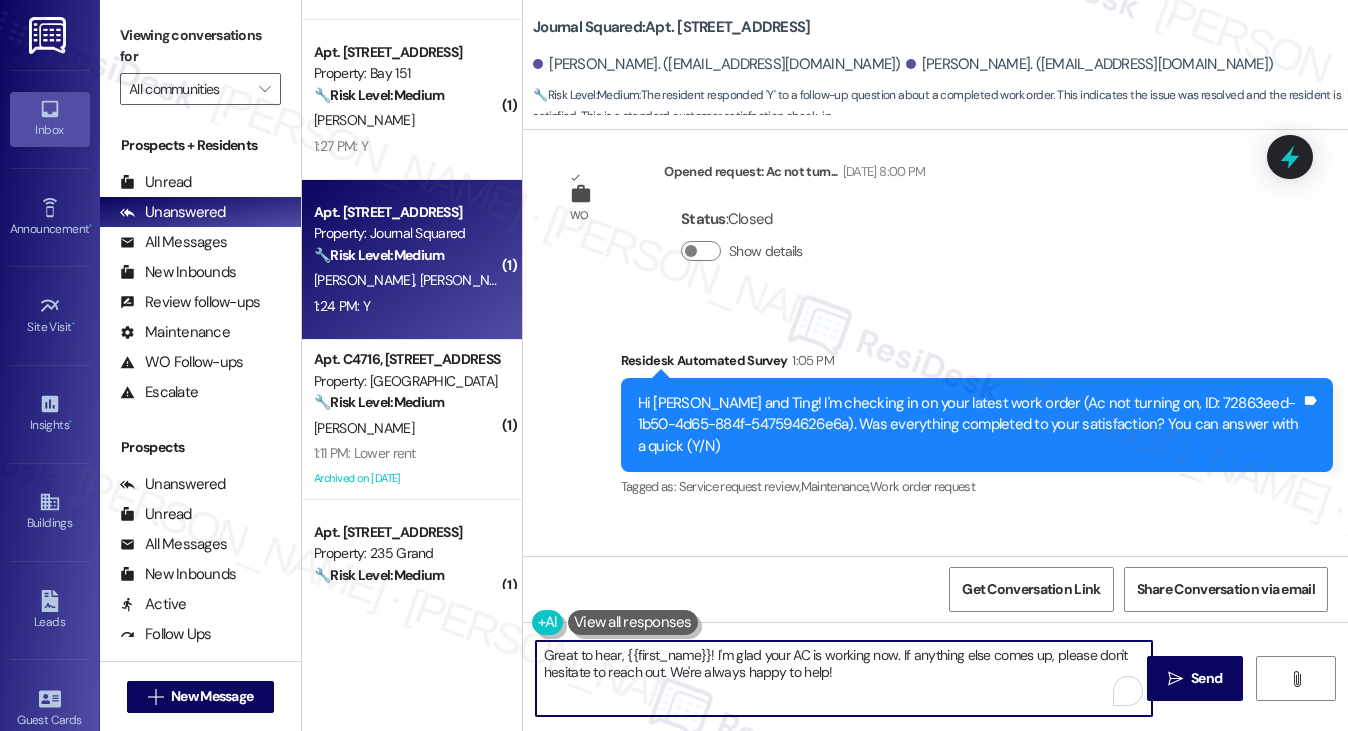
click at [929, 679] on textarea "Great to hear, {{first_name}}! I'm glad your AC is working now. If anything els…" at bounding box center [844, 678] width 617 height 75
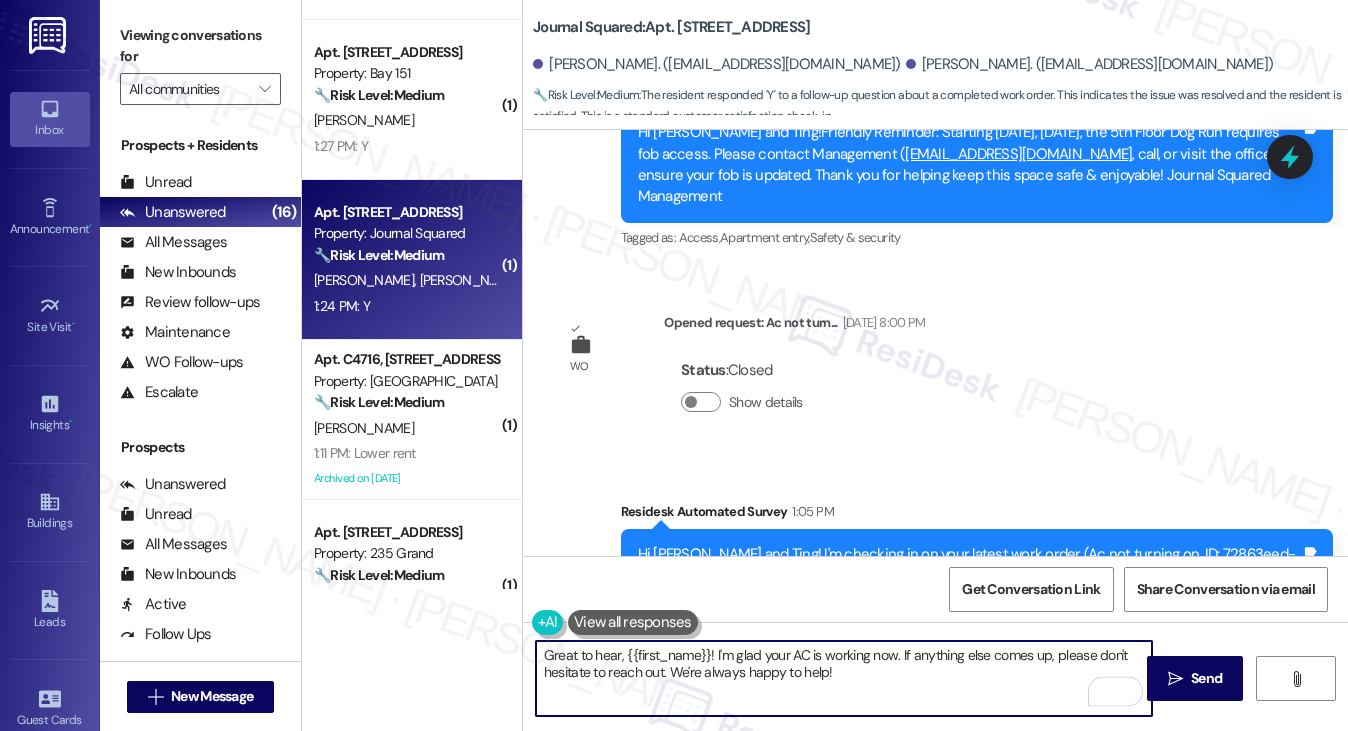
scroll to position [16020, 0]
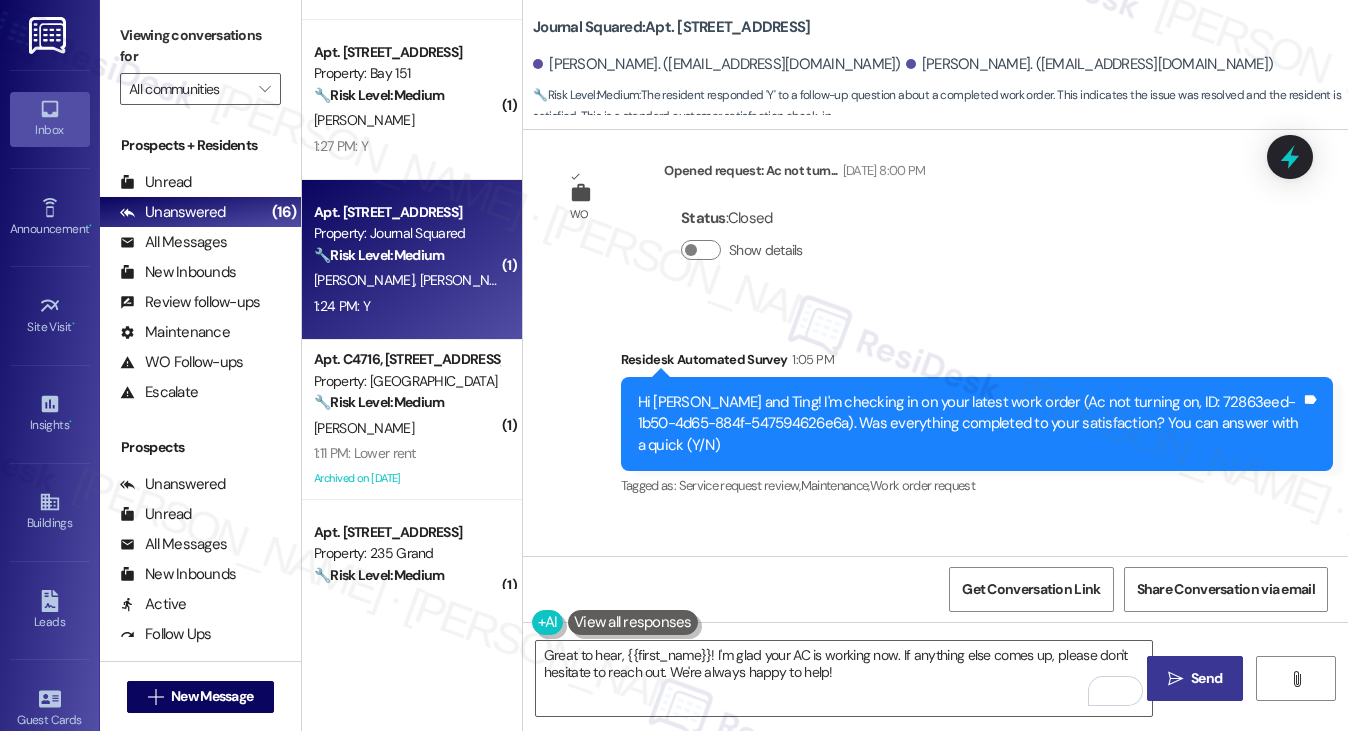
click at [1176, 675] on icon "" at bounding box center [1175, 679] width 15 height 16
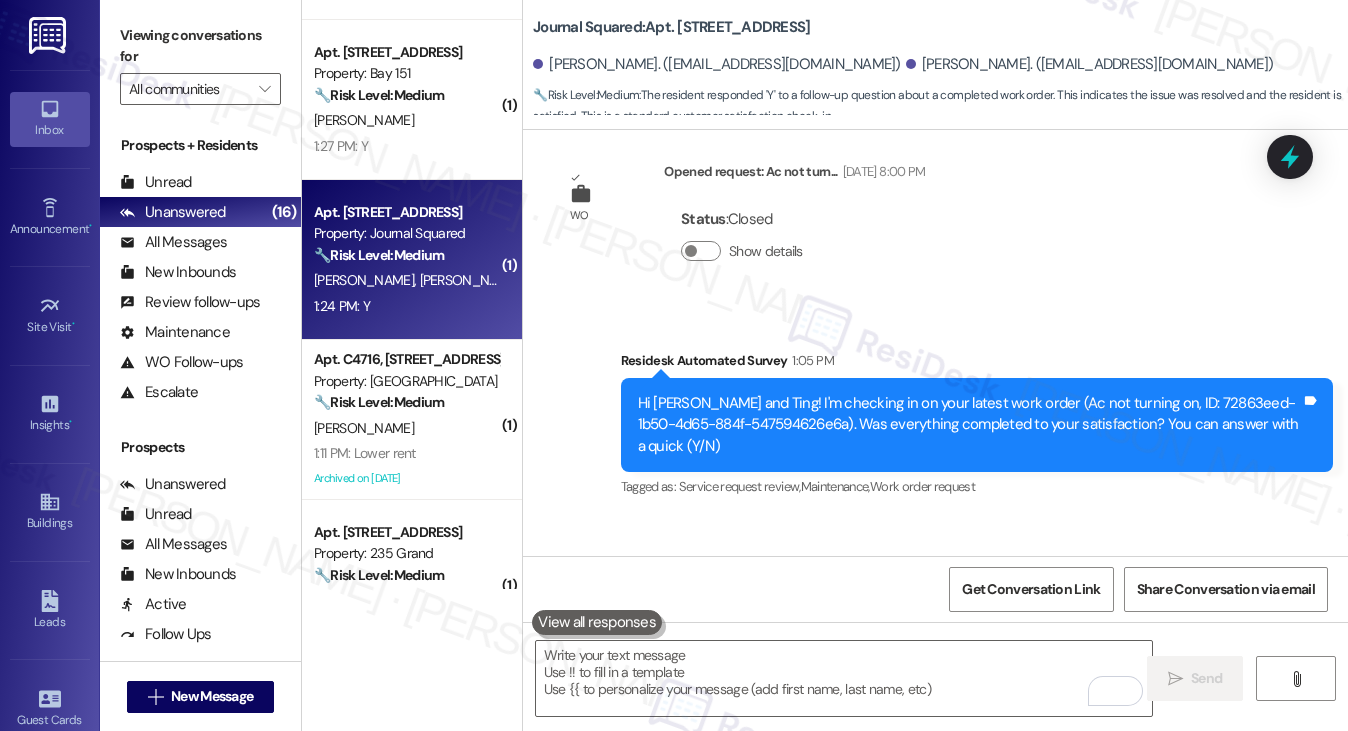
scroll to position [16180, 0]
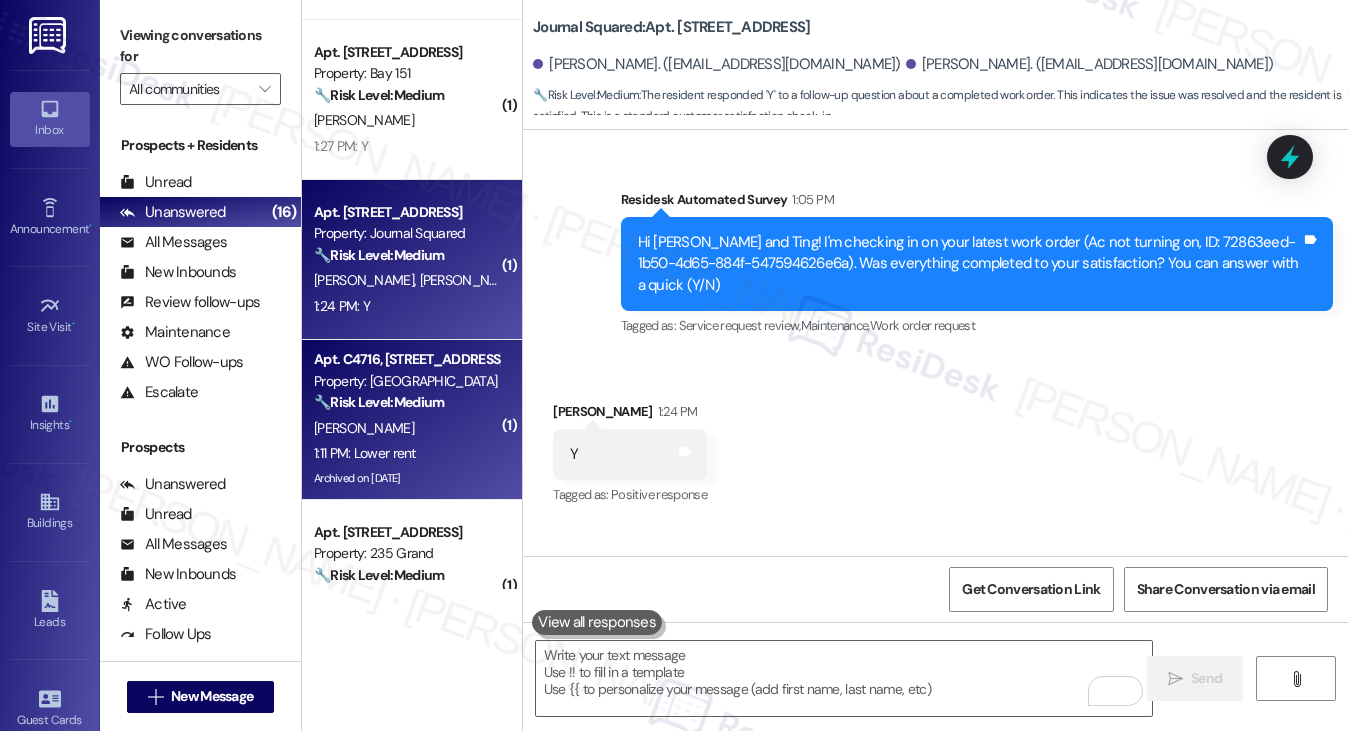
click at [447, 413] on div "🔧 Risk Level: Medium The resident is expressing a desire for lower rent. While …" at bounding box center [406, 402] width 185 height 21
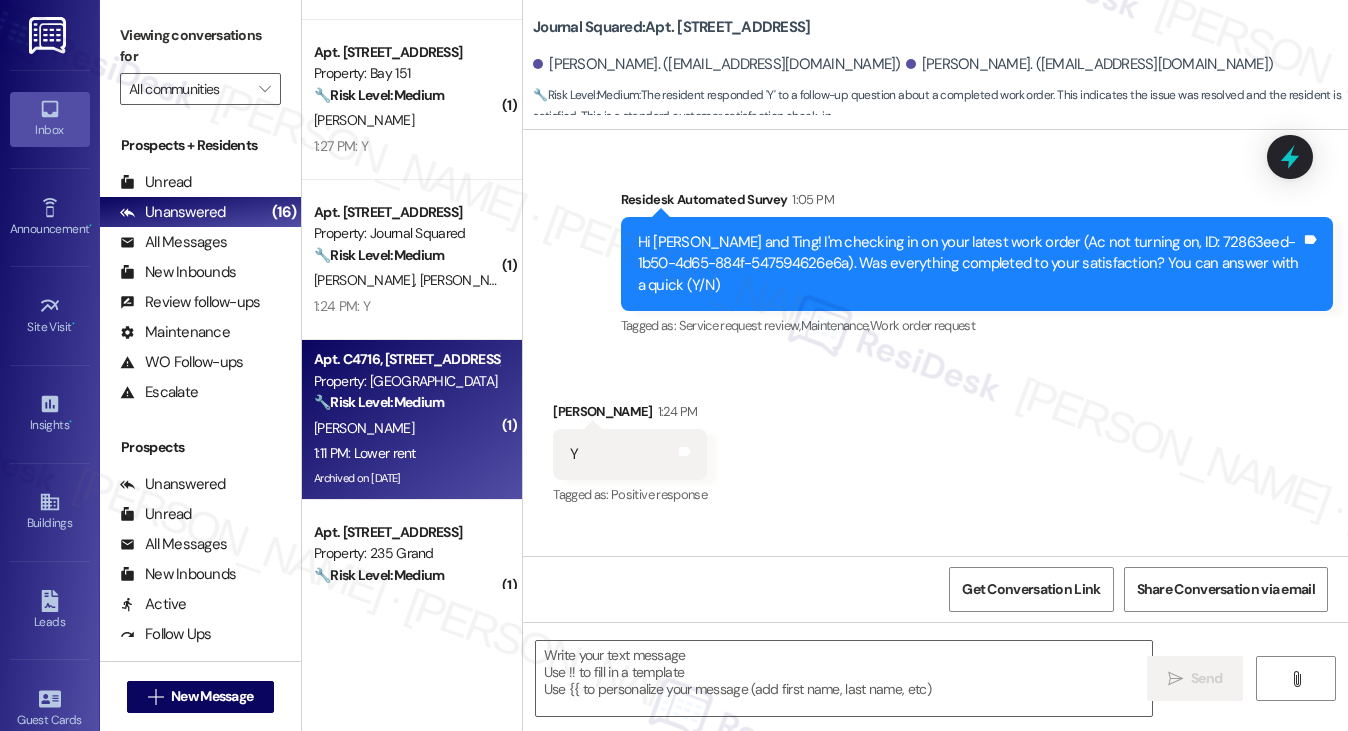
type textarea "Fetching suggested responses. Please feel free to read through the conversation…"
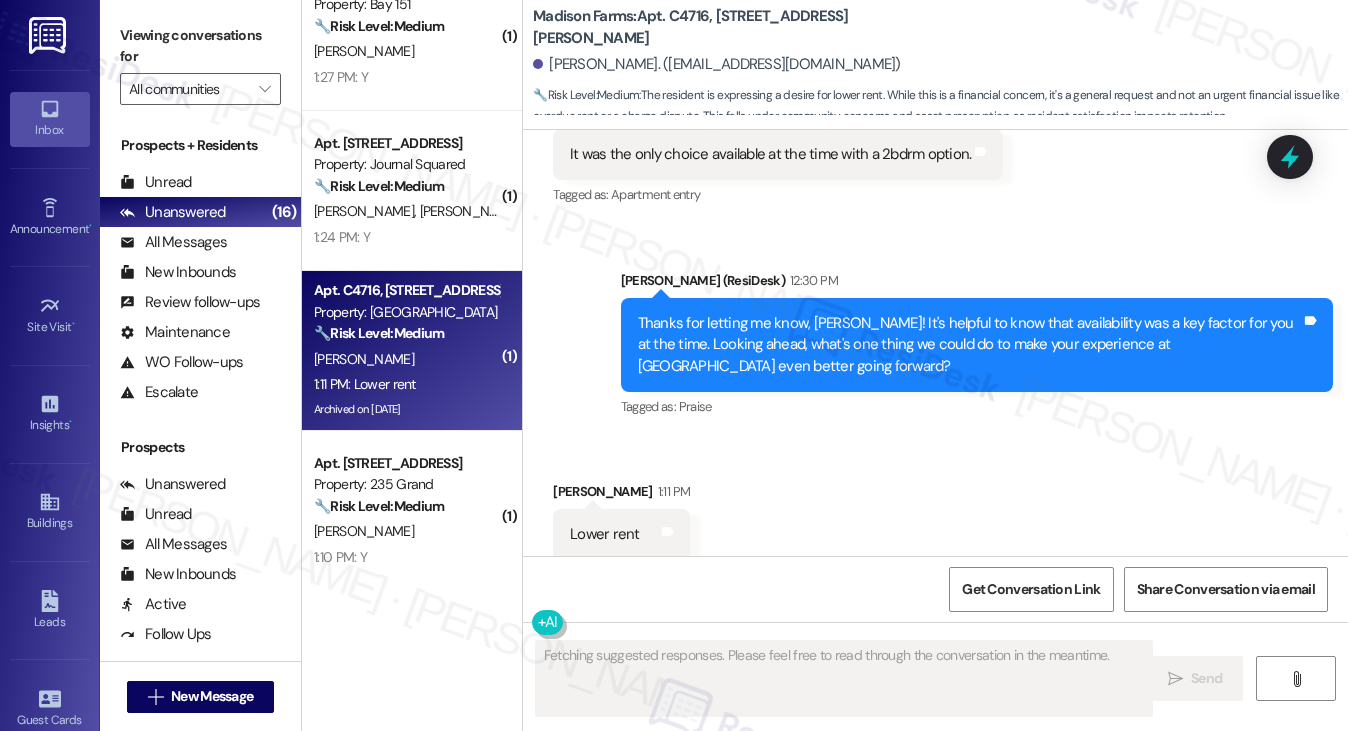
scroll to position [400, 0]
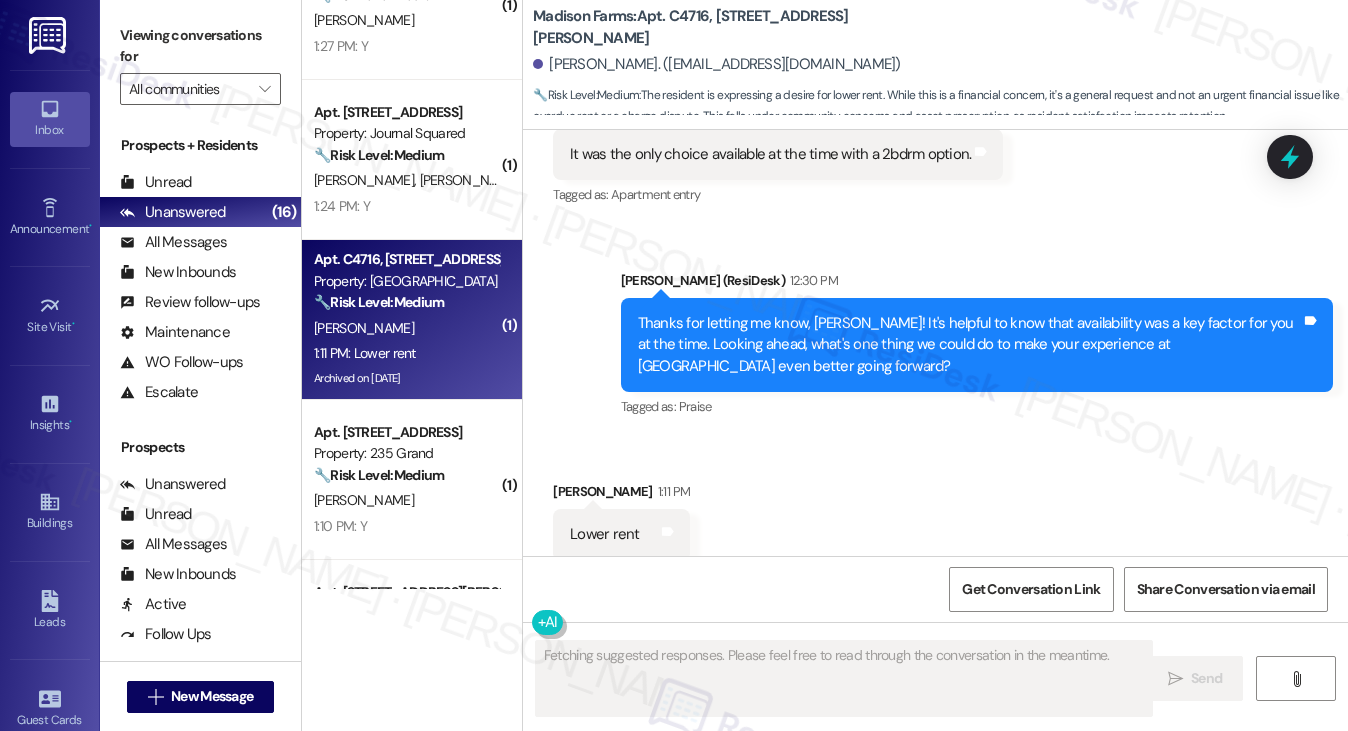
click at [852, 313] on div "Thanks for letting me know, Margaret! It's helpful to know that availability wa…" at bounding box center [969, 345] width 663 height 64
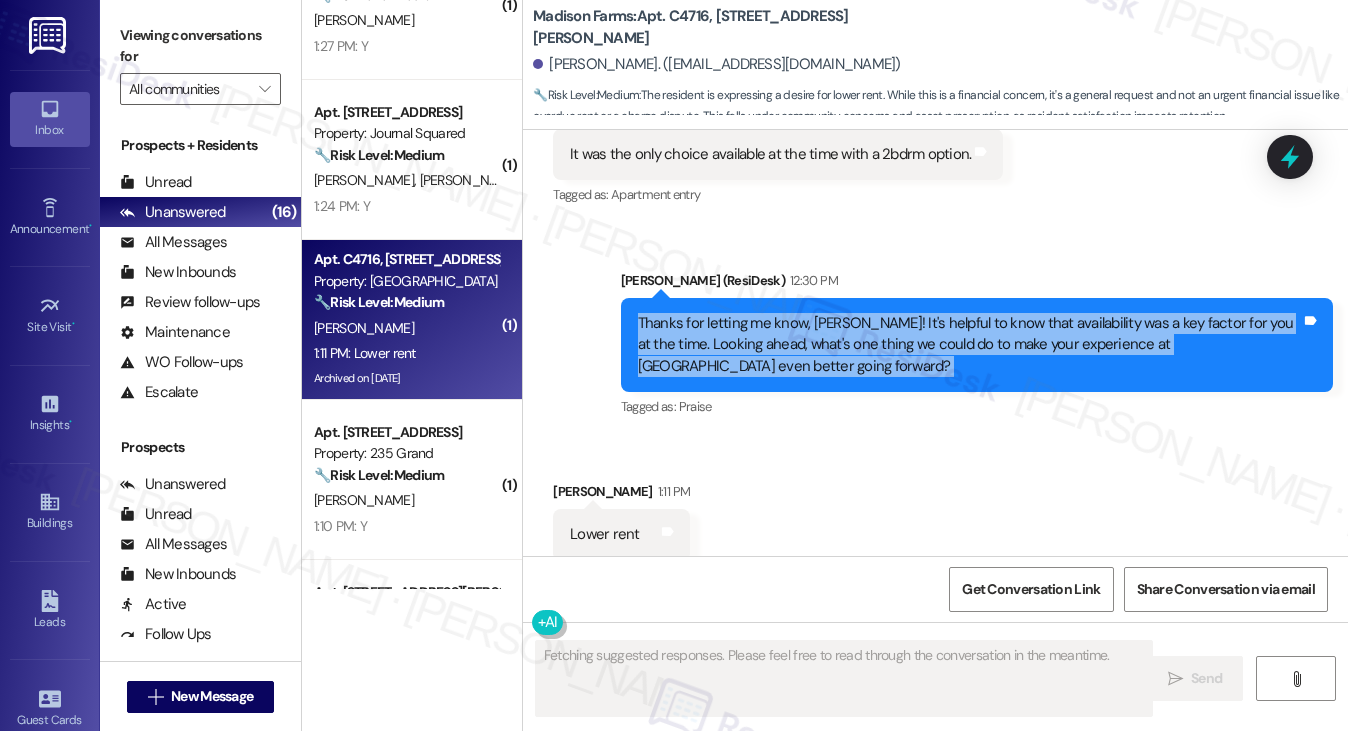
click at [852, 313] on div "Thanks for letting me know, Margaret! It's helpful to know that availability wa…" at bounding box center [969, 345] width 663 height 64
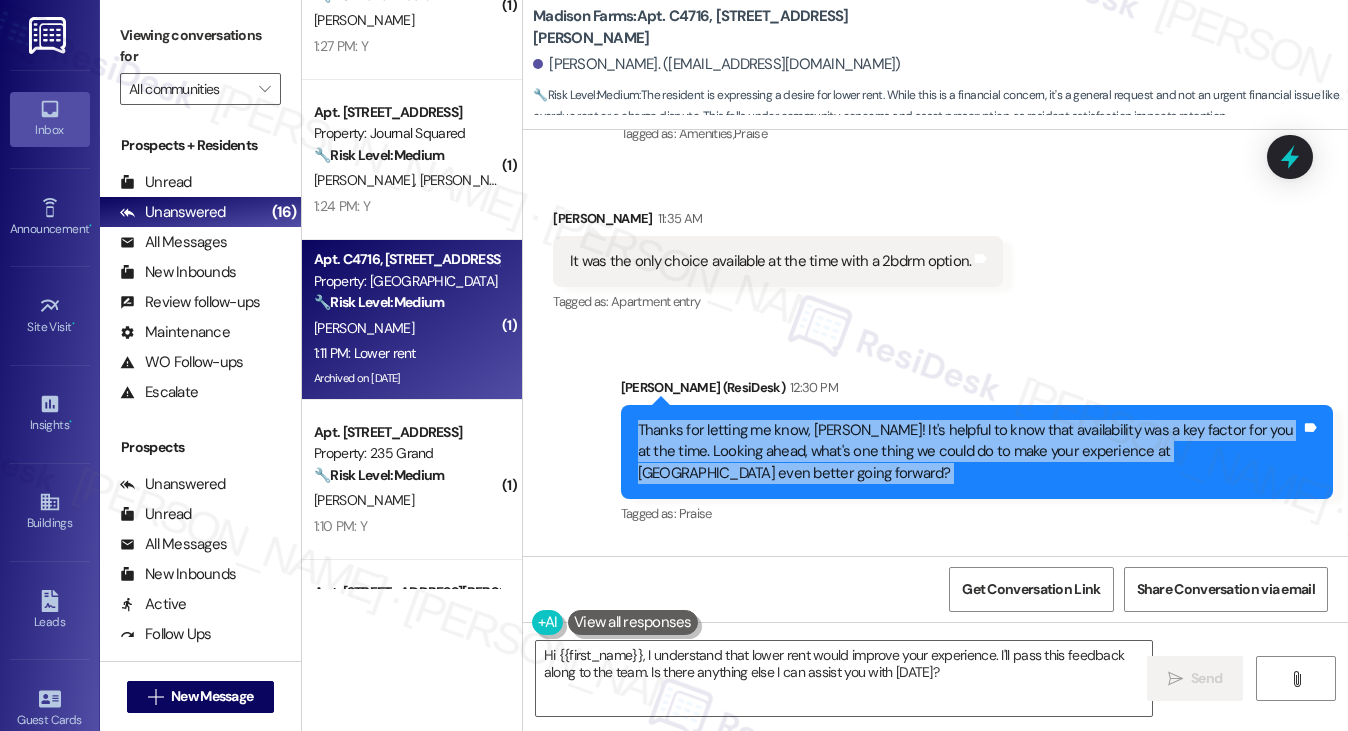
scroll to position [14030, 0]
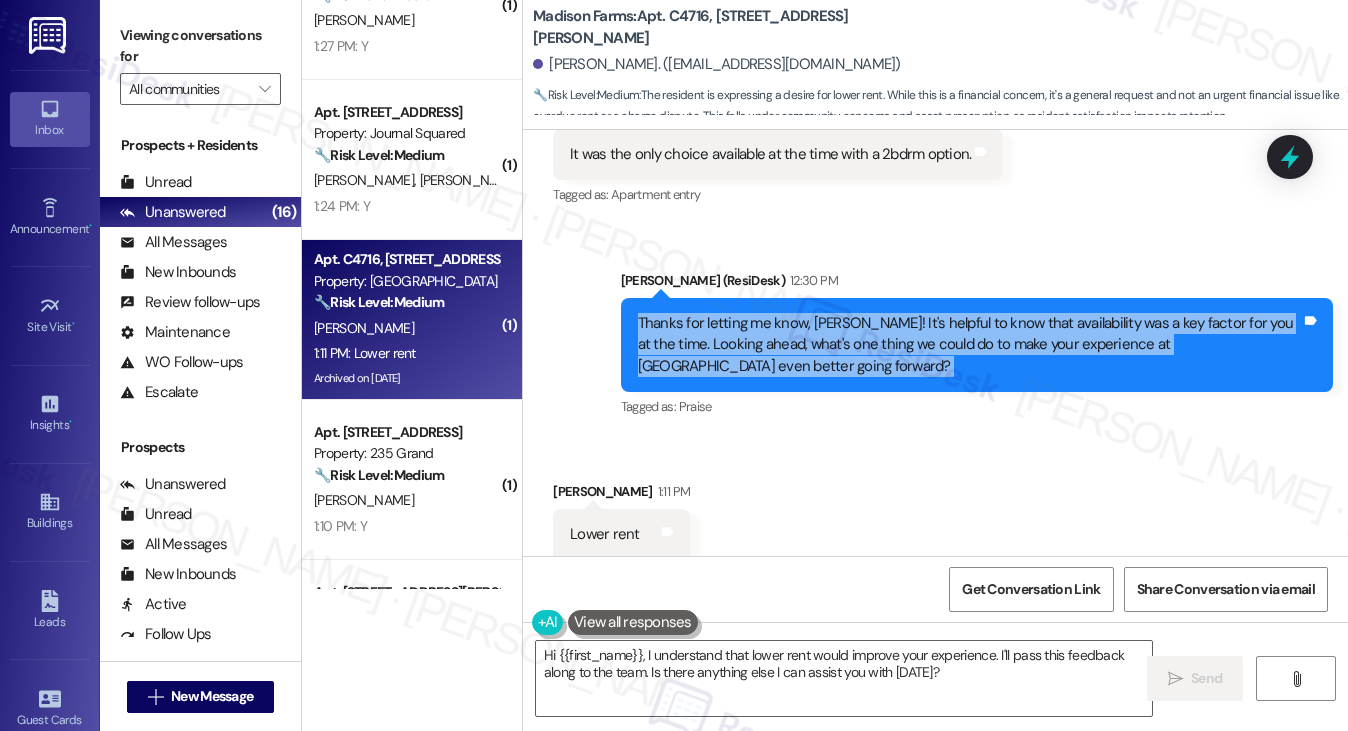
click at [701, 313] on div "Thanks for letting me know, Margaret! It's helpful to know that availability wa…" at bounding box center [969, 345] width 663 height 64
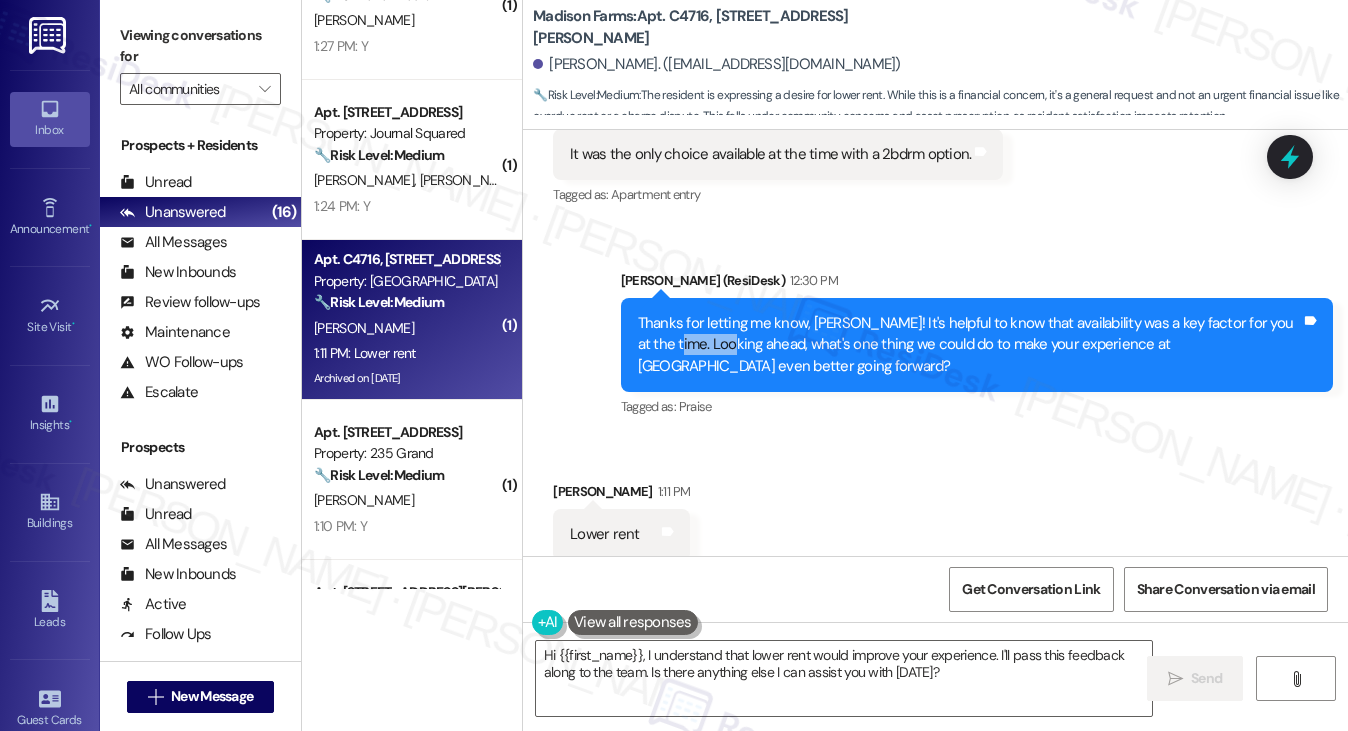
click at [701, 313] on div "Thanks for letting me know, Margaret! It's helpful to know that availability wa…" at bounding box center [969, 345] width 663 height 64
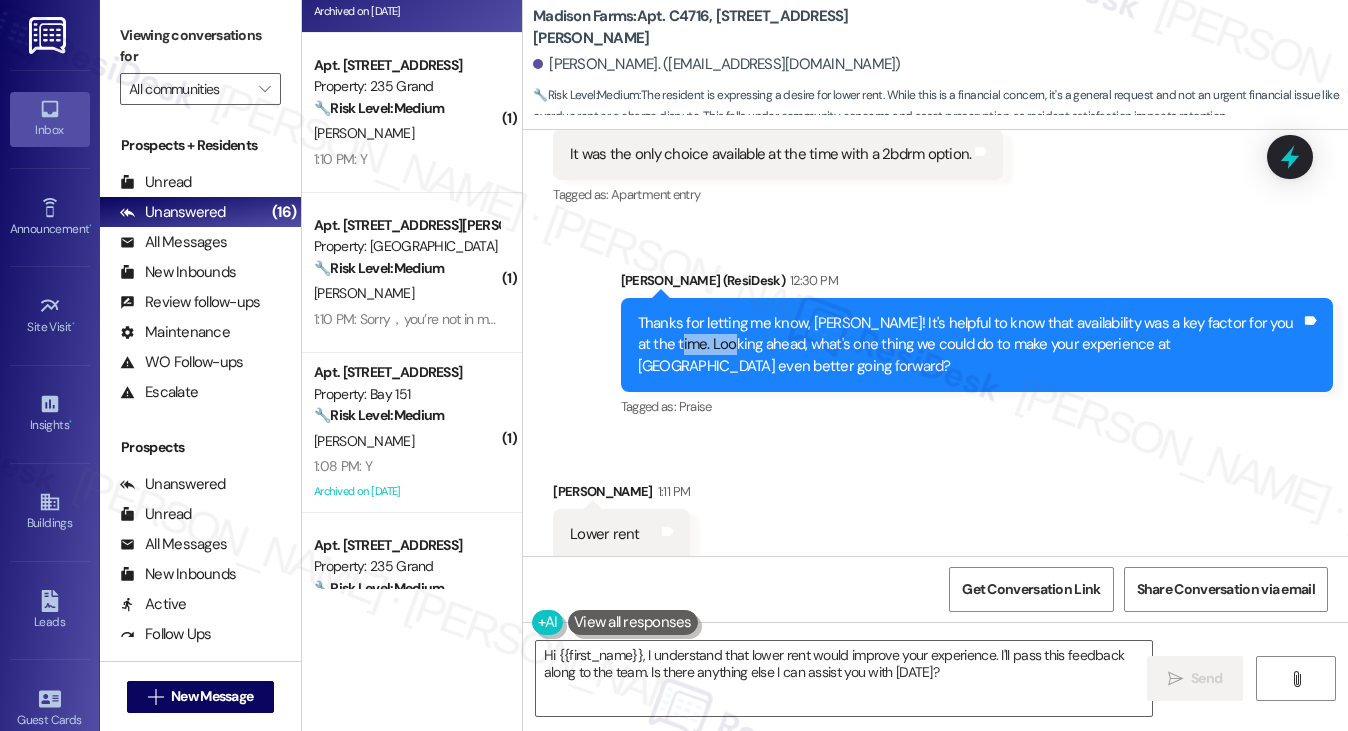
scroll to position [500, 0]
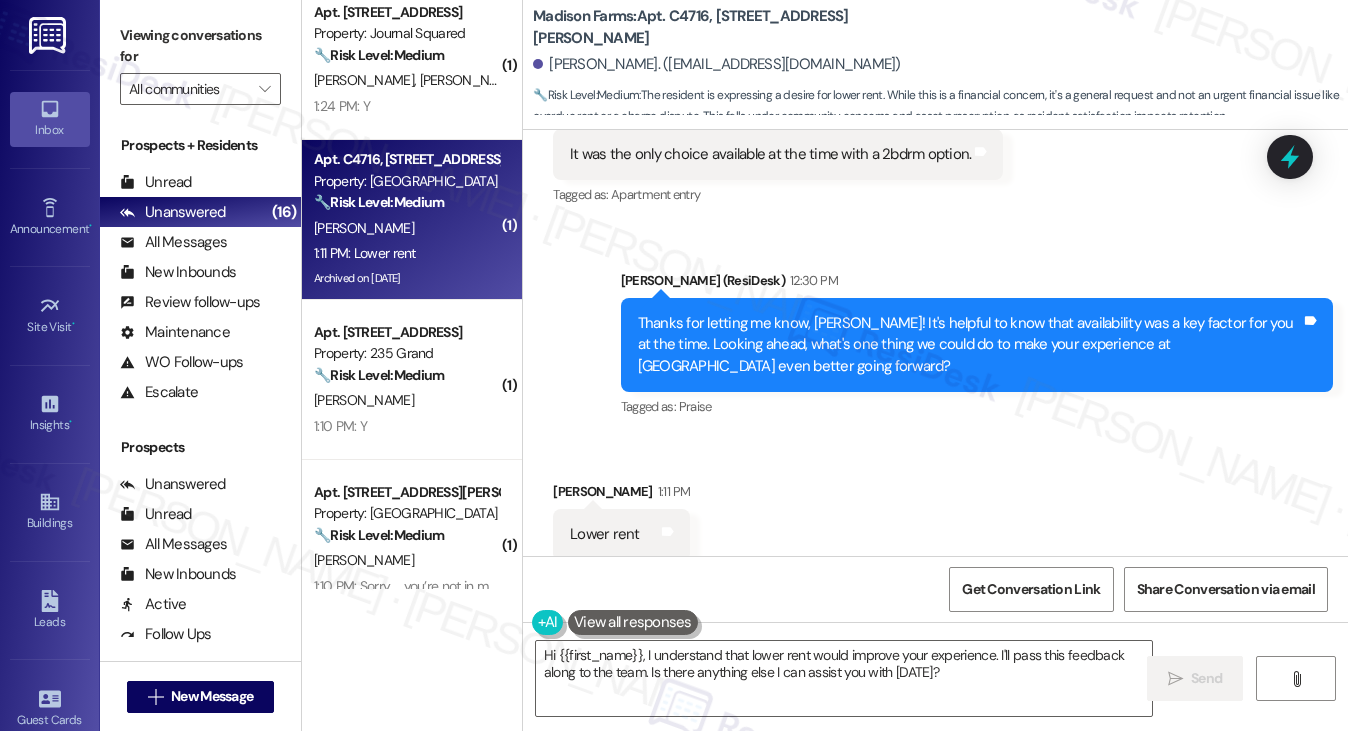
click at [904, 313] on div "Thanks for letting me know, Margaret! It's helpful to know that availability wa…" at bounding box center [969, 345] width 663 height 64
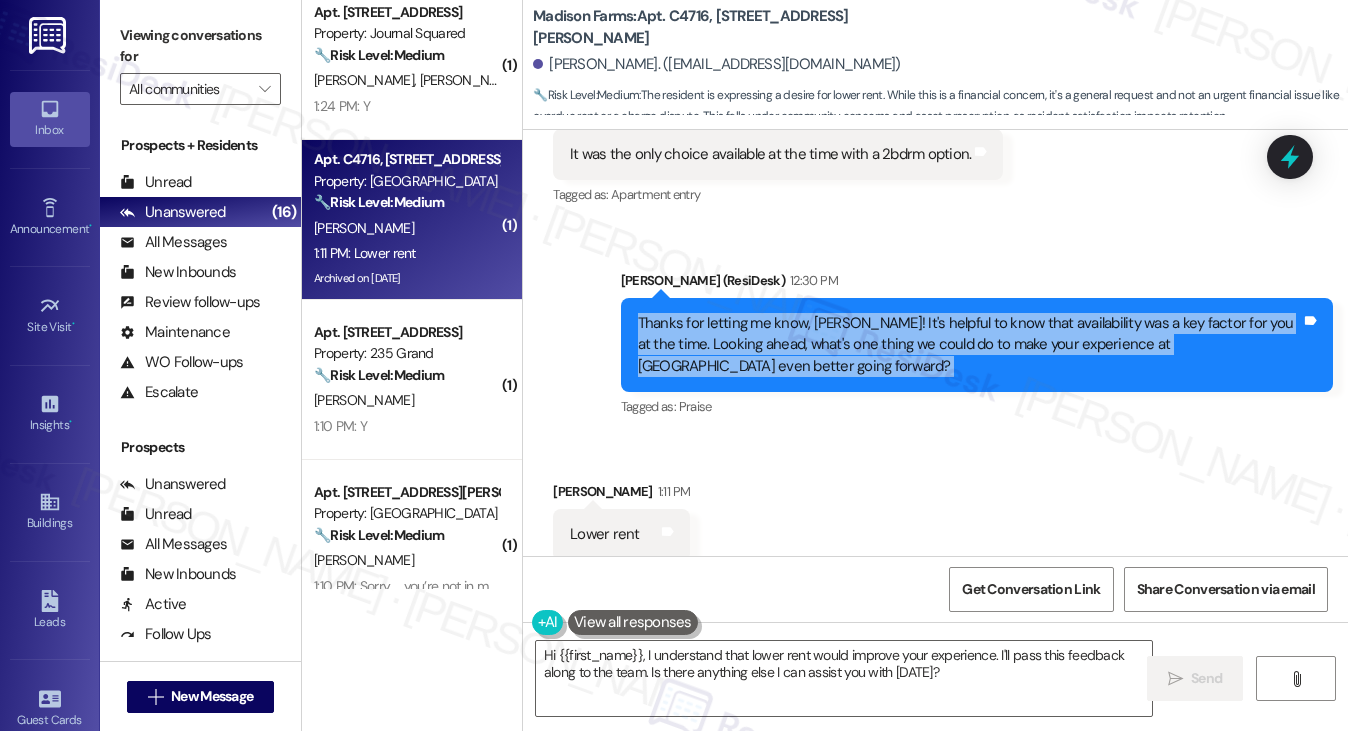
click at [904, 313] on div "Thanks for letting me know, Margaret! It's helpful to know that availability wa…" at bounding box center [969, 345] width 663 height 64
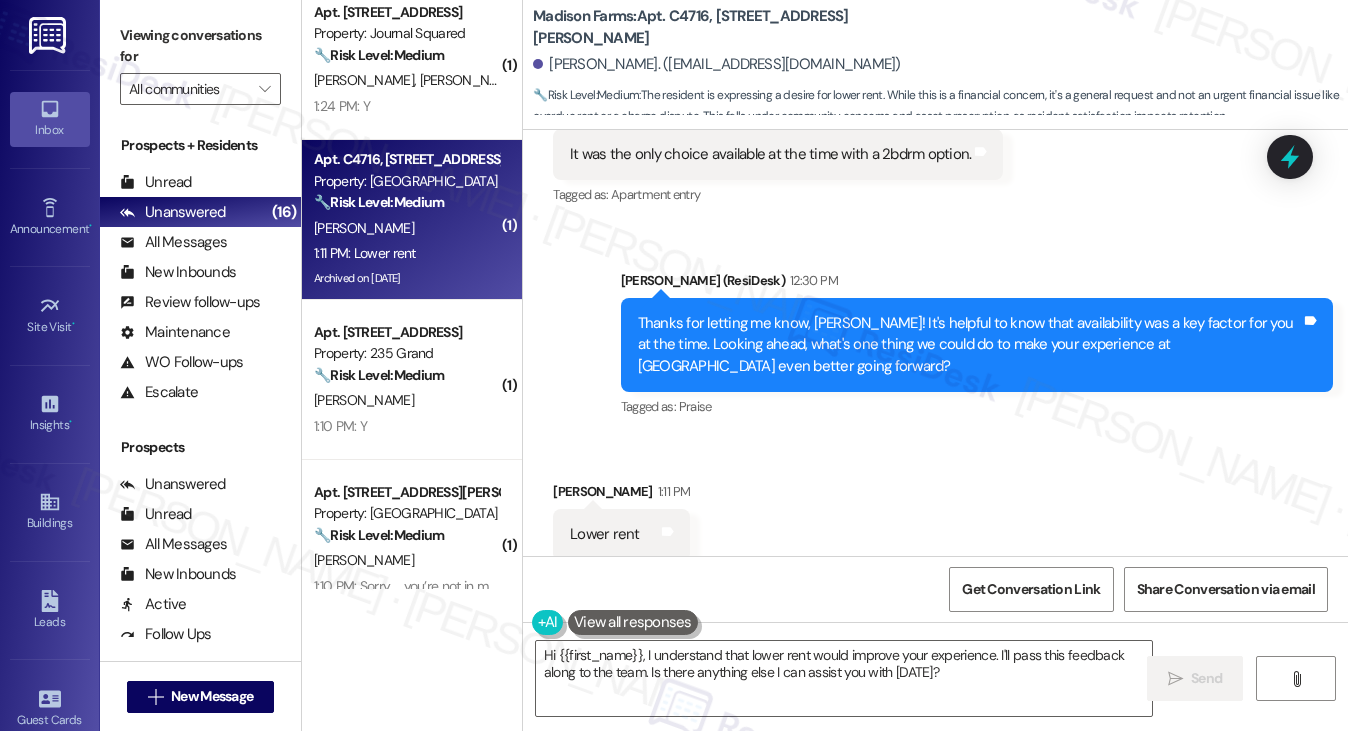
click at [168, 32] on label "Viewing conversations for" at bounding box center [200, 46] width 161 height 53
click at [704, 313] on div "Thanks for letting me know, Margaret! It's helpful to know that availability wa…" at bounding box center [969, 345] width 663 height 64
copy div "forward"
click at [154, 26] on label "Viewing conversations for" at bounding box center [200, 46] width 161 height 53
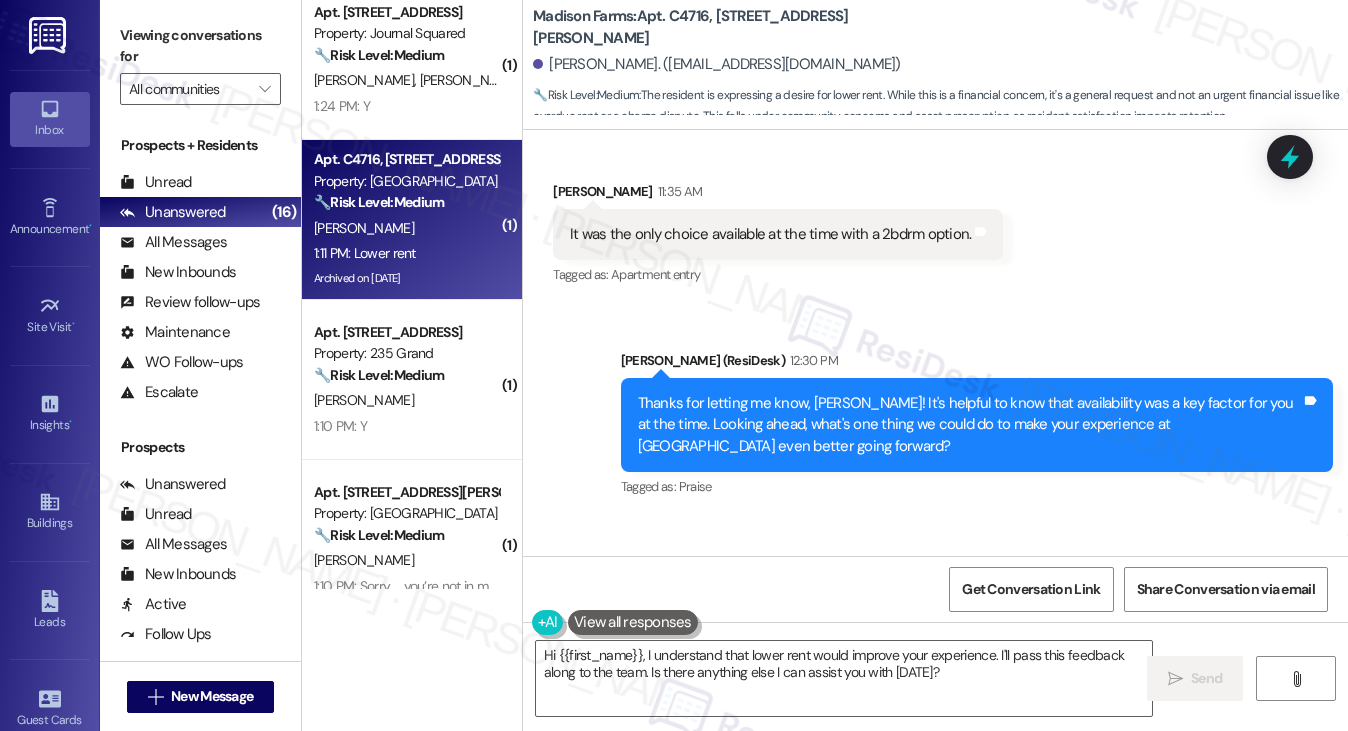
scroll to position [14030, 0]
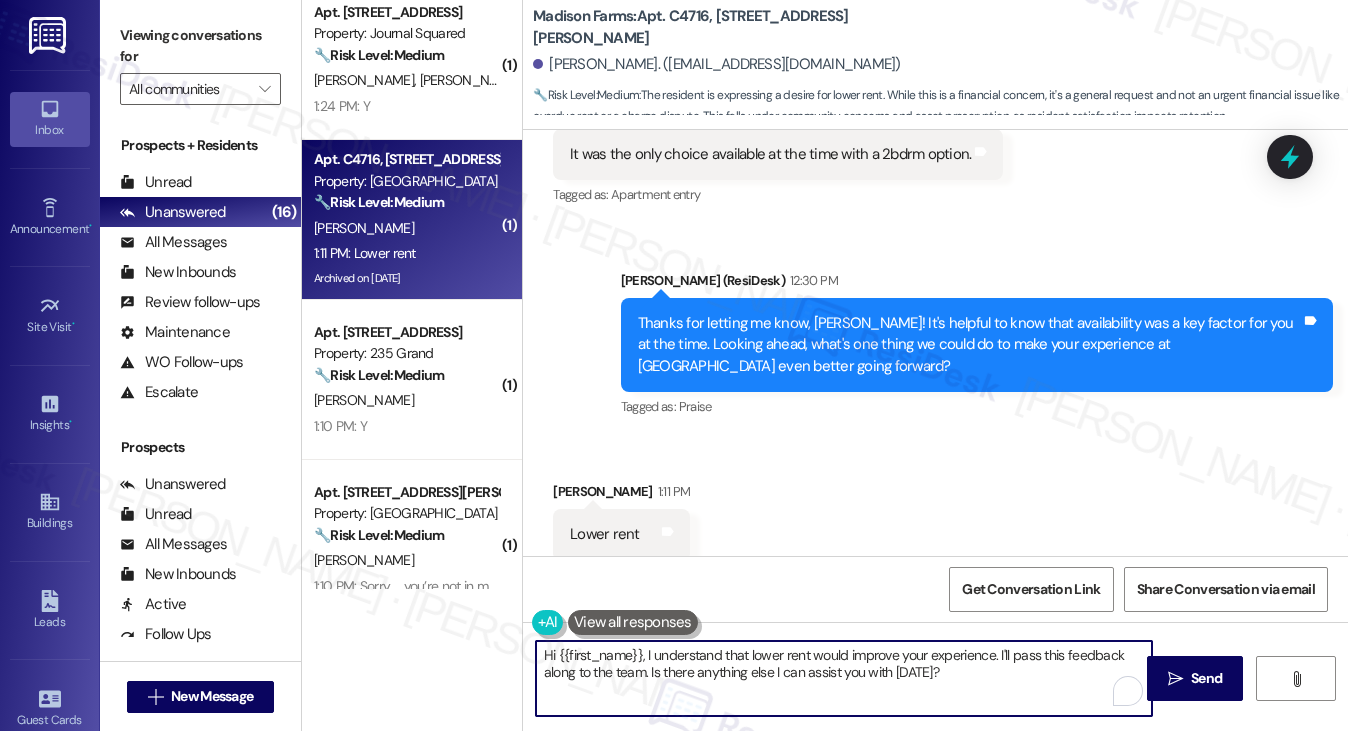
drag, startPoint x: 1020, startPoint y: 679, endPoint x: 667, endPoint y: 655, distance: 353.7
click at [667, 655] on textarea "Hi {{first_name}}, I understand that lower rent would improve your experience. …" at bounding box center [844, 678] width 617 height 75
click at [810, 677] on textarea "Hi {{first_name}}, I understand that lower rent would improve your experience. …" at bounding box center [844, 678] width 617 height 75
drag, startPoint x: 980, startPoint y: 679, endPoint x: 656, endPoint y: 674, distance: 324.0
click at [652, 675] on textarea "Hi {{first_name}}, I understand that lower rent would improve your experience. …" at bounding box center [844, 678] width 617 height 75
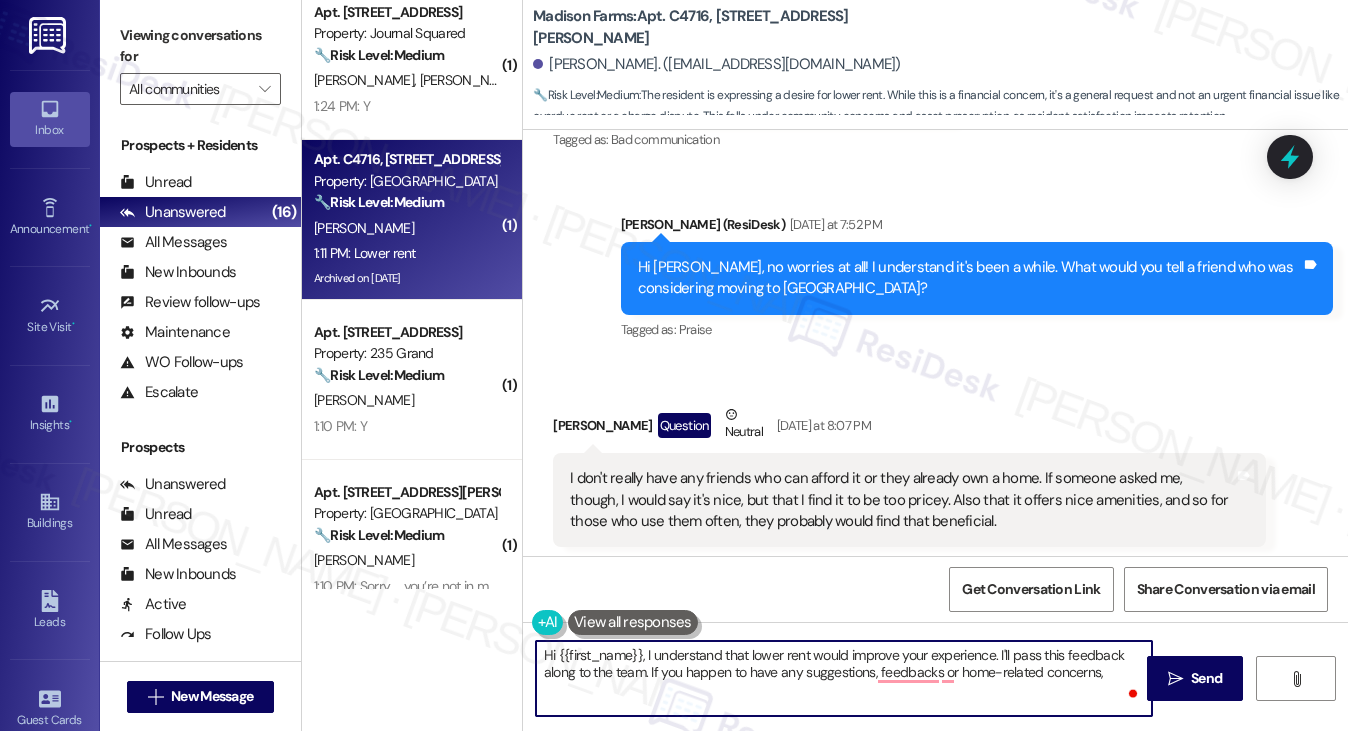
scroll to position [13030, 0]
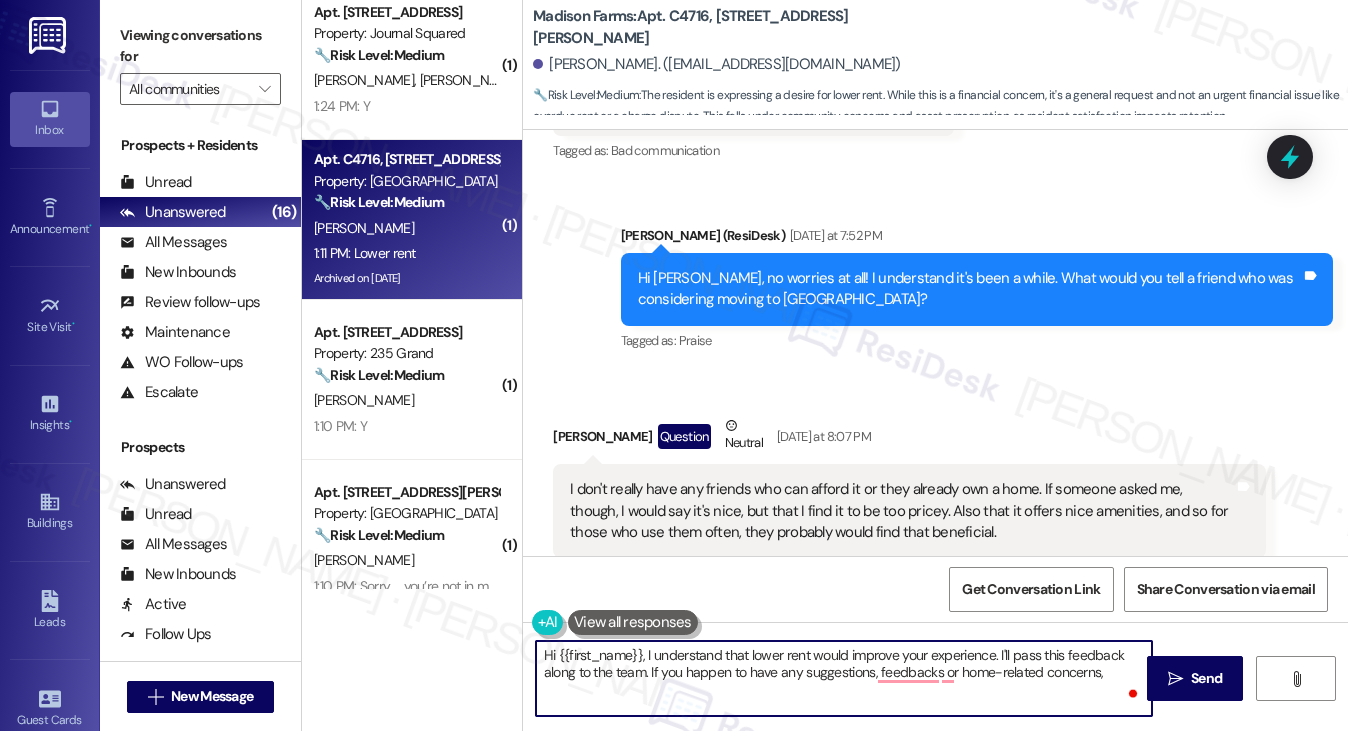
click at [920, 268] on div "Hi Margaret, no worries at all! I understand it's been a while. What would you …" at bounding box center [969, 289] width 663 height 43
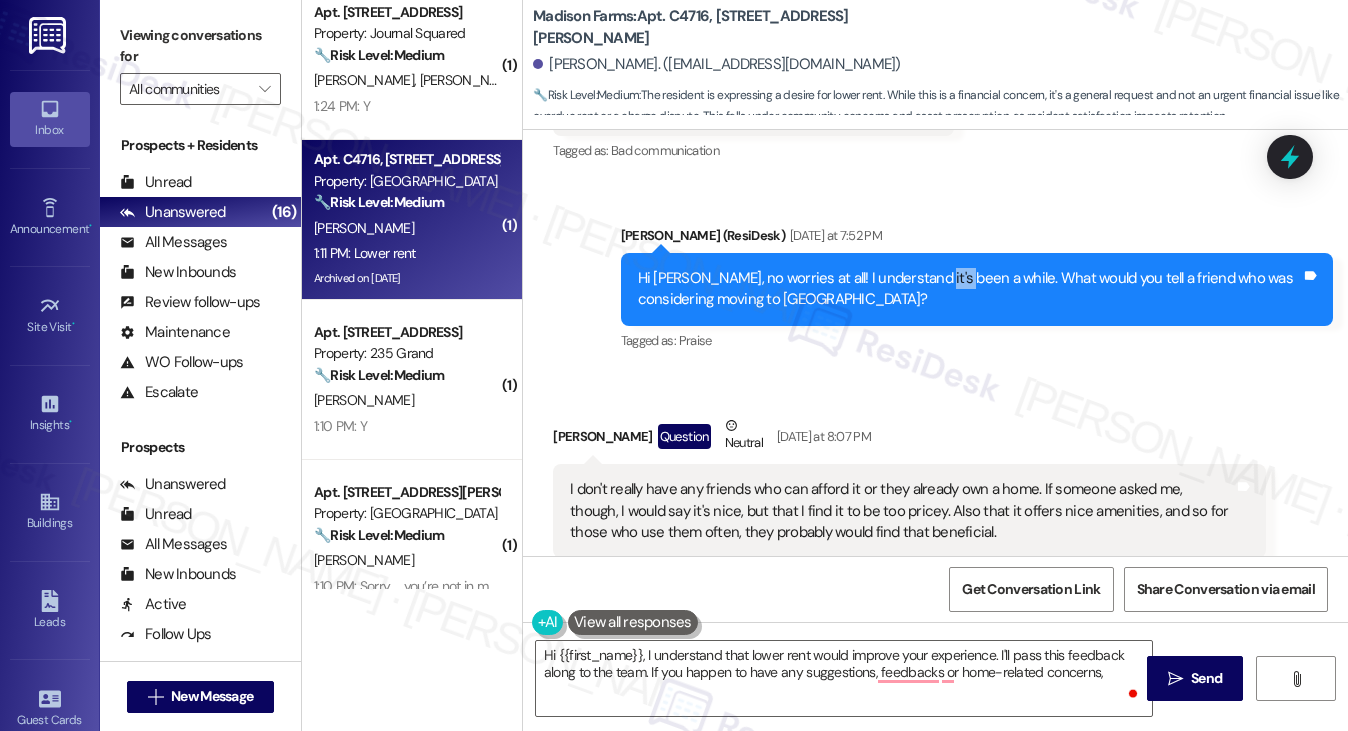
click at [920, 268] on div "Hi Margaret, no worries at all! I understand it's been a while. What would you …" at bounding box center [969, 289] width 663 height 43
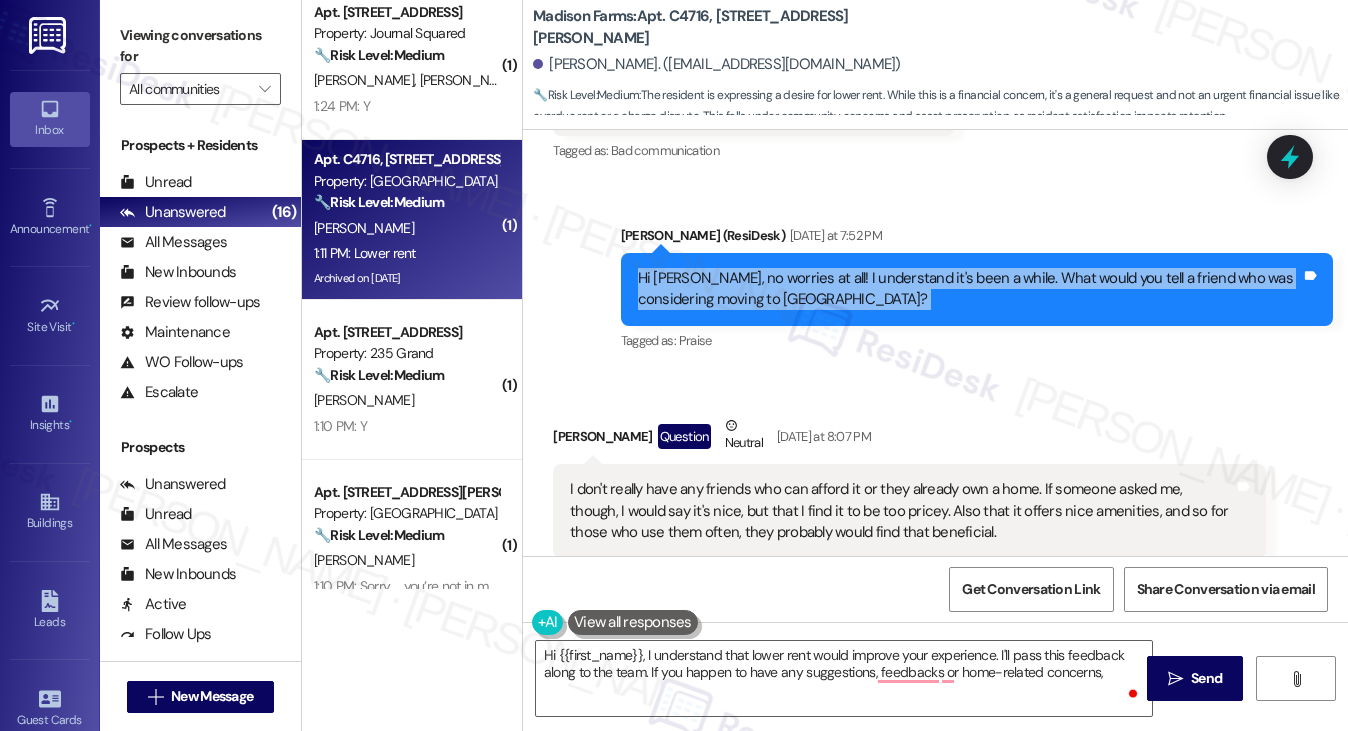
click at [920, 268] on div "Hi Margaret, no worries at all! I understand it's been a while. What would you …" at bounding box center [969, 289] width 663 height 43
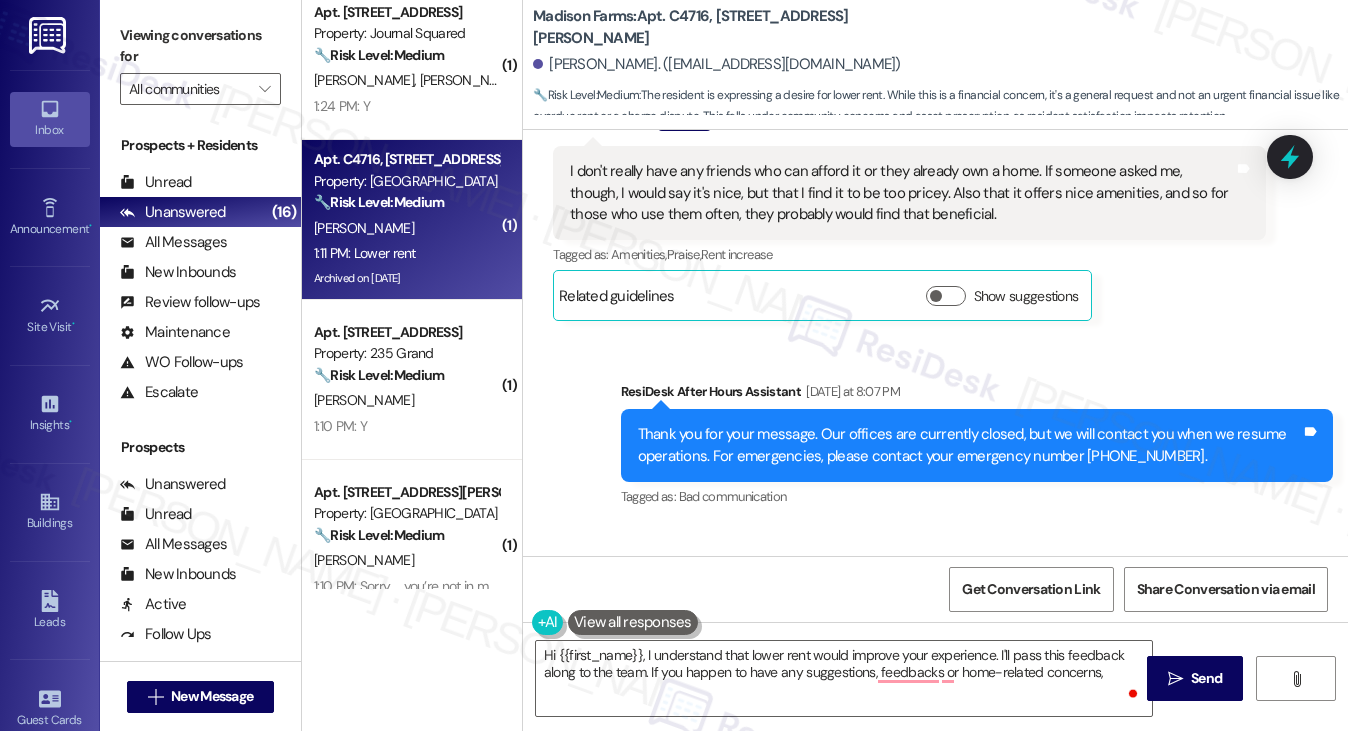
scroll to position [13230, 0]
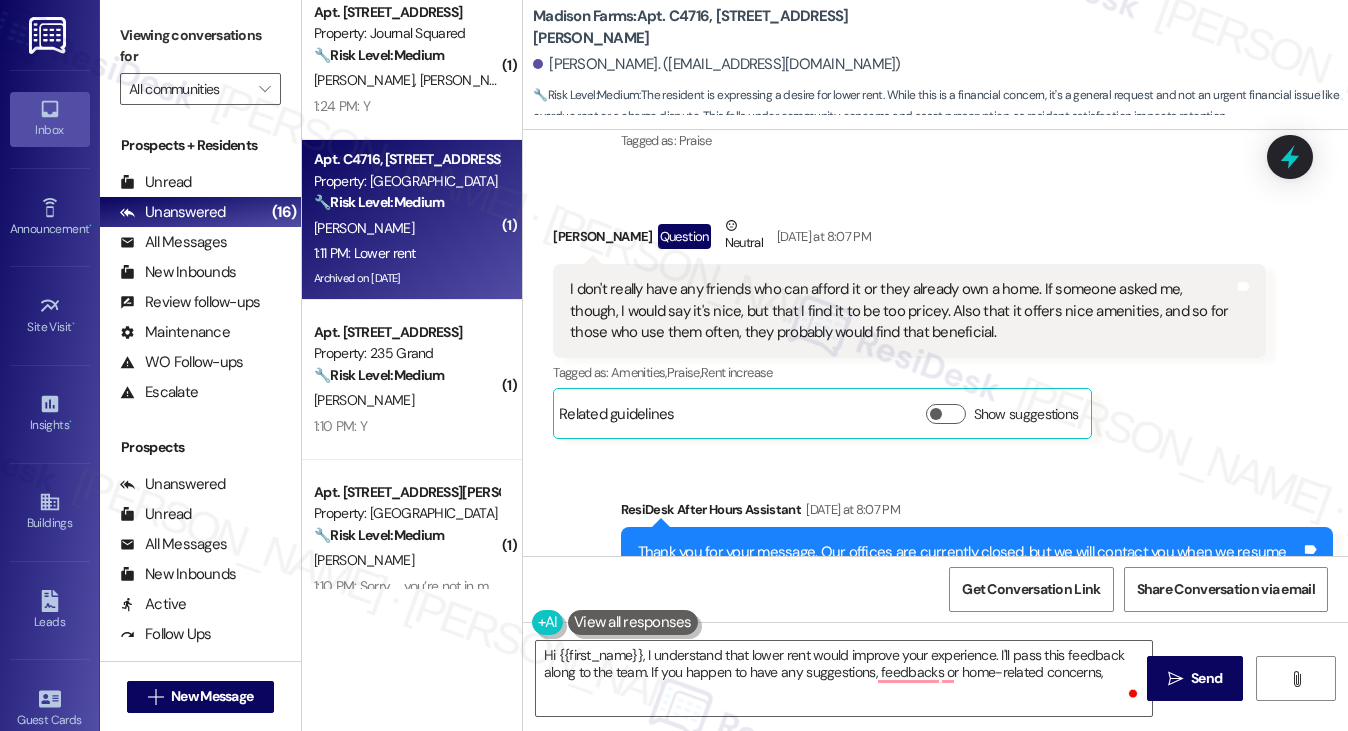
click at [932, 279] on div "I don't really have any friends who can afford it or they already own a home. I…" at bounding box center [901, 311] width 663 height 64
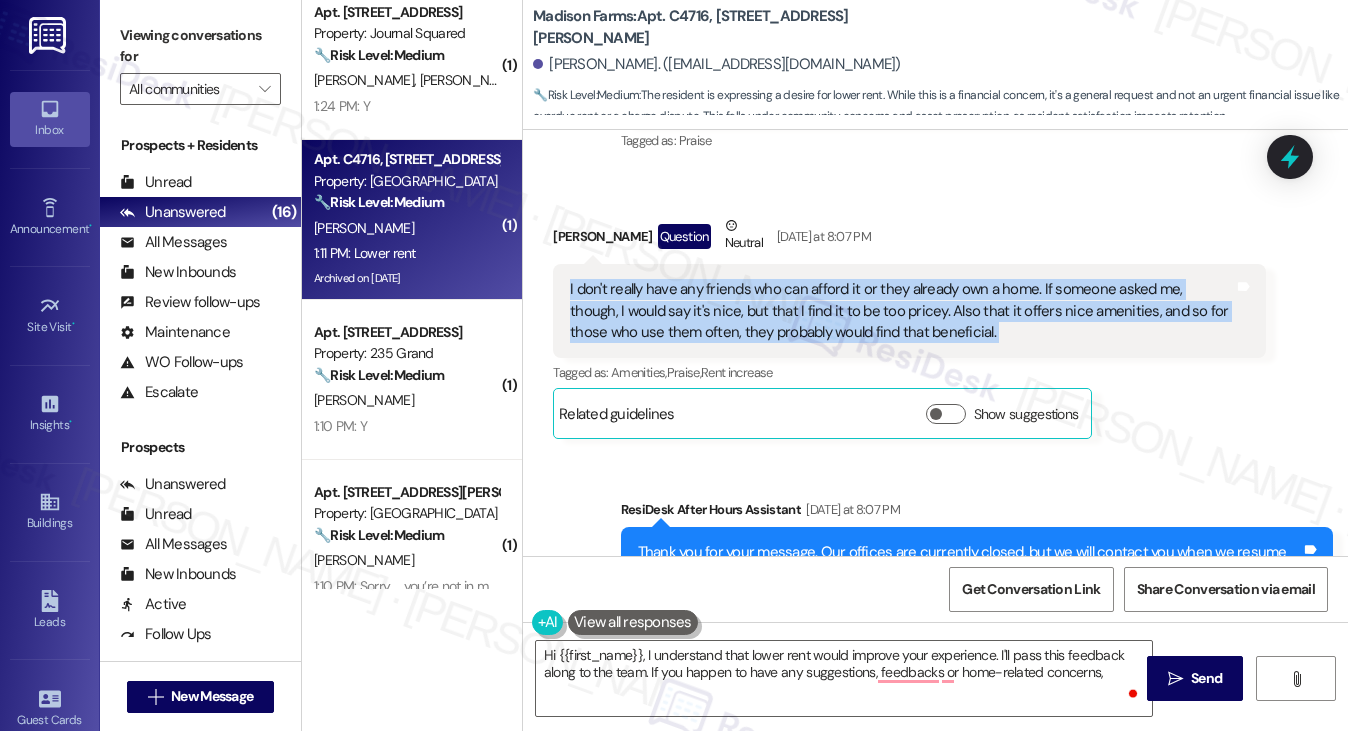
click at [932, 279] on div "I don't really have any friends who can afford it or they already own a home. I…" at bounding box center [901, 311] width 663 height 64
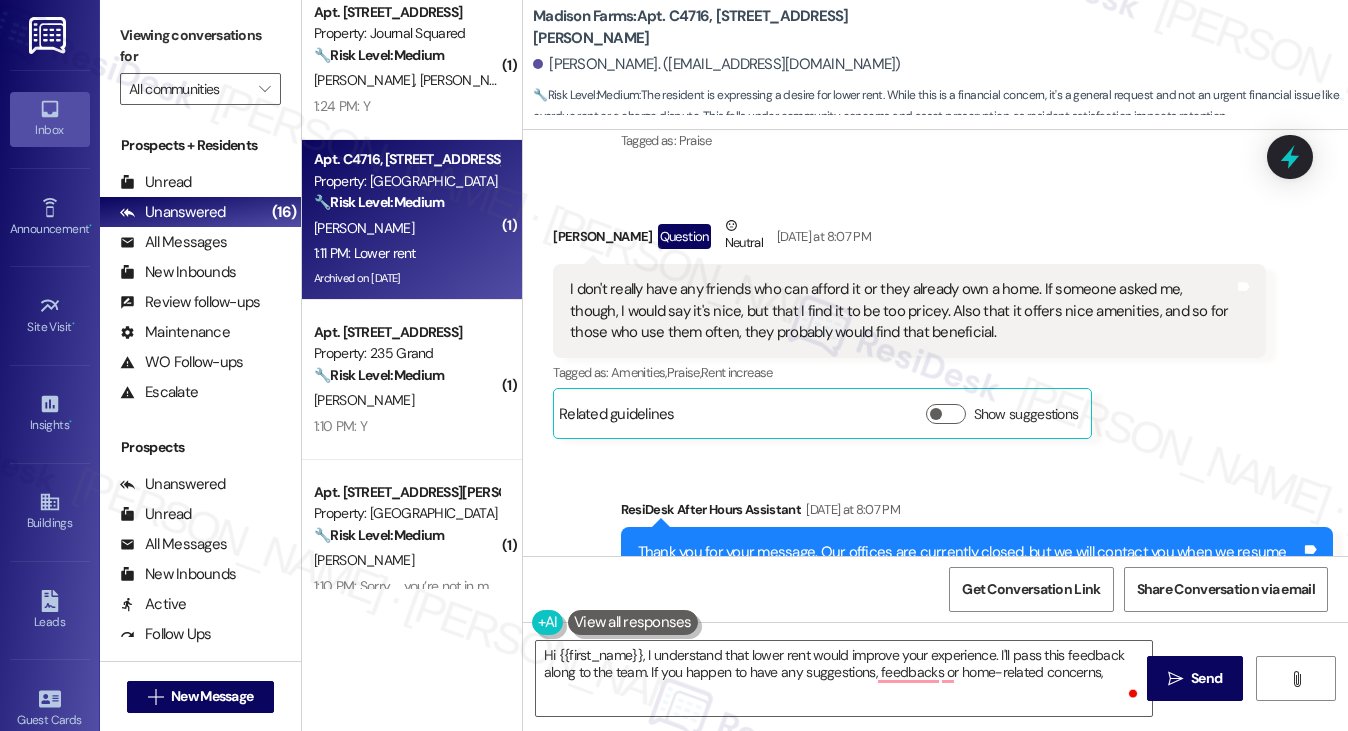
click at [816, 542] on div "Thank you for your message. Our offices are currently closed, but we will conta…" at bounding box center [969, 563] width 663 height 43
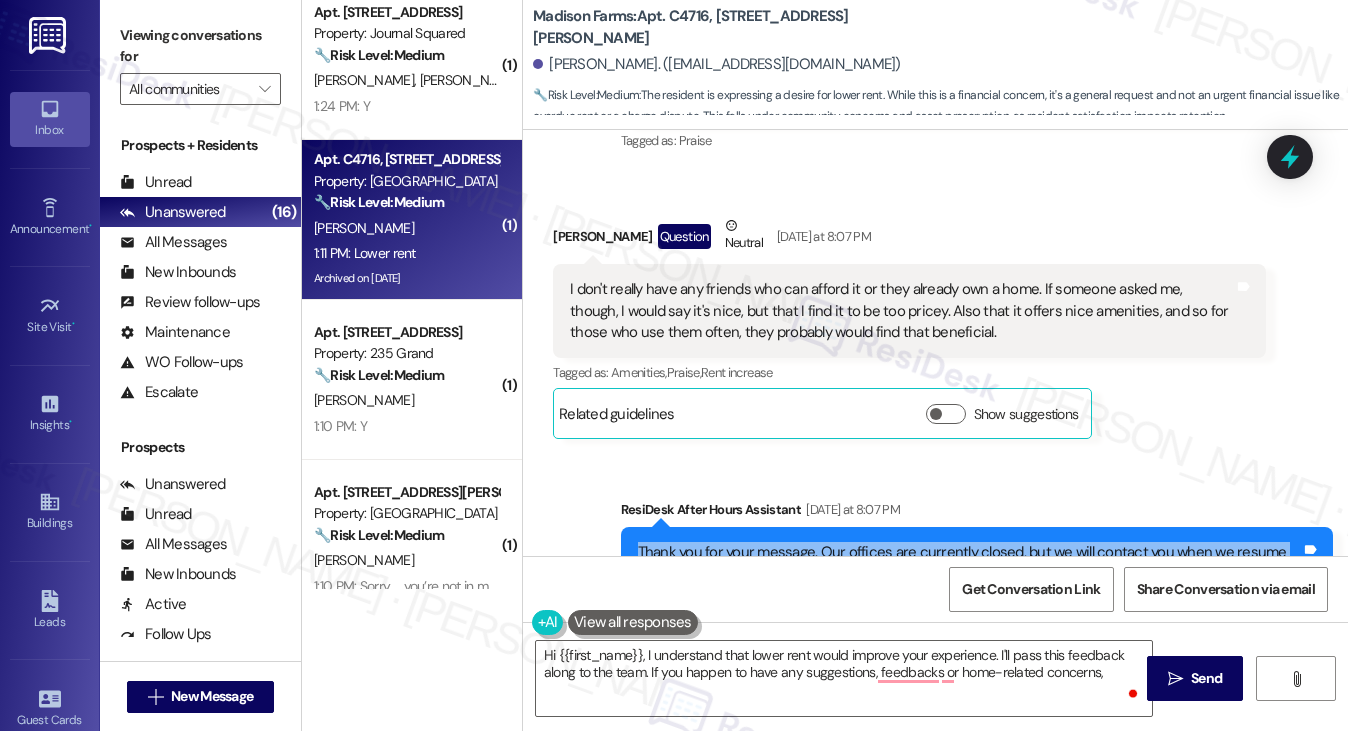
click at [816, 542] on div "Thank you for your message. Our offices are currently closed, but we will conta…" at bounding box center [969, 563] width 663 height 43
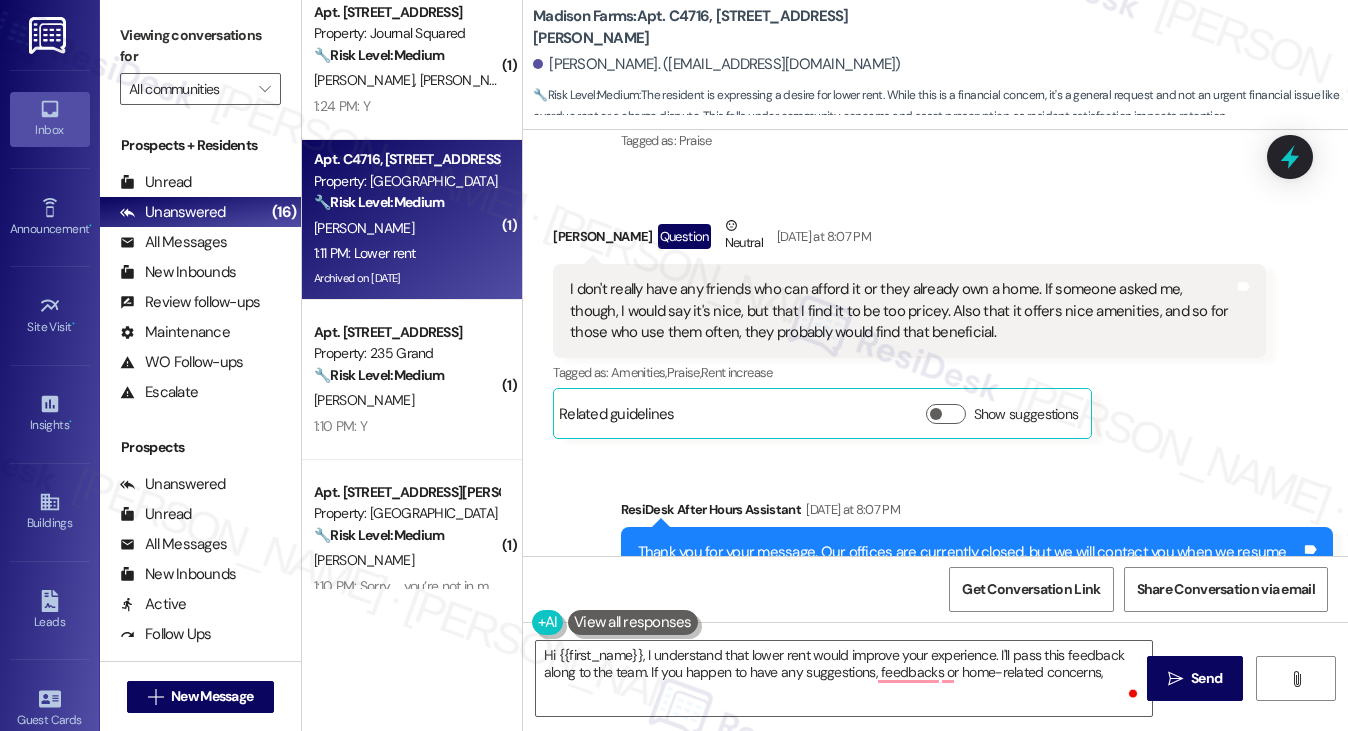
click at [726, 283] on div "I don't really have any friends who can afford it or they already own a home. I…" at bounding box center [901, 311] width 663 height 64
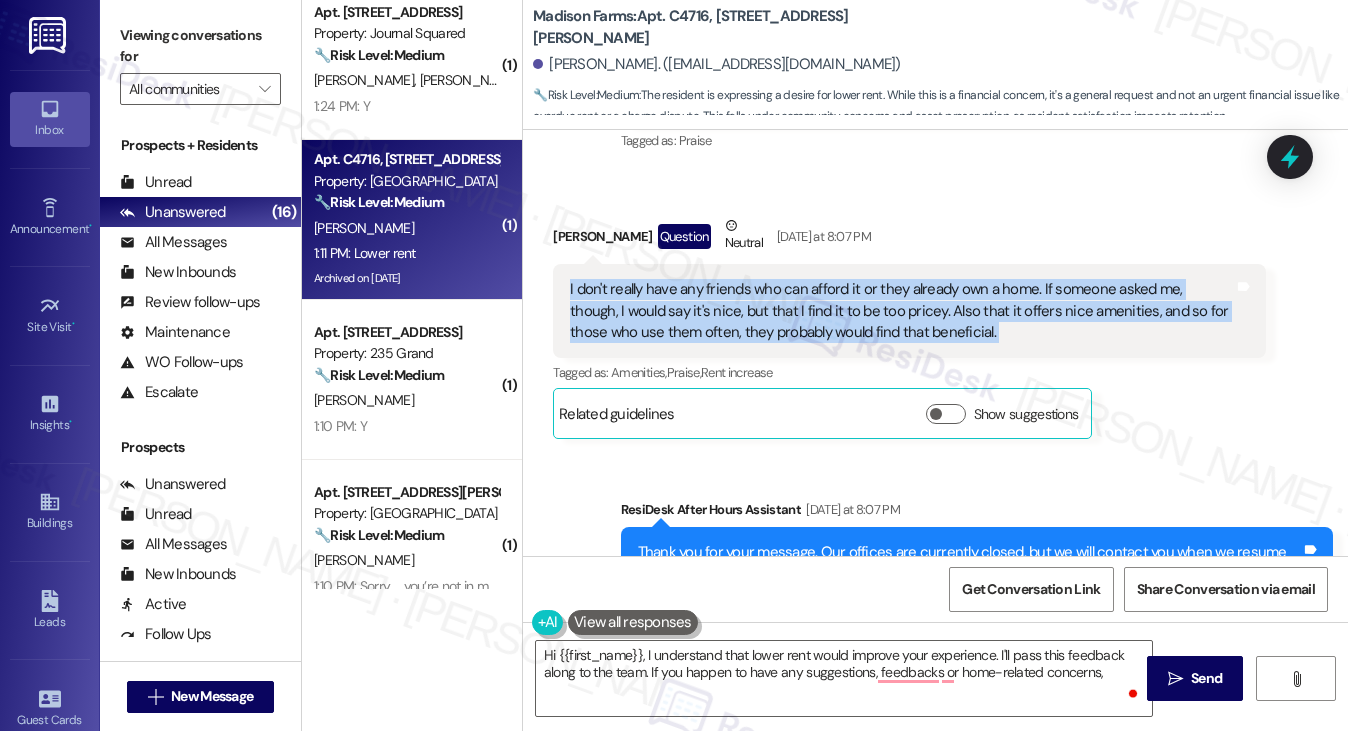
click at [726, 283] on div "I don't really have any friends who can afford it or they already own a home. I…" at bounding box center [901, 311] width 663 height 64
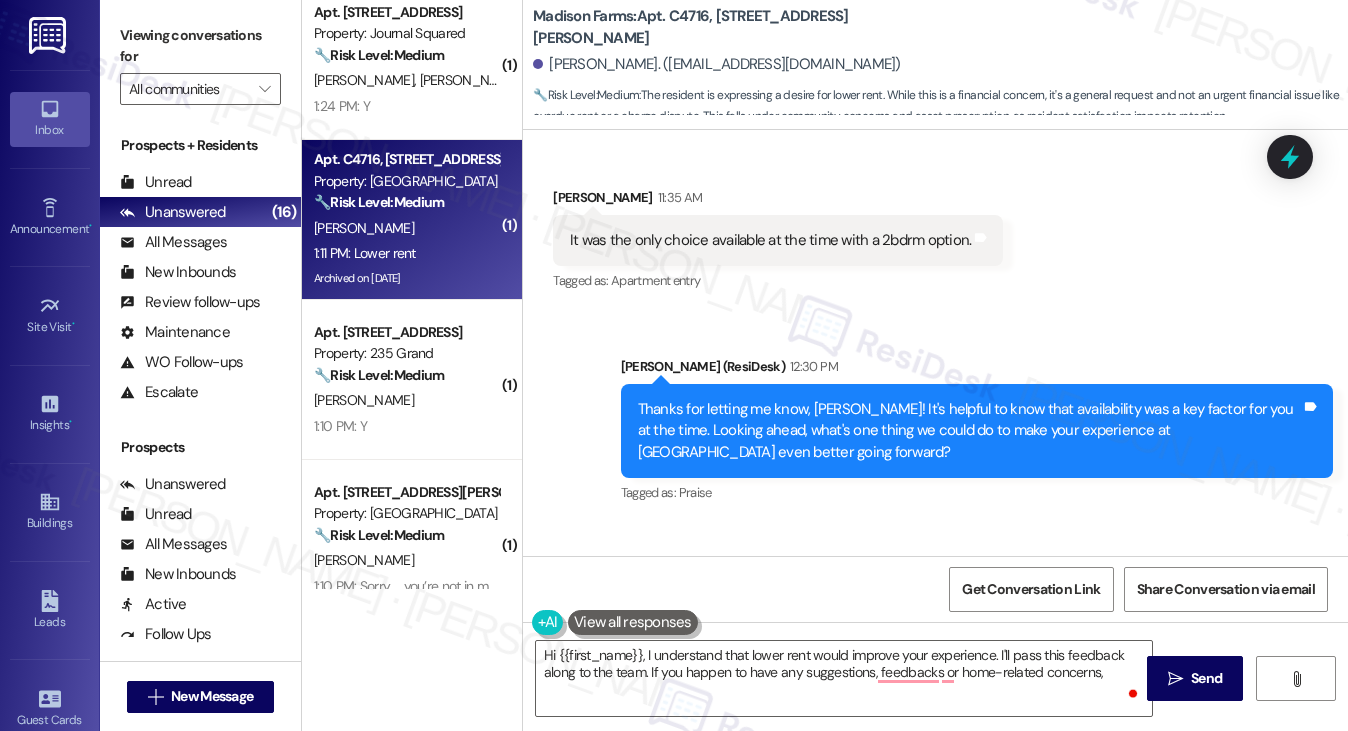
scroll to position [14030, 0]
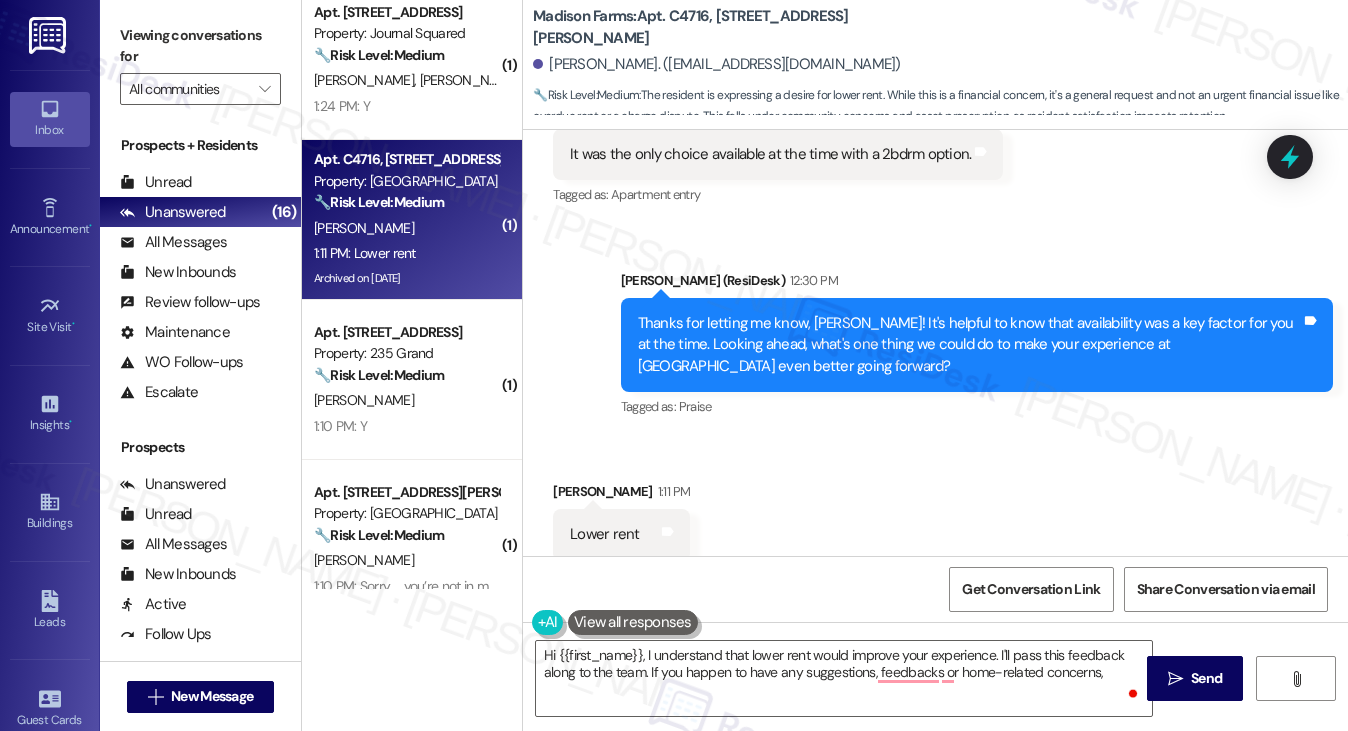
click at [683, 313] on div "Thanks for letting me know, Margaret! It's helpful to know that availability wa…" at bounding box center [969, 345] width 663 height 64
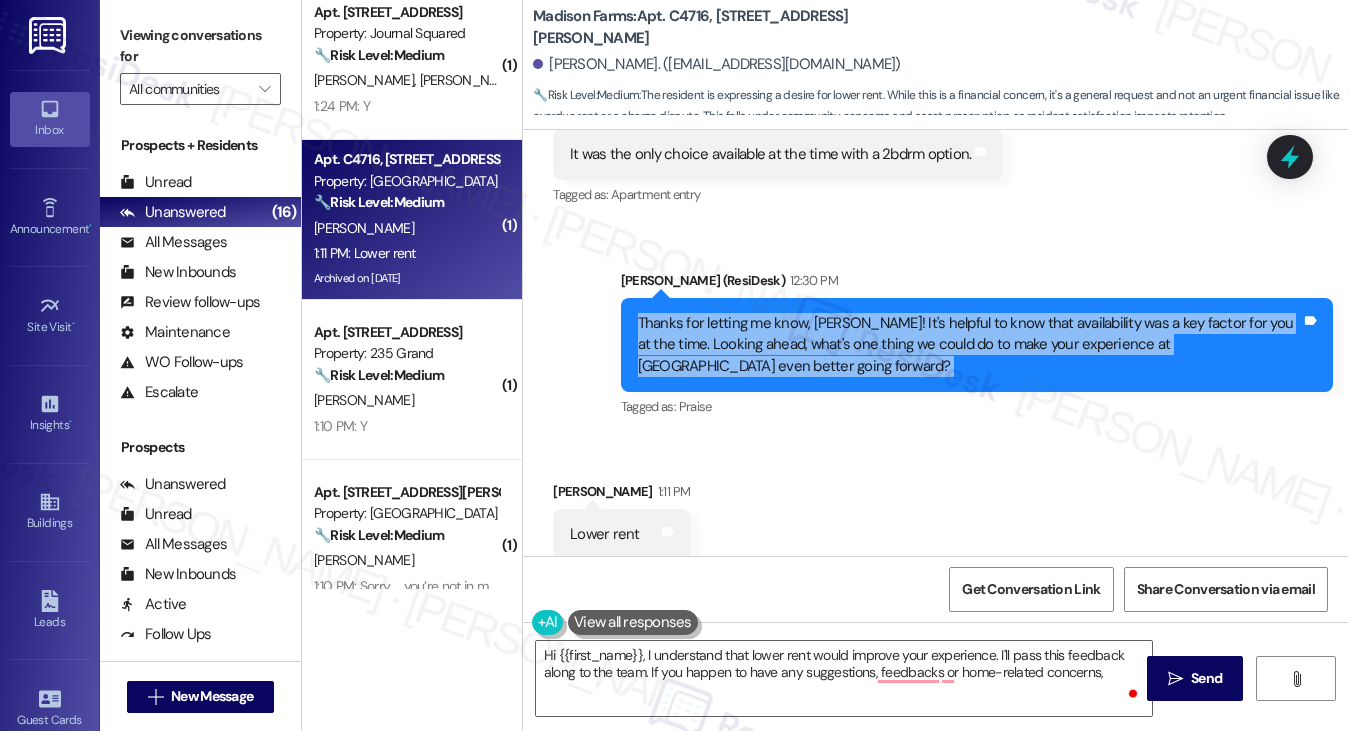
click at [683, 313] on div "Thanks for letting me know, Margaret! It's helpful to know that availability wa…" at bounding box center [969, 345] width 663 height 64
click at [936, 313] on div "Thanks for letting me know, Margaret! It's helpful to know that availability wa…" at bounding box center [969, 345] width 663 height 64
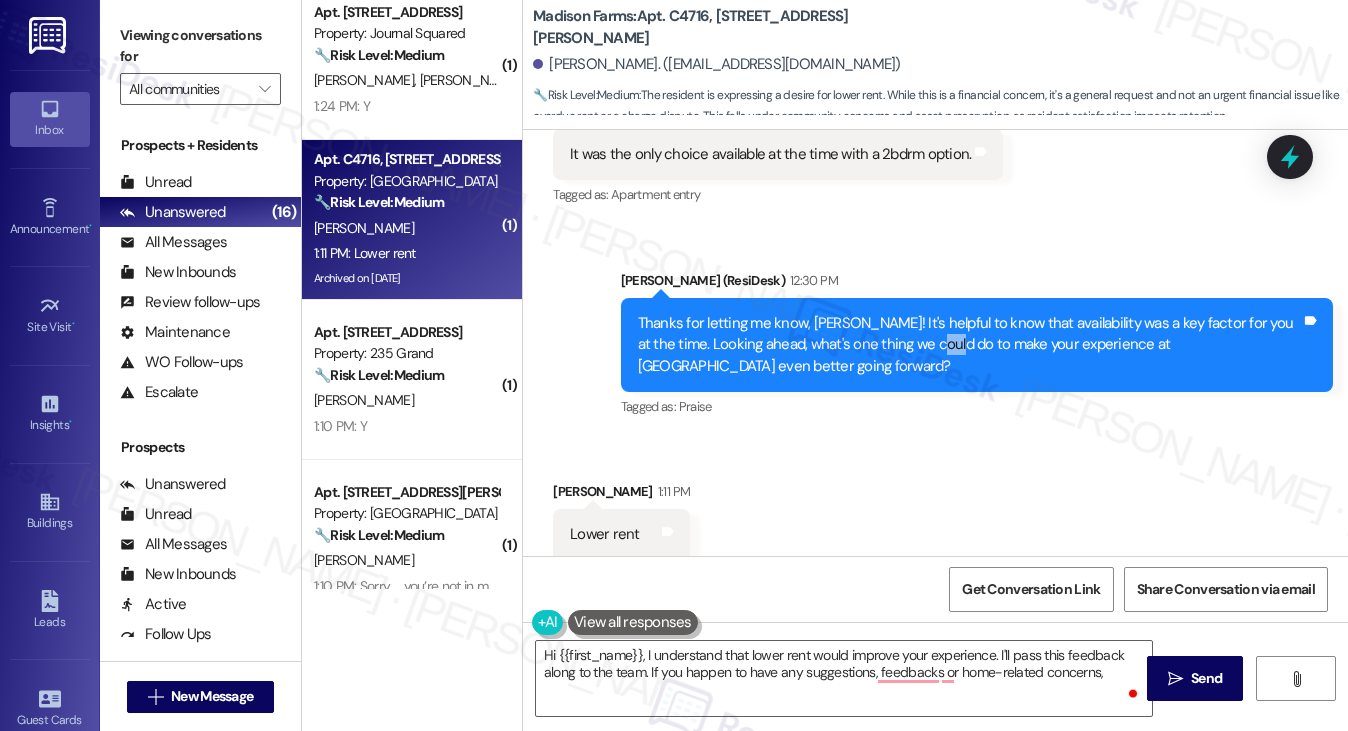
click at [936, 313] on div "Thanks for letting me know, Margaret! It's helpful to know that availability wa…" at bounding box center [969, 345] width 663 height 64
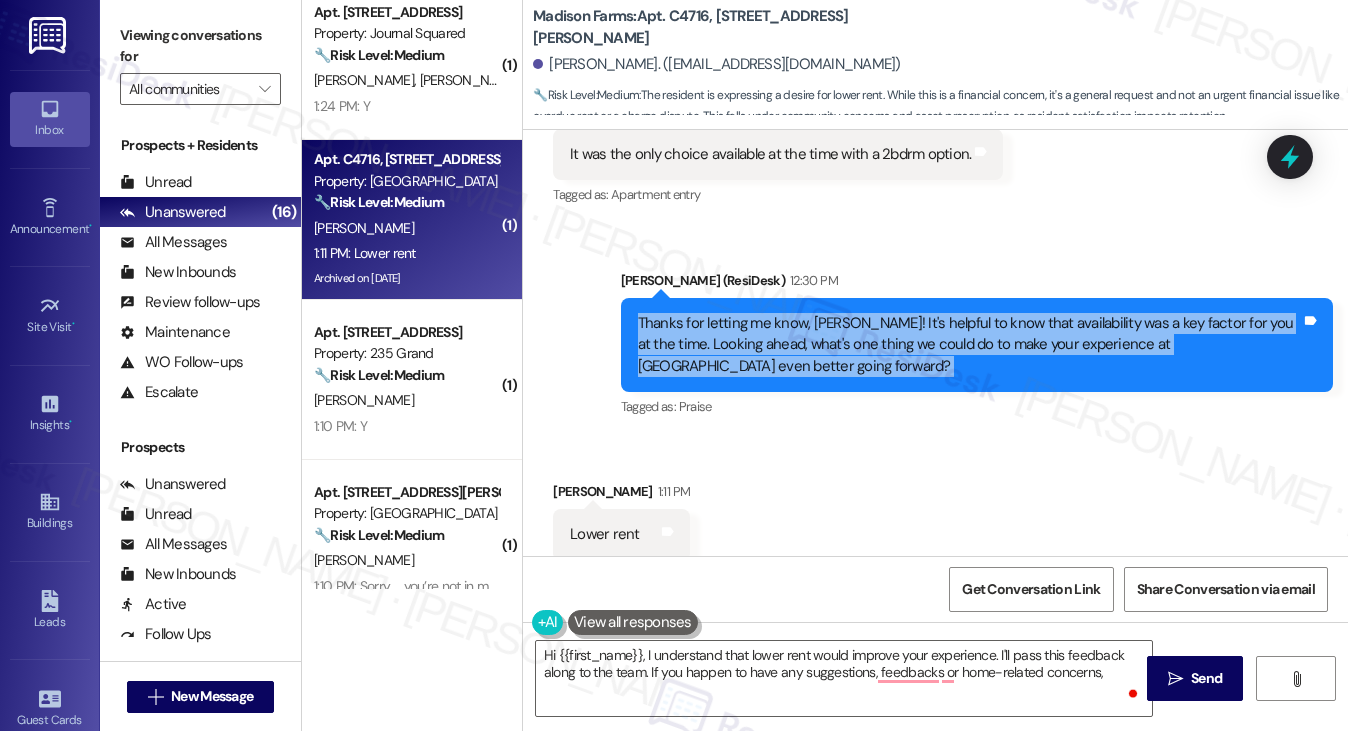
click at [936, 313] on div "Thanks for letting me know, Margaret! It's helpful to know that availability wa…" at bounding box center [969, 345] width 663 height 64
click at [793, 313] on div "Thanks for letting me know, Margaret! It's helpful to know that availability wa…" at bounding box center [969, 345] width 663 height 64
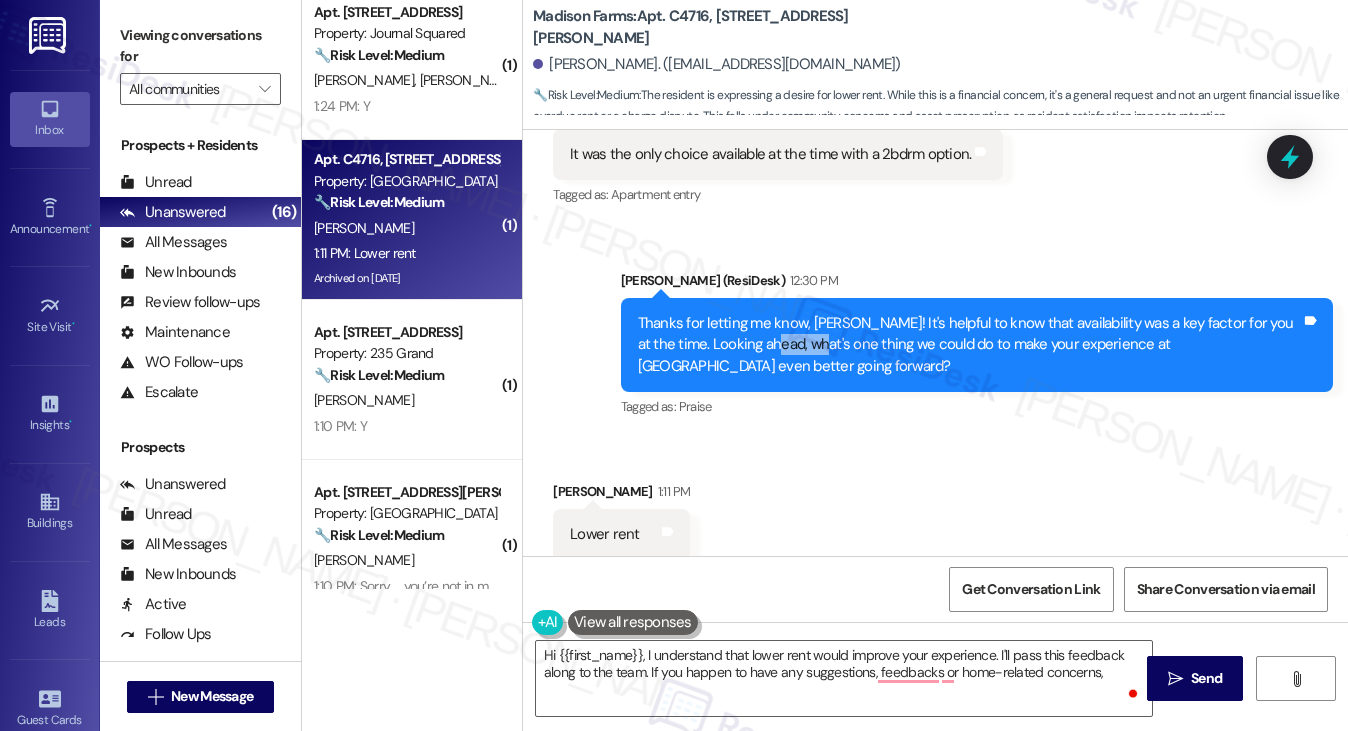
click at [793, 313] on div "Thanks for letting me know, Margaret! It's helpful to know that availability wa…" at bounding box center [969, 345] width 663 height 64
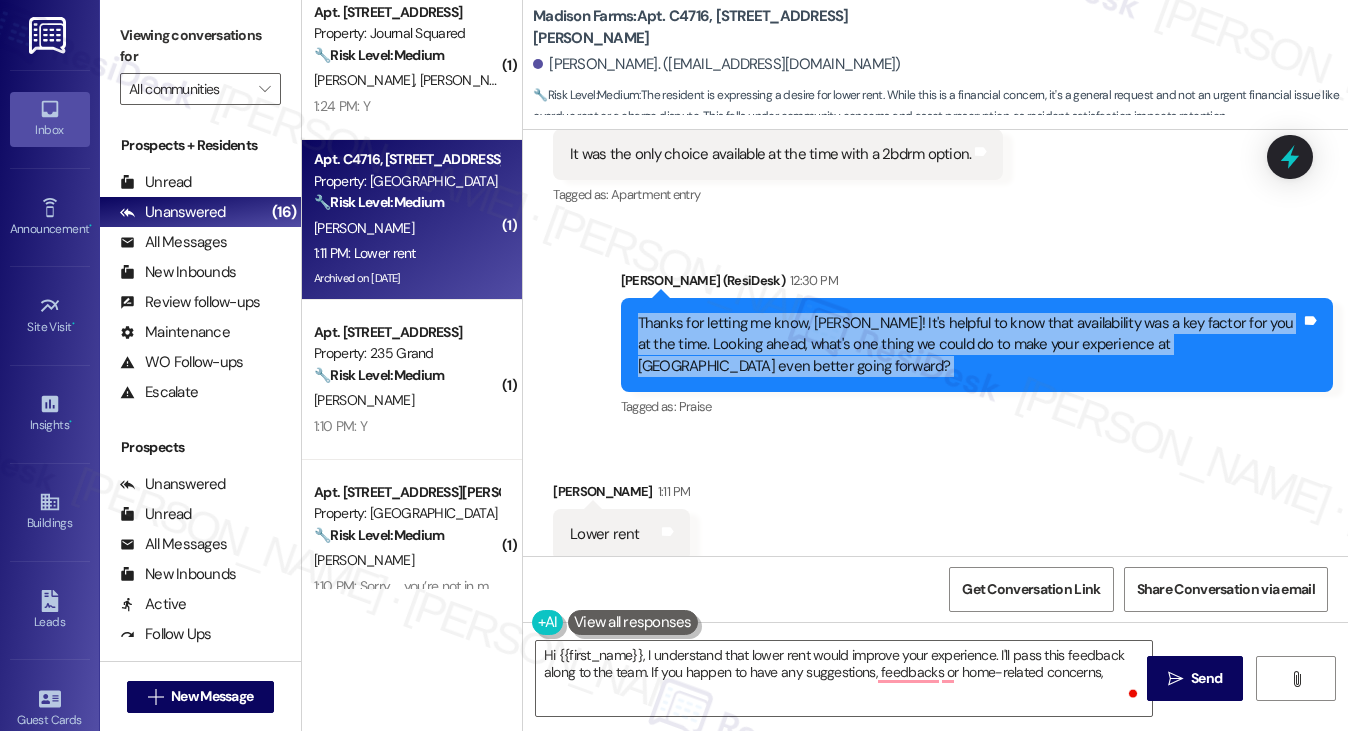
click at [793, 313] on div "Thanks for letting me know, Margaret! It's helpful to know that availability wa…" at bounding box center [969, 345] width 663 height 64
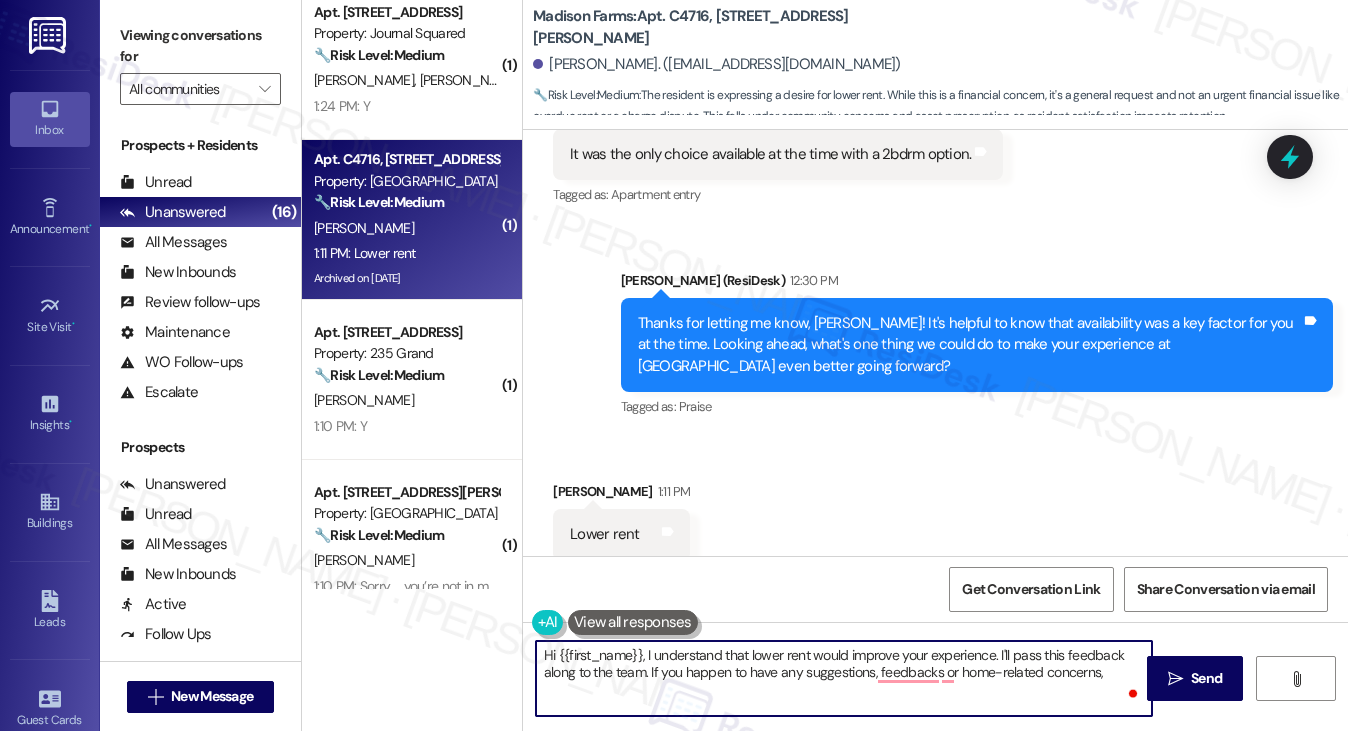
drag, startPoint x: 644, startPoint y: 652, endPoint x: 452, endPoint y: 649, distance: 192.0
click at [452, 649] on div "( 1 ) Apt. 1610, 100 C. Columbus Drive Property: Grove Pointe 🔧 Risk Level: Med…" at bounding box center [825, 365] width 1046 height 731
click at [1016, 672] on textarea "I understand that lower rent would improve your experience. I'll pass this feed…" at bounding box center [844, 678] width 617 height 75
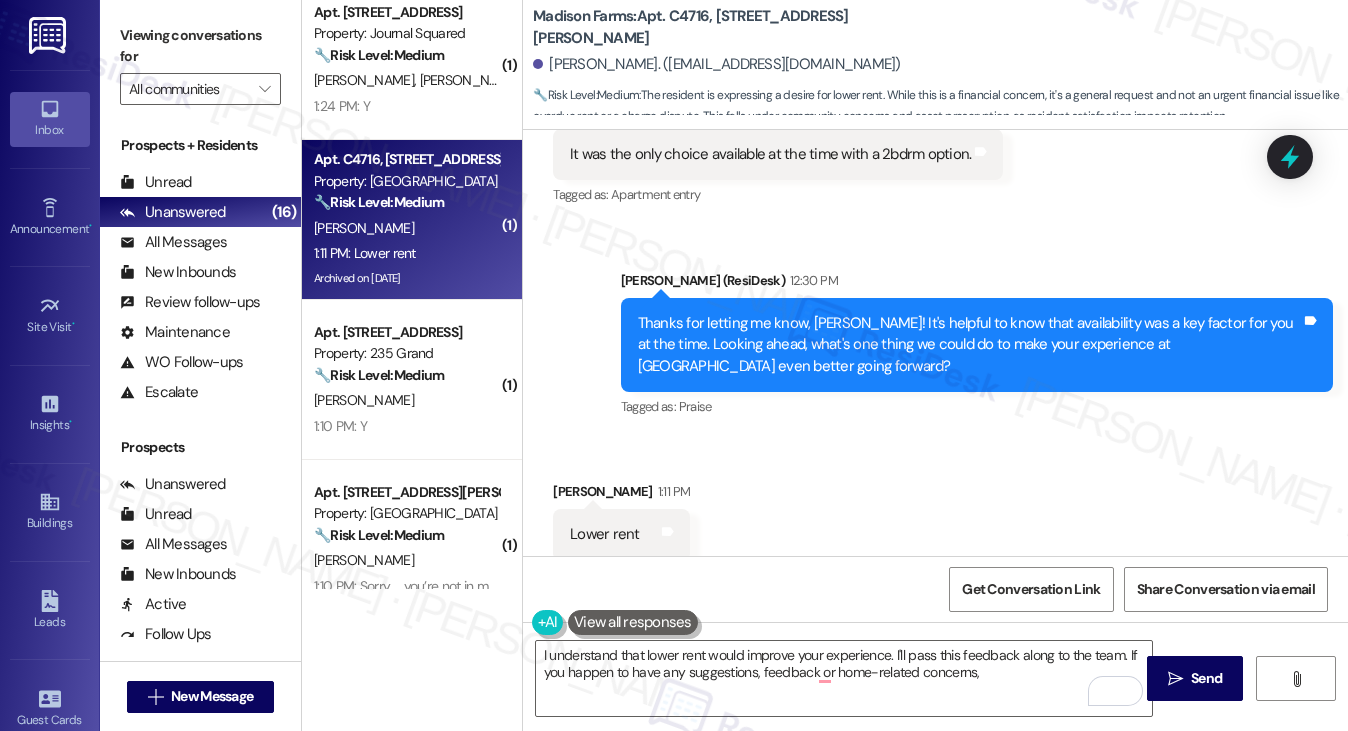
click at [192, 29] on label "Viewing conversations for" at bounding box center [200, 46] width 161 height 53
click at [696, 670] on textarea "I understand that lower rent would improve your experience. I'll pass this feed…" at bounding box center [844, 678] width 617 height 75
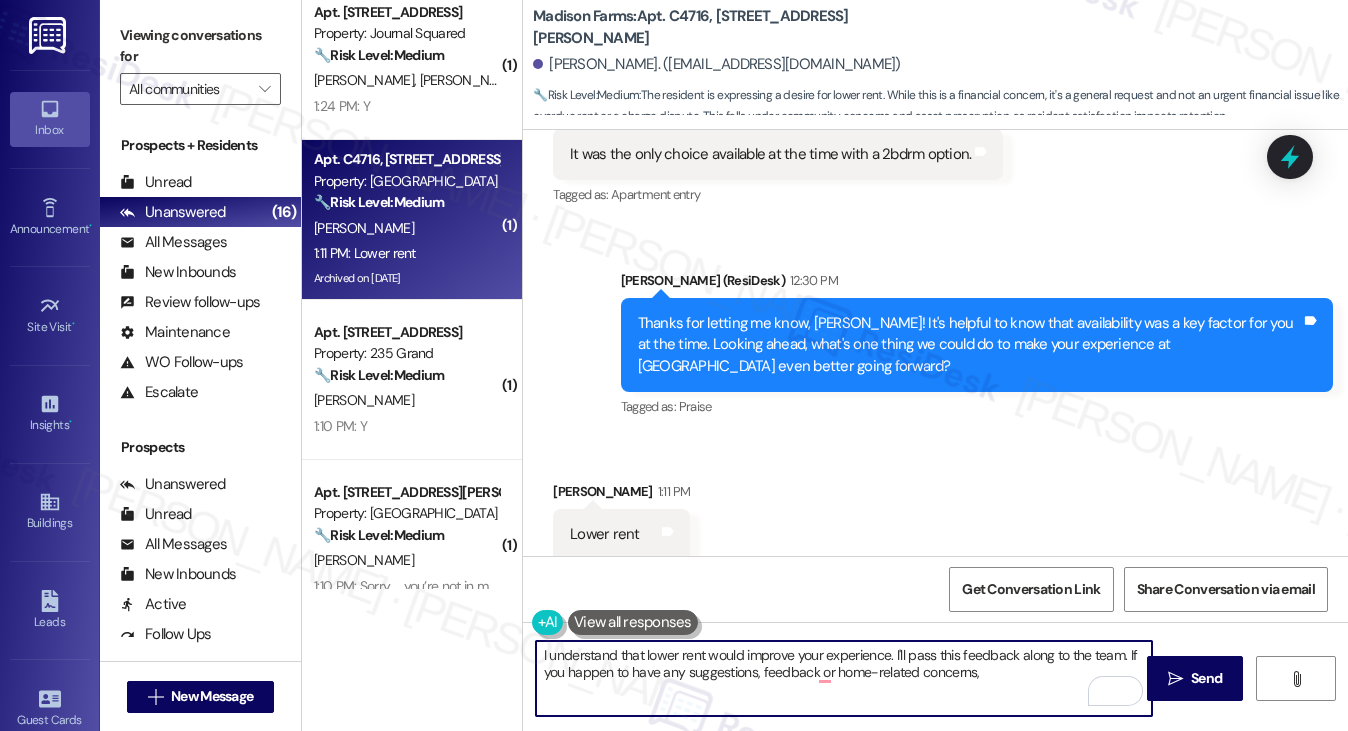
click at [696, 670] on textarea "I understand that lower rent would improve your experience. I'll pass this feed…" at bounding box center [844, 678] width 617 height 75
click at [858, 640] on div "I understand that lower rent would improve your experience. I'll pass this feed…" at bounding box center [844, 678] width 619 height 77
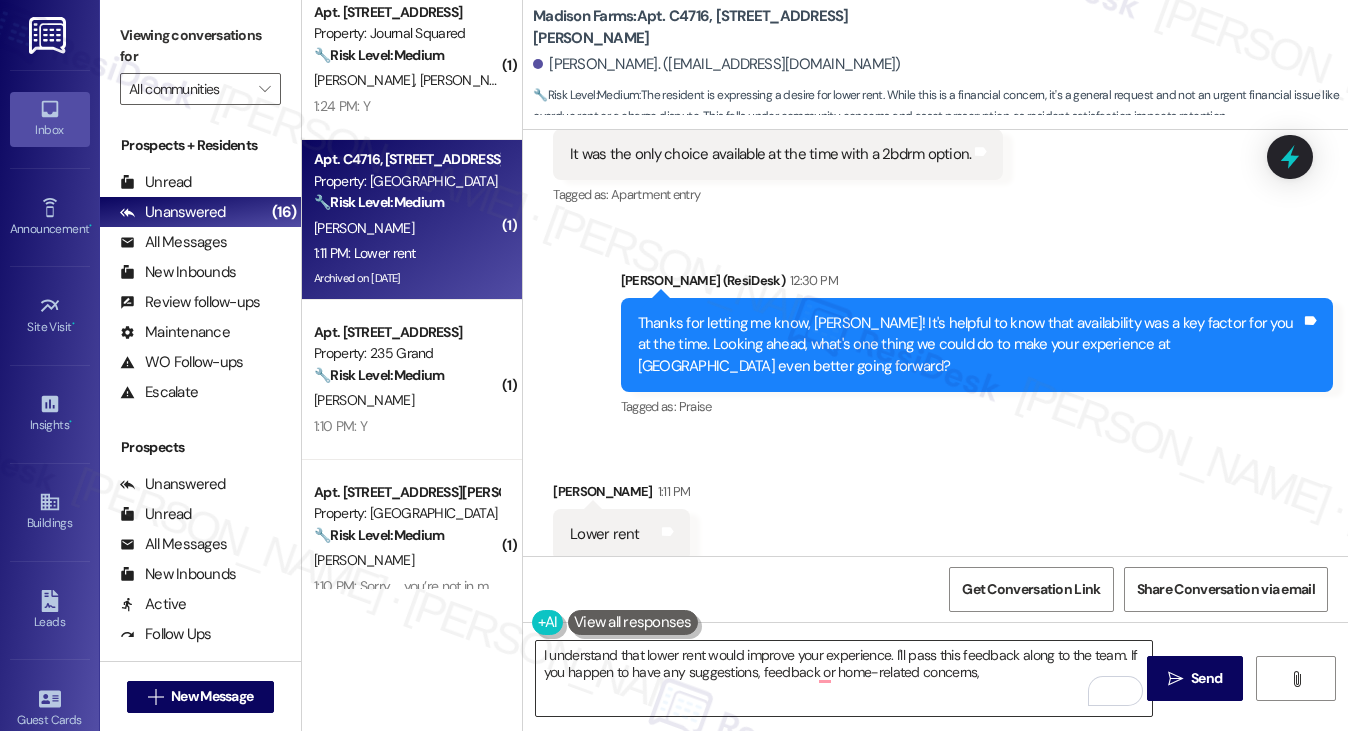
click at [940, 662] on textarea "I understand that lower rent would improve your experience. I'll pass this feed…" at bounding box center [844, 678] width 617 height 75
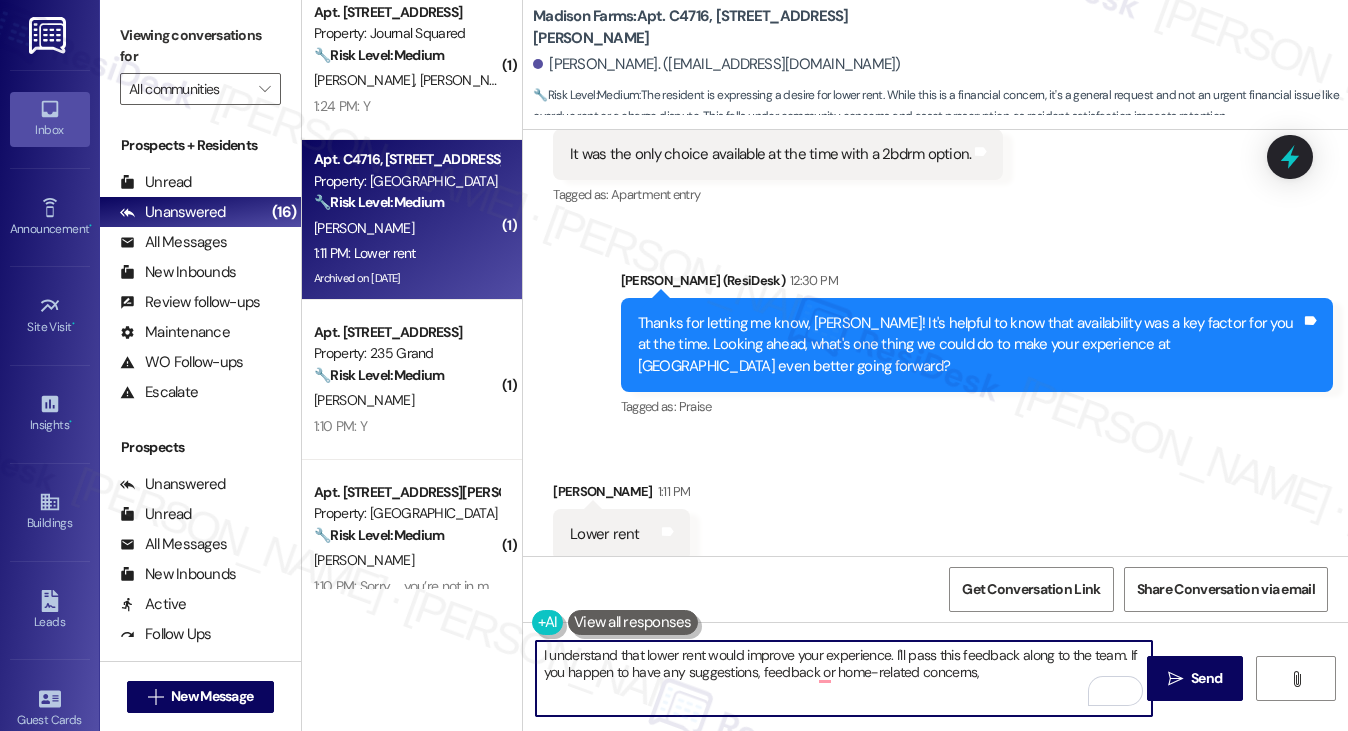
click at [940, 662] on textarea "I understand that lower rent would improve your experience. I'll pass this feed…" at bounding box center [844, 678] width 617 height 75
click at [1008, 662] on textarea "I understand that lower rent would improve your experience. I'll pass this feed…" at bounding box center [844, 678] width 617 height 75
click at [904, 653] on textarea "I understand that lower rent would improve your experience. I'll pass this feed…" at bounding box center [844, 678] width 617 height 75
click at [592, 672] on textarea "I understand that lower rent would improve your experience. I'll be sure to pas…" at bounding box center [844, 678] width 617 height 75
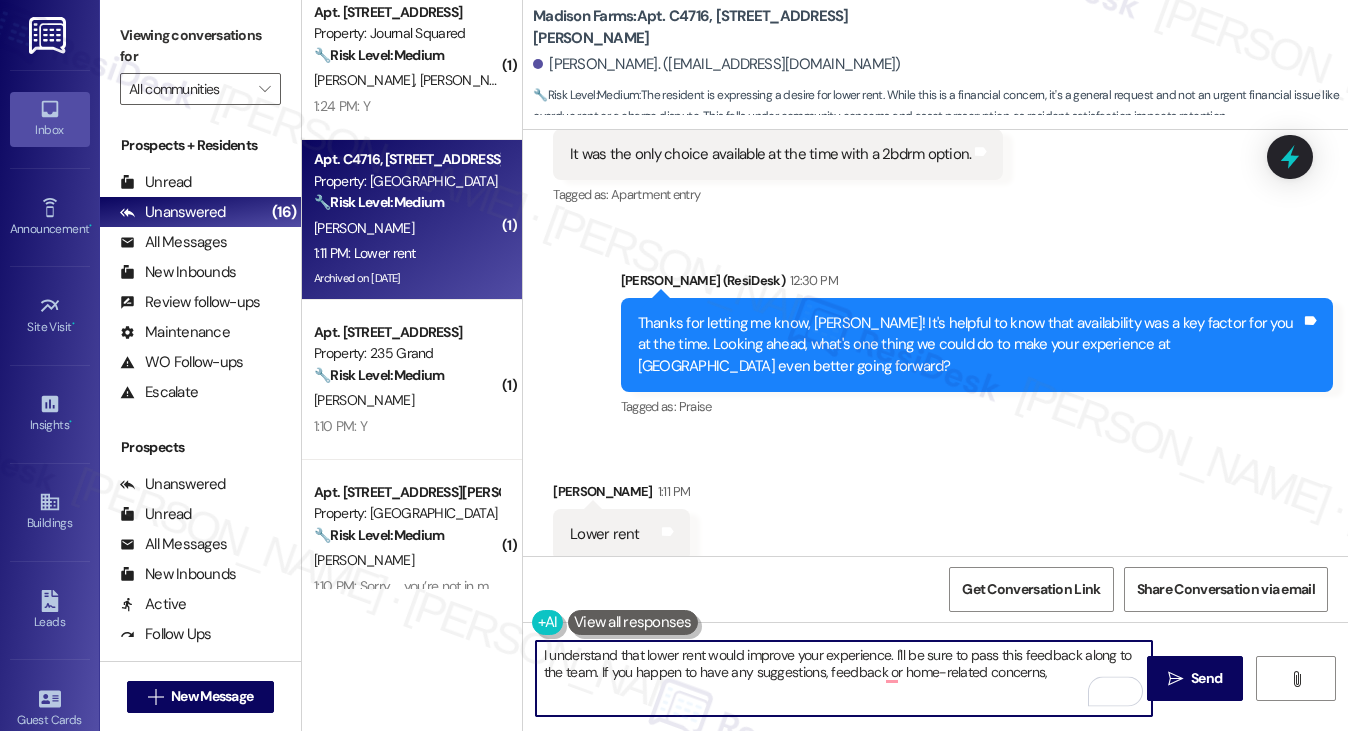
click at [621, 671] on textarea "I understand that lower rent would improve your experience. I'll be sure to pas…" at bounding box center [844, 678] width 617 height 75
click at [1069, 671] on textarea "I understand that lower rent would improve your experience. I'll be sure to pas…" at bounding box center [844, 678] width 617 height 75
click at [864, 663] on textarea "I understand that lower rent would improve your experience. I'll be sure to pas…" at bounding box center [844, 678] width 617 height 75
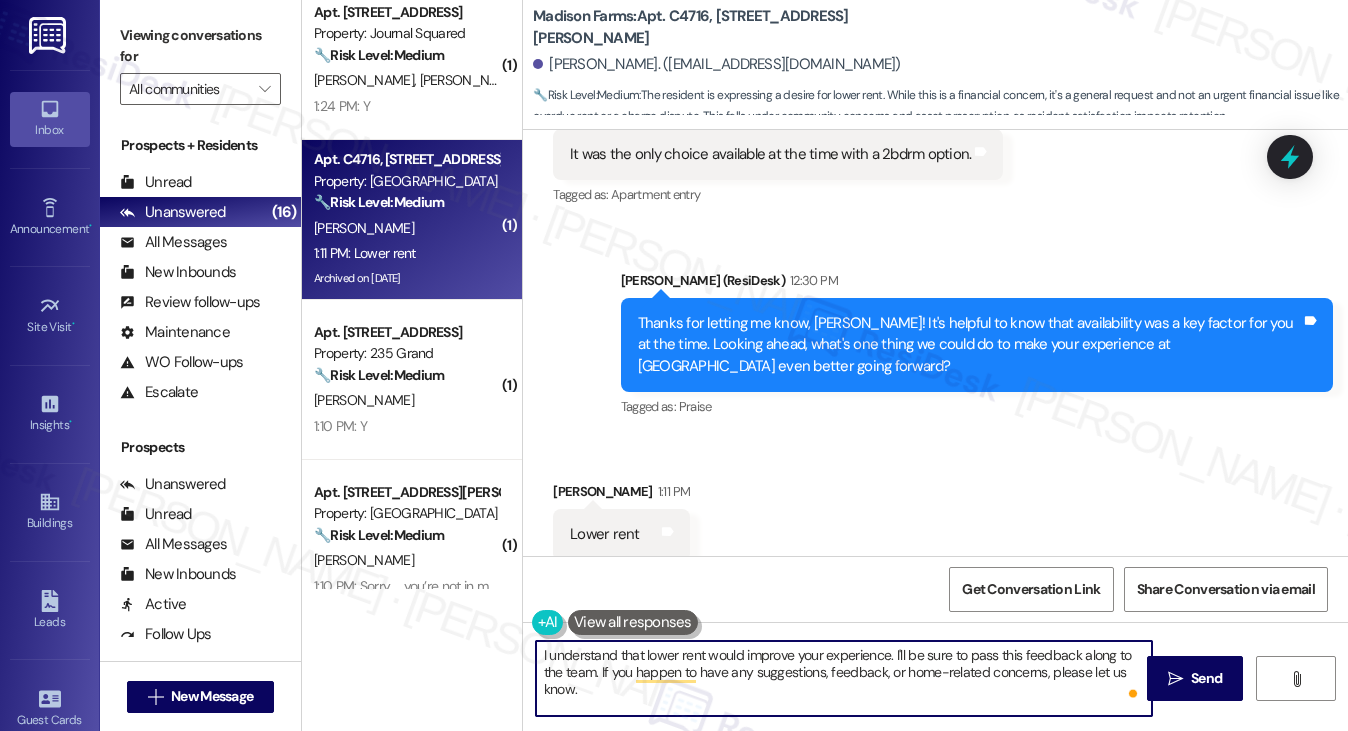
click at [864, 663] on textarea "I understand that lower rent would improve your experience. I'll be sure to pas…" at bounding box center [844, 678] width 617 height 75
click at [905, 691] on textarea "I understand that lower rent would improve your experience. I'll be sure to pas…" at bounding box center [844, 678] width 617 height 75
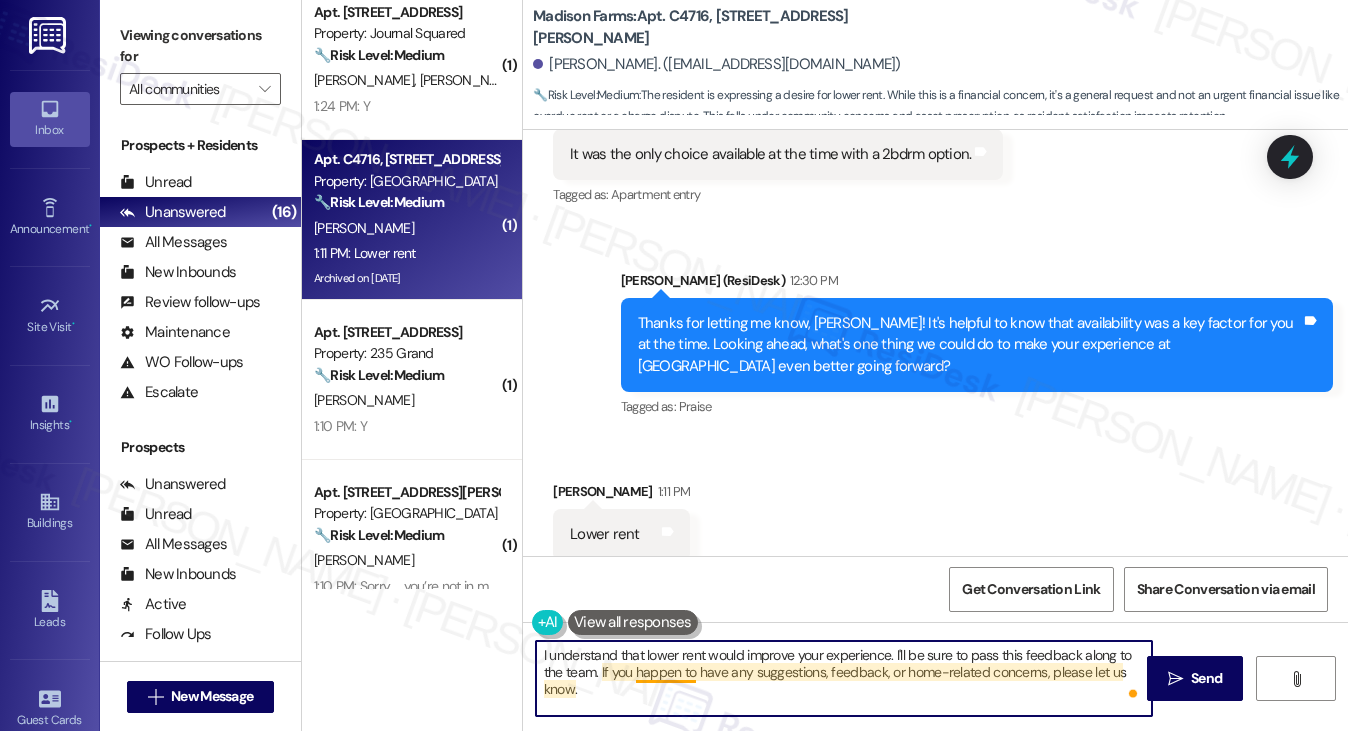
click at [680, 679] on textarea "I understand that lower rent would improve your experience. I'll be sure to pas…" at bounding box center [844, 678] width 617 height 75
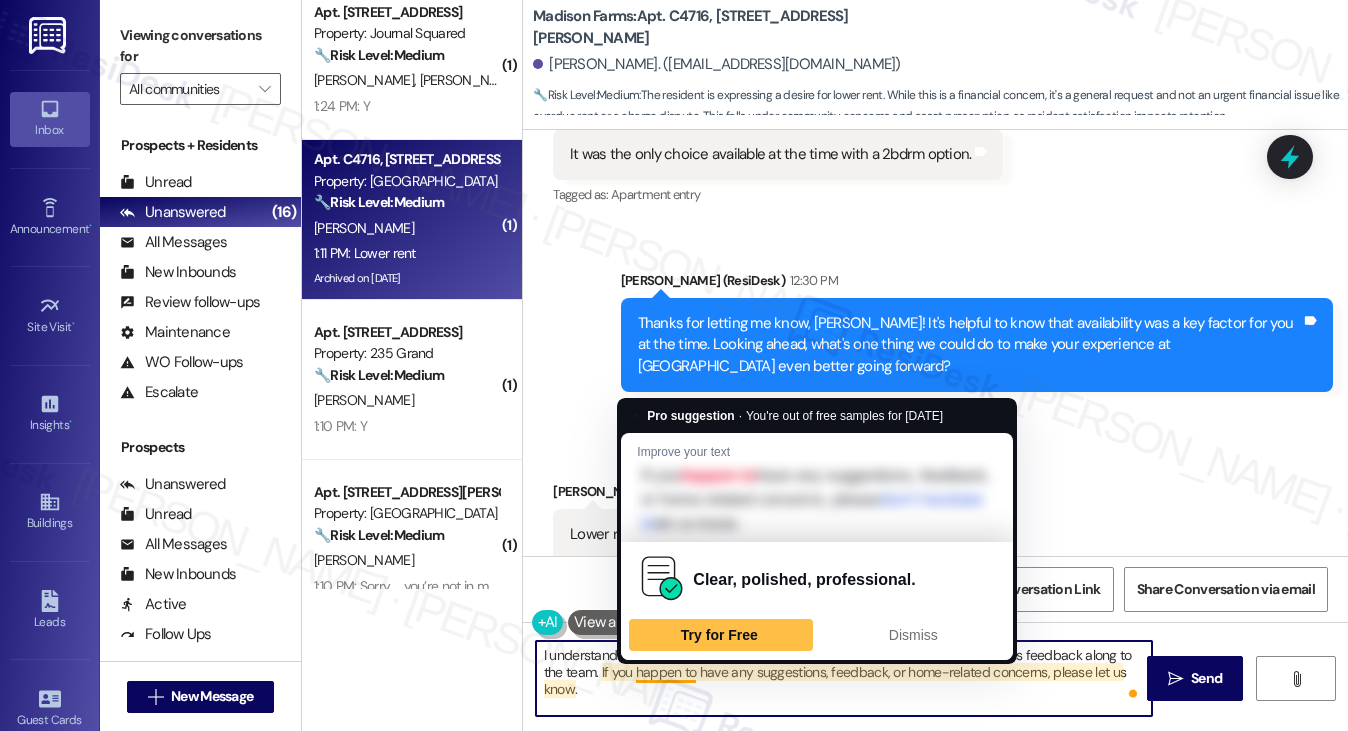
click at [680, 679] on textarea "I understand that lower rent would improve your experience. I'll be sure to pas…" at bounding box center [844, 678] width 617 height 75
click at [789, 695] on textarea "I understand that lower rent would improve your experience. I'll be sure to pas…" at bounding box center [844, 678] width 617 height 75
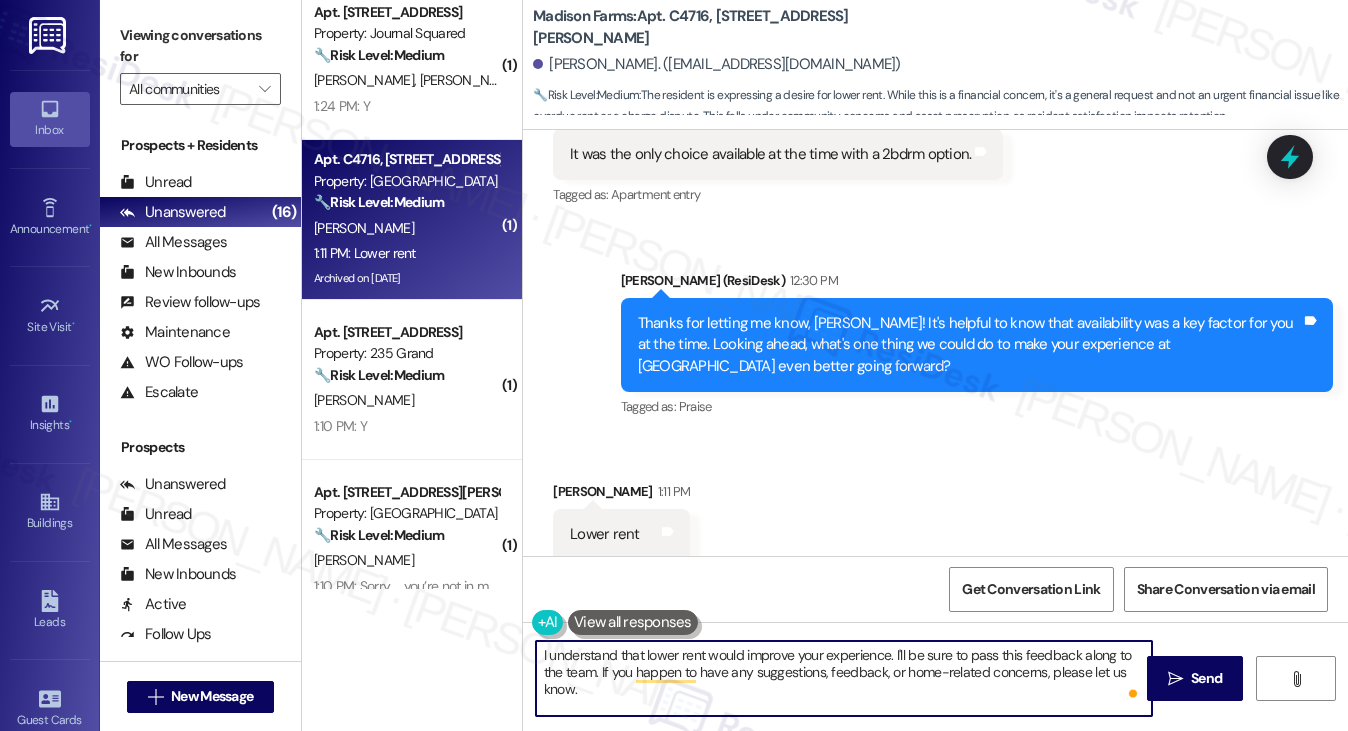
click at [750, 673] on textarea "I understand that lower rent would improve your experience. I'll be sure to pas…" at bounding box center [844, 678] width 617 height 75
click at [760, 705] on textarea "I understand that lower rent would improve your experience. I'll be sure to pas…" at bounding box center [844, 678] width 617 height 75
click at [852, 670] on textarea "I understand that lower rent would improve your experience. I'll be sure to pas…" at bounding box center [844, 678] width 617 height 75
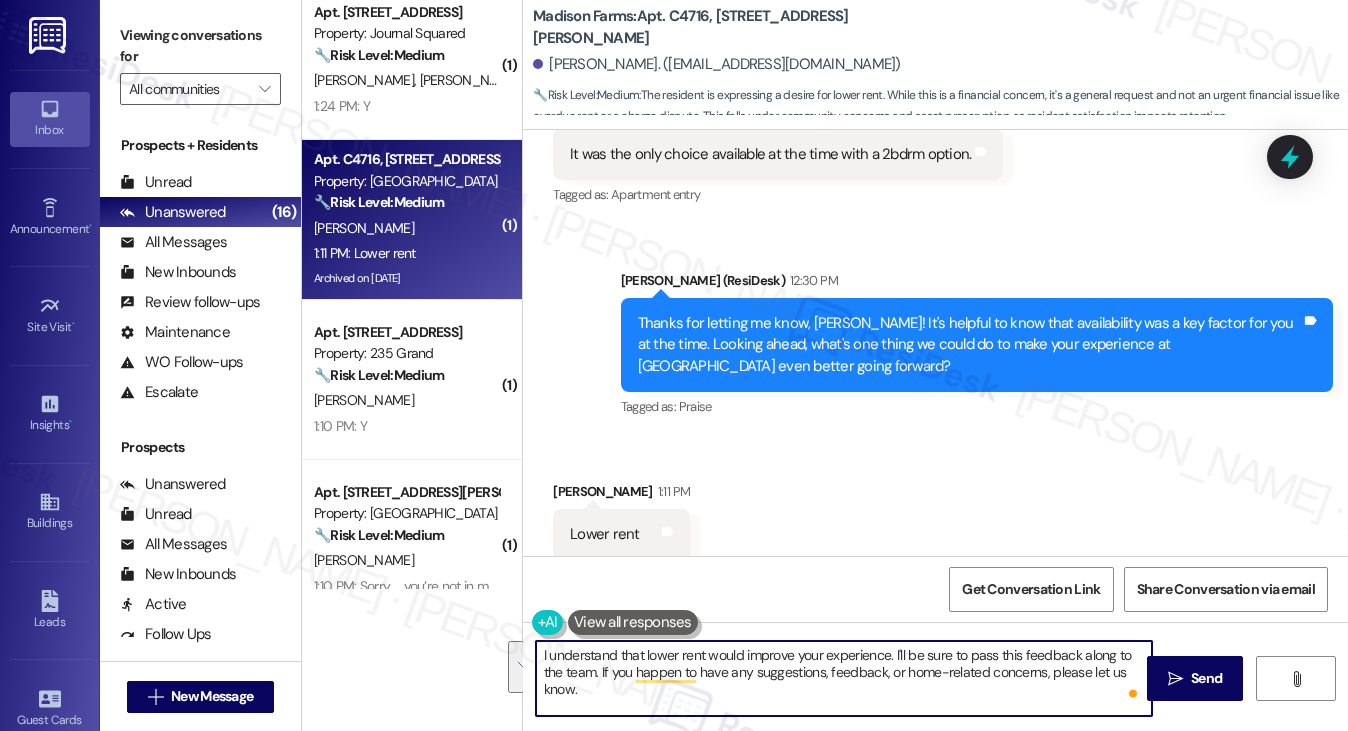
click at [908, 674] on textarea "I understand that lower rent would improve your experience. I'll be sure to pas…" at bounding box center [844, 678] width 617 height 75
click at [884, 670] on textarea "I understand that lower rent would improve your experience. I'll be sure to pas…" at bounding box center [844, 678] width 617 height 75
click at [883, 687] on textarea "I understand that lower rent would improve your experience. I'll be sure to pas…" at bounding box center [844, 678] width 617 height 75
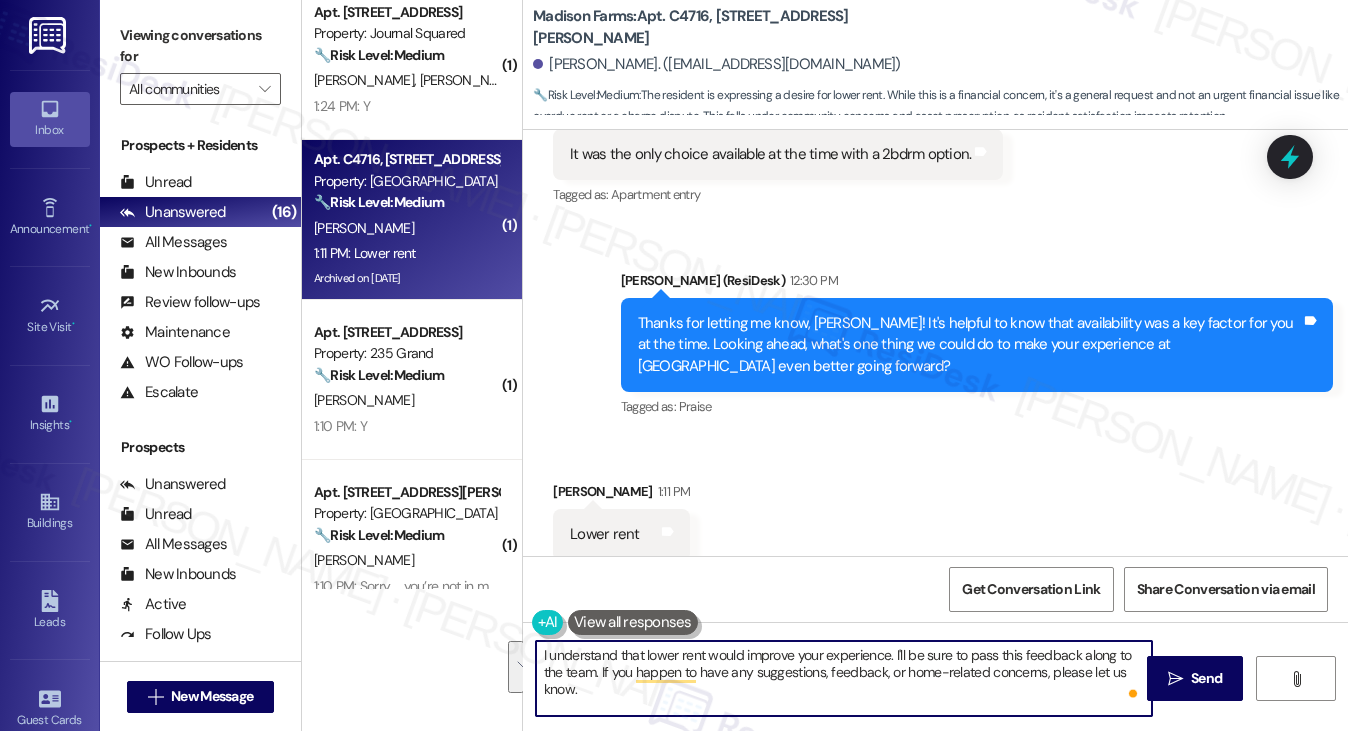
click at [885, 689] on textarea "I understand that lower rent would improve your experience. I'll be sure to pas…" at bounding box center [844, 678] width 617 height 75
click at [1064, 667] on textarea "I understand that lower rent would improve your experience. I'll be sure to pas…" at bounding box center [844, 678] width 617 height 75
type textarea "I understand that lower rent would improve your experience. I'll be sure to pas…"
click at [832, 693] on textarea "I understand that lower rent would improve your experience. I'll be sure to pas…" at bounding box center [844, 678] width 617 height 75
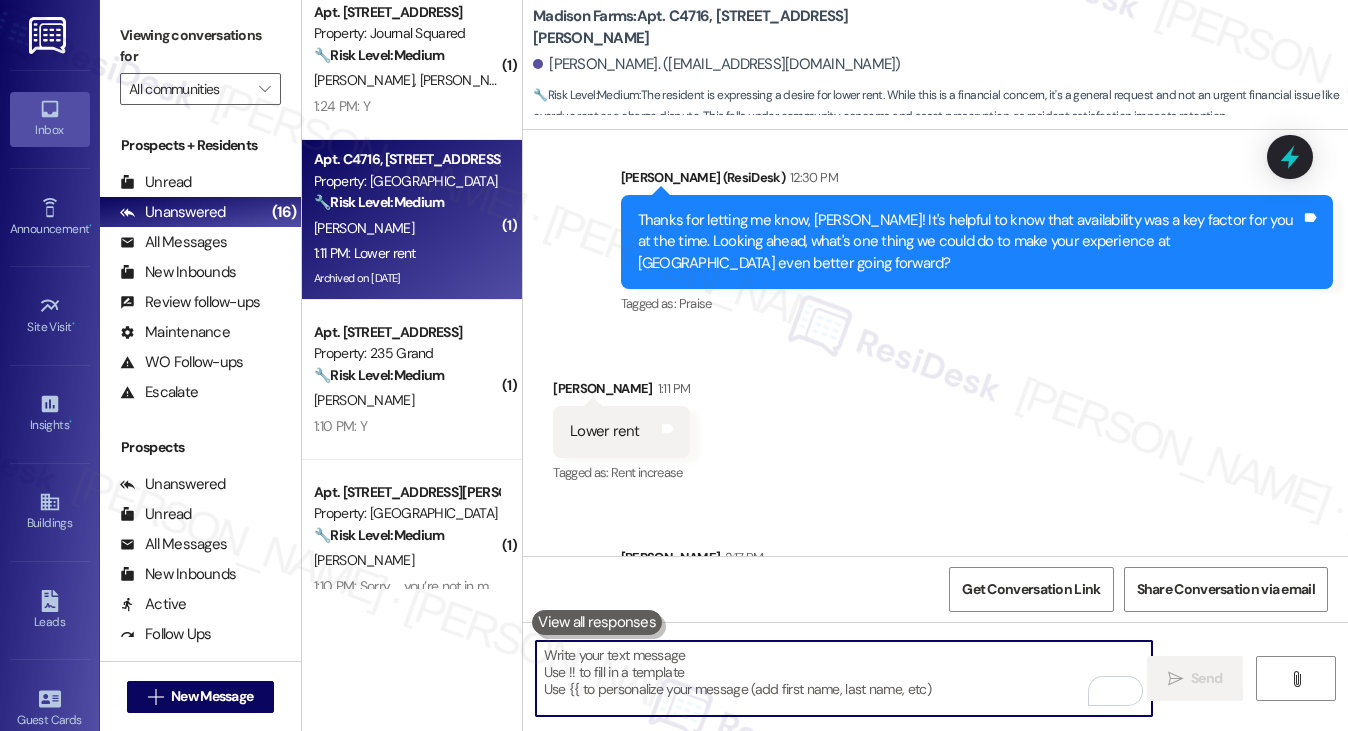
scroll to position [14191, 0]
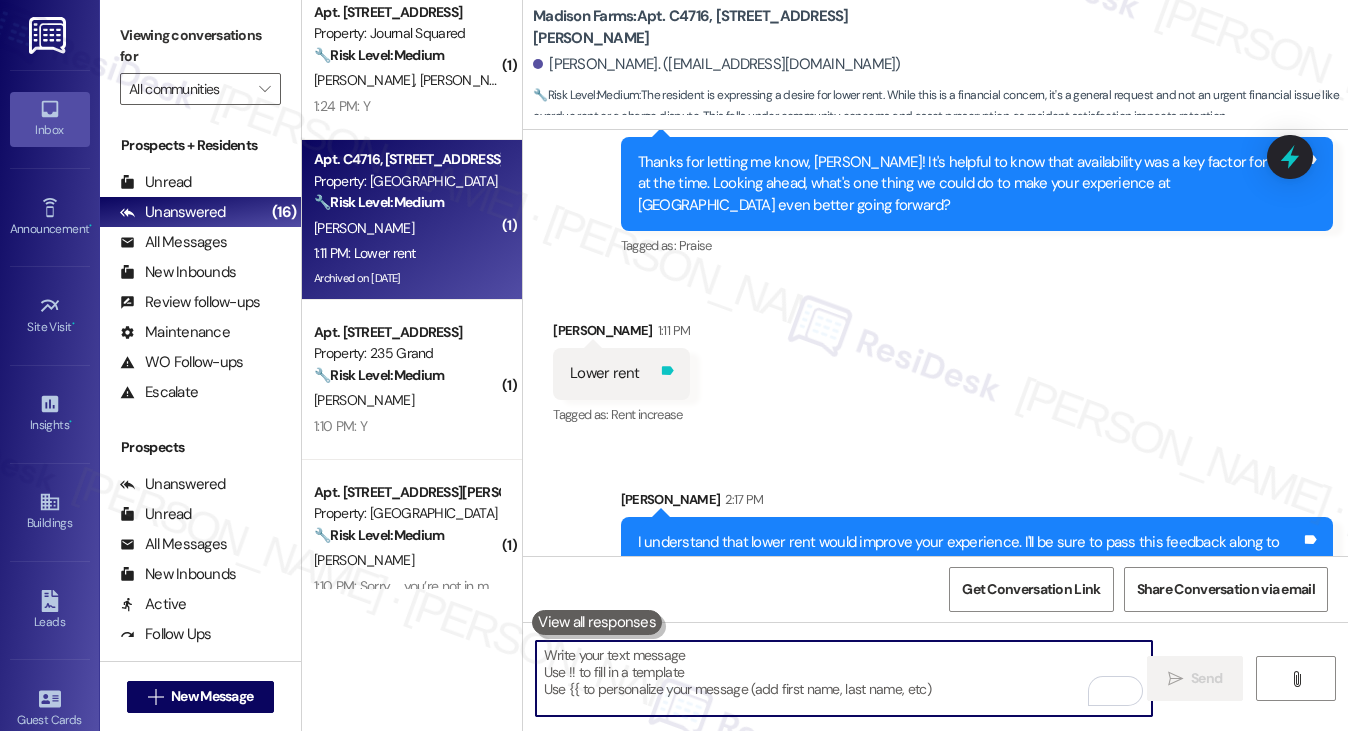
click at [662, 366] on icon at bounding box center [668, 370] width 12 height 9
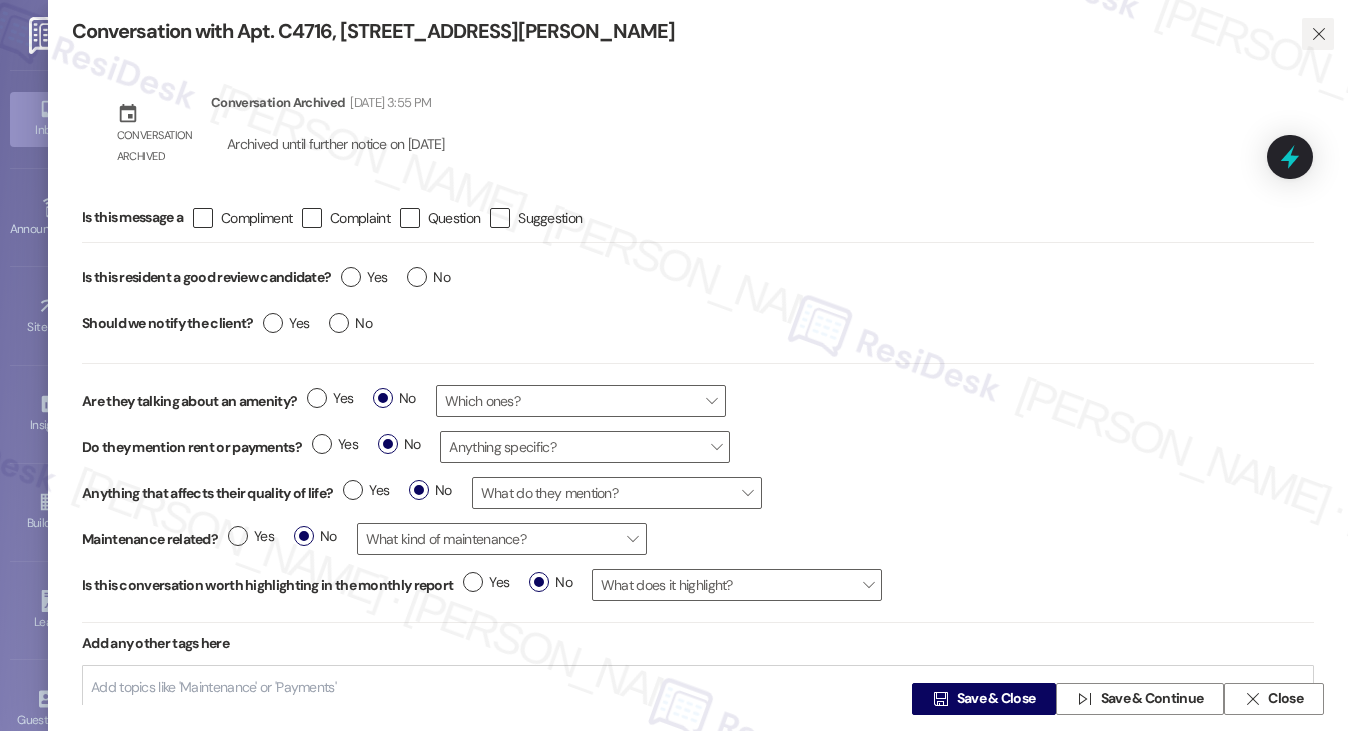
click at [1311, 26] on icon "" at bounding box center [1318, 34] width 15 height 16
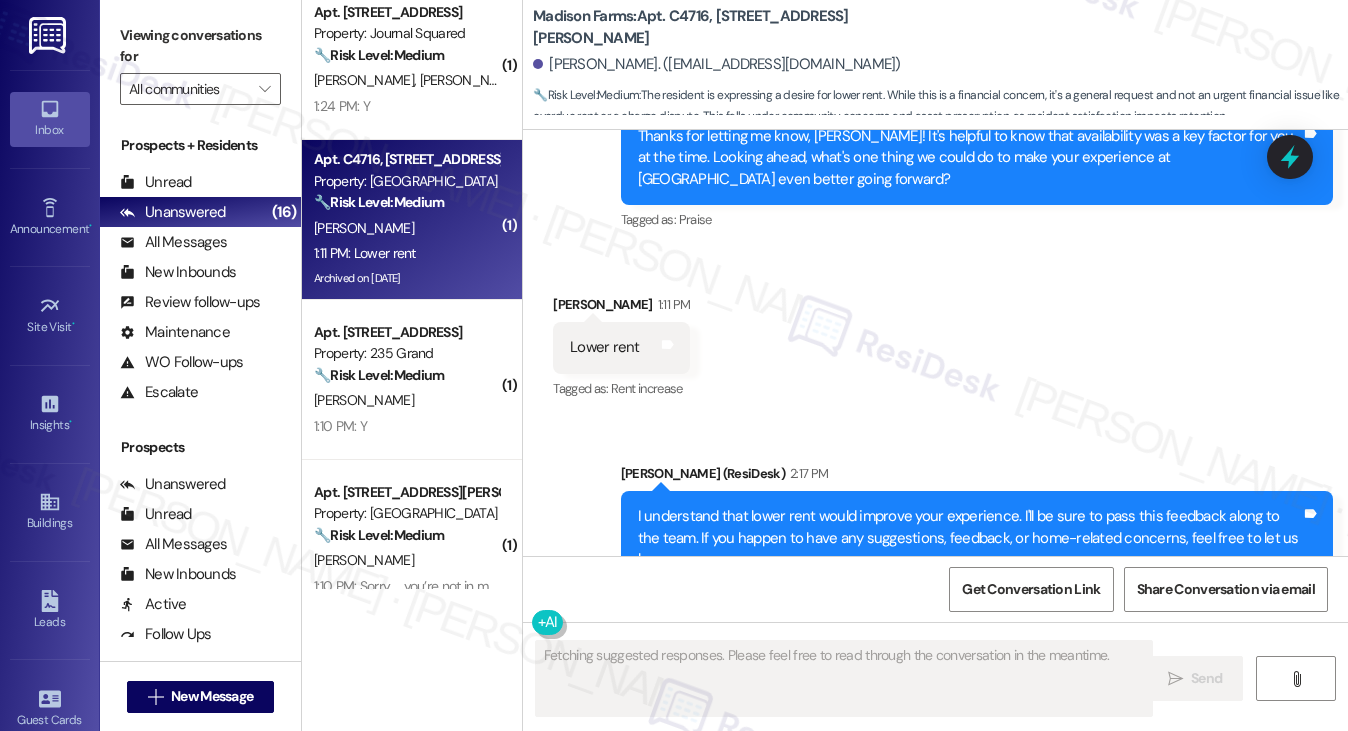
scroll to position [14221, 0]
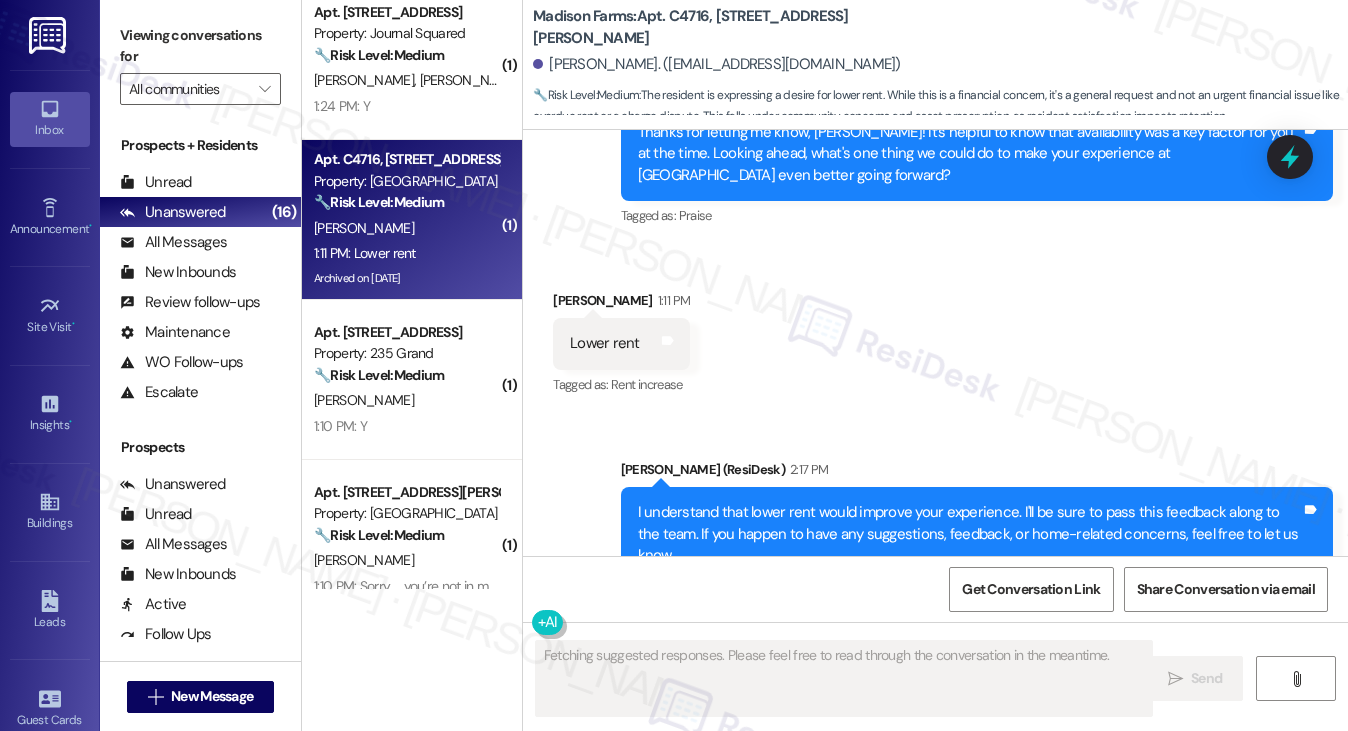
click at [815, 502] on div "I understand that lower rent would improve your experience. I'll be sure to pas…" at bounding box center [969, 534] width 663 height 64
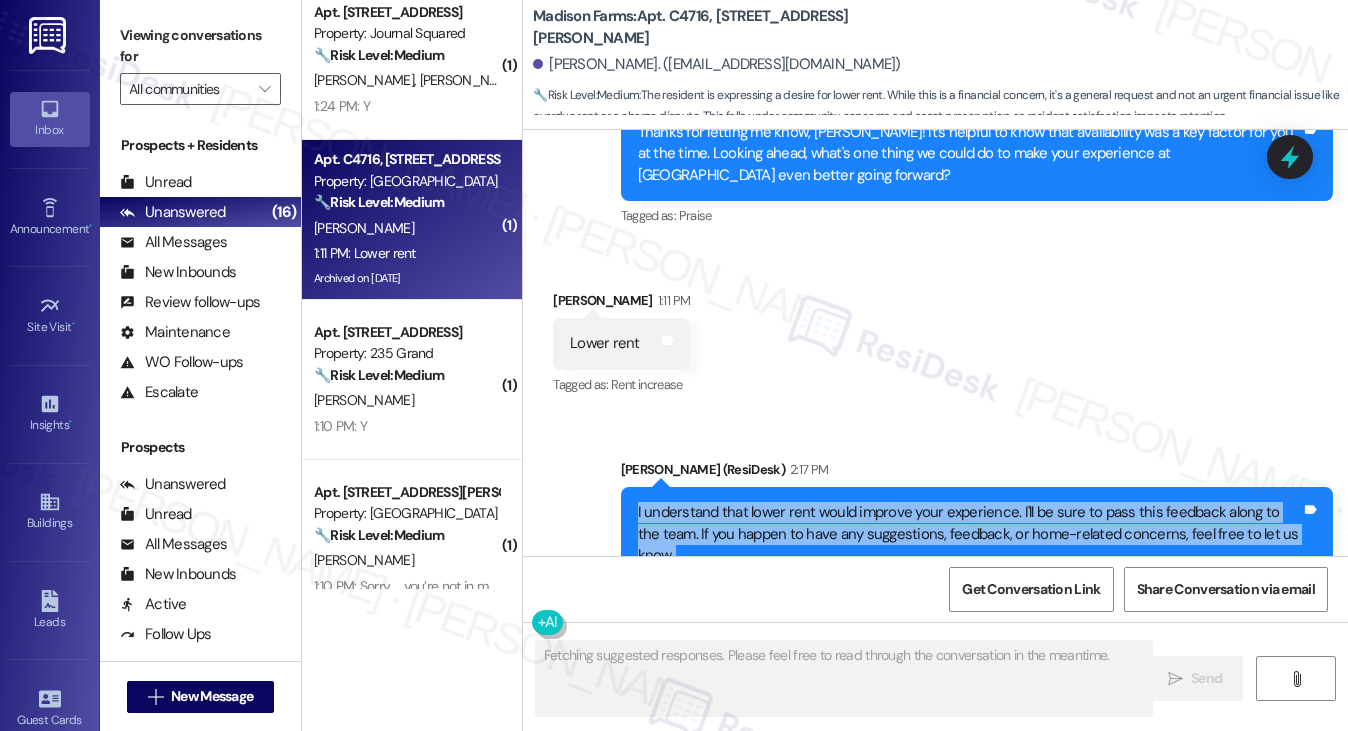
click at [815, 502] on div "I understand that lower rent would improve your experience. I'll be sure to pas…" at bounding box center [969, 534] width 663 height 64
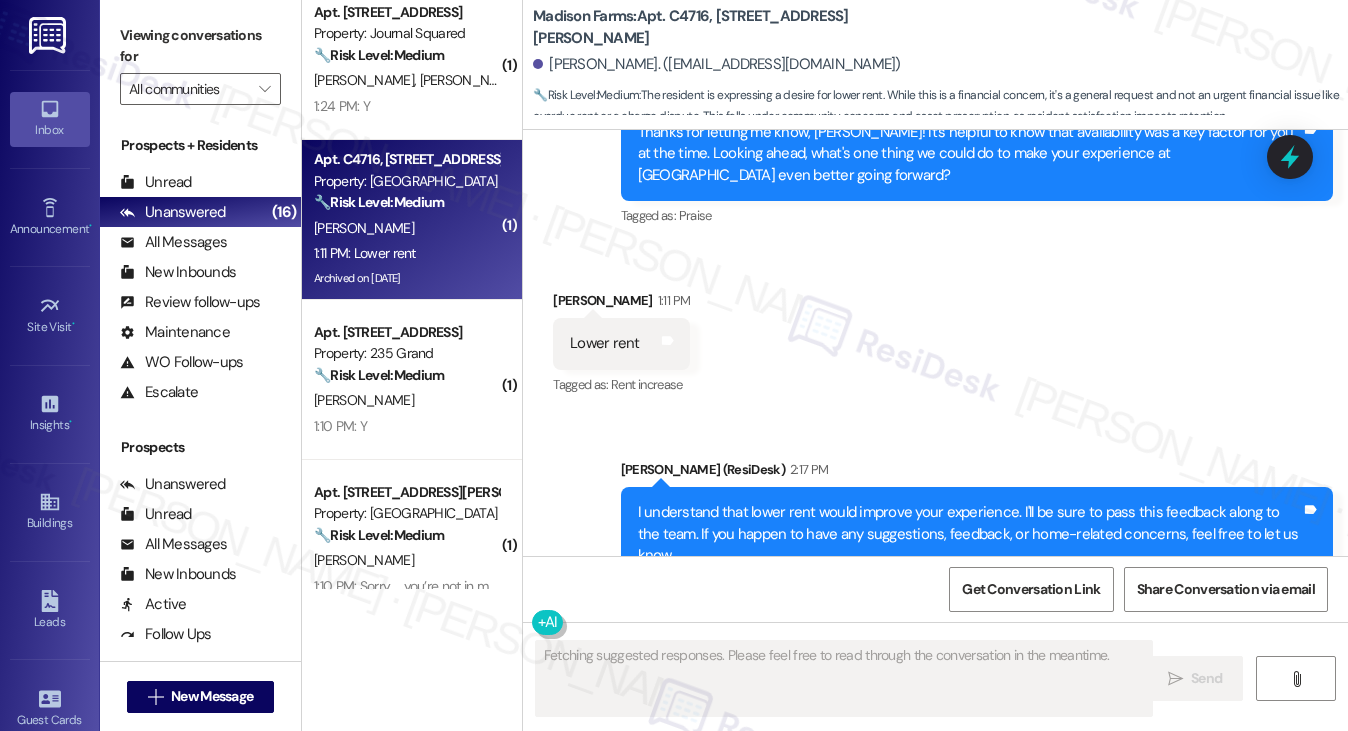
click at [909, 346] on div "Received via SMS Margaret Hahola 1:11 PM Lower rent Tags and notes Tagged as: R…" at bounding box center [935, 329] width 825 height 169
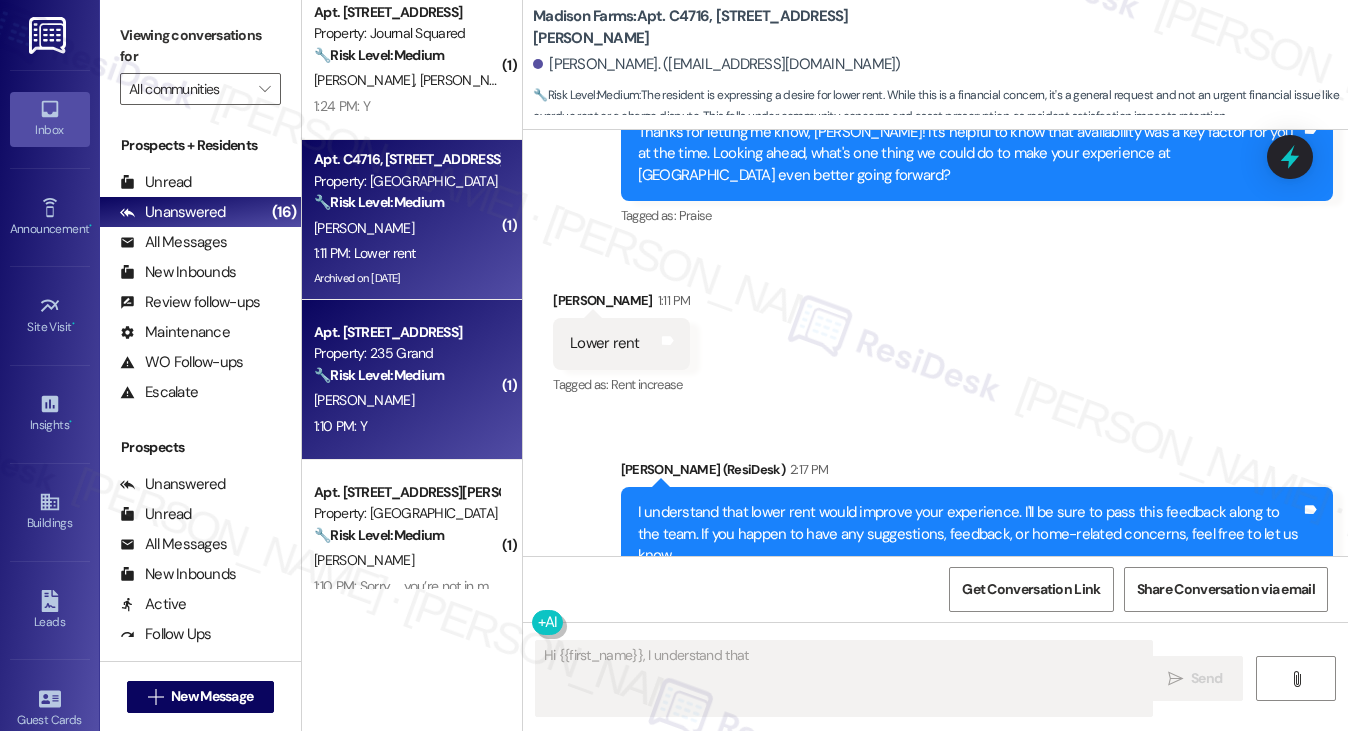
type textarea "Hi {{first_name}}, I understand that lower"
click at [448, 359] on div "Property: 235 Grand" at bounding box center [406, 353] width 185 height 21
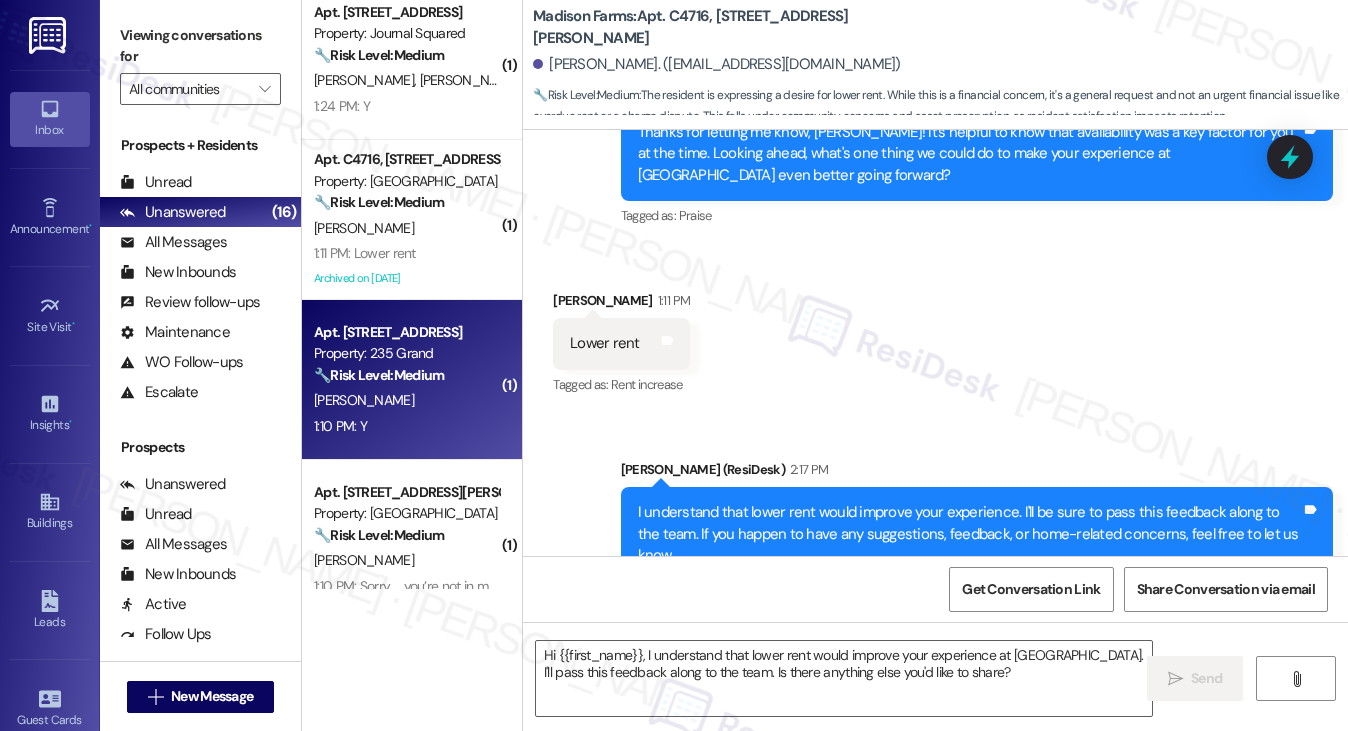
type textarea "Fetching suggested responses. Please feel free to read through the conversation…"
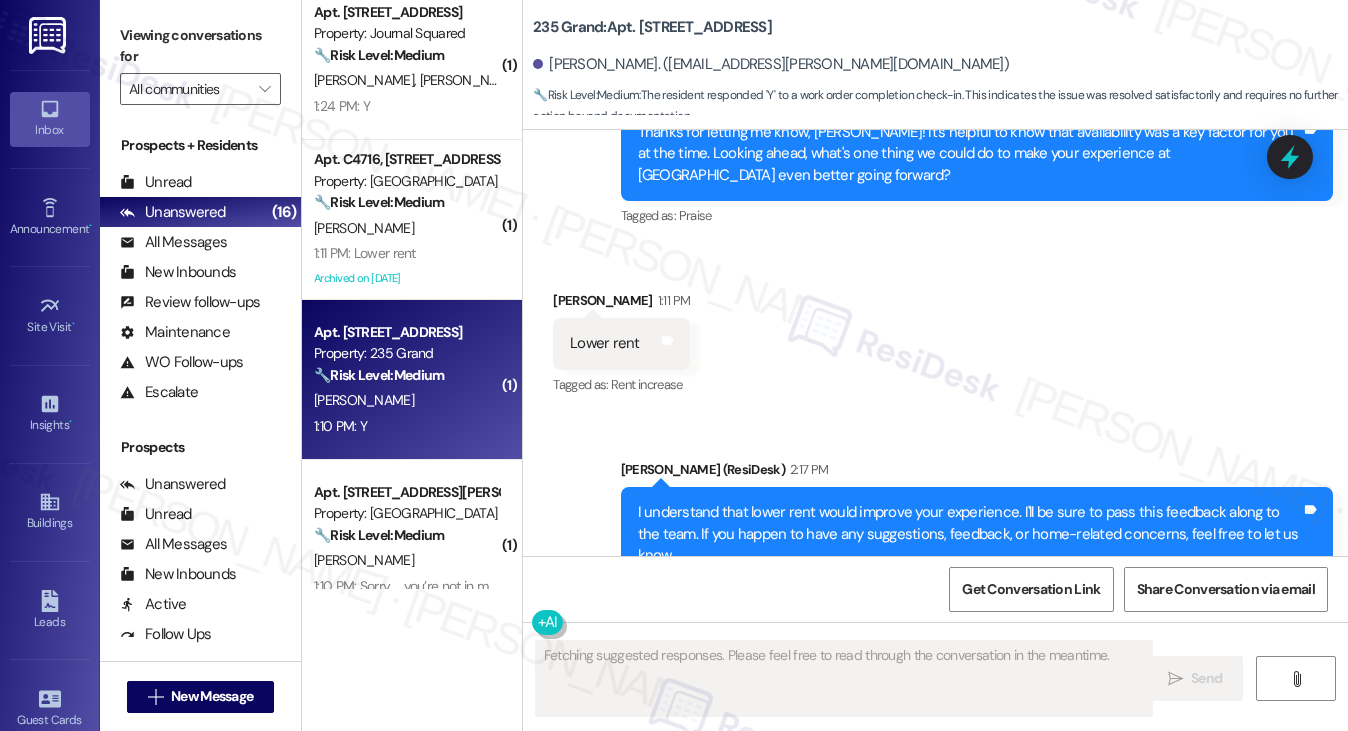
scroll to position [1118, 0]
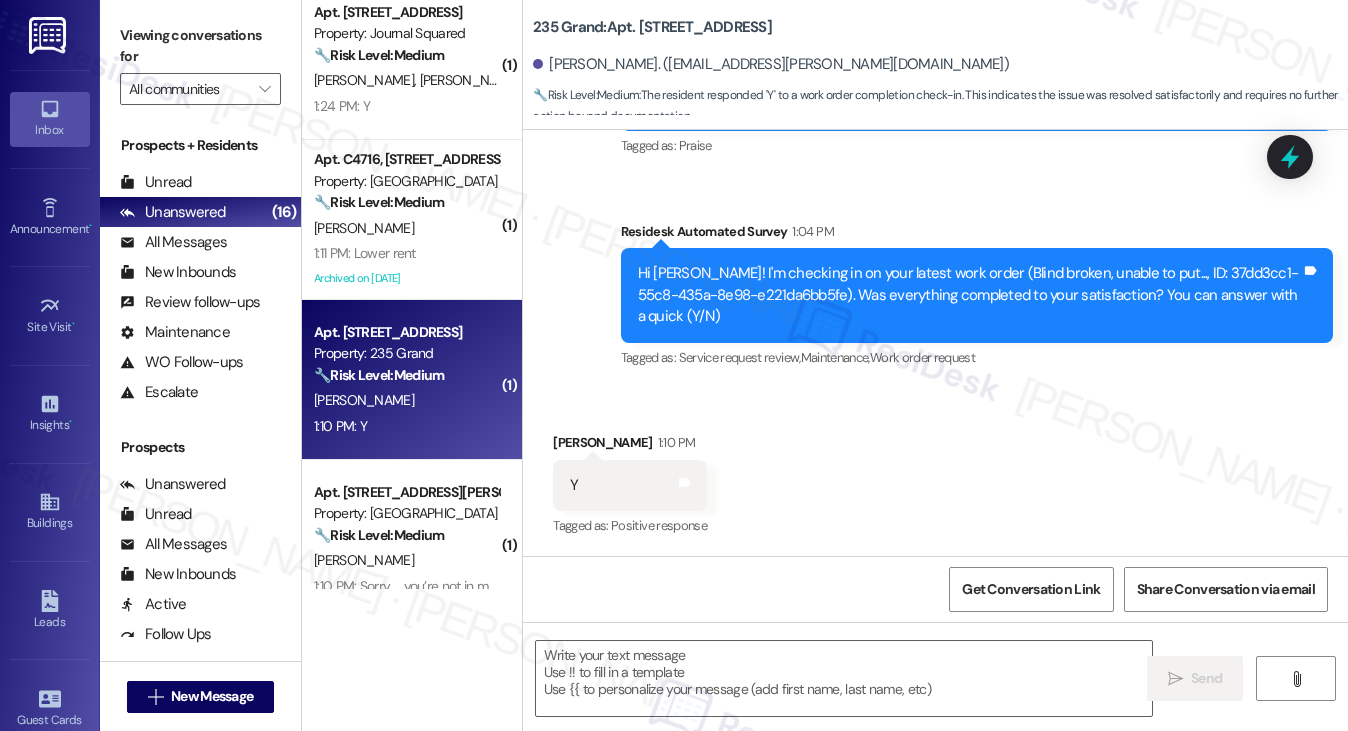
click at [943, 277] on div "Hi Harriet! I'm checking in on your latest work order (Blind broken, unable to …" at bounding box center [969, 295] width 663 height 64
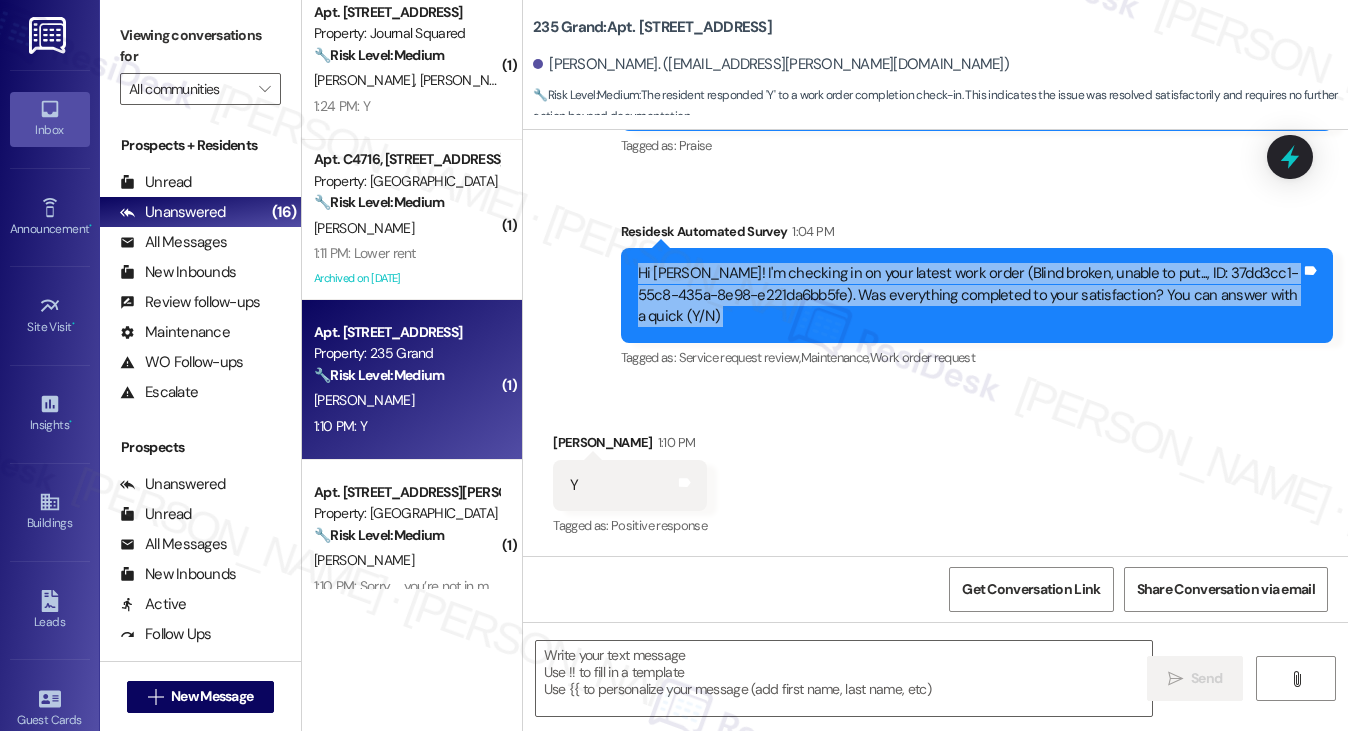
click at [943, 277] on div "Hi Harriet! I'm checking in on your latest work order (Blind broken, unable to …" at bounding box center [969, 295] width 663 height 64
click at [953, 283] on div "Hi Harriet! I'm checking in on your latest work order (Blind broken, unable to …" at bounding box center [969, 295] width 663 height 64
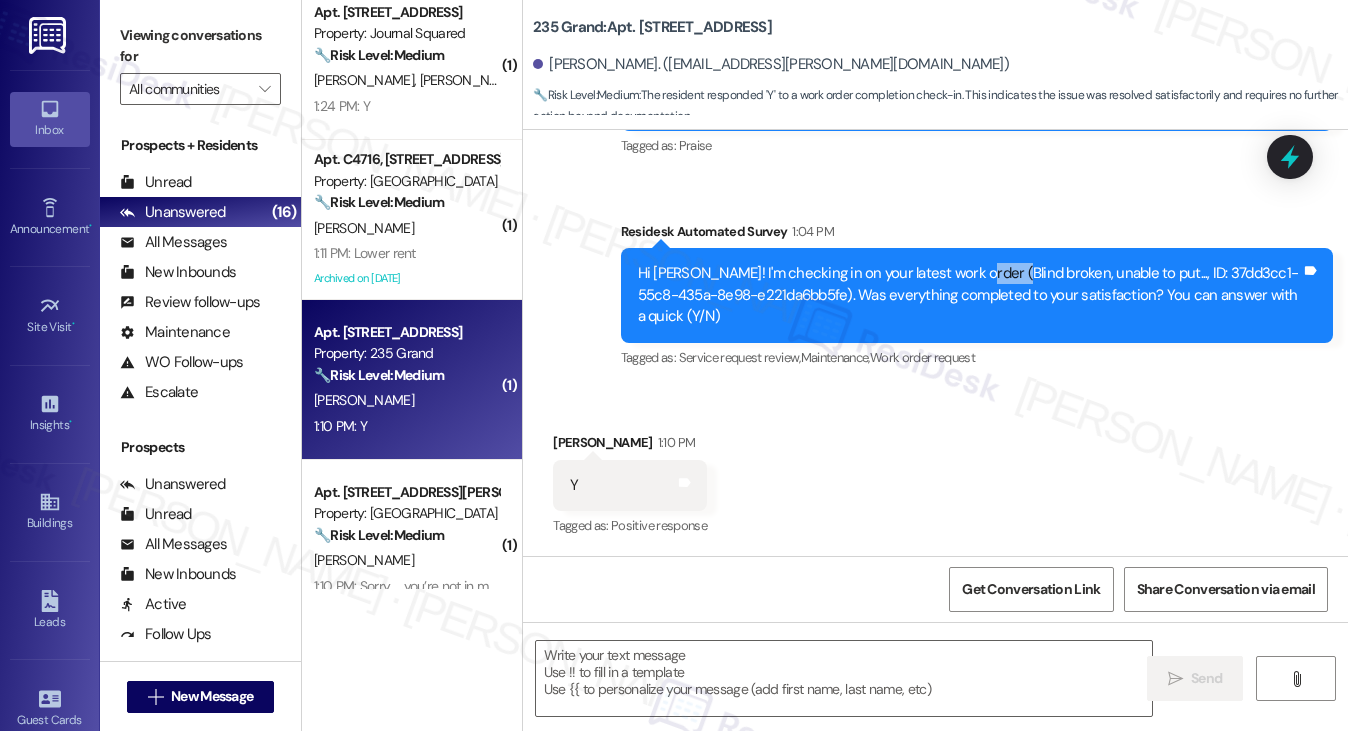
click at [953, 283] on div "Hi Harriet! I'm checking in on your latest work order (Blind broken, unable to …" at bounding box center [969, 295] width 663 height 64
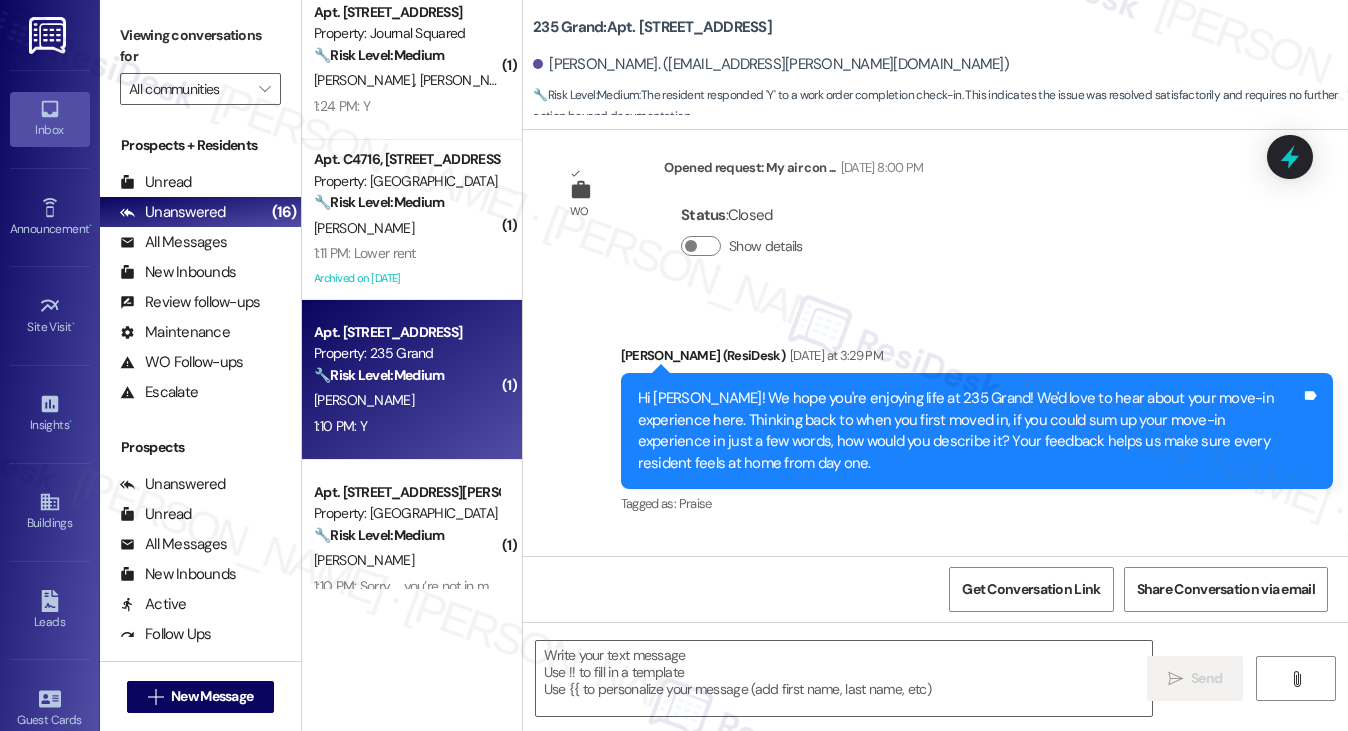
scroll to position [719, 0]
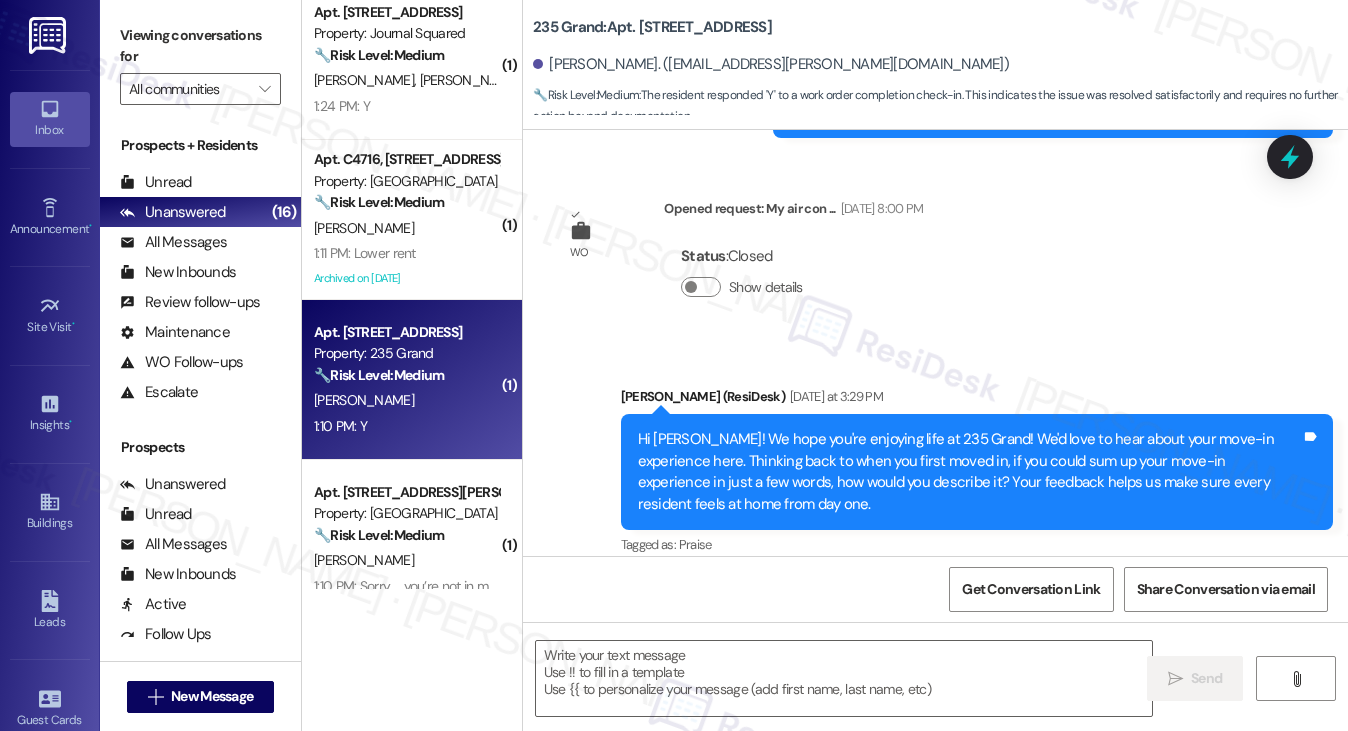
click at [919, 434] on div "Hi Harriet! We hope you're enjoying life at 235 Grand! We'd love to hear about …" at bounding box center [969, 472] width 663 height 86
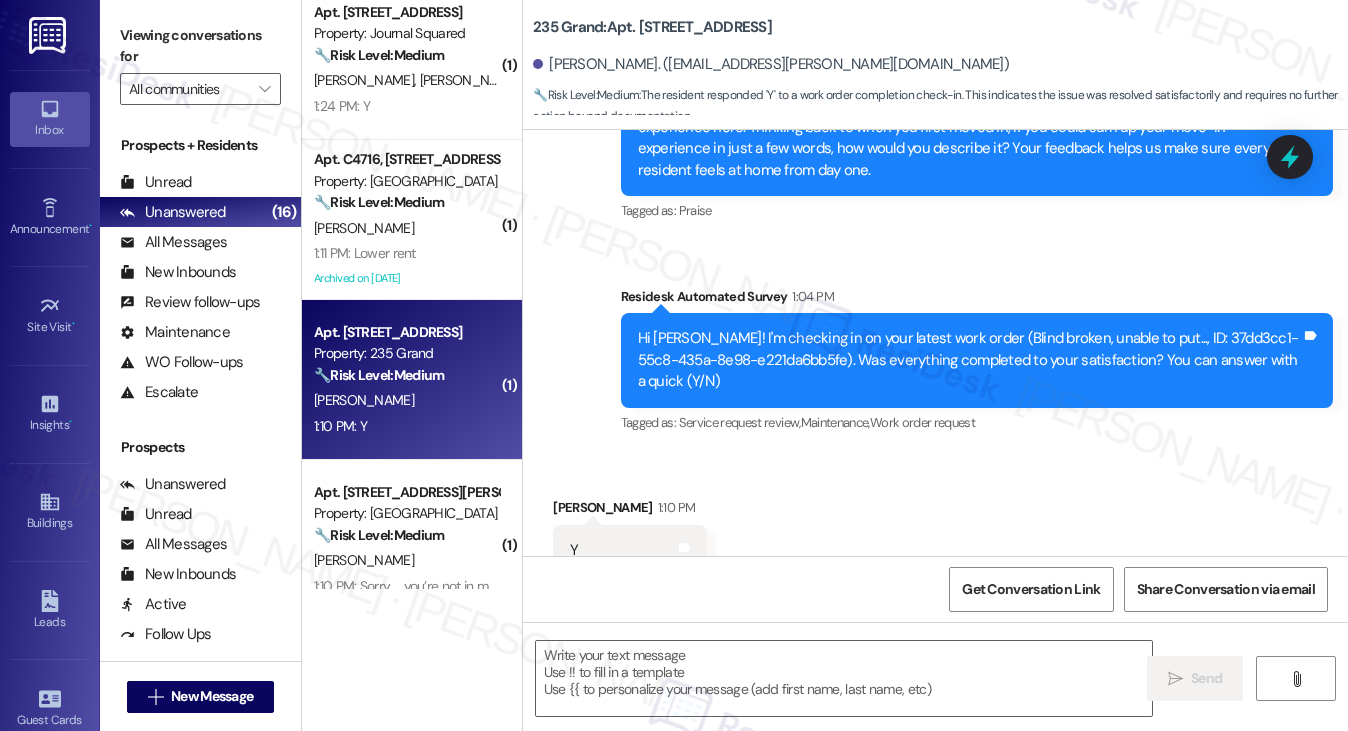
scroll to position [1118, 0]
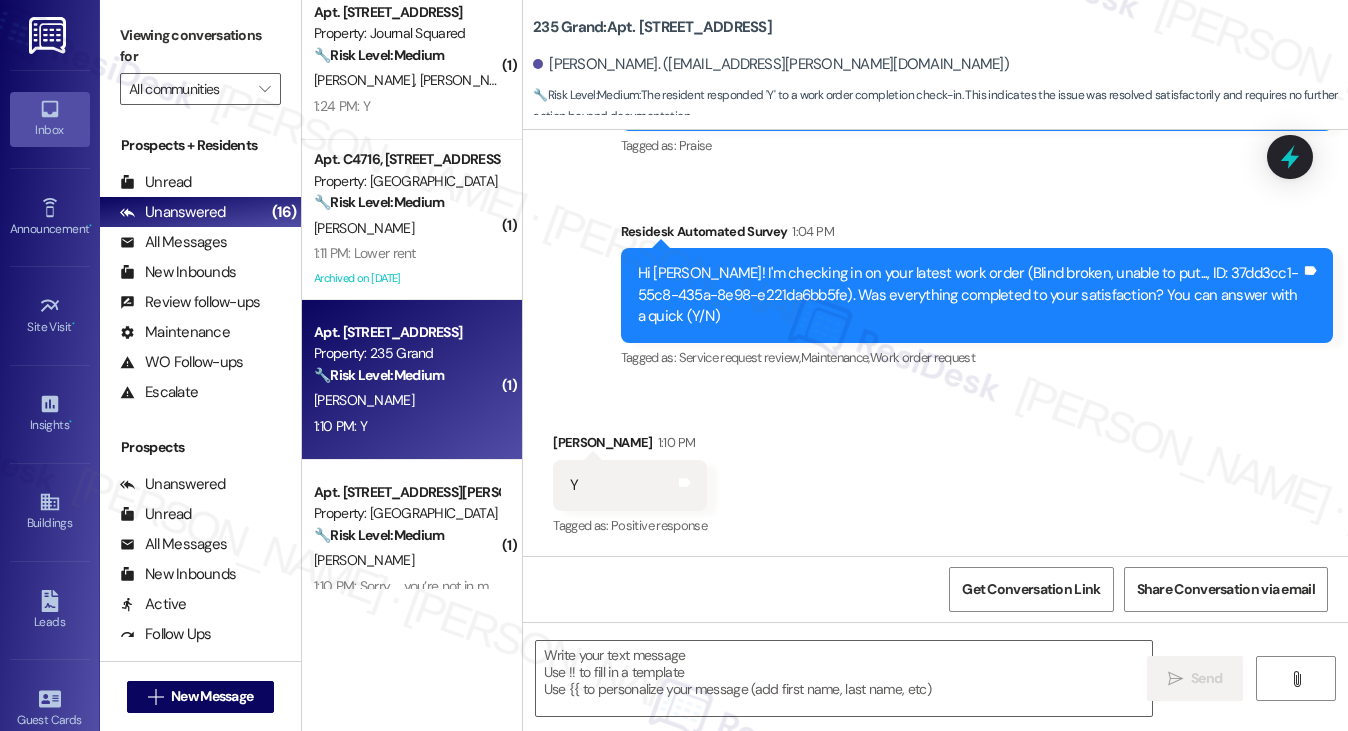
click at [166, 40] on label "Viewing conversations for" at bounding box center [200, 46] width 161 height 53
click at [676, 651] on textarea at bounding box center [844, 678] width 617 height 75
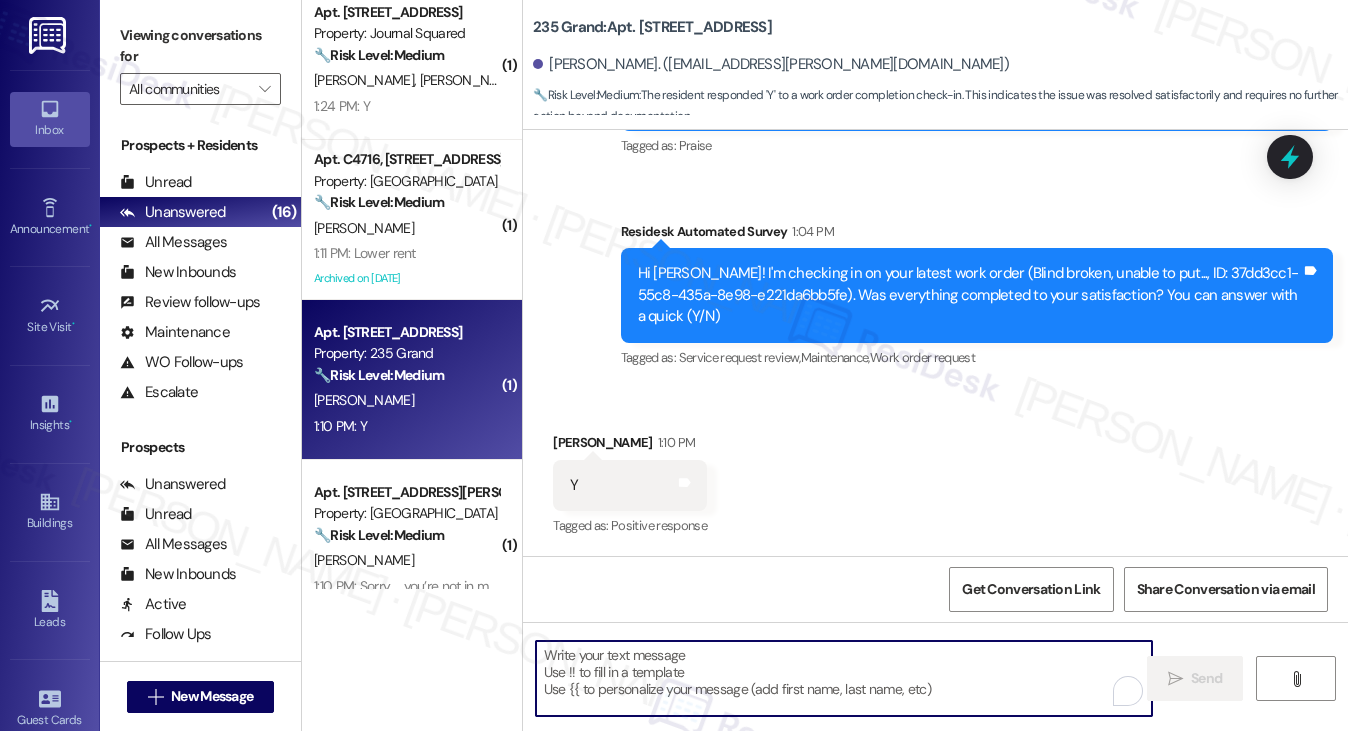
paste textarea "Hi {{first_name}}! I'm glad to hear that the latest work order was completed to…"
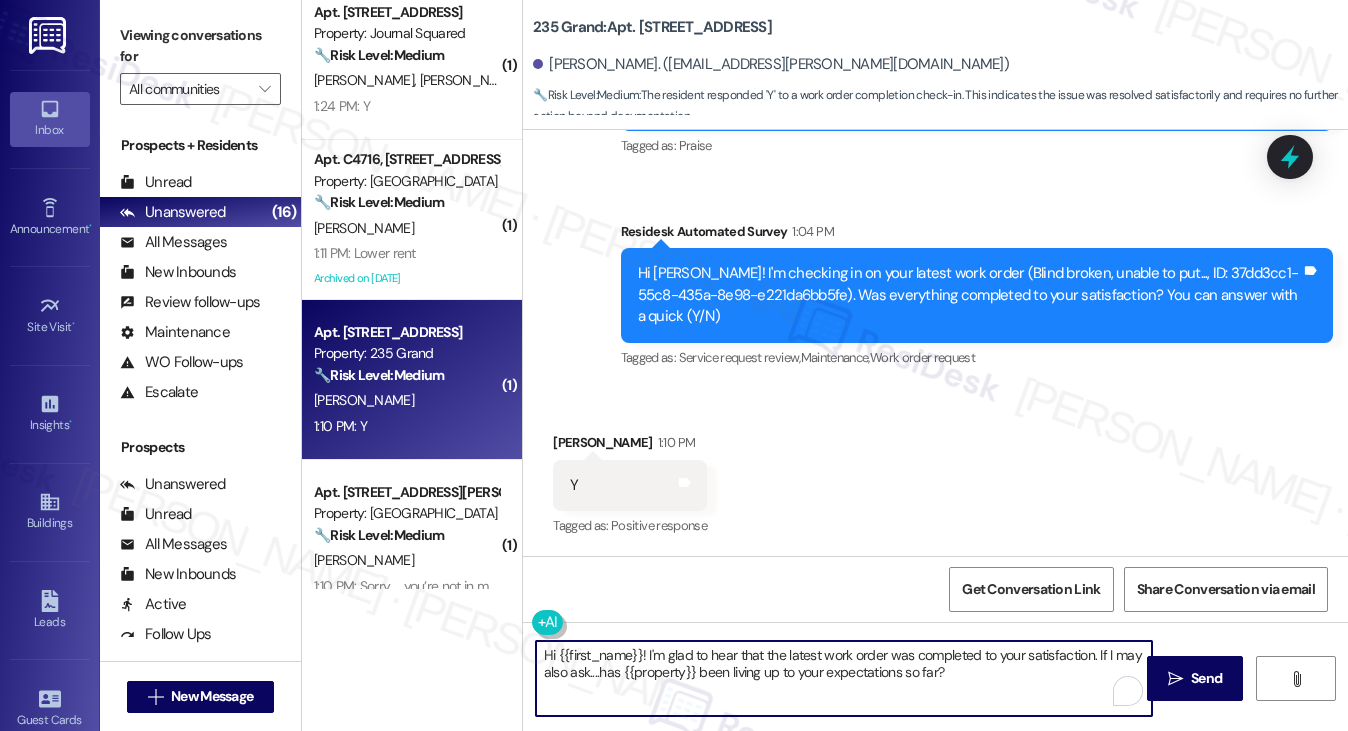
click at [724, 653] on textarea "Hi {{first_name}}! I'm glad to hear that the latest work order was completed to…" at bounding box center [844, 678] width 617 height 75
type textarea "Hi {{first_name}}! I'm glad to hear that the latest work order was completed to…"
click at [560, 430] on div "Received via SMS Harriet Carroll 1:10 PM Y Tags and notes Tagged as: Positive r…" at bounding box center [630, 486] width 184 height 139
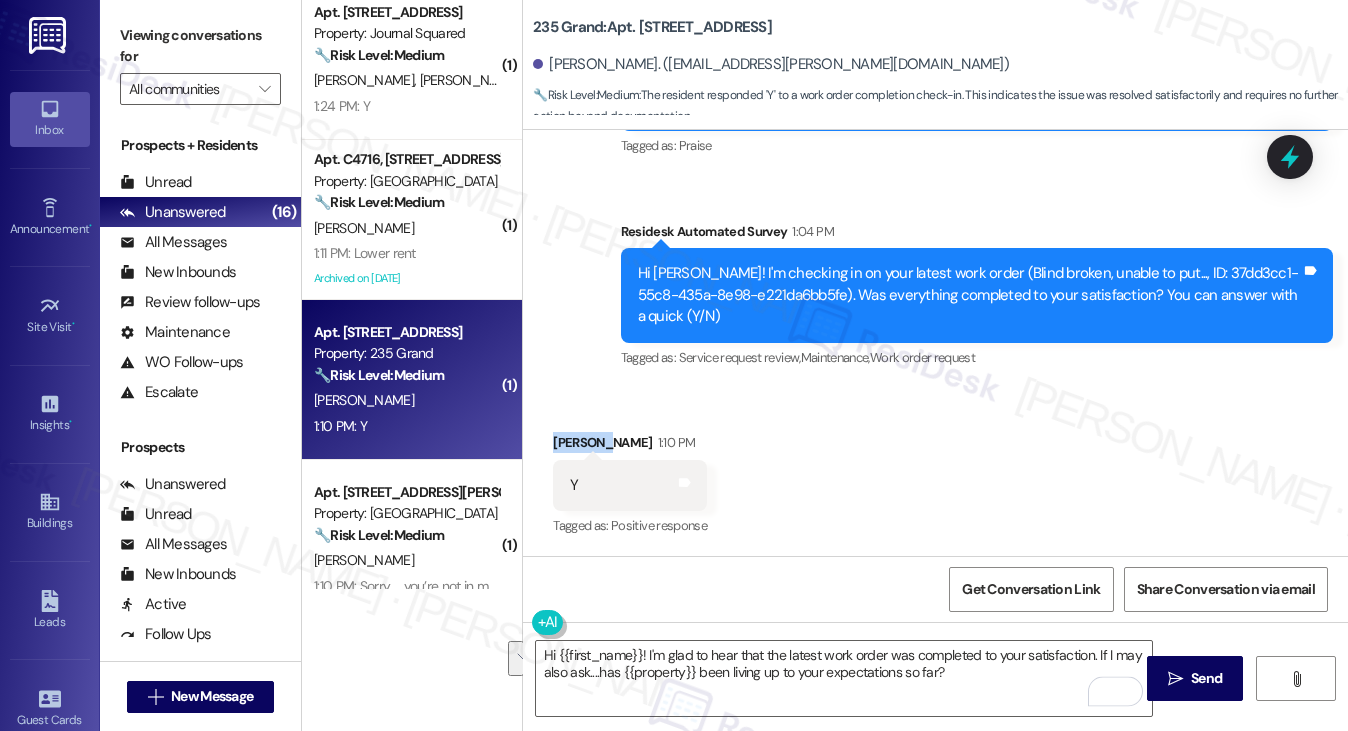
click at [560, 430] on div "Received via SMS Harriet Carroll 1:10 PM Y Tags and notes Tagged as: Positive r…" at bounding box center [630, 486] width 184 height 139
click at [1001, 677] on textarea "Hi {{first_name}}! I'm glad to hear that the latest work order was completed to…" at bounding box center [844, 678] width 617 height 75
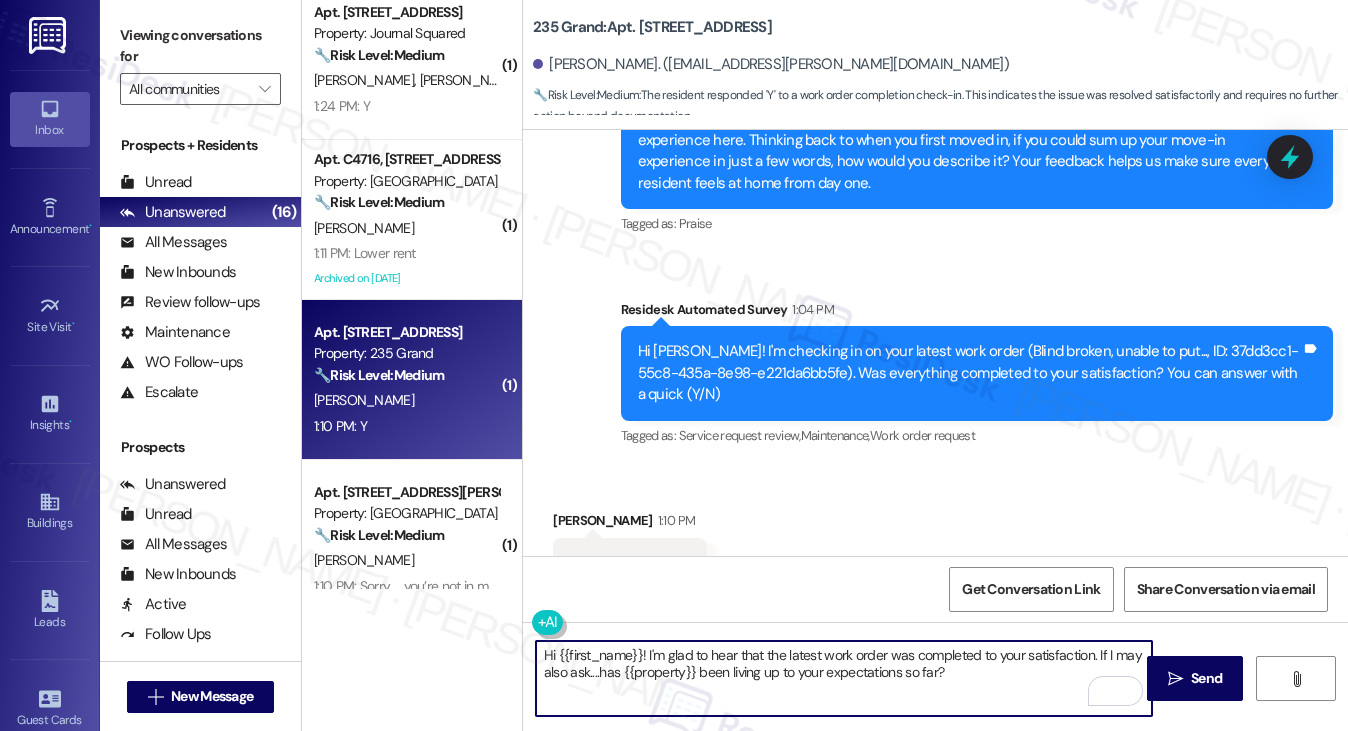
scroll to position [918, 0]
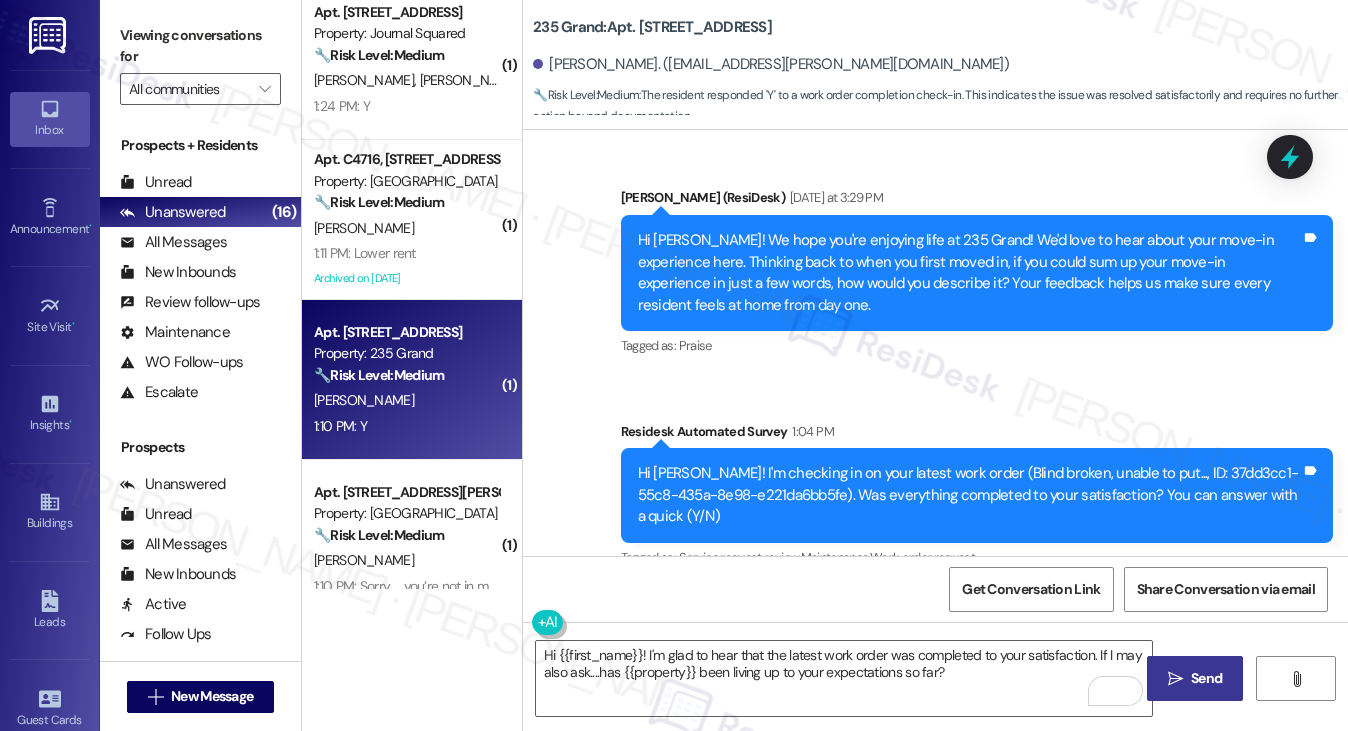
click at [1193, 679] on span "Send" at bounding box center [1206, 678] width 31 height 21
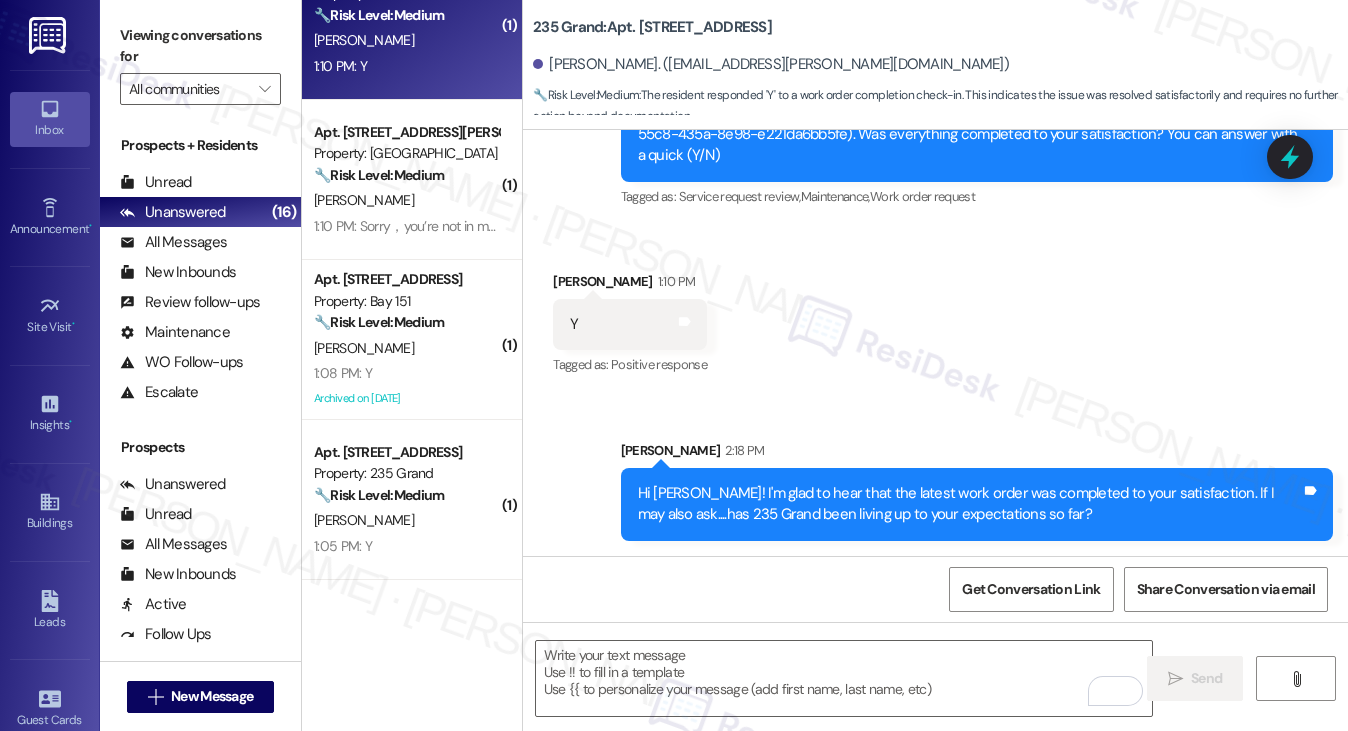
scroll to position [900, 0]
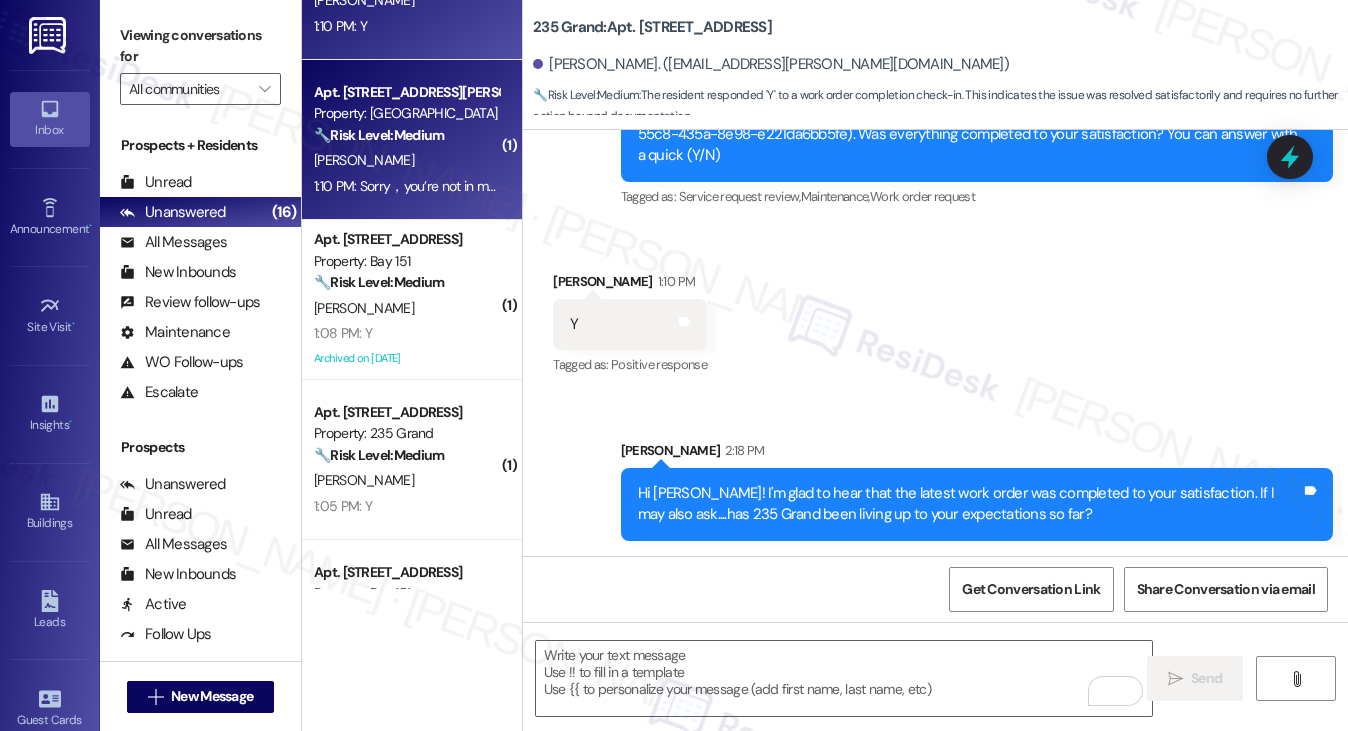
click at [389, 171] on div "M. Stephen" at bounding box center [406, 160] width 189 height 25
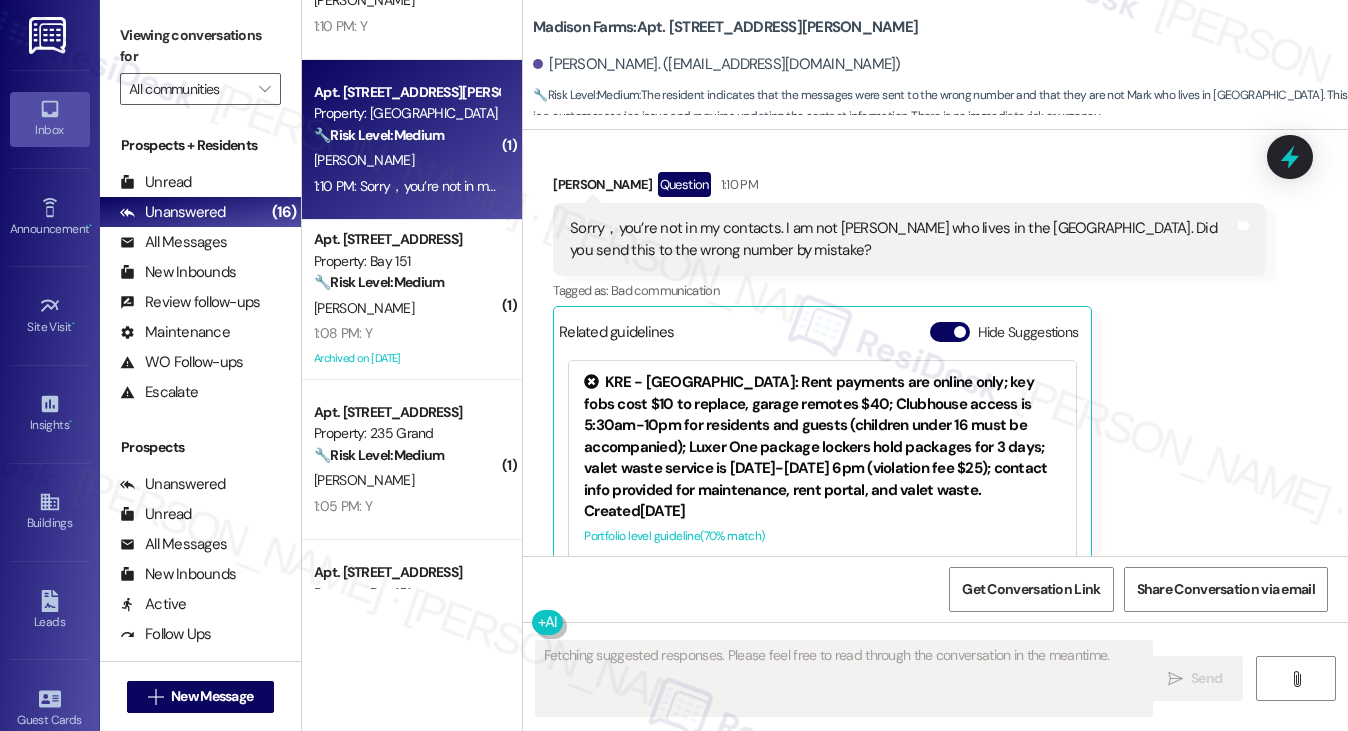
scroll to position [469, 0]
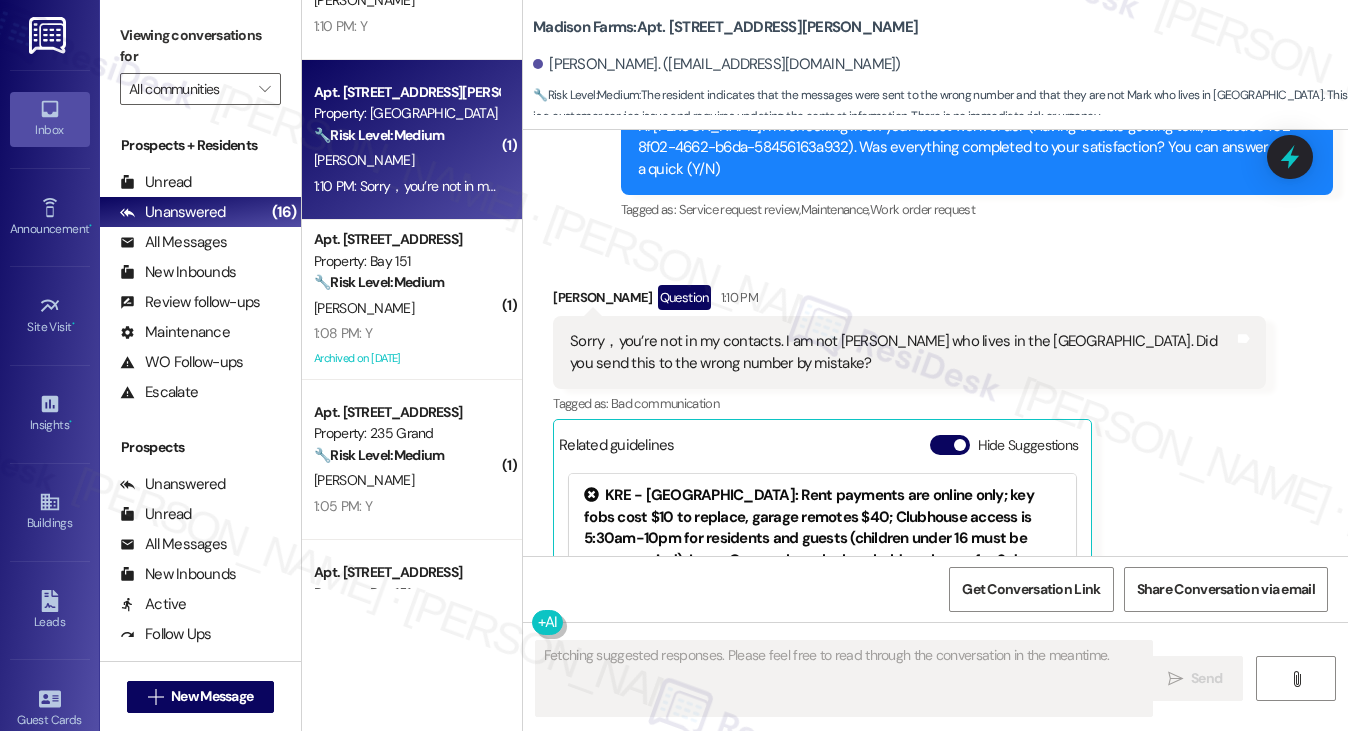
click at [792, 331] on div "Sorry，you’re not in my contacts. I am not Mark who lives in the Madison Farms. …" at bounding box center [901, 352] width 663 height 43
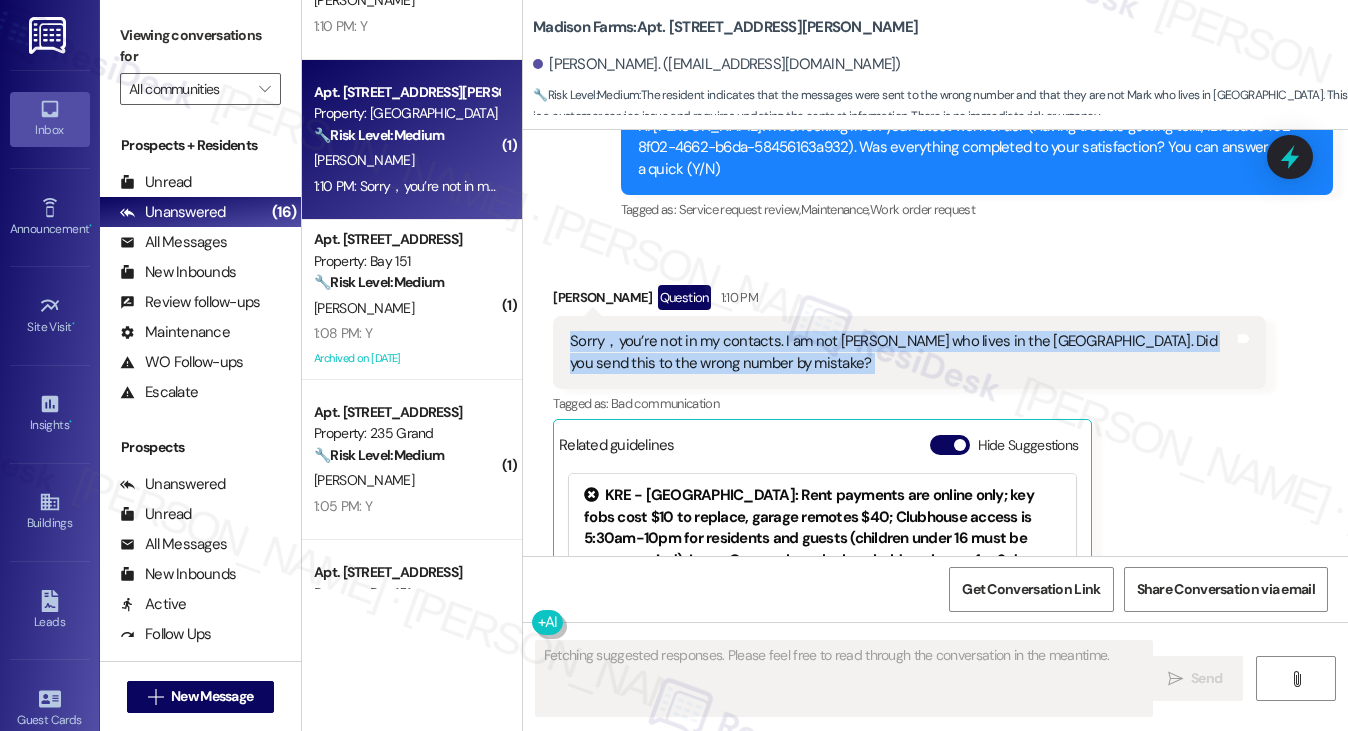
click at [792, 331] on div "Sorry，you’re not in my contacts. I am not Mark who lives in the Madison Farms. …" at bounding box center [901, 352] width 663 height 43
click at [875, 331] on div "Sorry，you’re not in my contacts. I am not Mark who lives in the Madison Farms. …" at bounding box center [901, 352] width 663 height 43
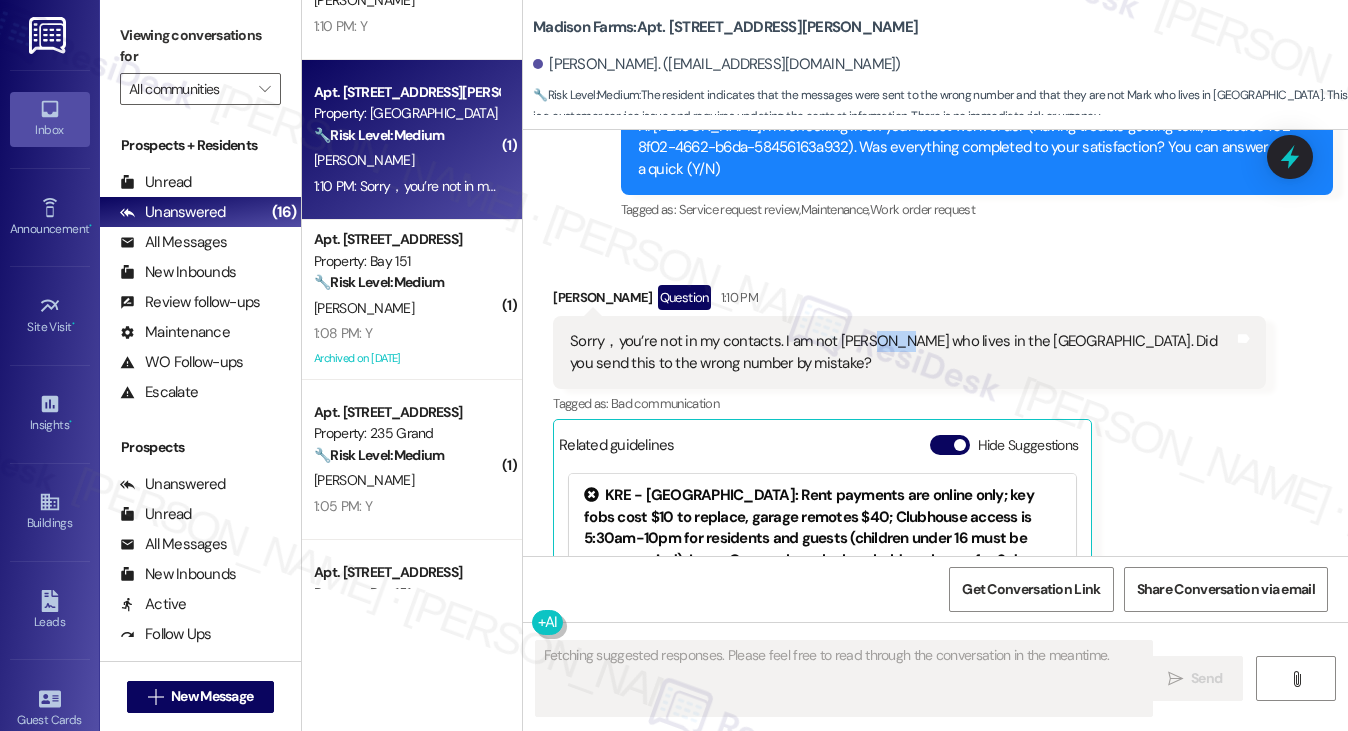
click at [875, 331] on div "Sorry，you’re not in my contacts. I am not Mark who lives in the Madison Farms. …" at bounding box center [901, 352] width 663 height 43
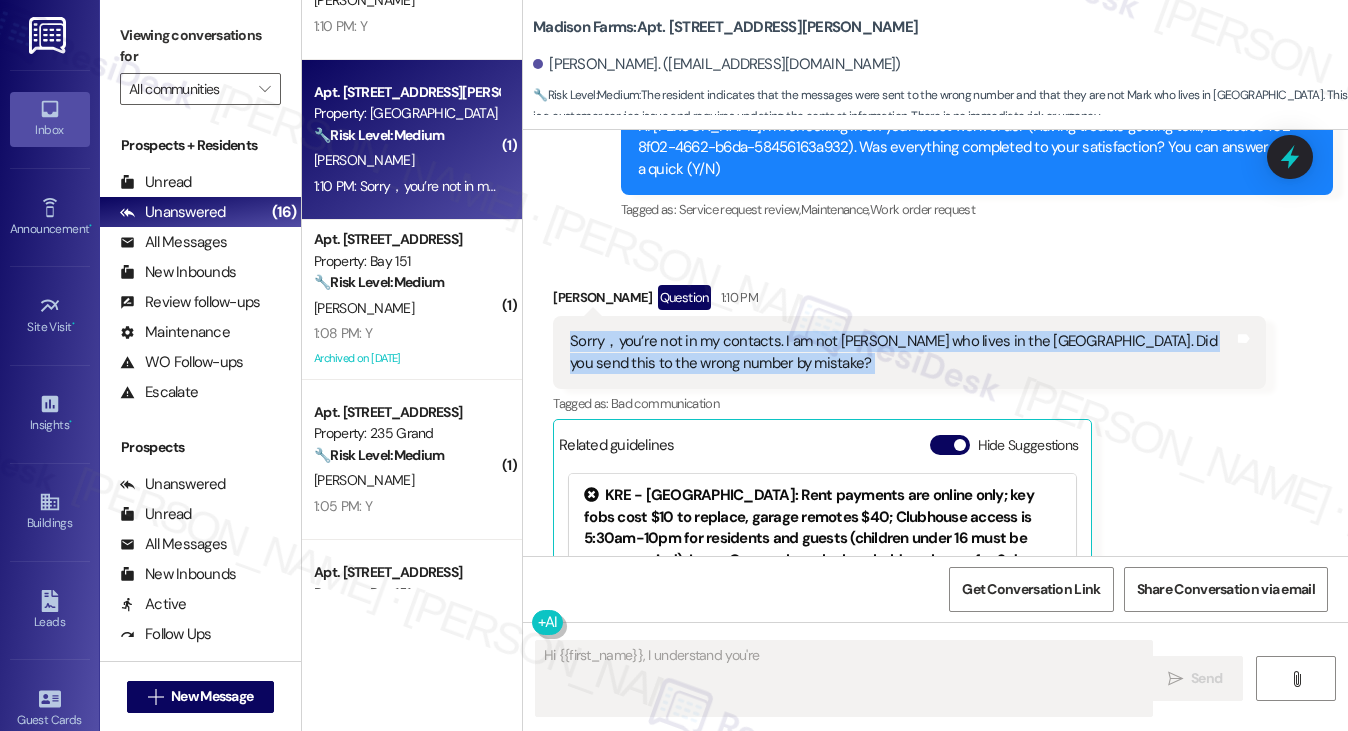
click at [875, 331] on div "Sorry，you’re not in my contacts. I am not Mark who lives in the Madison Farms. …" at bounding box center [901, 352] width 663 height 43
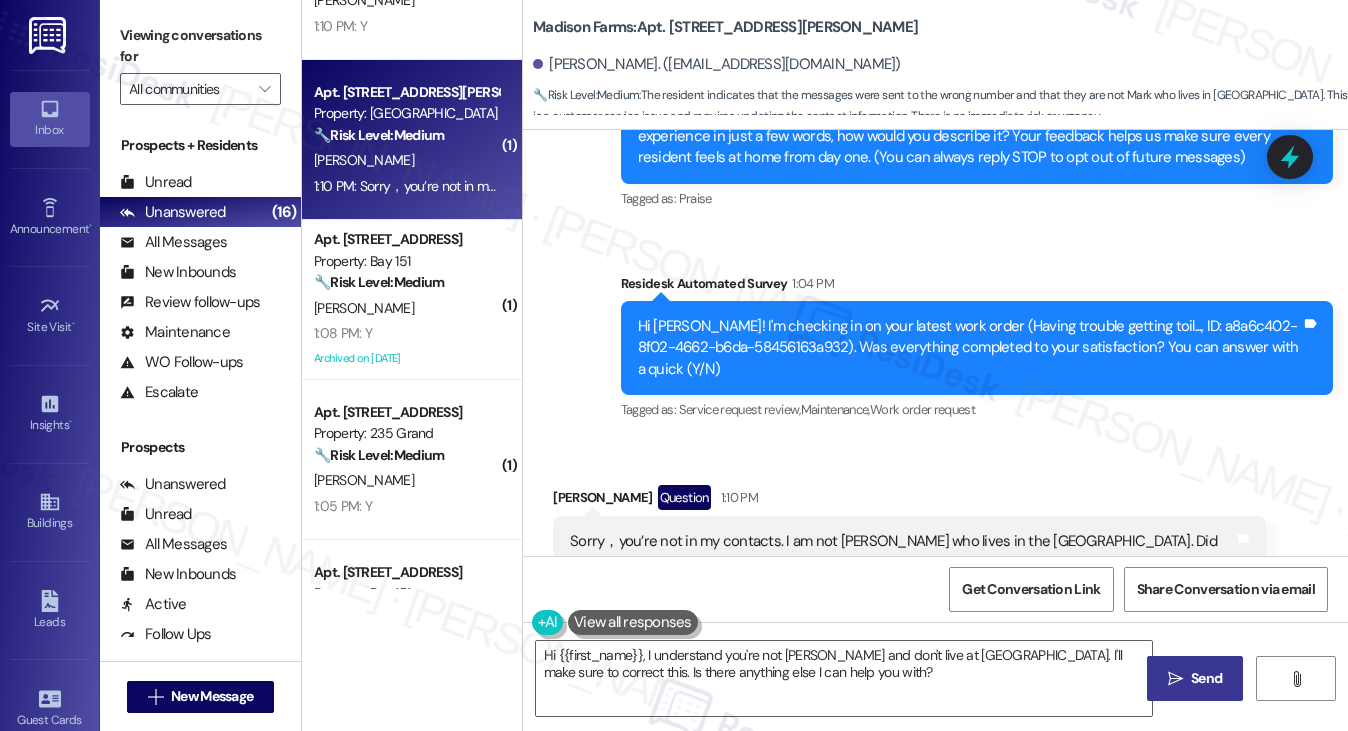
click at [824, 409] on div "Survey, sent via SMS Residesk Automated Survey 1:04 PM Hi Mark! I'm checking in…" at bounding box center [977, 349] width 742 height 182
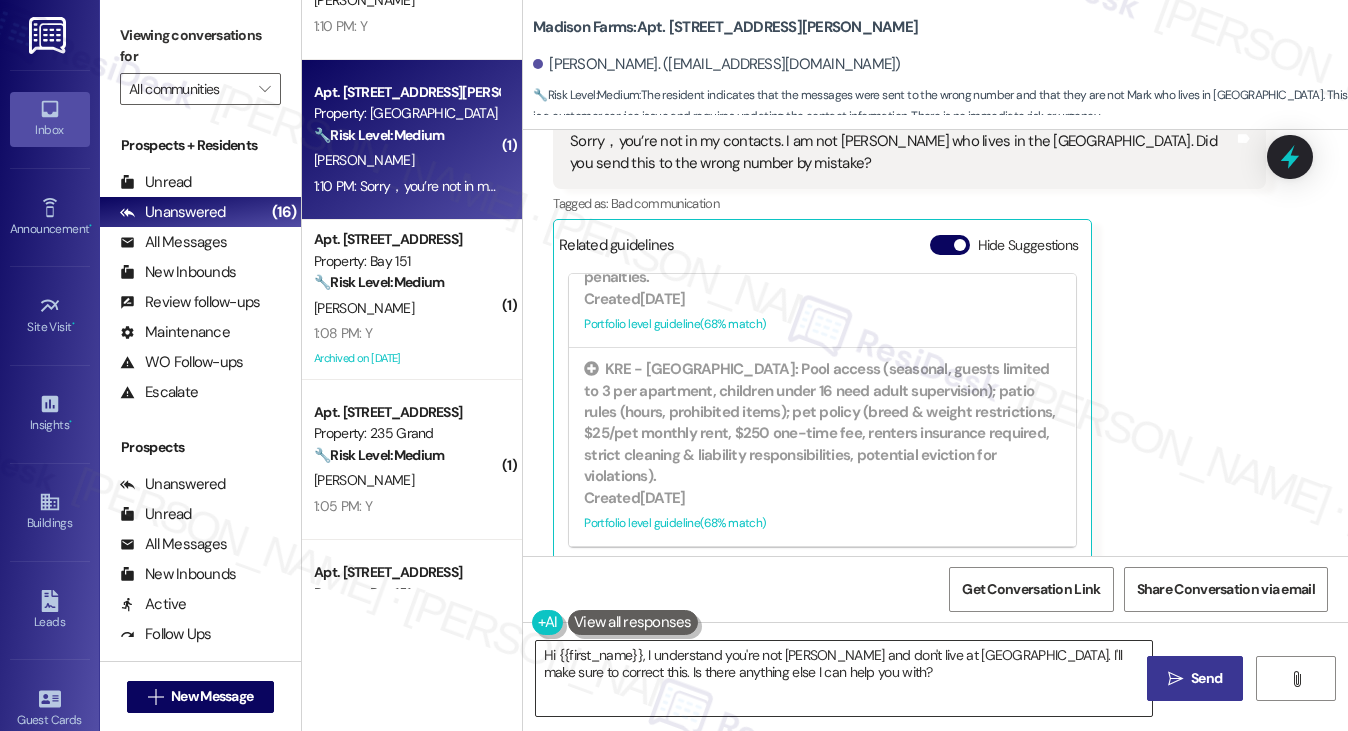
scroll to position [700, 0]
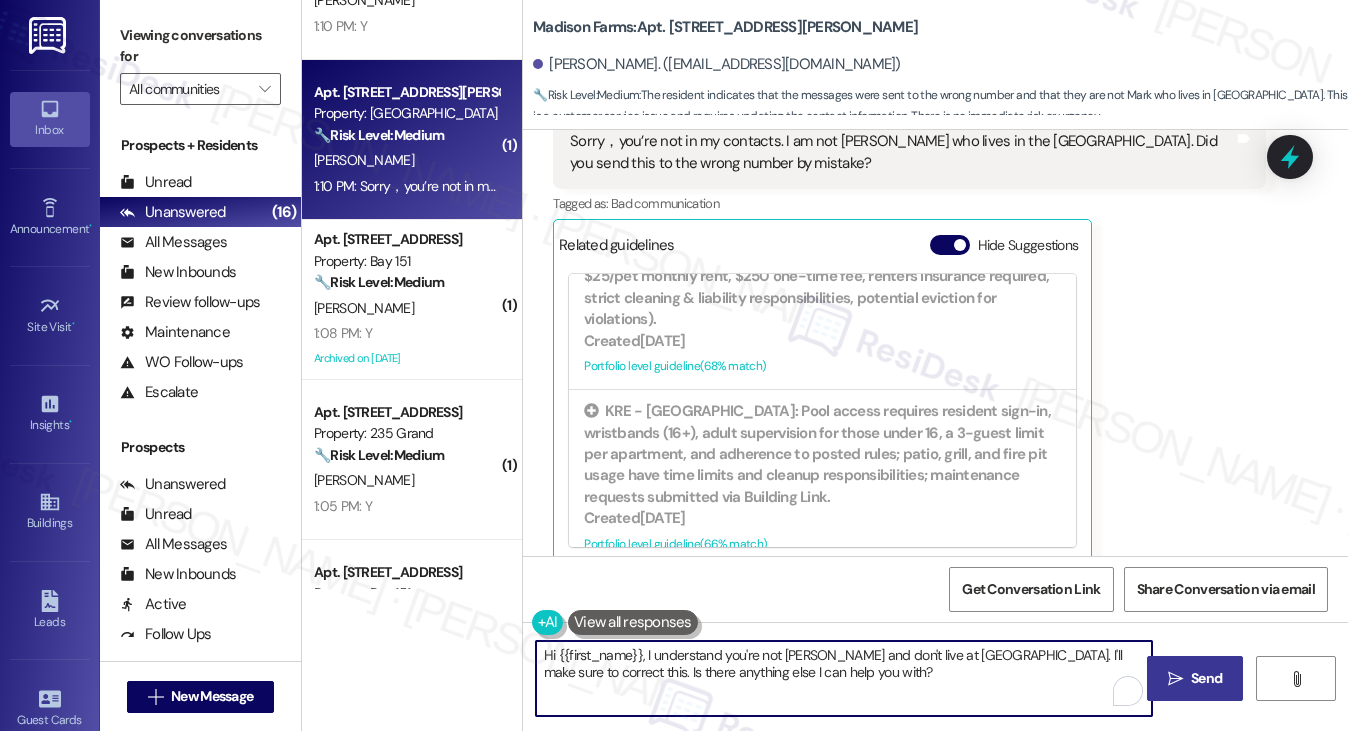
click at [731, 675] on textarea "Hi {{first_name}}, I understand you're not Mark and don't live at Madison Farms…" at bounding box center [844, 678] width 617 height 75
drag, startPoint x: 877, startPoint y: 671, endPoint x: 664, endPoint y: 647, distance: 214.3
click at [660, 647] on textarea "Hi {{first_name}}, I understand you're not Mark and don't live at Madison Farms…" at bounding box center [844, 678] width 617 height 75
click at [749, 655] on textarea "Hi {{first_name}}, I understand you're not Mark and don't live at Madison Farms…" at bounding box center [844, 678] width 617 height 75
drag, startPoint x: 879, startPoint y: 681, endPoint x: 624, endPoint y: 657, distance: 256.1
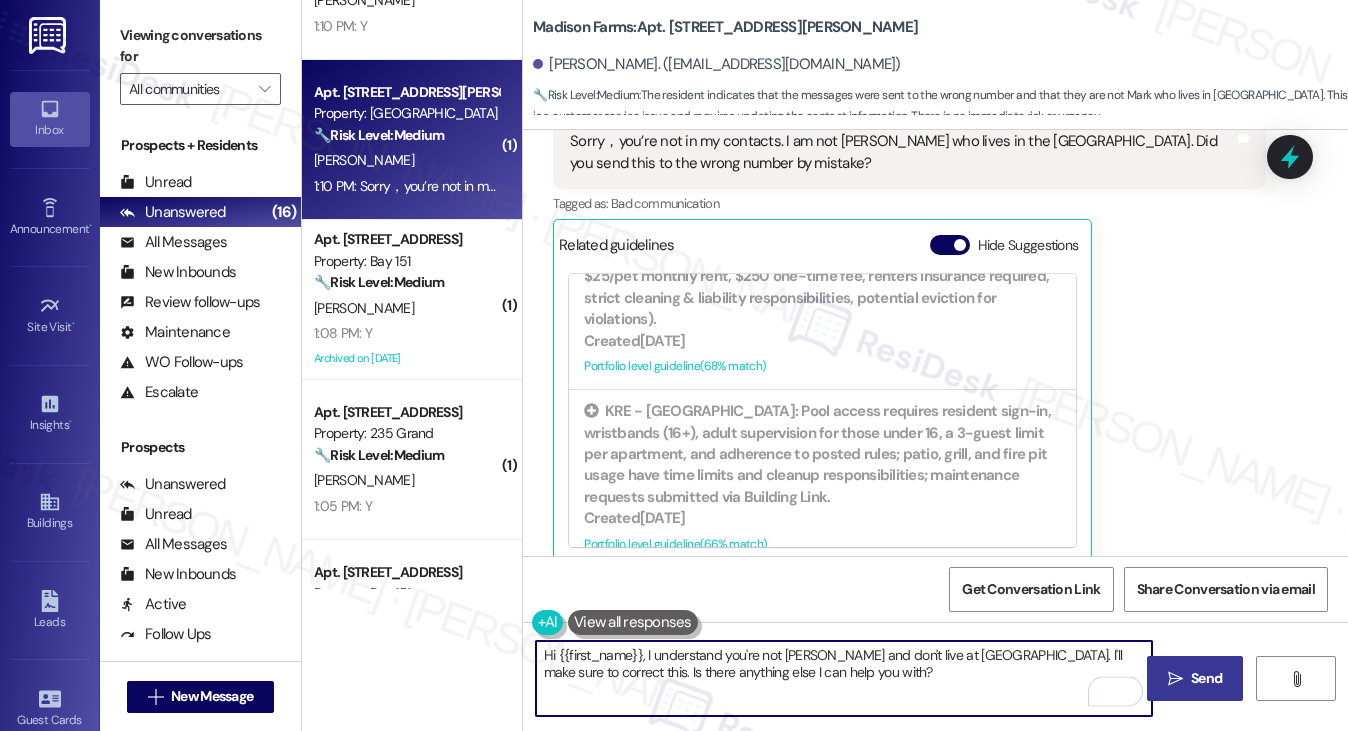
click at [624, 657] on textarea "Hi {{first_name}}, I understand you're not Mark and don't live at Madison Farms…" at bounding box center [844, 678] width 617 height 75
click at [628, 656] on textarea "Hi {{first_name}}, I understand you're not Mark and don't live at Madison Farms…" at bounding box center [844, 678] width 617 height 75
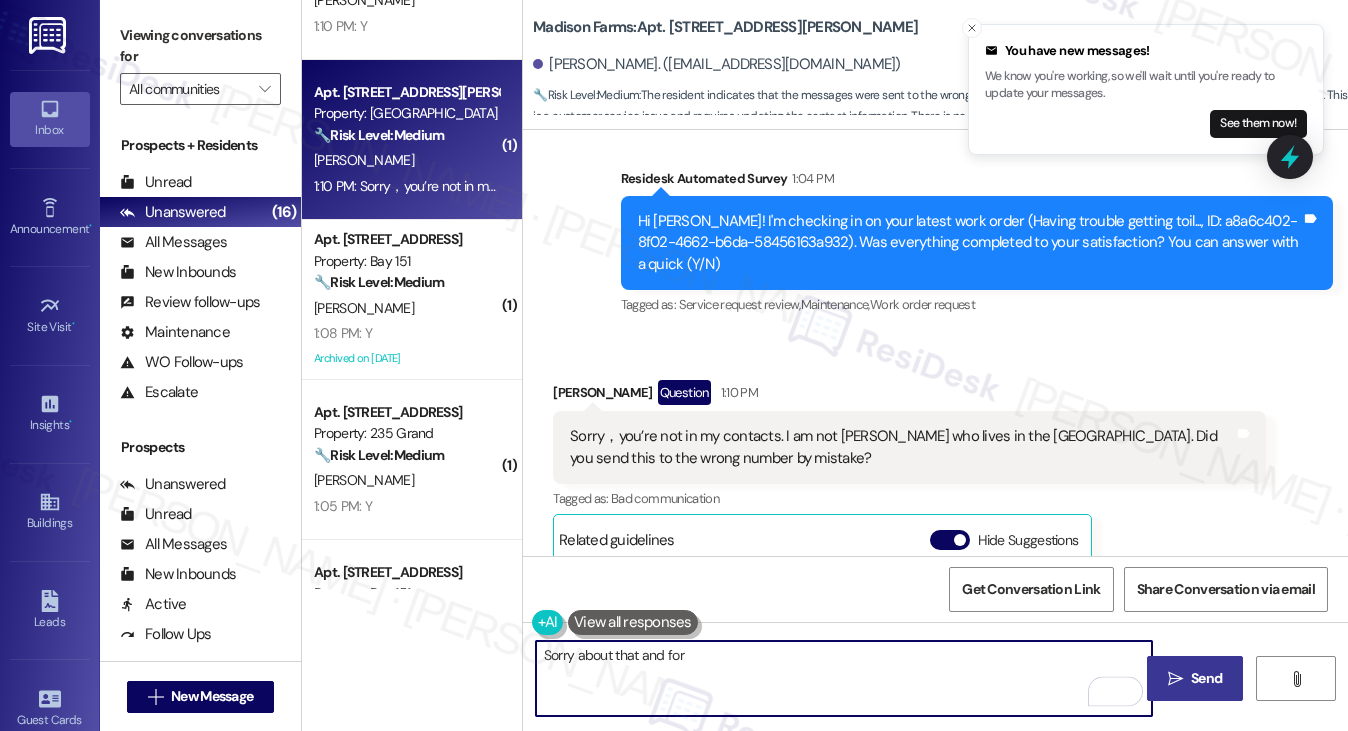
scroll to position [369, 0]
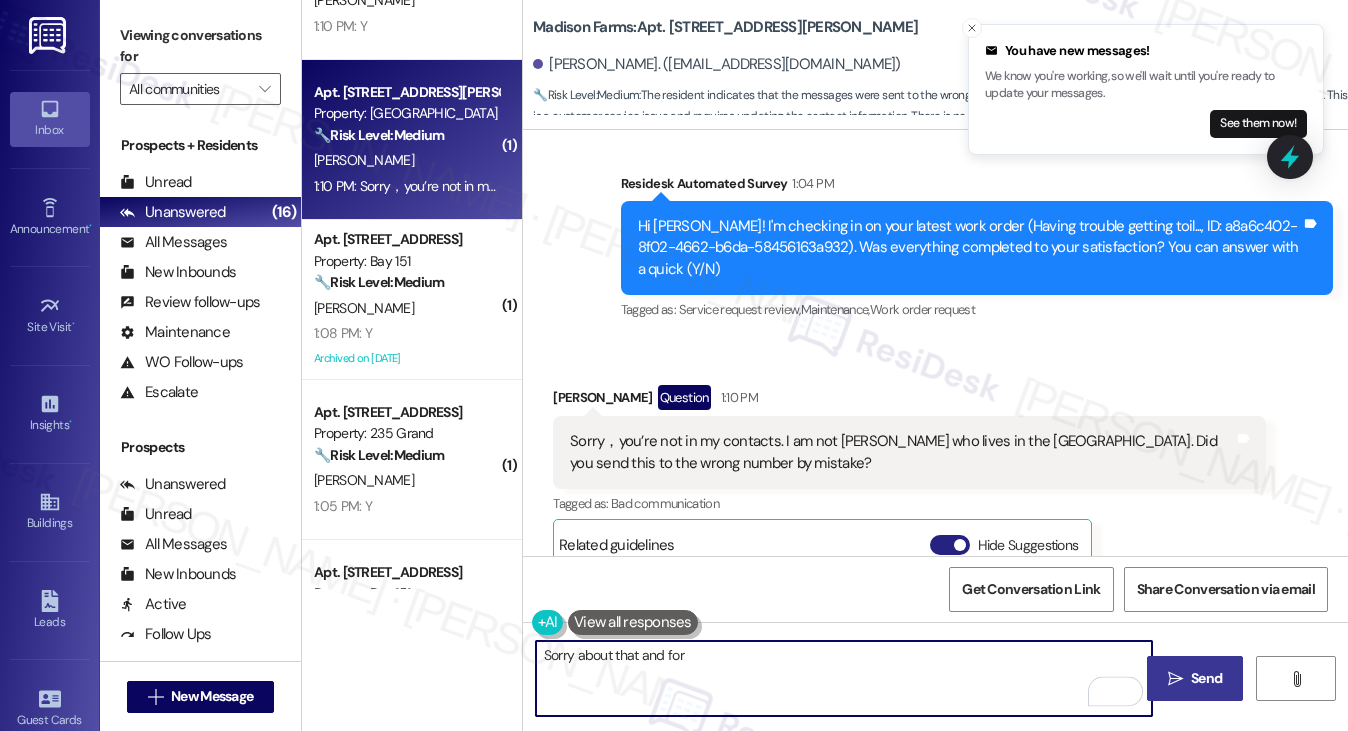
click at [951, 535] on button "Hide Suggestions" at bounding box center [950, 545] width 40 height 20
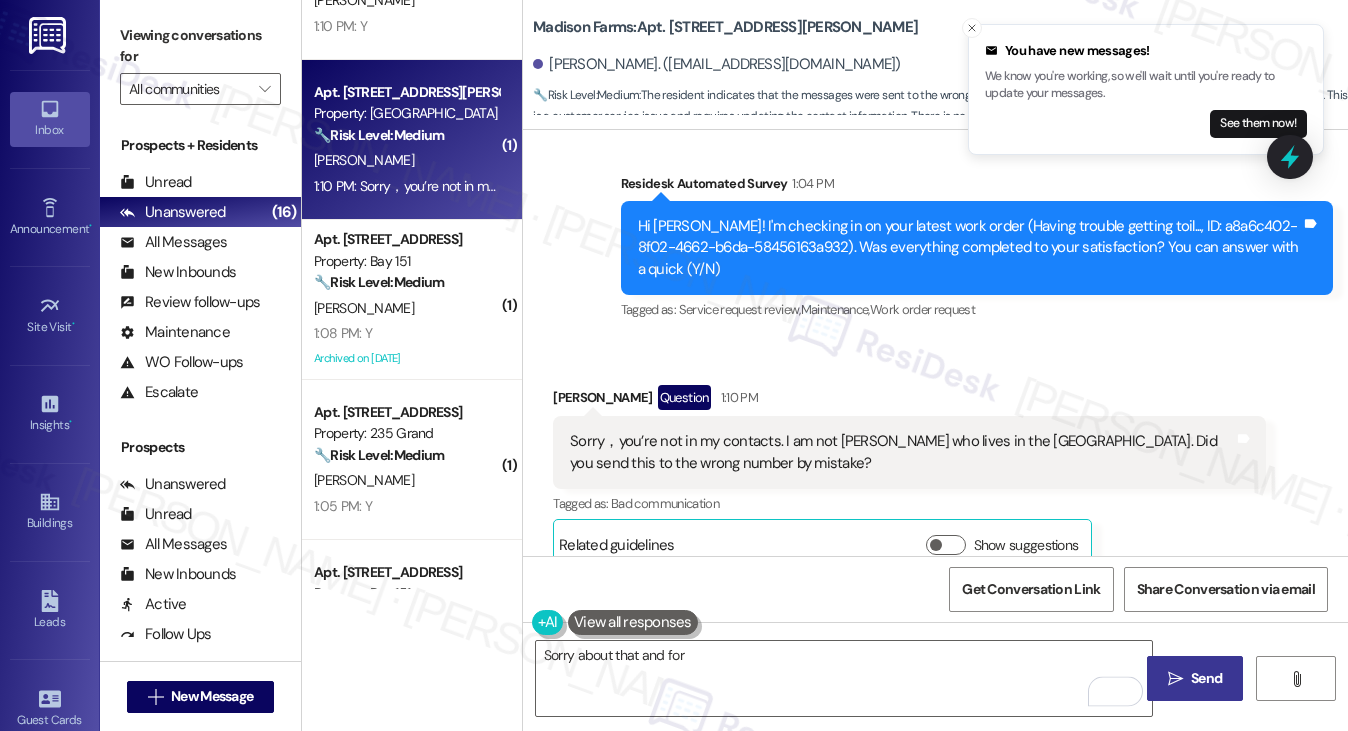
click at [791, 459] on div "Sorry，you’re not in my contacts. I am not Mark who lives in the Madison Farms. …" at bounding box center [909, 452] width 712 height 73
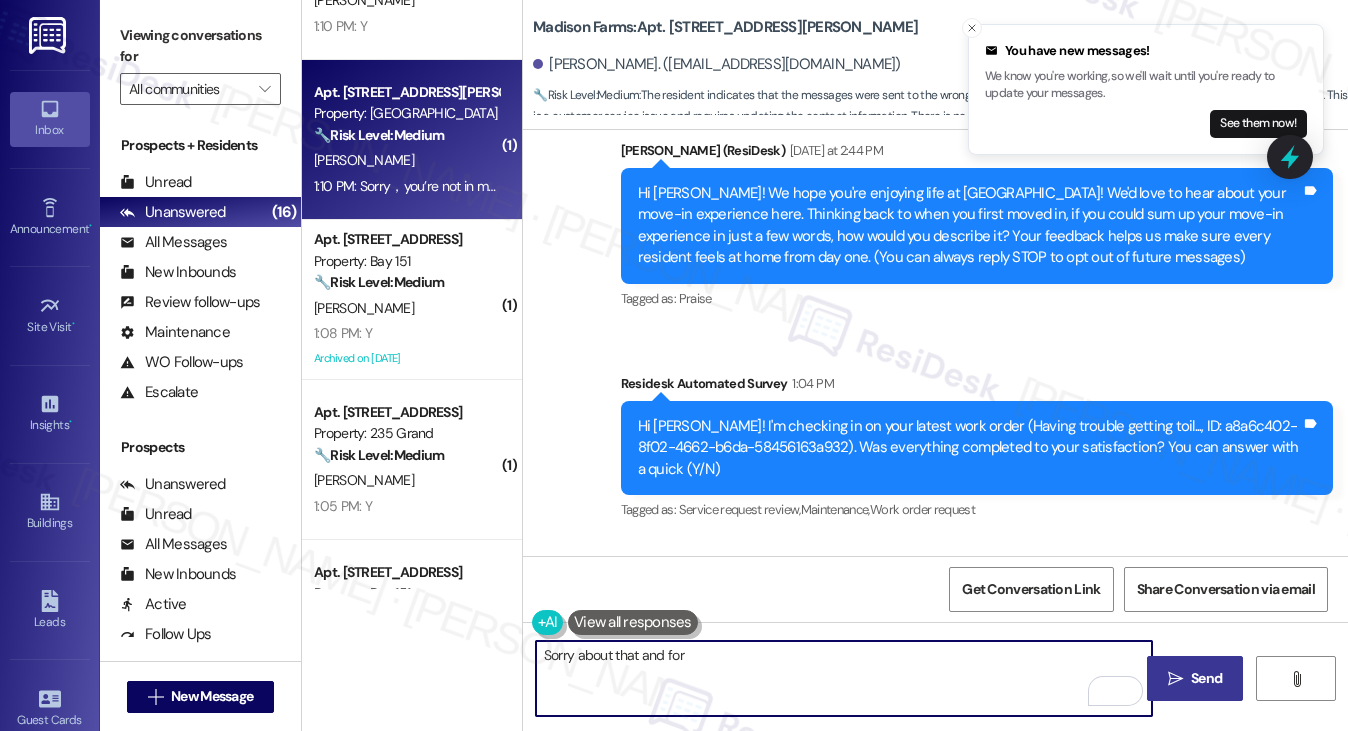
drag, startPoint x: 762, startPoint y: 644, endPoint x: 668, endPoint y: 641, distance: 94.0
click at [668, 641] on textarea "Sorry about that and for" at bounding box center [844, 678] width 617 height 75
click at [855, 660] on textarea "Sorry about that, and thanks for letting us know. I'll remove your number off o…" at bounding box center [844, 678] width 617 height 75
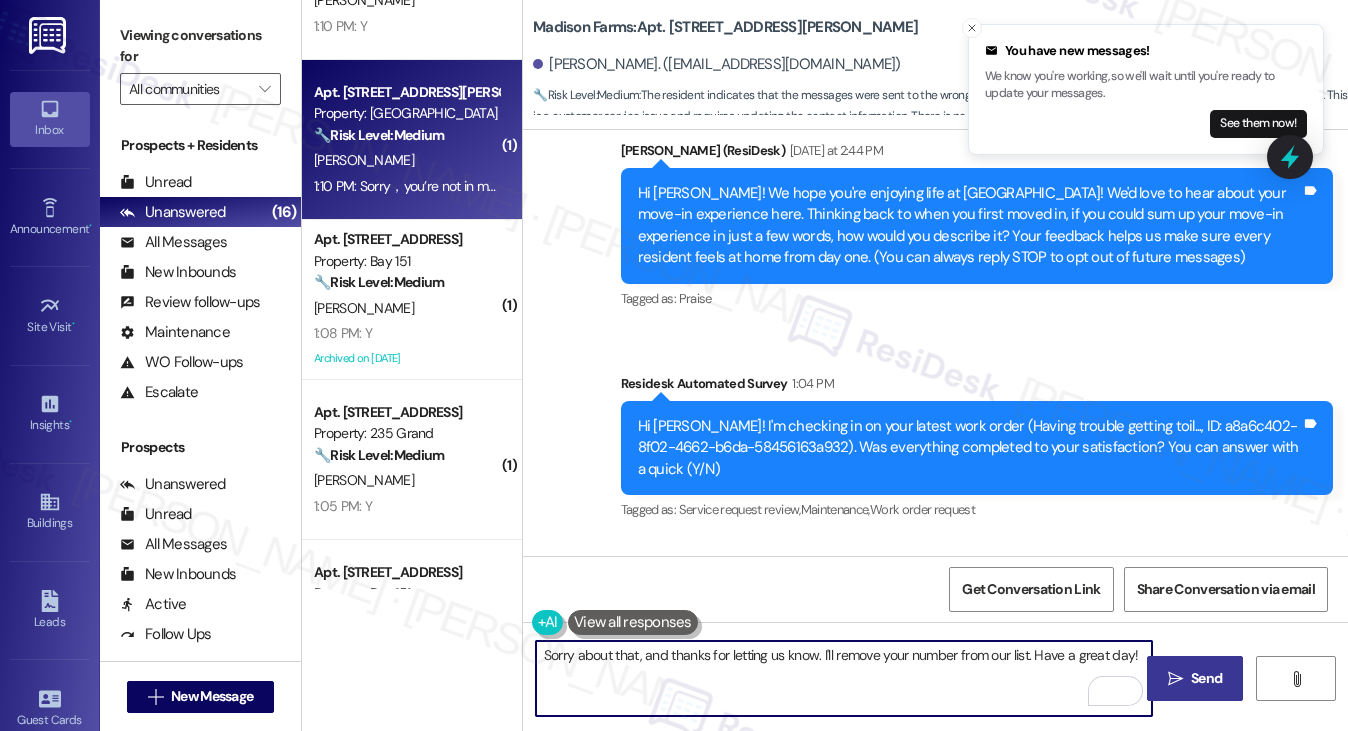
type textarea "Sorry about that, and thanks for letting us know. I'll remove your number from …"
click at [1180, 674] on icon "" at bounding box center [1175, 679] width 15 height 16
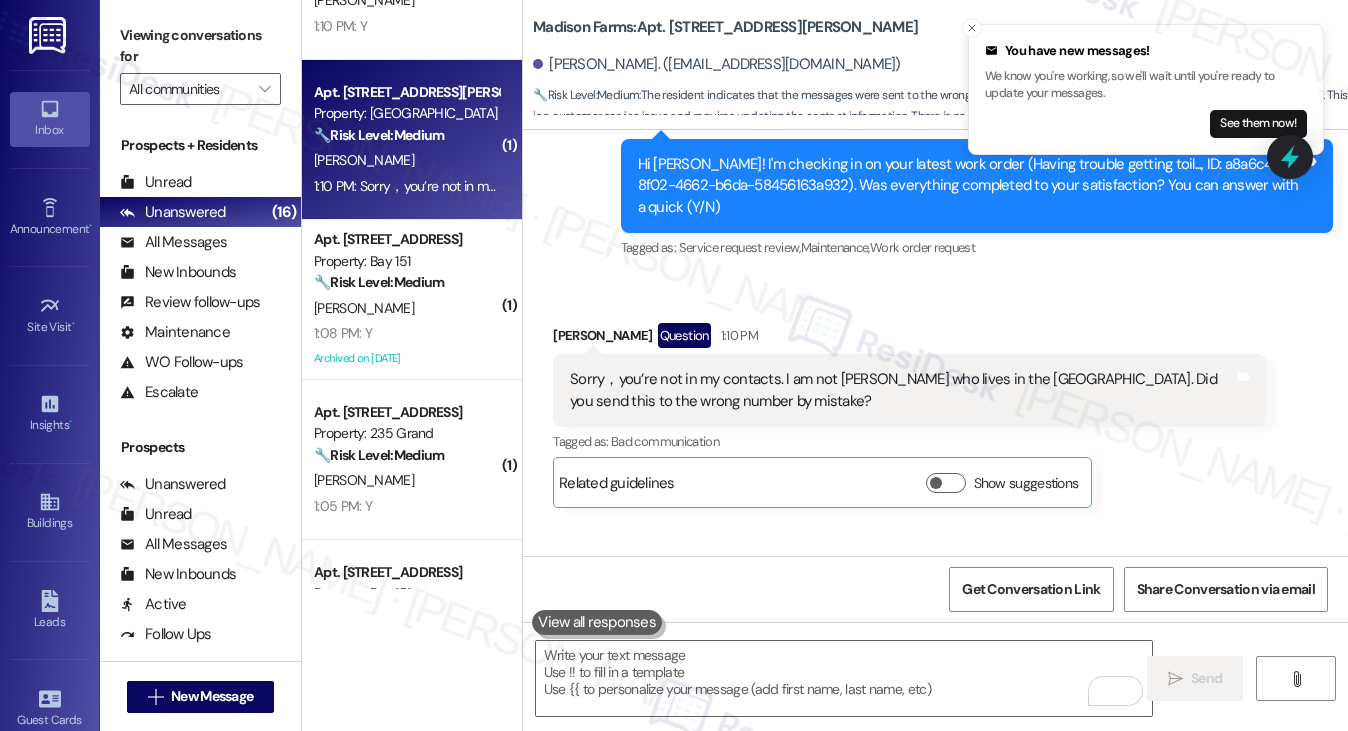
scroll to position [516, 0]
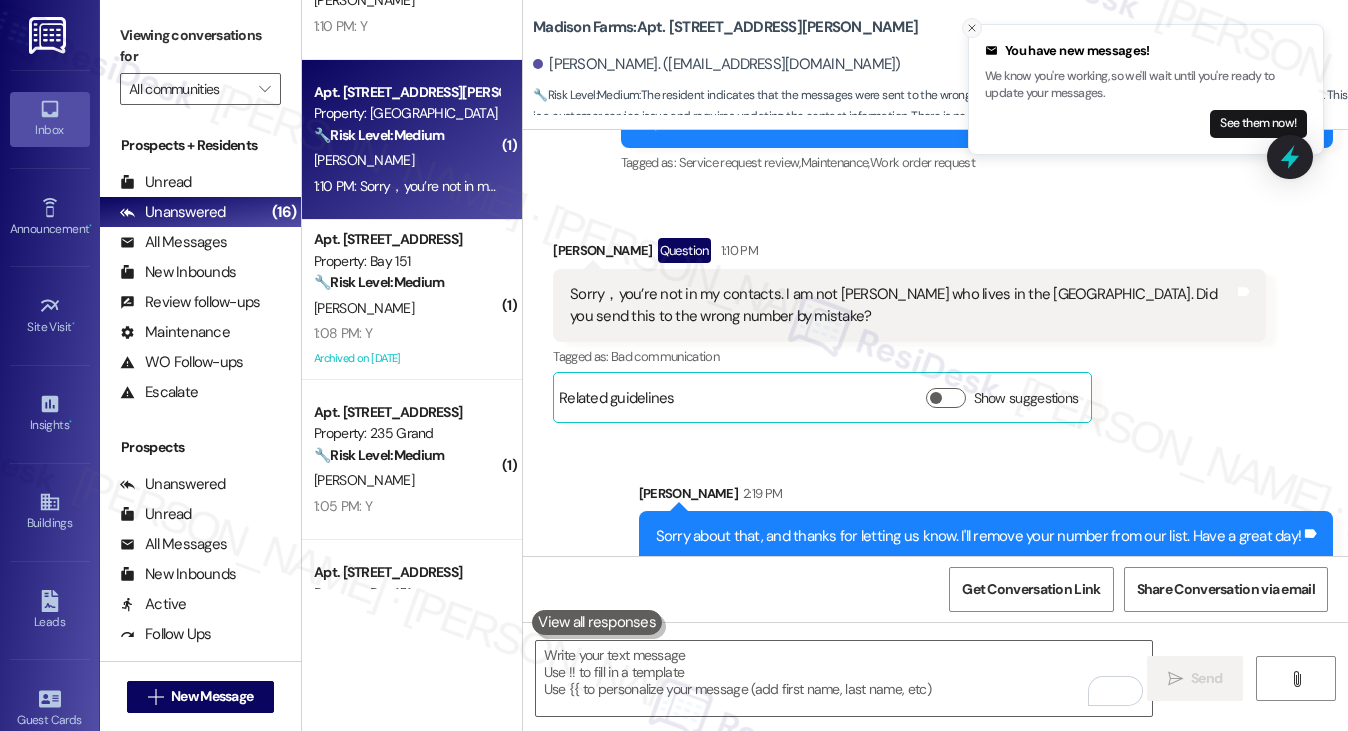
click at [971, 24] on icon "Close toast" at bounding box center [972, 28] width 12 height 12
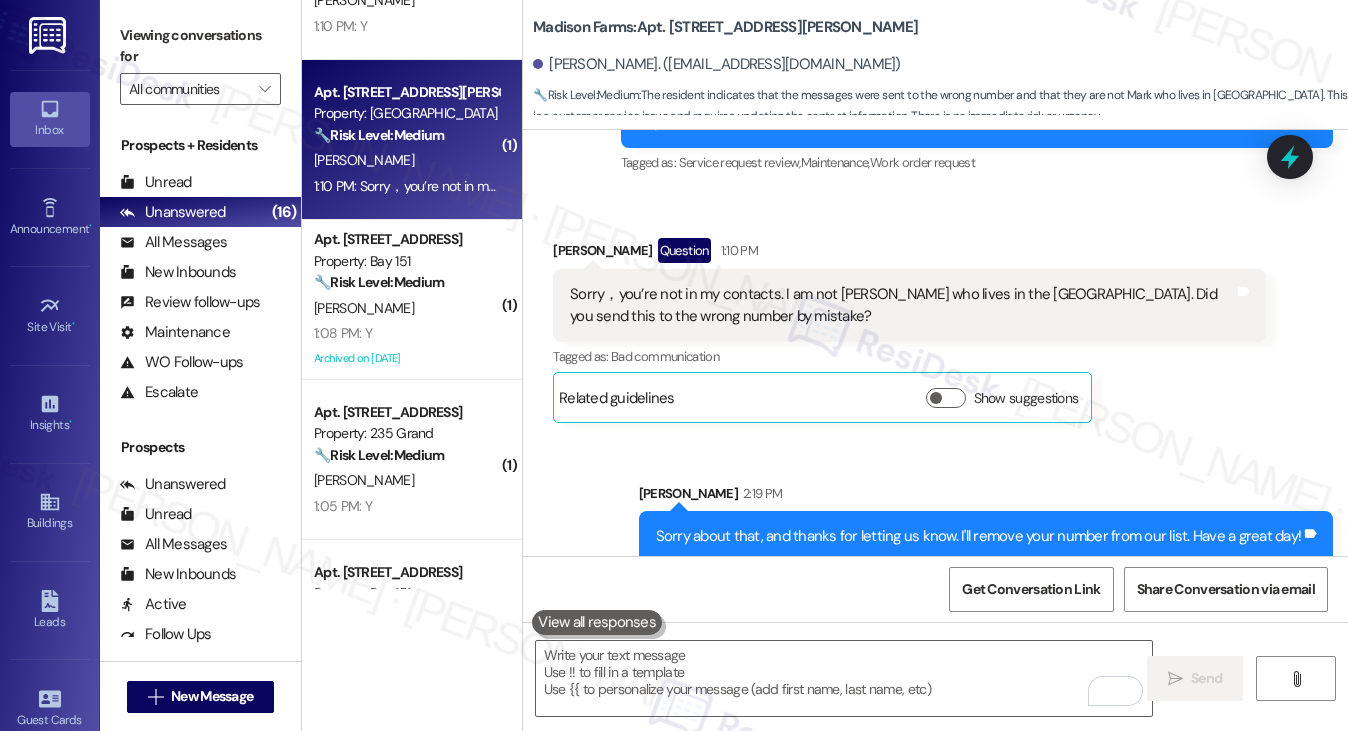
click at [904, 243] on div "Mark Stephen Question 1:10 PM" at bounding box center [909, 254] width 712 height 32
click at [672, 291] on div "Sorry，you’re not in my contacts. I am not Mark who lives in the Madison Farms. …" at bounding box center [901, 305] width 663 height 43
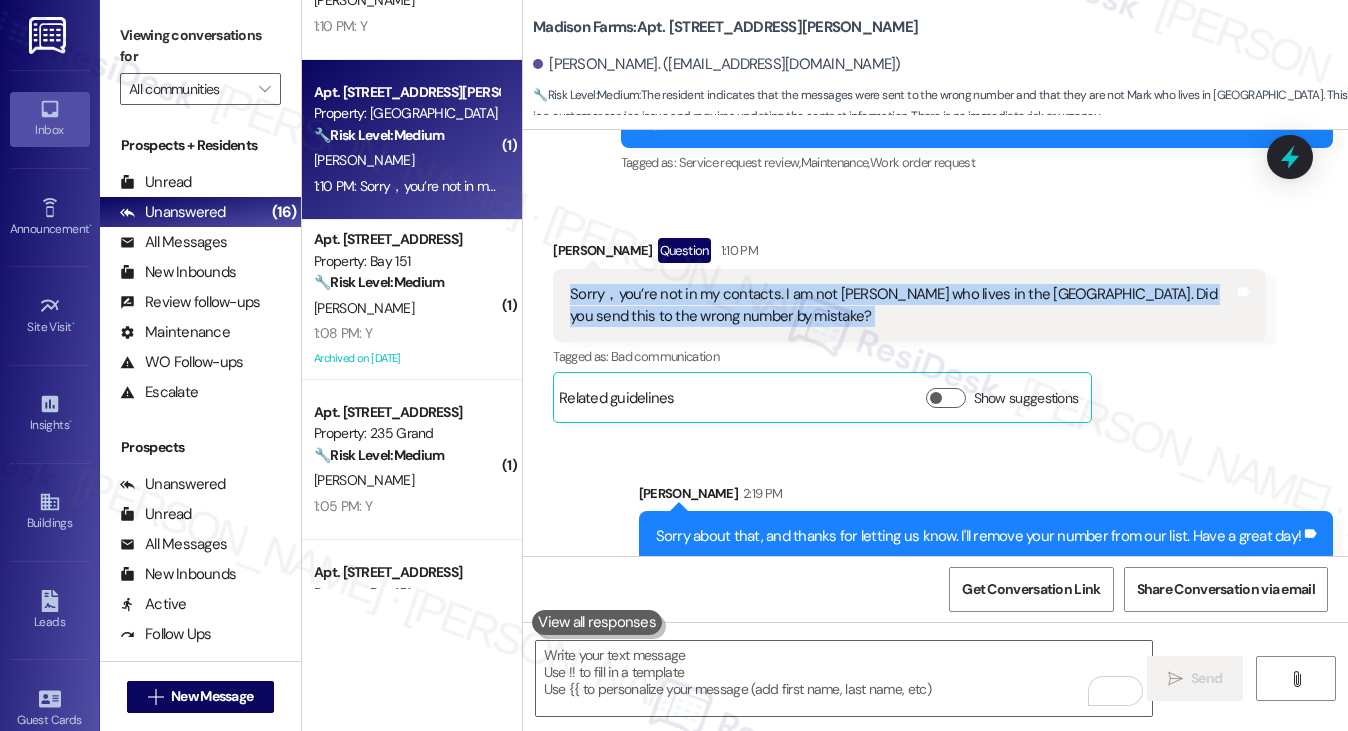
click at [672, 291] on div "Sorry，you’re not in my contacts. I am not Mark who lives in the Madison Farms. …" at bounding box center [901, 305] width 663 height 43
click at [1060, 597] on span "Get Conversation Link" at bounding box center [1031, 589] width 138 height 21
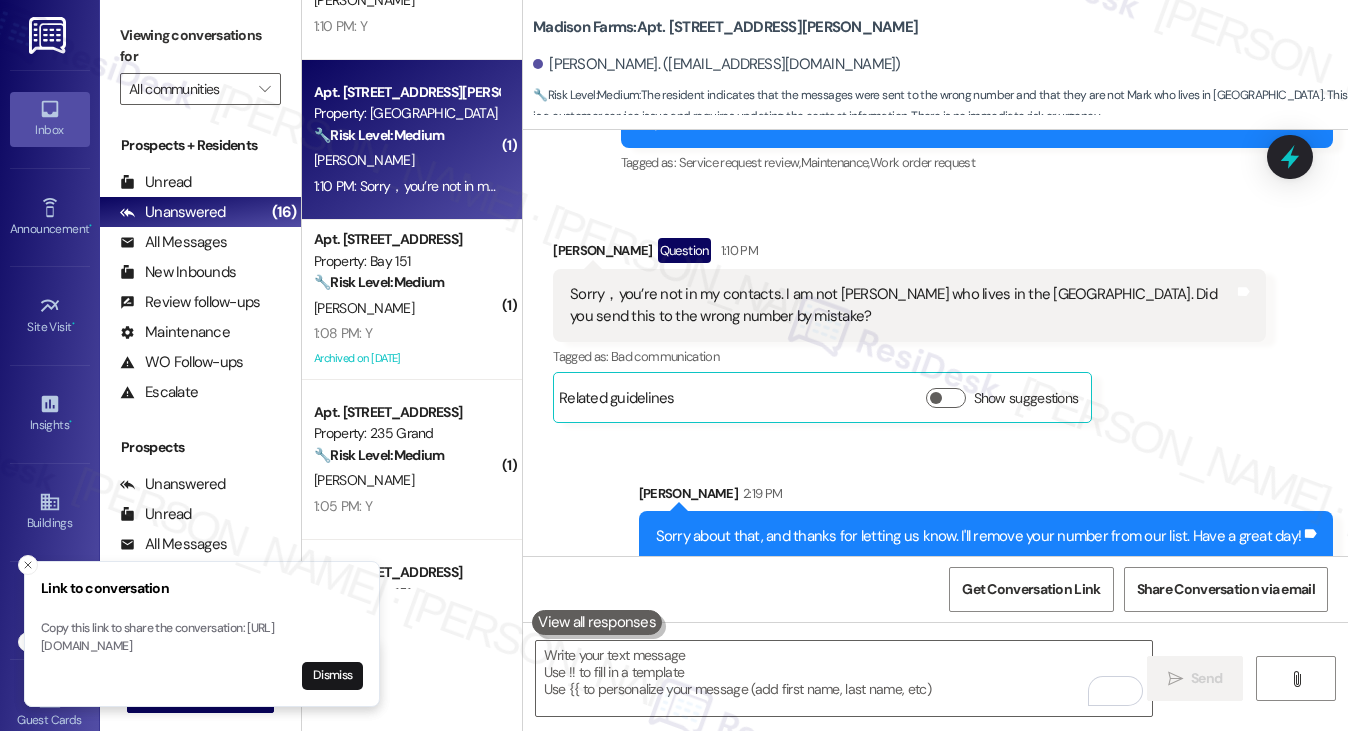
click at [1094, 238] on div "Mark Stephen Question 1:10 PM" at bounding box center [909, 254] width 712 height 32
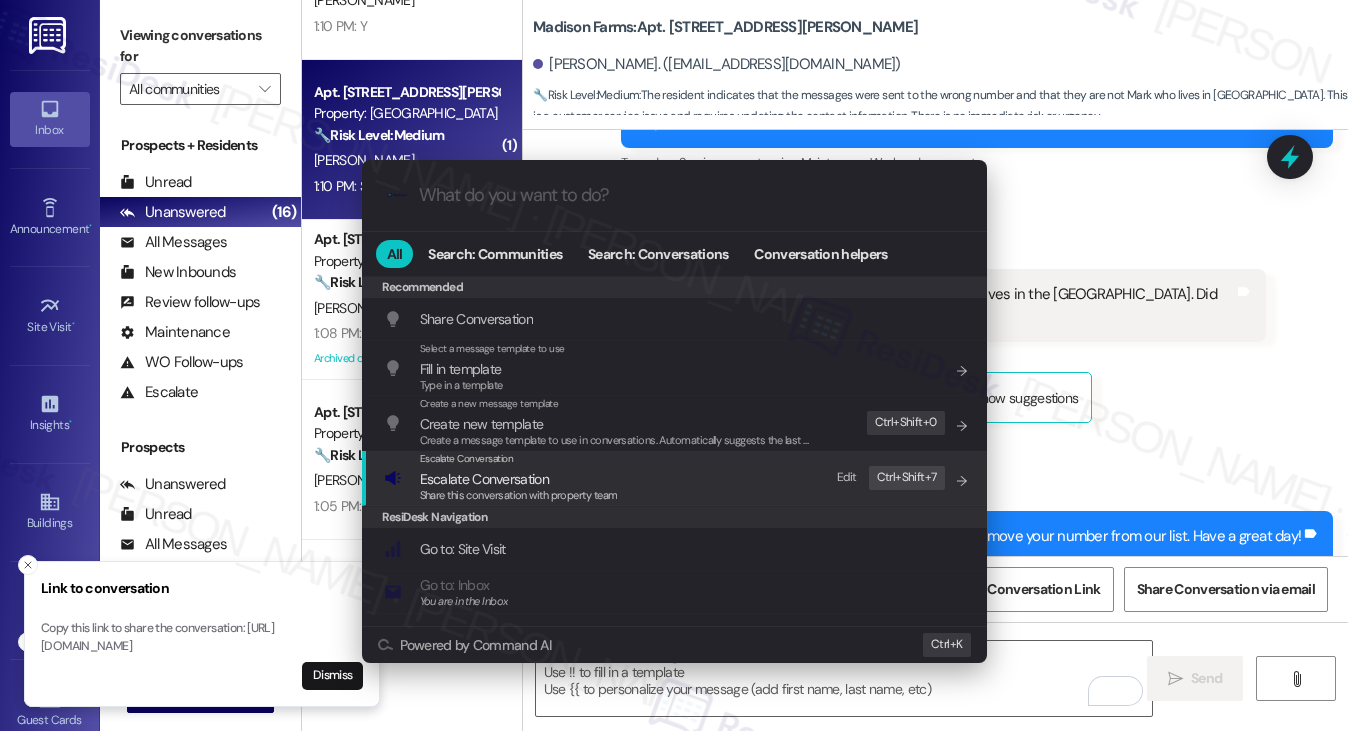
click at [674, 495] on div "Escalate Conversation Escalate Conversation Share this conversation with proper…" at bounding box center [676, 478] width 585 height 54
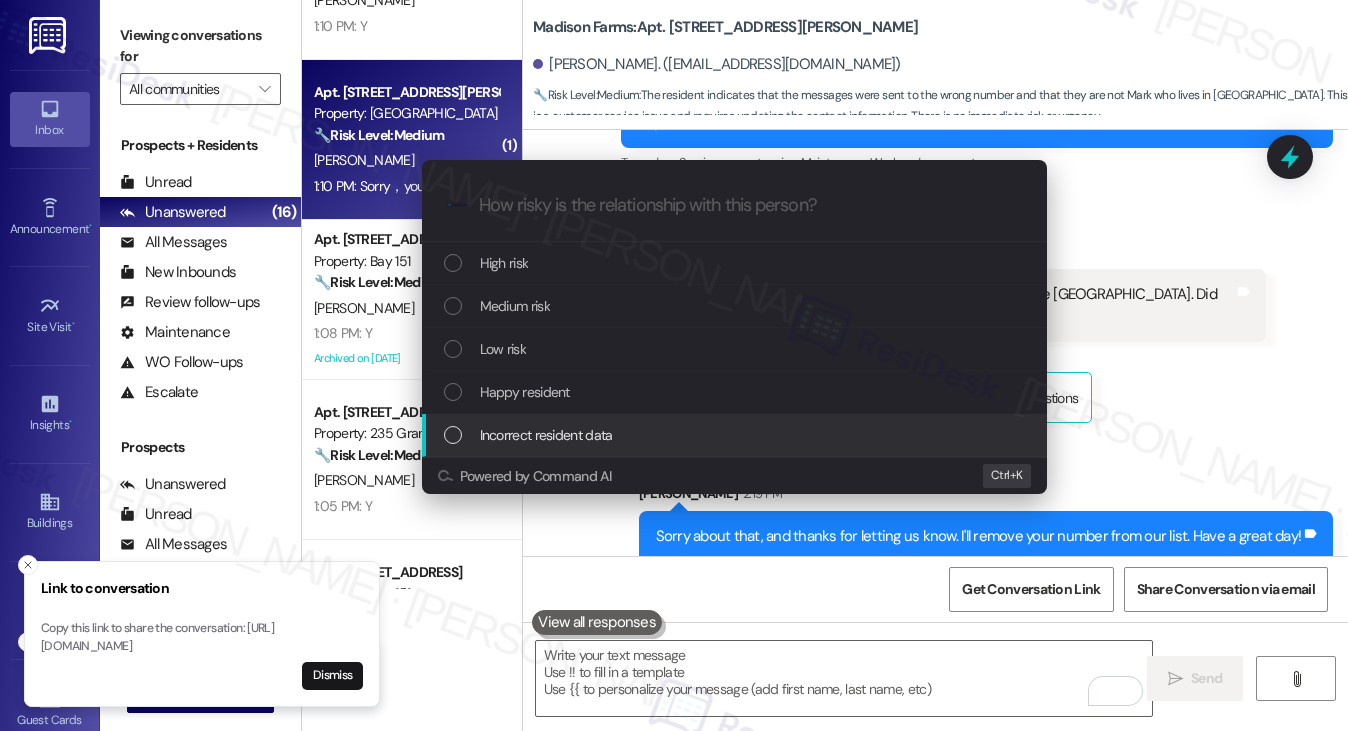
click at [560, 440] on span "Incorrect resident data" at bounding box center [546, 435] width 133 height 22
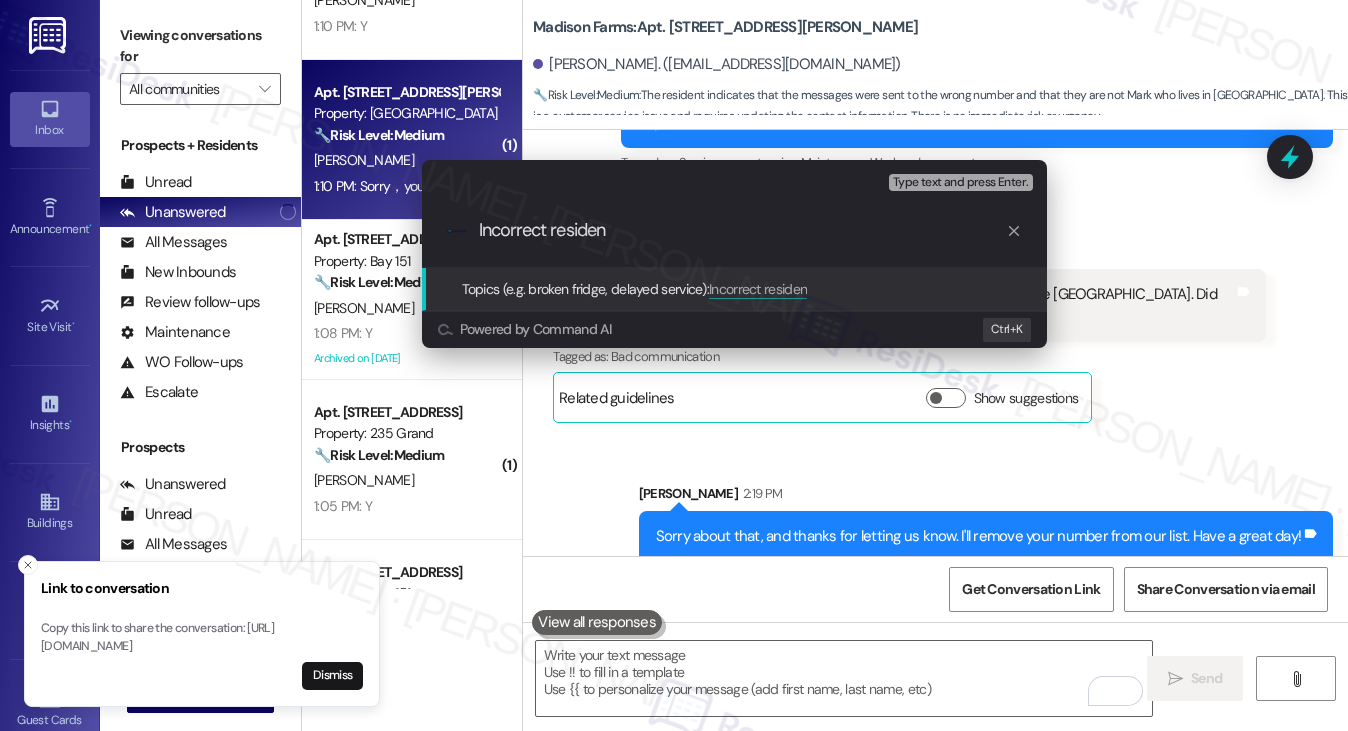
type input "Incorrect resident"
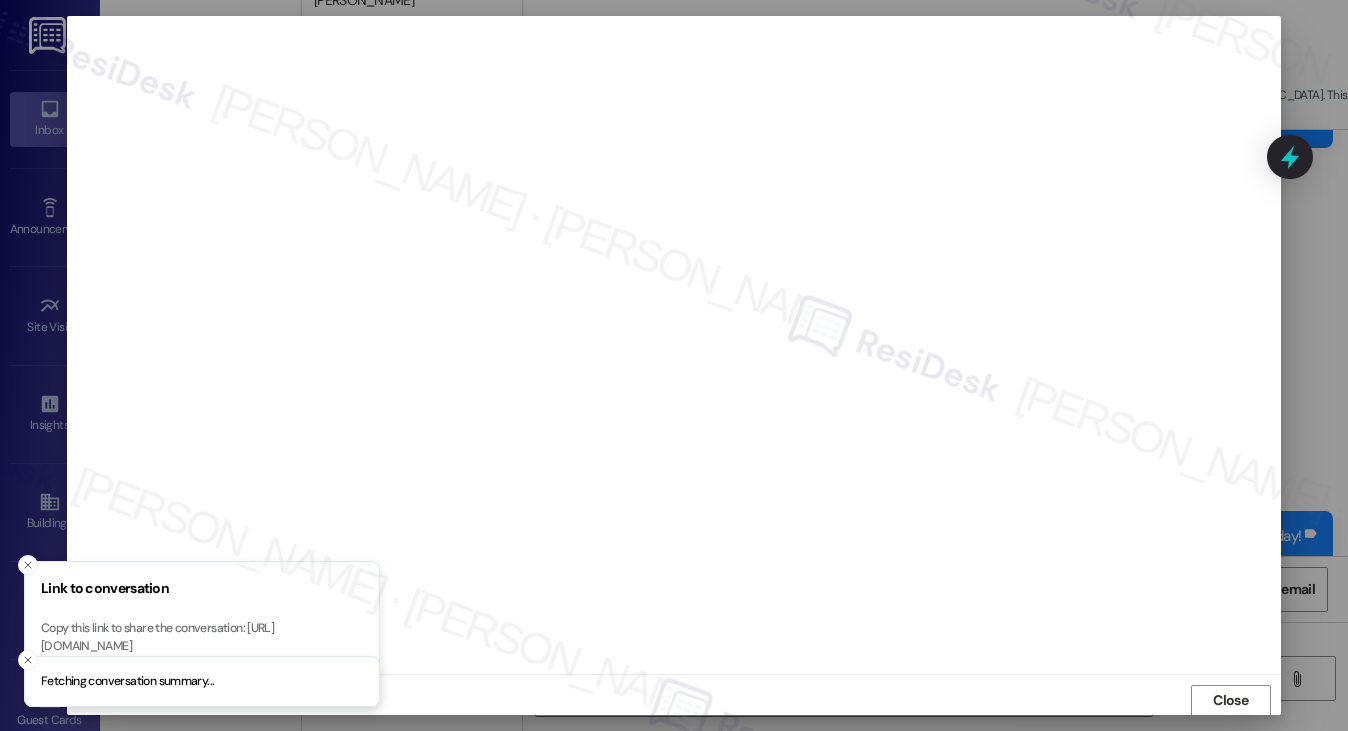
scroll to position [1, 0]
click at [20, 555] on button "Close toast" at bounding box center [28, 565] width 20 height 20
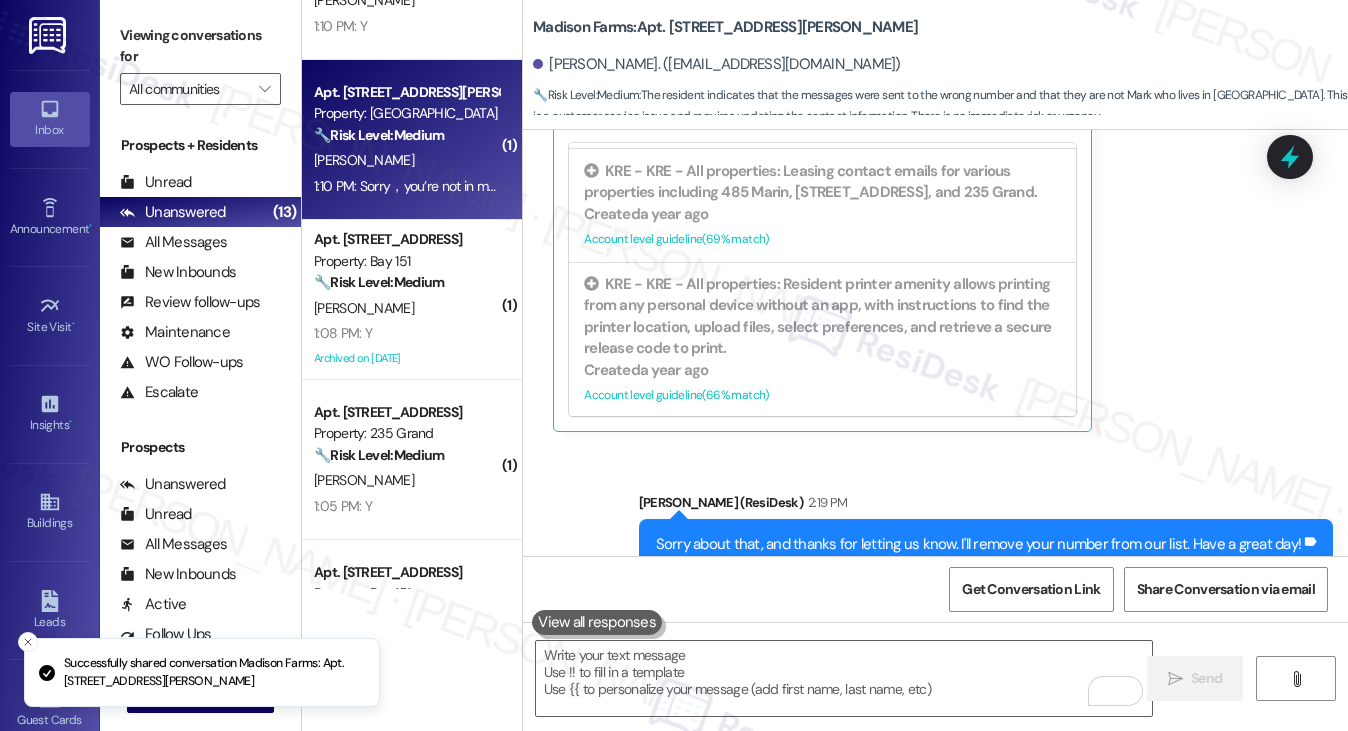
scroll to position [838, 0]
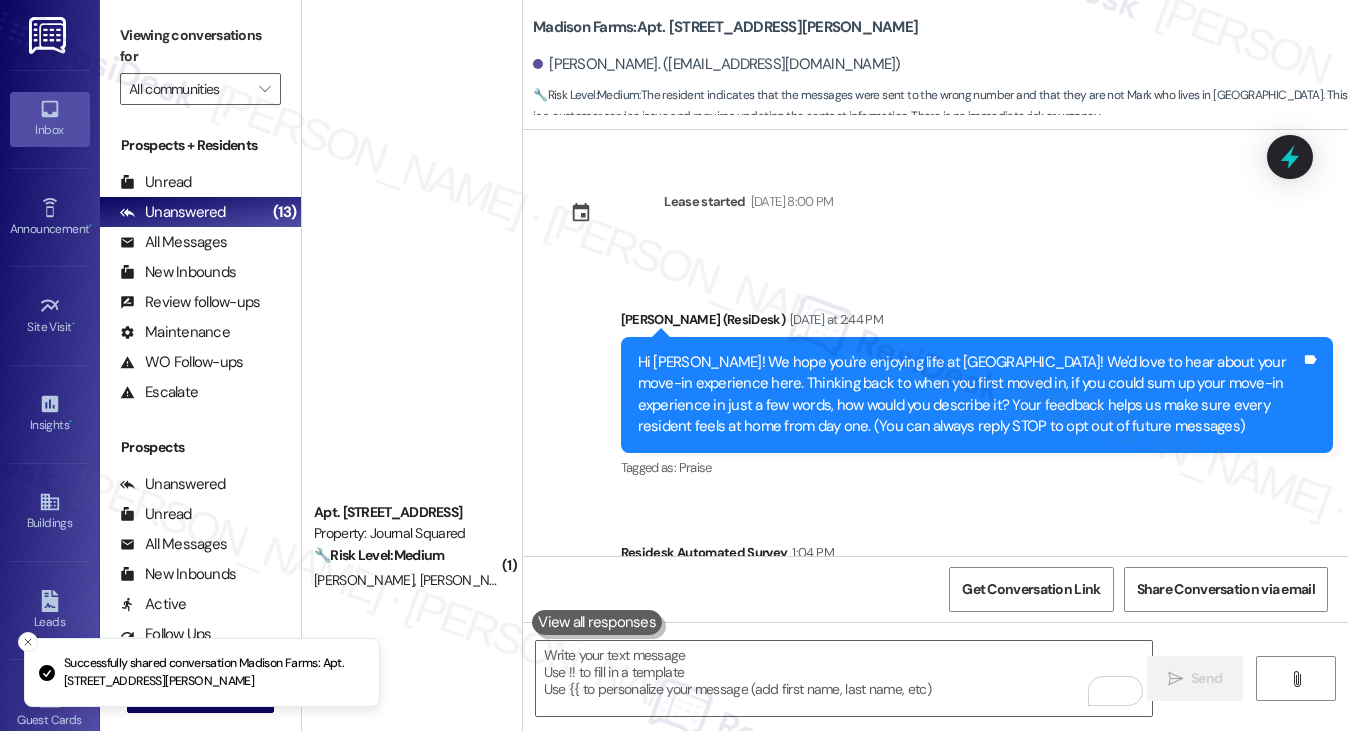
scroll to position [1100, 0]
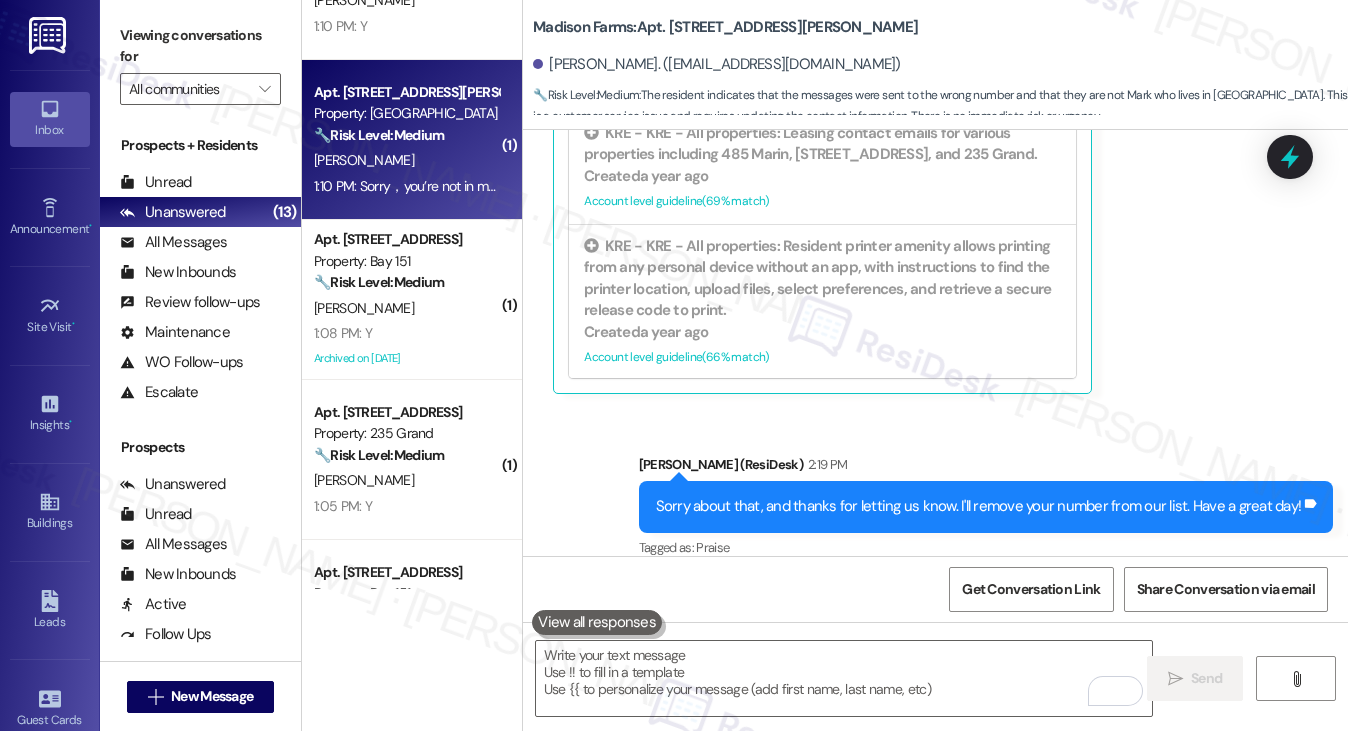
drag, startPoint x: 173, startPoint y: 16, endPoint x: 185, endPoint y: 21, distance: 13.0
click at [173, 16] on div "Viewing conversations for All communities " at bounding box center [200, 62] width 201 height 125
click at [666, 29] on b "Madison Farms: Apt. [STREET_ADDRESS][PERSON_NAME]" at bounding box center [725, 27] width 385 height 21
click at [685, 29] on b "Madison Farms: Apt. [STREET_ADDRESS][PERSON_NAME]" at bounding box center [725, 27] width 385 height 21
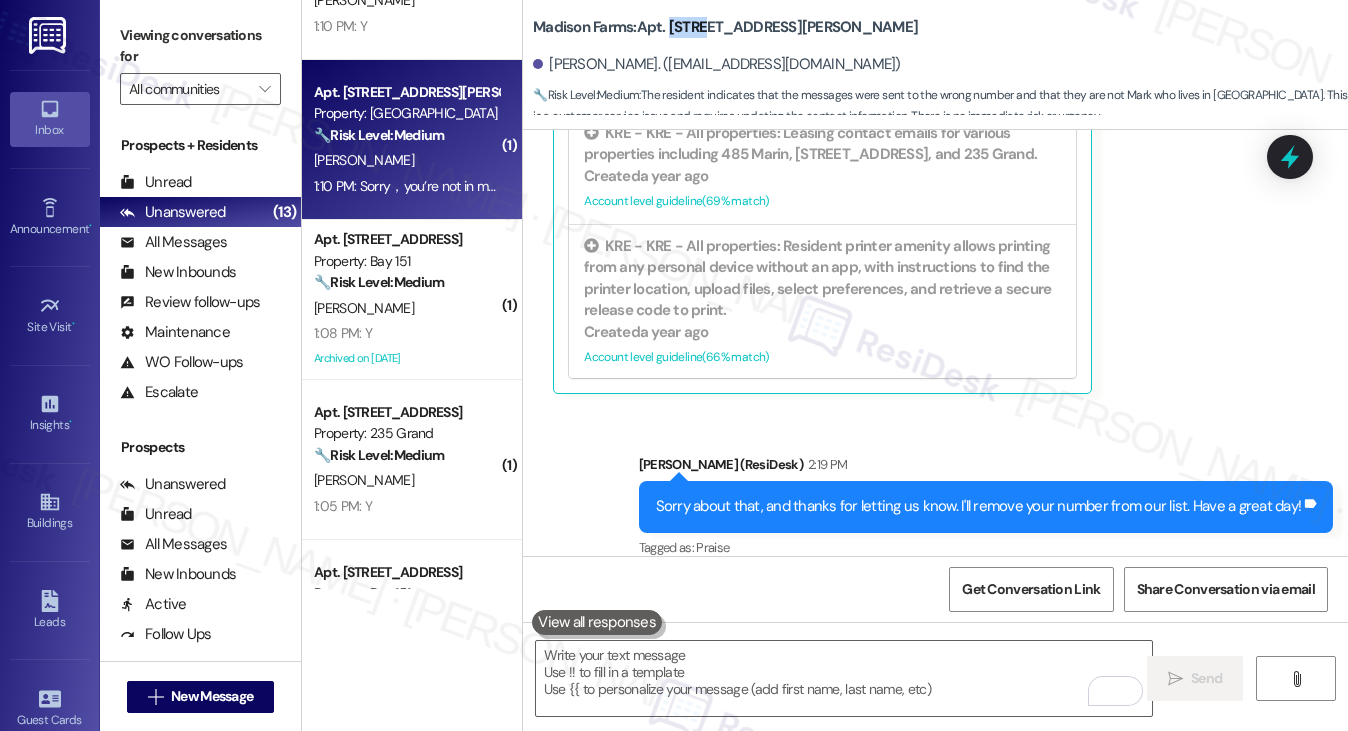
click at [685, 29] on b "Madison Farms: Apt. L2879, 4883 Riley Road" at bounding box center [725, 27] width 385 height 21
drag, startPoint x: 128, startPoint y: 15, endPoint x: 235, endPoint y: 59, distance: 115.7
click at [128, 15] on div "Viewing conversations for All communities " at bounding box center [200, 62] width 201 height 125
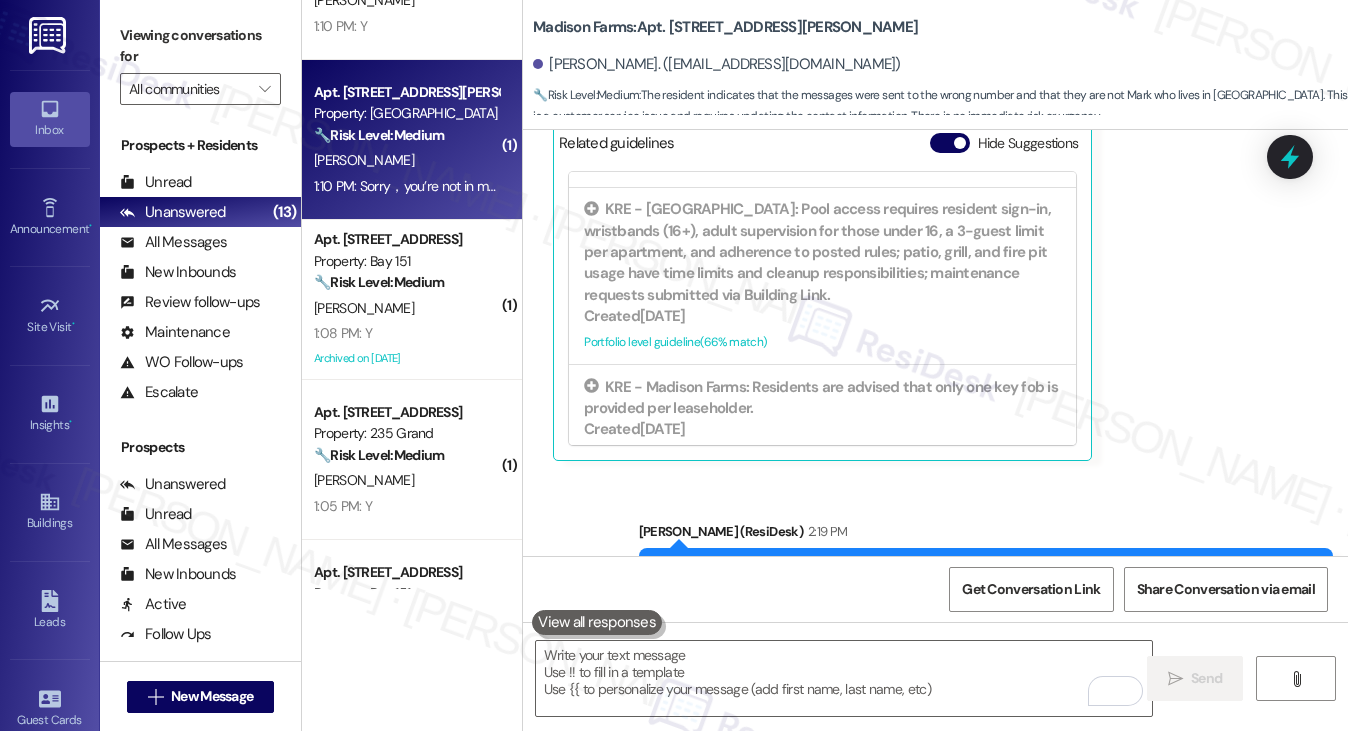
scroll to position [638, 0]
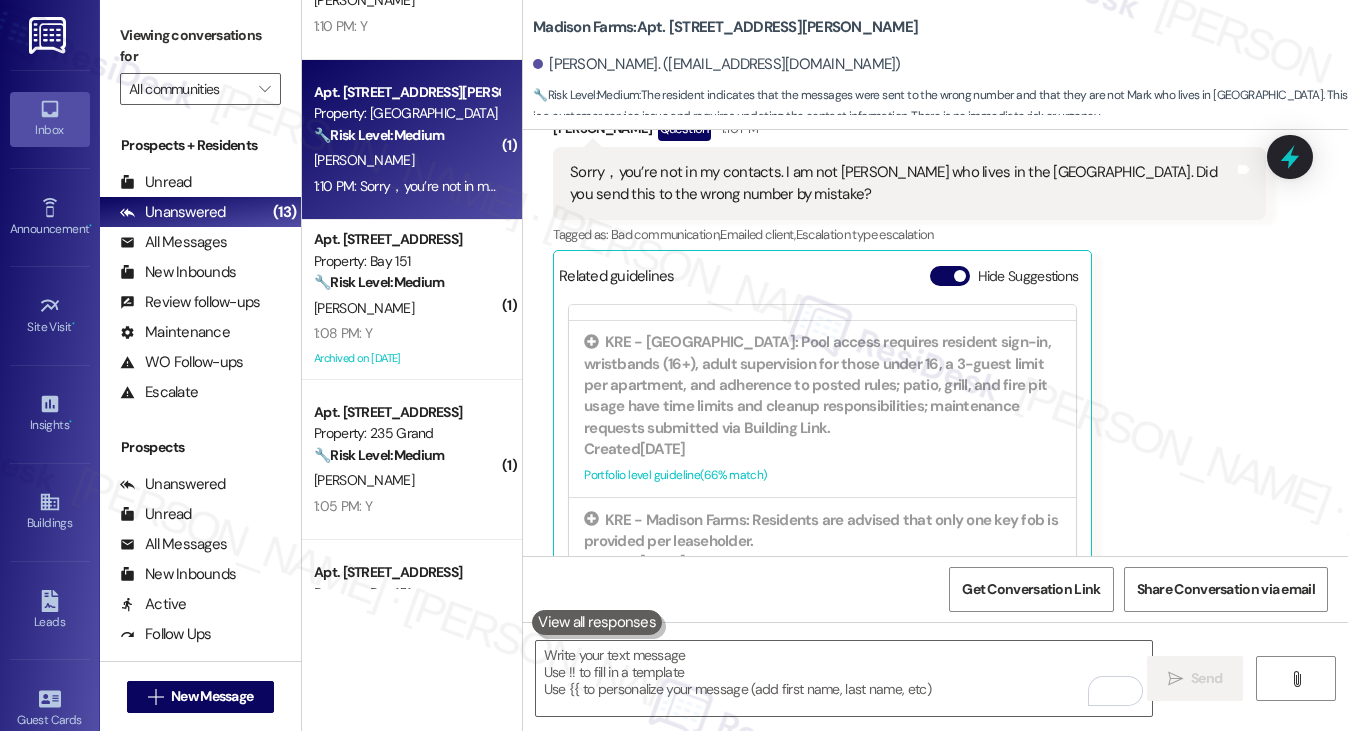
click at [150, 49] on label "Viewing conversations for" at bounding box center [200, 46] width 161 height 53
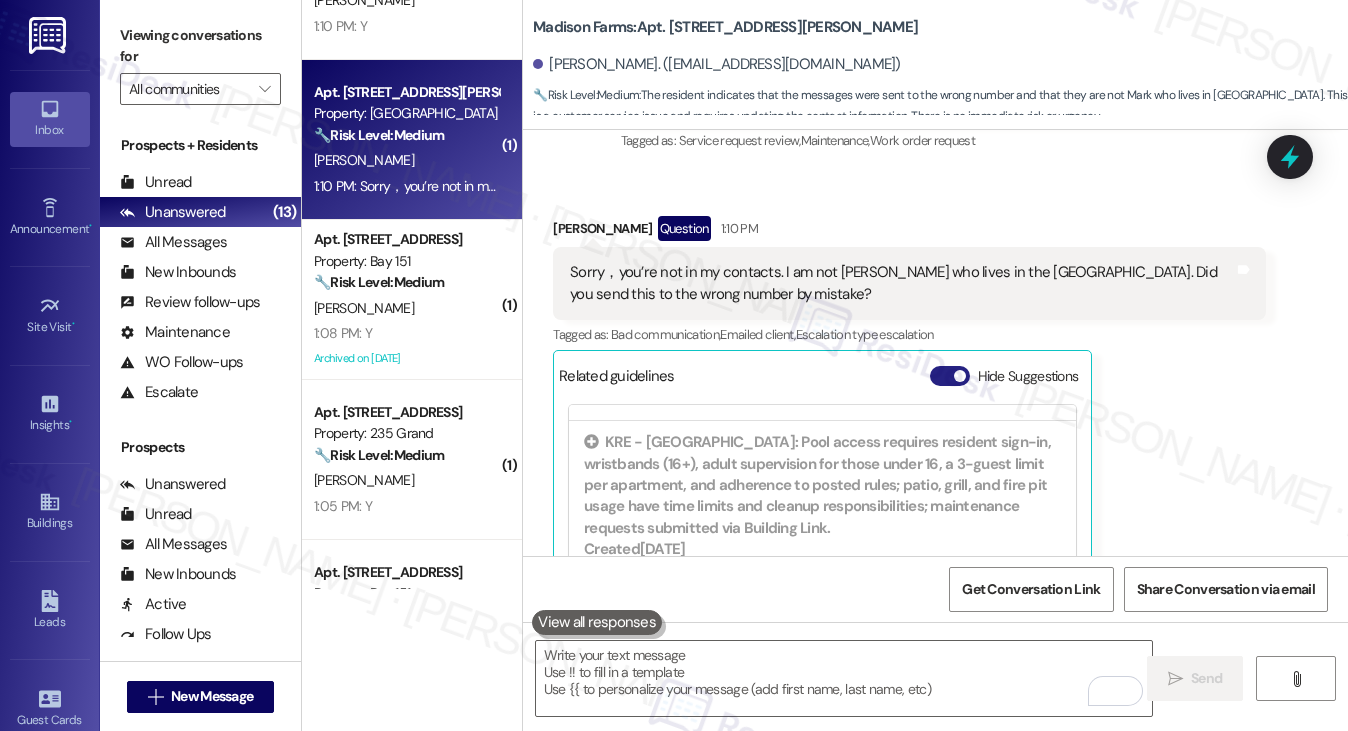
click at [956, 370] on span "button" at bounding box center [960, 376] width 12 height 12
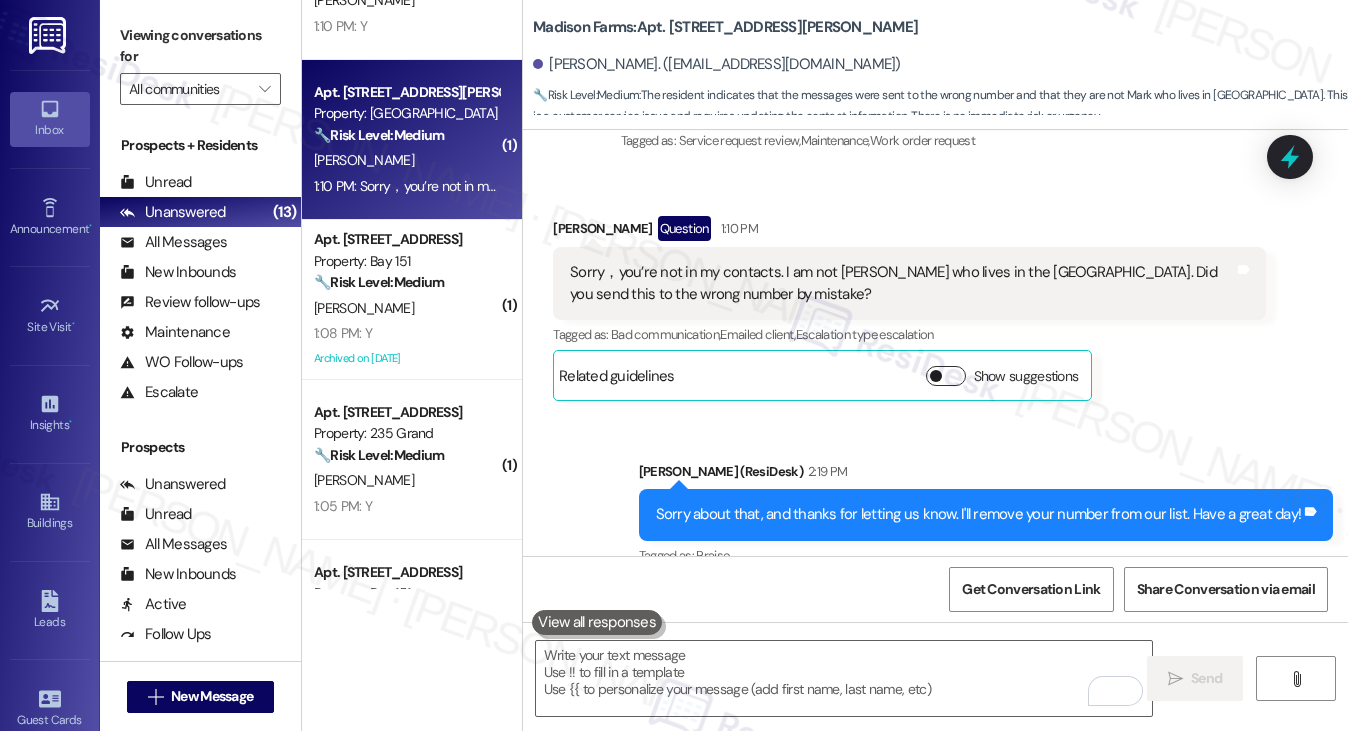
click at [956, 366] on button "Show suggestions" at bounding box center [946, 376] width 40 height 20
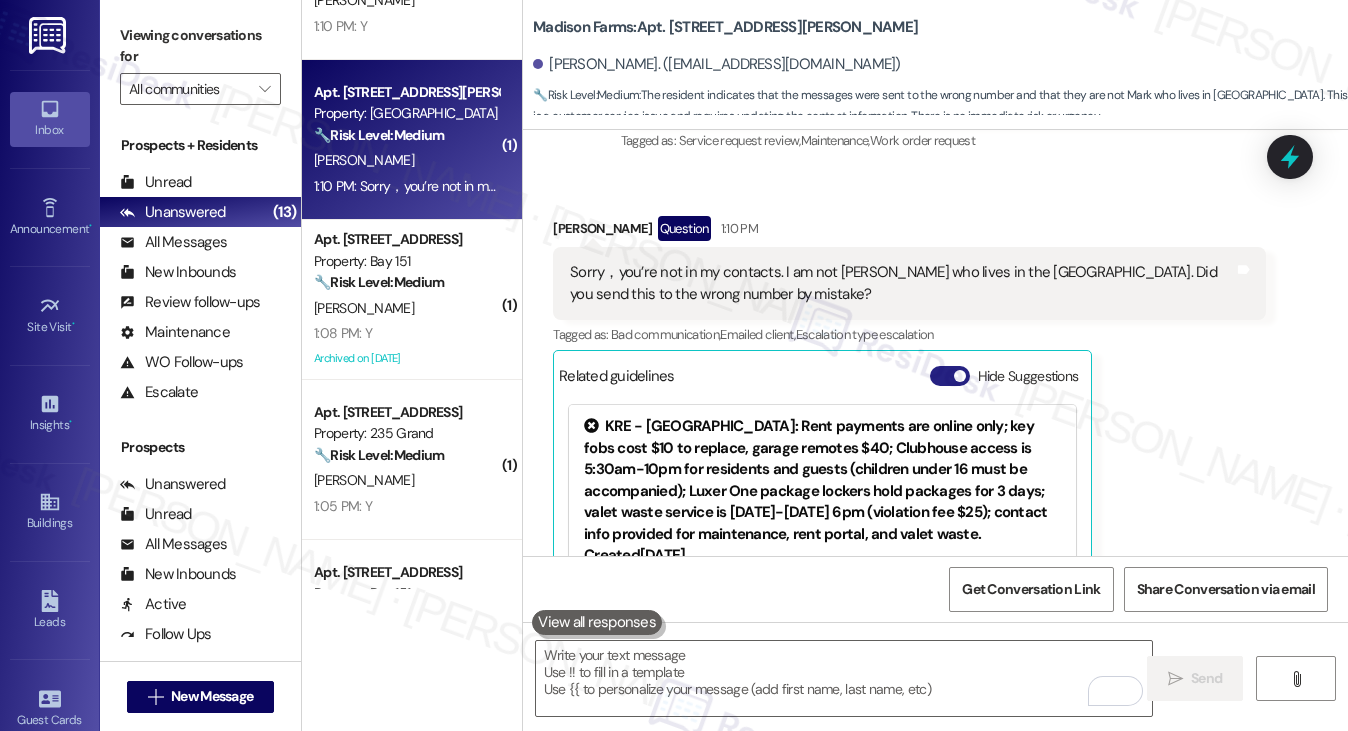
click at [950, 366] on button "Hide Suggestions" at bounding box center [950, 376] width 40 height 20
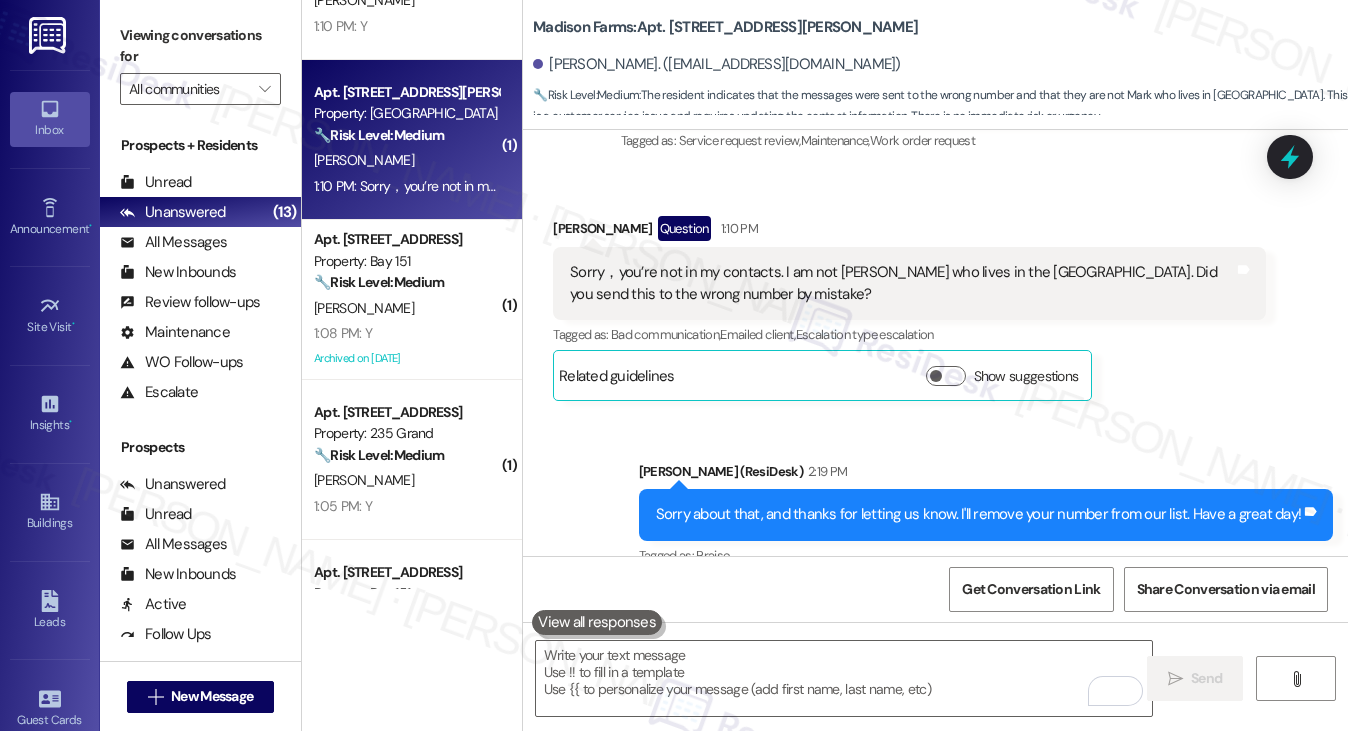
click at [858, 269] on div "Sorry，you’re not in my contacts. I am not Mark who lives in the Madison Farms. …" at bounding box center [901, 283] width 663 height 43
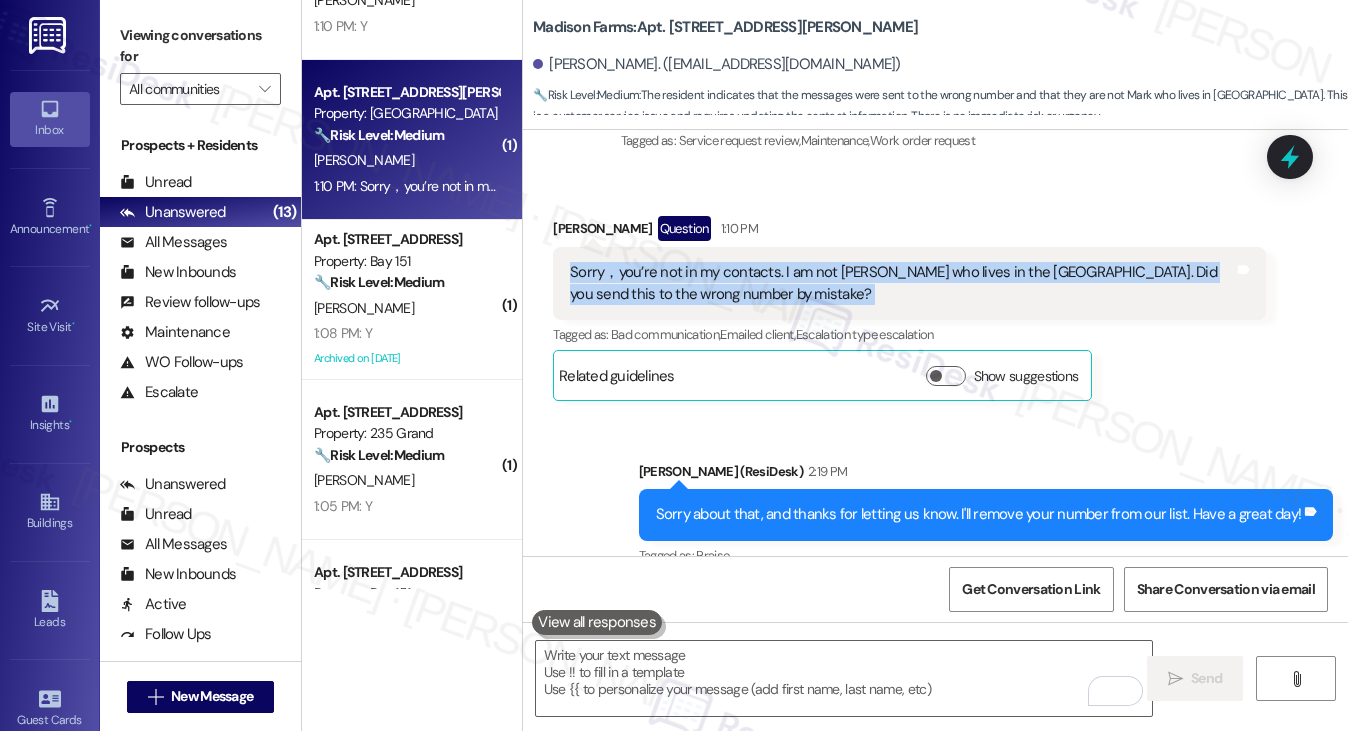
click at [858, 269] on div "Sorry，you’re not in my contacts. I am not Mark who lives in the Madison Farms. …" at bounding box center [901, 283] width 663 height 43
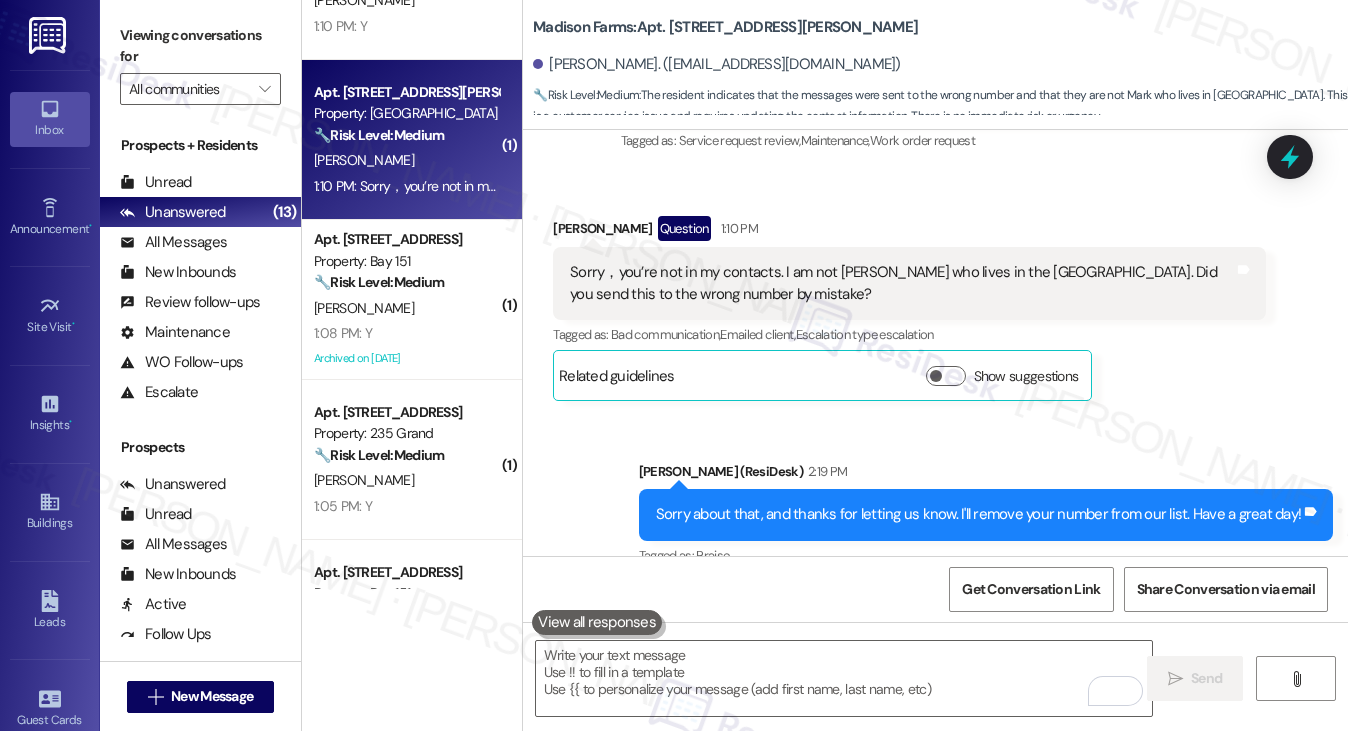
drag, startPoint x: 188, startPoint y: 45, endPoint x: 240, endPoint y: 44, distance: 52.0
click at [188, 45] on label "Viewing conversations for" at bounding box center [200, 46] width 161 height 53
drag, startPoint x: 822, startPoint y: 66, endPoint x: 546, endPoint y: 62, distance: 276.0
click at [546, 62] on div "Mark Stephen. (mrkst7751@yahoo.com)" at bounding box center [940, 65] width 815 height 40
copy div "Mark Stephen. (mrkst7751@yahoo.com)"
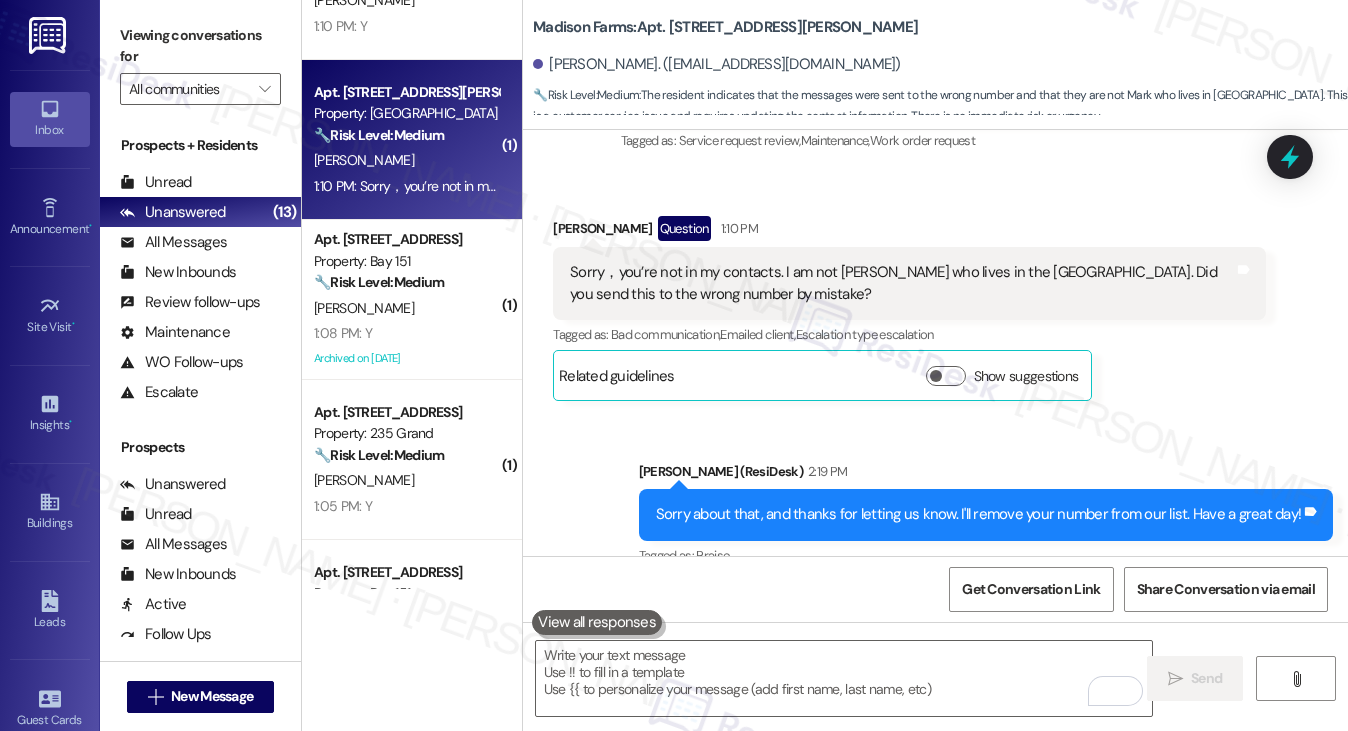
click at [212, 39] on label "Viewing conversations for" at bounding box center [200, 46] width 161 height 53
click at [586, 30] on b "Madison Farms: Apt. L2879, 4883 Riley Road" at bounding box center [725, 27] width 385 height 21
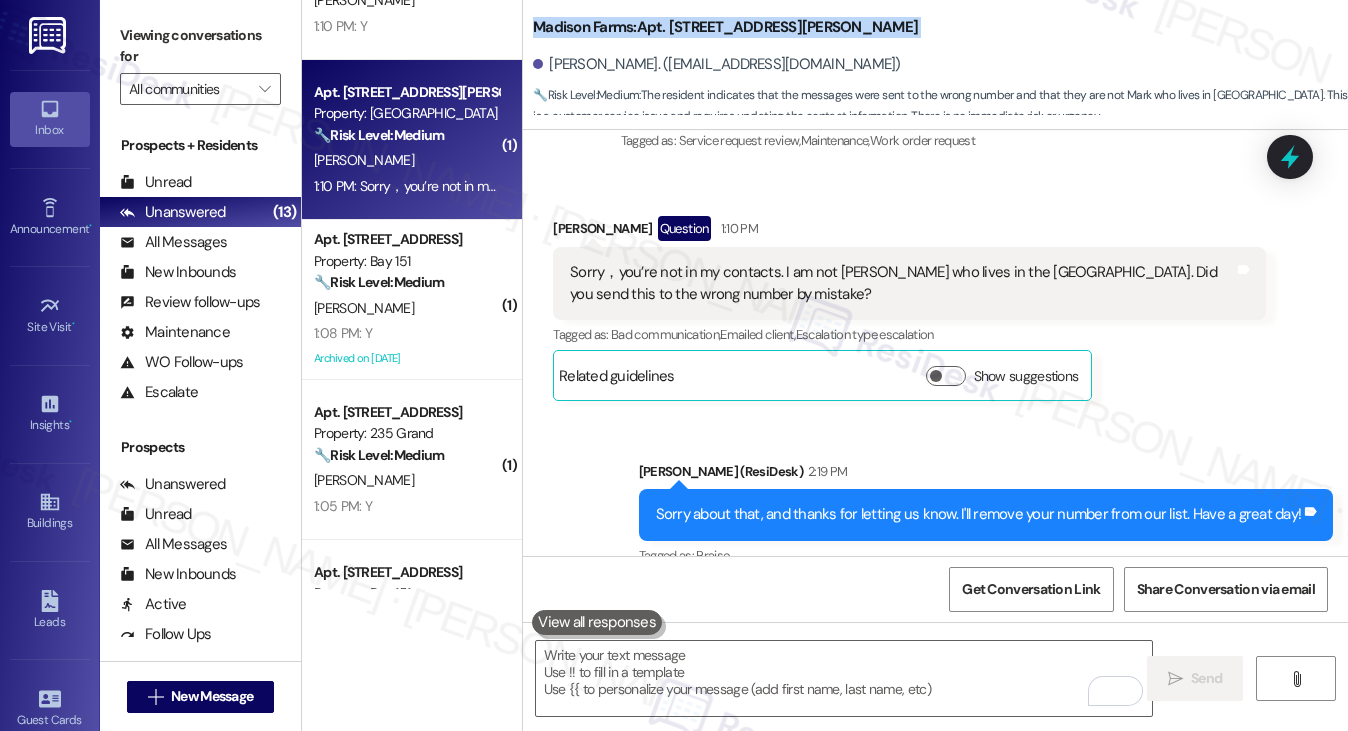
copy div "Madison Farms: Apt. L2879, 4883 Riley Road"
drag, startPoint x: 158, startPoint y: 27, endPoint x: 228, endPoint y: 112, distance: 110.1
click at [158, 27] on label "Viewing conversations for" at bounding box center [200, 46] width 161 height 53
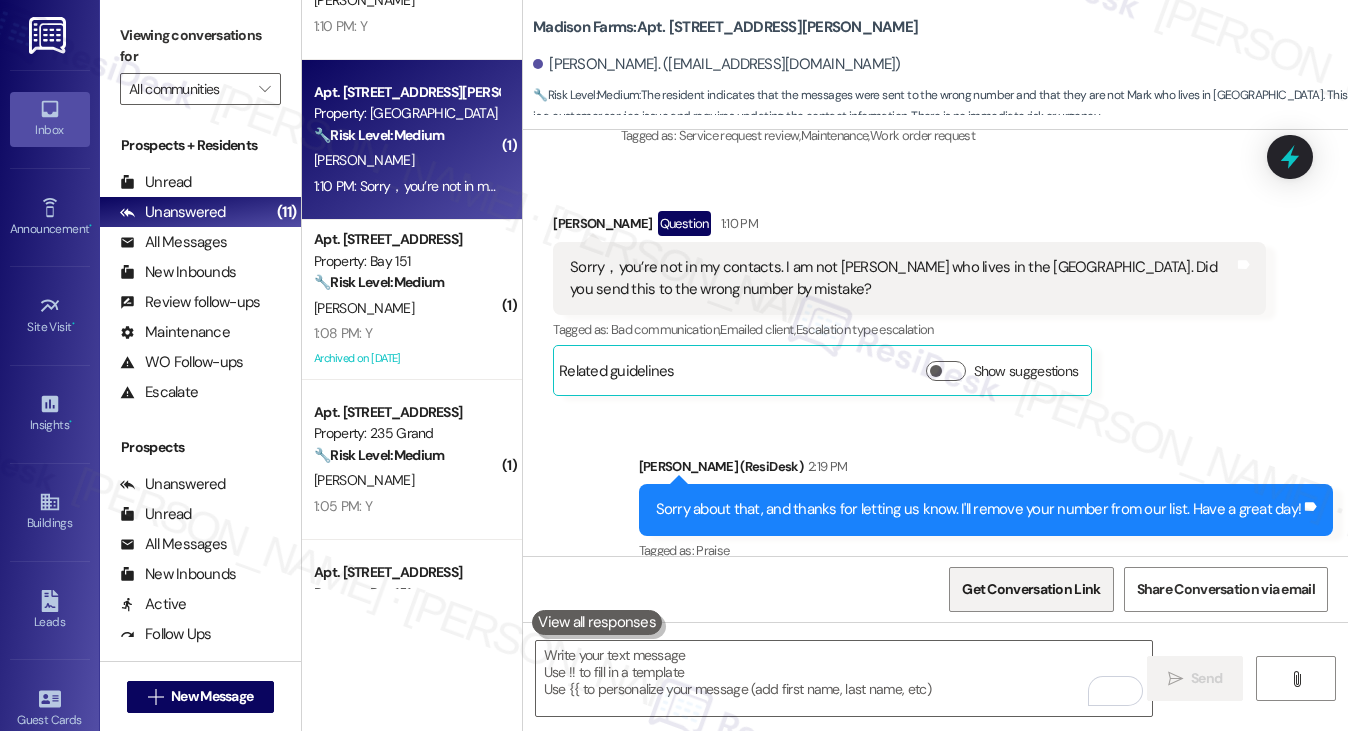
scroll to position [545, 0]
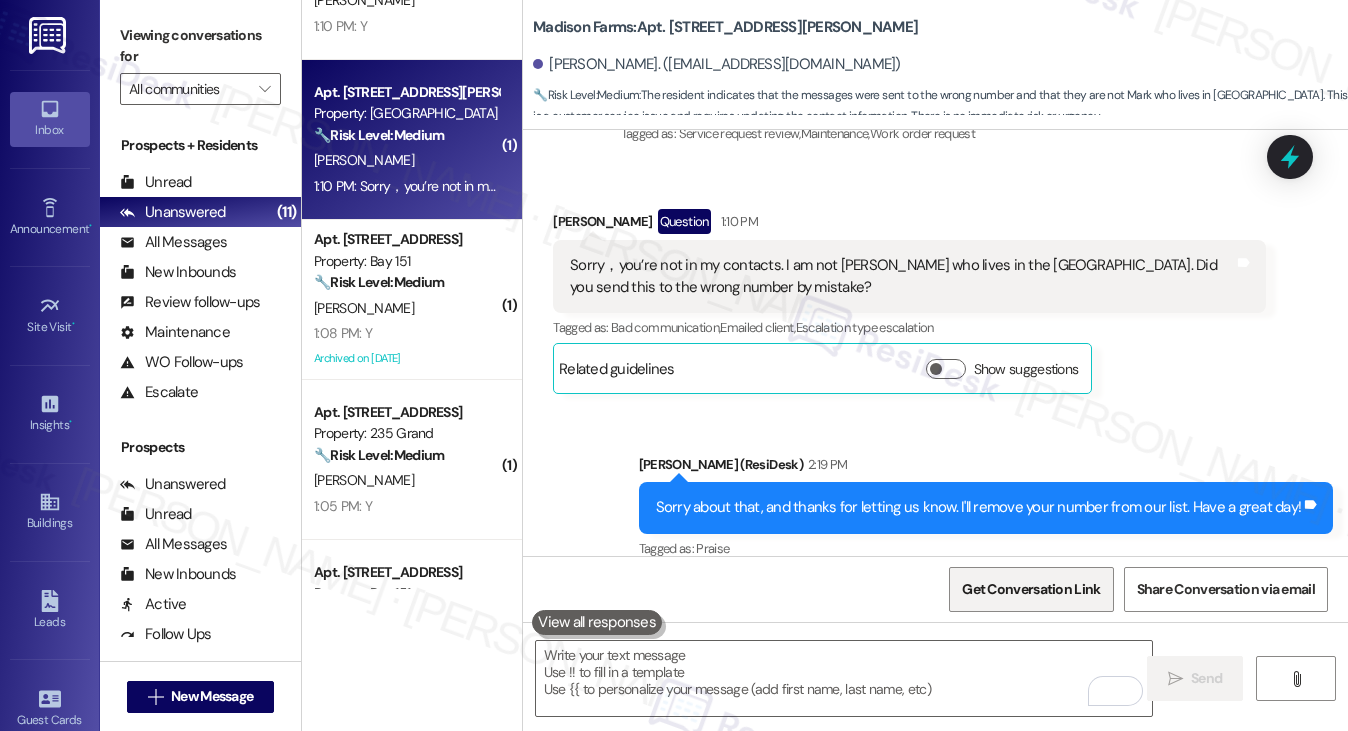
click at [1008, 591] on span "Get Conversation Link" at bounding box center [1031, 589] width 138 height 21
click at [161, 35] on label "Viewing conversations for" at bounding box center [200, 46] width 161 height 53
click at [1022, 599] on span "Get Conversation Link" at bounding box center [1031, 589] width 138 height 21
drag, startPoint x: 193, startPoint y: 29, endPoint x: 204, endPoint y: 32, distance: 11.4
click at [193, 29] on label "Viewing conversations for" at bounding box center [200, 46] width 161 height 53
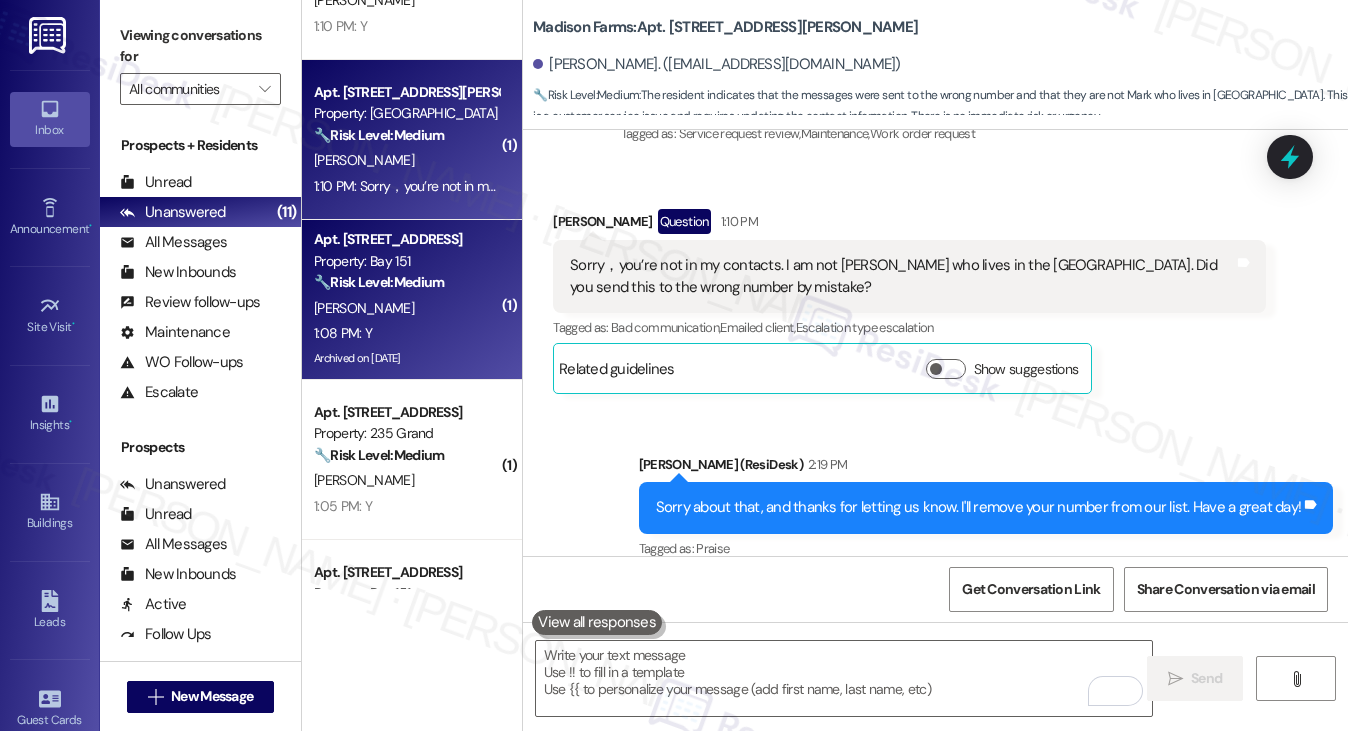
click at [416, 303] on div "[PERSON_NAME]" at bounding box center [406, 308] width 189 height 25
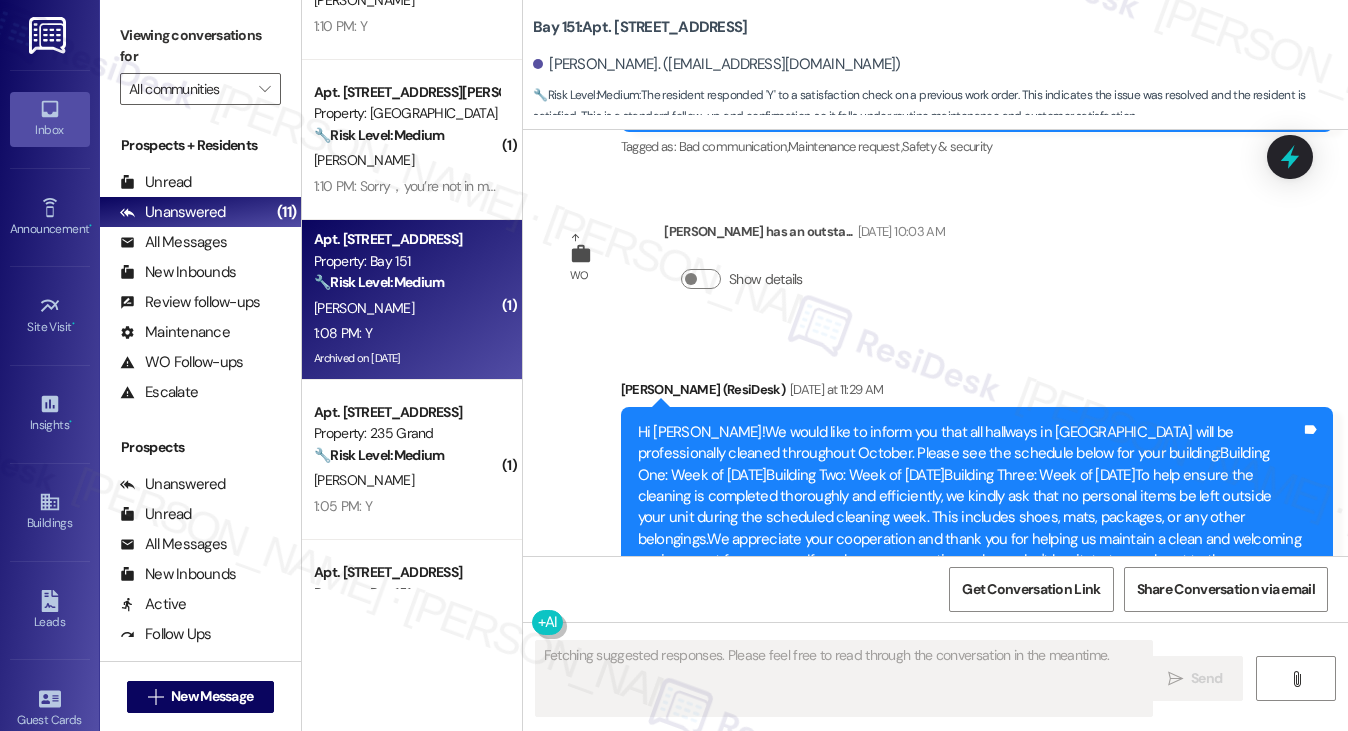
scroll to position [55965, 0]
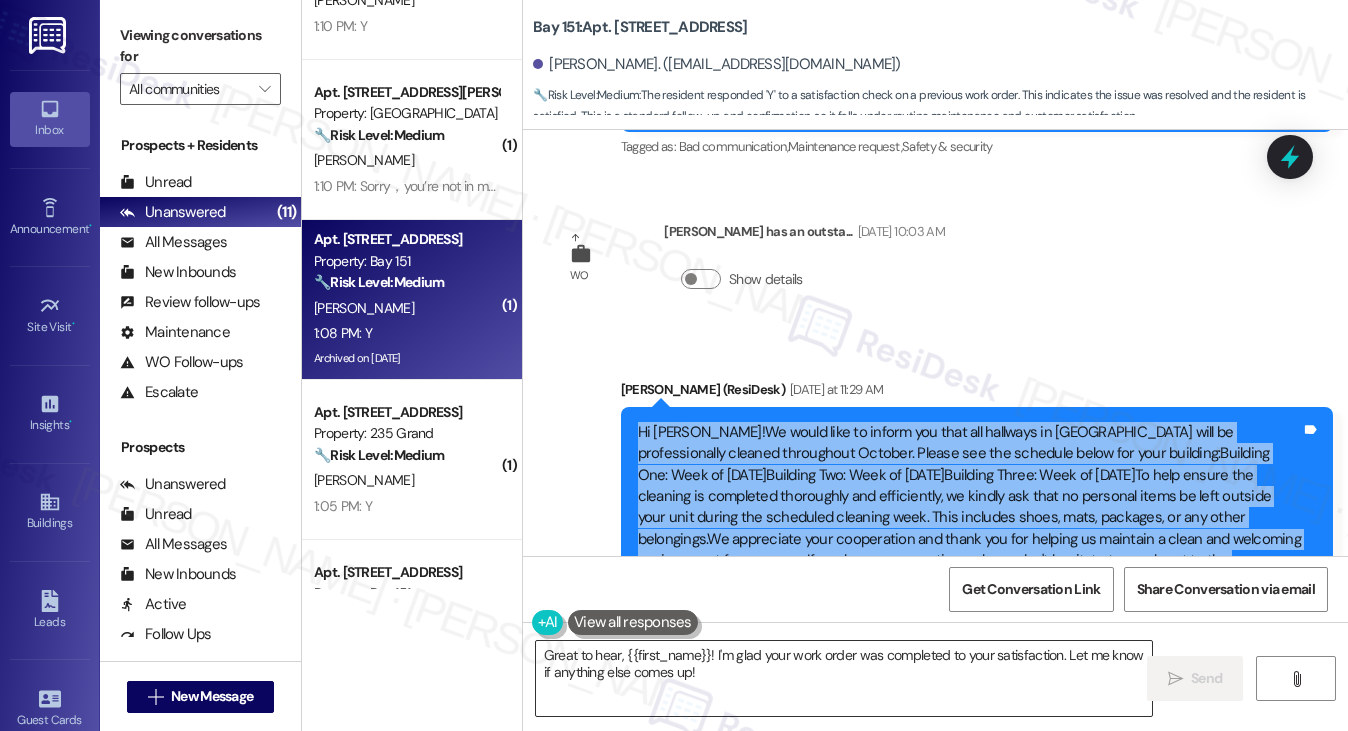
click at [756, 672] on textarea "Great to hear, {{first_name}}! I'm glad your work order was completed to your s…" at bounding box center [844, 678] width 617 height 75
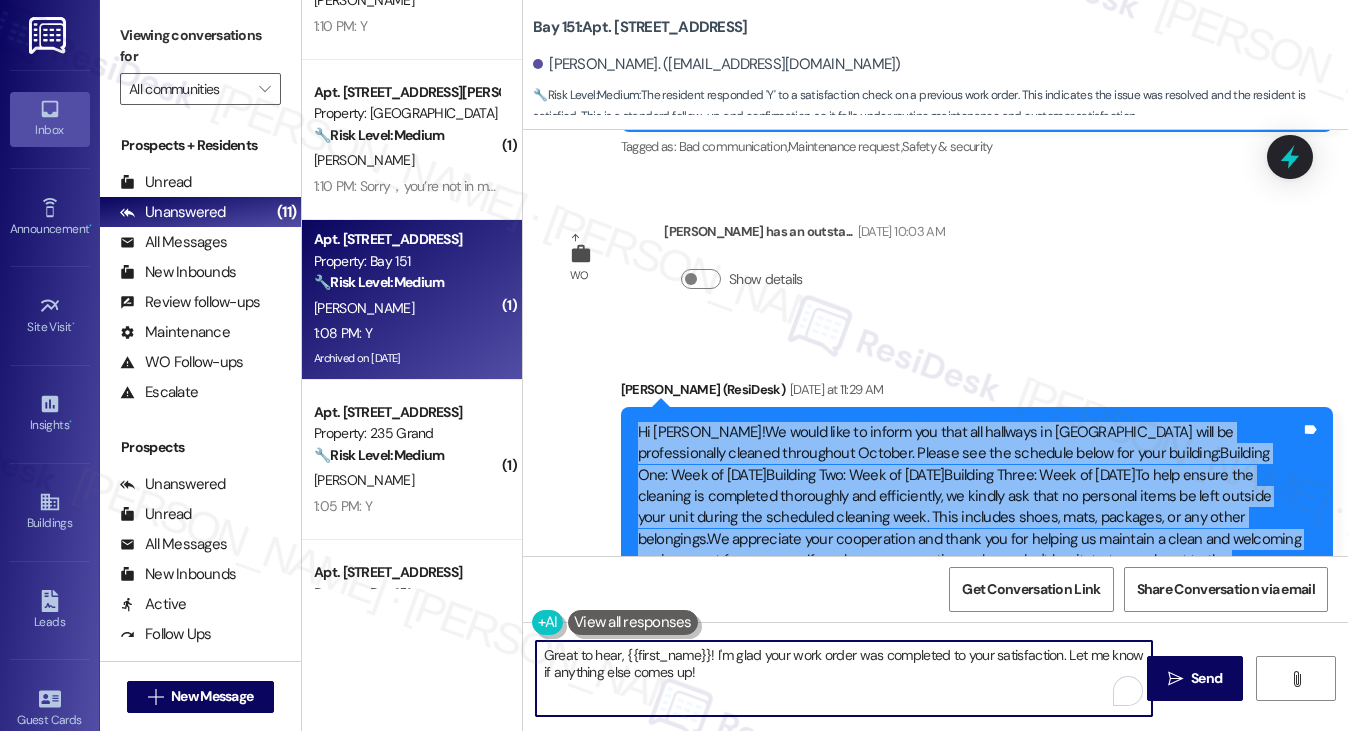
click at [756, 672] on textarea "Great to hear, {{first_name}}! I'm glad your work order was completed to your s…" at bounding box center [844, 678] width 617 height 75
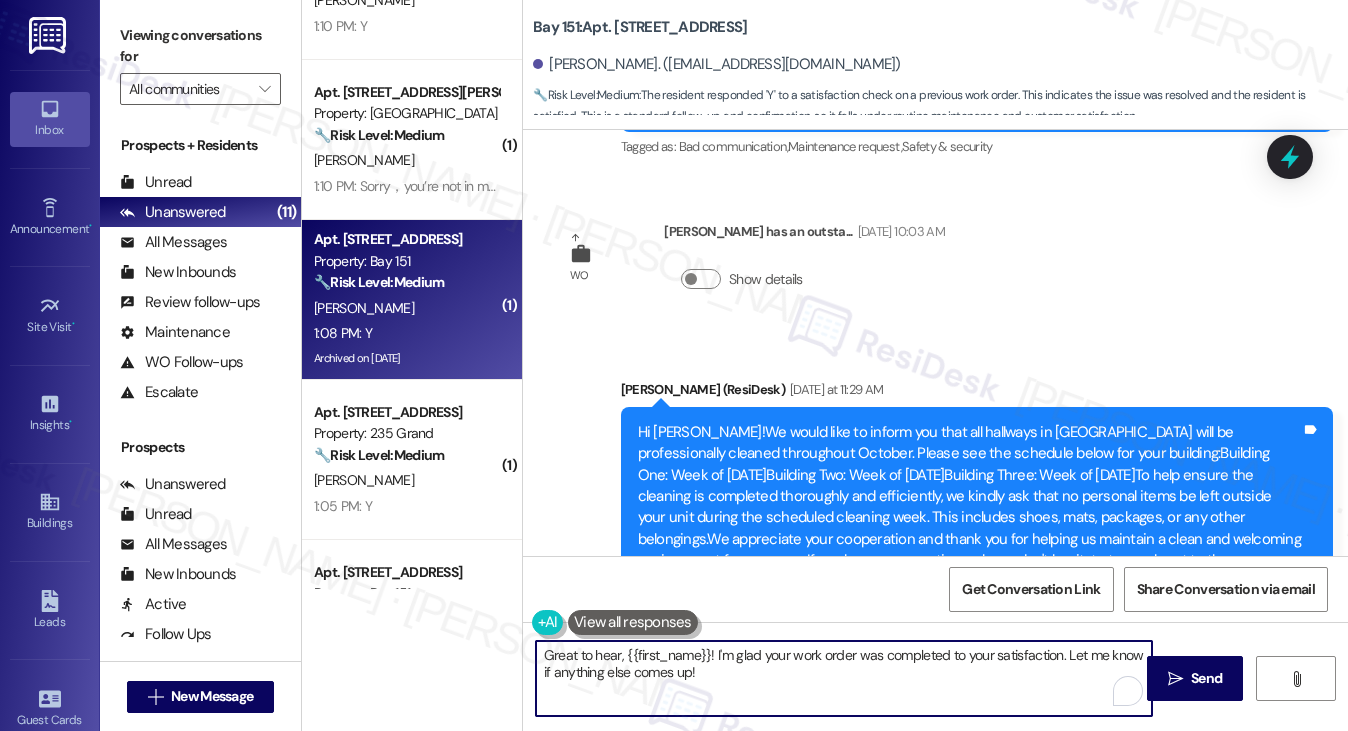
click at [756, 672] on textarea "Great to hear, {{first_name}}! I'm glad your work order was completed to your s…" at bounding box center [844, 678] width 617 height 75
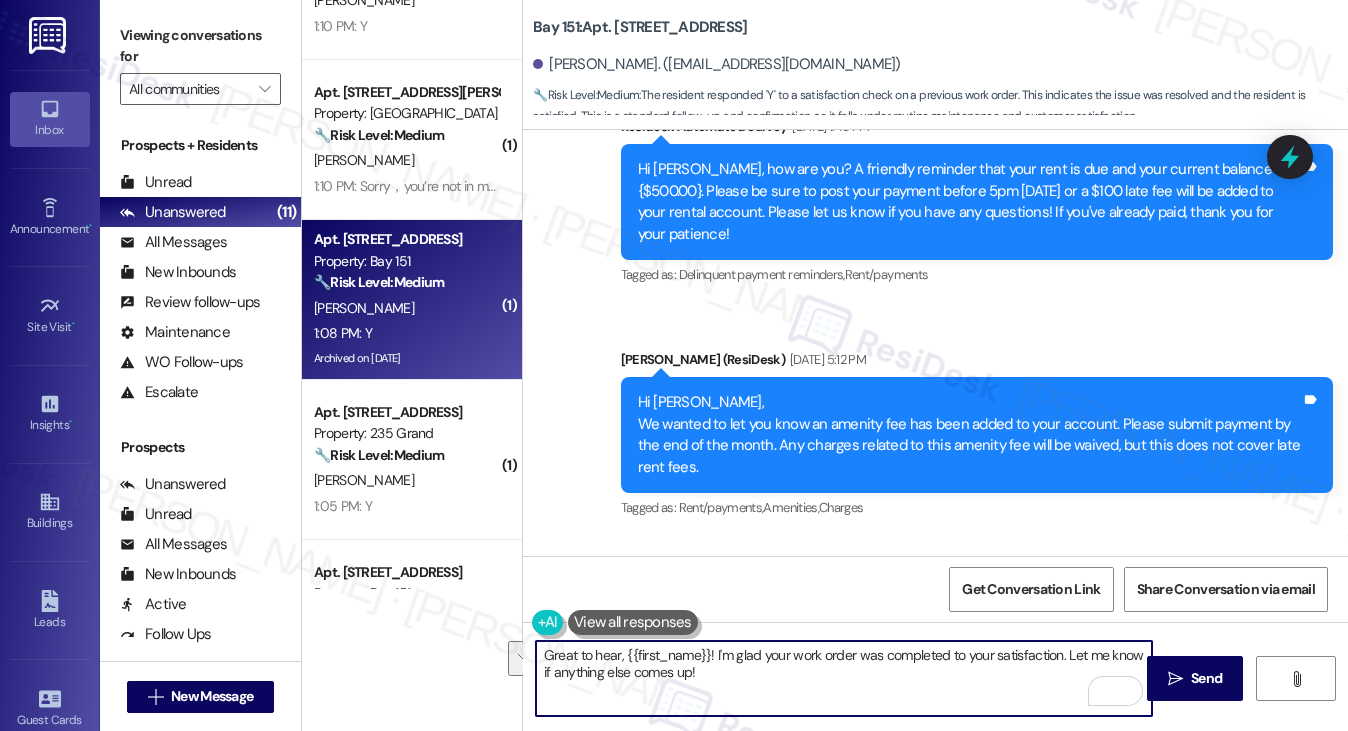
scroll to position [54666, 0]
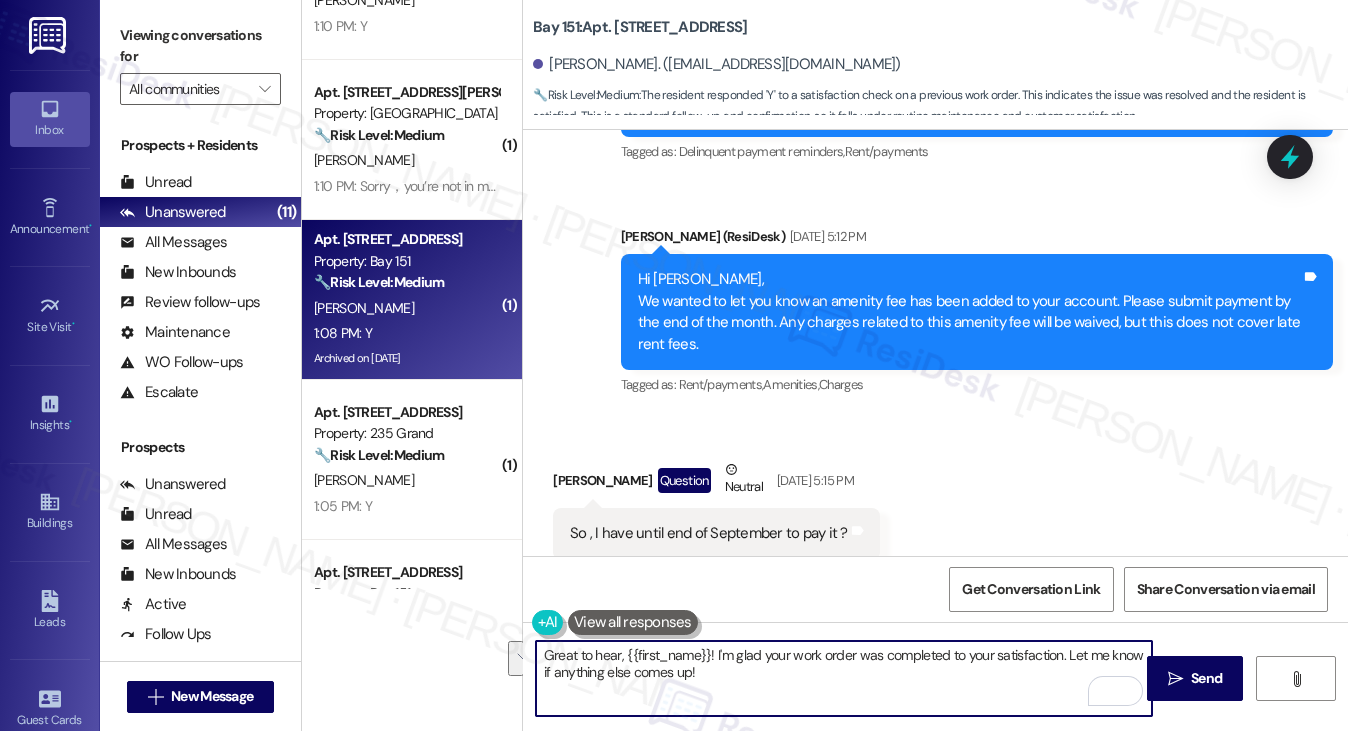
click at [796, 692] on div "Hi Joseph, yes, you have until the end of September to pay the amenity fee. Lat…" at bounding box center [969, 713] width 663 height 43
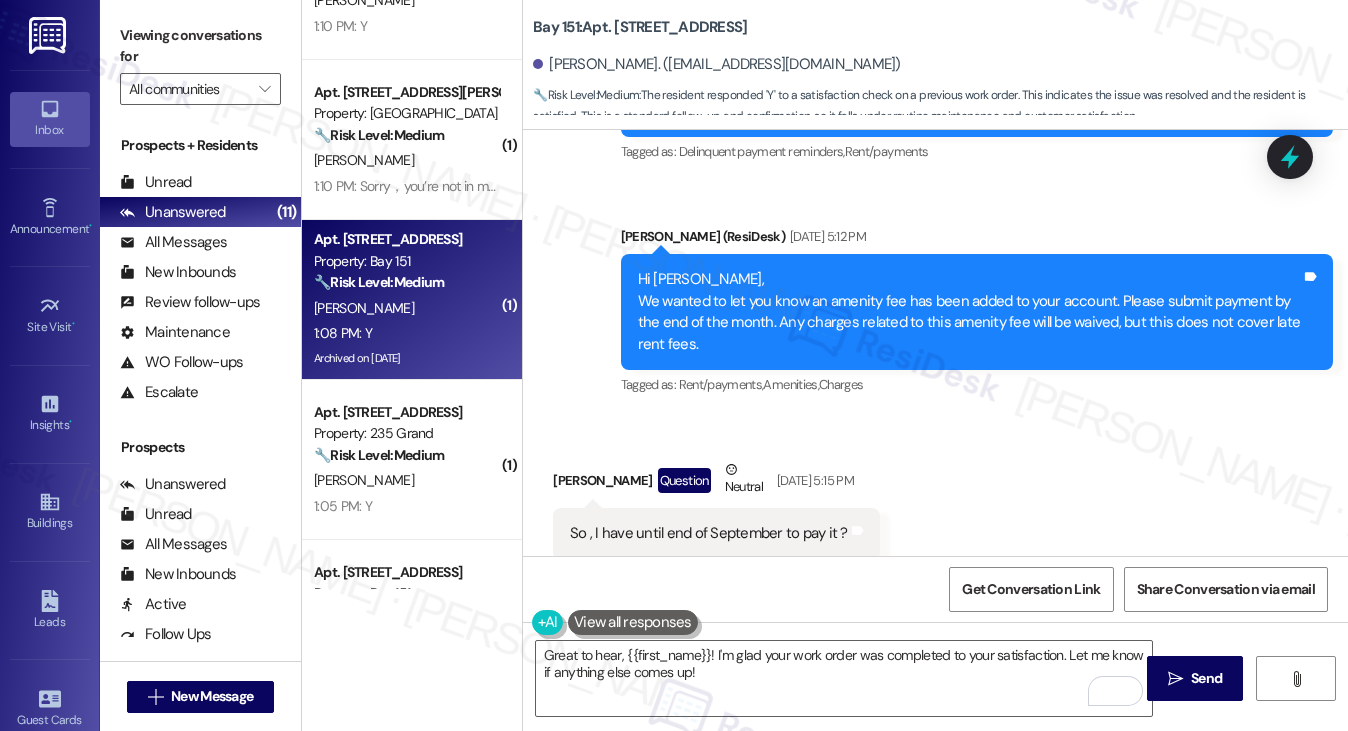
click at [796, 692] on div "Hi Joseph, yes, you have until the end of September to pay the amenity fee. Lat…" at bounding box center [969, 713] width 663 height 43
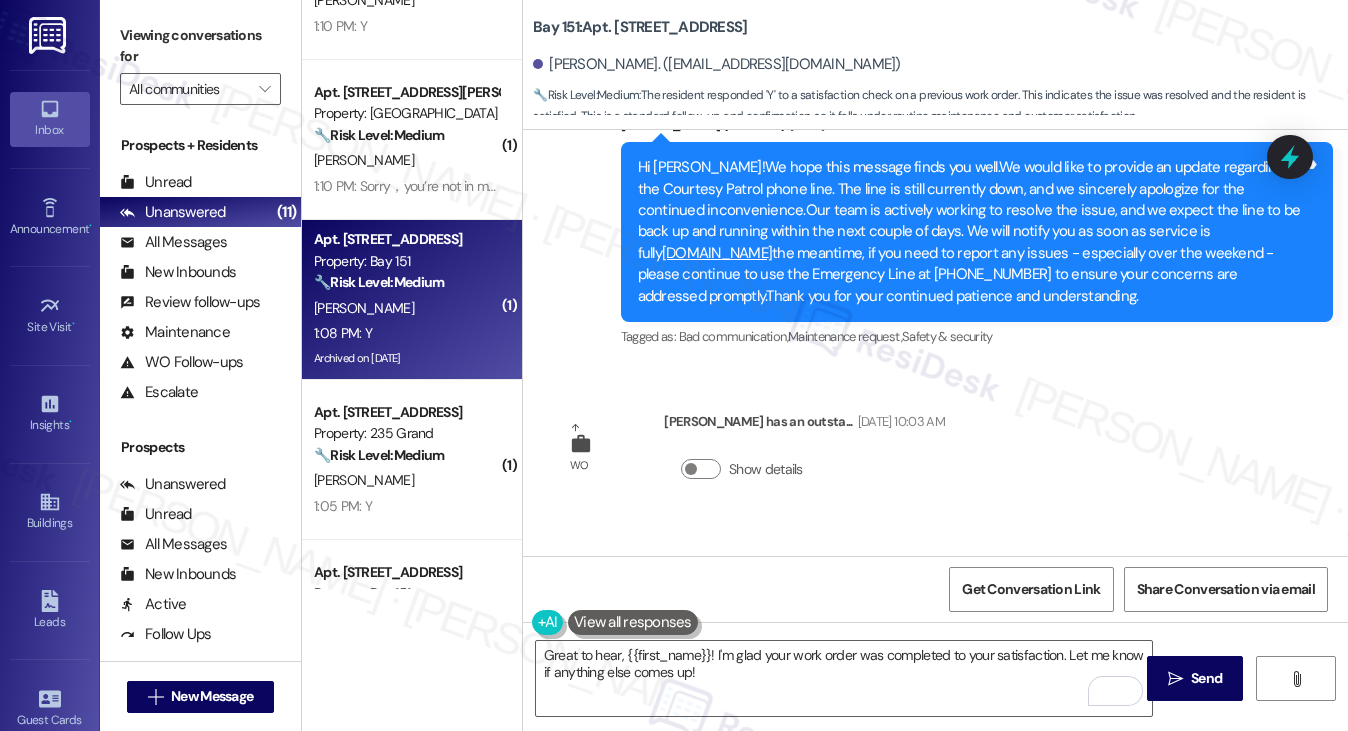
scroll to position [56365, 0]
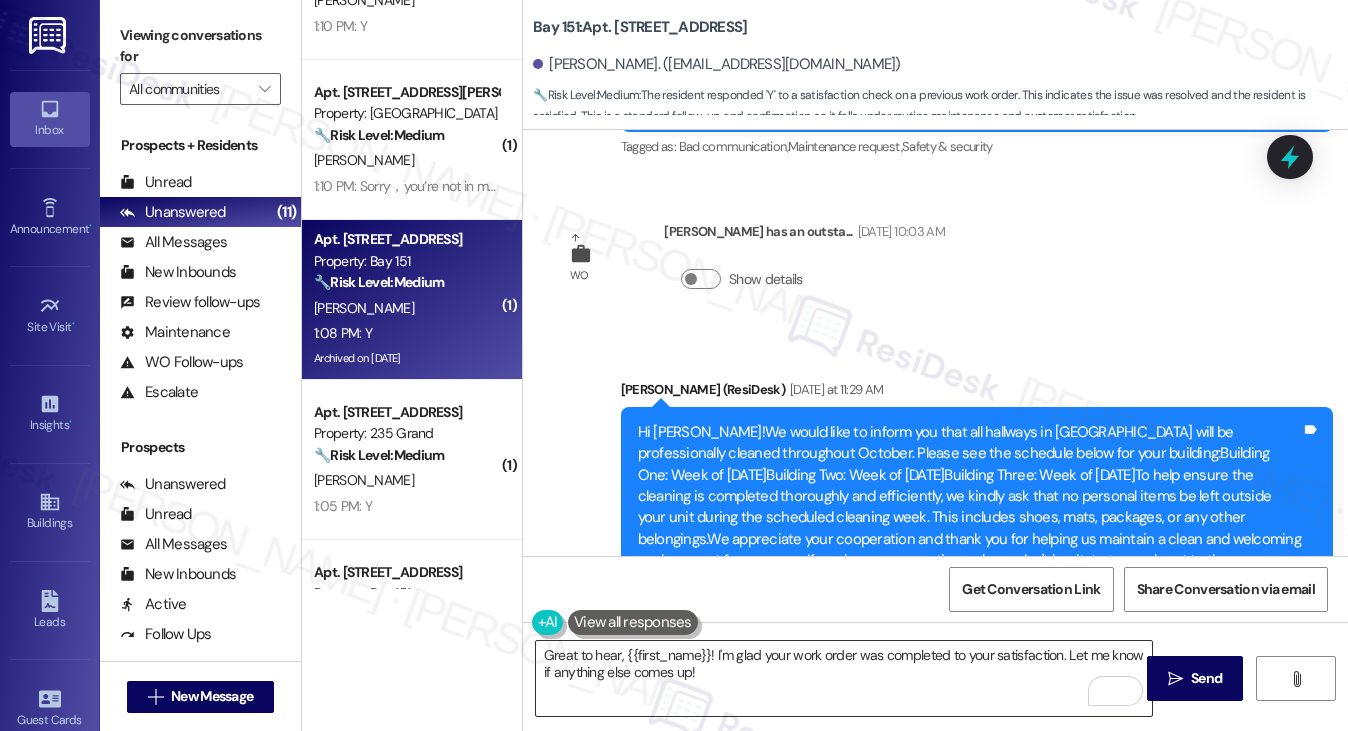
click at [739, 683] on textarea "Great to hear, {{first_name}}! I'm glad your work order was completed to your s…" at bounding box center [844, 678] width 617 height 75
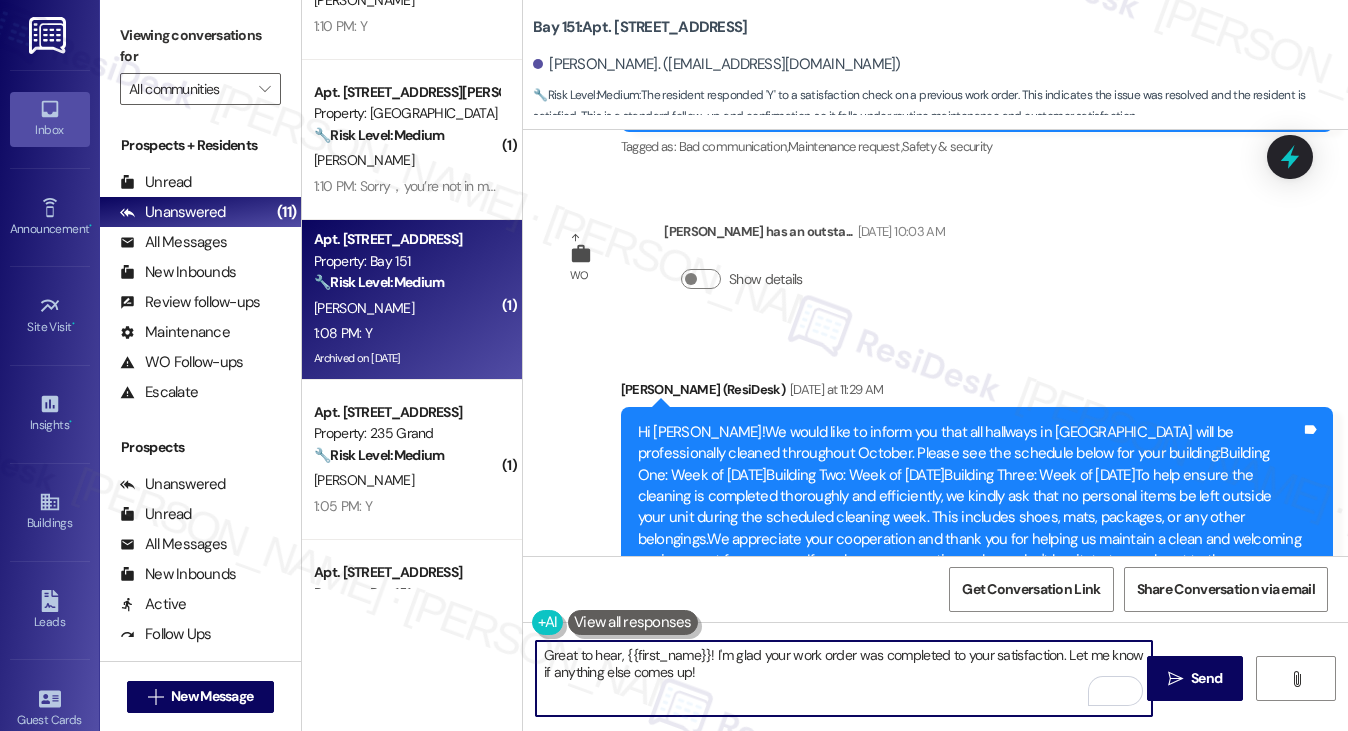
click at [739, 683] on textarea "Great to hear, {{first_name}}! I'm glad your work order was completed to your s…" at bounding box center [844, 678] width 617 height 75
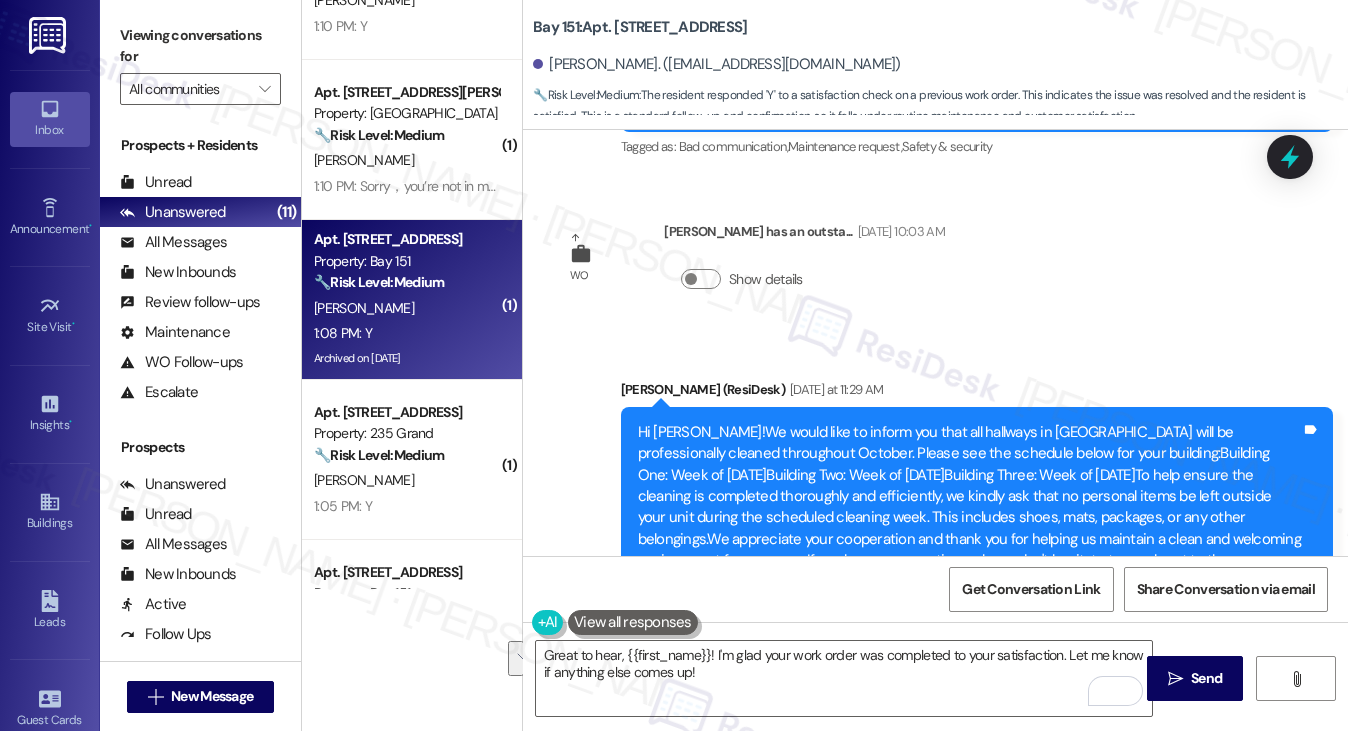
click at [169, 41] on label "Viewing conversations for" at bounding box center [200, 46] width 161 height 53
click at [246, 87] on input "All communities" at bounding box center [189, 89] width 120 height 32
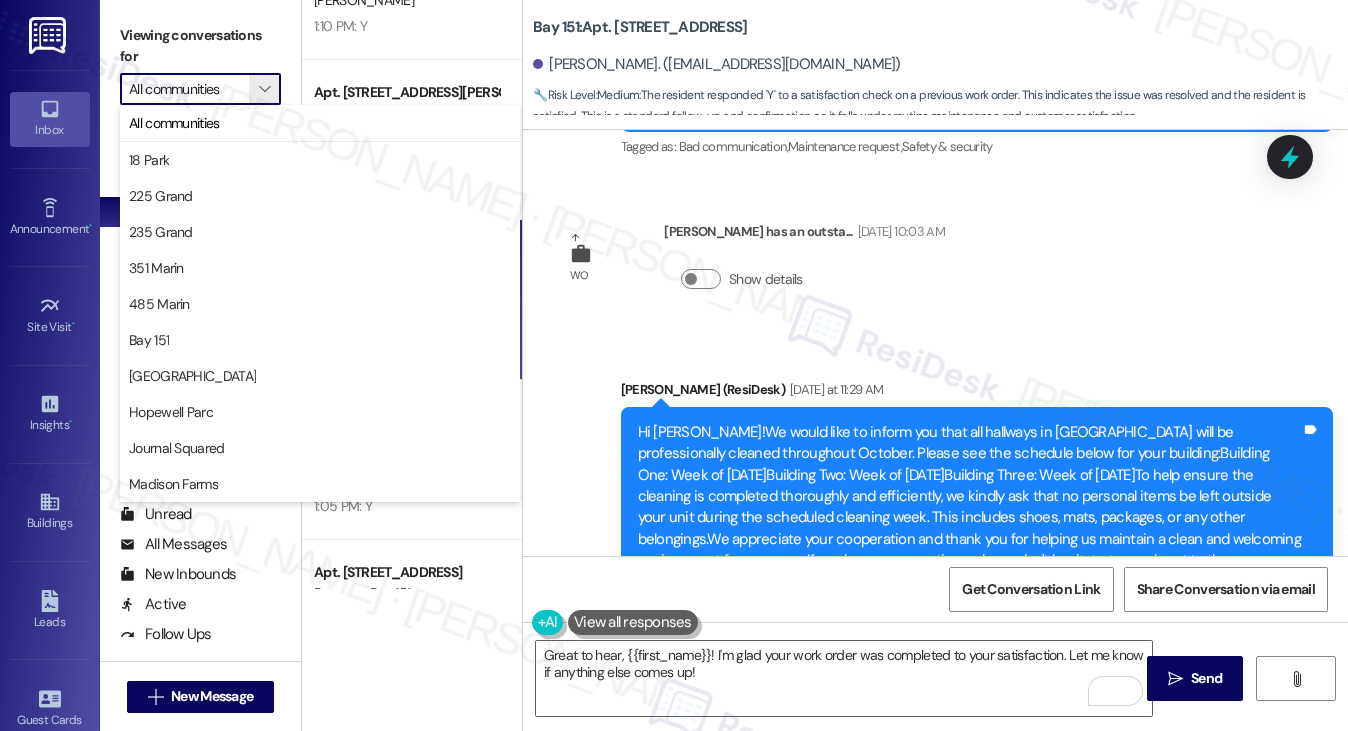
click at [153, 35] on label "Viewing conversations for" at bounding box center [200, 46] width 161 height 53
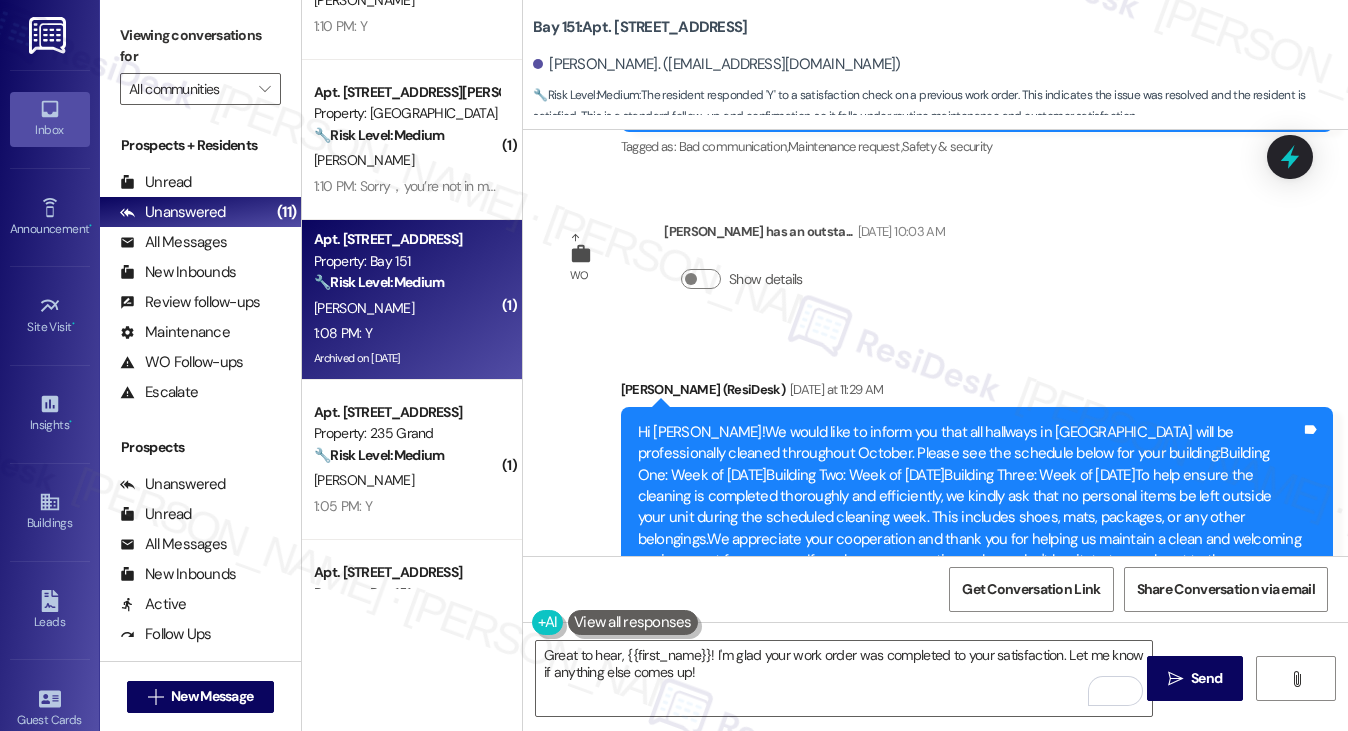
click at [164, 30] on label "Viewing conversations for" at bounding box center [200, 46] width 161 height 53
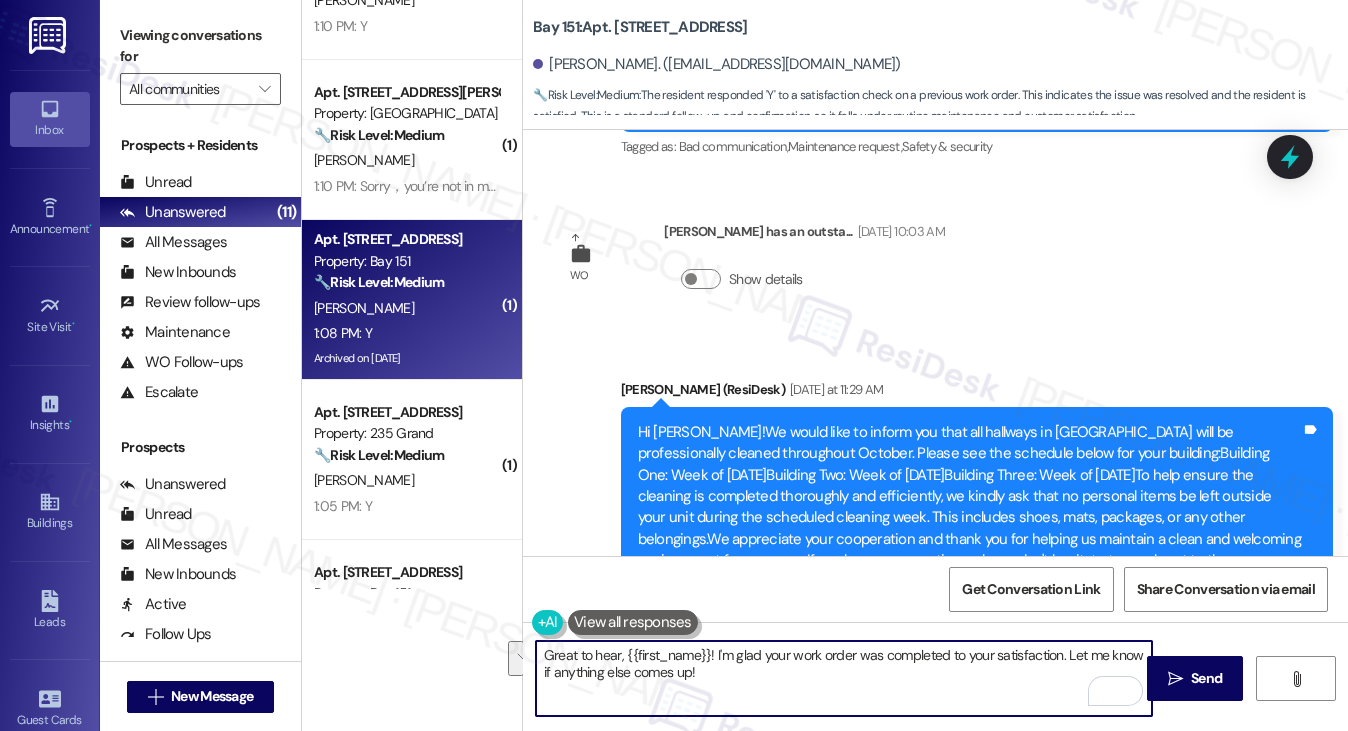
drag, startPoint x: 822, startPoint y: 673, endPoint x: 1064, endPoint y: 643, distance: 243.8
click at [1064, 643] on textarea "Great to hear, {{first_name}}! I'm glad your work order was completed to your s…" at bounding box center [844, 678] width 617 height 75
paste textarea ""Could I also take this chance to ask about your living experience? Has {{prope…"
drag, startPoint x: 1066, startPoint y: 658, endPoint x: 1101, endPoint y: 658, distance: 35.0
click at [1066, 658] on textarea "Great to hear, {{first_name}}! I'm glad your work order was completed to your s…" at bounding box center [844, 678] width 617 height 75
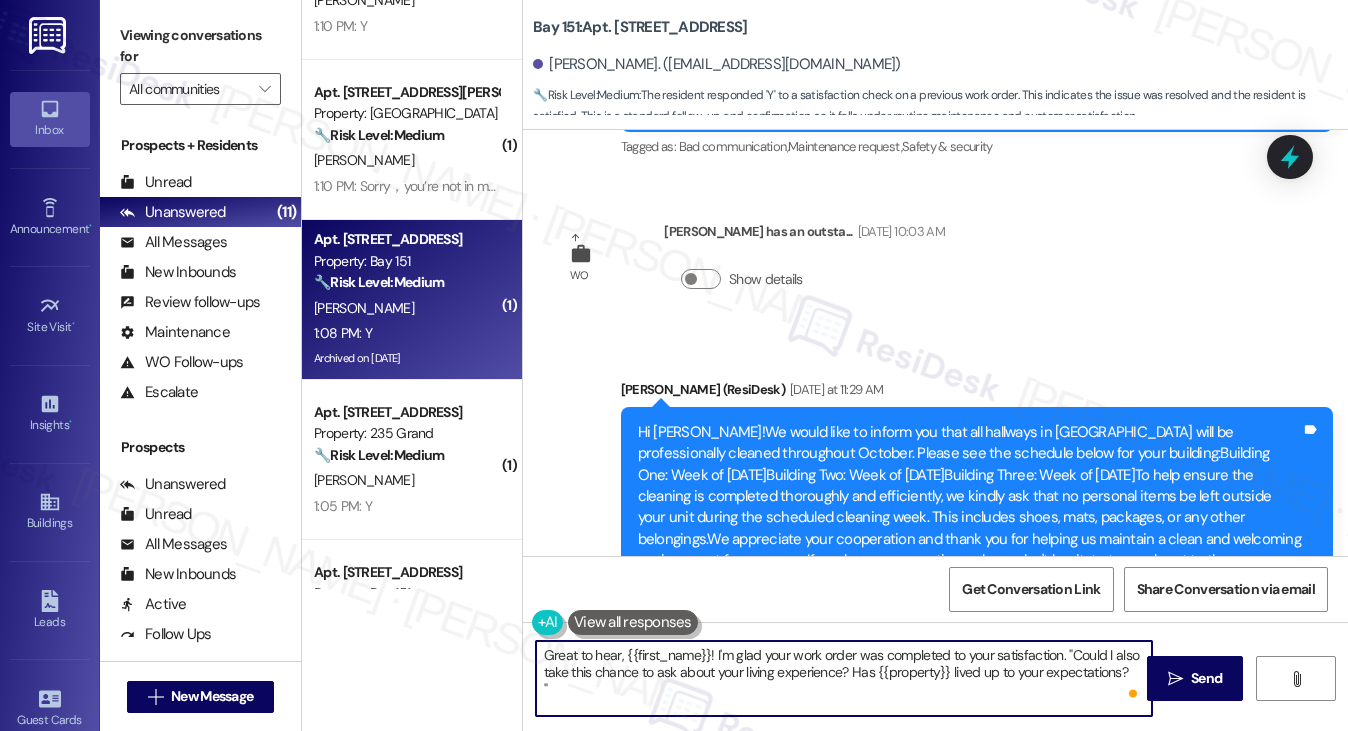
click at [1100, 657] on textarea "Great to hear, {{first_name}}! I'm glad your work order was completed to your s…" at bounding box center [844, 678] width 617 height 75
click at [1086, 660] on textarea "Great to hear, {{first_name}}! I'm glad your work order was completed to your s…" at bounding box center [844, 678] width 617 height 75
click at [744, 702] on textarea "Great to hear, {{first_name}}! I'm glad your work order was completed to your s…" at bounding box center [844, 678] width 617 height 75
type textarea "Great to hear, {{first_name}}! I'm glad your work order was completed to your s…"
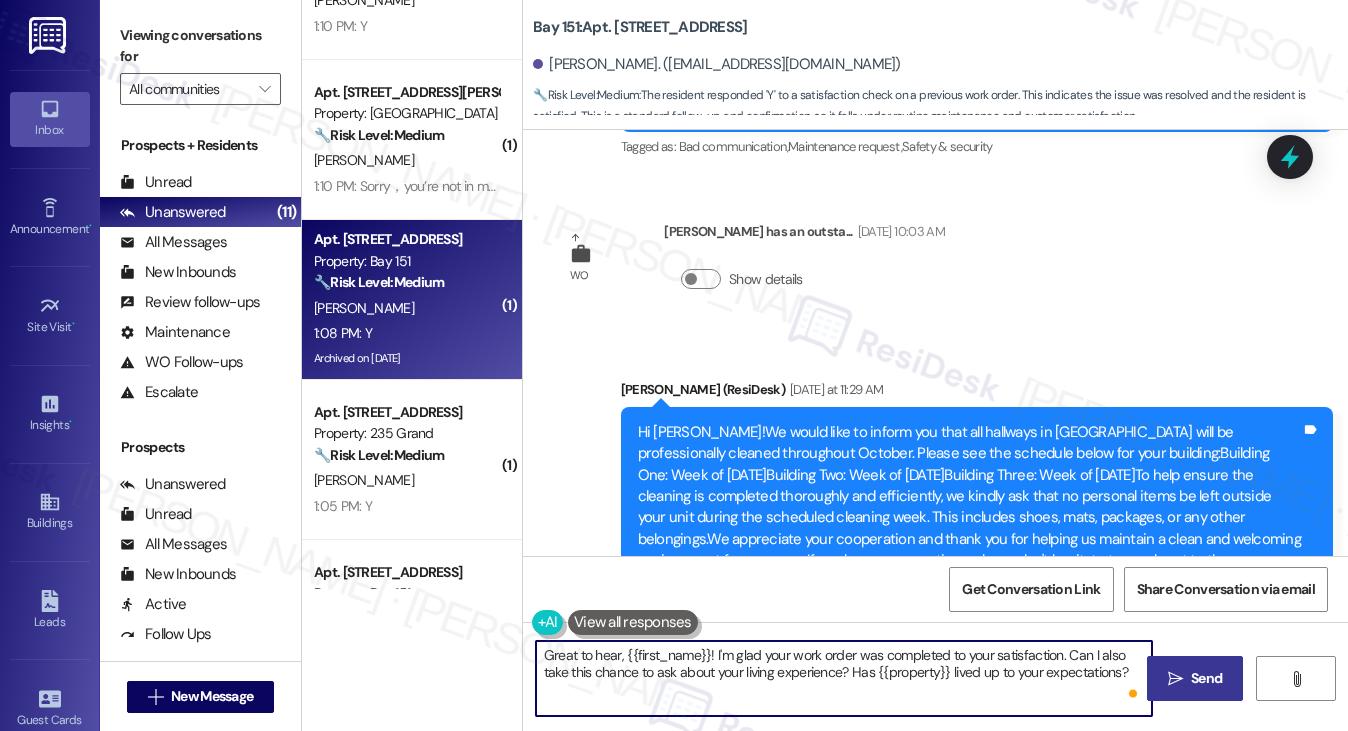
drag, startPoint x: 1208, startPoint y: 677, endPoint x: 1198, endPoint y: 676, distance: 10.0
click at [1208, 677] on span "Send" at bounding box center [1206, 678] width 31 height 21
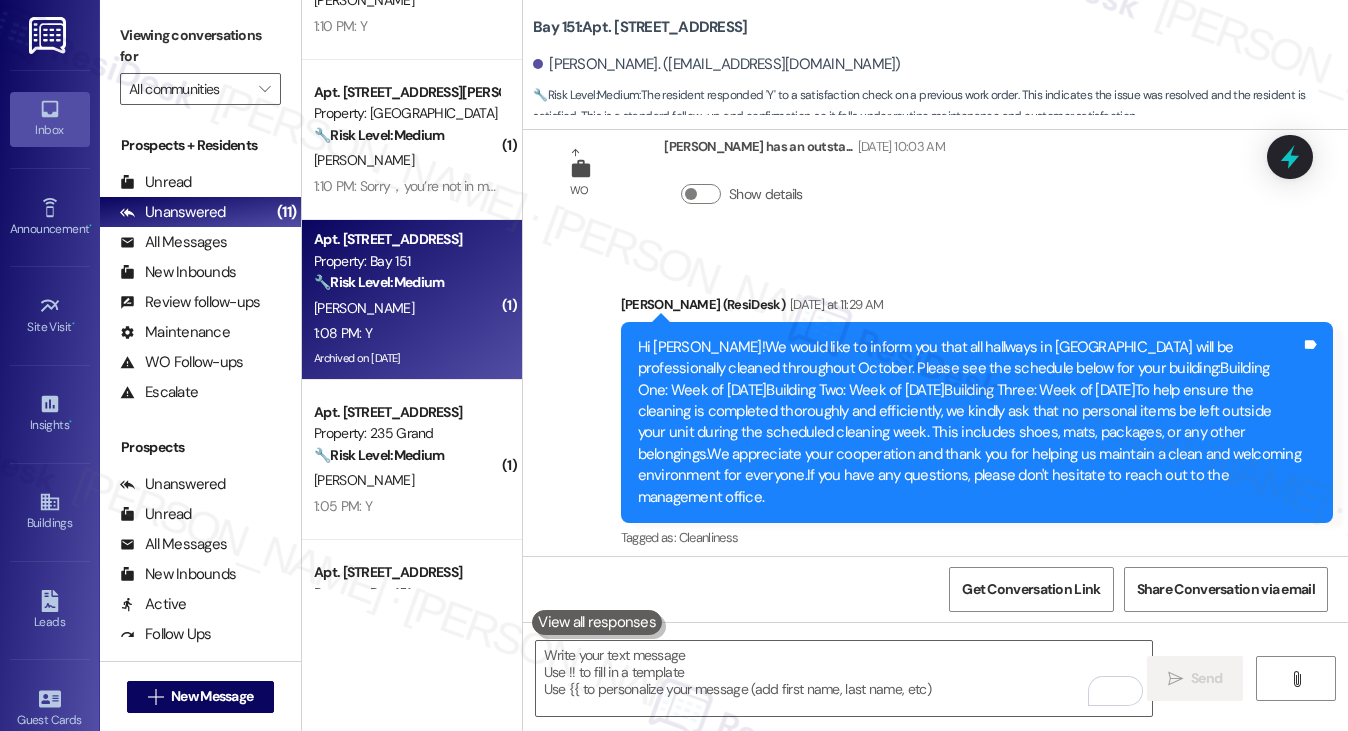
scroll to position [56526, 0]
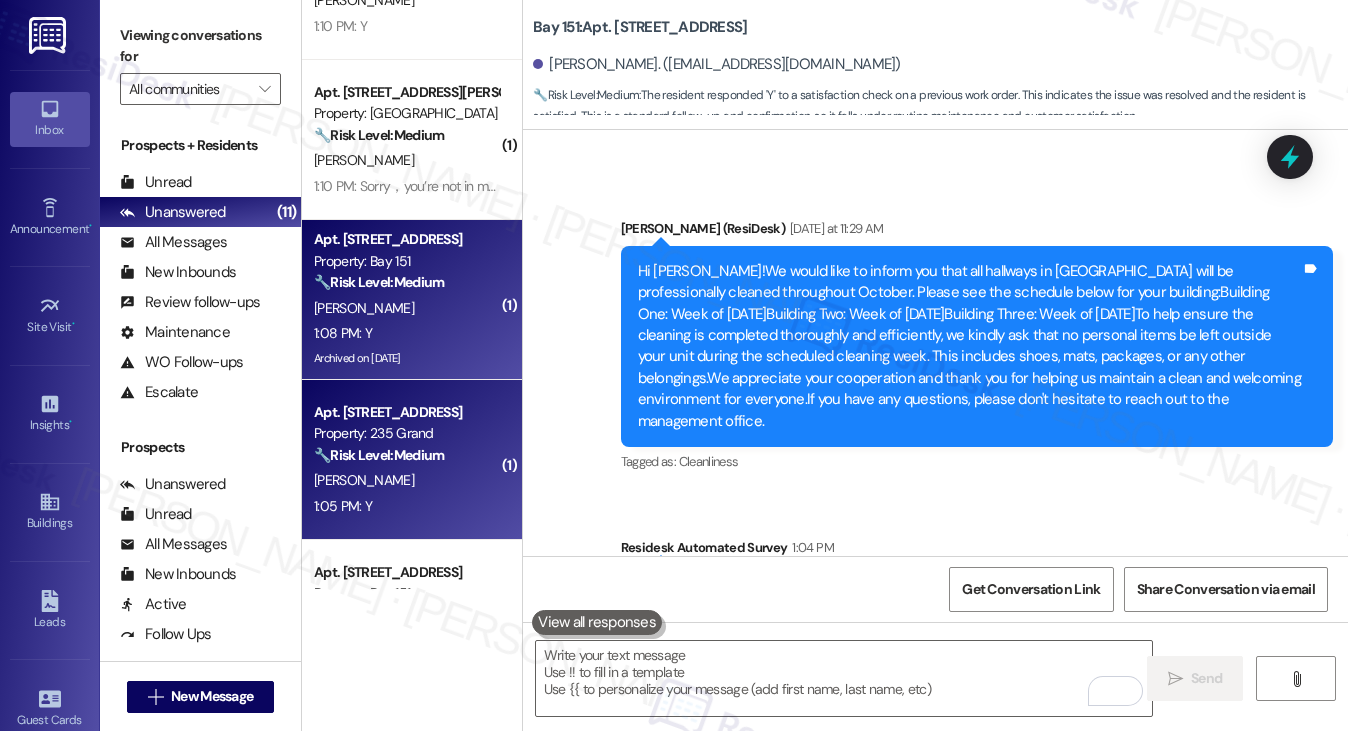
click at [419, 458] on strong "🔧 Risk Level: Medium" at bounding box center [379, 455] width 130 height 18
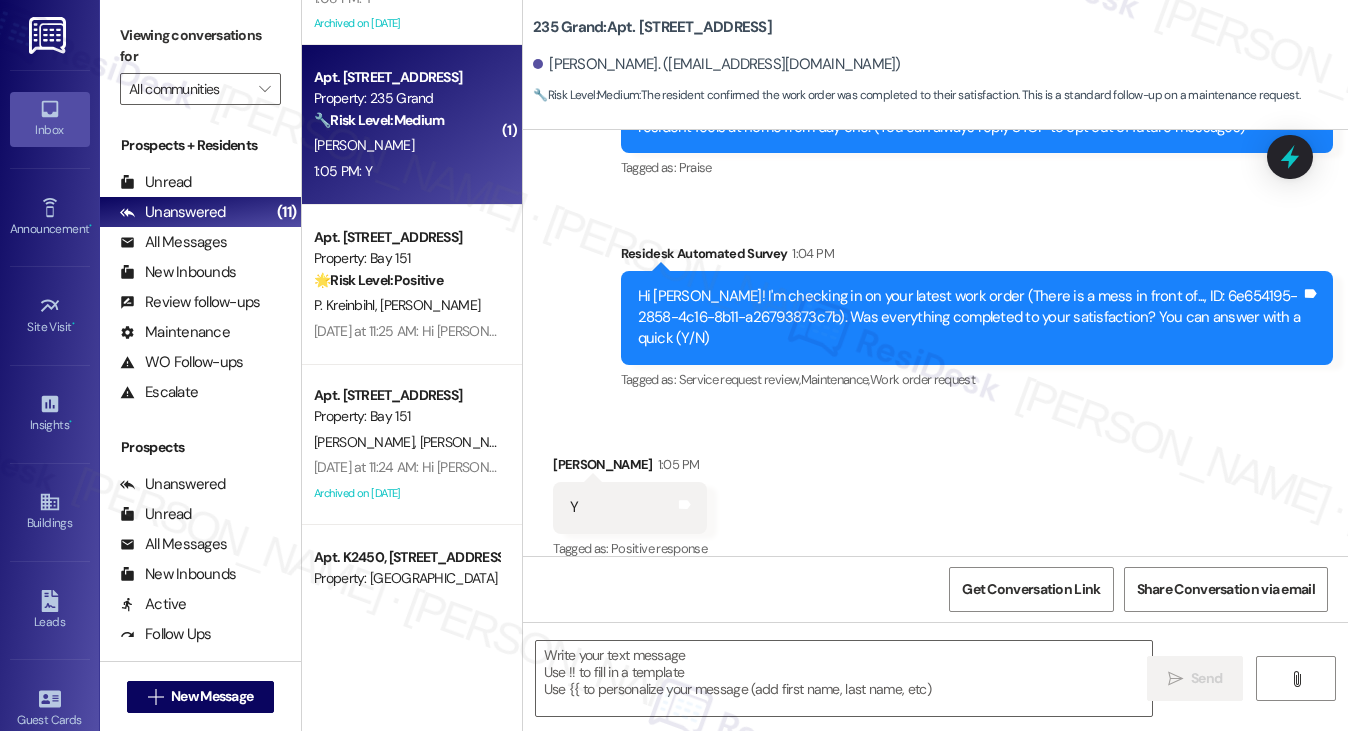
scroll to position [488, 0]
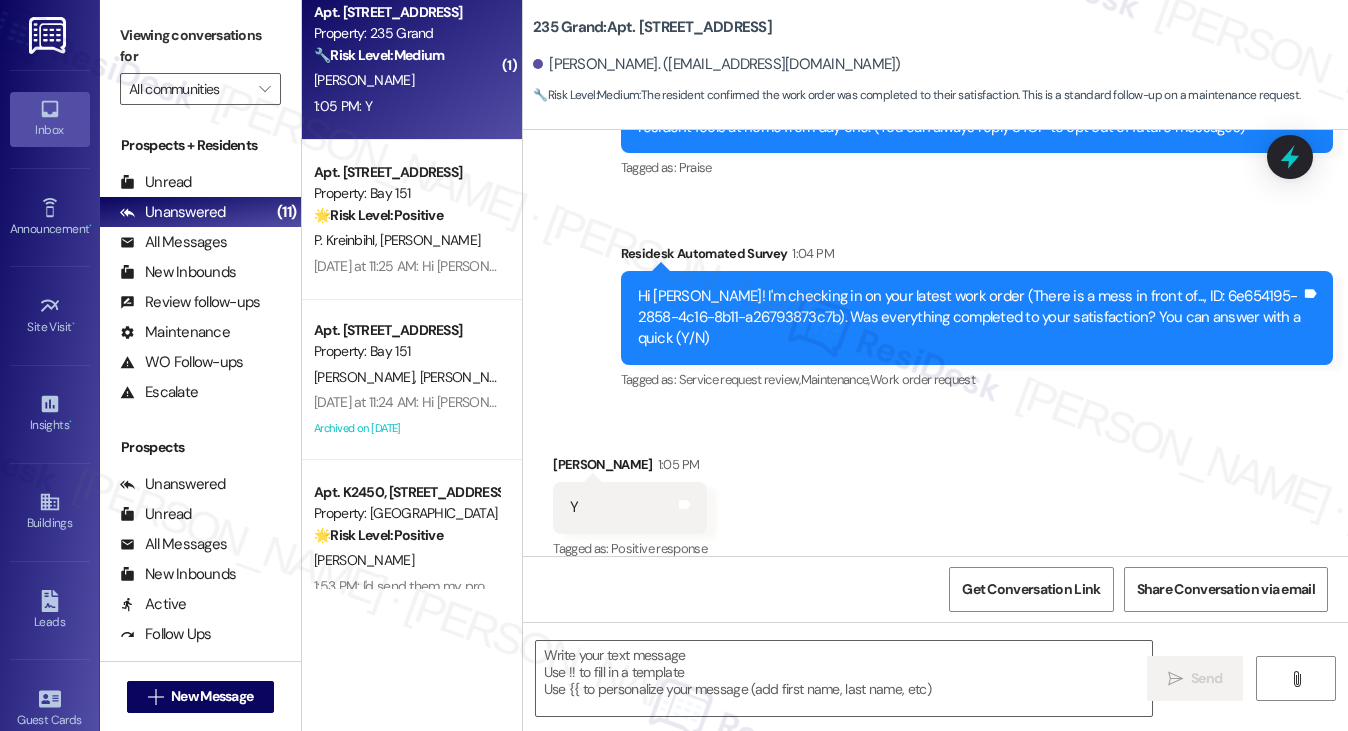
type textarea "Fetching suggested responses. Please feel free to read through the conversation…"
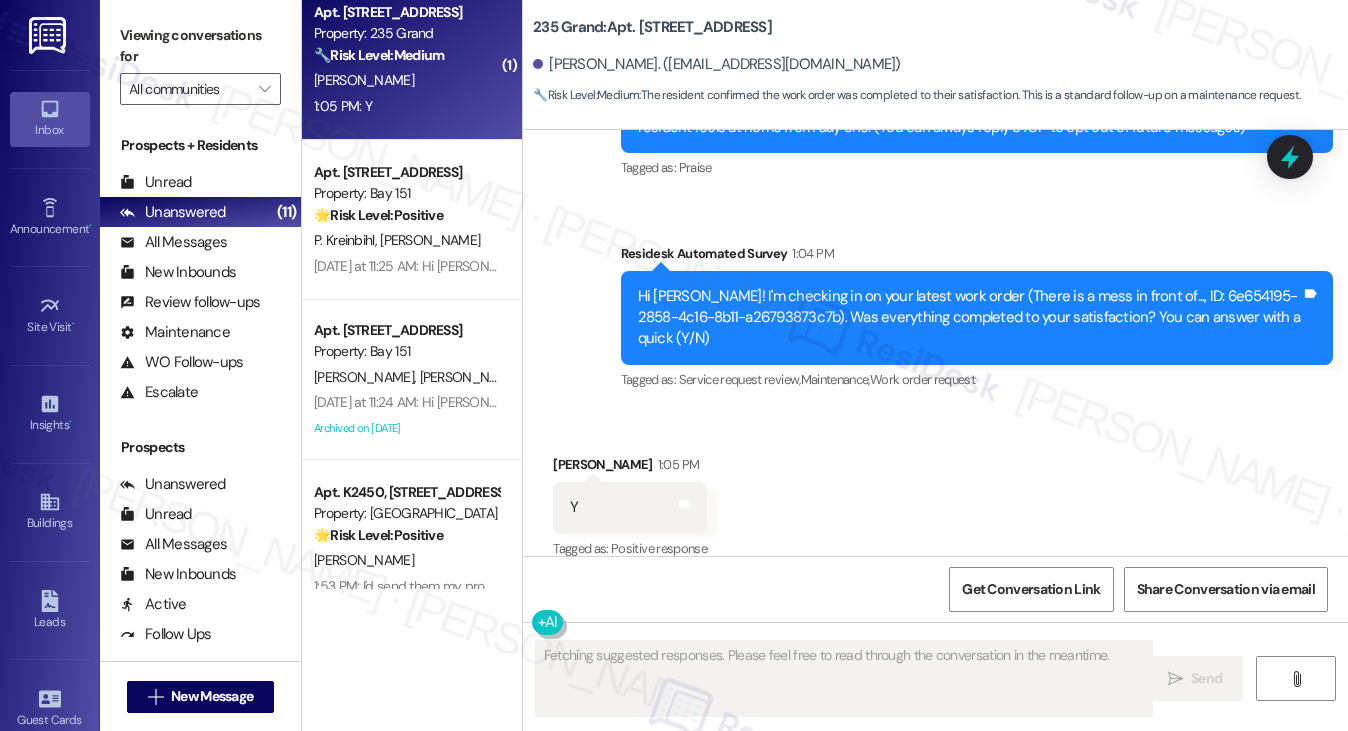
click at [838, 302] on div "Hi Ruiyun! I'm checking in on your latest work order (There is a mess in front …" at bounding box center [969, 318] width 663 height 64
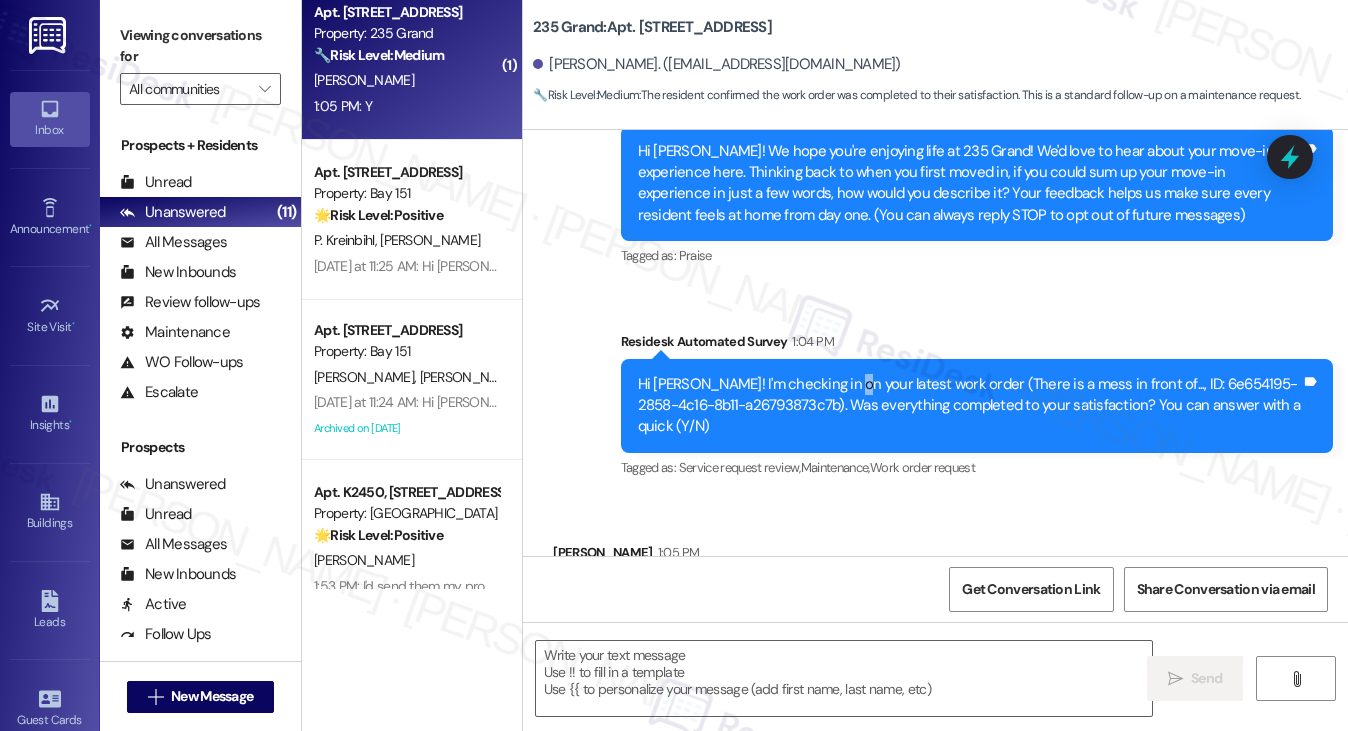
scroll to position [389, 0]
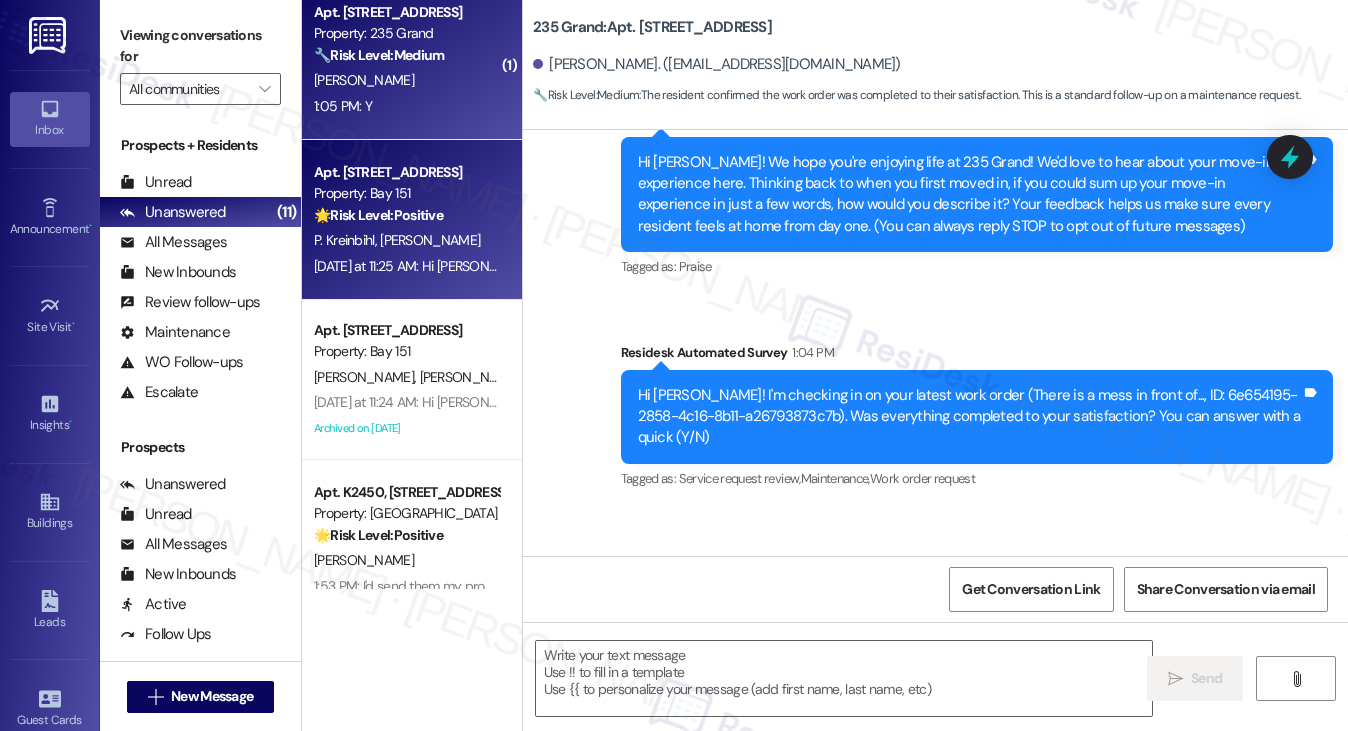
drag, startPoint x: 197, startPoint y: 30, endPoint x: 323, endPoint y: 181, distance: 196.6
click at [197, 30] on label "Viewing conversations for" at bounding box center [200, 46] width 161 height 53
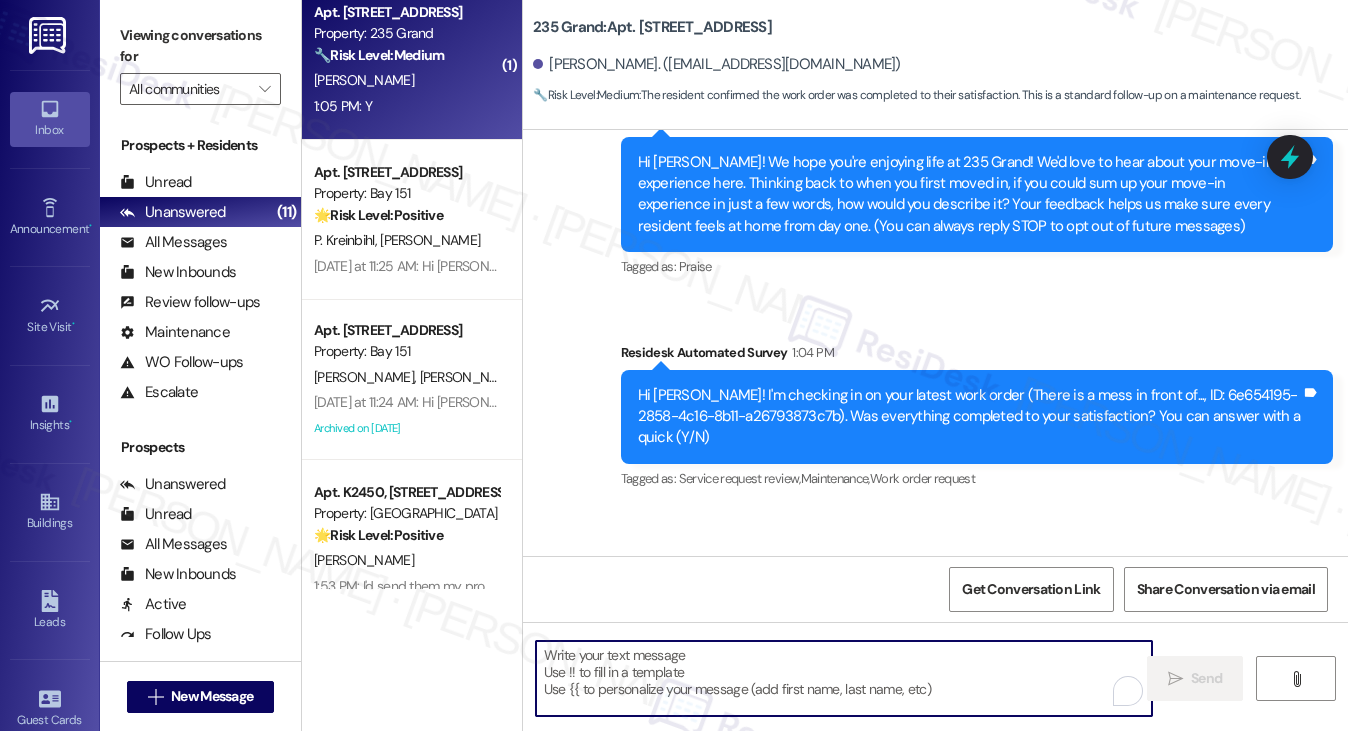
click at [627, 688] on textarea "To enrich screen reader interactions, please activate Accessibility in Grammarl…" at bounding box center [844, 678] width 617 height 75
paste textarea "Hi {{first_name}}! I'm glad to hear that the latest work order was completed to…"
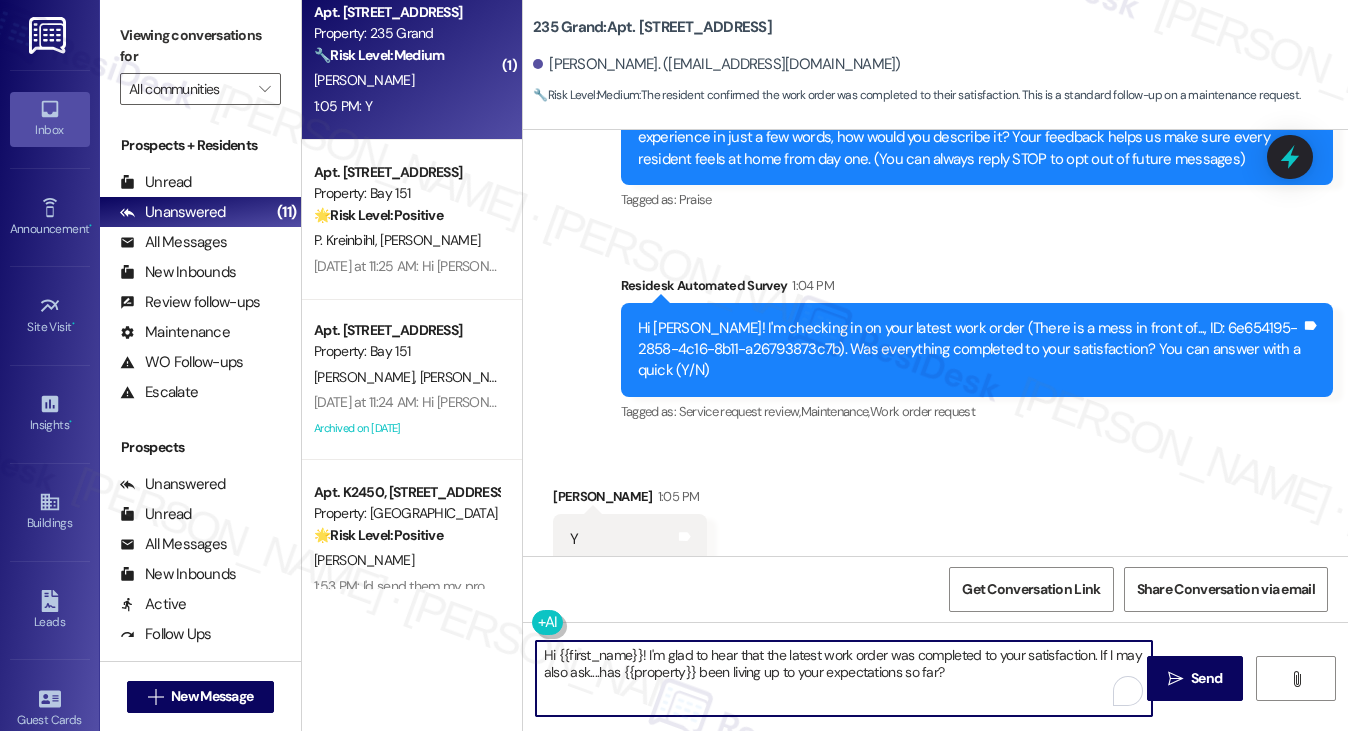
scroll to position [489, 0]
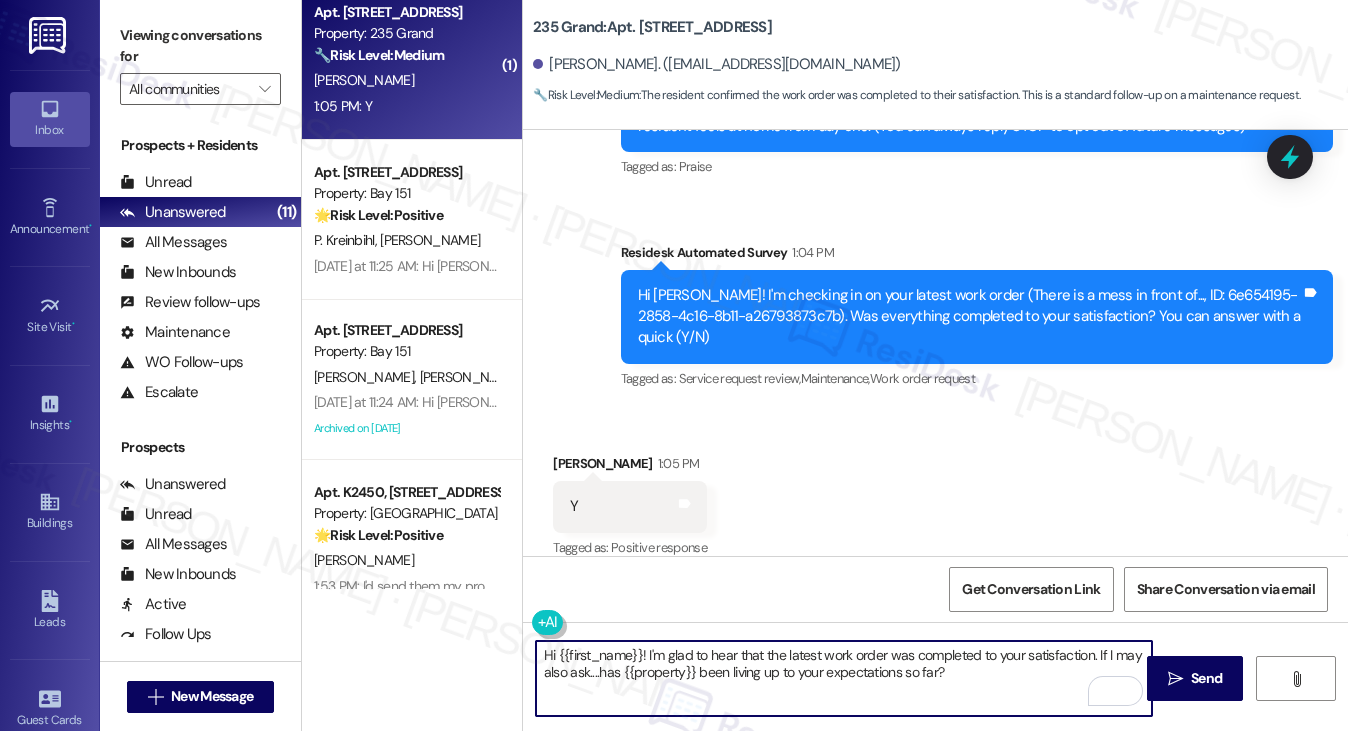
type textarea "Hi {{first_name}}! I'm glad to hear that the latest work order was completed to…"
click at [565, 438] on div "Received via SMS Ruiyun Kang 1:05 PM Y Tags and notes Tagged as: Positive respo…" at bounding box center [630, 507] width 184 height 139
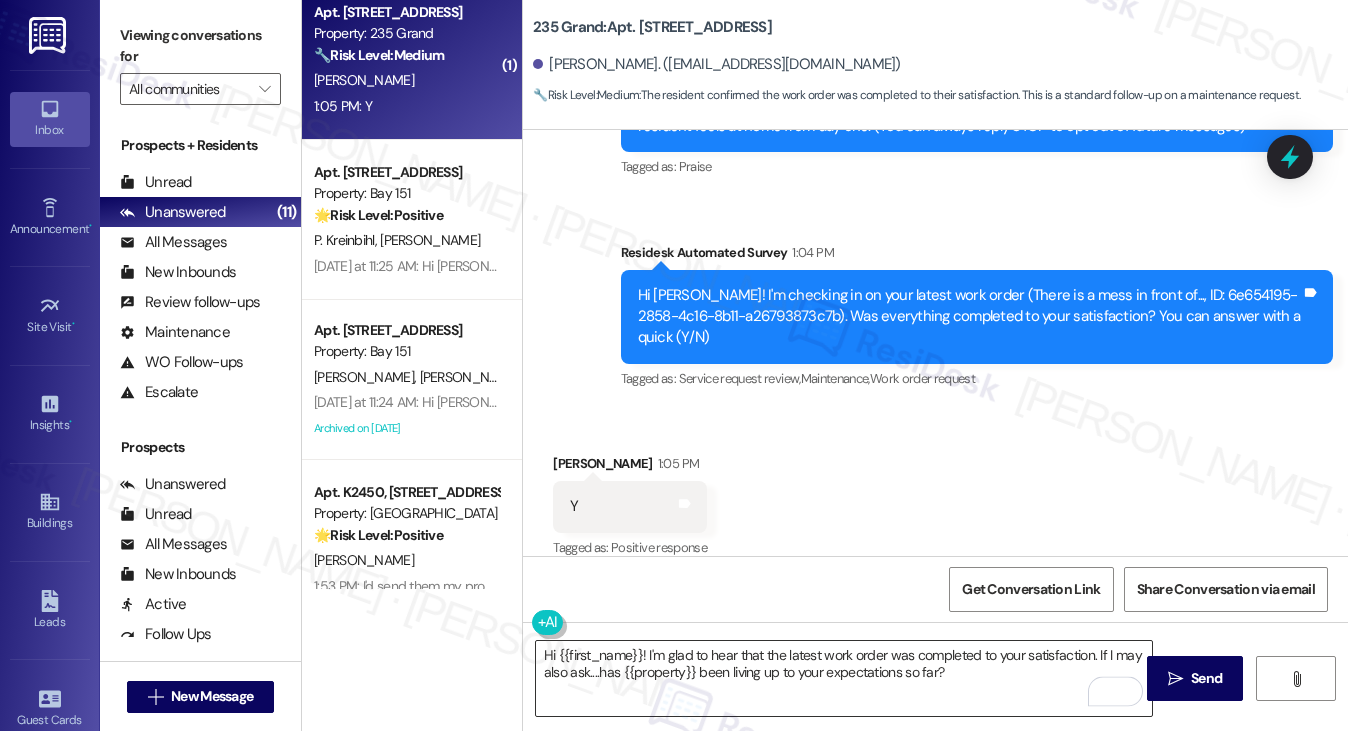
click at [974, 668] on textarea "Hi {{first_name}}! I'm glad to hear that the latest work order was completed to…" at bounding box center [844, 678] width 617 height 75
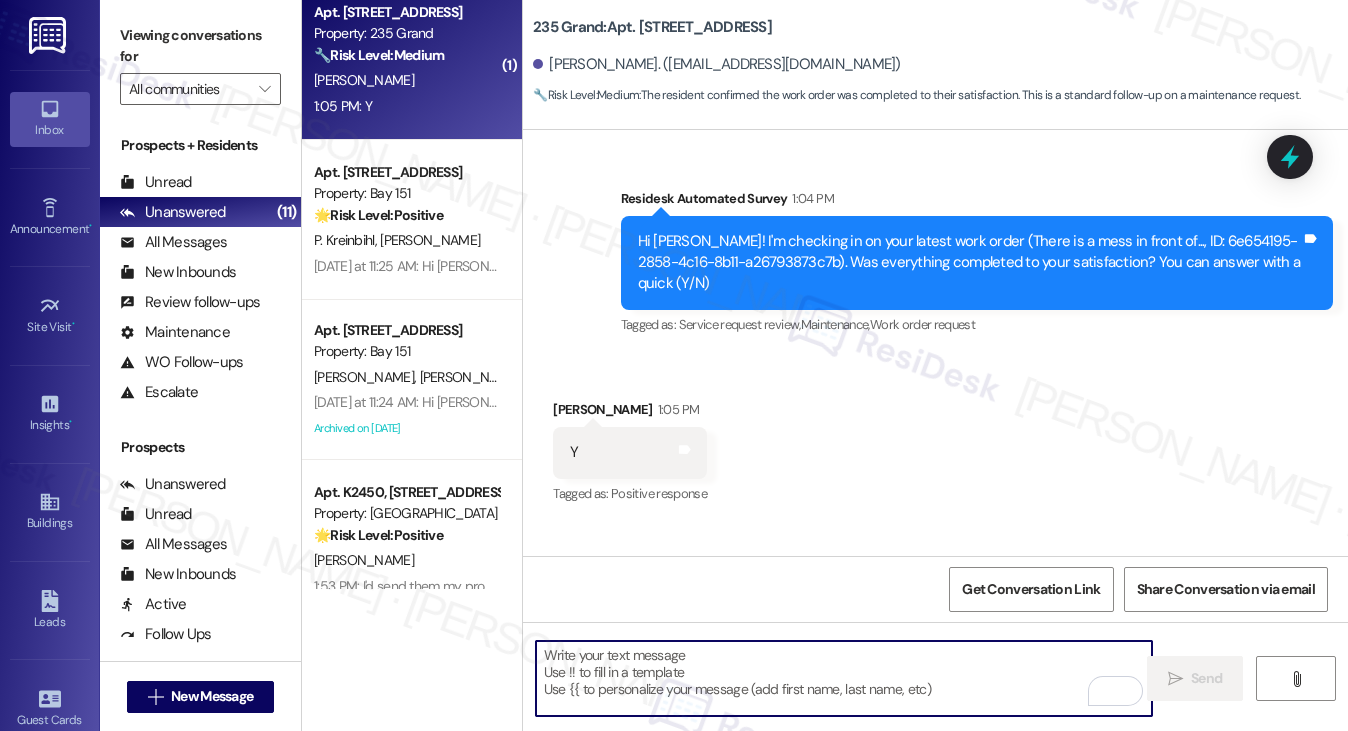
scroll to position [650, 0]
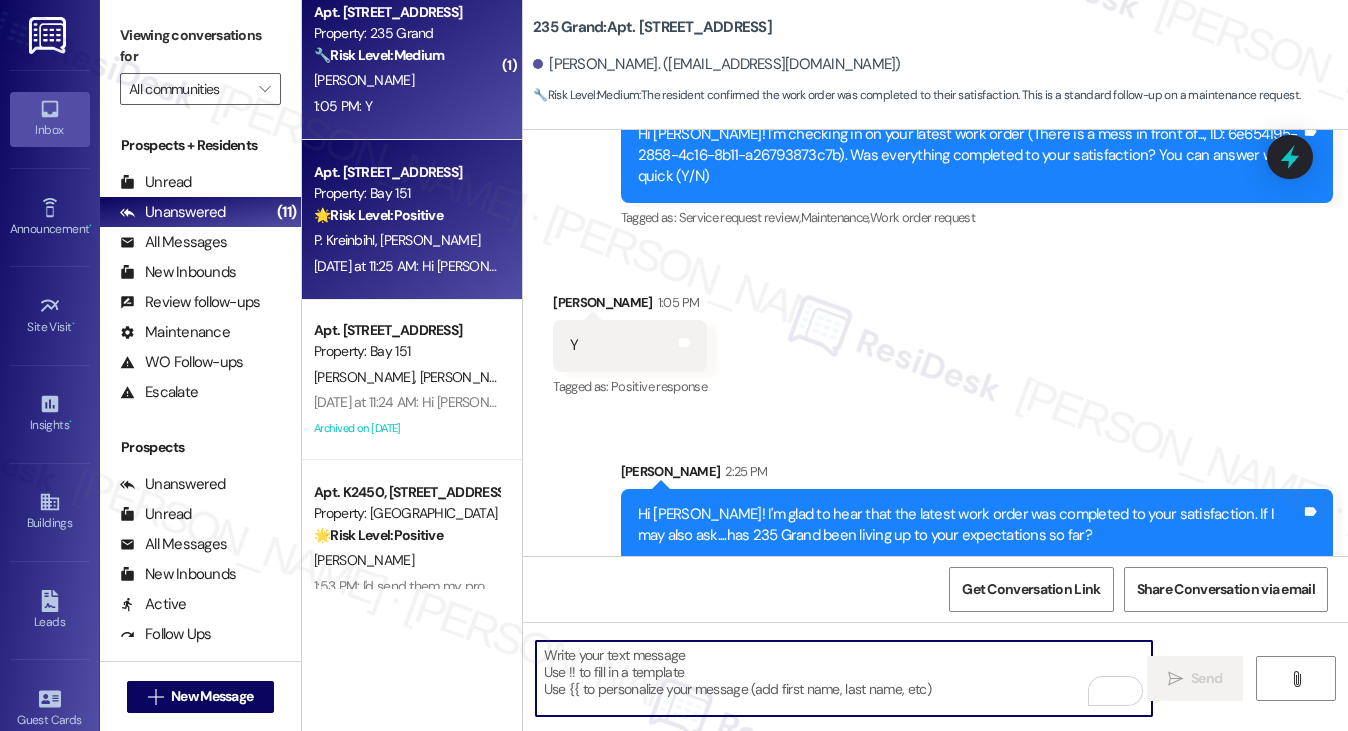
click at [348, 183] on div "Property: Bay 151" at bounding box center [406, 193] width 185 height 21
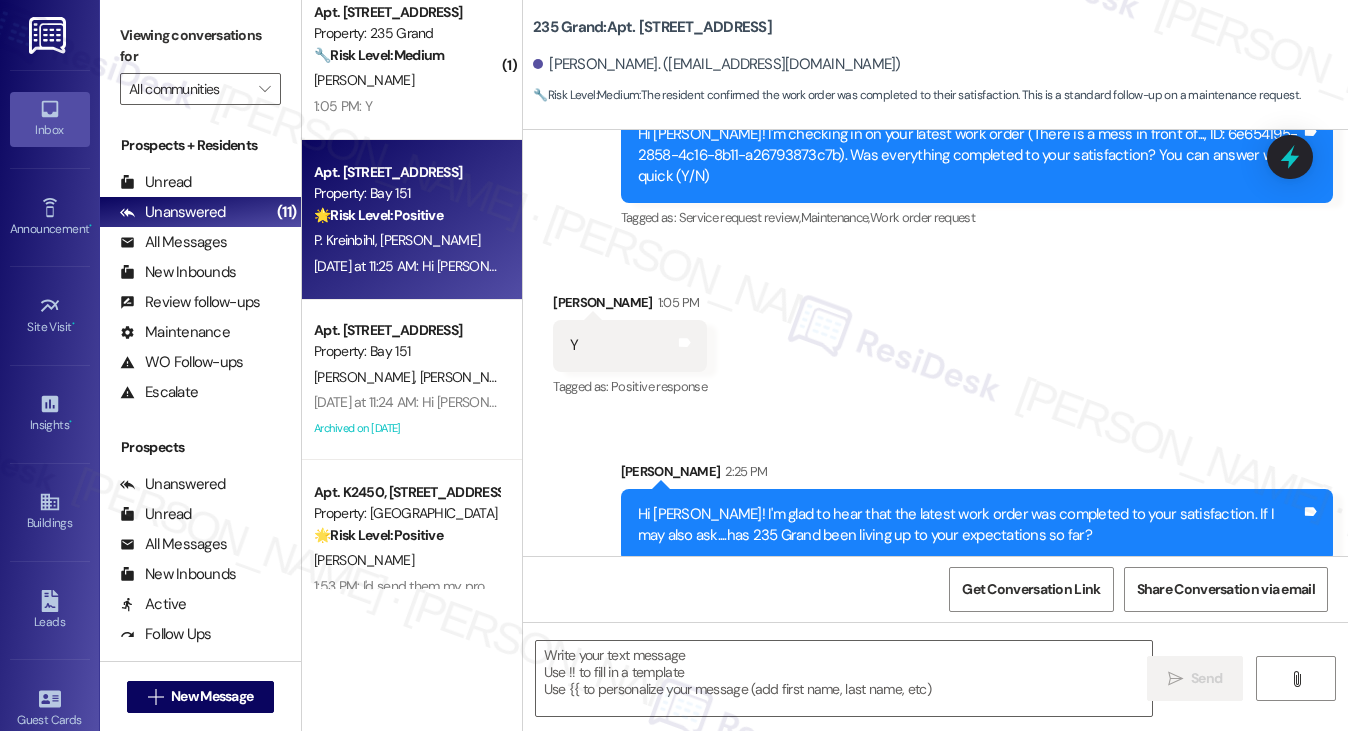
type textarea "Fetching suggested responses. Please feel free to read through the conversation…"
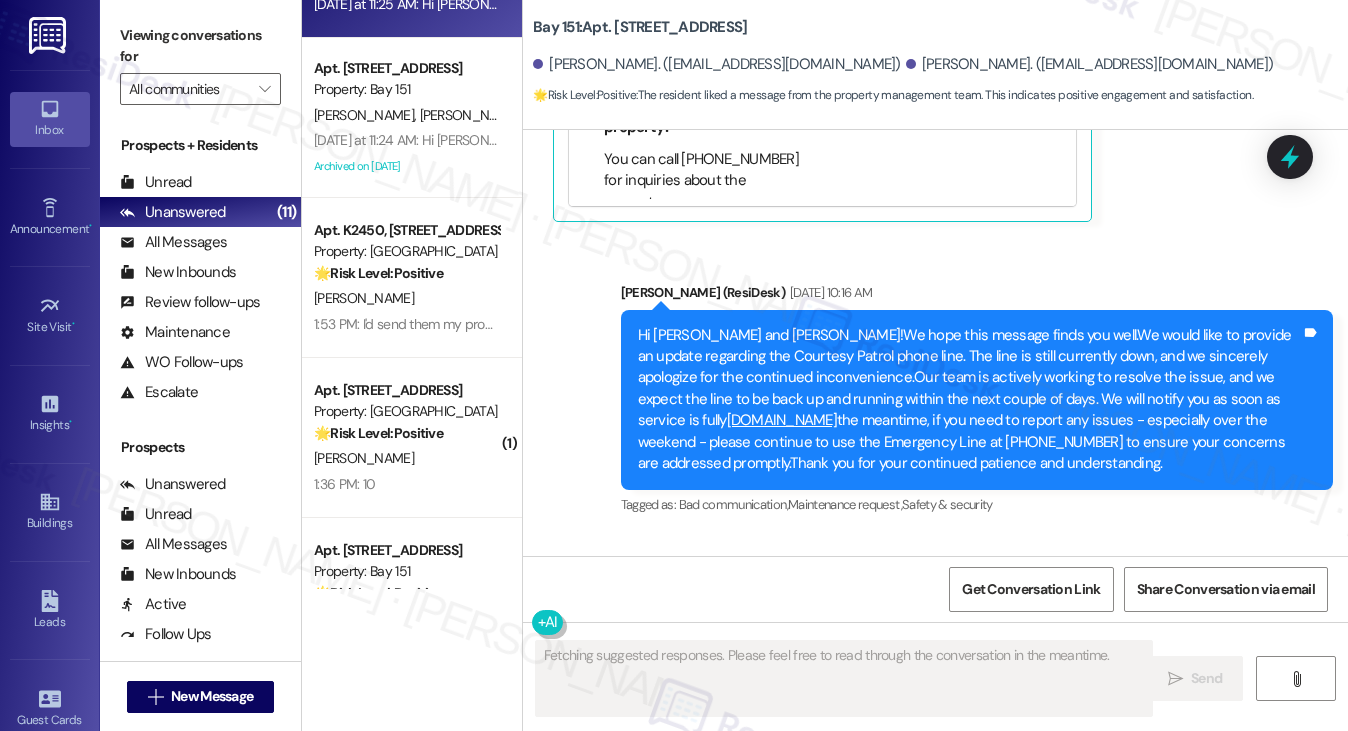
scroll to position [1400, 0]
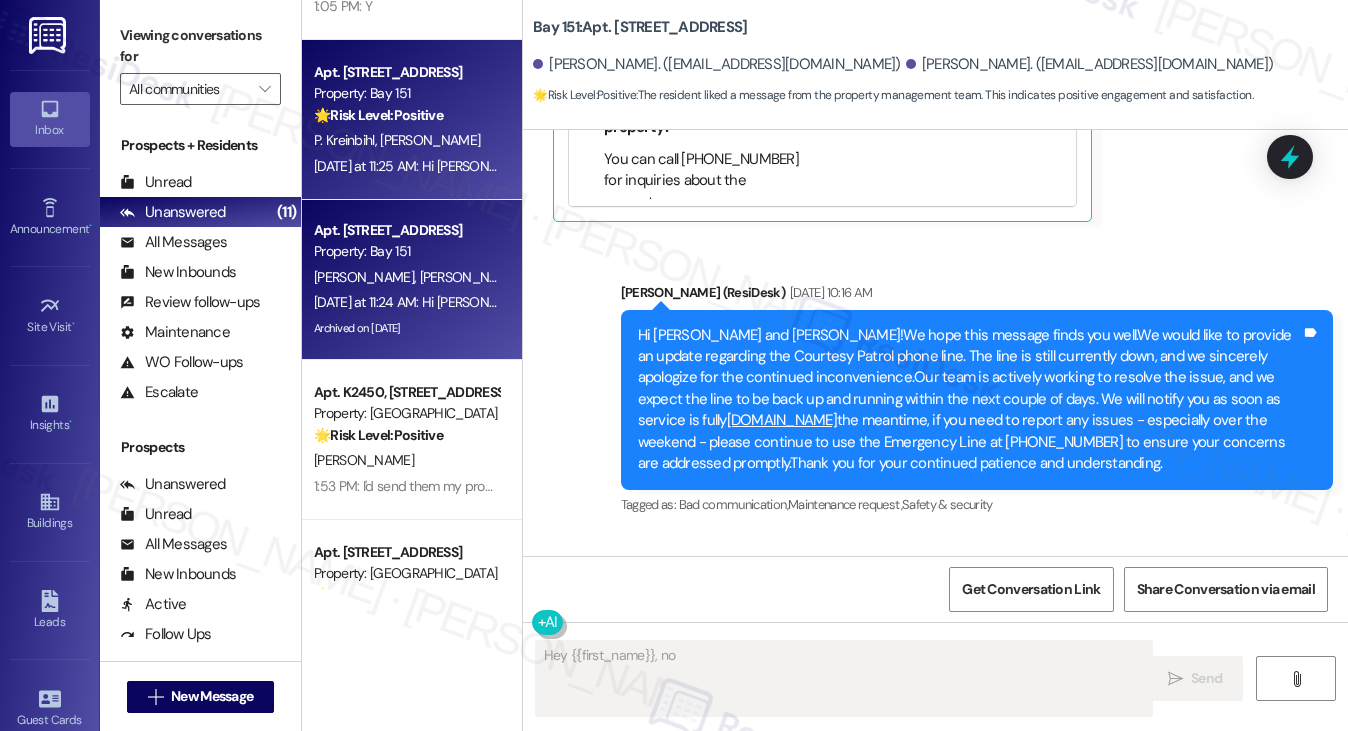
type textarea "Hey {{first_name}}, no worries"
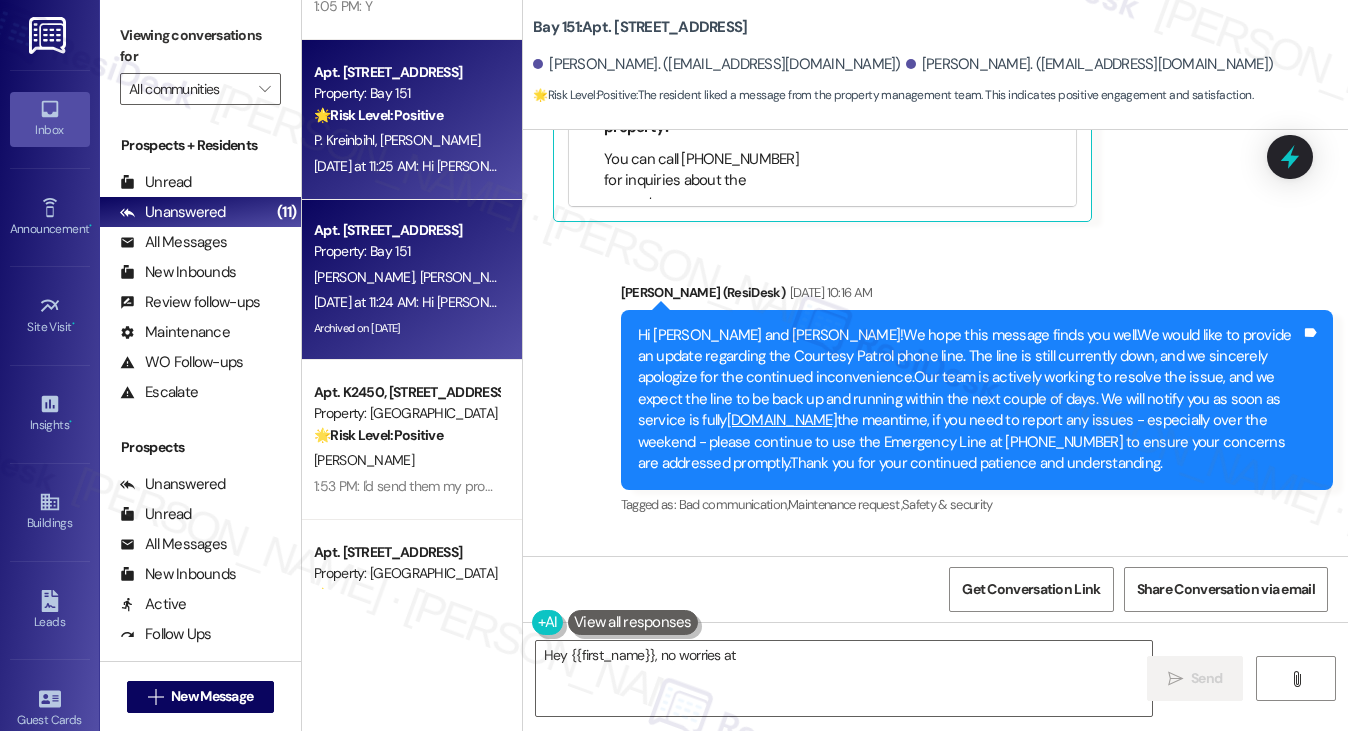
click at [468, 259] on div "Property: Bay 151" at bounding box center [406, 251] width 185 height 21
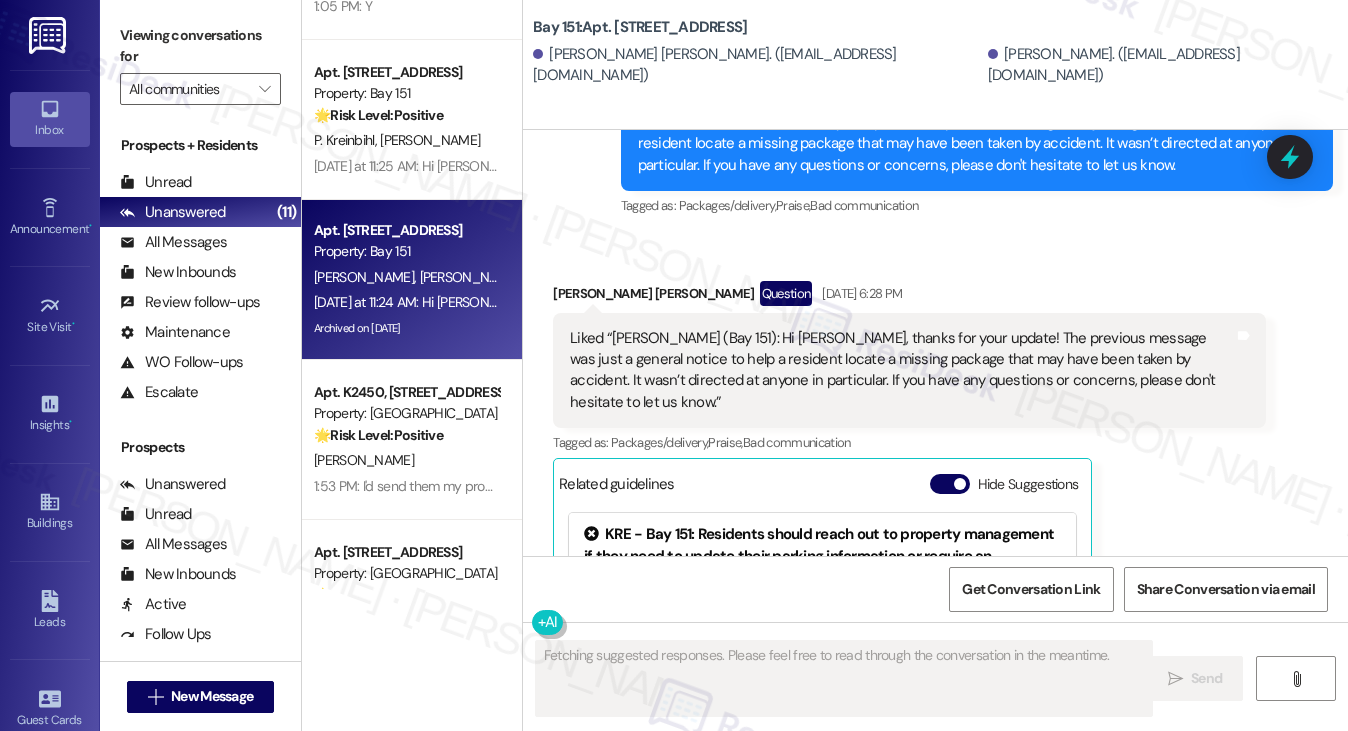
scroll to position [5698, 0]
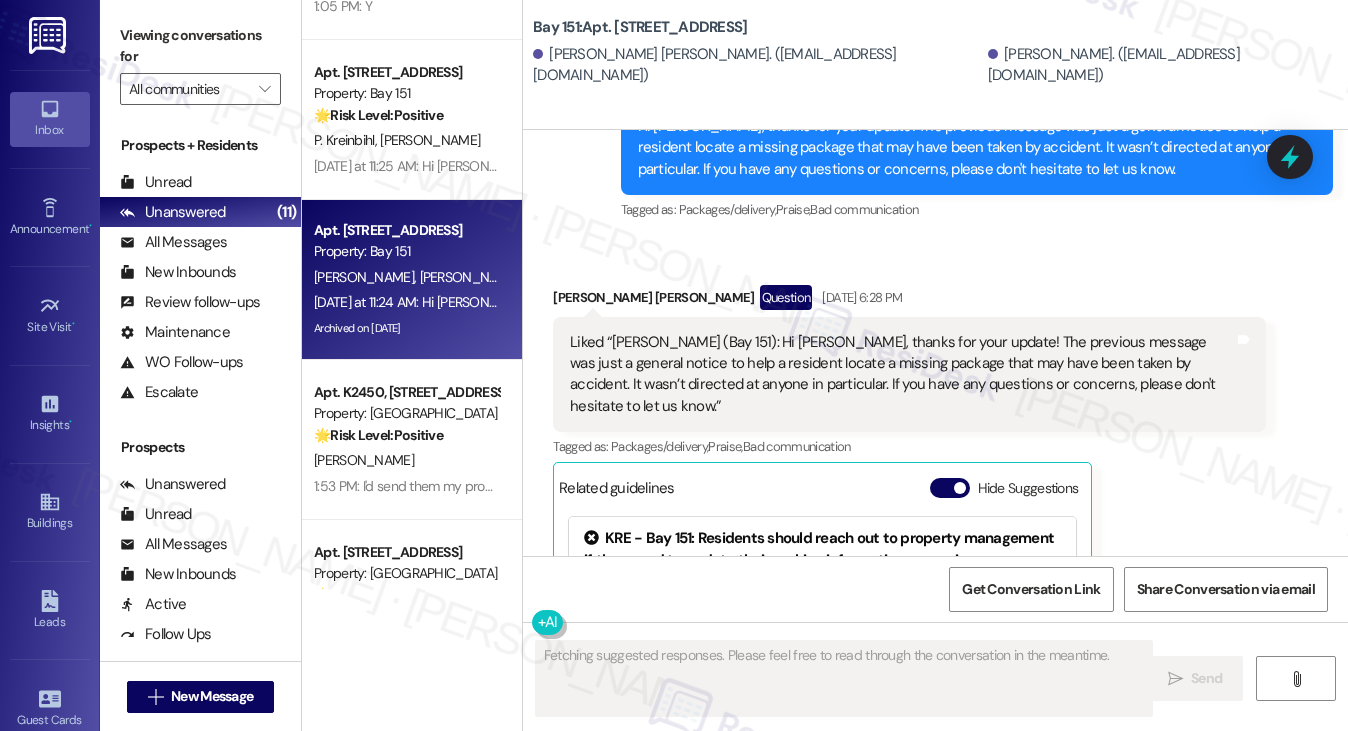
click at [783, 332] on div "Liked “Jane (Bay 151): Hi Abhinav, thanks for your update! The previous message…" at bounding box center [901, 375] width 663 height 86
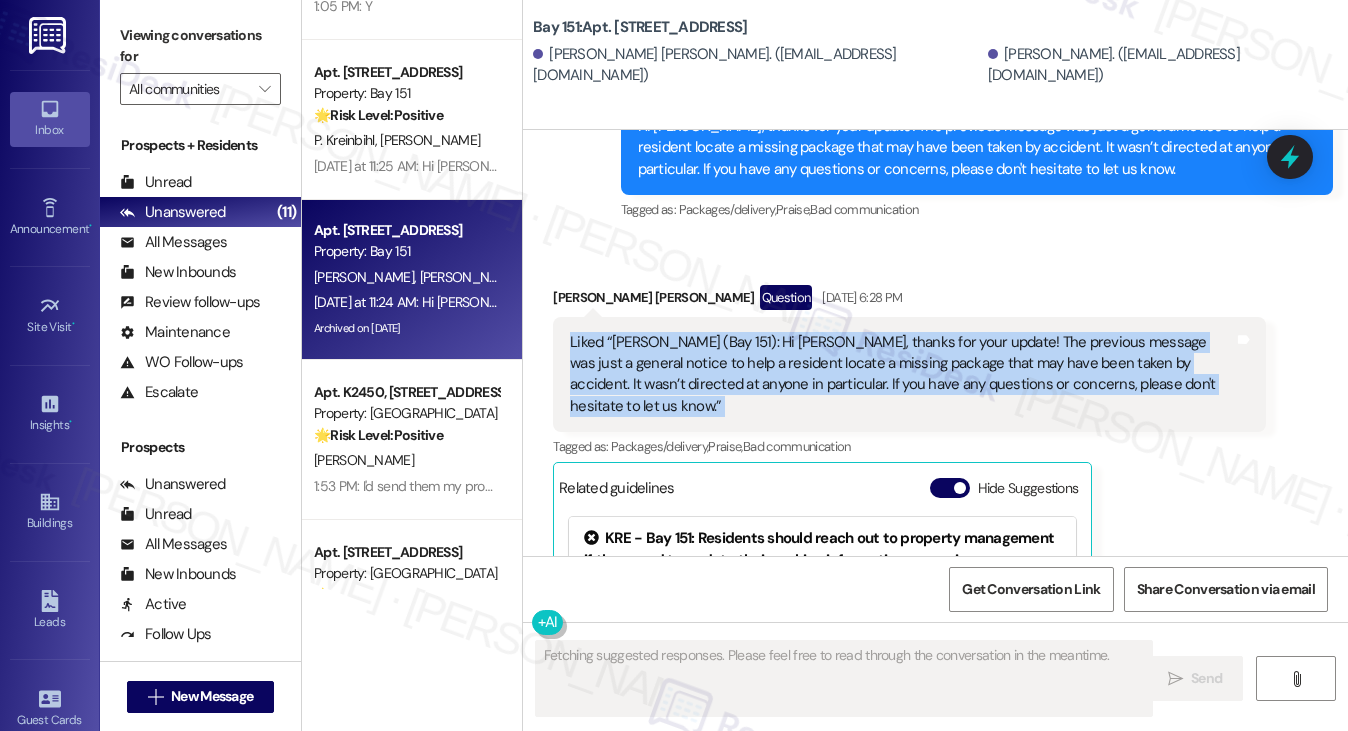
click at [783, 332] on div "Liked “Jane (Bay 151): Hi Abhinav, thanks for your update! The previous message…" at bounding box center [901, 375] width 663 height 86
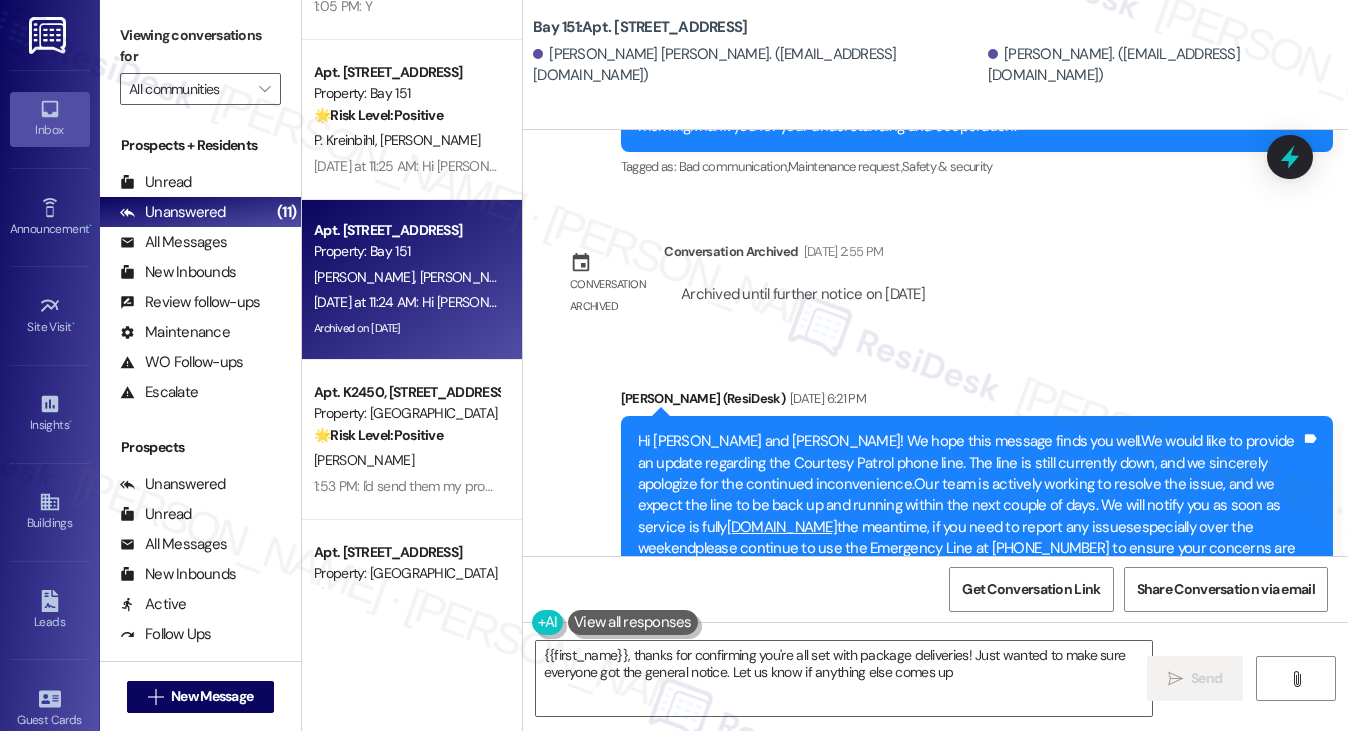
type textarea "{{first_name}}, thanks for confirming you're all set with package deliveries! J…"
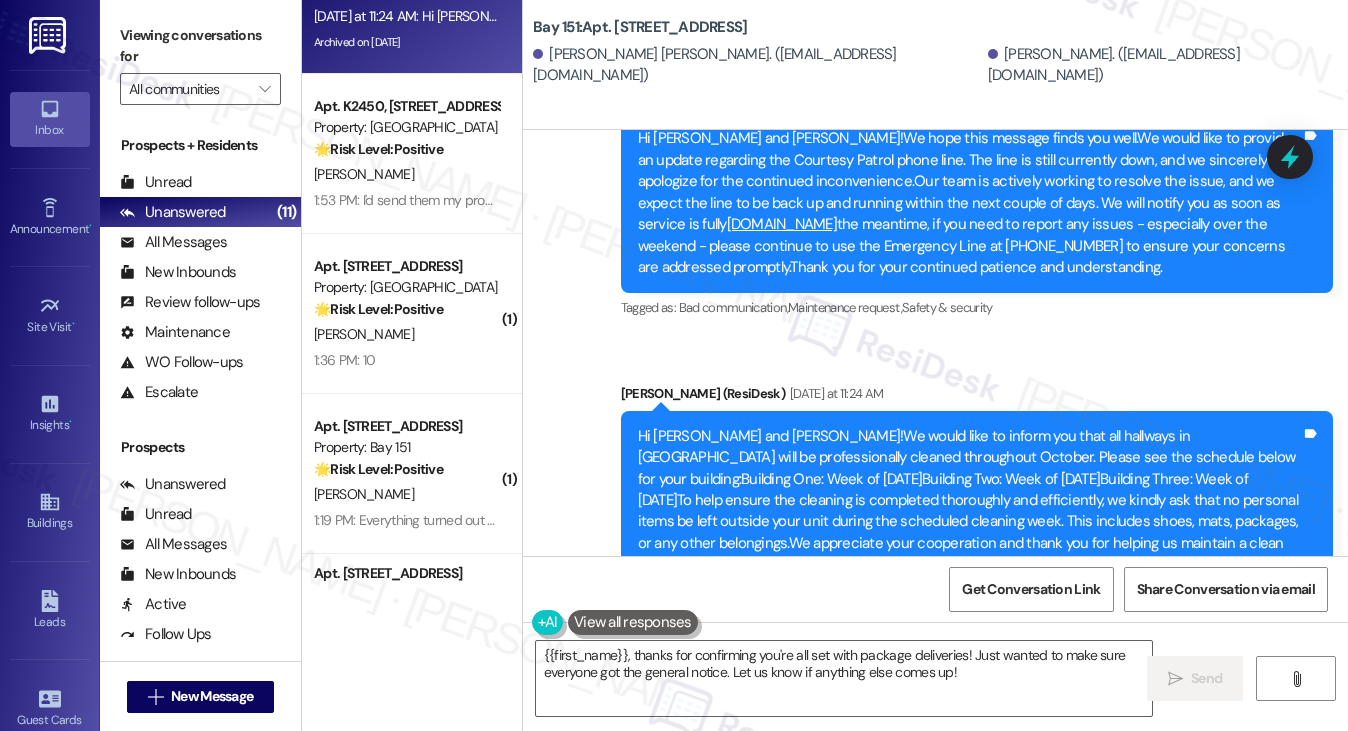
scroll to position [1700, 0]
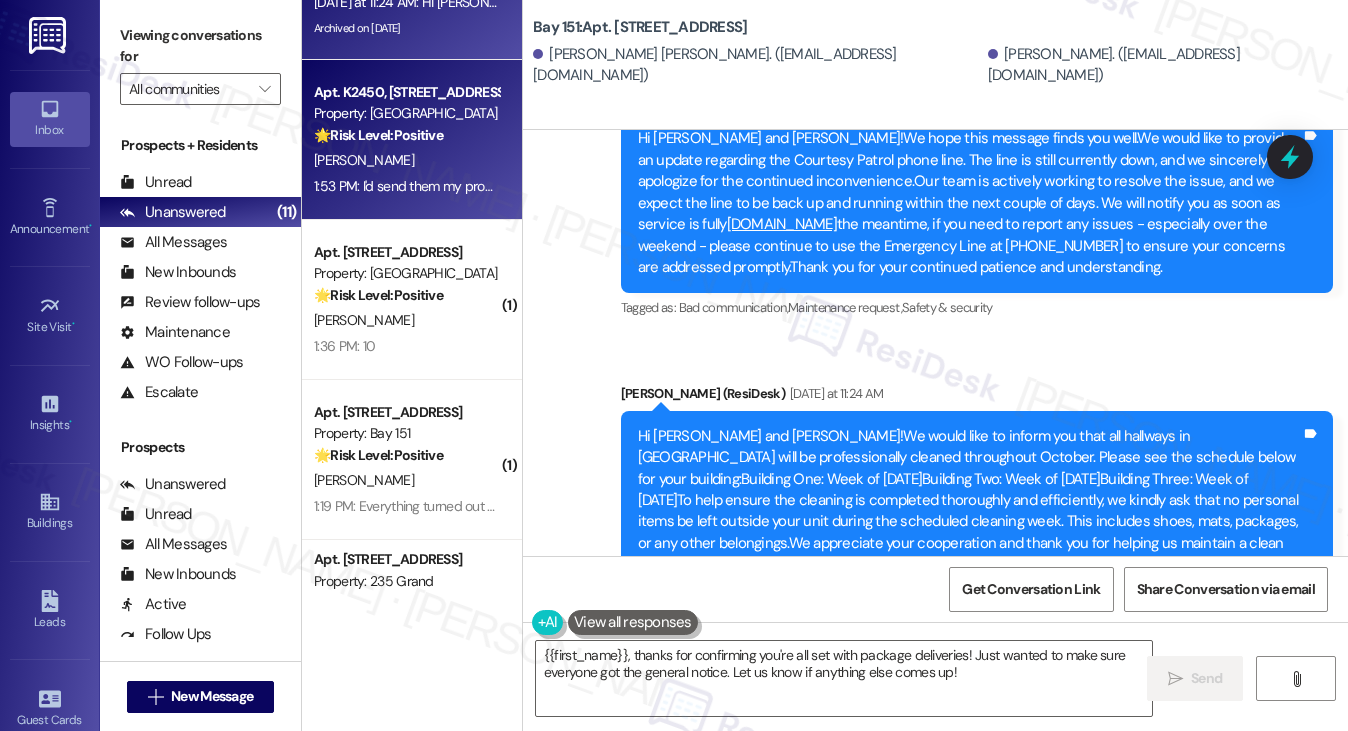
click at [397, 191] on div "1:53 PM: I'd send them my pros and cons feedback as I sent to you above on July…" at bounding box center [853, 186] width 1079 height 18
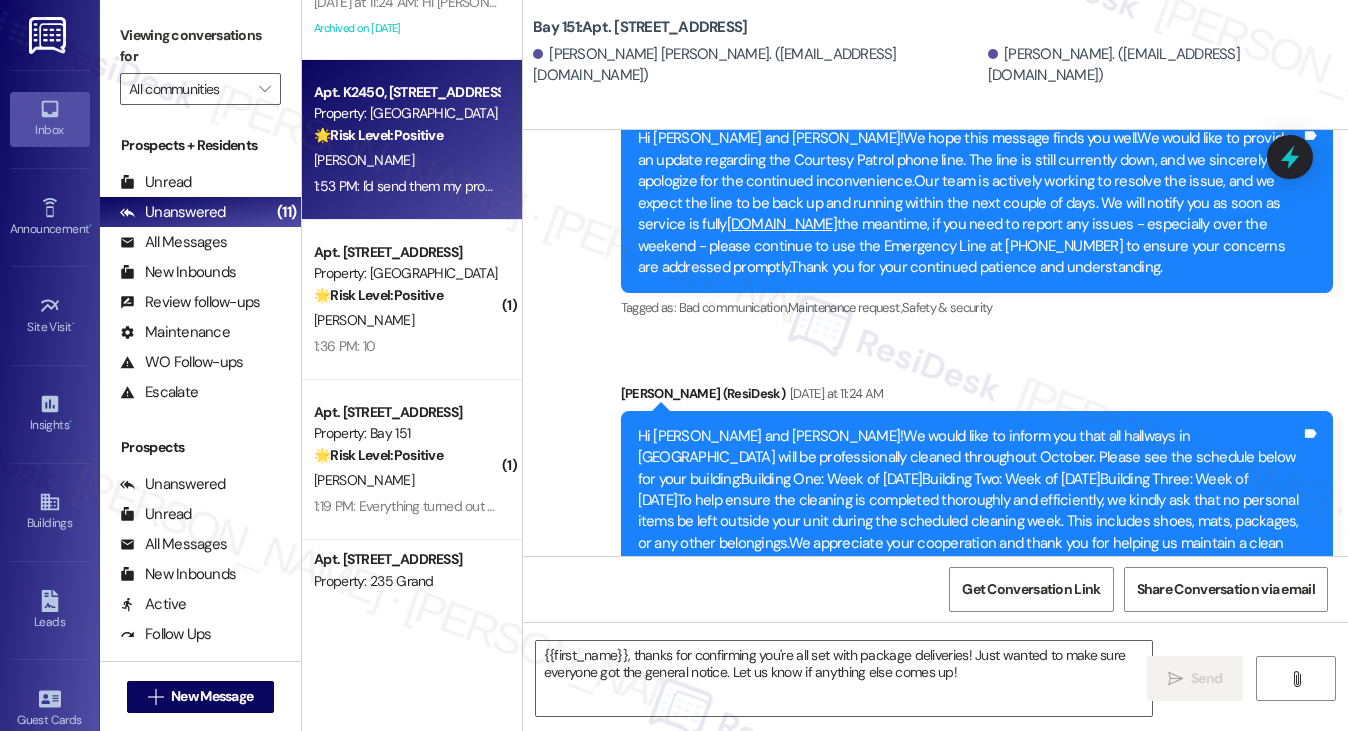
type textarea "Fetching suggested responses. Please feel free to read through the conversation…"
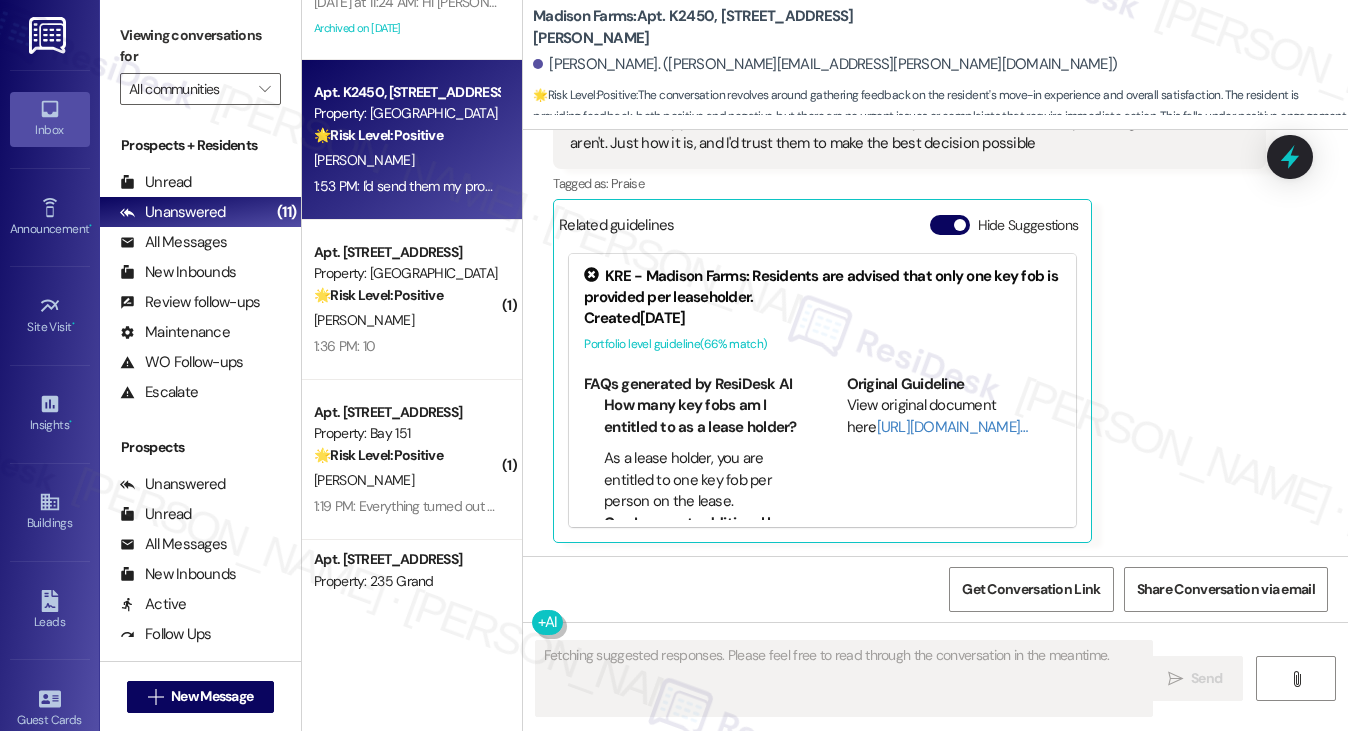
scroll to position [3650, 0]
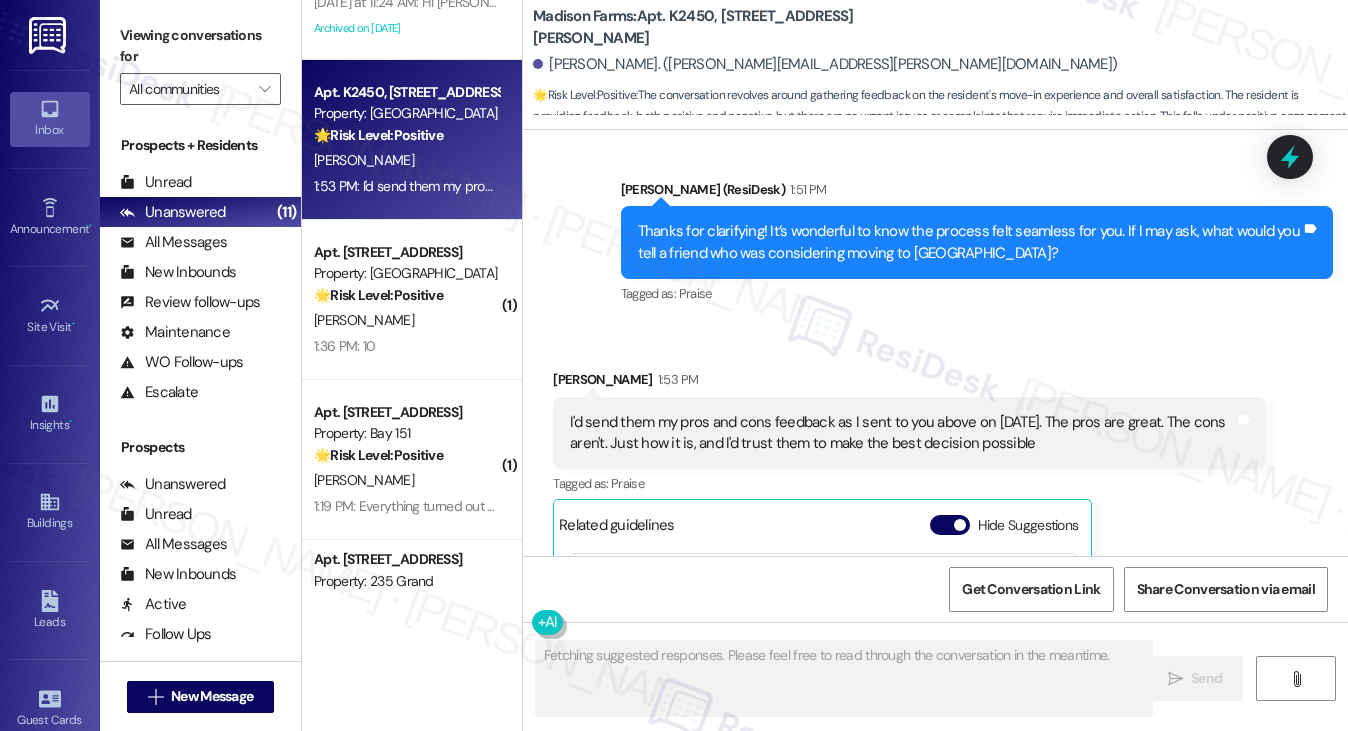
click at [734, 227] on div "Thanks for clarifying! It’s wonderful to know the process felt seamless for you…" at bounding box center [969, 242] width 663 height 43
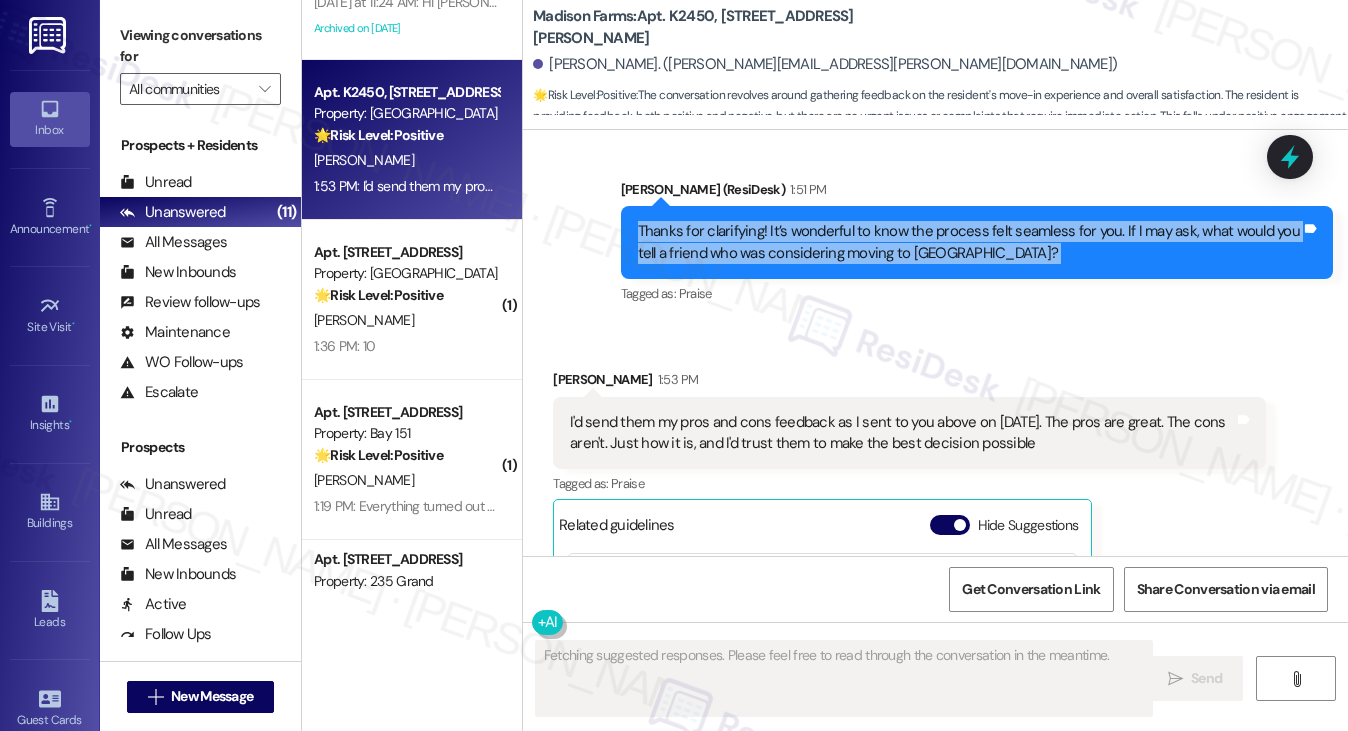
click at [734, 227] on div "Thanks for clarifying! It’s wonderful to know the process felt seamless for you…" at bounding box center [969, 242] width 663 height 43
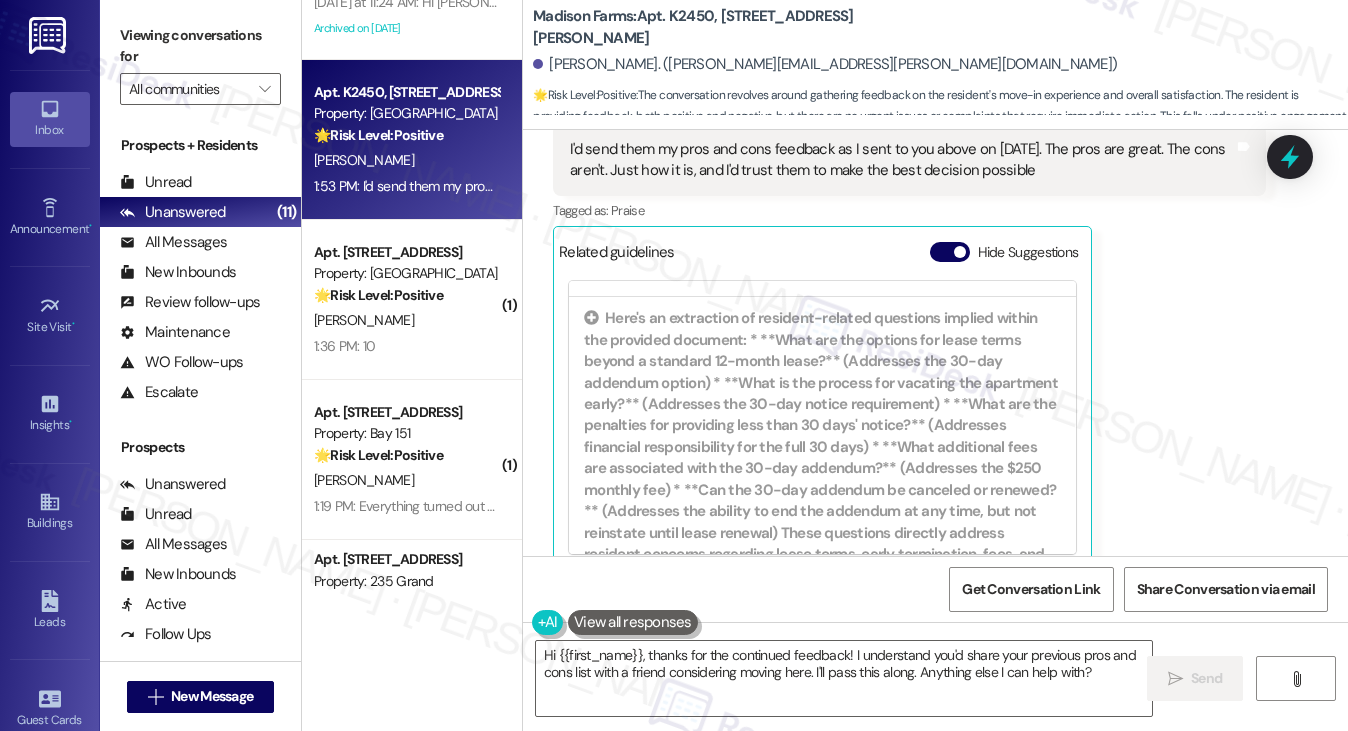
scroll to position [3951, 0]
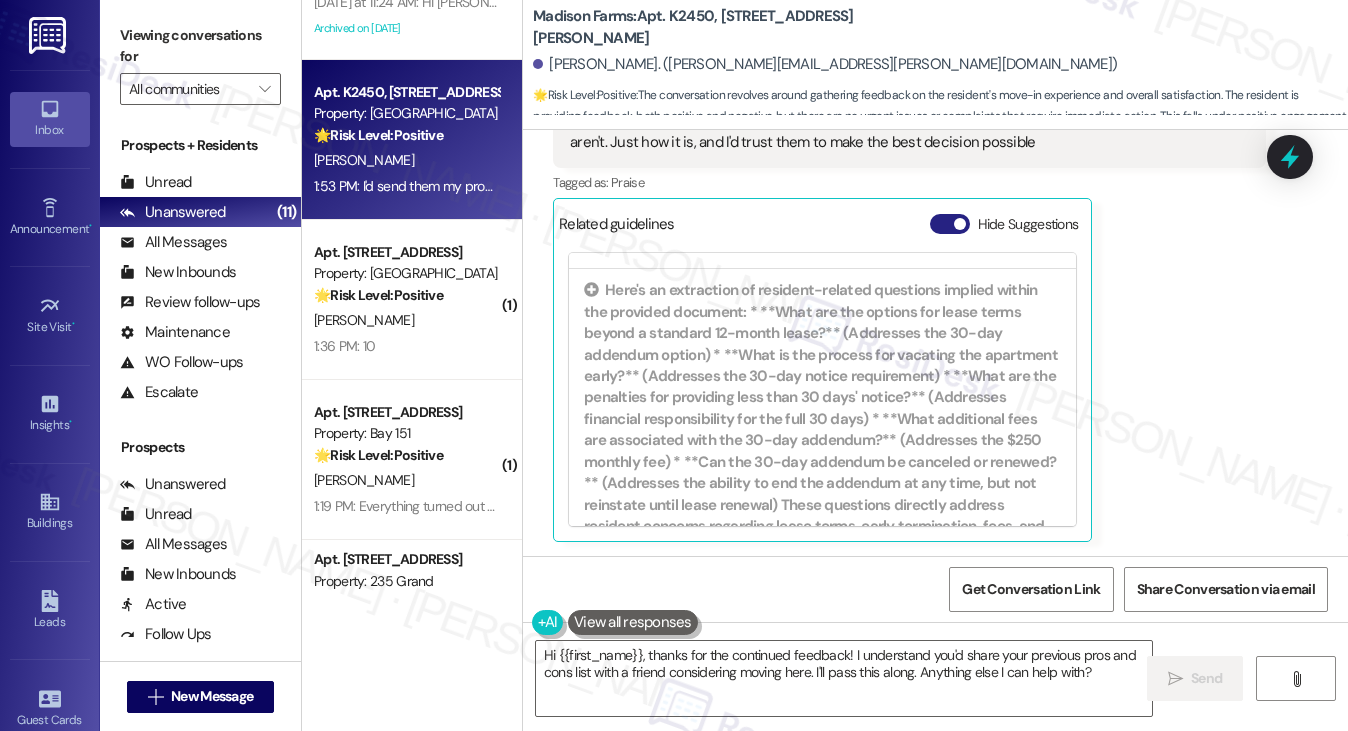
click at [957, 223] on span "button" at bounding box center [960, 224] width 12 height 12
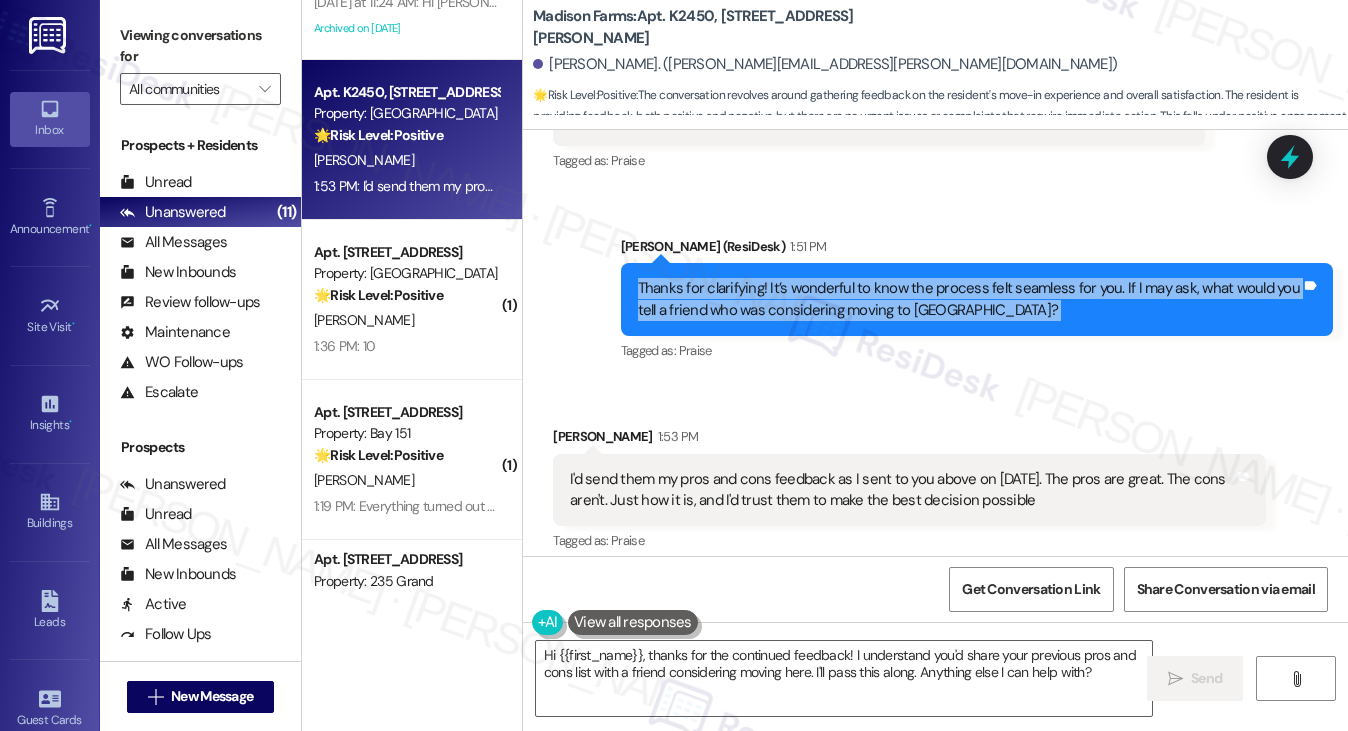
scroll to position [3559, 0]
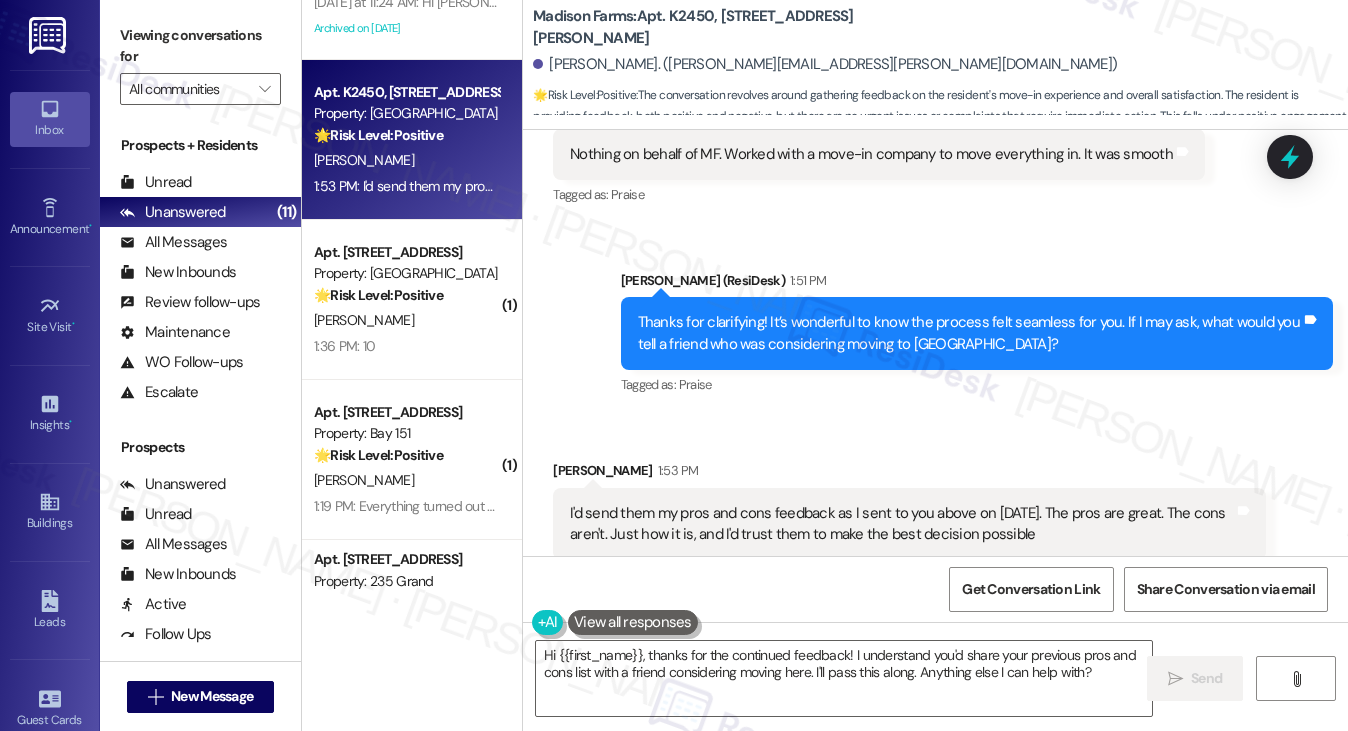
click at [902, 551] on div "I'd send them my pros and cons feedback as I sent to you above on July 21st. Th…" at bounding box center [909, 524] width 712 height 73
click at [936, 522] on div "I'd send them my pros and cons feedback as I sent to you above on July 21st. Th…" at bounding box center [901, 524] width 663 height 43
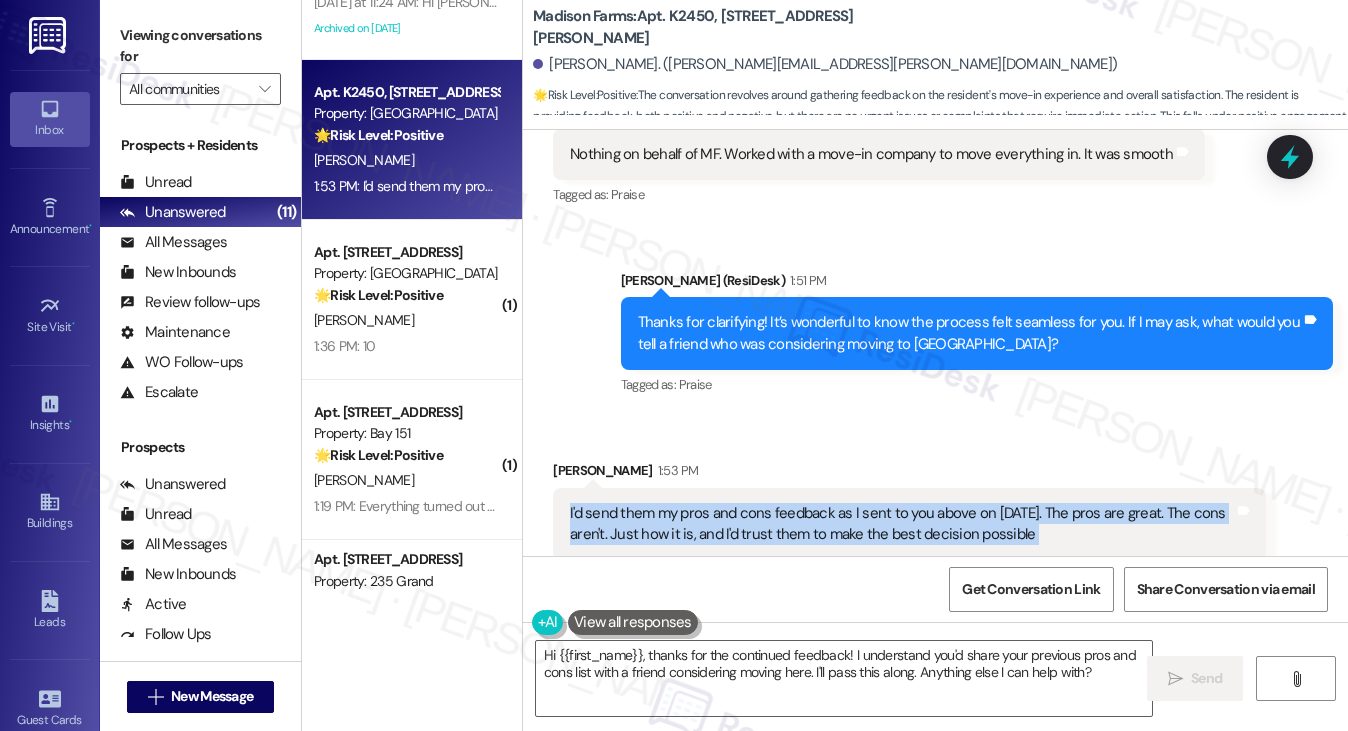
click at [936, 522] on div "I'd send them my pros and cons feedback as I sent to you above on July 21st. Th…" at bounding box center [901, 524] width 663 height 43
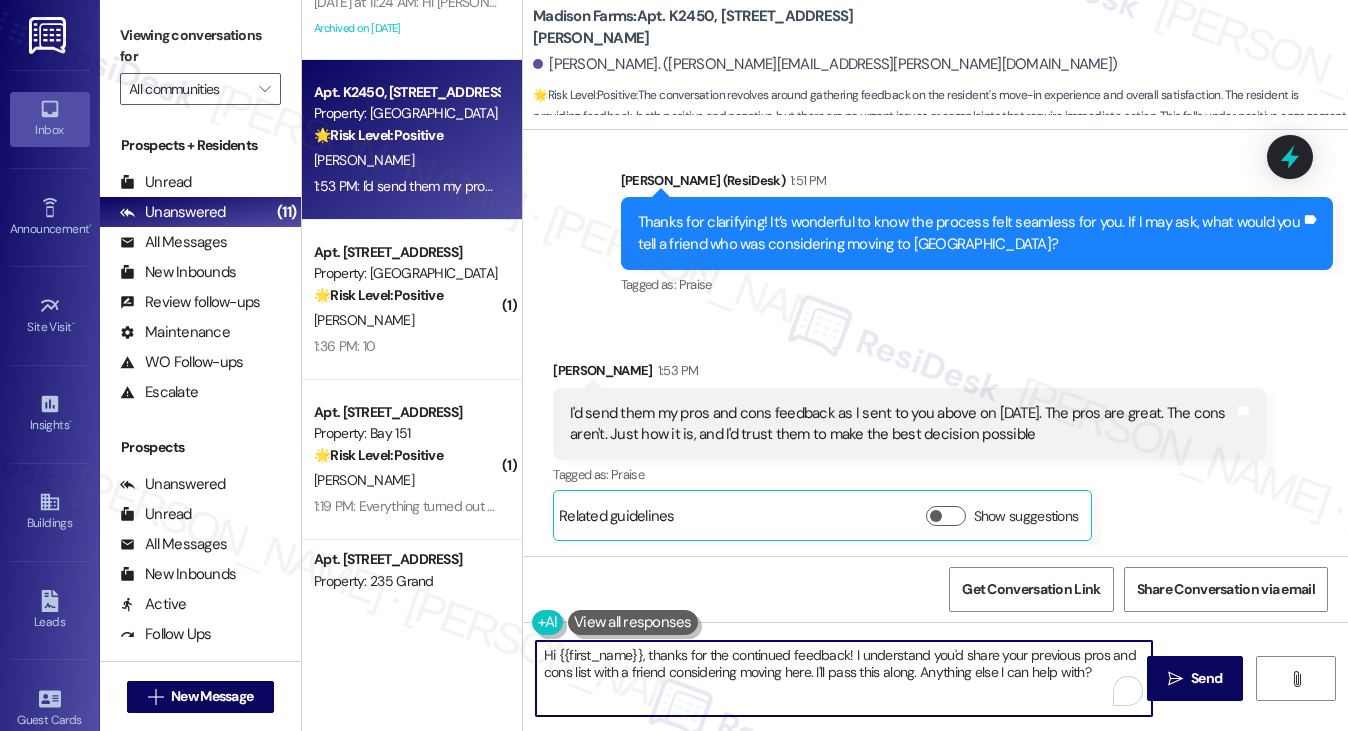
drag, startPoint x: 651, startPoint y: 647, endPoint x: 492, endPoint y: 647, distance: 159.0
click at [492, 647] on div "( 1 ) Apt. 2506, 235 Grand Street Property: 235 Grand 🔧 Risk Level: Medium The …" at bounding box center [825, 365] width 1046 height 731
drag, startPoint x: 1015, startPoint y: 670, endPoint x: 730, endPoint y: 679, distance: 285.1
click at [730, 679] on textarea "Thanks for the continued feedback! I understand you'd share your previous pros …" at bounding box center [844, 678] width 617 height 75
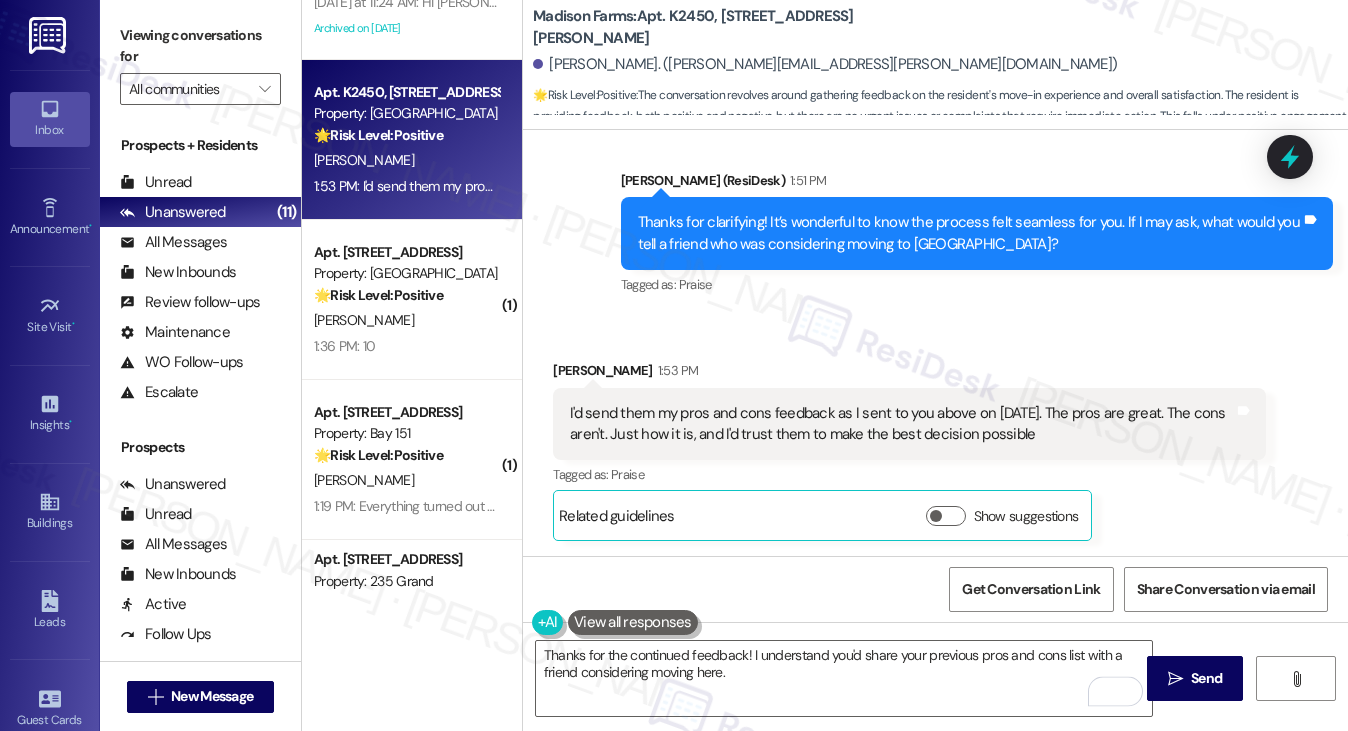
click at [932, 246] on div "Thanks for clarifying! It’s wonderful to know the process felt seamless for you…" at bounding box center [969, 233] width 663 height 43
click at [204, 23] on label "Viewing conversations for" at bounding box center [200, 46] width 161 height 53
click at [692, 239] on div "Thanks for clarifying! It’s wonderful to know the process felt seamless for you…" at bounding box center [969, 233] width 663 height 43
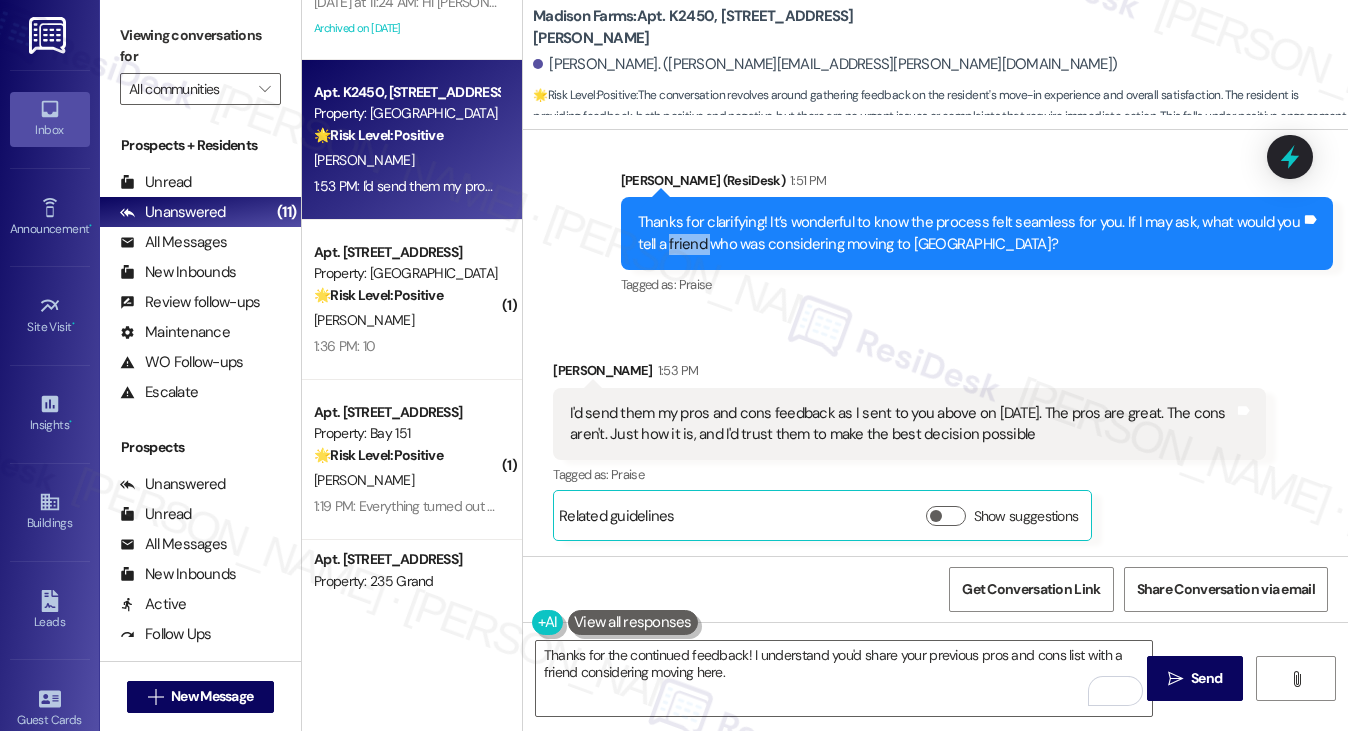
copy div "friend"
drag, startPoint x: 203, startPoint y: 43, endPoint x: 250, endPoint y: 71, distance: 54.7
click at [203, 43] on label "Viewing conversations for" at bounding box center [200, 46] width 161 height 53
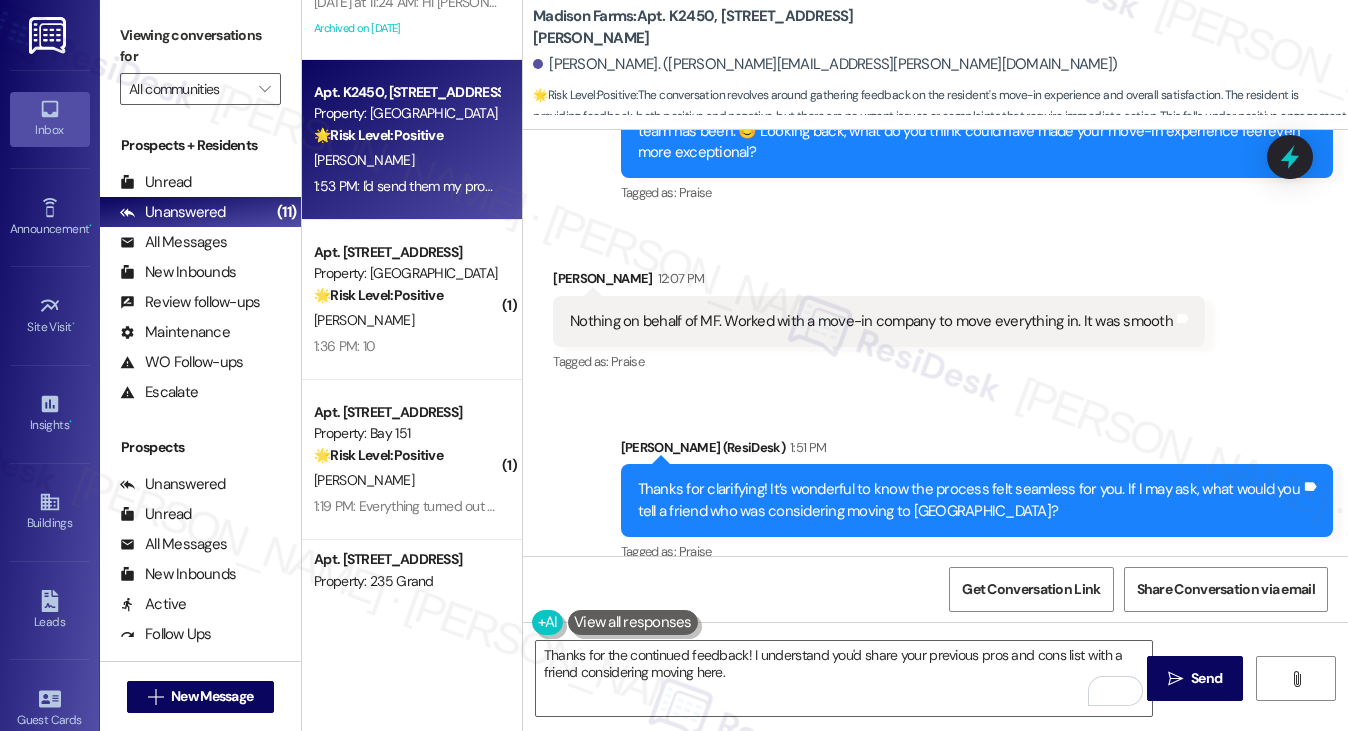
scroll to position [3359, 0]
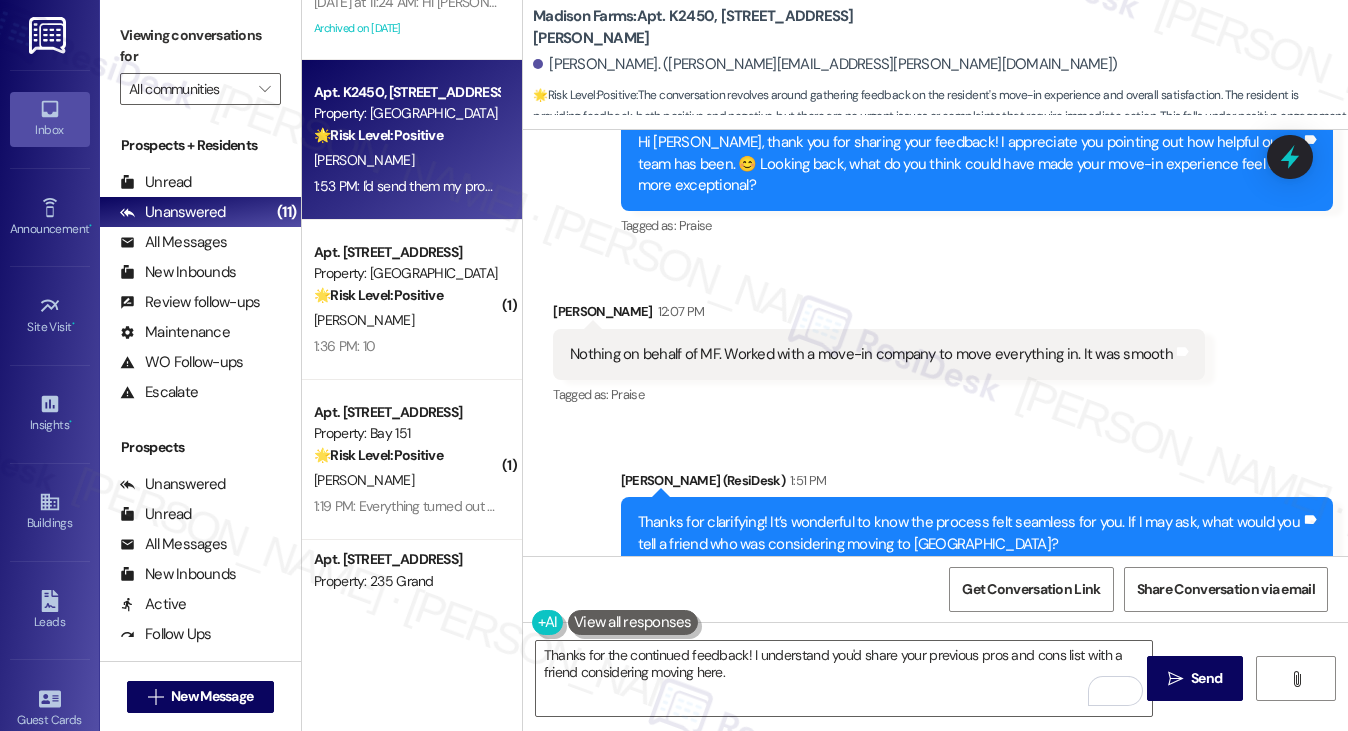
click at [740, 359] on div "Nothing on behalf of MF. Worked with a move-in company to move everything in. I…" at bounding box center [871, 354] width 603 height 21
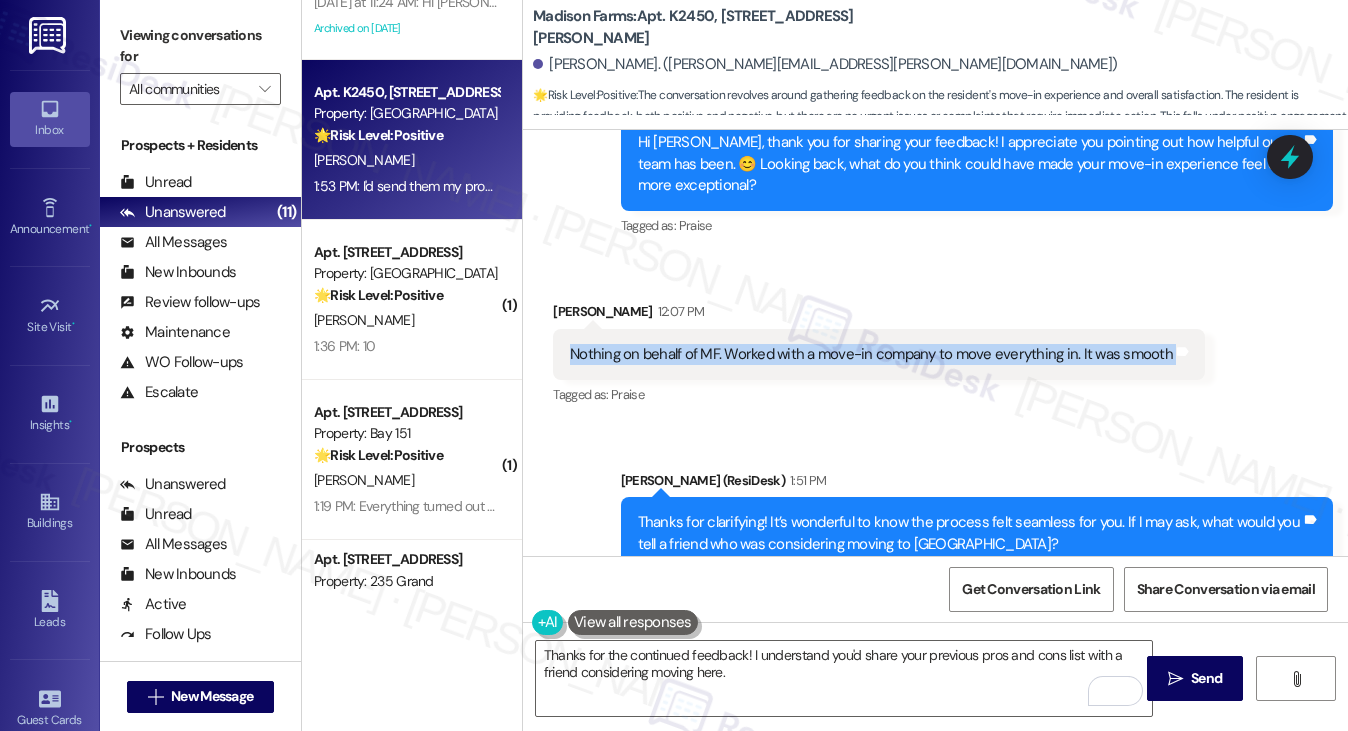
click at [740, 359] on div "Nothing on behalf of MF. Worked with a move-in company to move everything in. I…" at bounding box center [871, 354] width 603 height 21
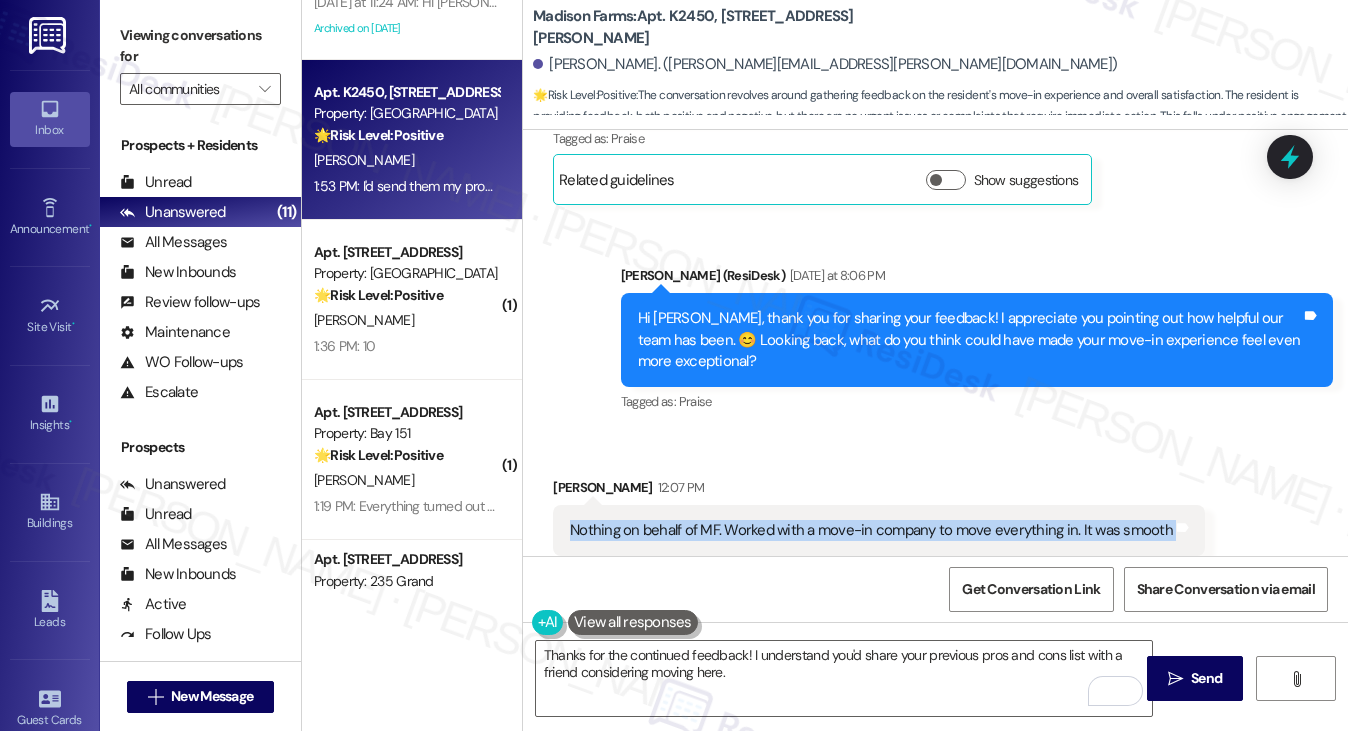
scroll to position [3059, 0]
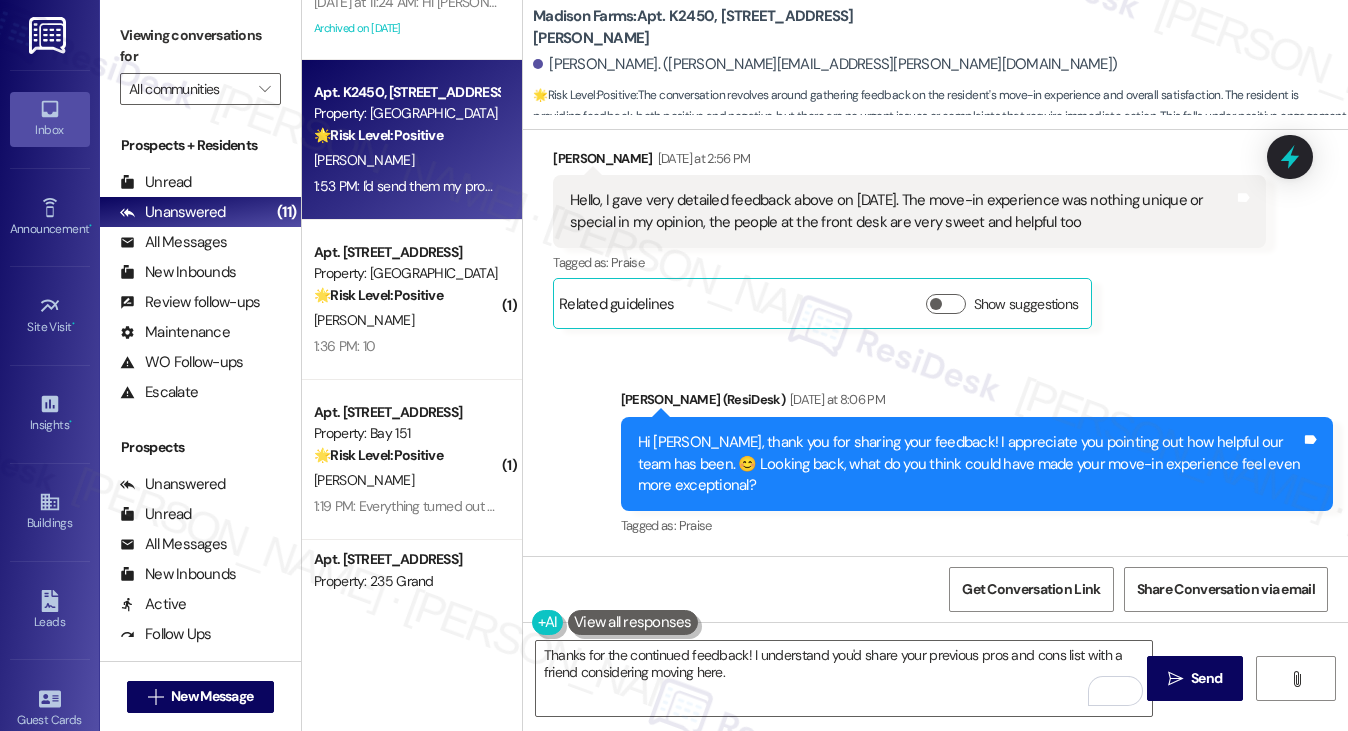
click at [152, 55] on label "Viewing conversations for" at bounding box center [200, 46] width 161 height 53
click at [709, 207] on div "Hello, I gave very detailed feedback above on July 21st. The move-in experience…" at bounding box center [901, 211] width 663 height 43
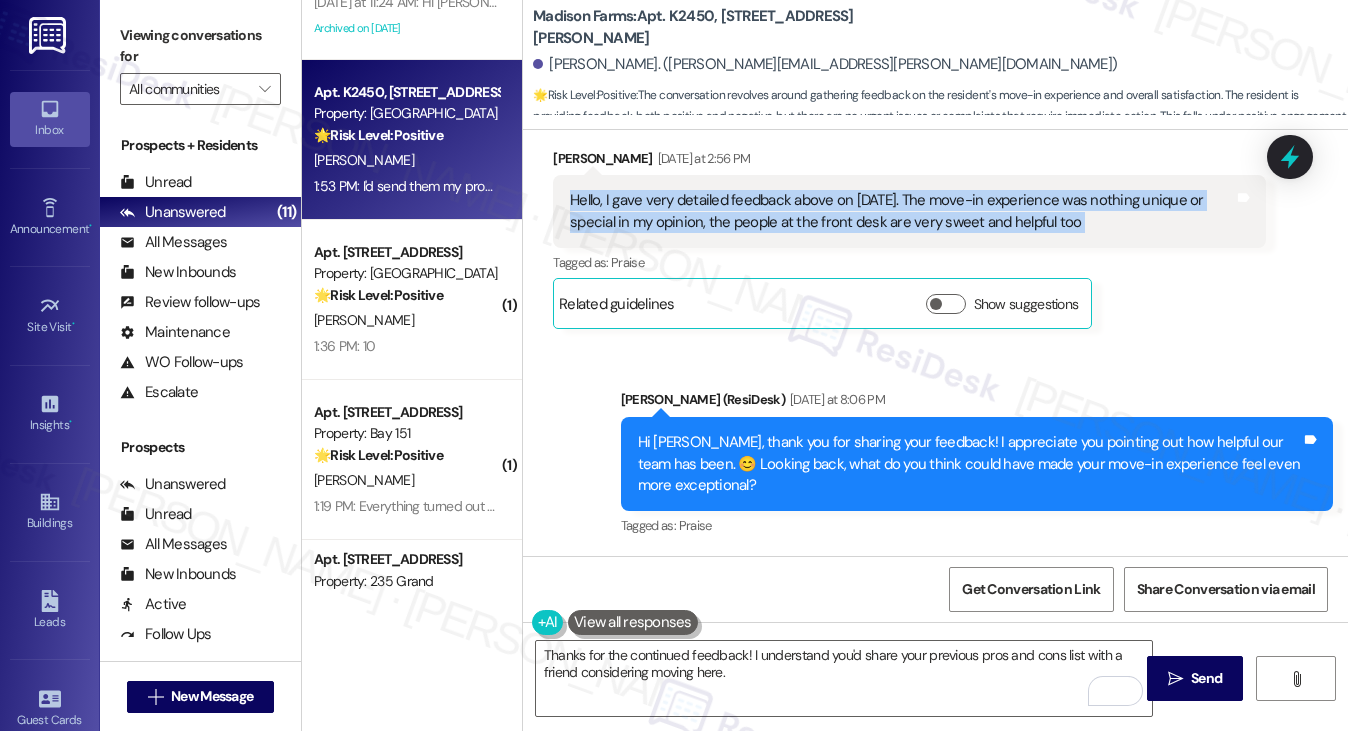
click at [709, 207] on div "Hello, I gave very detailed feedback above on July 21st. The move-in experience…" at bounding box center [901, 211] width 663 height 43
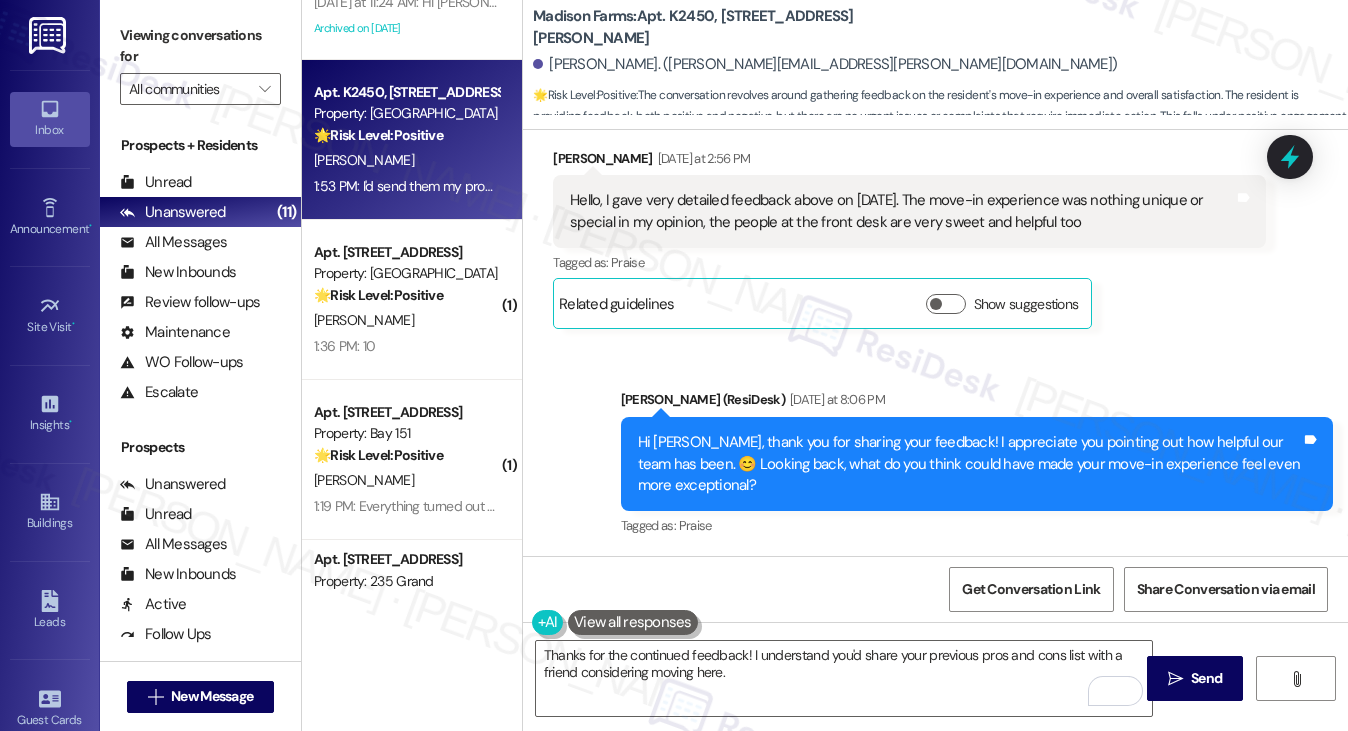
click at [170, 59] on label "Viewing conversations for" at bounding box center [200, 46] width 161 height 53
click at [671, 188] on div "Hello, I gave very detailed feedback above on July 21st. The move-in experience…" at bounding box center [909, 211] width 712 height 73
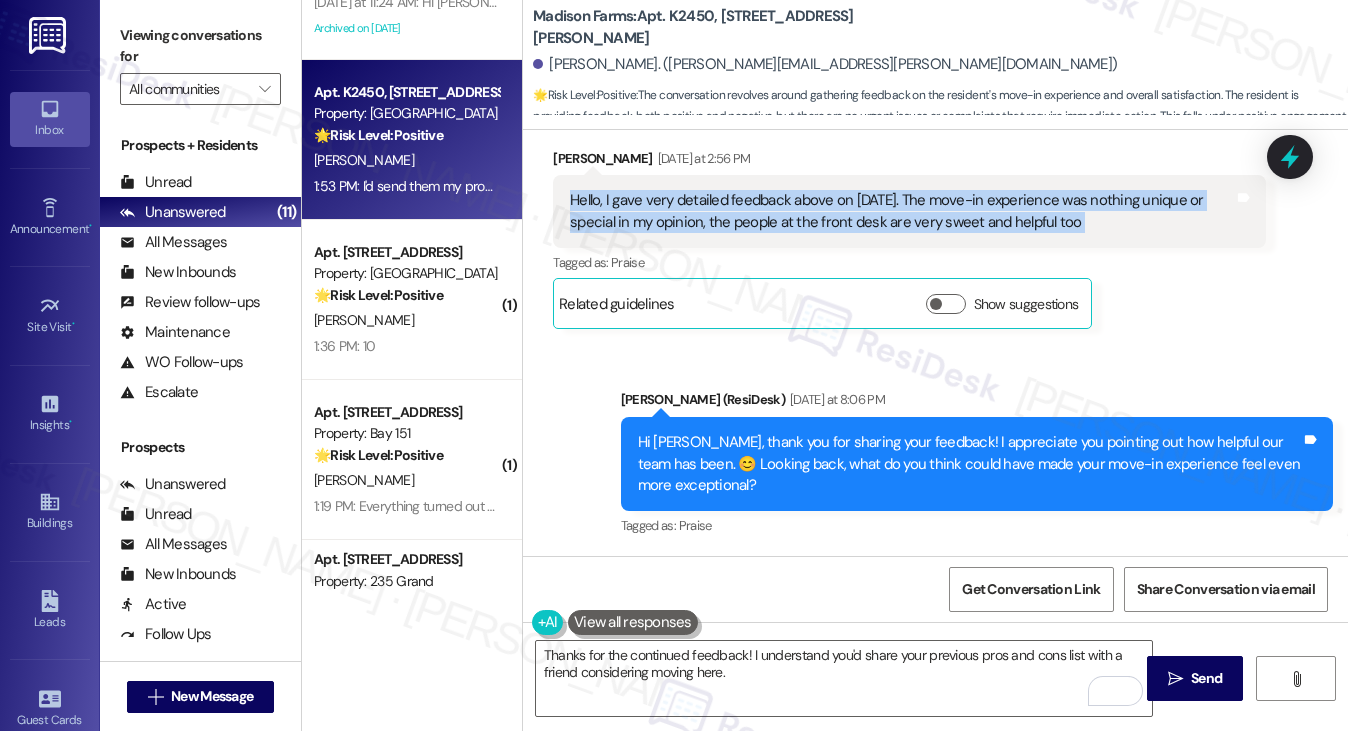
click at [671, 188] on div "Hello, I gave very detailed feedback above on July 21st. The move-in experience…" at bounding box center [909, 211] width 712 height 73
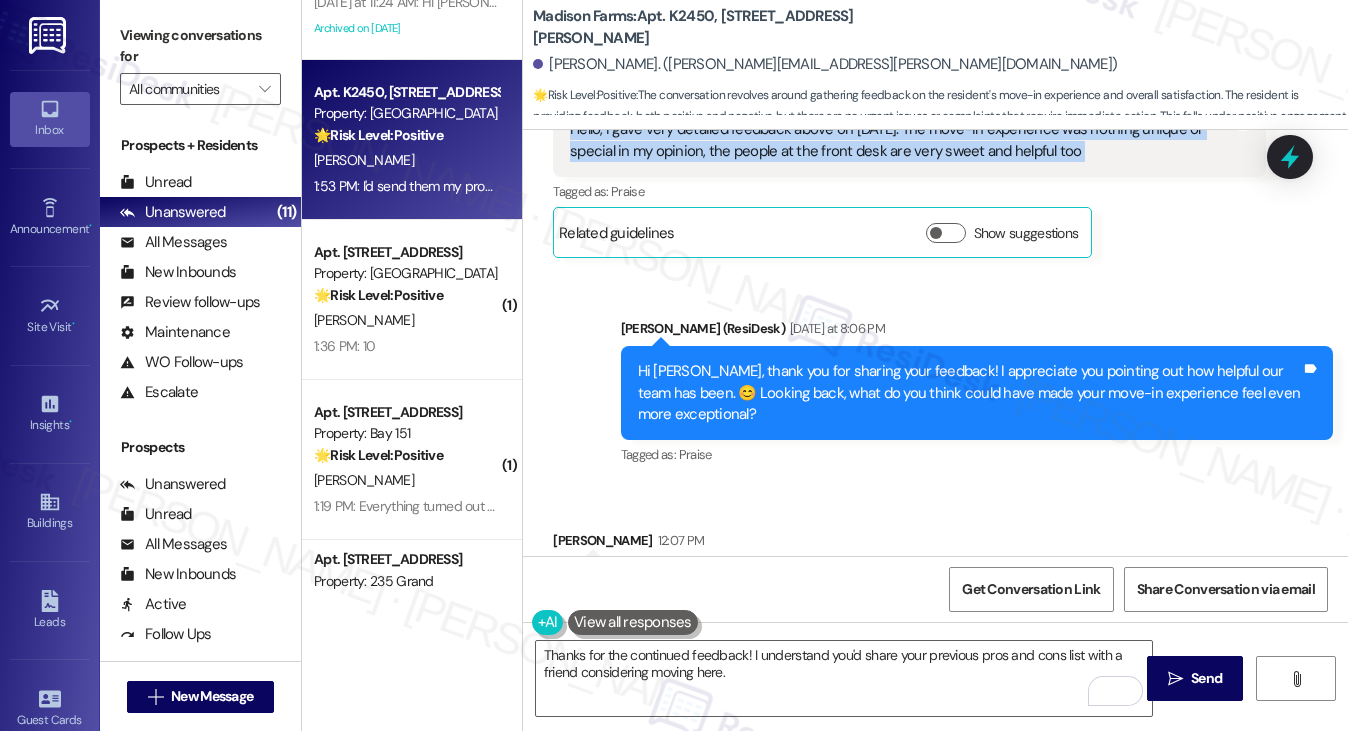
scroll to position [3159, 0]
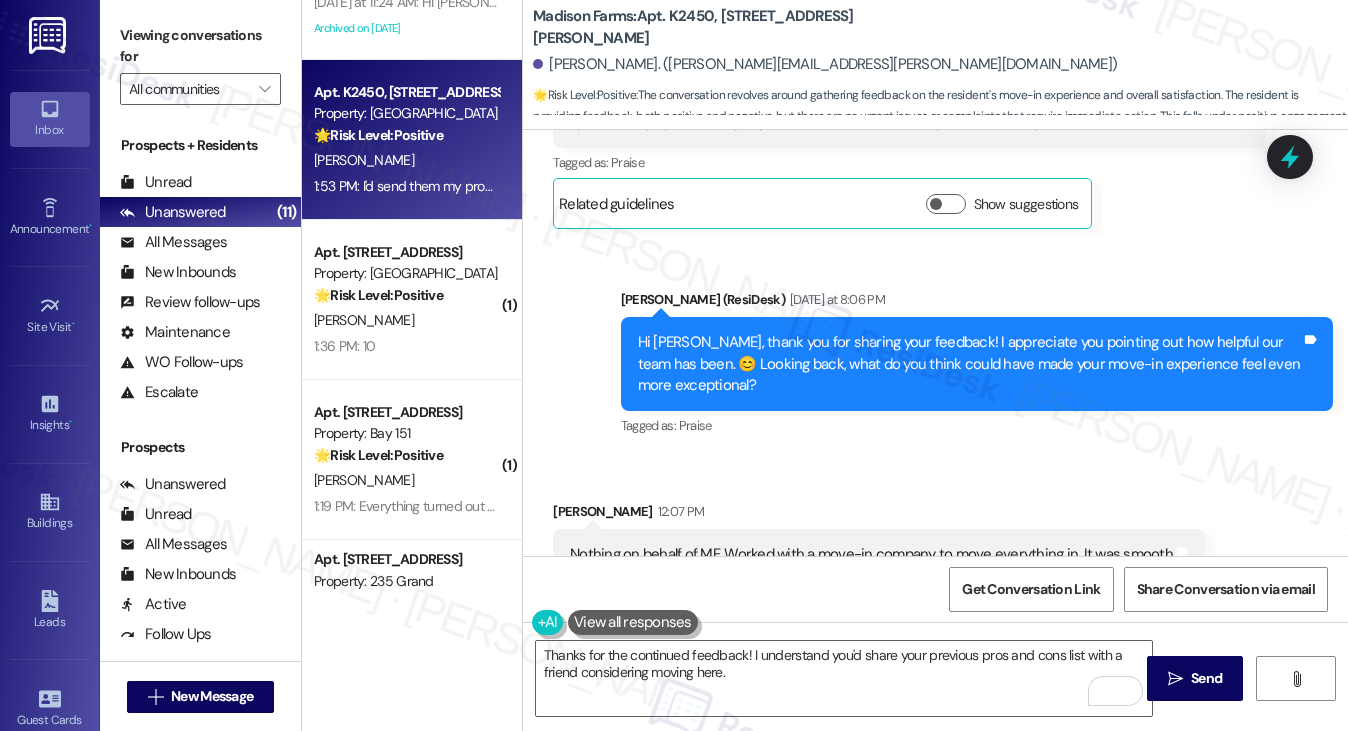
click at [753, 347] on div "Hi Jared, thank you for sharing your feedback! I appreciate you pointing out ho…" at bounding box center [969, 364] width 663 height 64
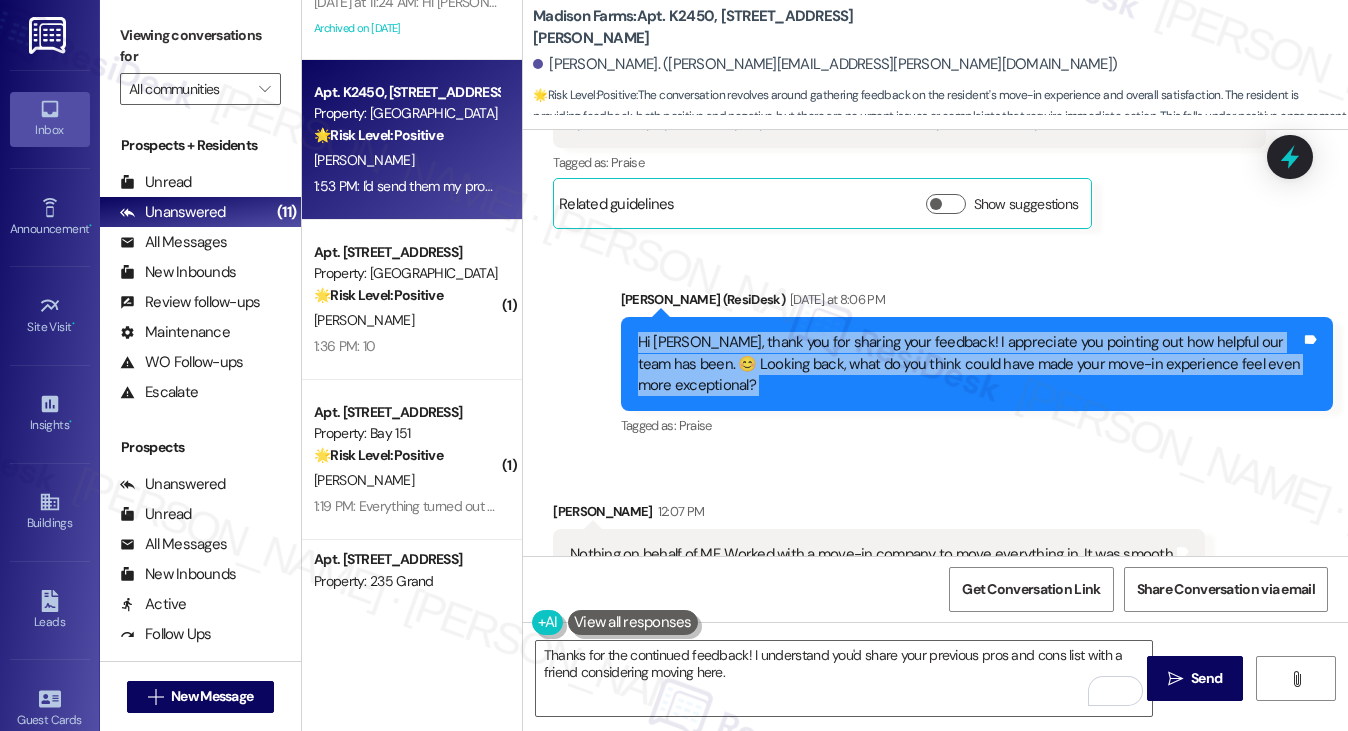
click at [753, 347] on div "Hi Jared, thank you for sharing your feedback! I appreciate you pointing out ho…" at bounding box center [969, 364] width 663 height 64
click at [920, 363] on div "Hi Jared, thank you for sharing your feedback! I appreciate you pointing out ho…" at bounding box center [969, 364] width 663 height 64
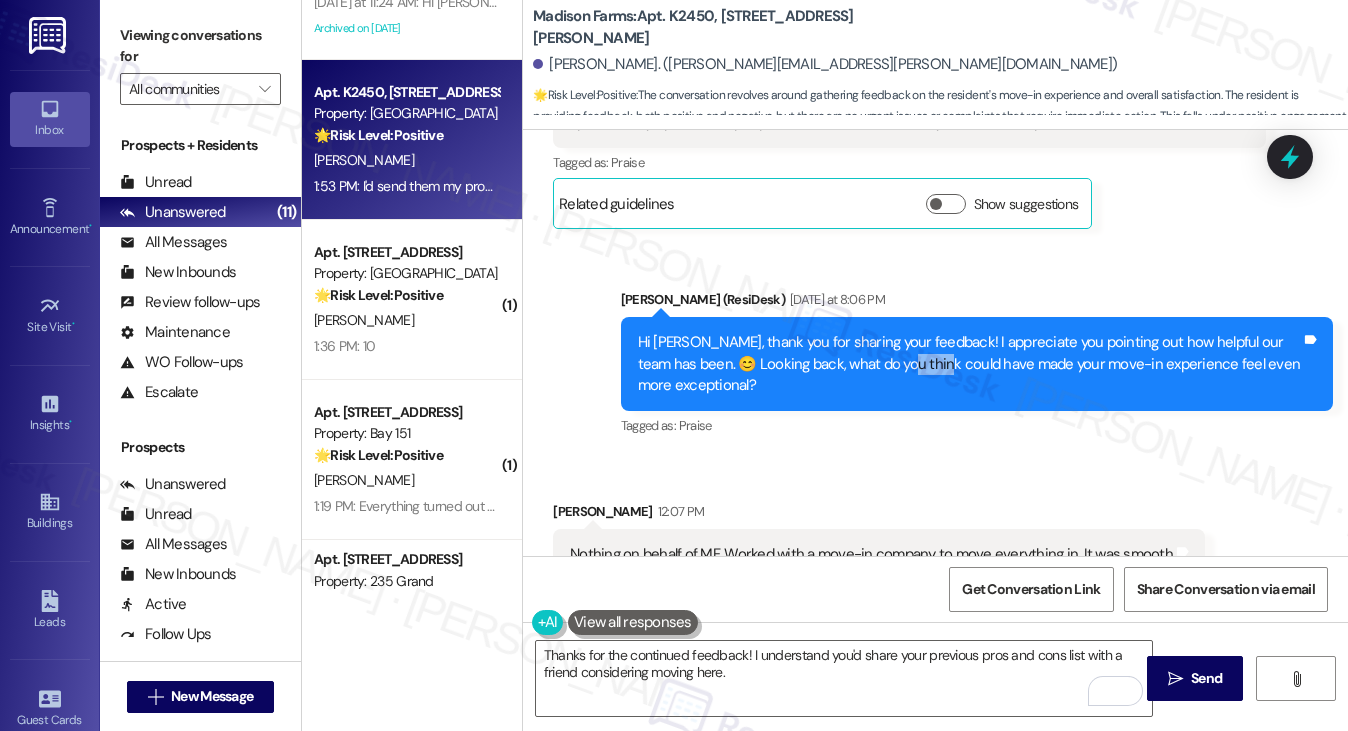
click at [920, 363] on div "Hi Jared, thank you for sharing your feedback! I appreciate you pointing out ho…" at bounding box center [969, 364] width 663 height 64
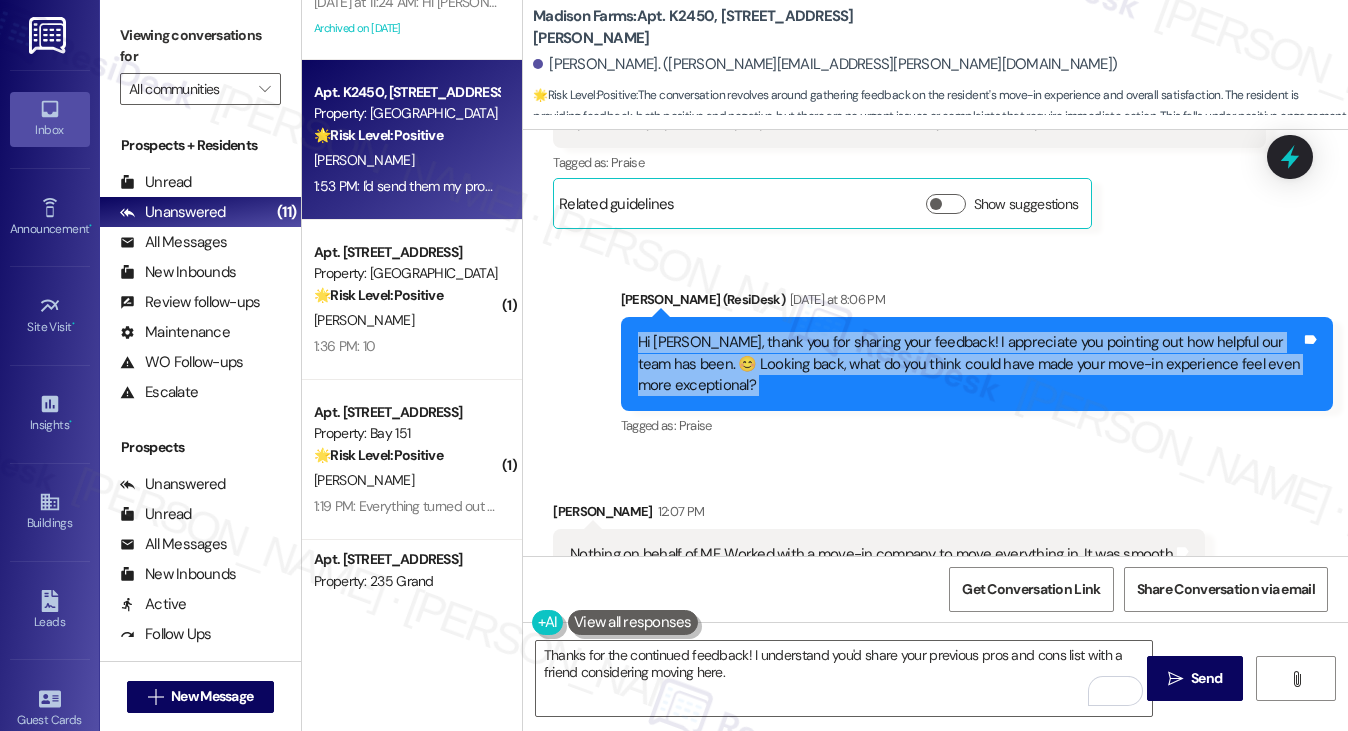
click at [920, 363] on div "Hi Jared, thank you for sharing your feedback! I appreciate you pointing out ho…" at bounding box center [969, 364] width 663 height 64
click at [836, 363] on div "Hi Jared, thank you for sharing your feedback! I appreciate you pointing out ho…" at bounding box center [969, 364] width 663 height 64
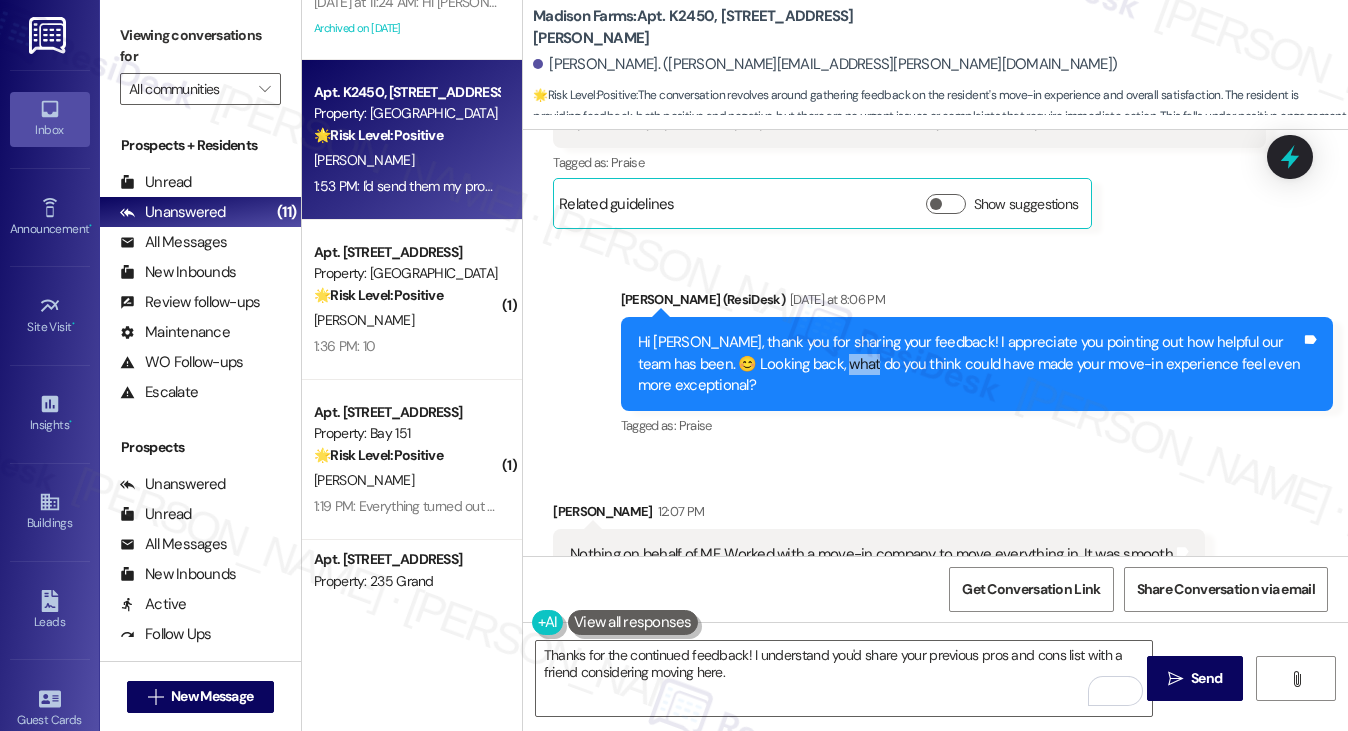
click at [836, 363] on div "Hi Jared, thank you for sharing your feedback! I appreciate you pointing out ho…" at bounding box center [969, 364] width 663 height 64
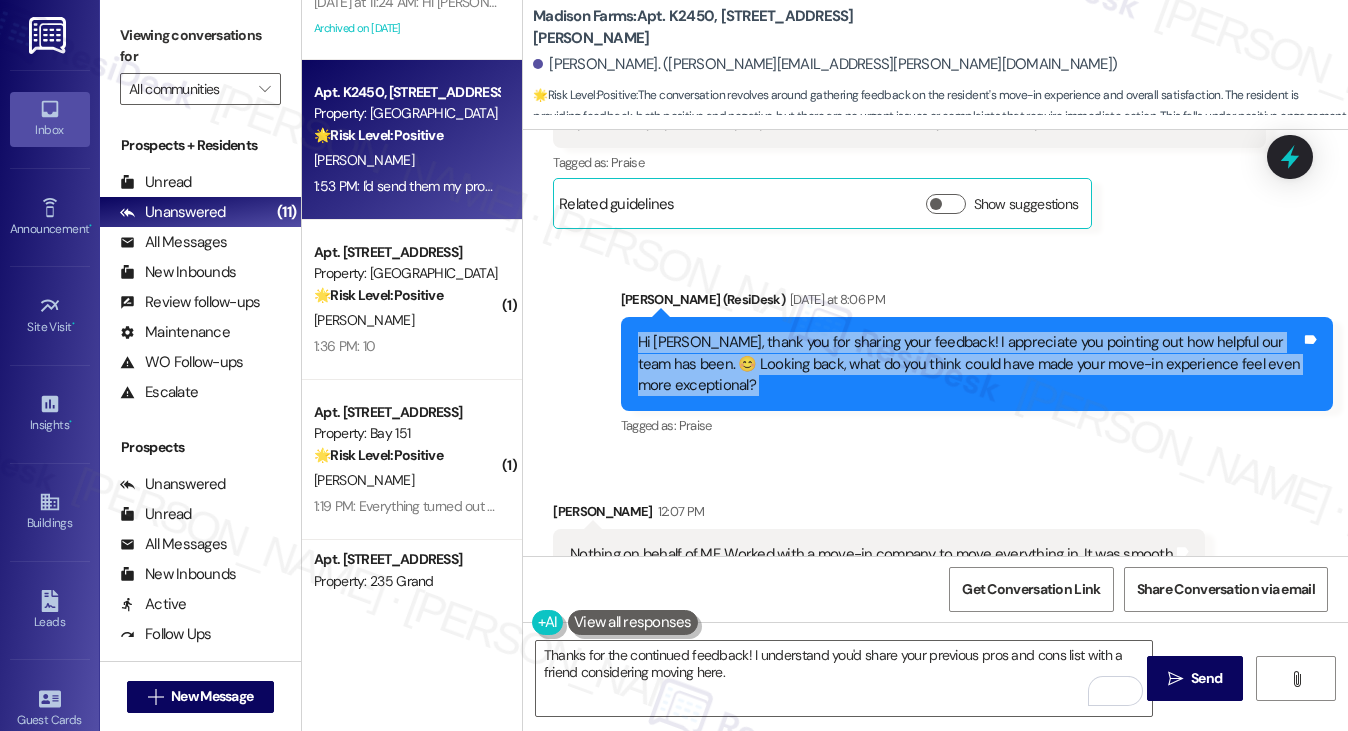
click at [836, 363] on div "Hi Jared, thank you for sharing your feedback! I appreciate you pointing out ho…" at bounding box center [969, 364] width 663 height 64
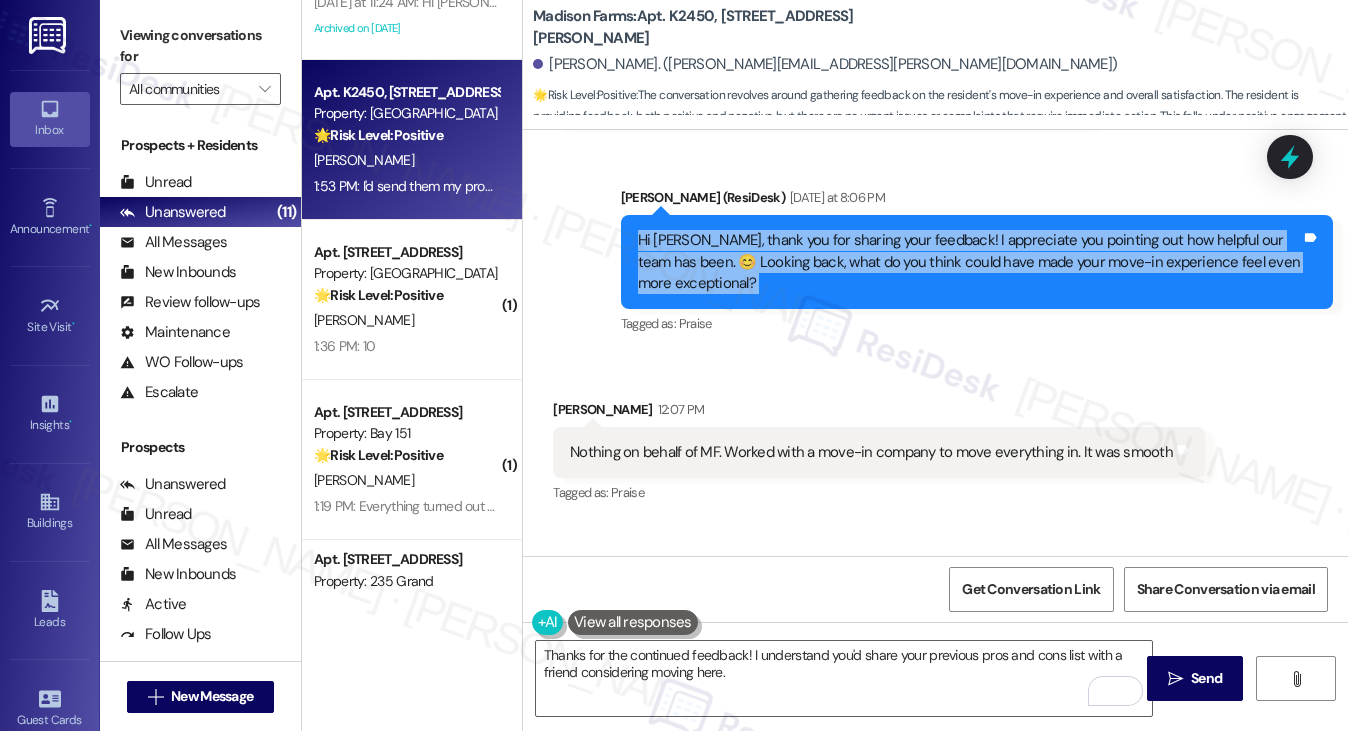
scroll to position [3359, 0]
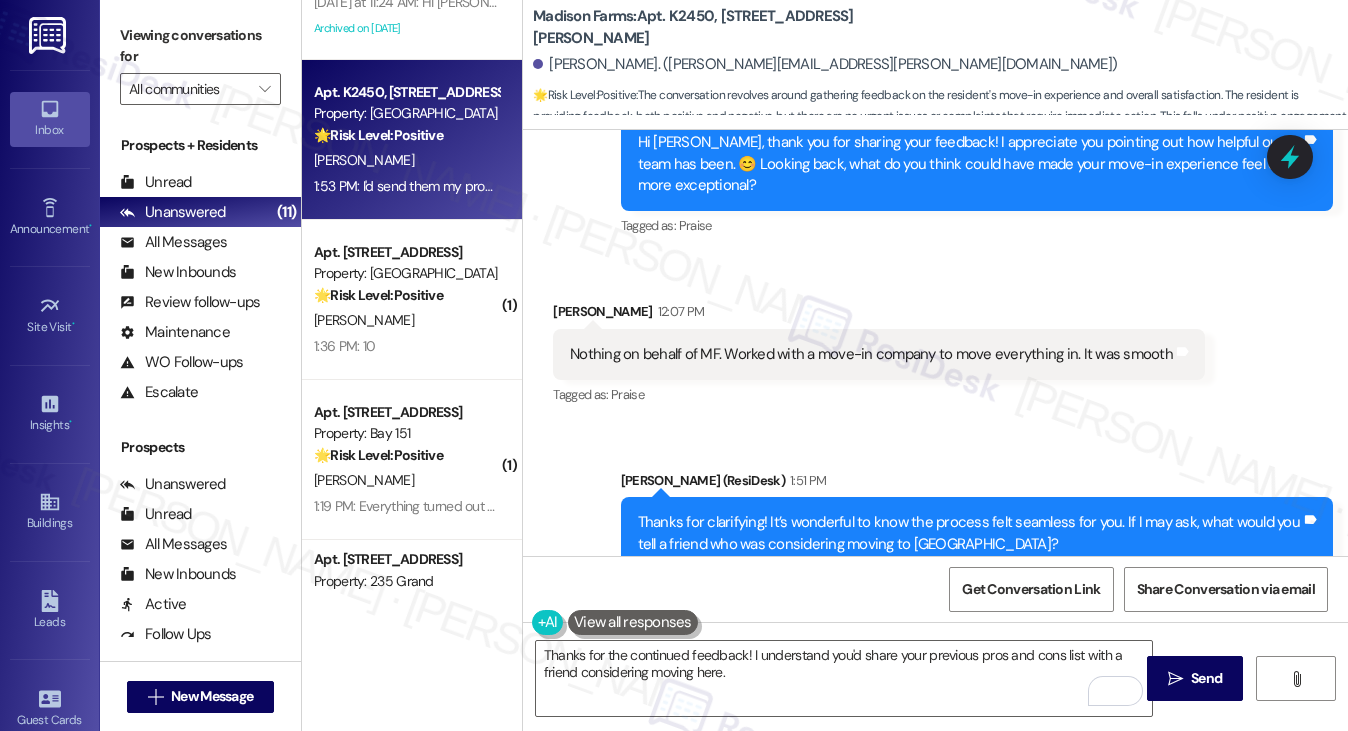
click at [684, 371] on div "Nothing on behalf of MF. Worked with a move-in company to move everything in. I…" at bounding box center [879, 354] width 652 height 51
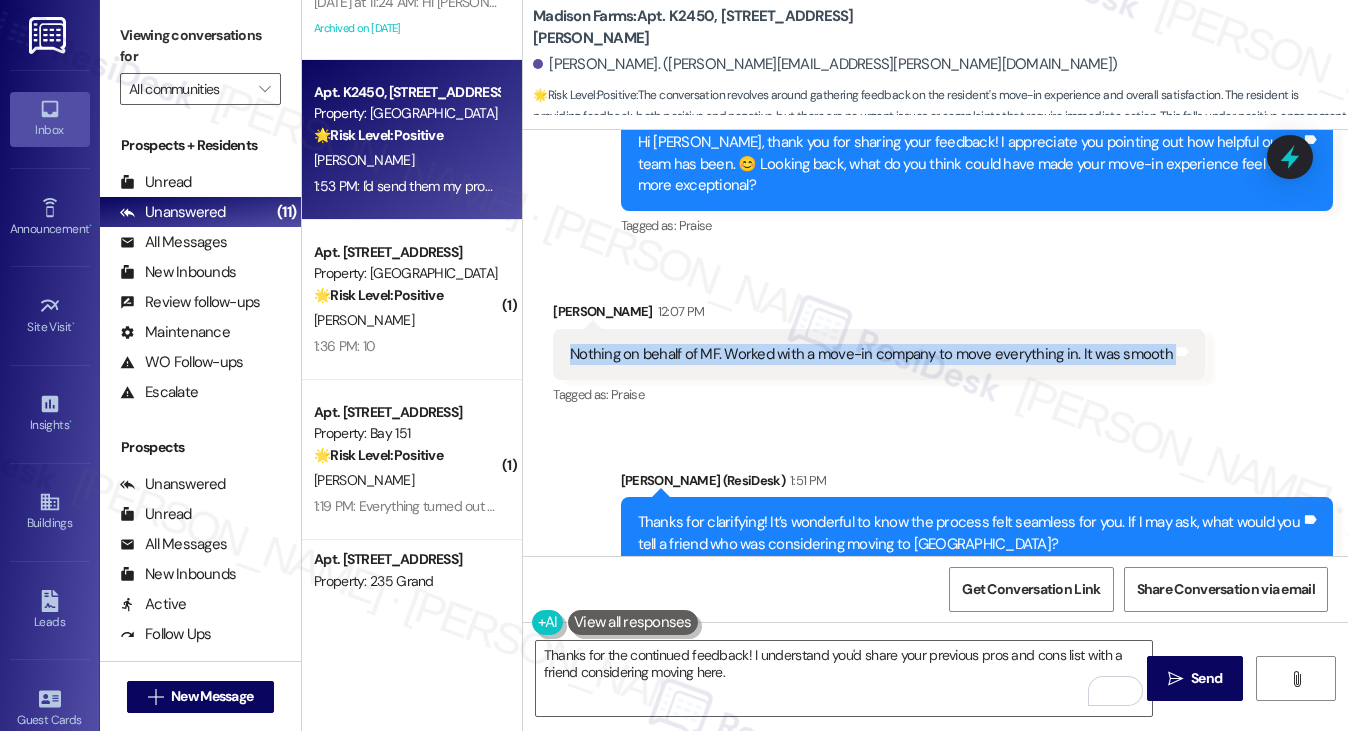
click at [684, 371] on div "Nothing on behalf of MF. Worked with a move-in company to move everything in. I…" at bounding box center [879, 354] width 652 height 51
click at [855, 363] on div "Nothing on behalf of MF. Worked with a move-in company to move everything in. I…" at bounding box center [871, 354] width 603 height 21
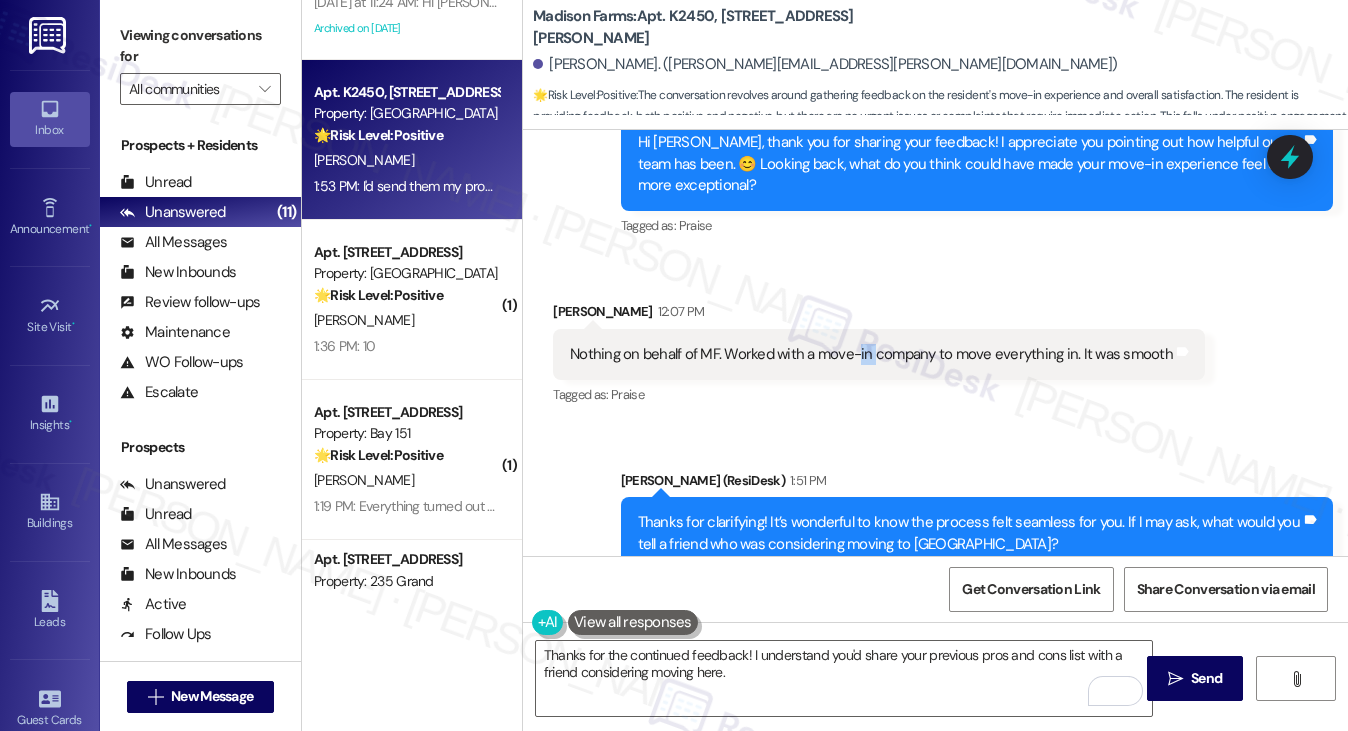
click at [855, 363] on div "Nothing on behalf of MF. Worked with a move-in company to move everything in. I…" at bounding box center [871, 354] width 603 height 21
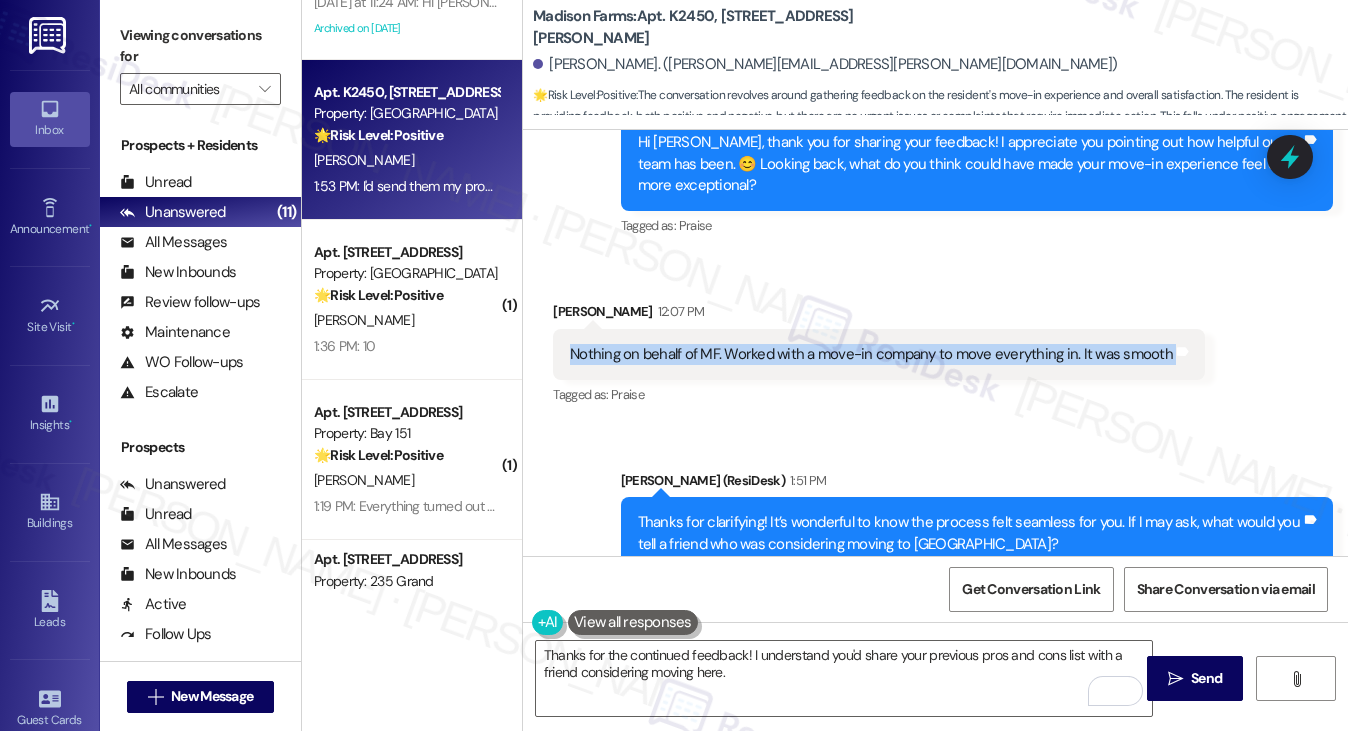
click at [855, 363] on div "Nothing on behalf of MF. Worked with a move-in company to move everything in. I…" at bounding box center [871, 354] width 603 height 21
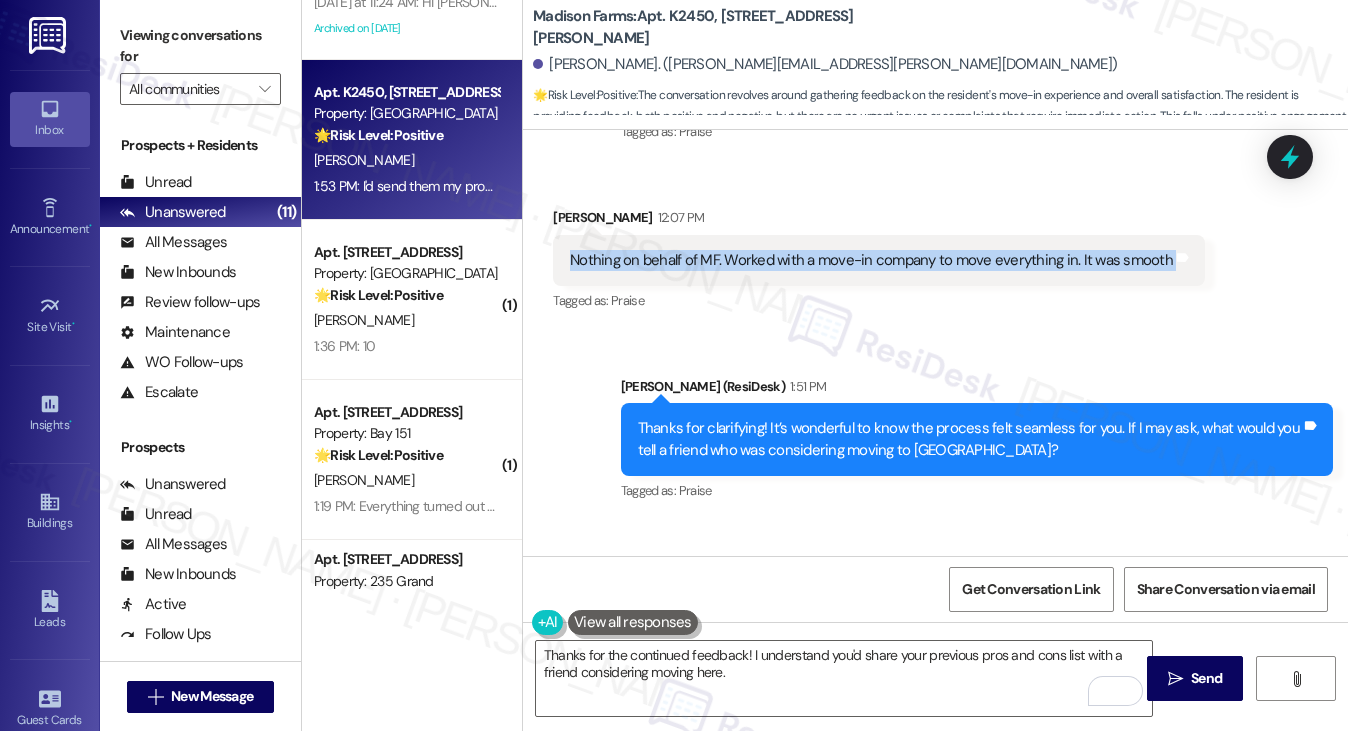
scroll to position [3559, 0]
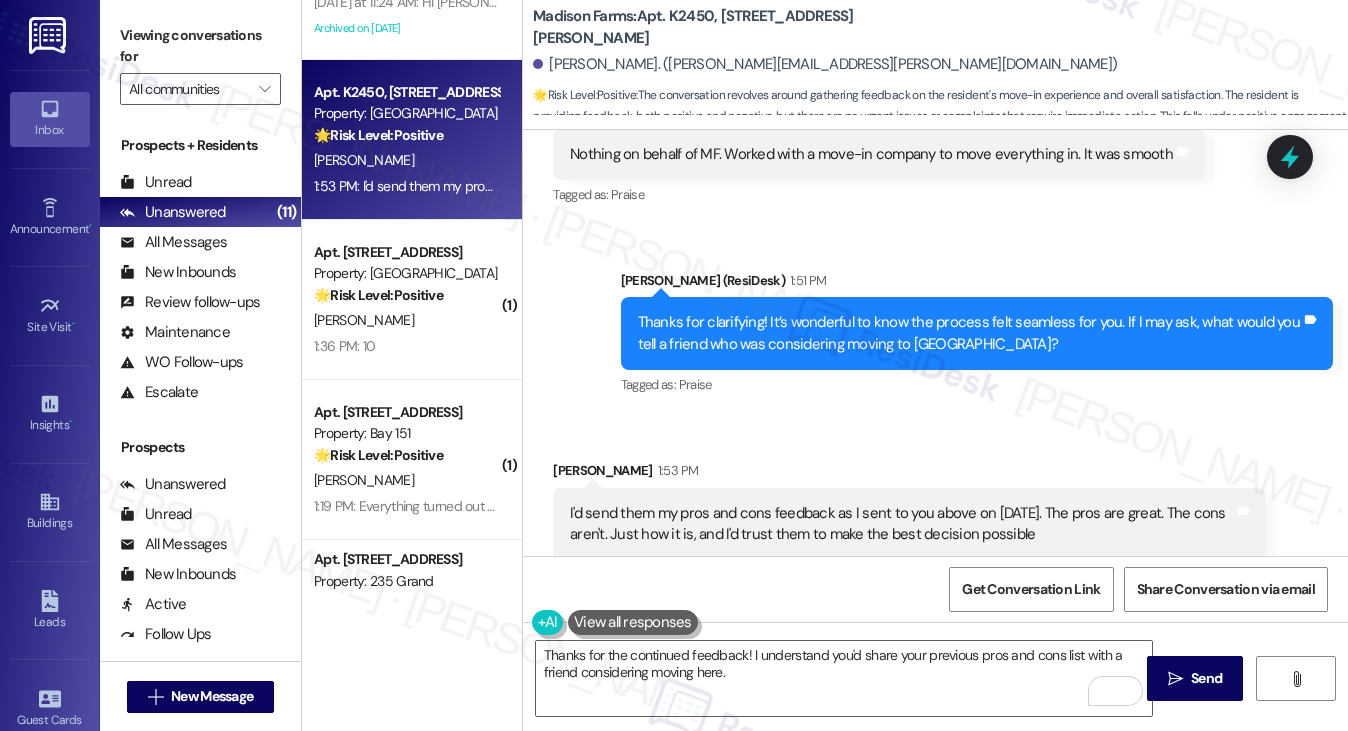
click at [847, 332] on div "Thanks for clarifying! It’s wonderful to know the process felt seamless for you…" at bounding box center [969, 333] width 663 height 43
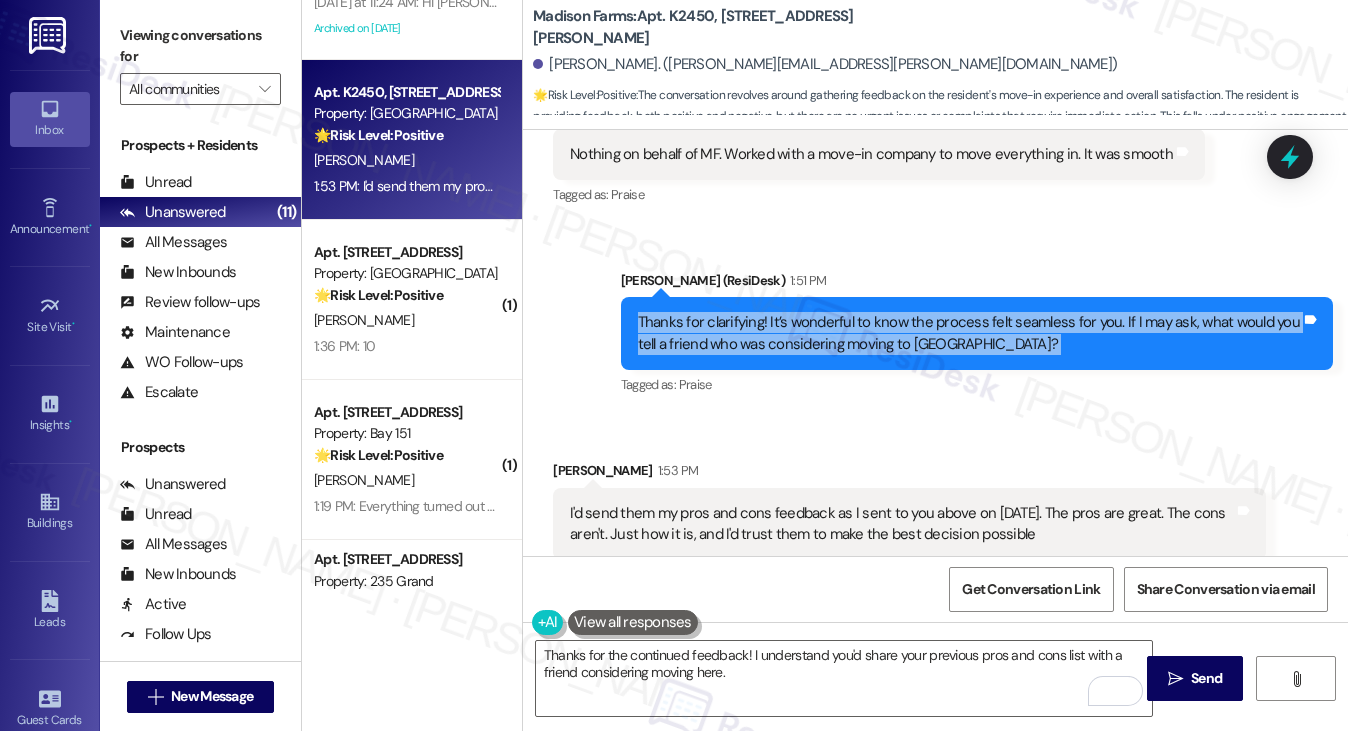
click at [847, 332] on div "Thanks for clarifying! It’s wonderful to know the process felt seamless for you…" at bounding box center [969, 333] width 663 height 43
click at [873, 343] on div "Thanks for clarifying! It’s wonderful to know the process felt seamless for you…" at bounding box center [969, 333] width 663 height 43
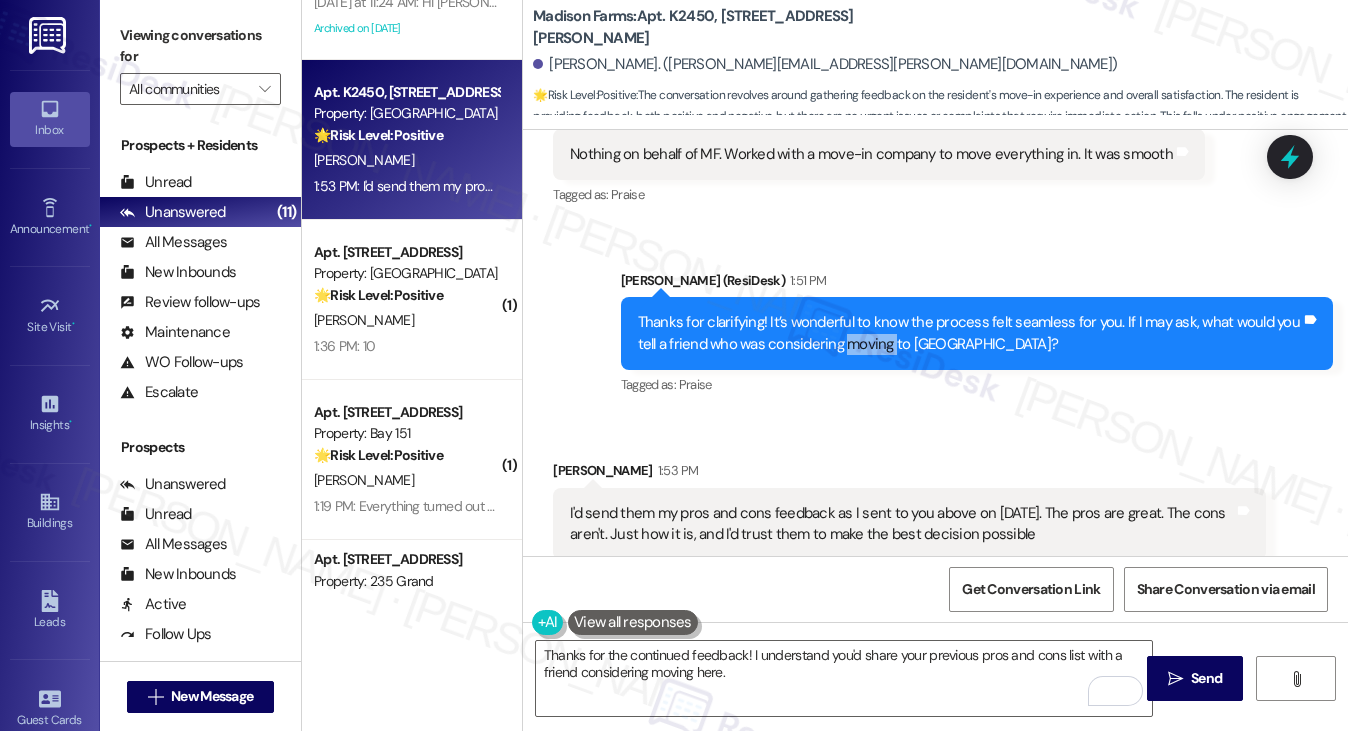
click at [874, 342] on div "Thanks for clarifying! It’s wonderful to know the process felt seamless for you…" at bounding box center [969, 333] width 663 height 43
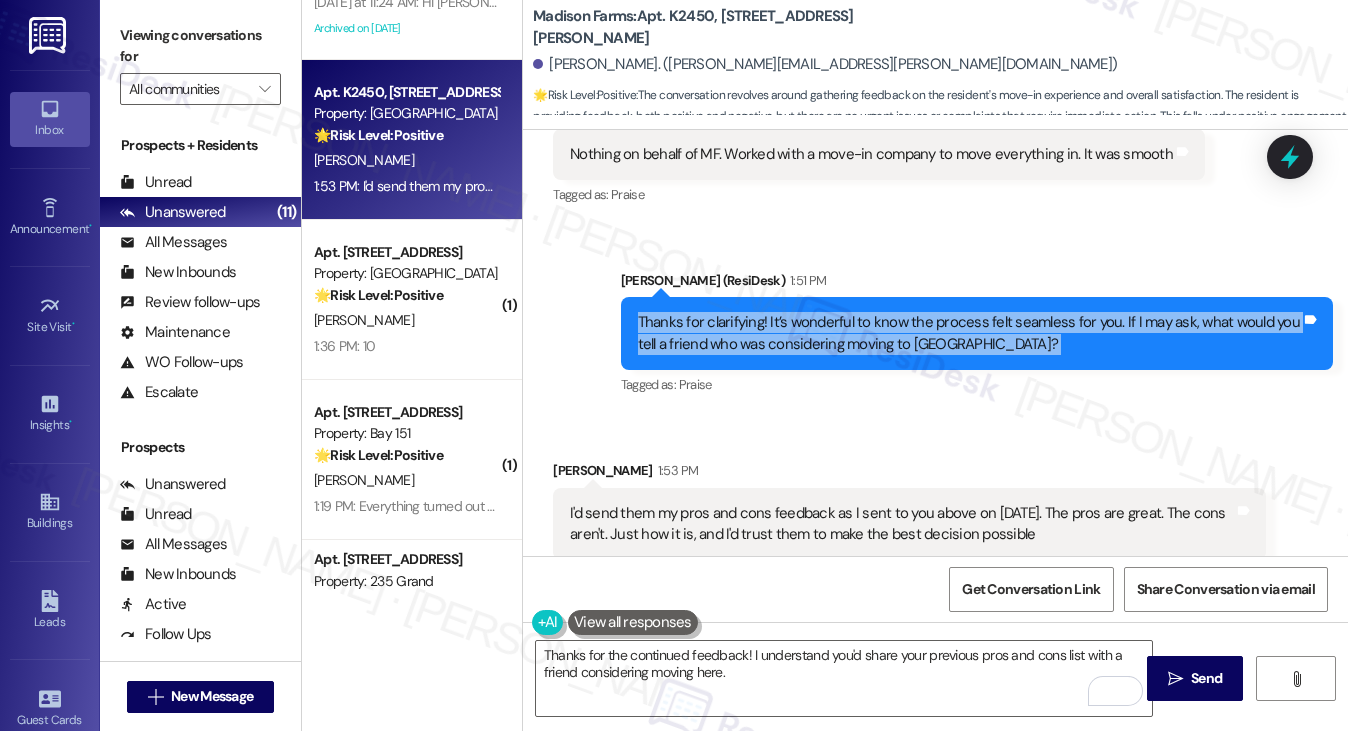
click at [874, 342] on div "Thanks for clarifying! It’s wonderful to know the process felt seamless for you…" at bounding box center [969, 333] width 663 height 43
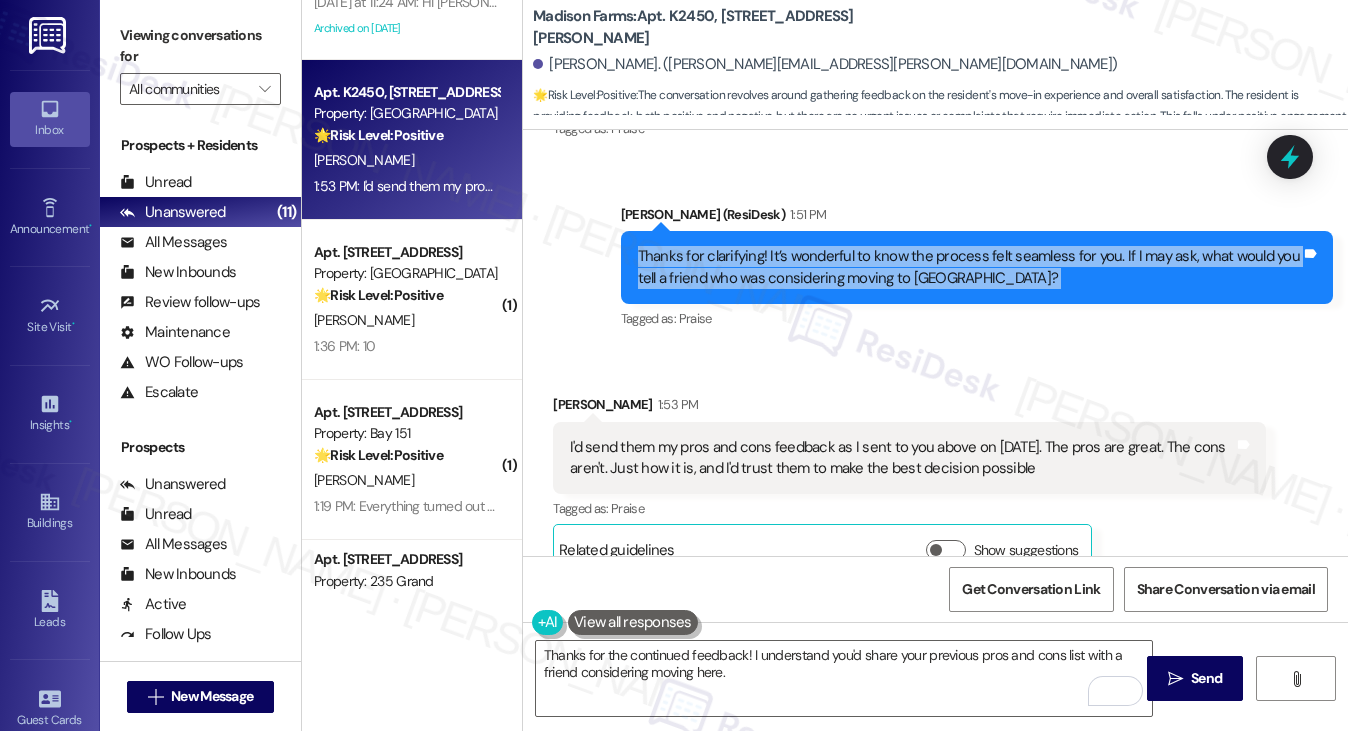
scroll to position [3659, 0]
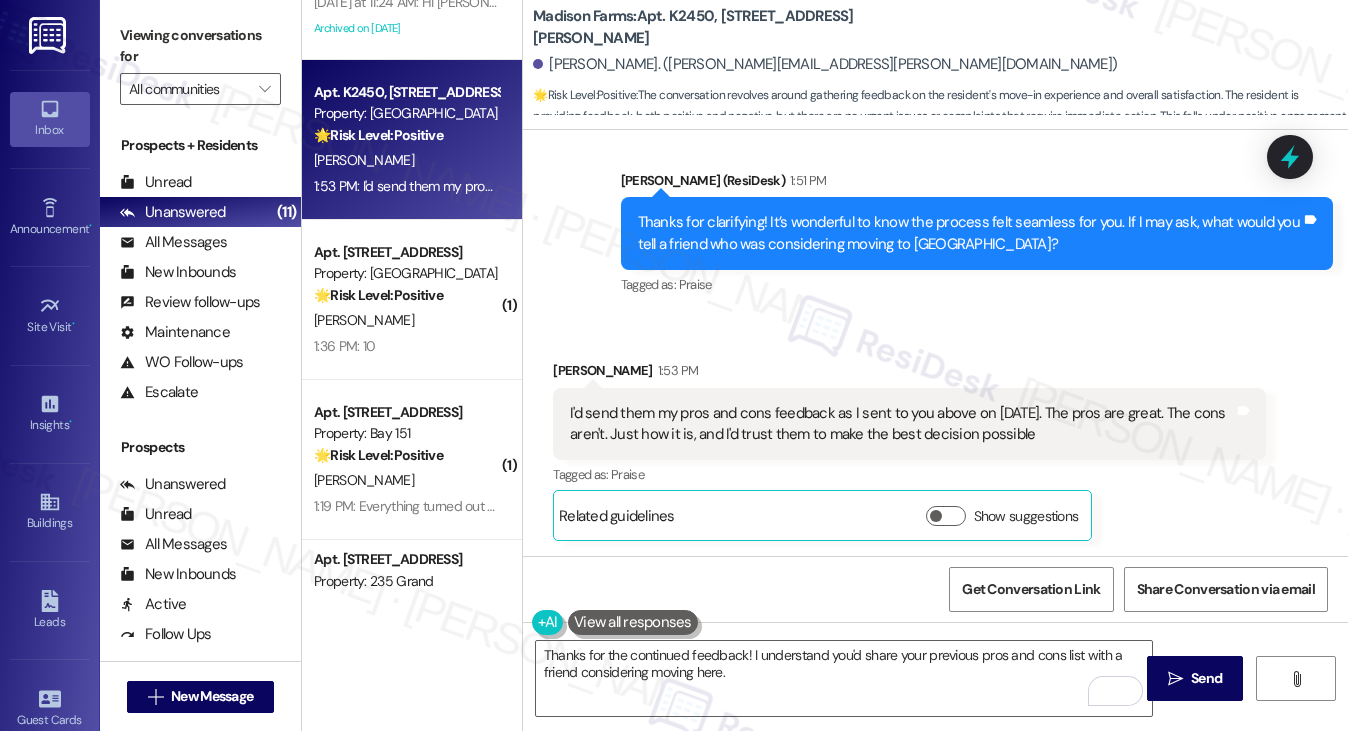
click at [639, 395] on div "I'd send them my pros and cons feedback as I sent to you above on July 21st. Th…" at bounding box center [909, 424] width 712 height 73
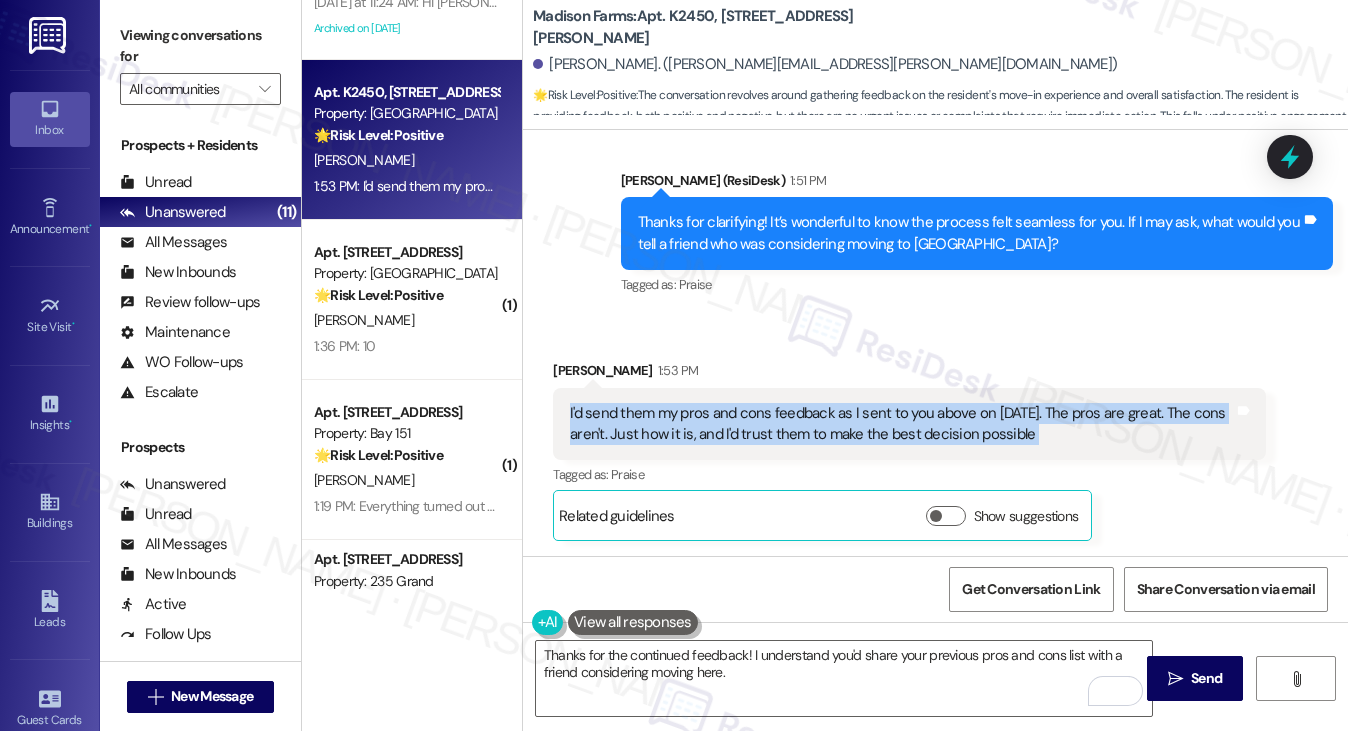
click at [639, 395] on div "I'd send them my pros and cons feedback as I sent to you above on July 21st. Th…" at bounding box center [909, 424] width 712 height 73
click at [720, 416] on div "I'd send them my pros and cons feedback as I sent to you above on July 21st. Th…" at bounding box center [901, 424] width 663 height 43
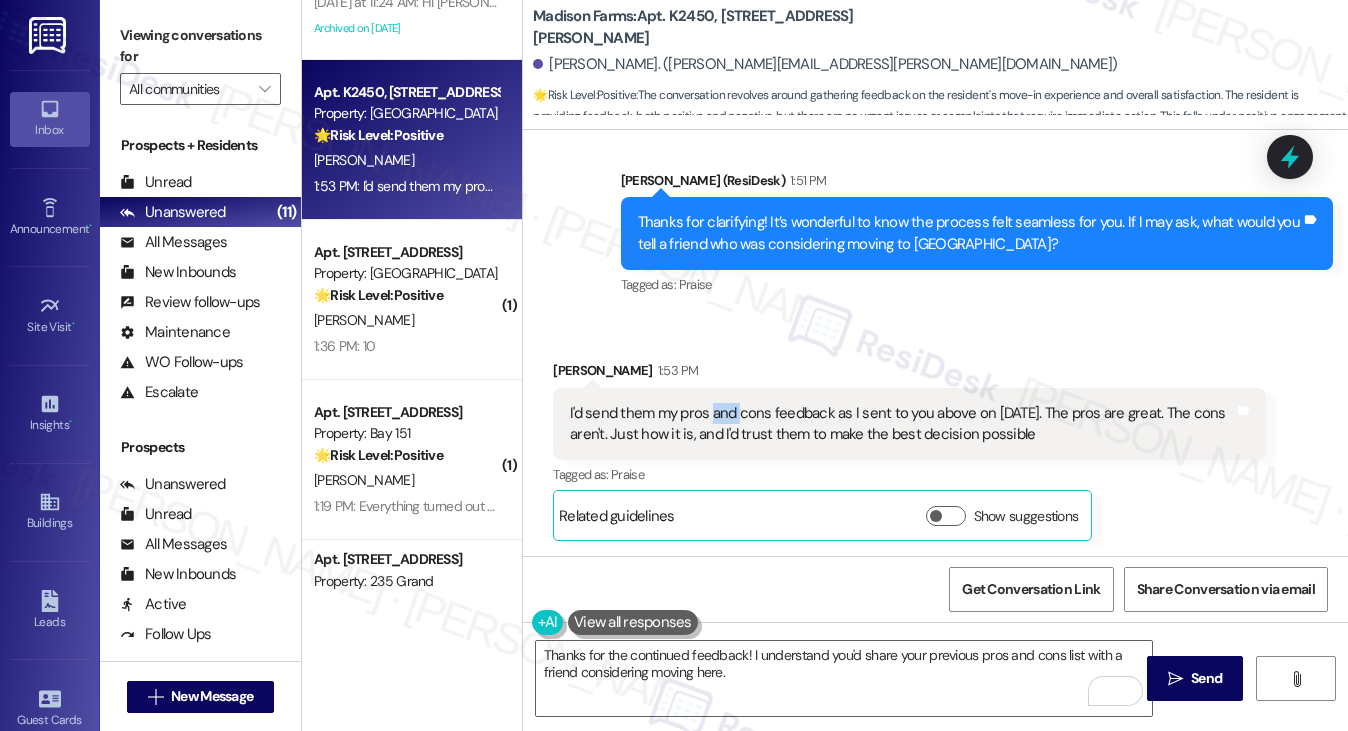
click at [720, 416] on div "I'd send them my pros and cons feedback as I sent to you above on July 21st. Th…" at bounding box center [901, 424] width 663 height 43
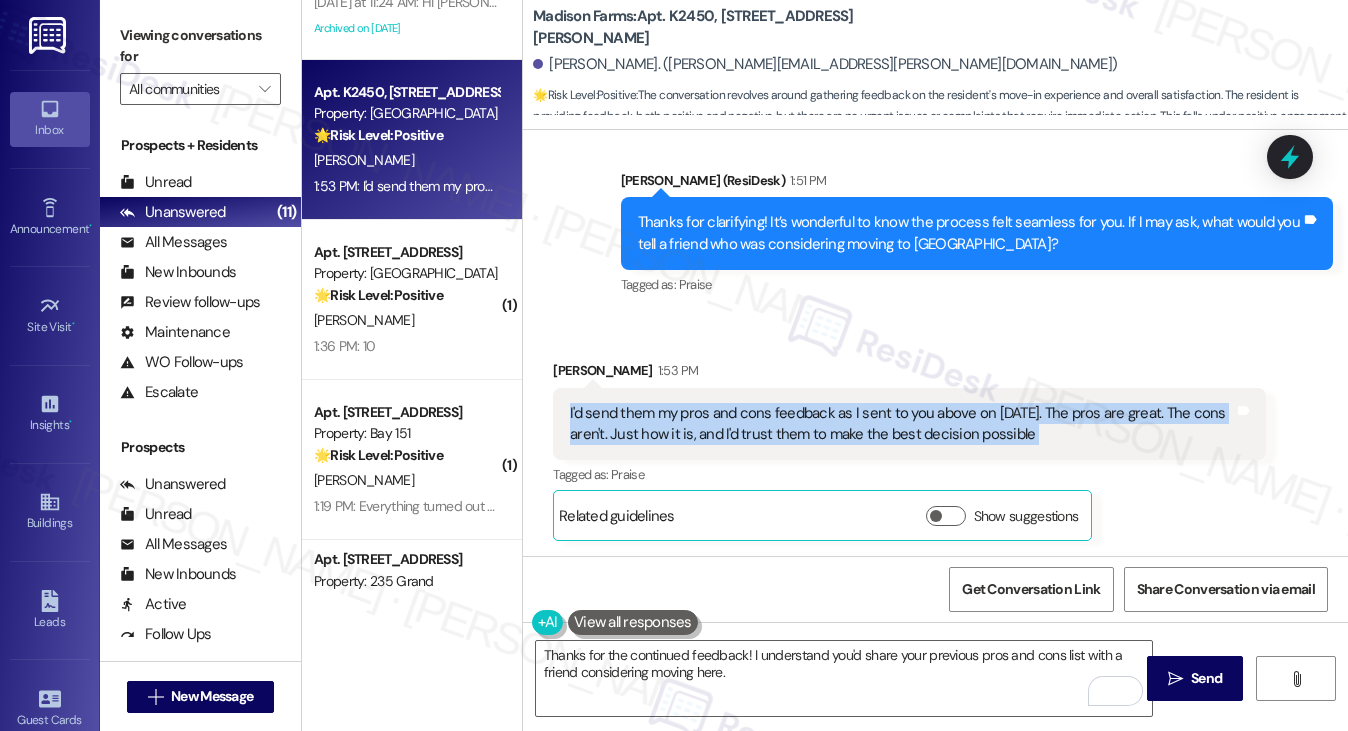
click at [720, 416] on div "I'd send them my pros and cons feedback as I sent to you above on July 21st. Th…" at bounding box center [901, 424] width 663 height 43
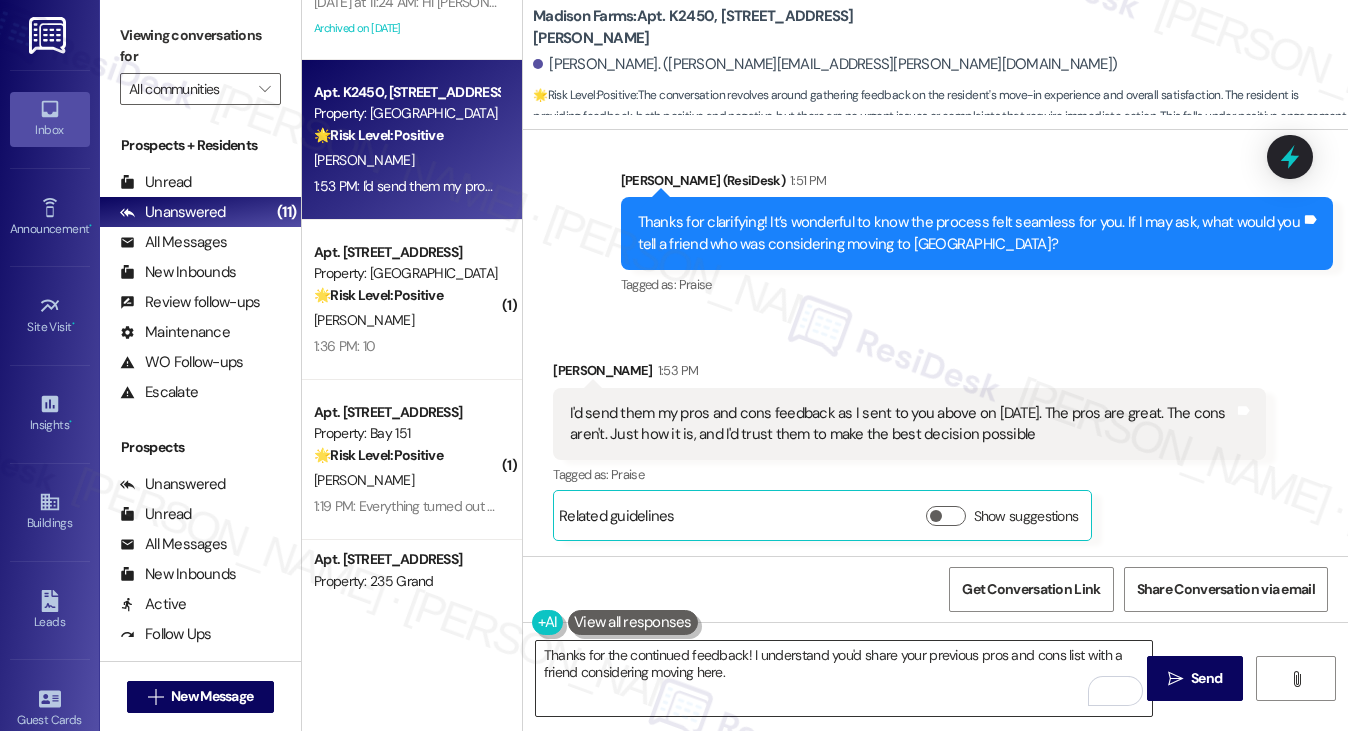
click at [660, 659] on textarea "Thanks for the continued feedback! I understand you'd share your previous pros …" at bounding box center [844, 678] width 617 height 75
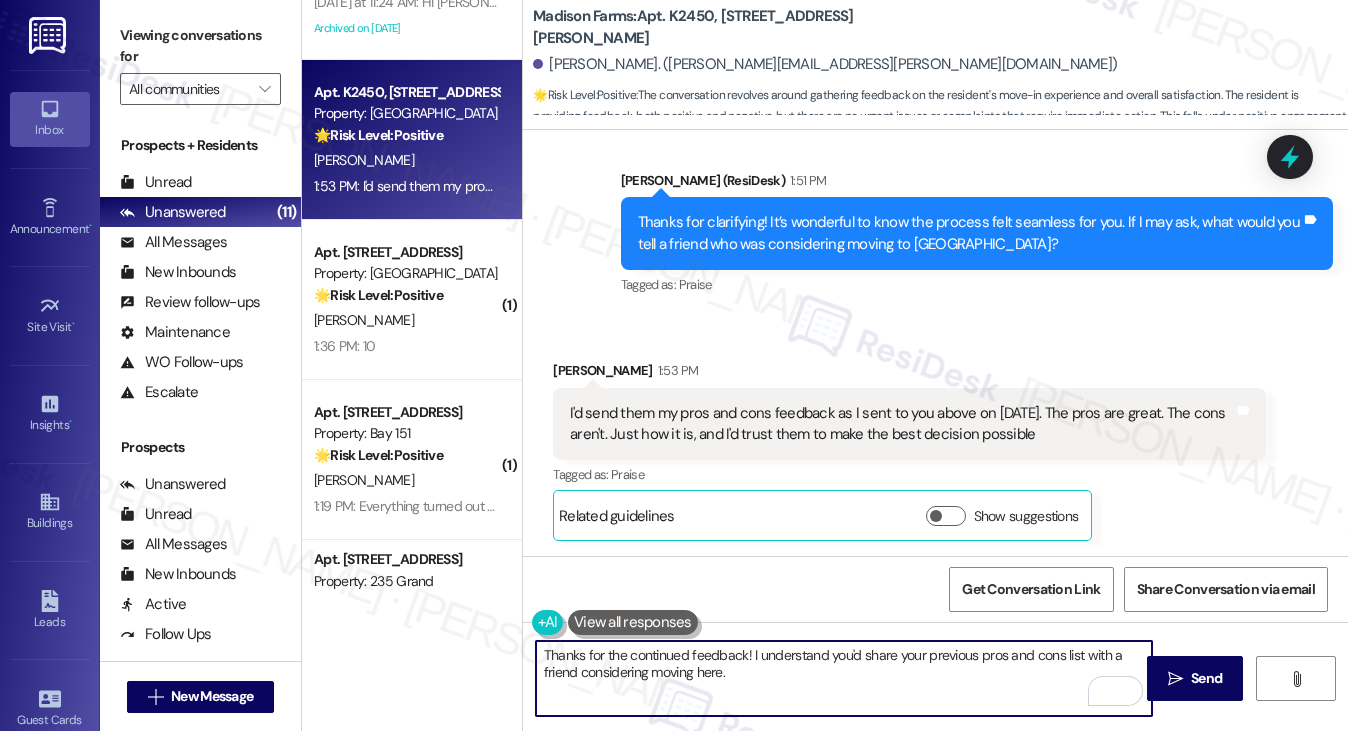
click at [660, 659] on textarea "Thanks for the continued feedback! I understand you'd share your previous pros …" at bounding box center [844, 678] width 617 height 75
click at [816, 668] on textarea "Thanks for the feedback! I understand you'd share your previous pros and cons l…" at bounding box center [844, 678] width 617 height 75
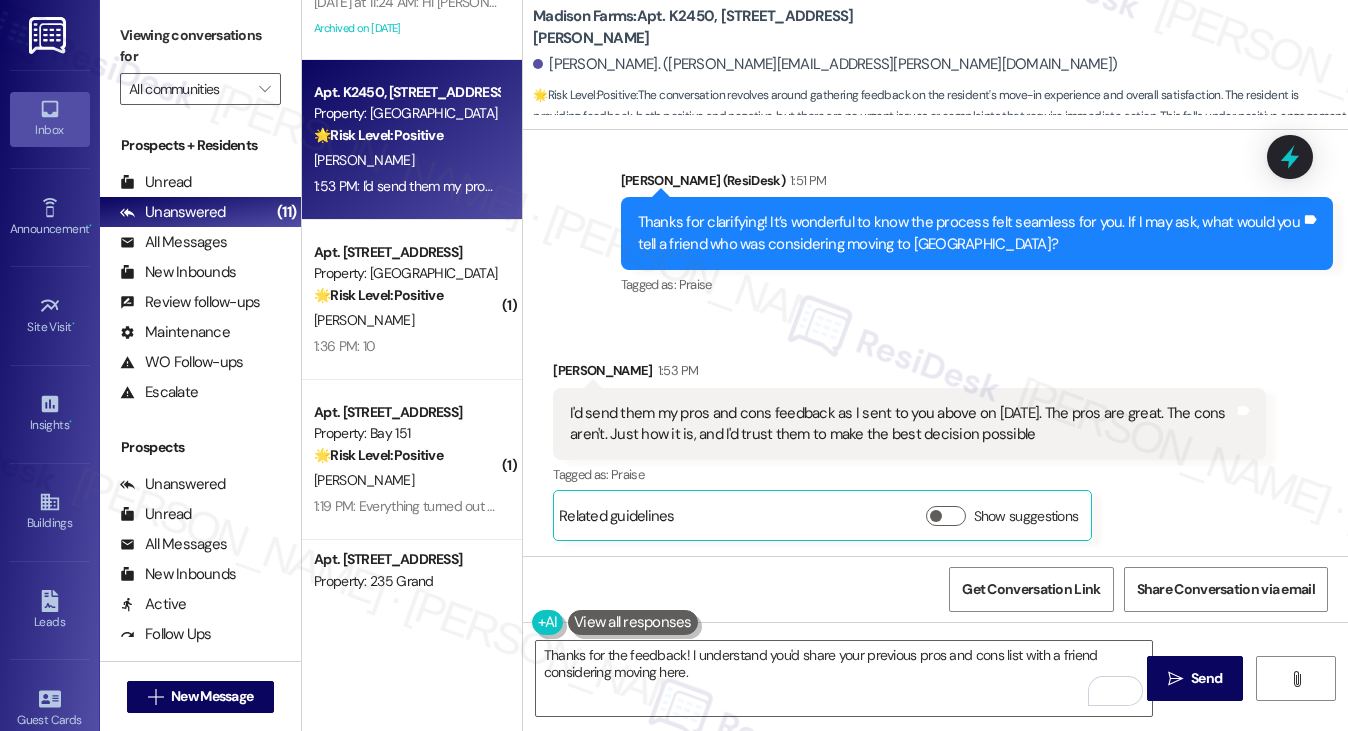
click at [205, 40] on label "Viewing conversations for" at bounding box center [200, 46] width 161 height 53
click at [811, 682] on textarea "Thanks for the feedback! I understand you'd share your previous pros and cons l…" at bounding box center [844, 678] width 617 height 75
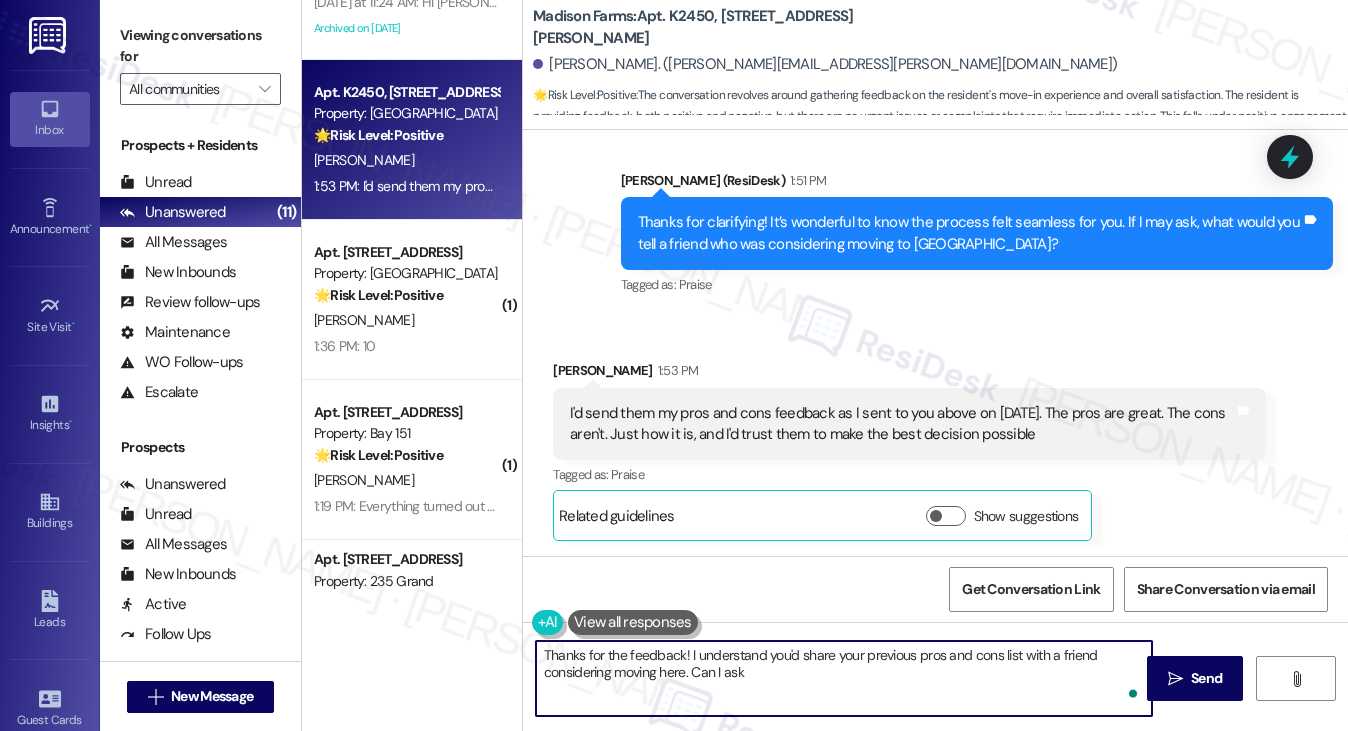
paste textarea "What ultimately made you choose {{property}} over other options when you were l…"
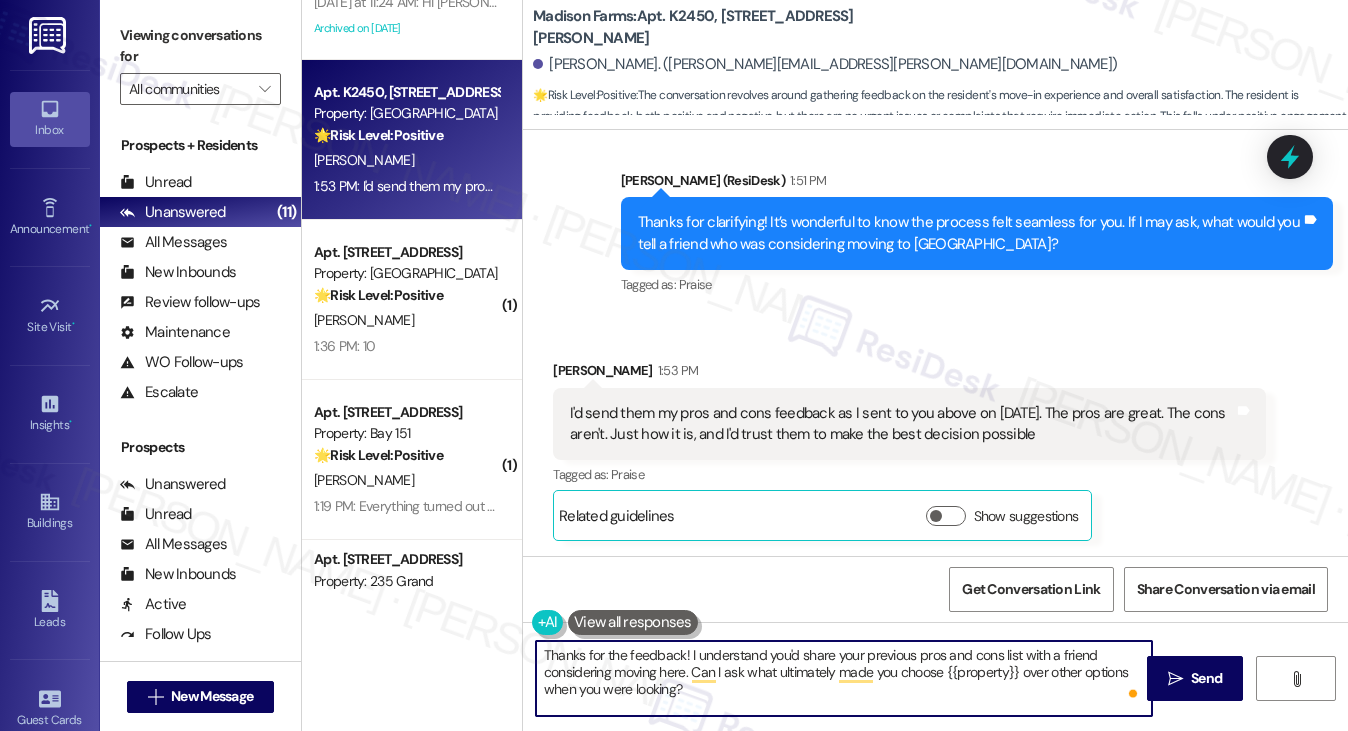
click at [742, 671] on textarea "Thanks for the feedback! I understand you'd share your previous pros and cons l…" at bounding box center [844, 678] width 617 height 75
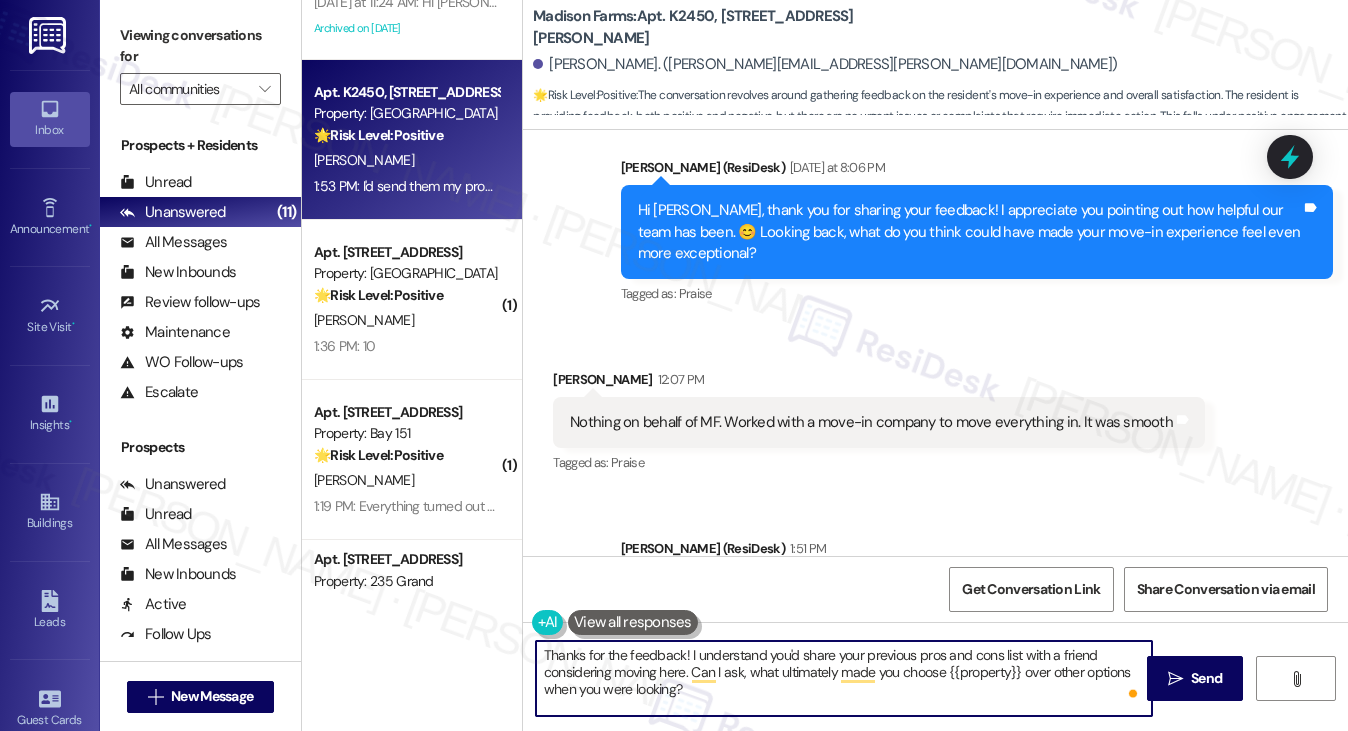
scroll to position [3259, 0]
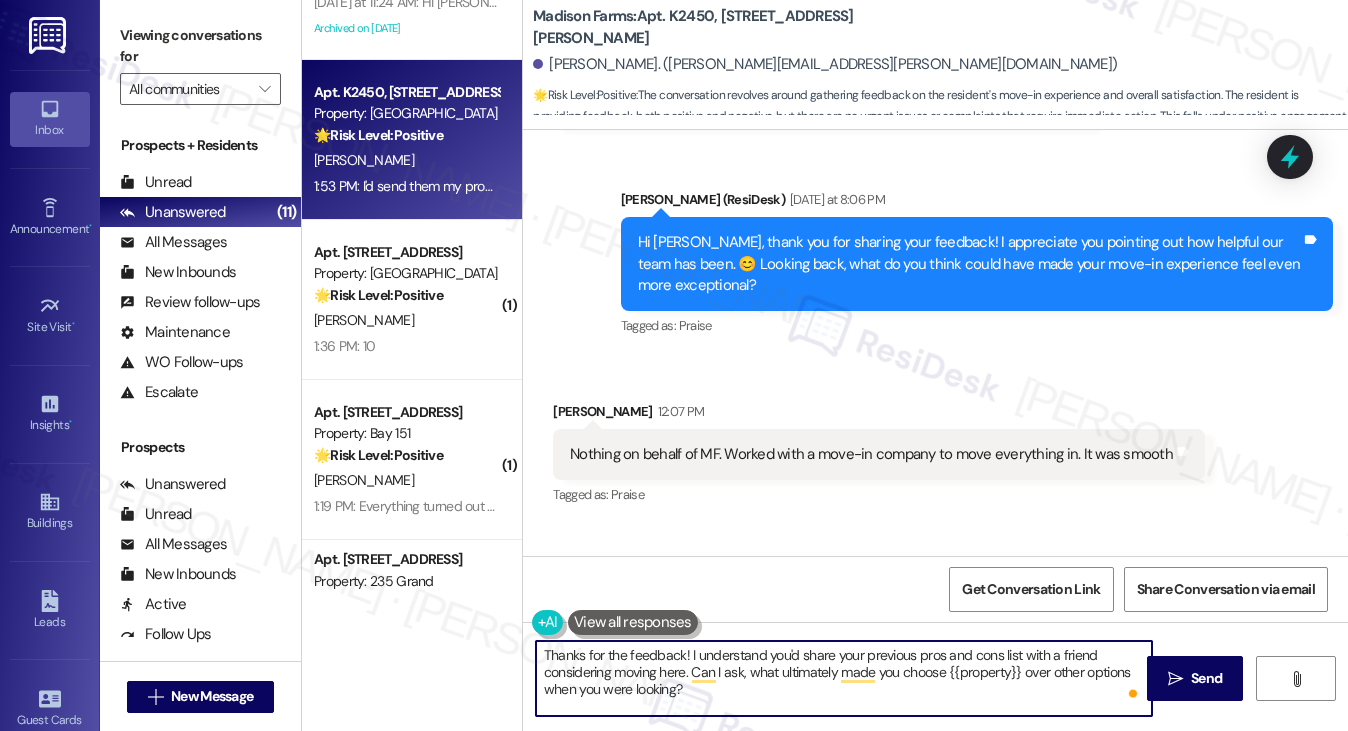
type textarea "Thanks for the feedback! I understand you'd share your previous pros and cons l…"
click at [863, 273] on div "Hi Jared, thank you for sharing your feedback! I appreciate you pointing out ho…" at bounding box center [969, 264] width 663 height 64
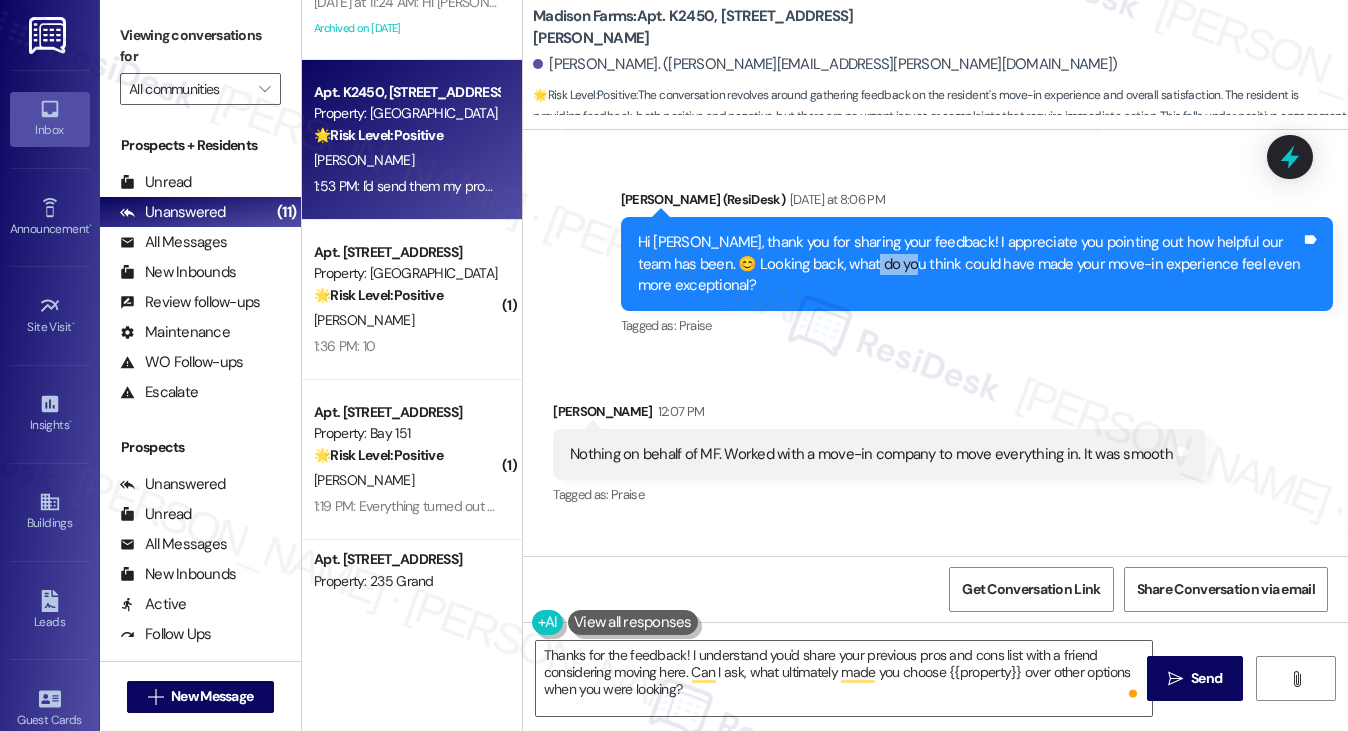
click at [863, 273] on div "Hi Jared, thank you for sharing your feedback! I appreciate you pointing out ho…" at bounding box center [969, 264] width 663 height 64
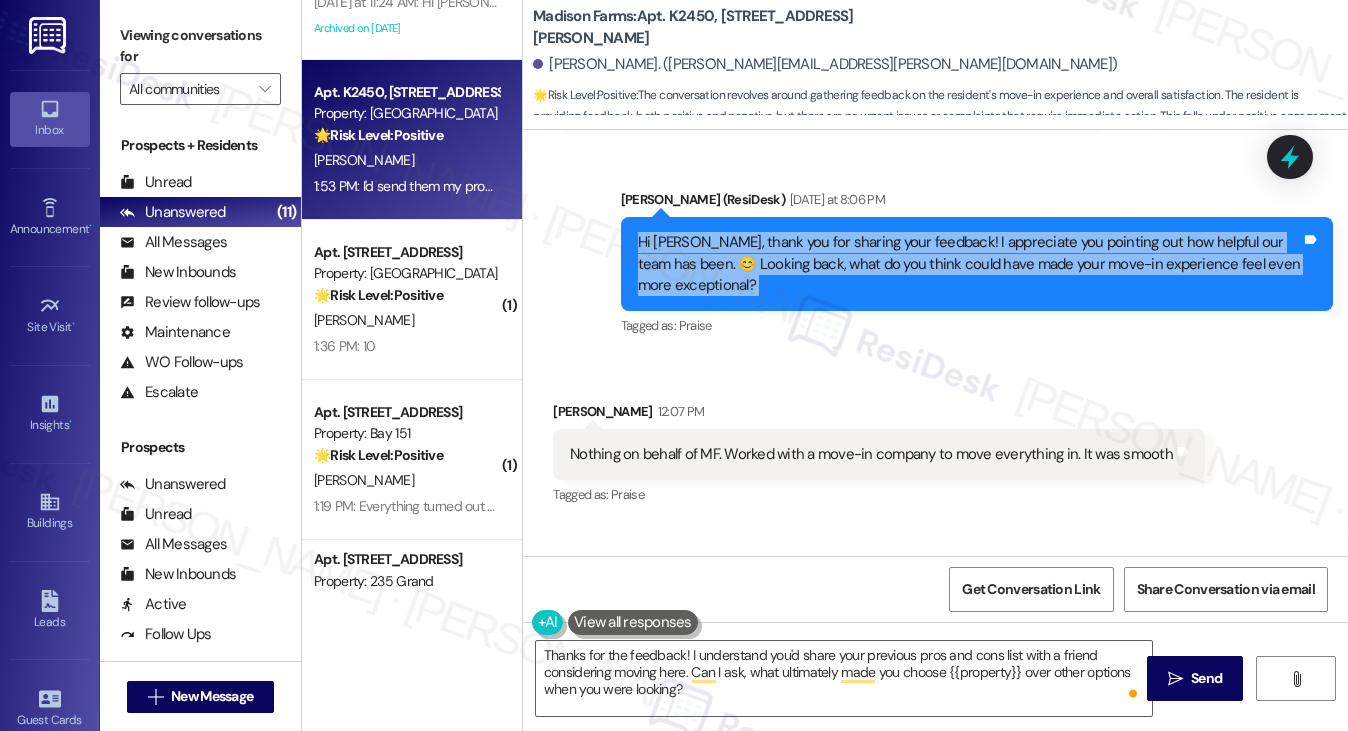
click at [863, 273] on div "Hi Jared, thank you for sharing your feedback! I appreciate you pointing out ho…" at bounding box center [969, 264] width 663 height 64
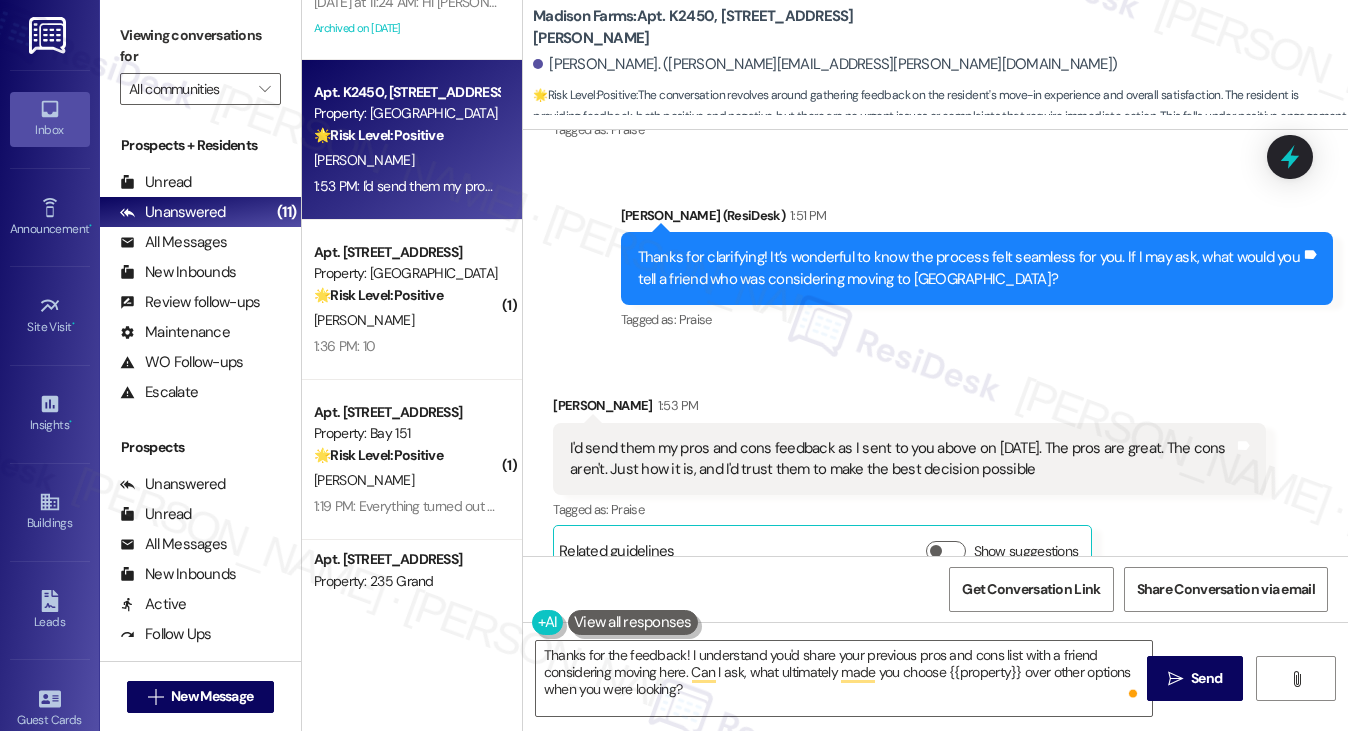
scroll to position [3659, 0]
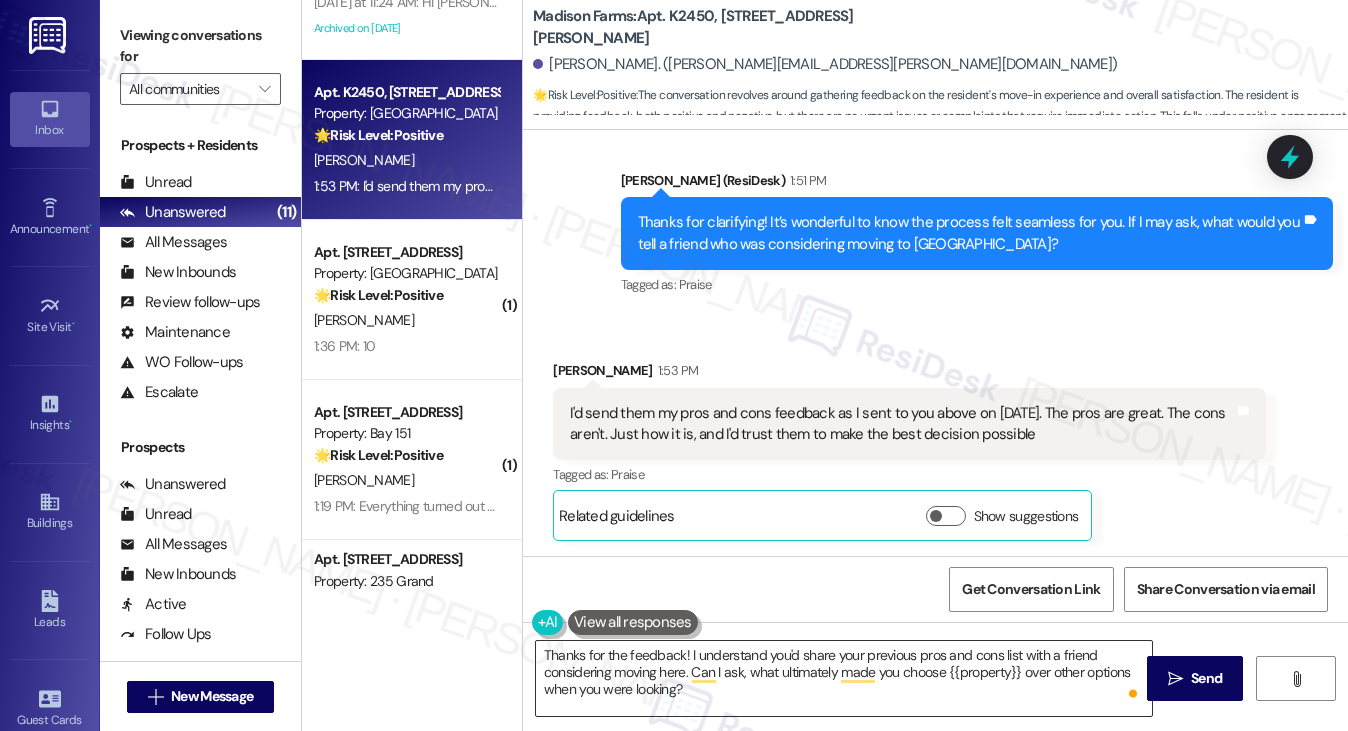
click at [729, 690] on textarea "Thanks for the feedback! I understand you'd share your previous pros and cons l…" at bounding box center [844, 678] width 617 height 75
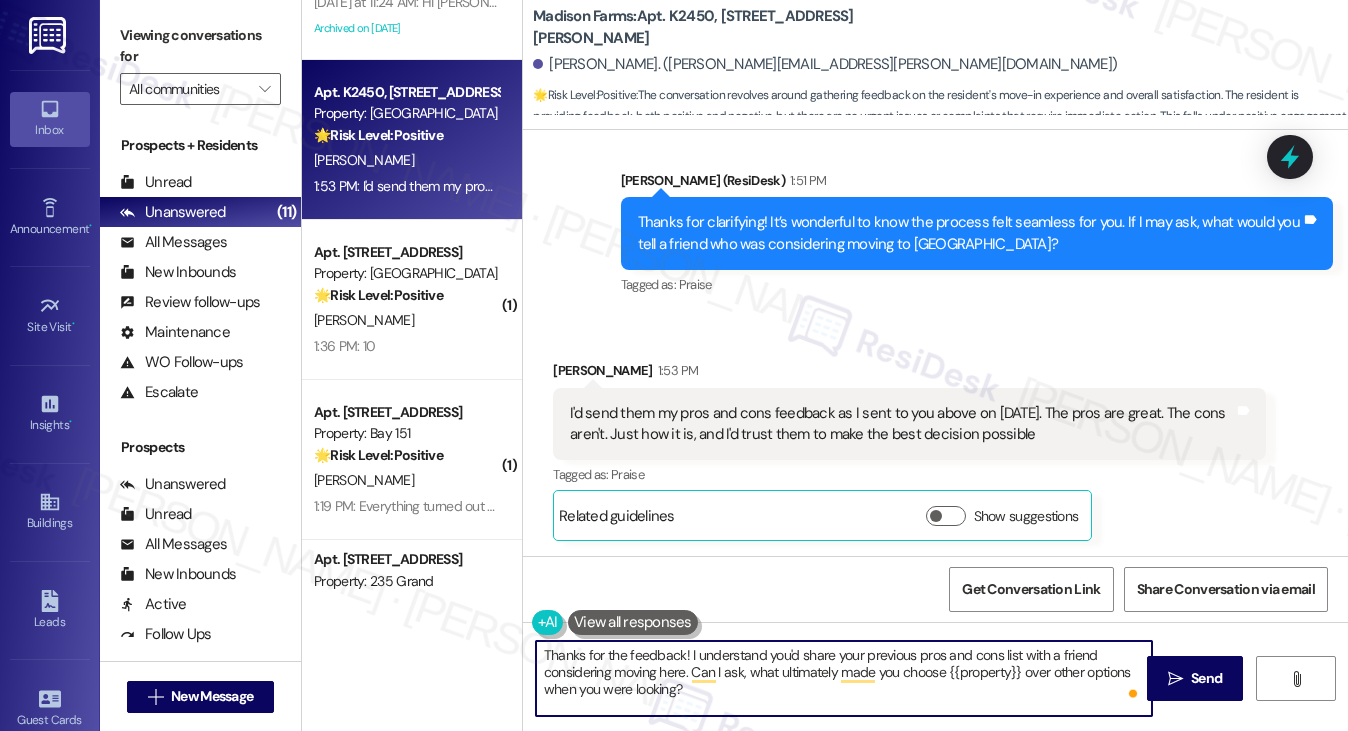
click at [729, 690] on textarea "Thanks for the feedback! I understand you'd share your previous pros and cons l…" at bounding box center [844, 678] width 617 height 75
click at [786, 655] on textarea "Thanks for the feedback! I understand you'd share your previous pros and cons l…" at bounding box center [844, 678] width 617 height 75
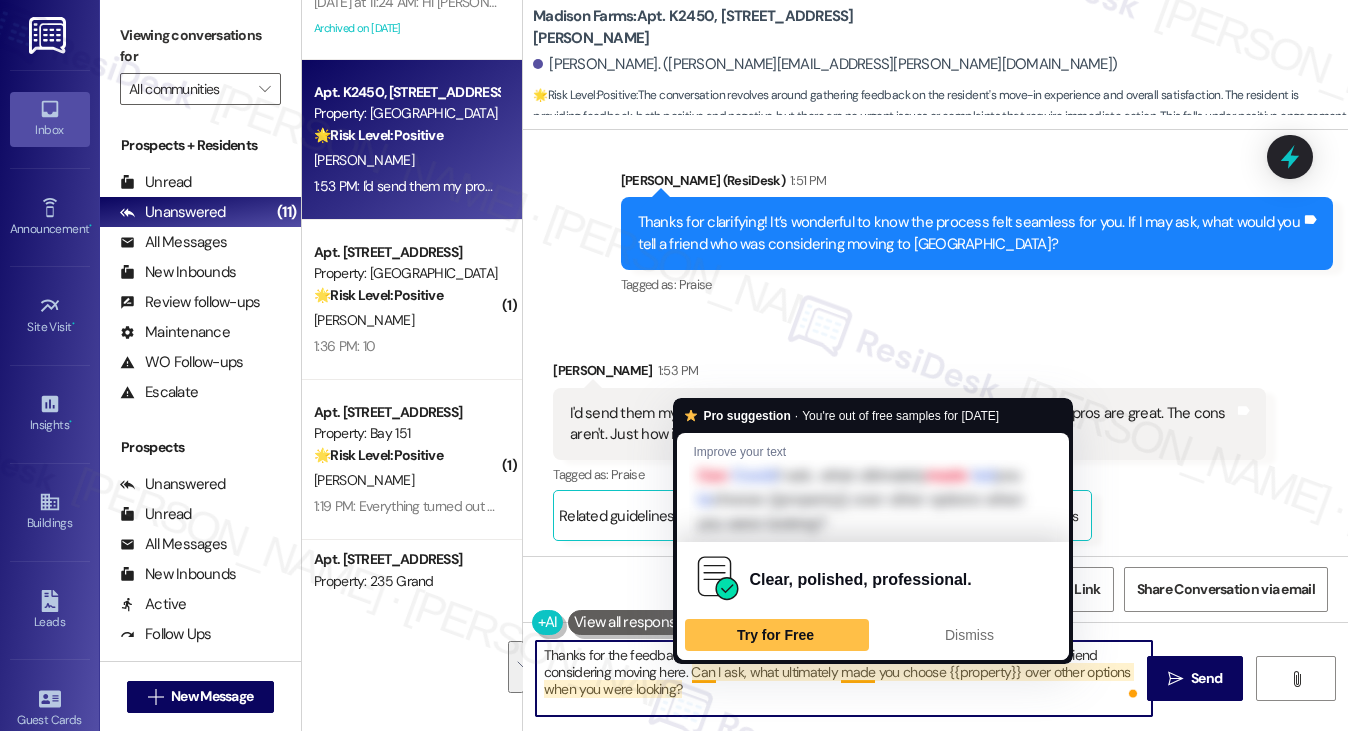
click at [707, 679] on textarea "Thanks for the feedback! I understand you'd share your previous pros and cons l…" at bounding box center [844, 678] width 617 height 75
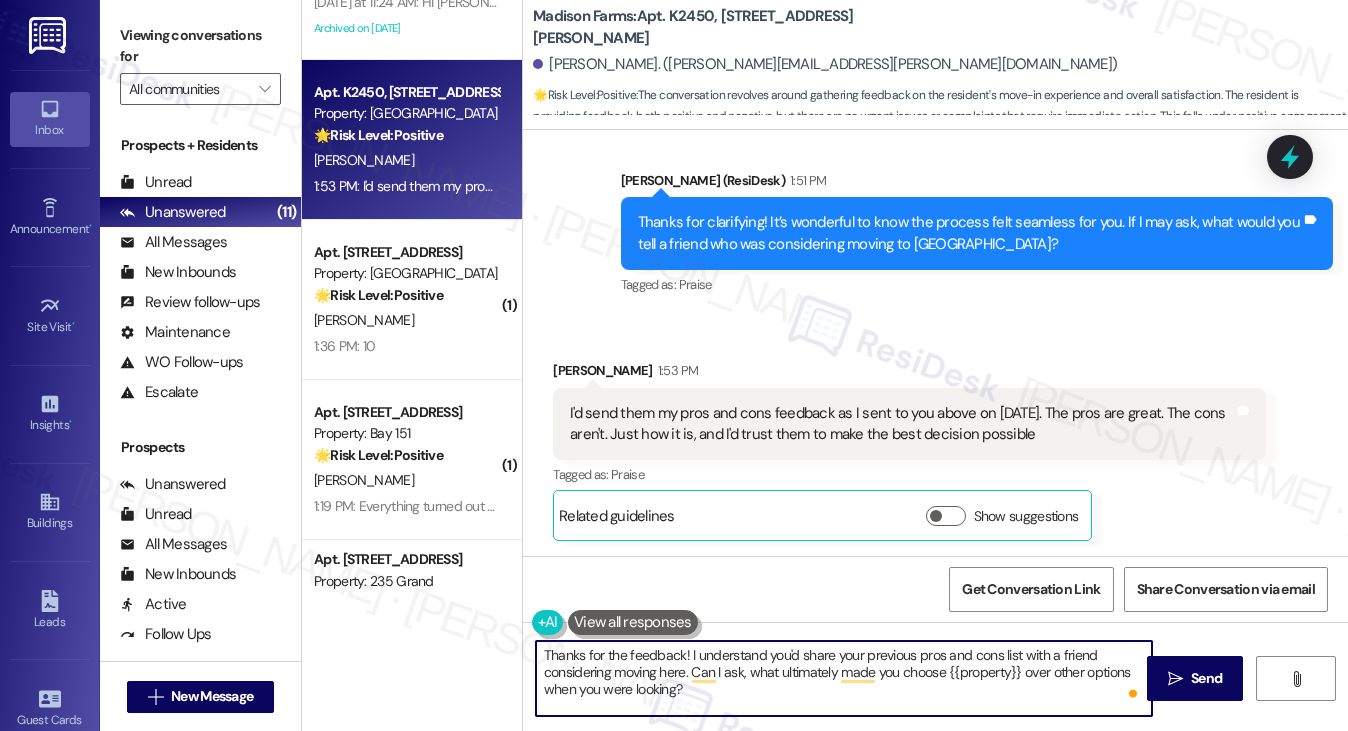
click at [811, 687] on textarea "Thanks for the feedback! I understand you'd share your previous pros and cons l…" at bounding box center [844, 678] width 617 height 75
click at [748, 696] on textarea "Thanks for the feedback! I understand you'd share your previous pros and cons l…" at bounding box center [844, 678] width 617 height 75
click at [1168, 686] on icon "" at bounding box center [1175, 679] width 15 height 16
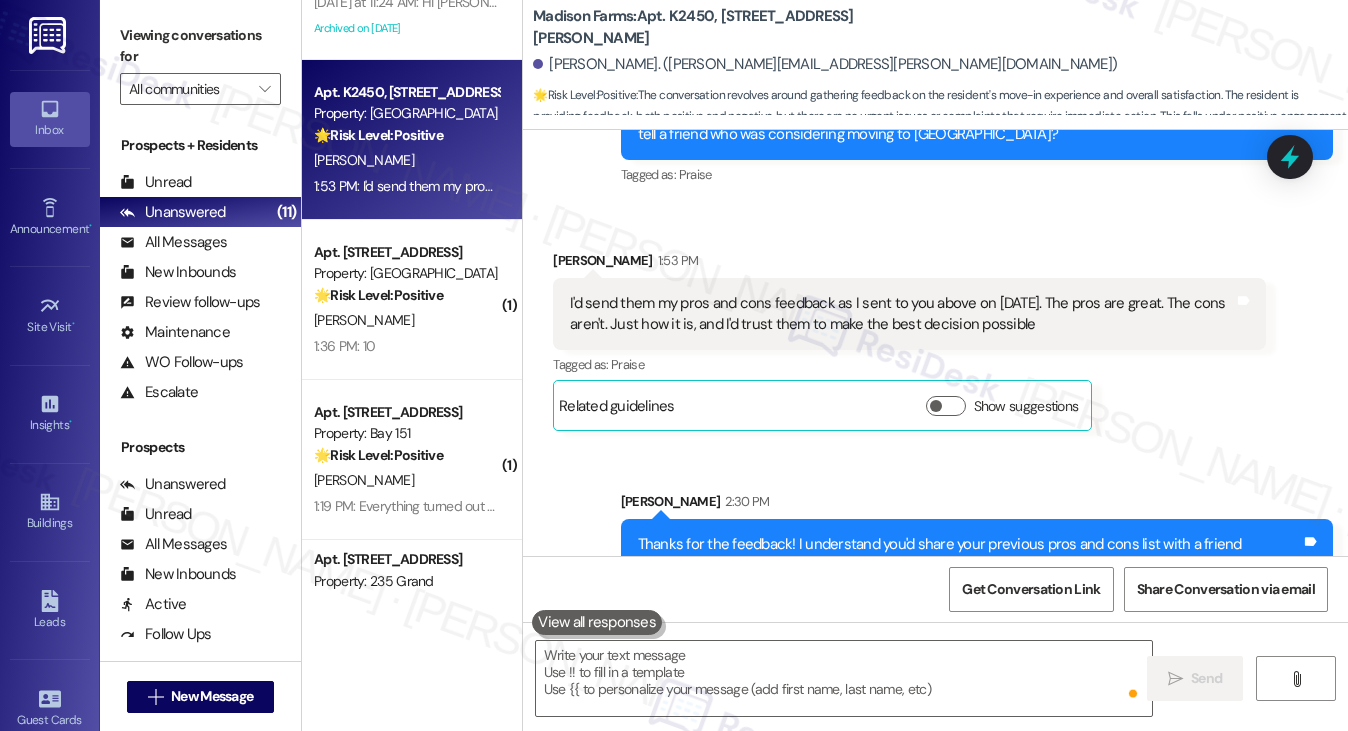
scroll to position [3840, 0]
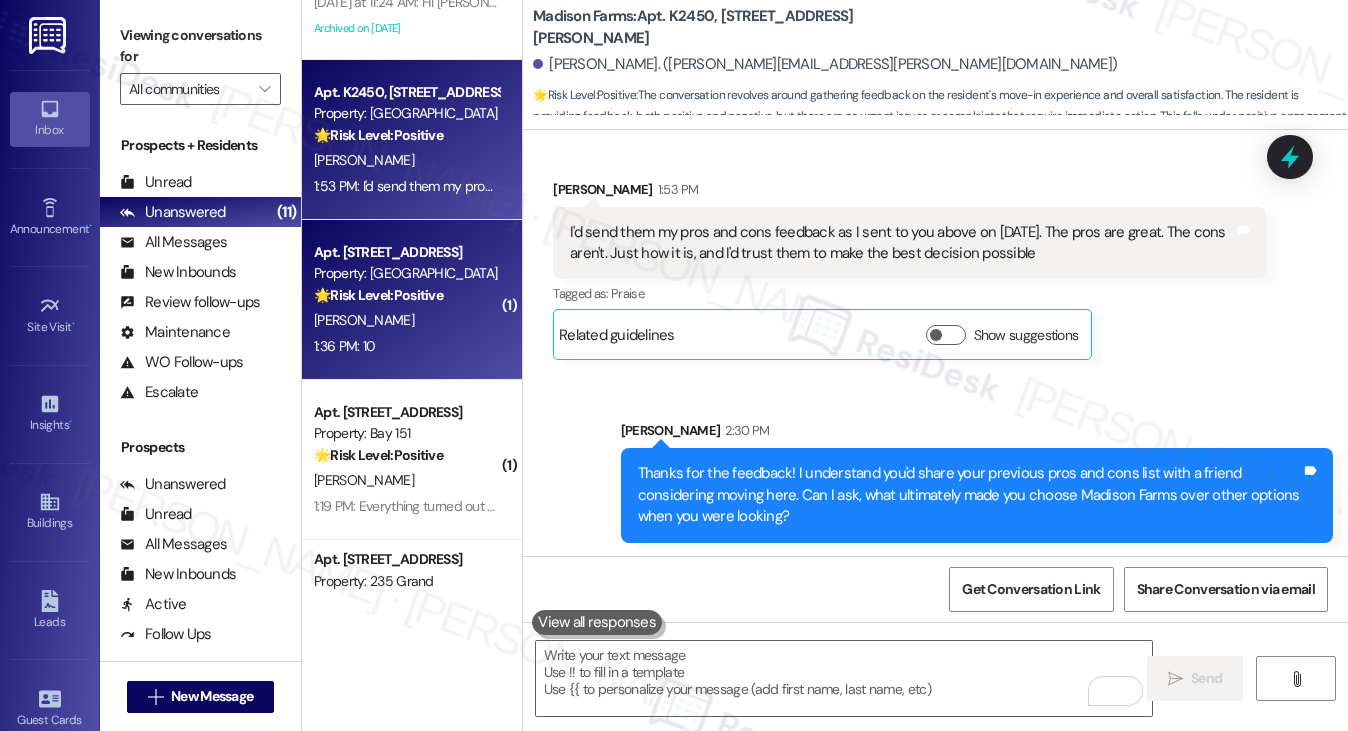
click at [448, 308] on div "[PERSON_NAME]" at bounding box center [406, 320] width 189 height 25
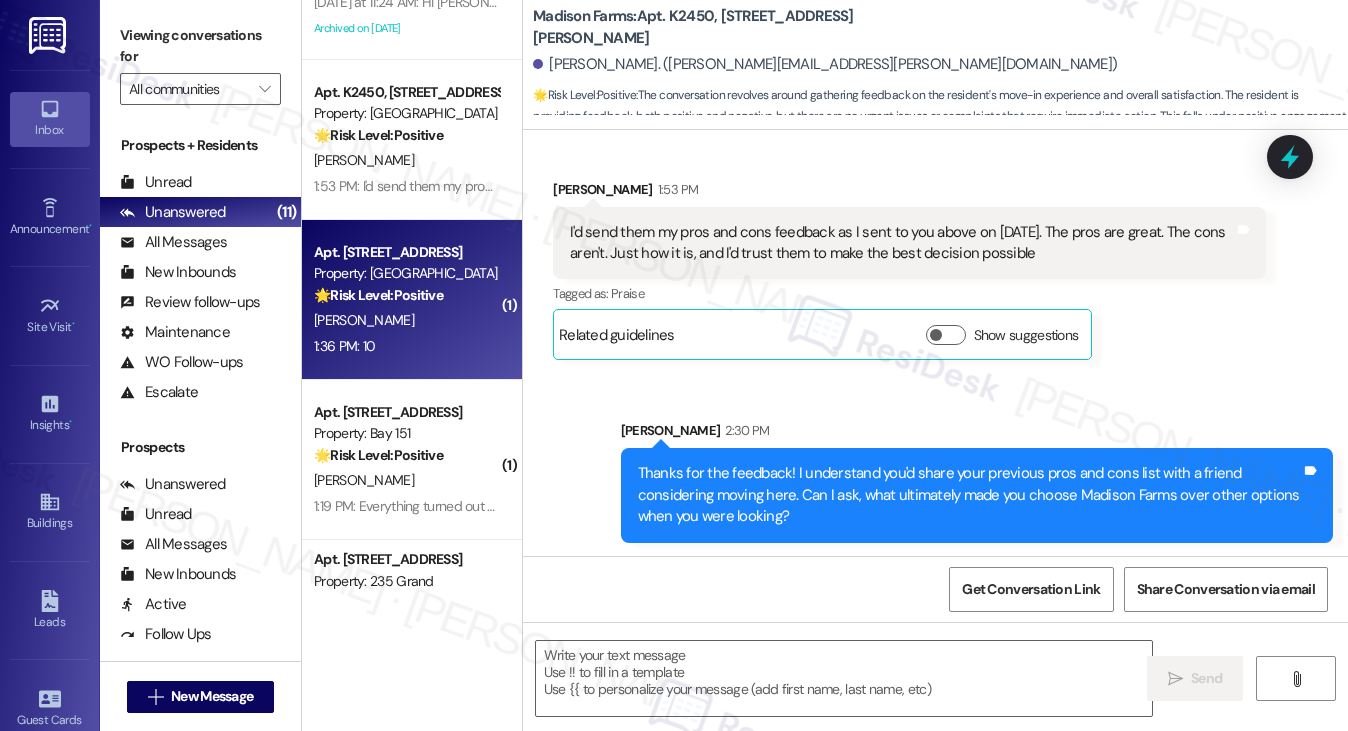
type textarea "Fetching suggested responses. Please feel free to read through the conversation…"
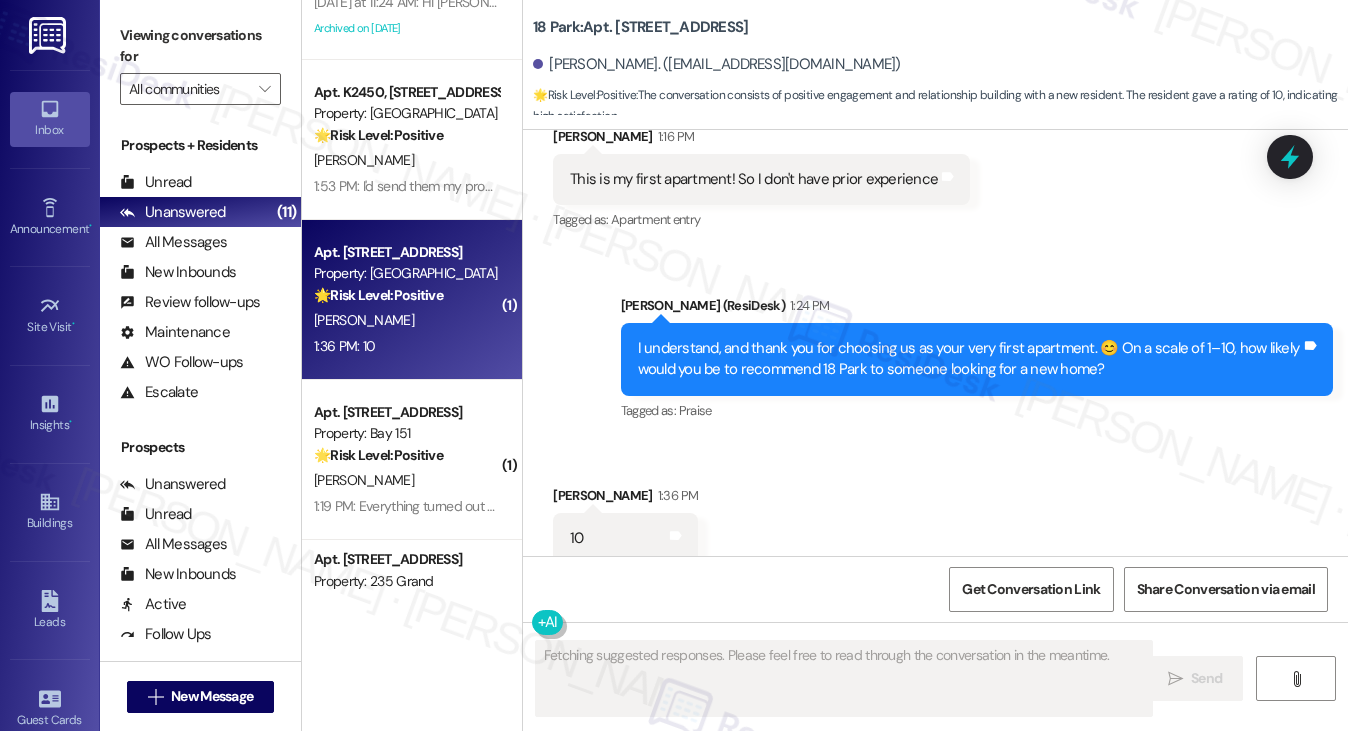
scroll to position [1485, 0]
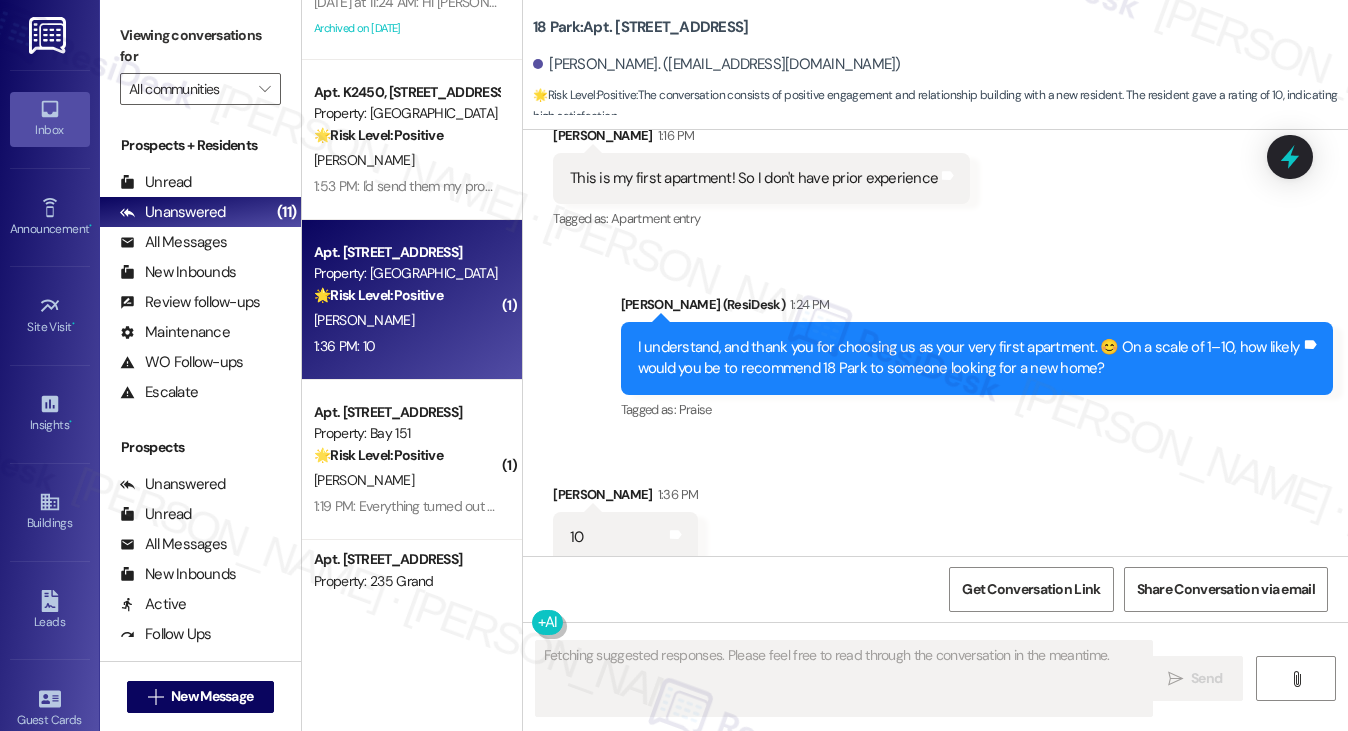
click at [768, 337] on div "I understand, and thank you for choosing us as your very first apartment. 😊 On …" at bounding box center [969, 358] width 663 height 43
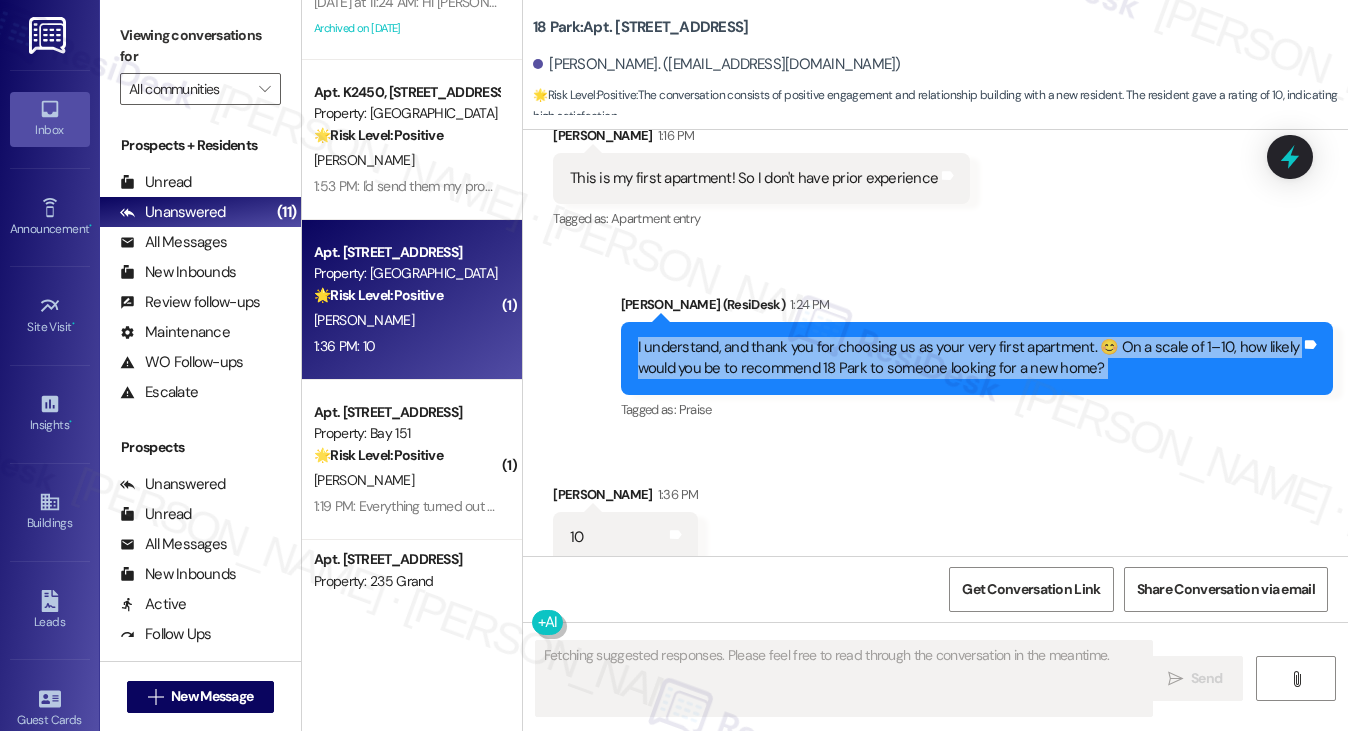
click at [768, 337] on div "I understand, and thank you for choosing us as your very first apartment. 😊 On …" at bounding box center [969, 358] width 663 height 43
click at [767, 337] on div "I understand, and thank you for choosing us as your very first apartment. 😊 On …" at bounding box center [969, 358] width 663 height 43
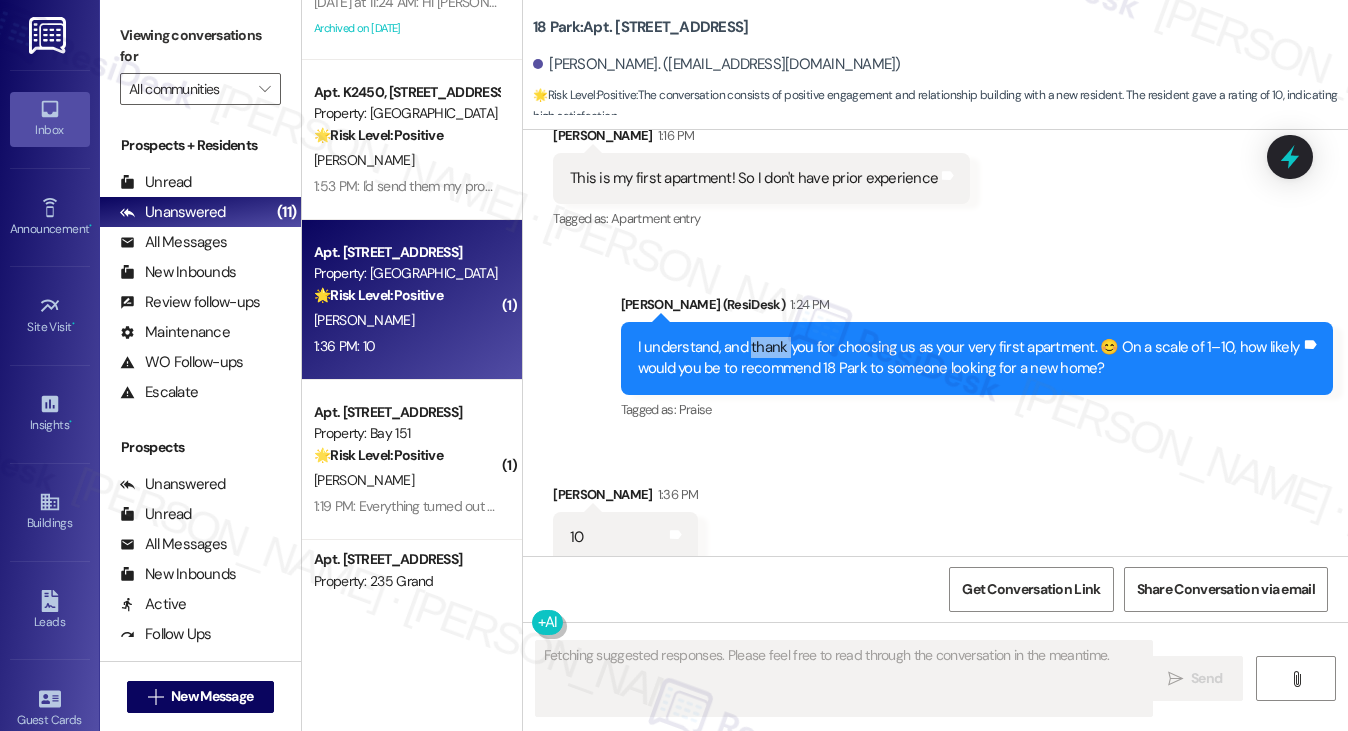
click at [767, 337] on div "I understand, and thank you for choosing us as your very first apartment. 😊 On …" at bounding box center [969, 358] width 663 height 43
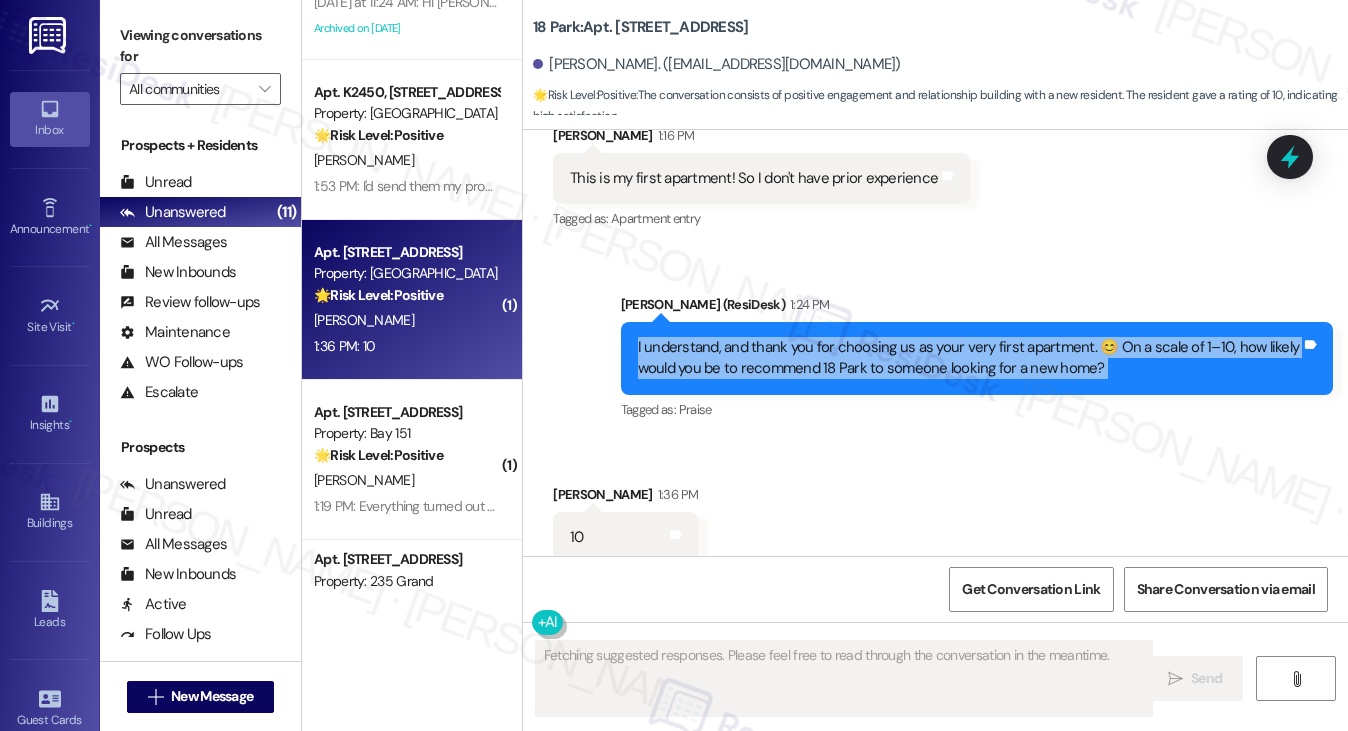
click at [767, 337] on div "I understand, and thank you for choosing us as your very first apartment. 😊 On …" at bounding box center [969, 358] width 663 height 43
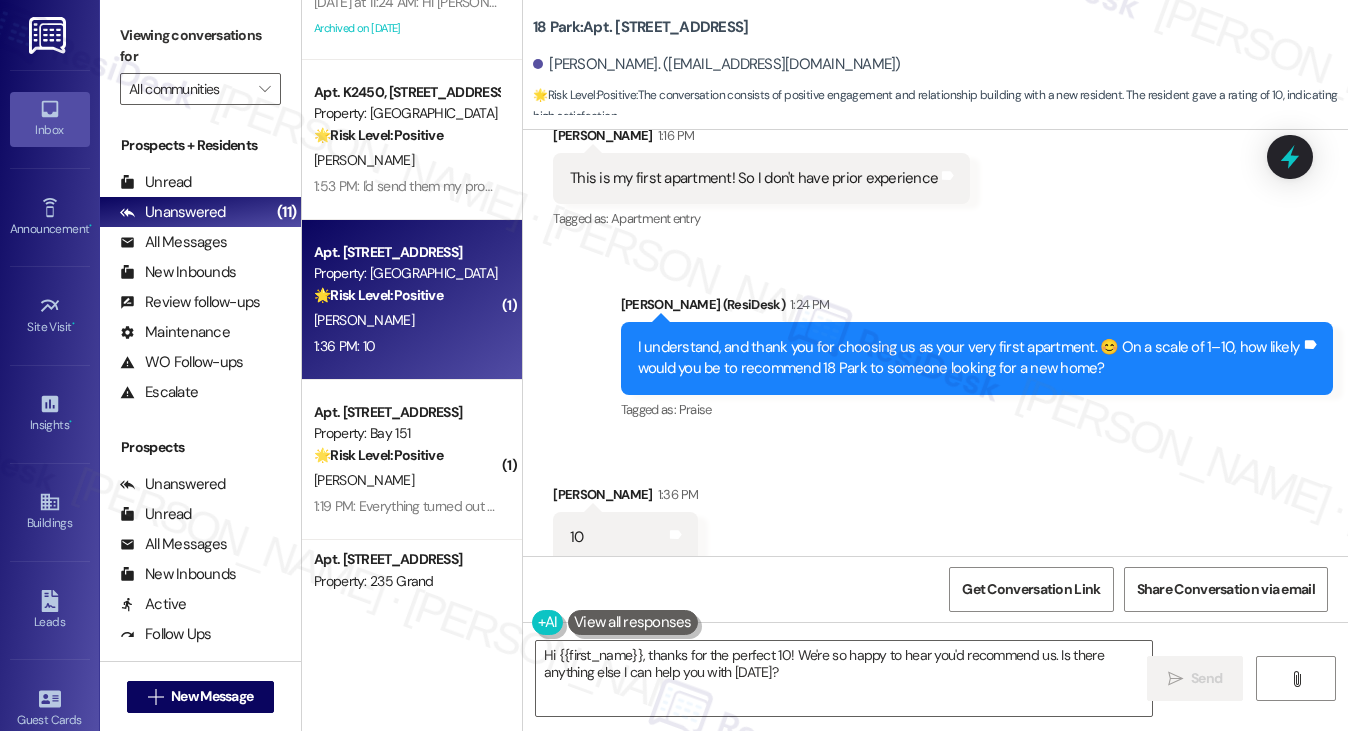
click at [204, 54] on label "Viewing conversations for" at bounding box center [200, 46] width 161 height 53
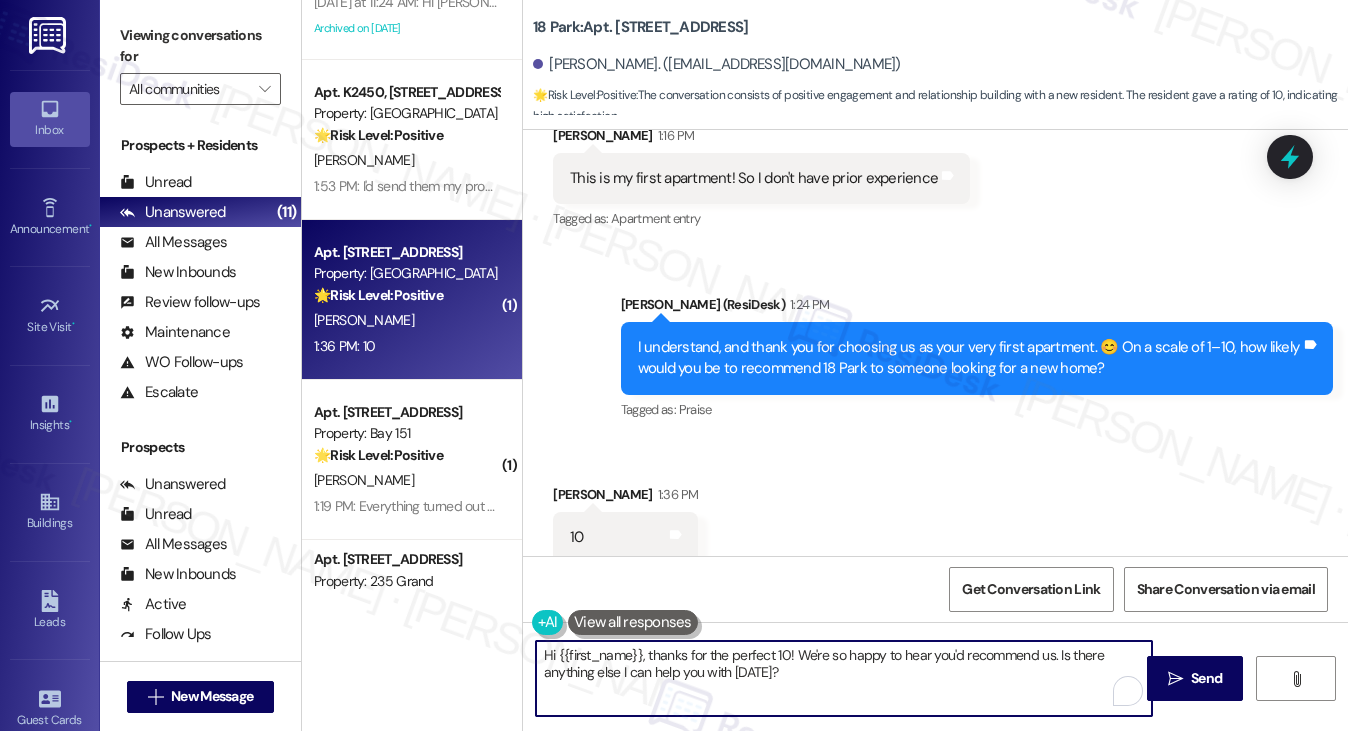
drag, startPoint x: 653, startPoint y: 653, endPoint x: 448, endPoint y: 636, distance: 205.7
click at [450, 637] on div "( 1 ) Apt. 2506, 235 Grand Street Property: 235 Grand 🔧 Risk Level: Medium The …" at bounding box center [825, 365] width 1046 height 731
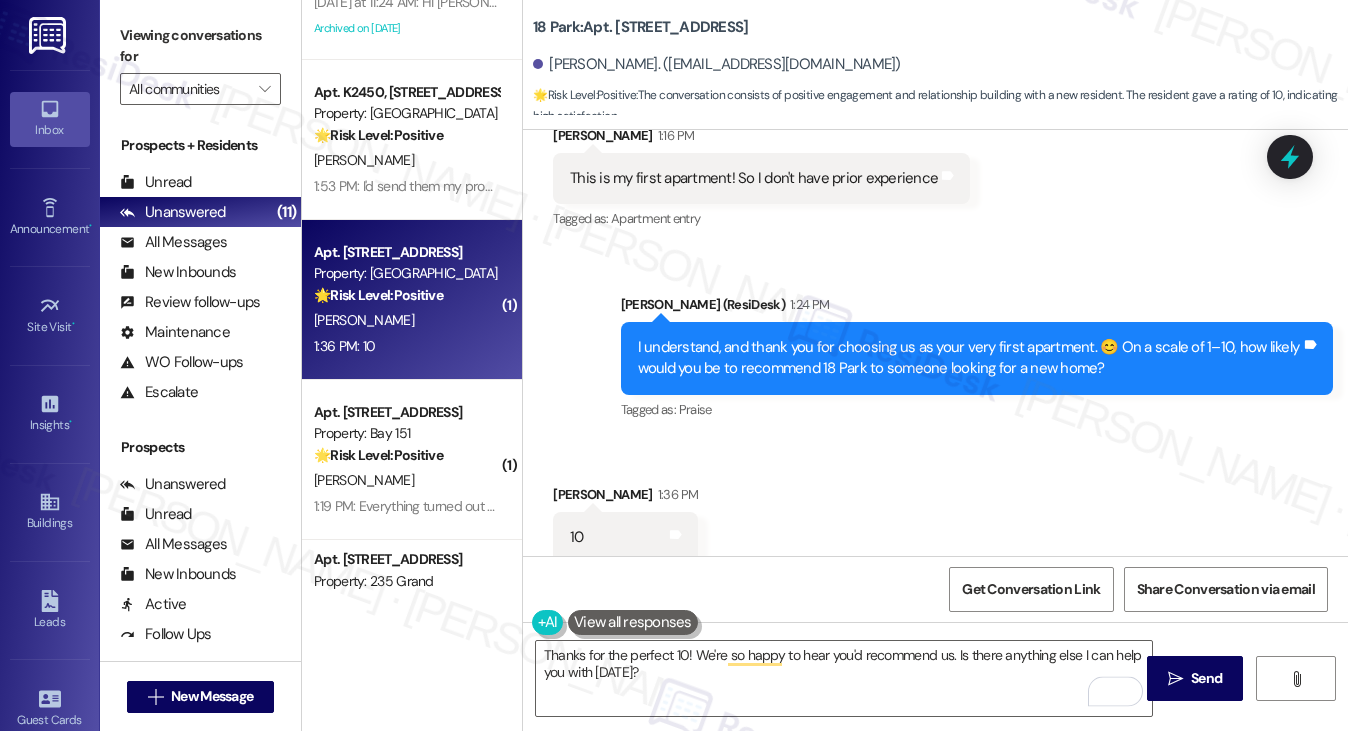
click at [568, 484] on div "Sydney Mok 1:36 PM" at bounding box center [625, 498] width 145 height 28
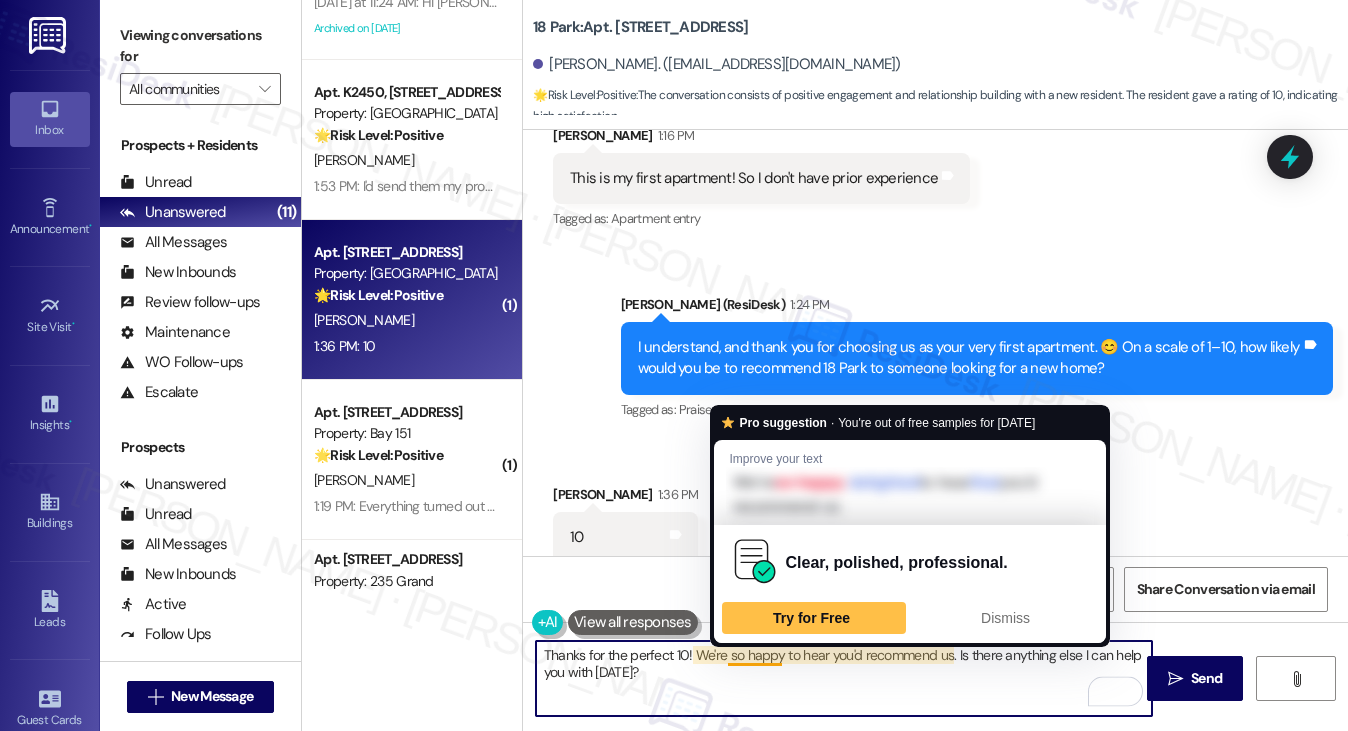
click at [707, 691] on textarea "Thanks for the perfect 10! We're so happy to hear you'd recommend us. Is there …" at bounding box center [844, 678] width 617 height 75
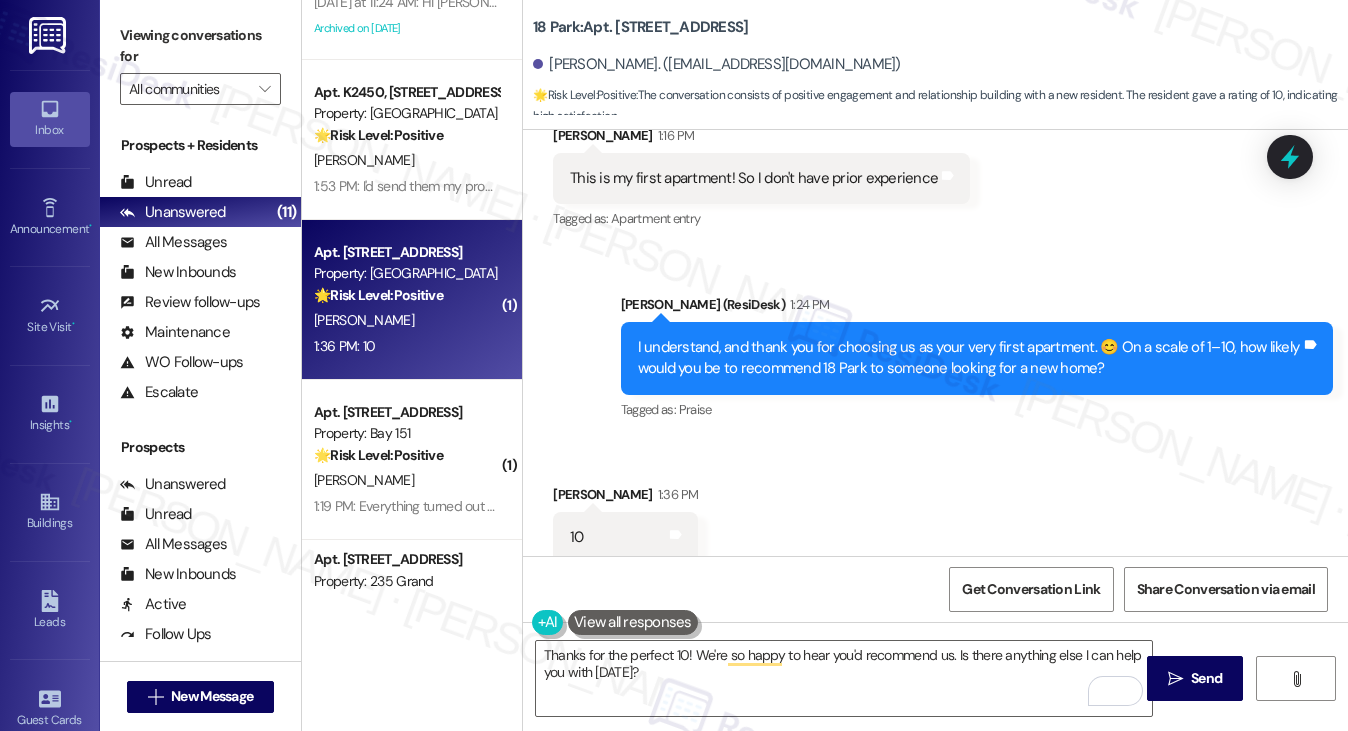
drag, startPoint x: 202, startPoint y: 38, endPoint x: 219, endPoint y: 63, distance: 30.2
click at [202, 38] on label "Viewing conversations for" at bounding box center [200, 46] width 161 height 53
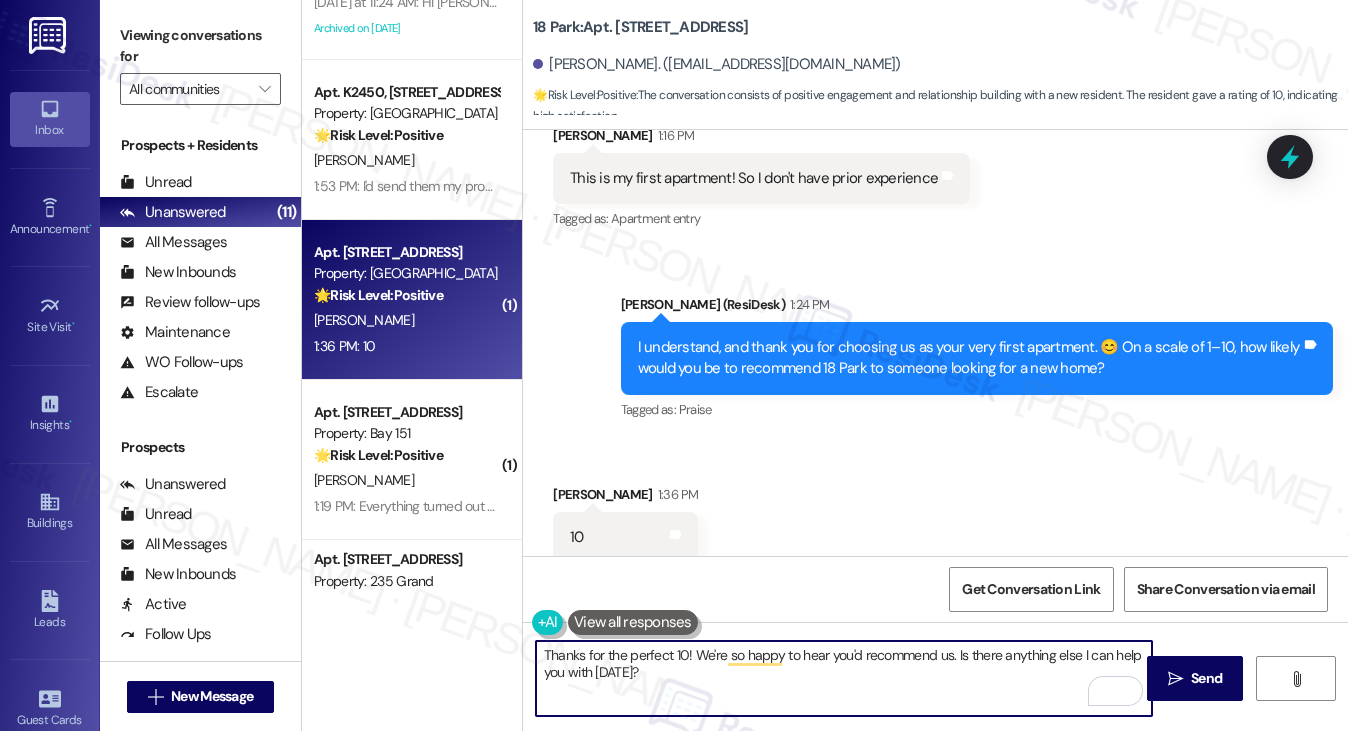
click at [724, 679] on textarea "Thanks for the perfect 10! We're so happy to hear you'd recommend us. Is there …" at bounding box center [844, 678] width 617 height 75
drag, startPoint x: 757, startPoint y: 680, endPoint x: 954, endPoint y: 655, distance: 198.5
click at [954, 655] on textarea "Thanks for the perfect 10! We're so happy to hear you'd recommend us. Is there …" at bounding box center [844, 678] width 617 height 75
paste textarea "What's been your favorite part about living here"
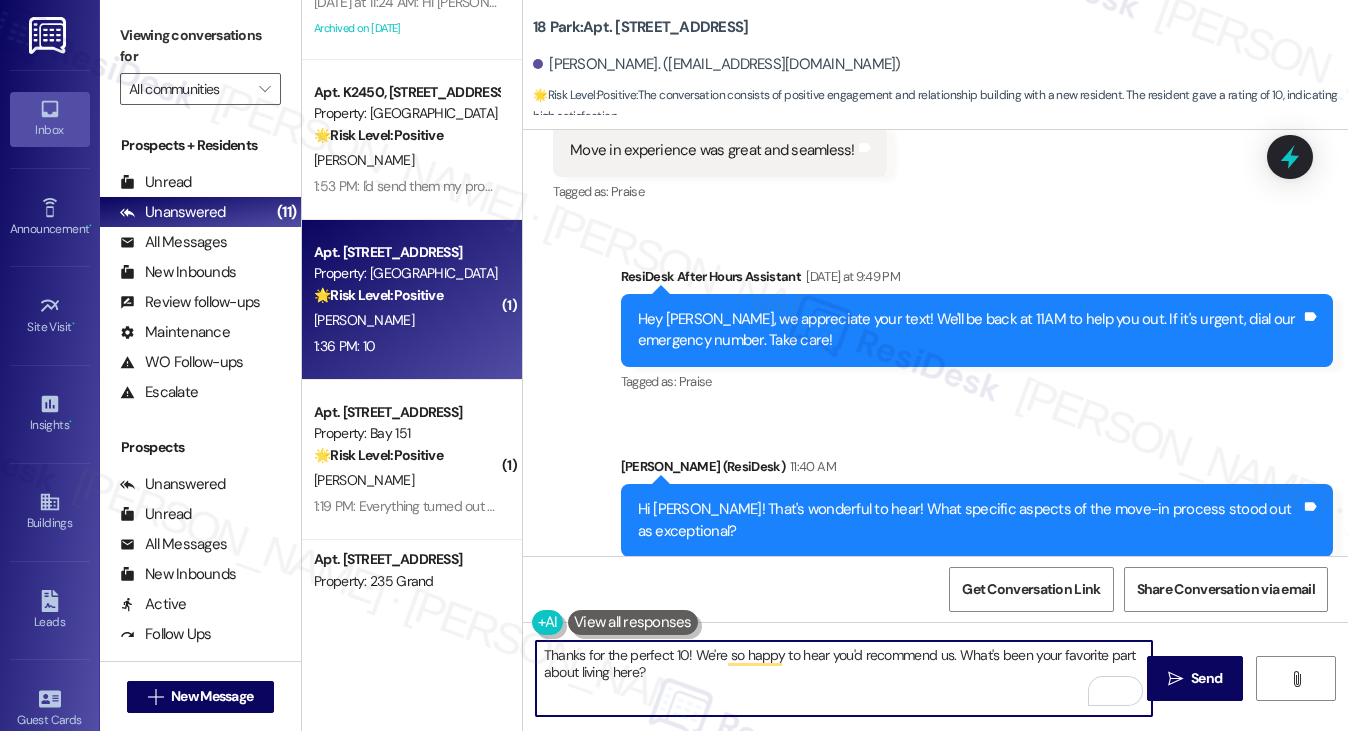
scroll to position [585, 0]
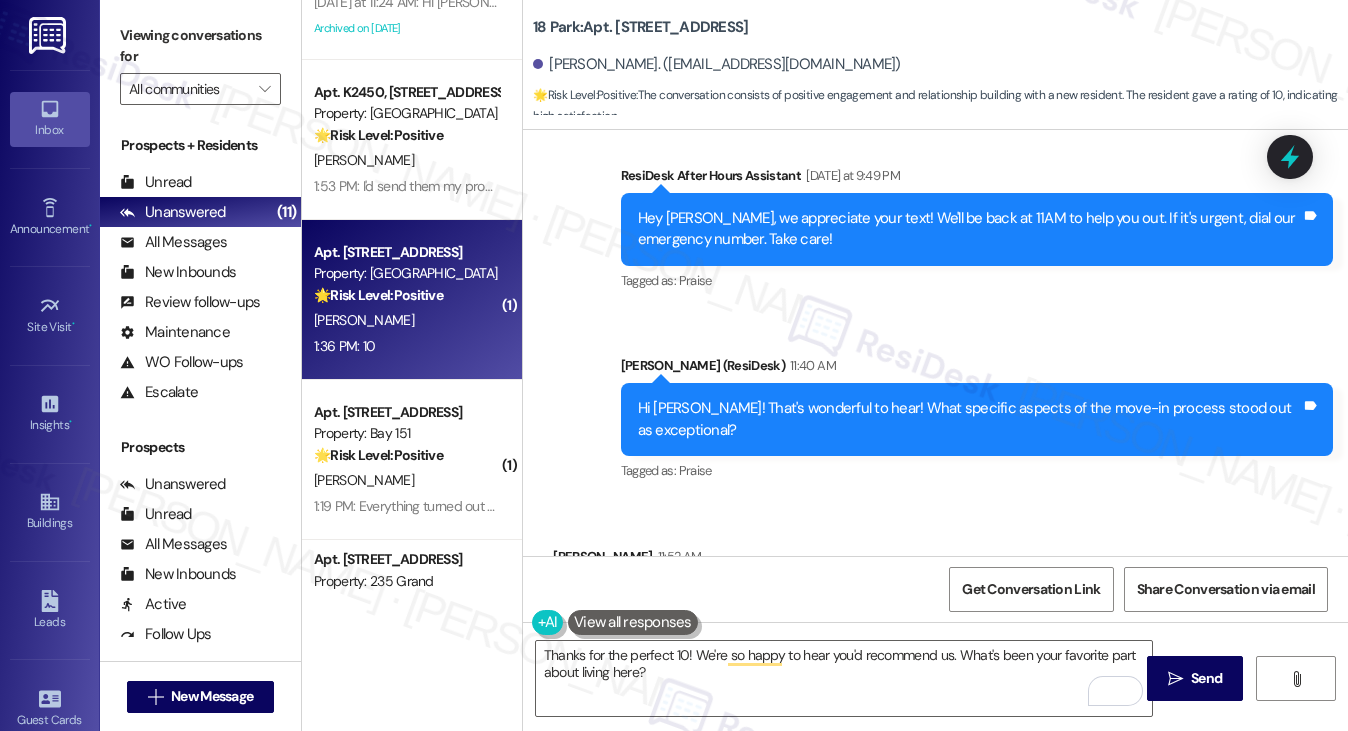
click at [998, 414] on div "Hi Sydney! That's wonderful to hear! What specific aspects of the move-in proce…" at bounding box center [969, 419] width 663 height 43
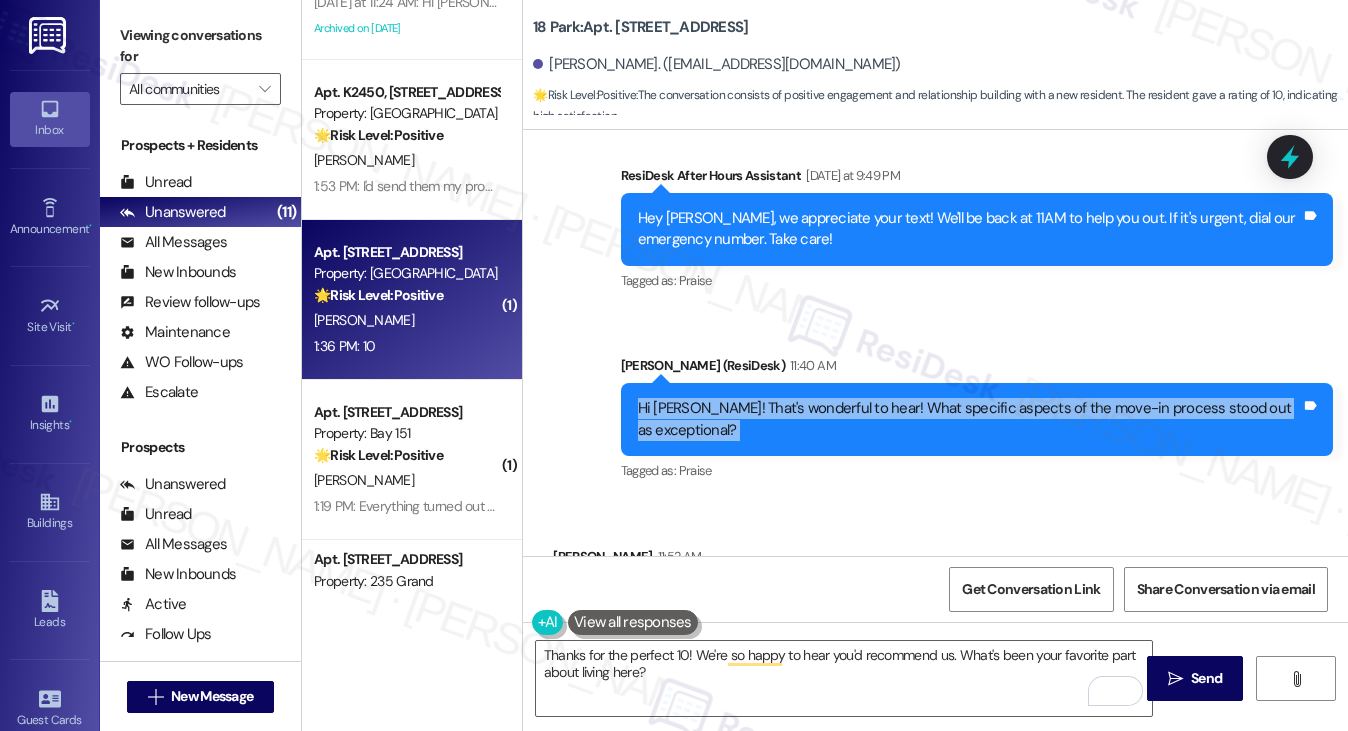
click at [998, 414] on div "Hi Sydney! That's wonderful to hear! What specific aspects of the move-in proce…" at bounding box center [969, 419] width 663 height 43
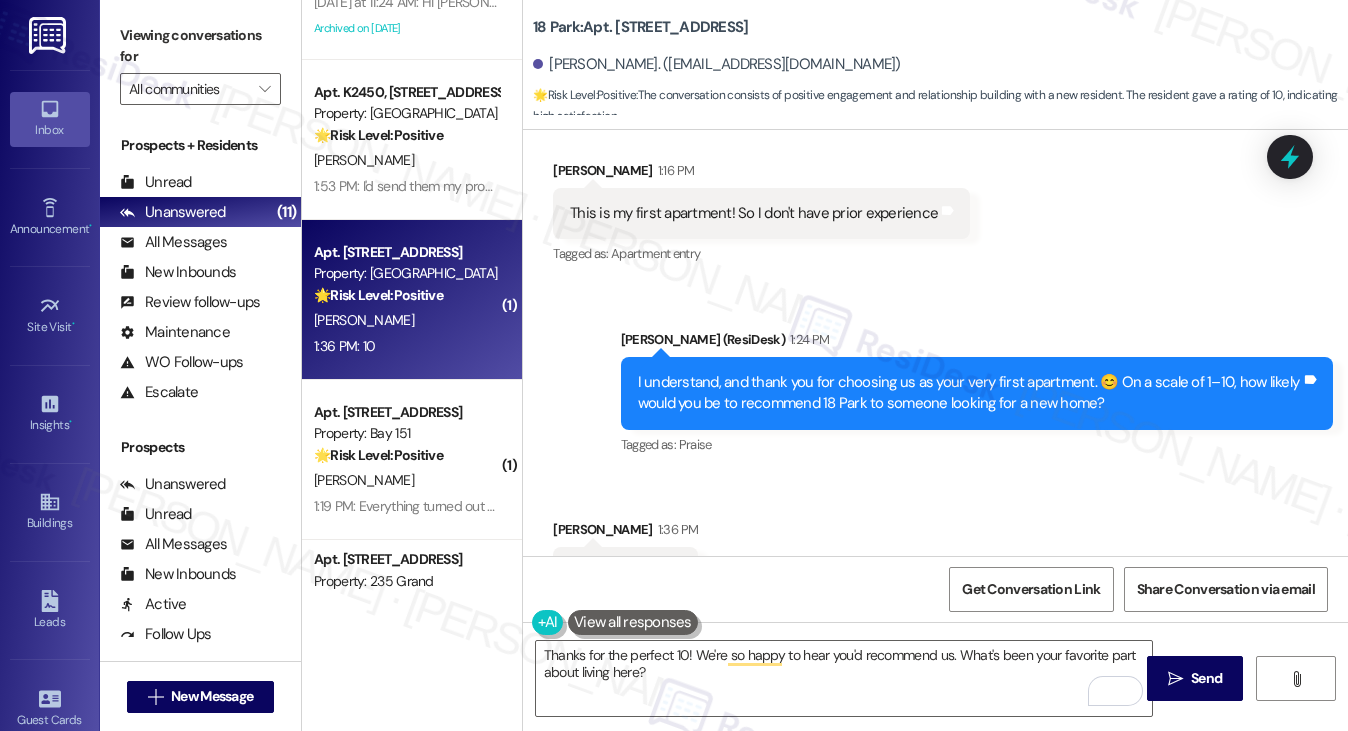
scroll to position [1486, 0]
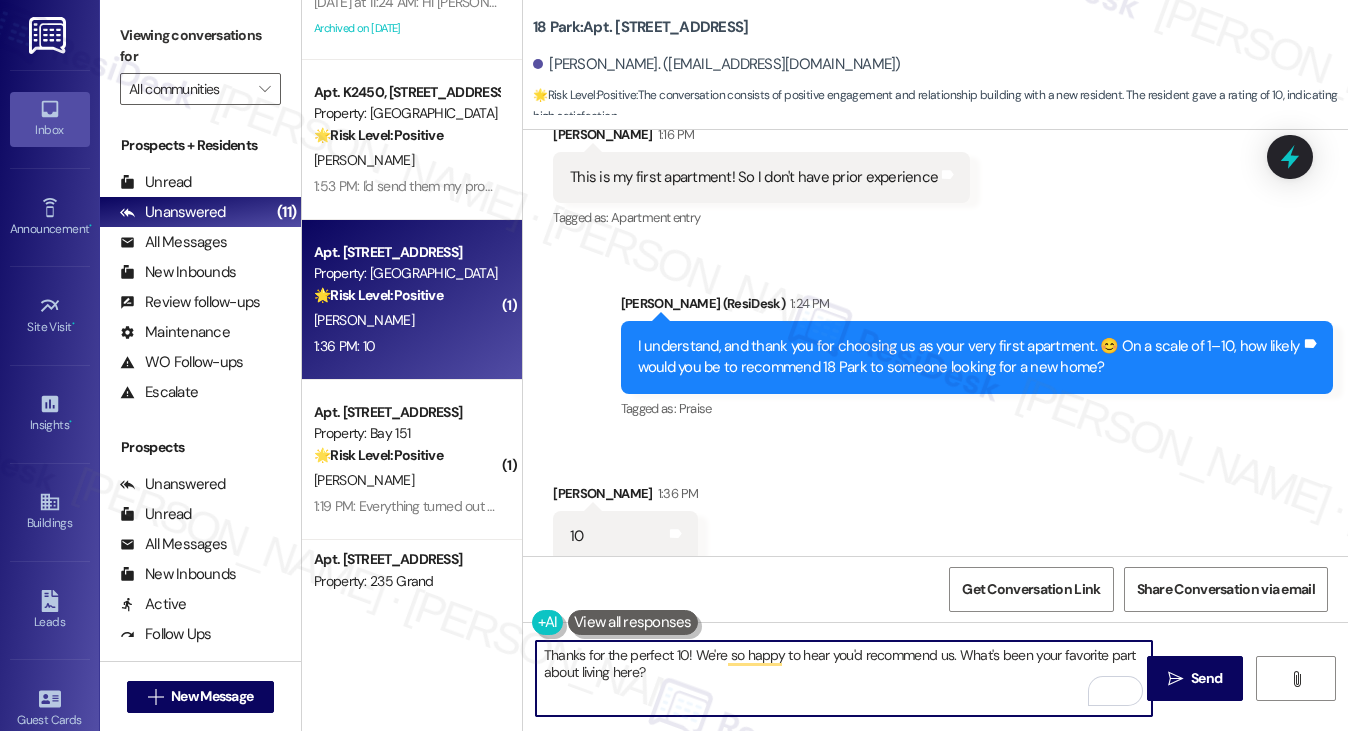
click at [648, 671] on textarea "Thanks for the perfect 10! We're so happy to hear you'd recommend us. What's be…" at bounding box center [844, 678] width 617 height 75
drag, startPoint x: 540, startPoint y: 653, endPoint x: 560, endPoint y: 651, distance: 20.1
click at [540, 653] on textarea "Thanks for the perfect 10! We're so happy to hear you'd recommend us. What's be…" at bounding box center [844, 678] width 617 height 75
click at [612, 652] on textarea "Wow, thanks for the perfect 10! We're so happy to hear you'd recommend us. What…" at bounding box center [844, 678] width 617 height 75
click at [924, 676] on textarea "Wow, thank you for the perfect 10! We're so happy to hear you'd recommend us. W…" at bounding box center [844, 678] width 617 height 75
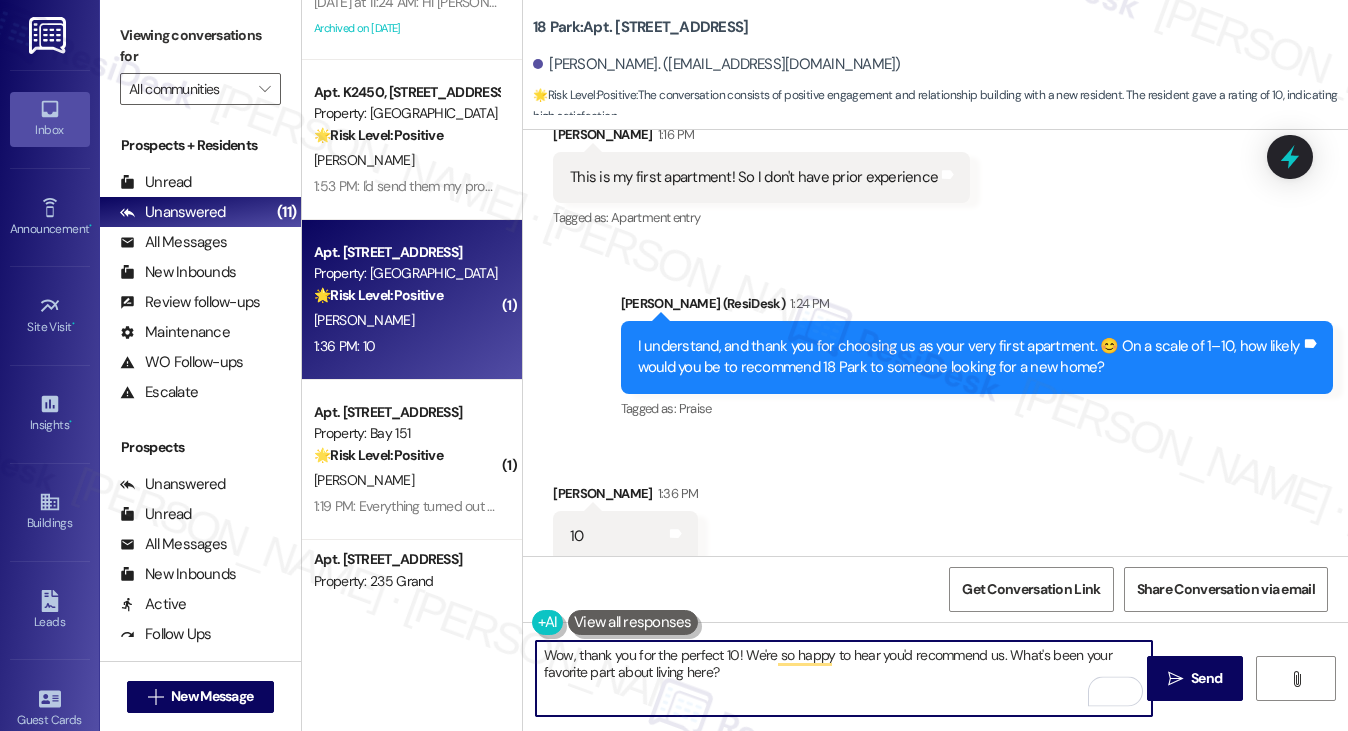
type textarea "Wow, thank you for the perfect 10! We're so happy to hear you'd recommend us. W…"
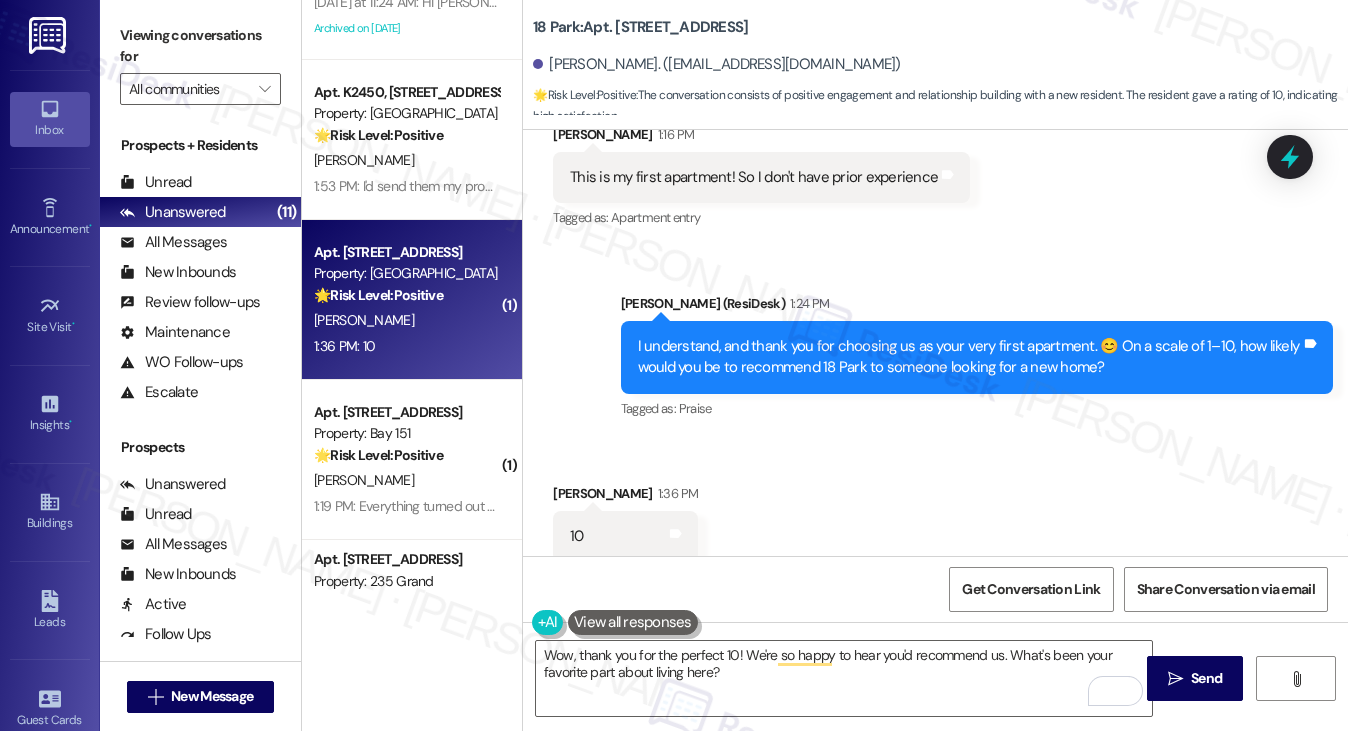
click at [168, 59] on label "Viewing conversations for" at bounding box center [200, 46] width 161 height 53
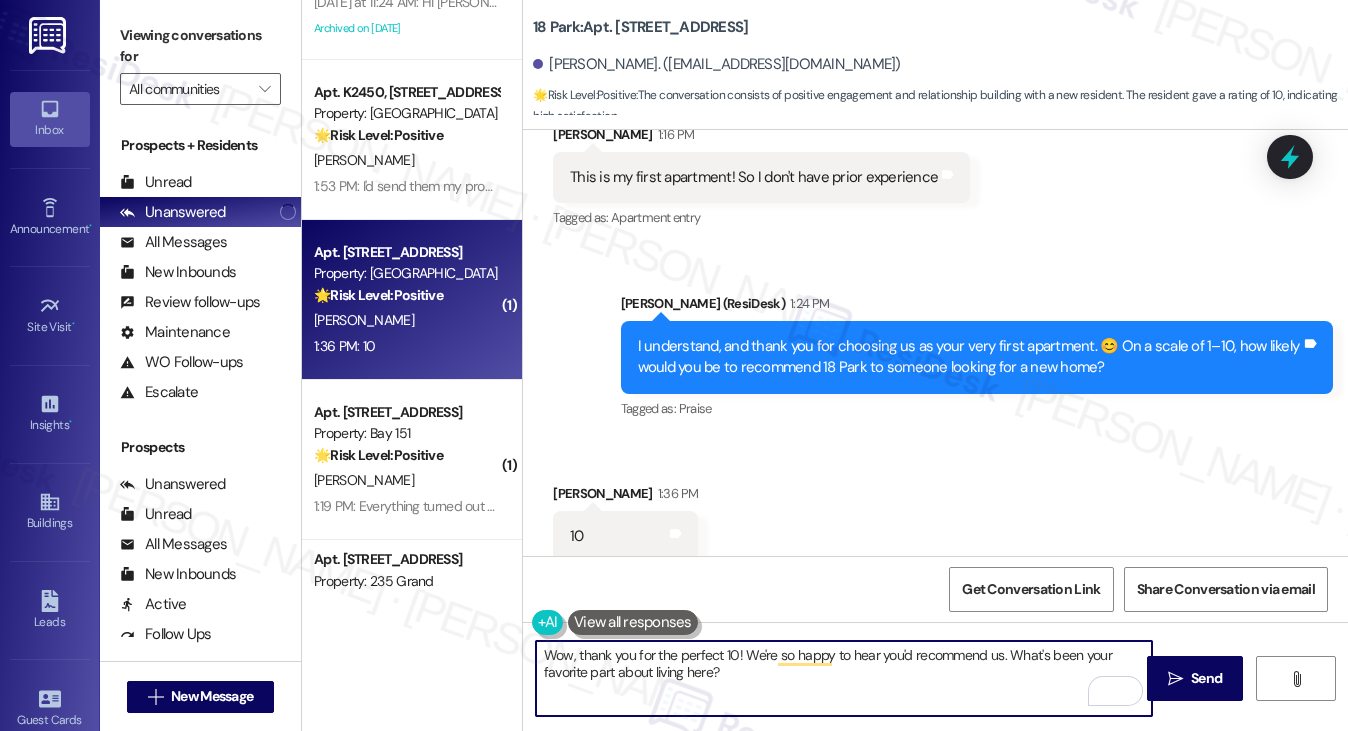
click at [1004, 651] on textarea "Wow, thank you for the perfect 10! We're so happy to hear you'd recommend us. W…" at bounding box center [844, 678] width 617 height 75
click at [890, 671] on textarea "Wow, thank you for the perfect 10! We're so happy to hear you'd recommend us. W…" at bounding box center [844, 678] width 617 height 75
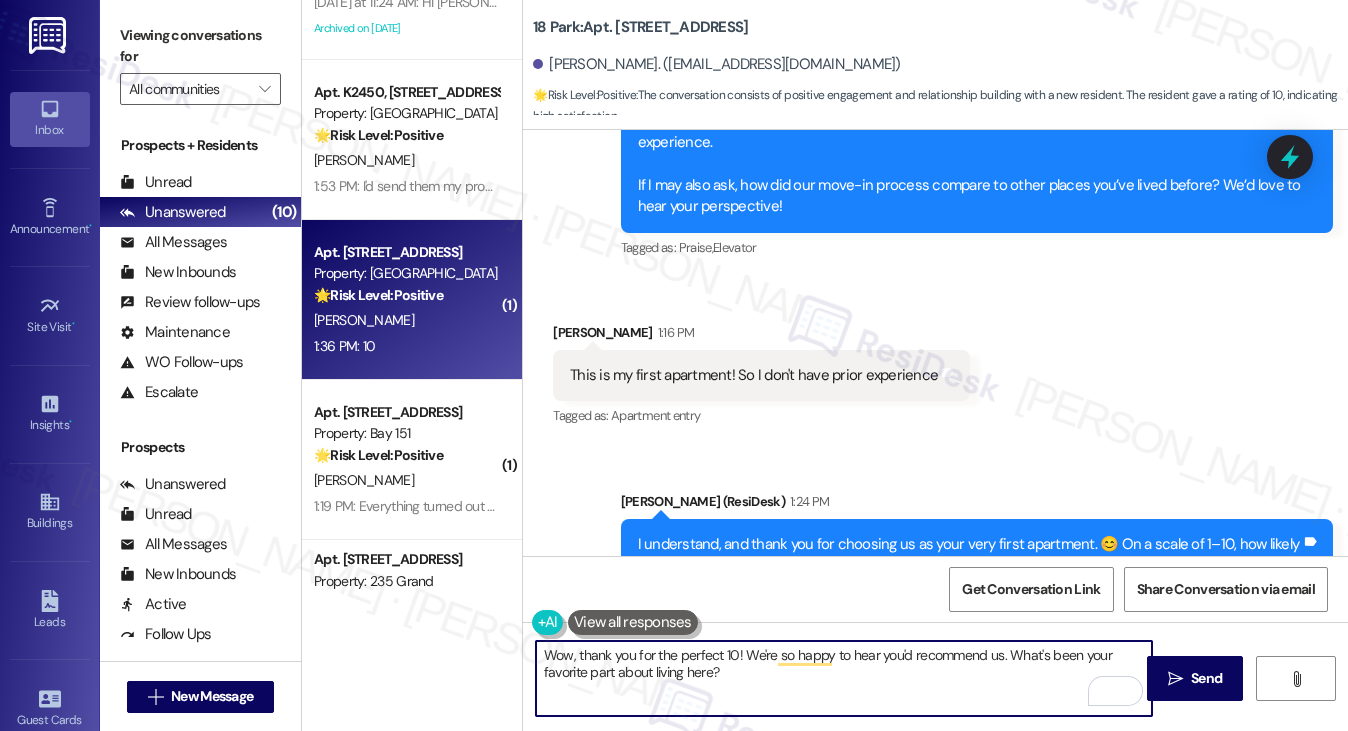
scroll to position [987, 0]
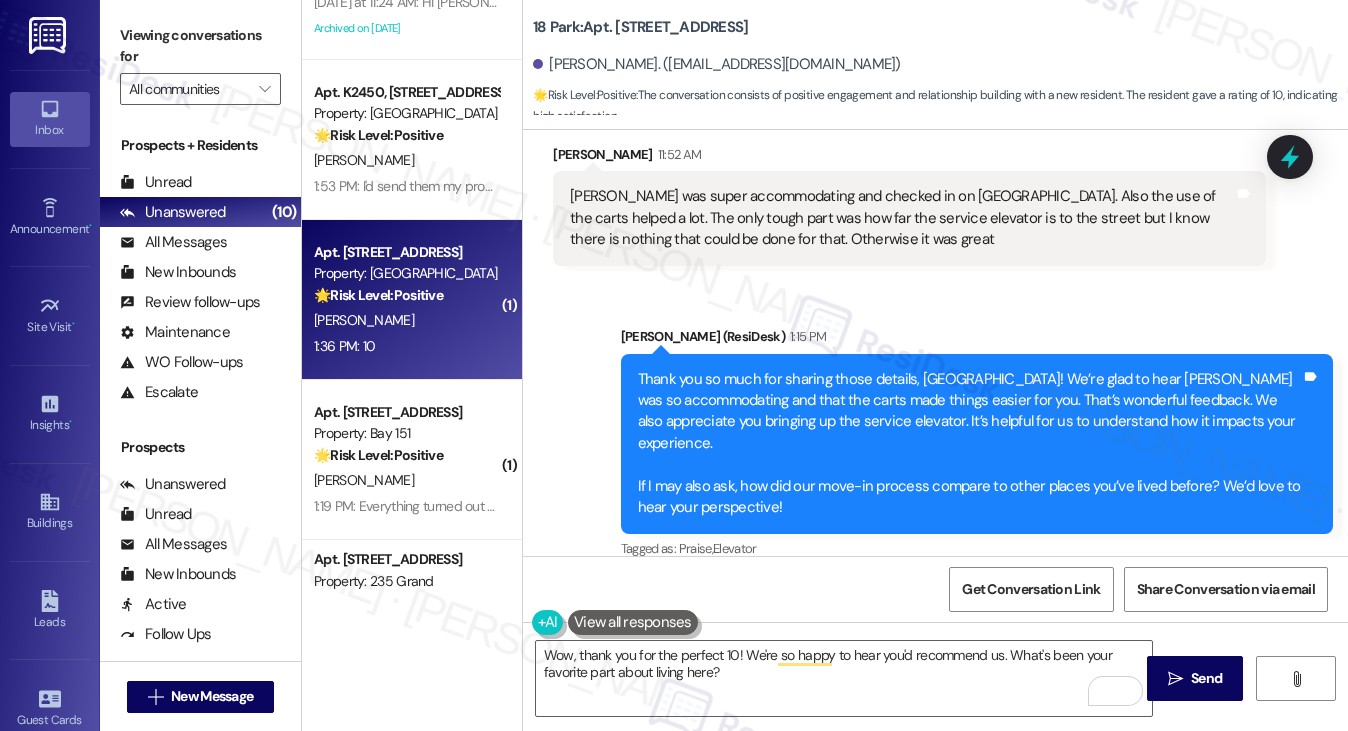
click at [198, 39] on label "Viewing conversations for" at bounding box center [200, 46] width 161 height 53
click at [1172, 663] on button " Send" at bounding box center [1195, 678] width 97 height 45
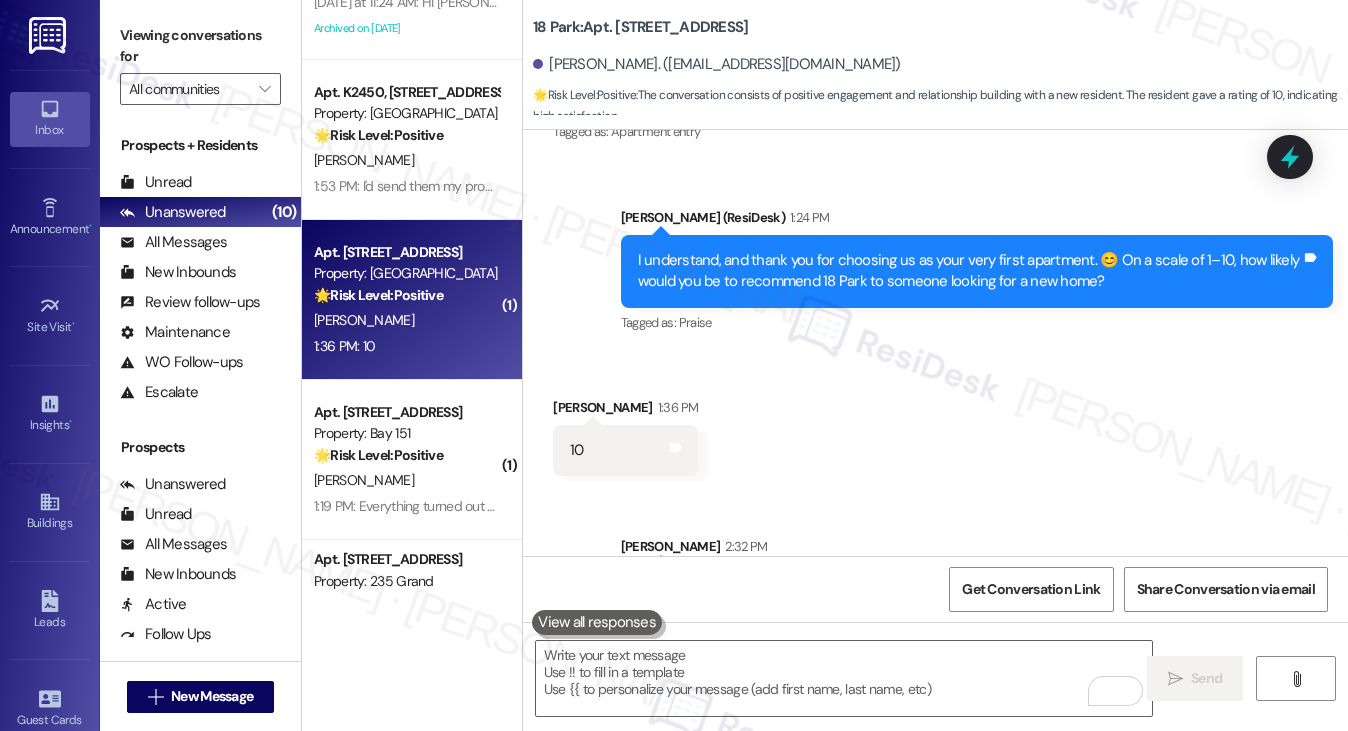
scroll to position [1647, 0]
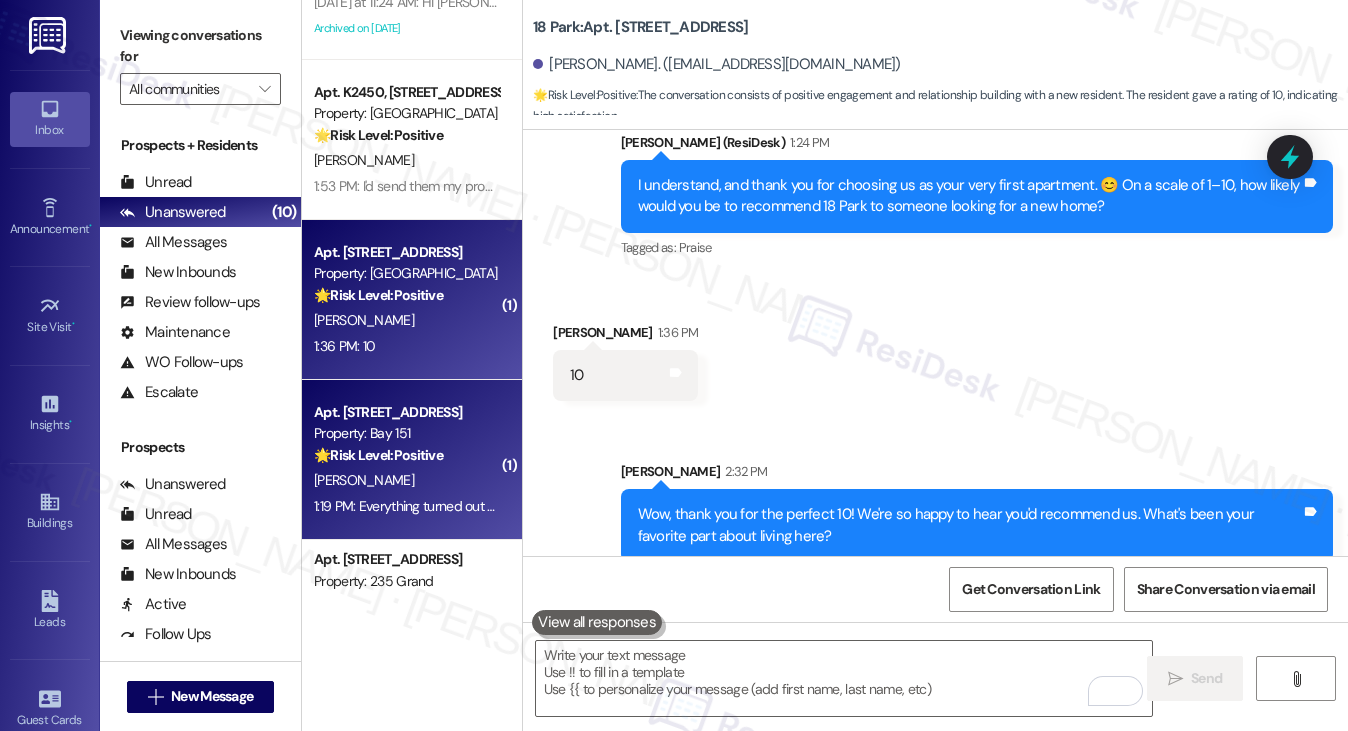
click at [470, 445] on div "🌟 Risk Level: Positive The resident is expressing satisfaction with the complet…" at bounding box center [406, 455] width 185 height 21
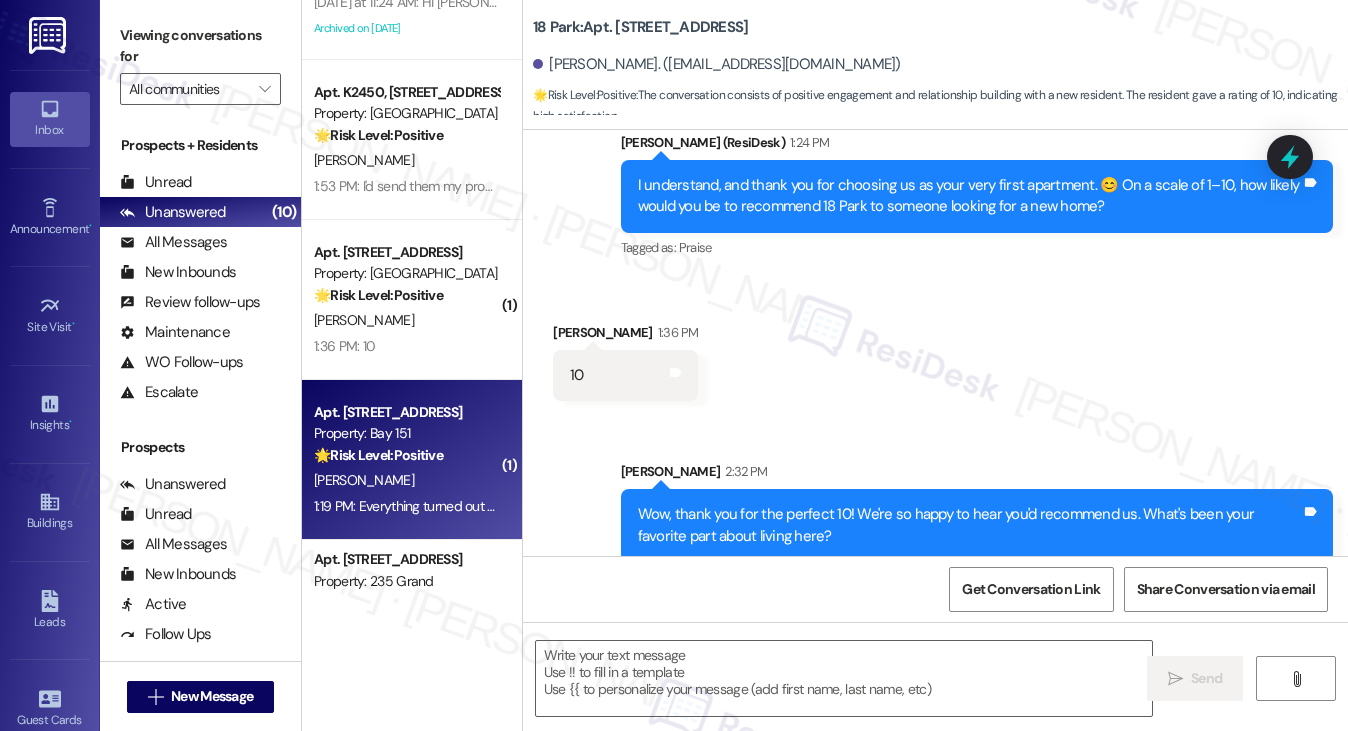
type textarea "Fetching suggested responses. Please feel free to read through the conversation…"
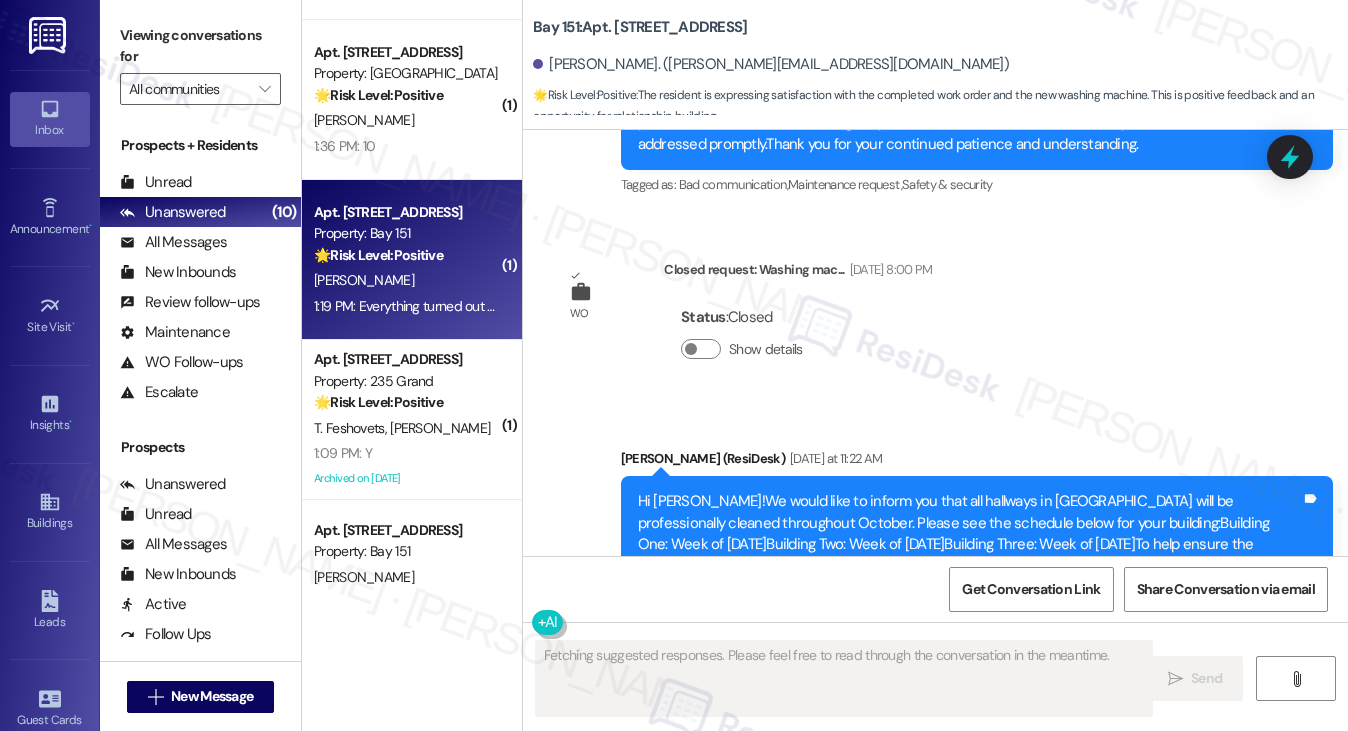
scroll to position [64681, 0]
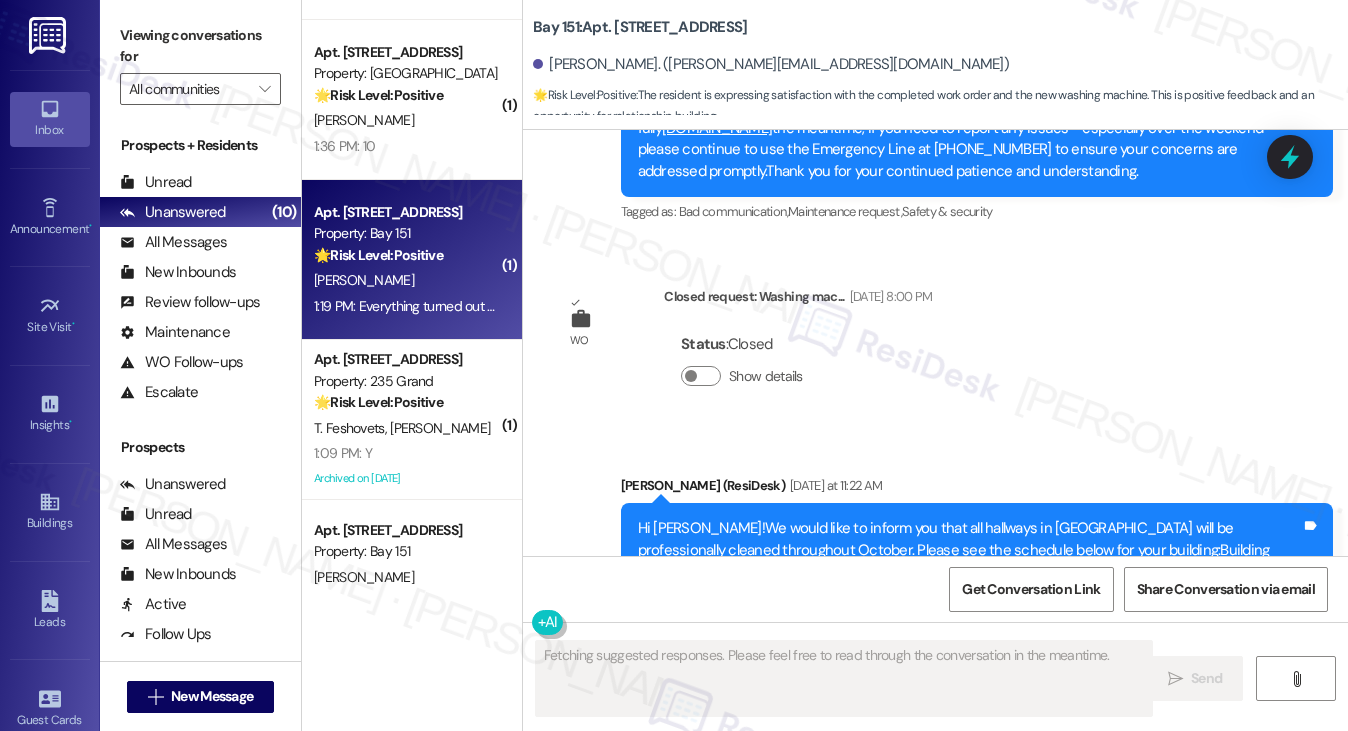
click at [820, 518] on div "Hi Kevin!We would like to inform you that all hallways in Bay151 will be profes…" at bounding box center [969, 603] width 663 height 171
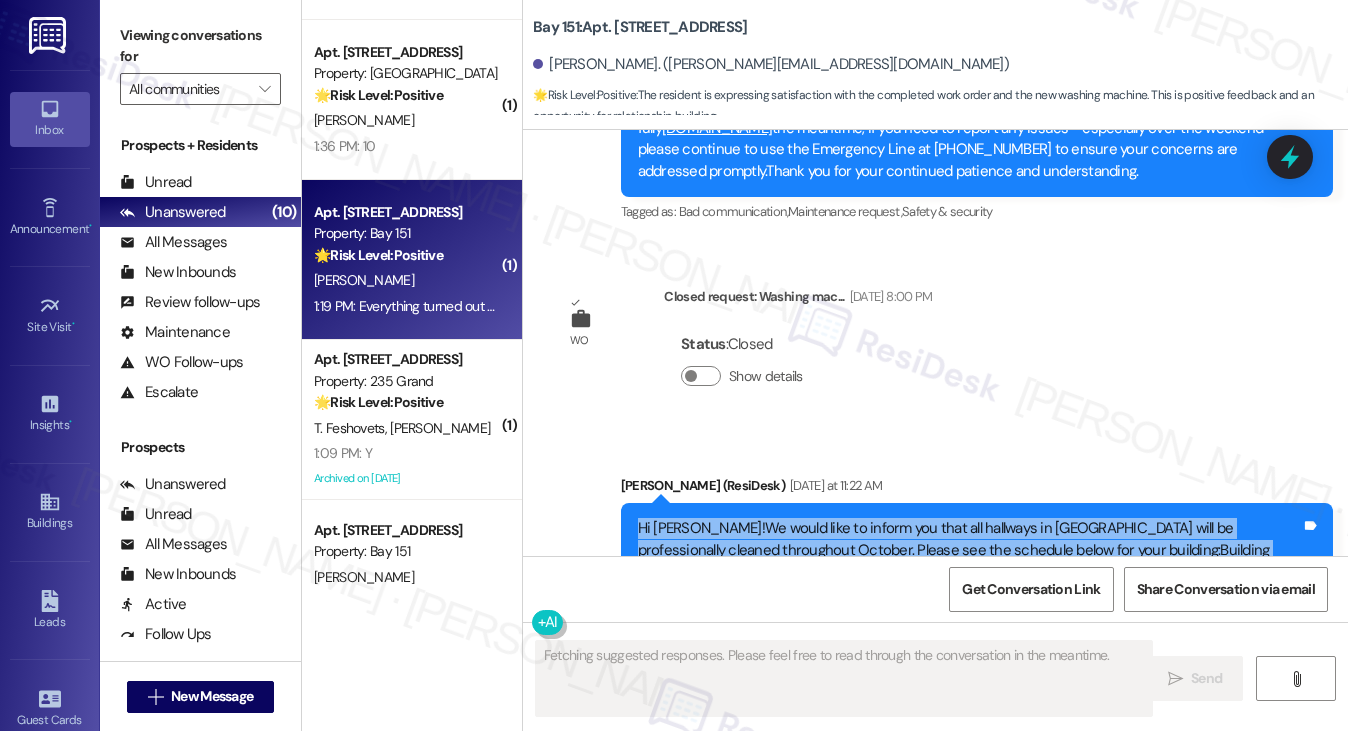
click at [820, 518] on div "Hi Kevin!We would like to inform you that all hallways in Bay151 will be profes…" at bounding box center [969, 603] width 663 height 171
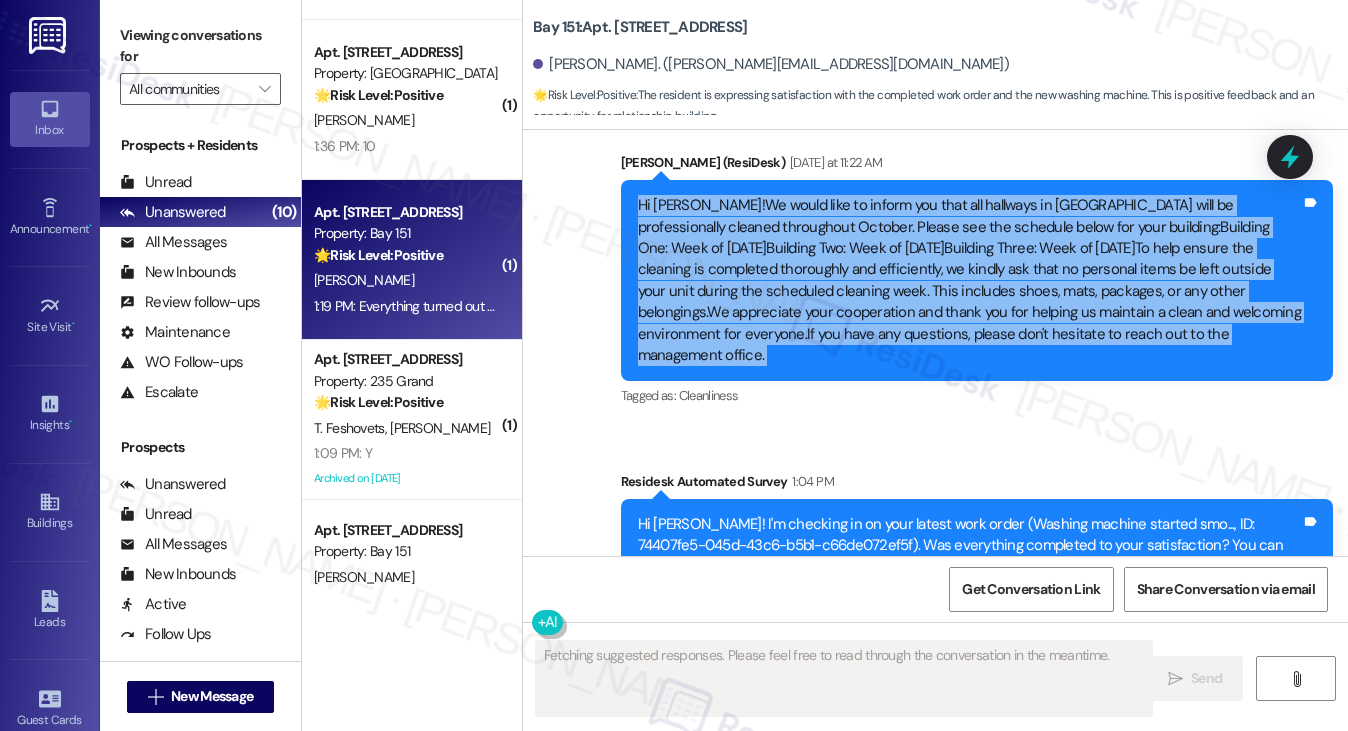
scroll to position [65181, 0]
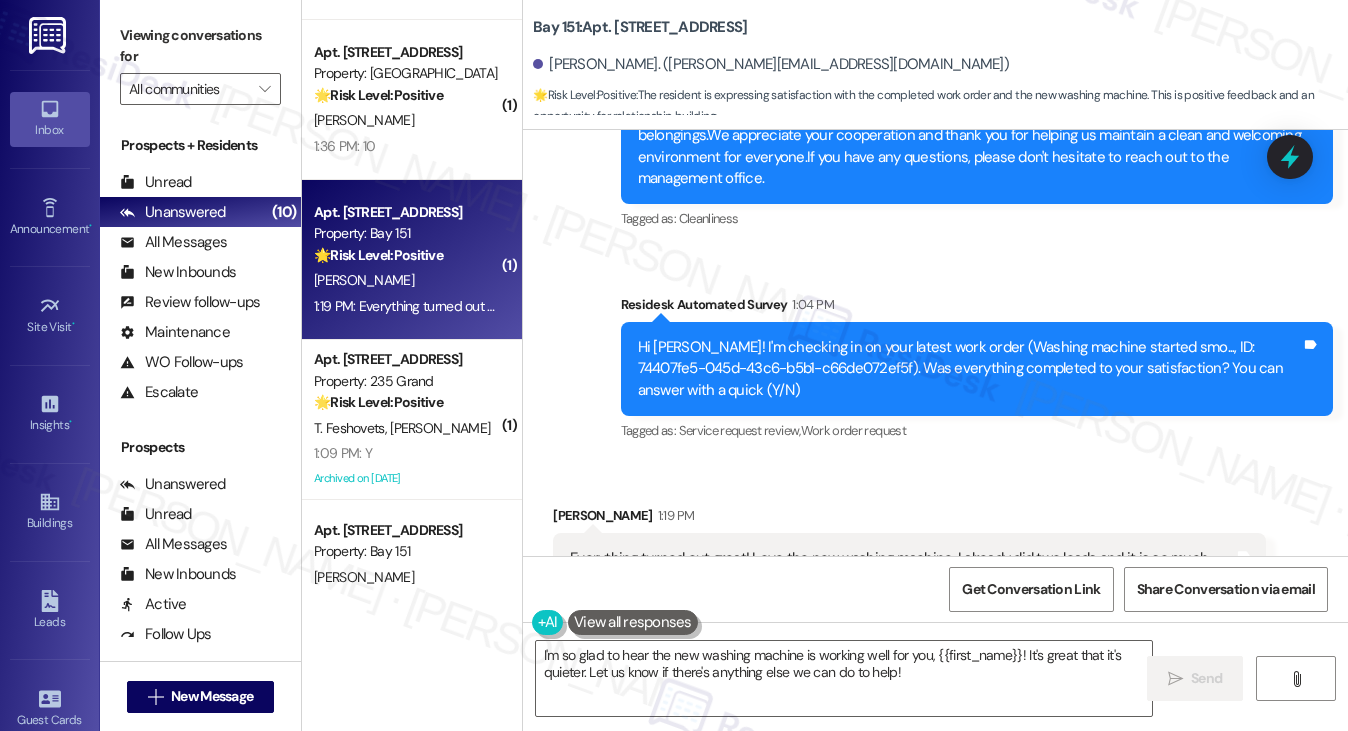
click at [844, 548] on div "Everything turned out great! Love the new washing machine. I already did two lo…" at bounding box center [901, 569] width 663 height 43
drag, startPoint x: 184, startPoint y: 46, endPoint x: 256, endPoint y: 103, distance: 91.8
click at [184, 46] on label "Viewing conversations for" at bounding box center [200, 46] width 161 height 53
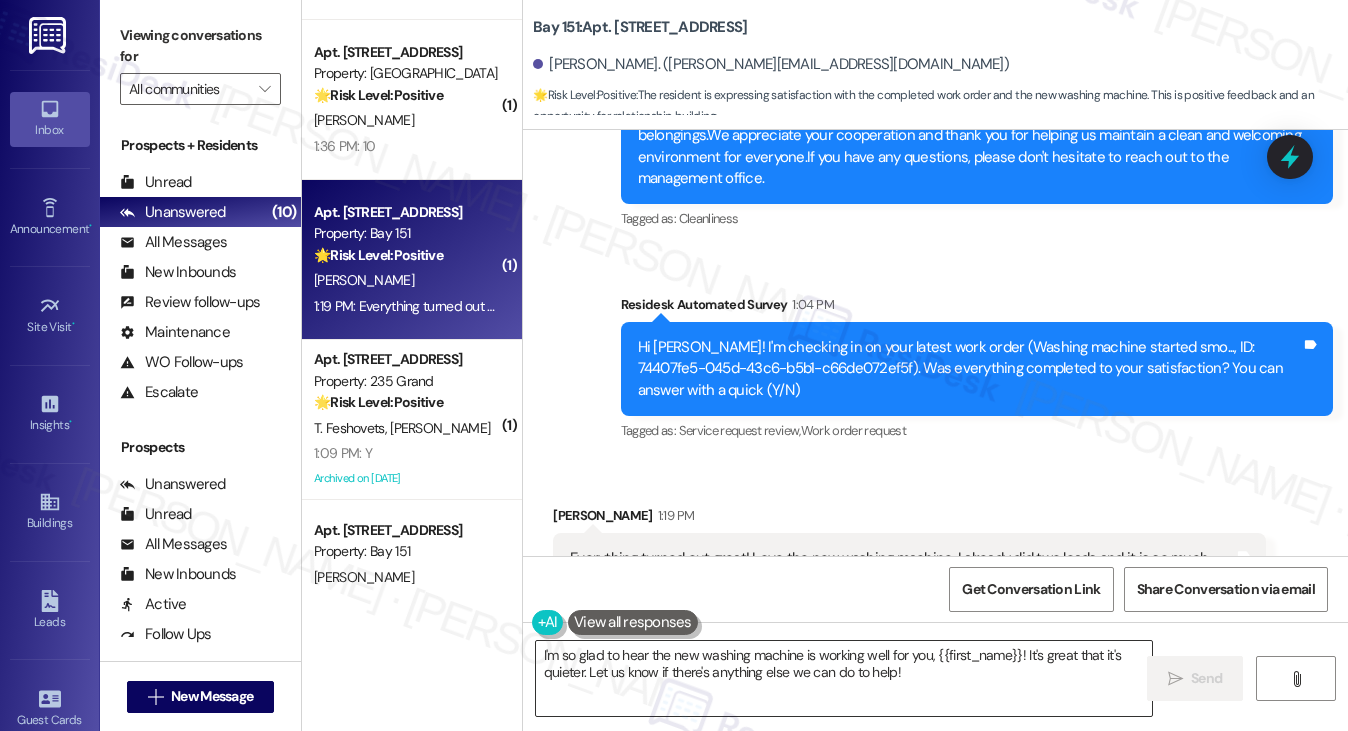
click at [722, 663] on textarea "I'm so glad to hear the new washing machine is working well for you, {{first_na…" at bounding box center [844, 678] width 617 height 75
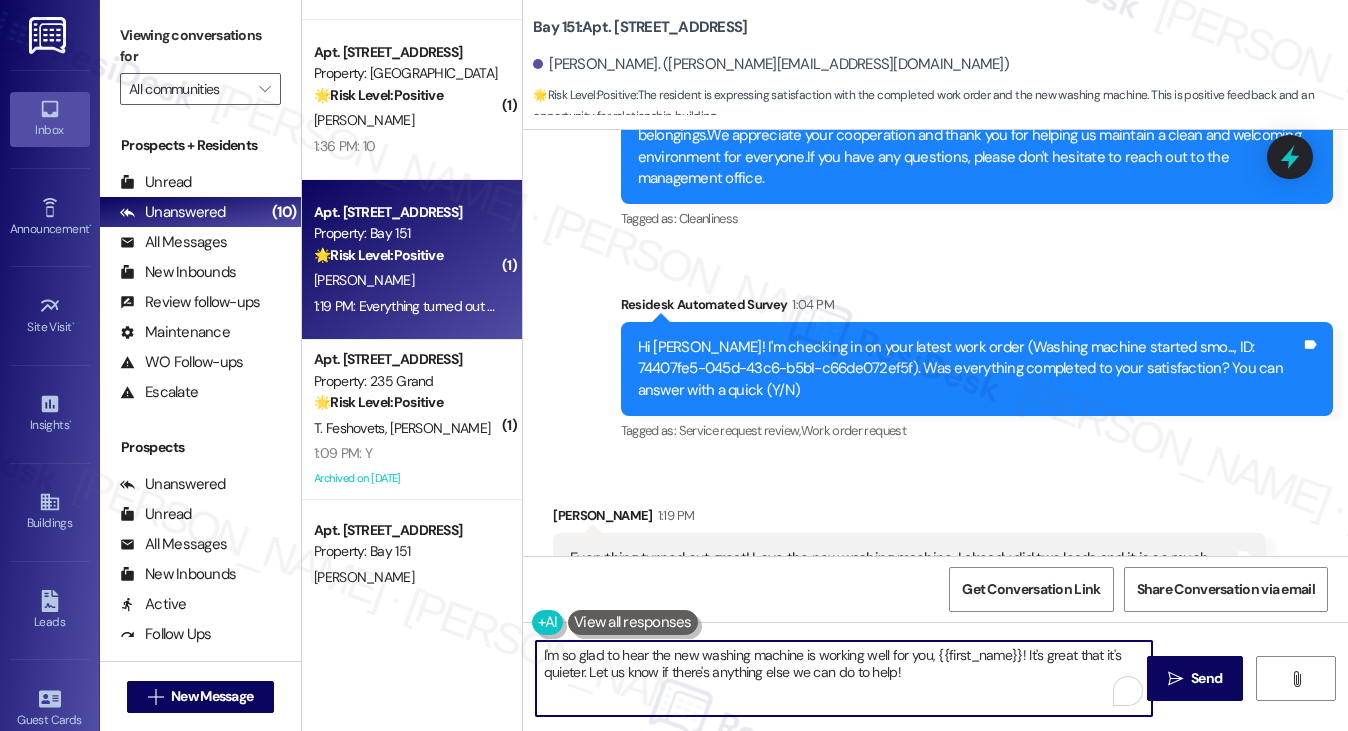
paste textarea "Hi {{first_name}}! I'm glad to hear that the latest work order was completed to…"
click at [605, 653] on textarea "Hi {{first_name}}! I'm glad to hear that the latest work order was completed to…" at bounding box center [844, 678] width 617 height 75
click at [735, 667] on textarea "I'm so glad to hear the new washing machine is working well for you, {{first_na…" at bounding box center [844, 678] width 617 height 75
drag, startPoint x: 948, startPoint y: 679, endPoint x: 588, endPoint y: 683, distance: 359.9
click at [588, 683] on textarea "I'm so glad to hear the new washing machine is working well for you, {{first_na…" at bounding box center [844, 678] width 617 height 75
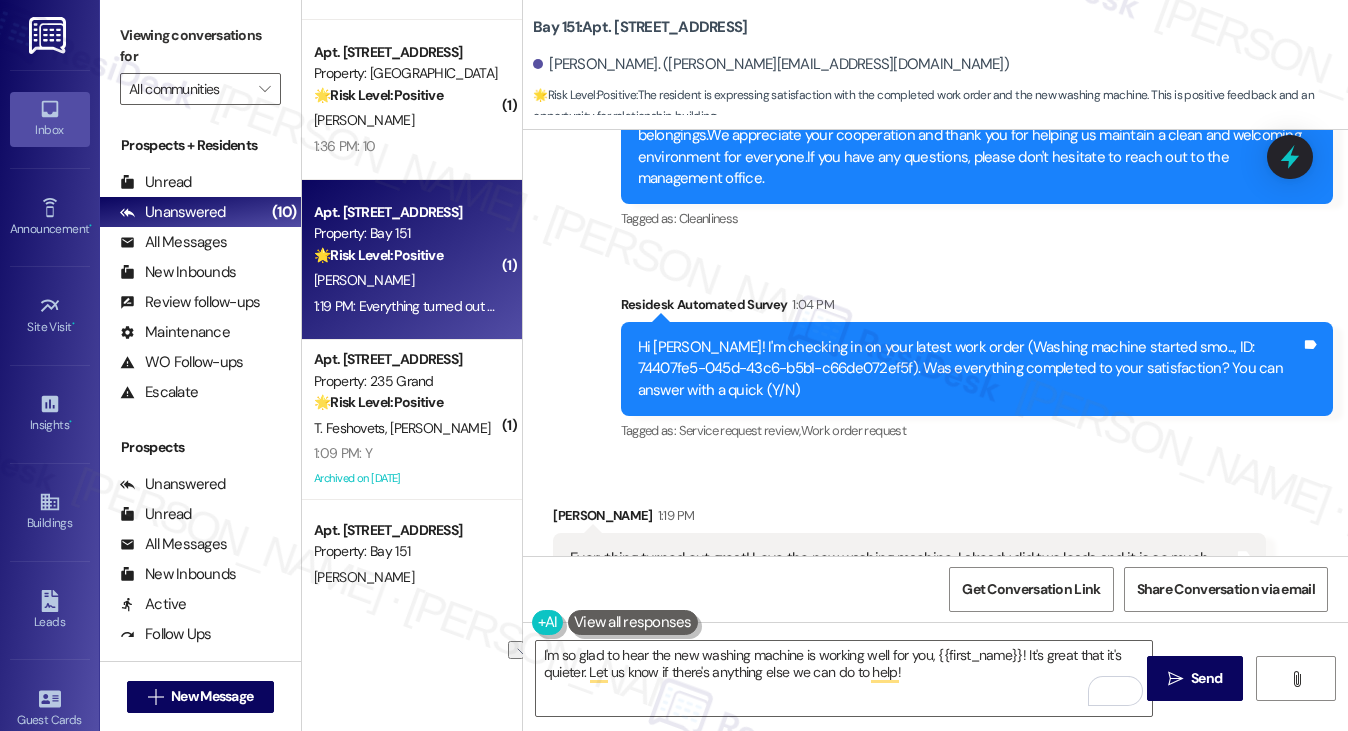
drag, startPoint x: 166, startPoint y: 31, endPoint x: 296, endPoint y: 111, distance: 152.6
click at [166, 31] on label "Viewing conversations for" at bounding box center [200, 46] width 161 height 53
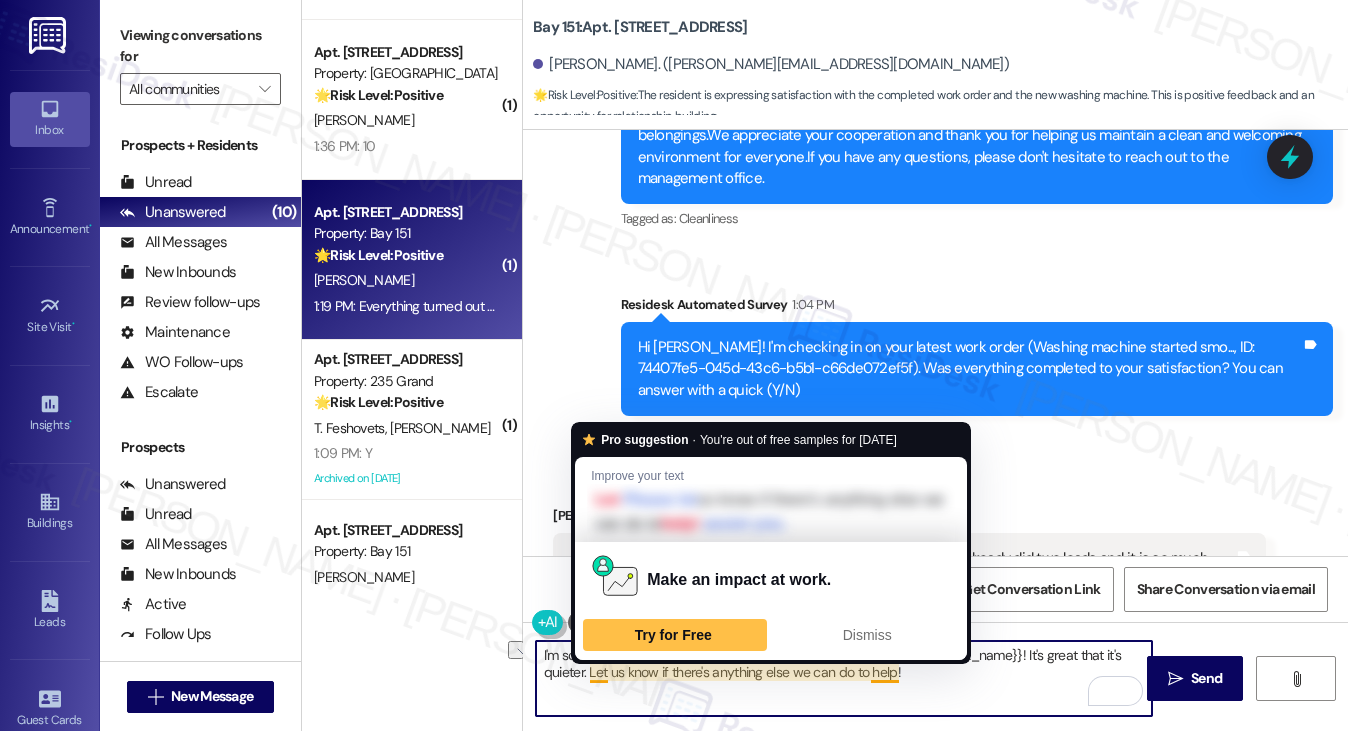
drag, startPoint x: 821, startPoint y: 679, endPoint x: 588, endPoint y: 680, distance: 232.9
click at [588, 680] on textarea "I'm so glad to hear the new washing machine is working well for you, {{first_na…" at bounding box center [844, 678] width 617 height 75
paste textarea ""Could I also take this chance to ask about your living experience? Has {{prope…"
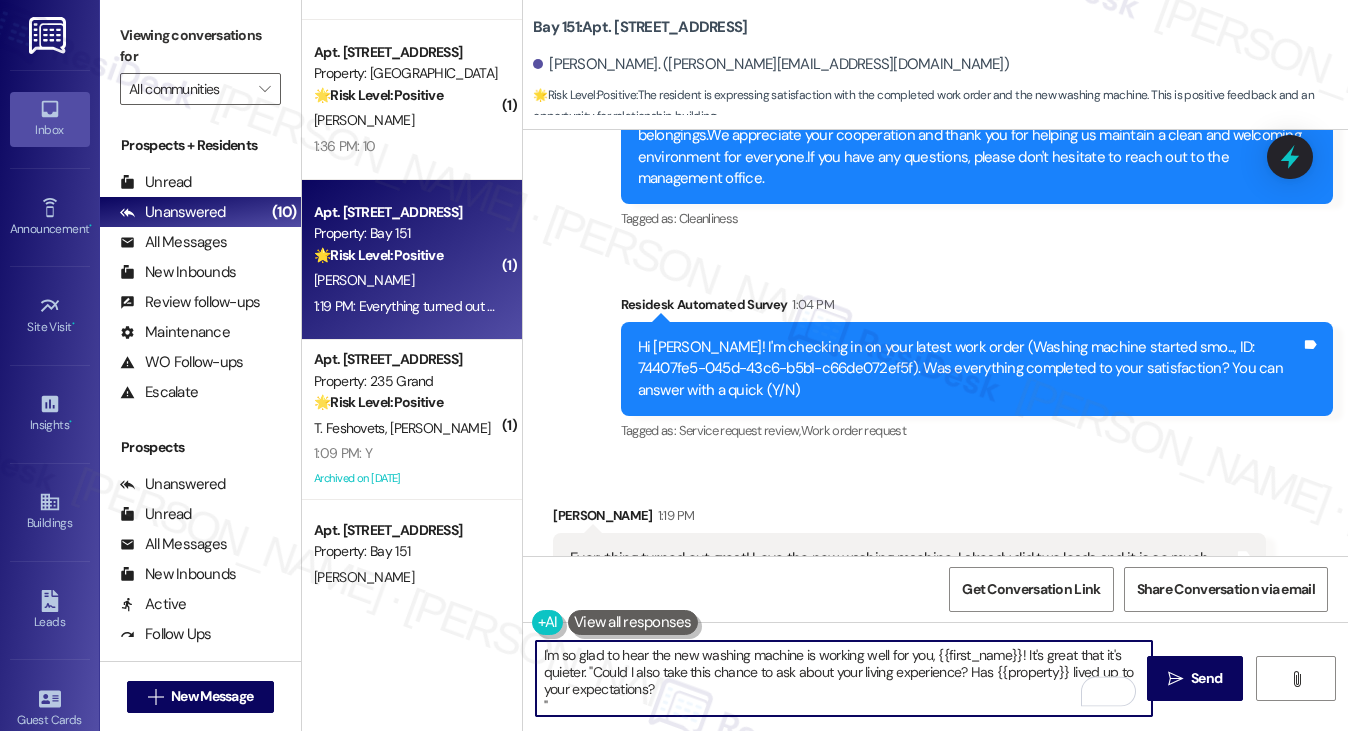
click at [590, 674] on textarea "I'm so glad to hear the new washing machine is working well for you, {{first_na…" at bounding box center [844, 678] width 617 height 75
click at [600, 712] on textarea "I'm so glad to hear the new washing machine is working well for you, {{first_na…" at bounding box center [844, 678] width 617 height 75
type textarea "I'm so glad to hear the new washing machine is working well for you, {{first_na…"
click at [749, 687] on textarea "I'm so glad to hear the new washing machine is working well for you, {{first_na…" at bounding box center [844, 678] width 617 height 75
click at [933, 655] on textarea "I'm so glad to hear the new washing machine is working well for you, {{first_na…" at bounding box center [844, 678] width 617 height 75
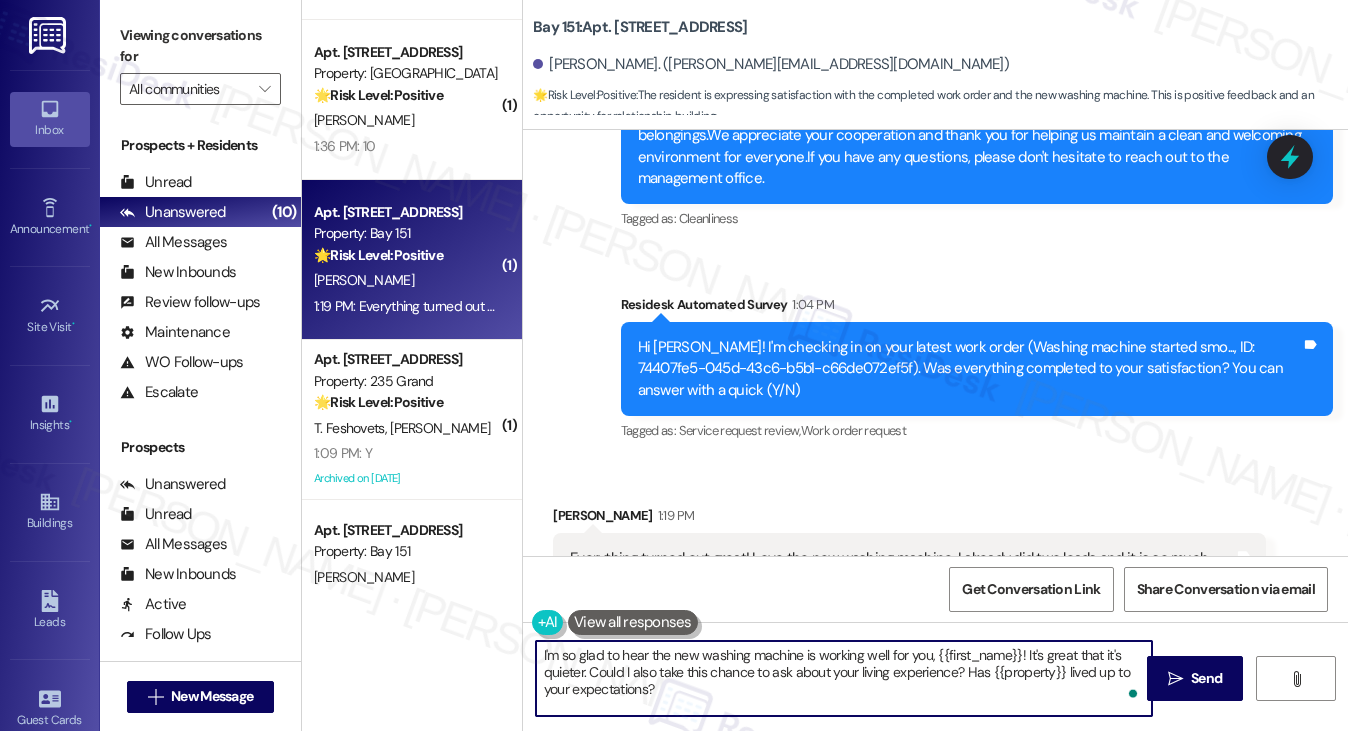
click at [912, 685] on textarea "I'm so glad to hear the new washing machine is working well for you, {{first_na…" at bounding box center [844, 678] width 617 height 75
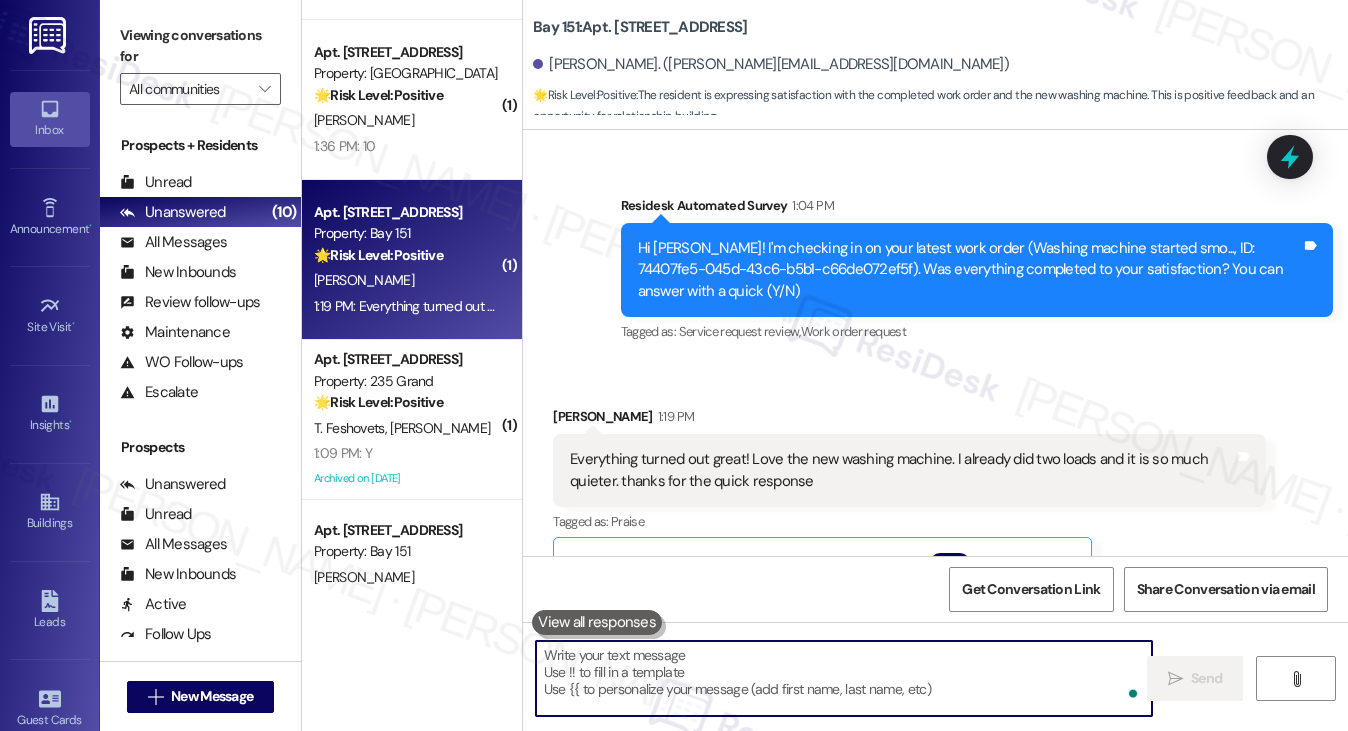
scroll to position [65441, 0]
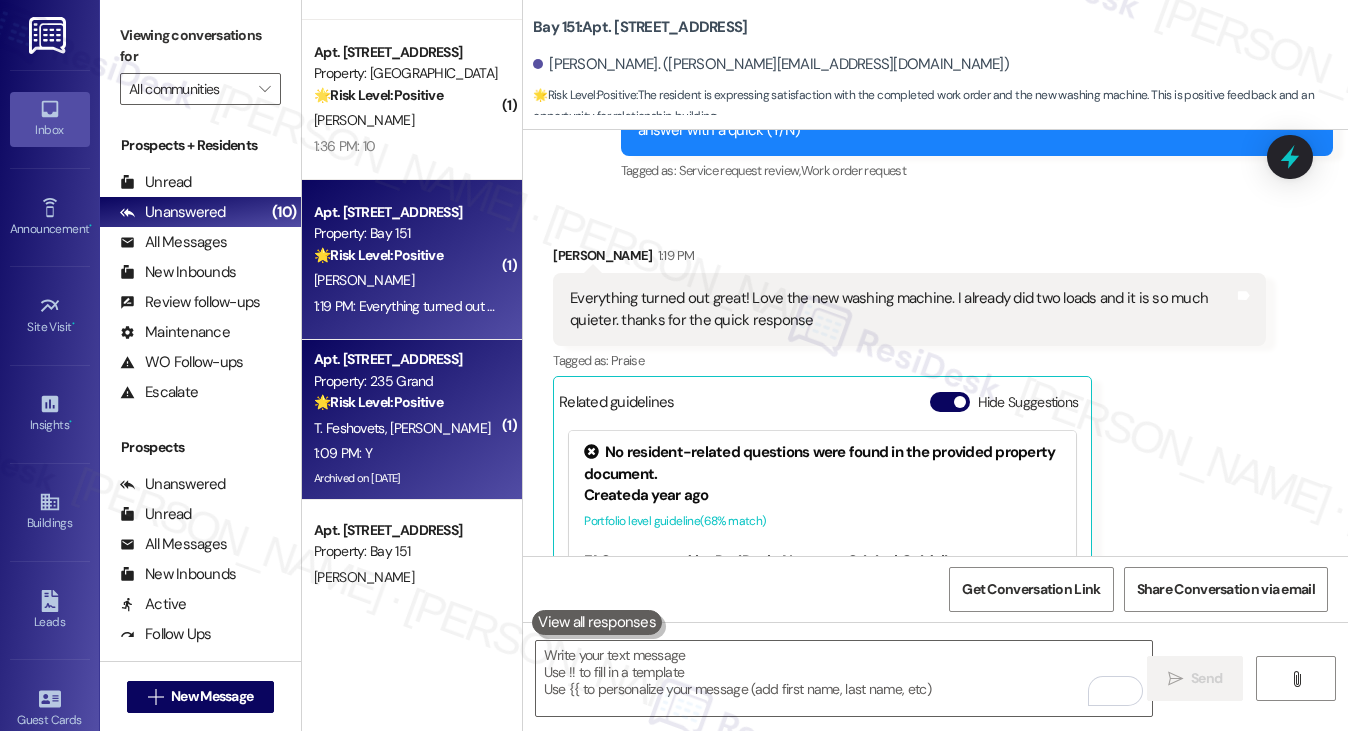
click at [378, 363] on div "Apt. [STREET_ADDRESS]" at bounding box center [406, 359] width 185 height 21
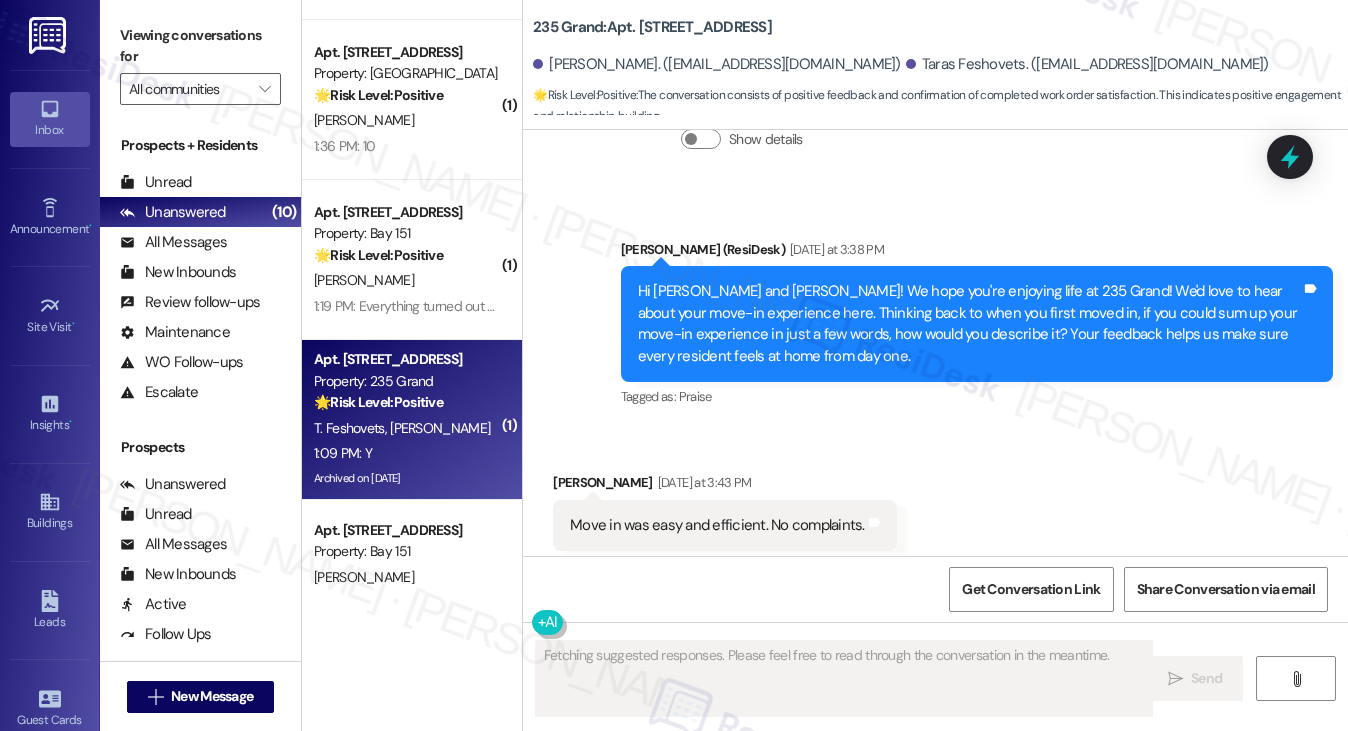
scroll to position [19828, 0]
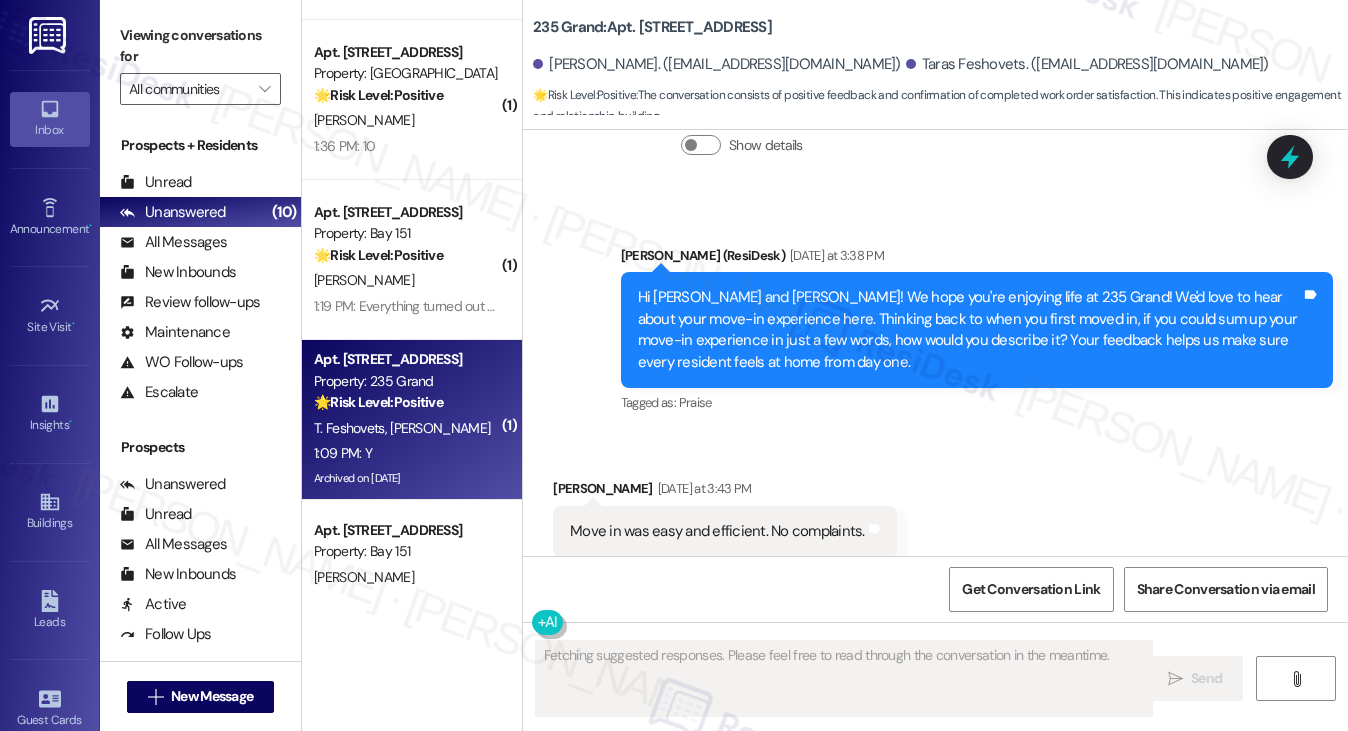
click at [852, 689] on div "Hi [PERSON_NAME], that's wonderful to hear! We're so glad your move-in was easy…" at bounding box center [969, 721] width 663 height 64
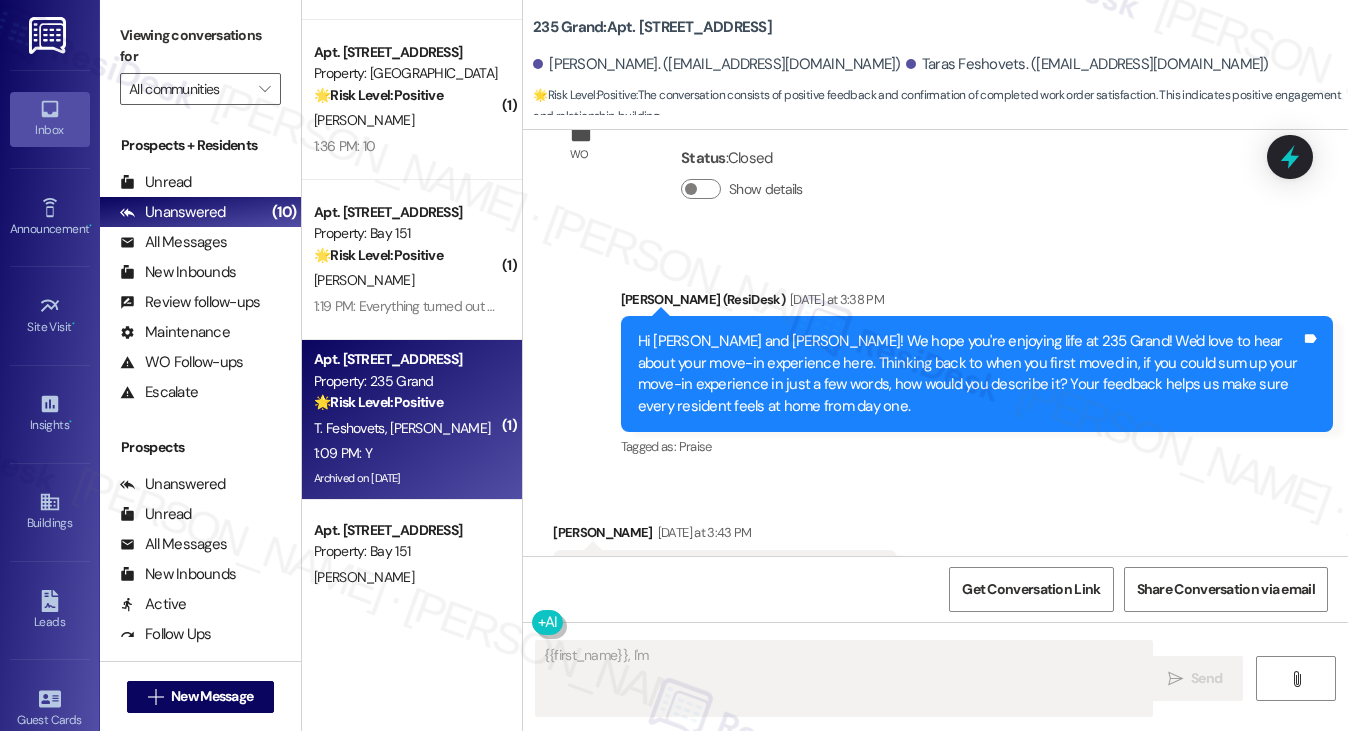
scroll to position [19728, 0]
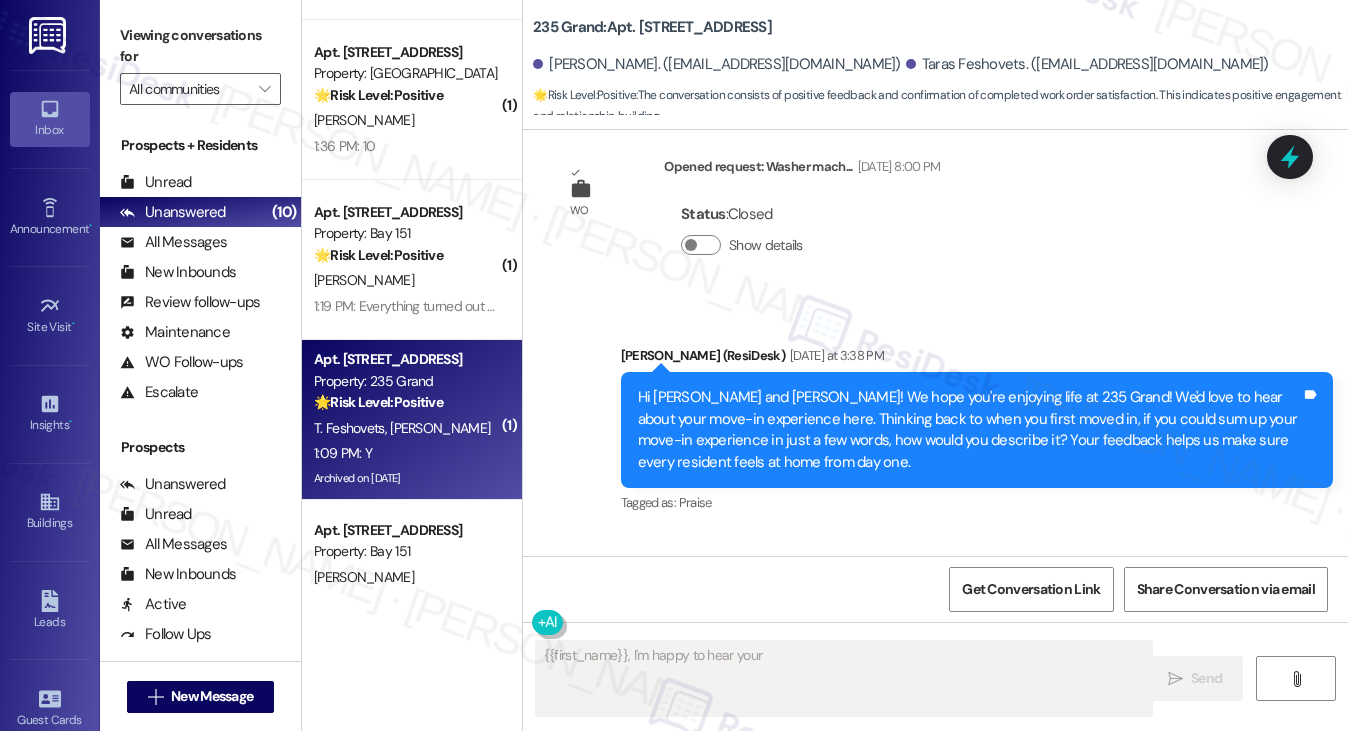
type textarea "{{first_name}}, I'm happy to hear your move-in"
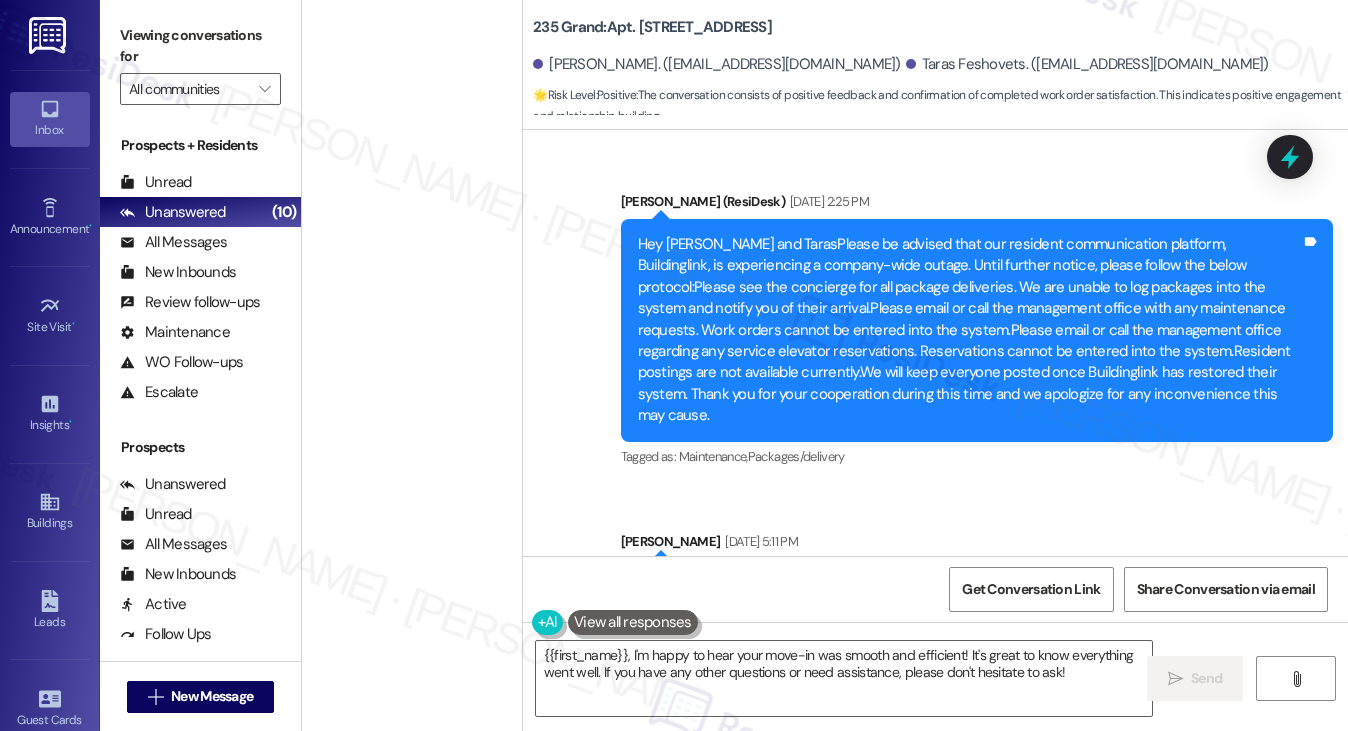
scroll to position [20227, 0]
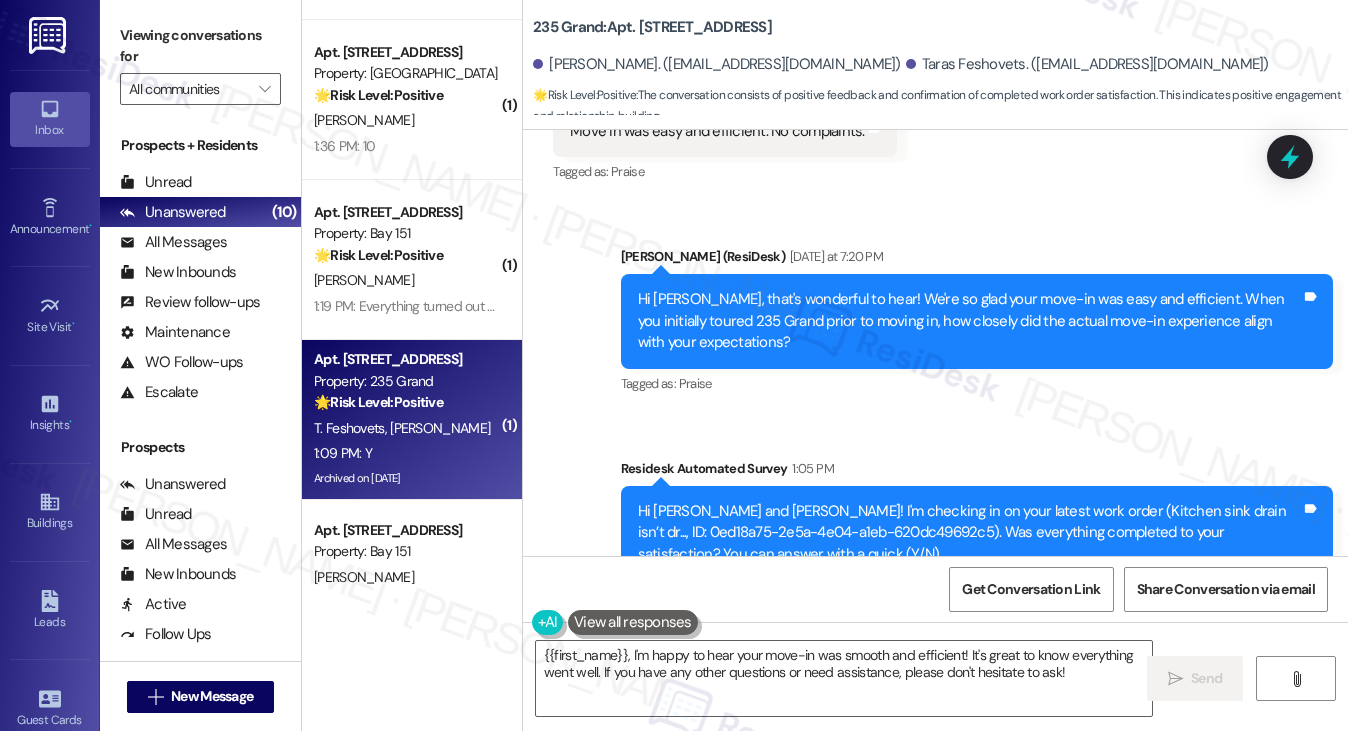
drag, startPoint x: 155, startPoint y: 48, endPoint x: 172, endPoint y: 66, distance: 24.8
click at [155, 48] on label "Viewing conversations for" at bounding box center [200, 46] width 161 height 53
click at [653, 679] on textarea "{{first_name}}, I'm happy to hear your move-in was smooth and efficient! It's g…" at bounding box center [844, 678] width 617 height 75
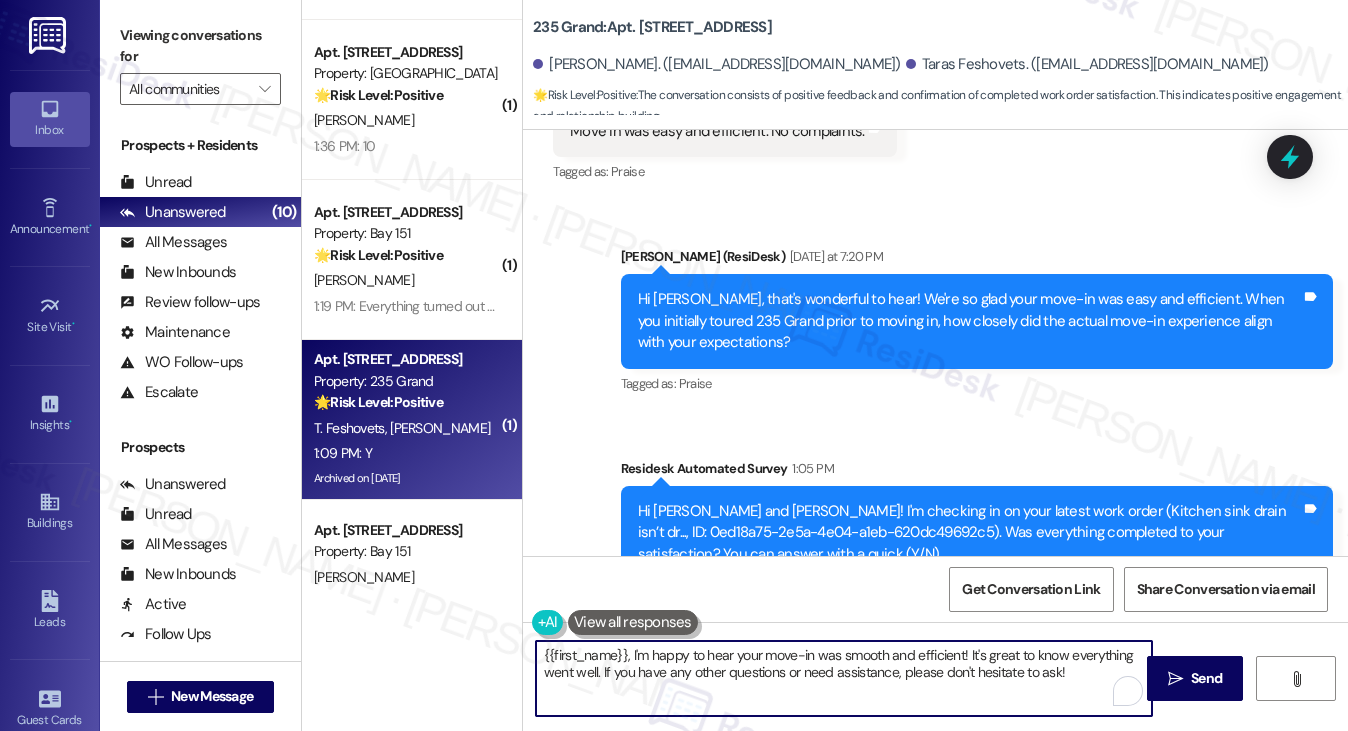
paste textarea "Hi {{first_name}}! I'm glad to hear that the latest work order was completed to…"
click at [567, 670] on div "[PERSON_NAME] 1:09 PM" at bounding box center [630, 684] width 154 height 28
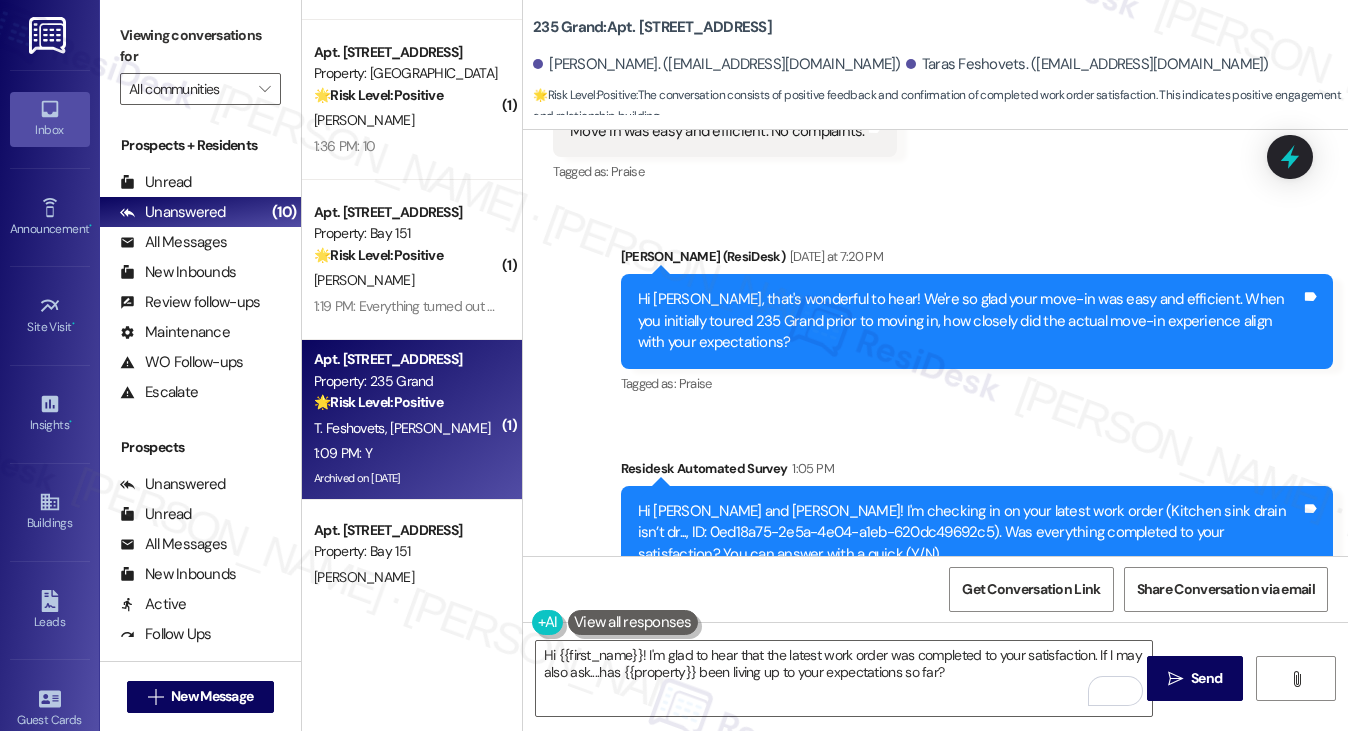
click at [567, 670] on div "[PERSON_NAME] 1:09 PM" at bounding box center [630, 684] width 154 height 28
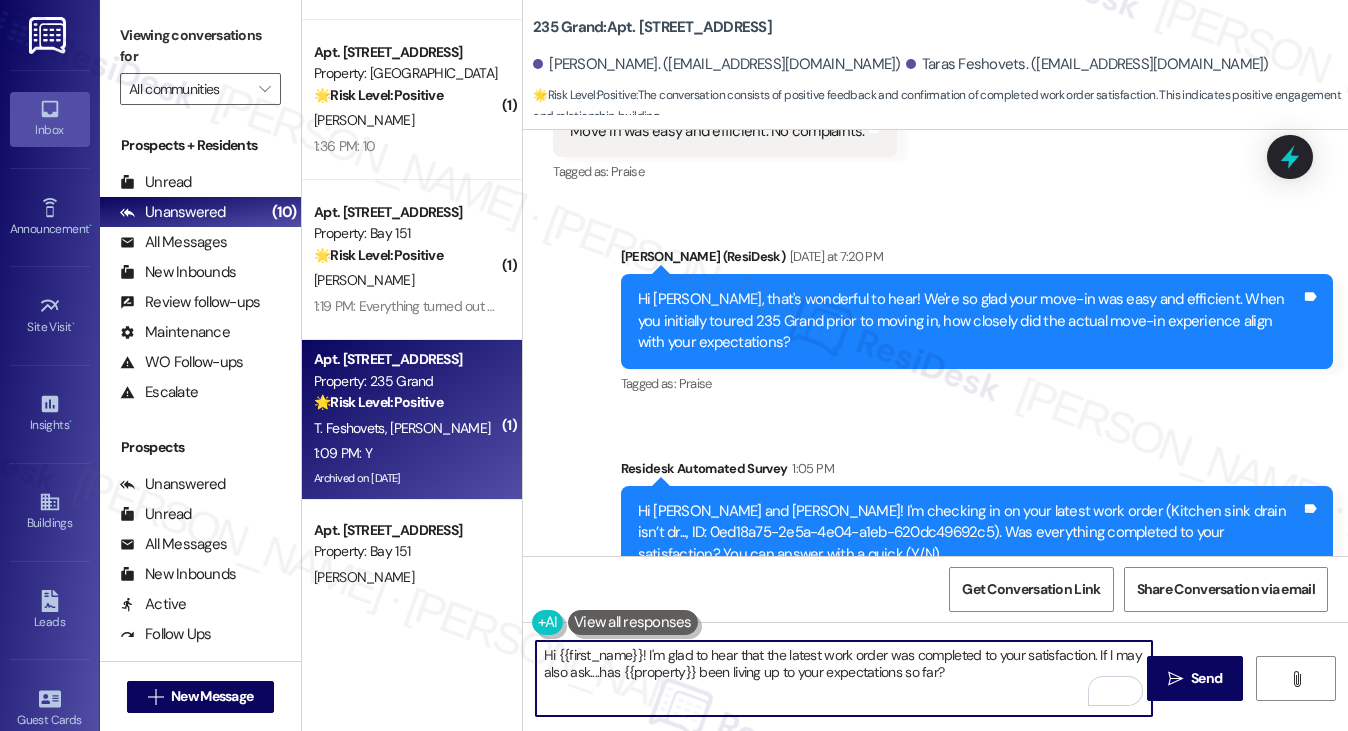
drag, startPoint x: 638, startPoint y: 653, endPoint x: 554, endPoint y: 651, distance: 84.0
click at [554, 651] on textarea "Hi {{first_name}}! I'm glad to hear that the latest work order was completed to…" at bounding box center [844, 678] width 617 height 75
paste textarea "Hi {{first_name}}! I'm glad to hear that the latest work order was completed to…"
click at [563, 670] on div "[PERSON_NAME] 1:09 PM" at bounding box center [630, 684] width 154 height 28
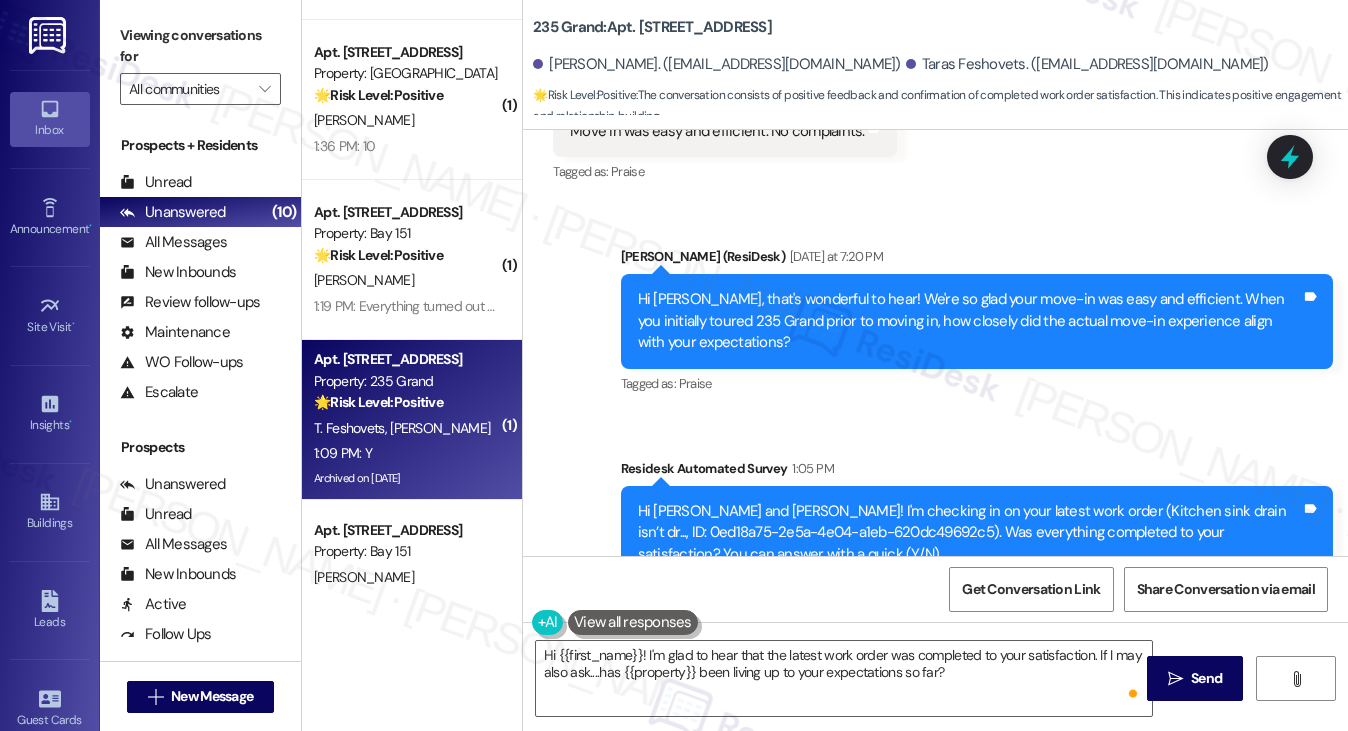
click at [563, 670] on div "[PERSON_NAME] 1:09 PM" at bounding box center [630, 684] width 154 height 28
copy div "[PERSON_NAME]"
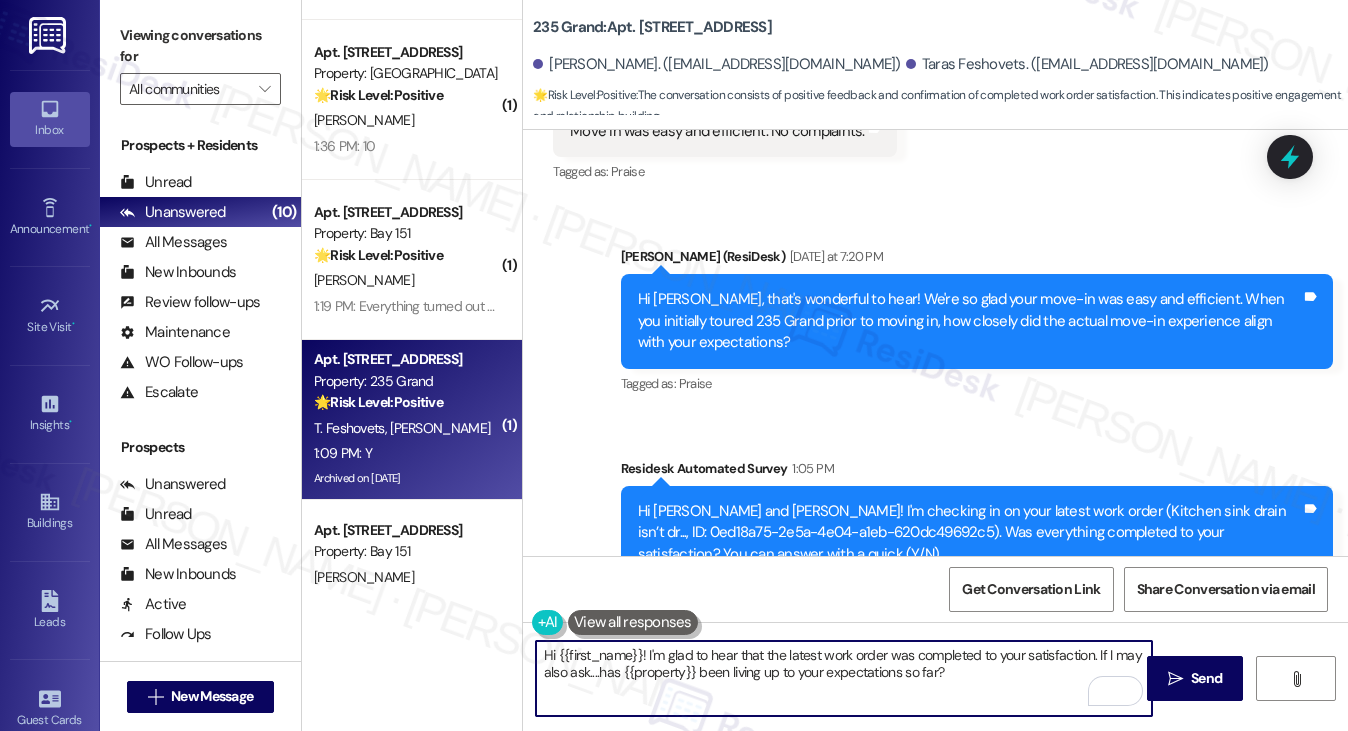
drag, startPoint x: 556, startPoint y: 654, endPoint x: 640, endPoint y: 647, distance: 84.3
click at [640, 647] on textarea "Hi {{first_name}}! I'm glad to hear that the latest work order was completed to…" at bounding box center [844, 678] width 617 height 75
paste textarea "[PERSON_NAME]"
click at [718, 655] on textarea "Hi [PERSON_NAME]! I'm glad to hear that the latest work order was completed to …" at bounding box center [844, 678] width 617 height 75
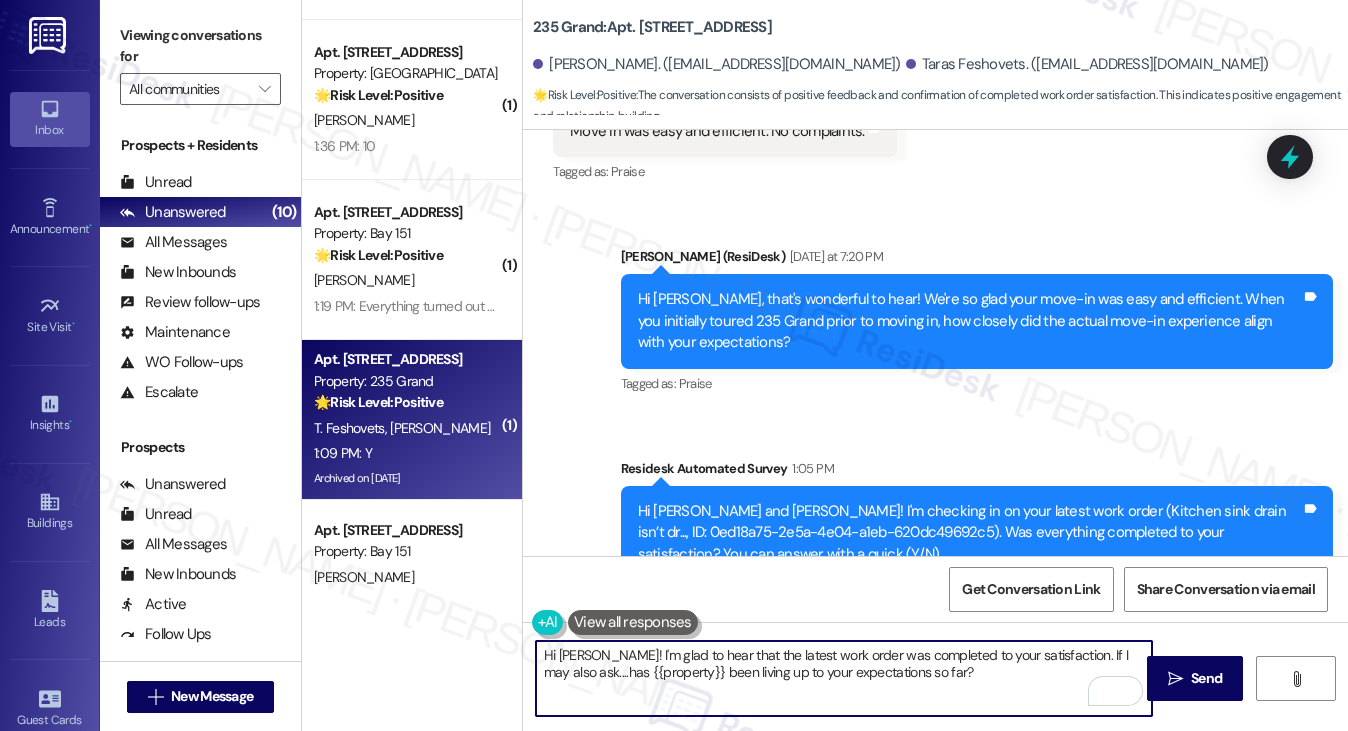
click at [718, 655] on textarea "Hi [PERSON_NAME]! I'm glad to hear that the latest work order was completed to …" at bounding box center [844, 678] width 617 height 75
type textarea "Hi [PERSON_NAME]! I'm glad to hear that the latest work order was completed to …"
click at [990, 568] on span "Get Conversation Link" at bounding box center [1031, 589] width 146 height 43
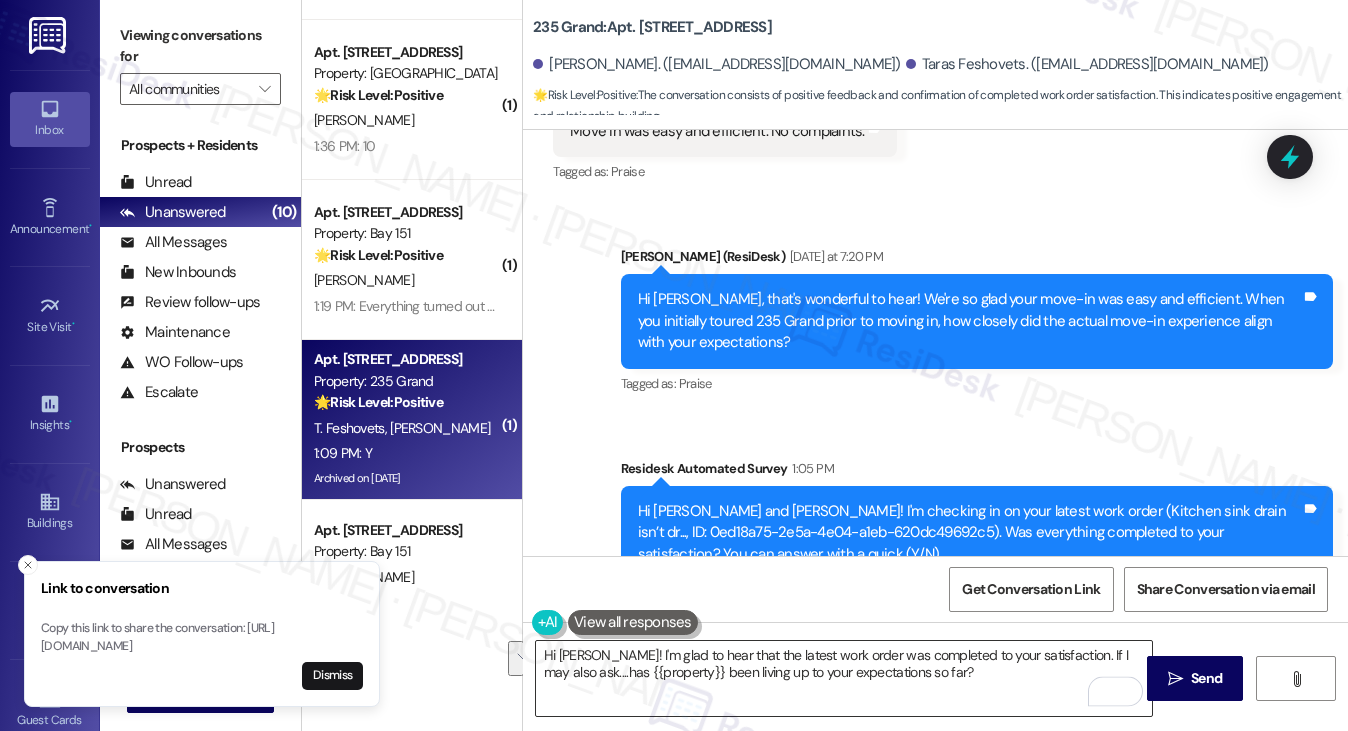
click at [736, 674] on textarea "Hi [PERSON_NAME]! I'm glad to hear that the latest work order was completed to …" at bounding box center [844, 678] width 617 height 75
click at [1171, 673] on icon "" at bounding box center [1175, 679] width 15 height 16
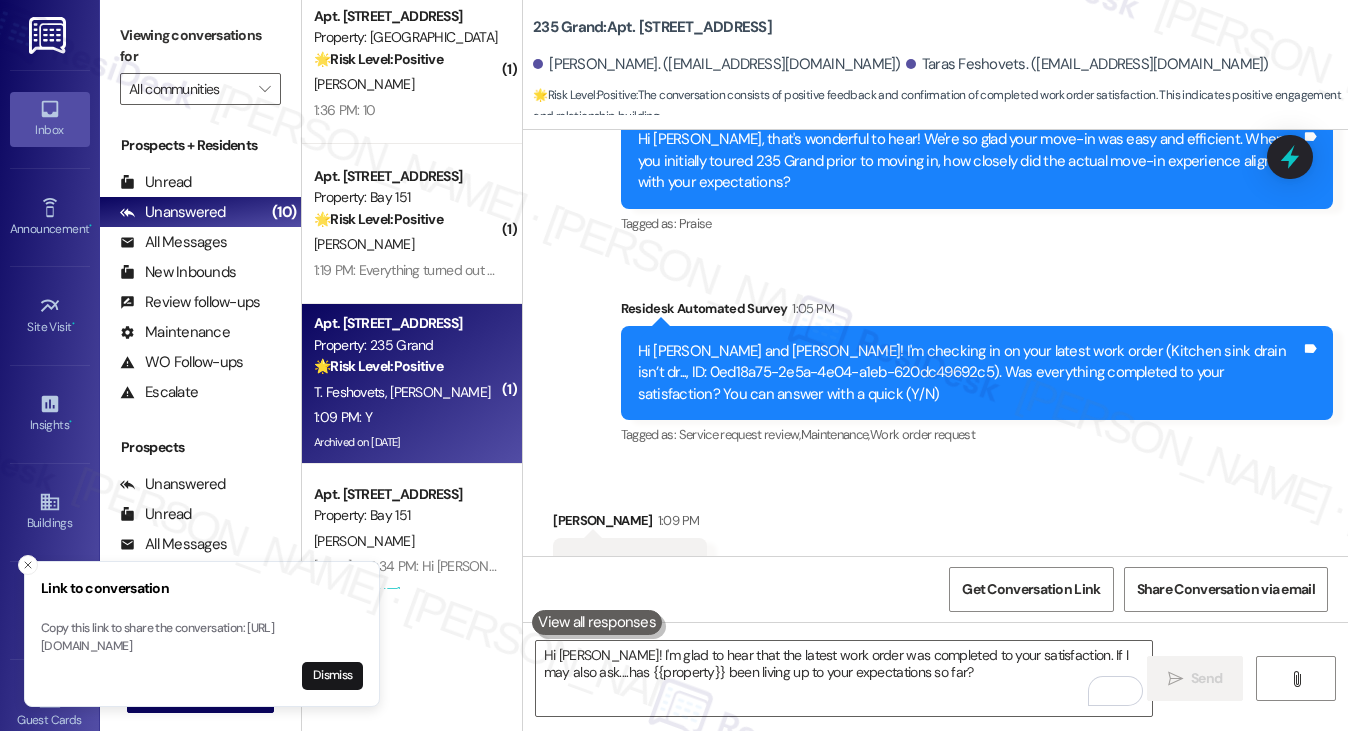
scroll to position [1971, 0]
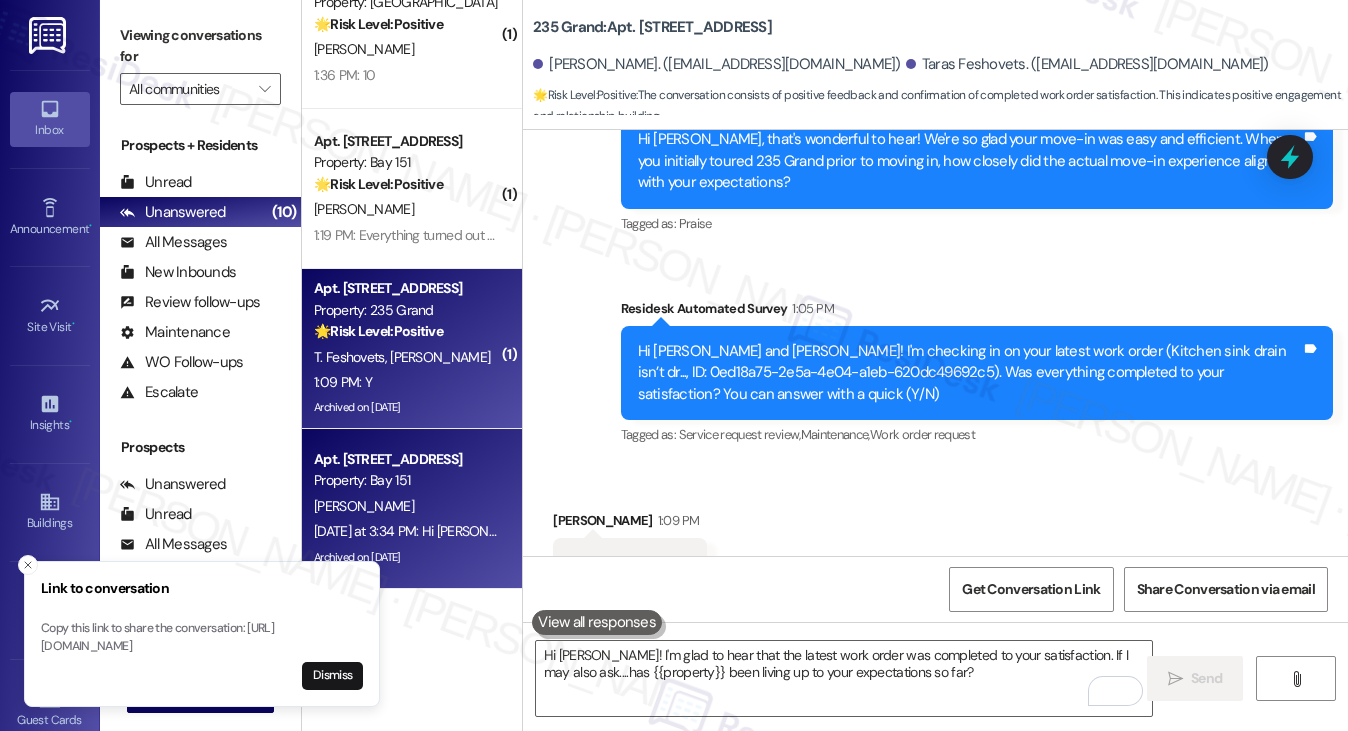
click at [436, 494] on div "[PERSON_NAME]" at bounding box center [406, 506] width 189 height 25
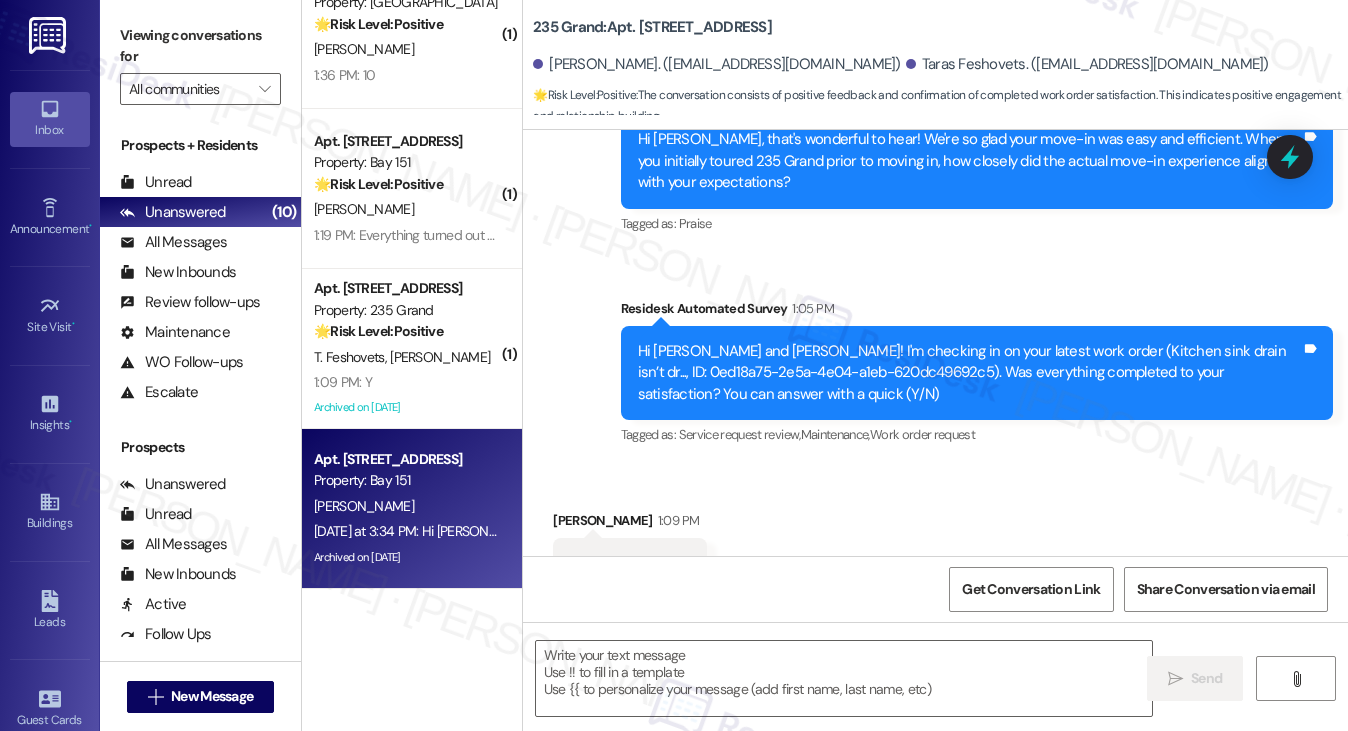
type textarea "Fetching suggested responses. Please feel free to read through the conversation…"
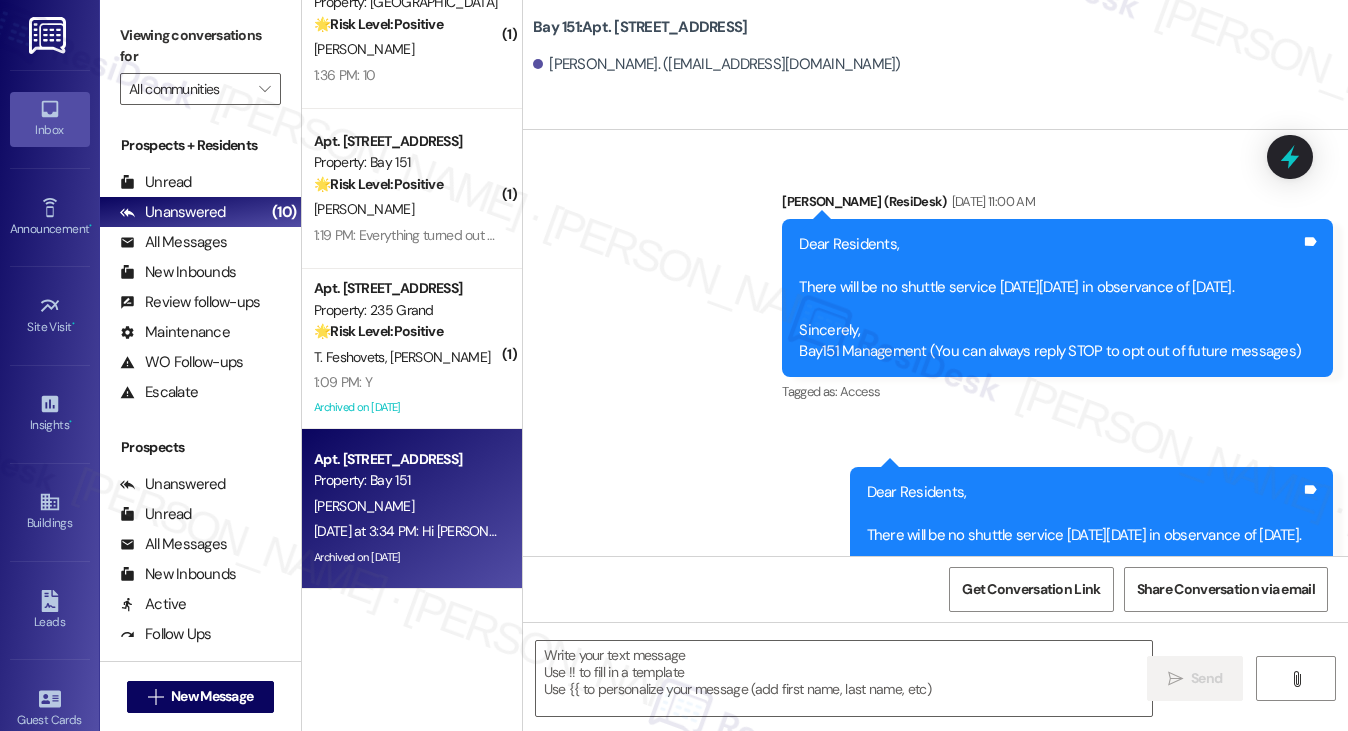
scroll to position [53288, 0]
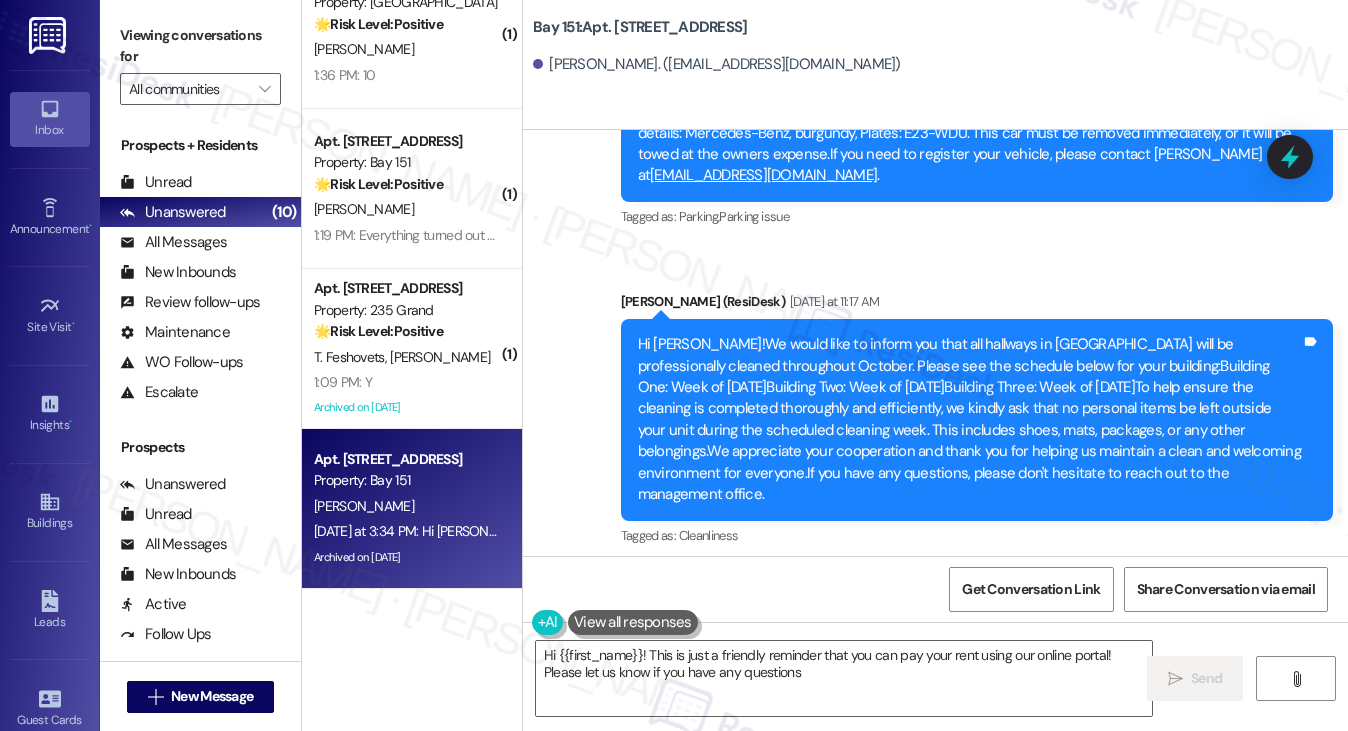
type textarea "Hi {{first_name}}! This is just a friendly reminder that you can pay your rent …"
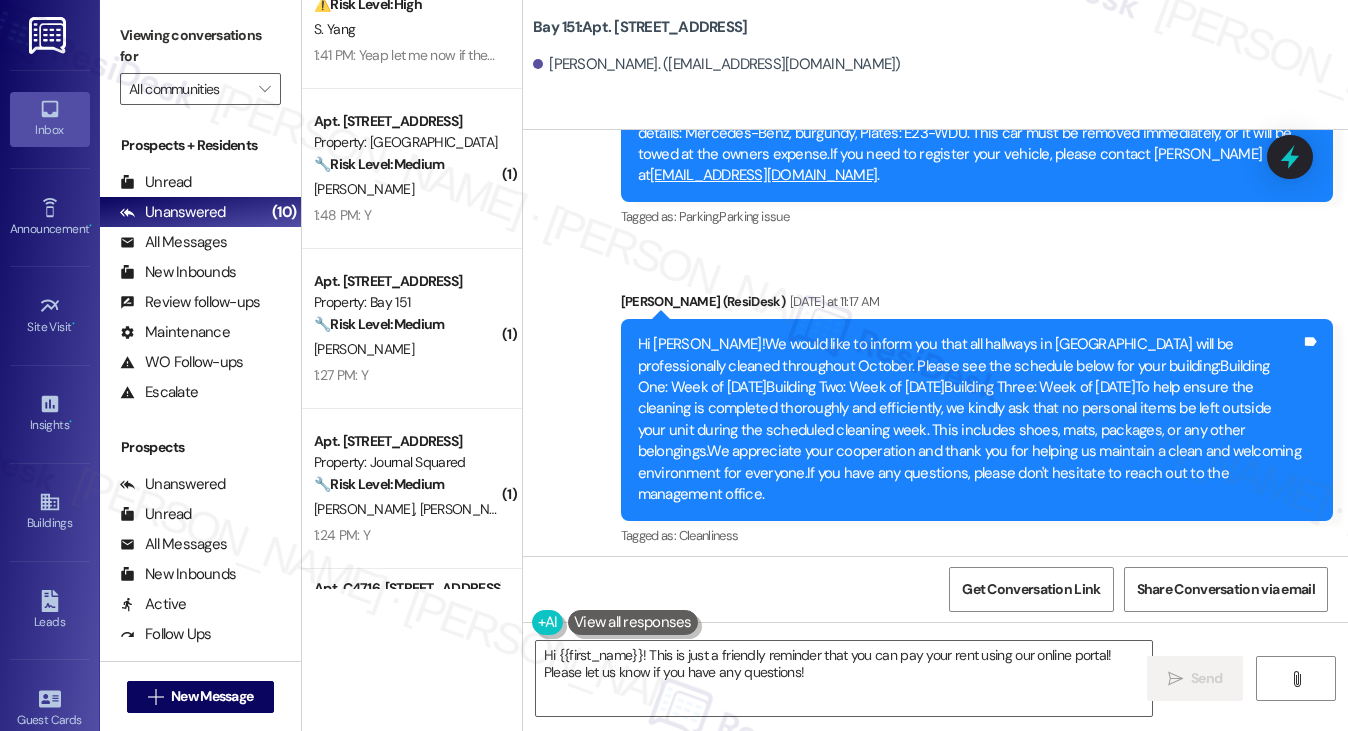
scroll to position [0, 0]
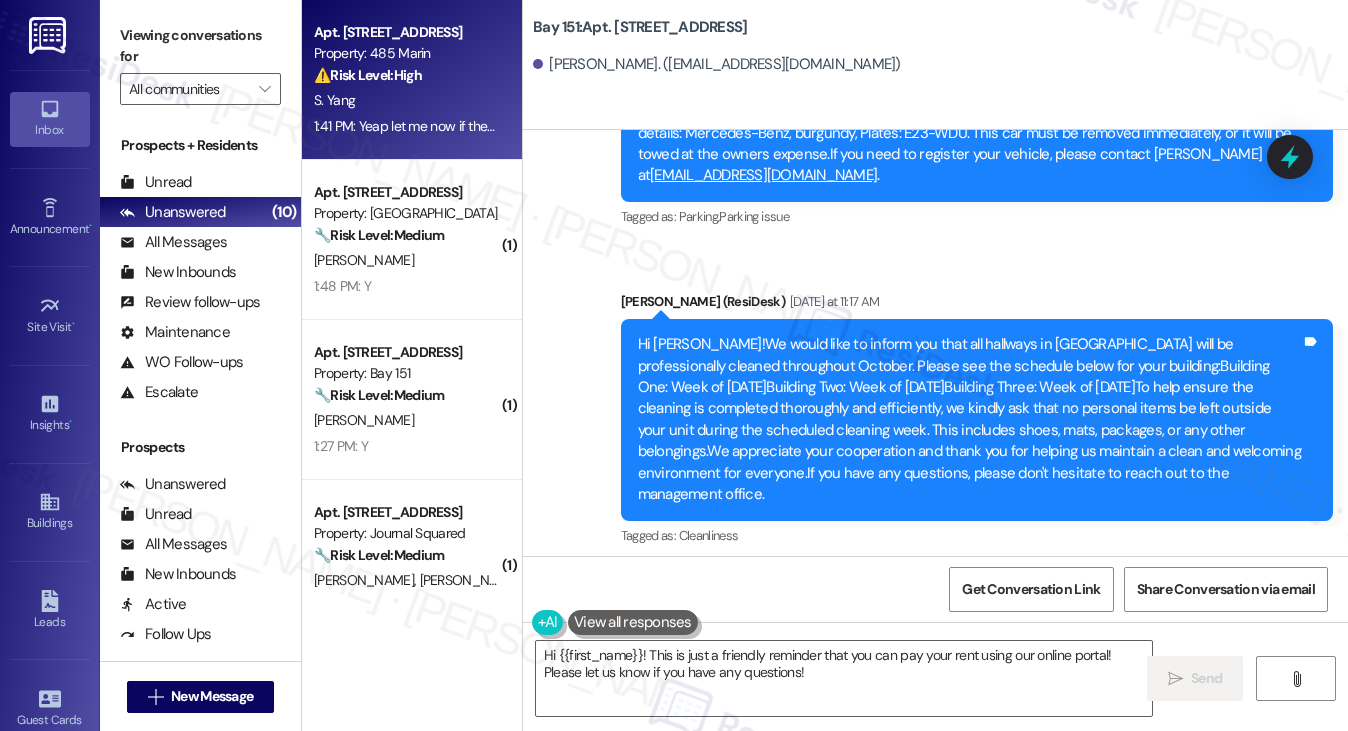
click at [460, 144] on div "Apt. [STREET_ADDRESS] Property: 485 Marin ⚠️ Risk Level: High The resident repo…" at bounding box center [412, 80] width 220 height 160
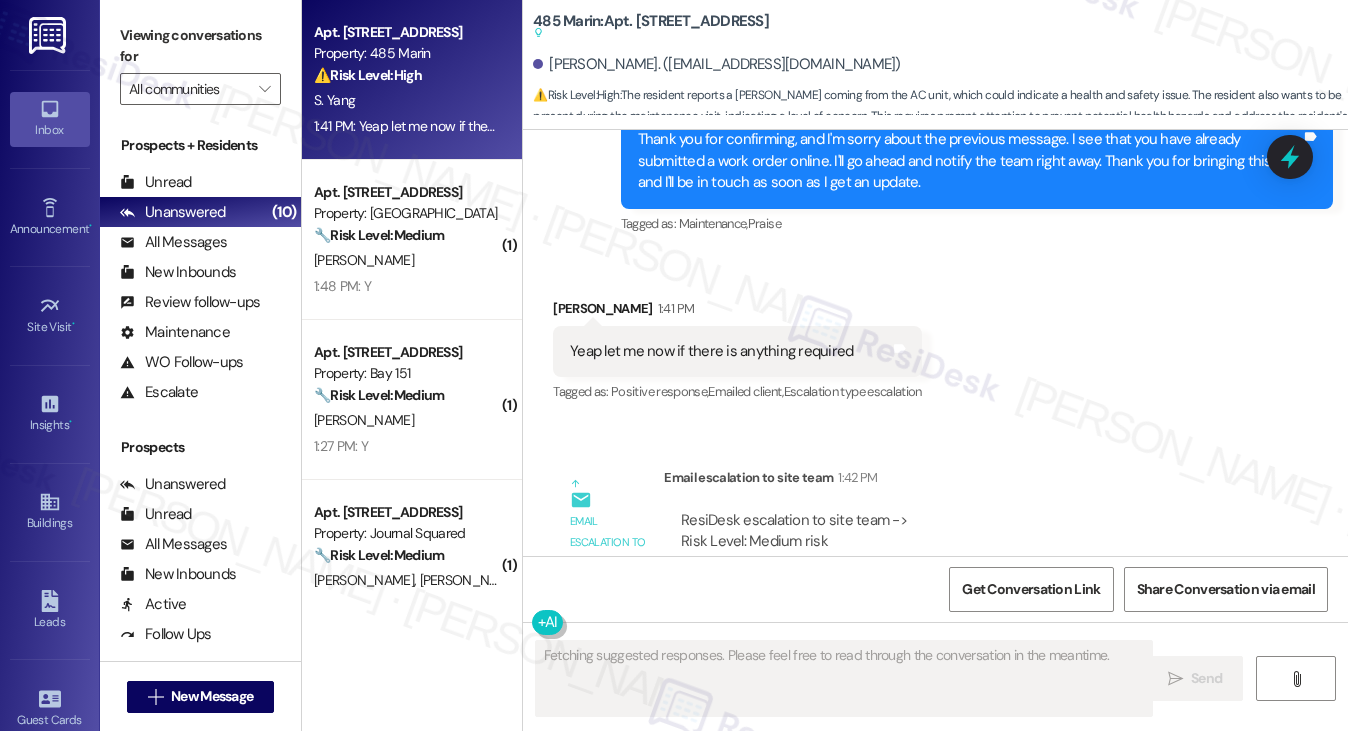
scroll to position [1788, 0]
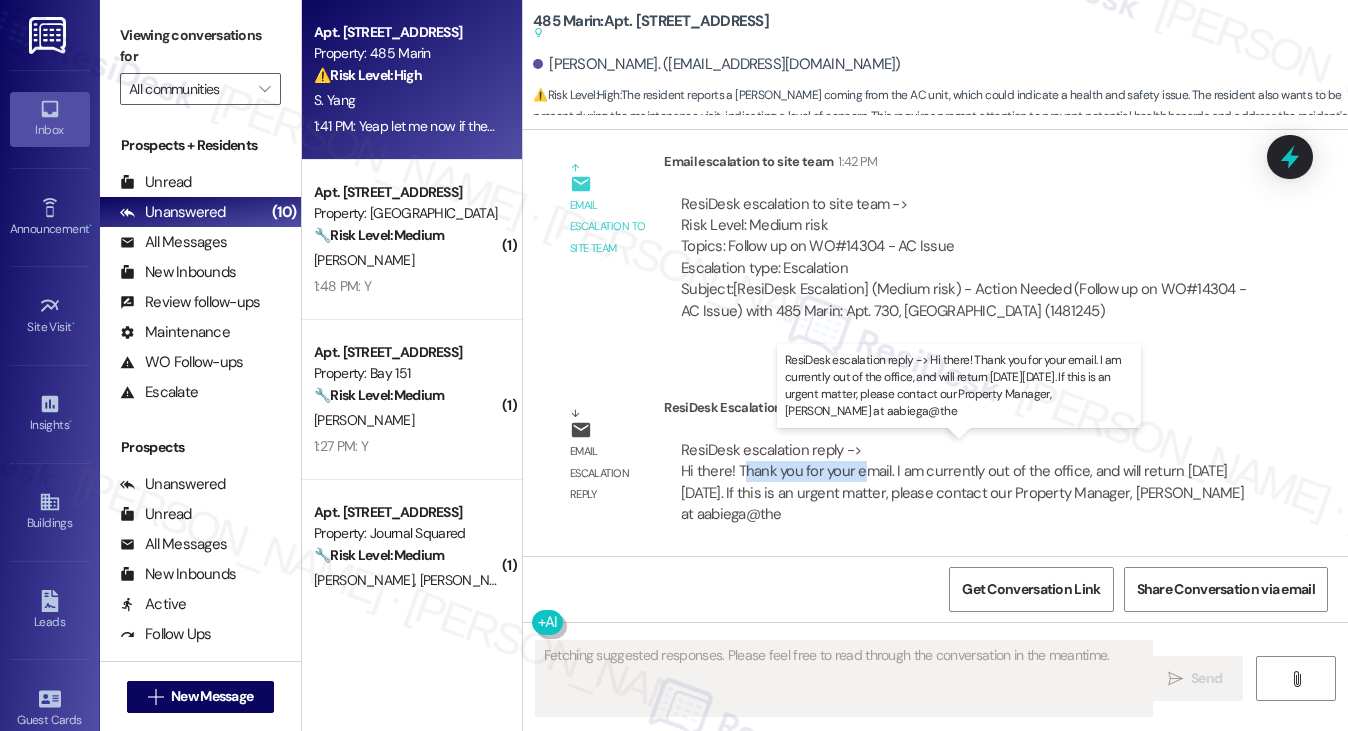
drag, startPoint x: 742, startPoint y: 463, endPoint x: 857, endPoint y: 463, distance: 115.0
click at [857, 463] on div "ResiDesk escalation reply -> Hi there! Thank you for your email. I am currently…" at bounding box center [962, 482] width 563 height 84
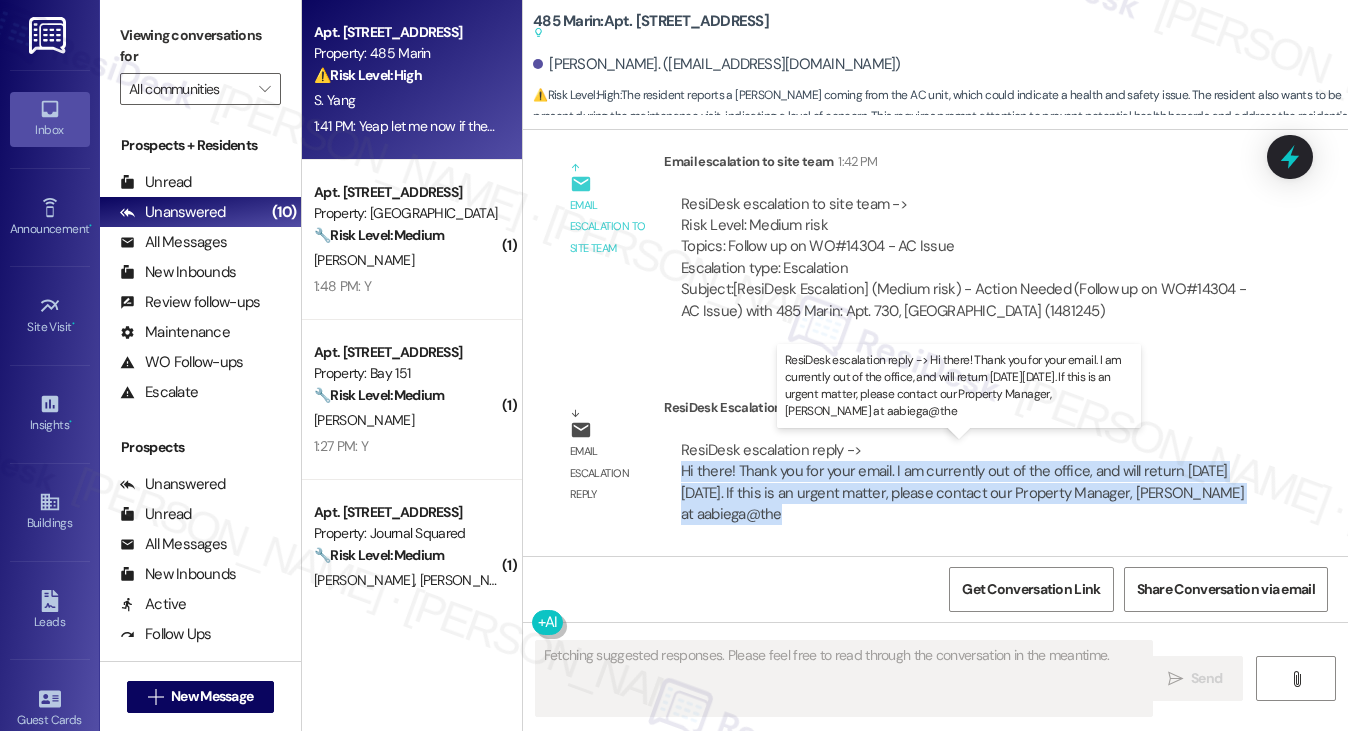
click at [857, 463] on div "ResiDesk escalation reply -> Hi there! Thank you for your email. I am currently…" at bounding box center [962, 482] width 563 height 84
click at [800, 471] on div "ResiDesk escalation reply -> Hi there! Thank you for your email. I am currently…" at bounding box center [962, 482] width 563 height 84
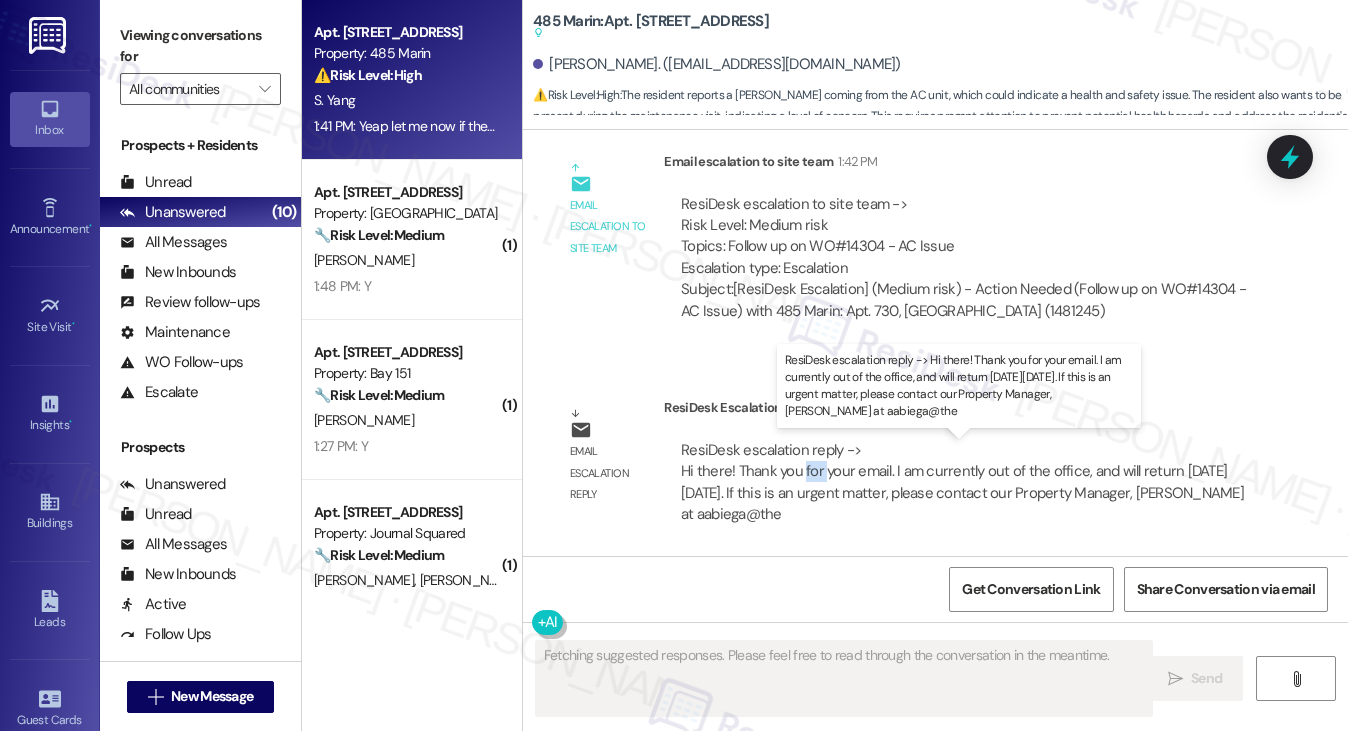
click at [800, 471] on div "ResiDesk escalation reply -> Hi there! Thank you for your email. I am currently…" at bounding box center [962, 482] width 563 height 84
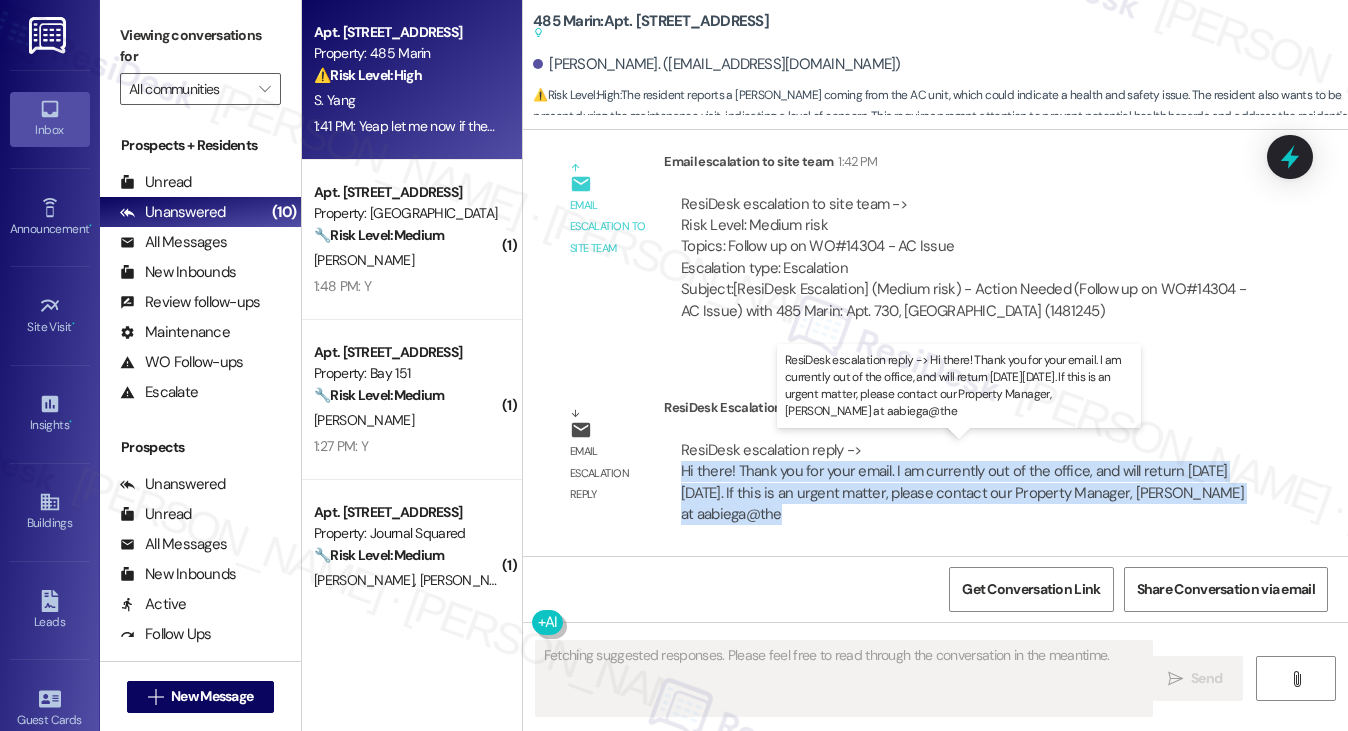
click at [800, 471] on div "ResiDesk escalation reply -> Hi there! Thank you for your email. I am currently…" at bounding box center [962, 482] width 563 height 84
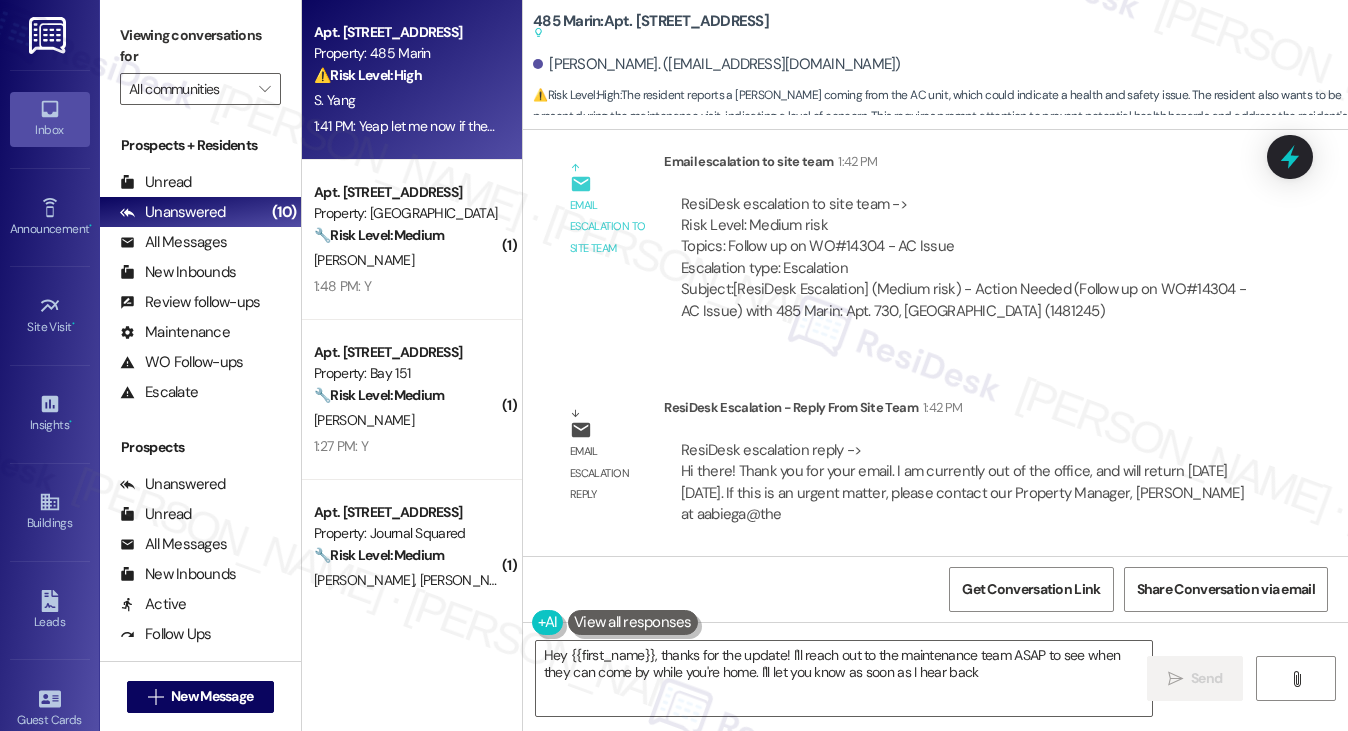
type textarea "Hey {{first_name}}, thanks for the update! I'll reach out to the maintenance te…"
drag, startPoint x: 744, startPoint y: 241, endPoint x: 940, endPoint y: 243, distance: 196.0
click at [940, 243] on div "ResiDesk escalation to site team -> Risk Level: Medium risk Topics: Follow up o…" at bounding box center [964, 237] width 567 height 86
click at [938, 243] on div "ResiDesk escalation to site team -> Risk Level: Medium risk Topics: Follow up o…" at bounding box center [964, 237] width 567 height 86
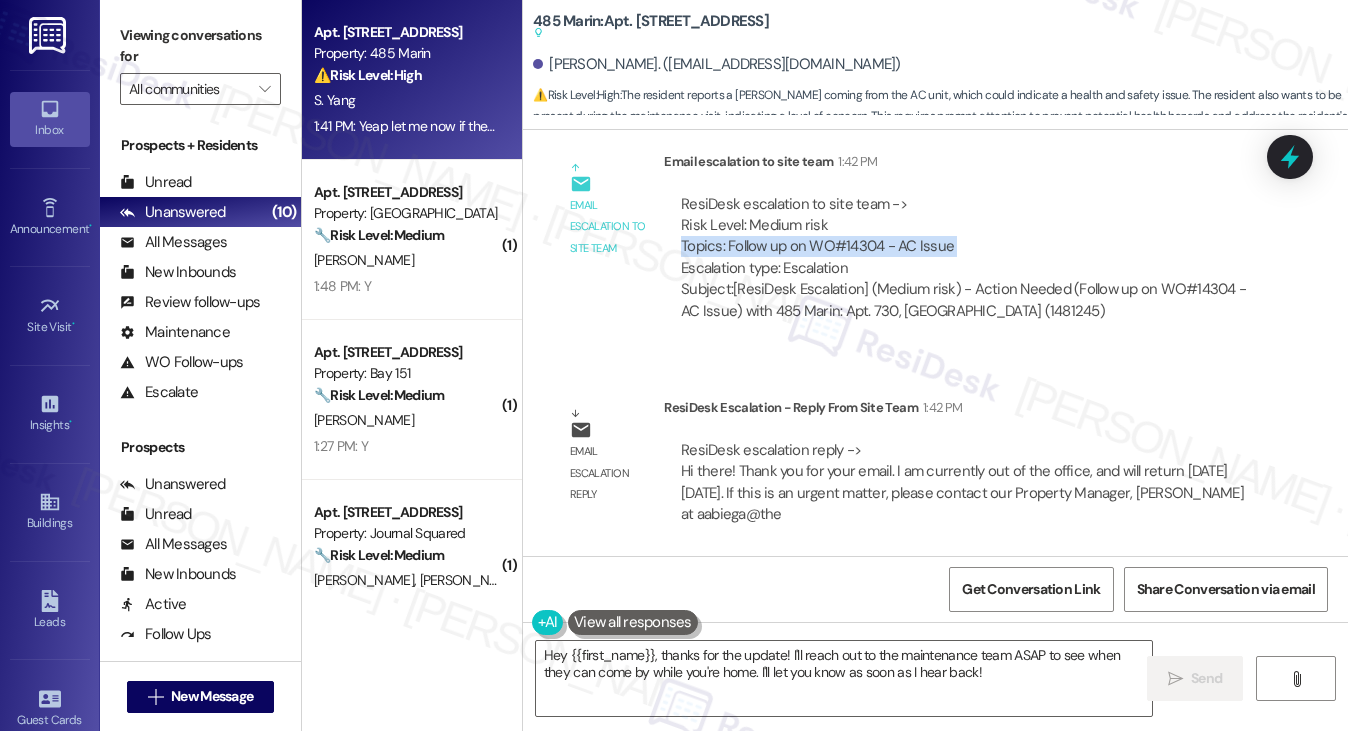
click at [938, 243] on div "ResiDesk escalation to site team -> Risk Level: Medium risk Topics: Follow up o…" at bounding box center [964, 237] width 567 height 86
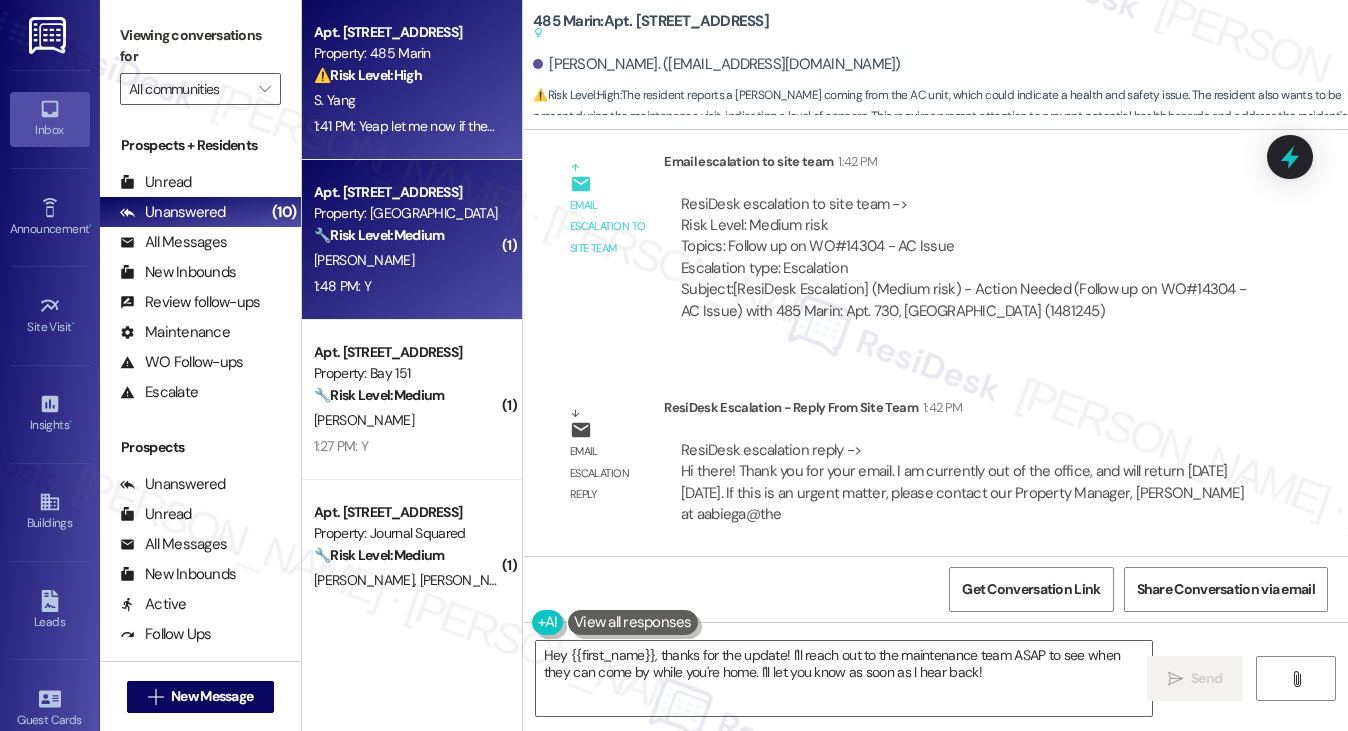
click at [410, 202] on div "Apt. [STREET_ADDRESS]" at bounding box center [406, 192] width 185 height 21
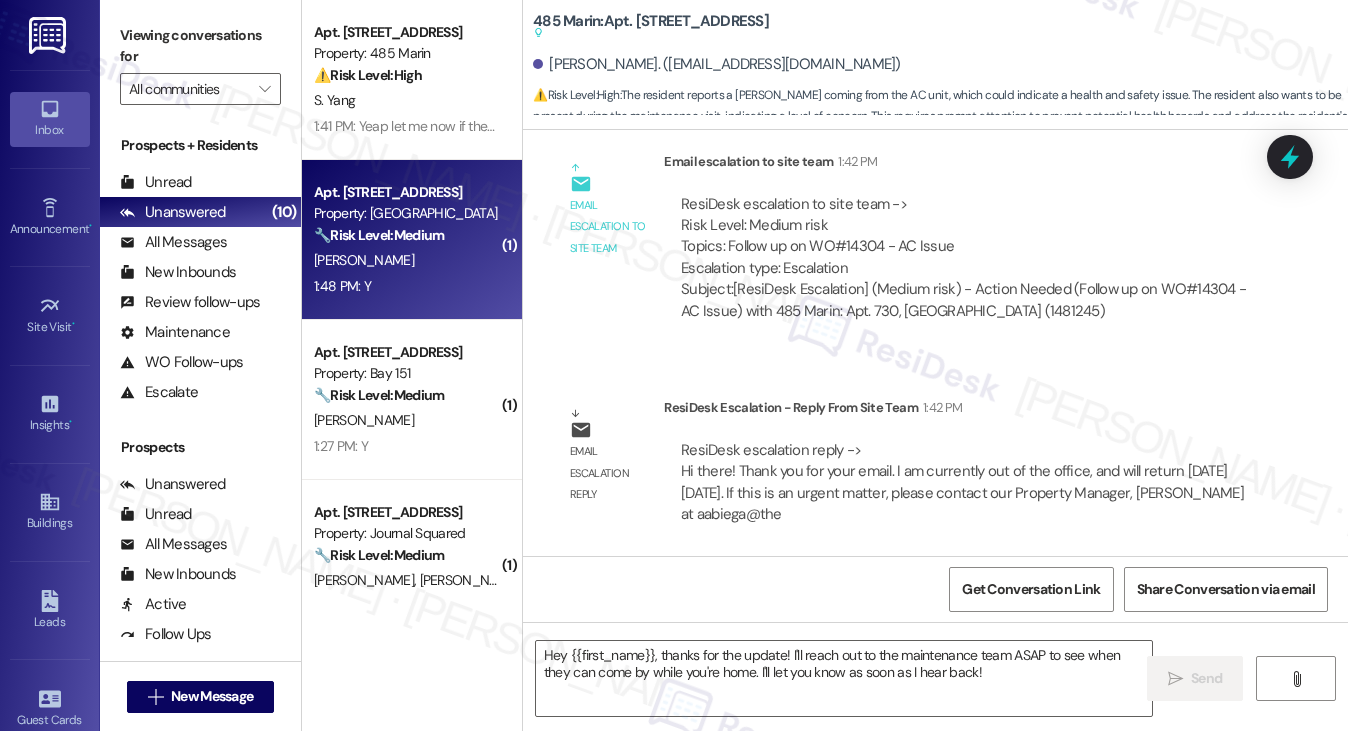
type textarea "Fetching suggested responses. Please feel free to read through the conversation…"
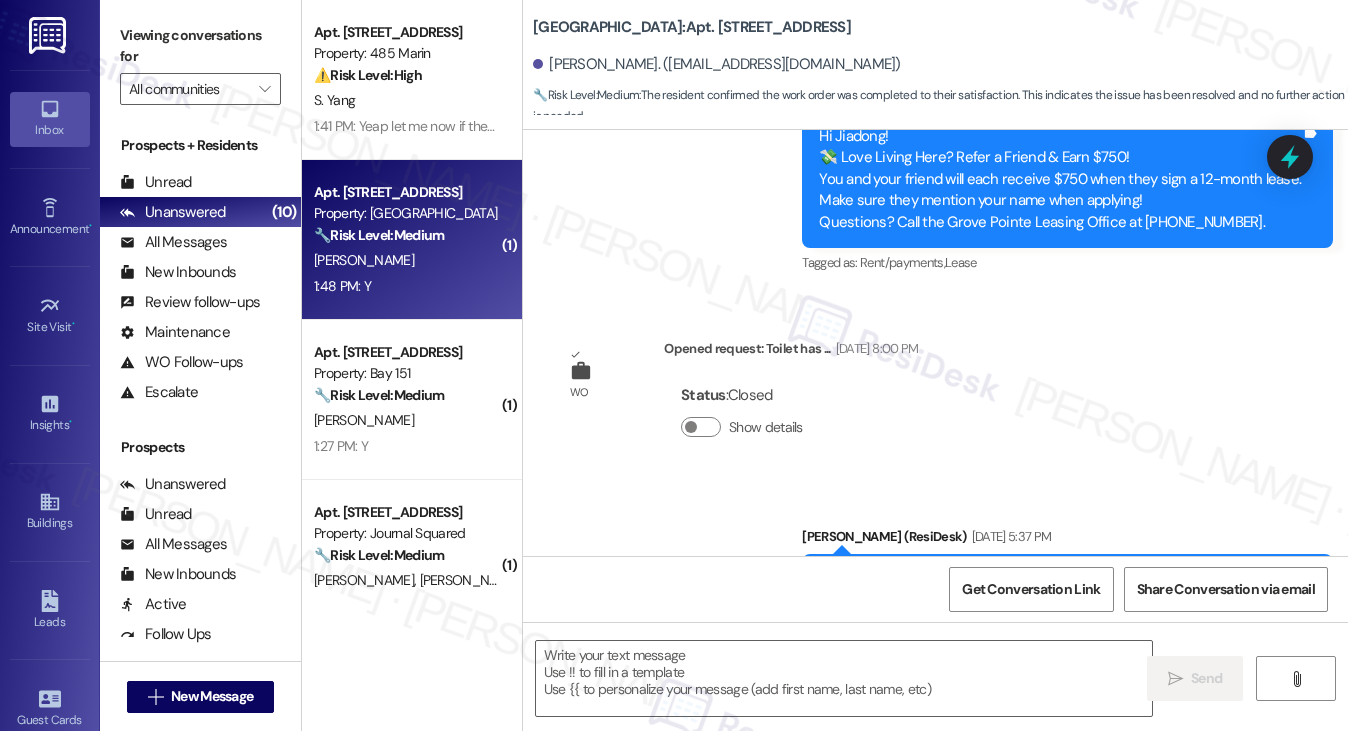
type textarea "Fetching suggested responses. Please feel free to read through the conversation…"
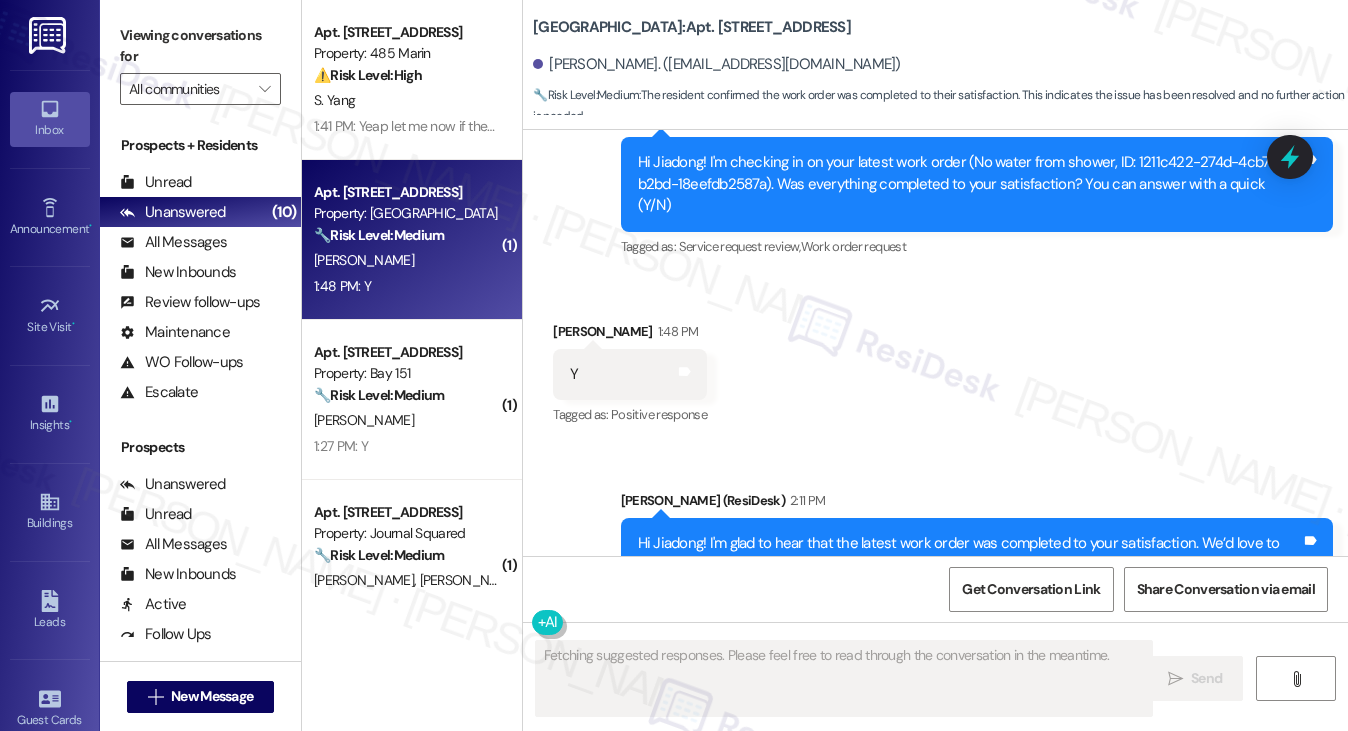
scroll to position [3291, 0]
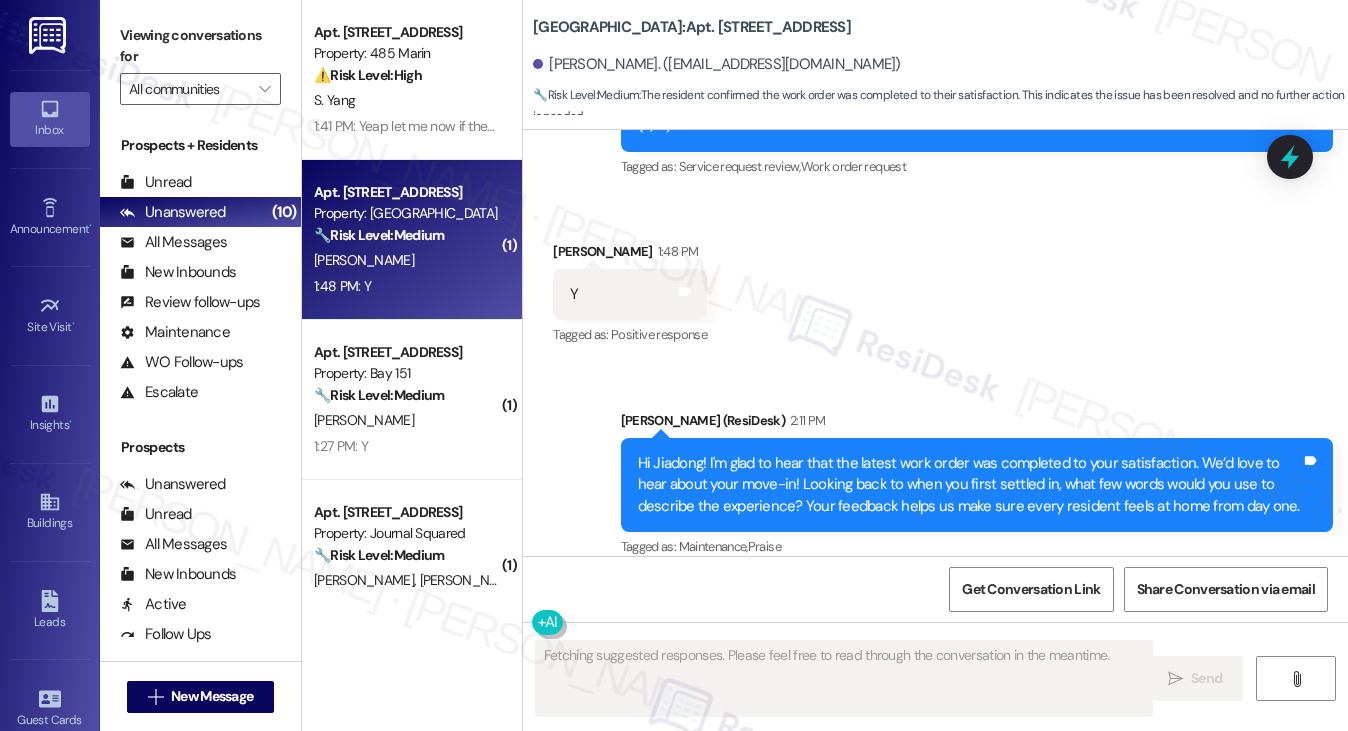
click at [698, 459] on div "Hi Jiadong! I'm glad to hear that the latest work order was completed to your s…" at bounding box center [969, 485] width 663 height 64
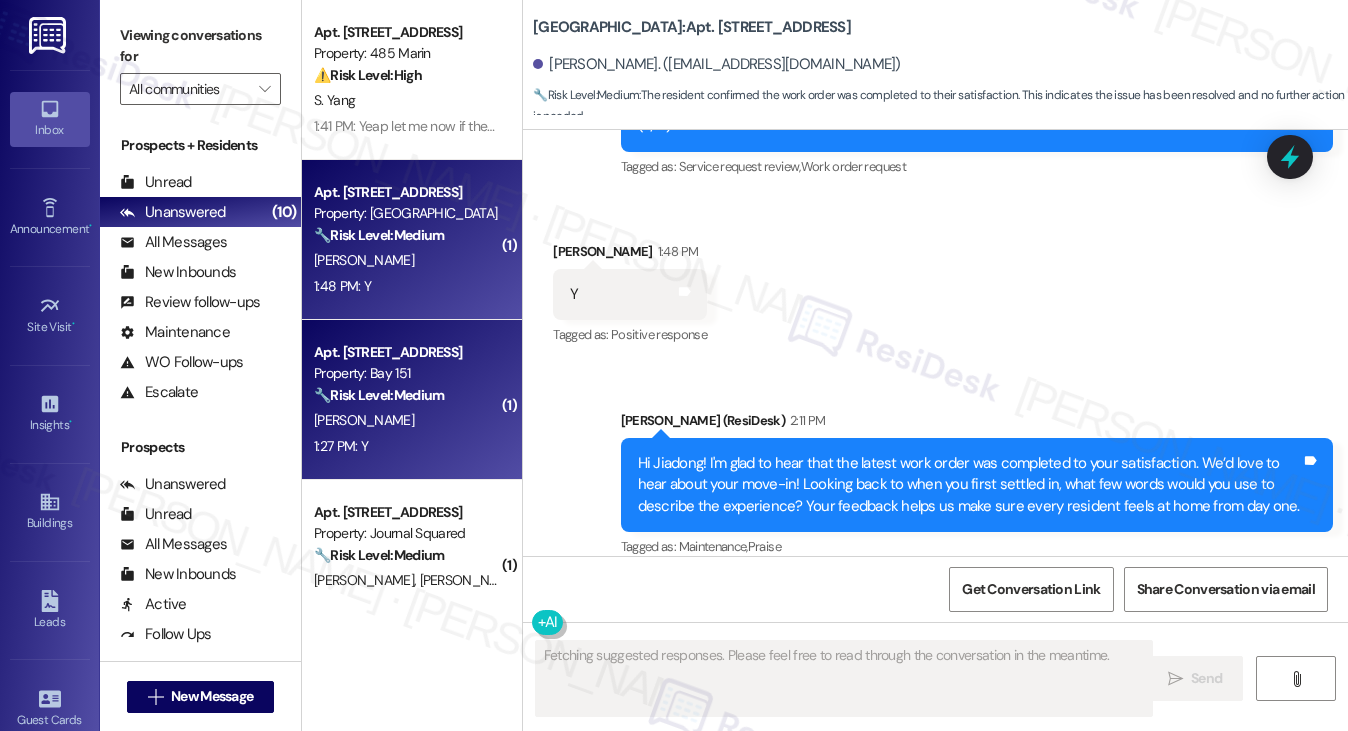
click at [431, 414] on div "[PERSON_NAME]" at bounding box center [406, 420] width 189 height 25
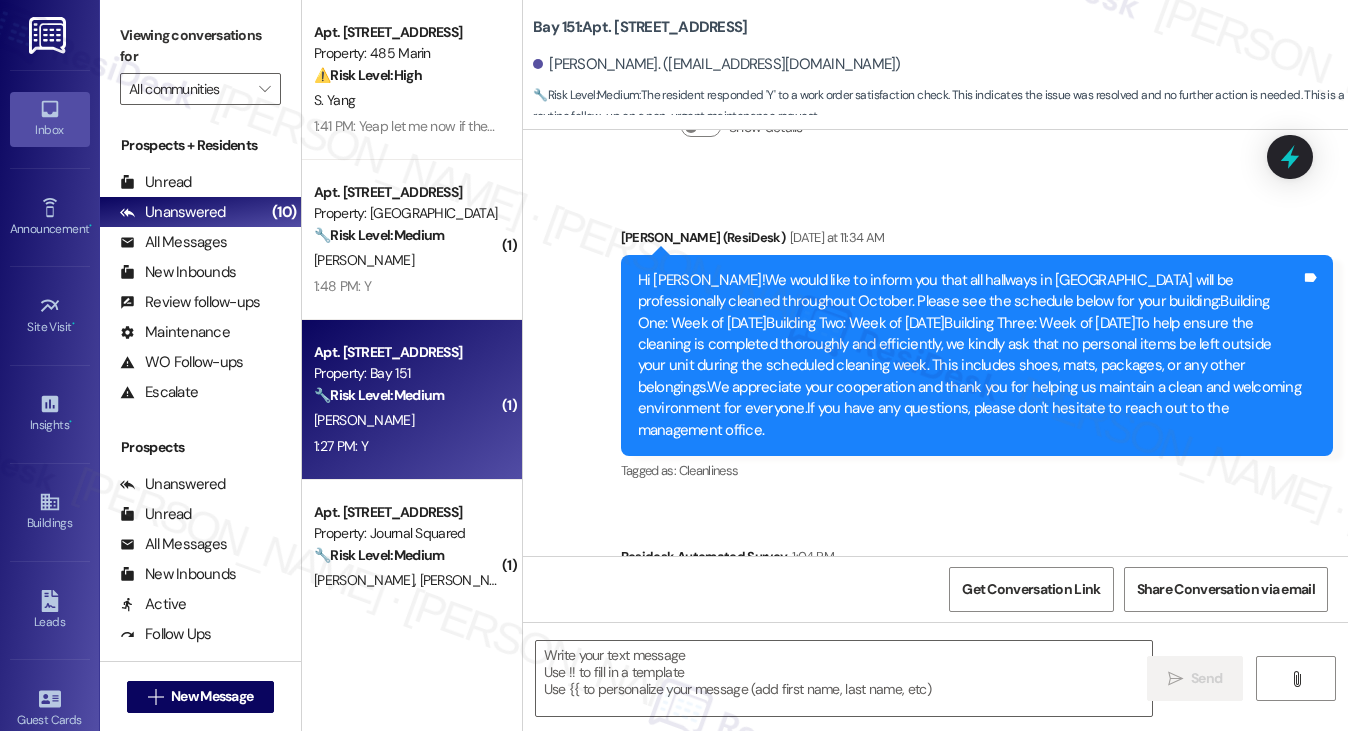
type textarea "Fetching suggested responses. Please feel free to read through the conversation…"
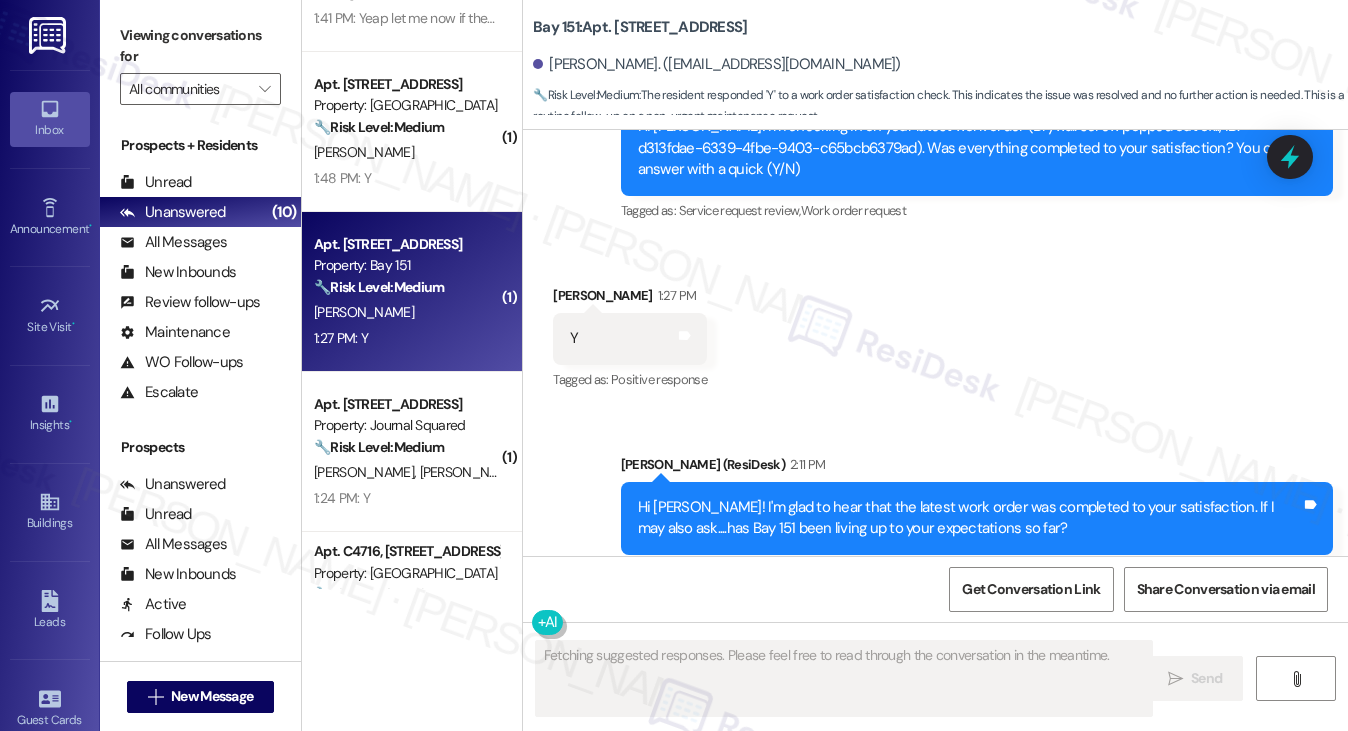
scroll to position [400, 0]
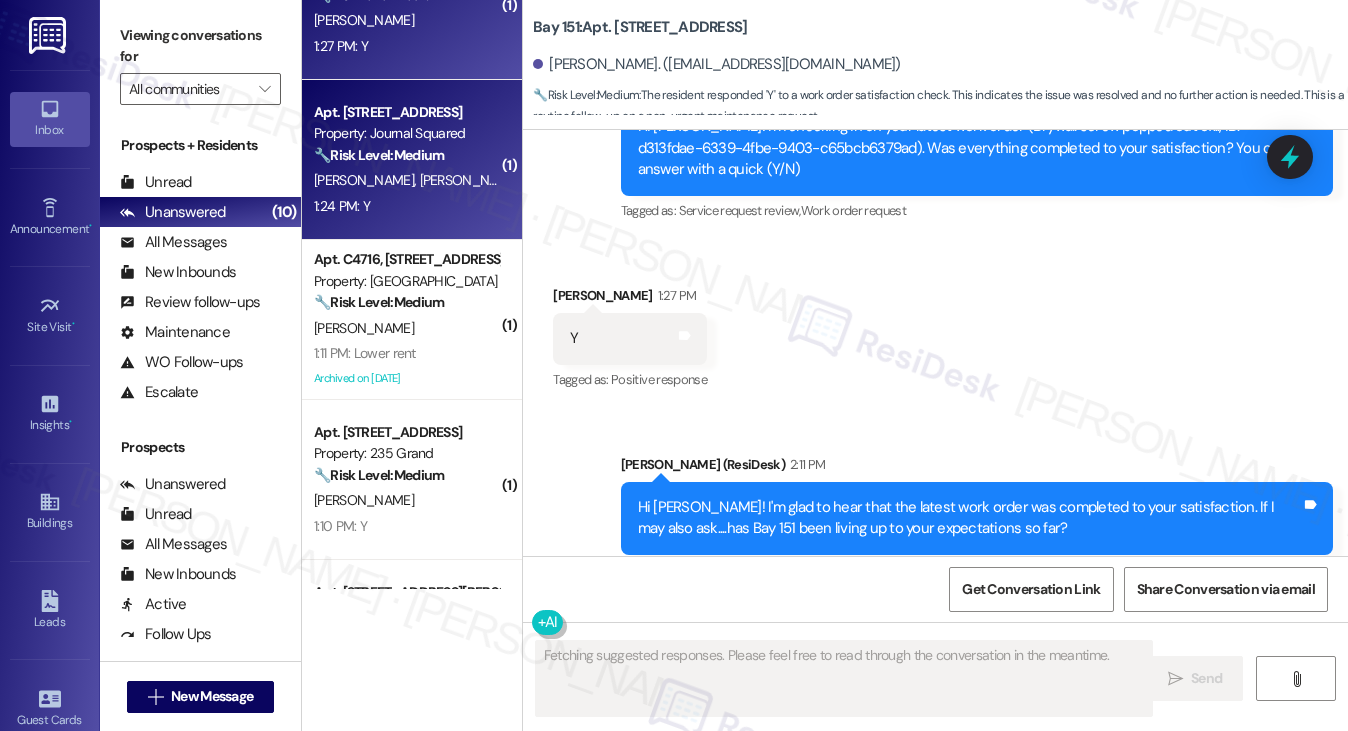
click at [457, 195] on div "1:24 PM: Y 1:24 PM: Y" at bounding box center [406, 206] width 189 height 25
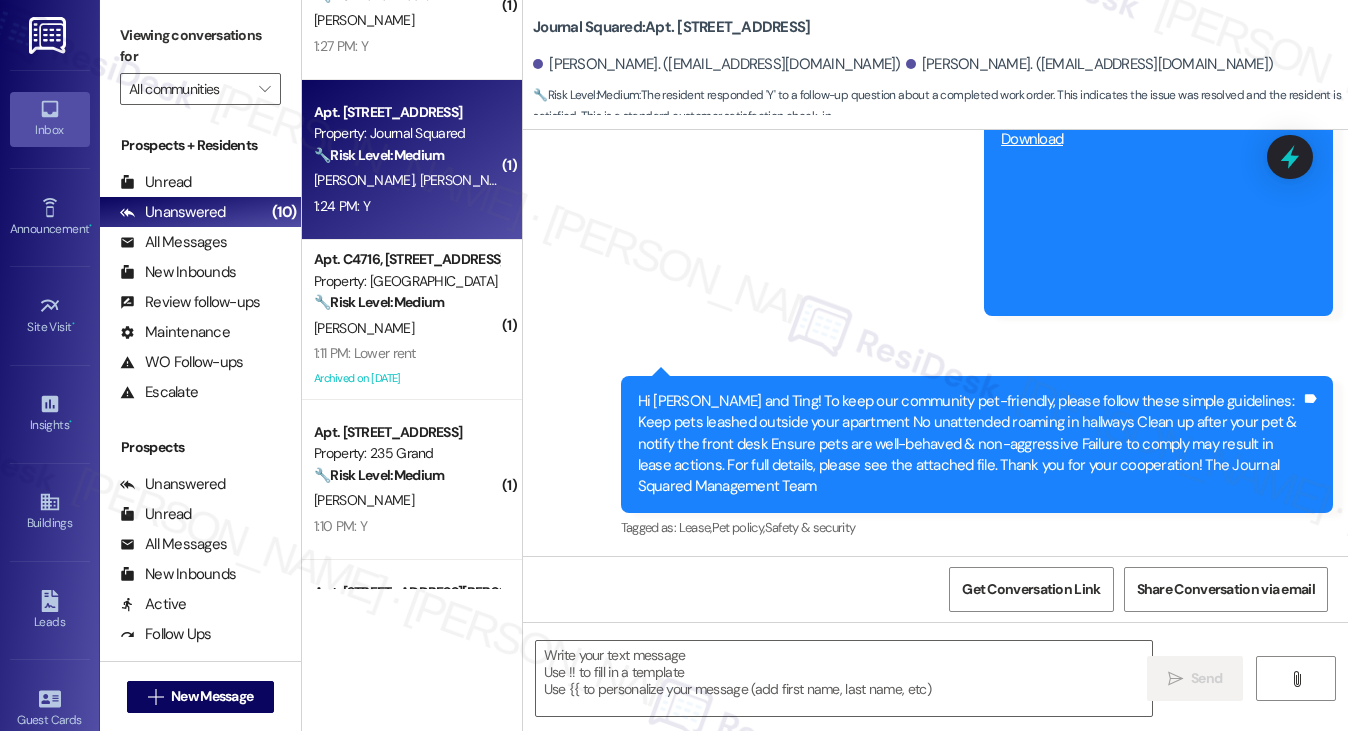
type textarea "Fetching suggested responses. Please feel free to read through the conversation…"
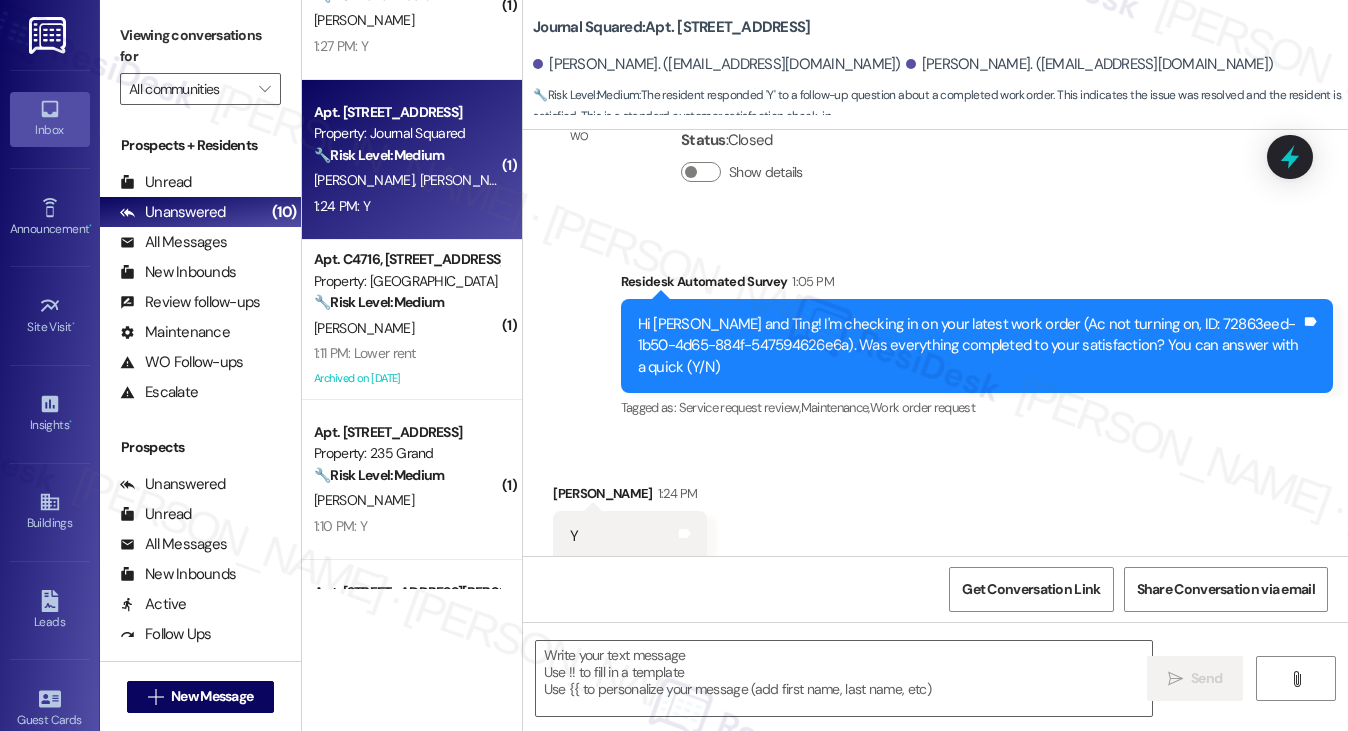
scroll to position [16210, 0]
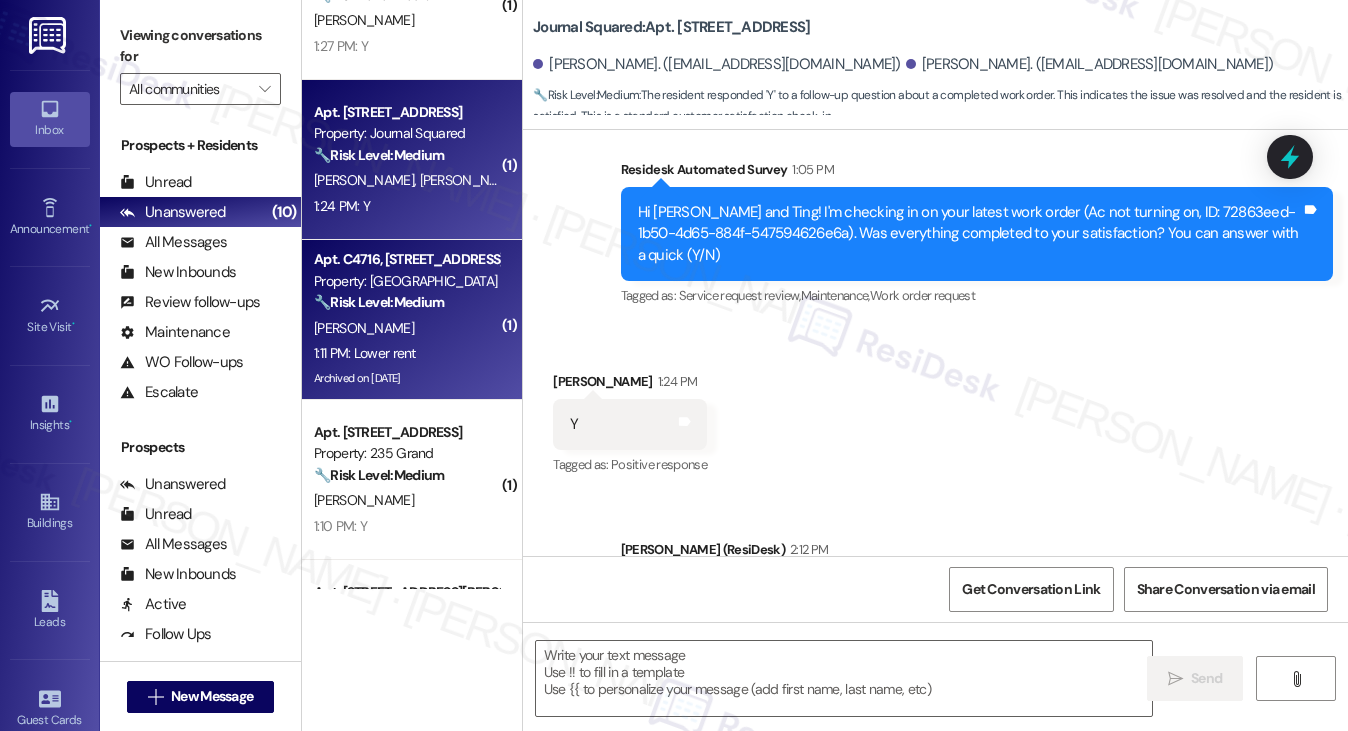
click at [384, 331] on div "[PERSON_NAME]" at bounding box center [406, 328] width 189 height 25
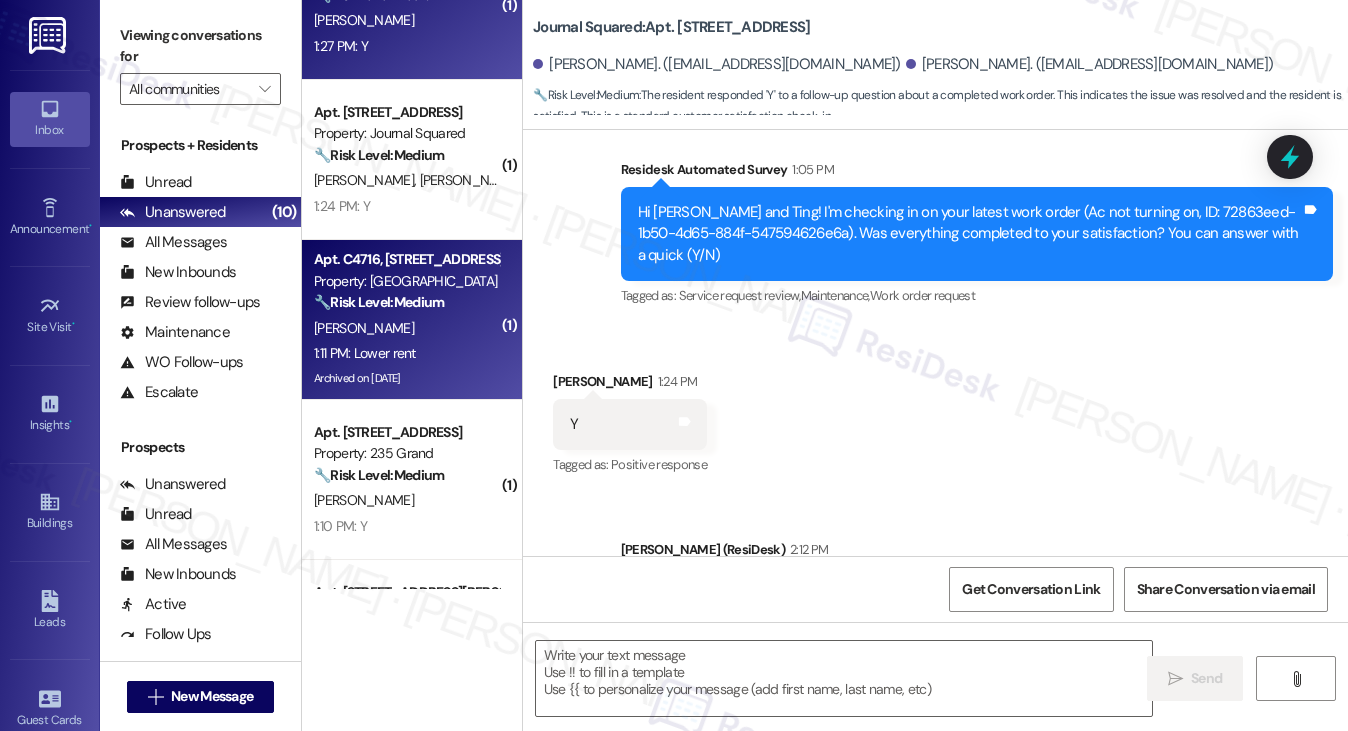
type textarea "Fetching suggested responses. Please feel free to read through the conversation…"
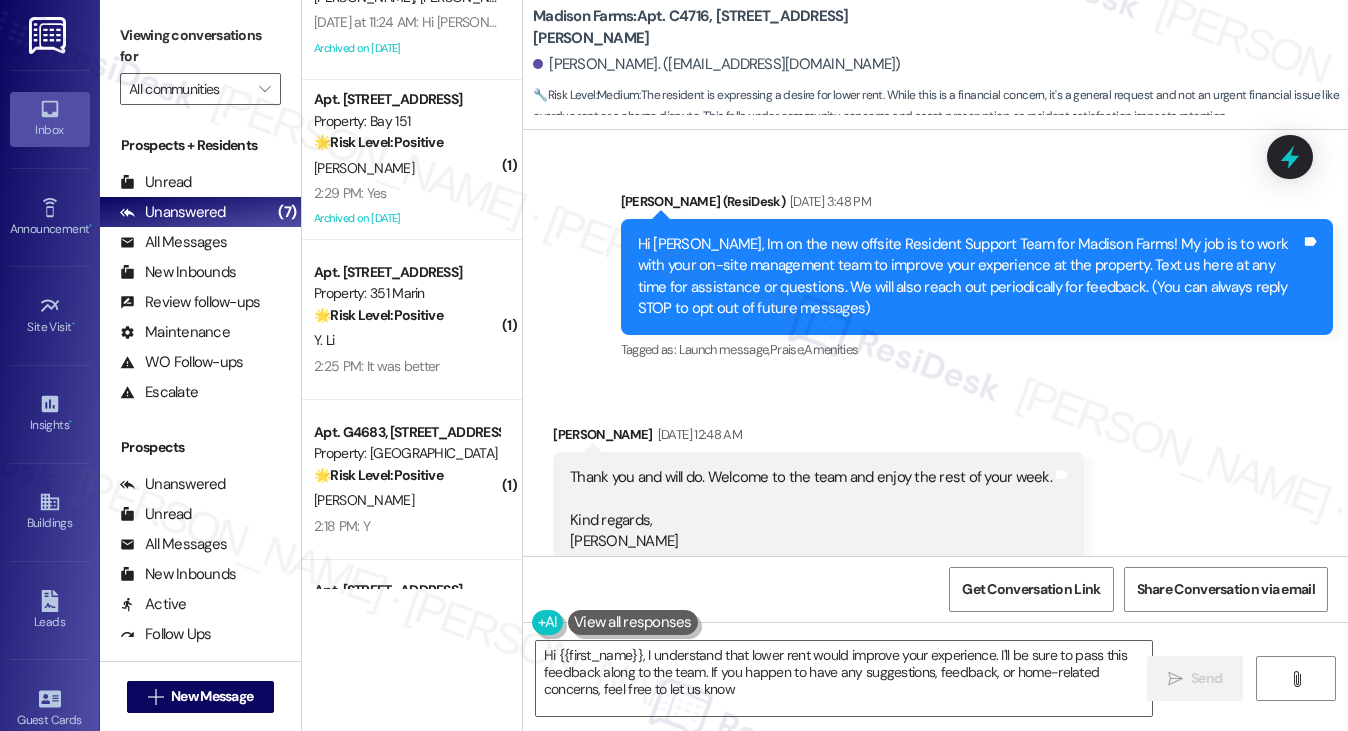
type textarea "Hi {{first_name}}, I understand that lower rent would improve your experience. …"
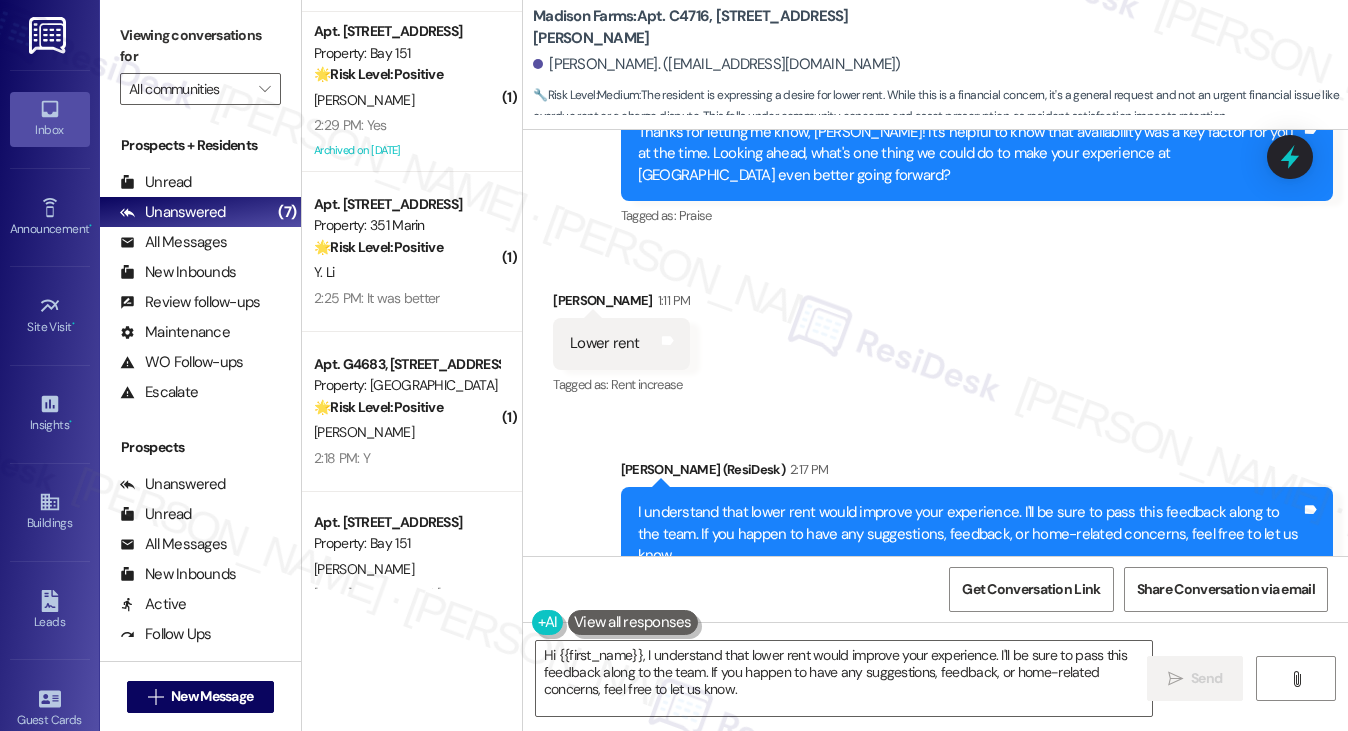
scroll to position [531, 0]
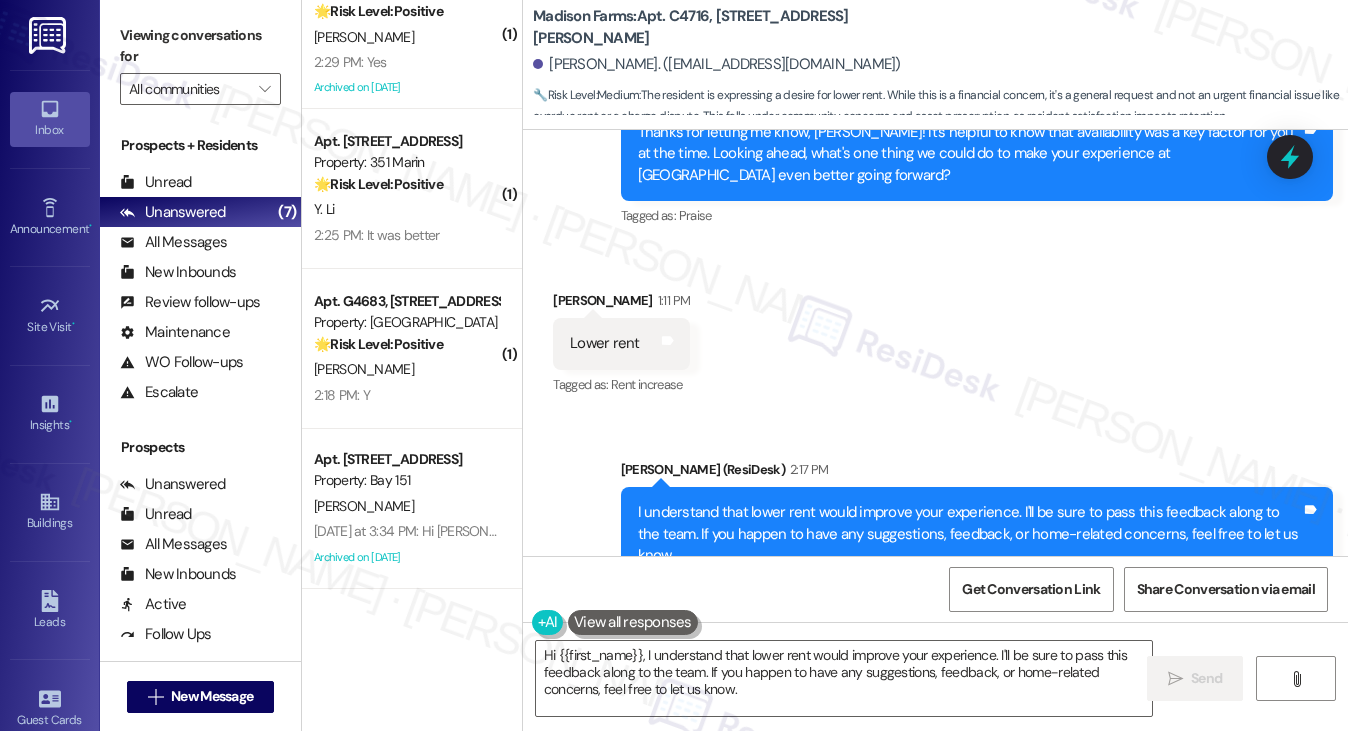
click at [151, 28] on label "Viewing conversations for" at bounding box center [200, 46] width 161 height 53
click at [48, 215] on icon at bounding box center [49, 207] width 14 height 19
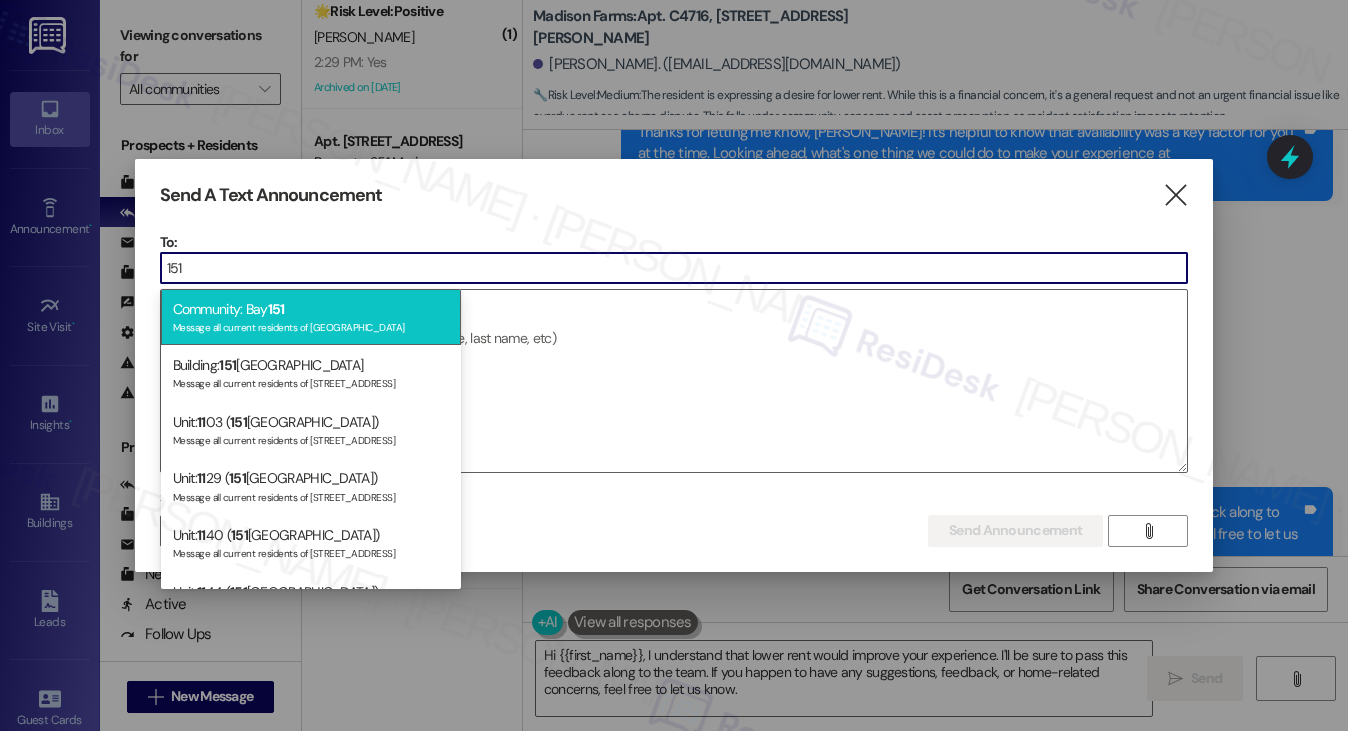
type input "151"
click at [231, 299] on div "Community: Bay 151 Message all current residents of [GEOGRAPHIC_DATA]" at bounding box center [311, 317] width 300 height 57
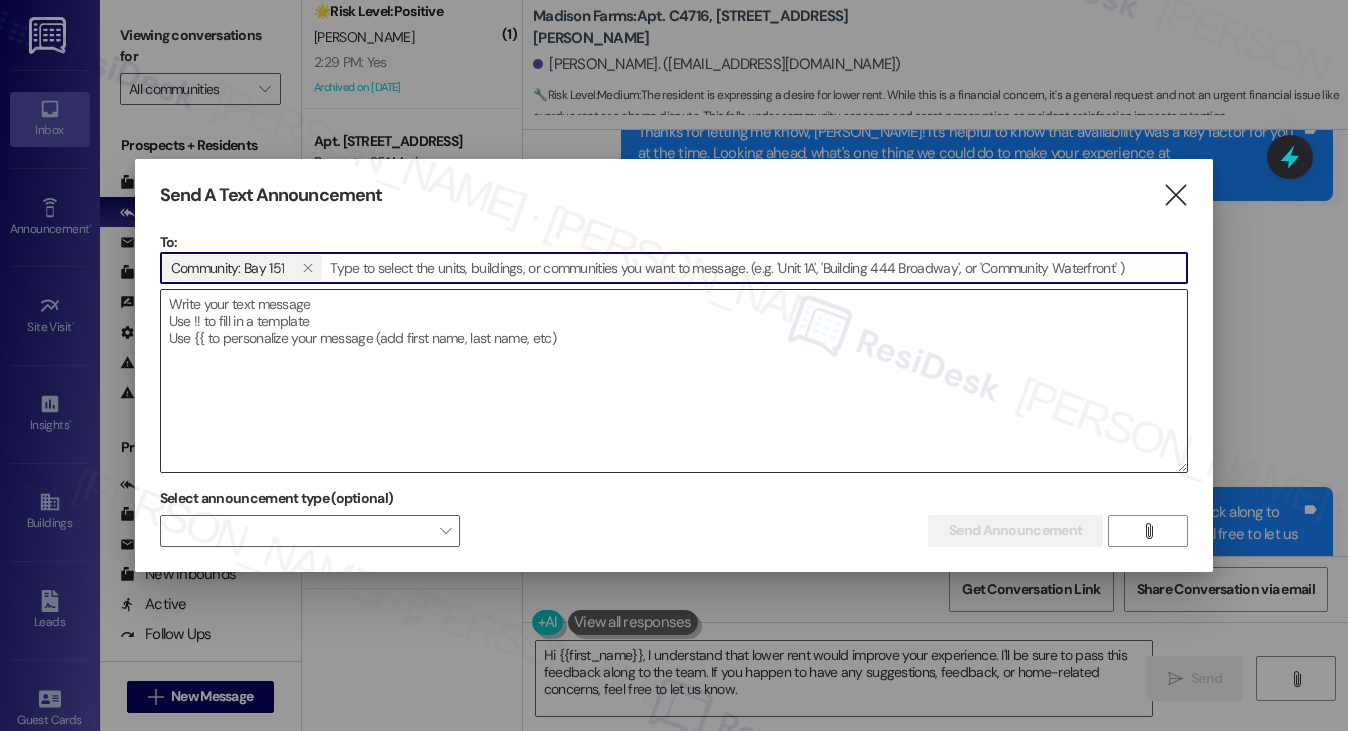
click at [266, 344] on textarea at bounding box center [674, 381] width 1026 height 182
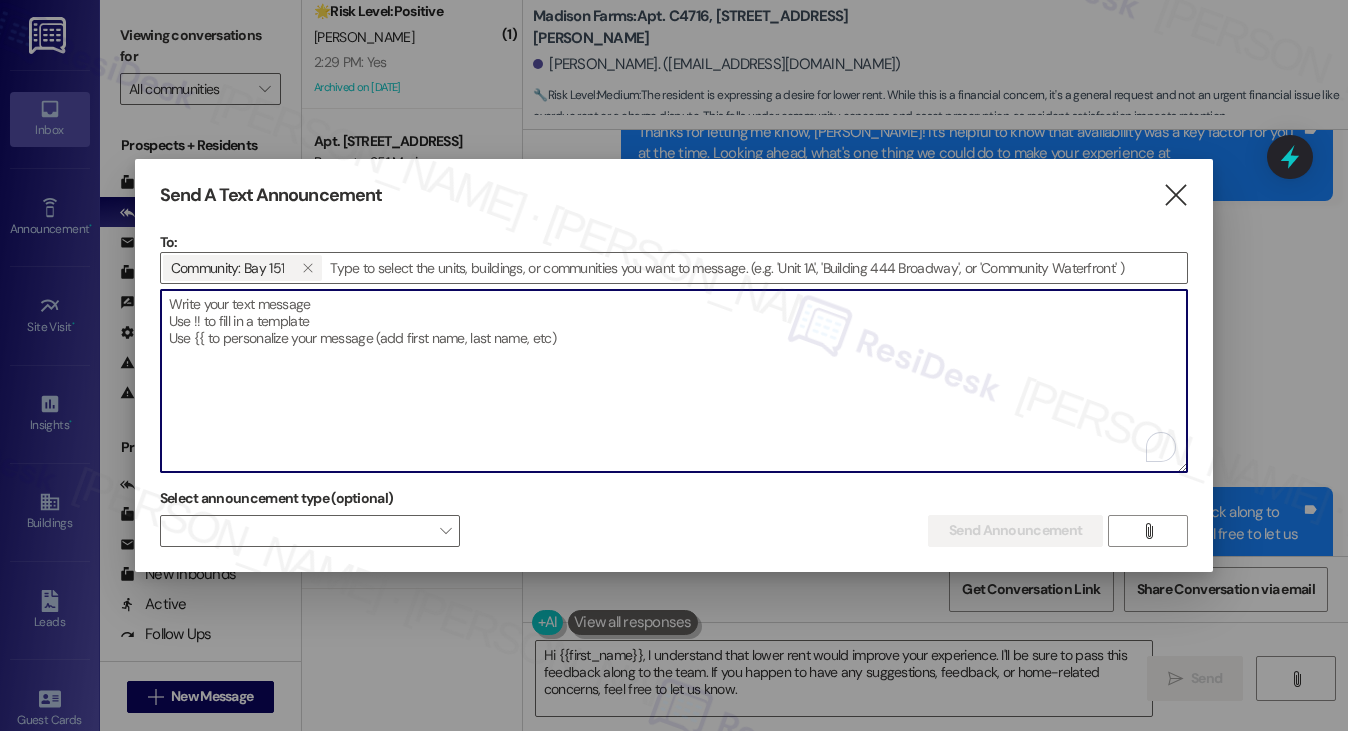
paste textarea "Hi {{first_name}}! Hope all is well. A blue BMW X5 plates: HKGJFK (unregistered…"
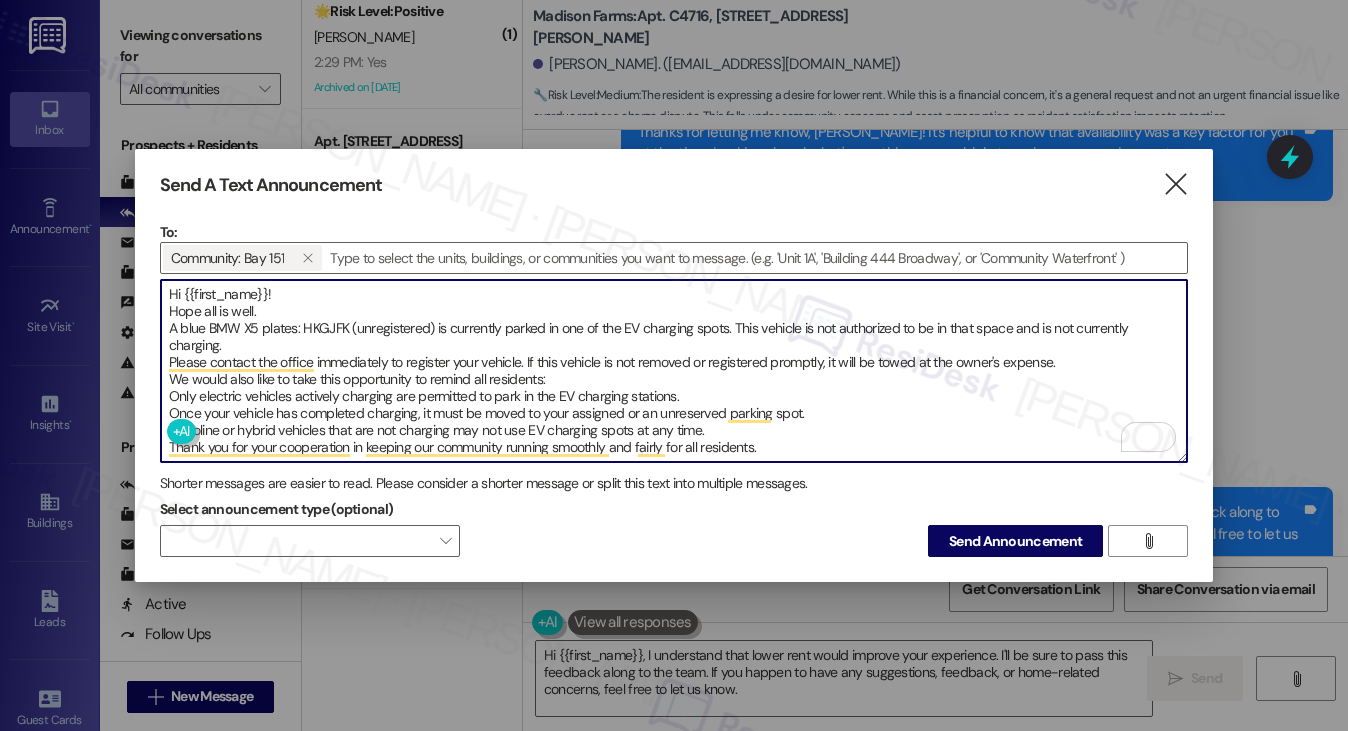
click at [162, 303] on textarea "Hi {{first_name}}! Hope all is well. A blue BMW X5 plates: HKGJFK (unregistered…" at bounding box center [674, 371] width 1026 height 182
drag, startPoint x: 167, startPoint y: 321, endPoint x: 239, endPoint y: 321, distance: 72.0
click at [167, 321] on textarea "Hi {{first_name}}! Hope all is well. A blue BMW X5 plates: HKGJFK (unregistered…" at bounding box center [674, 371] width 1026 height 182
click at [235, 340] on textarea "Hi {{first_name}}! Hope all is well. A blue BMW X5 plates: HKGJFK (unregistered…" at bounding box center [674, 371] width 1026 height 182
click at [492, 357] on textarea "Hi {{first_name}}! Hope all is well. A blue BMW X5 plates: HKGJFK (unregistered…" at bounding box center [674, 371] width 1026 height 182
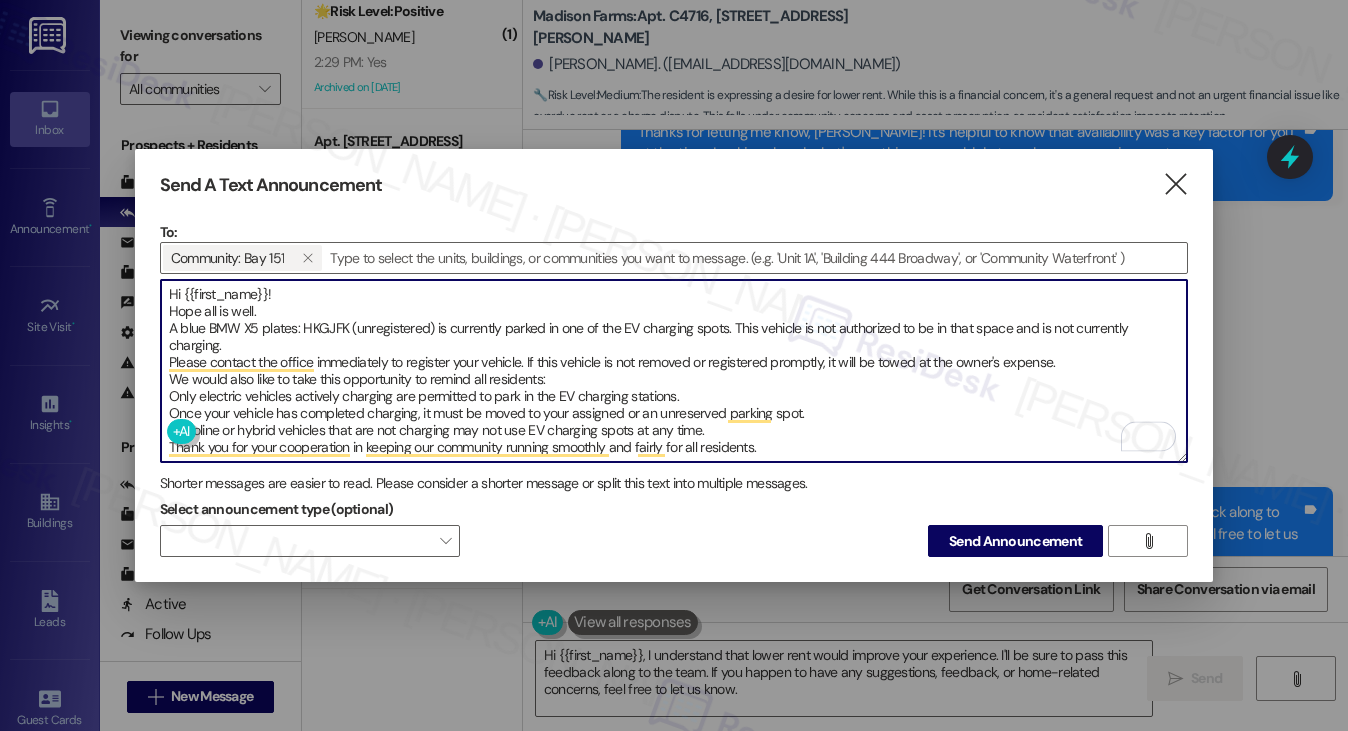
click at [492, 357] on textarea "Hi {{first_name}}! Hope all is well. A blue BMW X5 plates: HKGJFK (unregistered…" at bounding box center [674, 371] width 1026 height 182
click at [463, 387] on textarea "Hi {{first_name}}! Hope all is well. A blue BMW X5 plates: HKGJFK (unregistered…" at bounding box center [674, 371] width 1026 height 182
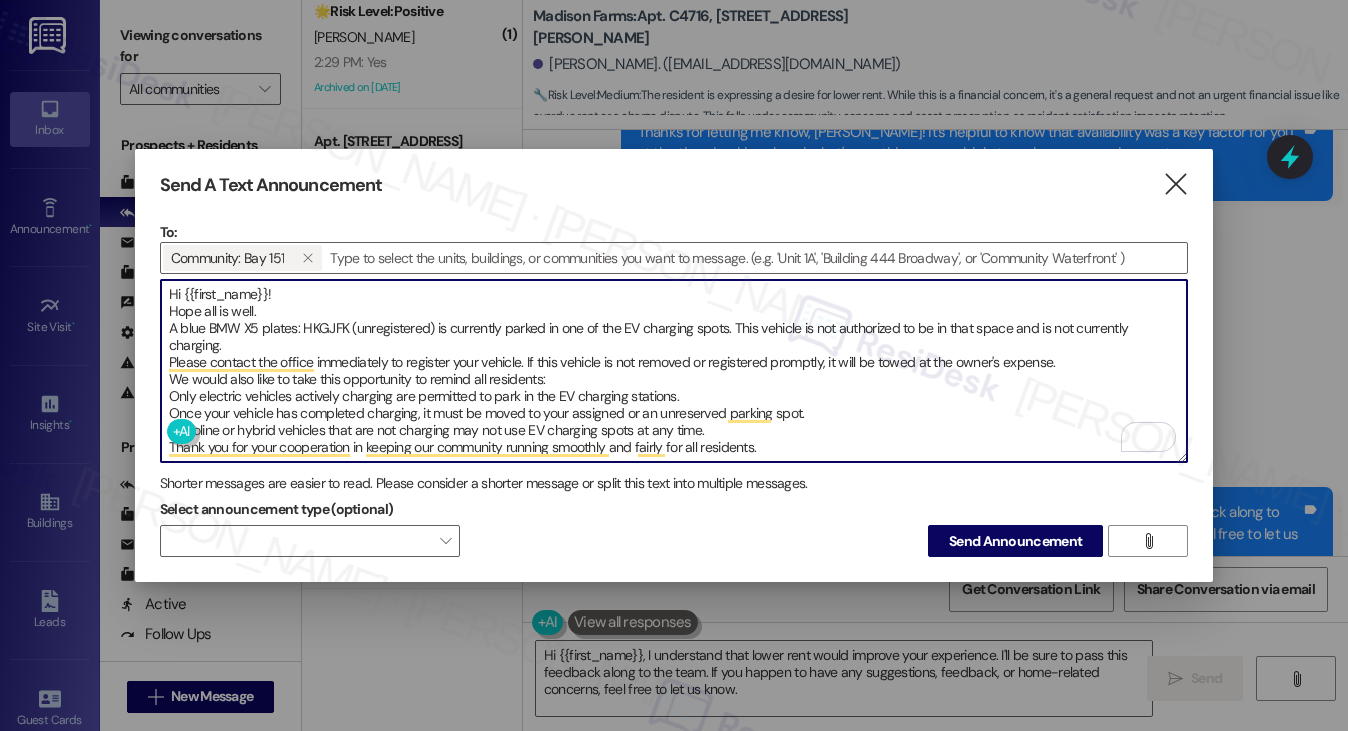
click at [555, 411] on textarea "Hi {{first_name}}! Hope all is well. A blue BMW X5 plates: HKGJFK (unregistered…" at bounding box center [674, 371] width 1026 height 182
type textarea "Hi {{first_name}}! Hope all is well. A blue BMW X5 plates: HKGJFK (unregistered…"
click at [953, 531] on span "Send Announcement" at bounding box center [1015, 541] width 133 height 21
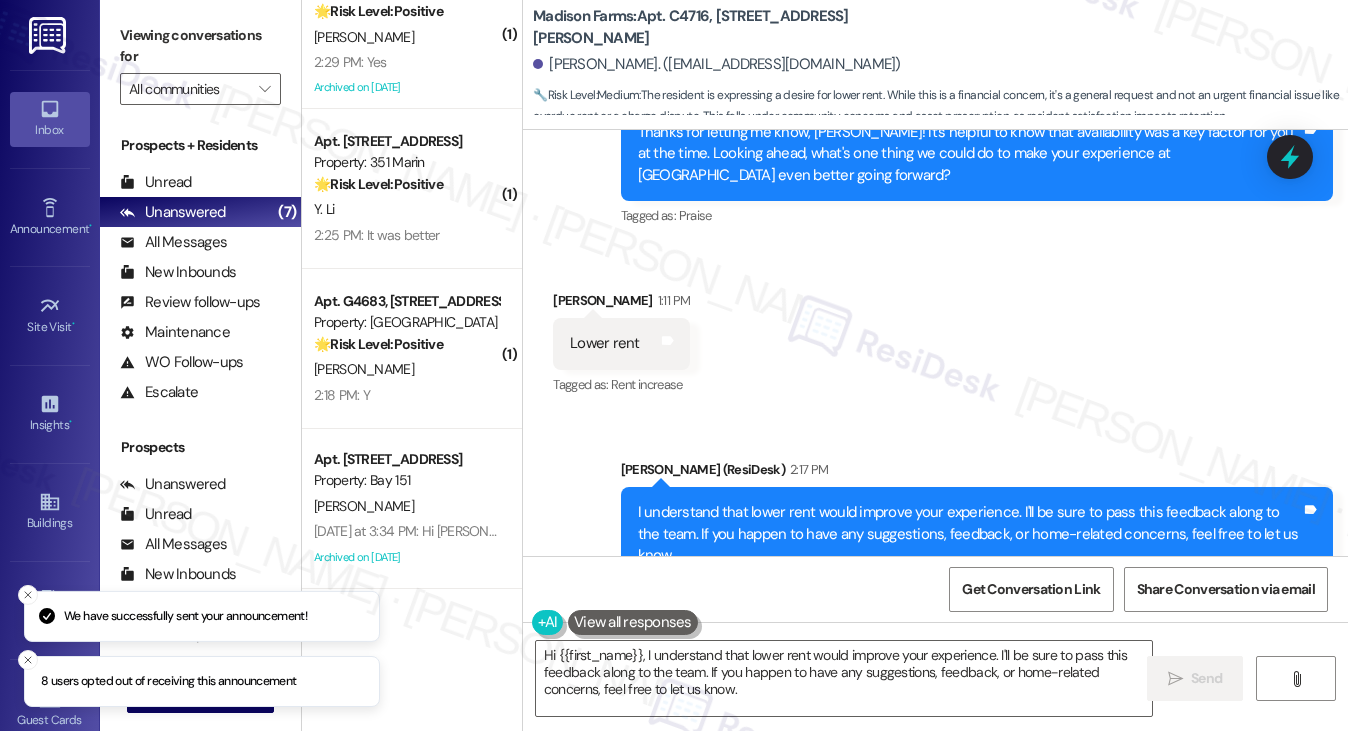
click at [836, 502] on div "I understand that lower rent would improve your experience. I'll be sure to pas…" at bounding box center [969, 534] width 663 height 64
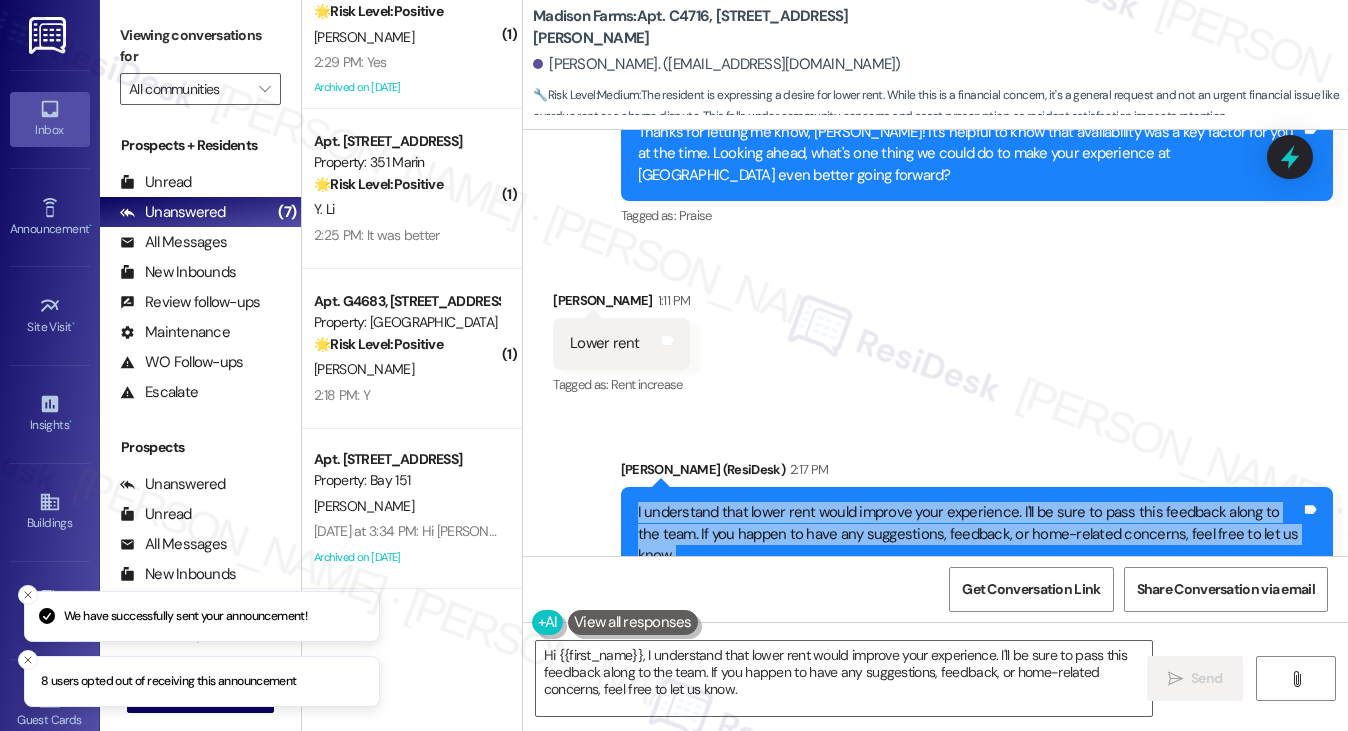
click at [836, 502] on div "I understand that lower rent would improve your experience. I'll be sure to pas…" at bounding box center [969, 534] width 663 height 64
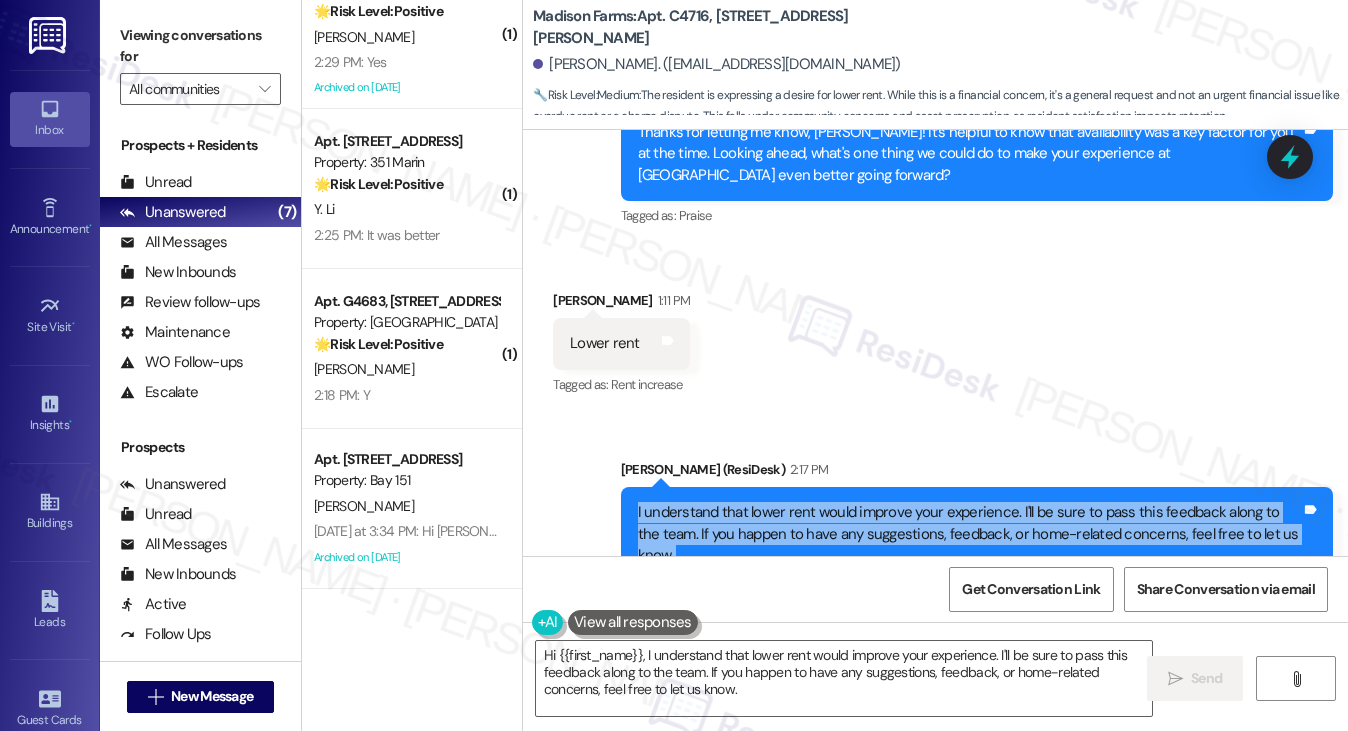
scroll to position [0, 0]
